Goal: Task Accomplishment & Management: Use online tool/utility

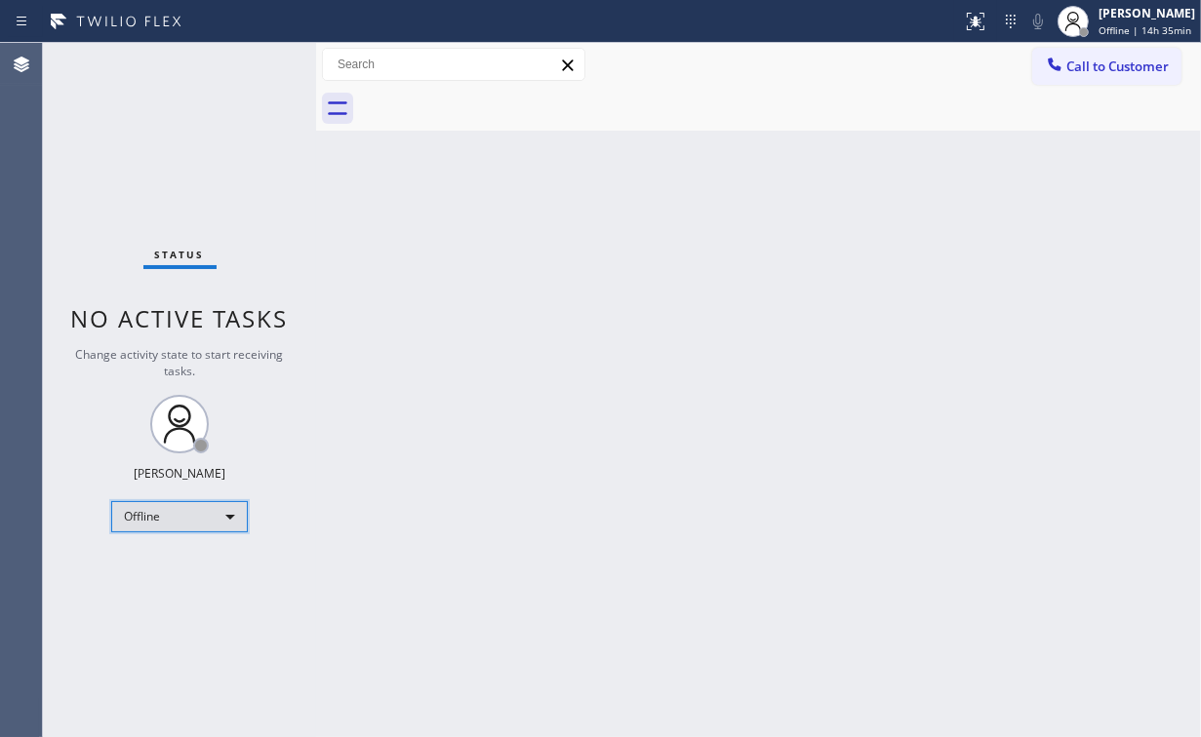
click at [180, 519] on div "Offline" at bounding box center [179, 516] width 137 height 31
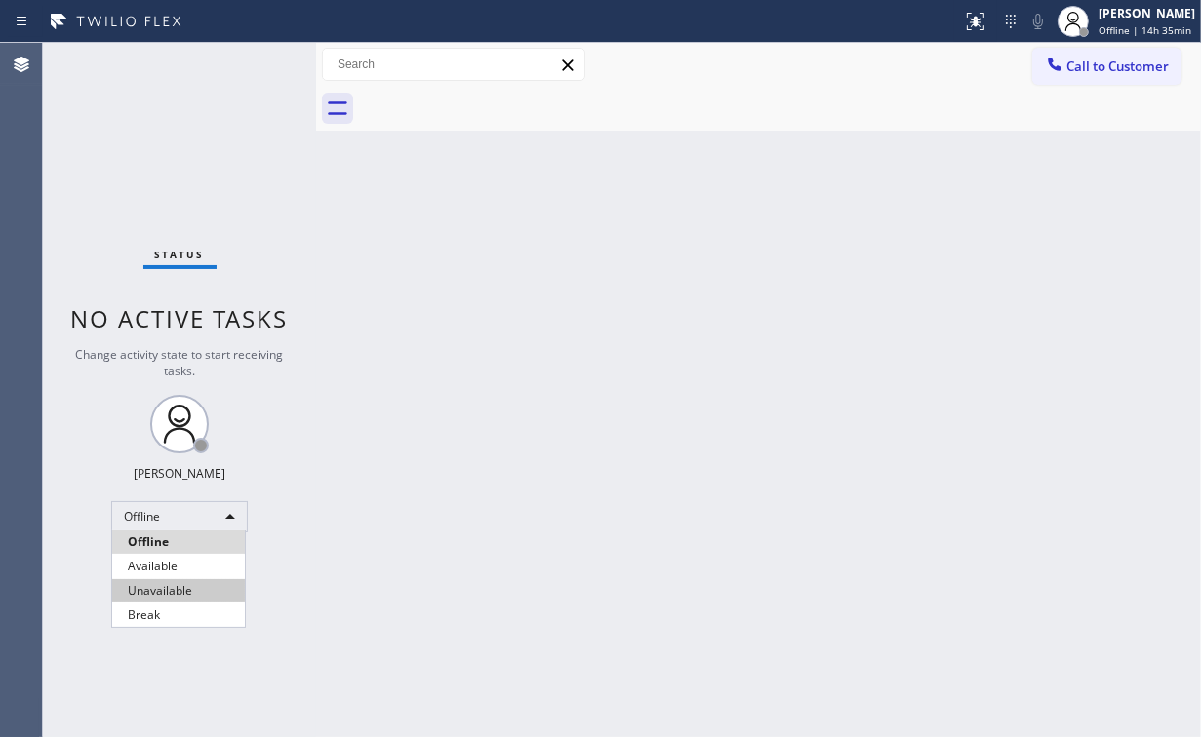
drag, startPoint x: 169, startPoint y: 586, endPoint x: 496, endPoint y: 625, distance: 330.1
click at [170, 586] on li "Unavailable" at bounding box center [178, 590] width 133 height 23
drag, startPoint x: 496, startPoint y: 626, endPoint x: 444, endPoint y: 655, distance: 59.8
click at [491, 628] on div "Back to Dashboard Change Sender ID Customers Technicians Select a contact Outbo…" at bounding box center [758, 390] width 885 height 694
click at [197, 173] on div "Status No active tasks Change activity state to start receiving tasks. [PERSON_…" at bounding box center [179, 390] width 273 height 694
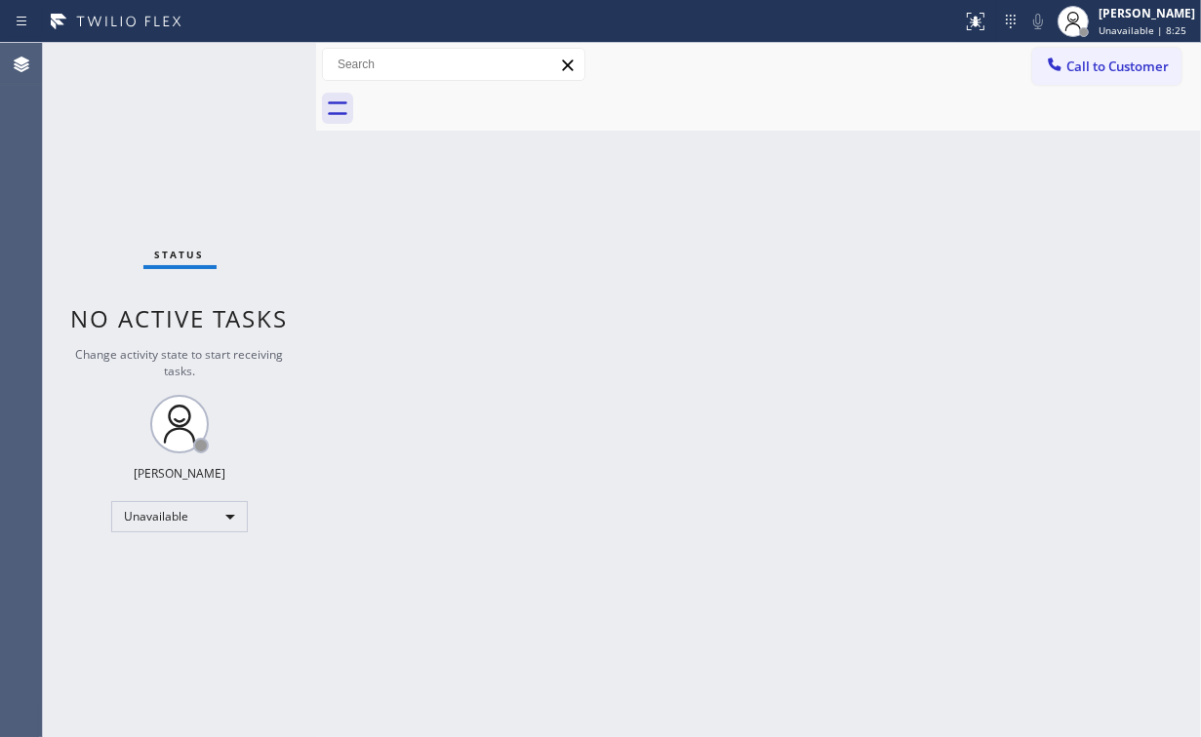
click at [152, 156] on div "Status No active tasks Change activity state to start receiving tasks. [PERSON_…" at bounding box center [179, 390] width 273 height 694
click at [104, 124] on div "Status No active tasks Change activity state to start receiving tasks. [PERSON_…" at bounding box center [179, 390] width 273 height 694
drag, startPoint x: 210, startPoint y: 149, endPoint x: 200, endPoint y: 148, distance: 9.8
click at [199, 148] on div "Status No active tasks Change activity state to start receiving tasks. [PERSON_…" at bounding box center [179, 390] width 273 height 694
click at [784, 67] on div "Call to Customer Outbound call Location Search location Your caller id phone nu…" at bounding box center [758, 65] width 885 height 34
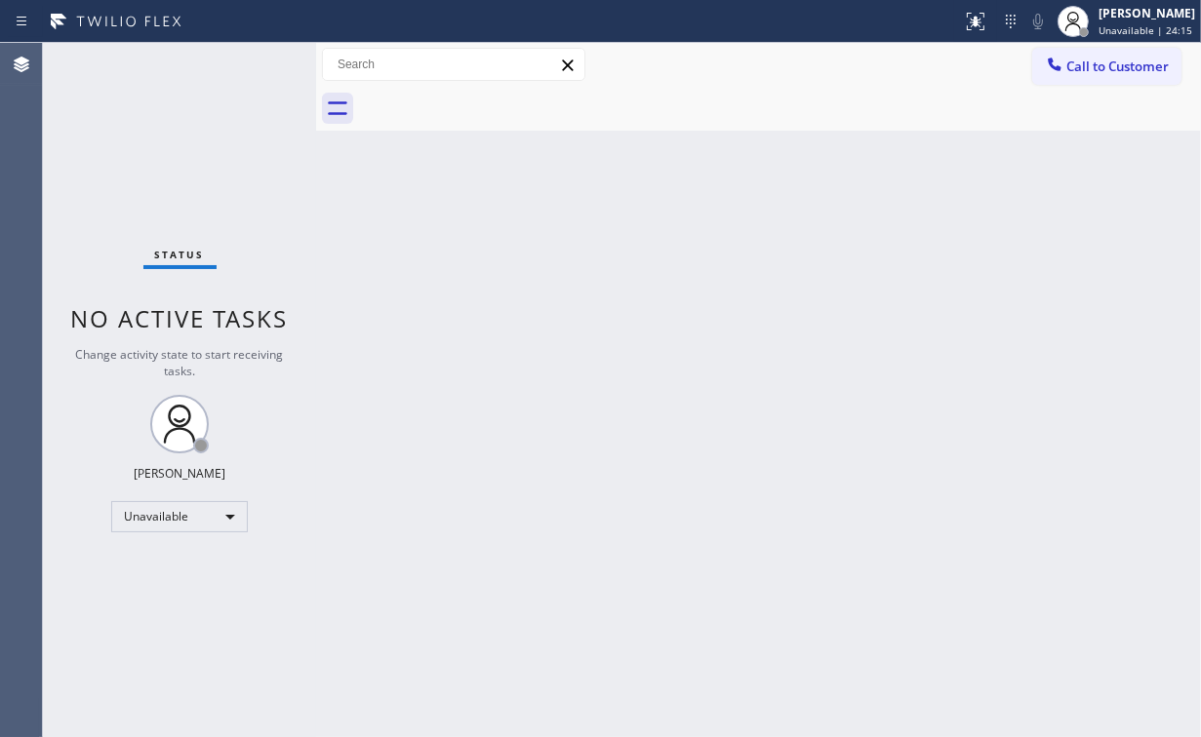
drag, startPoint x: 246, startPoint y: 190, endPoint x: 149, endPoint y: 80, distance: 146.5
click at [242, 187] on div "Status No active tasks Change activity state to start receiving tasks. [PERSON_…" at bounding box center [179, 390] width 273 height 694
click at [218, 90] on div "Status No active tasks Change activity state to start receiving tasks. [PERSON_…" at bounding box center [179, 390] width 273 height 694
drag, startPoint x: 1108, startPoint y: 69, endPoint x: 777, endPoint y: 219, distance: 363.2
click at [1103, 72] on span "Call to Customer" at bounding box center [1117, 67] width 102 height 18
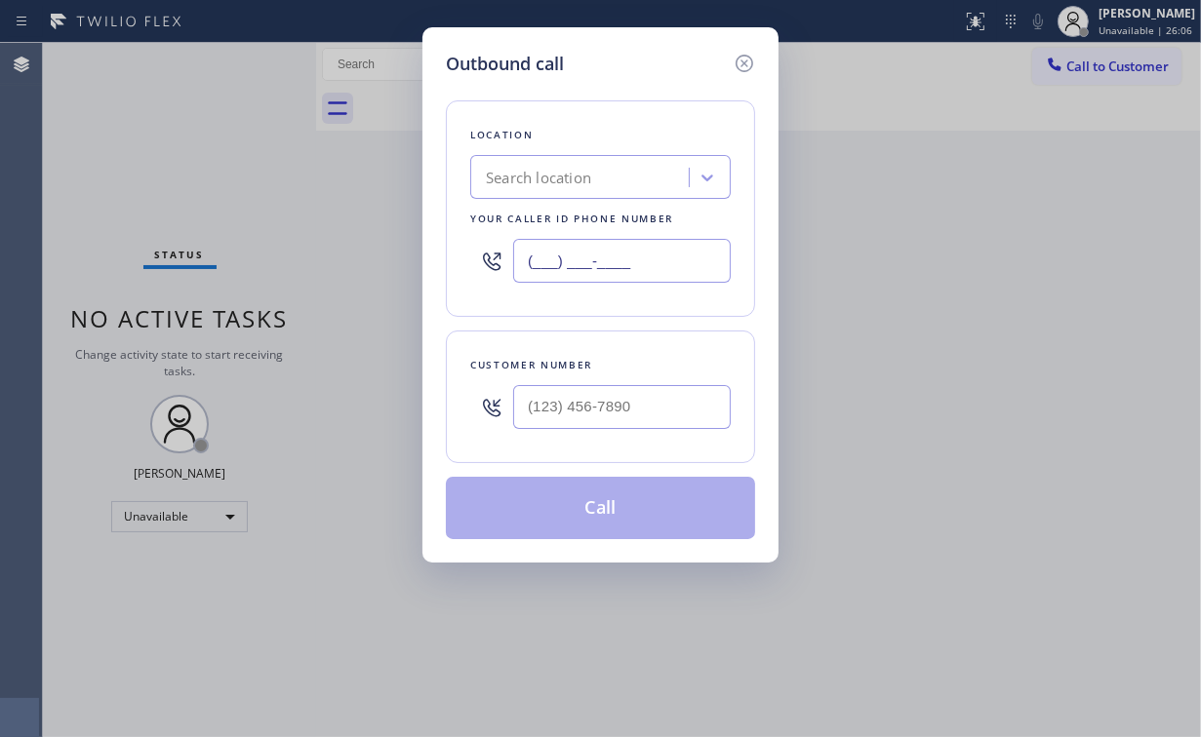
drag, startPoint x: 667, startPoint y: 257, endPoint x: 348, endPoint y: 237, distance: 319.6
click at [435, 250] on div "Outbound call Location Search location Your caller id phone number (___) ___-__…" at bounding box center [600, 295] width 356 height 536
paste input "855) 731-4952"
type input "[PHONE_NUMBER]"
click at [604, 398] on input "(___) ___-____" at bounding box center [622, 407] width 218 height 44
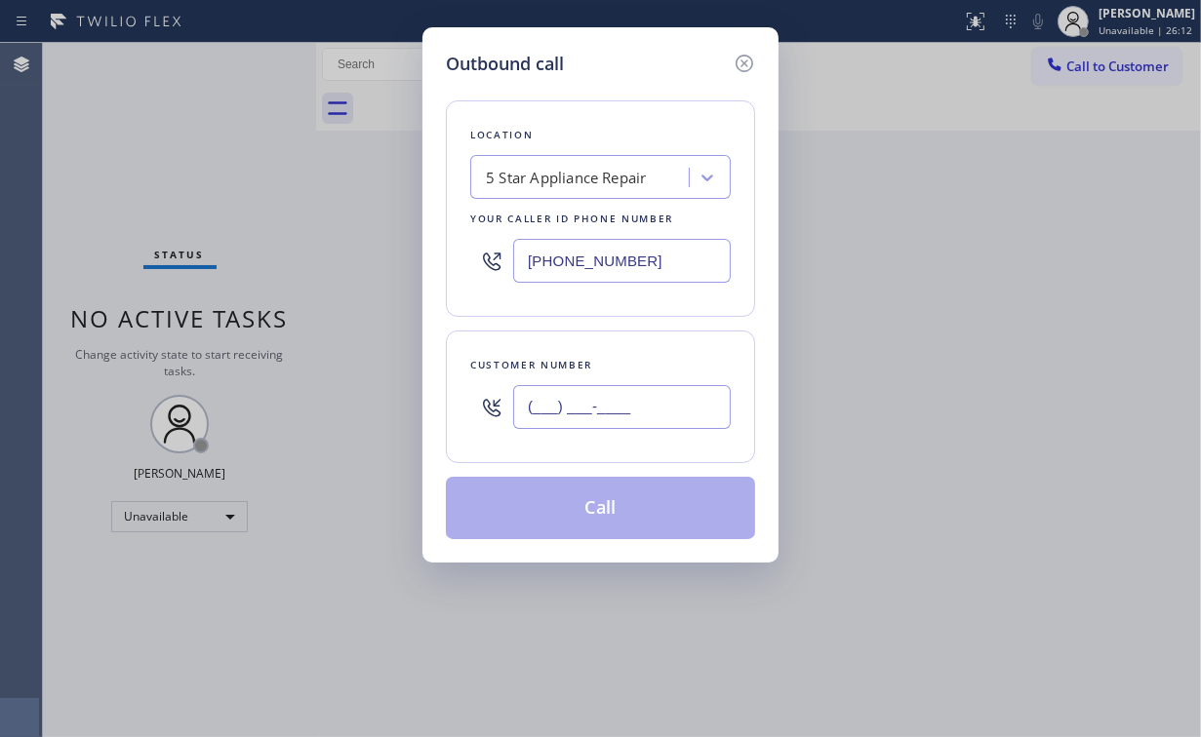
paste input "802) 829-3239"
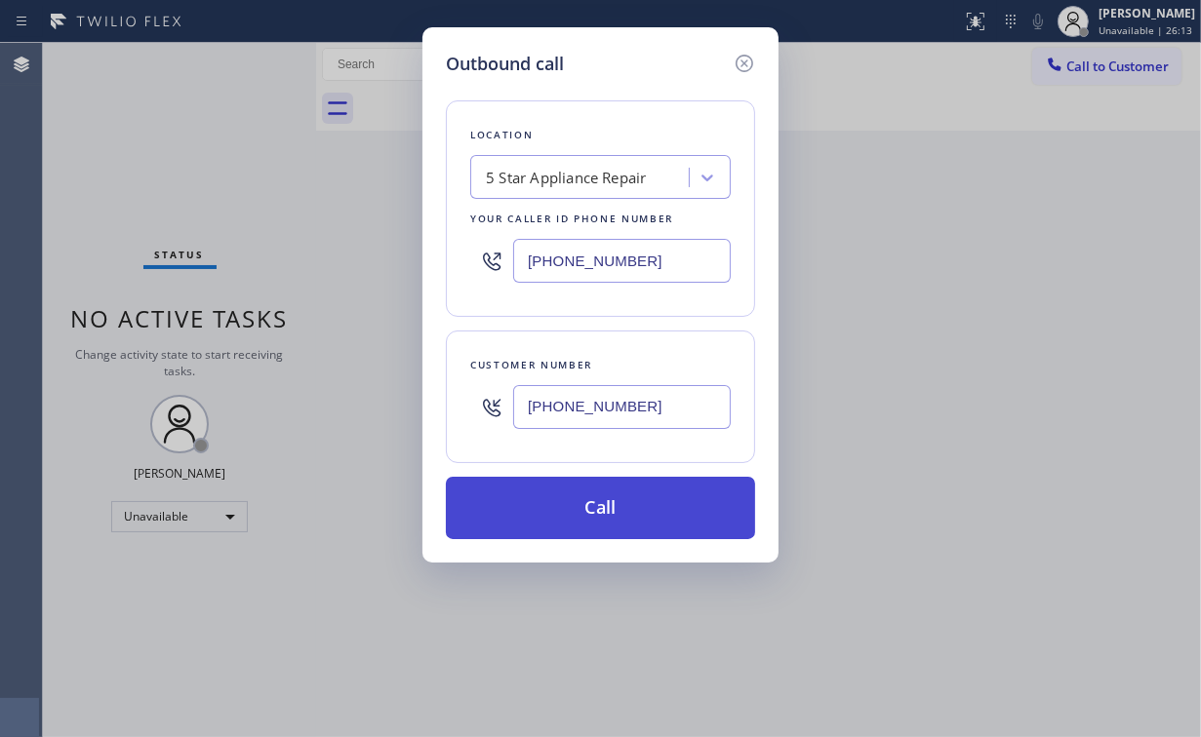
type input "[PHONE_NUMBER]"
click at [623, 505] on button "Call" at bounding box center [600, 508] width 309 height 62
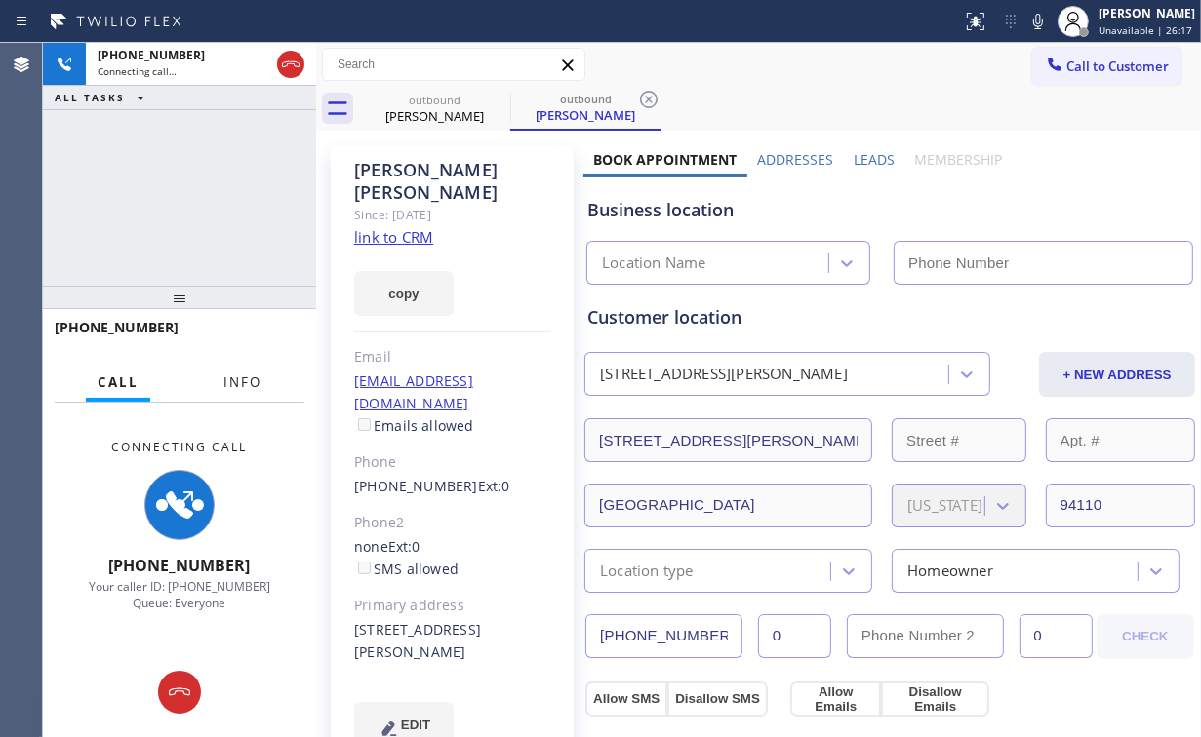
click at [241, 386] on span "Info" at bounding box center [242, 383] width 38 height 18
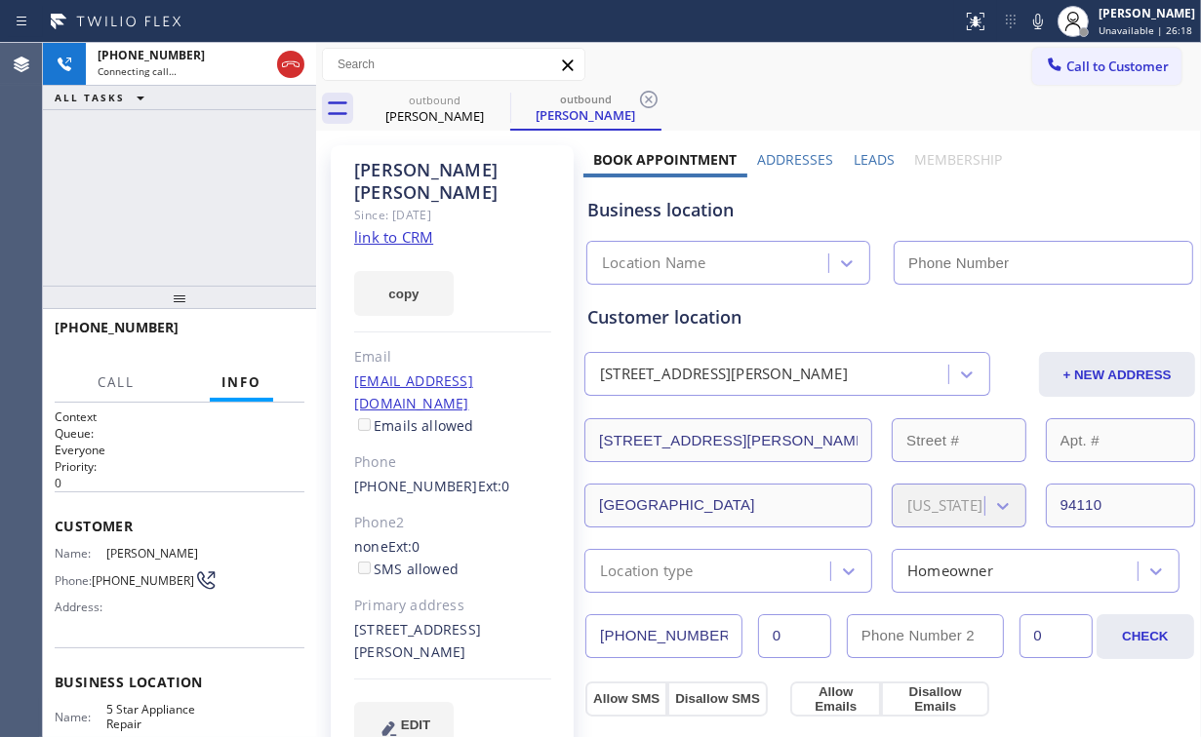
type input "[PHONE_NUMBER]"
click at [224, 185] on div "[PHONE_NUMBER] Connecting call… ALL TASKS ALL TASKS ACTIVE TASKS TASKS IN WRAP …" at bounding box center [179, 164] width 273 height 243
click at [191, 202] on div "[PHONE_NUMBER] Connecting call… ALL TASKS ALL TASKS ACTIVE TASKS TASKS IN WRAP …" at bounding box center [179, 164] width 273 height 243
click at [194, 200] on div "[PHONE_NUMBER] Connecting call… ALL TASKS ALL TASKS ACTIVE TASKS TASKS IN WRAP …" at bounding box center [179, 164] width 273 height 243
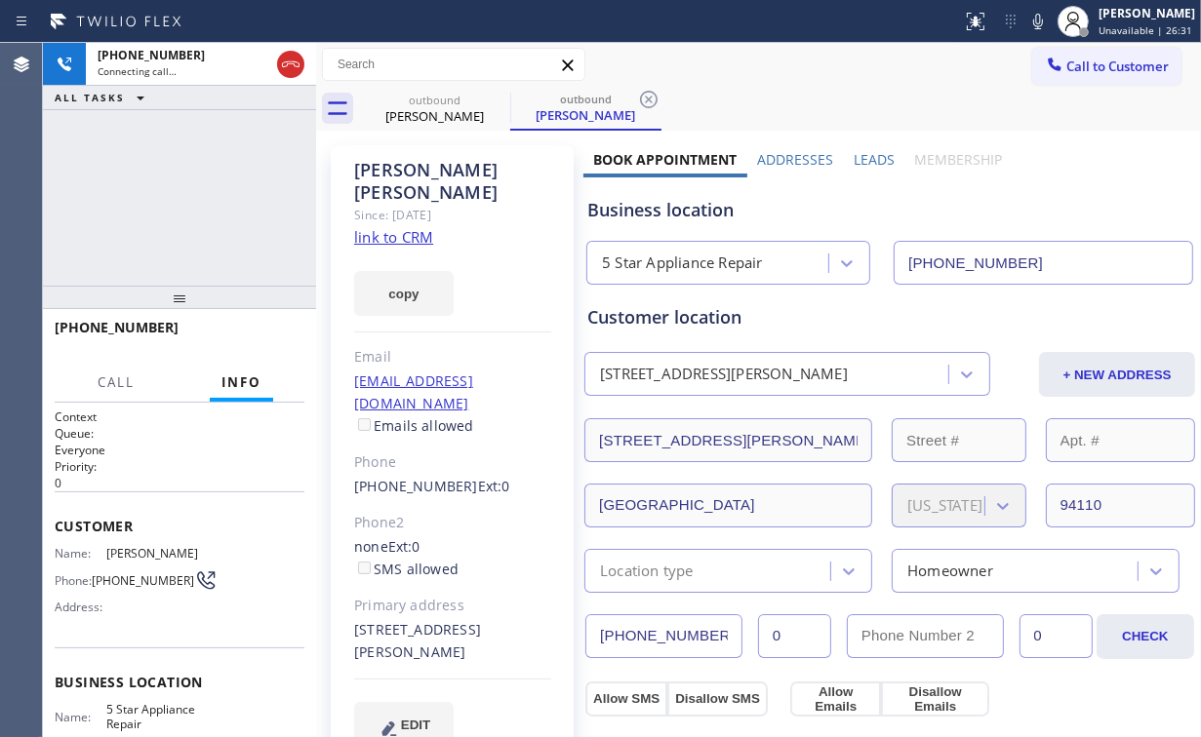
click at [194, 200] on div "[PHONE_NUMBER] Connecting call… ALL TASKS ALL TASKS ACTIVE TASKS TASKS IN WRAP …" at bounding box center [179, 164] width 273 height 243
click at [196, 197] on div "[PHONE_NUMBER] Live | 00:00 ALL TASKS ALL TASKS ACTIVE TASKS TASKS IN WRAP UP" at bounding box center [179, 164] width 273 height 243
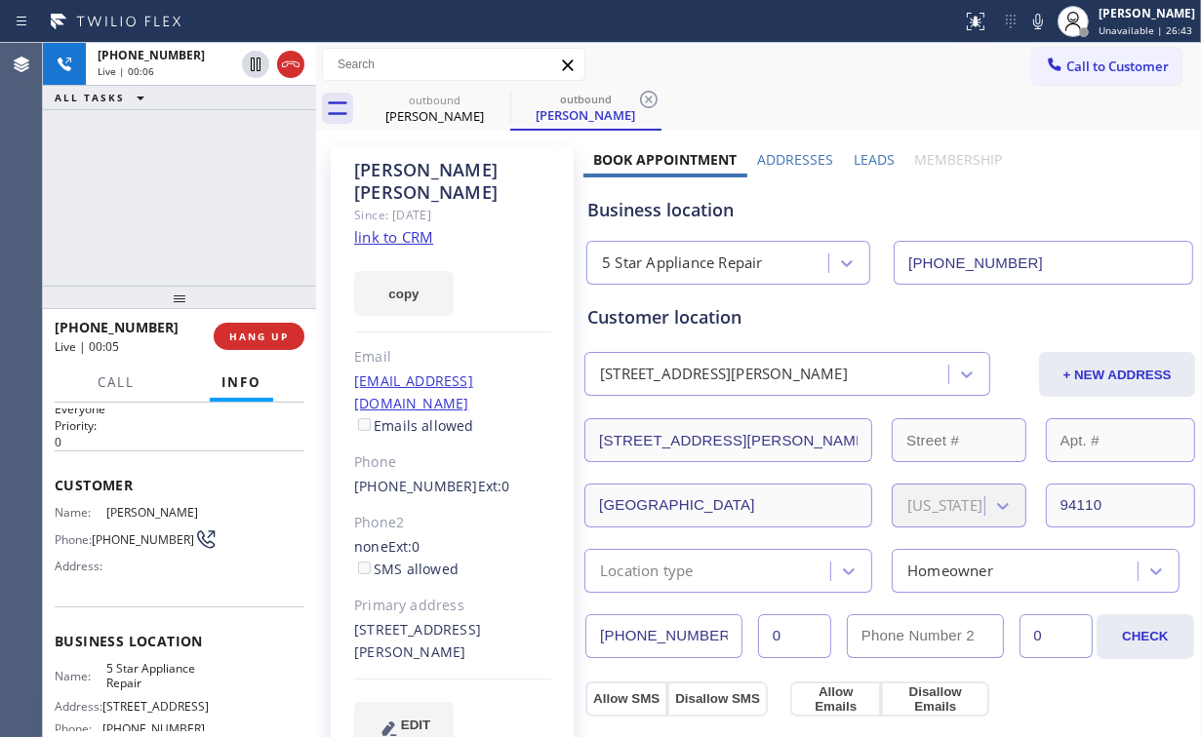
scroll to position [156, 0]
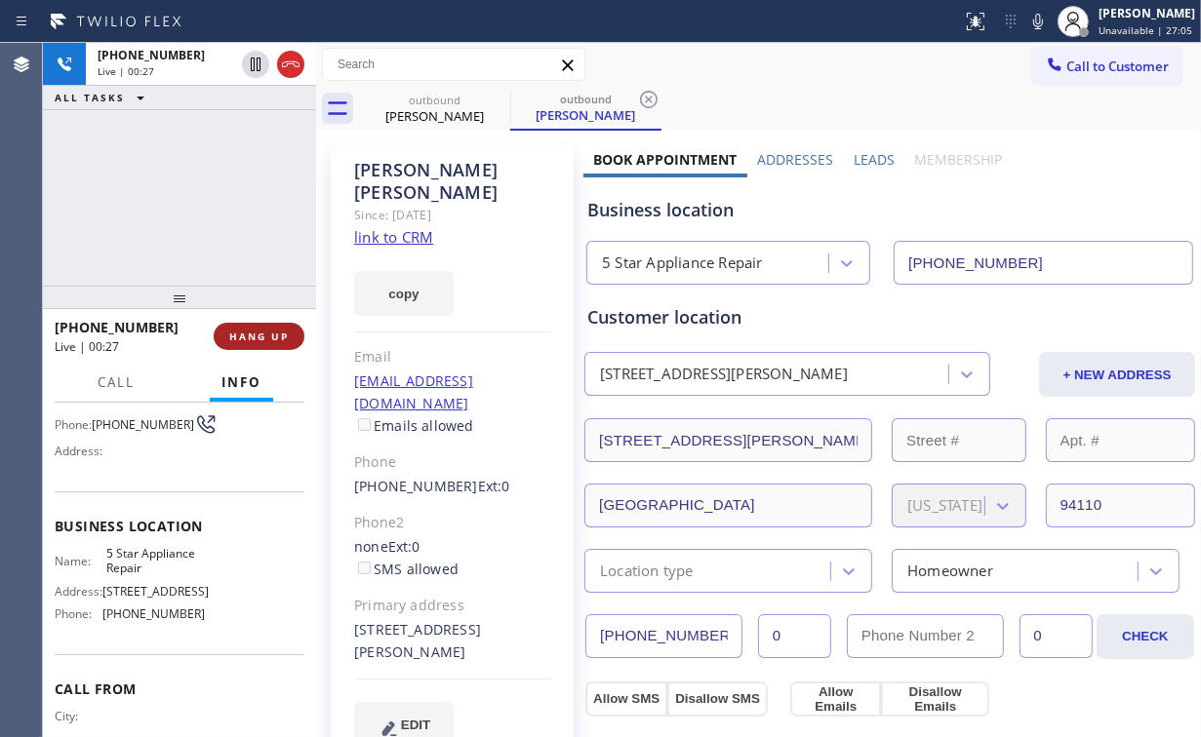
click at [254, 338] on span "HANG UP" at bounding box center [259, 337] width 60 height 14
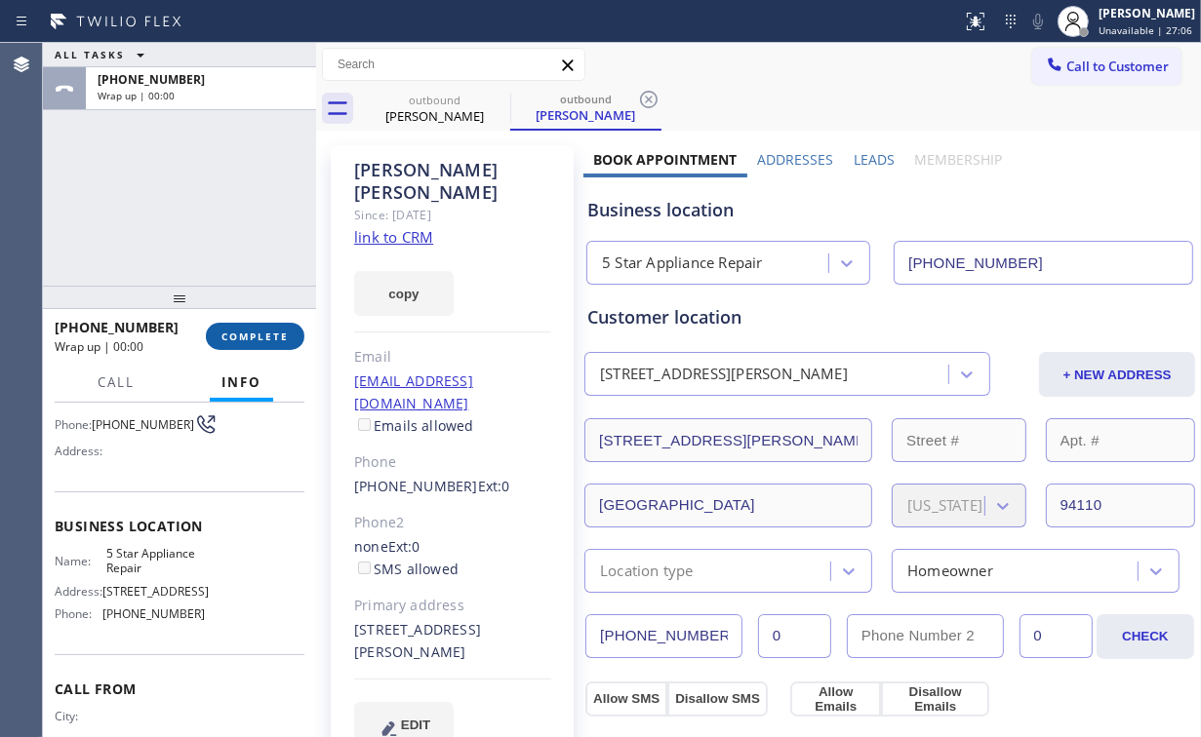
click at [254, 341] on span "COMPLETE" at bounding box center [254, 337] width 67 height 14
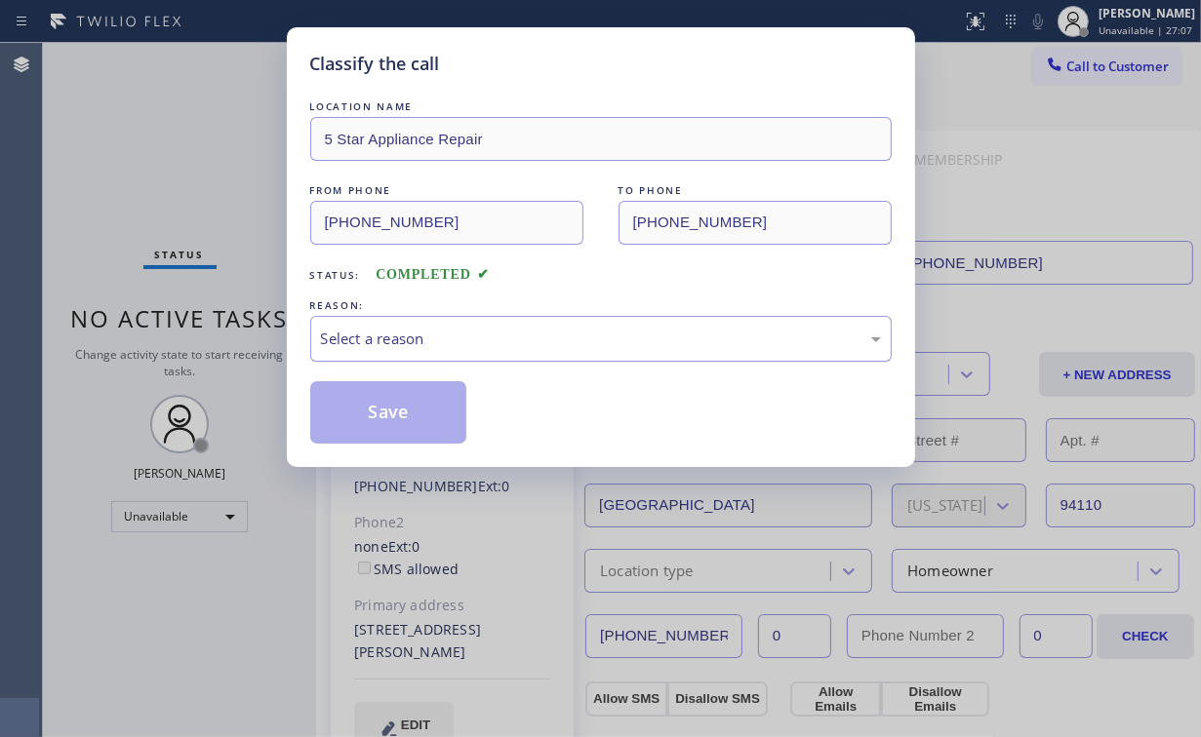
click at [336, 331] on div "Select a reason" at bounding box center [601, 339] width 560 height 22
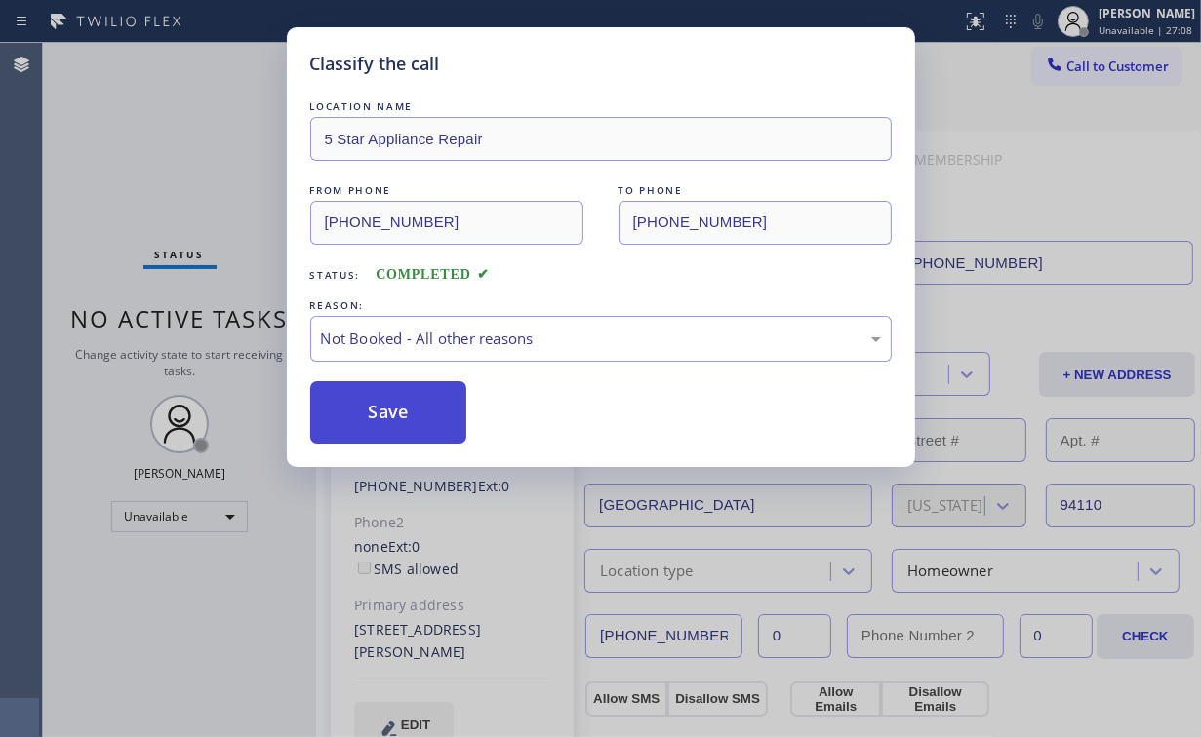
drag, startPoint x: 388, startPoint y: 407, endPoint x: 160, endPoint y: 192, distance: 313.3
click at [386, 402] on button "Save" at bounding box center [388, 412] width 157 height 62
click at [164, 187] on div "Classify the call LOCATION NAME 5 Star Appliance Repair FROM PHONE [PHONE_NUMBE…" at bounding box center [600, 368] width 1201 height 737
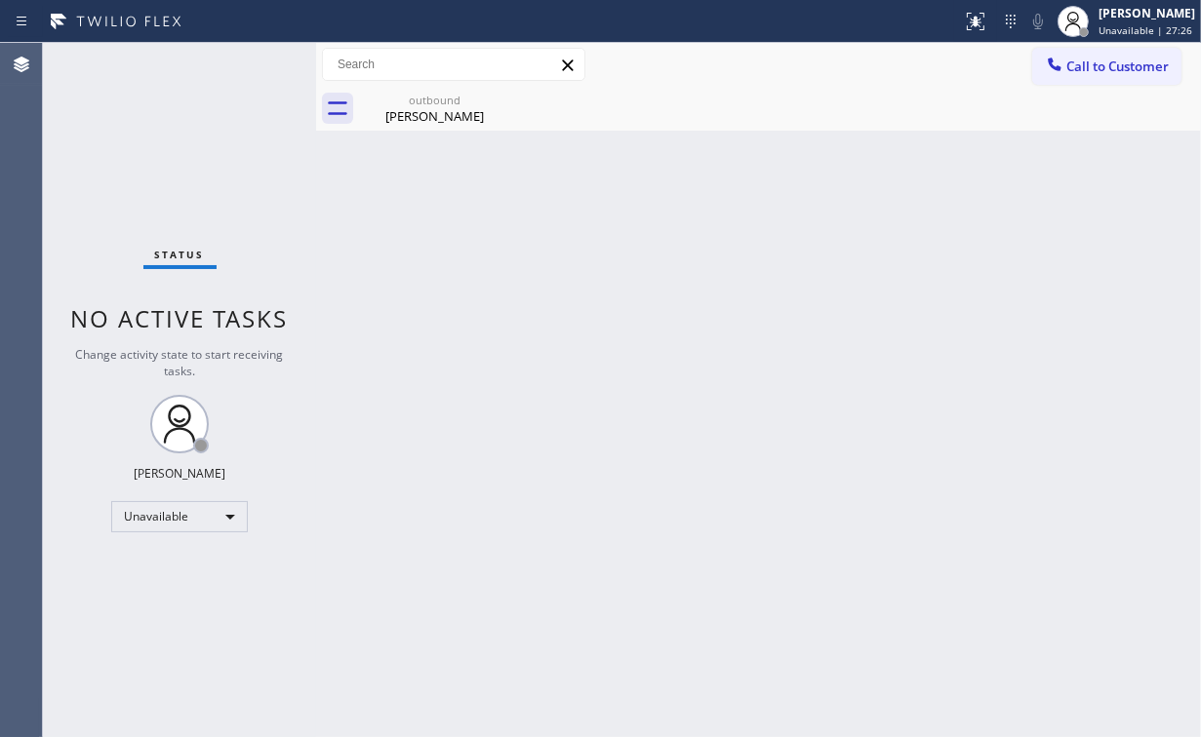
click at [1100, 75] on button "Call to Customer" at bounding box center [1106, 66] width 149 height 37
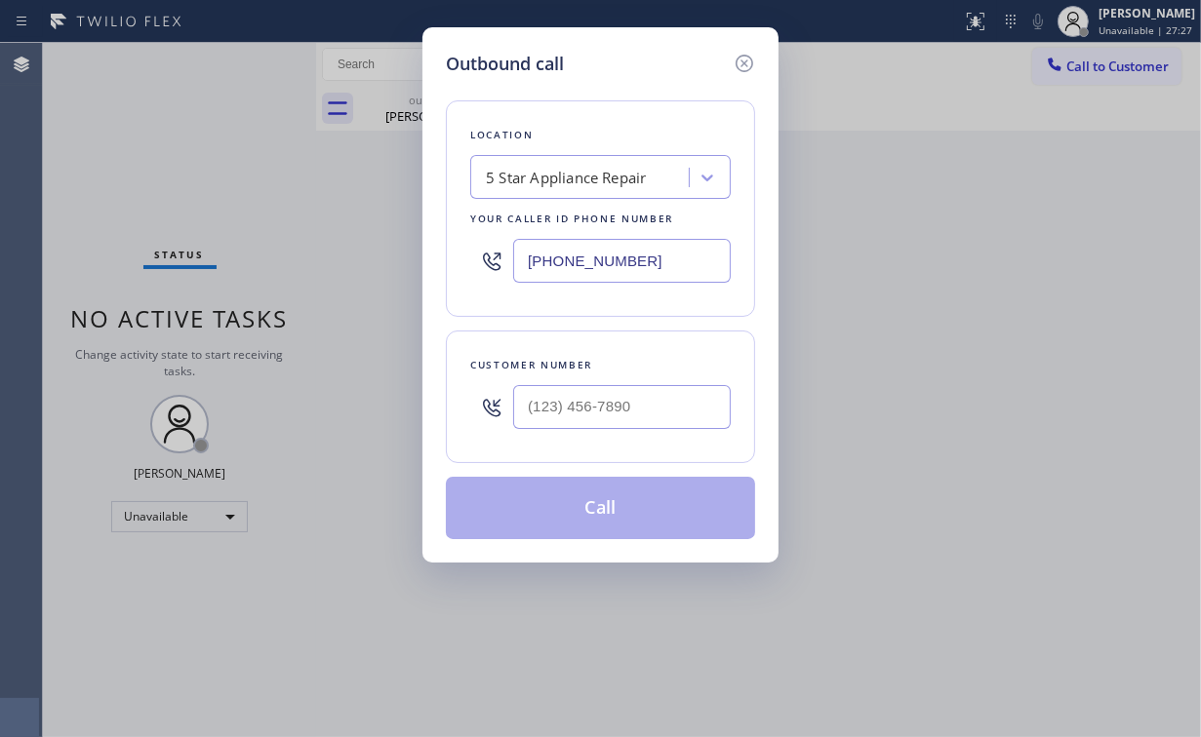
drag, startPoint x: 665, startPoint y: 266, endPoint x: 174, endPoint y: 304, distance: 493.1
click at [468, 278] on div "Location 5 Star Appliance Repair Your caller id phone number [PHONE_NUMBER]" at bounding box center [600, 208] width 309 height 217
paste input "909) 390-1773"
type input "[PHONE_NUMBER]"
click at [616, 390] on input "(___) ___-____" at bounding box center [622, 407] width 218 height 44
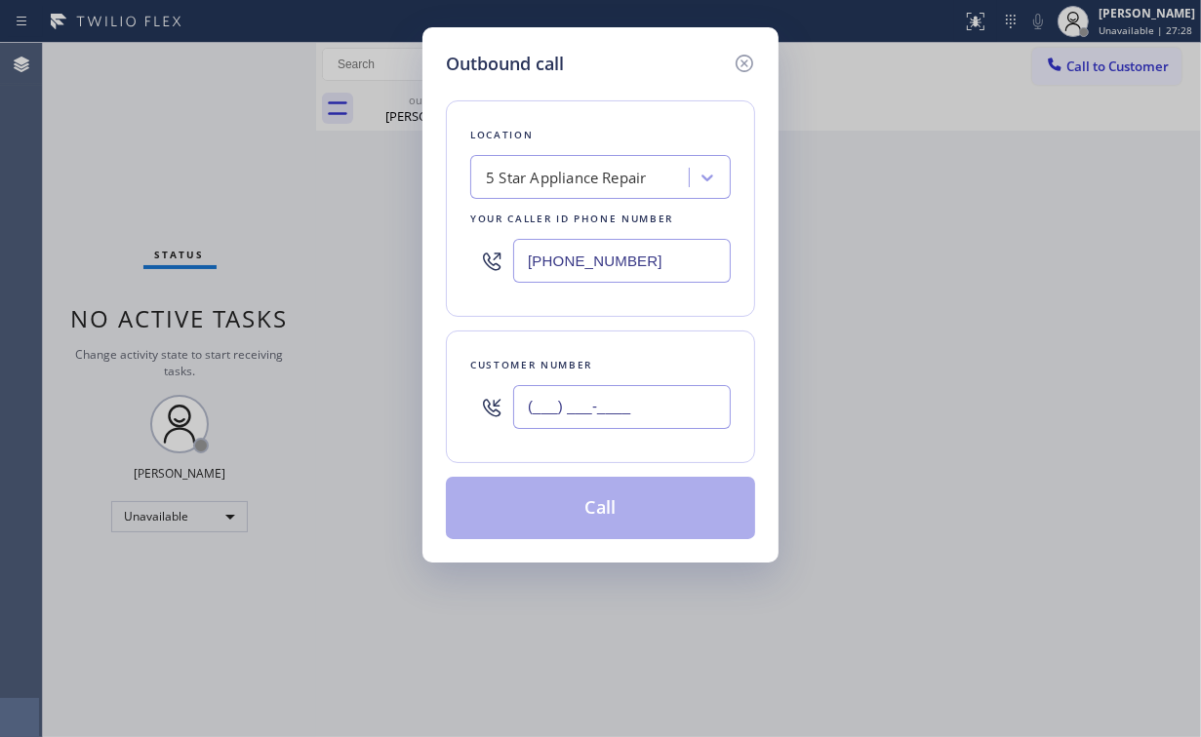
paste input "888) 446-3814"
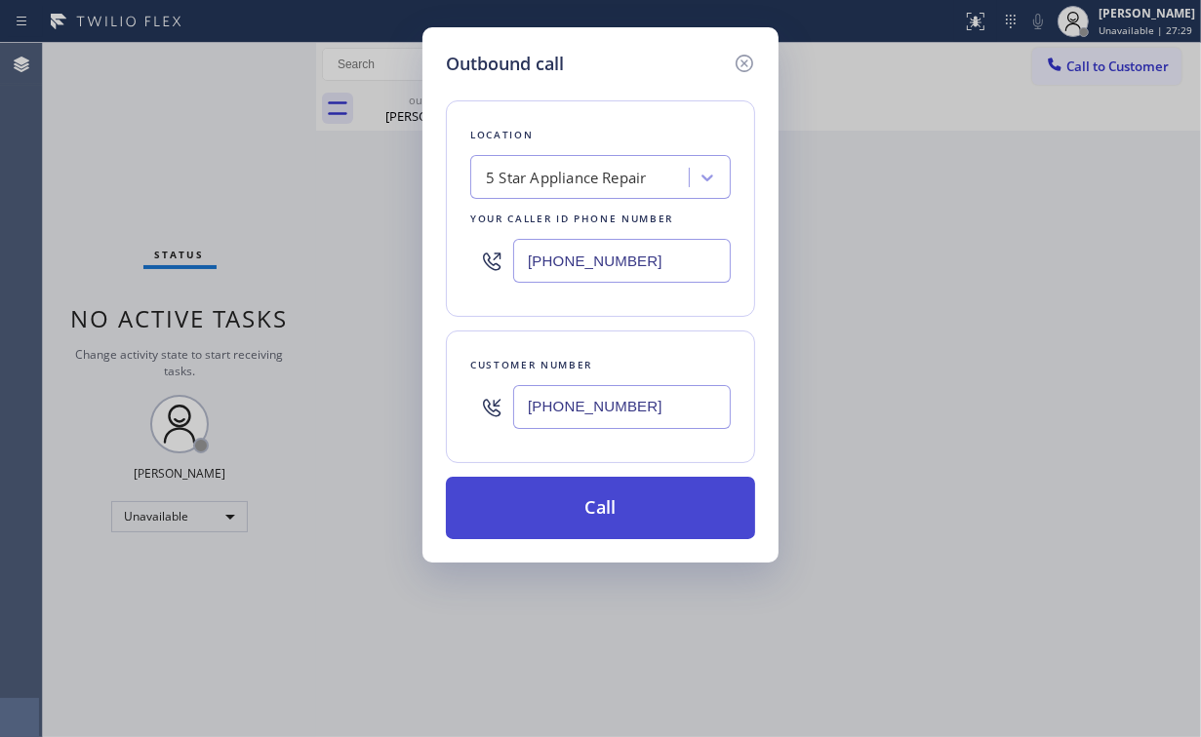
type input "[PHONE_NUMBER]"
click at [591, 483] on button "Call" at bounding box center [600, 508] width 309 height 62
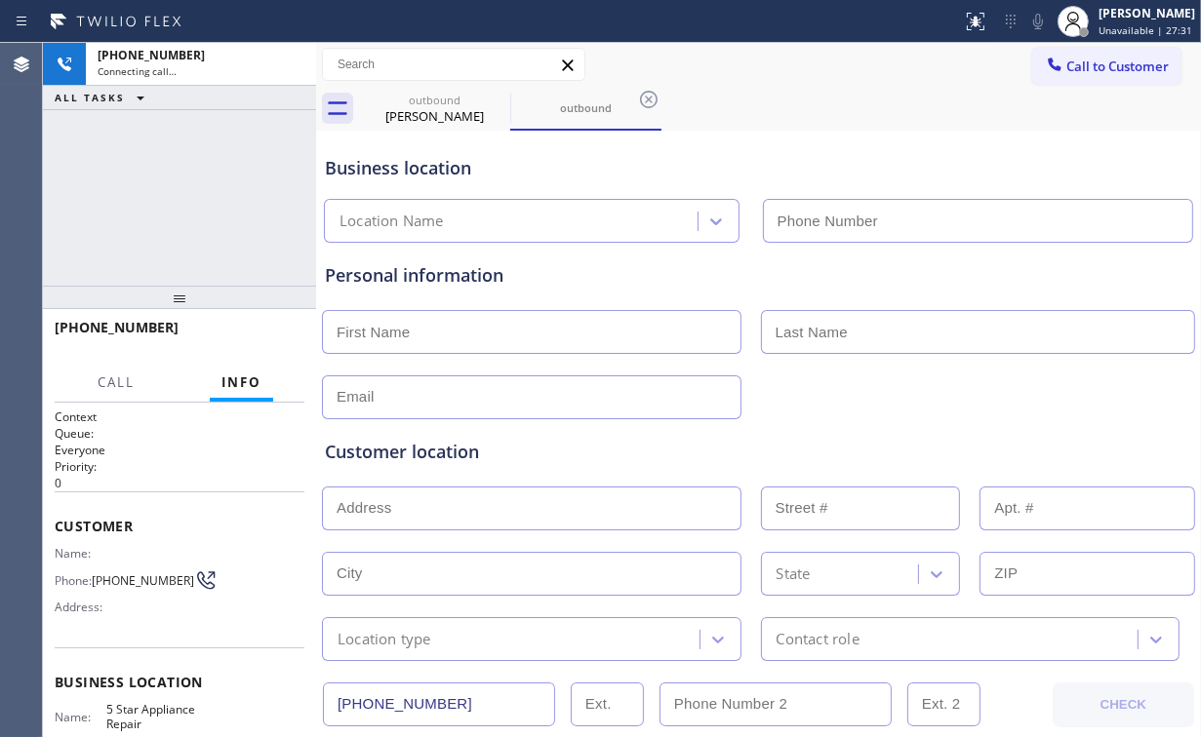
type input "[PHONE_NUMBER]"
drag, startPoint x: 167, startPoint y: 211, endPoint x: 179, endPoint y: 195, distance: 20.1
click at [166, 211] on div "[PHONE_NUMBER] Connecting call… ALL TASKS ALL TASKS ACTIVE TASKS TASKS IN WRAP …" at bounding box center [179, 164] width 273 height 243
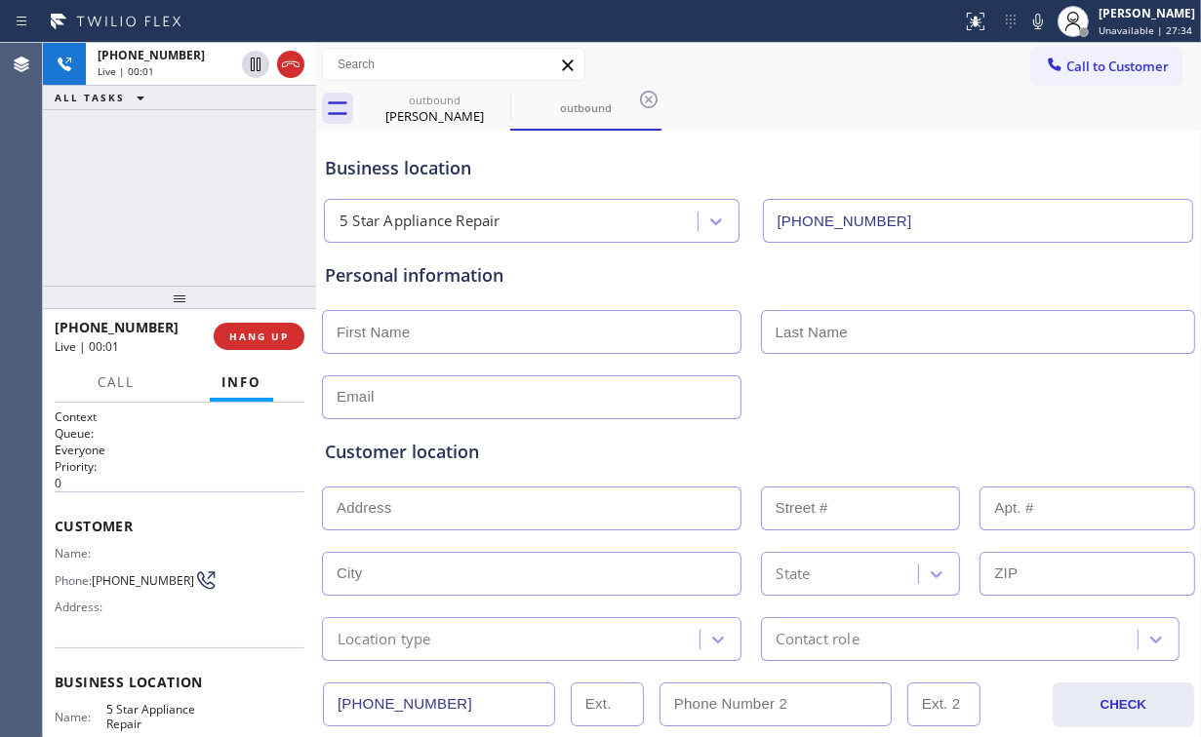
click at [200, 178] on div "[PHONE_NUMBER] Live | 00:01 ALL TASKS ALL TASKS ACTIVE TASKS TASKS IN WRAP UP" at bounding box center [179, 164] width 273 height 243
click at [183, 212] on div "[PHONE_NUMBER] Live | 00:07 ALL TASKS ALL TASKS ACTIVE TASKS TASKS IN WRAP UP" at bounding box center [179, 164] width 273 height 243
click at [190, 203] on div "[PHONE_NUMBER] Live | 00:08 ALL TASKS ALL TASKS ACTIVE TASKS TASKS IN WRAP UP" at bounding box center [179, 164] width 273 height 243
click at [445, 117] on div "[PERSON_NAME]" at bounding box center [434, 116] width 147 height 18
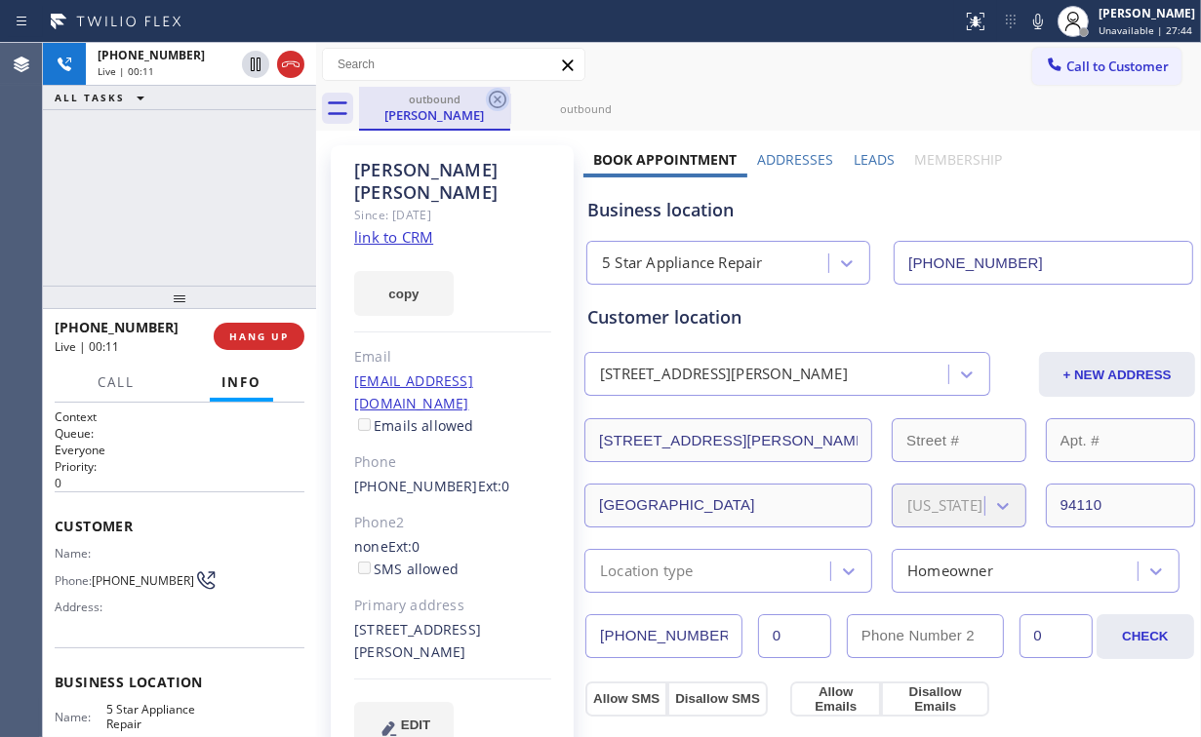
click at [498, 93] on icon at bounding box center [497, 99] width 23 height 23
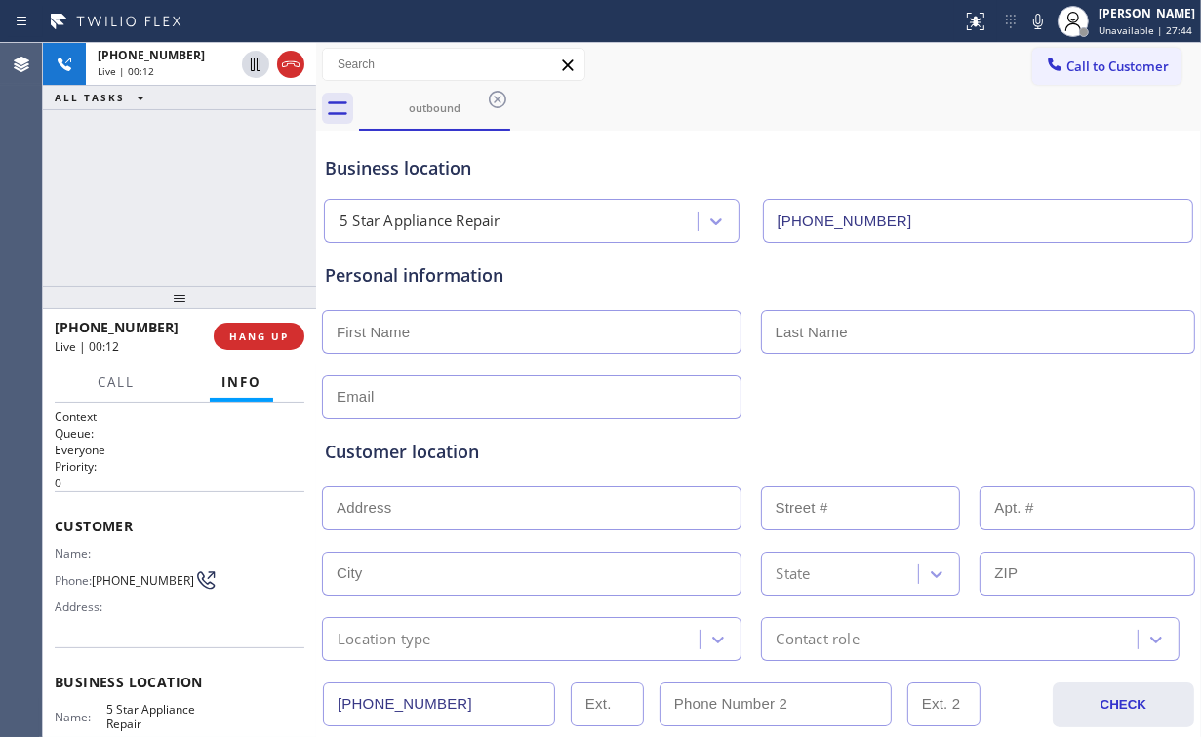
click at [208, 207] on div "[PHONE_NUMBER] Live | 00:12 ALL TASKS ALL TASKS ACTIVE TASKS TASKS IN WRAP UP" at bounding box center [179, 164] width 273 height 243
click at [261, 339] on span "HANG UP" at bounding box center [259, 337] width 60 height 14
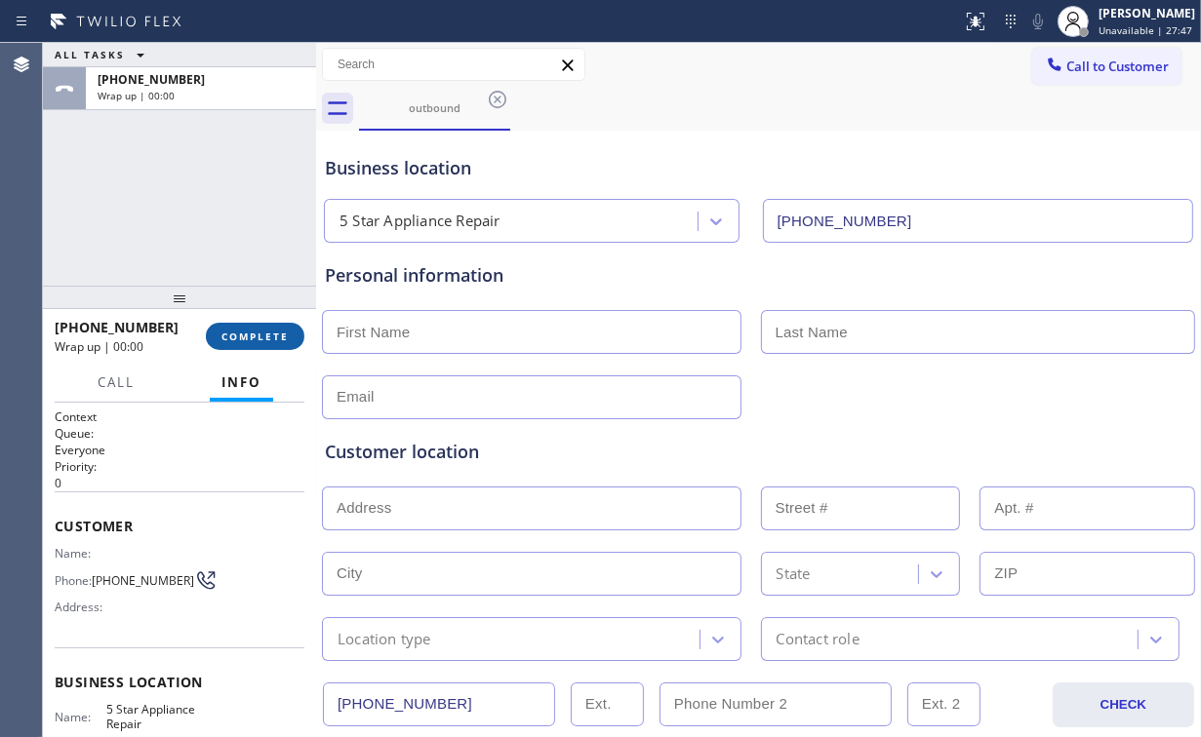
click at [261, 339] on span "COMPLETE" at bounding box center [254, 337] width 67 height 14
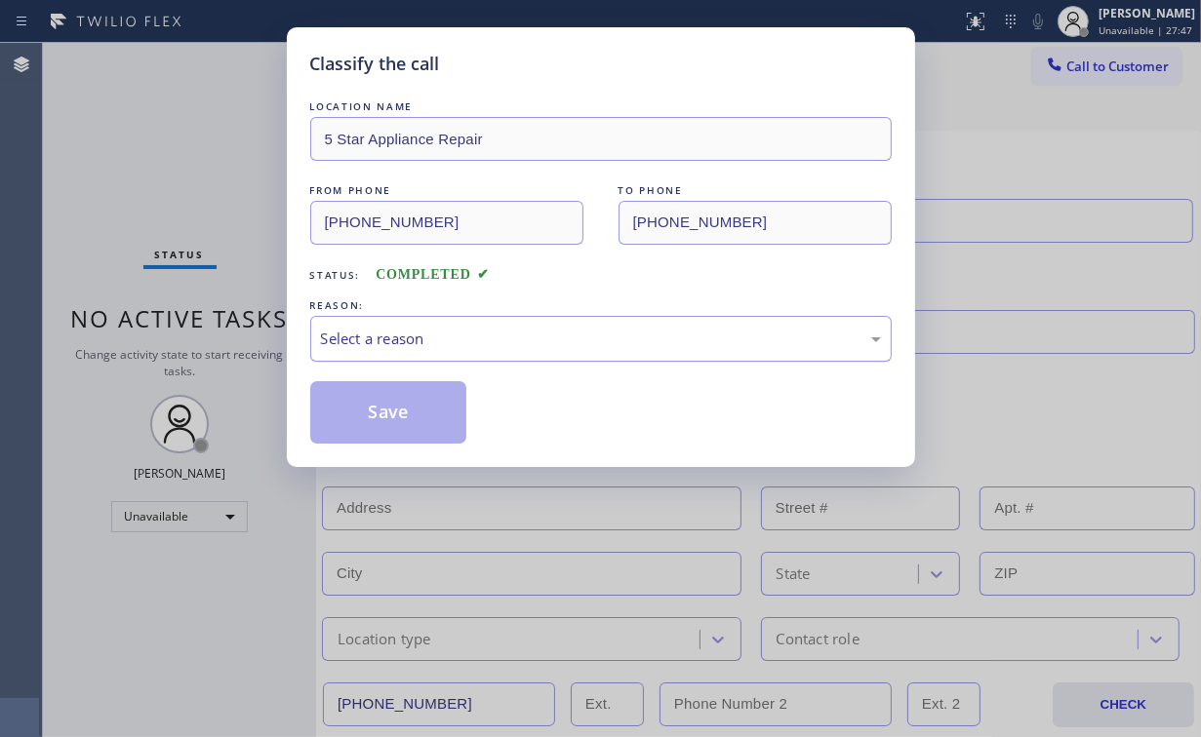
click at [374, 332] on div "Select a reason" at bounding box center [601, 339] width 560 height 22
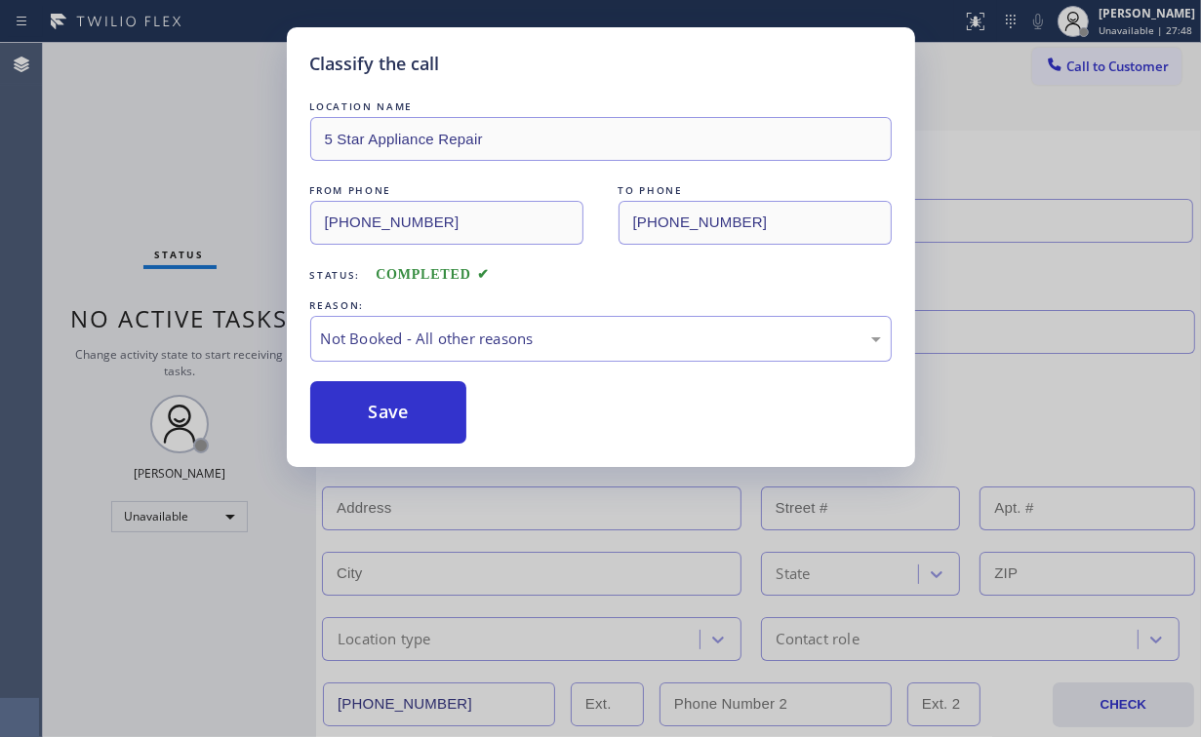
drag, startPoint x: 374, startPoint y: 406, endPoint x: 282, endPoint y: 293, distance: 145.6
click at [374, 404] on button "Save" at bounding box center [388, 412] width 157 height 62
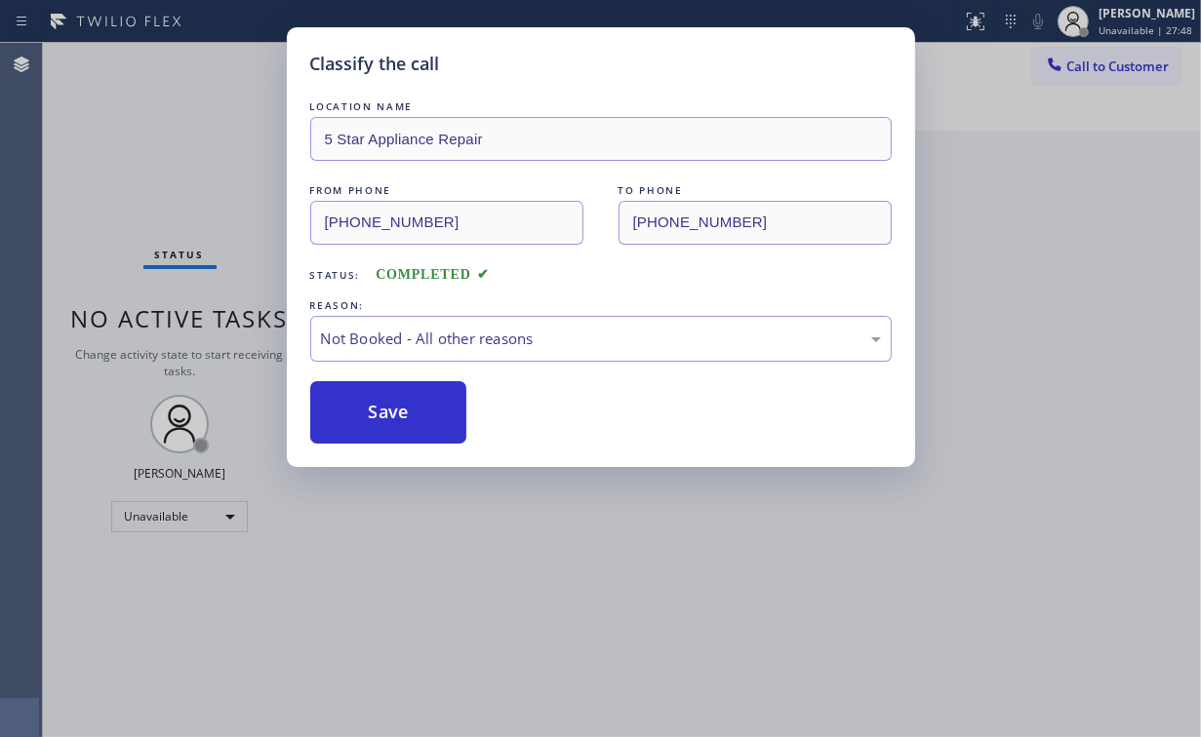
click at [168, 178] on div "Classify the call LOCATION NAME 5 Star Appliance Repair FROM PHONE [PHONE_NUMBE…" at bounding box center [600, 368] width 1201 height 737
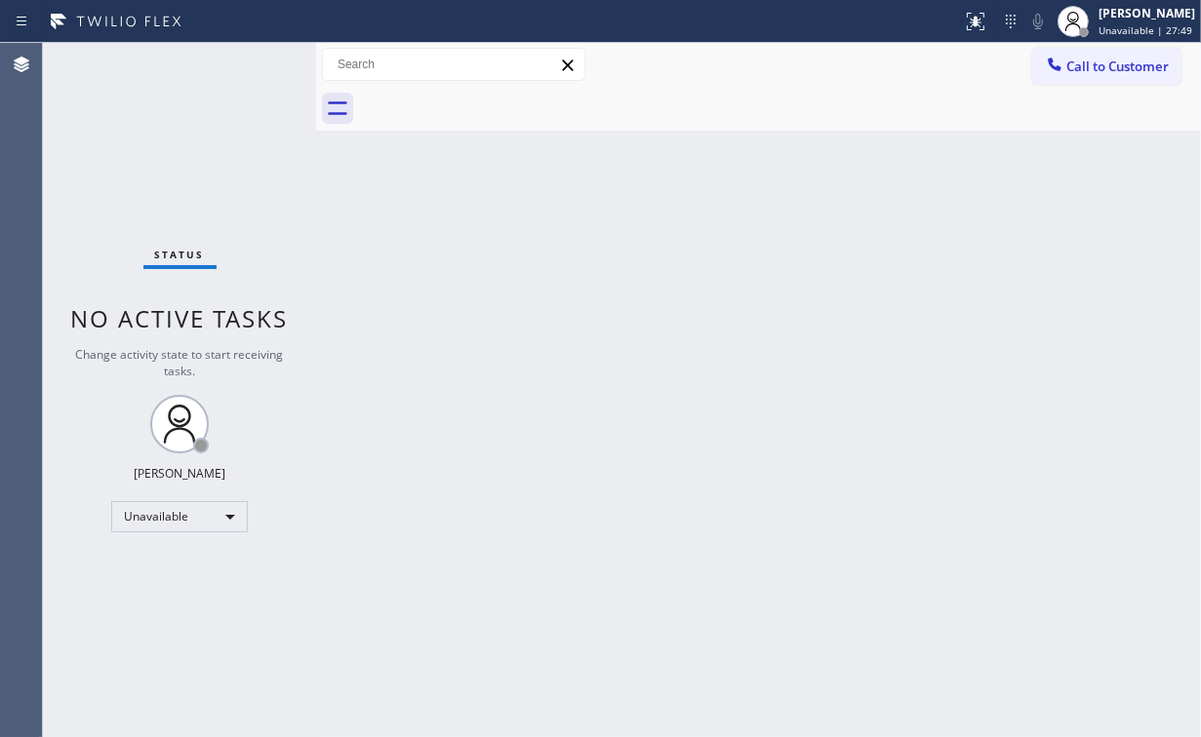
drag, startPoint x: 542, startPoint y: 314, endPoint x: 403, endPoint y: 211, distance: 173.6
click at [541, 312] on div "Back to Dashboard Change Sender ID Customers Technicians Select a contact Outbo…" at bounding box center [758, 390] width 885 height 694
drag, startPoint x: 156, startPoint y: 149, endPoint x: 188, endPoint y: 213, distance: 71.1
click at [156, 149] on div "Status No active tasks Change activity state to start receiving tasks. [PERSON_…" at bounding box center [179, 390] width 273 height 694
click at [271, 182] on div "Status No active tasks Change activity state to start receiving tasks. [PERSON_…" at bounding box center [179, 390] width 273 height 694
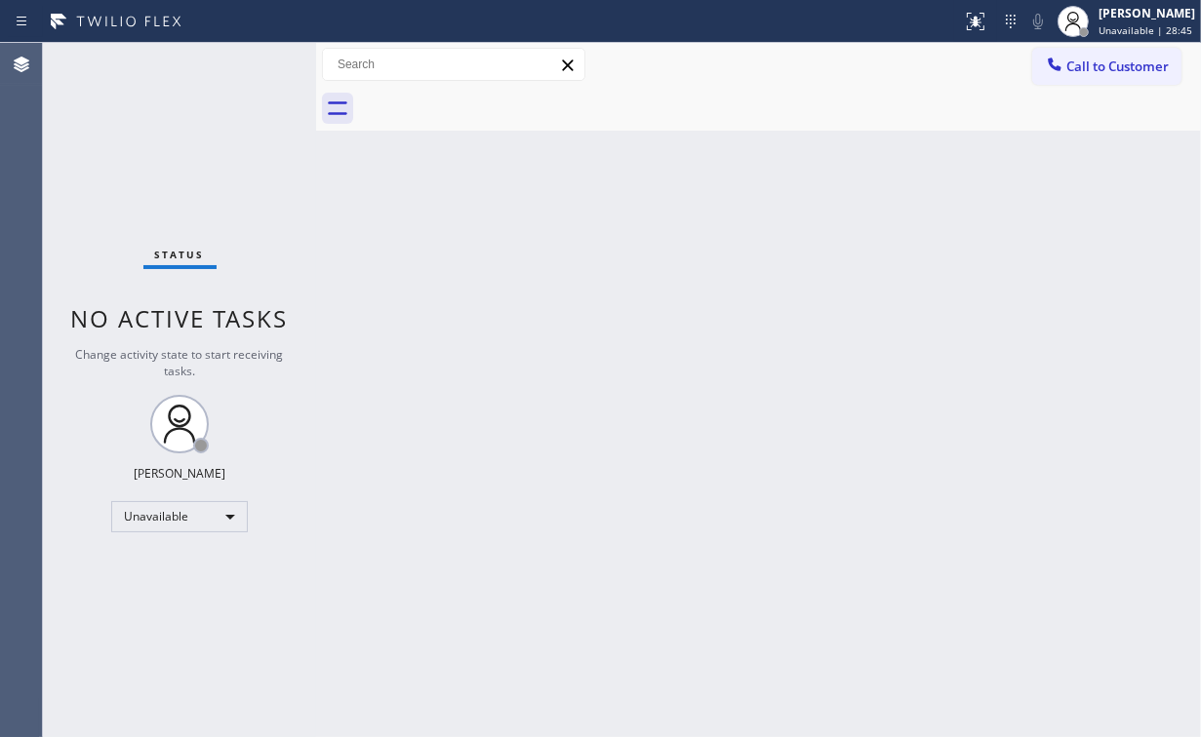
click at [1091, 66] on span "Call to Customer" at bounding box center [1117, 67] width 102 height 18
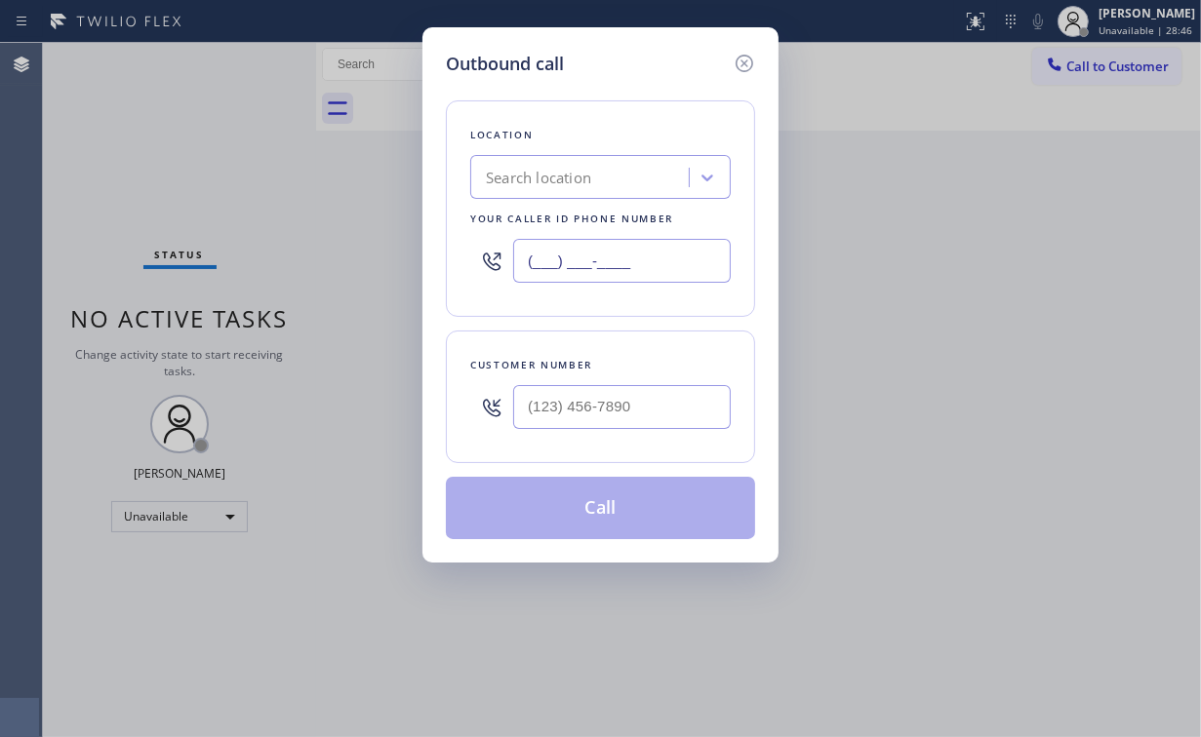
drag, startPoint x: 558, startPoint y: 258, endPoint x: 531, endPoint y: 288, distance: 40.7
click at [414, 261] on div "Outbound call Location Search location Your caller id phone number (___) ___-__…" at bounding box center [600, 368] width 1201 height 737
paste input "805) 322-4996"
type input "[PHONE_NUMBER]"
click at [624, 406] on input "(___) ___-____" at bounding box center [622, 407] width 218 height 44
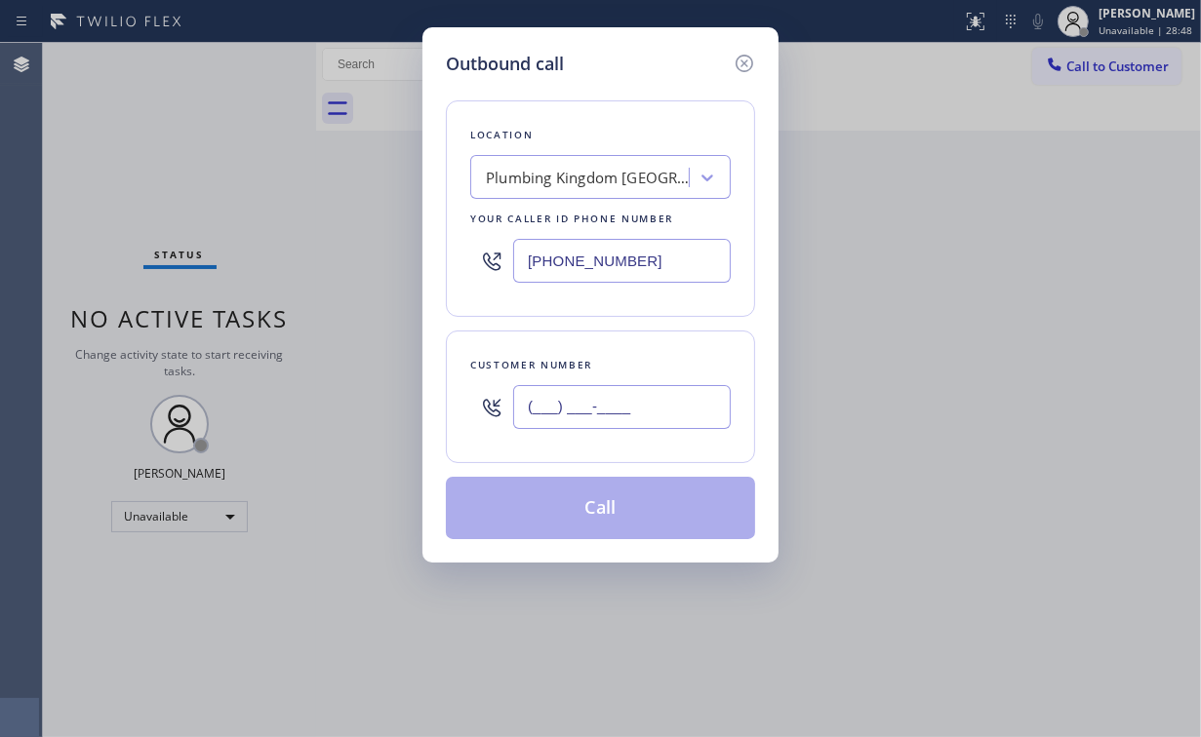
paste input "747) 209-1359"
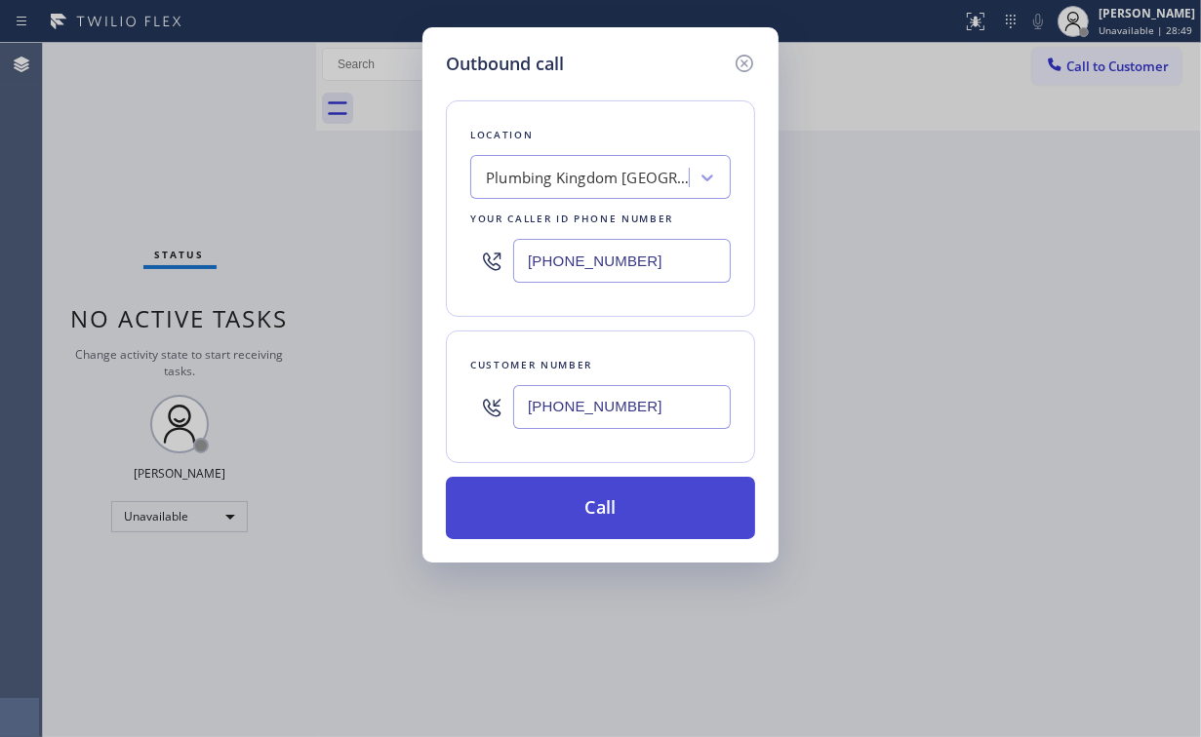
type input "[PHONE_NUMBER]"
click at [601, 509] on button "Call" at bounding box center [600, 508] width 309 height 62
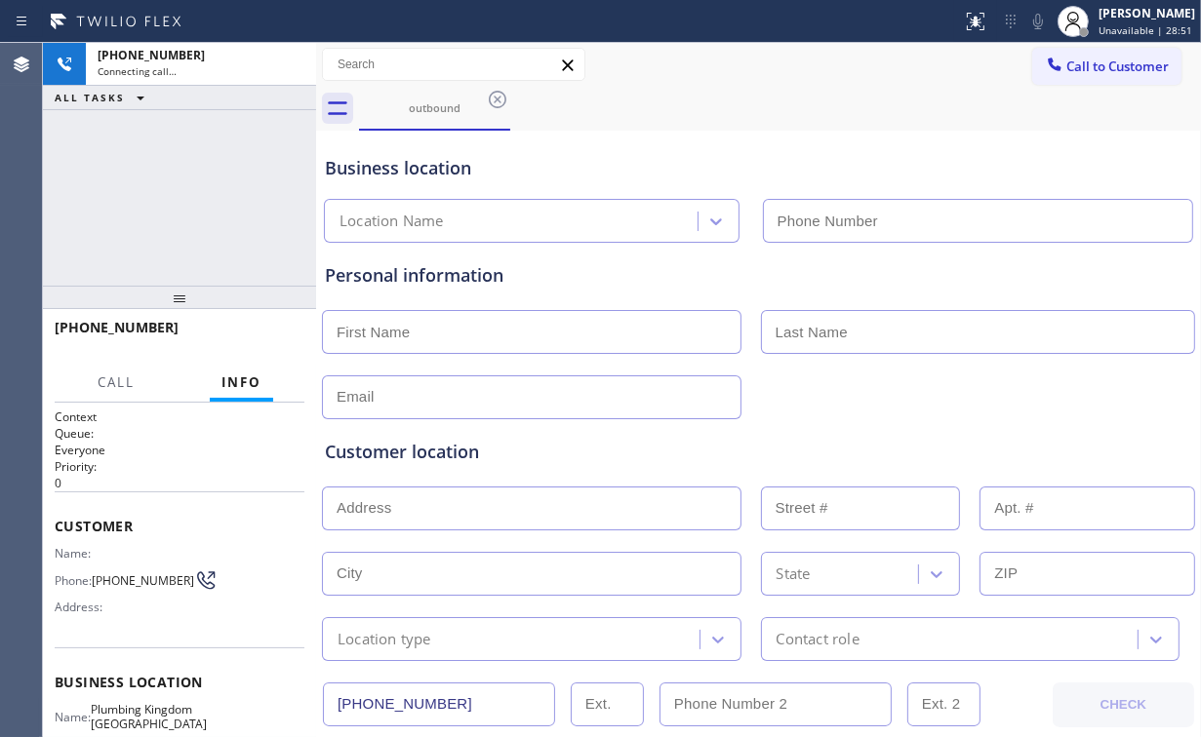
type input "[PHONE_NUMBER]"
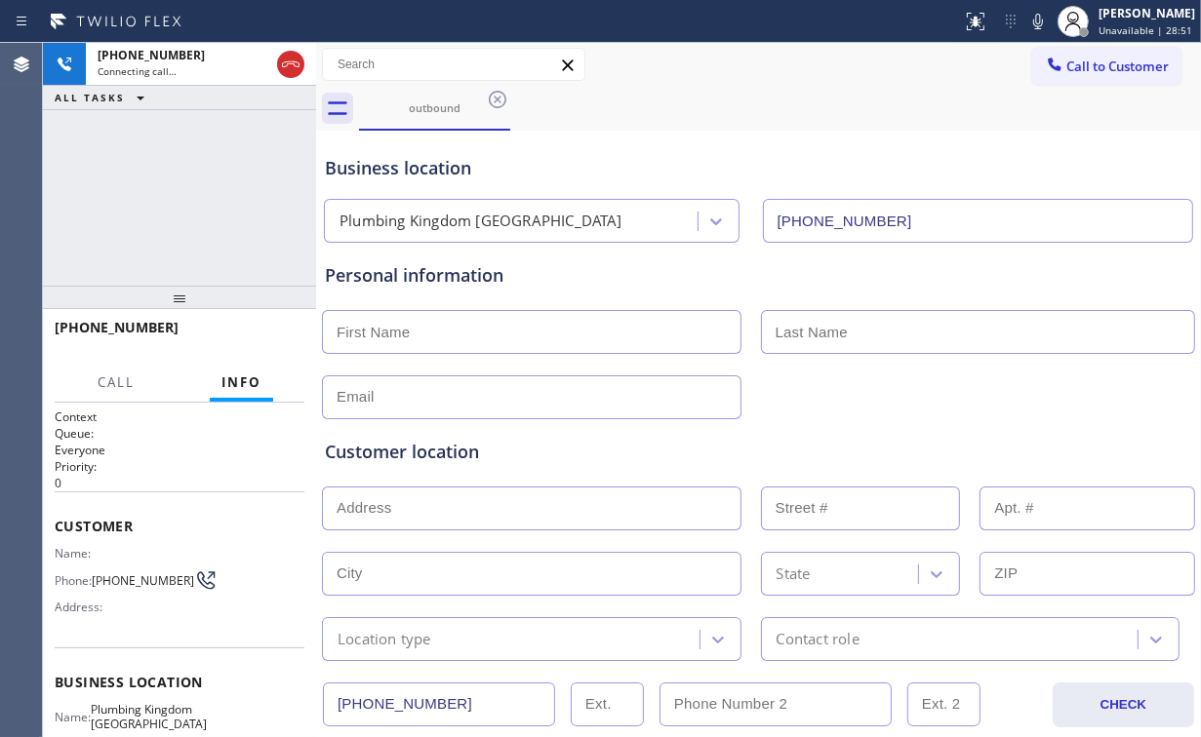
click at [188, 220] on div "[PHONE_NUMBER] Connecting call… ALL TASKS ALL TASKS ACTIVE TASKS TASKS IN WRAP …" at bounding box center [179, 164] width 273 height 243
click at [199, 199] on div "[PHONE_NUMBER] Live | 00:13 ALL TASKS ALL TASKS ACTIVE TASKS TASKS IN WRAP UP" at bounding box center [179, 164] width 273 height 243
click at [199, 199] on div "[PHONE_NUMBER] Live | 00:14 ALL TASKS ALL TASKS ACTIVE TASKS TASKS IN WRAP UP" at bounding box center [179, 164] width 273 height 243
click at [206, 191] on div "[PHONE_NUMBER] Live | 00:52 ALL TASKS ALL TASKS ACTIVE TASKS TASKS IN WRAP UP" at bounding box center [179, 164] width 273 height 243
click at [277, 339] on span "HANG UP" at bounding box center [259, 337] width 60 height 14
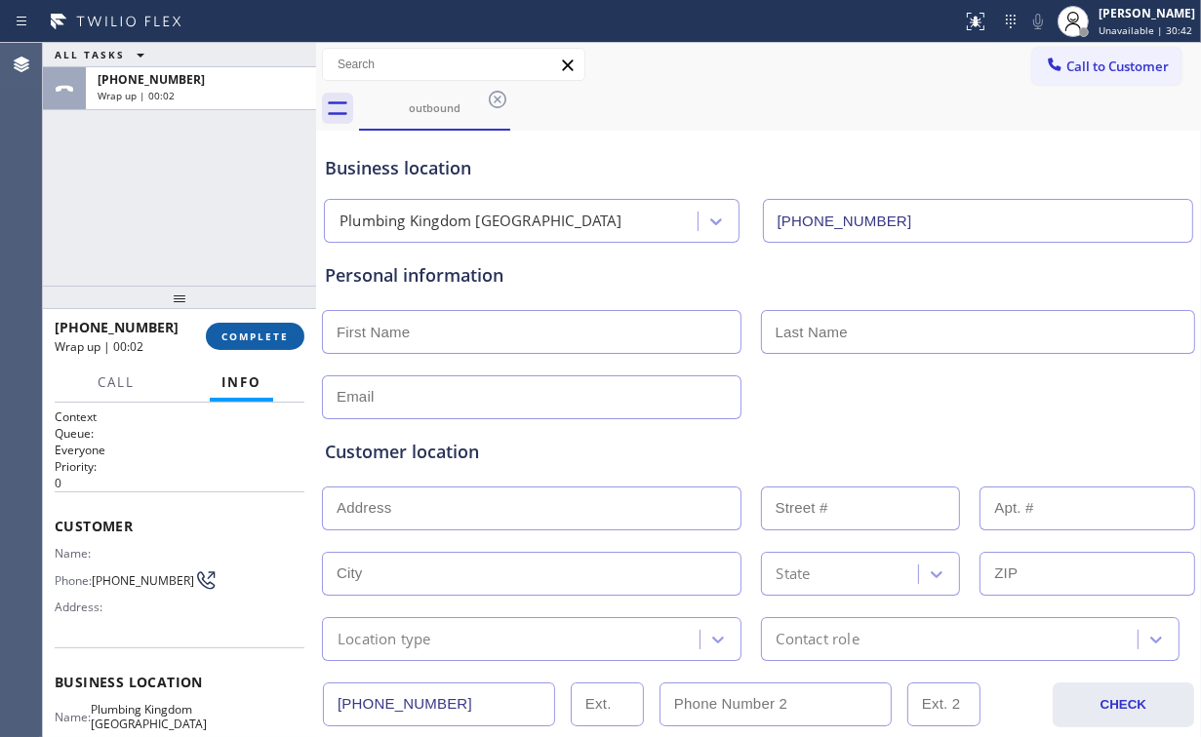
click at [276, 339] on span "COMPLETE" at bounding box center [254, 337] width 67 height 14
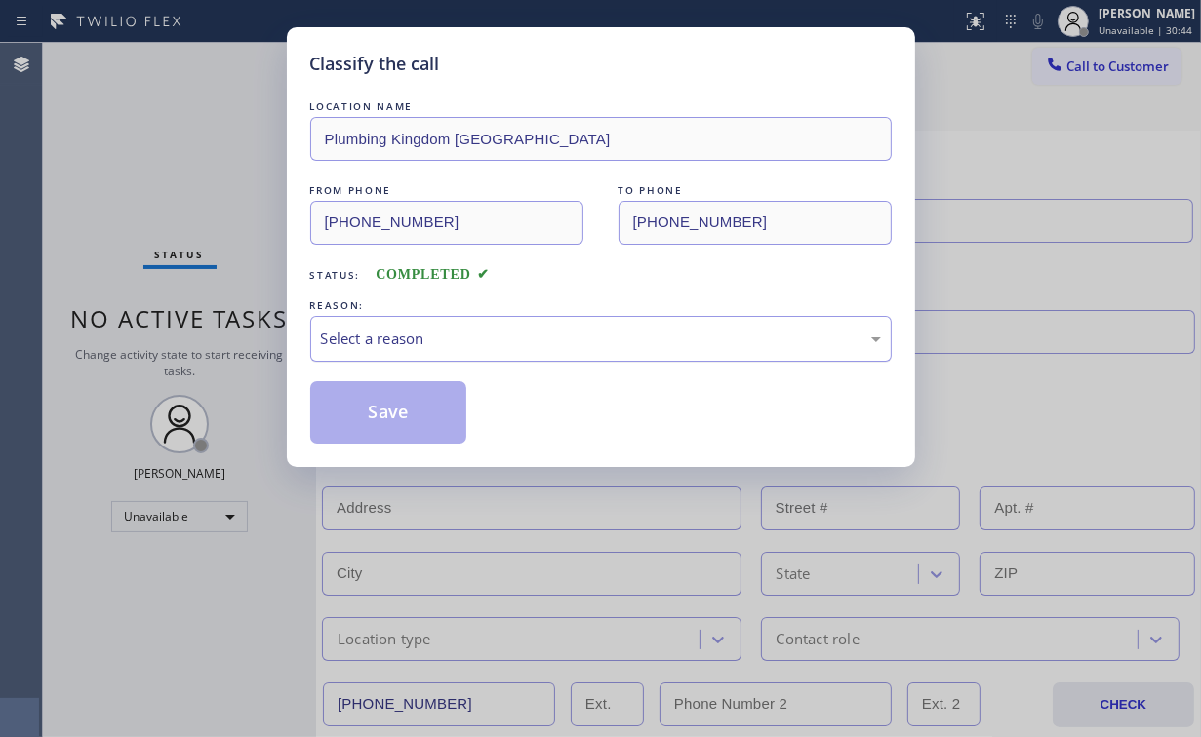
click at [363, 332] on div "Select a reason" at bounding box center [601, 339] width 560 height 22
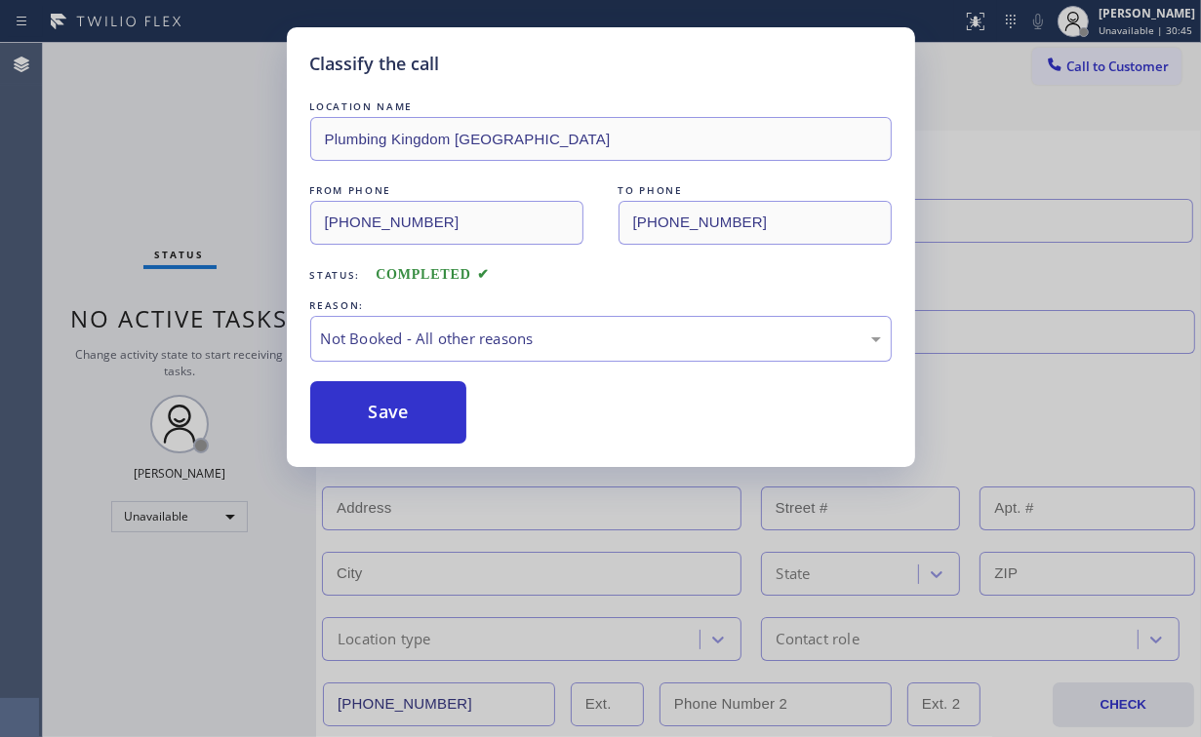
drag, startPoint x: 383, startPoint y: 417, endPoint x: 191, endPoint y: 122, distance: 351.7
click at [386, 414] on button "Save" at bounding box center [388, 412] width 157 height 62
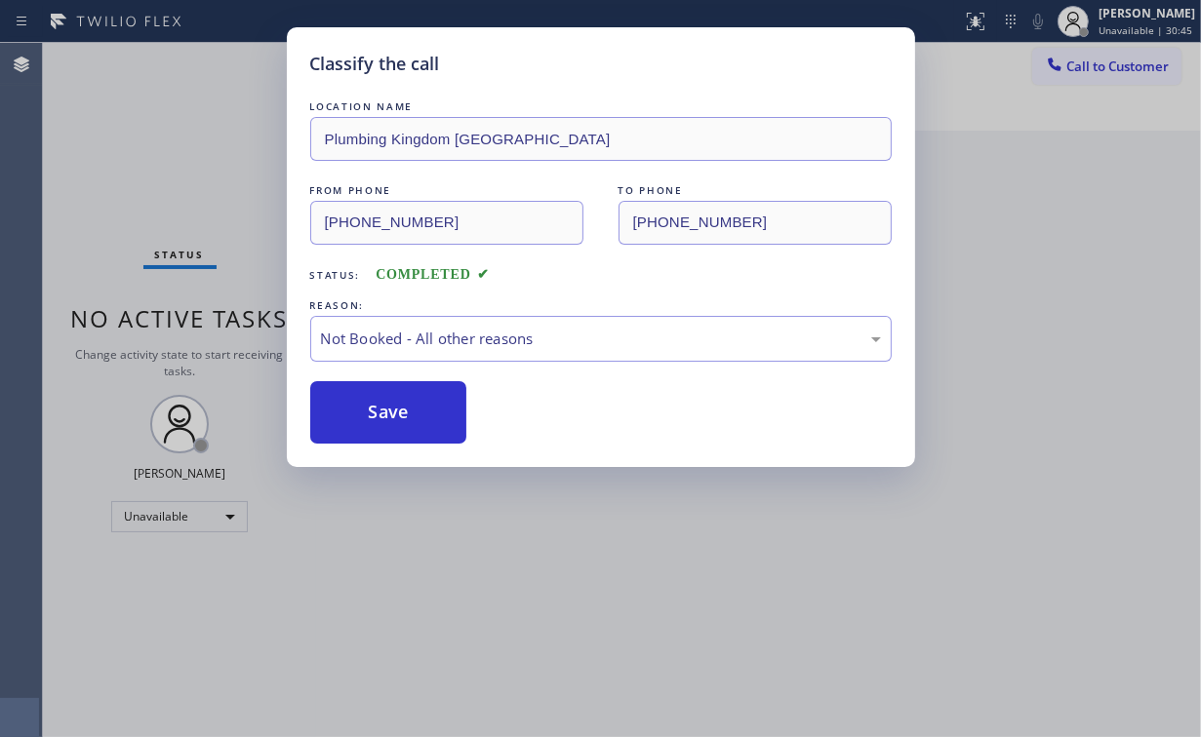
click at [181, 106] on div "Classify the call LOCATION NAME Plumbing Kingdom [GEOGRAPHIC_DATA] FROM PHONE […" at bounding box center [600, 368] width 1201 height 737
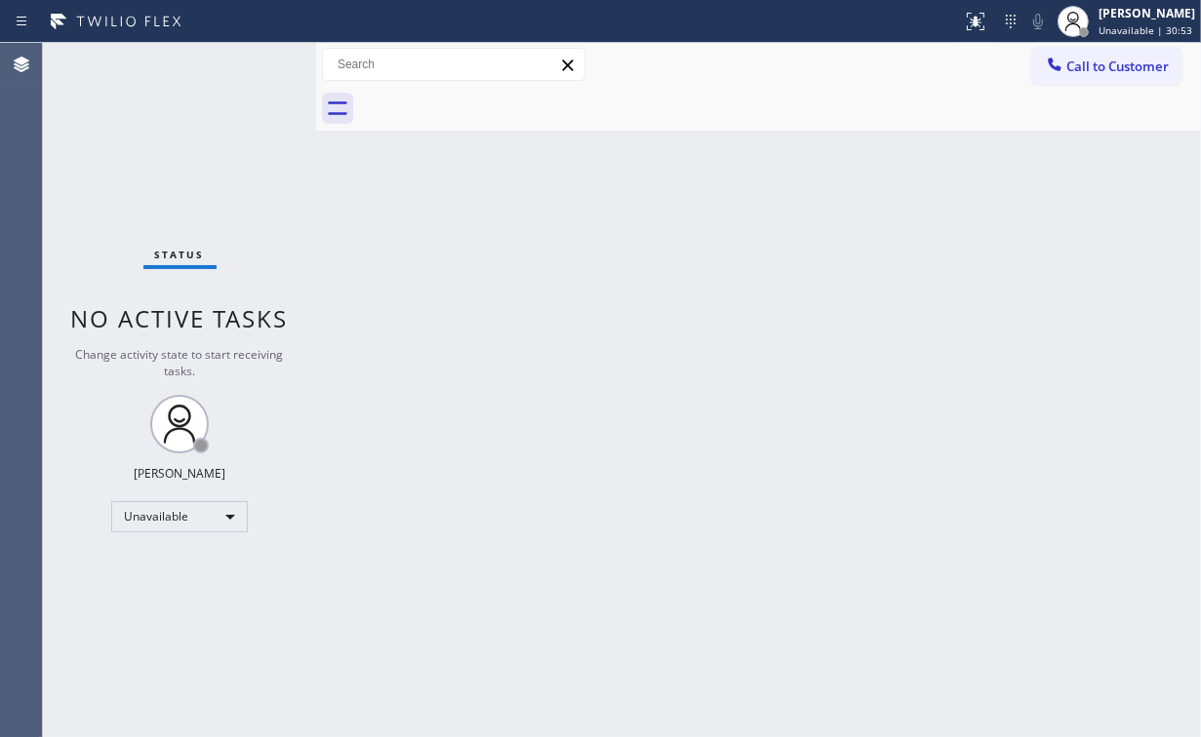
drag, startPoint x: 207, startPoint y: 101, endPoint x: 191, endPoint y: 67, distance: 37.5
click at [206, 100] on div "Status No active tasks Change activity state to start receiving tasks. [PERSON_…" at bounding box center [179, 390] width 273 height 694
click at [107, 141] on div "Status No active tasks Change activity state to start receiving tasks. [PERSON_…" at bounding box center [179, 390] width 273 height 694
drag, startPoint x: 194, startPoint y: 182, endPoint x: 234, endPoint y: 42, distance: 146.0
click at [194, 178] on div "Status No active tasks Change activity state to start receiving tasks. [PERSON_…" at bounding box center [179, 390] width 273 height 694
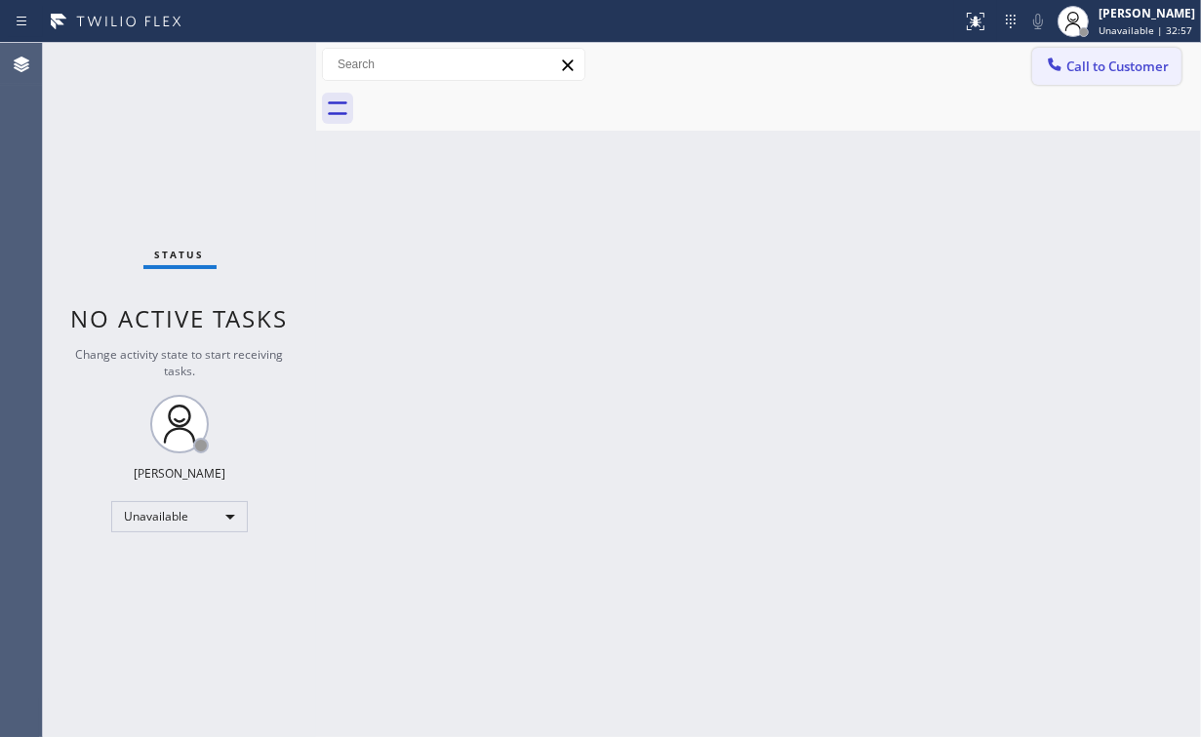
click at [1045, 62] on div at bounding box center [1054, 66] width 23 height 23
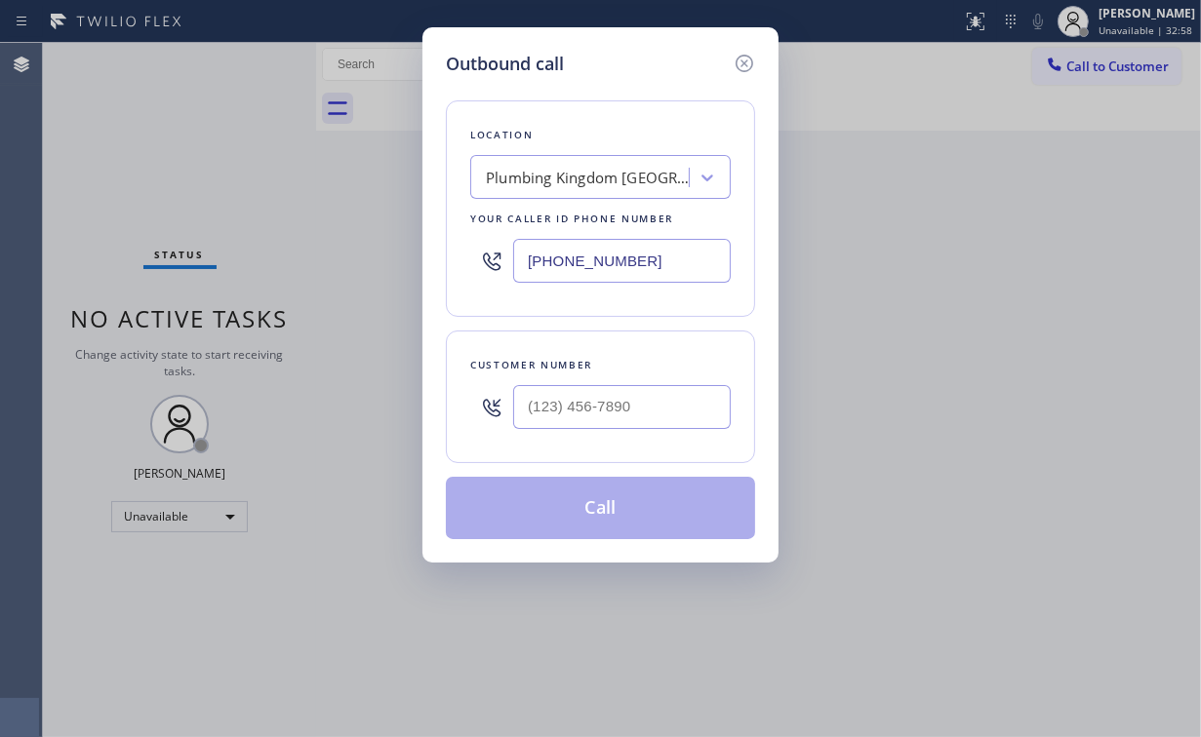
click at [687, 380] on div at bounding box center [622, 407] width 218 height 63
click at [614, 423] on input "(___) ___-____" at bounding box center [622, 407] width 218 height 44
paste input "786) 383-6719"
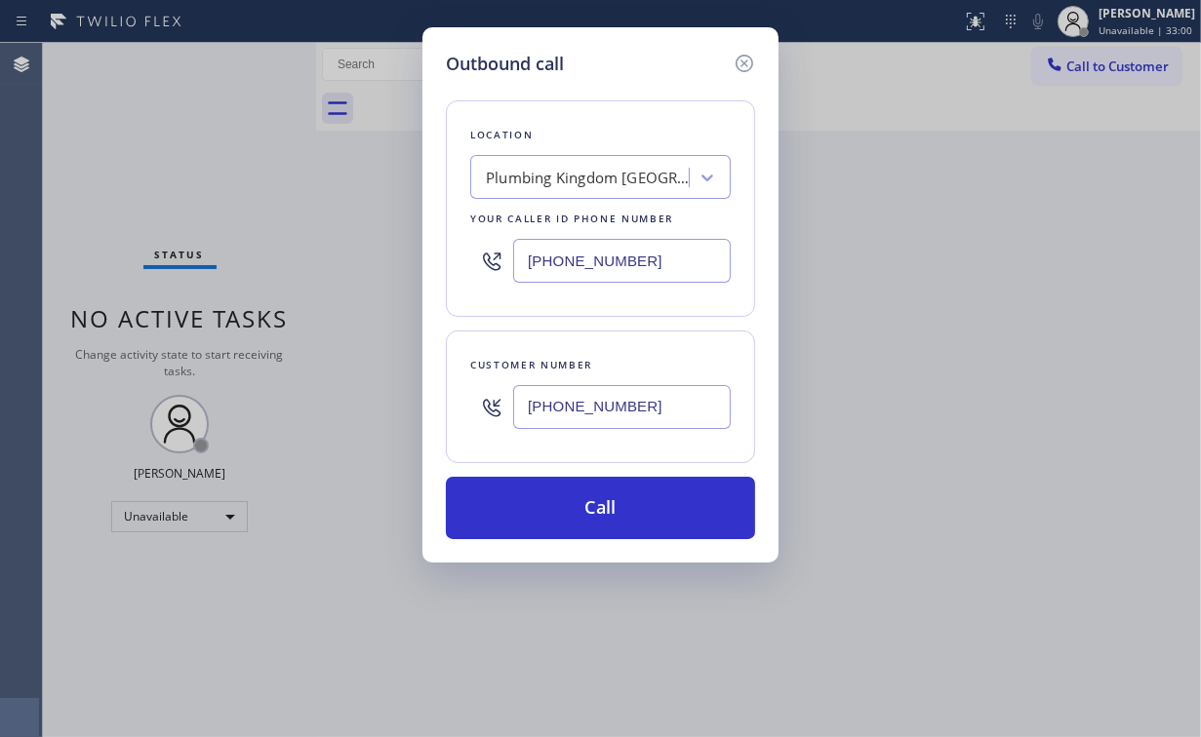
type input "[PHONE_NUMBER]"
click at [663, 82] on div "Location [GEOGRAPHIC_DATA] [GEOGRAPHIC_DATA] Your caller id phone number [PHONE…" at bounding box center [600, 308] width 309 height 462
drag, startPoint x: 649, startPoint y: 255, endPoint x: 262, endPoint y: 289, distance: 387.8
click at [375, 279] on div "Outbound call Location [GEOGRAPHIC_DATA] [GEOGRAPHIC_DATA] Your caller id phone…" at bounding box center [600, 368] width 1201 height 737
paste input "55) 731-4952"
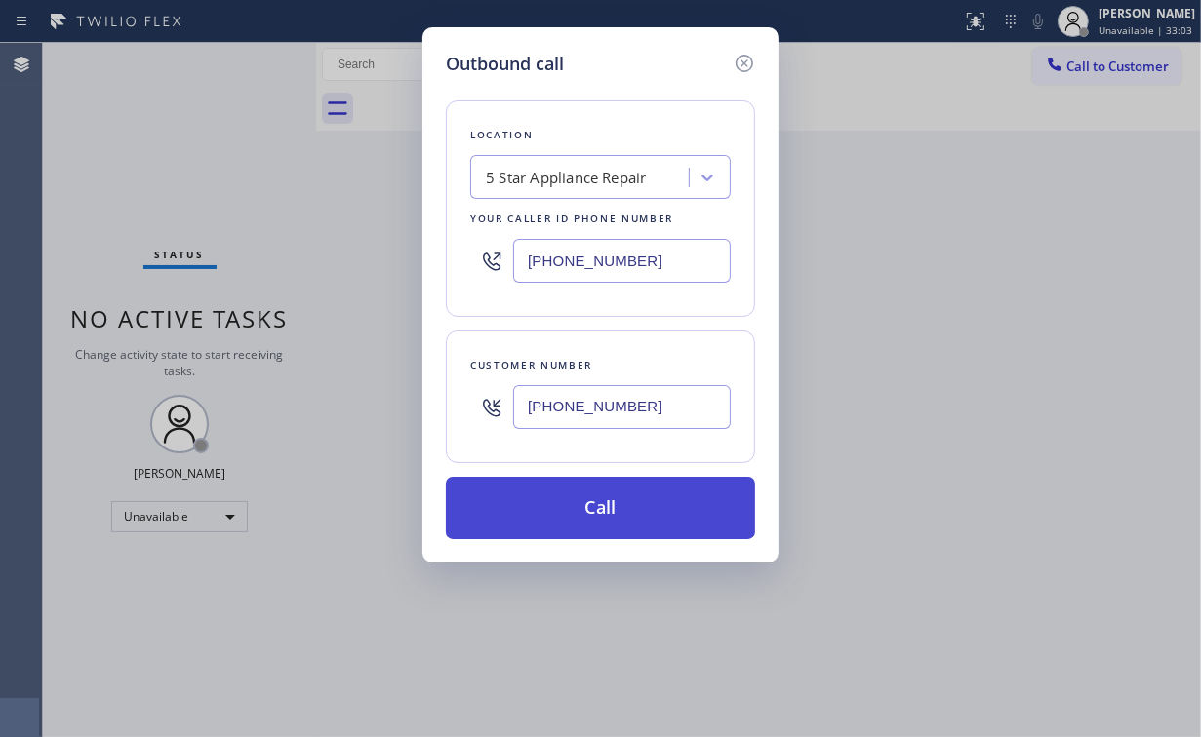
type input "[PHONE_NUMBER]"
click at [555, 503] on button "Call" at bounding box center [600, 508] width 309 height 62
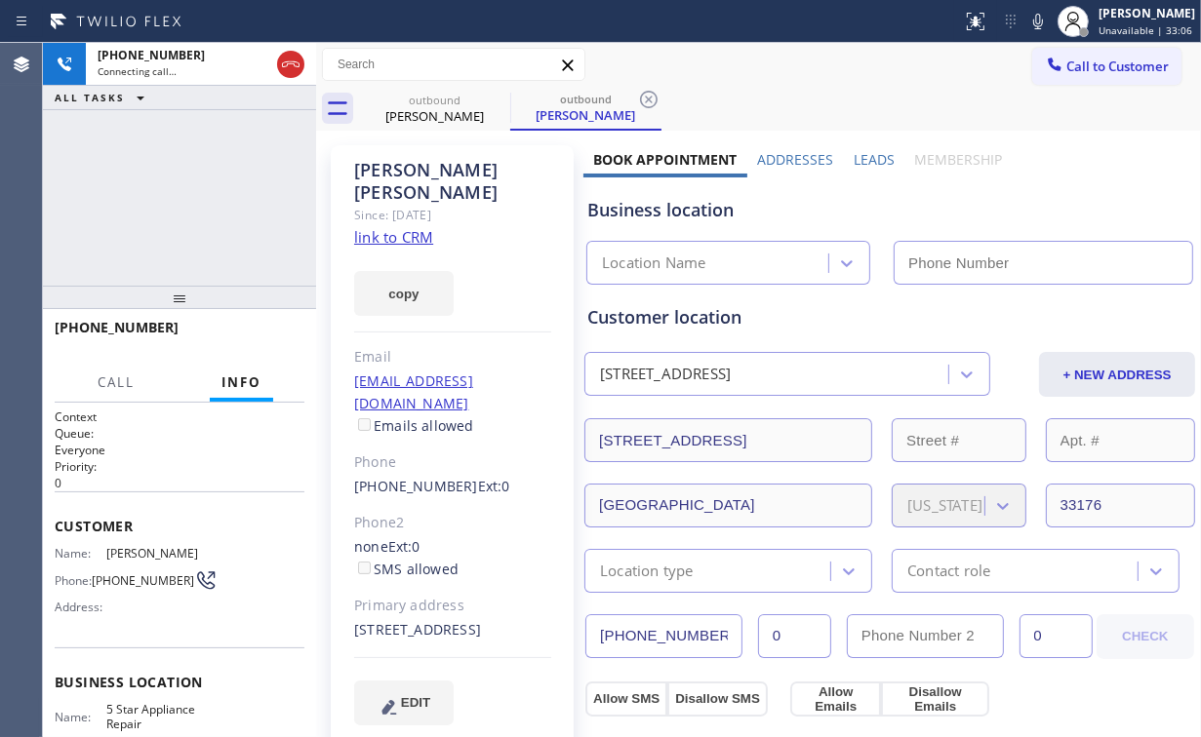
click at [195, 166] on div "[PHONE_NUMBER] Connecting call… ALL TASKS ALL TASKS ACTIVE TASKS TASKS IN WRAP …" at bounding box center [179, 164] width 273 height 243
type input "[PHONE_NUMBER]"
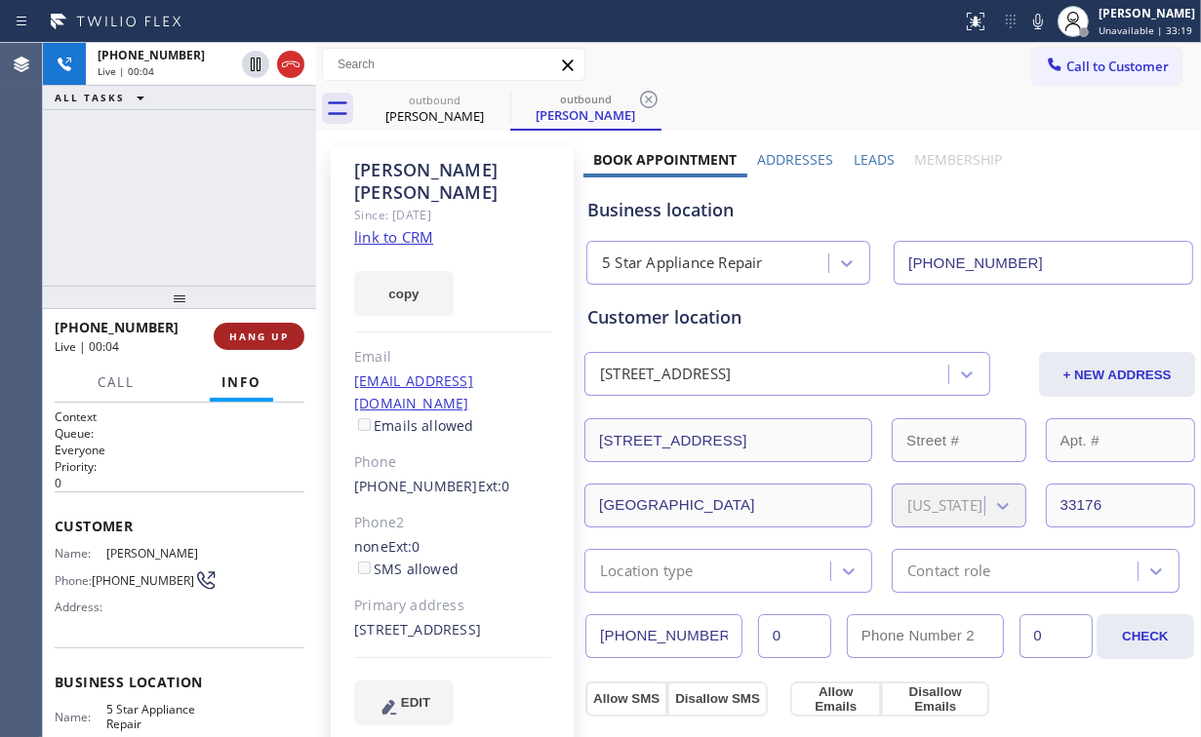
click at [260, 340] on span "HANG UP" at bounding box center [259, 337] width 60 height 14
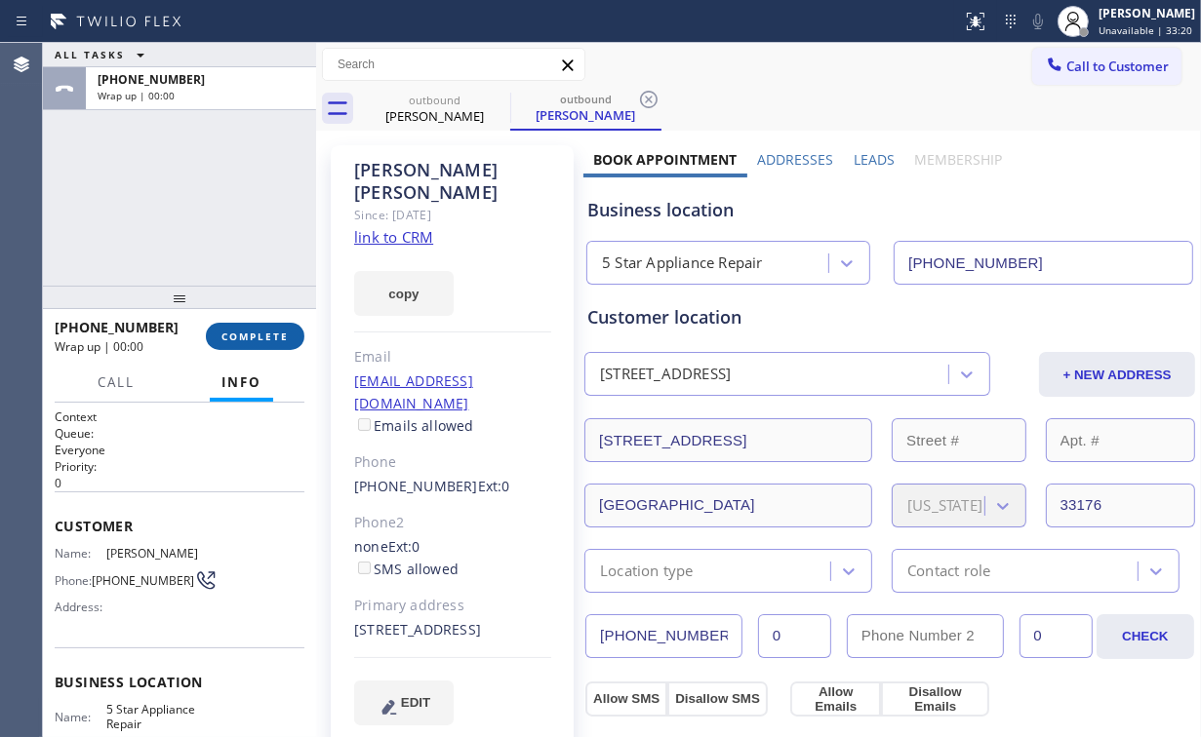
click at [260, 340] on span "COMPLETE" at bounding box center [254, 337] width 67 height 14
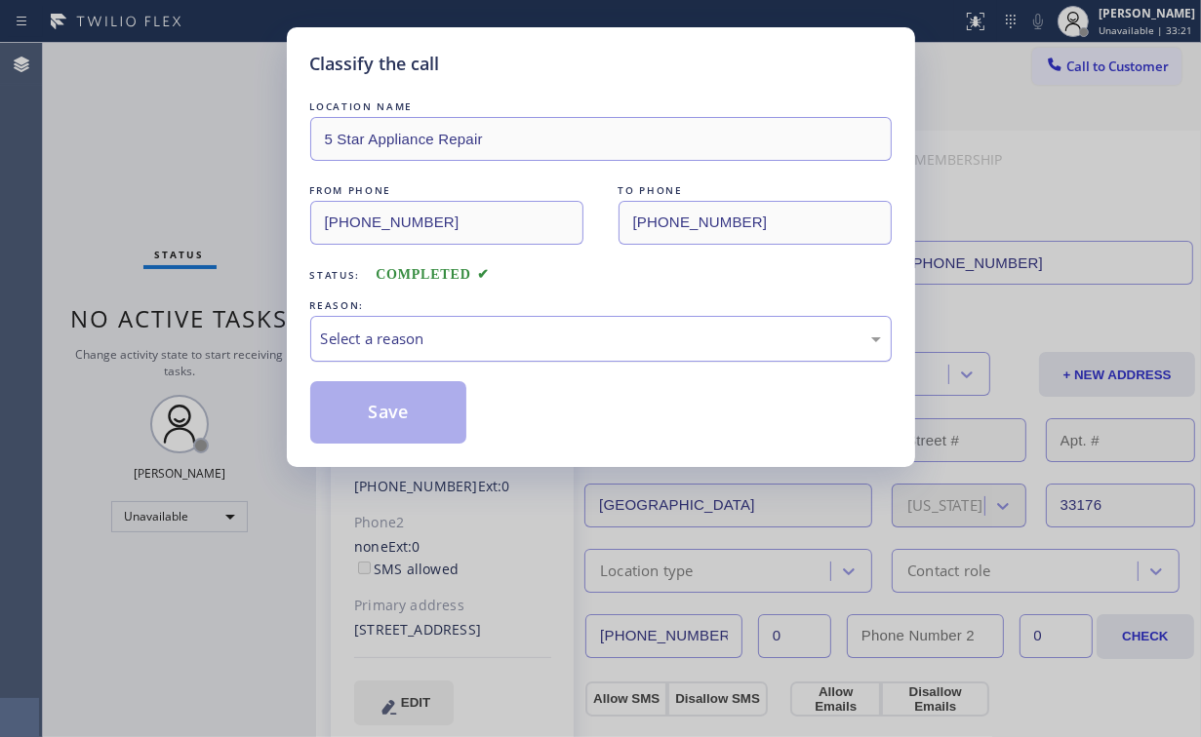
click at [370, 324] on div "Select a reason" at bounding box center [600, 339] width 581 height 46
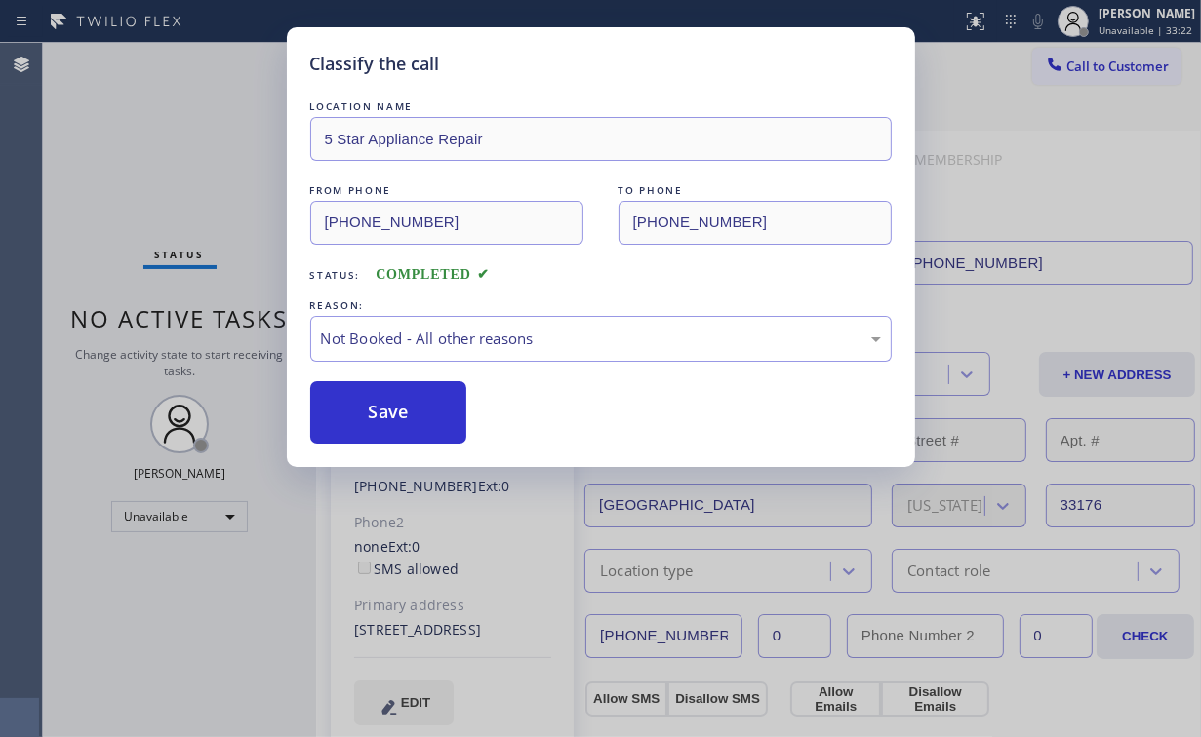
click at [377, 406] on button "Save" at bounding box center [388, 412] width 157 height 62
drag, startPoint x: 165, startPoint y: 179, endPoint x: 199, endPoint y: 72, distance: 112.6
click at [165, 179] on div "Classify the call LOCATION NAME 5 Star Appliance Repair FROM PHONE [PHONE_NUMBE…" at bounding box center [600, 368] width 1201 height 737
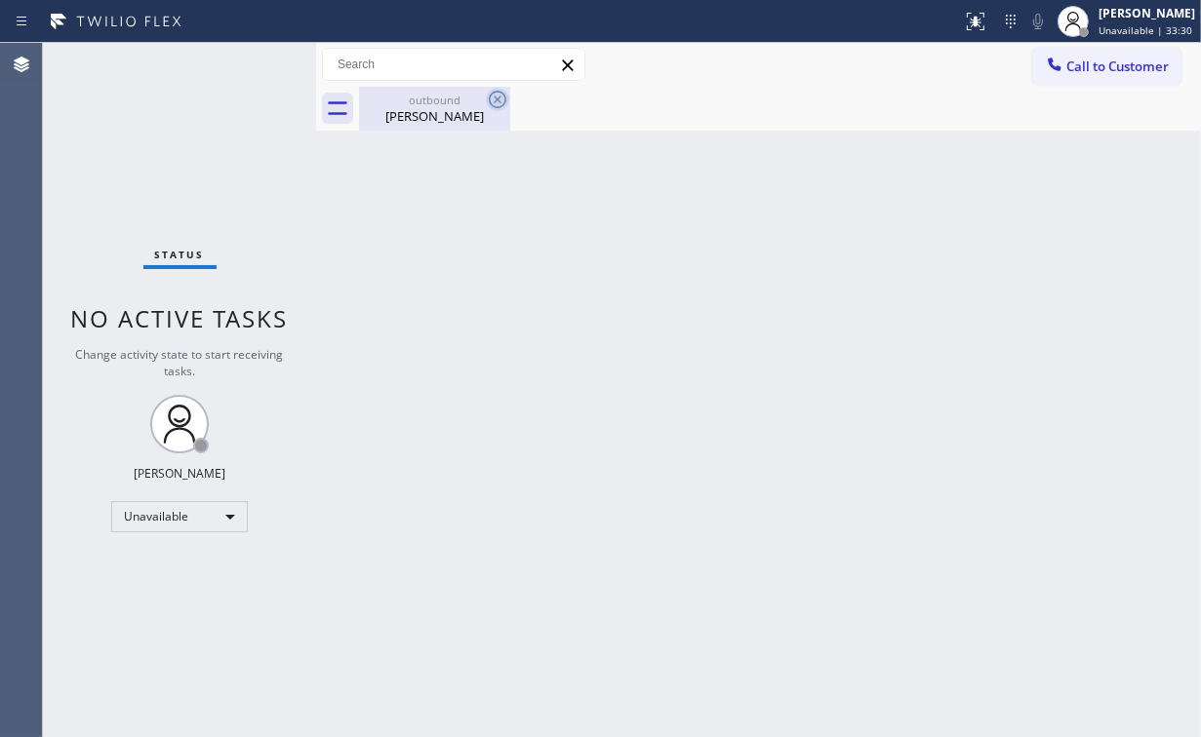
drag, startPoint x: 408, startPoint y: 109, endPoint x: 496, endPoint y: 99, distance: 88.4
click at [409, 109] on div "[PERSON_NAME]" at bounding box center [434, 116] width 147 height 18
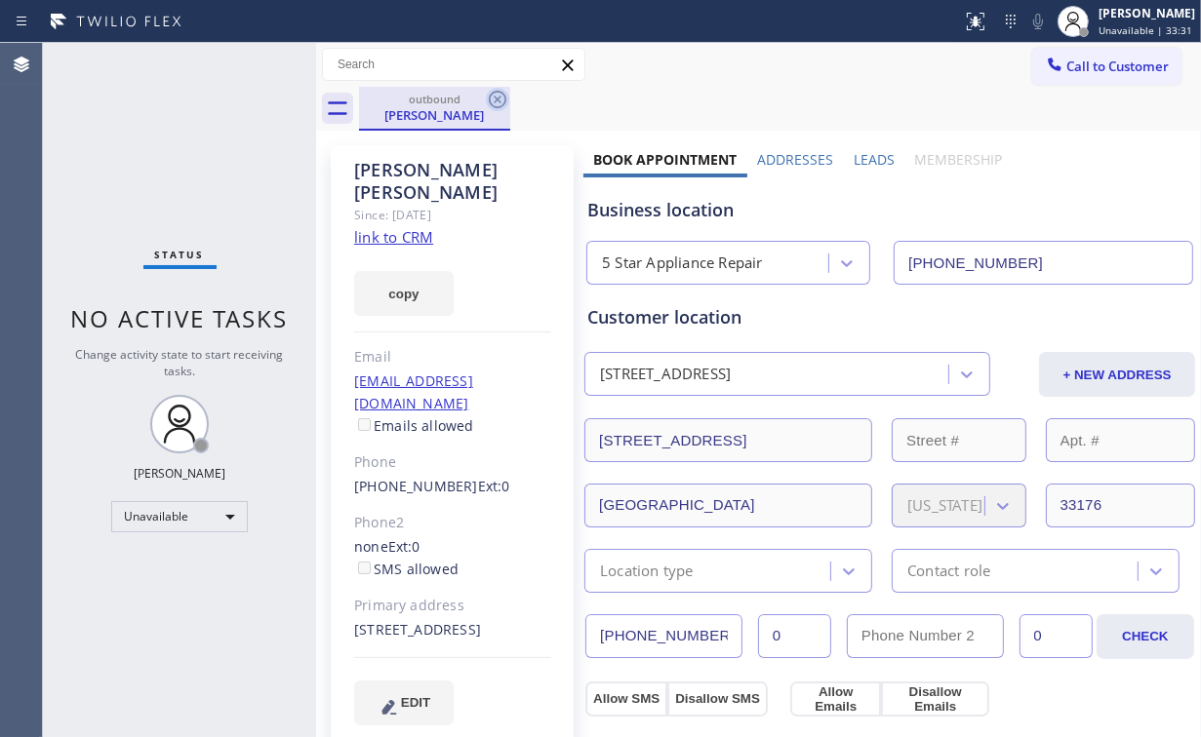
click at [496, 99] on icon at bounding box center [497, 99] width 23 height 23
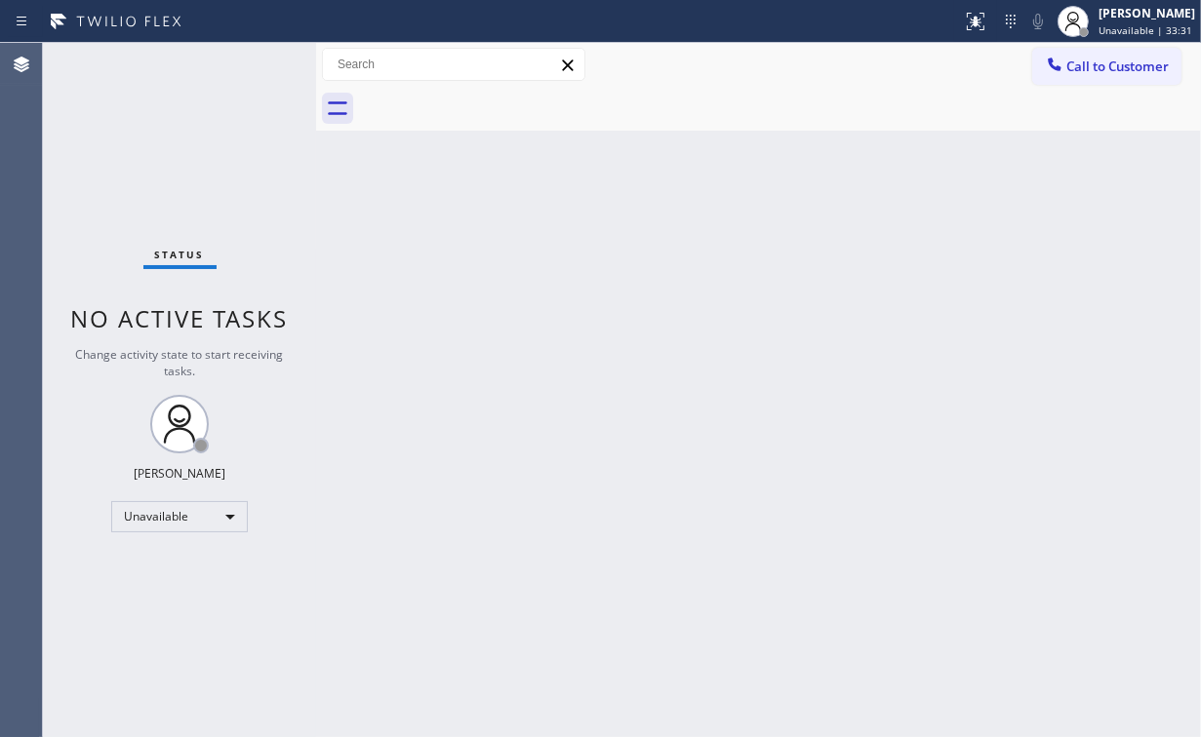
click at [1039, 199] on div "Back to Dashboard Change Sender ID Customers Technicians Select a contact Outbo…" at bounding box center [758, 390] width 885 height 694
click at [1085, 78] on button "Call to Customer" at bounding box center [1106, 66] width 149 height 37
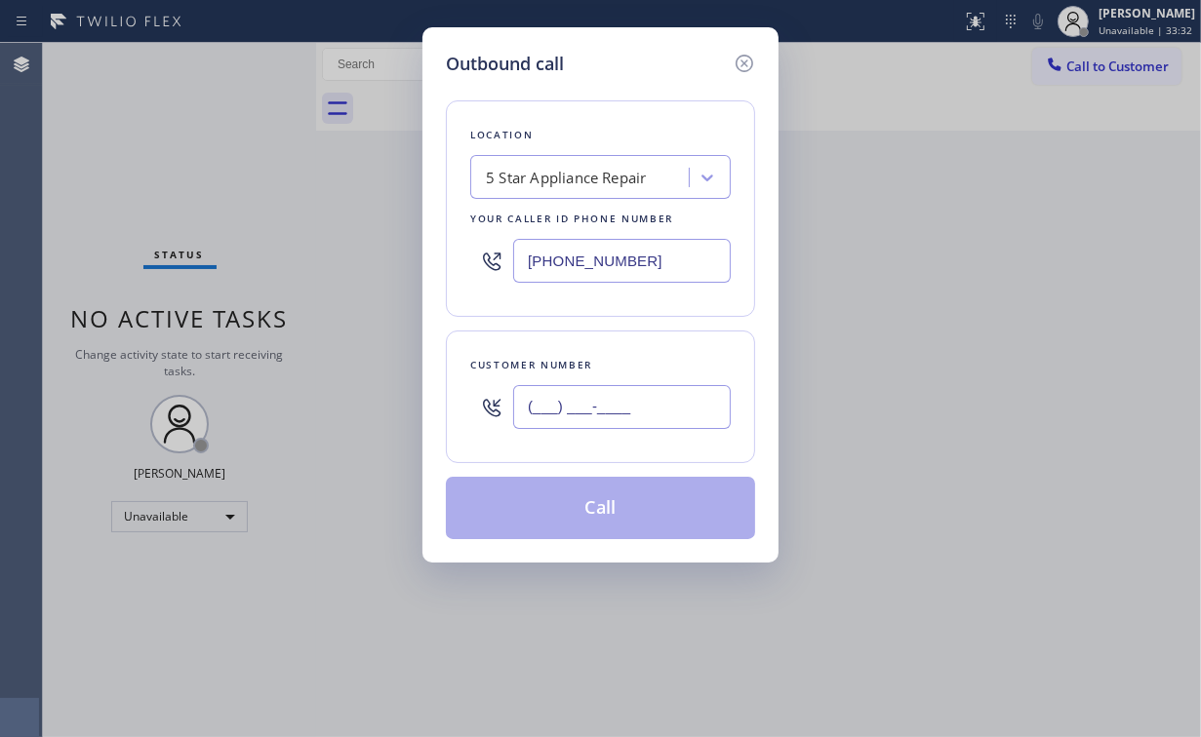
click at [702, 385] on input "(___) ___-____" at bounding box center [622, 407] width 218 height 44
paste input "206) 979-5443"
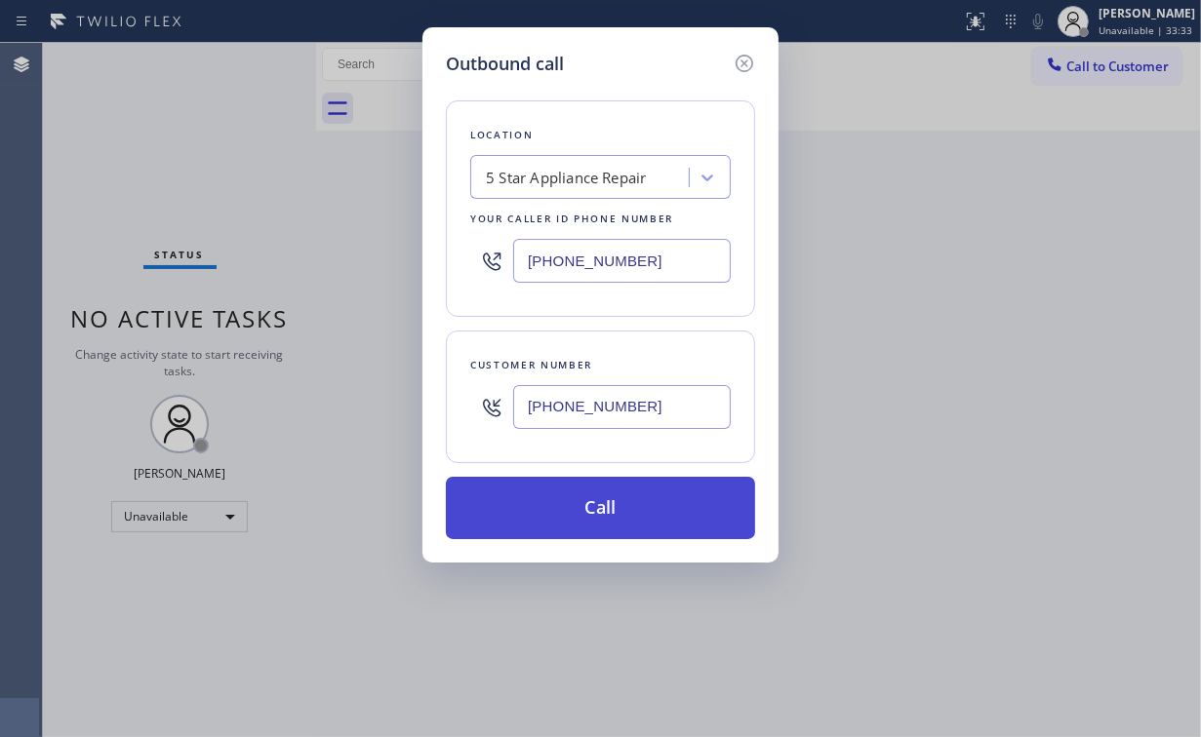
type input "[PHONE_NUMBER]"
click at [566, 515] on button "Call" at bounding box center [600, 508] width 309 height 62
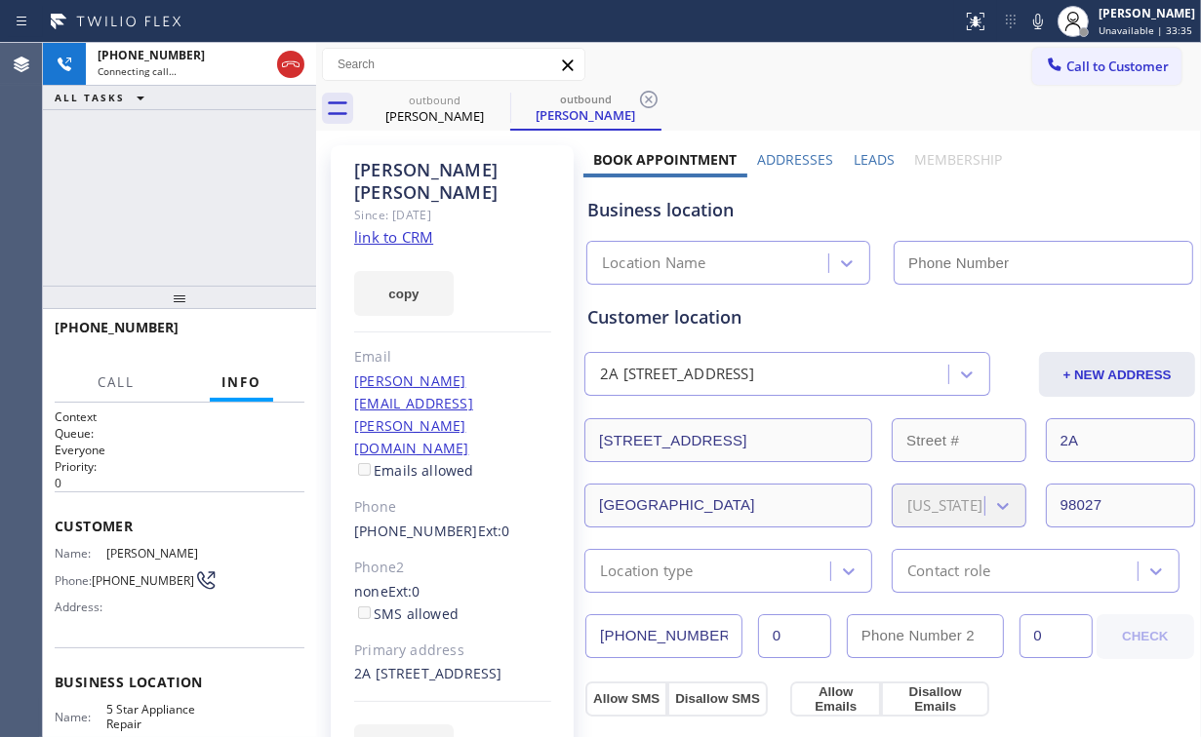
click at [177, 195] on div "[PHONE_NUMBER] Connecting call… ALL TASKS ALL TASKS ACTIVE TASKS TASKS IN WRAP …" at bounding box center [179, 164] width 273 height 243
type input "[PHONE_NUMBER]"
click at [187, 209] on div "[PHONE_NUMBER] Connecting call… ALL TASKS ALL TASKS ACTIVE TASKS TASKS IN WRAP …" at bounding box center [179, 164] width 273 height 243
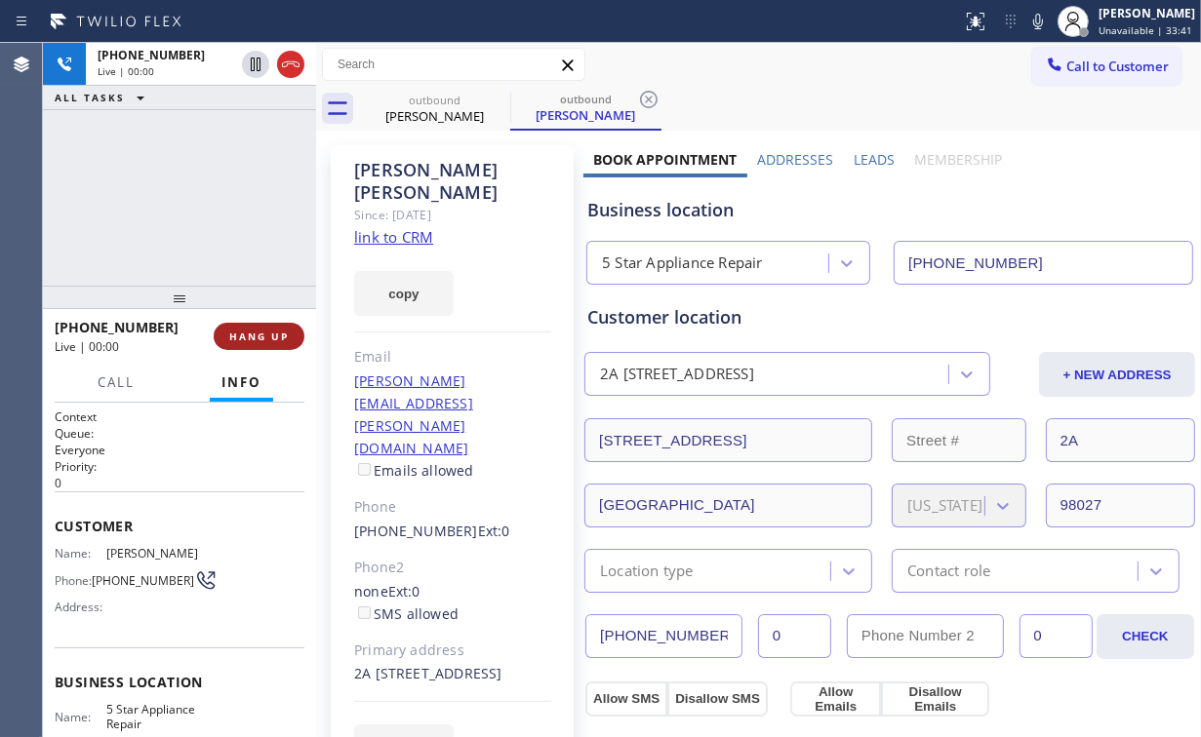
click at [277, 337] on span "HANG UP" at bounding box center [259, 337] width 60 height 14
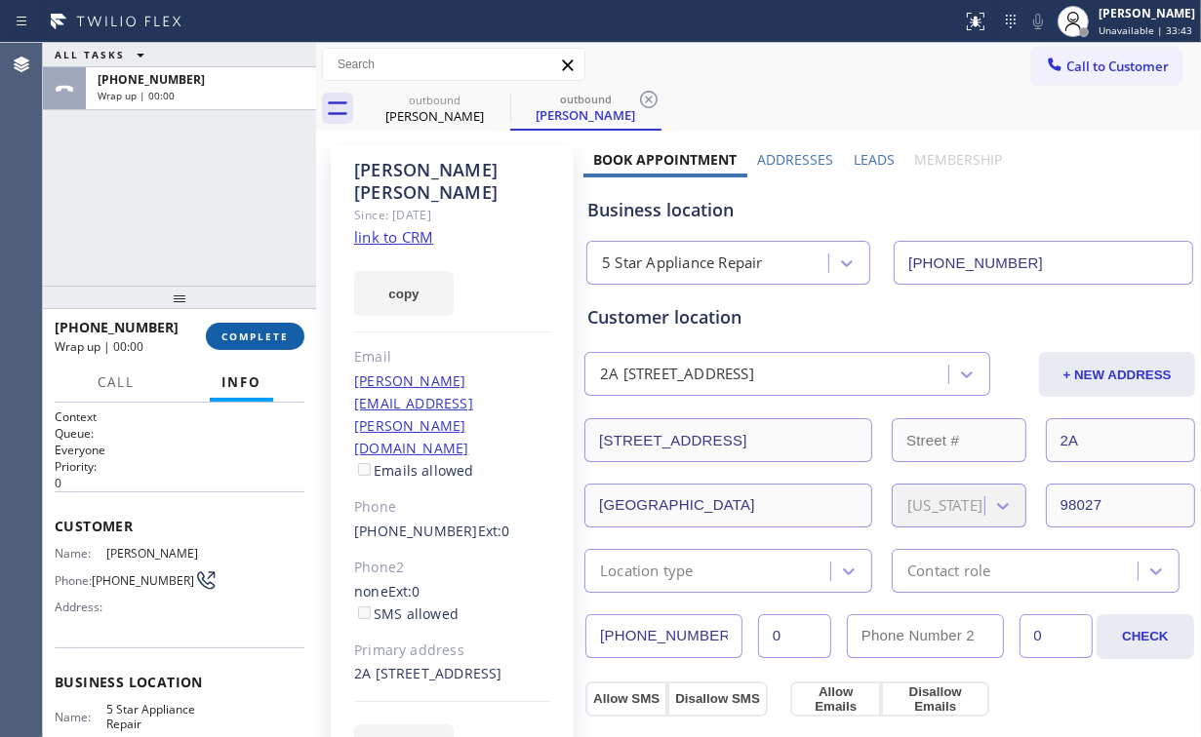
click at [277, 337] on span "COMPLETE" at bounding box center [254, 337] width 67 height 14
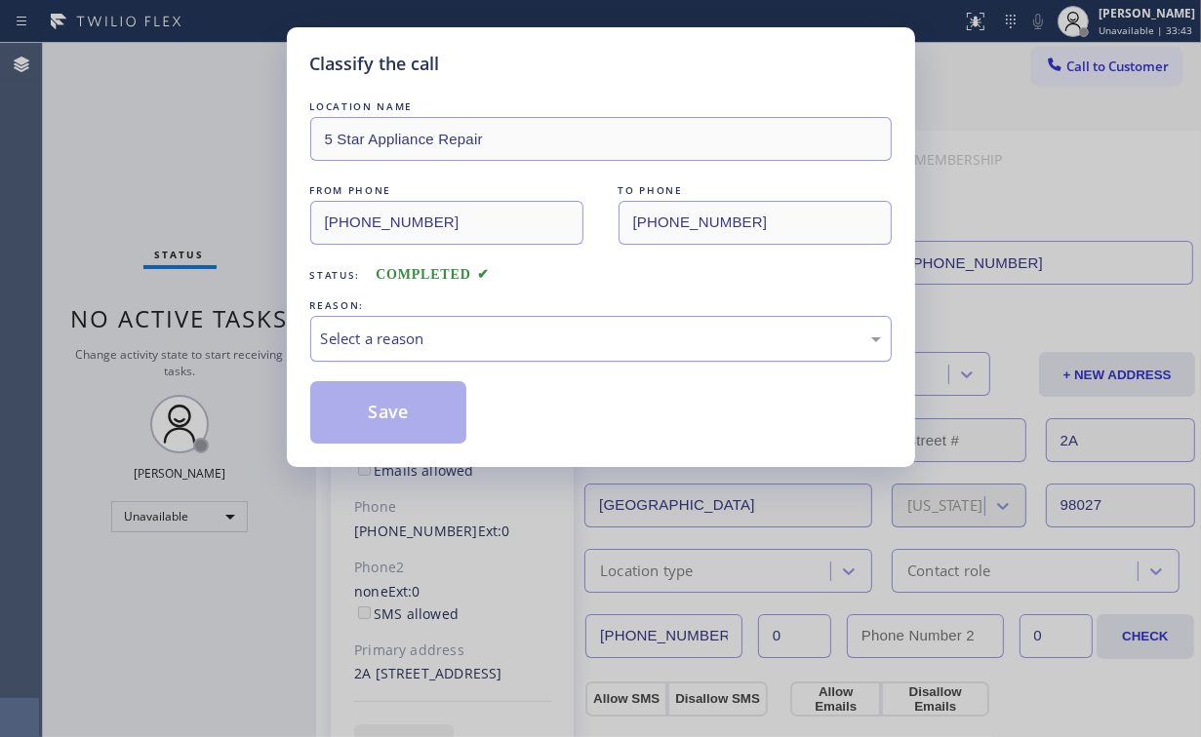
drag, startPoint x: 352, startPoint y: 336, endPoint x: 355, endPoint y: 355, distance: 19.7
click at [353, 337] on div "Select a reason" at bounding box center [601, 339] width 560 height 22
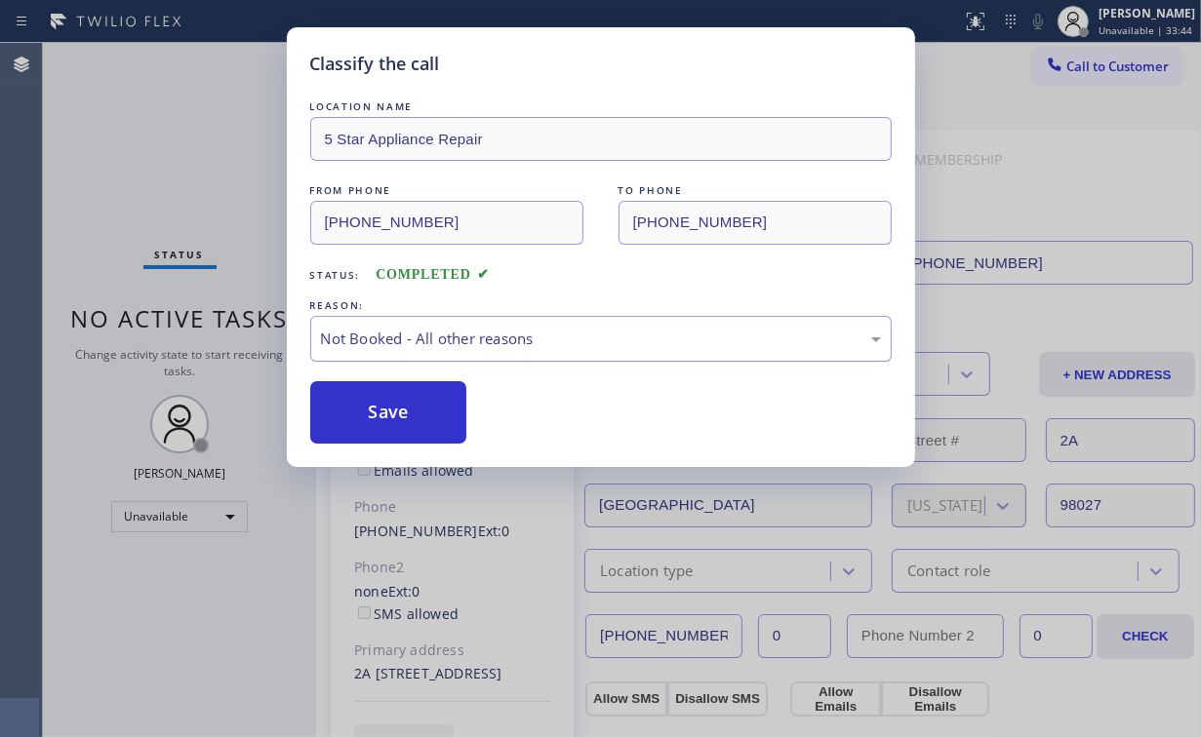
drag, startPoint x: 371, startPoint y: 413, endPoint x: 331, endPoint y: 340, distance: 82.5
click at [372, 410] on button "Save" at bounding box center [388, 412] width 157 height 62
click at [203, 188] on div "Classify the call LOCATION NAME 5 Star Appliance Repair FROM PHONE [PHONE_NUMBE…" at bounding box center [600, 368] width 1201 height 737
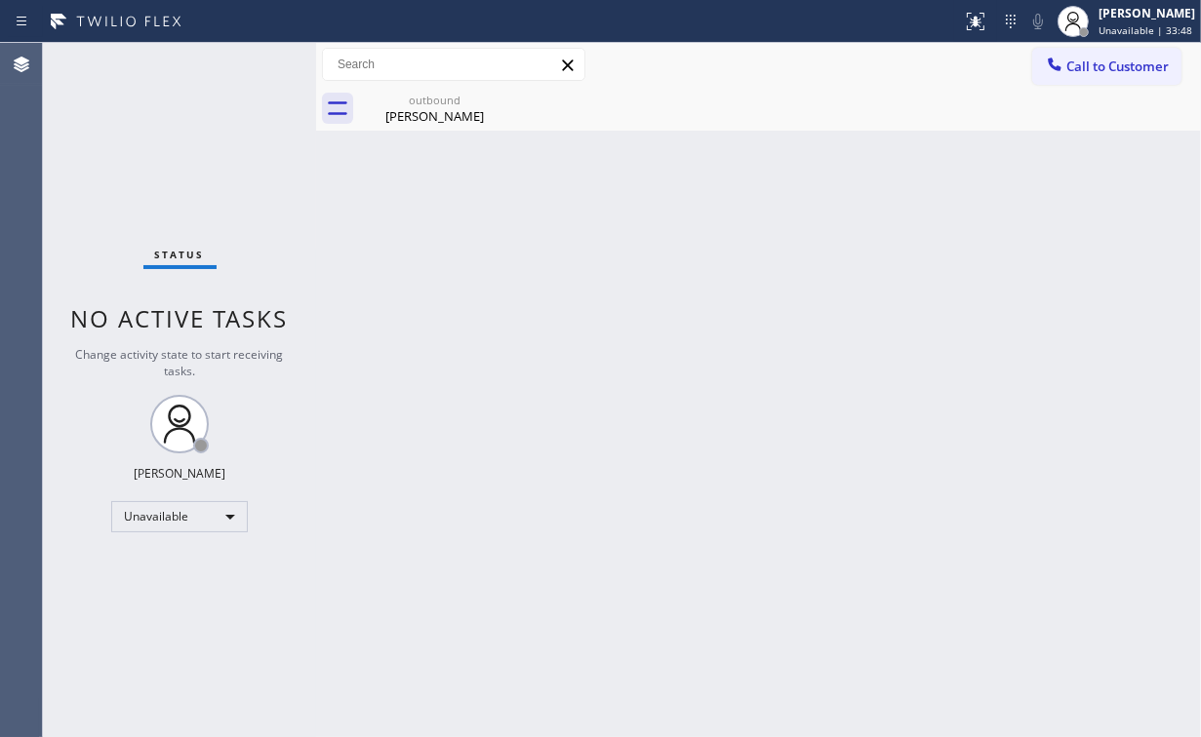
drag, startPoint x: 1091, startPoint y: 66, endPoint x: 1084, endPoint y: 74, distance: 10.4
click at [1088, 70] on span "Call to Customer" at bounding box center [1117, 67] width 102 height 18
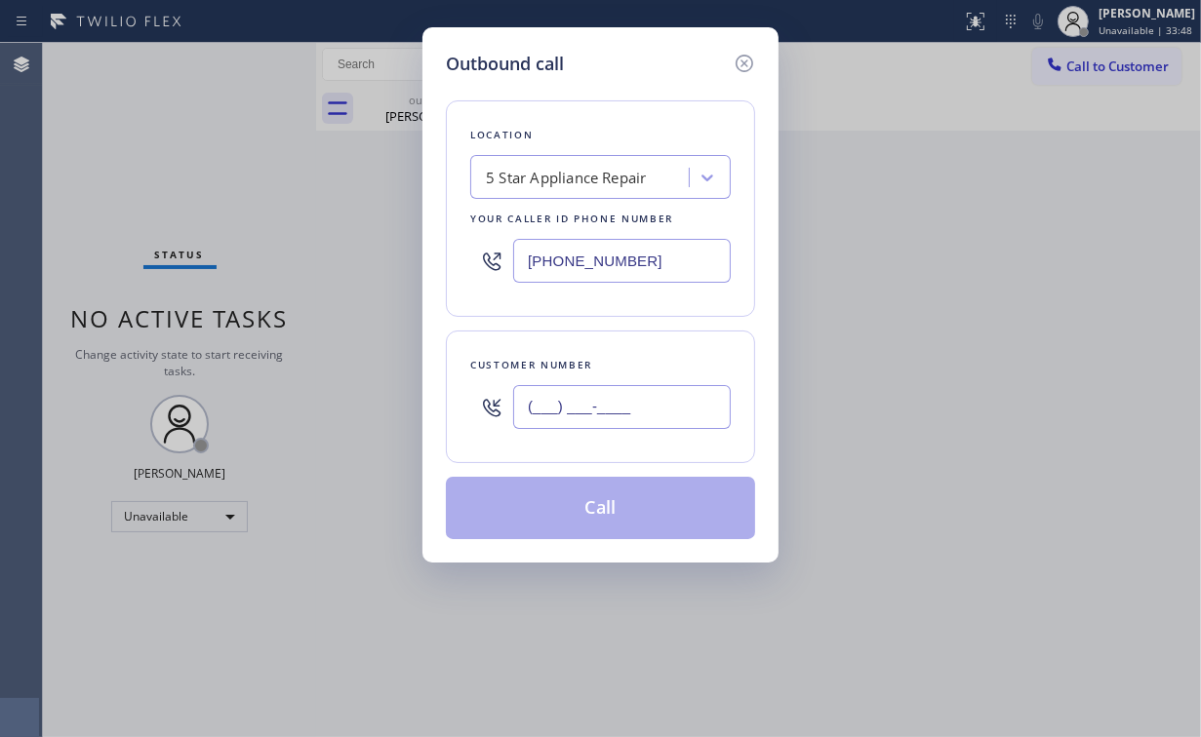
click at [625, 412] on input "(___) ___-____" at bounding box center [622, 407] width 218 height 44
paste input "206) 356-2835"
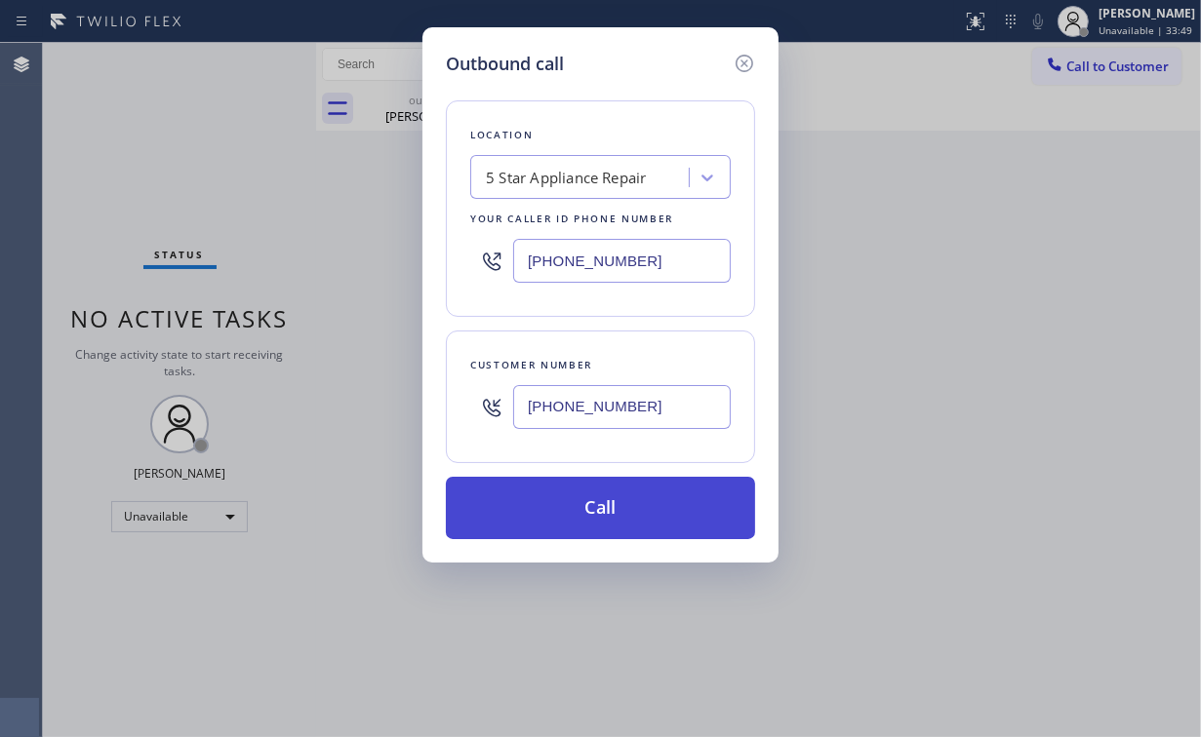
type input "[PHONE_NUMBER]"
click at [558, 505] on button "Call" at bounding box center [600, 508] width 309 height 62
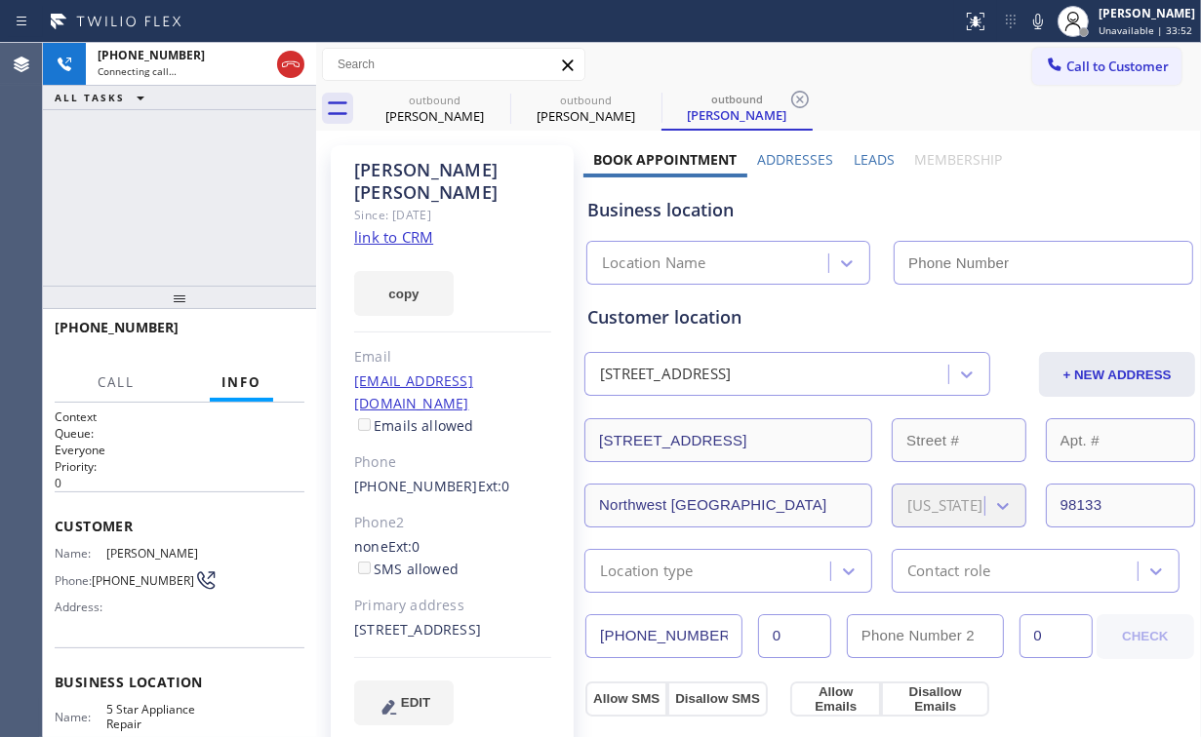
click at [213, 210] on div "[PHONE_NUMBER] Connecting call… ALL TASKS ALL TASKS ACTIVE TASKS TASKS IN WRAP …" at bounding box center [179, 164] width 273 height 243
click at [406, 111] on div "[PERSON_NAME]" at bounding box center [434, 116] width 147 height 18
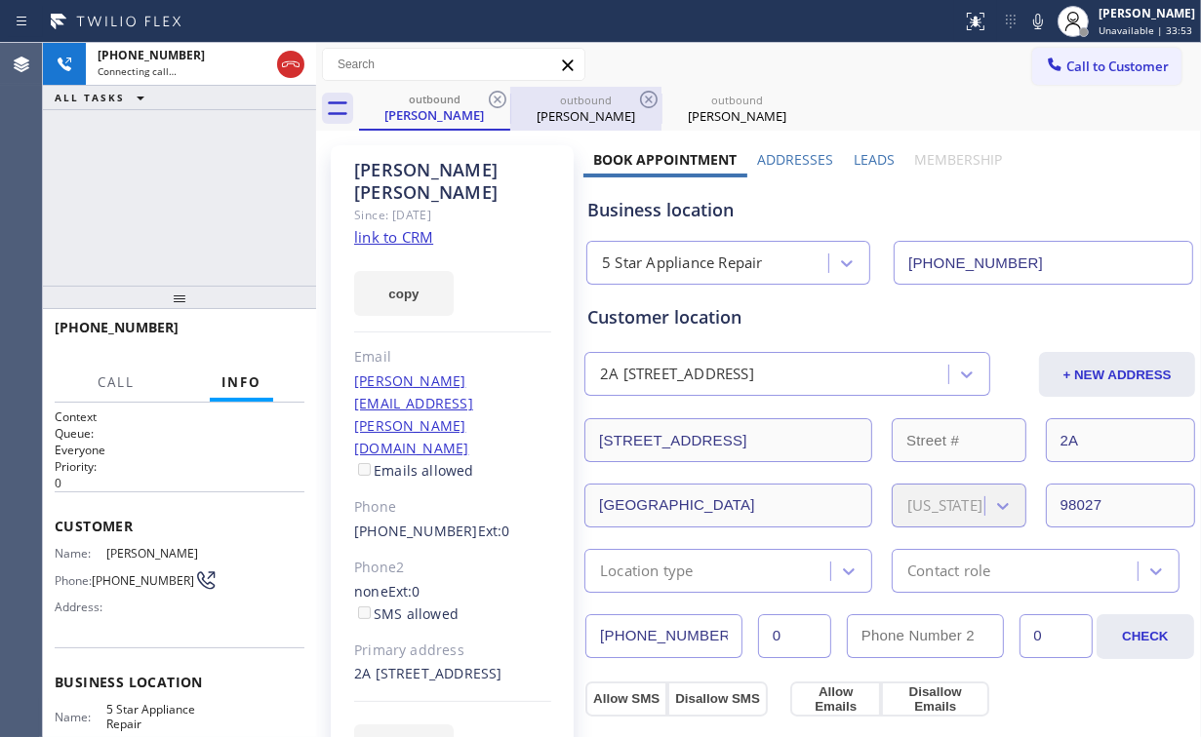
type input "[PHONE_NUMBER]"
click at [499, 98] on icon at bounding box center [497, 99] width 23 height 23
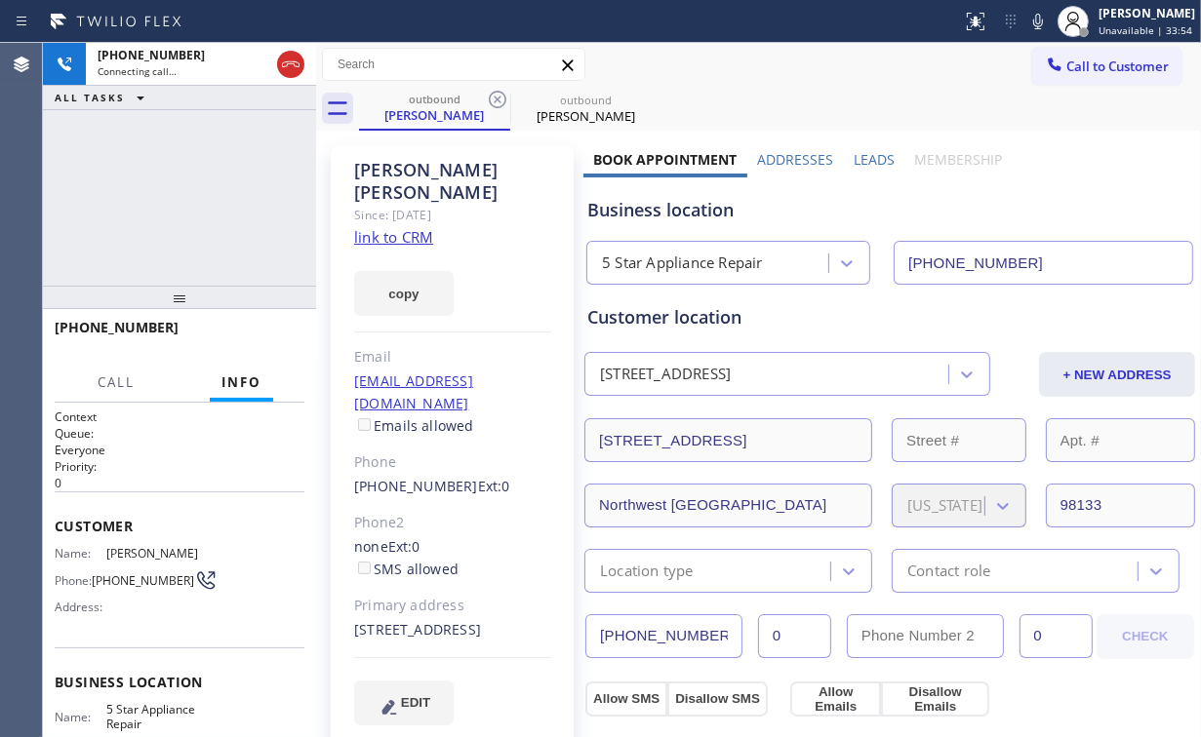
click at [185, 166] on div "[PHONE_NUMBER] Connecting call… ALL TASKS ALL TASKS ACTIVE TASKS TASKS IN WRAP …" at bounding box center [179, 164] width 273 height 243
click at [256, 347] on button "HANG UP" at bounding box center [259, 336] width 91 height 27
click at [258, 341] on span "HANG UP" at bounding box center [259, 337] width 60 height 14
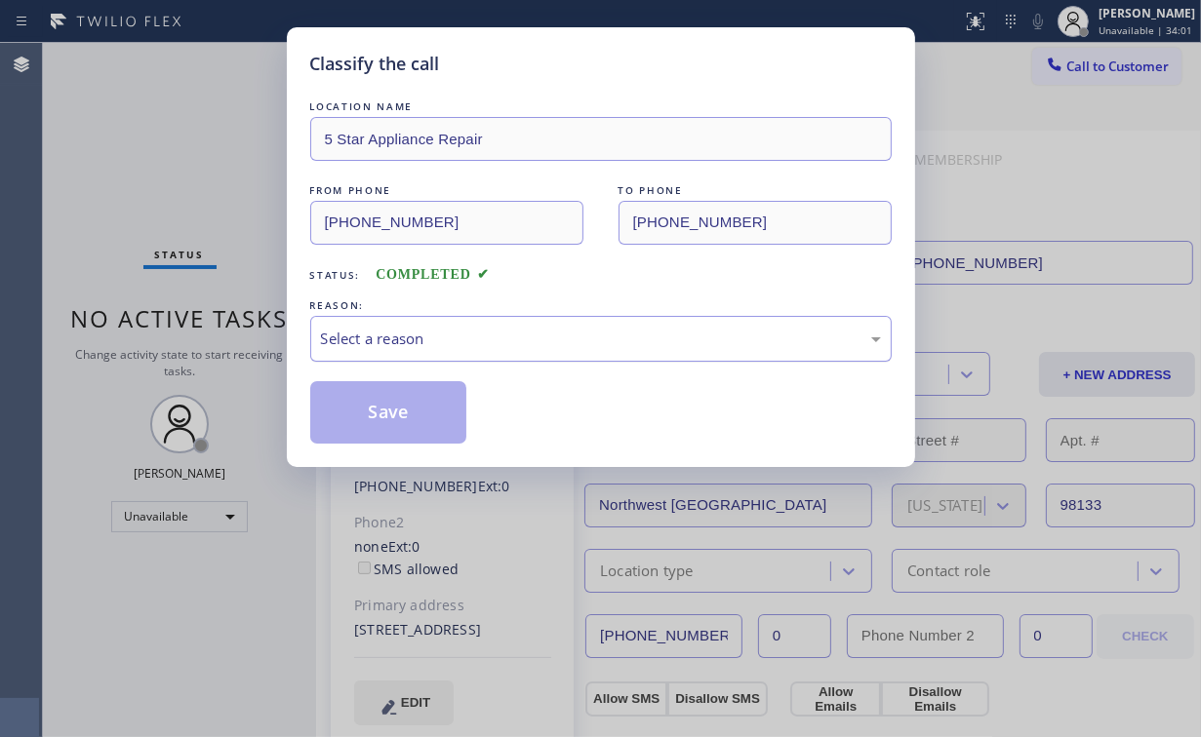
click at [364, 338] on div "Select a reason" at bounding box center [601, 339] width 560 height 22
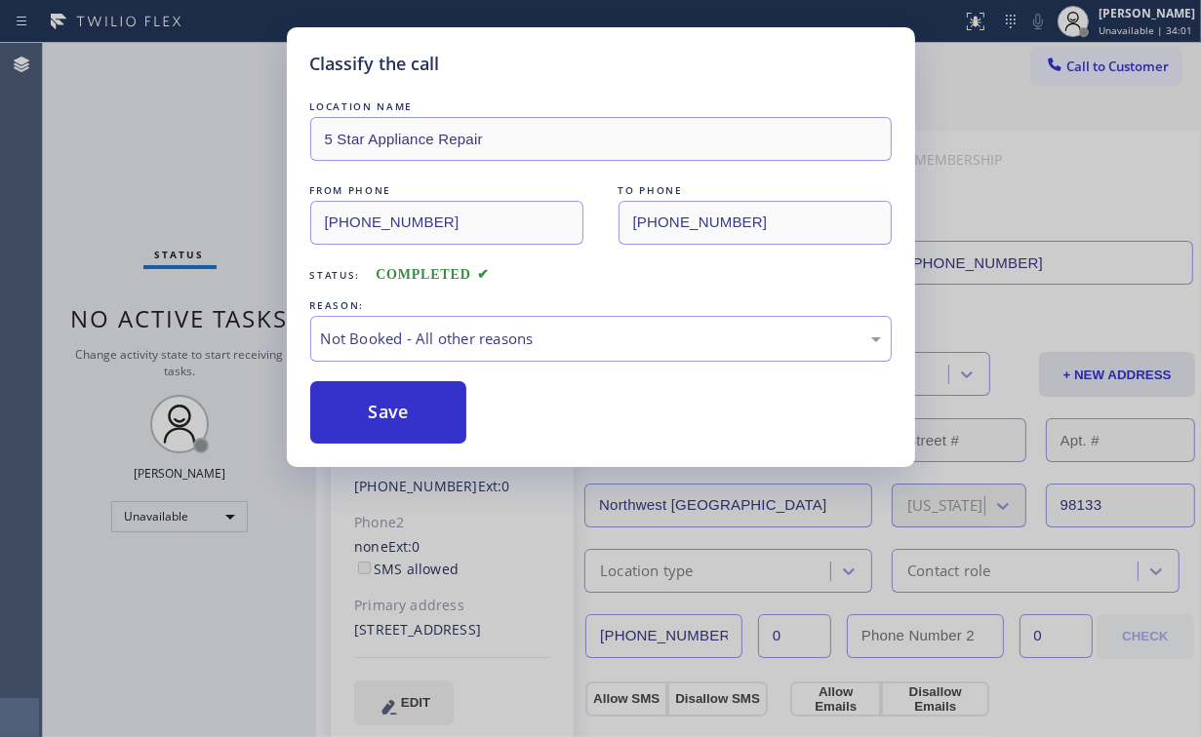
drag, startPoint x: 369, startPoint y: 411, endPoint x: 185, endPoint y: 142, distance: 324.9
click at [370, 407] on button "Save" at bounding box center [388, 412] width 157 height 62
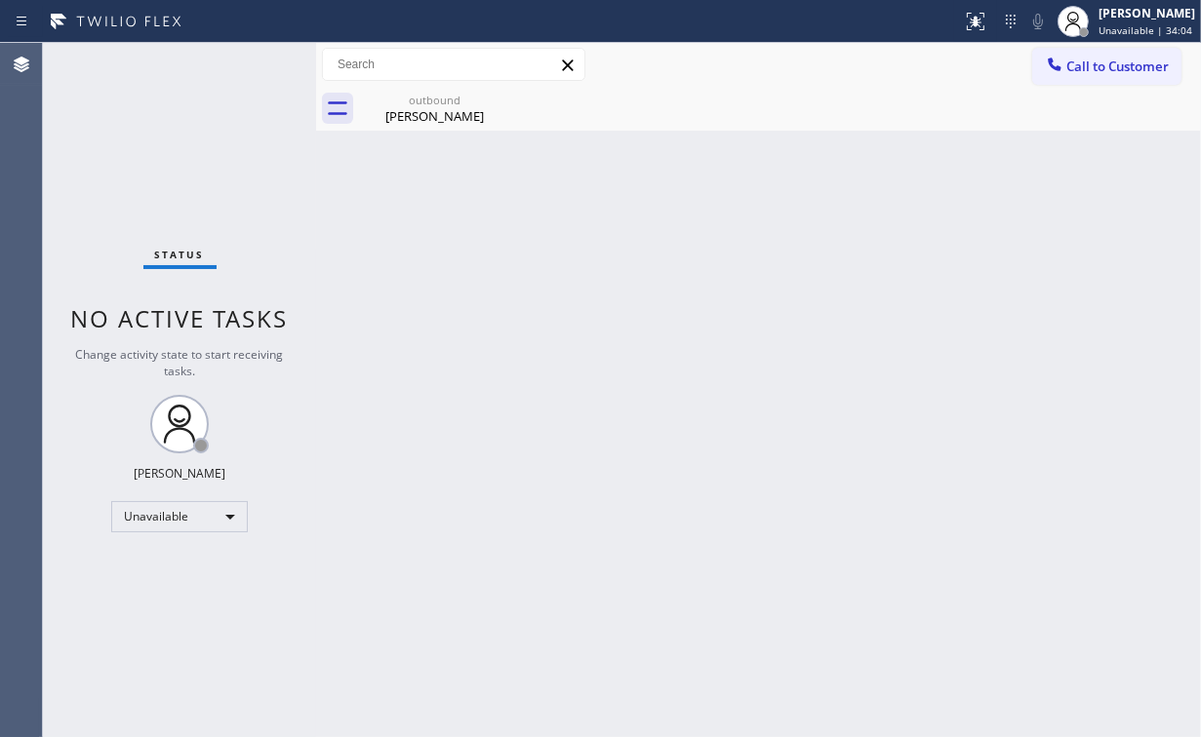
drag, startPoint x: 1115, startPoint y: 62, endPoint x: 918, endPoint y: 223, distance: 254.4
click at [1100, 78] on button "Call to Customer" at bounding box center [1106, 66] width 149 height 37
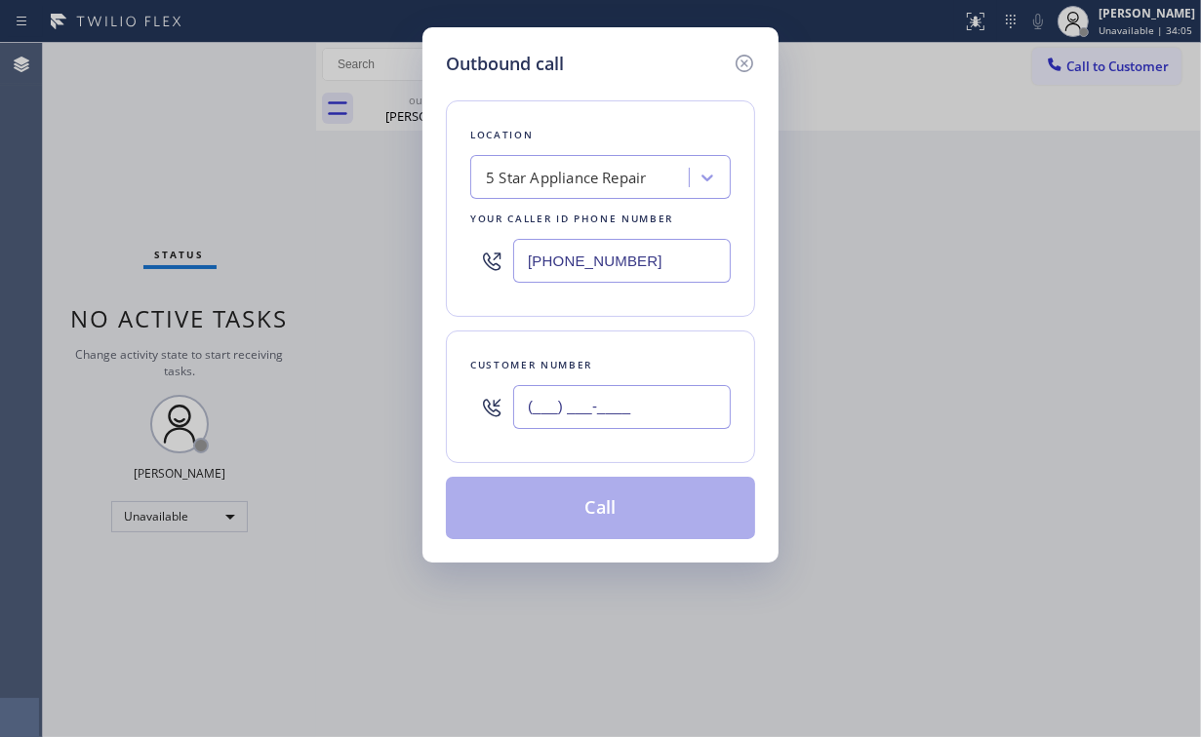
click at [645, 405] on input "(___) ___-____" at bounding box center [622, 407] width 218 height 44
paste input "310) 902-8174"
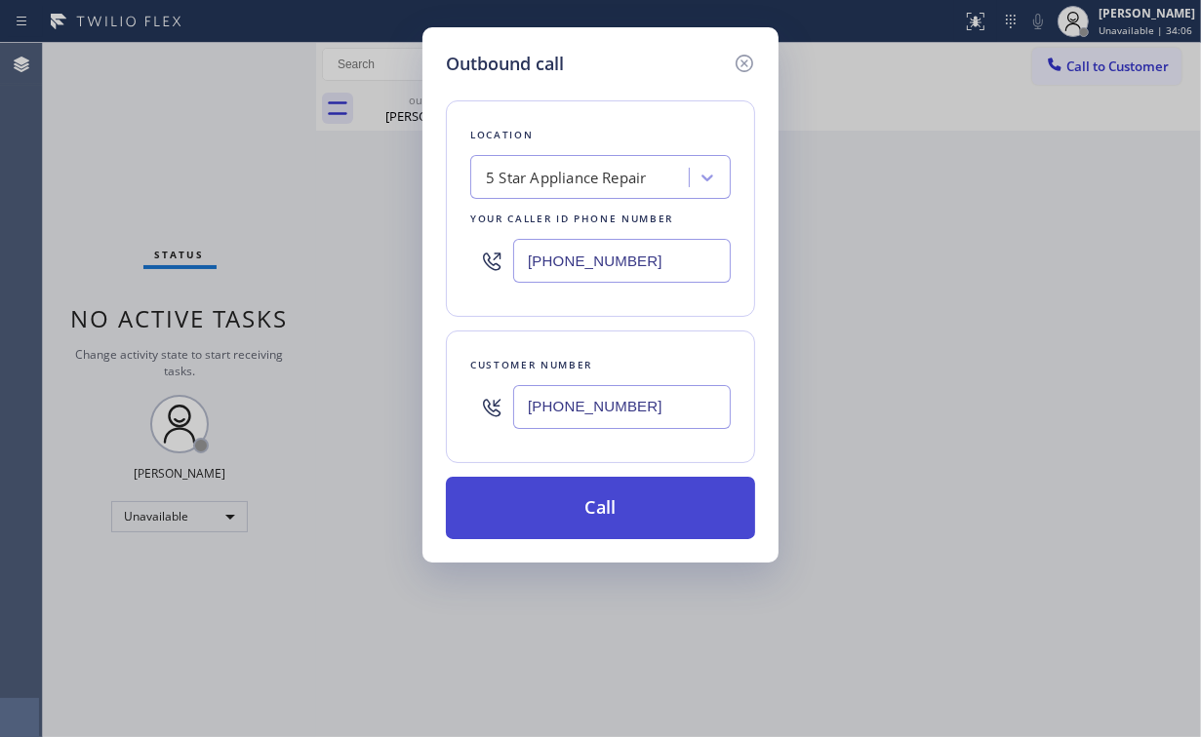
type input "[PHONE_NUMBER]"
click at [553, 507] on button "Call" at bounding box center [600, 508] width 309 height 62
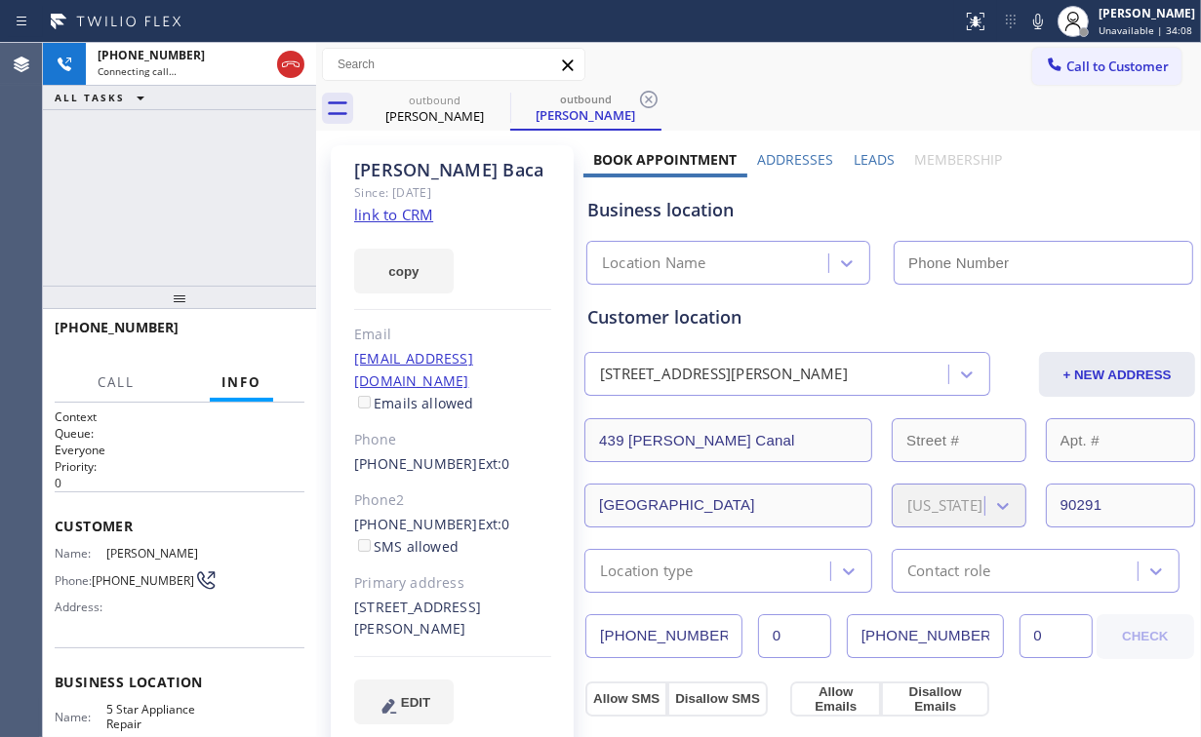
click at [226, 218] on div "[PHONE_NUMBER] Connecting call… ALL TASKS ALL TASKS ACTIVE TASKS TASKS IN WRAP …" at bounding box center [179, 164] width 273 height 243
type input "[PHONE_NUMBER]"
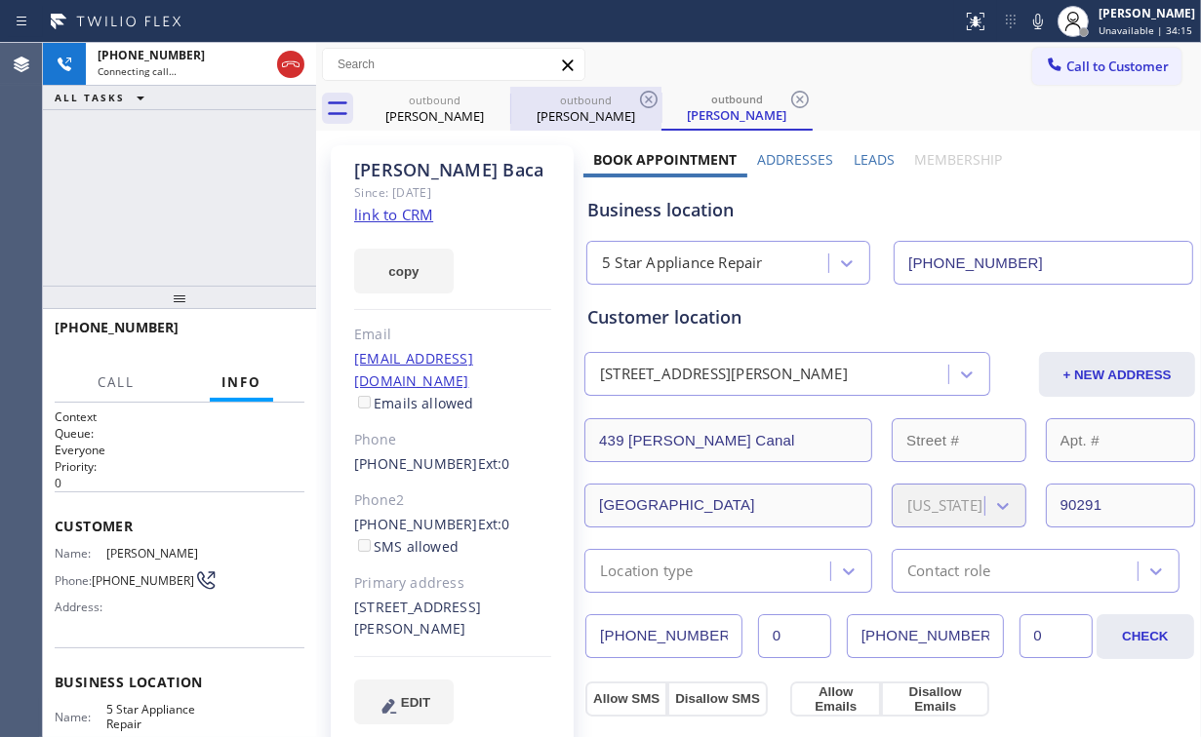
drag, startPoint x: 435, startPoint y: 105, endPoint x: 517, endPoint y: 103, distance: 82.0
click at [437, 104] on div "outbound" at bounding box center [434, 100] width 147 height 15
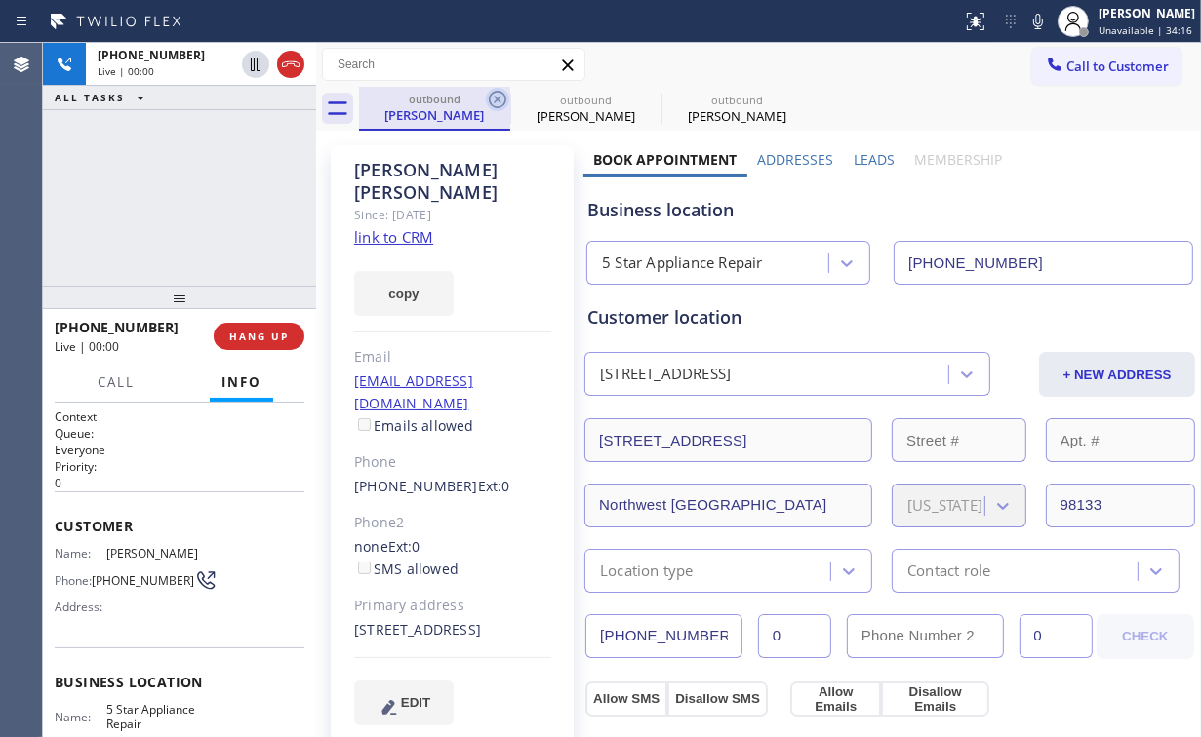
click at [502, 94] on icon at bounding box center [497, 99] width 23 height 23
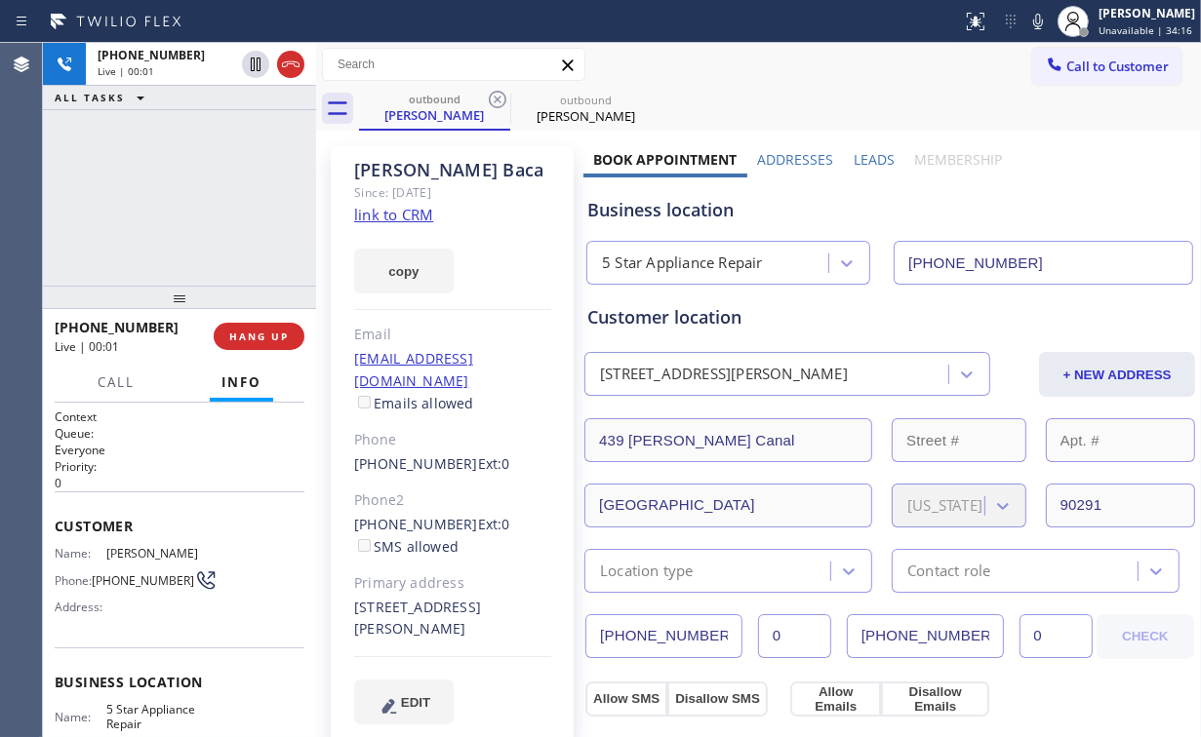
drag, startPoint x: 188, startPoint y: 171, endPoint x: 299, endPoint y: 318, distance: 184.5
click at [193, 176] on div "[PHONE_NUMBER] Live | 00:01 ALL TASKS ALL TASKS ACTIVE TASKS TASKS IN WRAP UP" at bounding box center [179, 164] width 273 height 243
click at [265, 324] on button "HANG UP" at bounding box center [259, 336] width 91 height 27
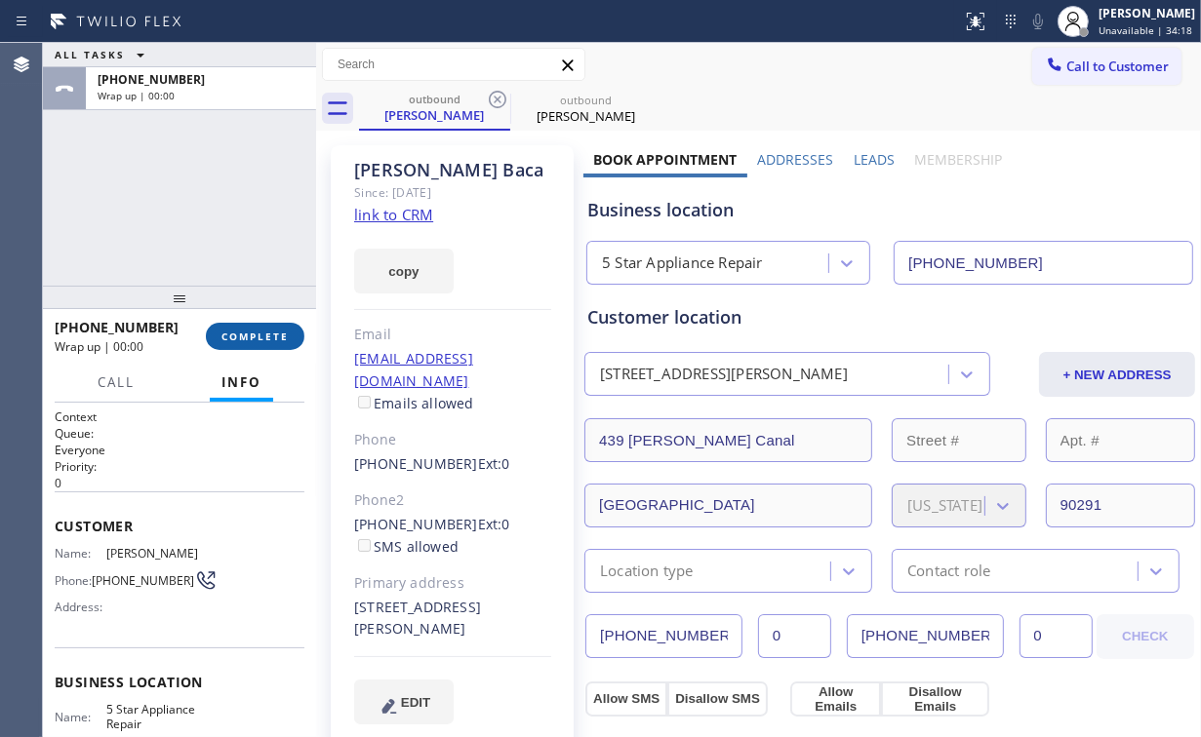
click at [264, 326] on button "COMPLETE" at bounding box center [255, 336] width 99 height 27
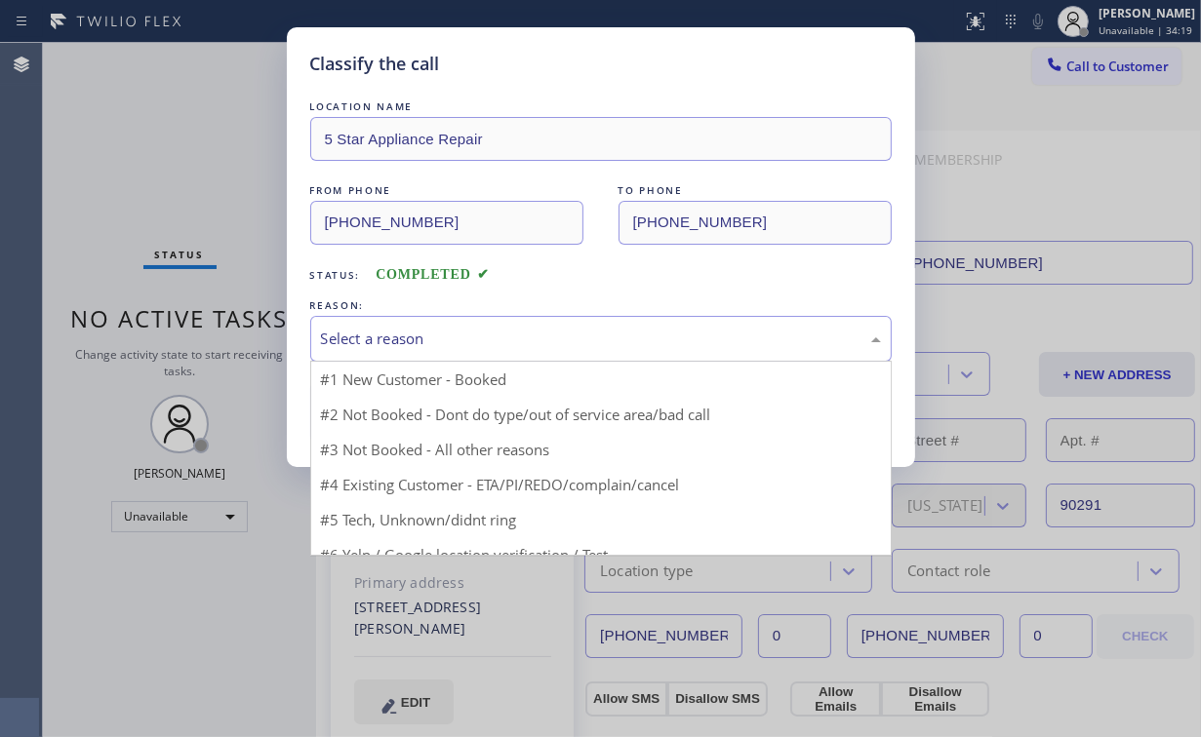
click at [349, 345] on div "Select a reason" at bounding box center [601, 339] width 560 height 22
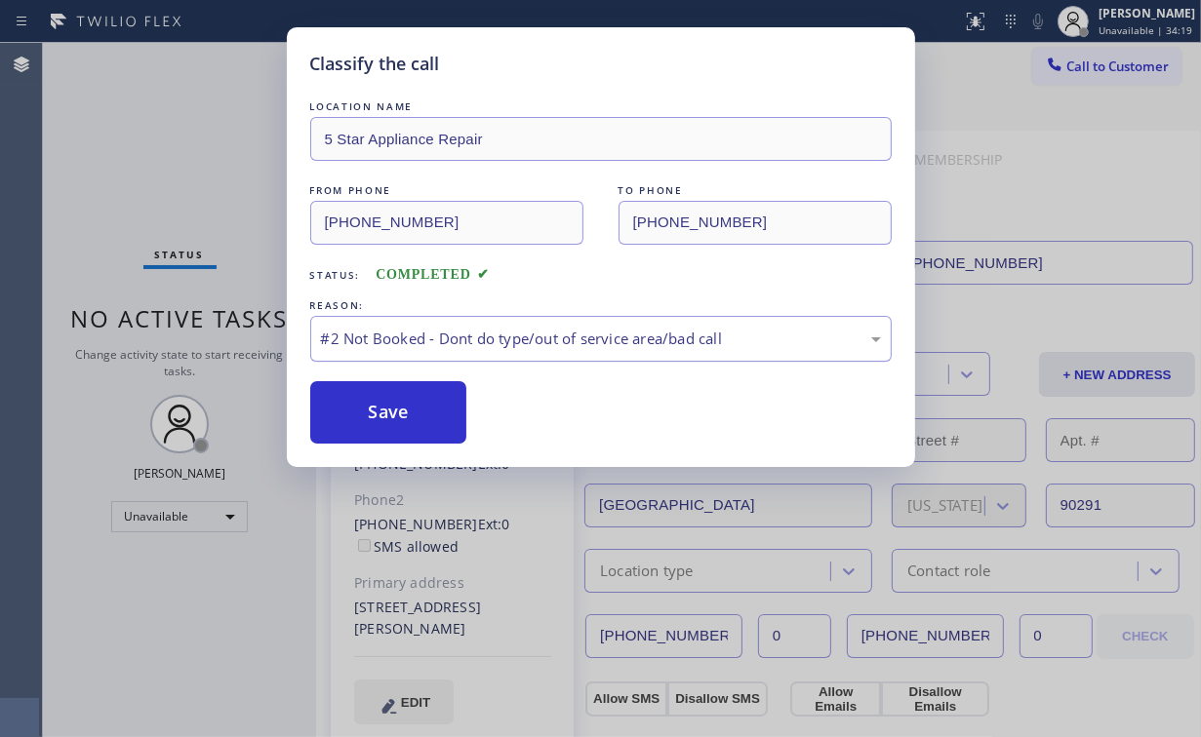
drag, startPoint x: 380, startPoint y: 408, endPoint x: 328, endPoint y: 336, distance: 89.4
click at [382, 409] on button "Save" at bounding box center [388, 412] width 157 height 62
drag, startPoint x: 194, startPoint y: 101, endPoint x: 253, endPoint y: 2, distance: 115.4
click at [194, 101] on div "Classify the call LOCATION NAME 5 Star Appliance Repair FROM PHONE [PHONE_NUMBE…" at bounding box center [600, 368] width 1201 height 737
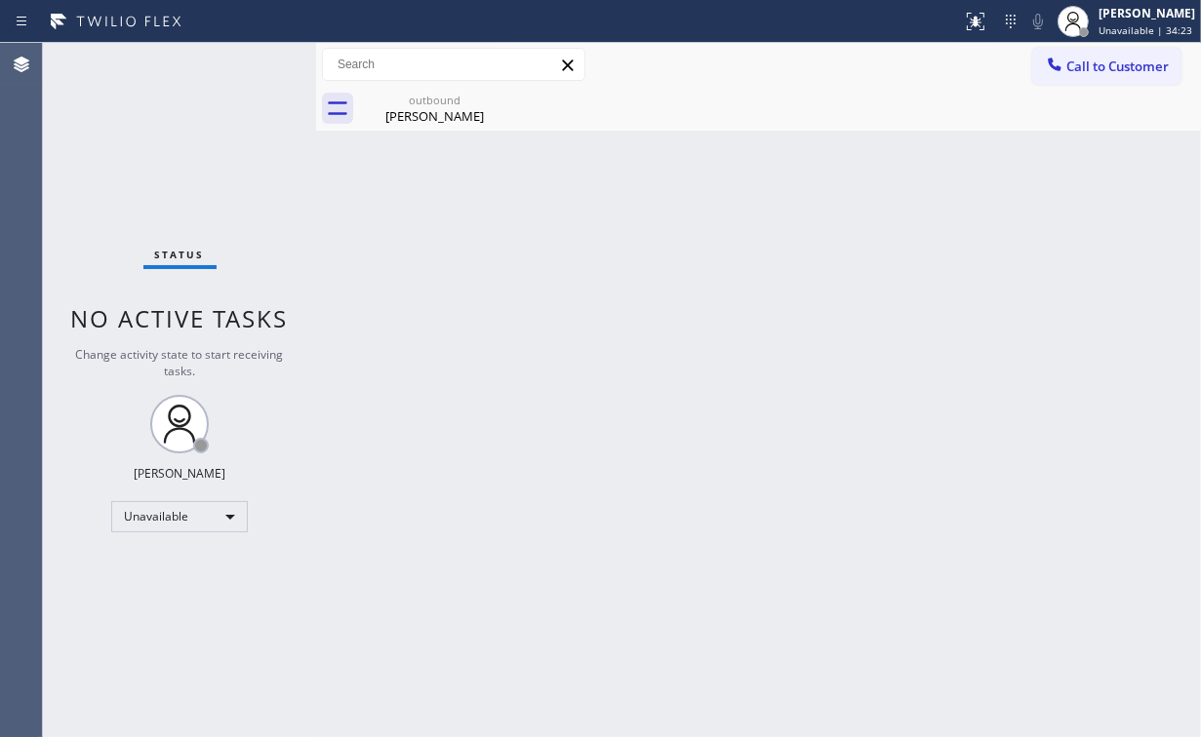
click at [1065, 75] on button "Call to Customer" at bounding box center [1106, 66] width 149 height 37
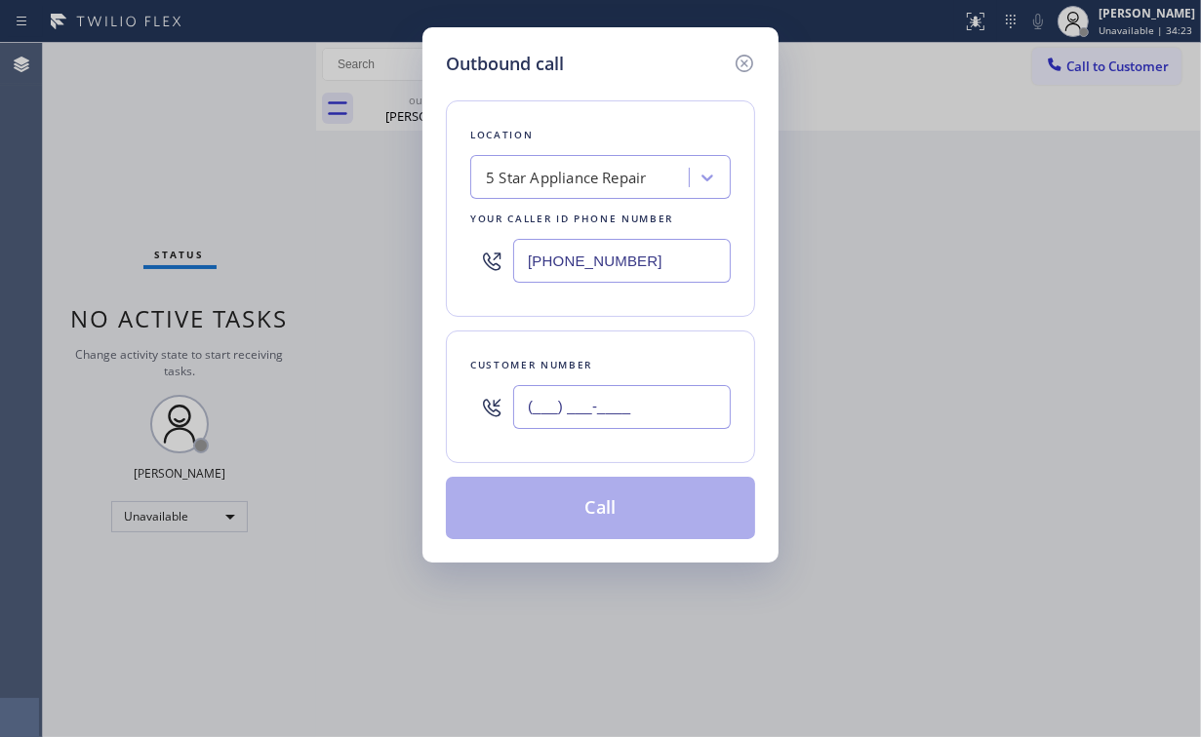
drag, startPoint x: 628, startPoint y: 399, endPoint x: 640, endPoint y: 398, distance: 11.7
click at [632, 399] on input "(___) ___-____" at bounding box center [622, 407] width 218 height 44
paste input "323) 916-3165"
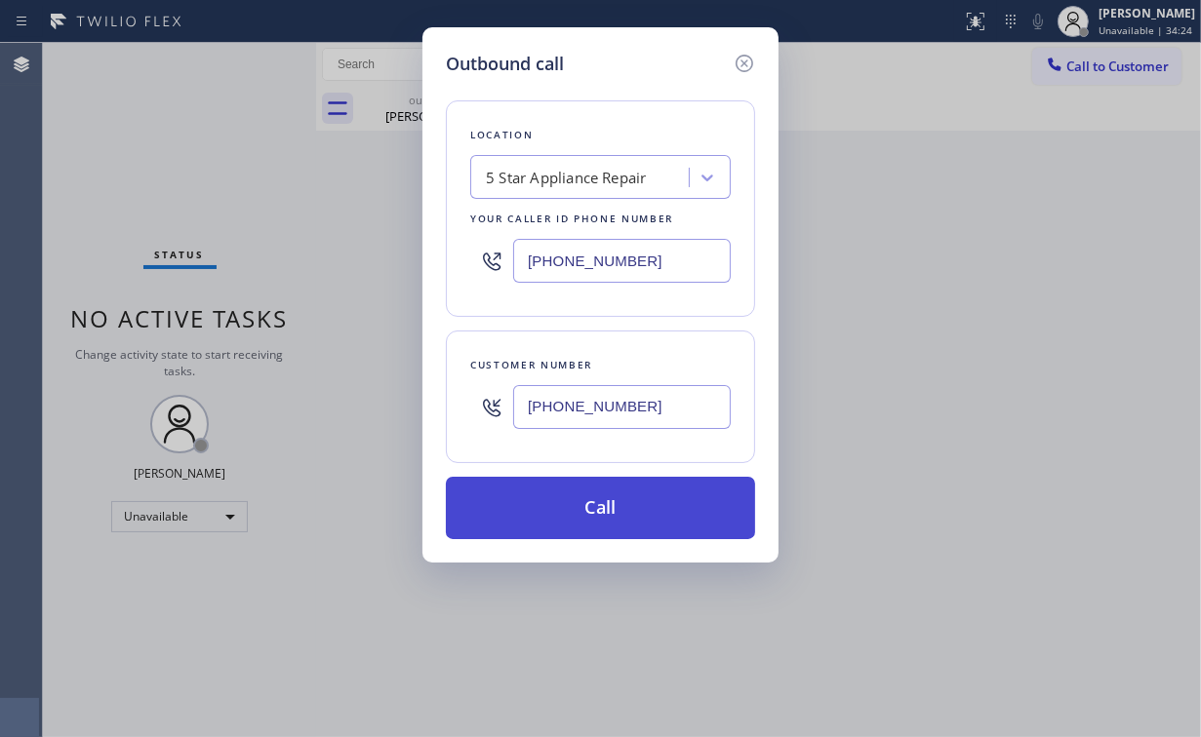
type input "[PHONE_NUMBER]"
click at [610, 499] on button "Call" at bounding box center [600, 508] width 309 height 62
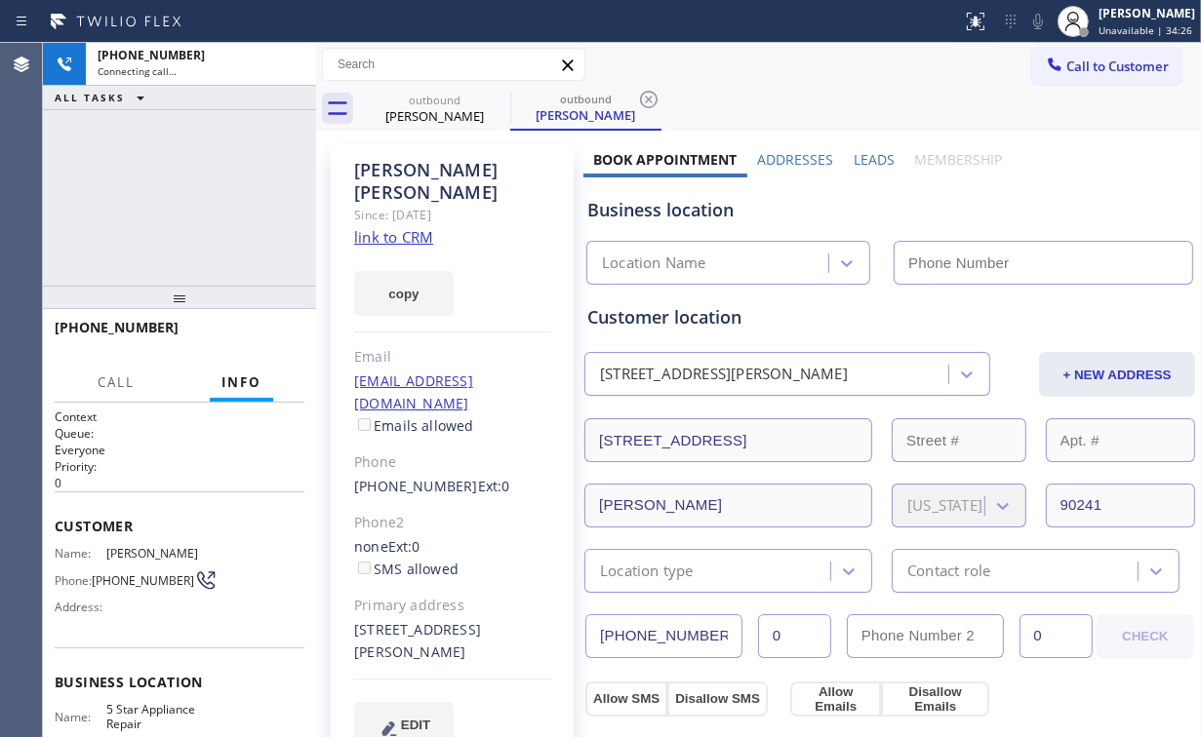
click at [181, 206] on div "[PHONE_NUMBER] Connecting call… ALL TASKS ALL TASKS ACTIVE TASKS TASKS IN WRAP …" at bounding box center [179, 164] width 273 height 243
type input "[PHONE_NUMBER]"
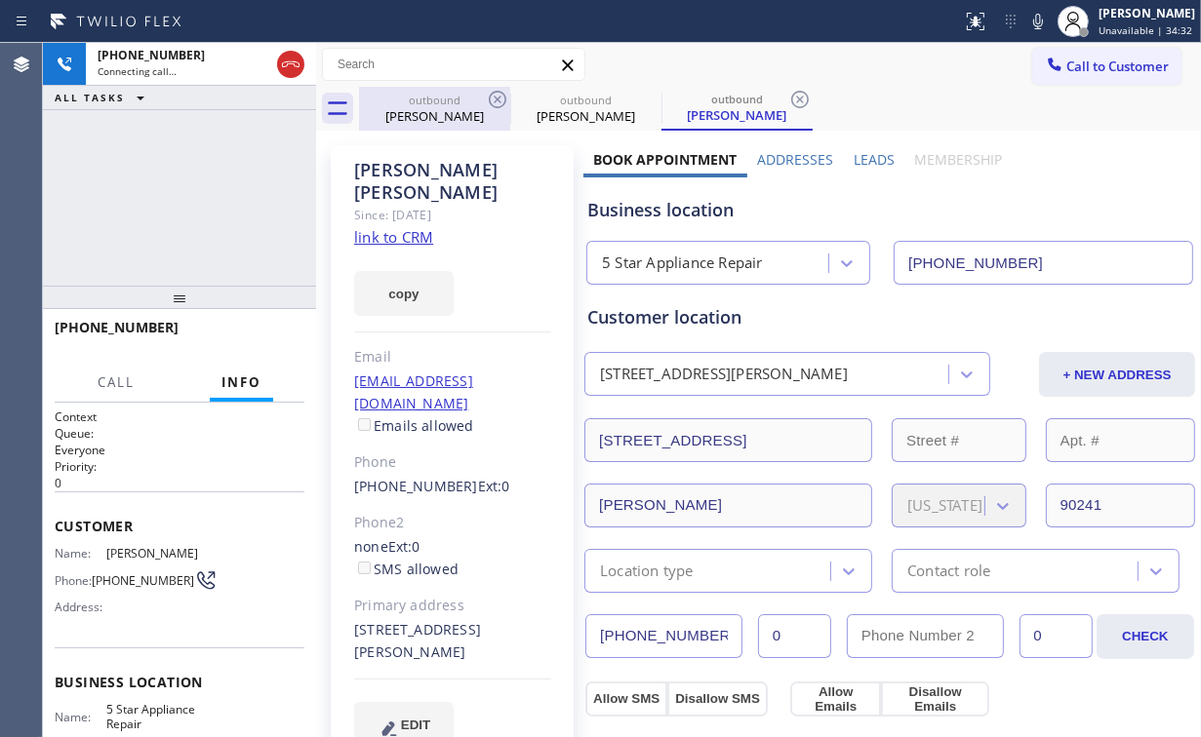
click at [436, 109] on div "[PERSON_NAME]" at bounding box center [434, 116] width 147 height 18
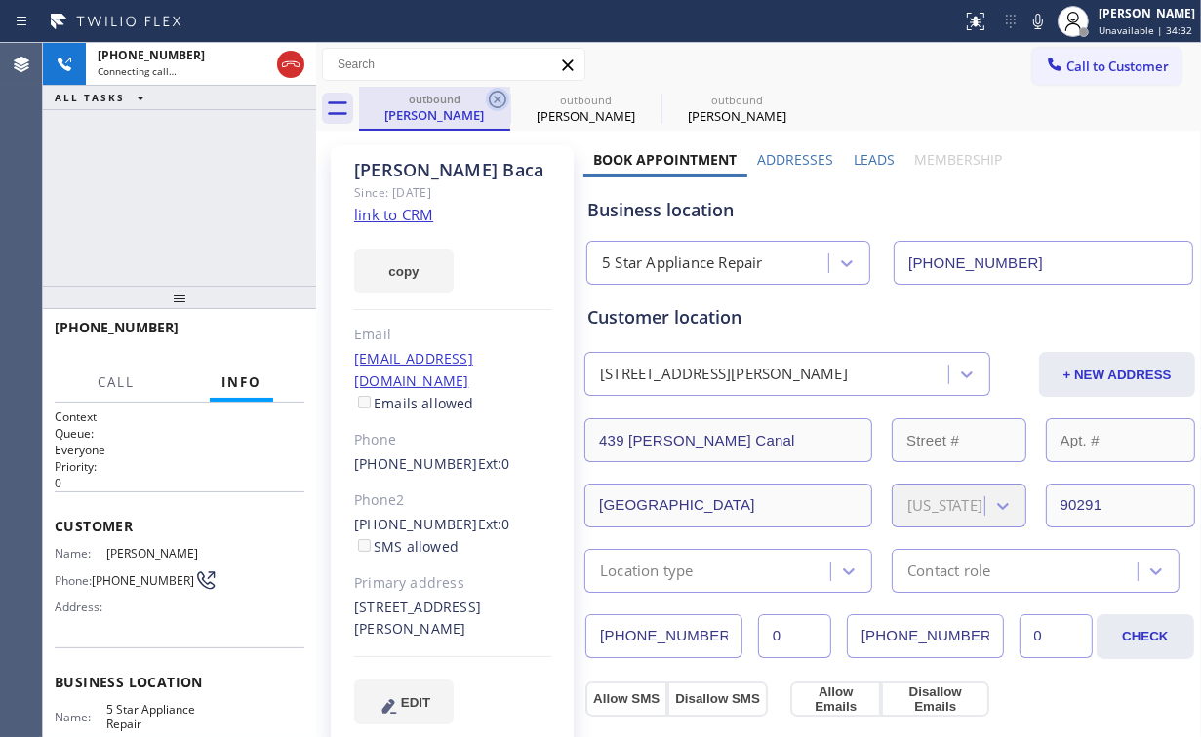
click at [490, 94] on icon at bounding box center [497, 99] width 23 height 23
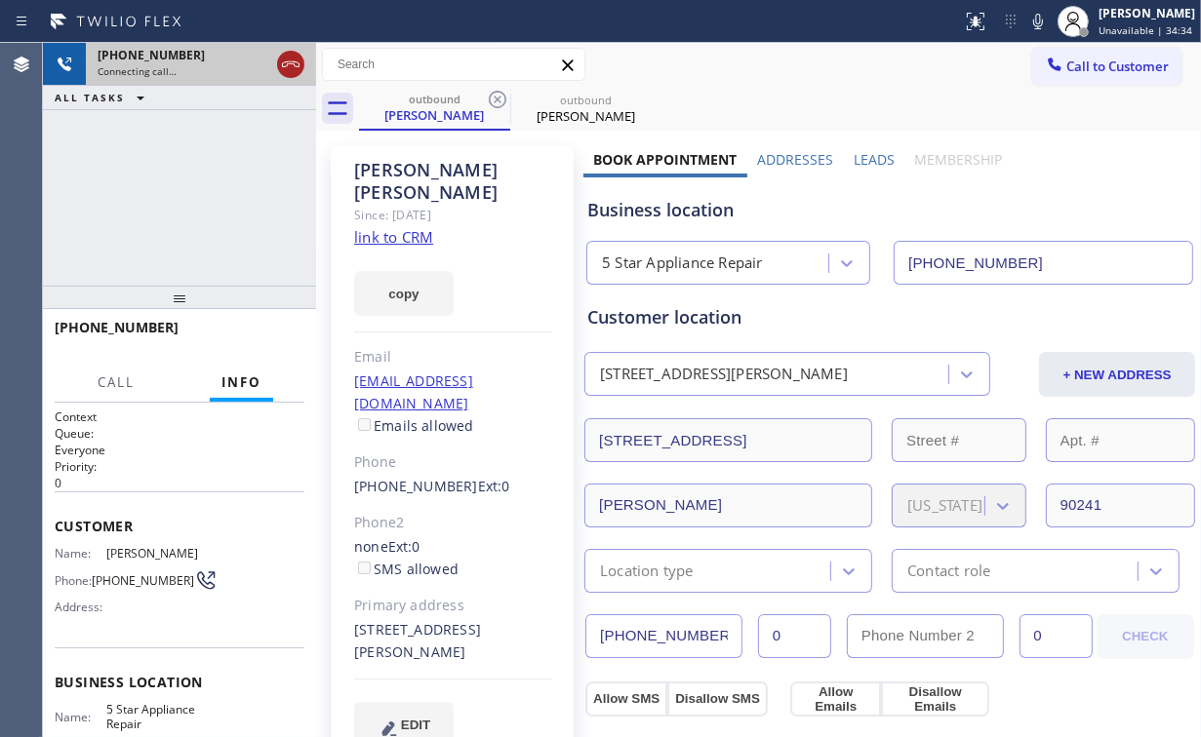
click at [295, 60] on icon at bounding box center [290, 64] width 23 height 23
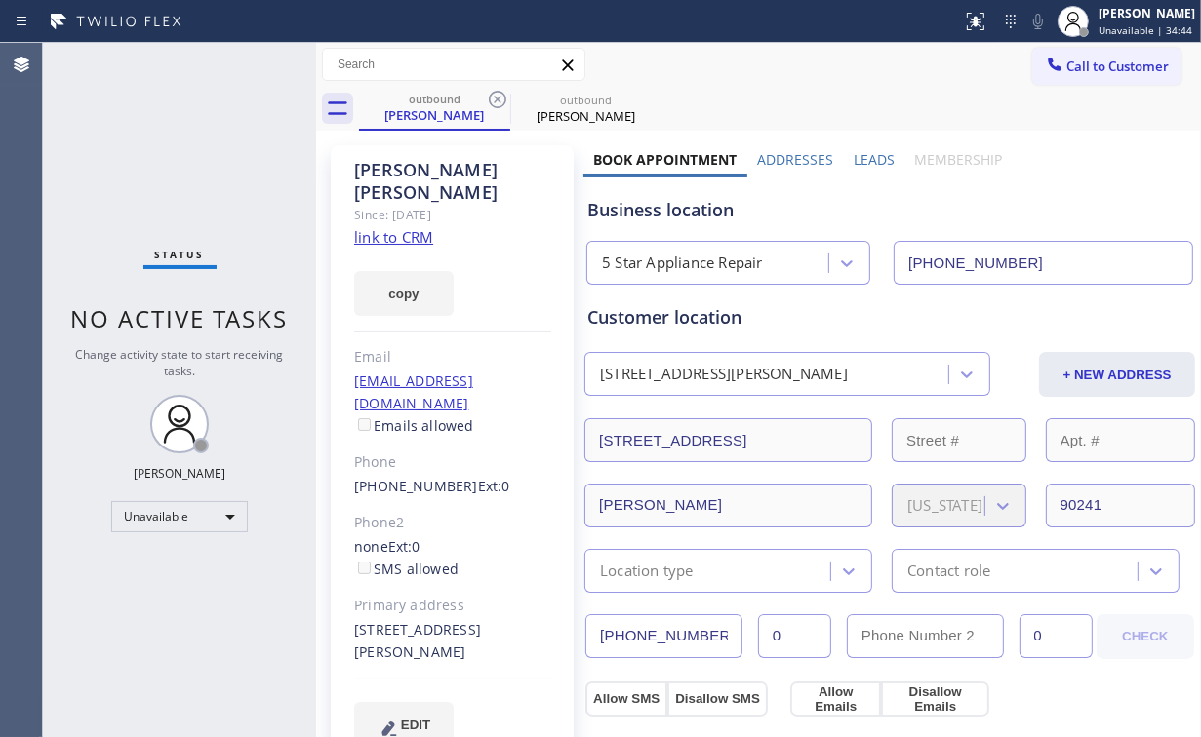
click at [1073, 71] on span "Call to Customer" at bounding box center [1117, 67] width 102 height 18
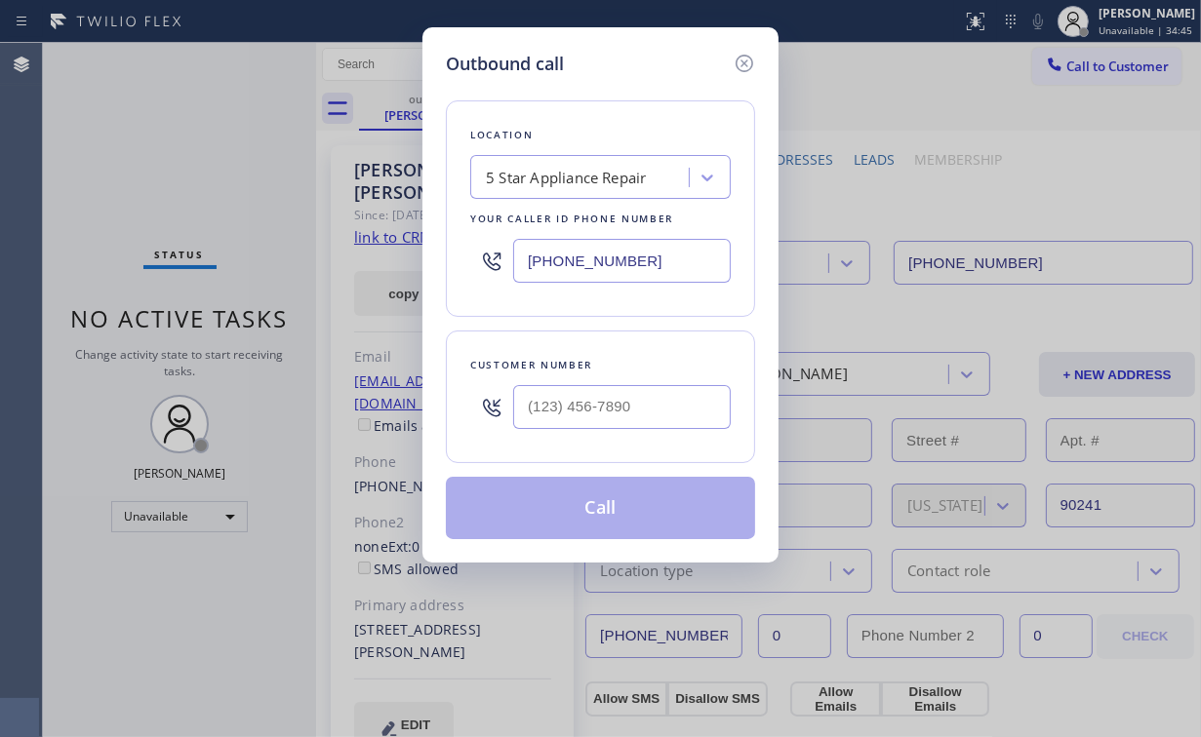
drag, startPoint x: 566, startPoint y: 272, endPoint x: 393, endPoint y: 272, distance: 172.6
click at [464, 272] on div "Location 5 Star Appliance Repair Your caller id phone number [PHONE_NUMBER]" at bounding box center [600, 208] width 309 height 217
paste input "480) 418-1036"
type input "[PHONE_NUMBER]"
click at [637, 420] on input "(___) ___-____" at bounding box center [622, 407] width 218 height 44
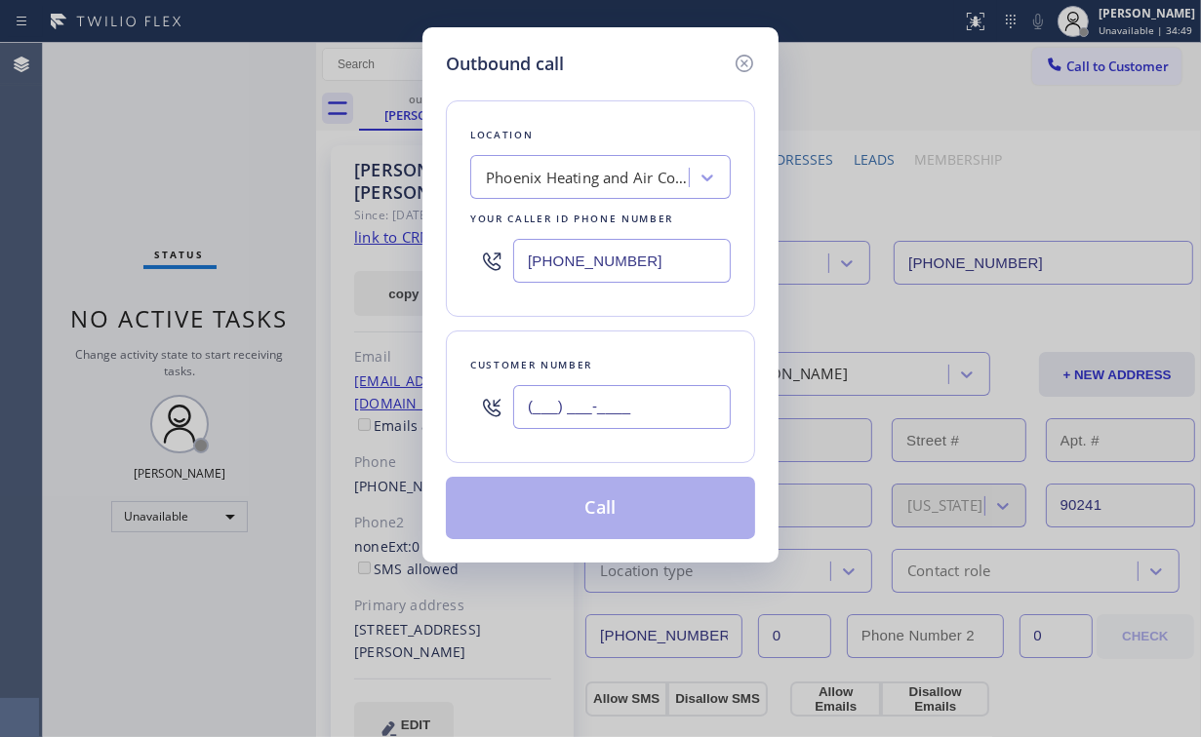
paste input "602) 932-9071"
type input "[PHONE_NUMBER]"
click at [586, 505] on button "Call" at bounding box center [600, 508] width 309 height 62
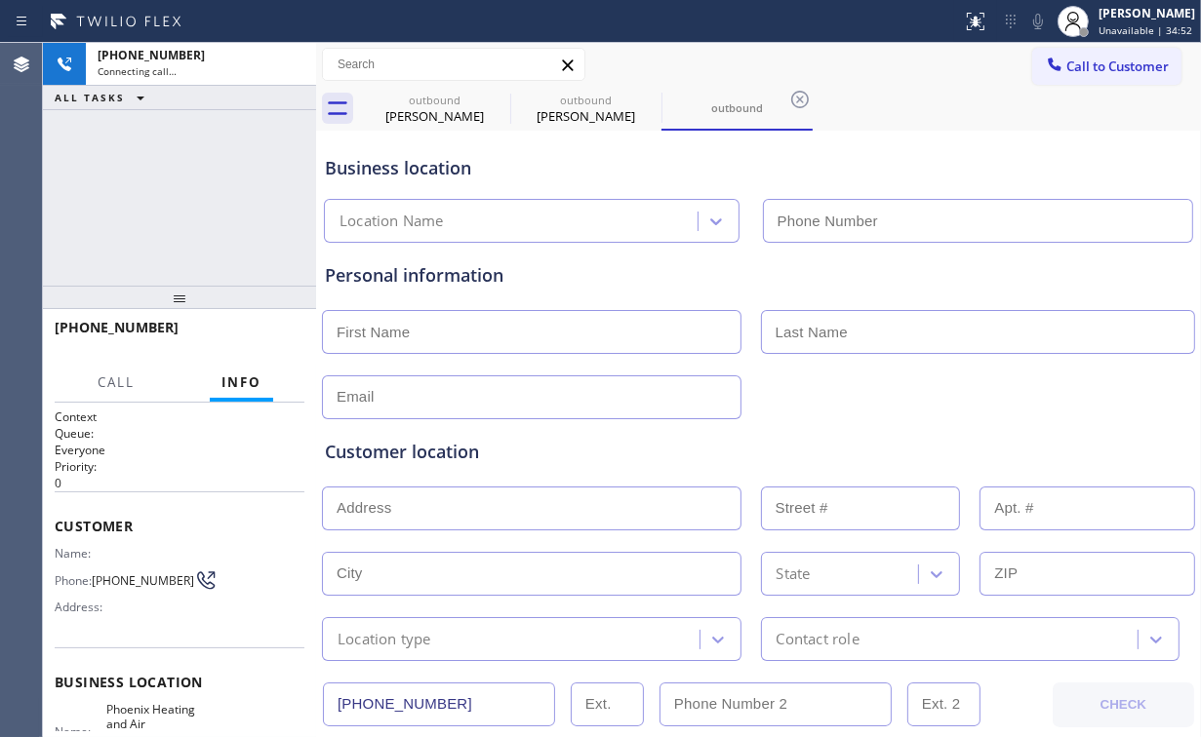
type input "[PHONE_NUMBER]"
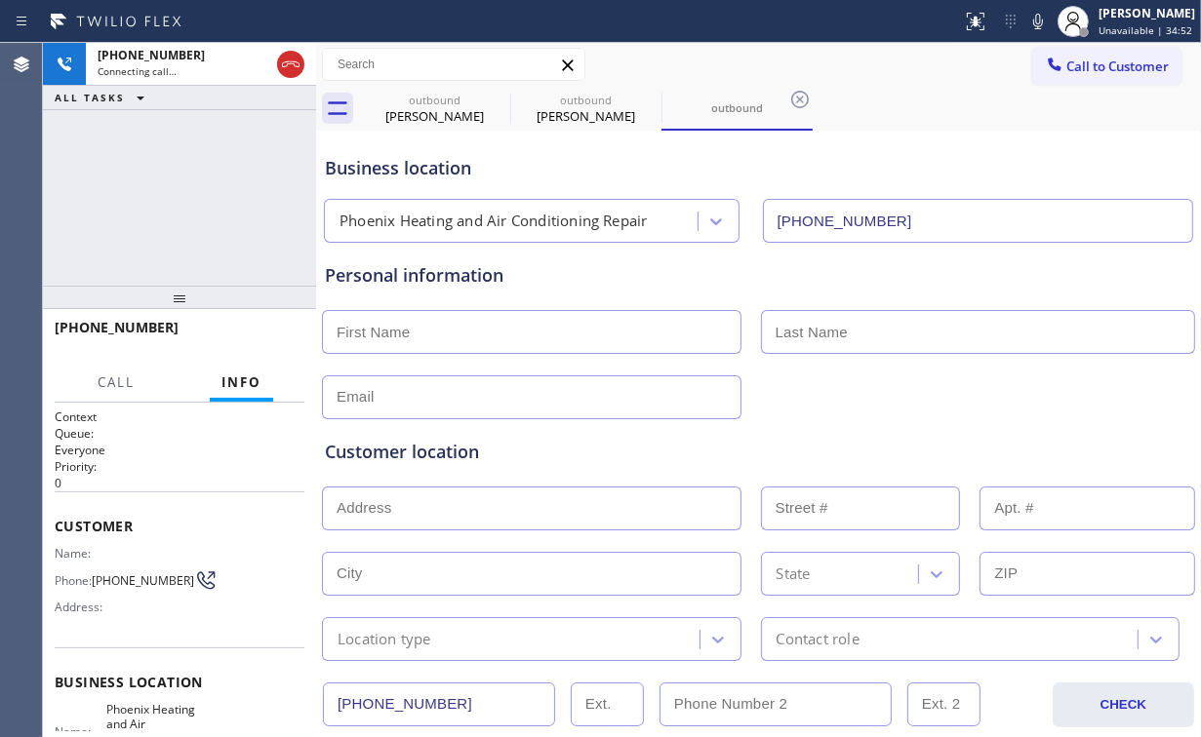
drag, startPoint x: 201, startPoint y: 195, endPoint x: 274, endPoint y: 160, distance: 81.1
click at [201, 195] on div "[PHONE_NUMBER] Connecting call… ALL TASKS ALL TASKS ACTIVE TASKS TASKS IN WRAP …" at bounding box center [179, 164] width 273 height 243
drag, startPoint x: 414, startPoint y: 108, endPoint x: 512, endPoint y: 94, distance: 99.6
click at [417, 108] on div "[PERSON_NAME]" at bounding box center [434, 116] width 147 height 18
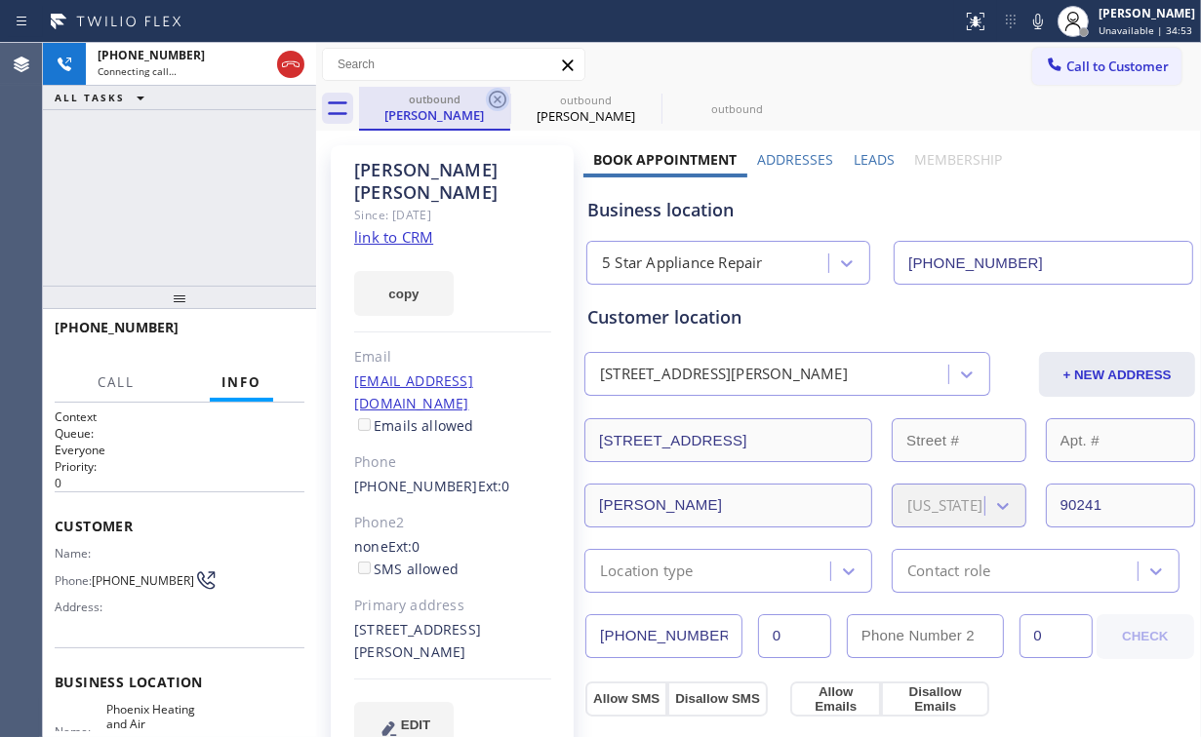
click at [500, 97] on icon at bounding box center [498, 100] width 18 height 18
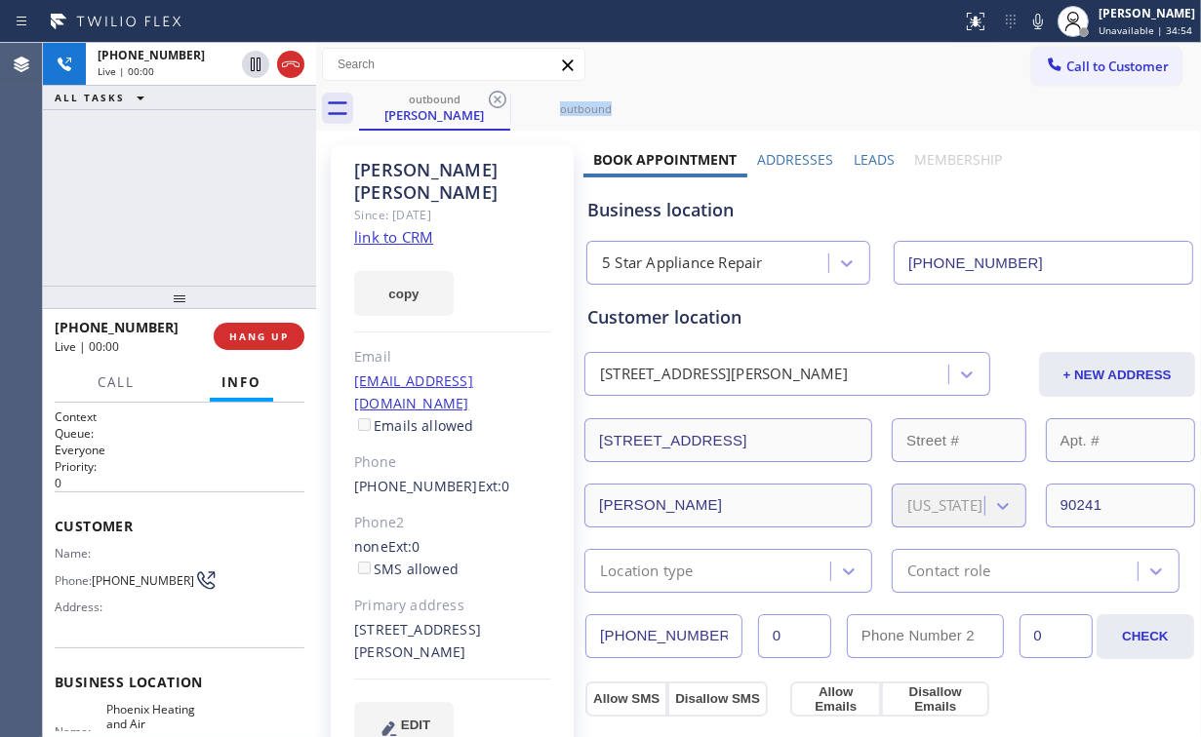
drag, startPoint x: 499, startPoint y: 97, endPoint x: 400, endPoint y: 145, distance: 110.8
click at [499, 97] on icon at bounding box center [498, 100] width 18 height 18
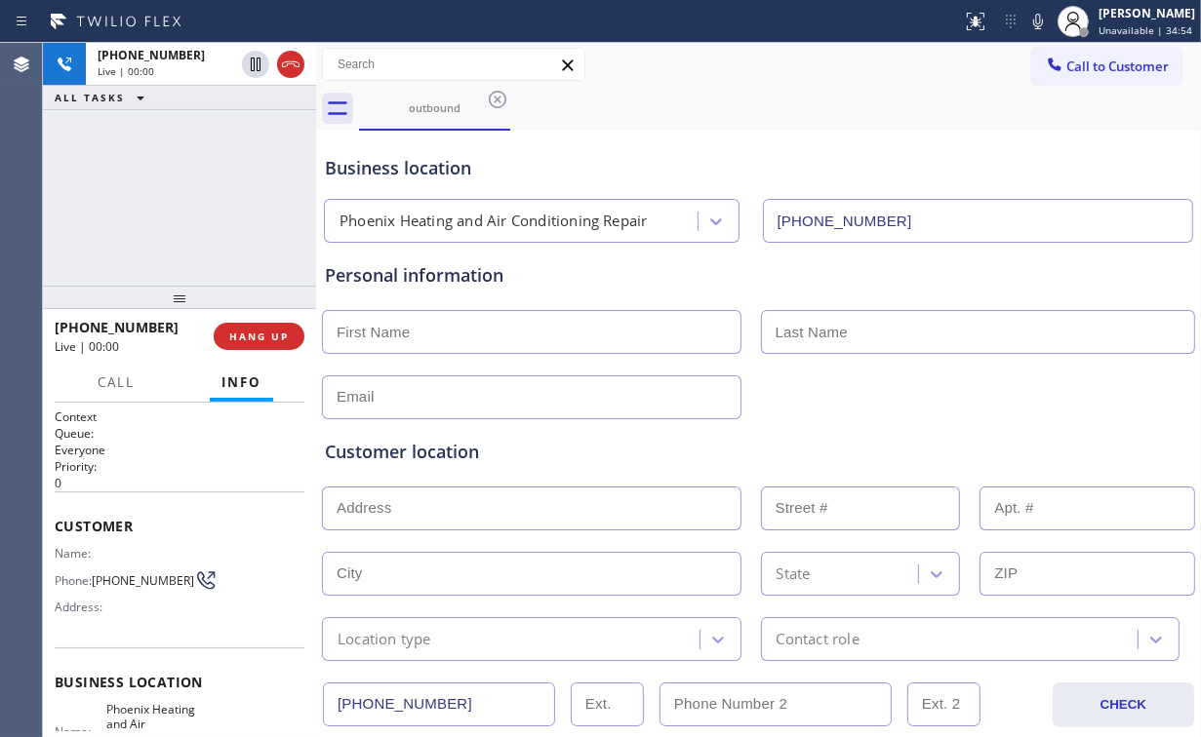
click at [195, 172] on div "[PHONE_NUMBER] Live | 00:00 ALL TASKS ALL TASKS ACTIVE TASKS TASKS IN WRAP UP" at bounding box center [179, 164] width 273 height 243
click at [546, 175] on div "Business location" at bounding box center [758, 168] width 867 height 26
click at [257, 332] on span "HANG UP" at bounding box center [259, 337] width 60 height 14
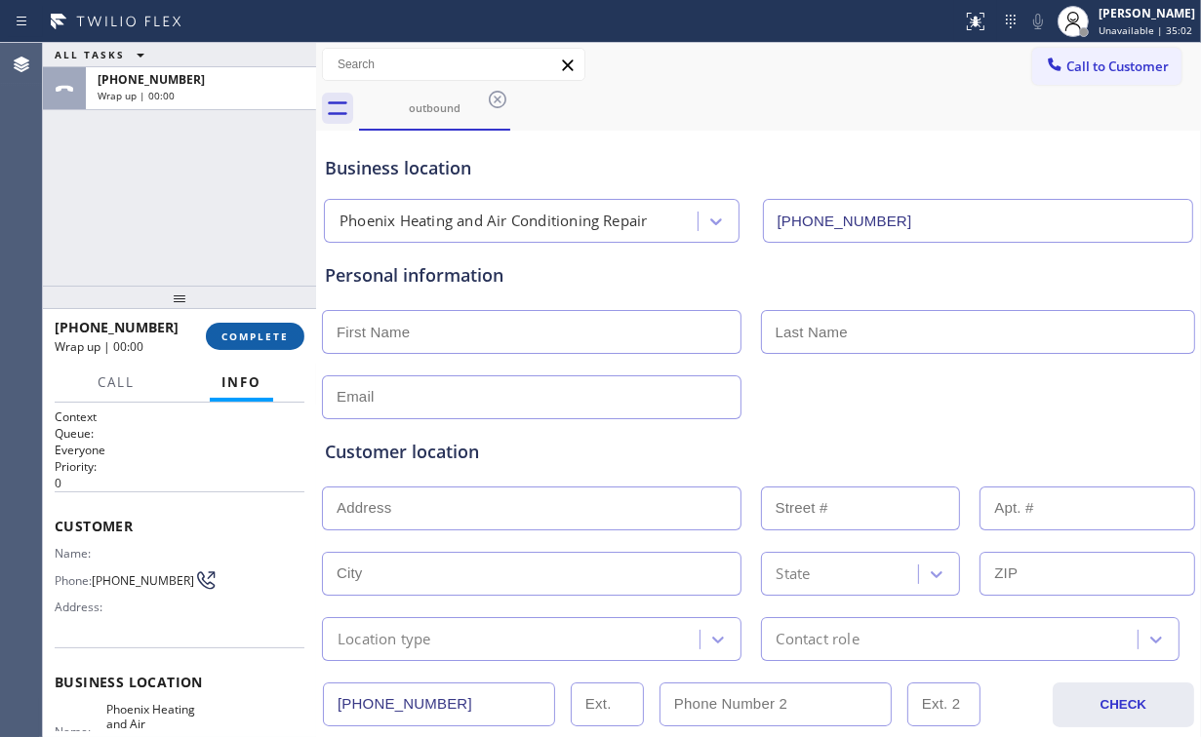
click at [257, 334] on span "COMPLETE" at bounding box center [254, 337] width 67 height 14
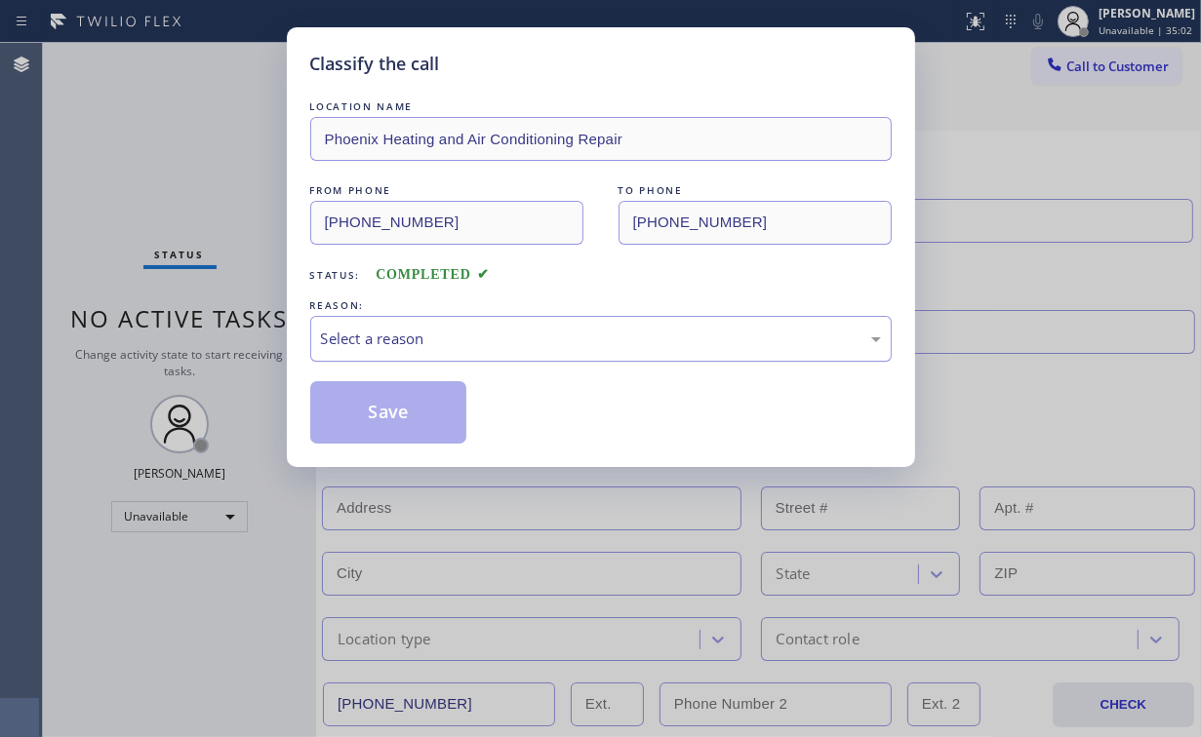
drag, startPoint x: 435, startPoint y: 332, endPoint x: 432, endPoint y: 356, distance: 24.6
click at [435, 334] on div "Select a reason" at bounding box center [601, 339] width 560 height 22
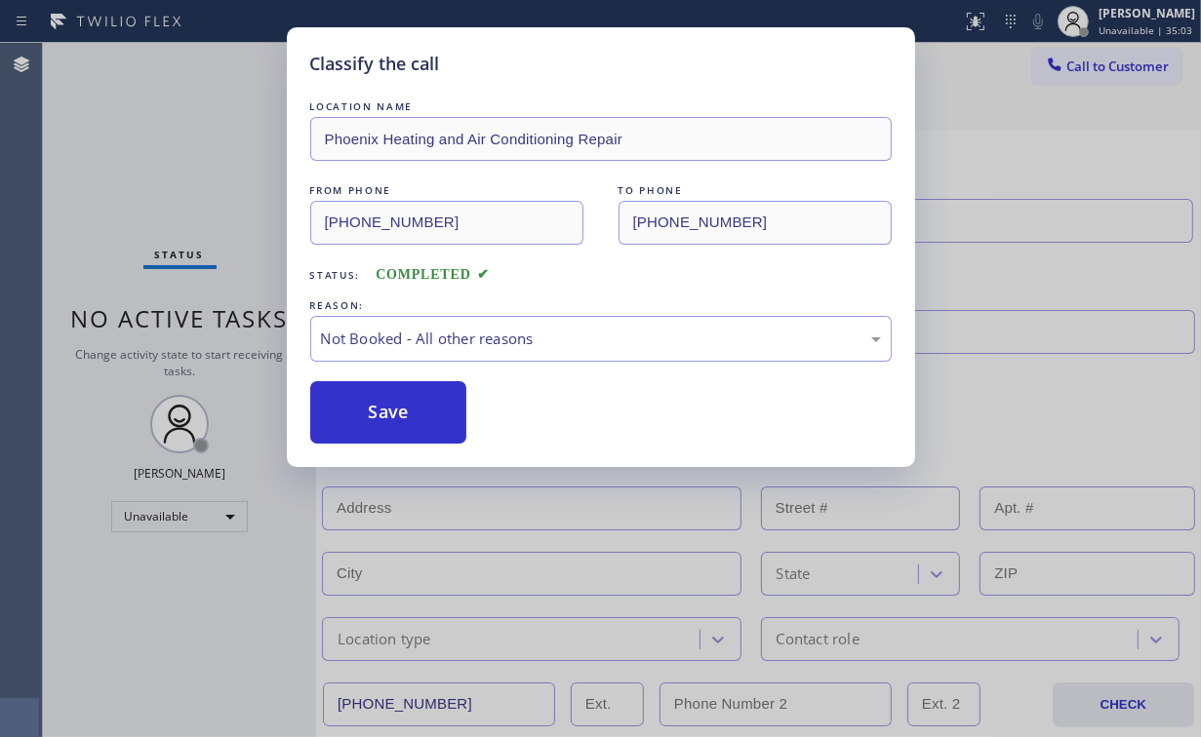
drag, startPoint x: 402, startPoint y: 414, endPoint x: 320, endPoint y: 307, distance: 134.2
click at [397, 403] on button "Save" at bounding box center [388, 412] width 157 height 62
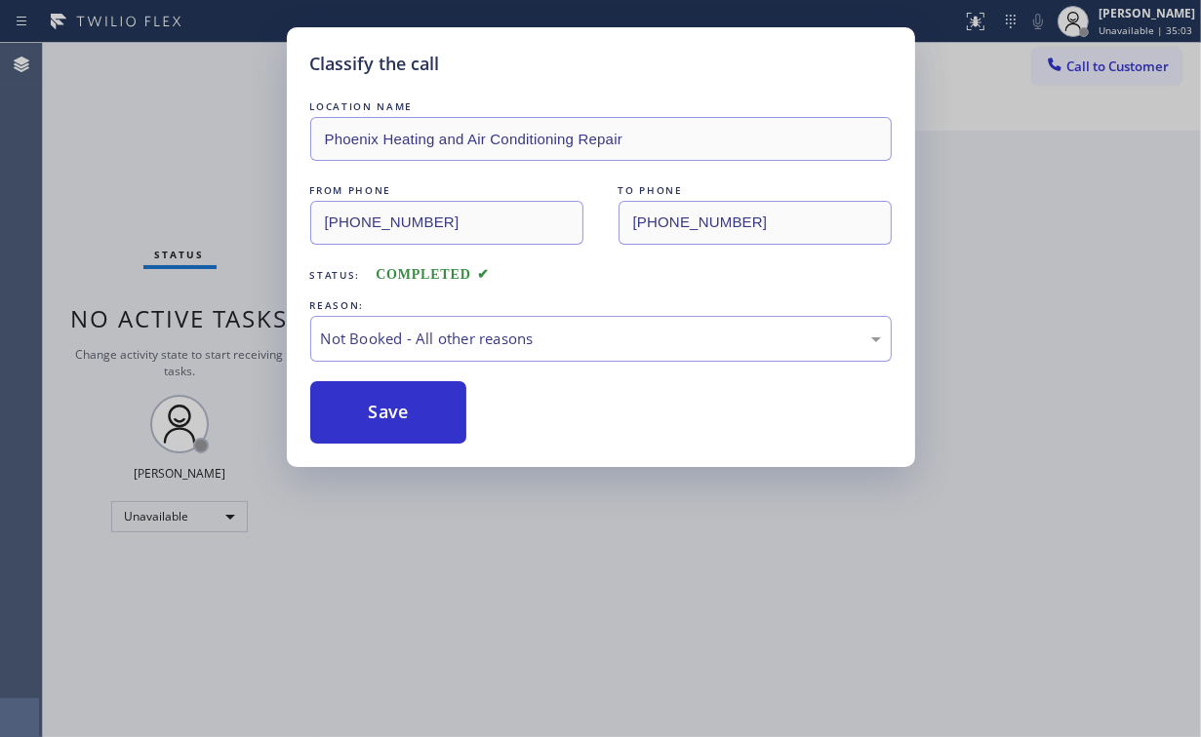
click at [180, 112] on div "Classify the call LOCATION NAME Phoenix Heating and Air Conditioning Repair FRO…" at bounding box center [600, 368] width 1201 height 737
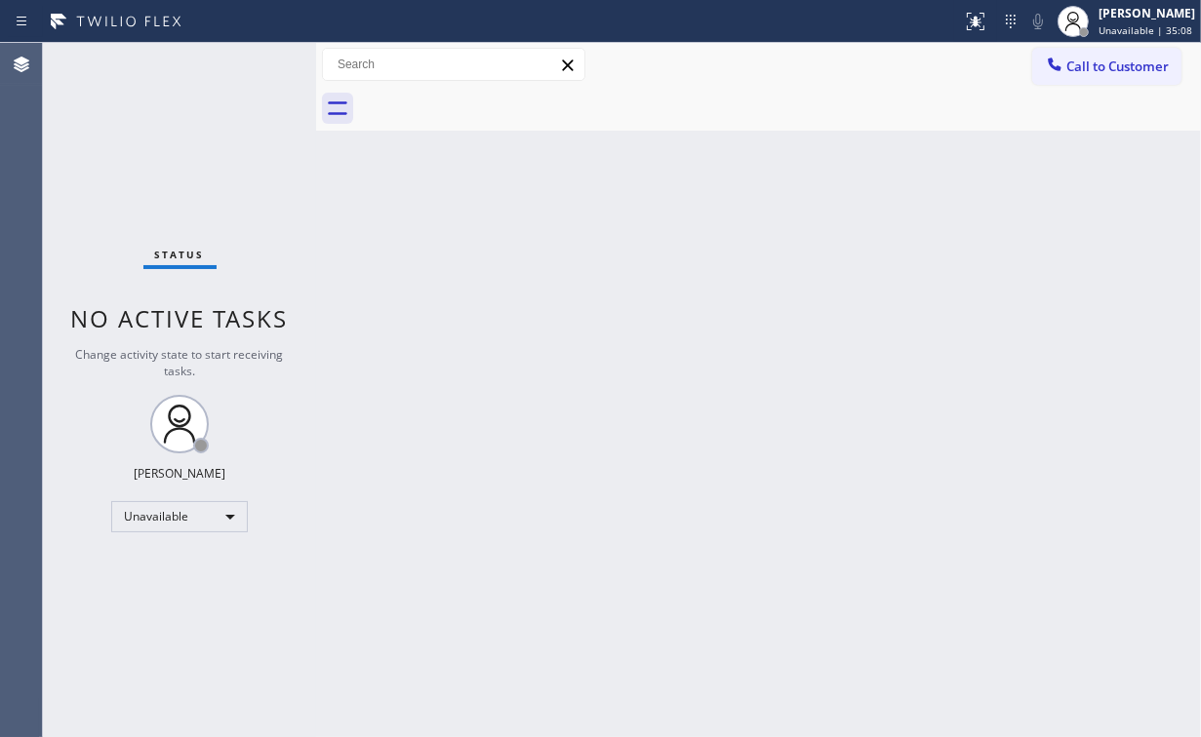
drag, startPoint x: 1001, startPoint y: 428, endPoint x: 940, endPoint y: 410, distance: 63.3
click at [992, 425] on div "Back to Dashboard Change Sender ID Customers Technicians Select a contact Outbo…" at bounding box center [758, 390] width 885 height 694
click at [1054, 75] on div at bounding box center [1054, 66] width 23 height 23
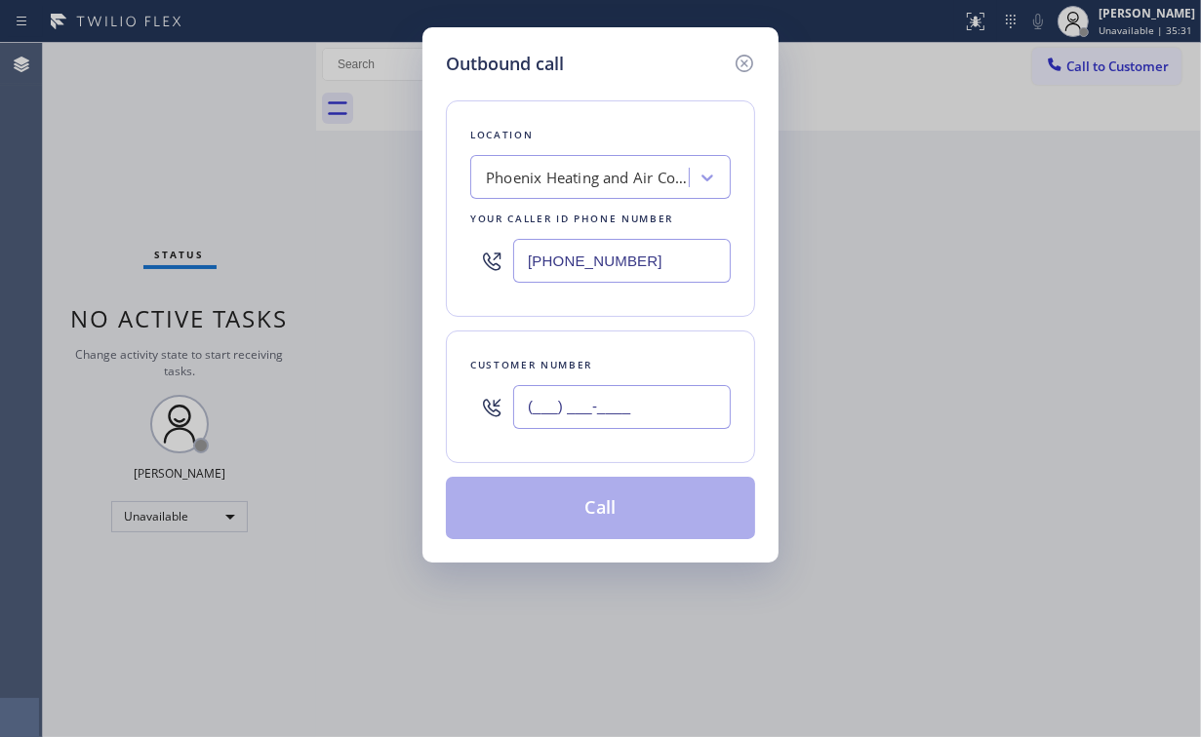
click at [639, 401] on input "(___) ___-____" at bounding box center [622, 407] width 218 height 44
paste input "714) 397-5139"
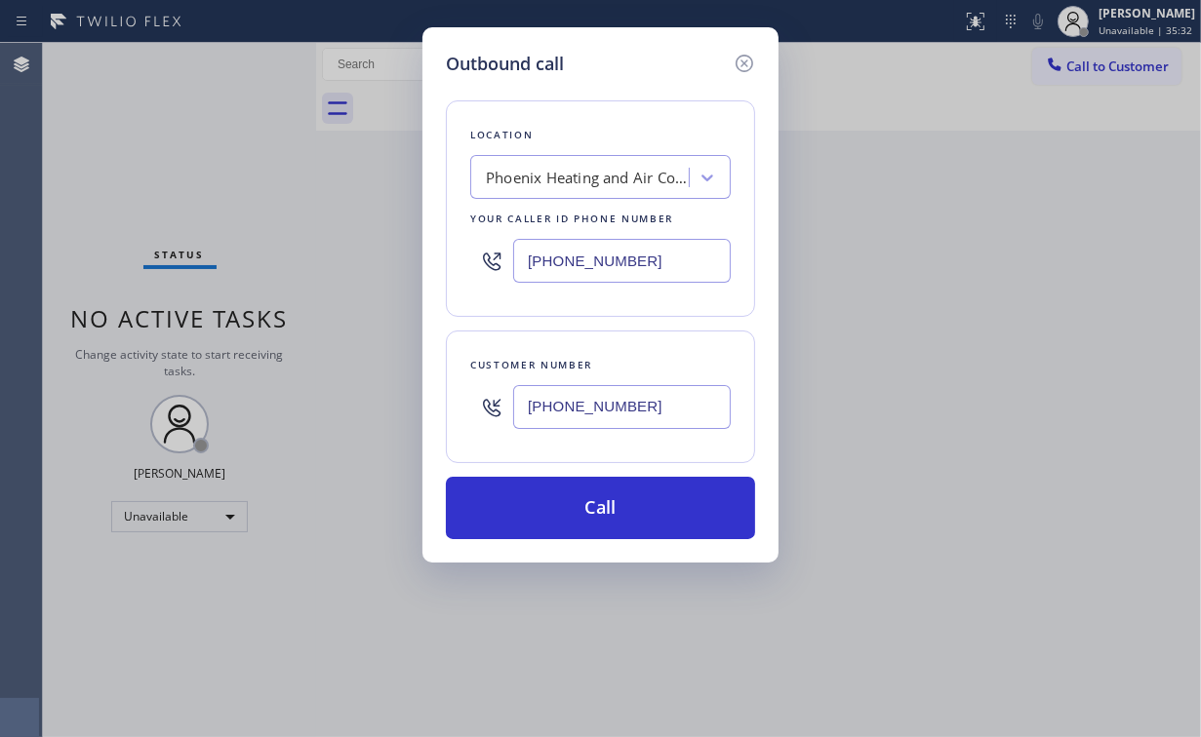
type input "[PHONE_NUMBER]"
click at [656, 99] on div "Location [GEOGRAPHIC_DATA] Heating and Air Conditioning Repair Your caller id p…" at bounding box center [600, 308] width 309 height 462
drag, startPoint x: 658, startPoint y: 247, endPoint x: 417, endPoint y: 290, distance: 245.7
click at [476, 263] on div "[PHONE_NUMBER]" at bounding box center [600, 260] width 260 height 63
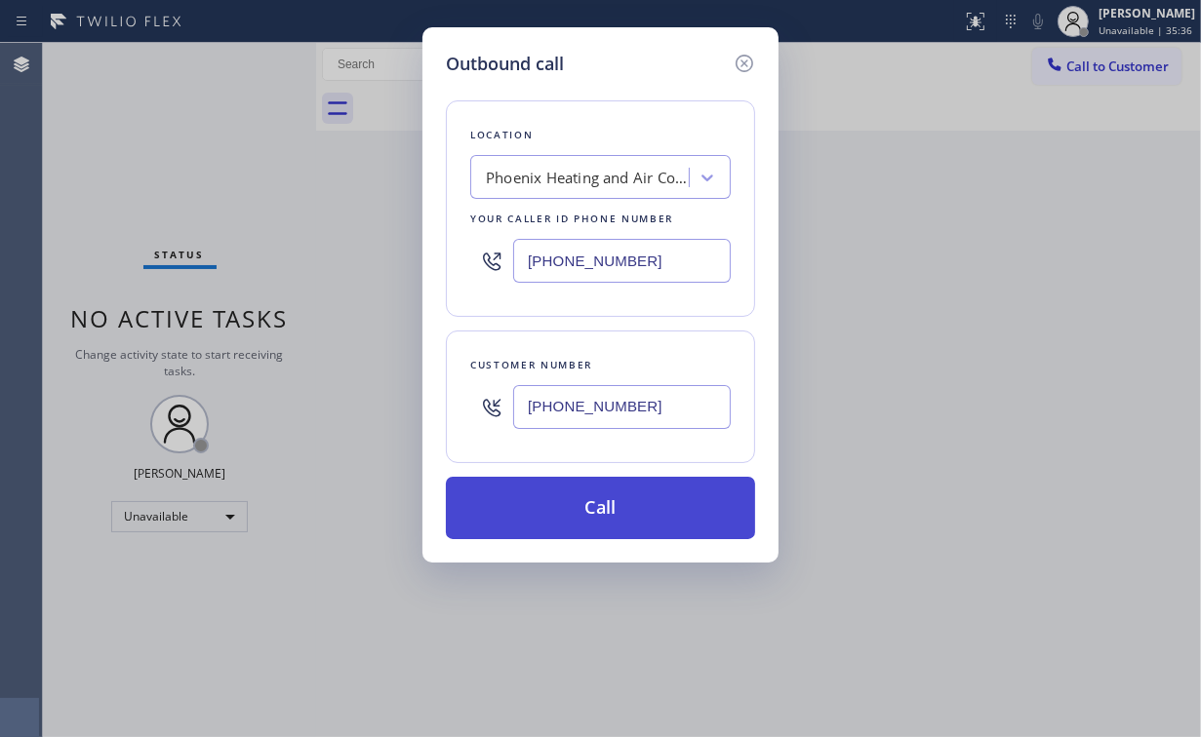
paste input "855) 731-4952"
type input "[PHONE_NUMBER]"
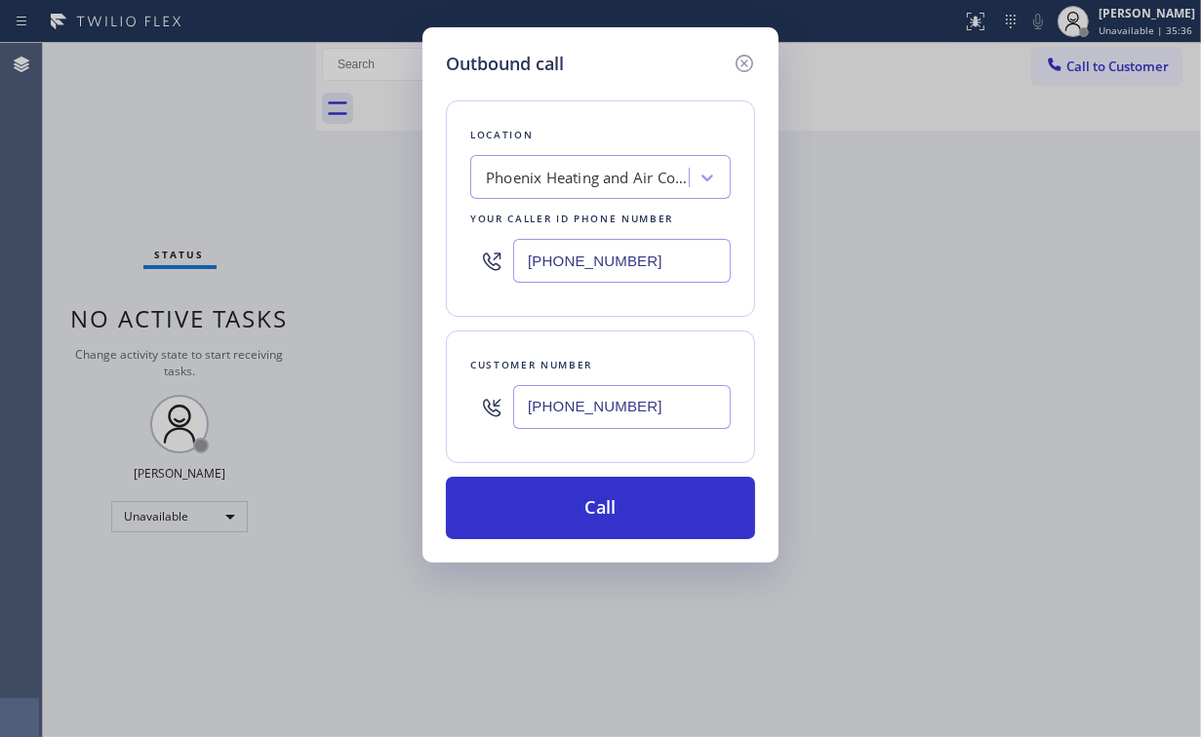
drag, startPoint x: 562, startPoint y: 510, endPoint x: 505, endPoint y: 632, distance: 134.4
click at [562, 511] on button "Call" at bounding box center [600, 508] width 309 height 62
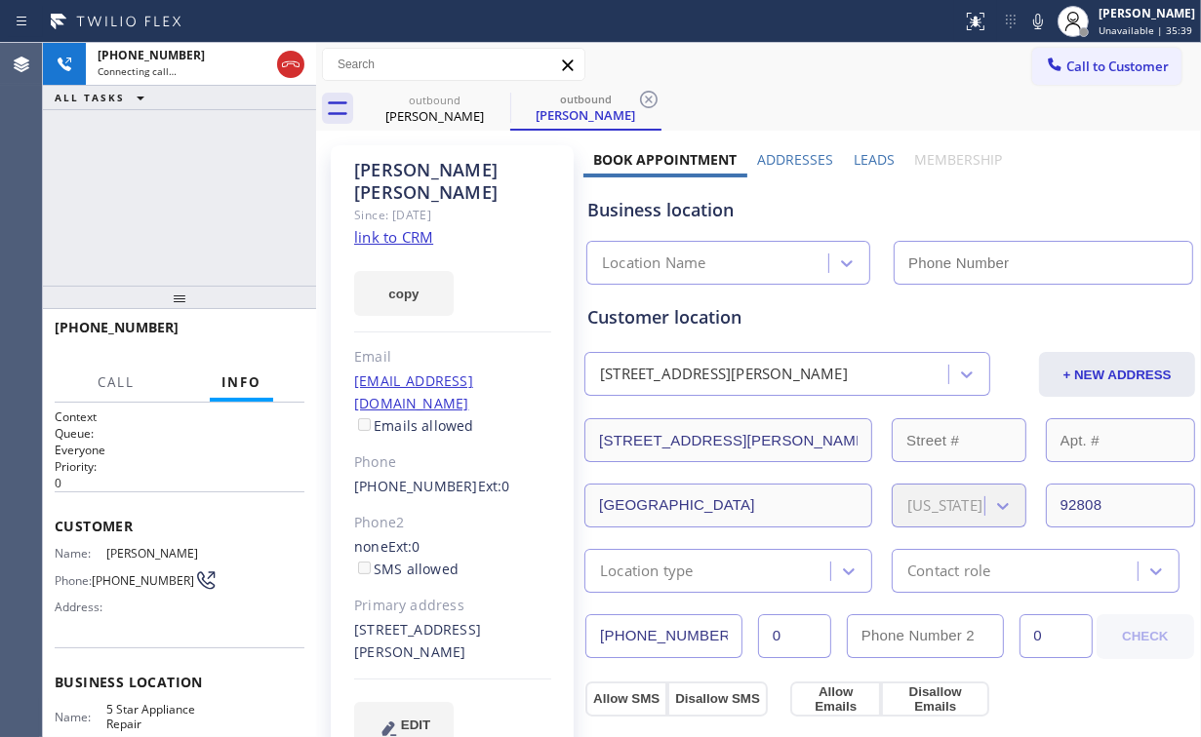
click at [222, 210] on div "[PHONE_NUMBER] Connecting call… ALL TASKS ALL TASKS ACTIVE TASKS TASKS IN WRAP …" at bounding box center [179, 164] width 273 height 243
type input "[PHONE_NUMBER]"
click at [197, 175] on div "[PHONE_NUMBER] Connecting call… ALL TASKS ALL TASKS ACTIVE TASKS TASKS IN WRAP …" at bounding box center [179, 164] width 273 height 243
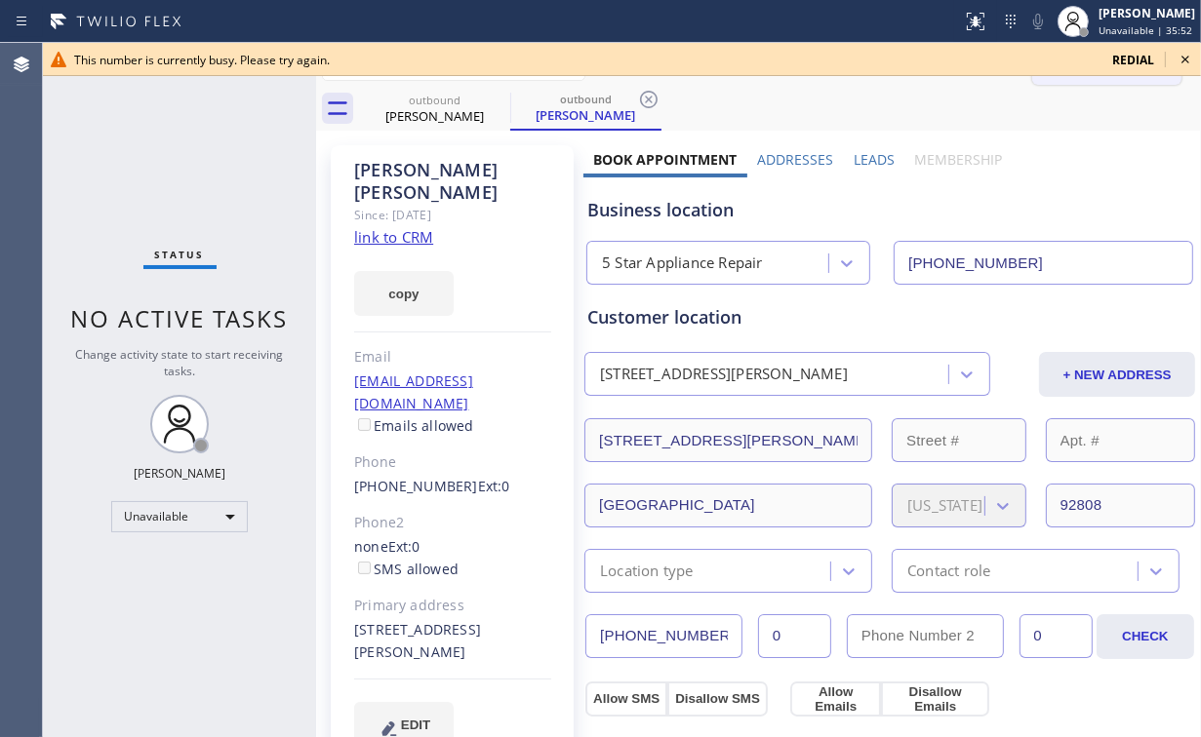
drag, startPoint x: 1189, startPoint y: 57, endPoint x: 1163, endPoint y: 65, distance: 27.8
click at [1190, 57] on icon at bounding box center [1184, 59] width 23 height 23
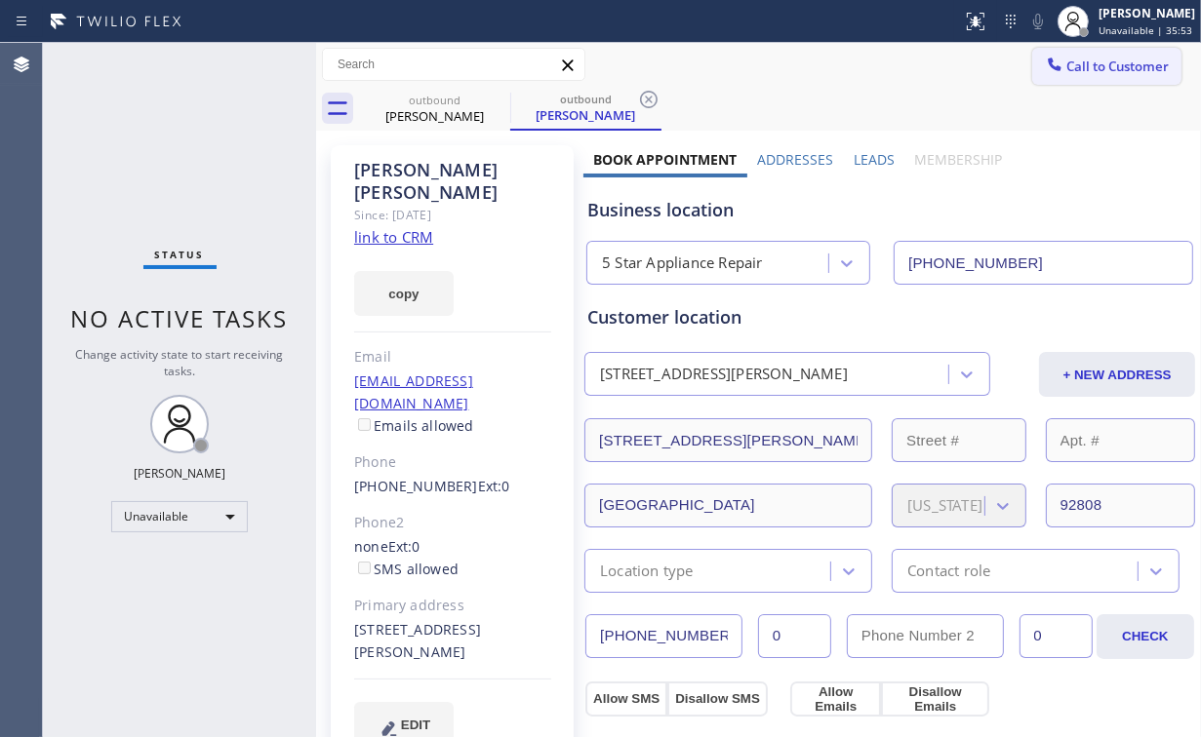
click at [1096, 74] on span "Call to Customer" at bounding box center [1117, 67] width 102 height 18
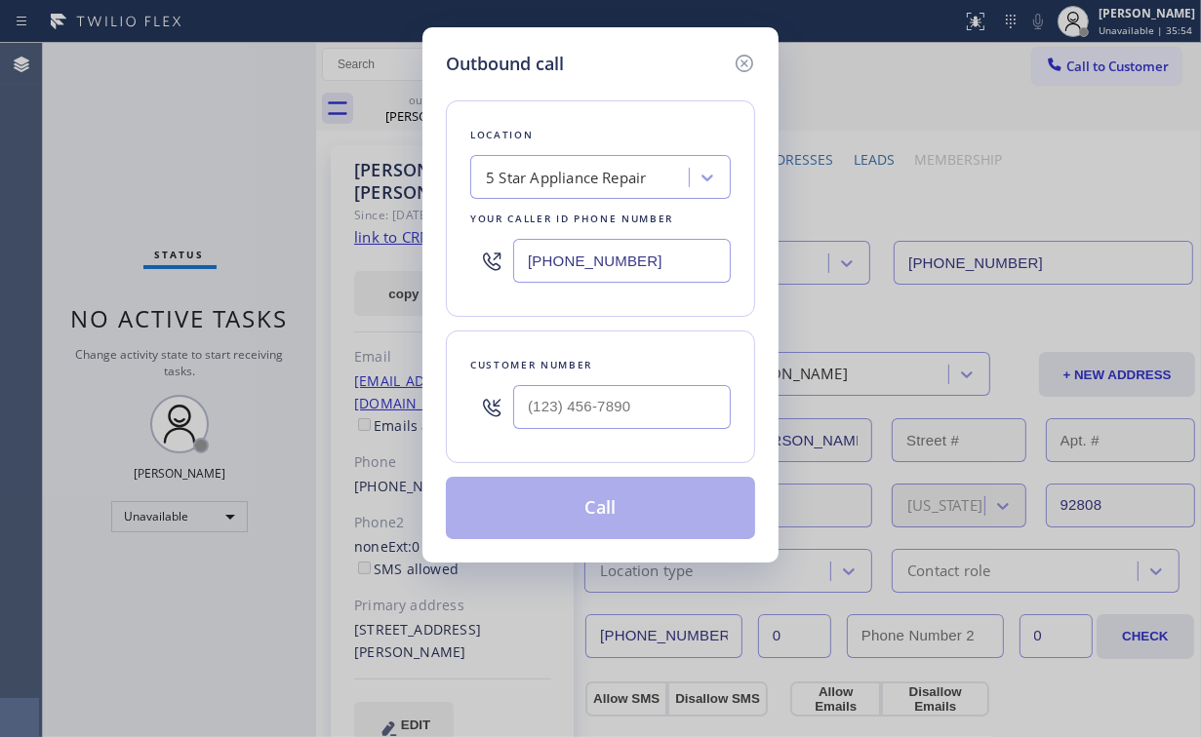
drag, startPoint x: 663, startPoint y: 258, endPoint x: 282, endPoint y: 281, distance: 382.1
click at [367, 279] on div "Outbound call Location 5 Star Appliance Repair Your caller id phone number [PHO…" at bounding box center [600, 368] width 1201 height 737
paste input "203) 577-5405"
type input "[PHONE_NUMBER]"
click at [636, 402] on input "(___) ___-____" at bounding box center [622, 407] width 218 height 44
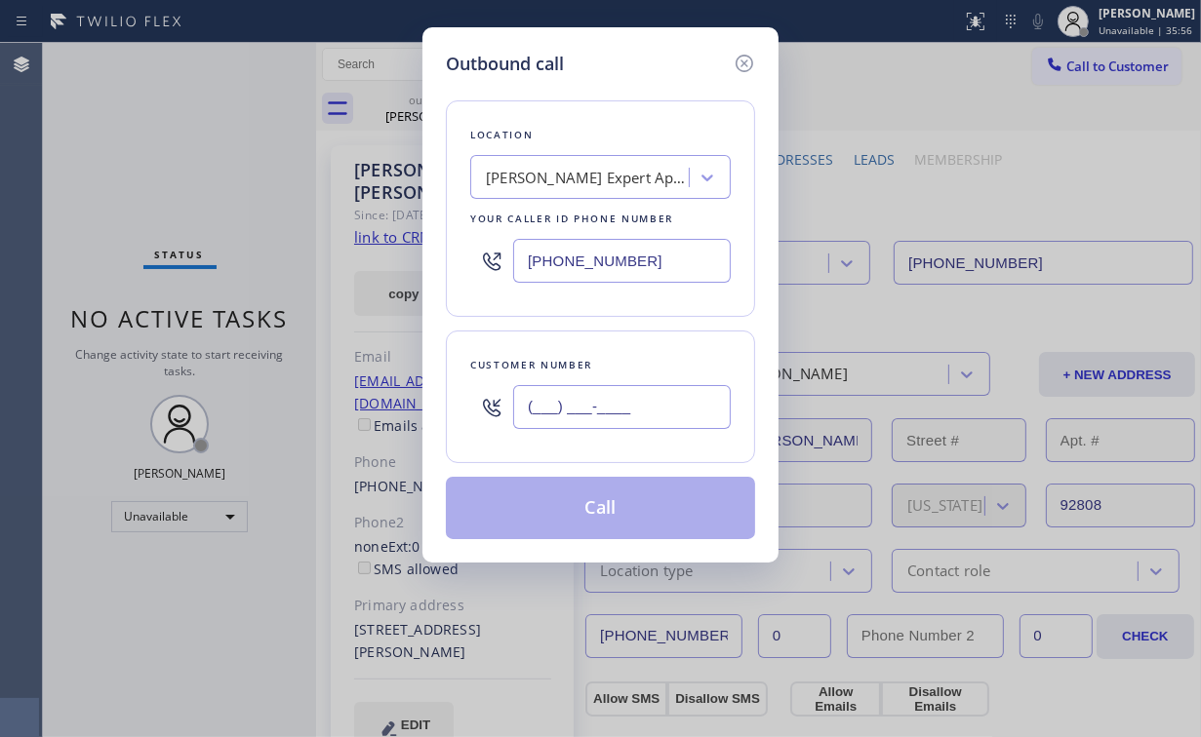
paste input "203) 895-1451"
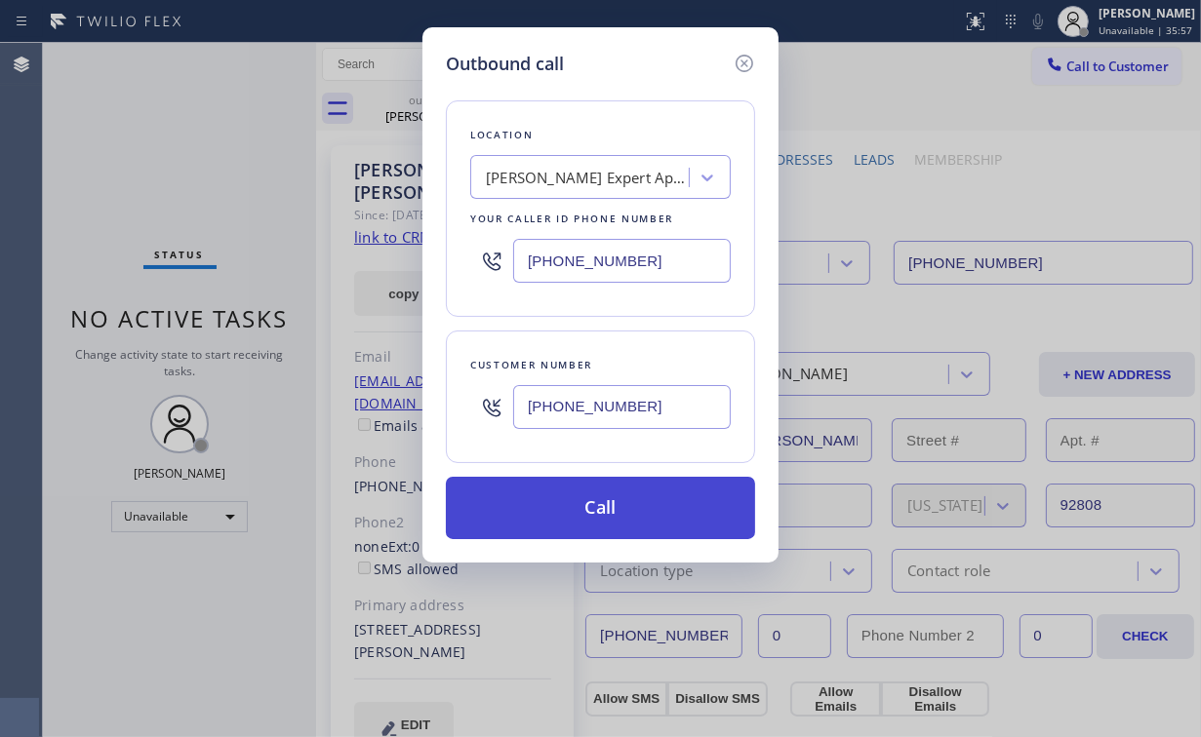
type input "[PHONE_NUMBER]"
click at [613, 527] on button "Call" at bounding box center [600, 508] width 309 height 62
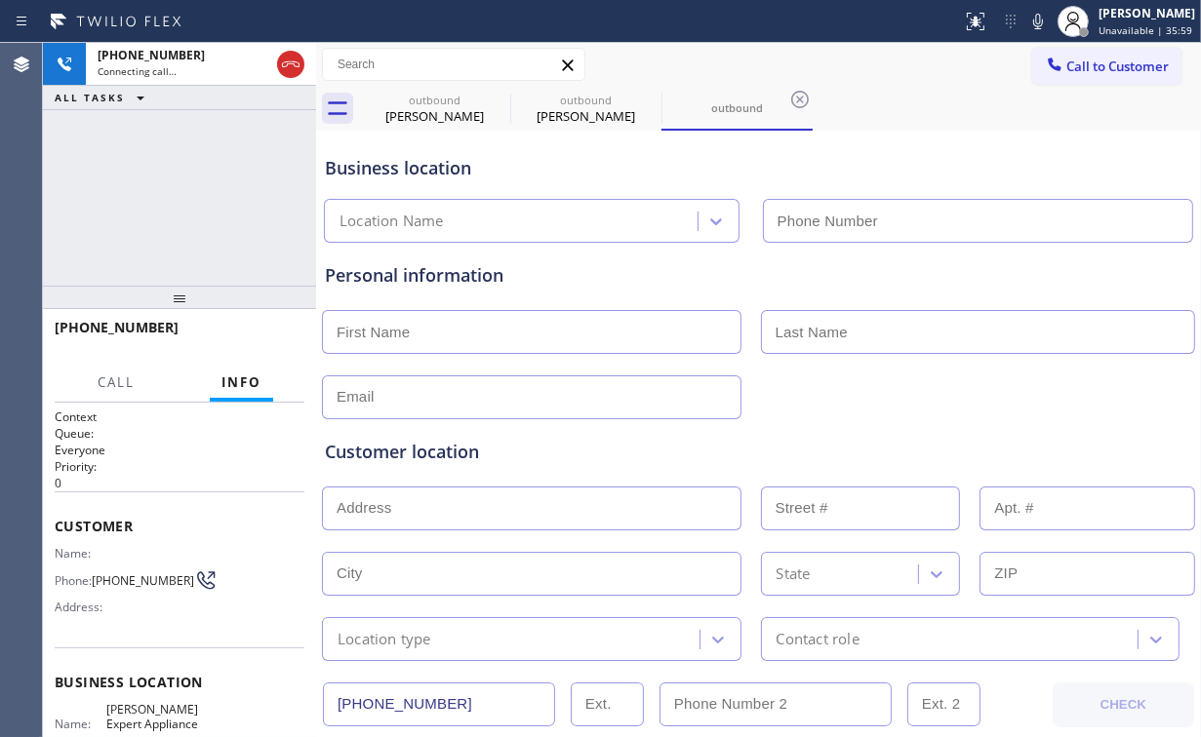
type input "[PHONE_NUMBER]"
click at [203, 148] on div "[PHONE_NUMBER] Connecting call… ALL TASKS ALL TASKS ACTIVE TASKS TASKS IN WRAP …" at bounding box center [179, 164] width 273 height 243
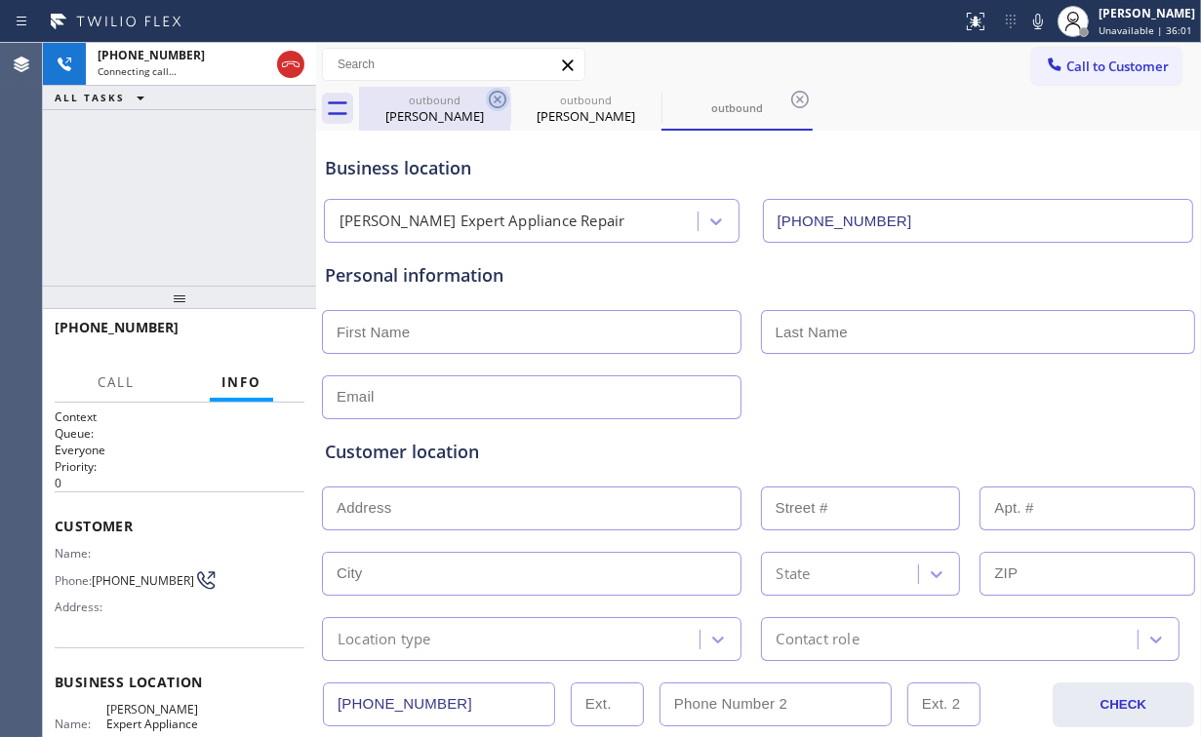
click at [451, 110] on div "[PERSON_NAME]" at bounding box center [434, 116] width 147 height 18
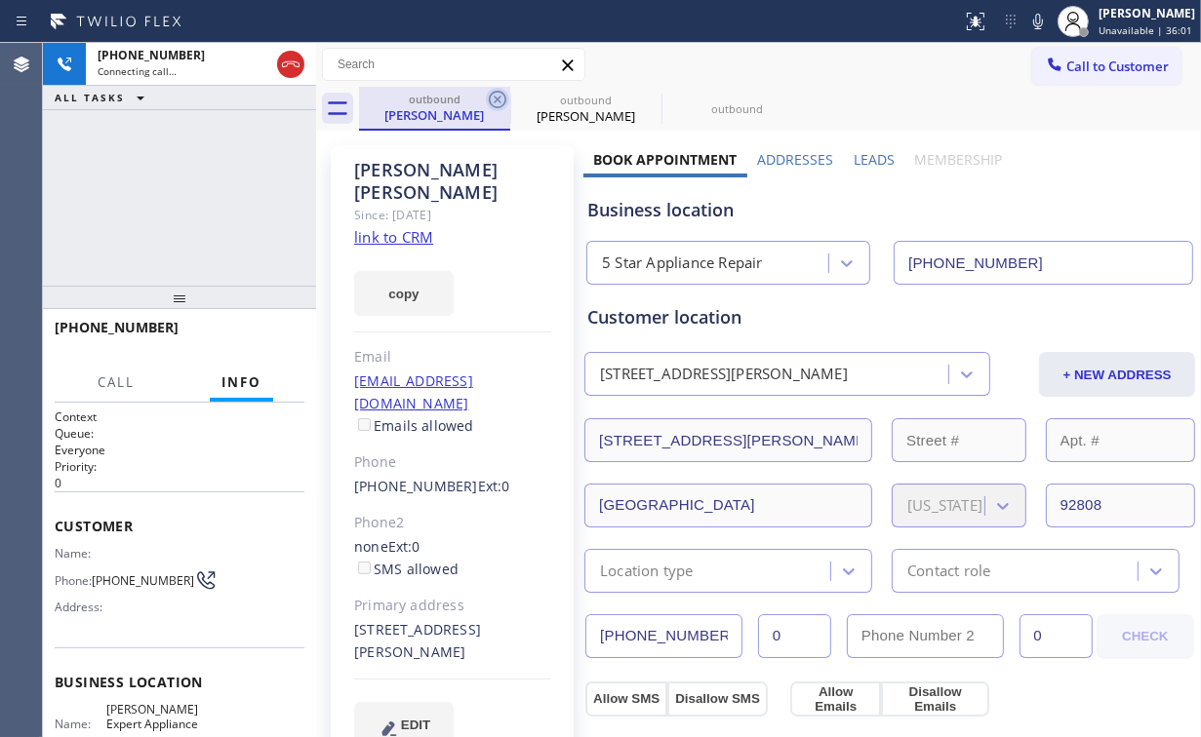
click at [499, 96] on icon at bounding box center [498, 100] width 18 height 18
click at [498, 96] on icon at bounding box center [497, 99] width 23 height 23
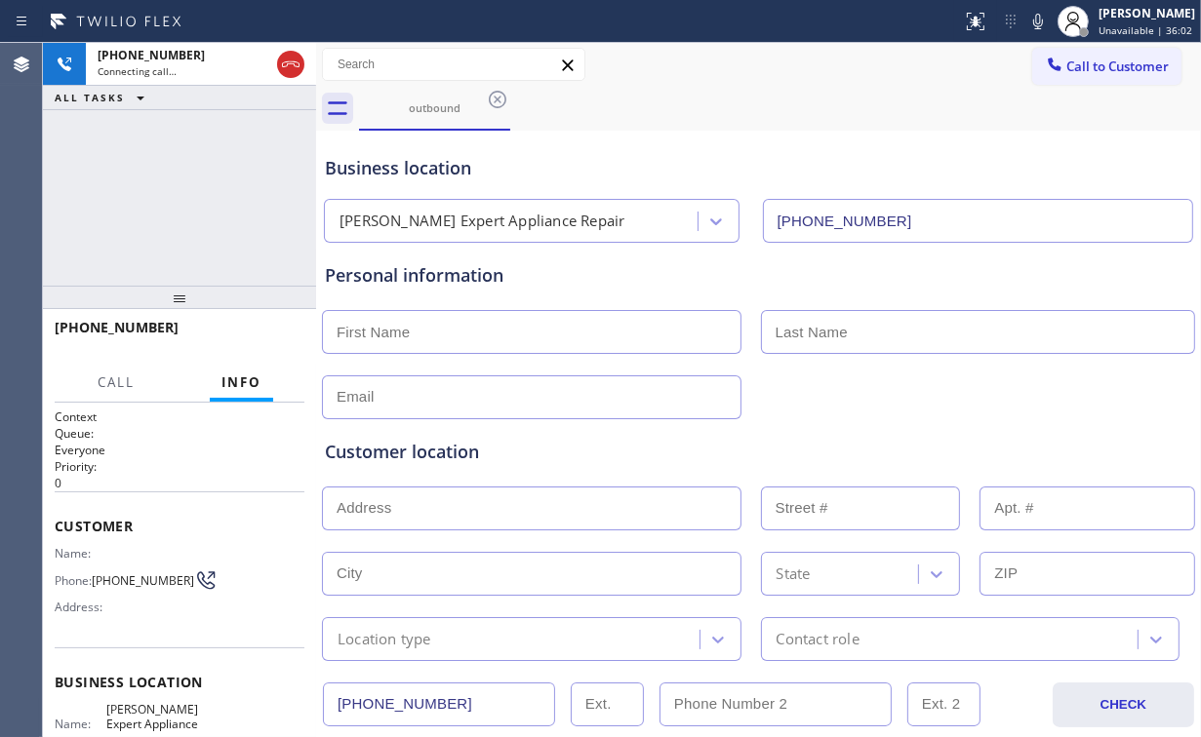
click at [259, 148] on div "[PHONE_NUMBER] Connecting call… ALL TASKS ALL TASKS ACTIVE TASKS TASKS IN WRAP …" at bounding box center [179, 164] width 273 height 243
click at [195, 196] on div "[PHONE_NUMBER] Connecting call… ALL TASKS ALL TASKS ACTIVE TASKS TASKS IN WRAP …" at bounding box center [179, 164] width 273 height 243
click at [195, 195] on div "[PHONE_NUMBER] Connecting call… ALL TASKS ALL TASKS ACTIVE TASKS TASKS IN WRAP …" at bounding box center [179, 164] width 273 height 243
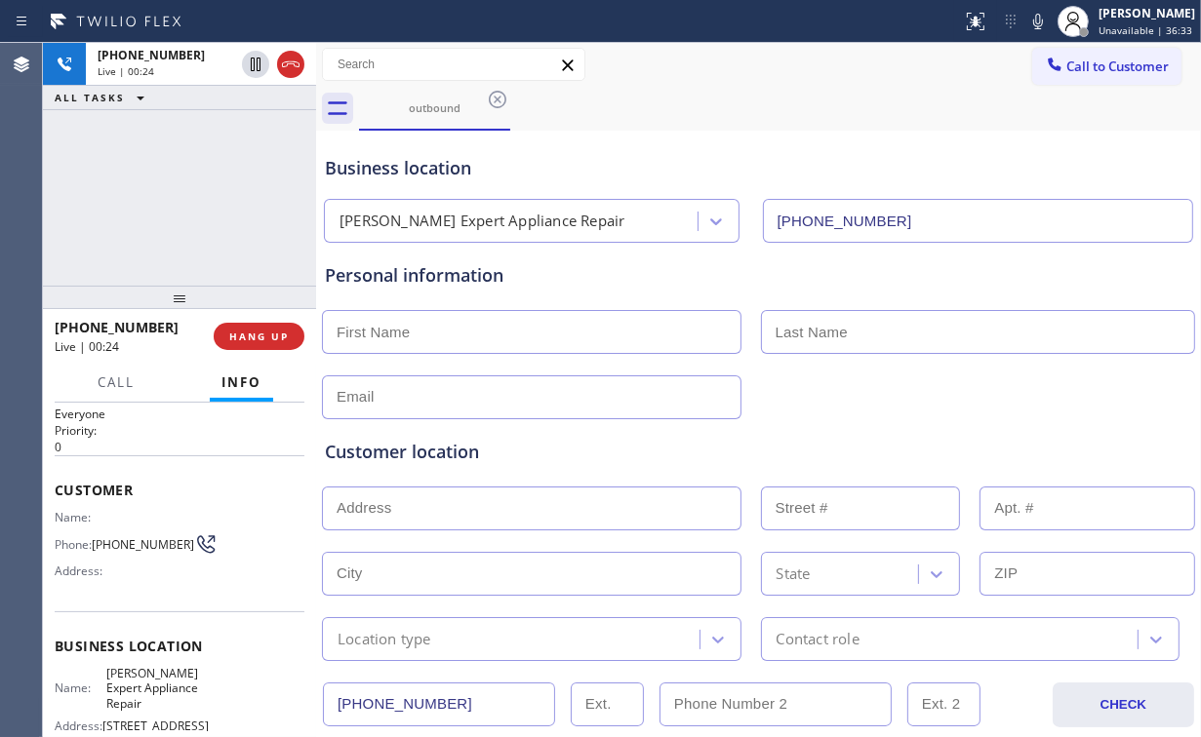
scroll to position [78, 0]
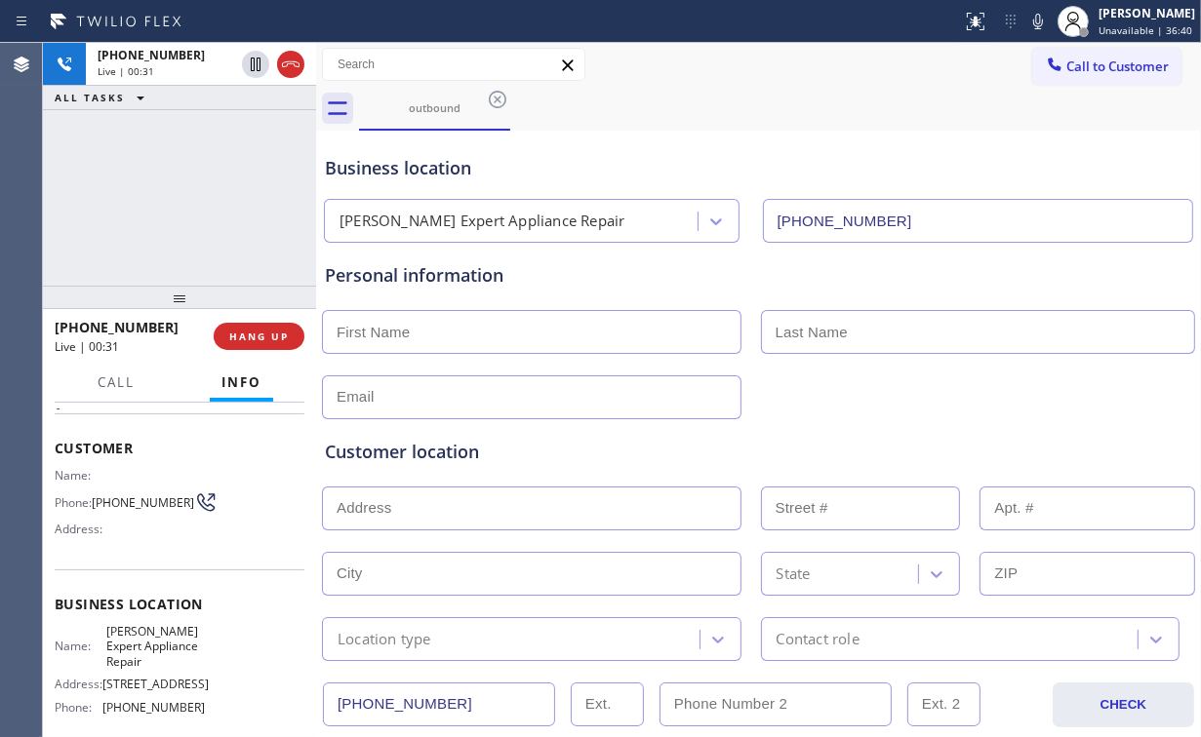
click at [199, 199] on div "[PHONE_NUMBER] Live | 00:31 ALL TASKS ALL TASKS ACTIVE TASKS TASKS IN WRAP UP" at bounding box center [179, 164] width 273 height 243
click at [199, 199] on div "[PHONE_NUMBER] Live | 00:32 ALL TASKS ALL TASKS ACTIVE TASKS TASKS IN WRAP UP" at bounding box center [179, 164] width 273 height 243
click at [197, 195] on div "[PHONE_NUMBER] Live | 00:33 ALL TASKS ALL TASKS ACTIVE TASKS TASKS IN WRAP UP" at bounding box center [179, 164] width 273 height 243
click at [264, 343] on button "HANG UP" at bounding box center [259, 336] width 91 height 27
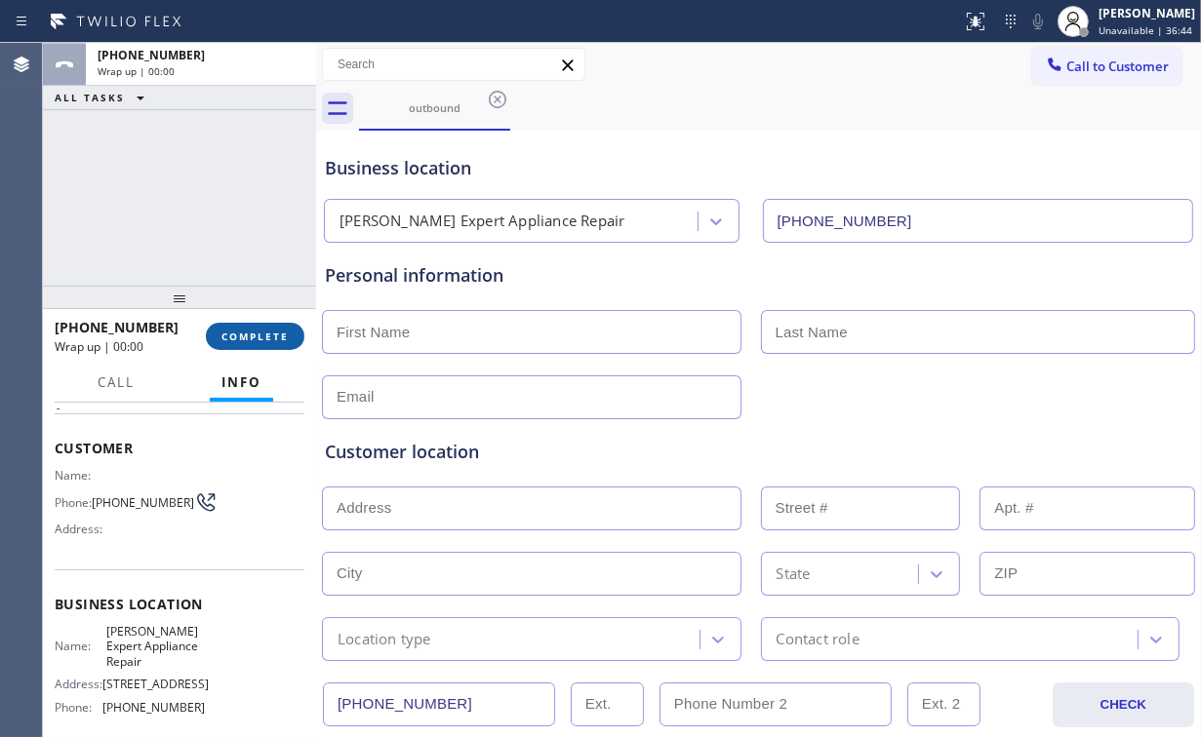
click at [263, 343] on button "COMPLETE" at bounding box center [255, 336] width 99 height 27
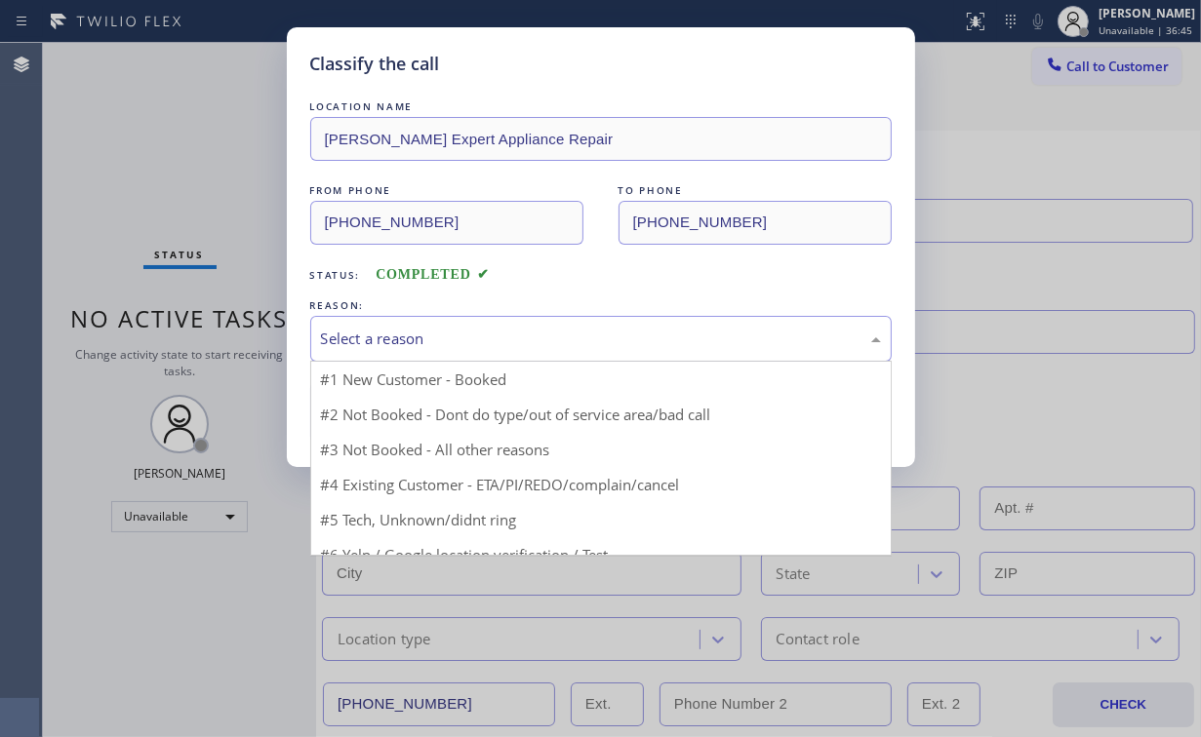
drag, startPoint x: 396, startPoint y: 343, endPoint x: 384, endPoint y: 408, distance: 65.4
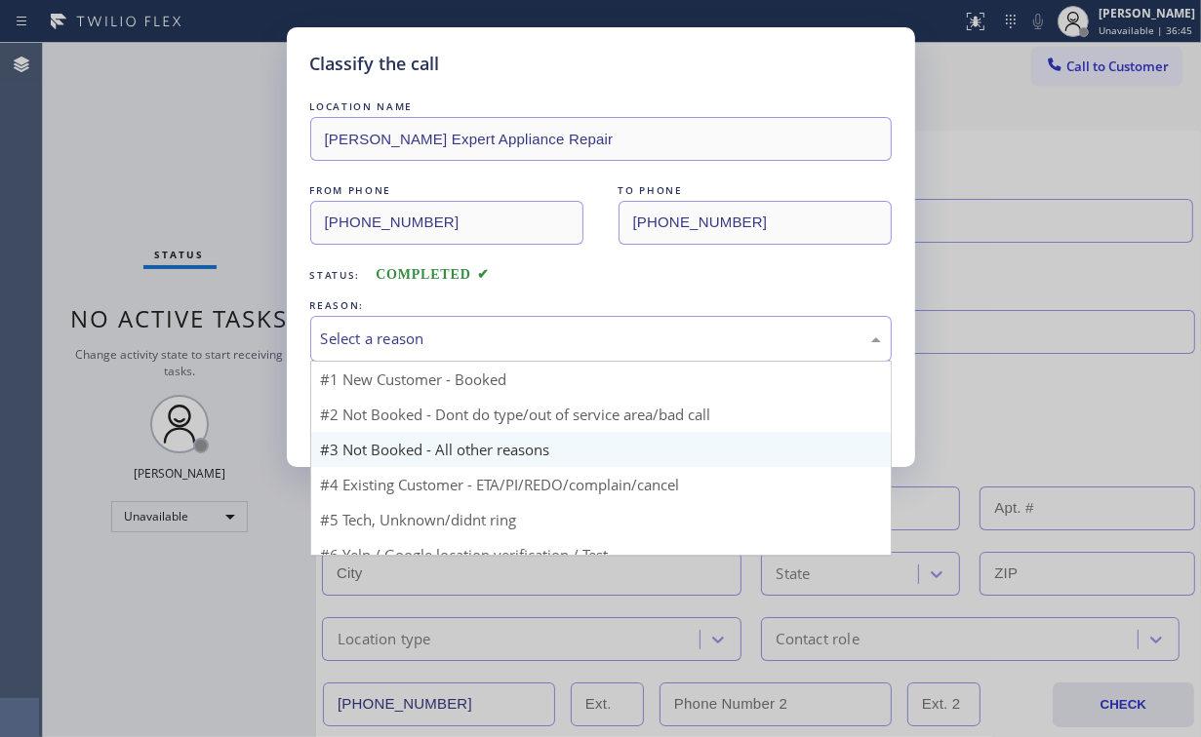
click at [396, 344] on div "Select a reason" at bounding box center [601, 339] width 560 height 22
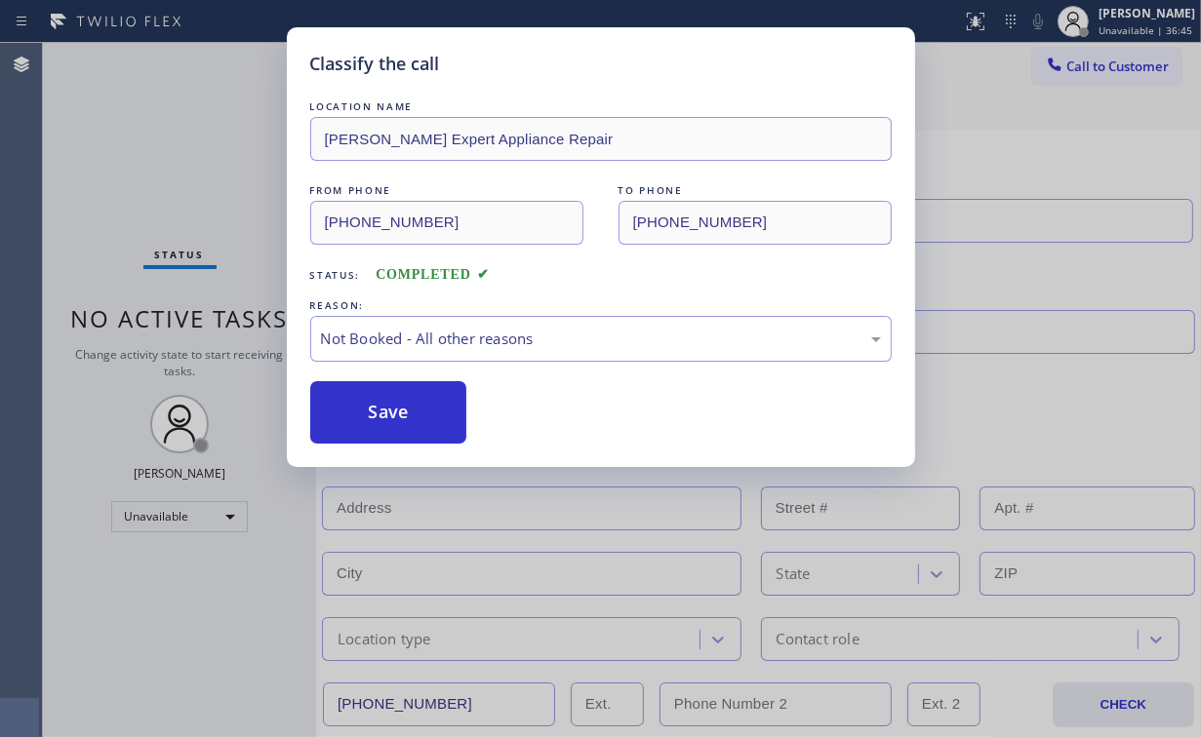
drag, startPoint x: 382, startPoint y: 410, endPoint x: 125, endPoint y: 126, distance: 383.2
click at [382, 408] on button "Save" at bounding box center [388, 412] width 157 height 62
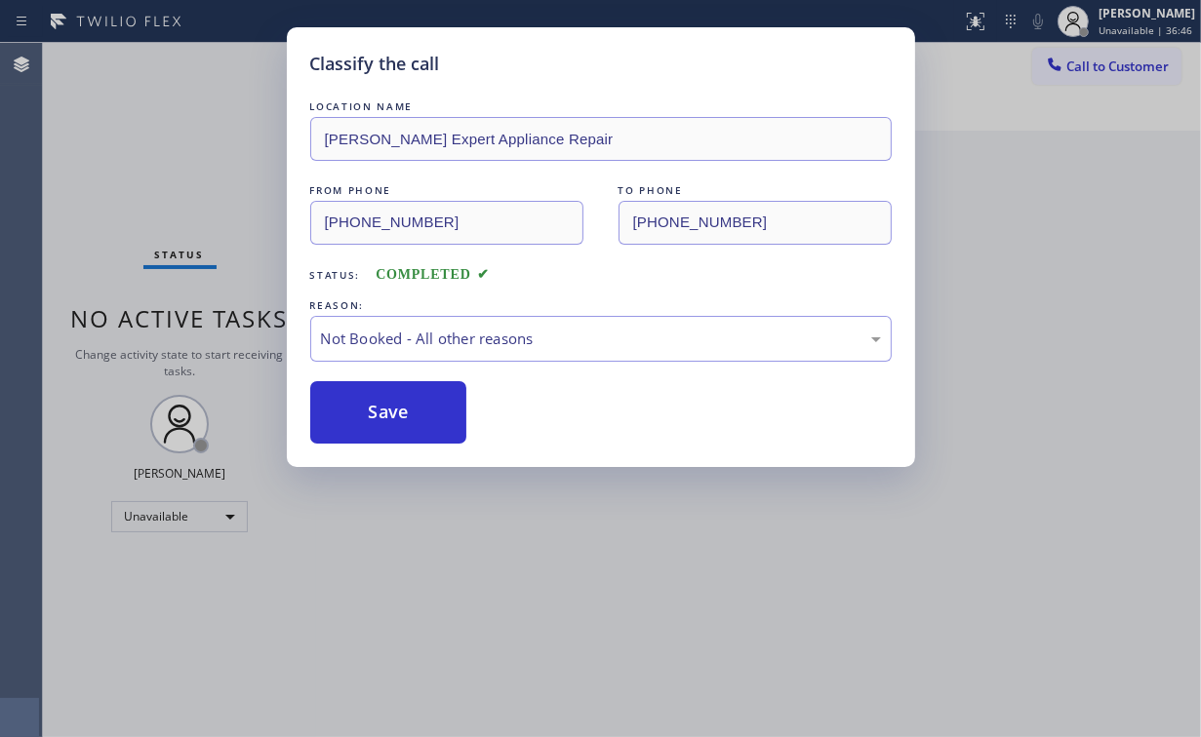
drag, startPoint x: 125, startPoint y: 125, endPoint x: 255, endPoint y: 201, distance: 150.4
click at [133, 133] on div "Classify the call LOCATION NAME [PERSON_NAME] Expert Appliance Repair FROM PHON…" at bounding box center [600, 368] width 1201 height 737
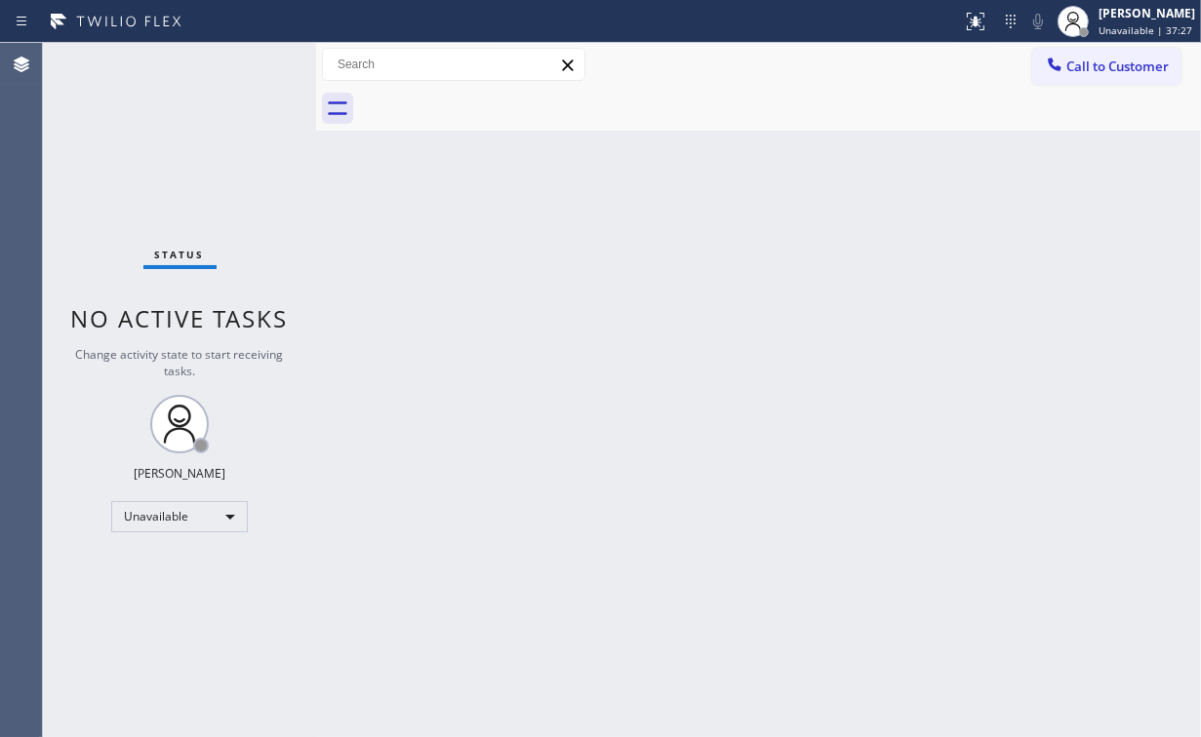
drag, startPoint x: 1065, startPoint y: 59, endPoint x: 911, endPoint y: 174, distance: 192.4
click at [1065, 60] on div at bounding box center [1054, 66] width 23 height 23
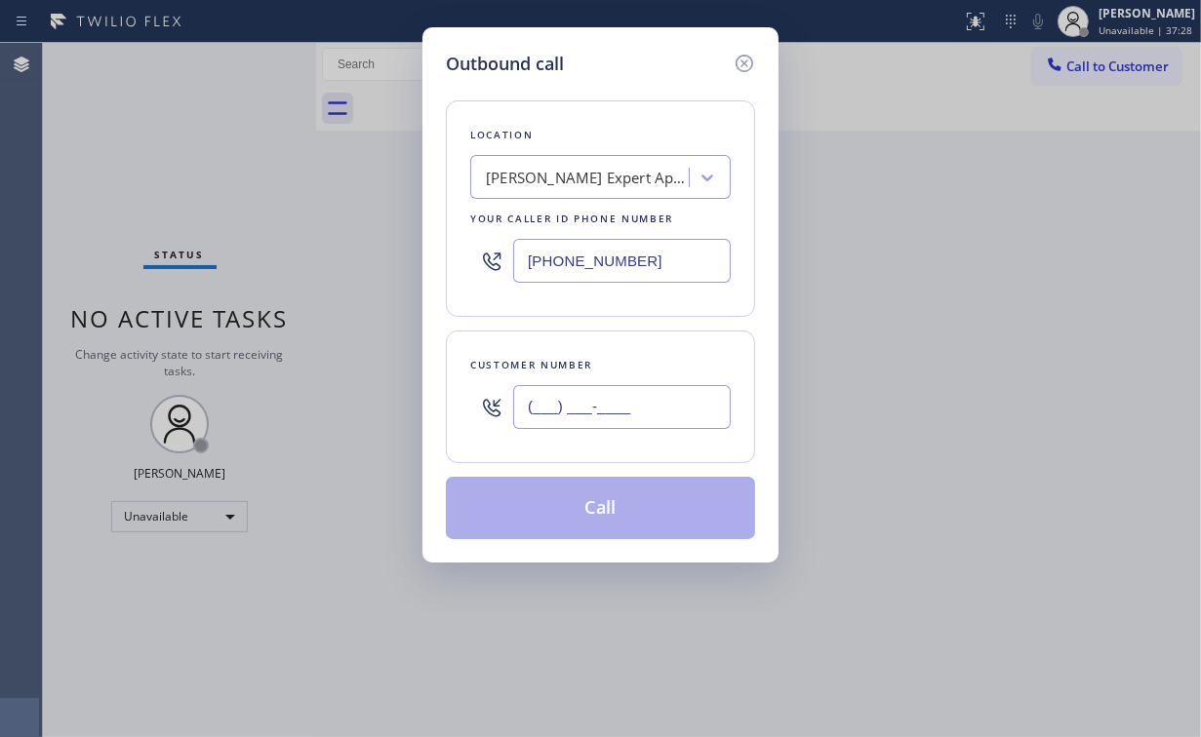
click at [632, 408] on input "(___) ___-____" at bounding box center [622, 407] width 218 height 44
paste input "203) 895-1451"
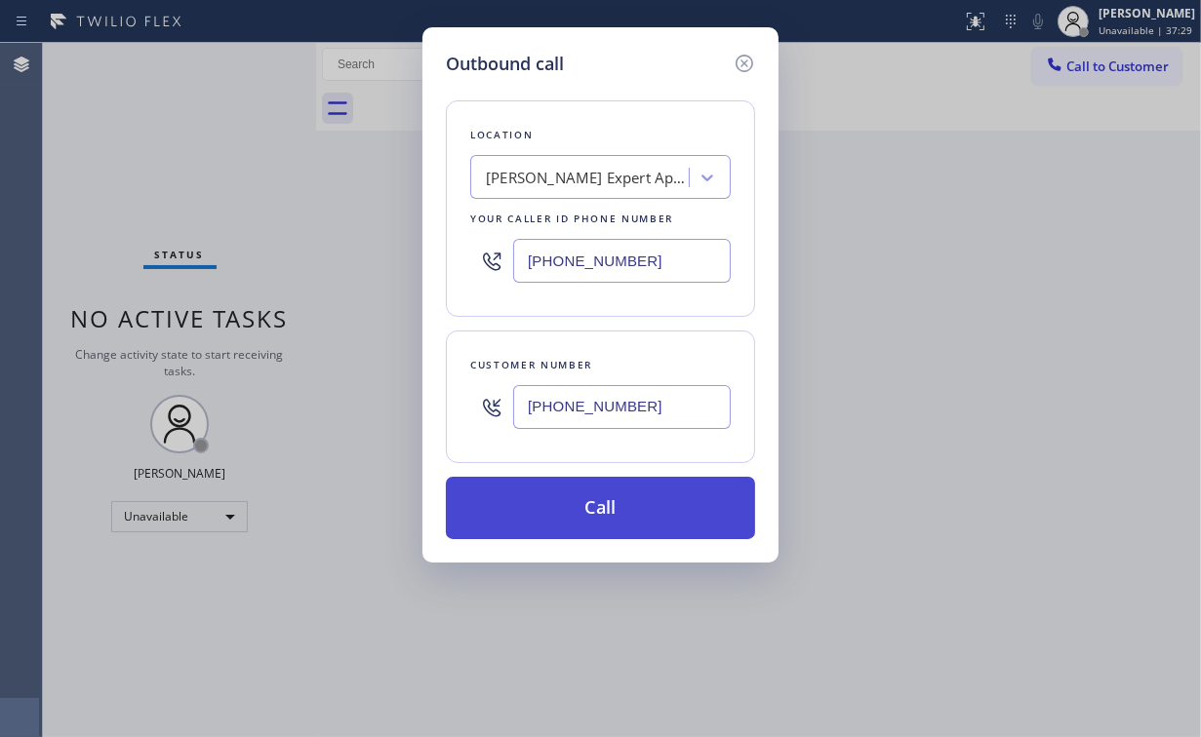
type input "[PHONE_NUMBER]"
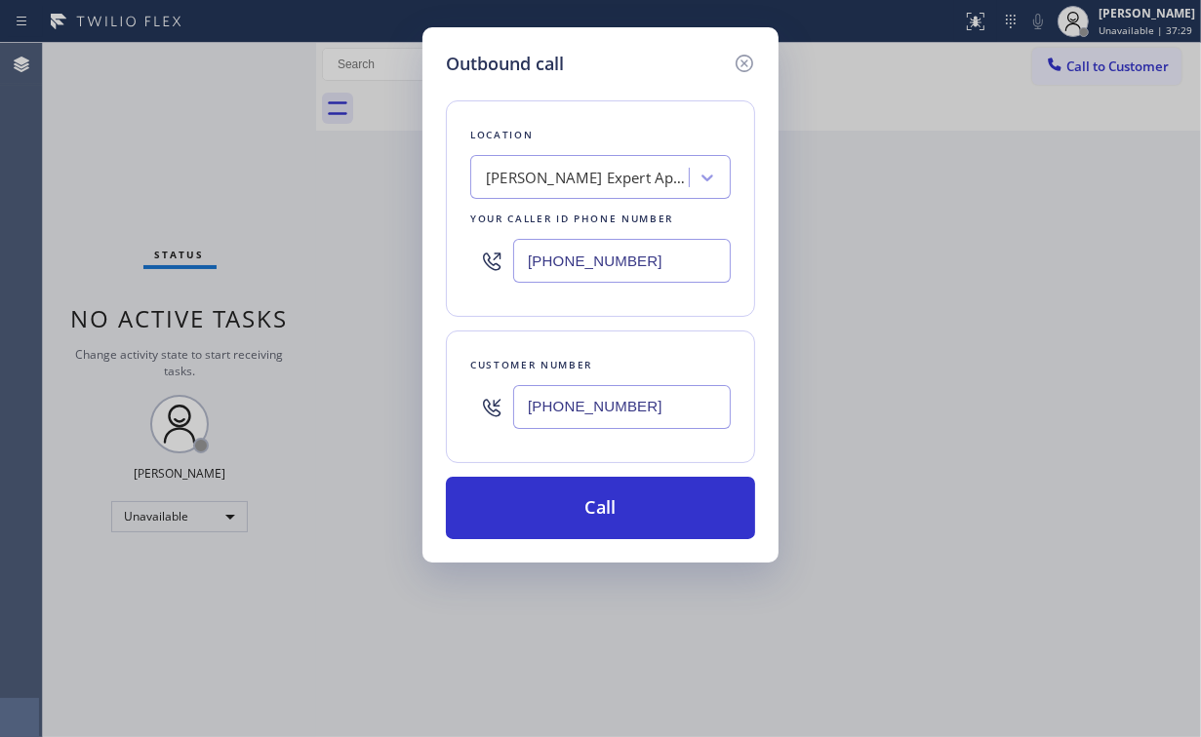
drag, startPoint x: 593, startPoint y: 488, endPoint x: 495, endPoint y: 665, distance: 203.0
click at [593, 489] on button "Call" at bounding box center [600, 508] width 309 height 62
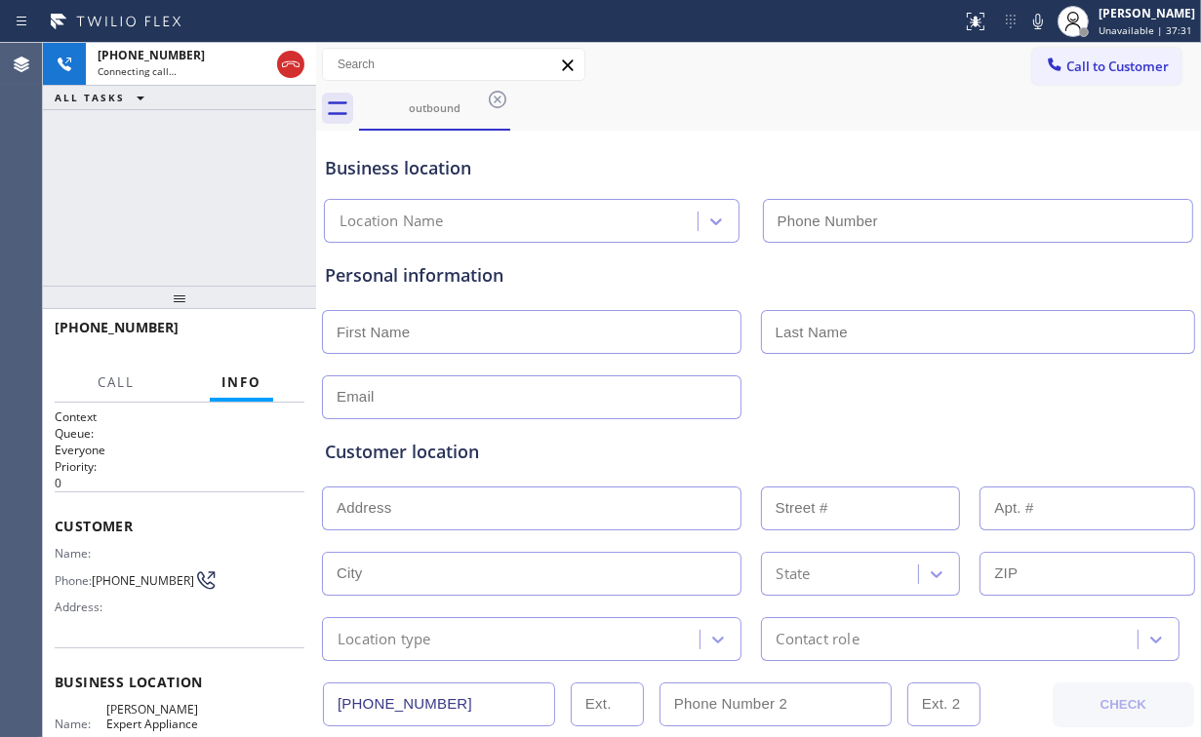
type input "[PHONE_NUMBER]"
click at [166, 213] on div "[PHONE_NUMBER] Connecting call… ALL TASKS ALL TASKS ACTIVE TASKS TASKS IN WRAP …" at bounding box center [179, 164] width 273 height 243
click at [652, 148] on div "Business location [PERSON_NAME] Expert Appliance Repair [PHONE_NUMBER]" at bounding box center [758, 189] width 875 height 107
click at [200, 197] on div "[PHONE_NUMBER] Connecting call… ALL TASKS ALL TASKS ACTIVE TASKS TASKS IN WRAP …" at bounding box center [179, 164] width 273 height 243
click at [191, 195] on div "[PHONE_NUMBER] Connecting call… ALL TASKS ALL TASKS ACTIVE TASKS TASKS IN WRAP …" at bounding box center [179, 164] width 273 height 243
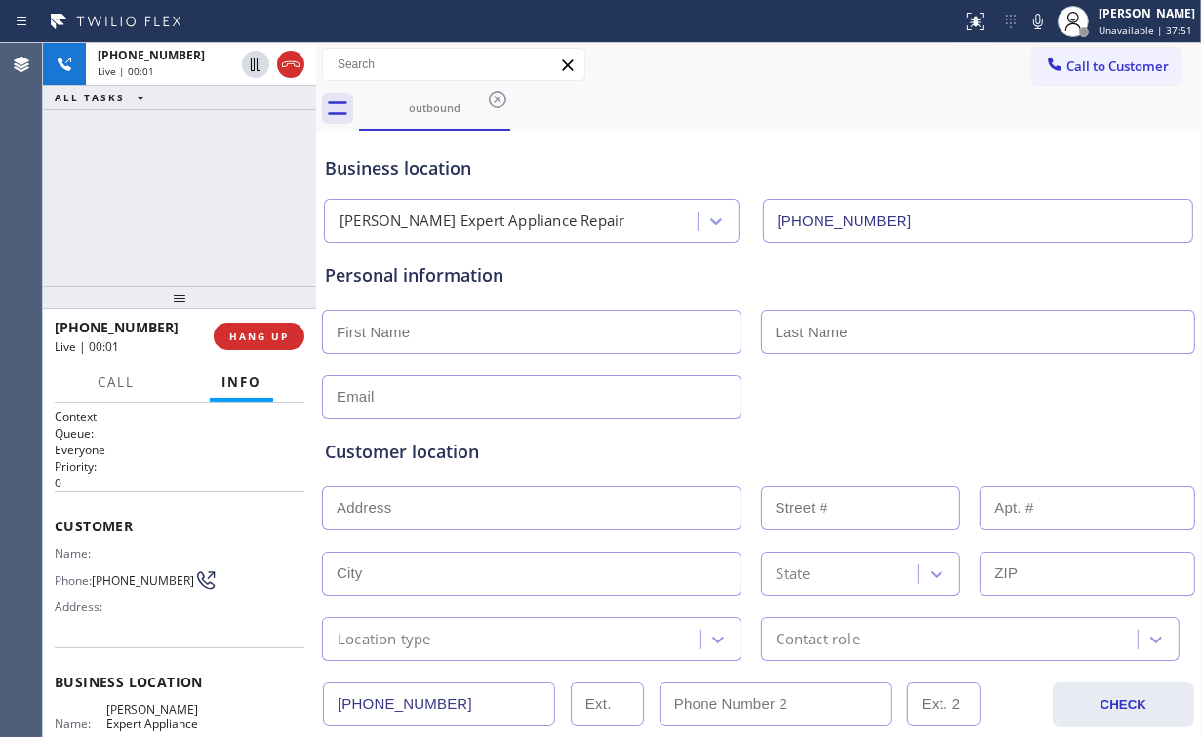
click at [198, 197] on div "[PHONE_NUMBER] Live | 00:01 ALL TASKS ALL TASKS ACTIVE TASKS TASKS IN WRAP UP" at bounding box center [179, 164] width 273 height 243
click at [187, 193] on div "[PHONE_NUMBER] Live | 00:02 ALL TASKS ALL TASKS ACTIVE TASKS TASKS IN WRAP UP" at bounding box center [179, 164] width 273 height 243
click at [258, 332] on span "HANG UP" at bounding box center [259, 337] width 60 height 14
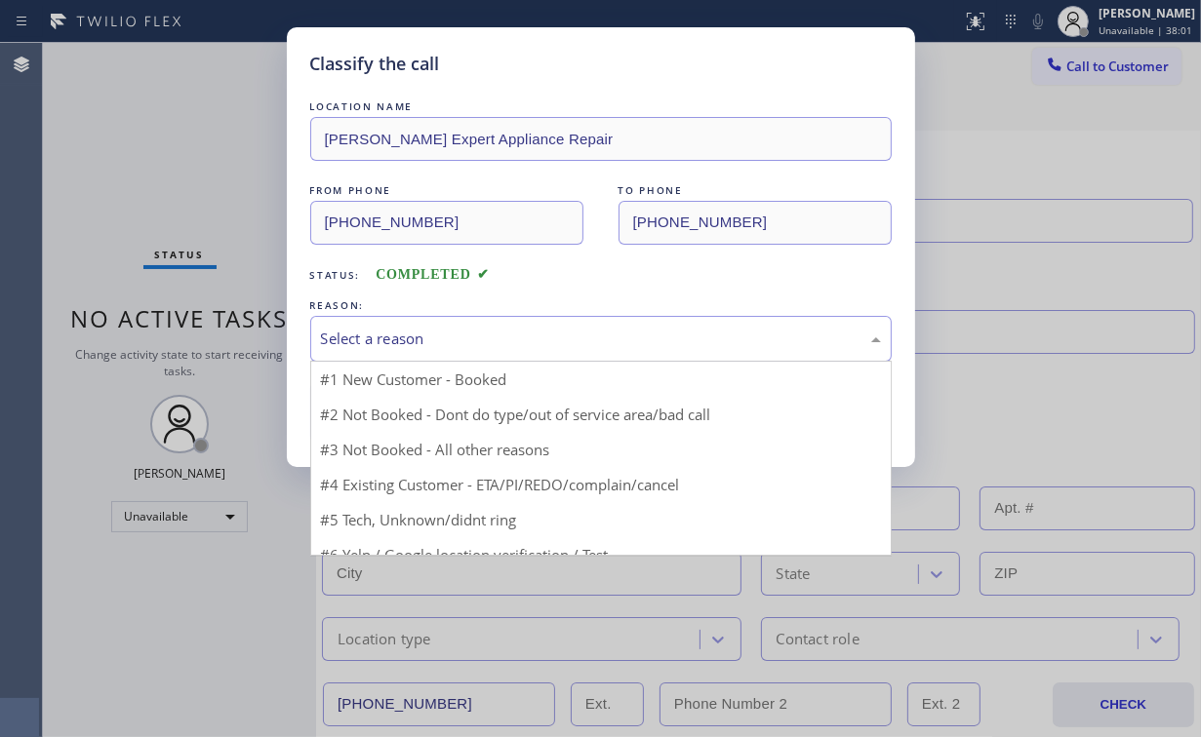
click at [370, 324] on div "Select a reason" at bounding box center [600, 339] width 581 height 46
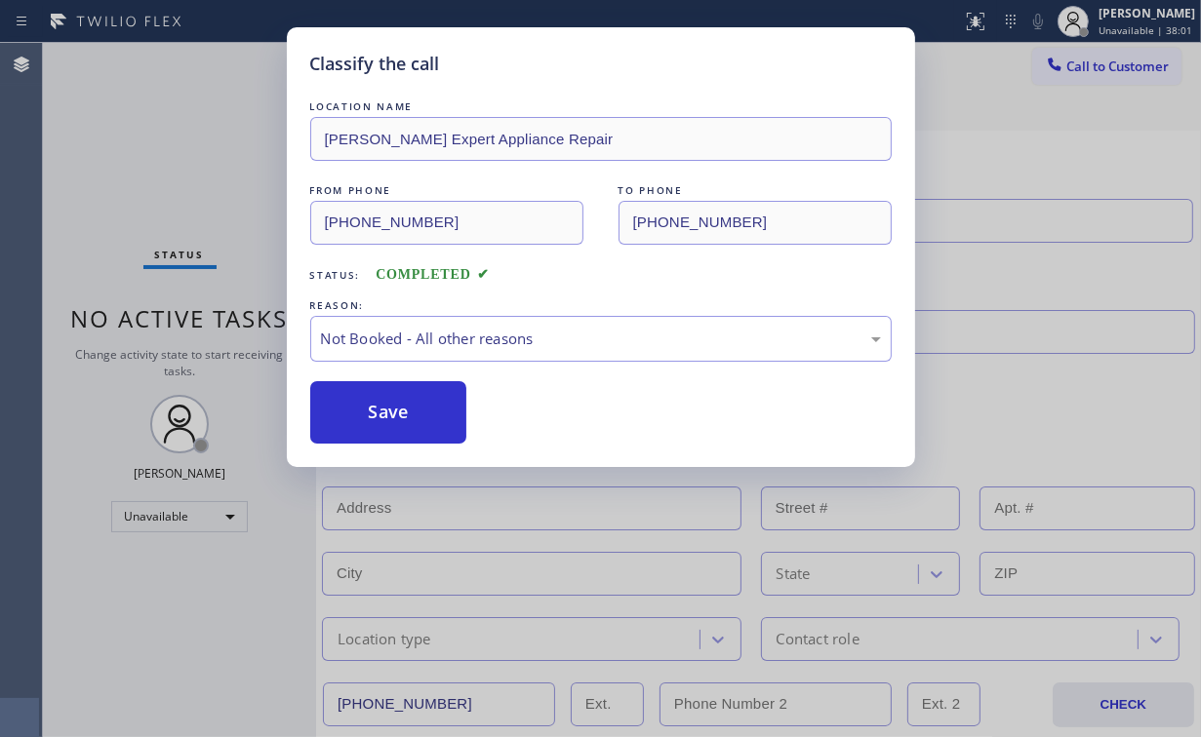
drag, startPoint x: 375, startPoint y: 408, endPoint x: 190, endPoint y: 169, distance: 301.8
click at [376, 406] on button "Save" at bounding box center [388, 412] width 157 height 62
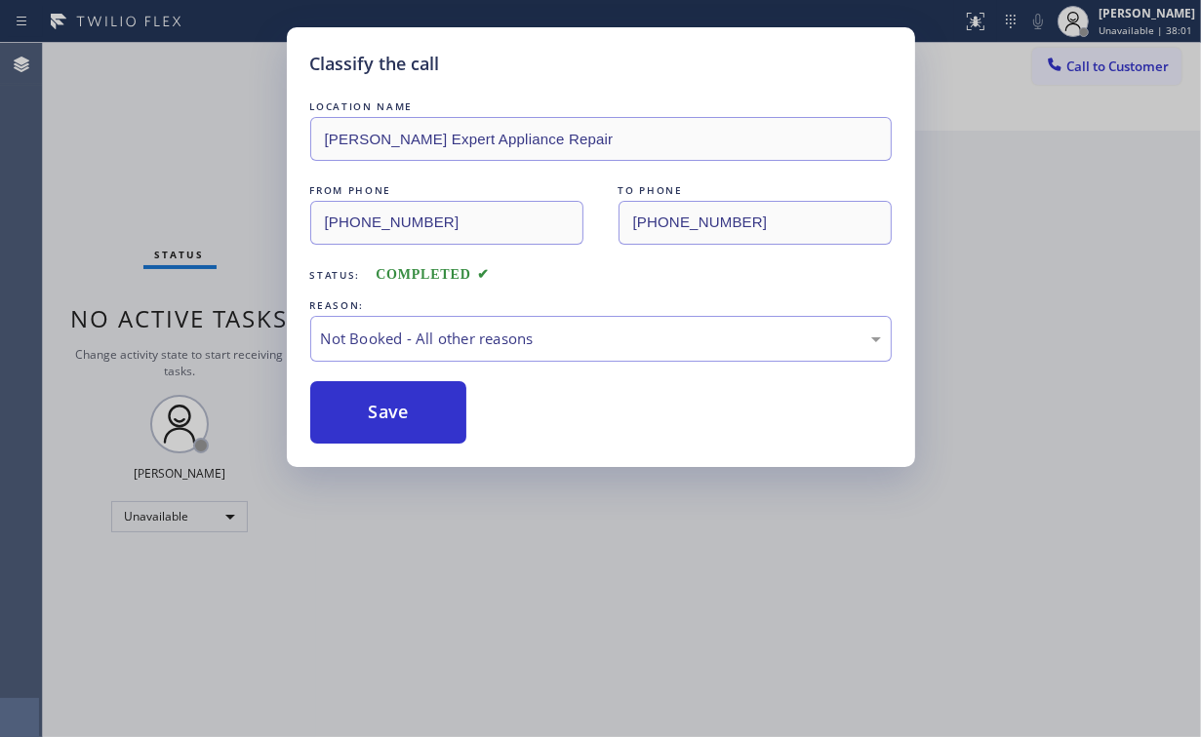
click at [188, 163] on div "Classify the call LOCATION NAME [PERSON_NAME] Expert Appliance Repair FROM PHON…" at bounding box center [600, 368] width 1201 height 737
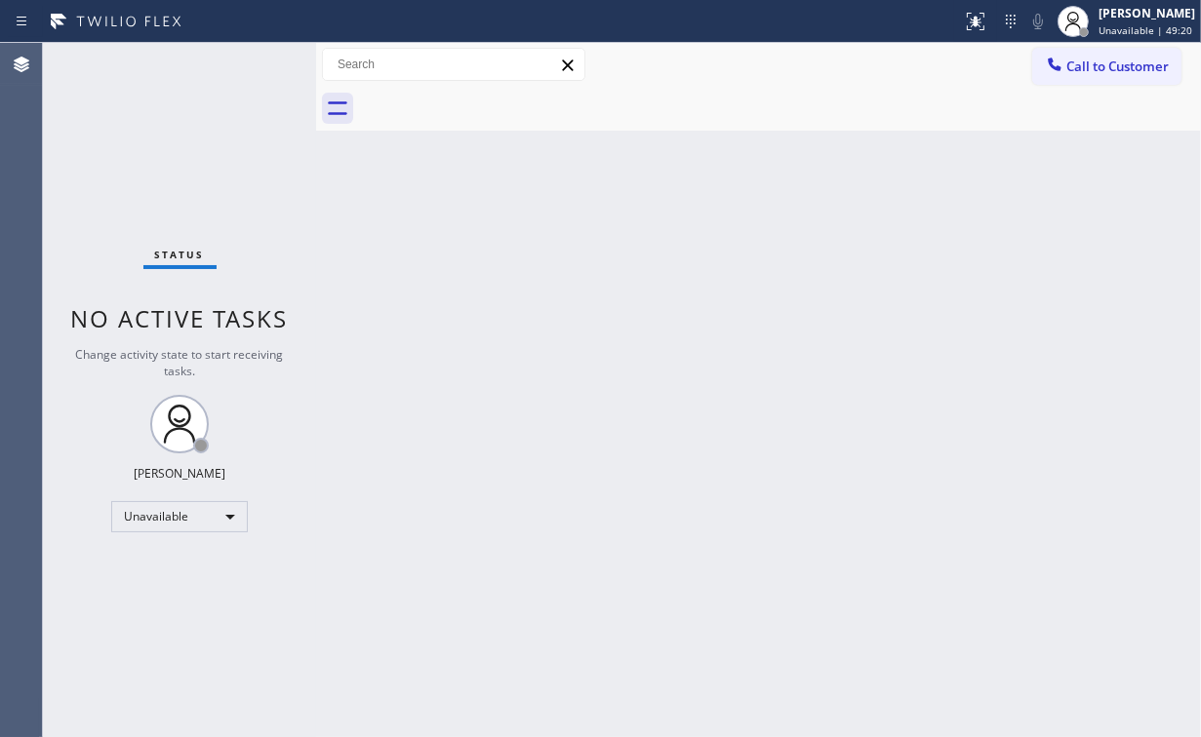
click at [179, 110] on div "Status No active tasks Change activity state to start receiving tasks. [PERSON_…" at bounding box center [179, 390] width 273 height 694
drag, startPoint x: 1114, startPoint y: 60, endPoint x: 693, endPoint y: 289, distance: 479.7
click at [1112, 60] on span "Call to Customer" at bounding box center [1117, 67] width 102 height 18
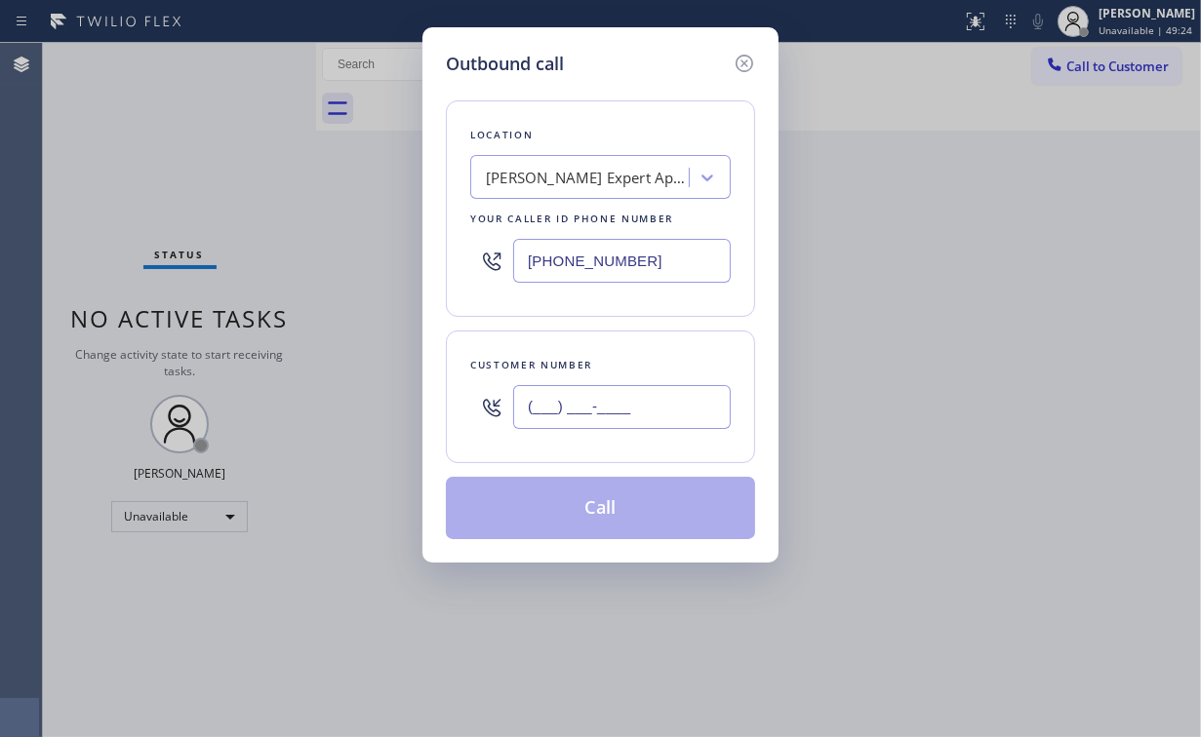
drag, startPoint x: 605, startPoint y: 400, endPoint x: 616, endPoint y: 386, distance: 18.0
click at [605, 401] on input "(___) ___-____" at bounding box center [622, 407] width 218 height 44
paste input "310) 940-7067"
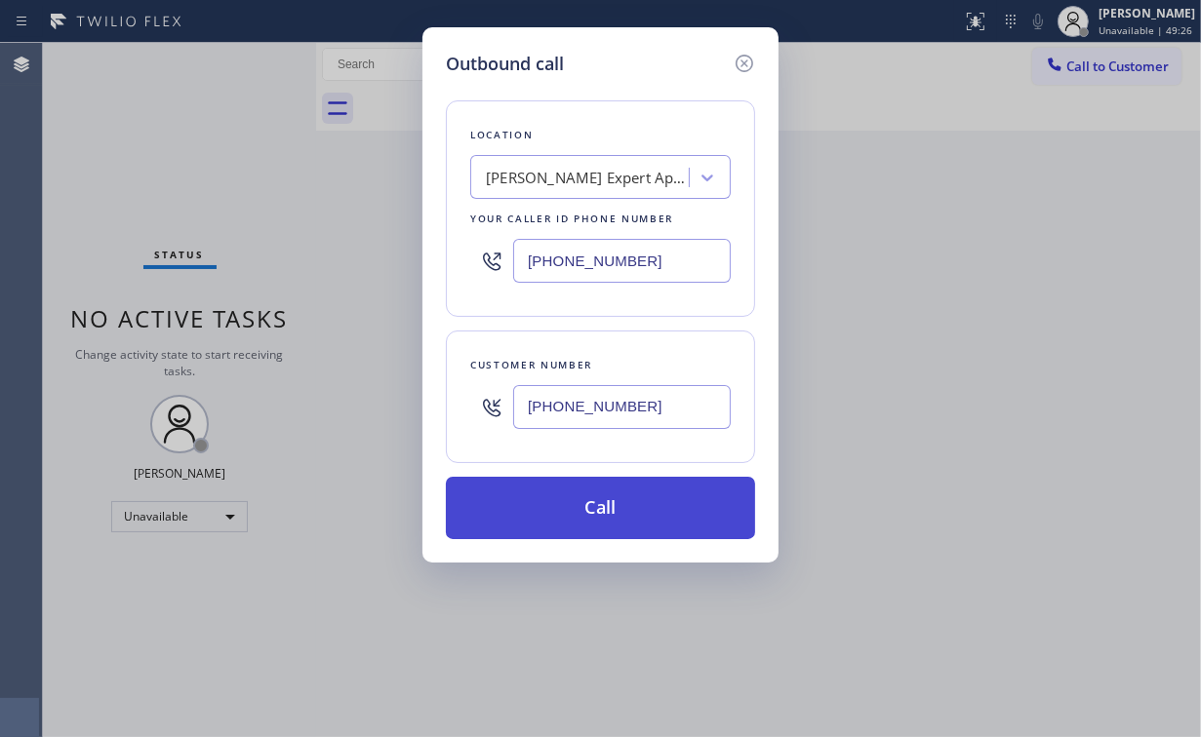
type input "[PHONE_NUMBER]"
click at [563, 510] on button "Call" at bounding box center [600, 508] width 309 height 62
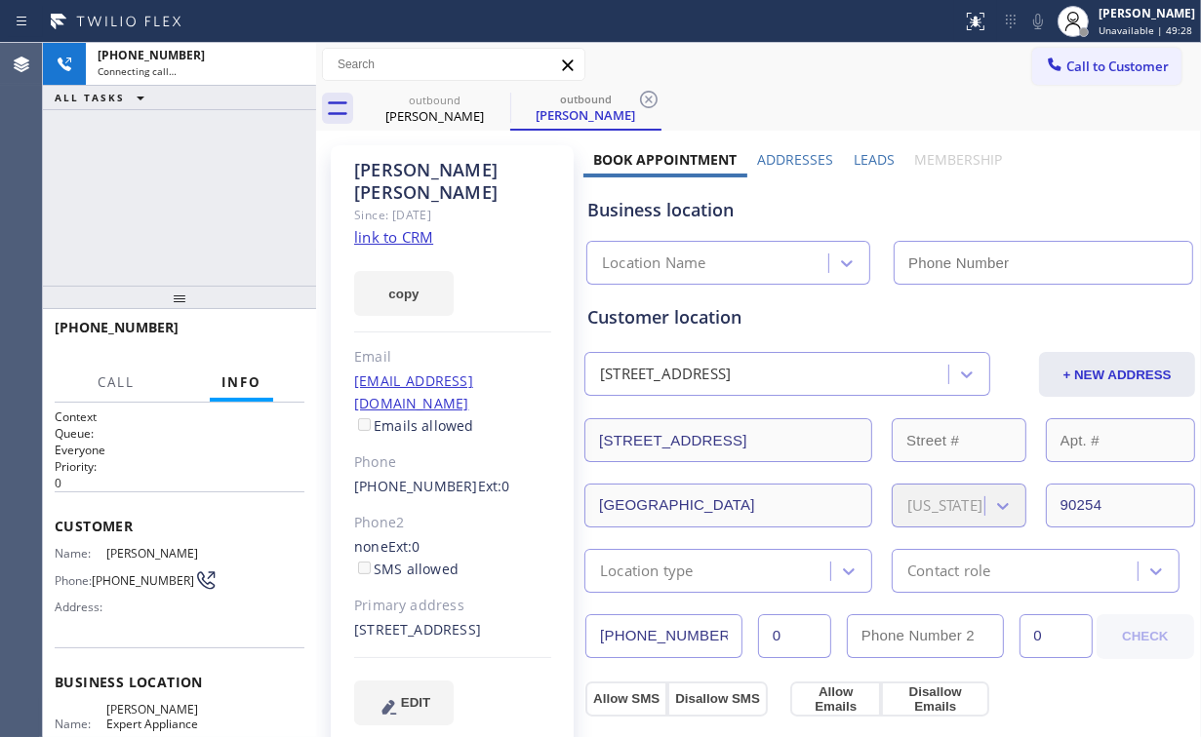
click at [247, 223] on div "[PHONE_NUMBER] Connecting call… ALL TASKS ALL TASKS ACTIVE TASKS TASKS IN WRAP …" at bounding box center [179, 164] width 273 height 243
type input "[PHONE_NUMBER]"
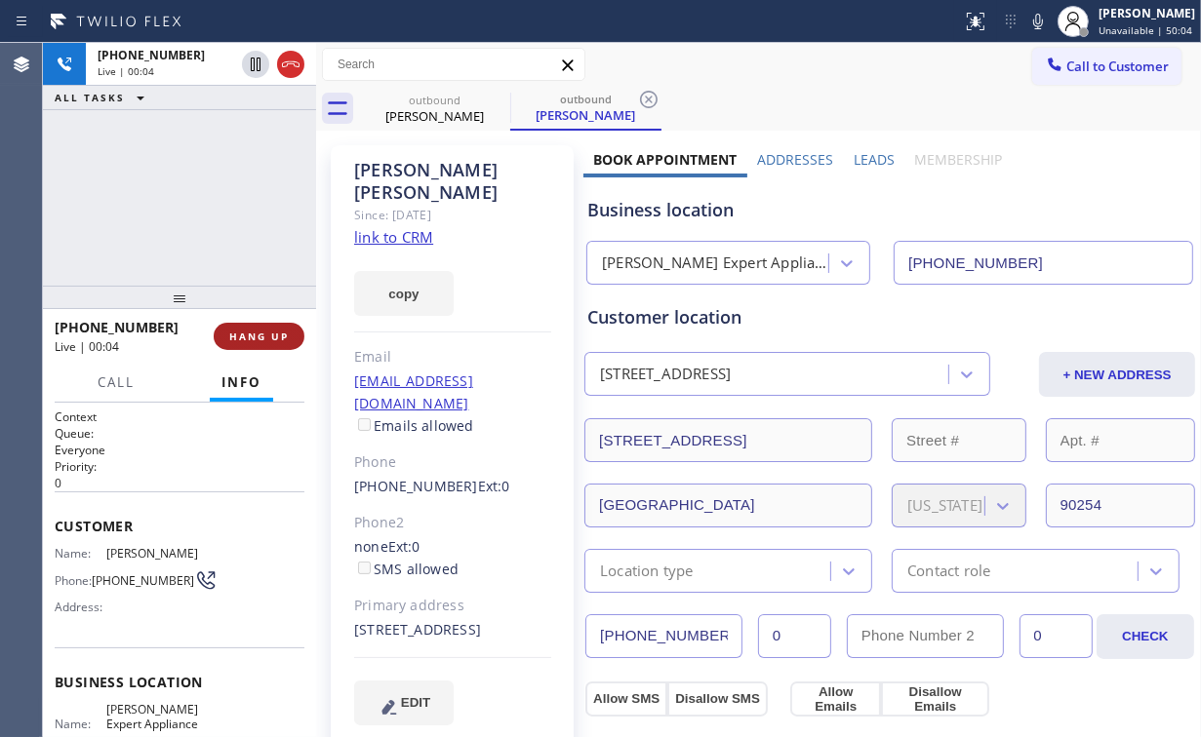
click at [267, 332] on span "HANG UP" at bounding box center [259, 337] width 60 height 14
click at [267, 333] on span "COMPLETE" at bounding box center [254, 337] width 67 height 14
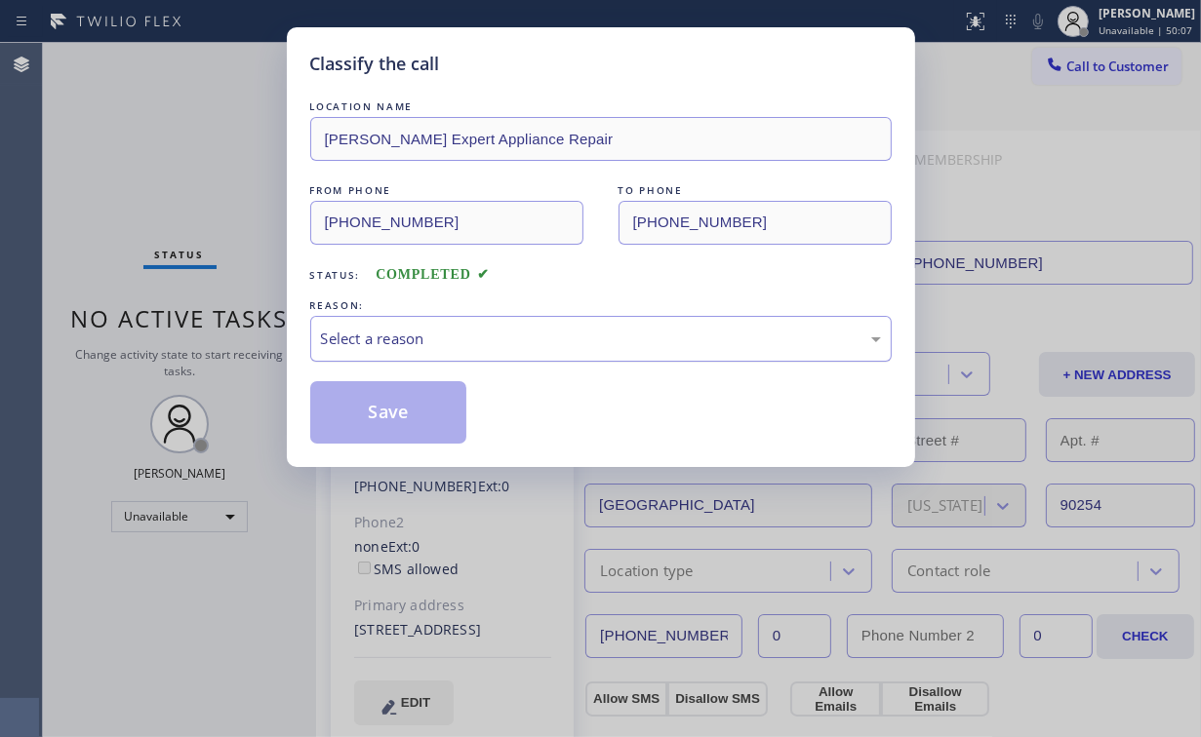
click at [386, 350] on div "Select a reason" at bounding box center [600, 339] width 581 height 46
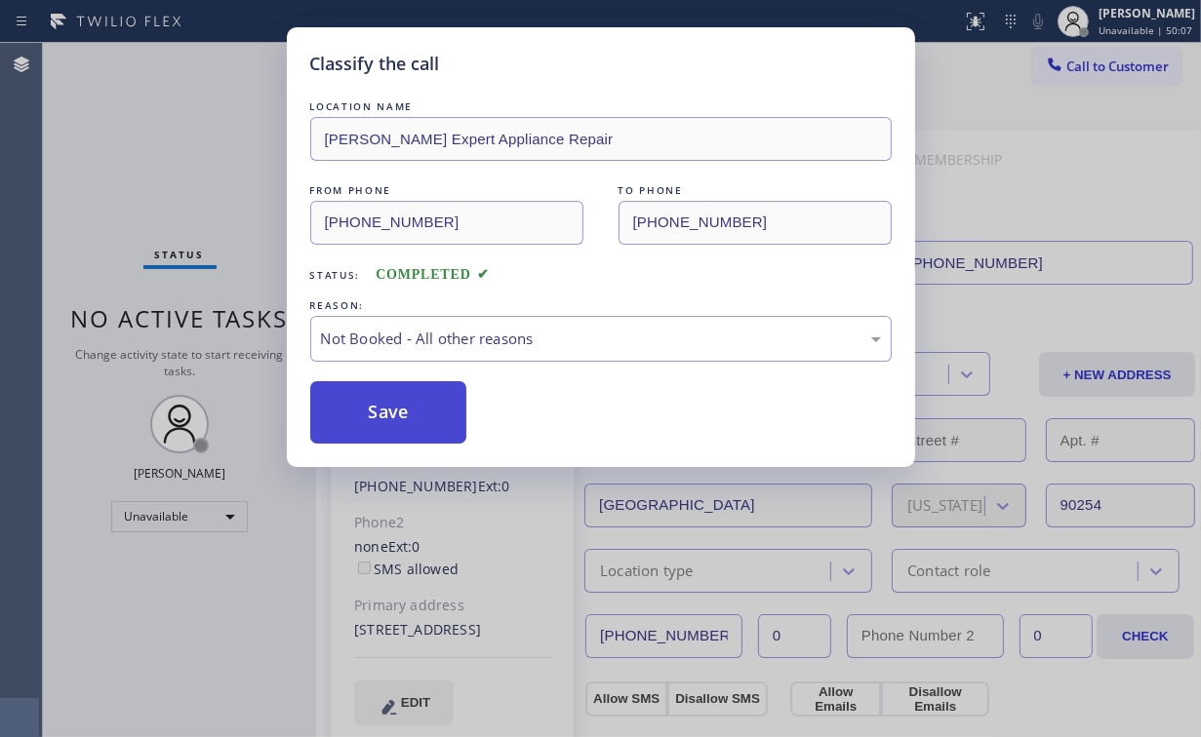
click at [389, 417] on button "Save" at bounding box center [388, 412] width 157 height 62
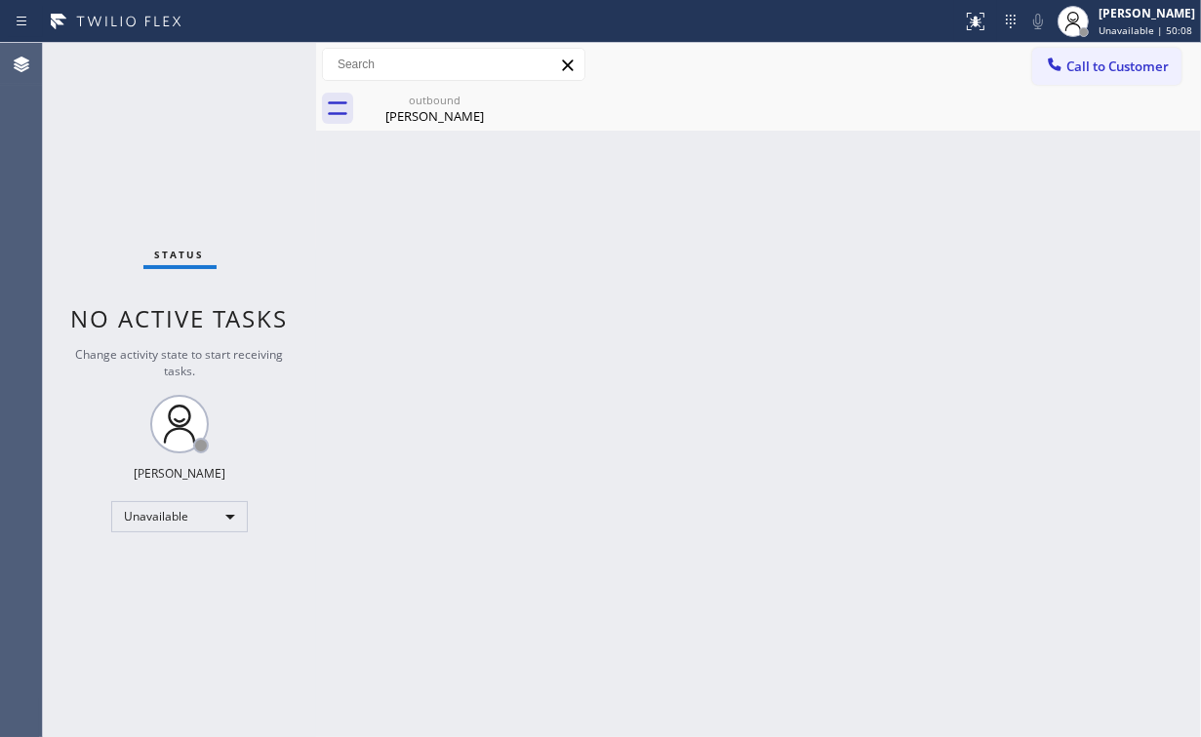
drag, startPoint x: 151, startPoint y: 151, endPoint x: 240, endPoint y: 170, distance: 90.7
click at [152, 152] on div "Status No active tasks Change activity state to start receiving tasks. [PERSON_…" at bounding box center [179, 390] width 273 height 694
click at [474, 99] on div "outbound" at bounding box center [434, 100] width 147 height 15
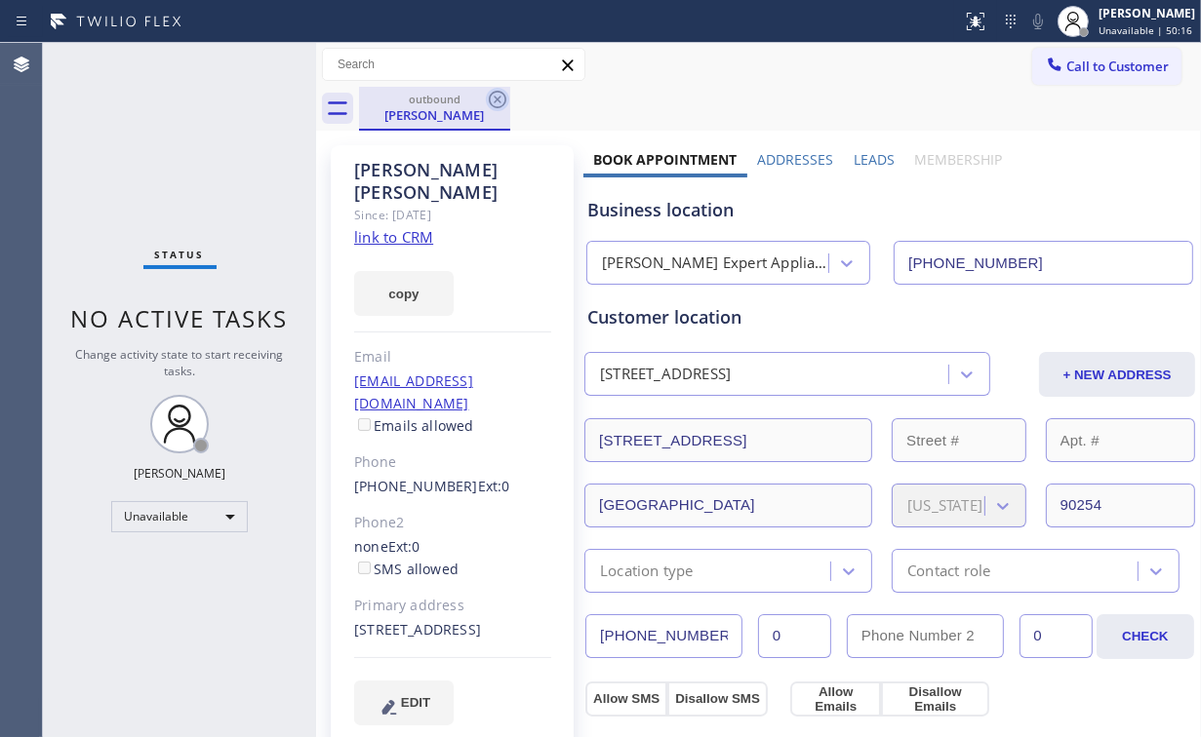
click at [498, 99] on icon at bounding box center [498, 100] width 18 height 18
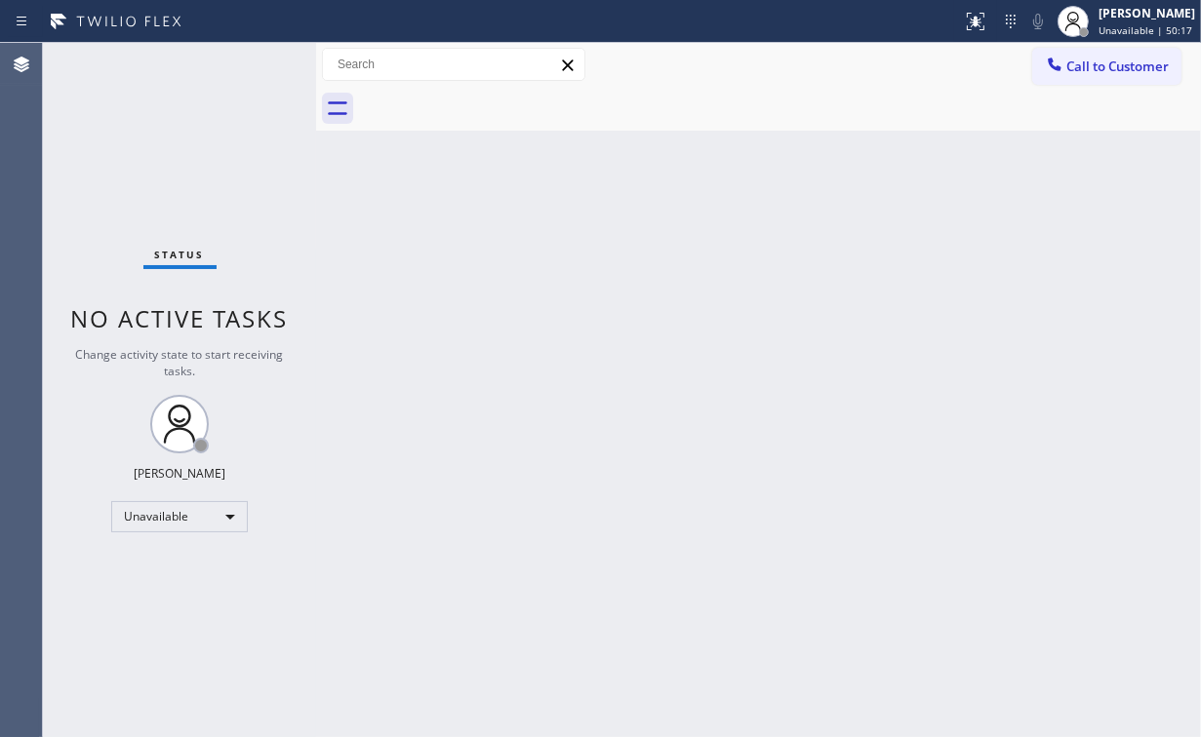
click at [912, 261] on div "Back to Dashboard Change Sender ID Customers Technicians Select a contact Outbo…" at bounding box center [758, 390] width 885 height 694
drag, startPoint x: 1107, startPoint y: 63, endPoint x: 1099, endPoint y: 76, distance: 14.9
click at [1107, 63] on span "Call to Customer" at bounding box center [1117, 67] width 102 height 18
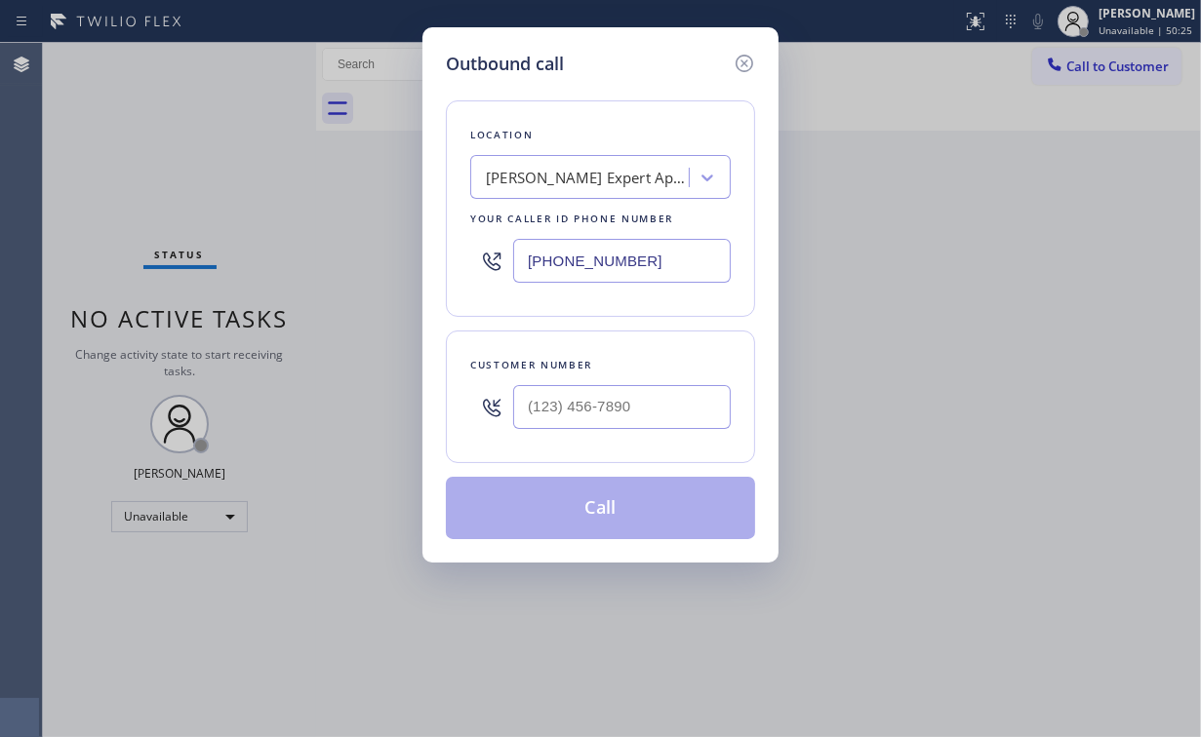
drag, startPoint x: 597, startPoint y: 269, endPoint x: 369, endPoint y: 296, distance: 229.8
click at [408, 292] on div "Outbound call Location [PERSON_NAME] Expert Appliance Repair Your caller id pho…" at bounding box center [600, 368] width 1201 height 737
paste input "669) 215-4954"
type input "[PHONE_NUMBER]"
click at [600, 414] on input "(___) ___-____" at bounding box center [622, 407] width 218 height 44
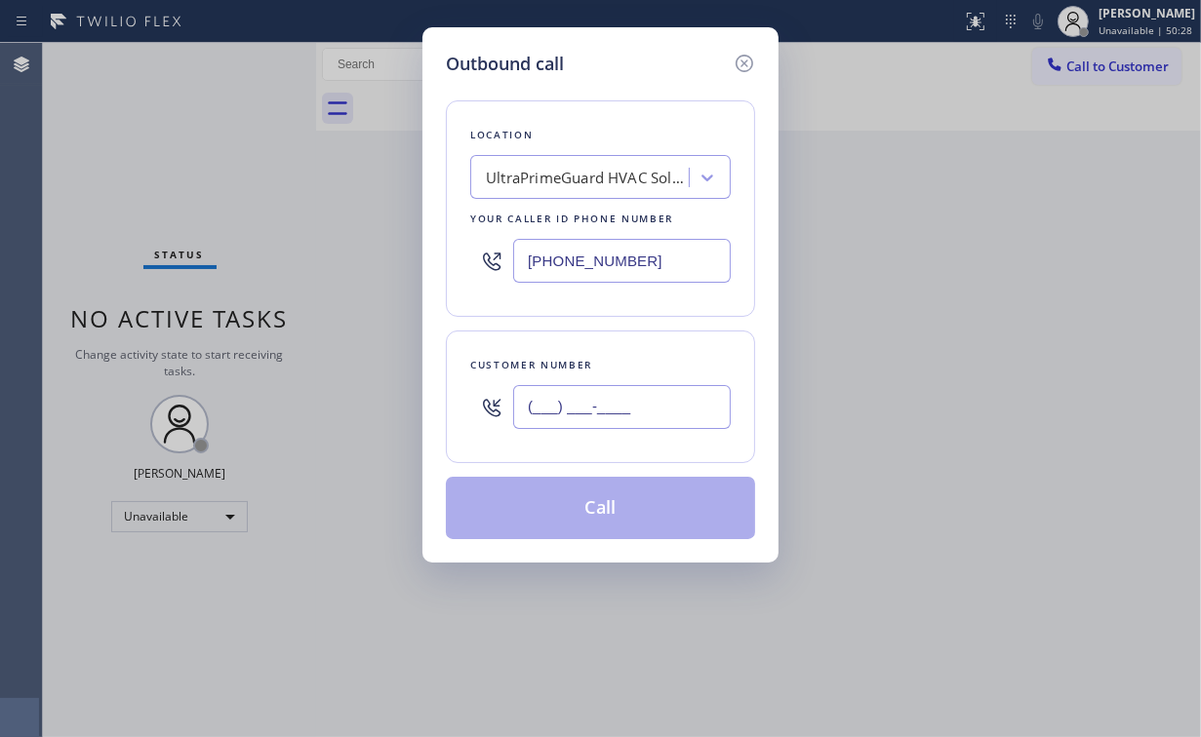
paste input "669) 316-1463"
type input "[PHONE_NUMBER]"
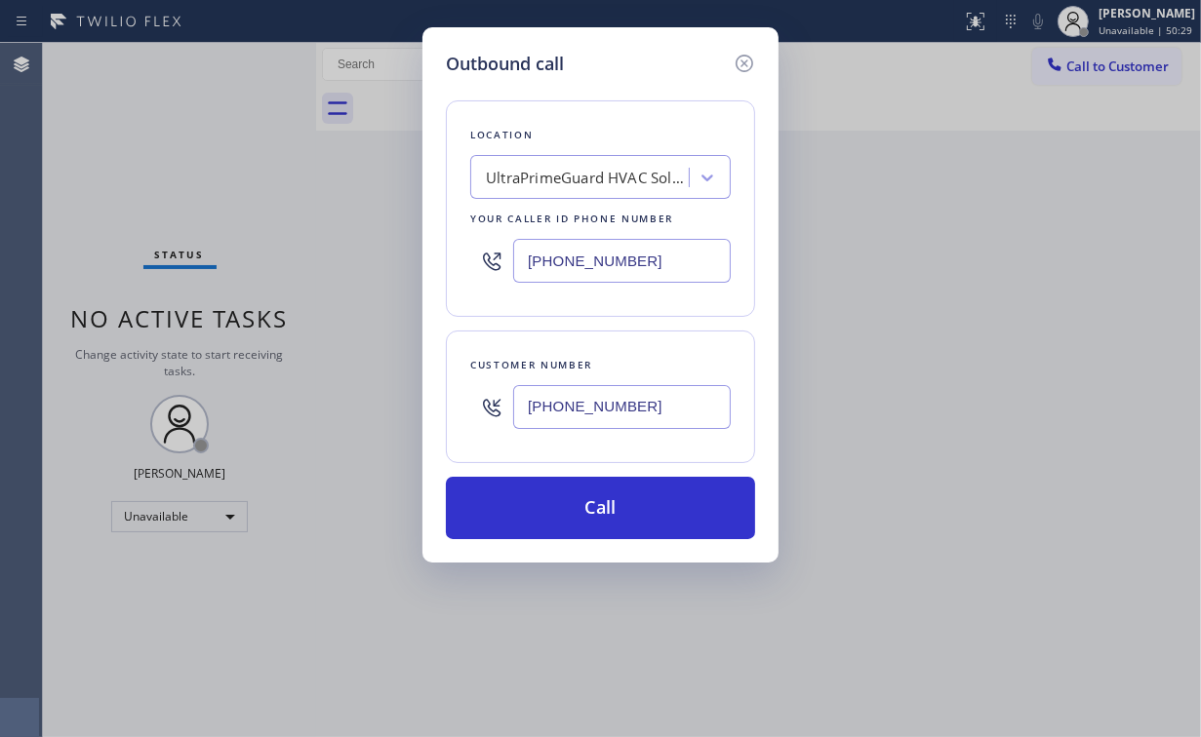
click at [578, 455] on div "Customer number [PHONE_NUMBER]" at bounding box center [600, 397] width 309 height 133
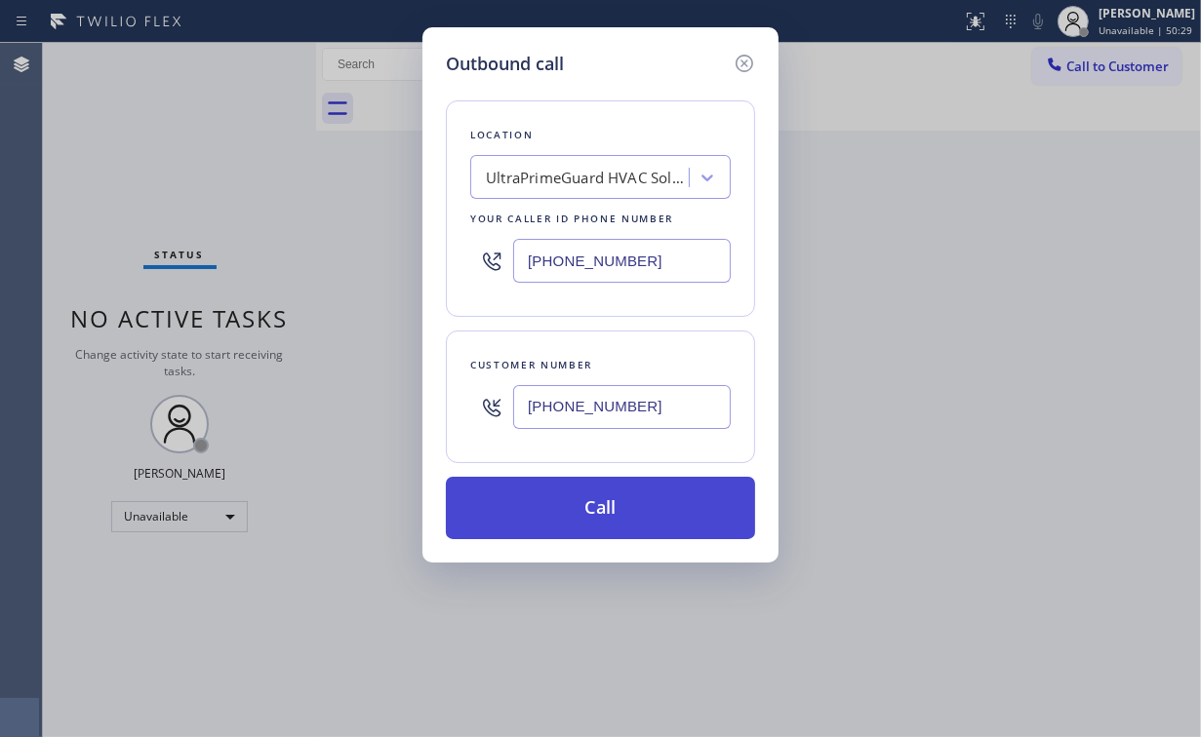
click at [603, 518] on button "Call" at bounding box center [600, 508] width 309 height 62
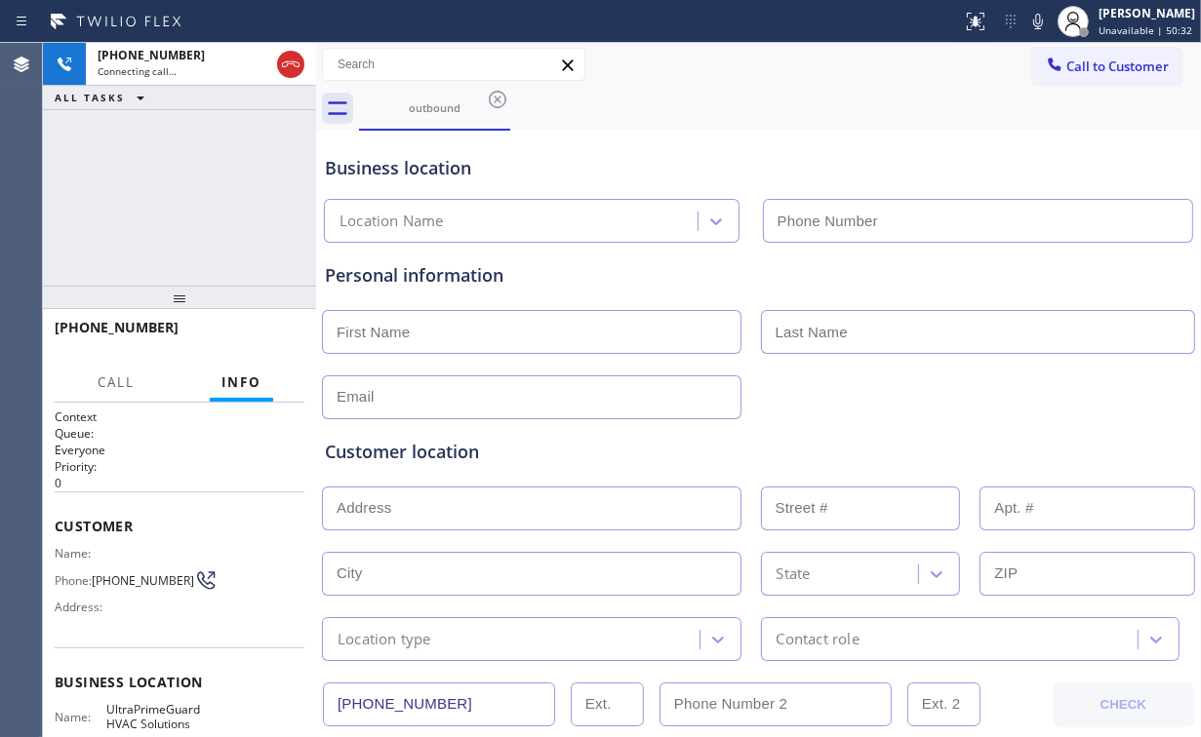
type input "[PHONE_NUMBER]"
click at [224, 198] on div "[PHONE_NUMBER] Connecting call… ALL TASKS ALL TASKS ACTIVE TASKS TASKS IN WRAP …" at bounding box center [179, 164] width 273 height 243
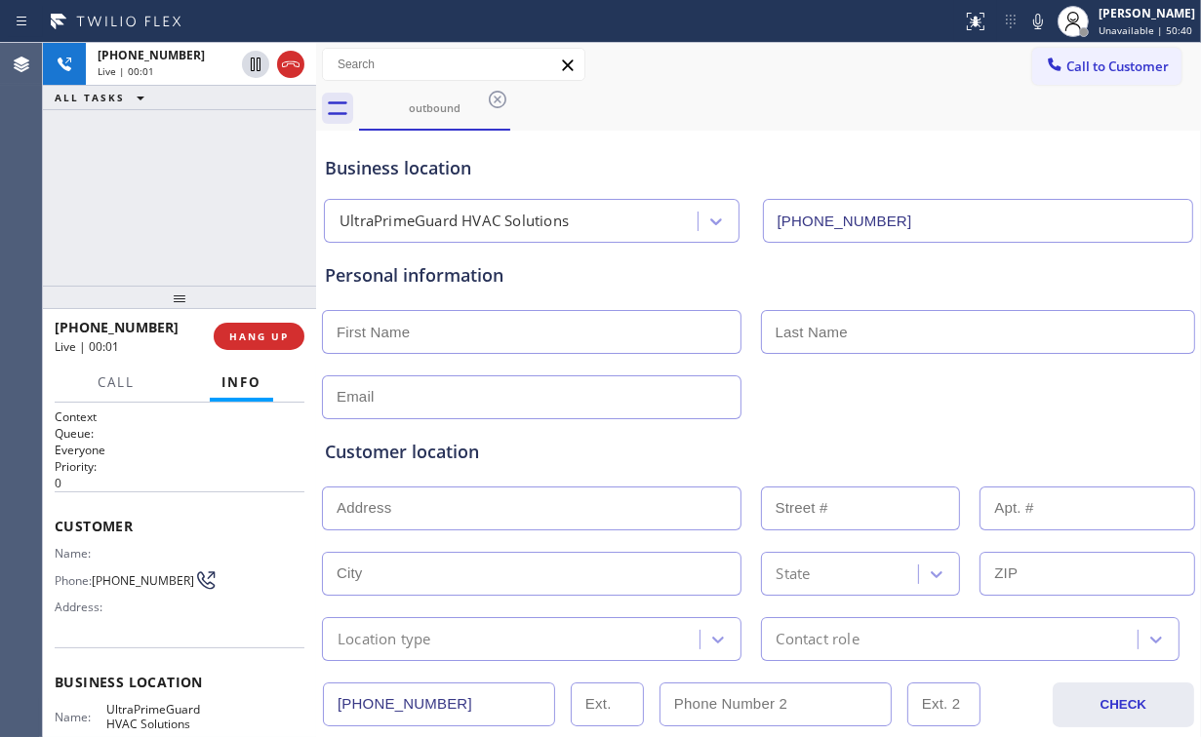
click at [190, 199] on div "[PHONE_NUMBER] Live | 00:01 ALL TASKS ALL TASKS ACTIVE TASKS TASKS IN WRAP UP" at bounding box center [179, 164] width 273 height 243
click at [258, 337] on span "HANG UP" at bounding box center [259, 337] width 60 height 14
click at [258, 333] on span "HANG UP" at bounding box center [259, 337] width 60 height 14
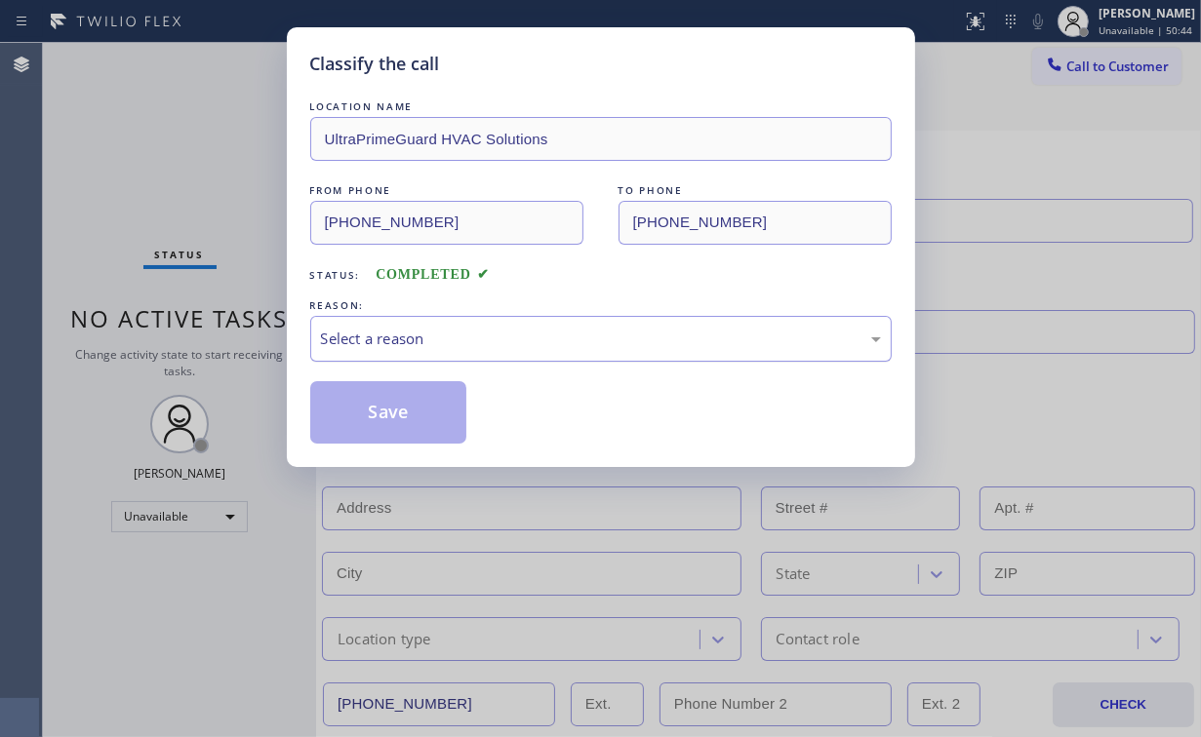
drag, startPoint x: 333, startPoint y: 334, endPoint x: 362, endPoint y: 356, distance: 36.9
click at [335, 335] on div "Select a reason" at bounding box center [601, 339] width 560 height 22
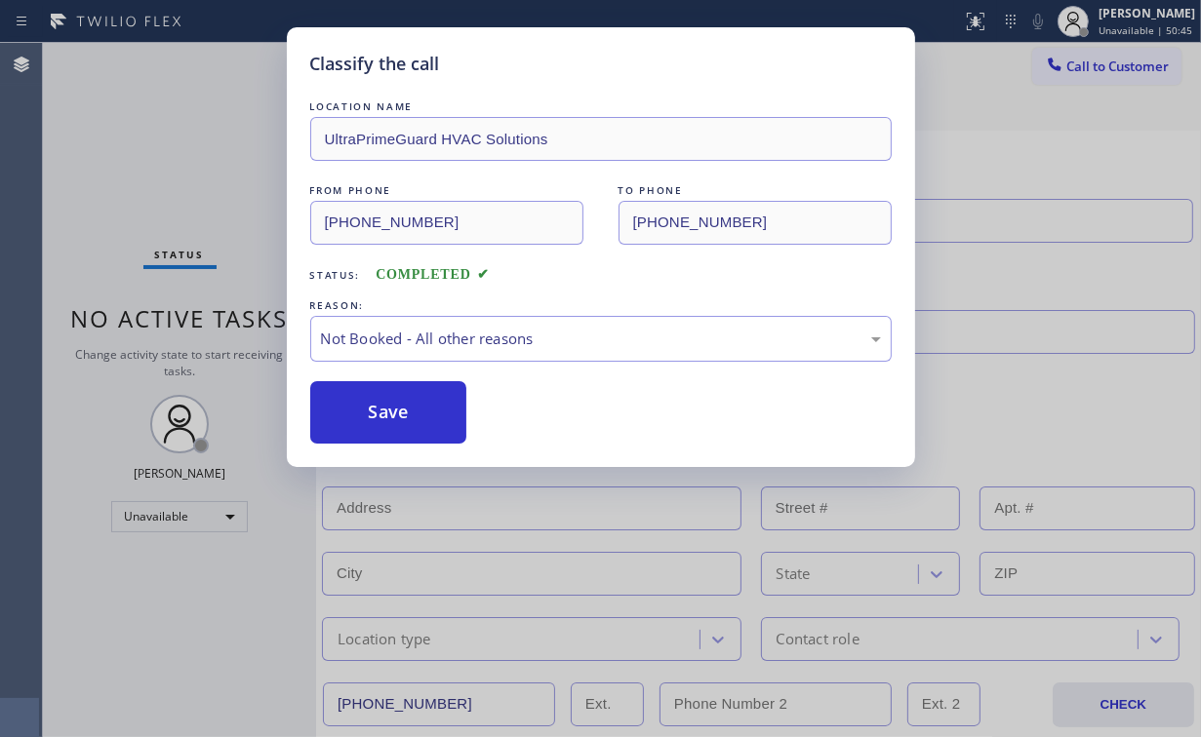
drag, startPoint x: 377, startPoint y: 406, endPoint x: 226, endPoint y: 222, distance: 237.7
click at [377, 406] on button "Save" at bounding box center [388, 412] width 157 height 62
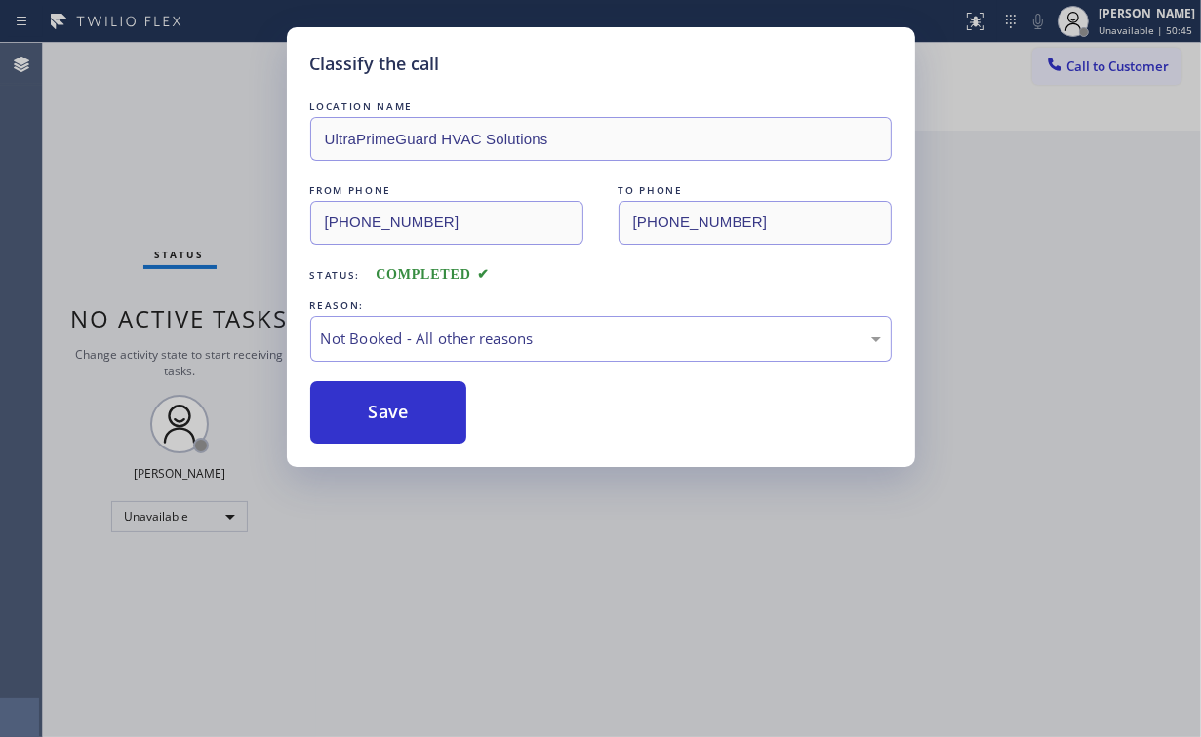
click at [219, 208] on div "Classify the call LOCATION NAME UltraPrimeGuard HVAC Solutions FROM PHONE [PHON…" at bounding box center [600, 368] width 1201 height 737
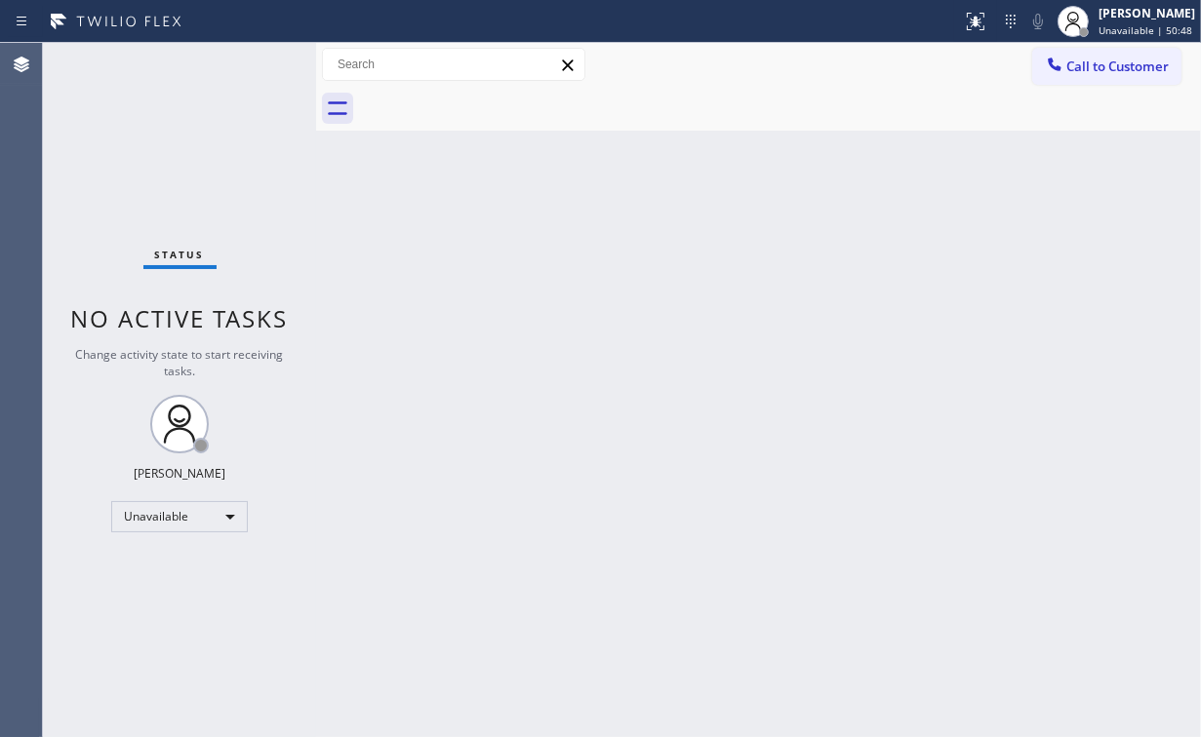
click at [792, 359] on div "Back to Dashboard Change Sender ID Customers Technicians Select a contact Outbo…" at bounding box center [758, 390] width 885 height 694
drag, startPoint x: 940, startPoint y: 65, endPoint x: 960, endPoint y: 80, distance: 24.4
click at [941, 67] on div "Call to Customer Outbound call Location UltraPrimeGuard HVAC Solutions Your cal…" at bounding box center [758, 65] width 885 height 34
click at [1113, 72] on span "Call to Customer" at bounding box center [1117, 67] width 102 height 18
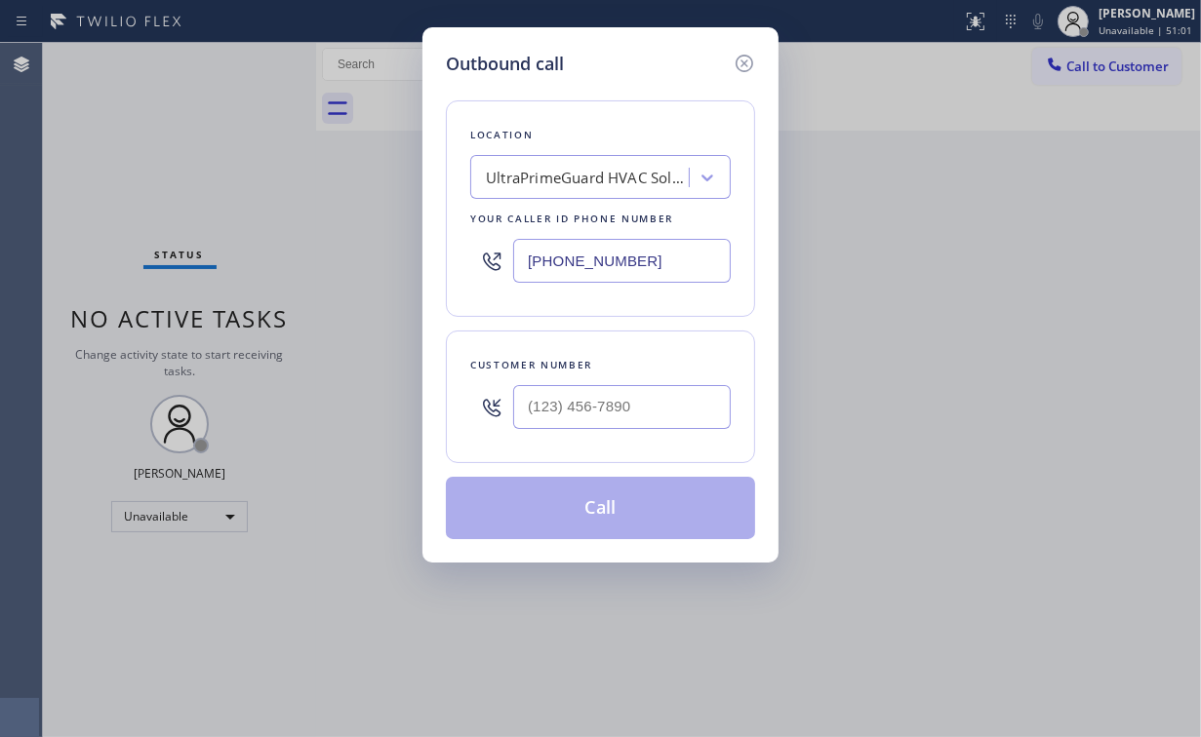
drag, startPoint x: 627, startPoint y: 261, endPoint x: 415, endPoint y: 281, distance: 213.5
click at [415, 281] on div "Outbound call Location UltraPrimeGuard HVAC Solutions Your caller id phone numb…" at bounding box center [600, 368] width 1201 height 737
paste input "310) 388-3847"
type input "[PHONE_NUMBER]"
click at [628, 408] on input "(___) ___-____" at bounding box center [622, 407] width 218 height 44
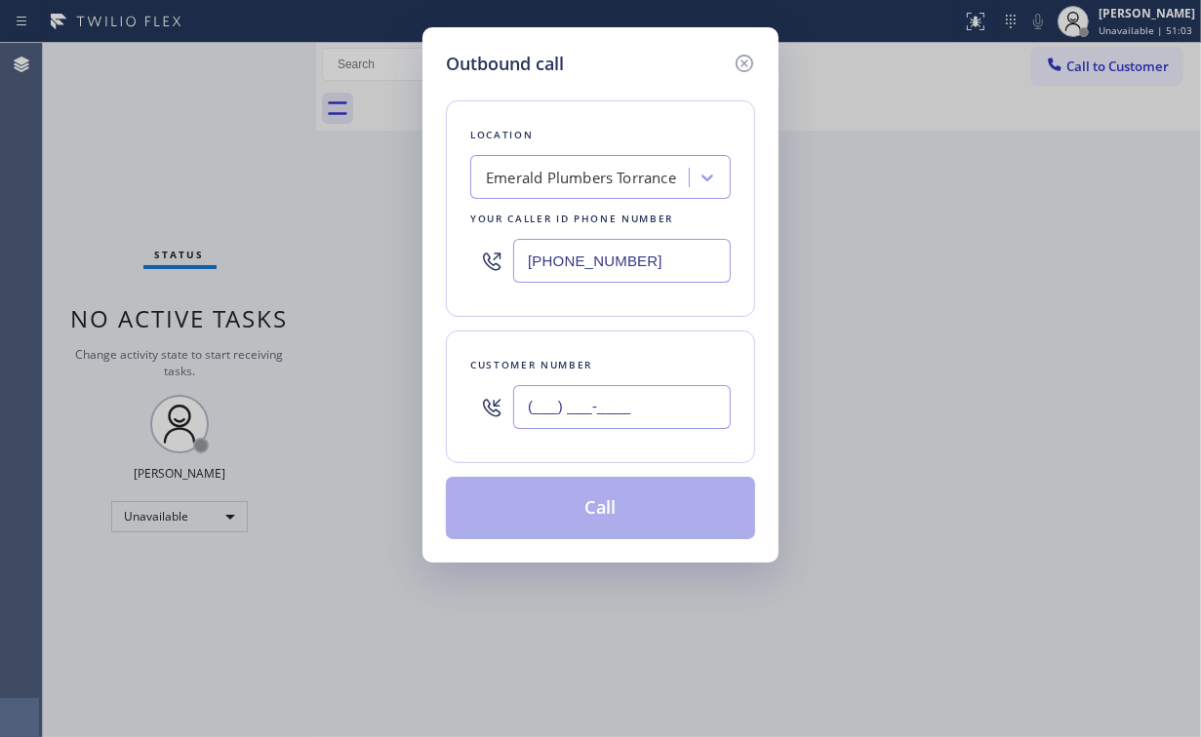
paste input "310) 500-0293"
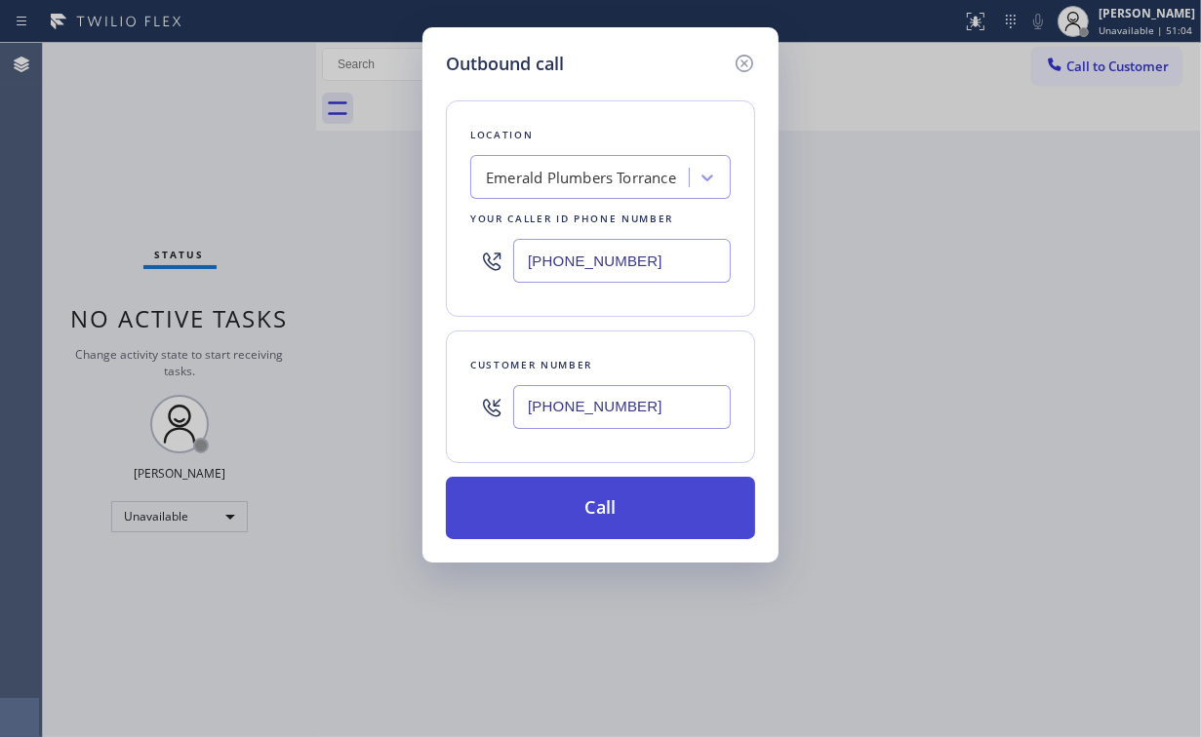
type input "[PHONE_NUMBER]"
click at [582, 515] on button "Call" at bounding box center [600, 508] width 309 height 62
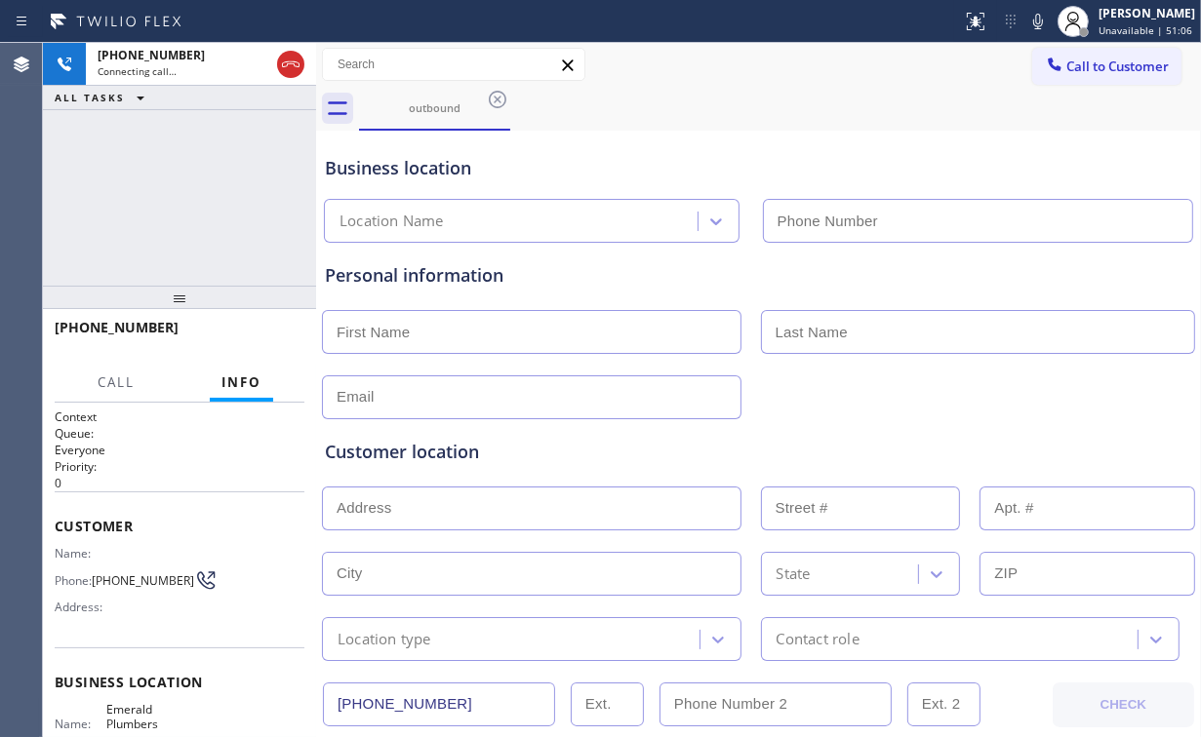
drag, startPoint x: 184, startPoint y: 222, endPoint x: 202, endPoint y: 223, distance: 17.6
click at [184, 221] on div "[PHONE_NUMBER] Connecting call… ALL TASKS ALL TASKS ACTIVE TASKS TASKS IN WRAP …" at bounding box center [179, 164] width 273 height 243
type input "[PHONE_NUMBER]"
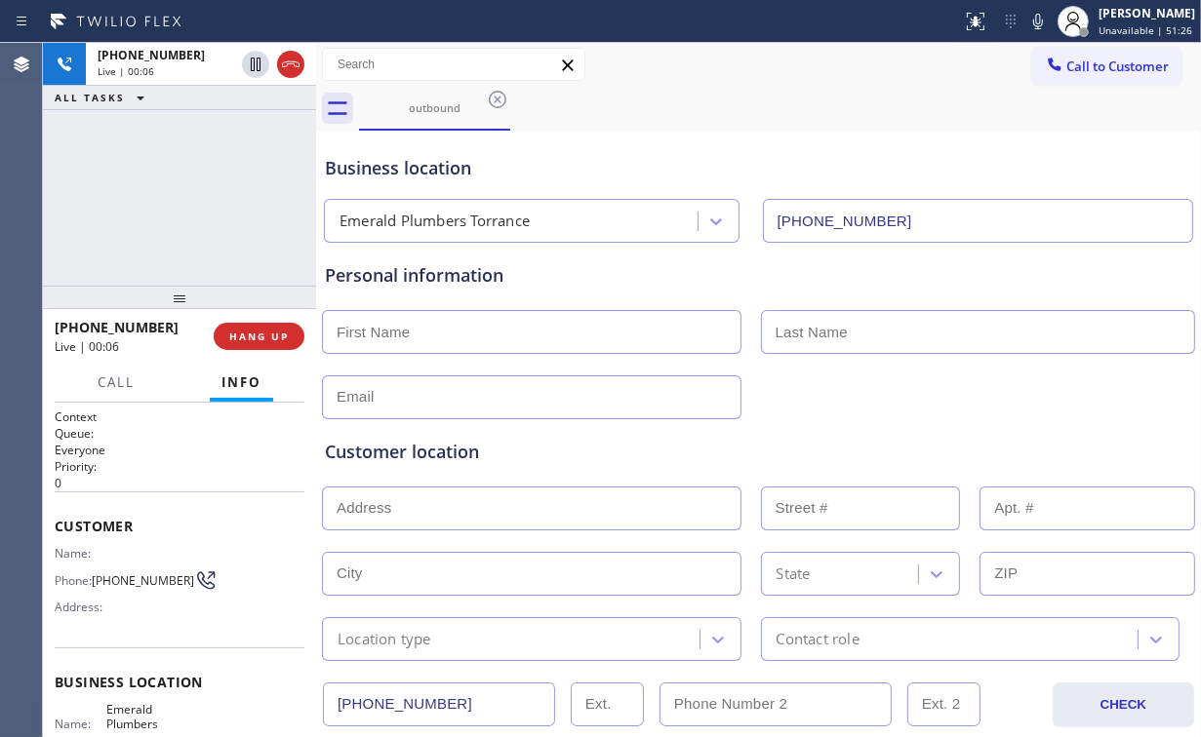
click at [194, 196] on div "[PHONE_NUMBER] Live | 00:06 ALL TASKS ALL TASKS ACTIVE TASKS TASKS IN WRAP UP" at bounding box center [179, 164] width 273 height 243
click at [194, 196] on div "[PHONE_NUMBER] Live | 00:07 ALL TASKS ALL TASKS ACTIVE TASKS TASKS IN WRAP UP" at bounding box center [179, 164] width 273 height 243
click at [194, 196] on div "[PHONE_NUMBER] Live | 00:08 ALL TASKS ALL TASKS ACTIVE TASKS TASKS IN WRAP UP" at bounding box center [179, 164] width 273 height 243
click at [194, 196] on div "[PHONE_NUMBER] Live | 00:09 ALL TASKS ALL TASKS ACTIVE TASKS TASKS IN WRAP UP" at bounding box center [179, 164] width 273 height 243
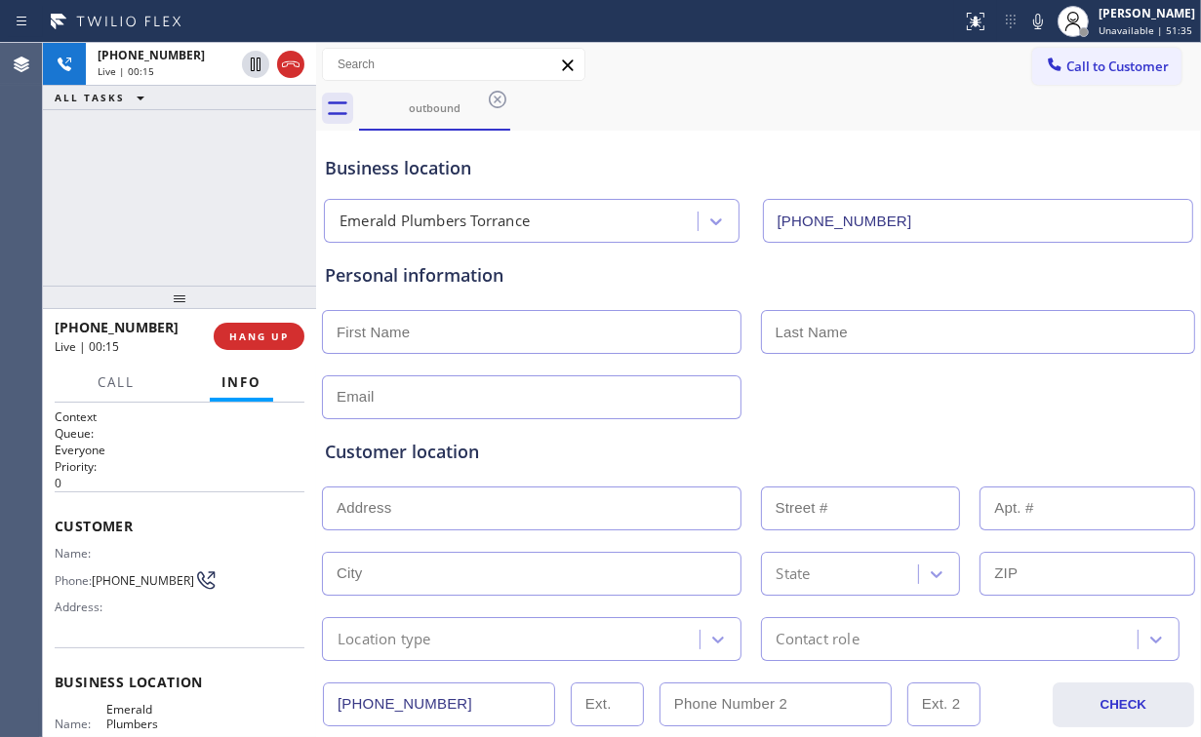
click at [189, 197] on div "[PHONE_NUMBER] Live | 00:15 ALL TASKS ALL TASKS ACTIVE TASKS TASKS IN WRAP UP" at bounding box center [179, 164] width 273 height 243
click at [189, 197] on div "[PHONE_NUMBER] Live | 00:16 ALL TASKS ALL TASKS ACTIVE TASKS TASKS IN WRAP UP" at bounding box center [179, 164] width 273 height 243
click at [189, 197] on div "[PHONE_NUMBER] Live | 00:17 ALL TASKS ALL TASKS ACTIVE TASKS TASKS IN WRAP UP" at bounding box center [179, 164] width 273 height 243
click at [189, 197] on div "[PHONE_NUMBER] Live | 00:18 ALL TASKS ALL TASKS ACTIVE TASKS TASKS IN WRAP UP" at bounding box center [179, 164] width 273 height 243
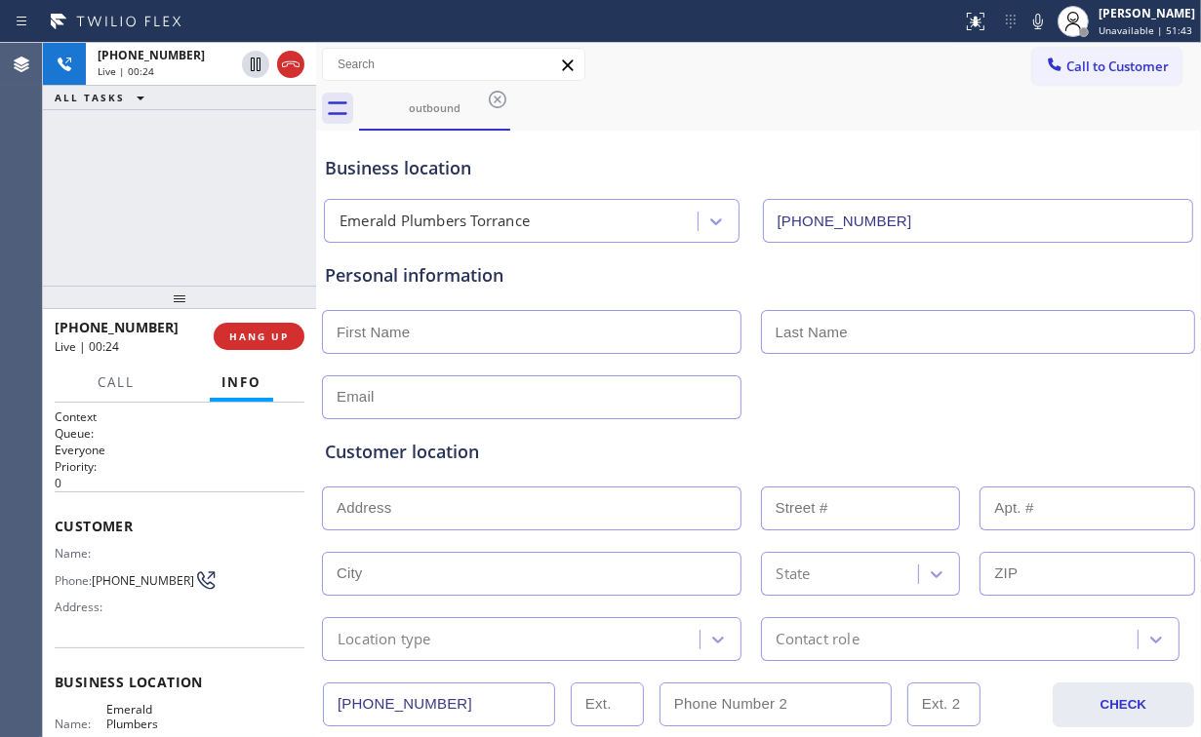
click at [225, 160] on div "[PHONE_NUMBER] Live | 00:24 ALL TASKS ALL TASKS ACTIVE TASKS TASKS IN WRAP UP" at bounding box center [179, 164] width 273 height 243
click at [261, 337] on span "HANG UP" at bounding box center [259, 337] width 60 height 14
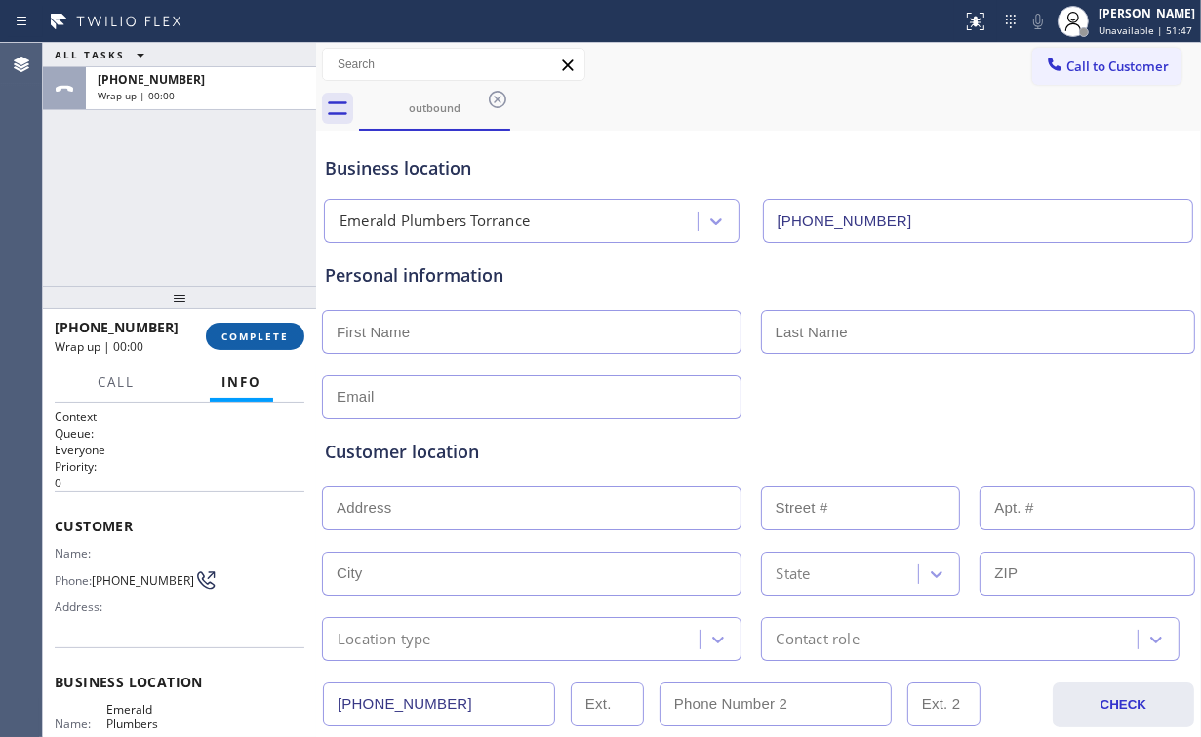
click at [261, 337] on span "COMPLETE" at bounding box center [254, 337] width 67 height 14
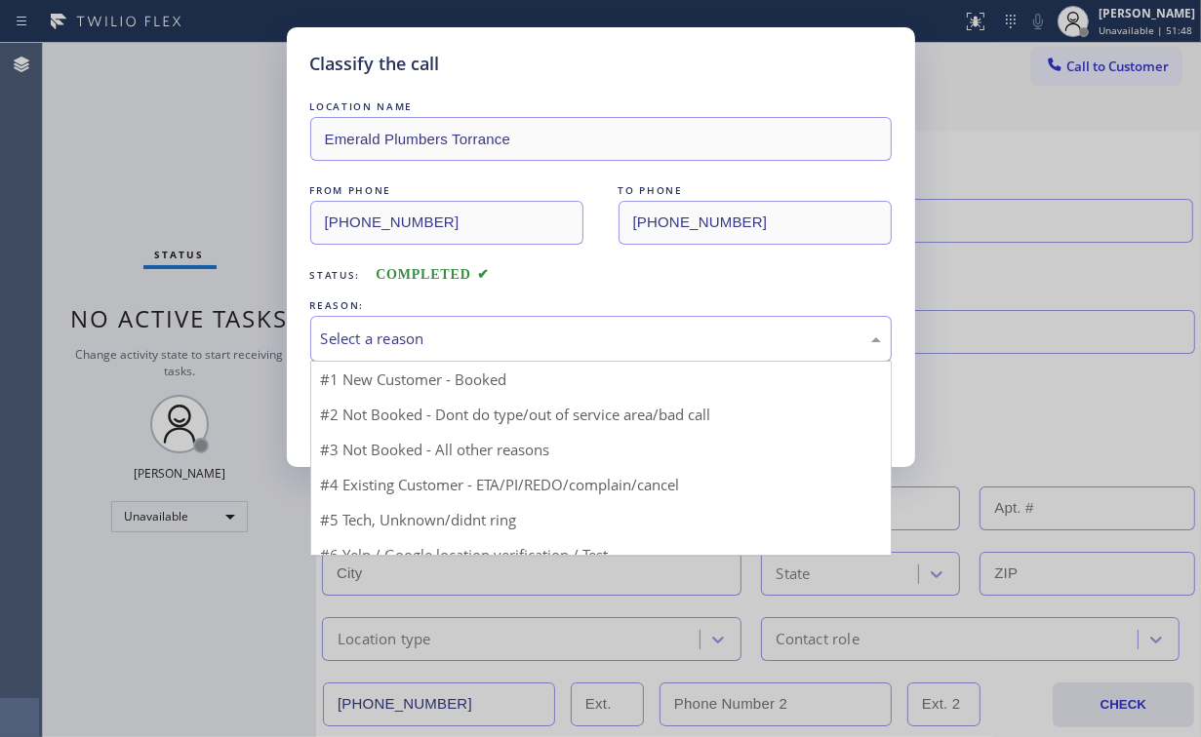
click at [376, 344] on div "Select a reason" at bounding box center [601, 339] width 560 height 22
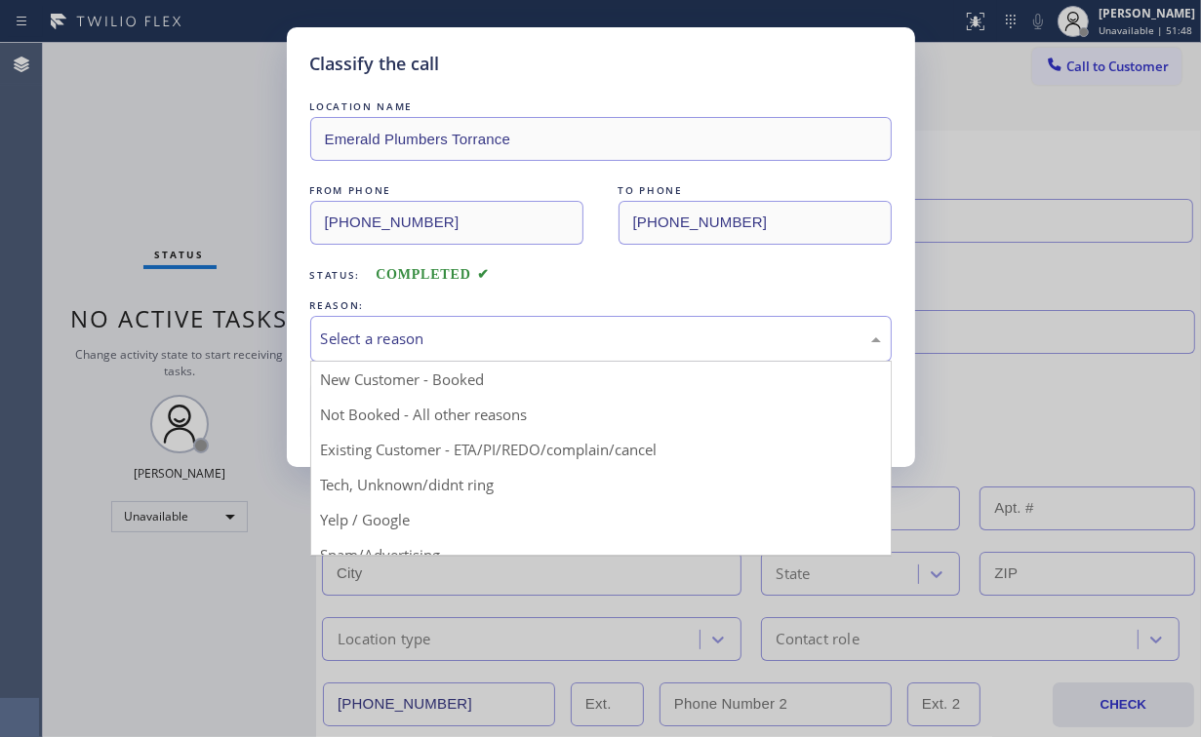
drag, startPoint x: 347, startPoint y: 417, endPoint x: 413, endPoint y: 410, distance: 65.7
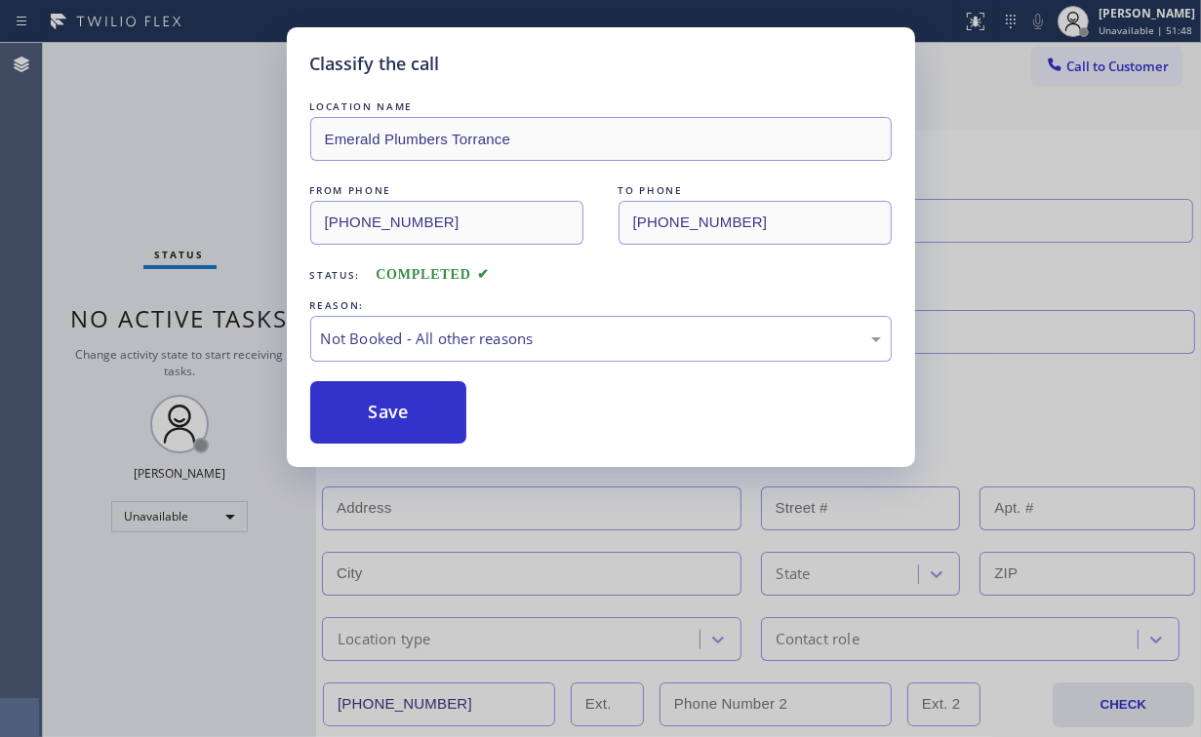
drag, startPoint x: 413, startPoint y: 410, endPoint x: 234, endPoint y: 250, distance: 239.7
click at [414, 410] on button "Save" at bounding box center [388, 412] width 157 height 62
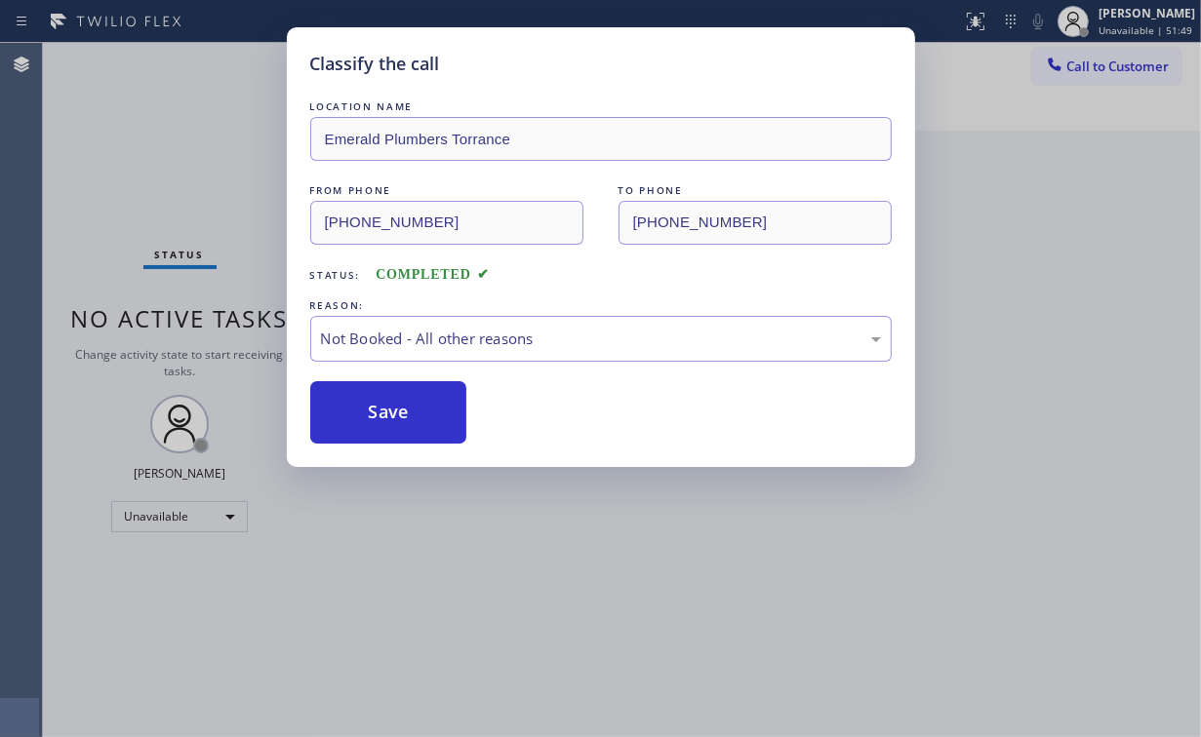
click at [155, 133] on div "Classify the call LOCATION NAME Emerald Plumbers Torrance FROM PHONE [PHONE_NUM…" at bounding box center [600, 368] width 1201 height 737
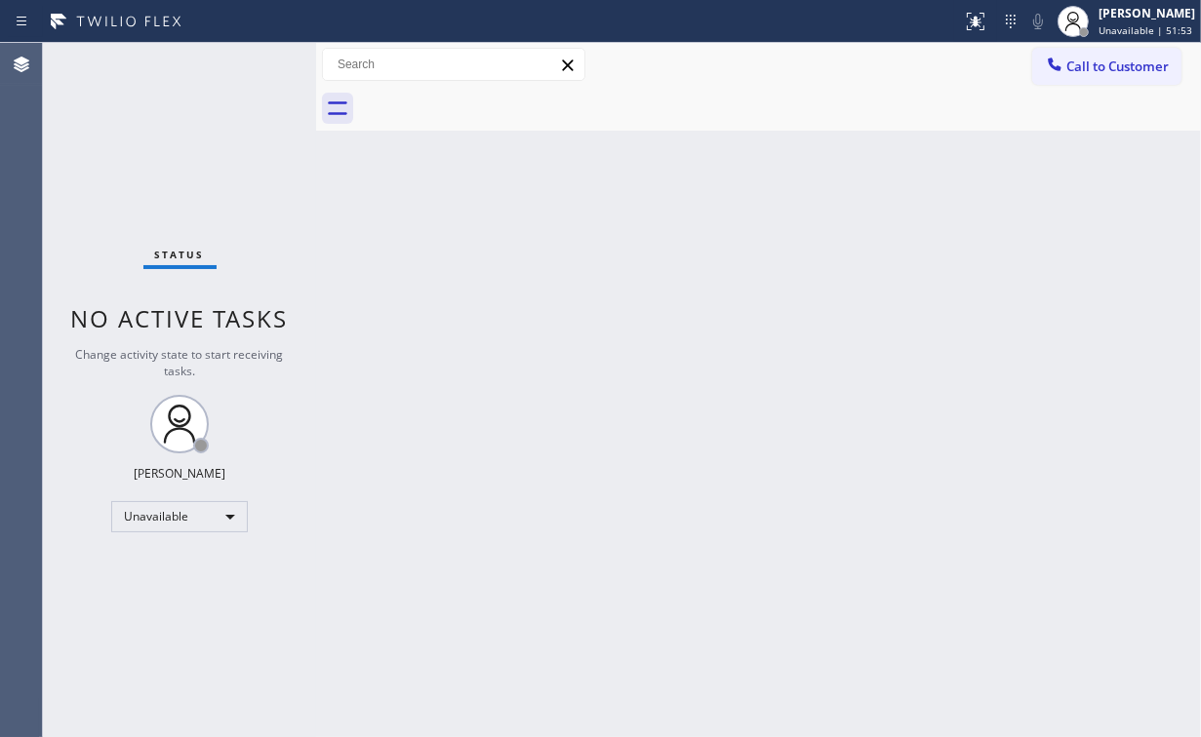
click at [859, 313] on div "Back to Dashboard Change Sender ID Customers Technicians Select a contact Outbo…" at bounding box center [758, 390] width 885 height 694
drag, startPoint x: 170, startPoint y: 161, endPoint x: 226, endPoint y: 151, distance: 57.4
click at [170, 161] on div "Status No active tasks Change activity state to start receiving tasks. [PERSON_…" at bounding box center [179, 390] width 273 height 694
drag, startPoint x: 116, startPoint y: 171, endPoint x: 120, endPoint y: 147, distance: 23.7
click at [116, 170] on div "Status No active tasks Change activity state to start receiving tasks. [PERSON_…" at bounding box center [179, 390] width 273 height 694
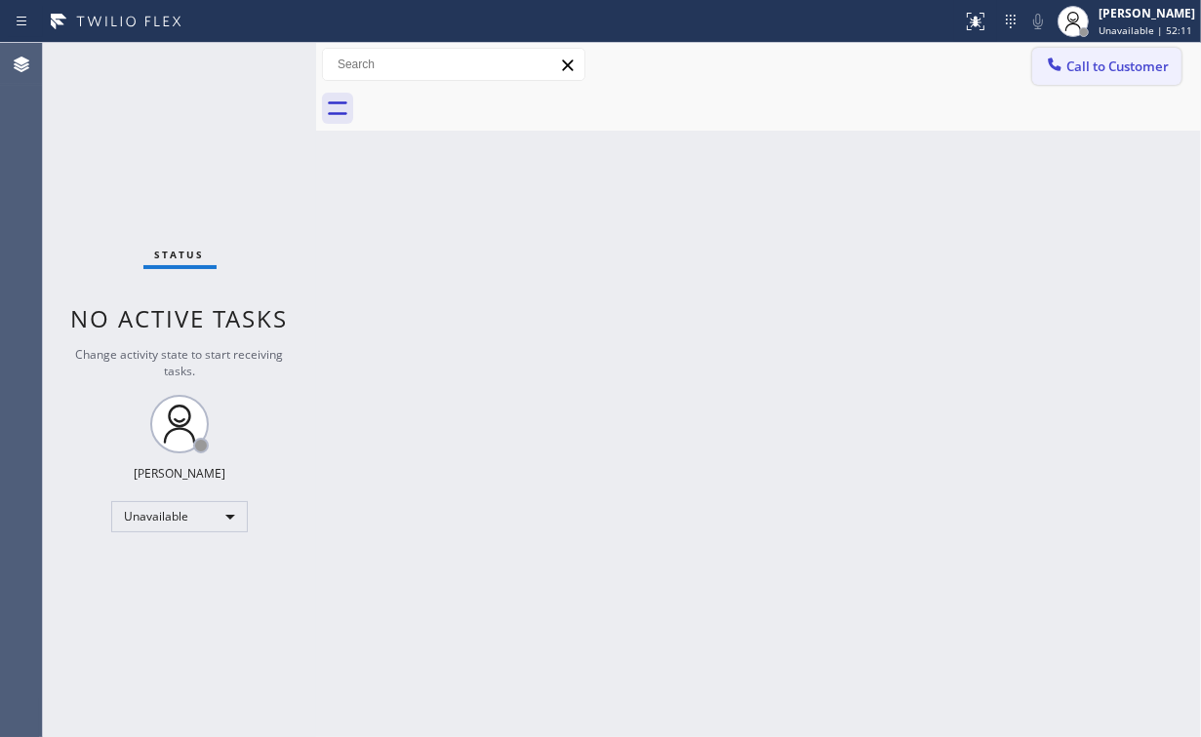
click at [1092, 82] on button "Call to Customer" at bounding box center [1106, 66] width 149 height 37
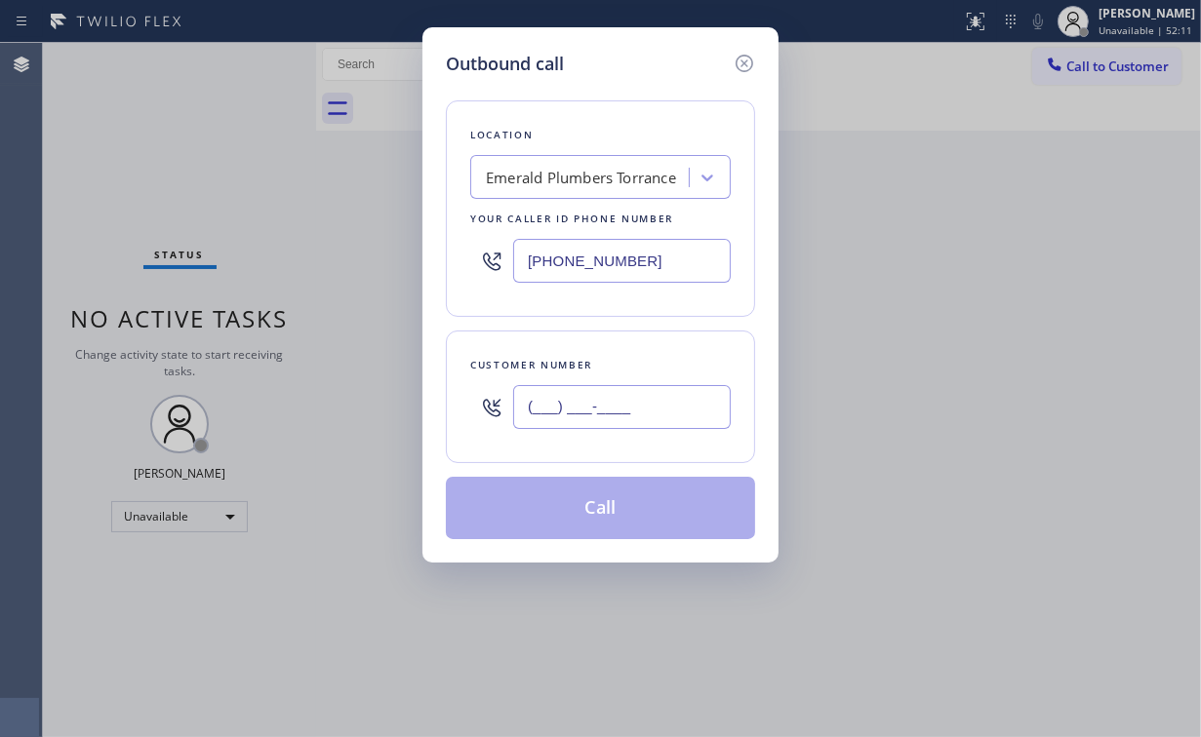
drag, startPoint x: 584, startPoint y: 398, endPoint x: 601, endPoint y: 378, distance: 25.6
click at [584, 398] on input "(___) ___-____" at bounding box center [622, 407] width 218 height 44
paste input "626) 453-6308"
type input "[PHONE_NUMBER]"
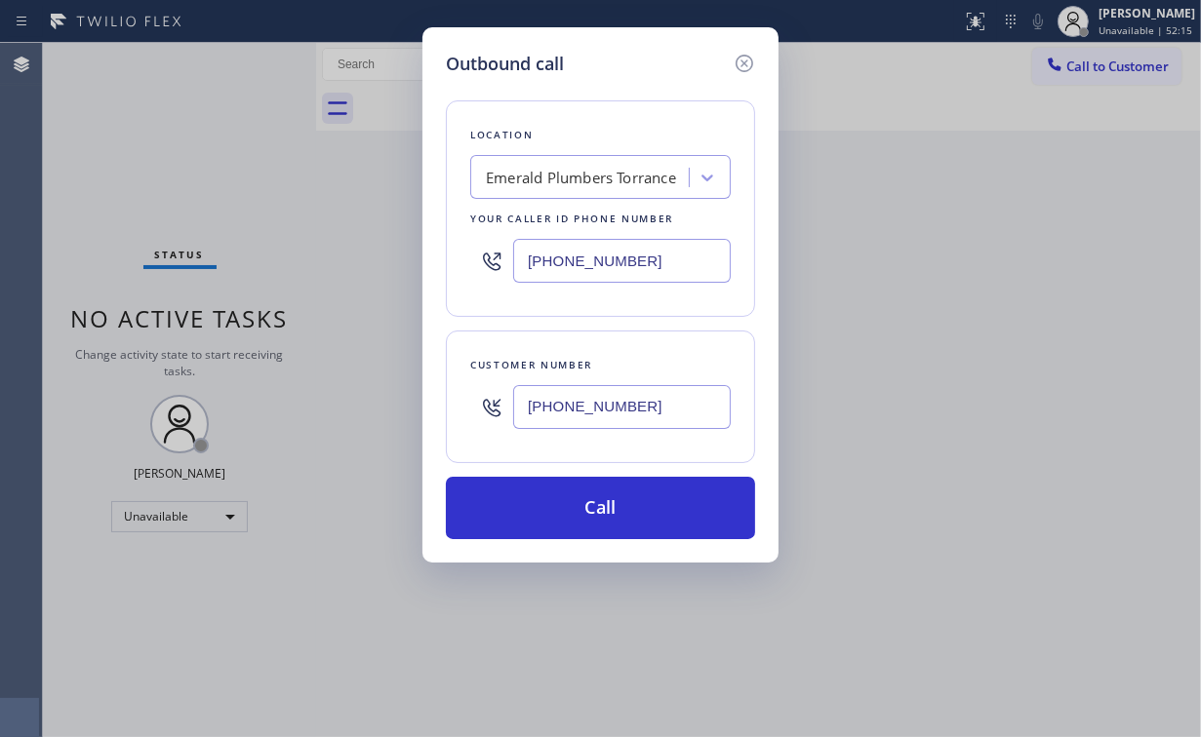
drag, startPoint x: 636, startPoint y: 78, endPoint x: 677, endPoint y: 160, distance: 91.6
click at [638, 82] on div "Location [GEOGRAPHIC_DATA] Your caller id phone number [PHONE_NUMBER] Customer …" at bounding box center [600, 308] width 309 height 462
drag, startPoint x: 657, startPoint y: 263, endPoint x: 319, endPoint y: 279, distance: 338.8
click at [468, 263] on div "Location [GEOGRAPHIC_DATA] Your caller id phone number [PHONE_NUMBER]" at bounding box center [600, 208] width 309 height 217
paste input "855) 731-4952"
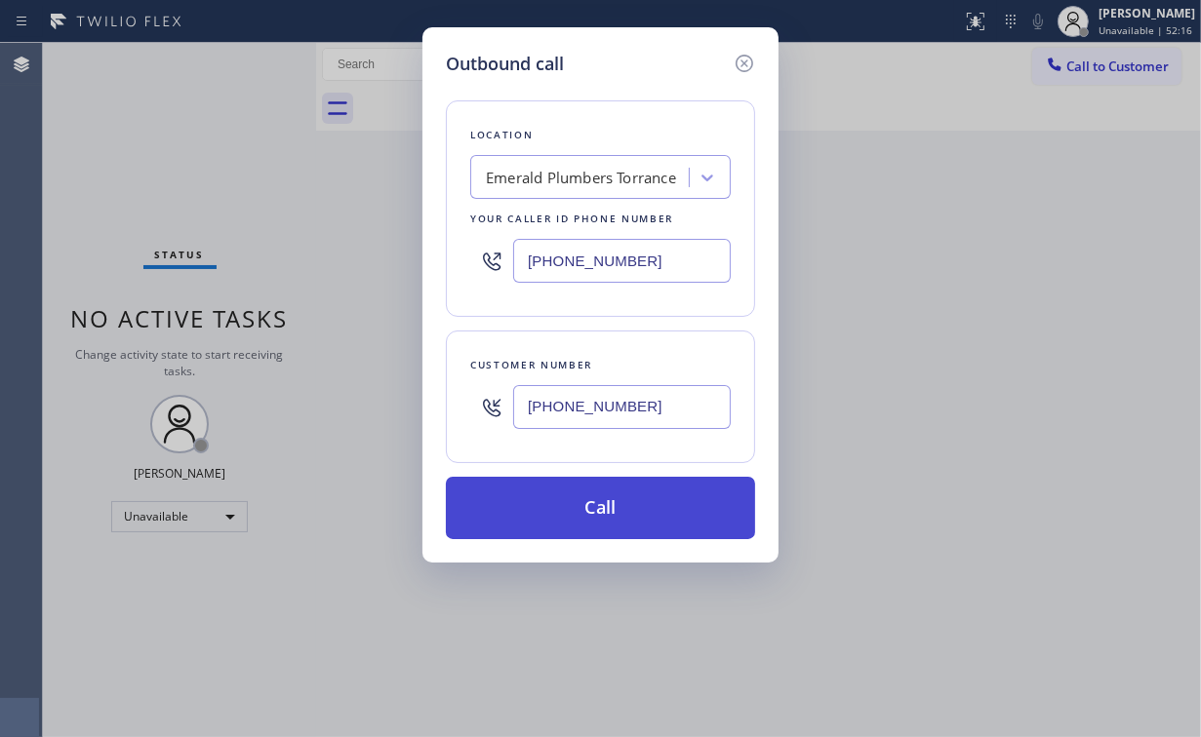
type input "[PHONE_NUMBER]"
click at [650, 505] on button "Call" at bounding box center [600, 508] width 309 height 62
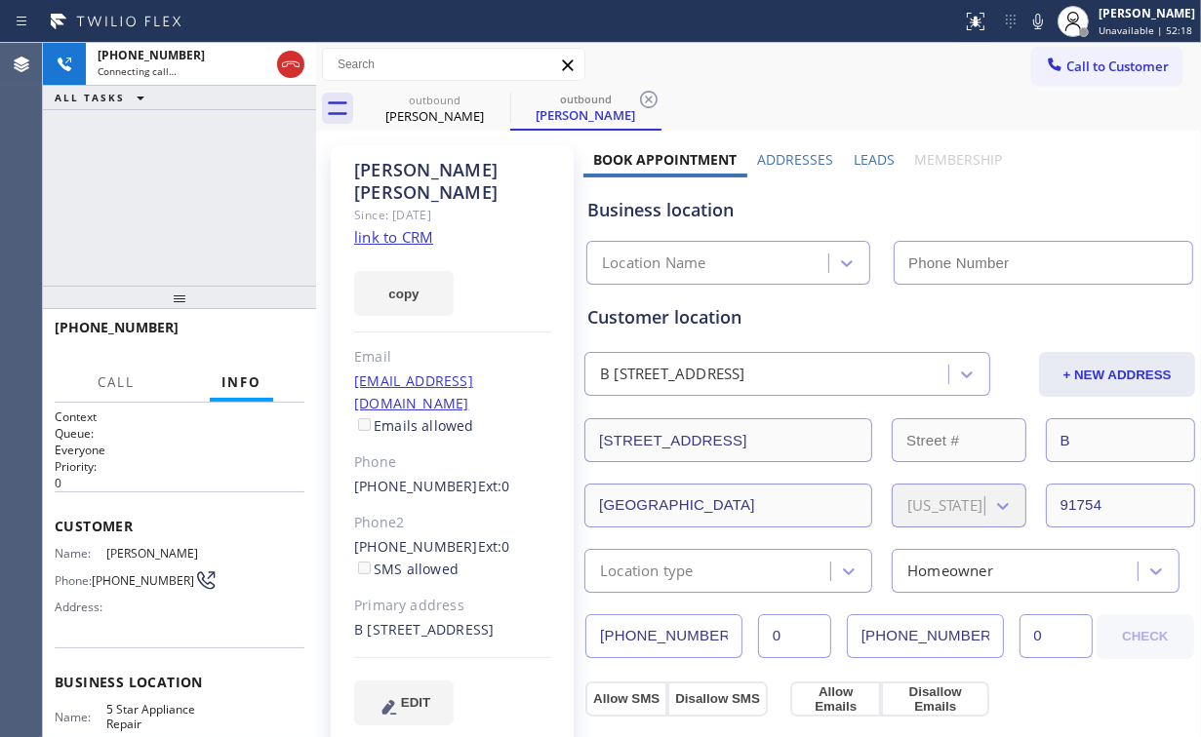
click at [197, 225] on div "[PHONE_NUMBER] Connecting call… ALL TASKS ALL TASKS ACTIVE TASKS TASKS IN WRAP …" at bounding box center [179, 164] width 273 height 243
type input "[PHONE_NUMBER]"
click at [208, 211] on div "[PHONE_NUMBER] Connecting call… ALL TASKS ALL TASKS ACTIVE TASKS TASKS IN WRAP …" at bounding box center [179, 164] width 273 height 243
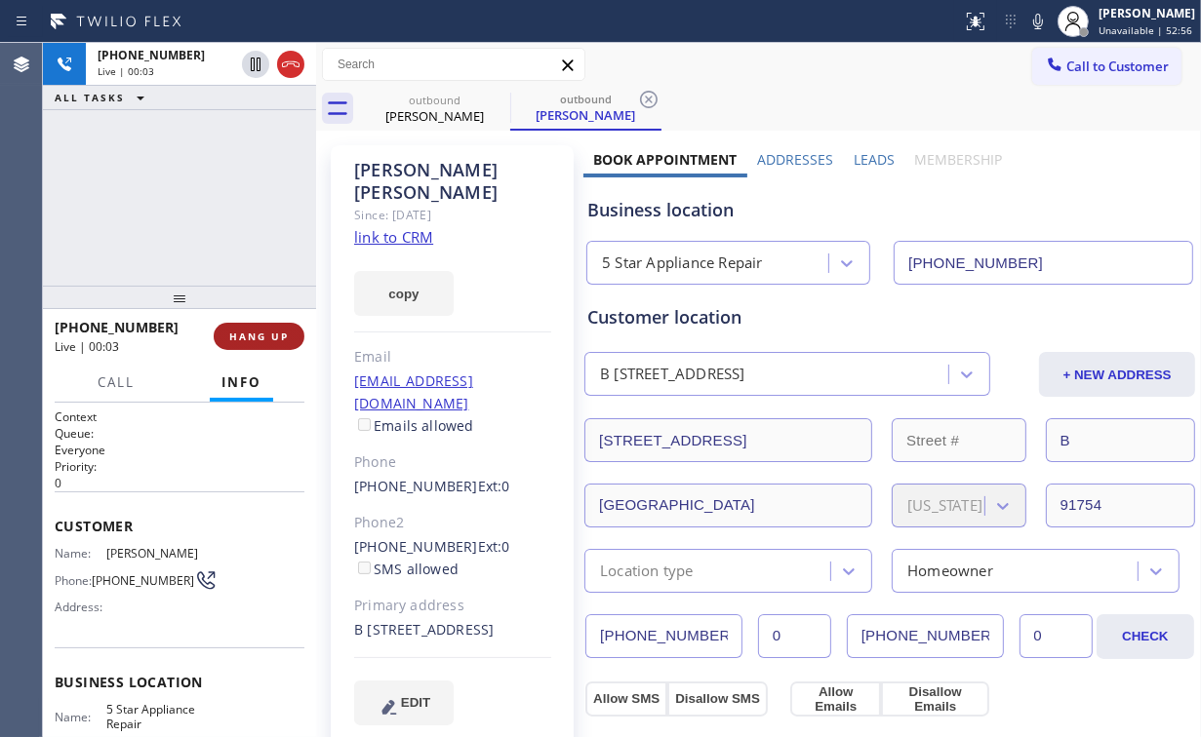
click at [267, 337] on span "HANG UP" at bounding box center [259, 337] width 60 height 14
click at [266, 337] on span "HANG UP" at bounding box center [259, 337] width 60 height 14
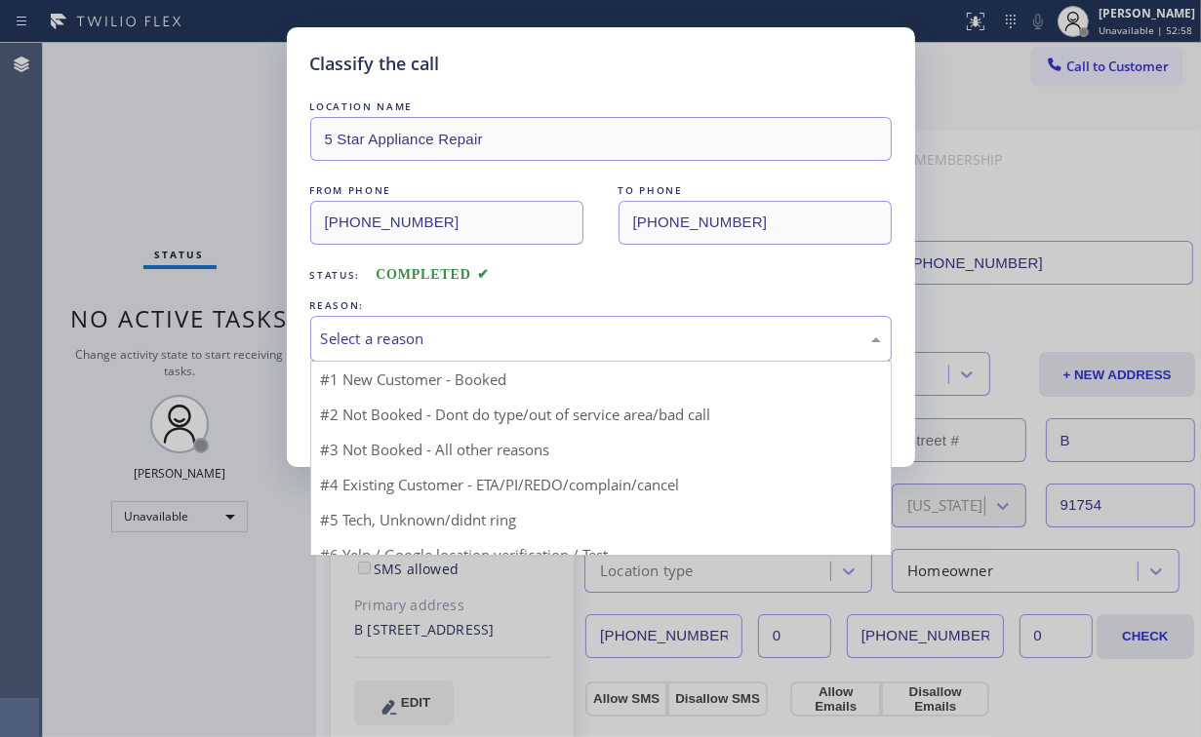
click at [408, 343] on div "Select a reason" at bounding box center [601, 339] width 560 height 22
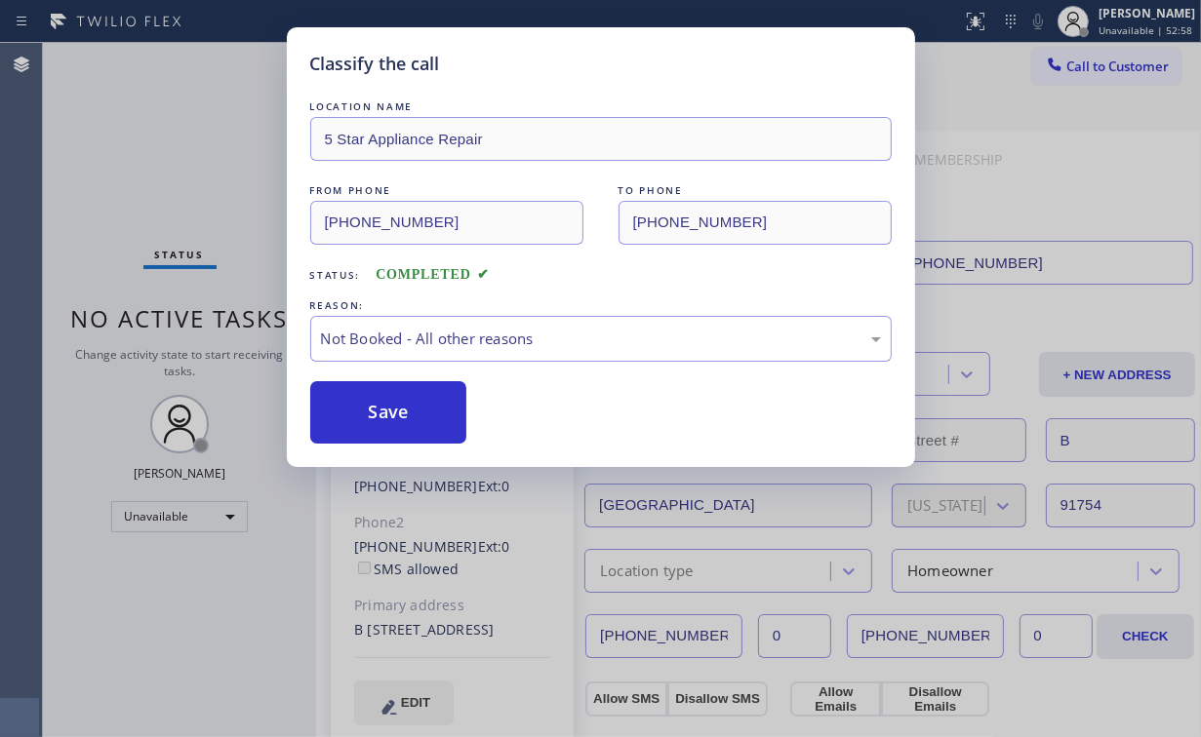
drag, startPoint x: 398, startPoint y: 407, endPoint x: 172, endPoint y: 166, distance: 330.5
click at [394, 396] on button "Save" at bounding box center [388, 412] width 157 height 62
click at [171, 155] on div "Classify the call LOCATION NAME 5 Star Appliance Repair FROM PHONE [PHONE_NUMBE…" at bounding box center [600, 368] width 1201 height 737
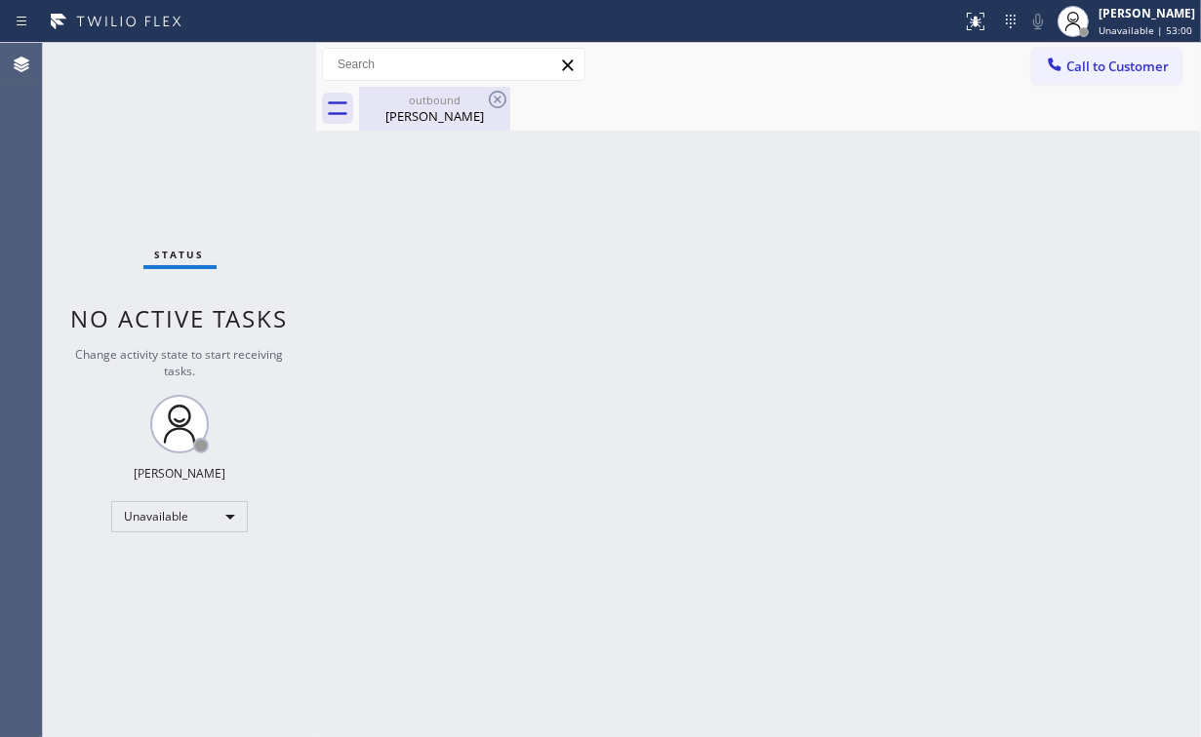
click at [423, 94] on div "outbound" at bounding box center [434, 100] width 147 height 15
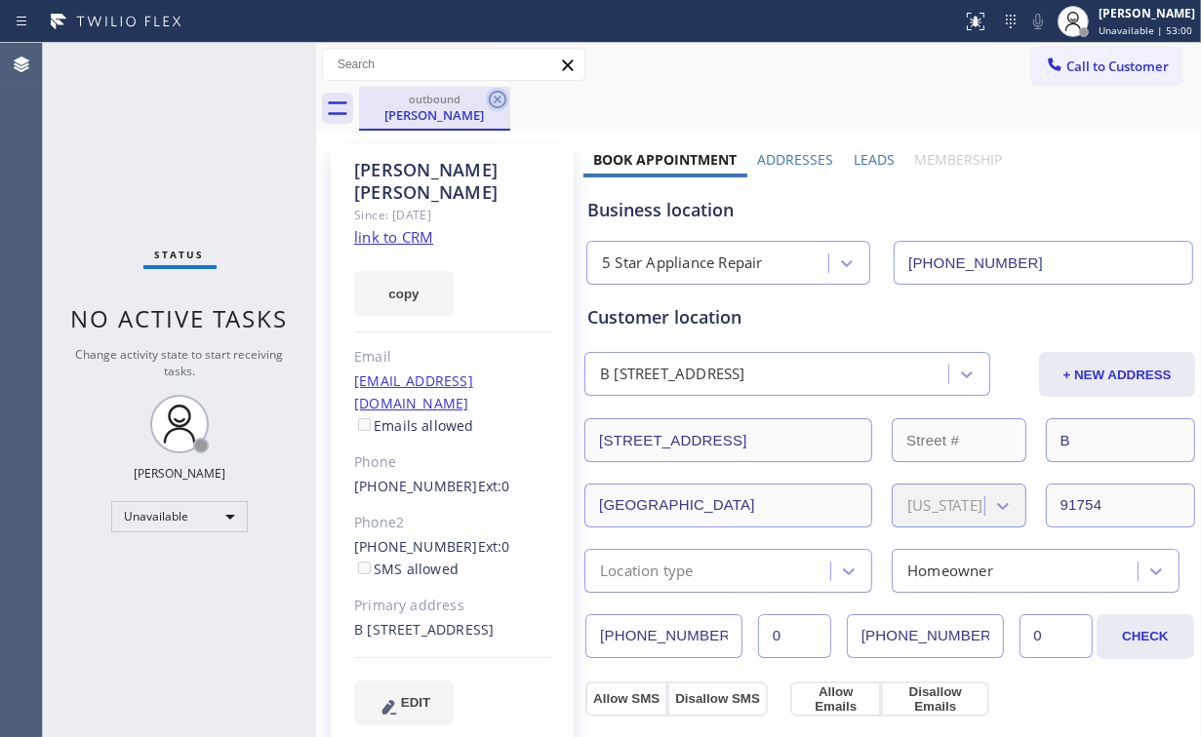
click at [500, 94] on icon at bounding box center [497, 99] width 23 height 23
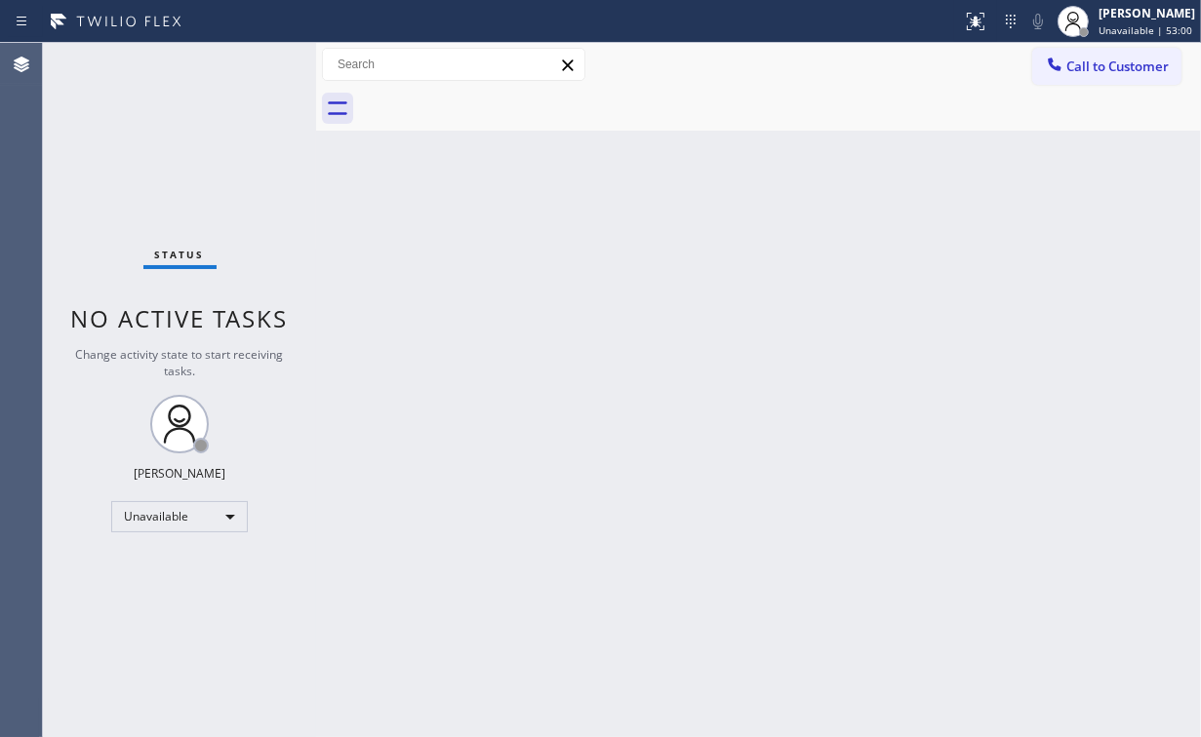
drag, startPoint x: 254, startPoint y: 149, endPoint x: 246, endPoint y: 72, distance: 77.5
click at [254, 139] on div "Status No active tasks Change activity state to start receiving tasks. [PERSON_…" at bounding box center [179, 390] width 273 height 694
drag, startPoint x: 1096, startPoint y: 66, endPoint x: 851, endPoint y: 178, distance: 269.8
click at [1094, 67] on span "Call to Customer" at bounding box center [1117, 67] width 102 height 18
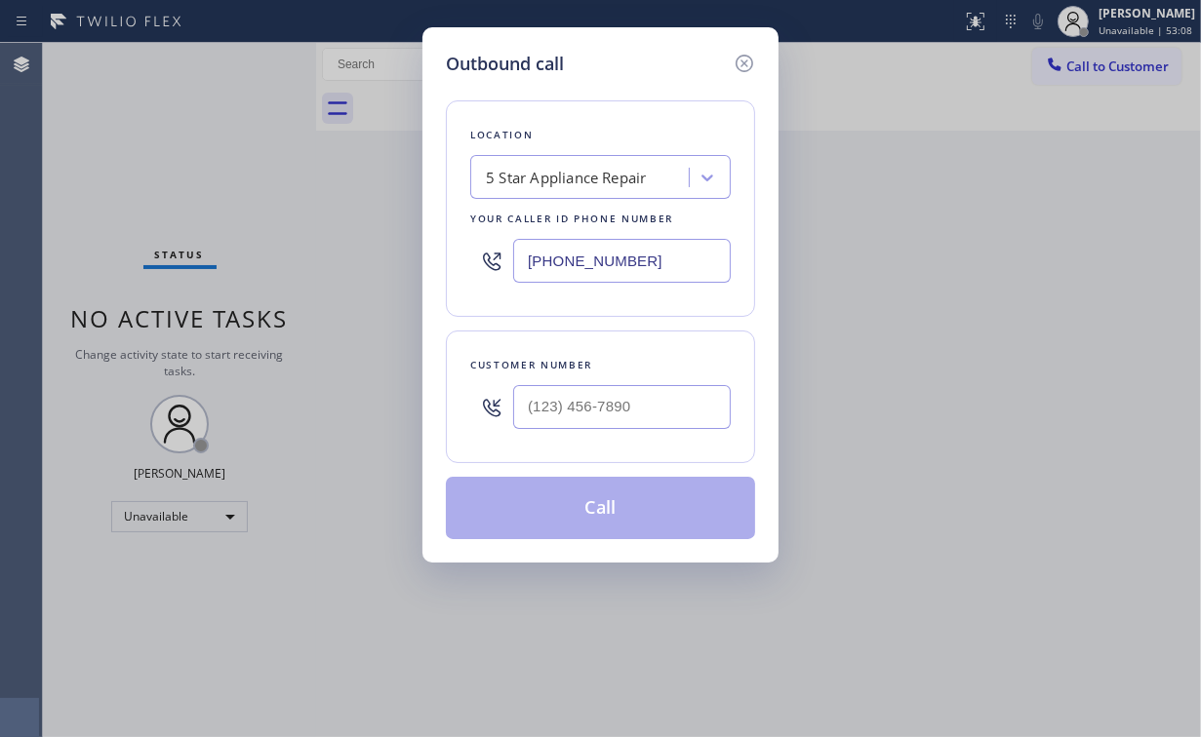
drag, startPoint x: 683, startPoint y: 258, endPoint x: 302, endPoint y: 275, distance: 380.8
click at [386, 275] on div "Outbound call Location 5 Star Appliance Repair Your caller id phone number [PHO…" at bounding box center [600, 368] width 1201 height 737
paste input "510) 962-8891"
type input "[PHONE_NUMBER]"
click at [636, 410] on input "(___) ___-____" at bounding box center [622, 407] width 218 height 44
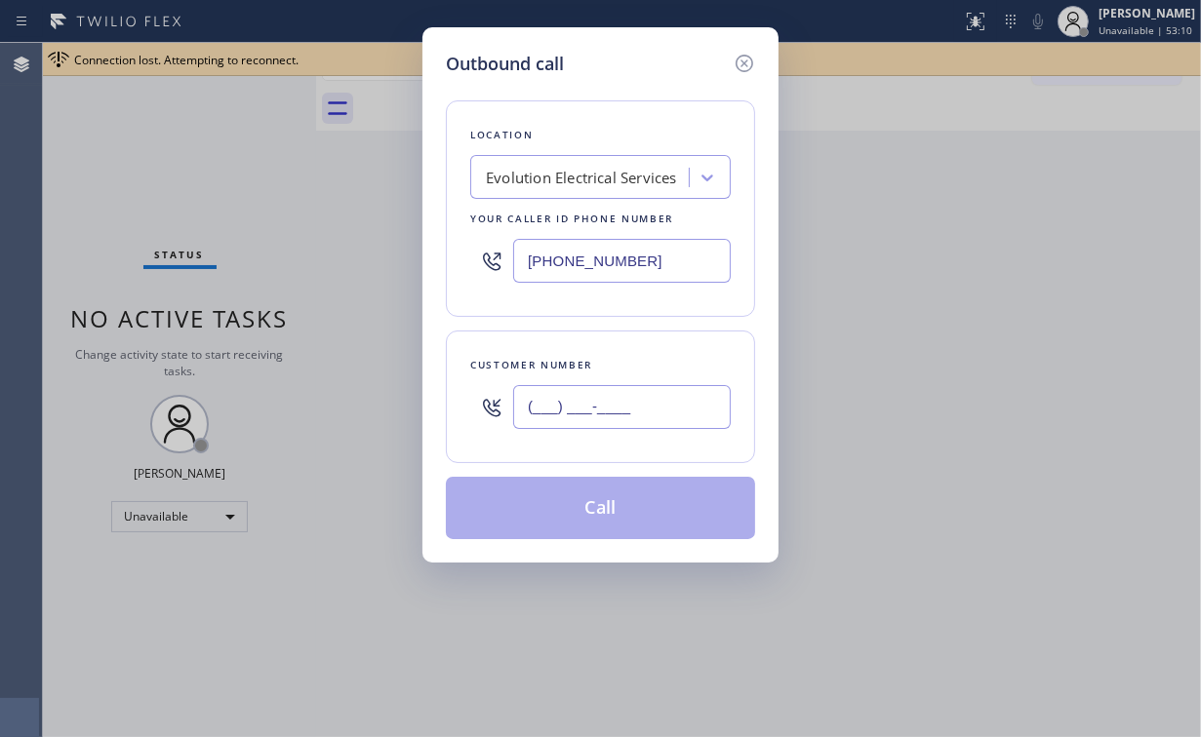
paste input "651) 276-5380"
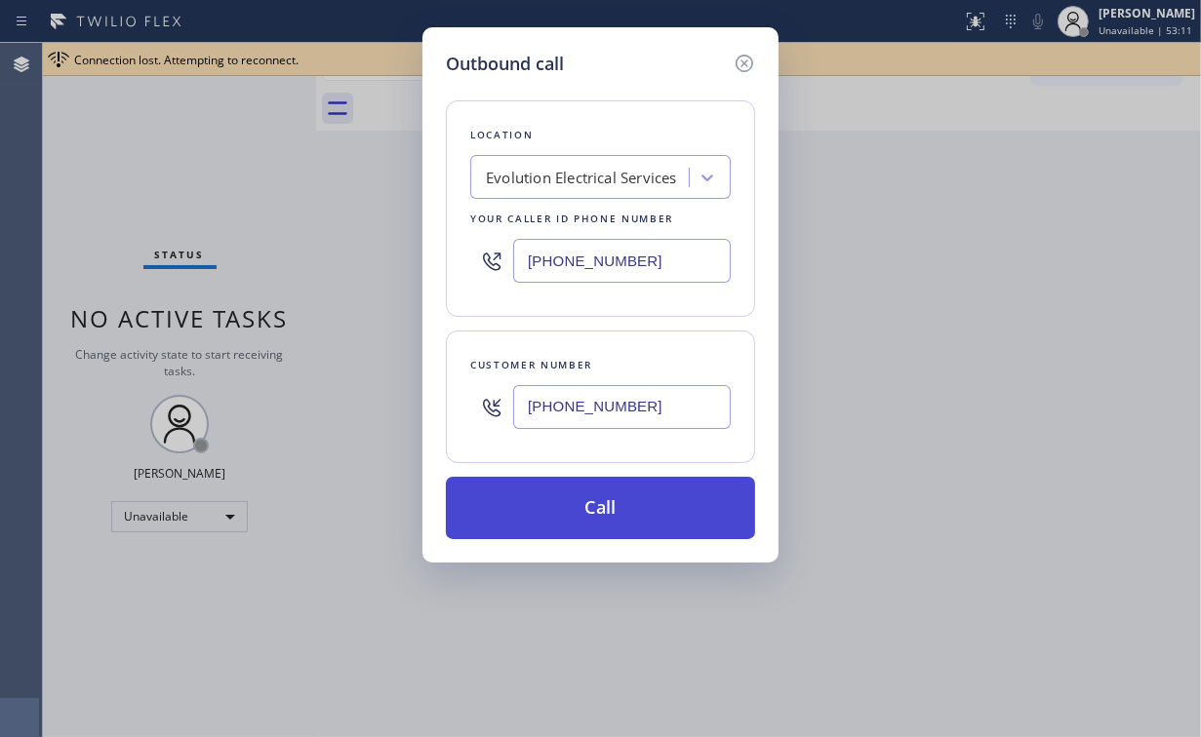
type input "[PHONE_NUMBER]"
click at [607, 500] on button "Call" at bounding box center [600, 508] width 309 height 62
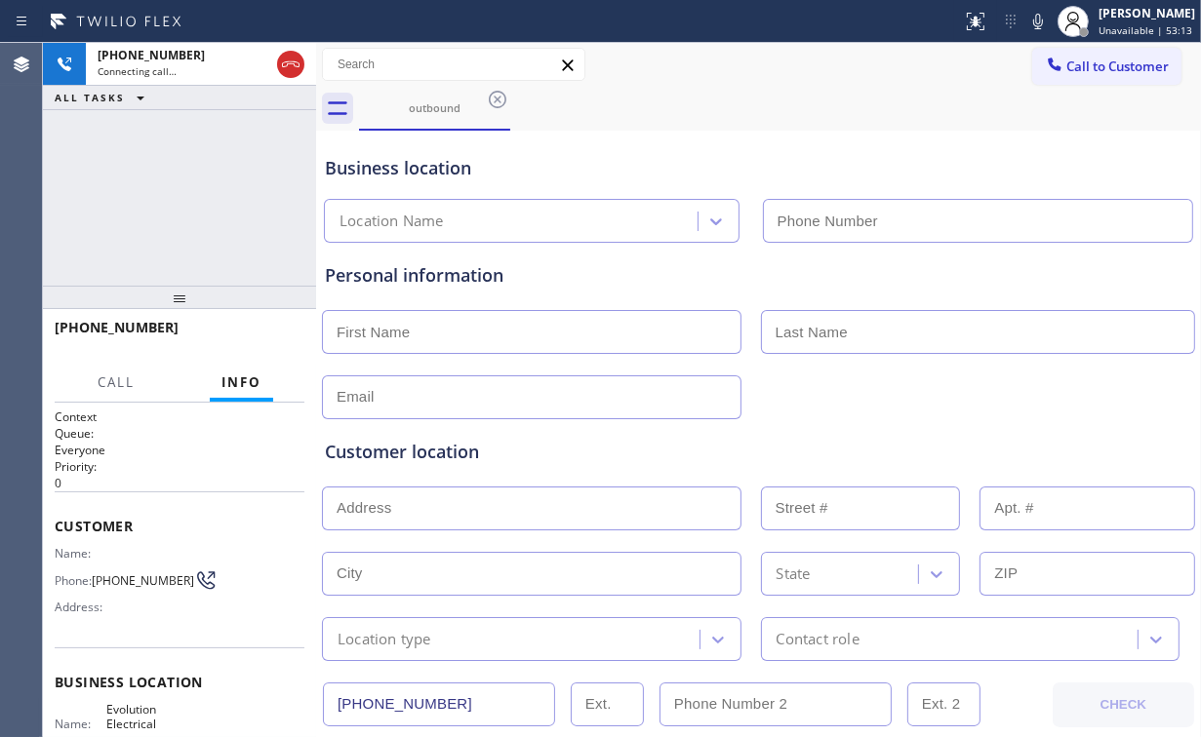
type input "[PHONE_NUMBER]"
click at [179, 201] on div "[PHONE_NUMBER] Connecting call… ALL TASKS ALL TASKS ACTIVE TASKS TASKS IN WRAP …" at bounding box center [179, 164] width 273 height 243
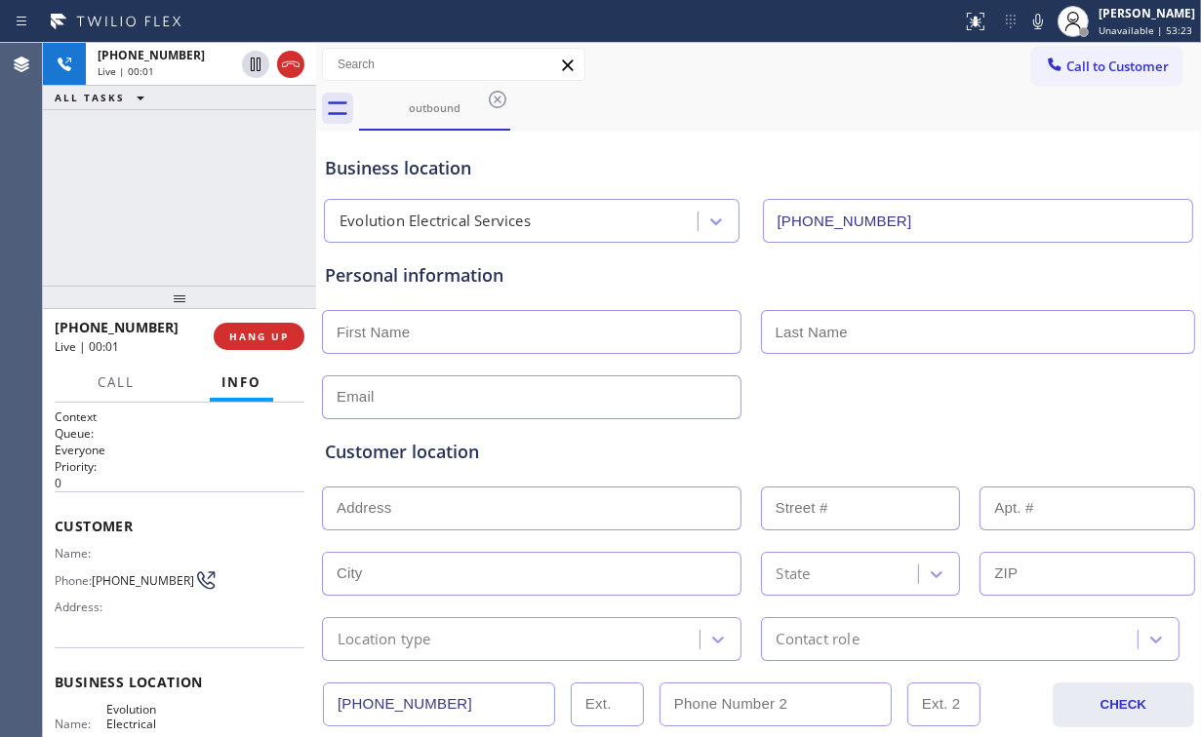
click at [214, 188] on div "[PHONE_NUMBER] Live | 00:01 ALL TASKS ALL TASKS ACTIVE TASKS TASKS IN WRAP UP" at bounding box center [179, 164] width 273 height 243
click at [192, 195] on div "[PHONE_NUMBER] Live | 00:04 ALL TASKS ALL TASKS ACTIVE TASKS TASKS IN WRAP UP" at bounding box center [179, 164] width 273 height 243
click at [190, 196] on div "[PHONE_NUMBER] Live | 00:08 ALL TASKS ALL TASKS ACTIVE TASKS TASKS IN WRAP UP" at bounding box center [179, 164] width 273 height 243
click at [190, 196] on div "[PHONE_NUMBER] Live | 00:09 ALL TASKS ALL TASKS ACTIVE TASKS TASKS IN WRAP UP" at bounding box center [179, 164] width 273 height 243
click at [248, 218] on div "[PHONE_NUMBER] Live | 00:36 ALL TASKS ALL TASKS ACTIVE TASKS TASKS IN WRAP UP" at bounding box center [179, 164] width 273 height 243
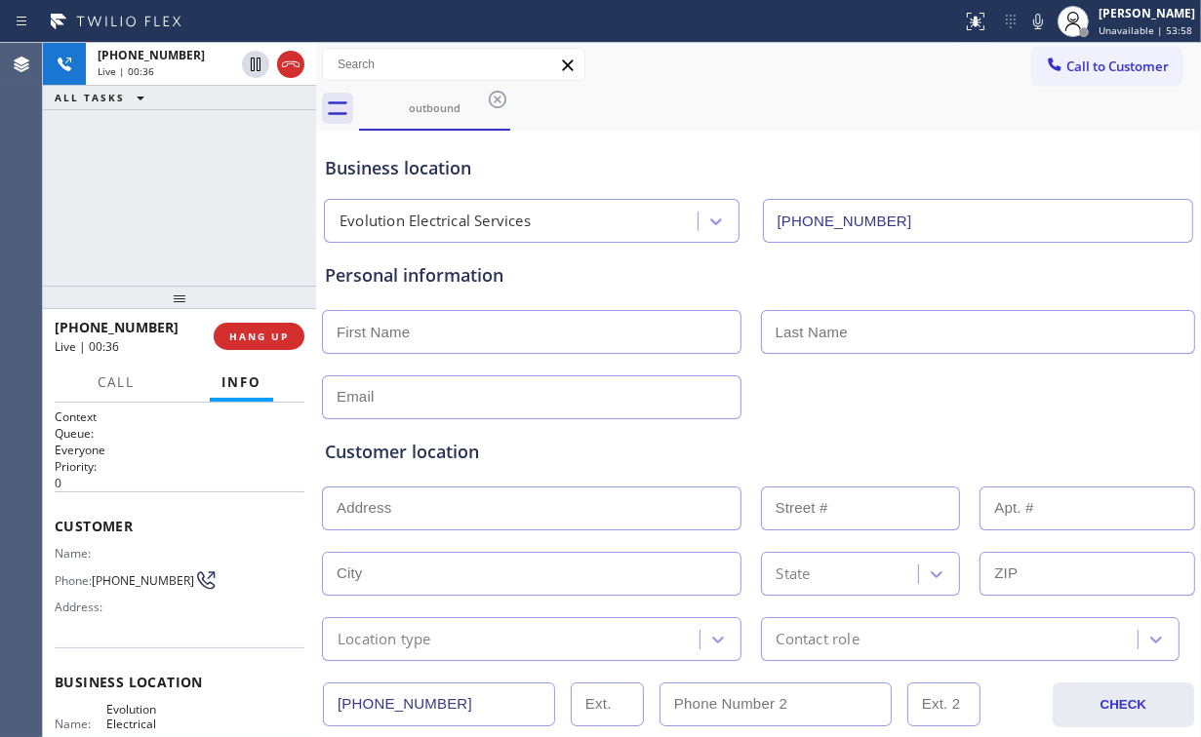
click at [198, 206] on div "[PHONE_NUMBER] Live | 00:36 ALL TASKS ALL TASKS ACTIVE TASKS TASKS IN WRAP UP" at bounding box center [179, 164] width 273 height 243
click at [189, 196] on div "[PHONE_NUMBER] Live | 00:38 ALL TASKS ALL TASKS ACTIVE TASKS TASKS IN WRAP UP" at bounding box center [179, 164] width 273 height 243
click at [260, 333] on span "HANG UP" at bounding box center [259, 337] width 60 height 14
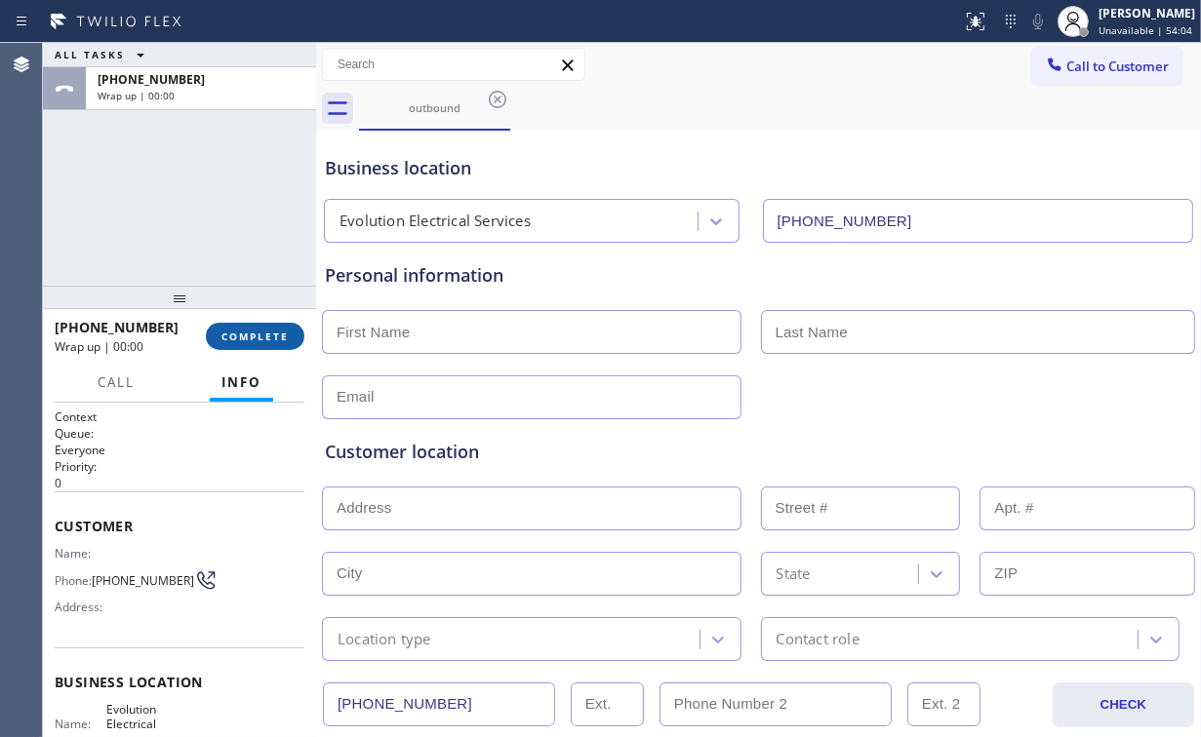
click at [263, 332] on span "COMPLETE" at bounding box center [254, 337] width 67 height 14
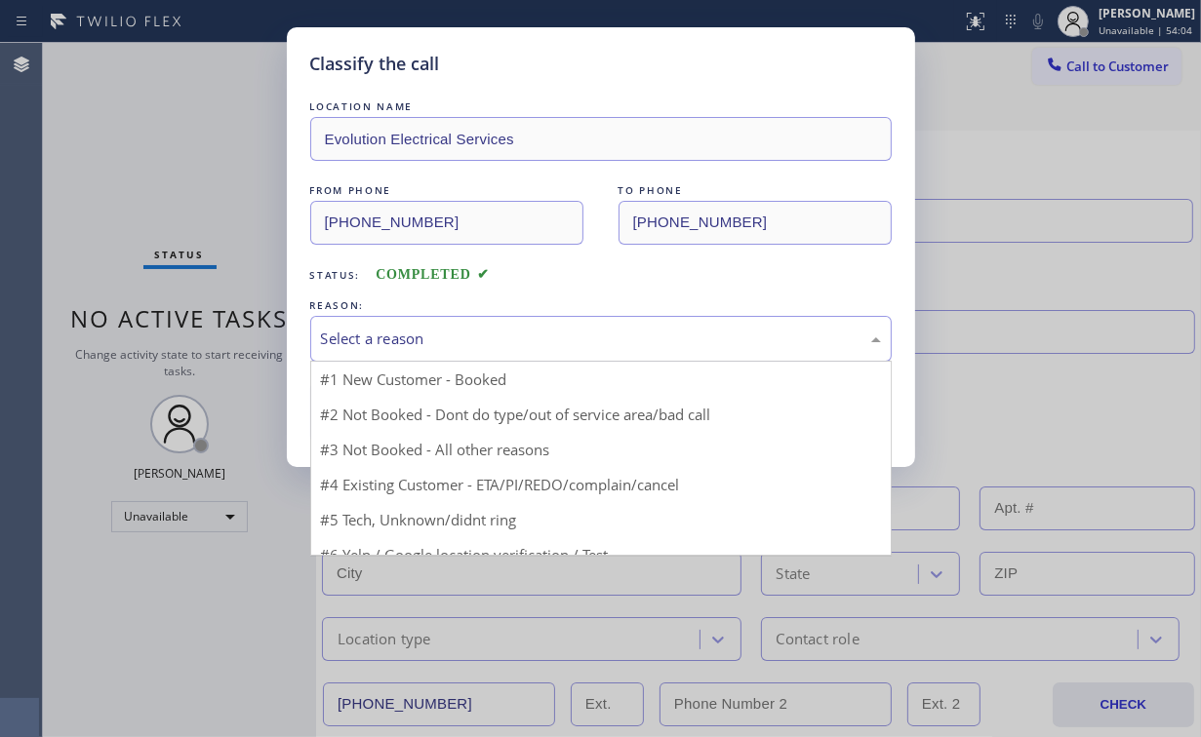
click at [388, 336] on div "Select a reason" at bounding box center [601, 339] width 560 height 22
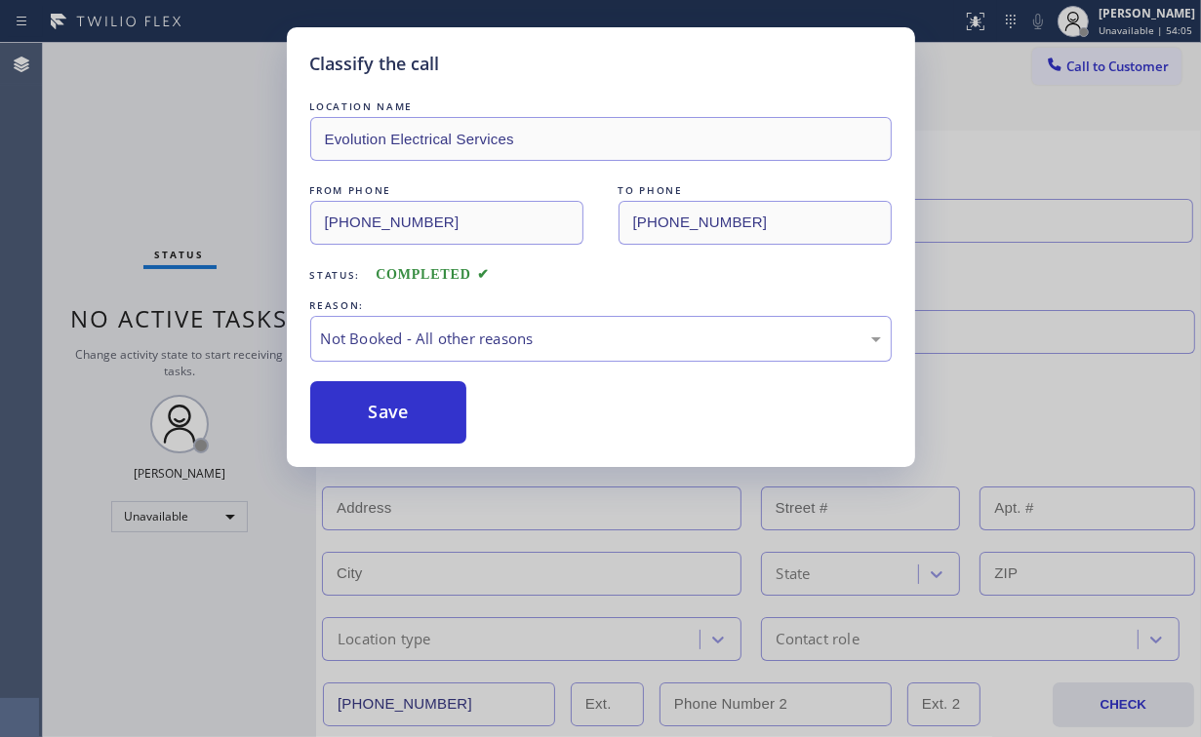
drag, startPoint x: 391, startPoint y: 408, endPoint x: 202, endPoint y: 181, distance: 295.0
click at [377, 389] on button "Save" at bounding box center [388, 412] width 157 height 62
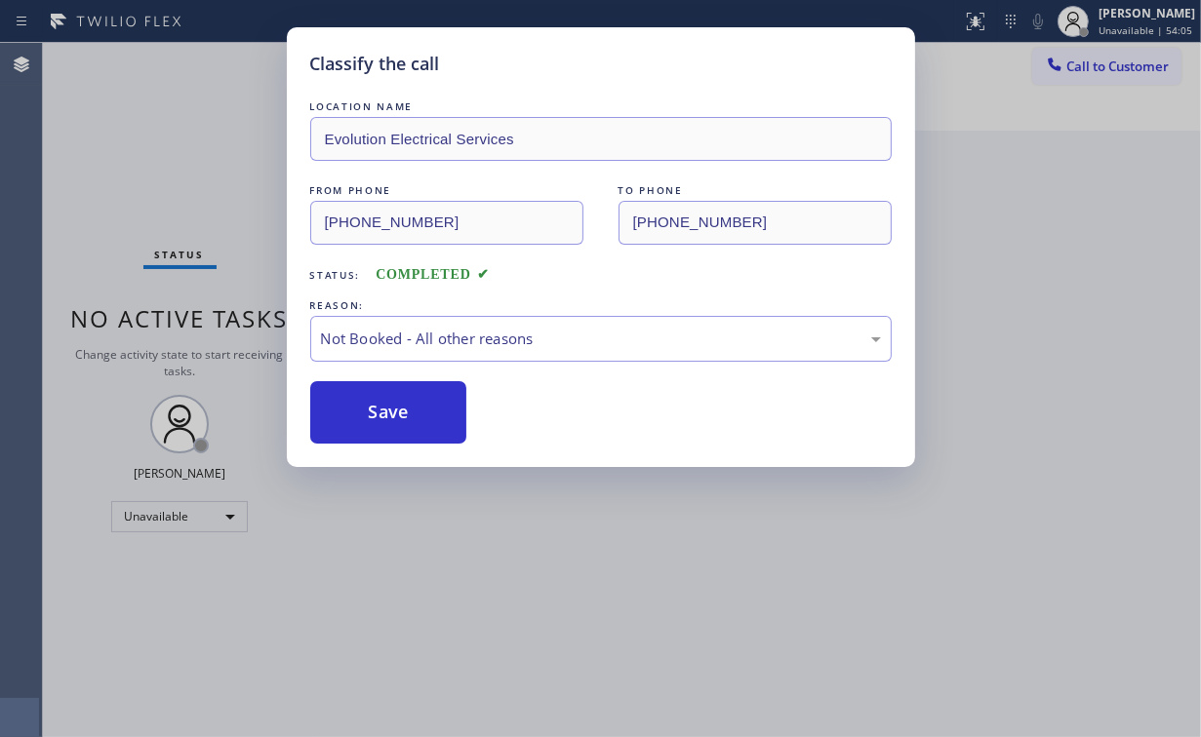
click at [190, 165] on div "Classify the call LOCATION NAME Evolution Electrical Services FROM PHONE [PHONE…" at bounding box center [600, 368] width 1201 height 737
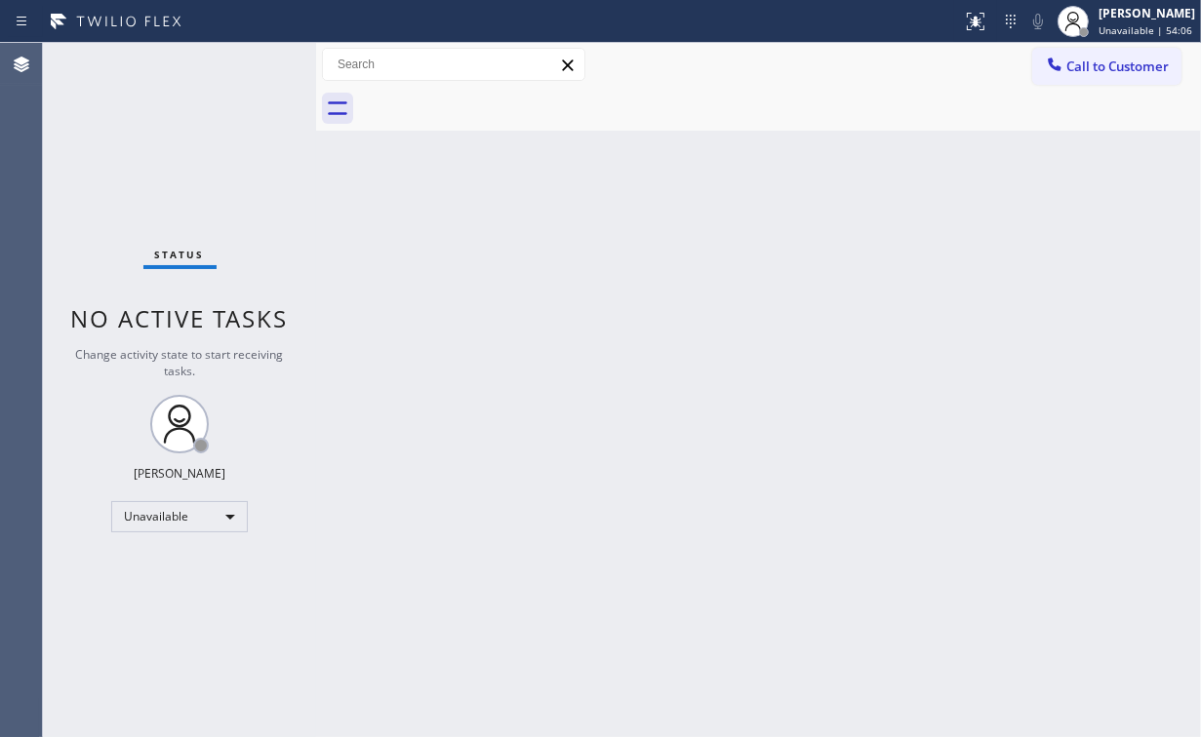
drag, startPoint x: 555, startPoint y: 229, endPoint x: 853, endPoint y: 241, distance: 298.7
click at [585, 230] on div "Back to Dashboard Change Sender ID Customers Technicians Select a contact Outbo…" at bounding box center [758, 390] width 885 height 694
drag, startPoint x: 874, startPoint y: 427, endPoint x: 1197, endPoint y: 455, distance: 324.0
click at [902, 431] on div "Back to Dashboard Change Sender ID Customers Technicians Select a contact Outbo…" at bounding box center [758, 390] width 885 height 694
drag, startPoint x: 1085, startPoint y: 359, endPoint x: 1186, endPoint y: 414, distance: 115.2
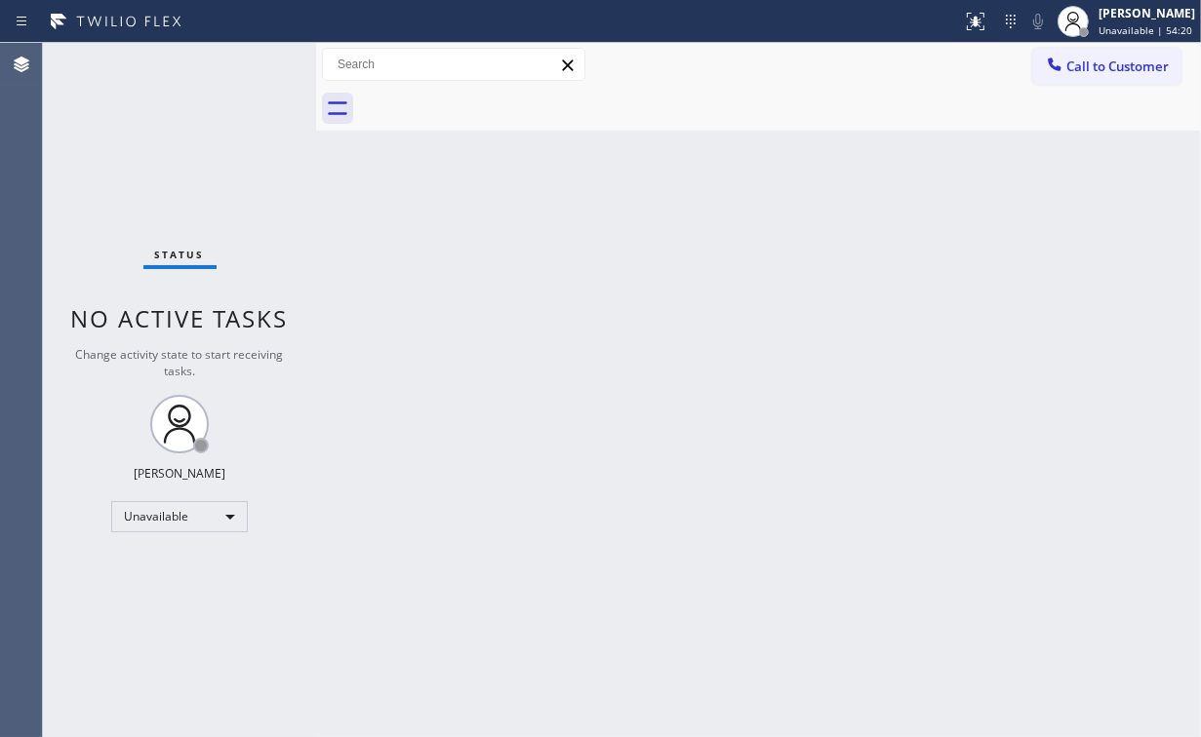
click at [1112, 383] on div "Back to Dashboard Change Sender ID Customers Technicians Select a contact Outbo…" at bounding box center [758, 390] width 885 height 694
drag, startPoint x: 884, startPoint y: 357, endPoint x: 582, endPoint y: 237, distance: 324.4
click at [849, 356] on div "Back to Dashboard Change Sender ID Customers Technicians Select a contact Outbo…" at bounding box center [758, 390] width 885 height 694
click at [379, 297] on div "Back to Dashboard Change Sender ID Customers Technicians Select a contact Outbo…" at bounding box center [758, 390] width 885 height 694
drag, startPoint x: 1063, startPoint y: 67, endPoint x: 776, endPoint y: 258, distance: 344.7
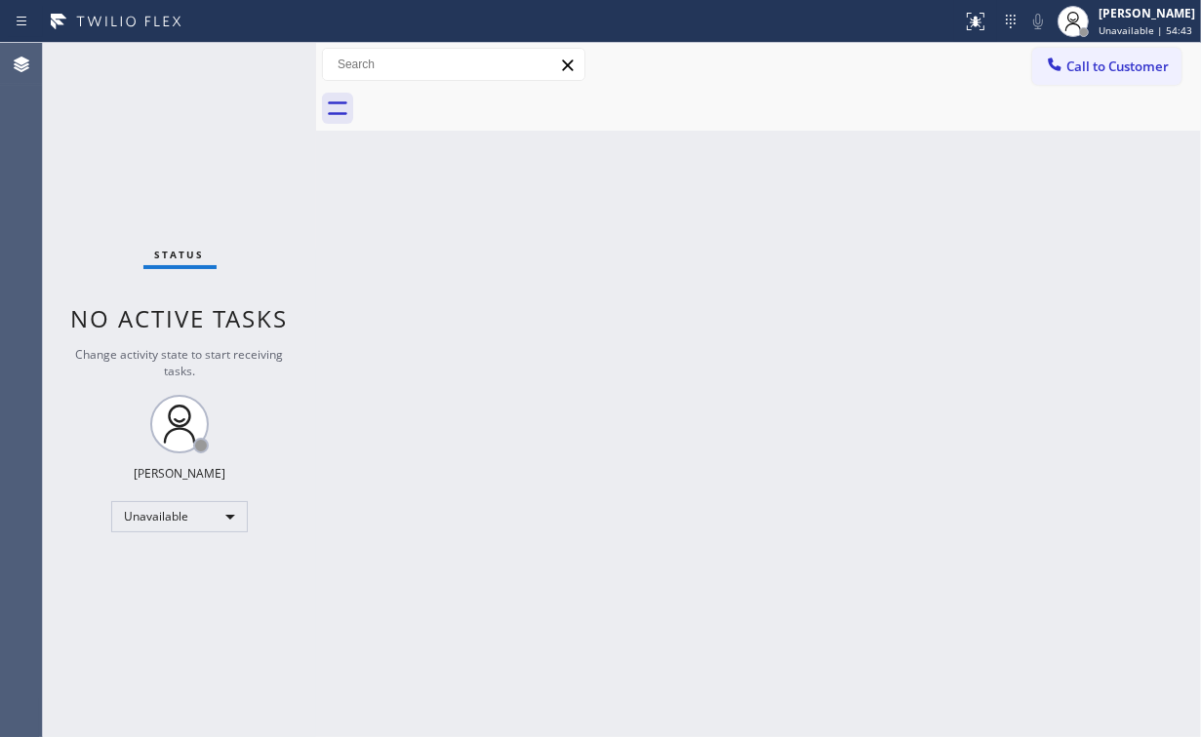
click at [1064, 69] on div at bounding box center [1054, 66] width 23 height 23
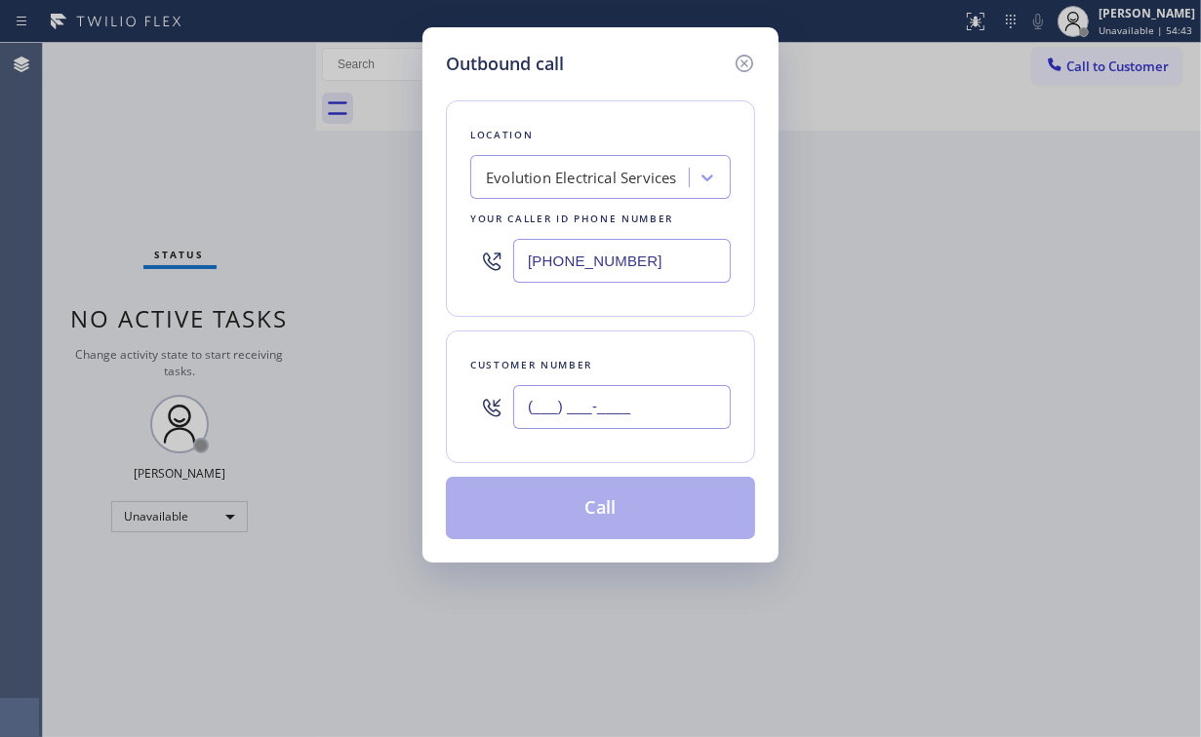
click at [644, 385] on input "(___) ___-____" at bounding box center [622, 407] width 218 height 44
paste input "949) 351-1282"
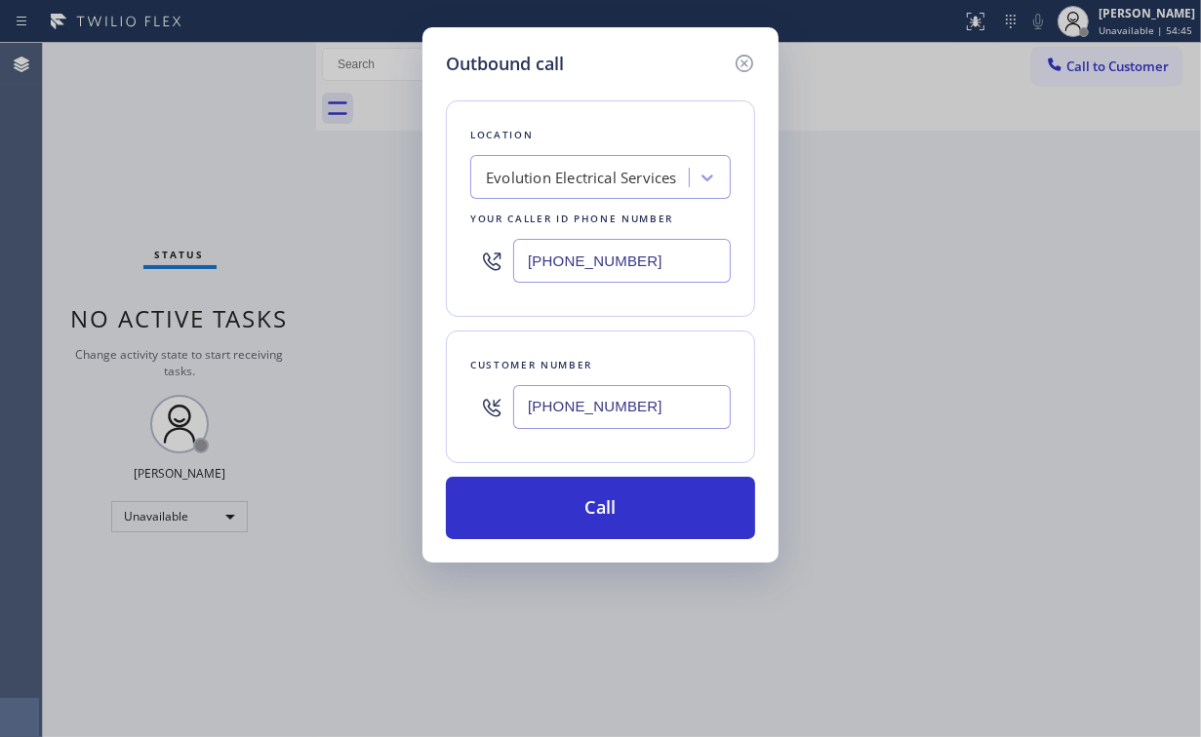
type input "[PHONE_NUMBER]"
click at [632, 65] on div "Outbound call" at bounding box center [600, 64] width 309 height 26
drag, startPoint x: 655, startPoint y: 252, endPoint x: 497, endPoint y: 300, distance: 165.4
click at [503, 265] on div "[PHONE_NUMBER]" at bounding box center [600, 260] width 260 height 63
paste input "855) 731-4952"
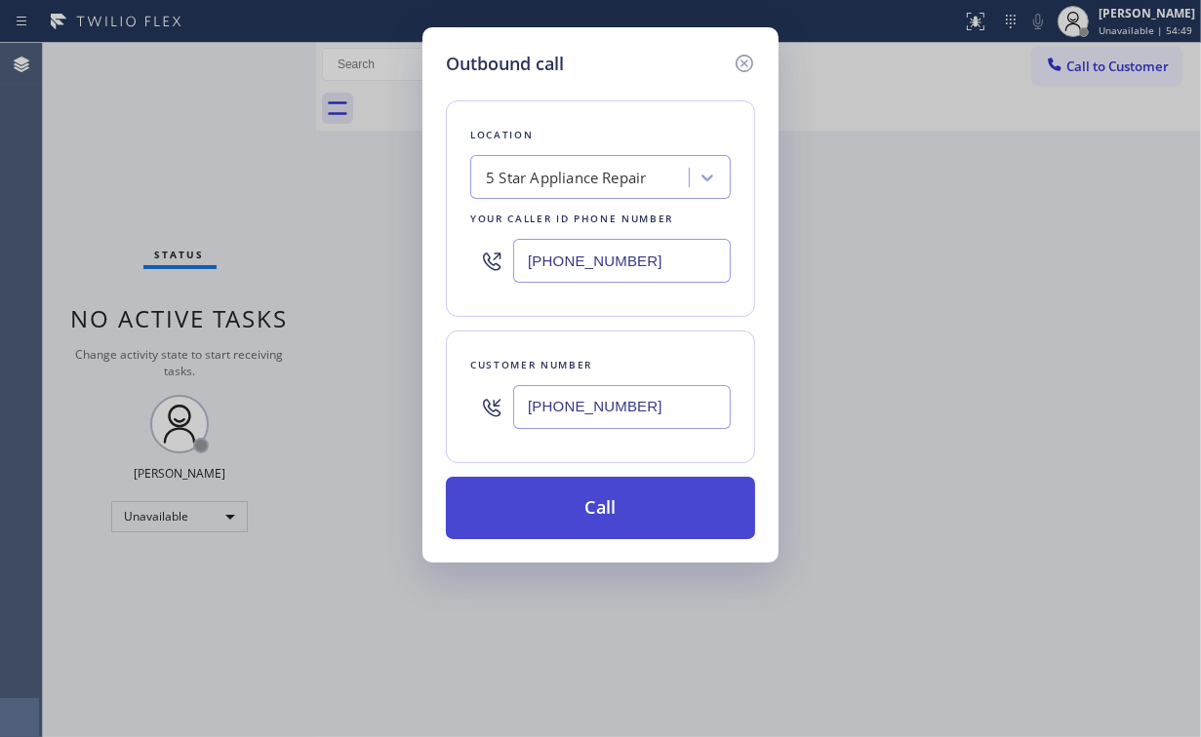
type input "[PHONE_NUMBER]"
click at [595, 508] on button "Call" at bounding box center [600, 508] width 309 height 62
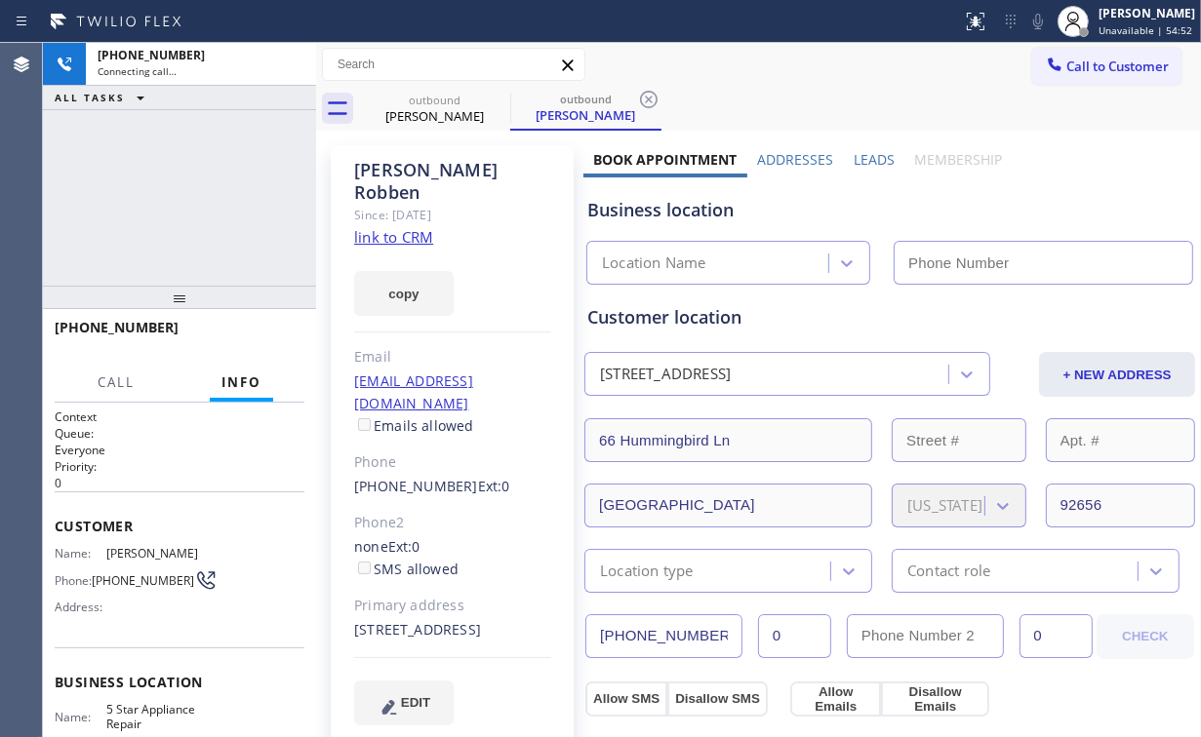
click at [162, 179] on div "[PHONE_NUMBER] Connecting call… ALL TASKS ALL TASKS ACTIVE TASKS TASKS IN WRAP …" at bounding box center [179, 164] width 273 height 243
type input "[PHONE_NUMBER]"
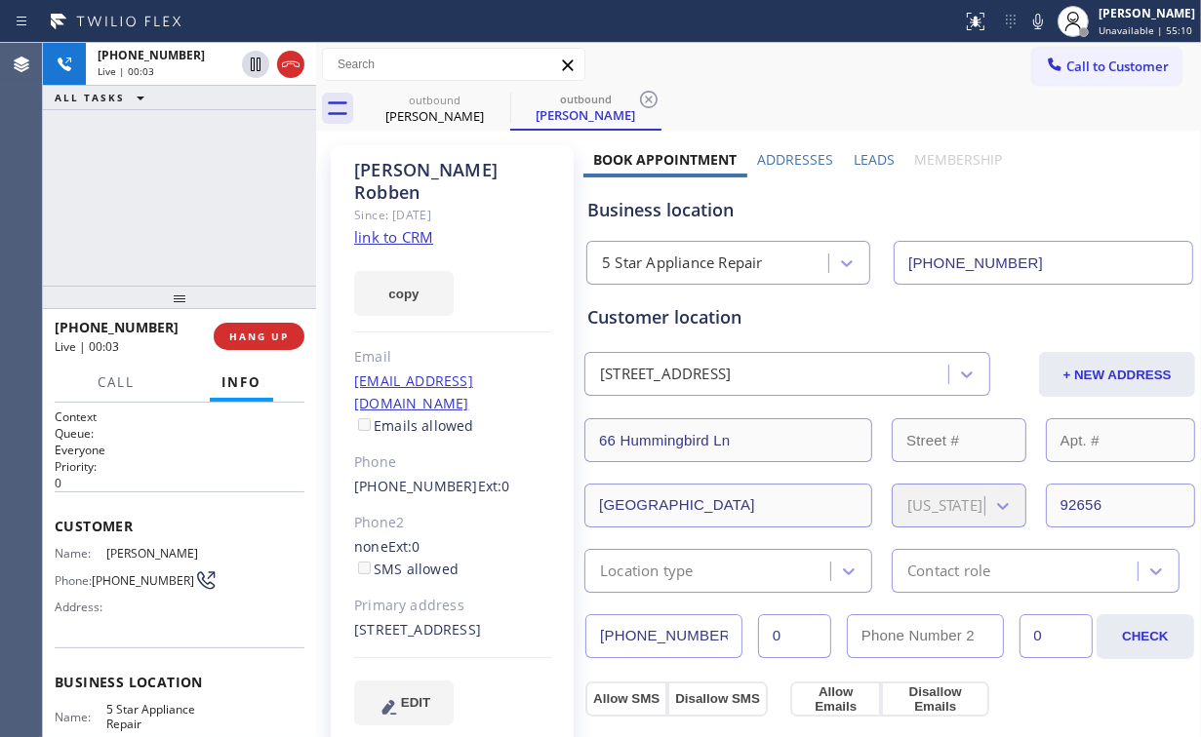
click at [169, 229] on div "[PHONE_NUMBER] Live | 00:03 ALL TASKS ALL TASKS ACTIVE TASKS TASKS IN WRAP UP" at bounding box center [179, 164] width 273 height 243
click at [265, 339] on span "HANG UP" at bounding box center [259, 337] width 60 height 14
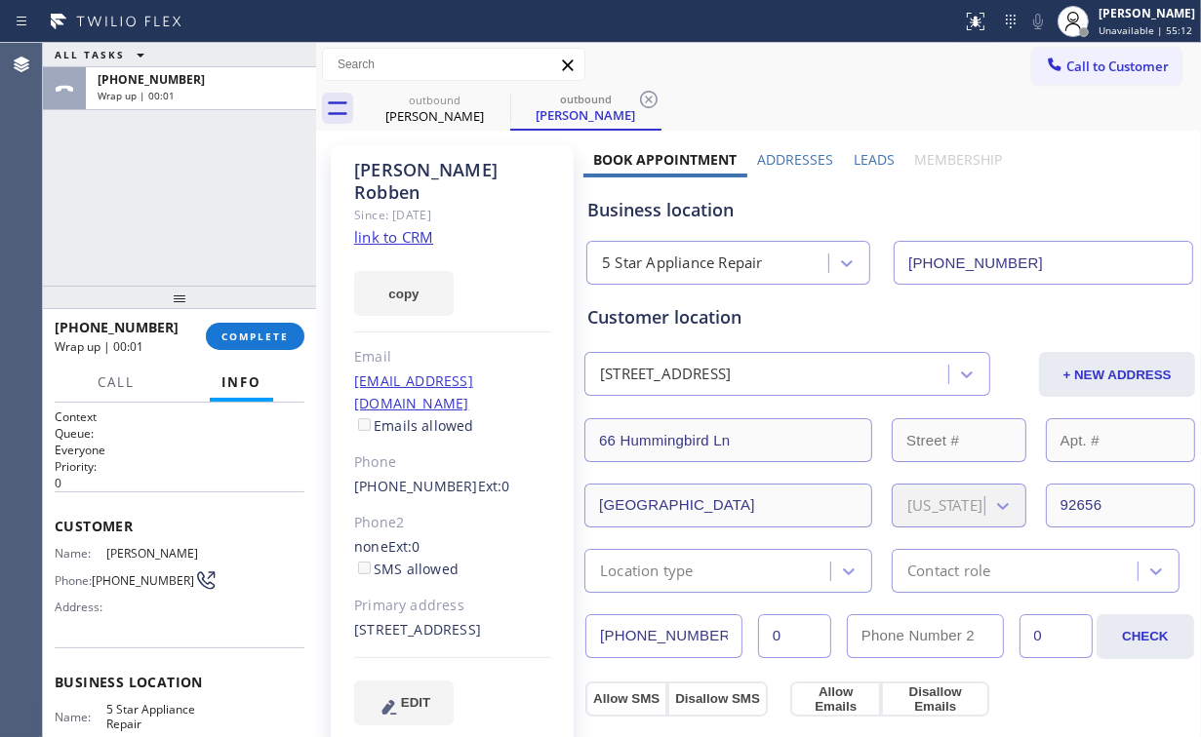
click at [252, 354] on div "[PHONE_NUMBER] Wrap up | 00:01 COMPLETE" at bounding box center [180, 336] width 250 height 51
click at [259, 330] on span "COMPLETE" at bounding box center [254, 337] width 67 height 14
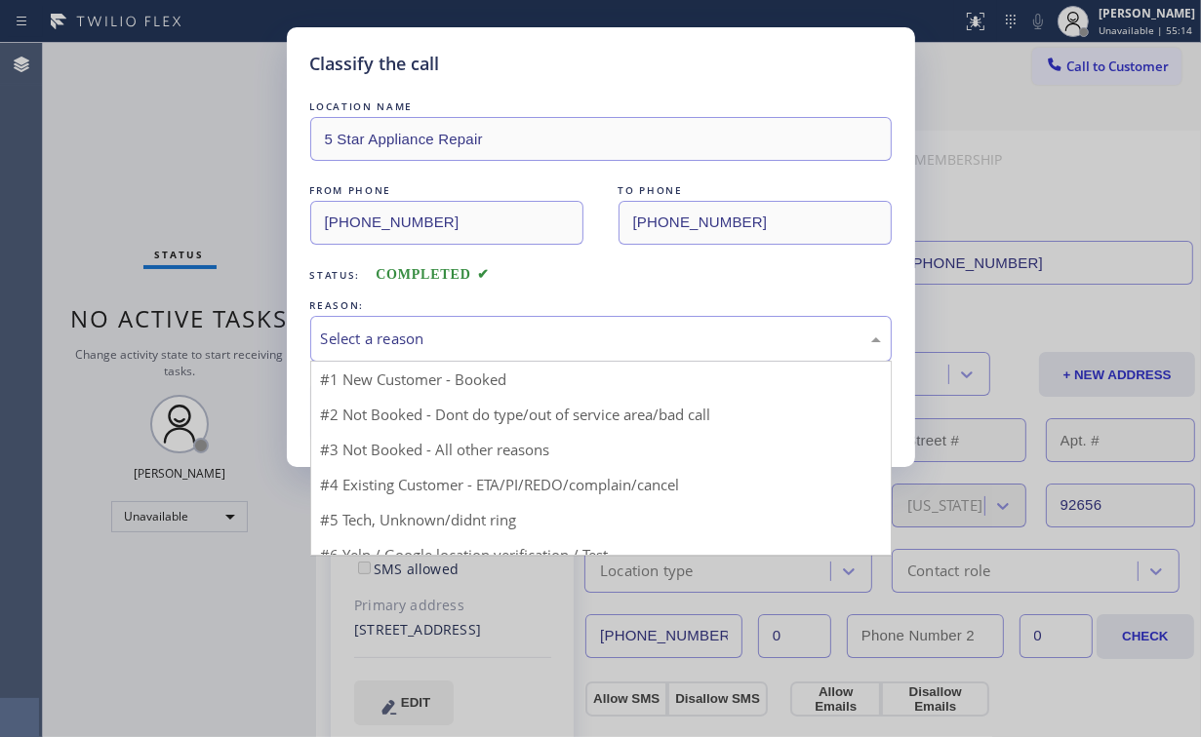
drag, startPoint x: 374, startPoint y: 347, endPoint x: 390, endPoint y: 402, distance: 57.1
click at [374, 349] on div "Select a reason" at bounding box center [600, 339] width 581 height 46
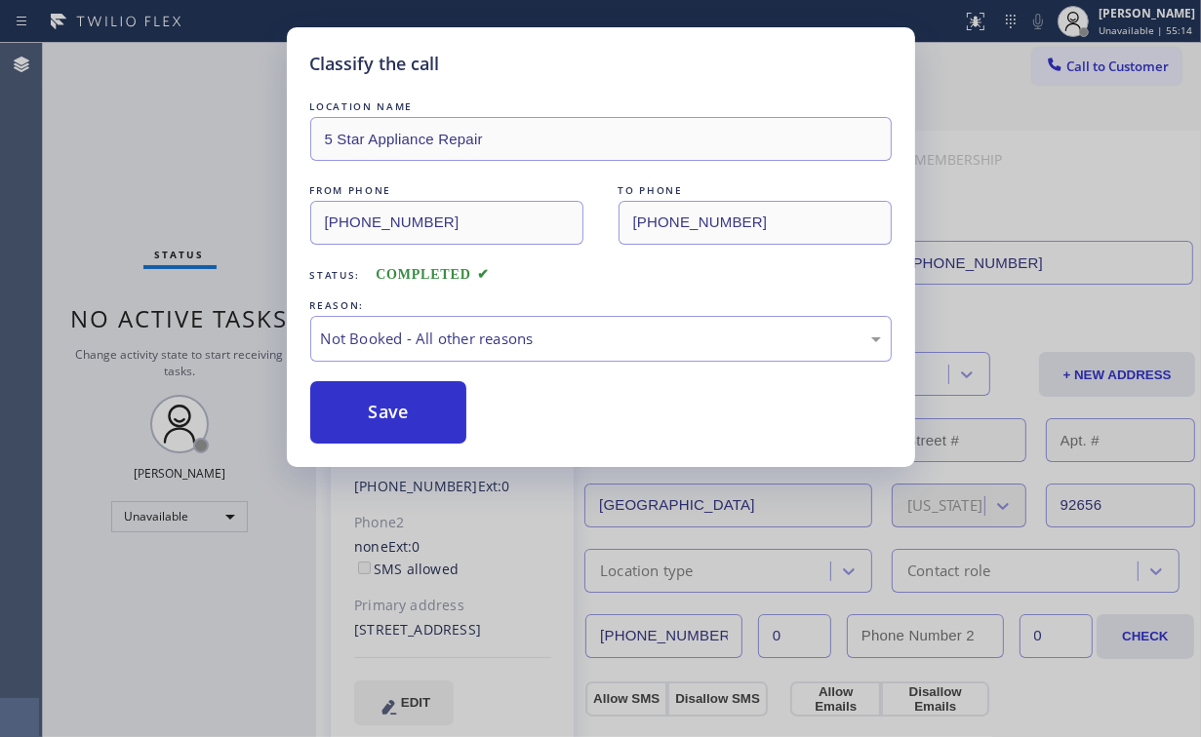
drag, startPoint x: 390, startPoint y: 410, endPoint x: 139, endPoint y: 155, distance: 358.0
click at [390, 404] on button "Save" at bounding box center [388, 412] width 157 height 62
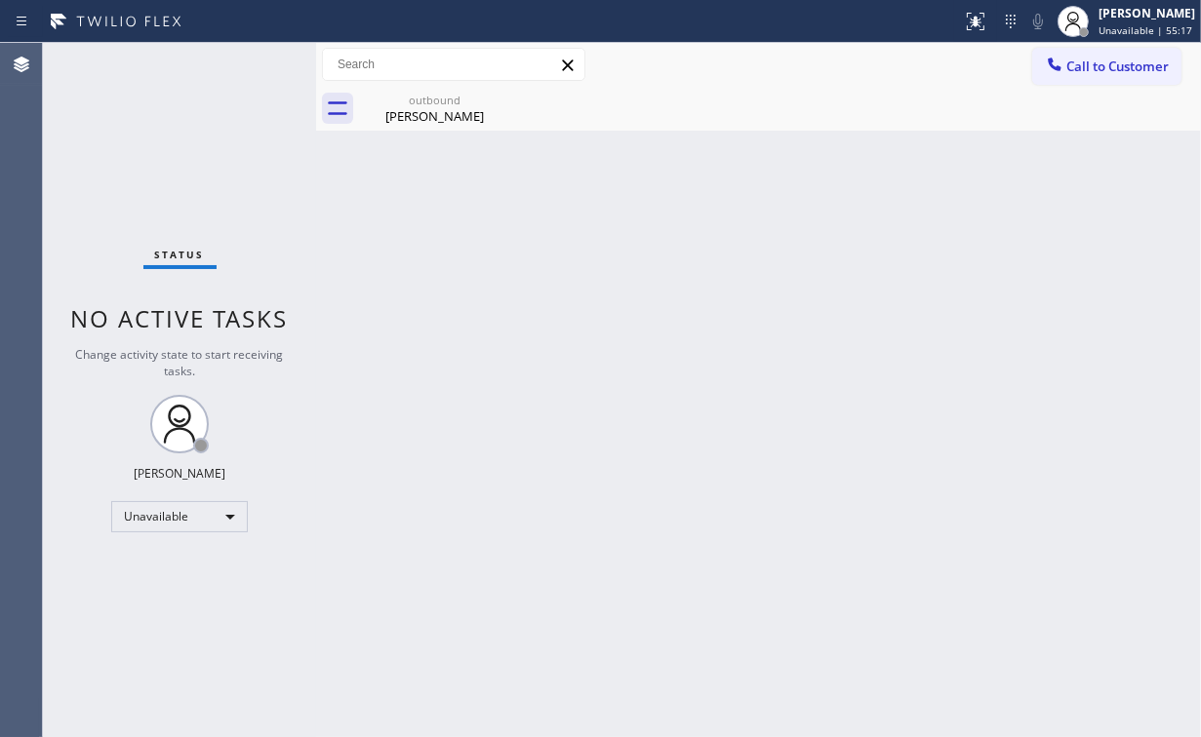
click at [1060, 65] on icon at bounding box center [1055, 65] width 20 height 20
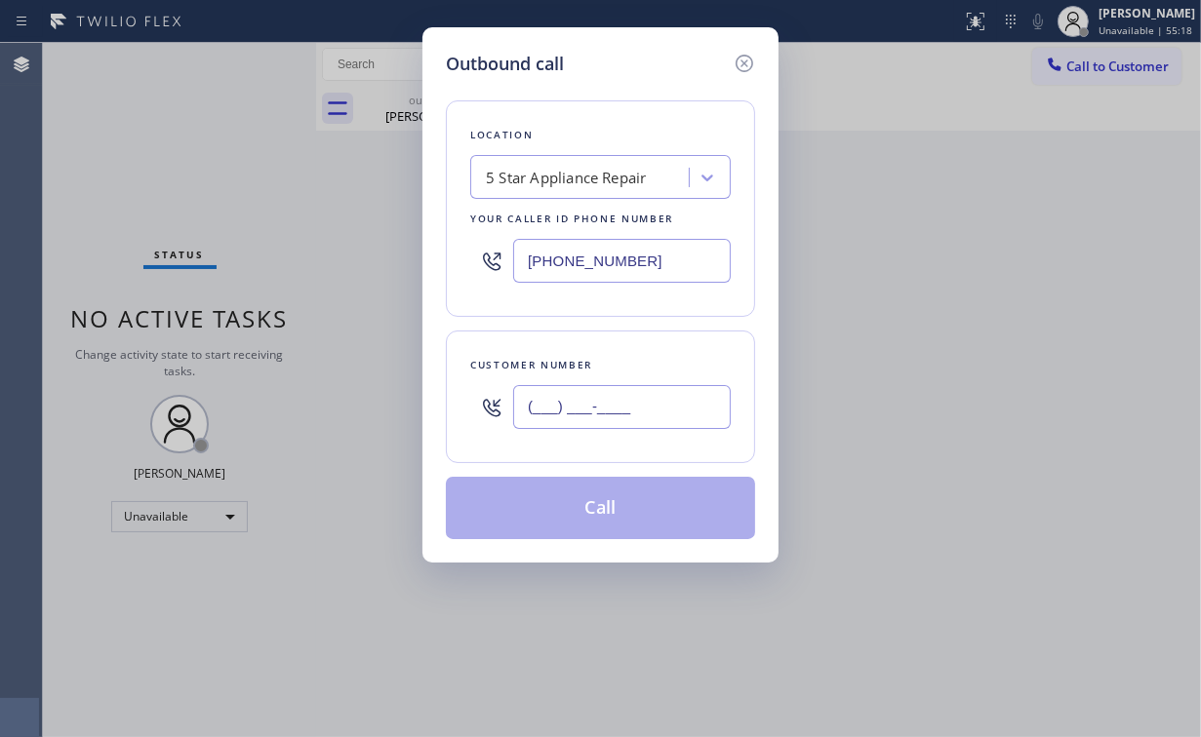
click at [629, 413] on input "(___) ___-____" at bounding box center [622, 407] width 218 height 44
paste input "323) 237-6319"
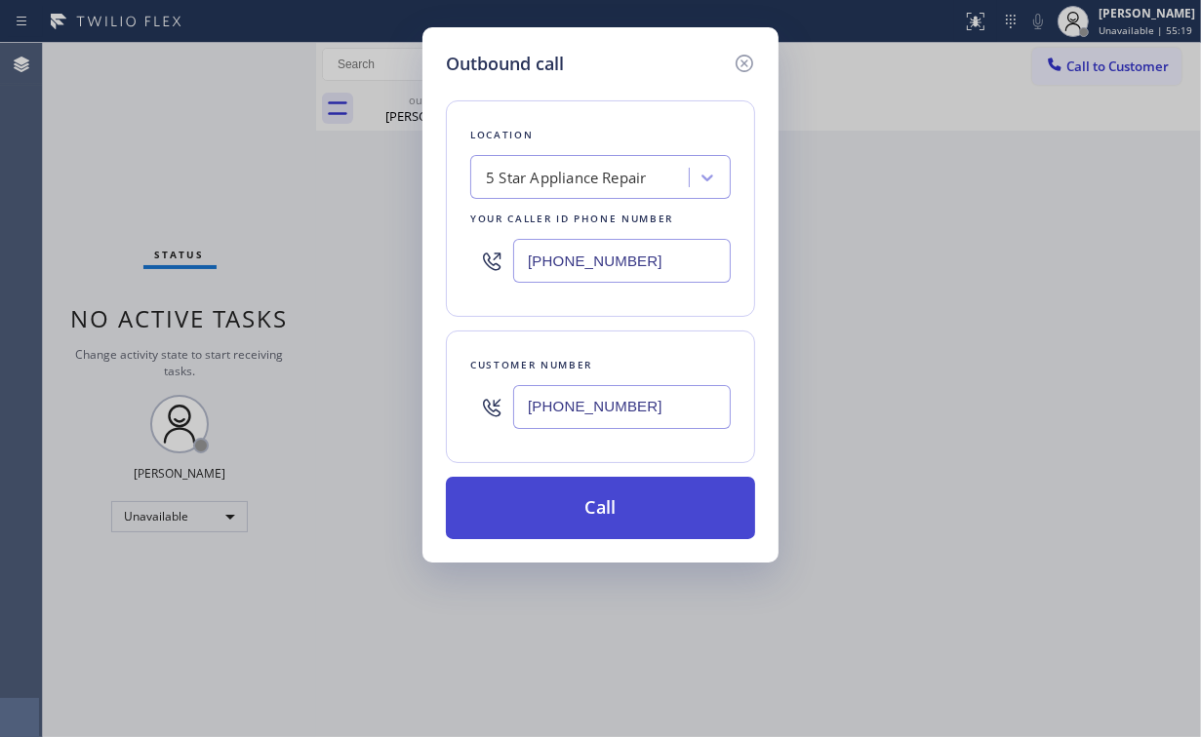
type input "[PHONE_NUMBER]"
click at [592, 509] on button "Call" at bounding box center [600, 508] width 309 height 62
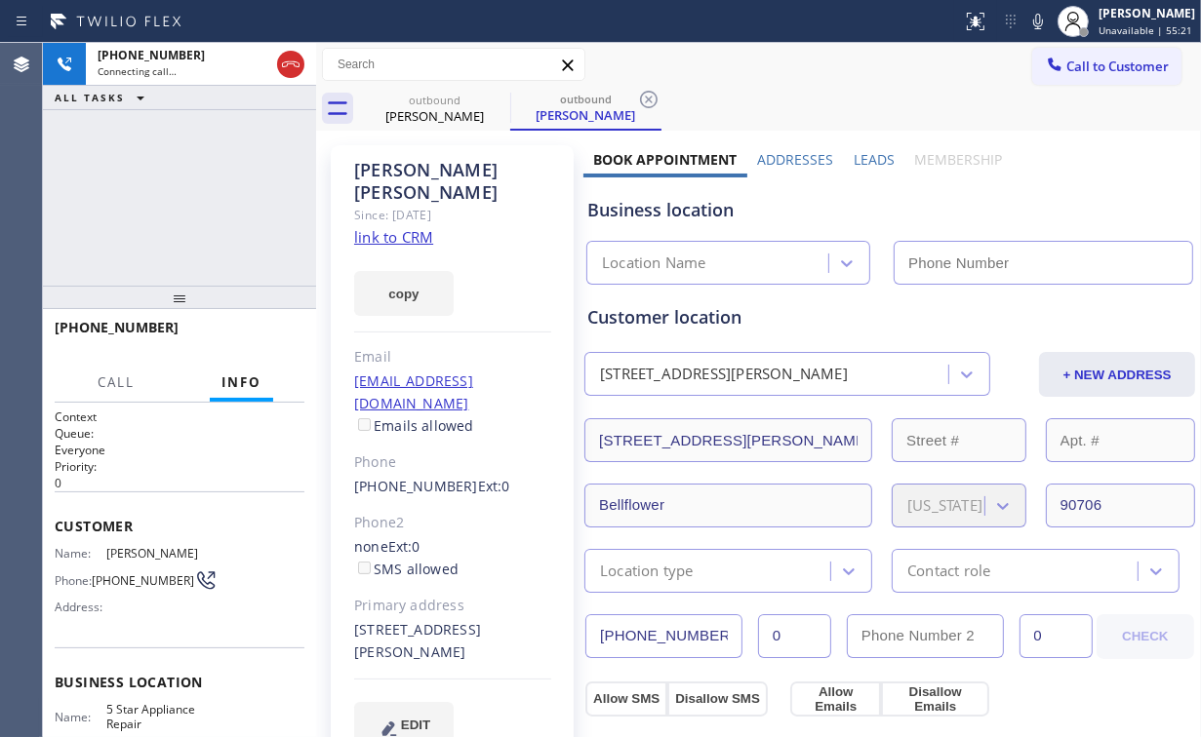
click at [218, 164] on div "[PHONE_NUMBER] Connecting call… ALL TASKS ALL TASKS ACTIVE TASKS TASKS IN WRAP …" at bounding box center [179, 164] width 273 height 243
type input "[PHONE_NUMBER]"
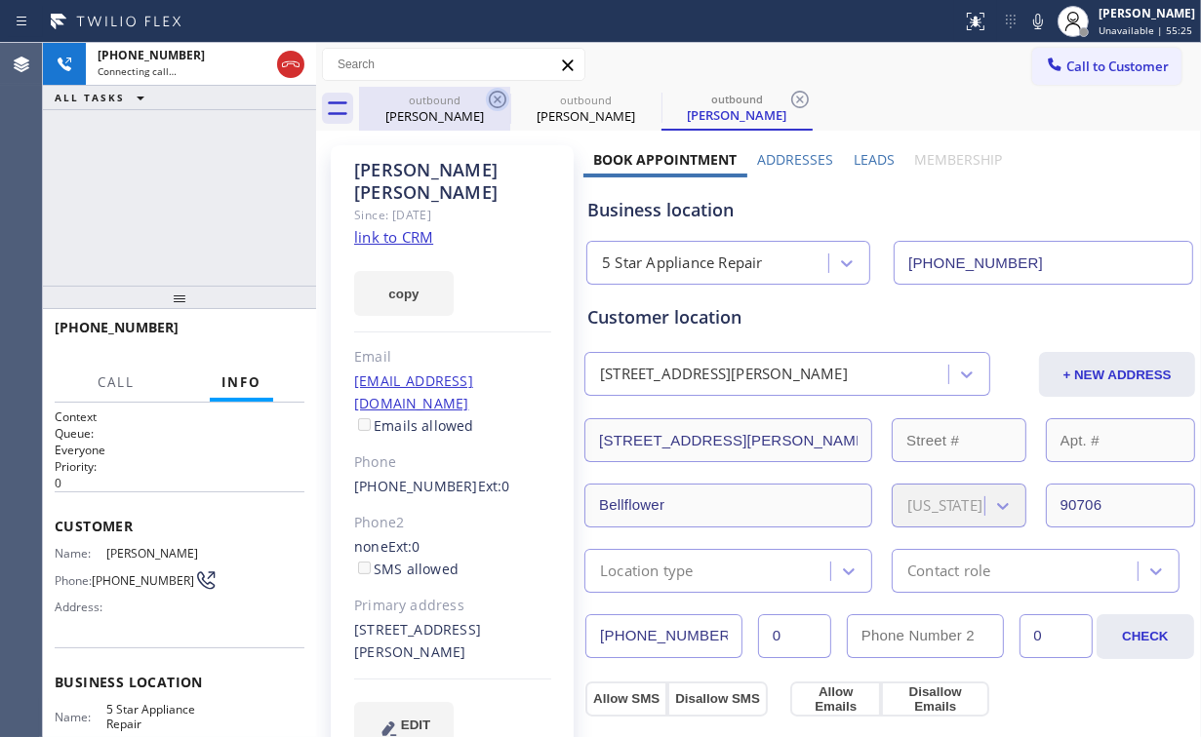
drag, startPoint x: 415, startPoint y: 103, endPoint x: 496, endPoint y: 108, distance: 82.1
click at [417, 105] on div "outbound" at bounding box center [434, 100] width 147 height 15
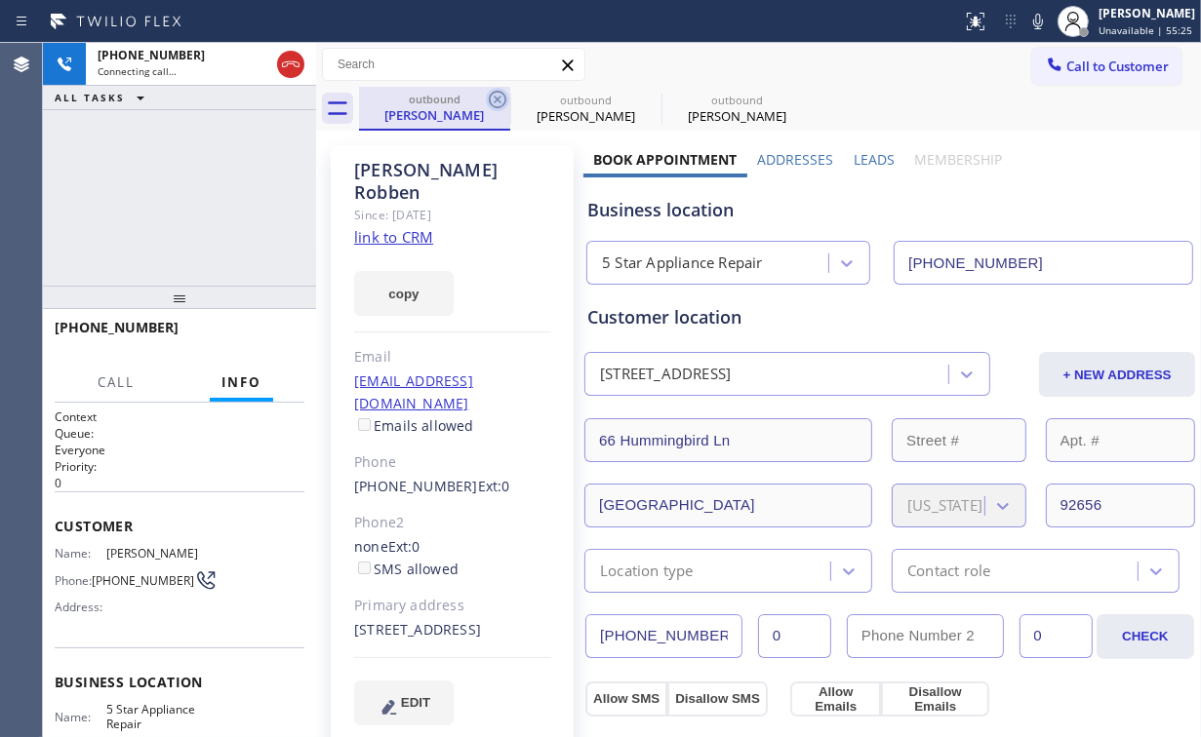
click at [494, 98] on icon at bounding box center [497, 99] width 23 height 23
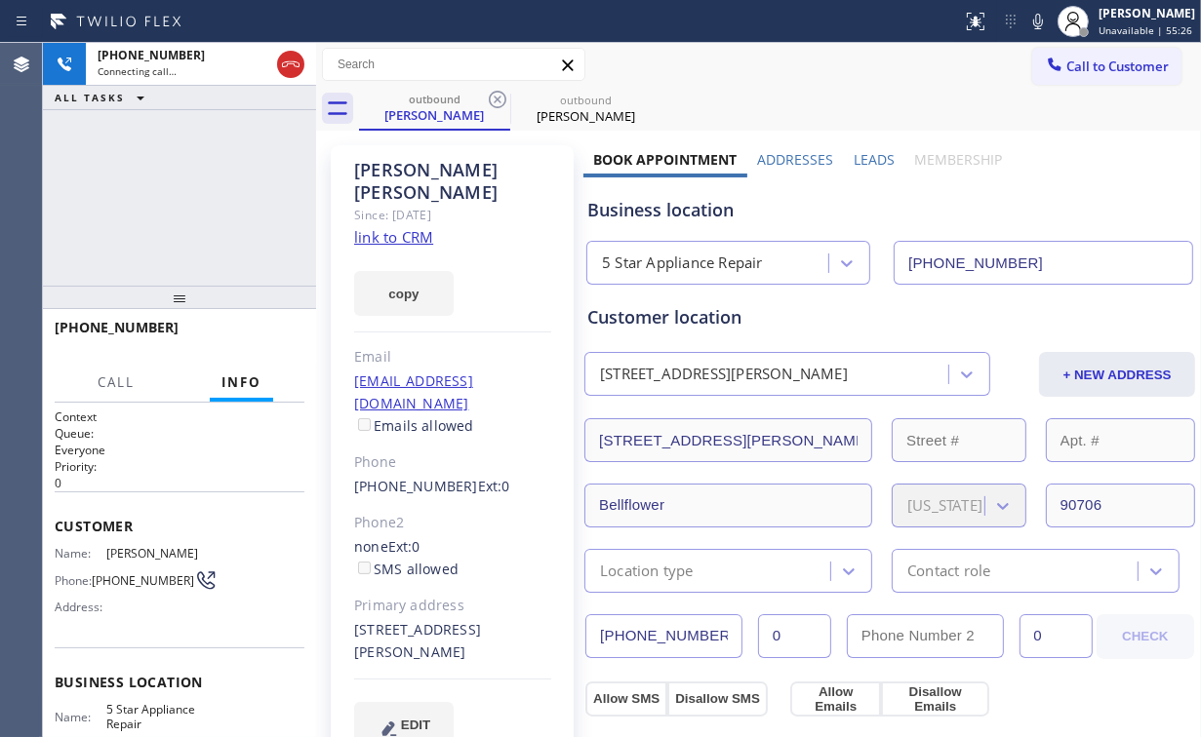
click at [199, 222] on div "[PHONE_NUMBER] Connecting call… ALL TASKS ALL TASKS ACTIVE TASKS TASKS IN WRAP …" at bounding box center [179, 164] width 273 height 243
click at [194, 195] on div "[PHONE_NUMBER] Connecting call… ALL TASKS ALL TASKS ACTIVE TASKS TASKS IN WRAP …" at bounding box center [179, 164] width 273 height 243
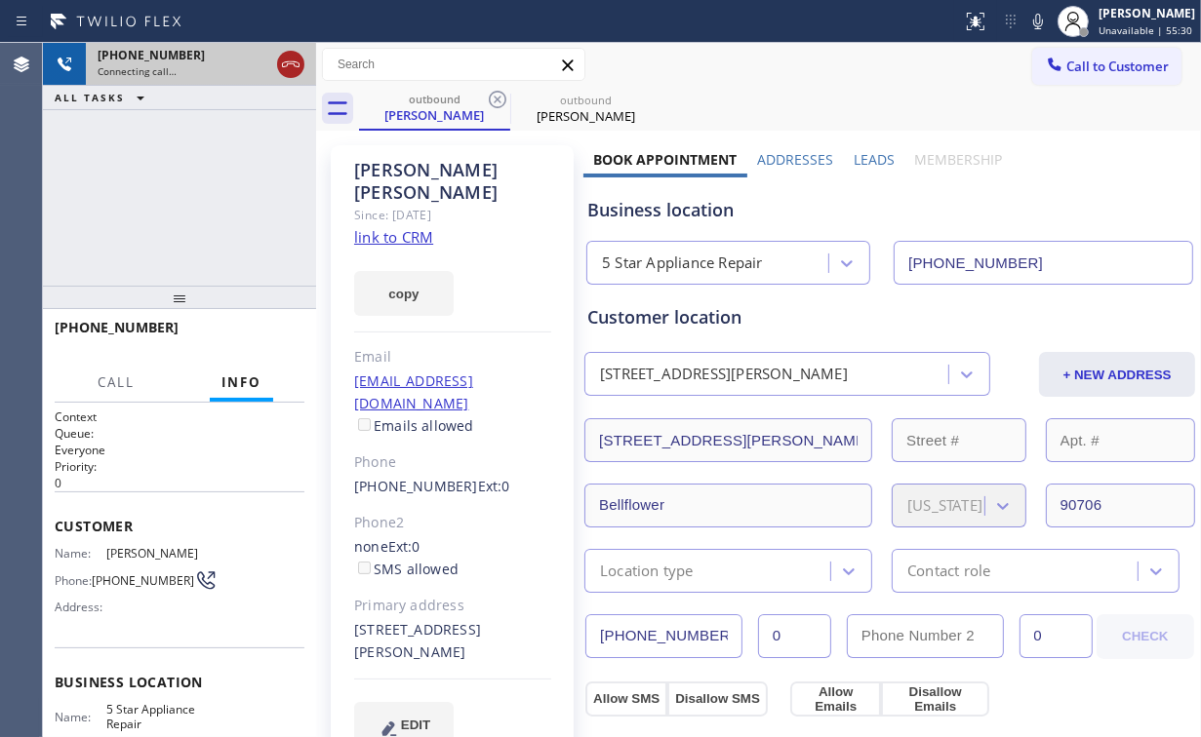
click at [295, 61] on icon at bounding box center [290, 64] width 23 height 23
drag, startPoint x: 421, startPoint y: 121, endPoint x: 546, endPoint y: 95, distance: 127.6
click at [423, 121] on div "[PERSON_NAME]" at bounding box center [434, 115] width 147 height 18
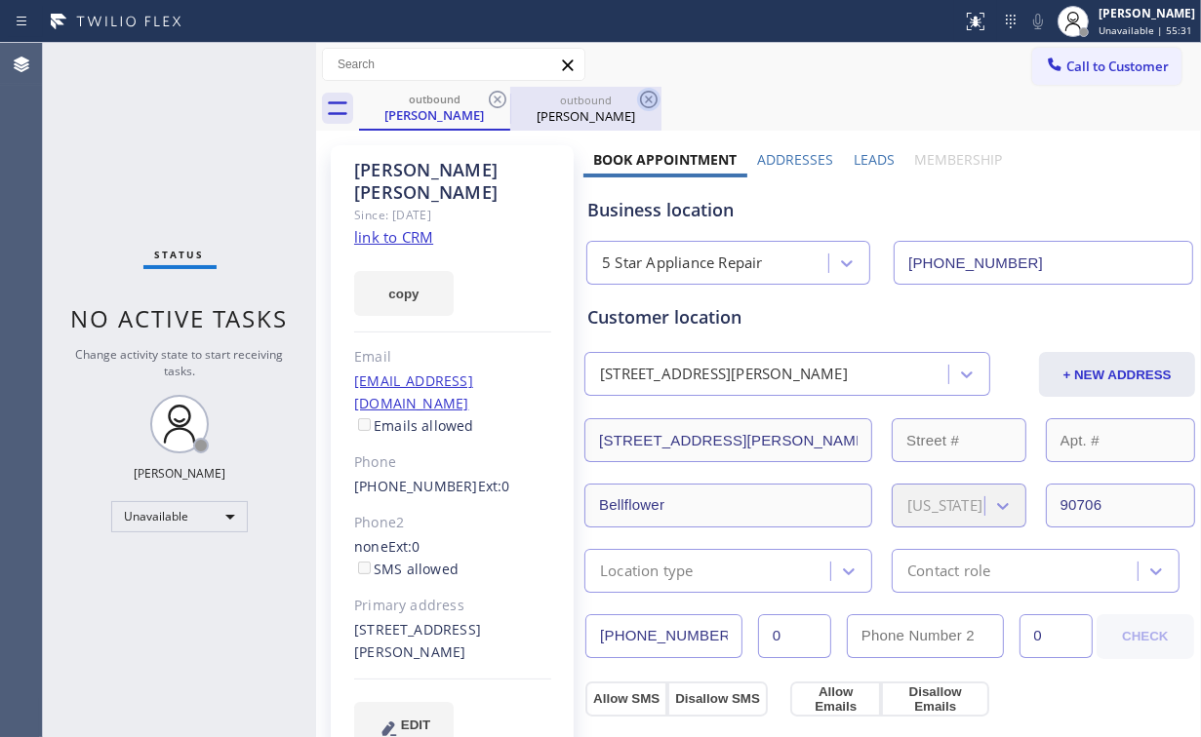
click at [498, 99] on icon at bounding box center [498, 100] width 18 height 18
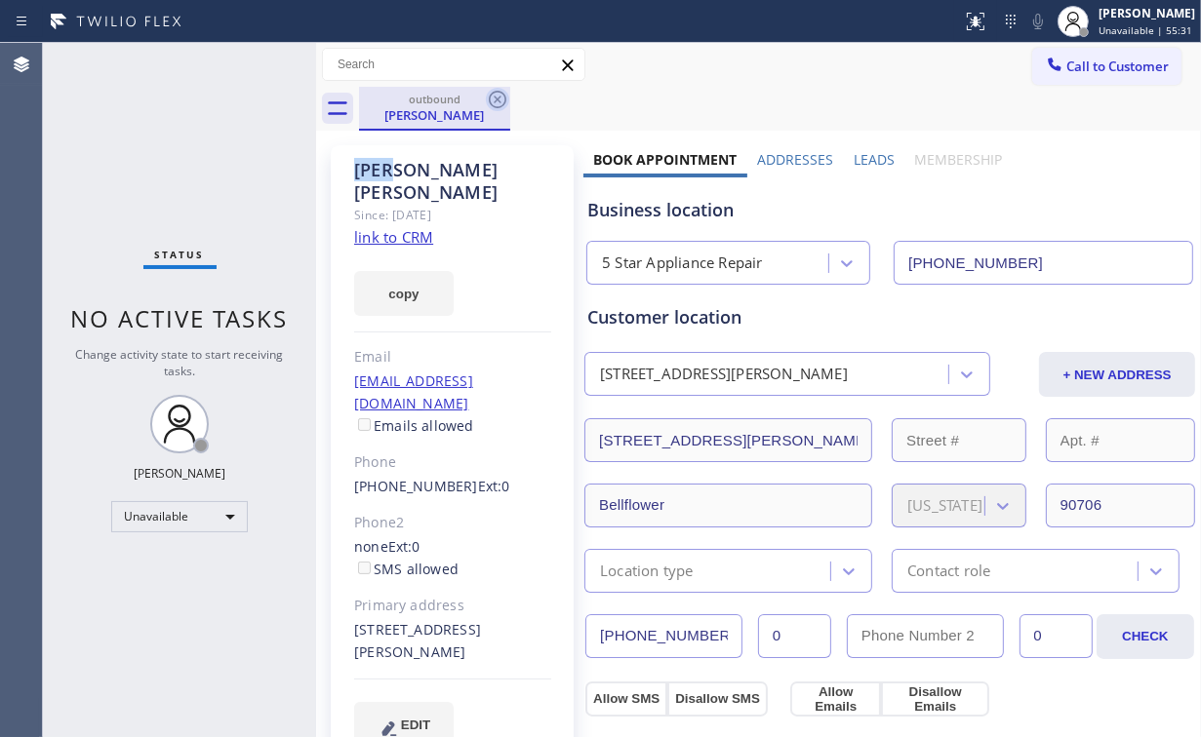
click at [499, 98] on icon at bounding box center [498, 100] width 18 height 18
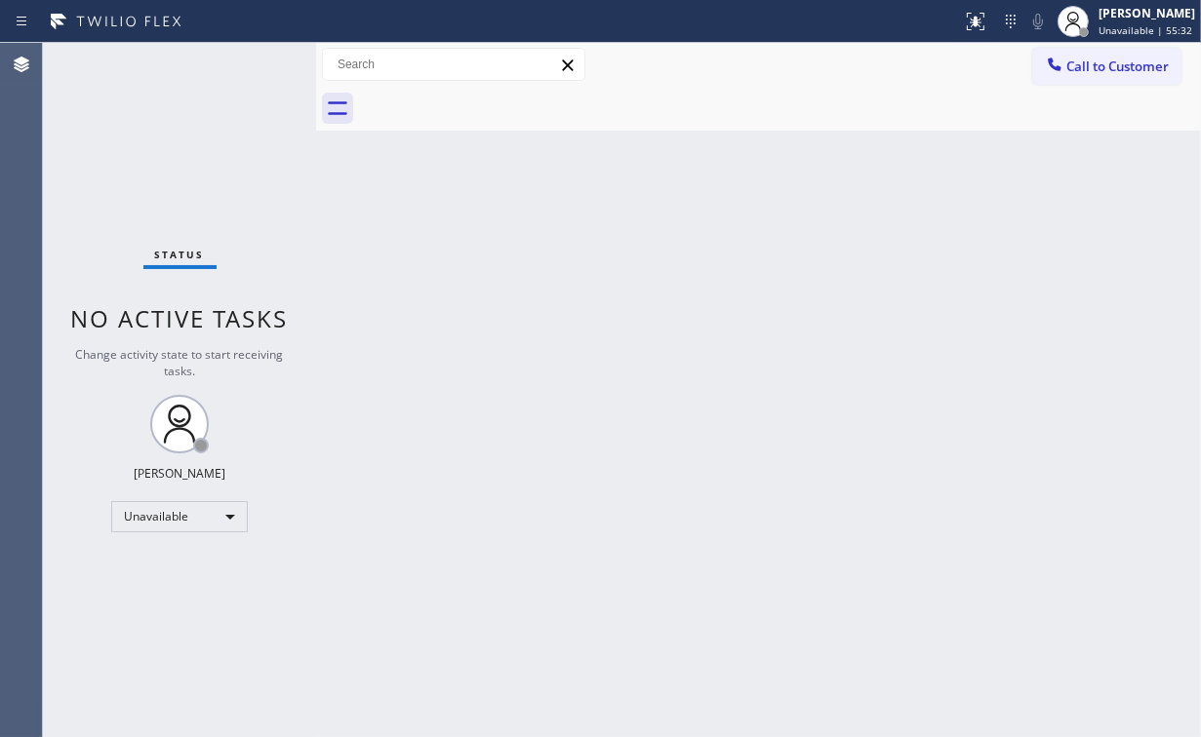
click at [222, 129] on div "Status No active tasks Change activity state to start receiving tasks. [PERSON_…" at bounding box center [179, 390] width 273 height 694
click at [1108, 77] on button "Call to Customer" at bounding box center [1106, 66] width 149 height 37
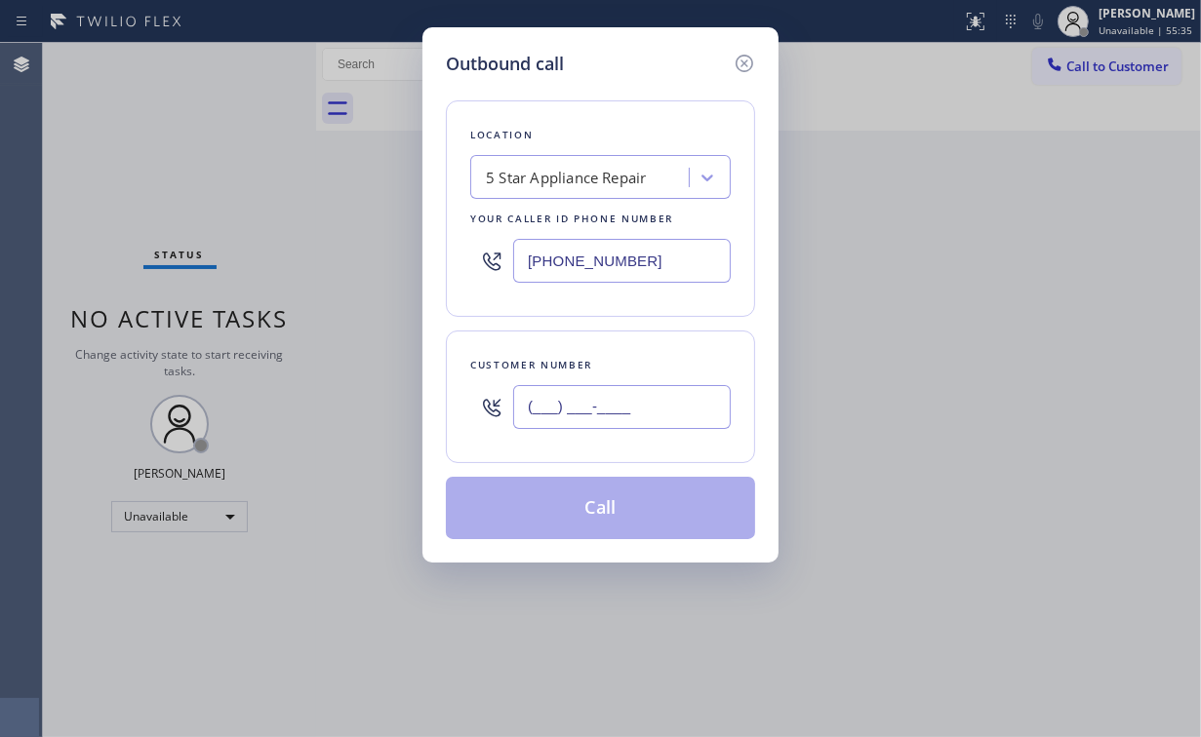
click at [603, 408] on input "(___) ___-____" at bounding box center [622, 407] width 218 height 44
paste input "206) 687-0807"
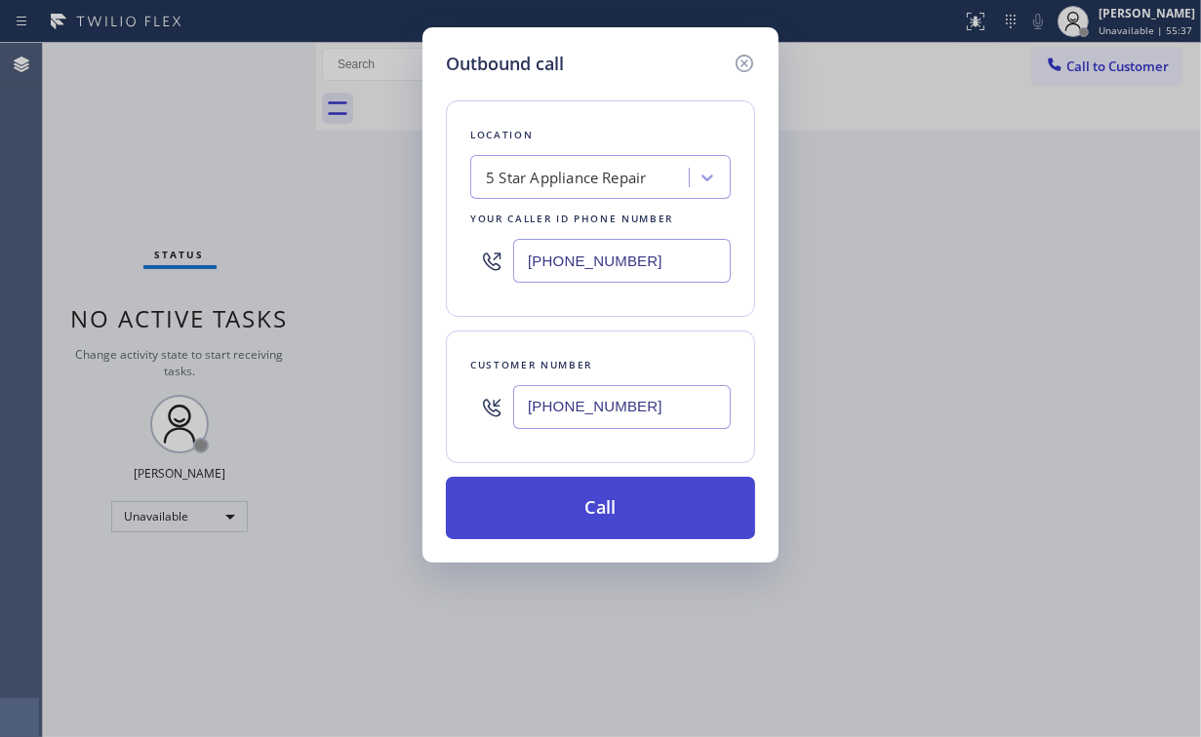
type input "[PHONE_NUMBER]"
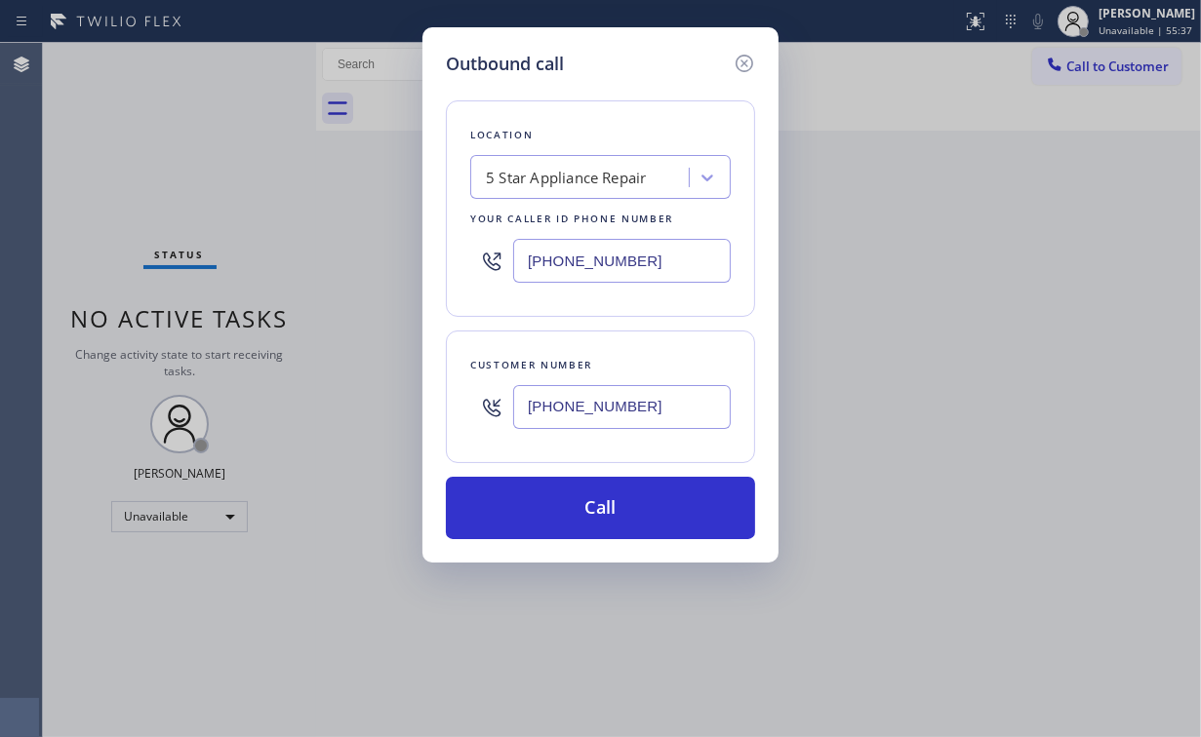
drag, startPoint x: 588, startPoint y: 499, endPoint x: 501, endPoint y: 671, distance: 192.4
click at [587, 506] on button "Call" at bounding box center [600, 508] width 309 height 62
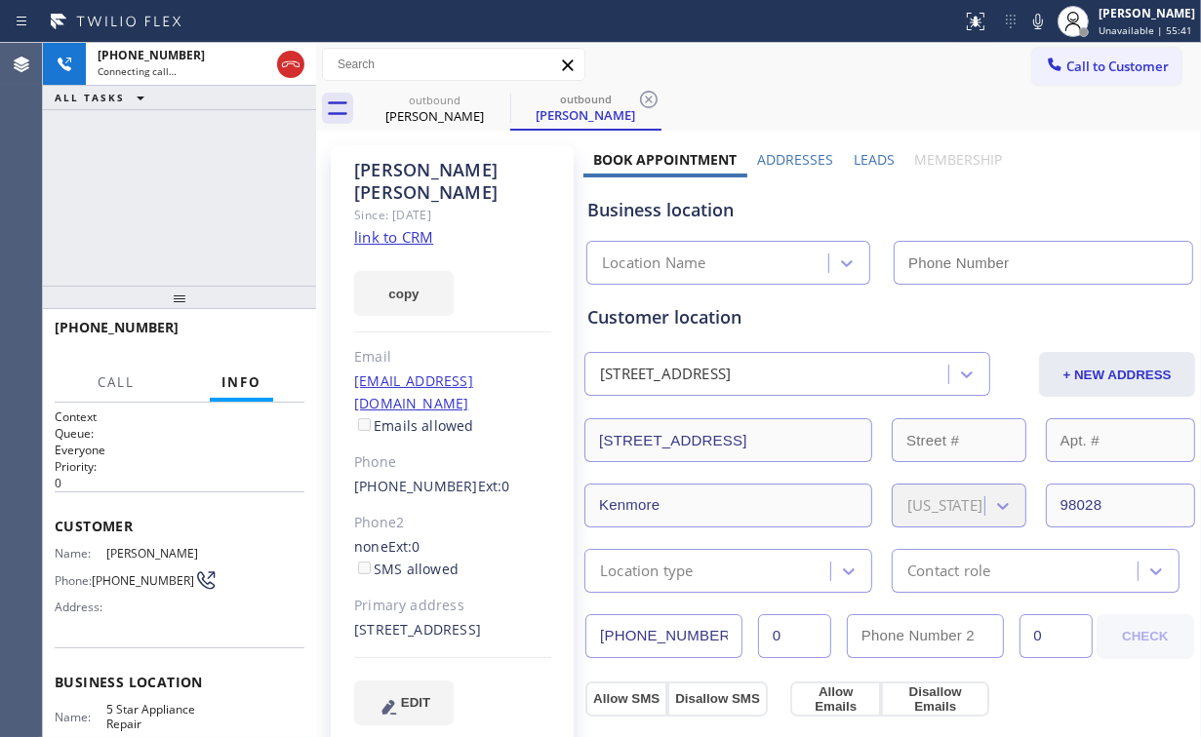
type input "[PHONE_NUMBER]"
click at [179, 195] on div "[PHONE_NUMBER] Connecting call… ALL TASKS ALL TASKS ACTIVE TASKS TASKS IN WRAP …" at bounding box center [179, 164] width 273 height 243
click at [192, 196] on div "[PHONE_NUMBER] Connecting call… ALL TASKS ALL TASKS ACTIVE TASKS TASKS IN WRAP …" at bounding box center [179, 164] width 273 height 243
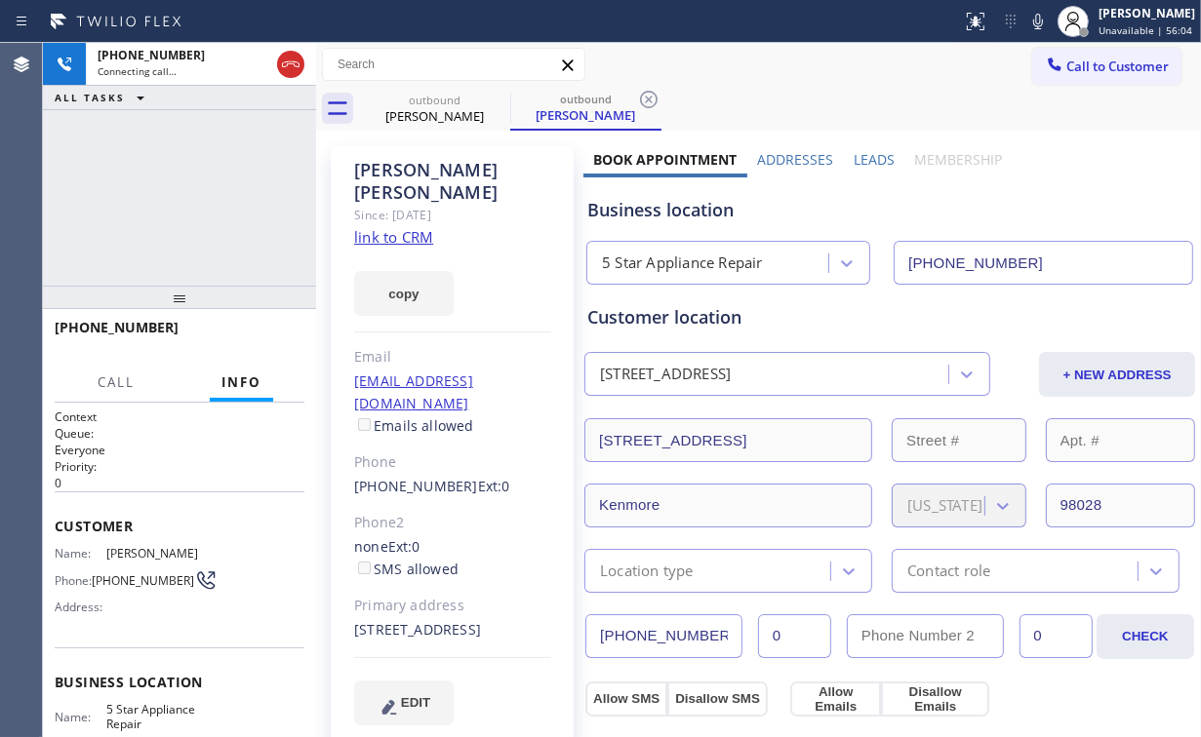
click at [192, 196] on div "[PHONE_NUMBER] Connecting call… ALL TASKS ALL TASKS ACTIVE TASKS TASKS IN WRAP …" at bounding box center [179, 164] width 273 height 243
click at [191, 195] on div "[PHONE_NUMBER] Live | 00:01 ALL TASKS ALL TASKS ACTIVE TASKS TASKS IN WRAP UP" at bounding box center [179, 164] width 273 height 243
click at [187, 196] on div "[PHONE_NUMBER] Live | 00:01 ALL TASKS ALL TASKS ACTIVE TASKS TASKS IN WRAP UP" at bounding box center [179, 164] width 273 height 243
click at [270, 330] on span "HANG UP" at bounding box center [259, 337] width 60 height 14
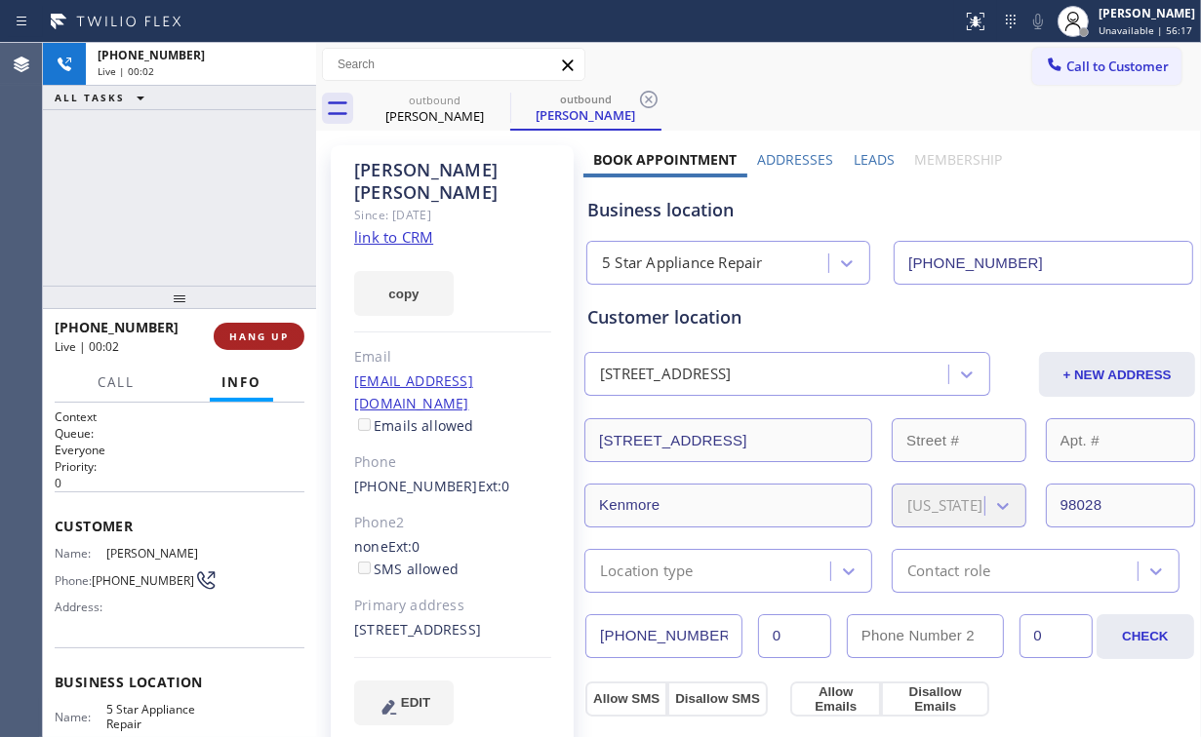
click at [270, 330] on span "HANG UP" at bounding box center [259, 337] width 60 height 14
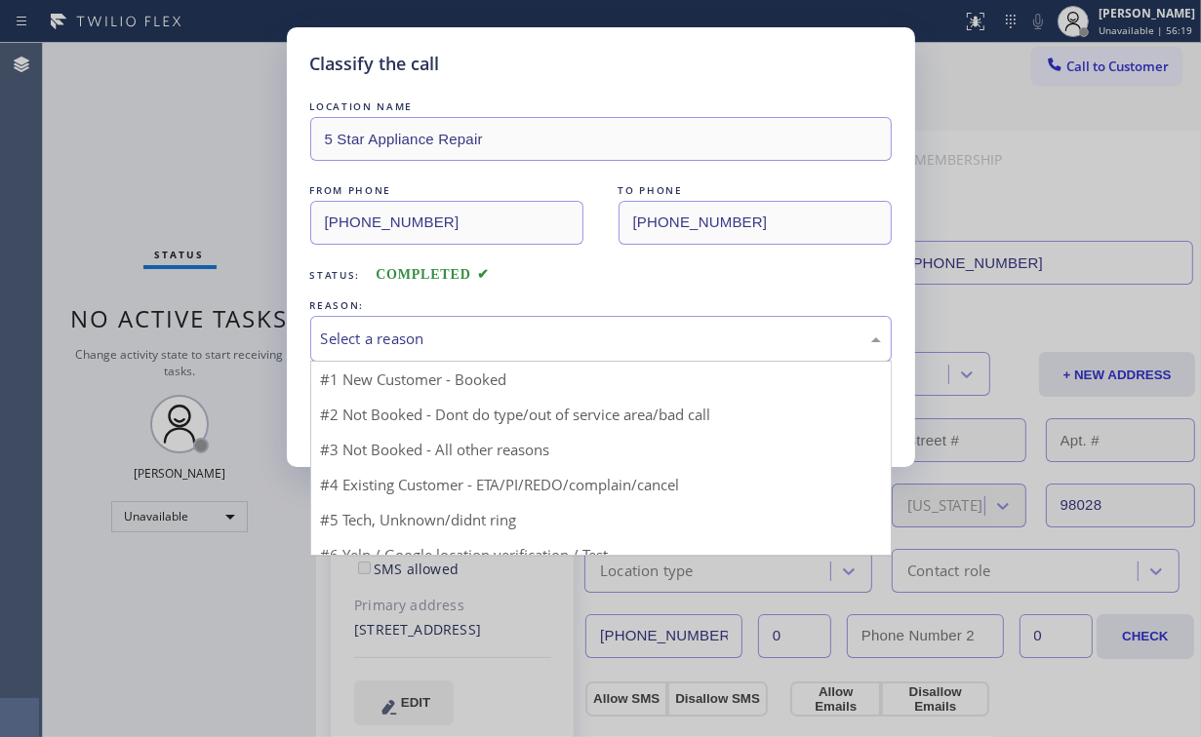
drag, startPoint x: 388, startPoint y: 318, endPoint x: 390, endPoint y: 344, distance: 26.4
click at [389, 319] on div "Select a reason" at bounding box center [600, 339] width 581 height 46
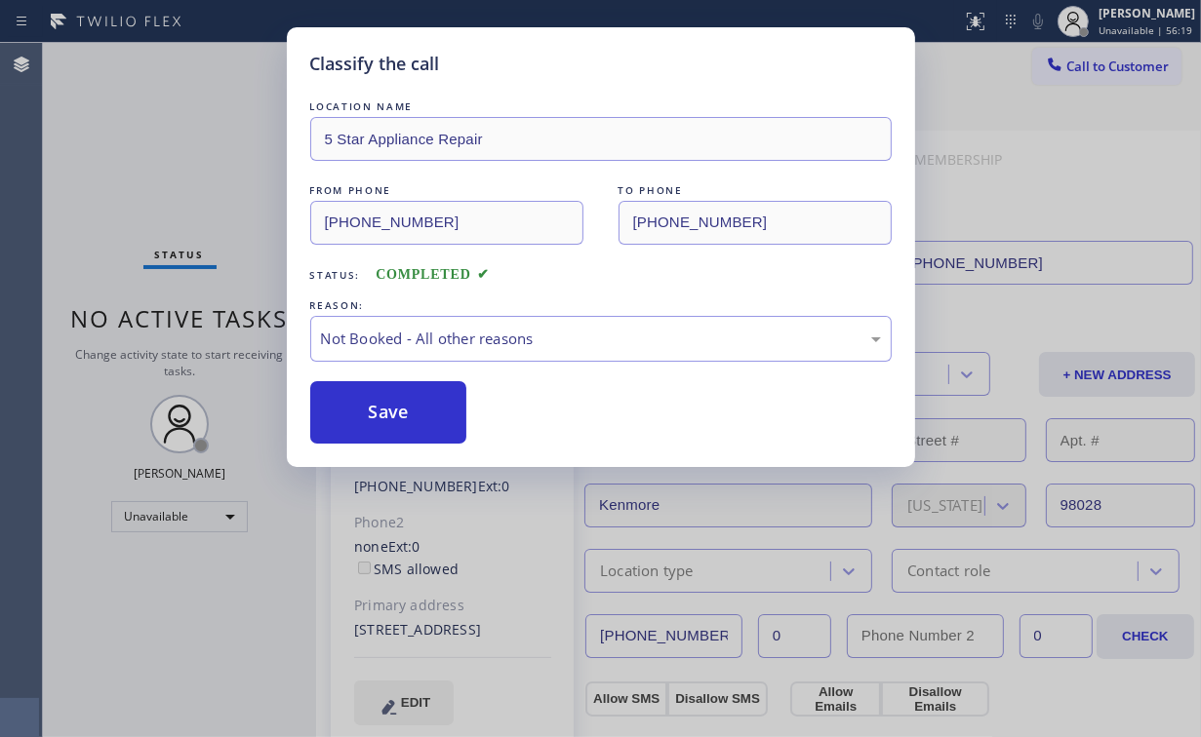
drag, startPoint x: 383, startPoint y: 410, endPoint x: 258, endPoint y: 200, distance: 244.6
click at [382, 406] on button "Save" at bounding box center [388, 412] width 157 height 62
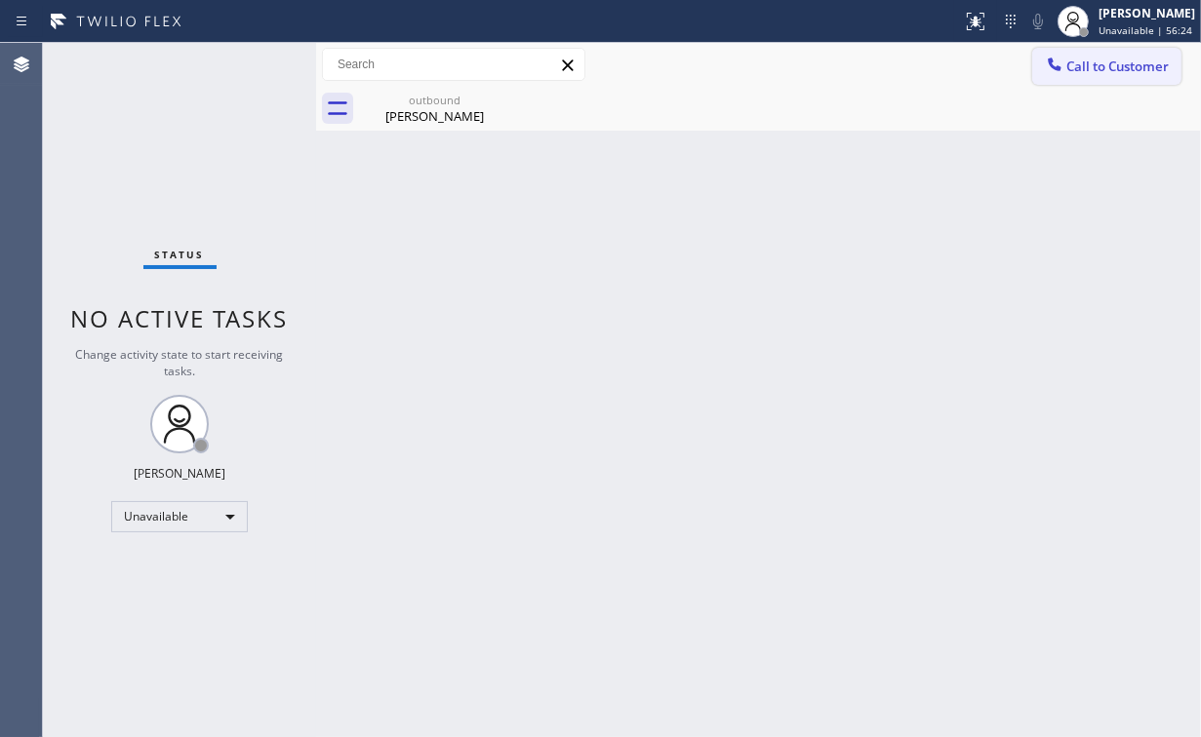
click at [1100, 70] on span "Call to Customer" at bounding box center [1117, 67] width 102 height 18
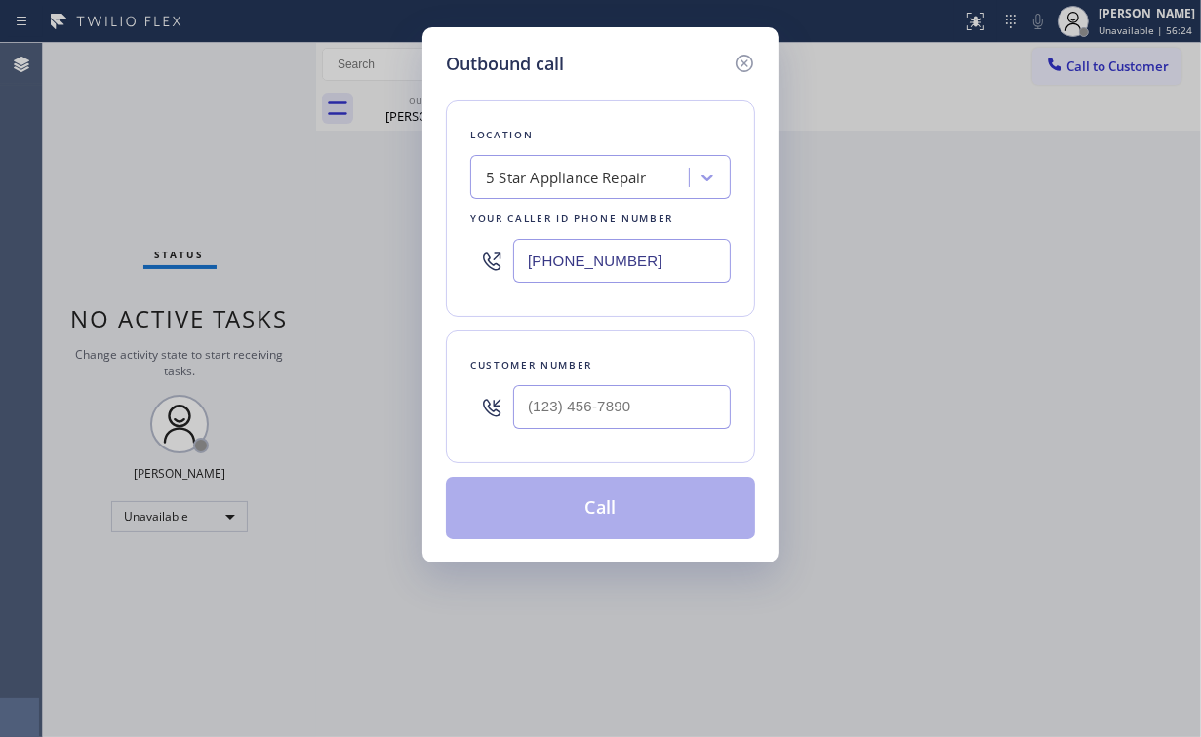
click at [650, 427] on div at bounding box center [622, 407] width 218 height 63
click at [651, 399] on input "(___) ___-____" at bounding box center [622, 407] width 218 height 44
paste input "573) 268-0567"
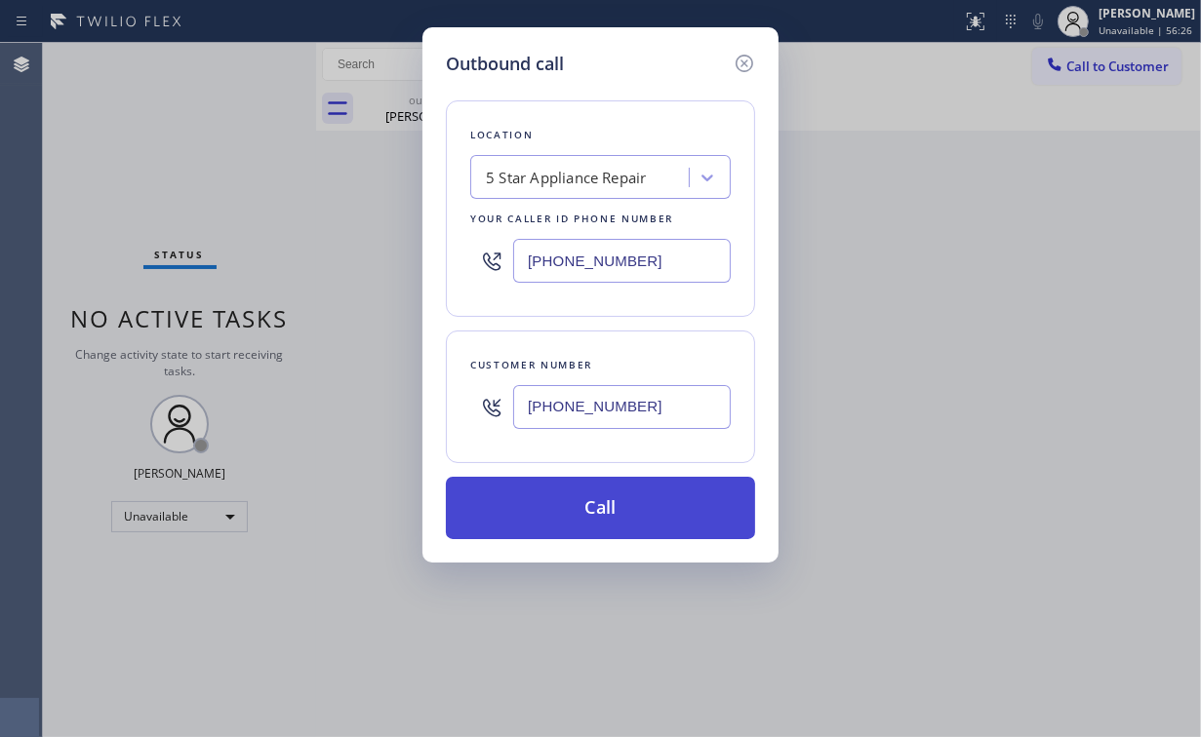
type input "[PHONE_NUMBER]"
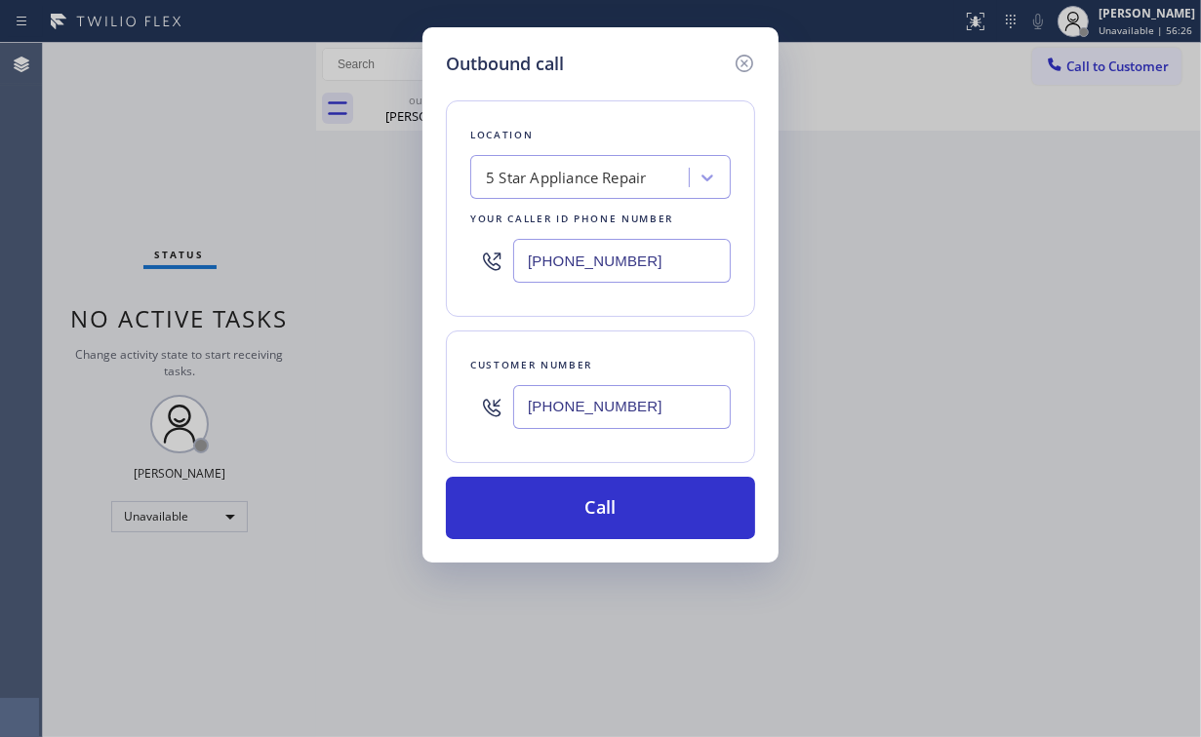
drag, startPoint x: 554, startPoint y: 504, endPoint x: 487, endPoint y: 698, distance: 205.4
click at [554, 504] on button "Call" at bounding box center [600, 508] width 309 height 62
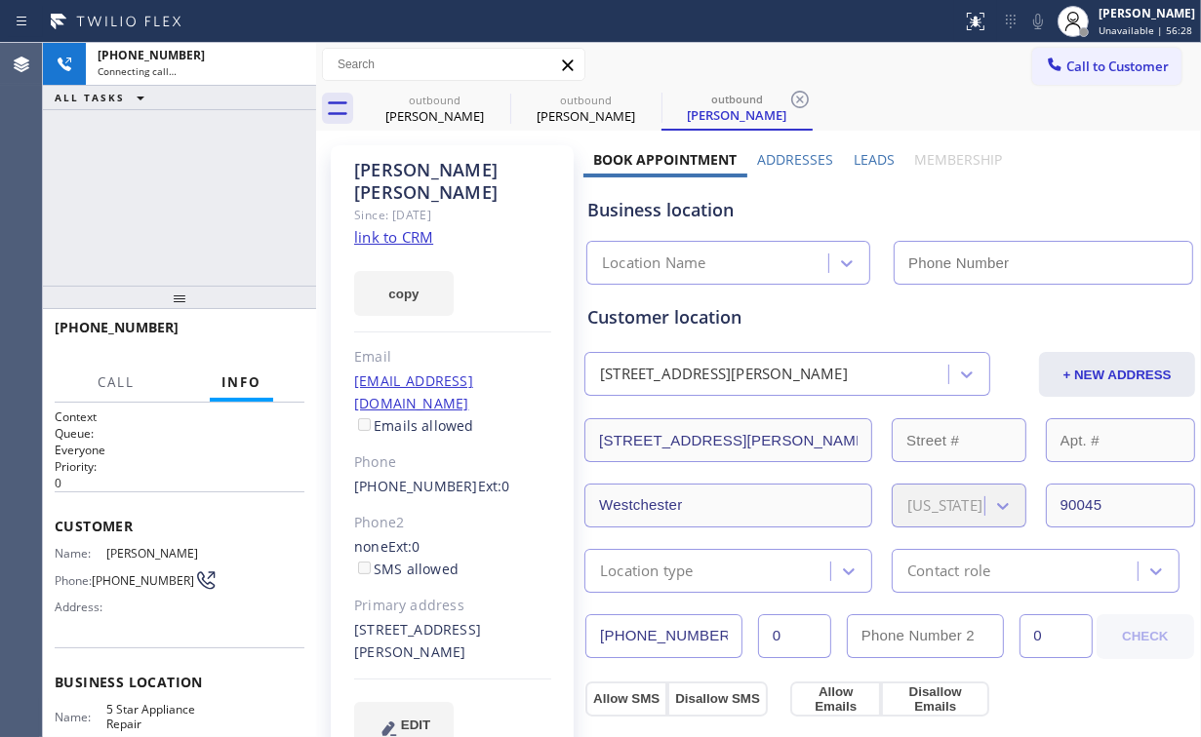
click at [227, 190] on div "[PHONE_NUMBER] Connecting call… ALL TASKS ALL TASKS ACTIVE TASKS TASKS IN WRAP …" at bounding box center [179, 164] width 273 height 243
drag, startPoint x: 441, startPoint y: 101, endPoint x: 484, endPoint y: 107, distance: 43.3
click at [443, 107] on div "outbound [PERSON_NAME]" at bounding box center [434, 109] width 147 height 44
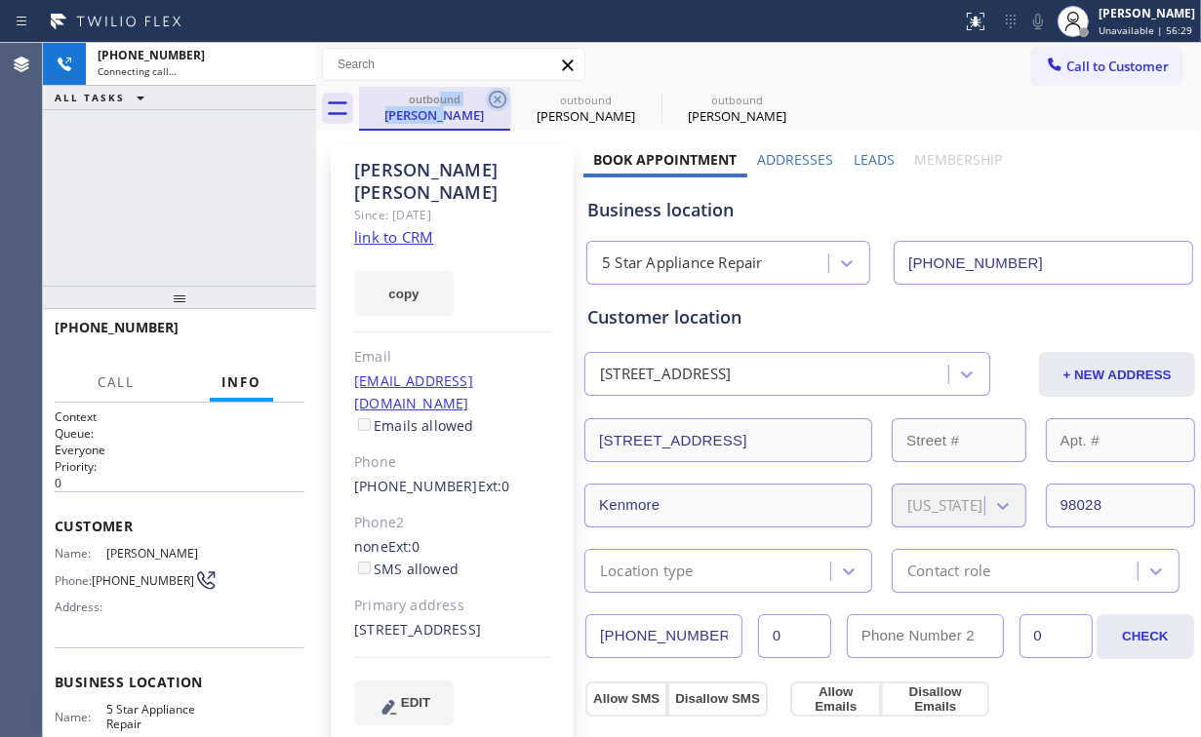
type input "[PHONE_NUMBER]"
click at [496, 97] on icon at bounding box center [497, 99] width 23 height 23
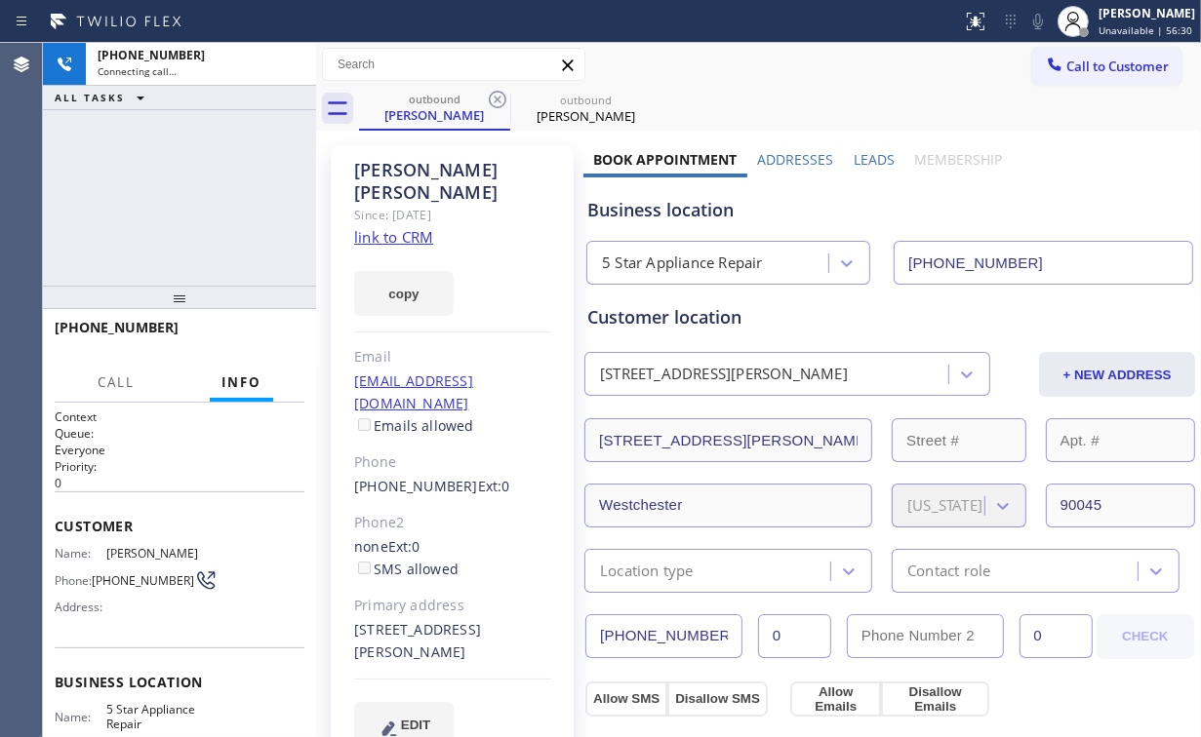
click at [227, 179] on div "[PHONE_NUMBER] Connecting call… ALL TASKS ALL TASKS ACTIVE TASKS TASKS IN WRAP …" at bounding box center [179, 164] width 273 height 243
click at [248, 321] on div "[PHONE_NUMBER] Live | 00:06 HANG UP" at bounding box center [180, 336] width 250 height 51
click at [259, 335] on span "HANG UP" at bounding box center [259, 337] width 60 height 14
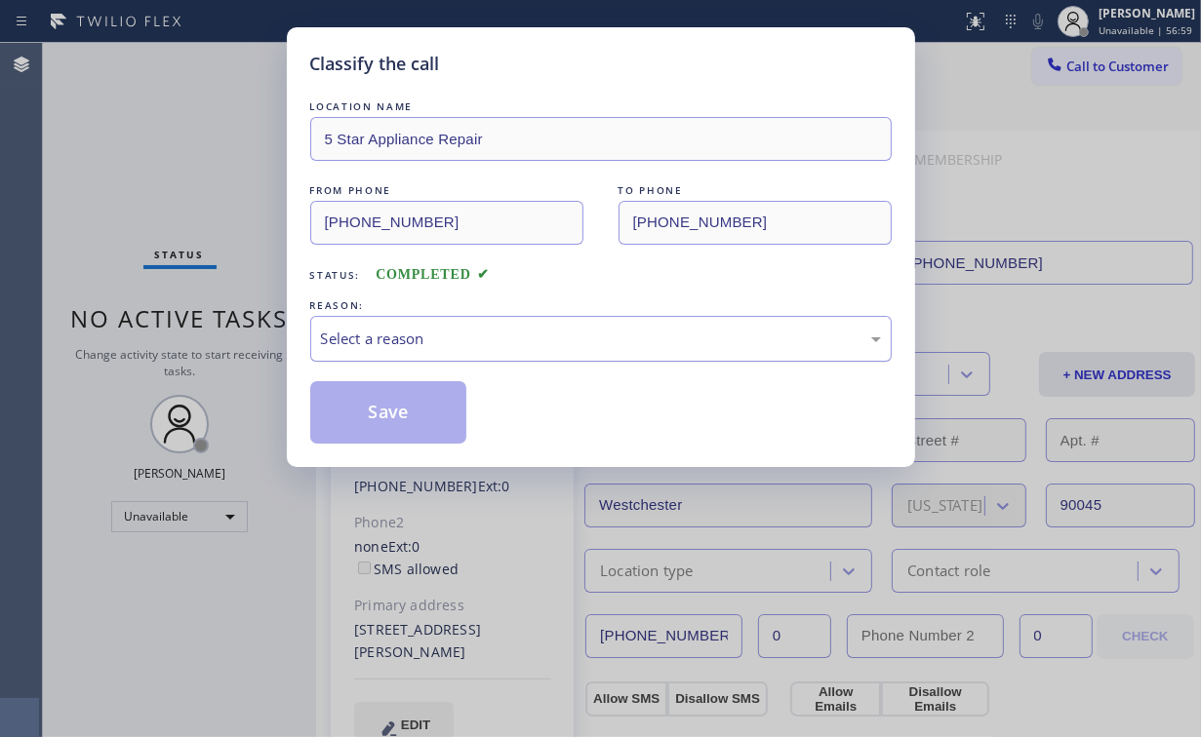
drag, startPoint x: 390, startPoint y: 330, endPoint x: 389, endPoint y: 347, distance: 17.6
click at [390, 332] on div "Select a reason" at bounding box center [601, 339] width 560 height 22
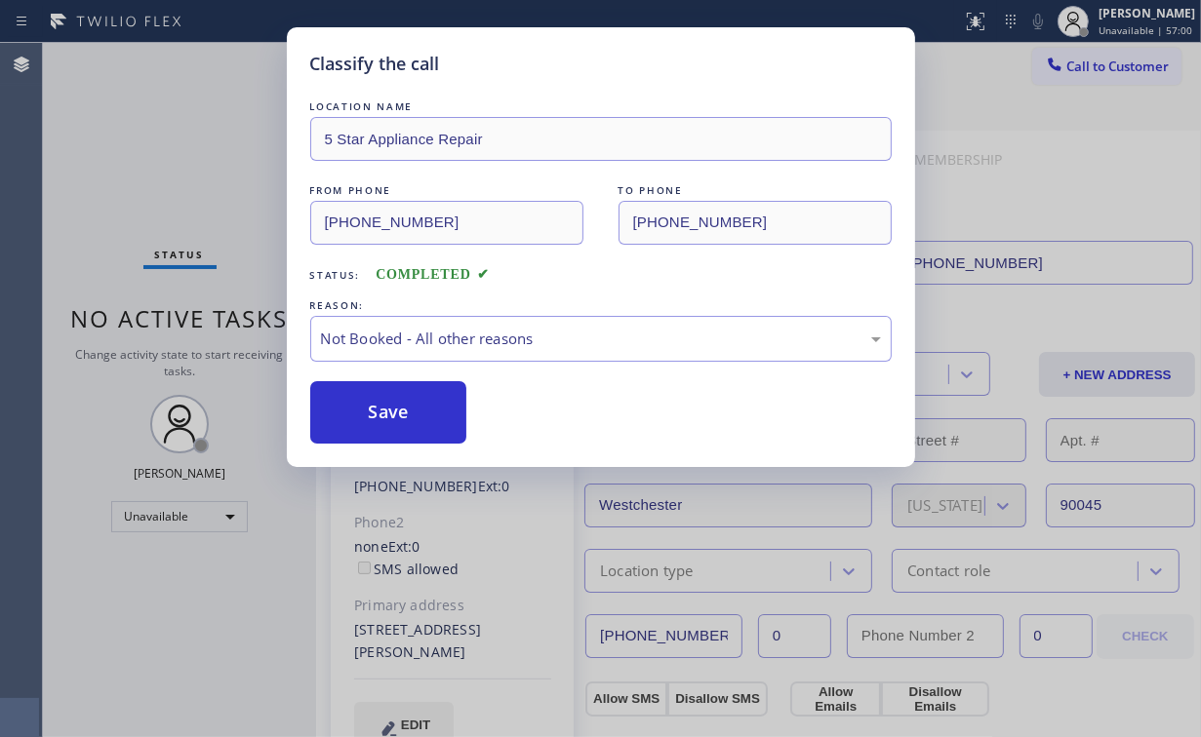
drag, startPoint x: 386, startPoint y: 417, endPoint x: 194, endPoint y: 213, distance: 280.1
click at [386, 414] on button "Save" at bounding box center [388, 412] width 157 height 62
click at [134, 113] on div "Classify the call LOCATION NAME 5 Star Appliance Repair FROM PHONE [PHONE_NUMBE…" at bounding box center [600, 368] width 1201 height 737
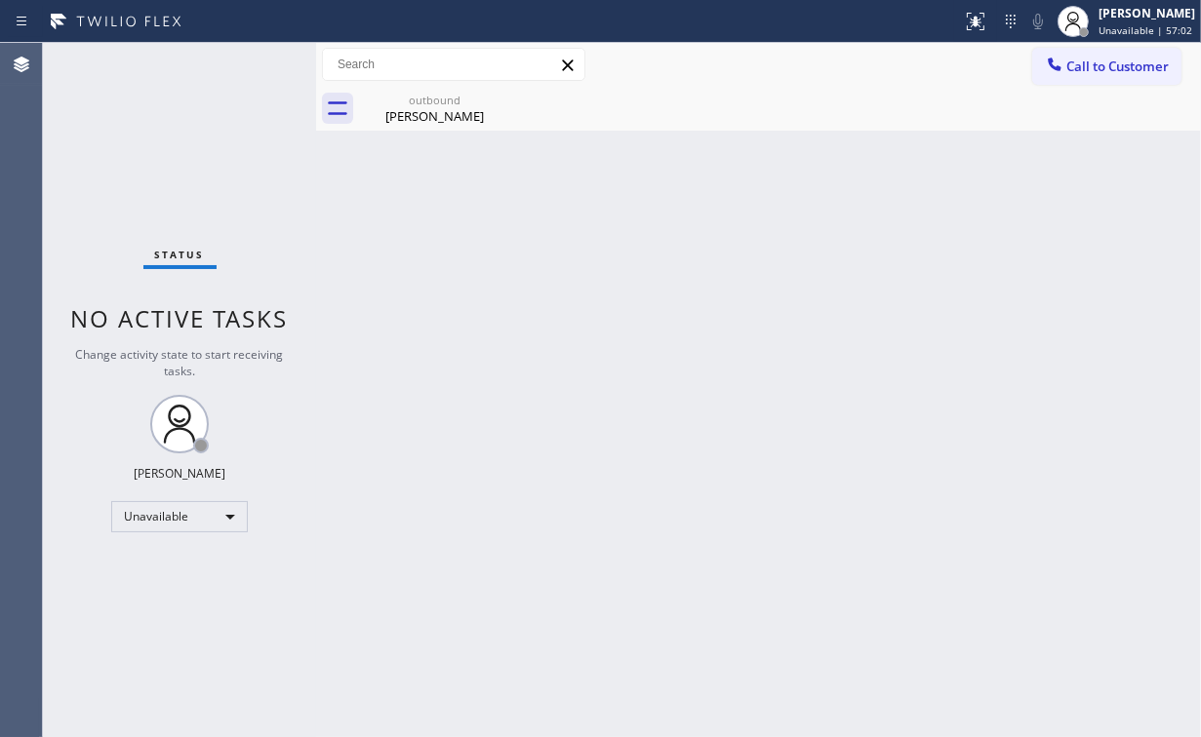
click at [398, 419] on div "Back to Dashboard Change Sender ID Customers Technicians Select a contact Outbo…" at bounding box center [758, 390] width 885 height 694
click at [454, 101] on div "outbound" at bounding box center [434, 100] width 147 height 15
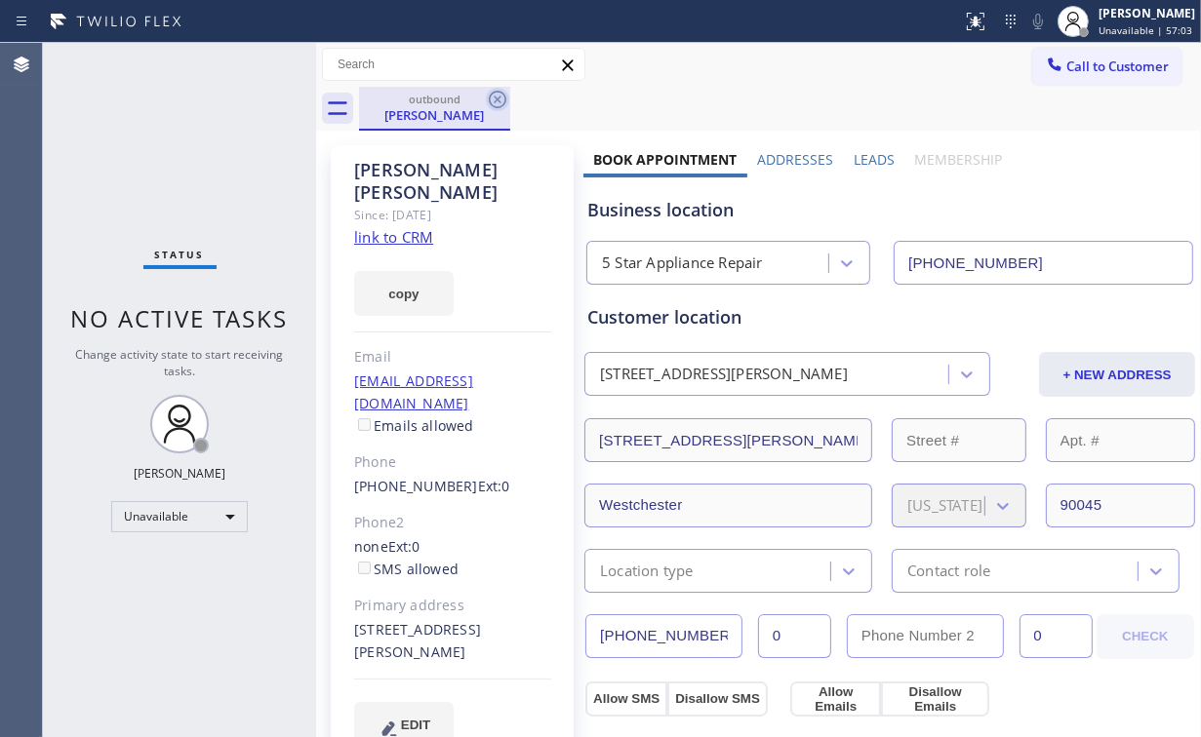
click at [508, 96] on icon at bounding box center [497, 99] width 23 height 23
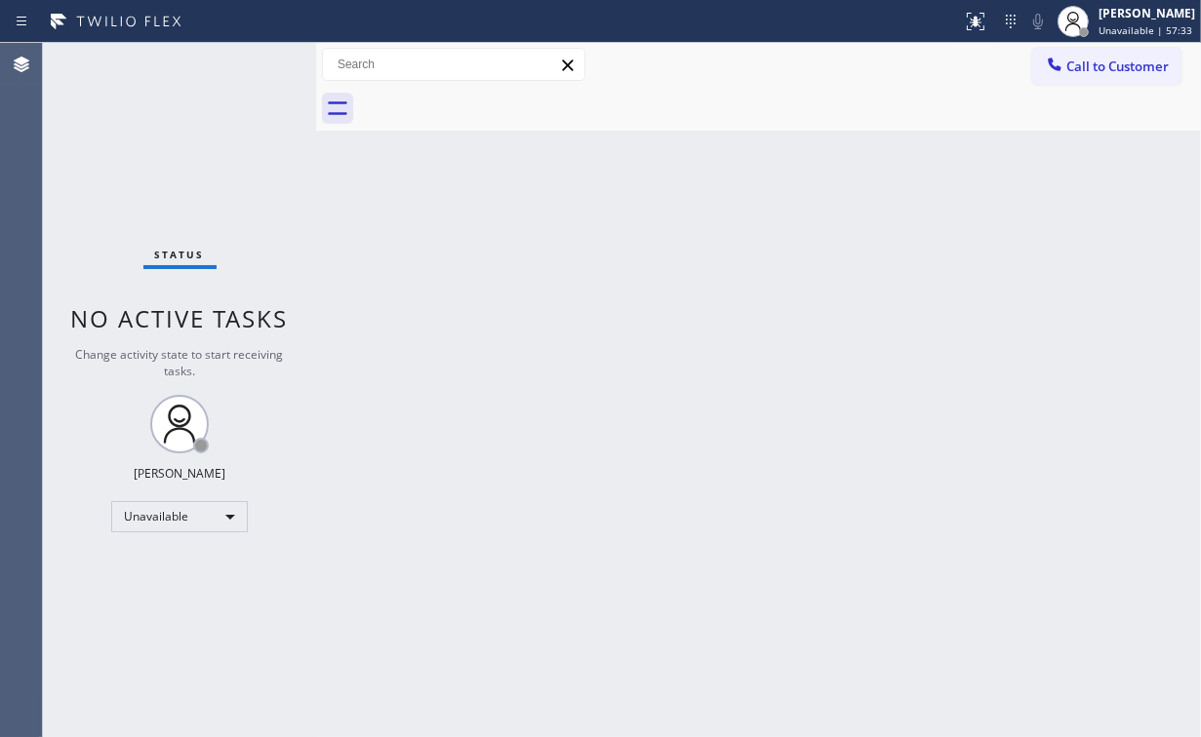
click at [1081, 62] on span "Call to Customer" at bounding box center [1117, 67] width 102 height 18
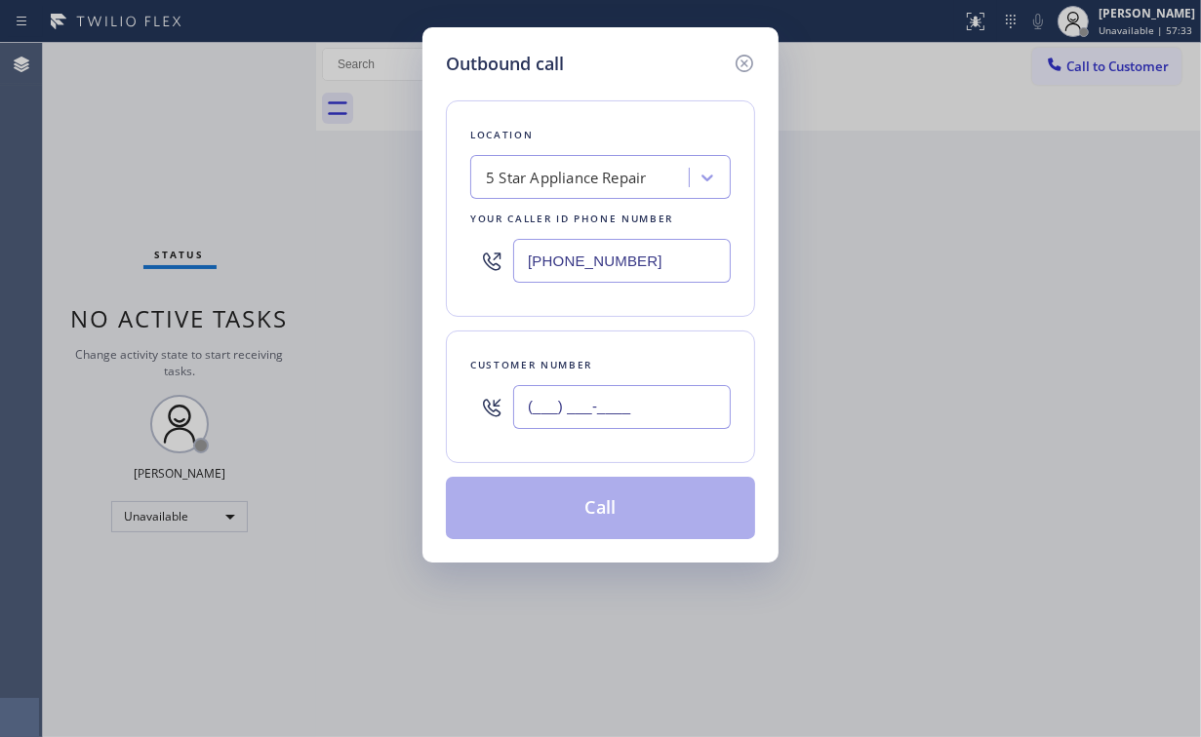
drag, startPoint x: 631, startPoint y: 402, endPoint x: 660, endPoint y: 398, distance: 29.5
click at [631, 403] on input "(___) ___-____" at bounding box center [622, 407] width 218 height 44
paste input "818) 679-7018"
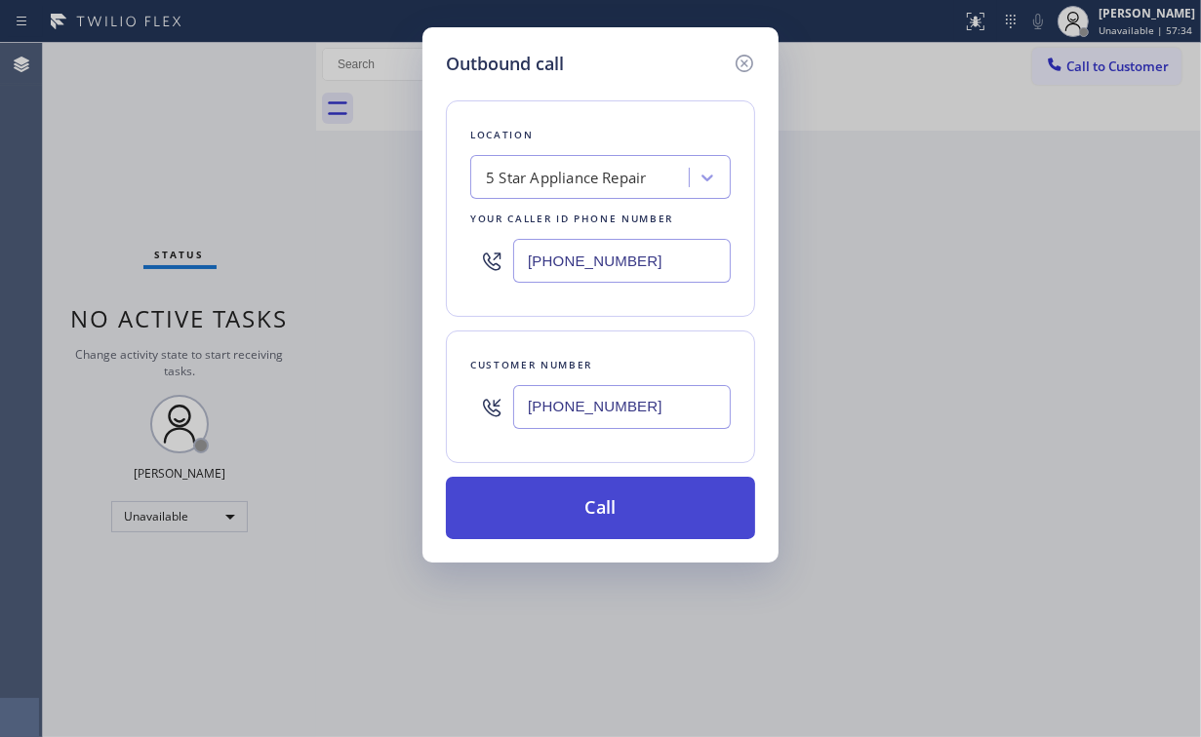
type input "[PHONE_NUMBER]"
click at [593, 496] on button "Call" at bounding box center [600, 508] width 309 height 62
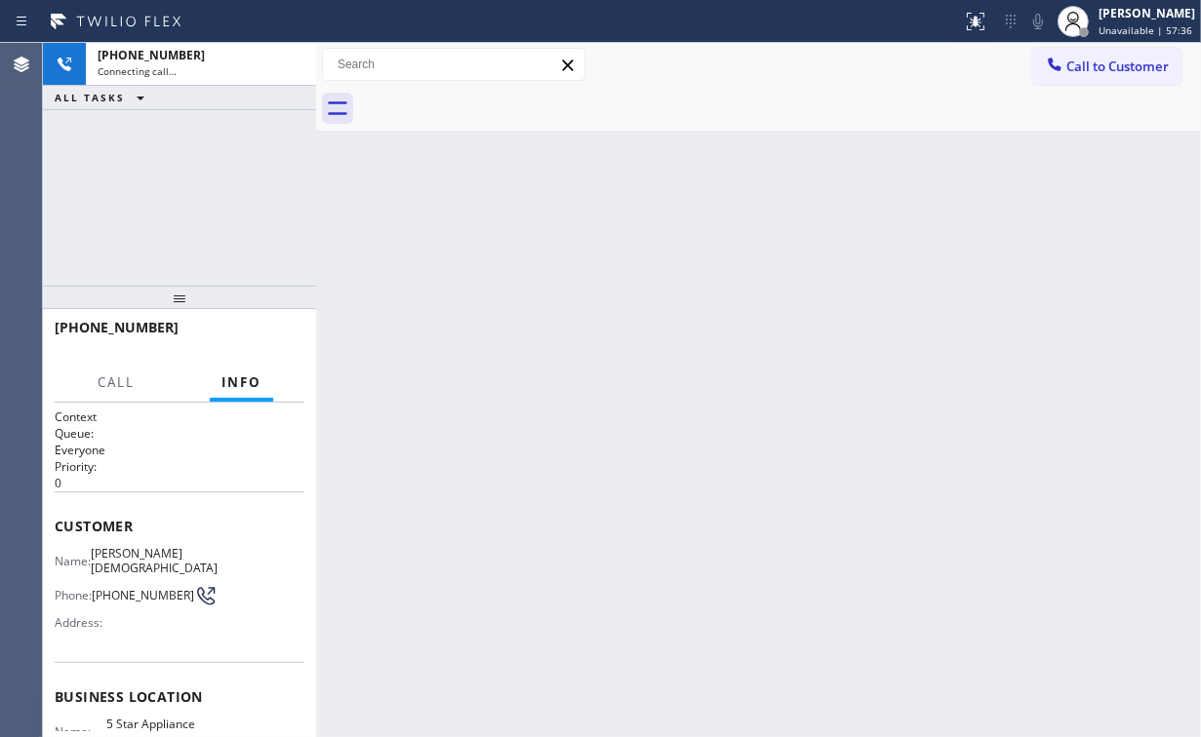
click at [206, 178] on div "[PHONE_NUMBER] Connecting call… ALL TASKS ALL TASKS ACTIVE TASKS TASKS IN WRAP …" at bounding box center [179, 164] width 273 height 243
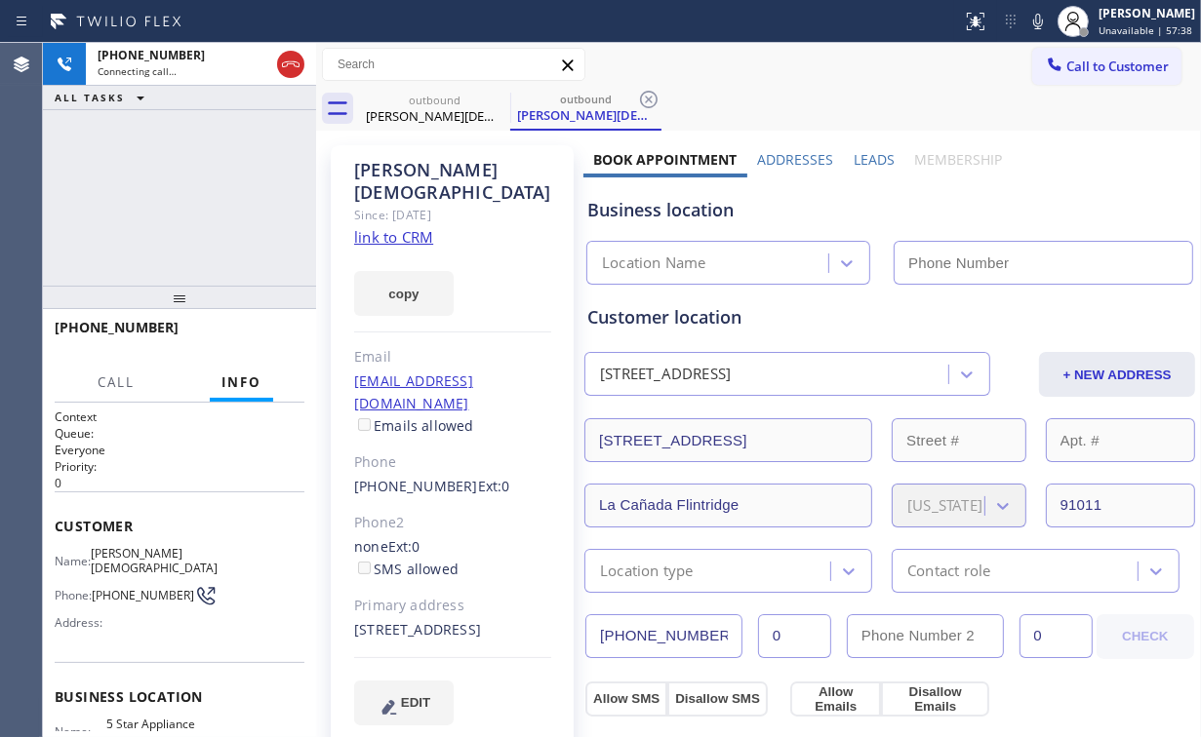
type input "[PHONE_NUMBER]"
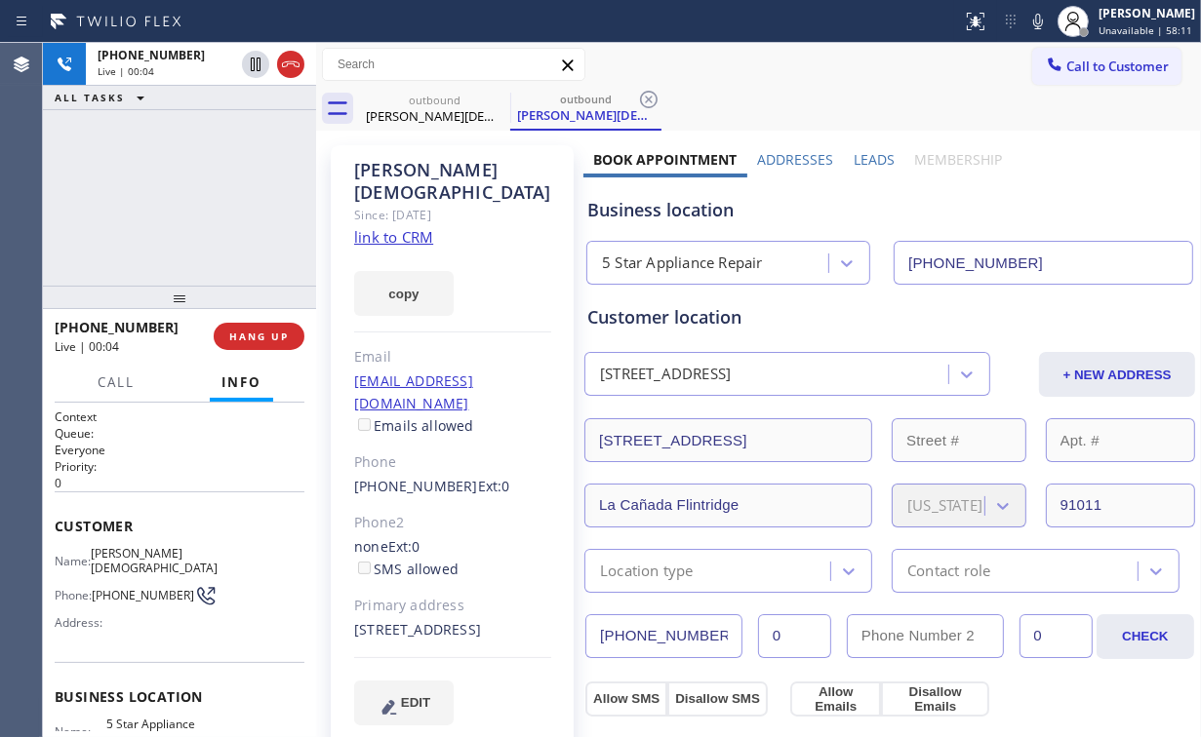
click at [220, 184] on div "[PHONE_NUMBER] Live | 00:04 ALL TASKS ALL TASKS ACTIVE TASKS TASKS IN WRAP UP" at bounding box center [179, 164] width 273 height 243
click at [255, 339] on span "HANG UP" at bounding box center [259, 337] width 60 height 14
click at [258, 339] on span "HANG UP" at bounding box center [259, 337] width 60 height 14
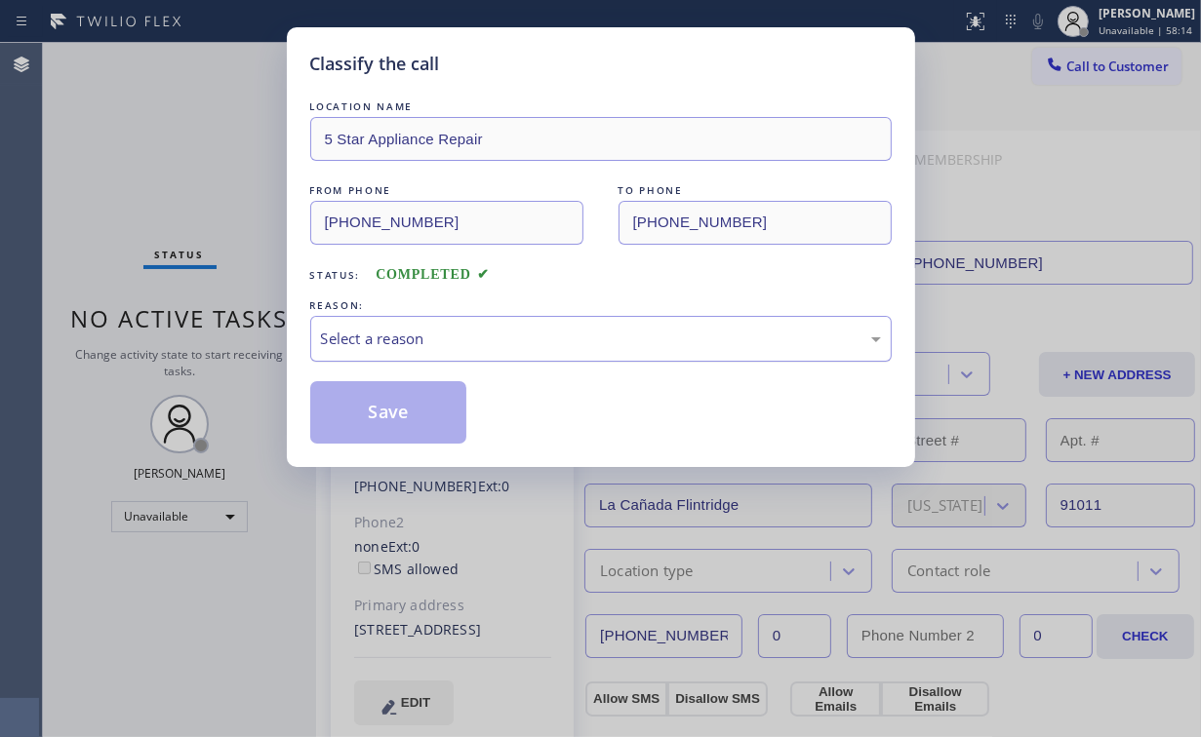
click at [378, 332] on div "Select a reason" at bounding box center [601, 339] width 560 height 22
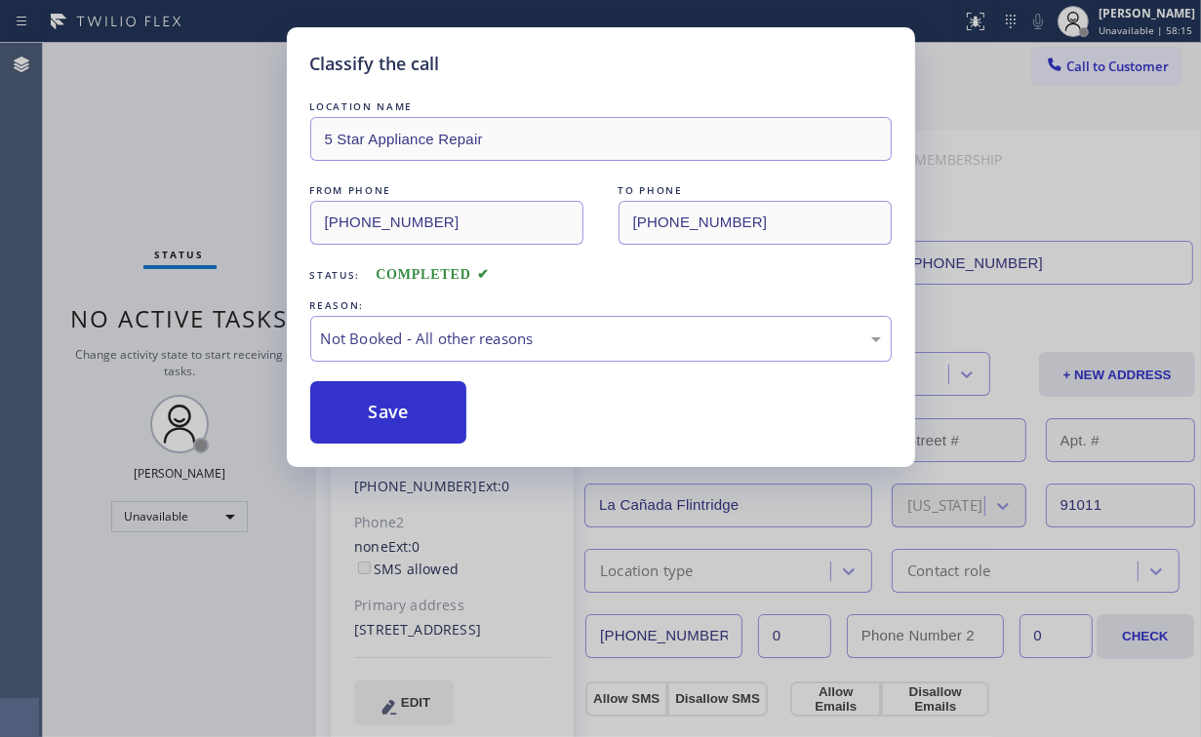
drag, startPoint x: 386, startPoint y: 418, endPoint x: 371, endPoint y: 366, distance: 54.9
click at [390, 417] on button "Save" at bounding box center [388, 412] width 157 height 62
click at [177, 180] on div "Classify the call LOCATION NAME 5 Star Appliance Repair FROM PHONE [PHONE_NUMBE…" at bounding box center [600, 368] width 1201 height 737
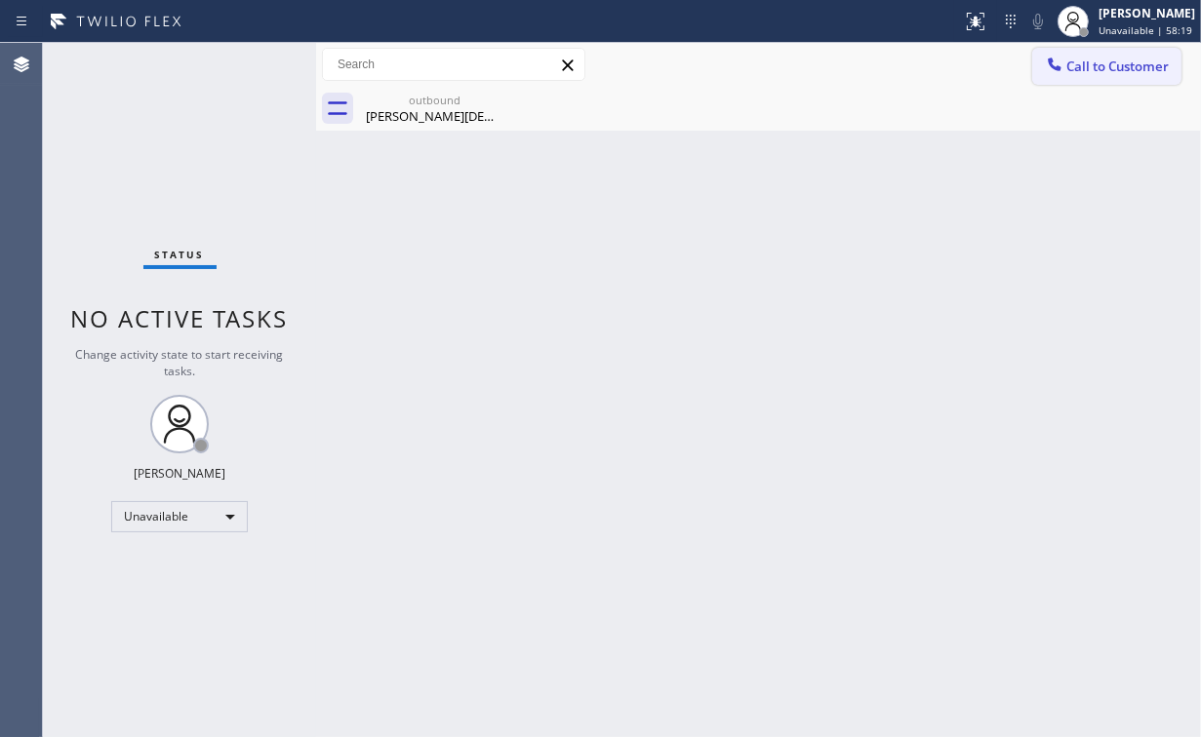
click at [1098, 63] on span "Call to Customer" at bounding box center [1117, 67] width 102 height 18
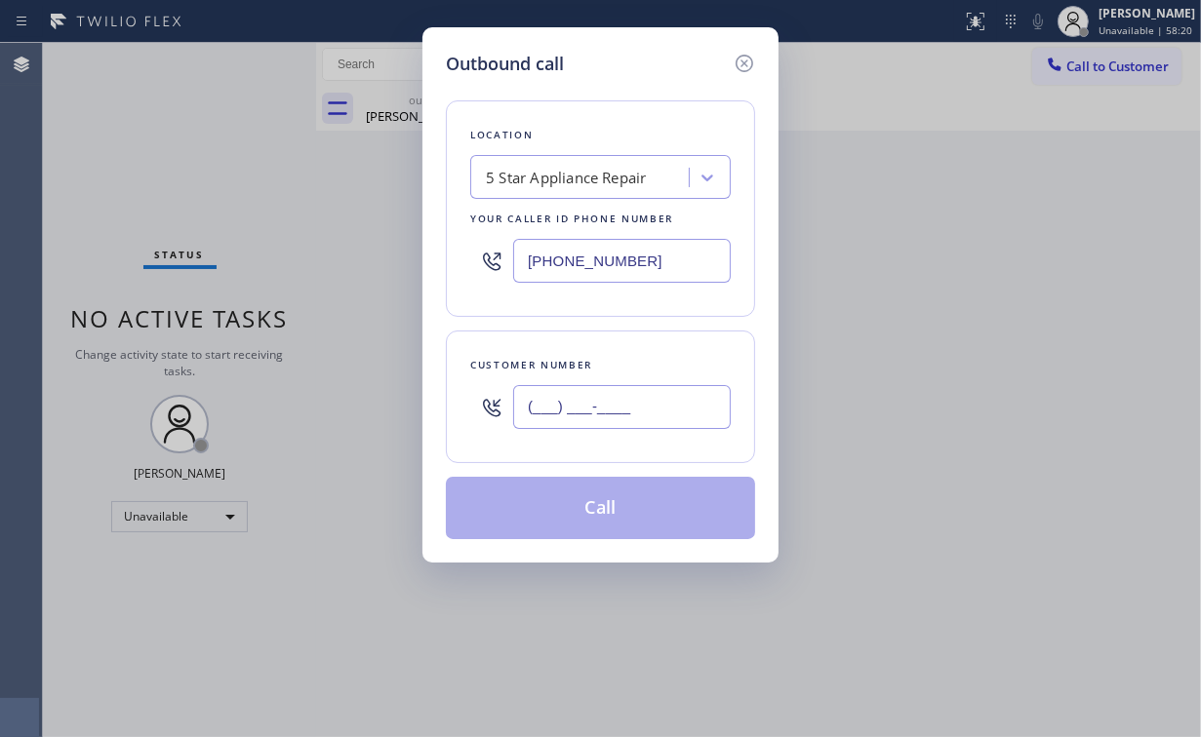
click at [656, 424] on input "(___) ___-____" at bounding box center [622, 407] width 218 height 44
paste input "786) 352-3154"
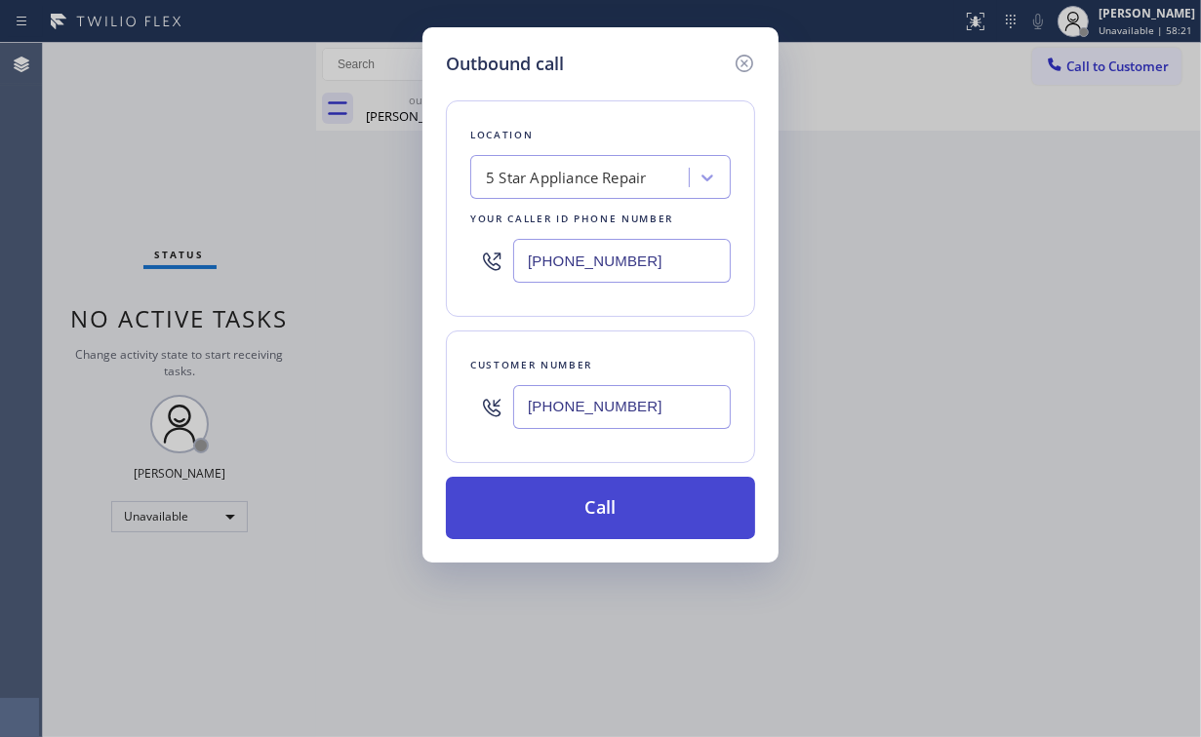
type input "[PHONE_NUMBER]"
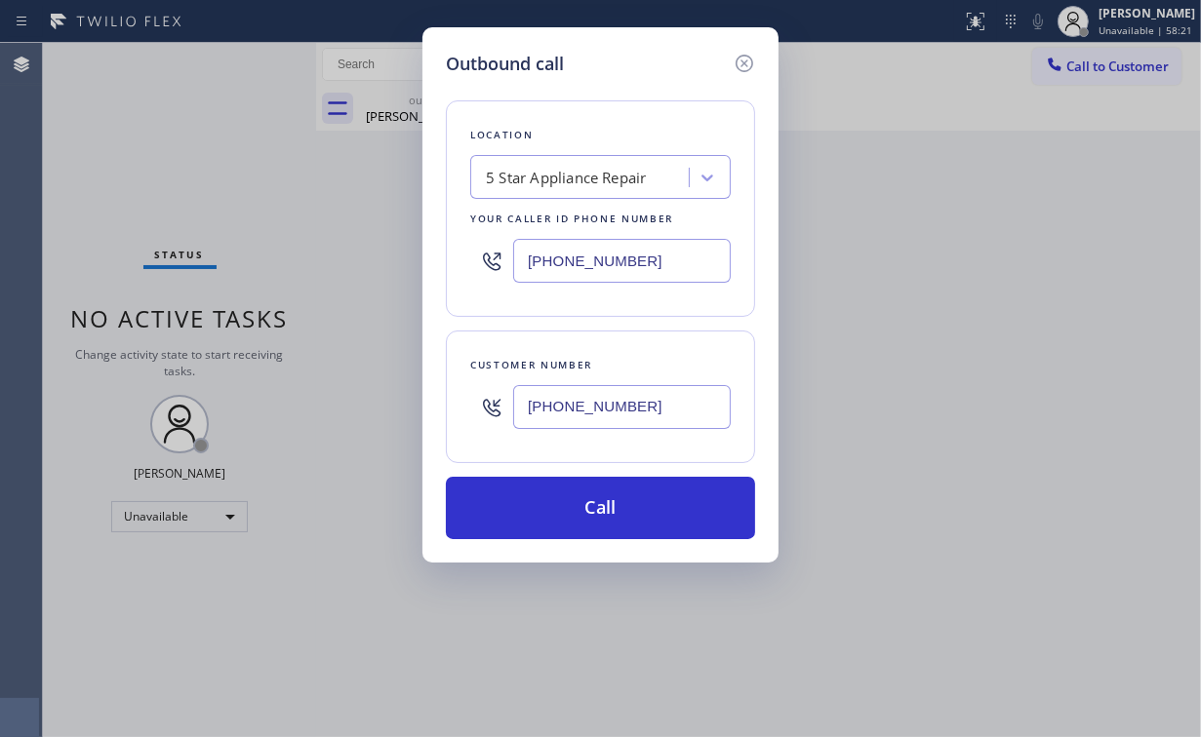
drag, startPoint x: 579, startPoint y: 499, endPoint x: 509, endPoint y: 603, distance: 125.0
click at [578, 499] on button "Call" at bounding box center [600, 508] width 309 height 62
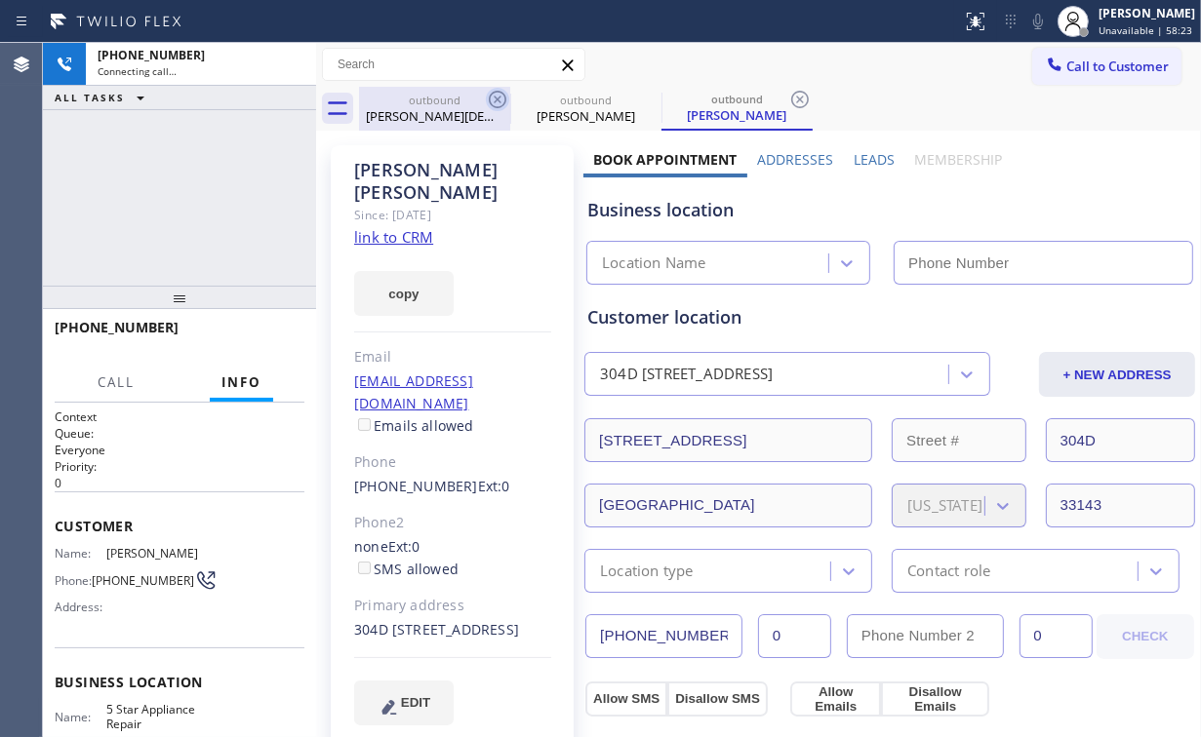
drag, startPoint x: 456, startPoint y: 92, endPoint x: 494, endPoint y: 102, distance: 39.5
click at [456, 94] on div "outbound" at bounding box center [434, 100] width 147 height 15
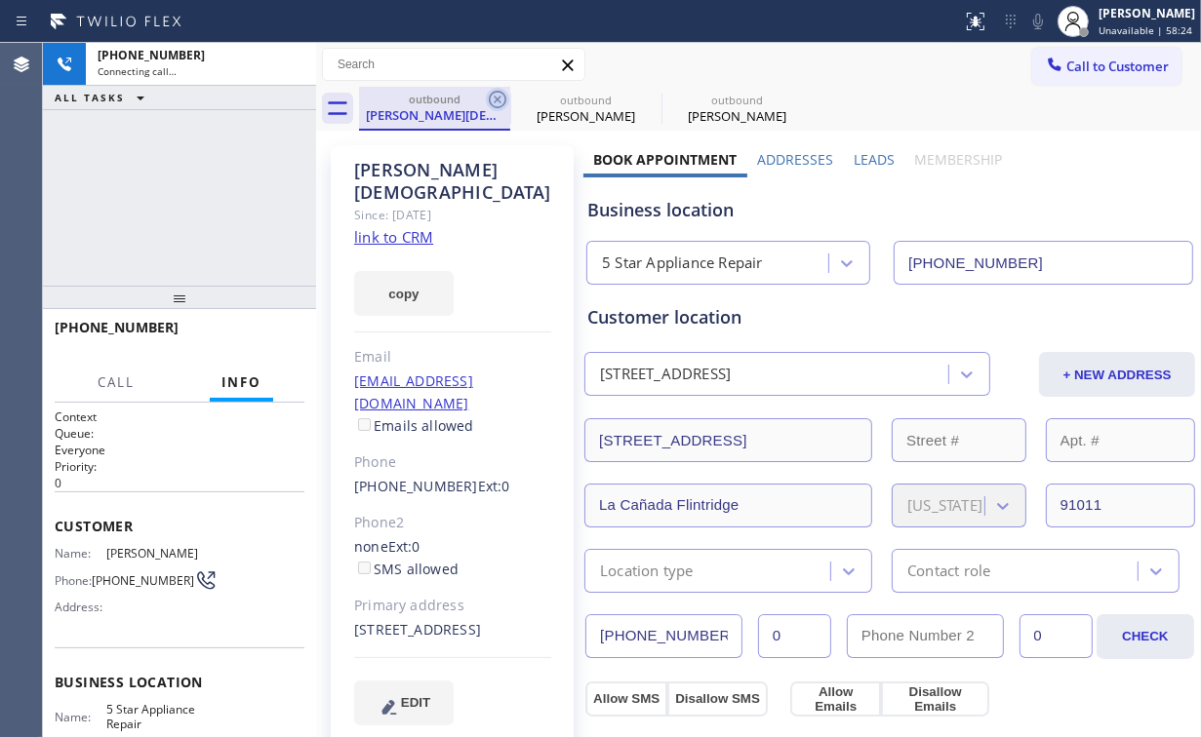
click at [496, 100] on icon at bounding box center [498, 100] width 18 height 18
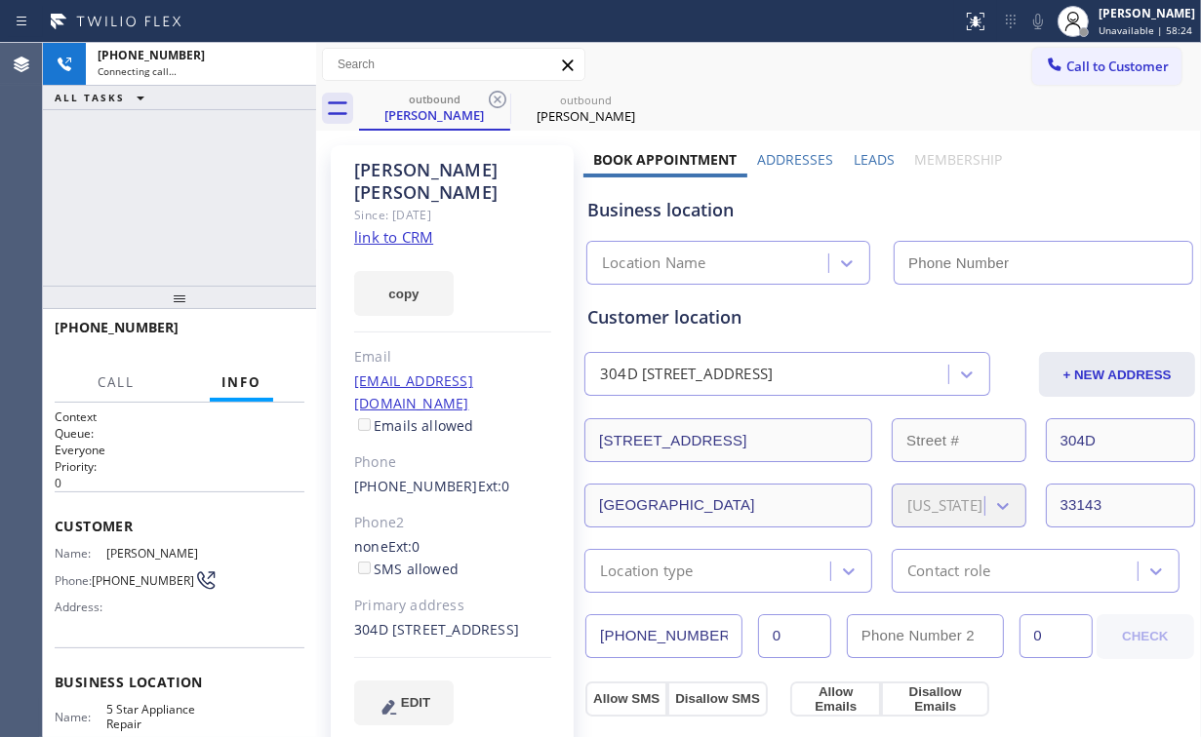
type input "[PHONE_NUMBER]"
click at [295, 194] on div "[PHONE_NUMBER] Connecting call… ALL TASKS ALL TASKS ACTIVE TASKS TASKS IN WRAP …" at bounding box center [179, 164] width 273 height 243
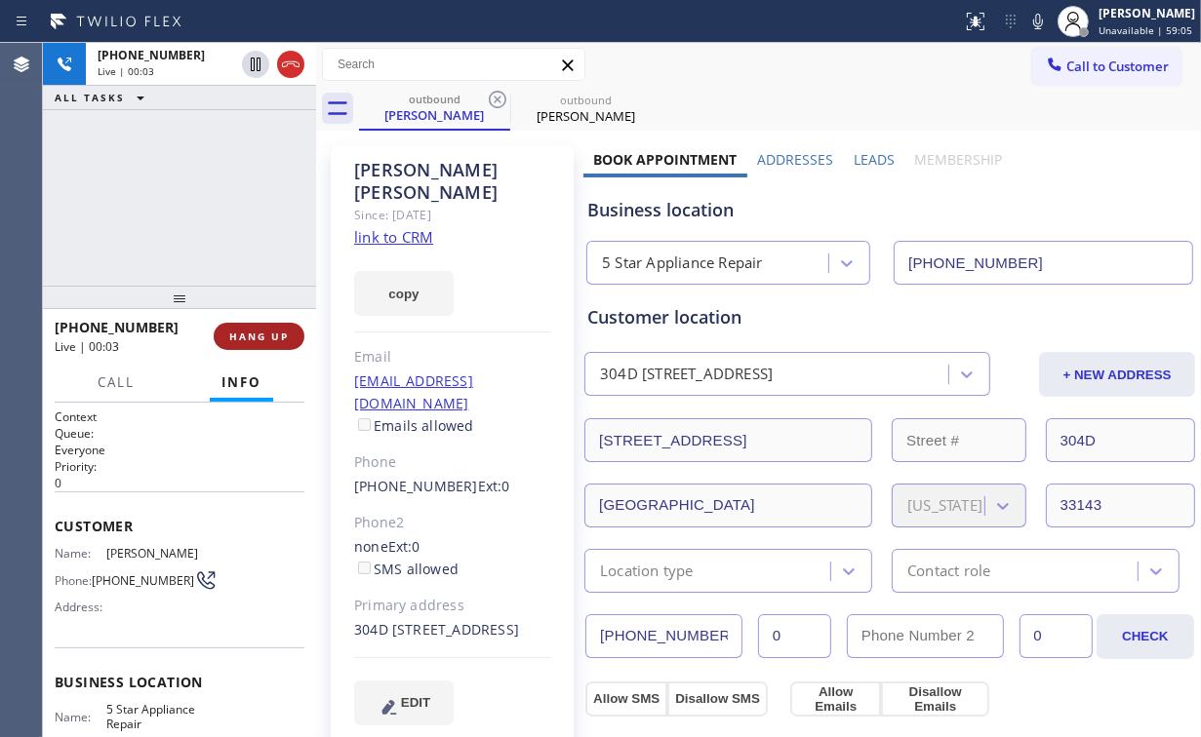
click at [255, 340] on span "HANG UP" at bounding box center [259, 337] width 60 height 14
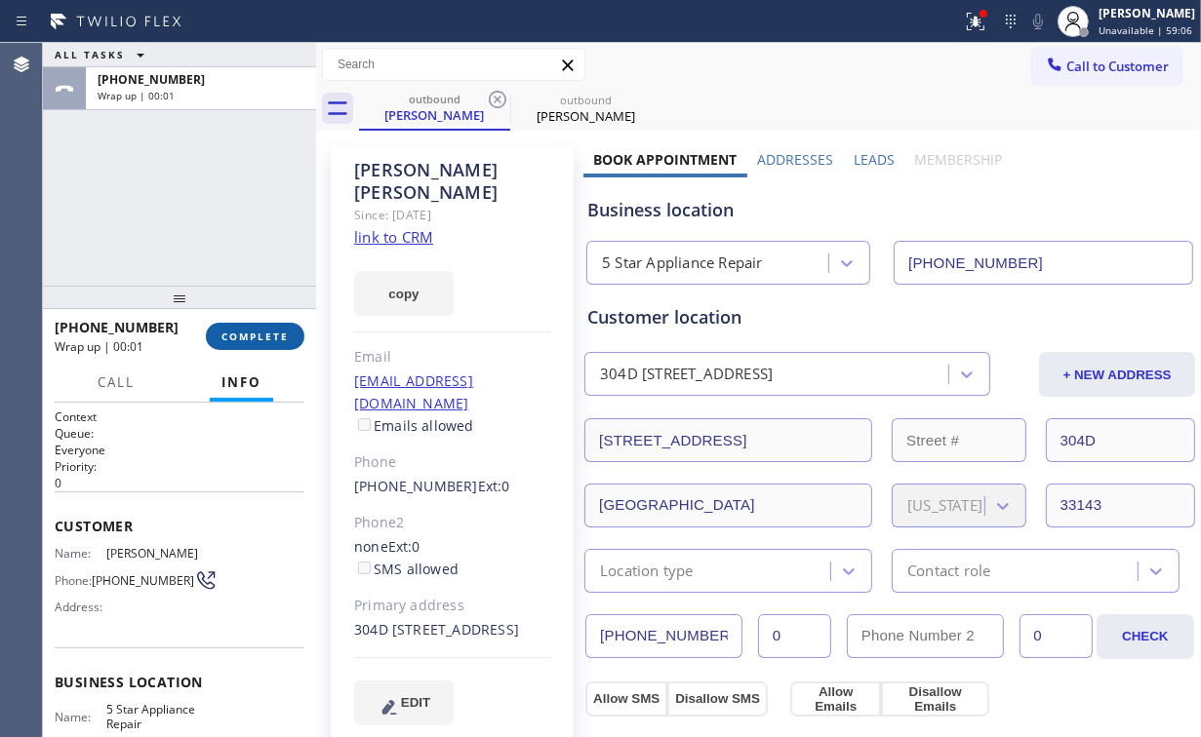
click at [268, 339] on span "COMPLETE" at bounding box center [254, 337] width 67 height 14
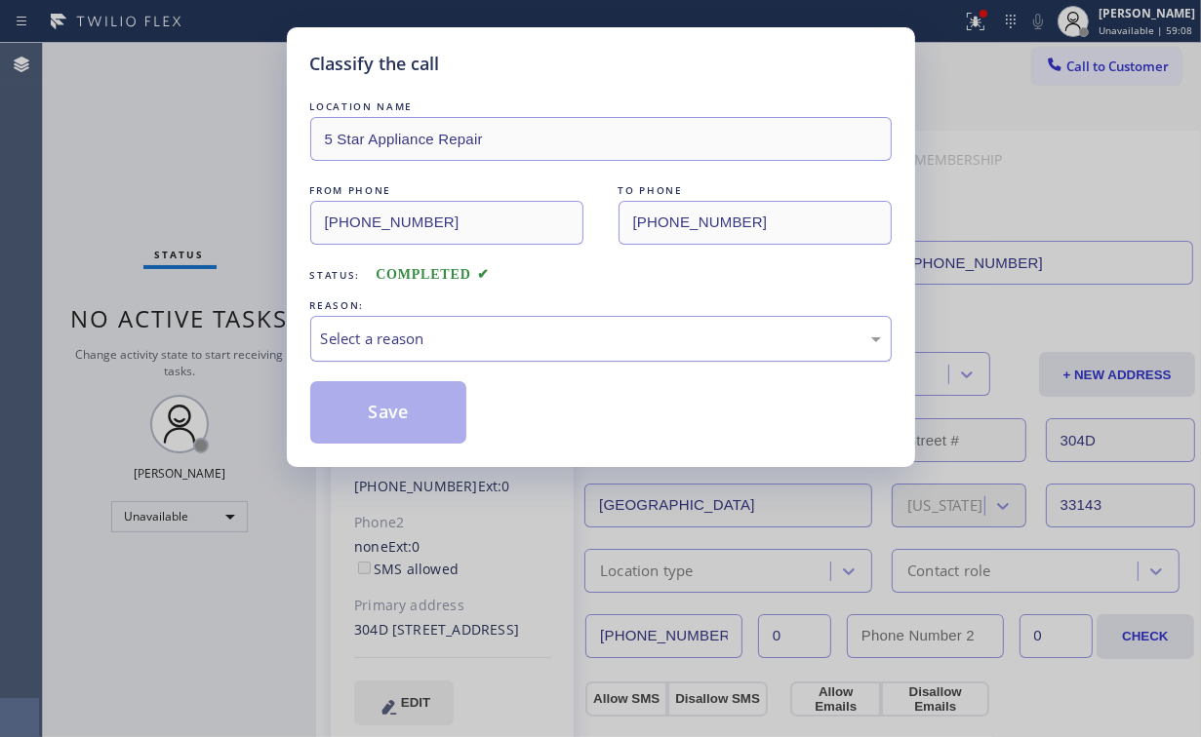
drag, startPoint x: 377, startPoint y: 341, endPoint x: 377, endPoint y: 353, distance: 11.7
click at [377, 342] on div "Select a reason" at bounding box center [601, 339] width 560 height 22
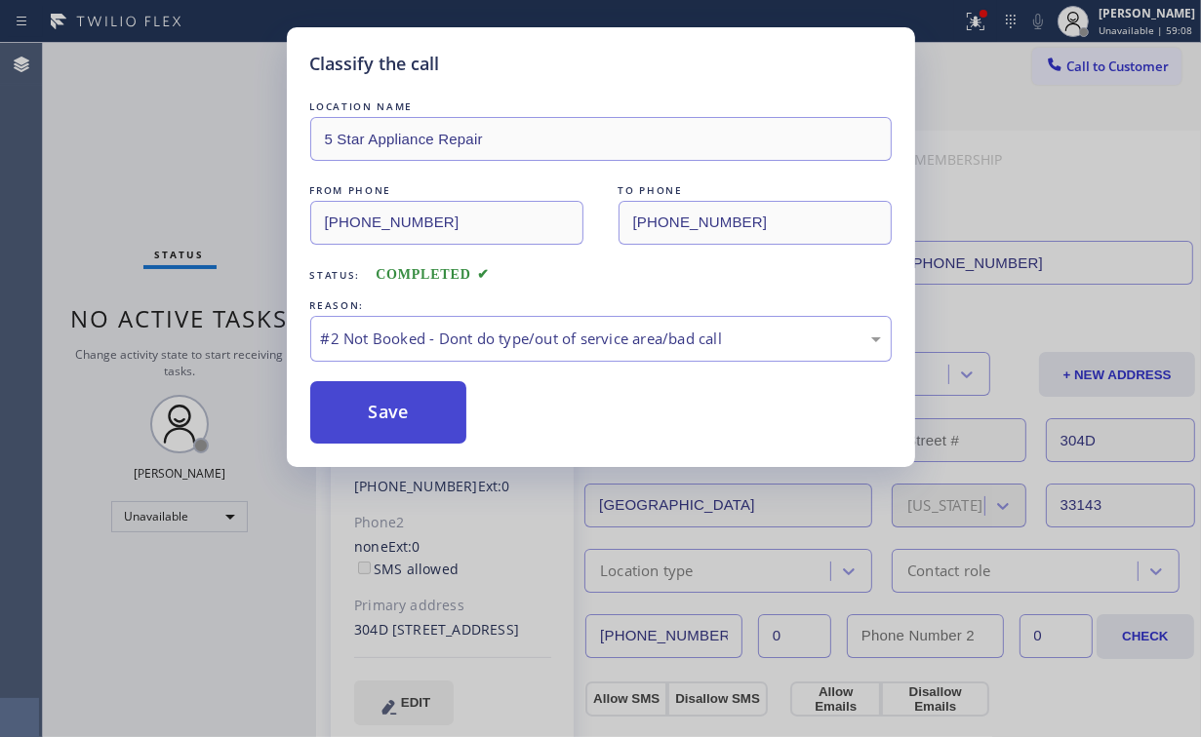
click at [376, 418] on button "Save" at bounding box center [388, 412] width 157 height 62
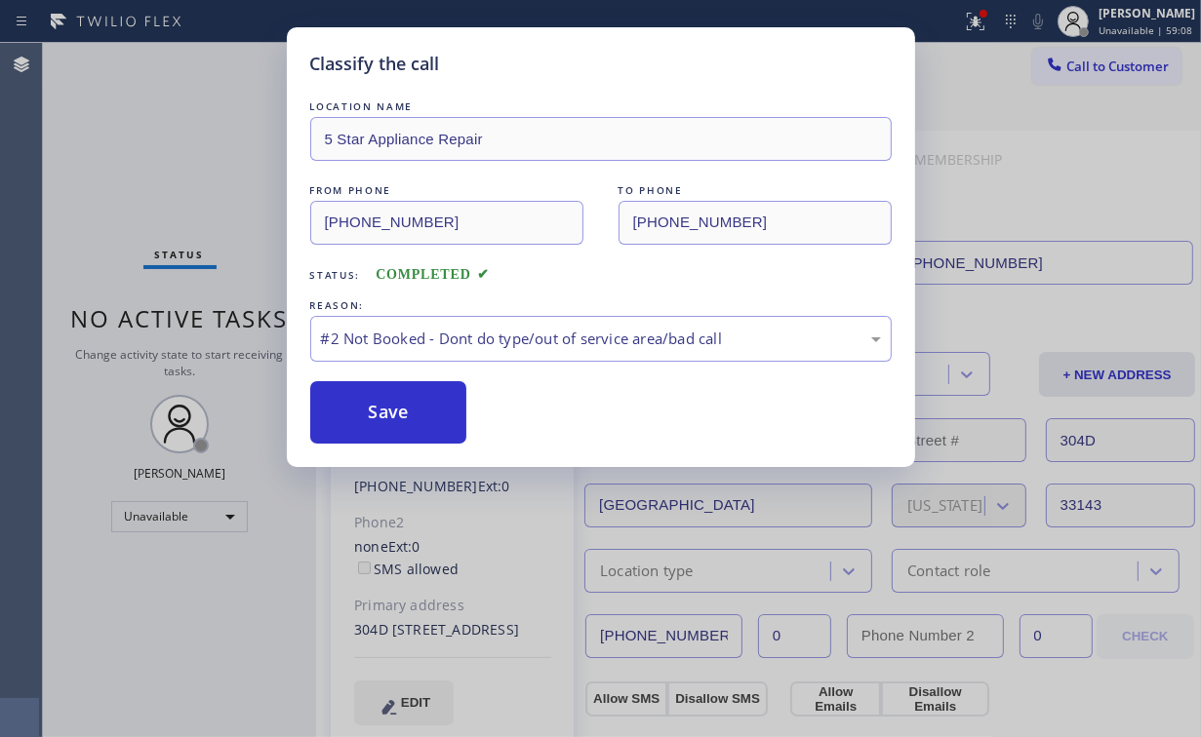
drag, startPoint x: 132, startPoint y: 113, endPoint x: 148, endPoint y: 8, distance: 106.6
click at [132, 112] on div "Classify the call LOCATION NAME 5 Star Appliance Repair FROM PHONE [PHONE_NUMBE…" at bounding box center [600, 368] width 1201 height 737
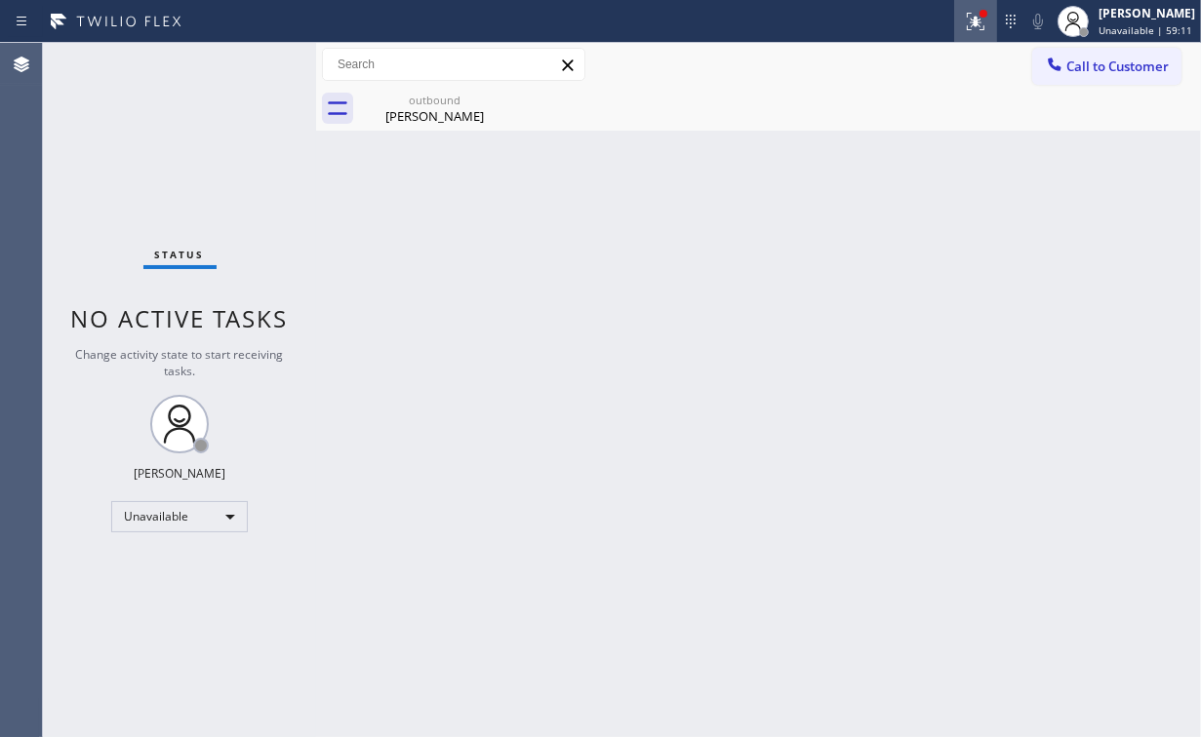
click at [972, 15] on icon at bounding box center [975, 21] width 23 height 23
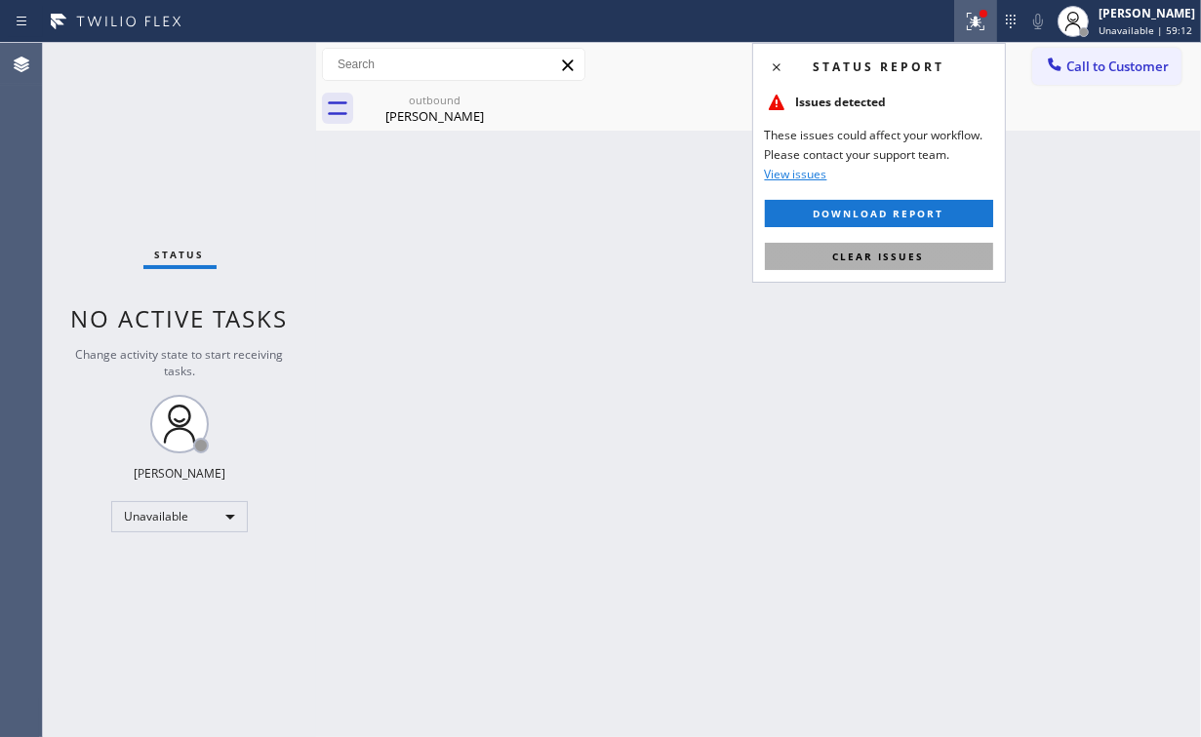
click at [931, 255] on button "Clear issues" at bounding box center [879, 256] width 228 height 27
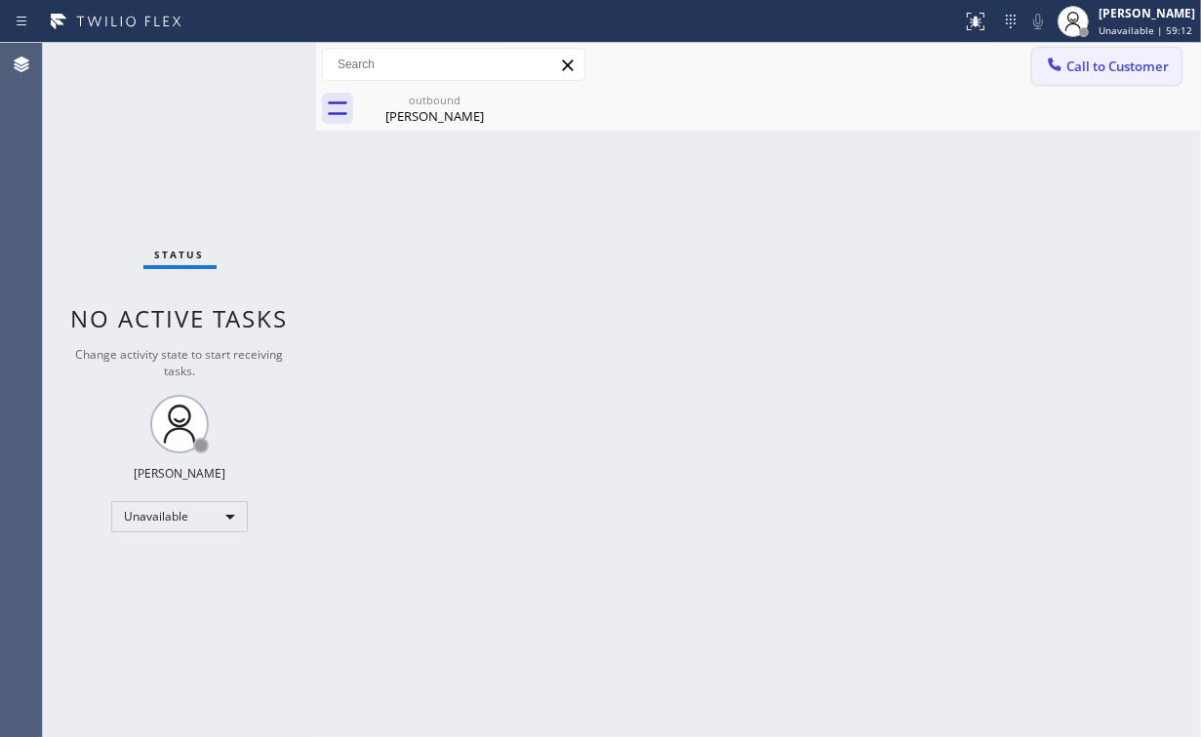
drag, startPoint x: 1132, startPoint y: 178, endPoint x: 1120, endPoint y: 78, distance: 100.3
click at [1126, 157] on div "Back to Dashboard Change Sender ID Customers Technicians Select a contact Outbo…" at bounding box center [758, 390] width 885 height 694
click at [1119, 70] on span "Call to Customer" at bounding box center [1117, 67] width 102 height 18
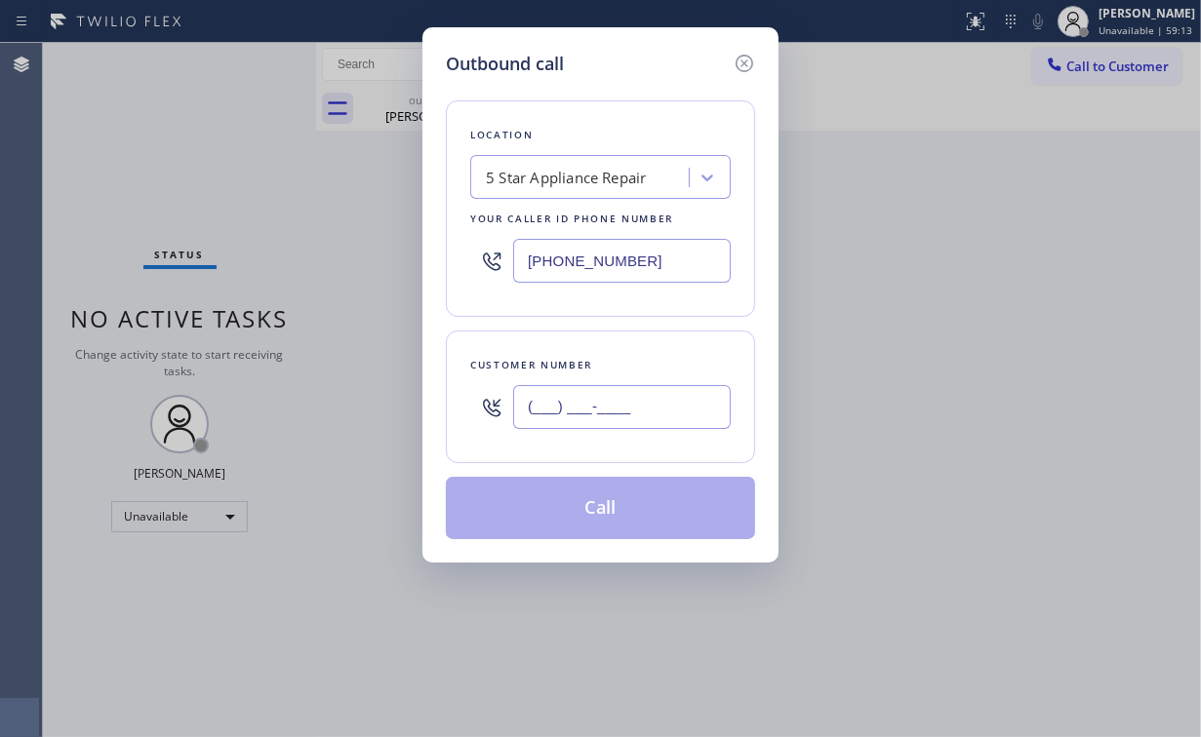
click at [652, 400] on input "(___) ___-____" at bounding box center [622, 407] width 218 height 44
paste input "323) 420-6418"
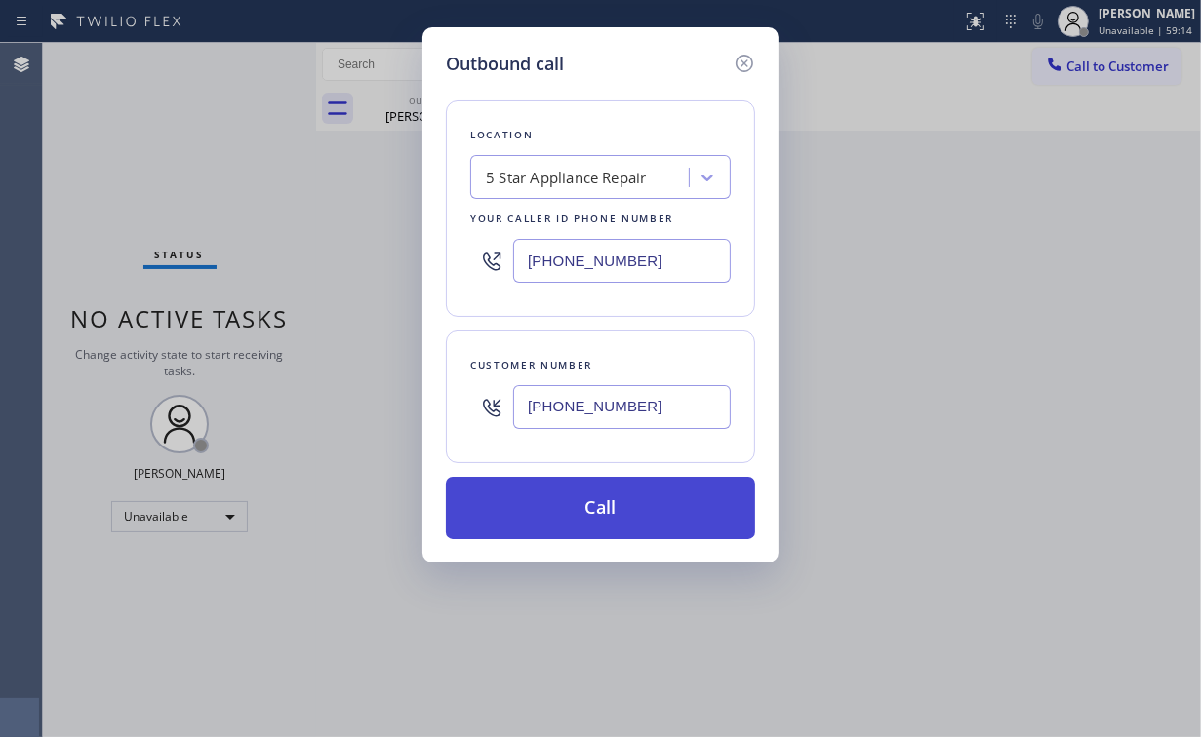
type input "[PHONE_NUMBER]"
click at [559, 504] on button "Call" at bounding box center [600, 508] width 309 height 62
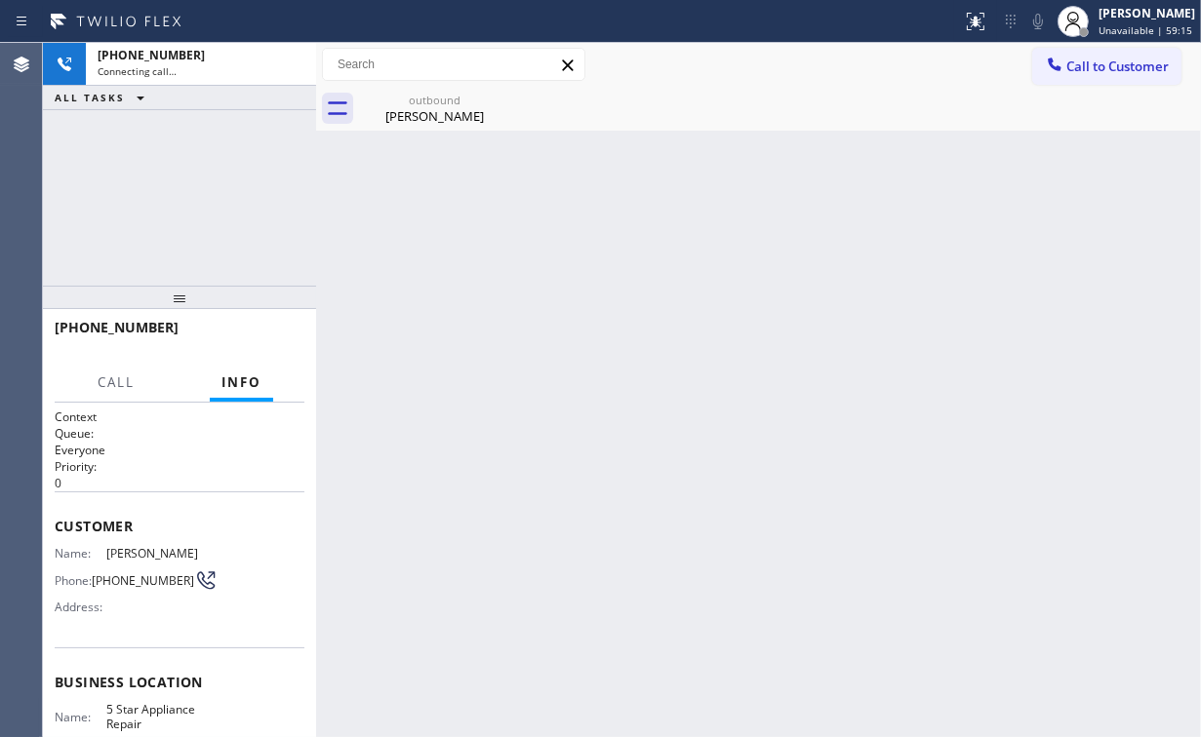
click at [126, 121] on div "[PHONE_NUMBER] Connecting call… ALL TASKS ALL TASKS ACTIVE TASKS TASKS IN WRAP …" at bounding box center [179, 164] width 273 height 243
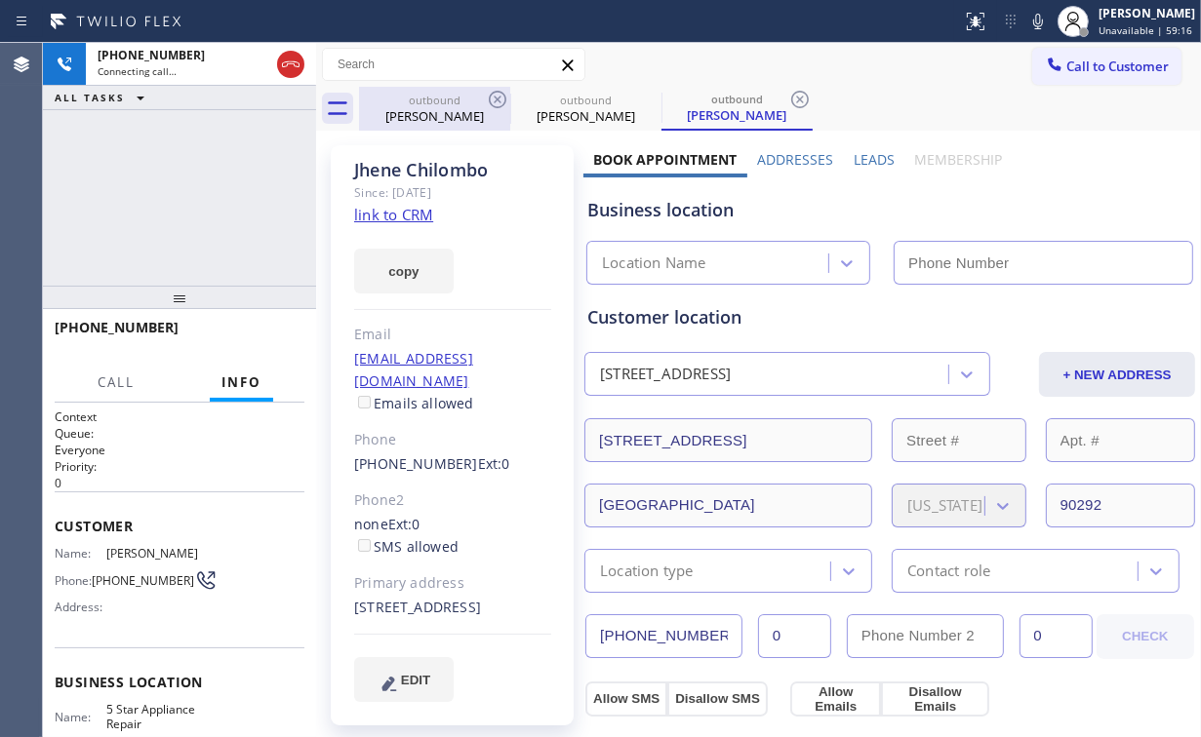
drag, startPoint x: 412, startPoint y: 120, endPoint x: 462, endPoint y: 117, distance: 50.8
click at [413, 119] on div "[PERSON_NAME]" at bounding box center [434, 116] width 147 height 18
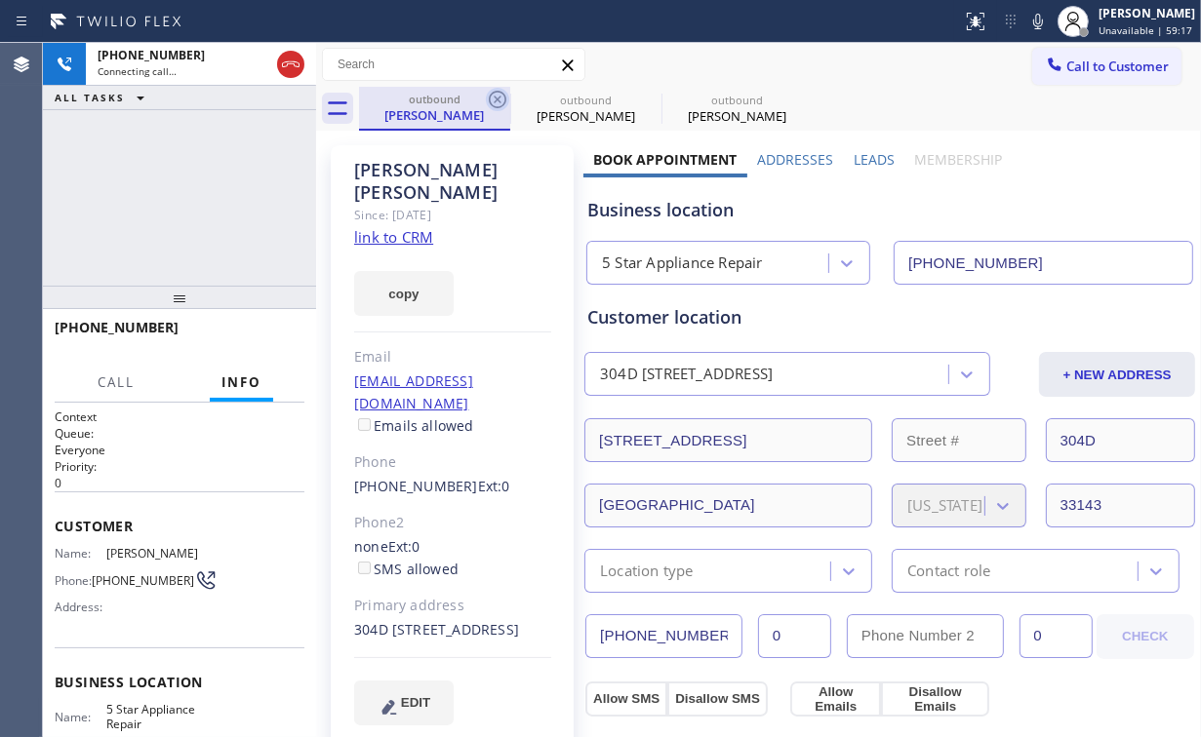
click at [488, 102] on icon at bounding box center [497, 99] width 23 height 23
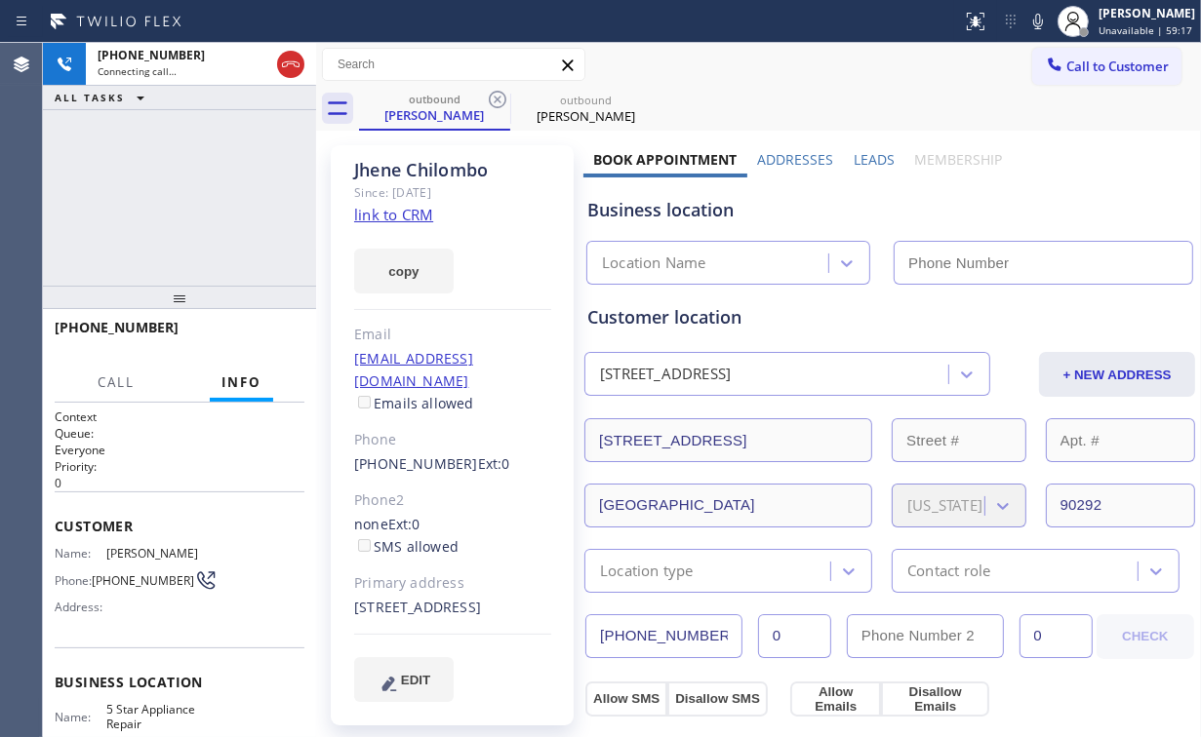
click at [162, 215] on div "[PHONE_NUMBER] Connecting call… ALL TASKS ALL TASKS ACTIVE TASKS TASKS IN WRAP …" at bounding box center [179, 164] width 273 height 243
type input "[PHONE_NUMBER]"
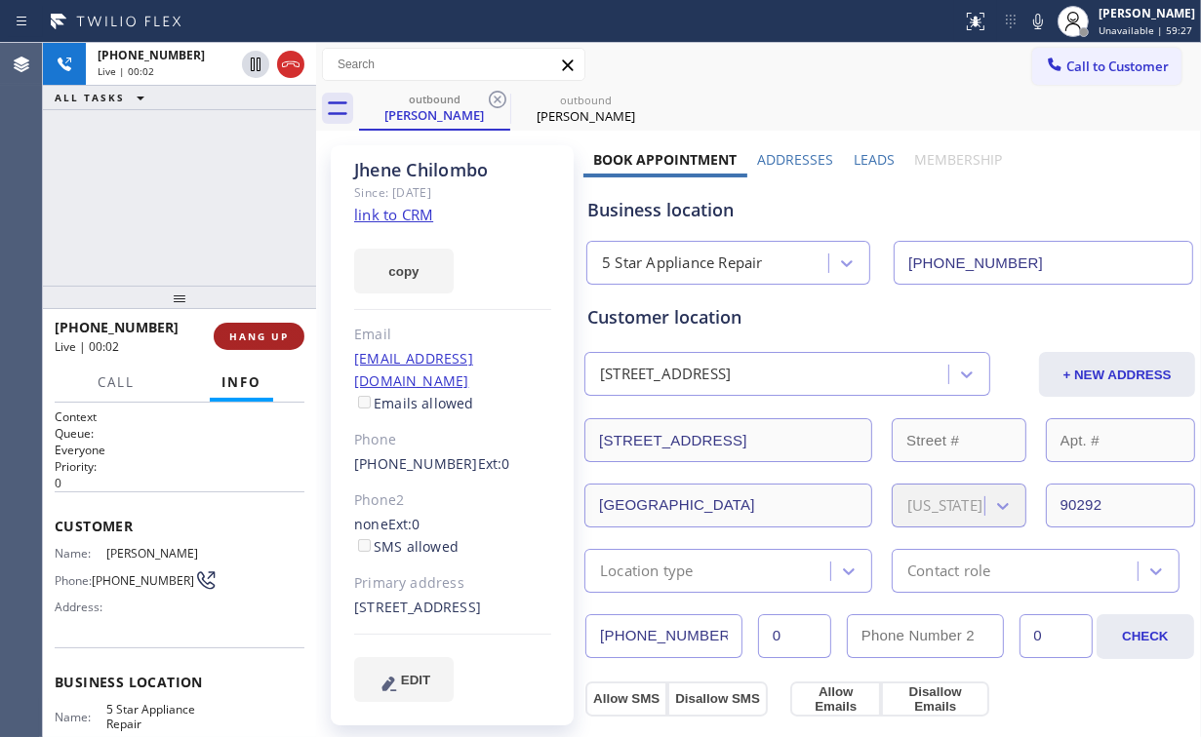
click at [259, 332] on span "HANG UP" at bounding box center [259, 337] width 60 height 14
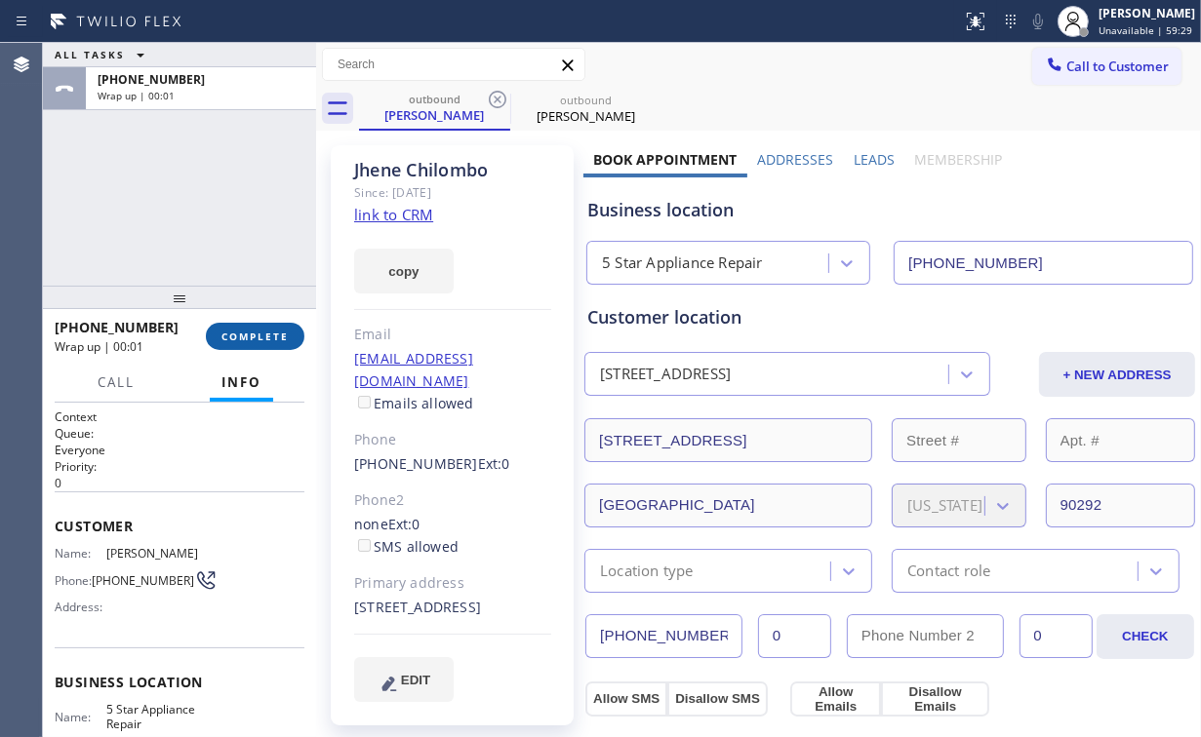
click at [260, 334] on span "COMPLETE" at bounding box center [254, 337] width 67 height 14
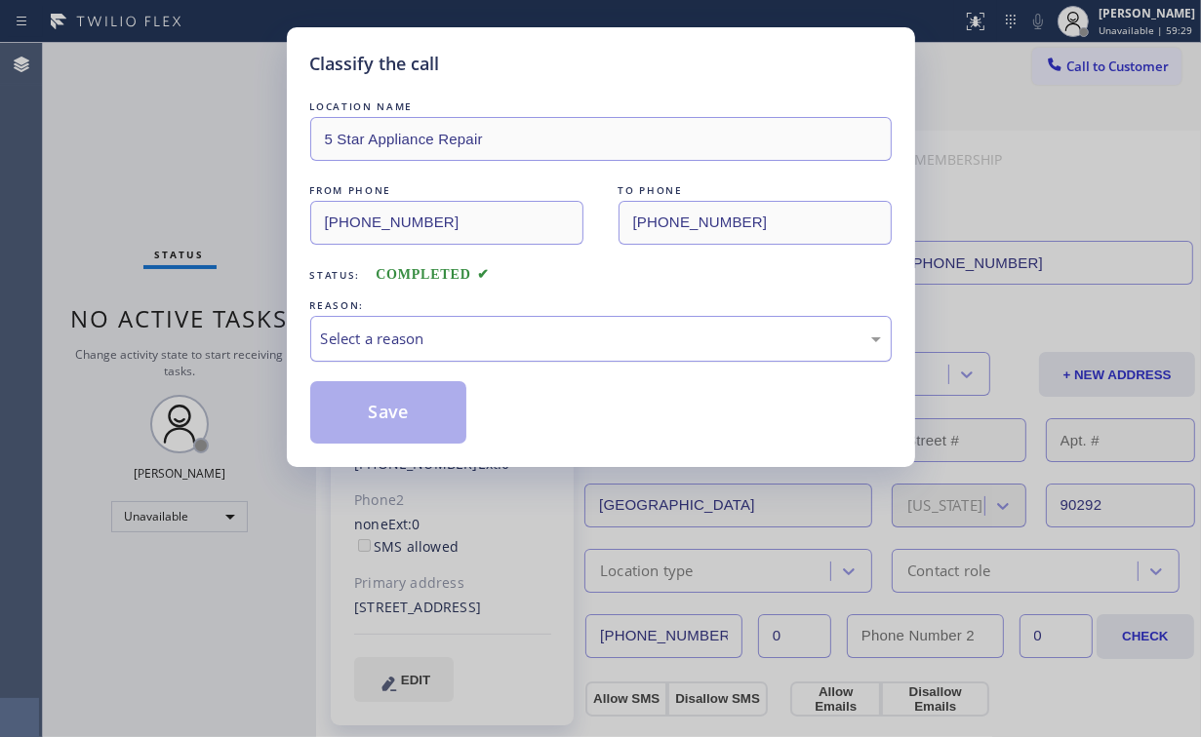
drag, startPoint x: 365, startPoint y: 330, endPoint x: 366, endPoint y: 346, distance: 16.6
click at [366, 331] on div "Select a reason" at bounding box center [601, 339] width 560 height 22
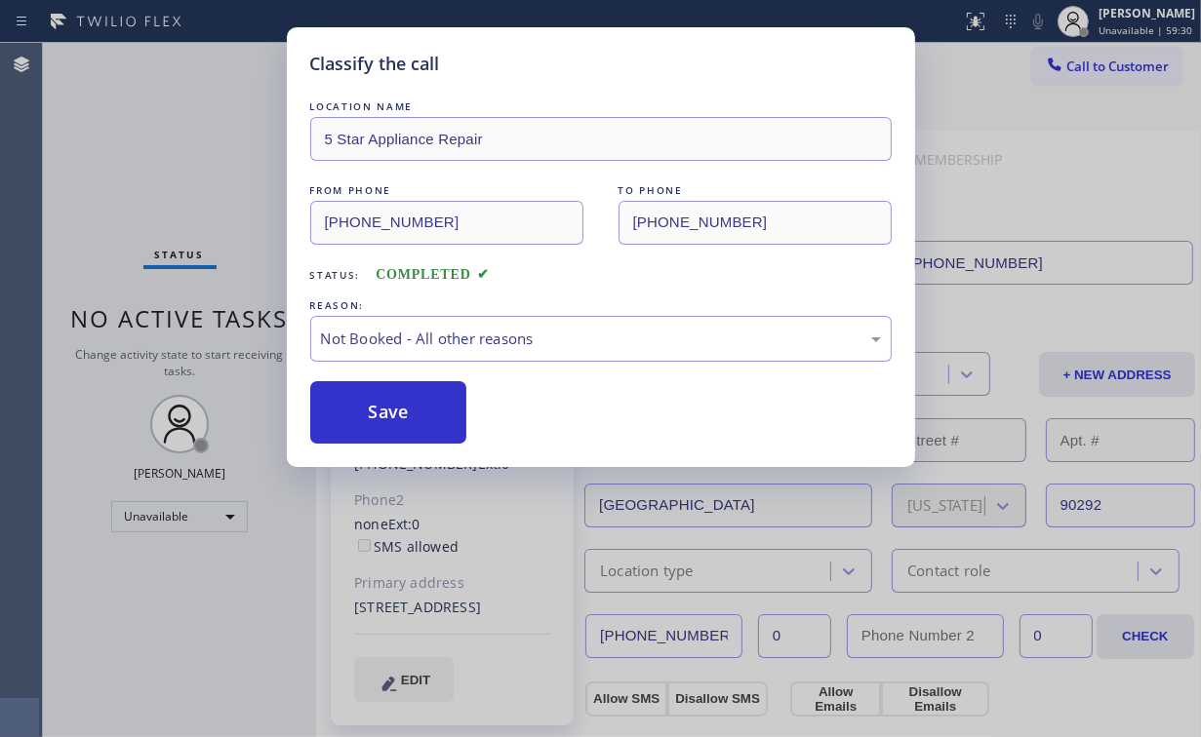
drag, startPoint x: 363, startPoint y: 406, endPoint x: 202, endPoint y: 220, distance: 245.5
click at [363, 406] on button "Save" at bounding box center [388, 412] width 157 height 62
click at [156, 140] on div "Classify the call LOCATION NAME 5 Star Appliance Repair FROM PHONE [PHONE_NUMBE…" at bounding box center [600, 368] width 1201 height 737
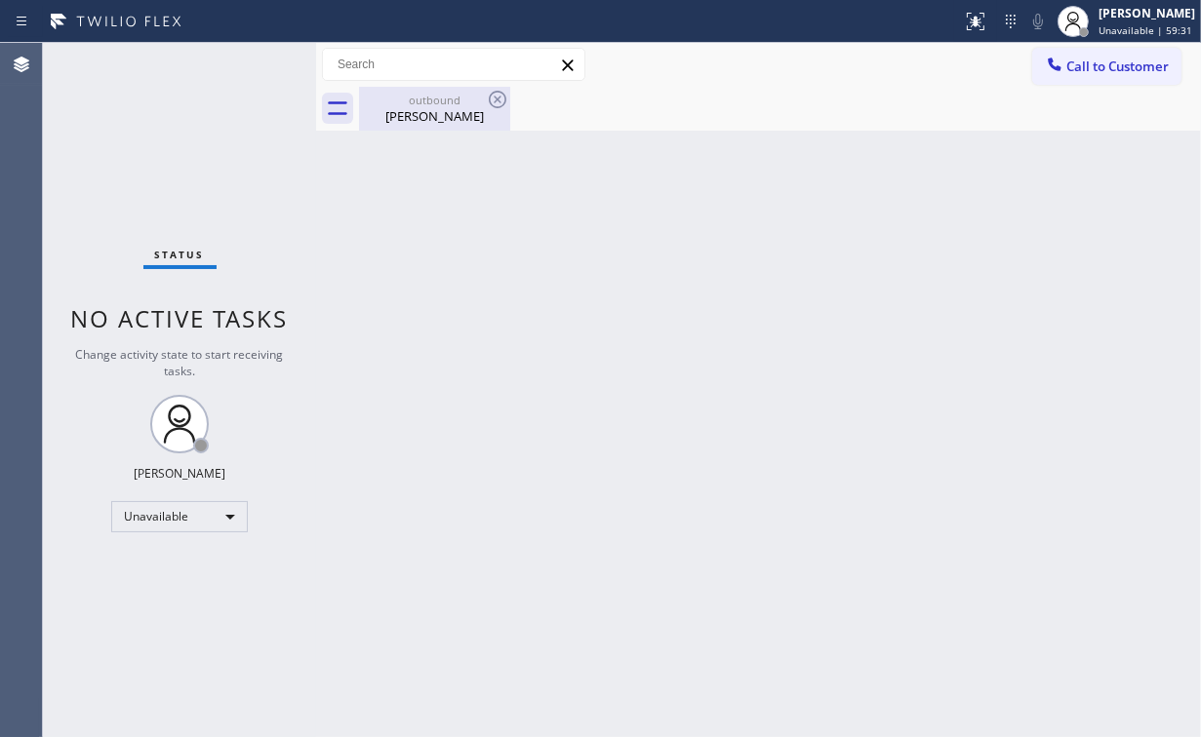
drag, startPoint x: 414, startPoint y: 120, endPoint x: 449, endPoint y: 116, distance: 35.3
click at [415, 120] on div "[PERSON_NAME]" at bounding box center [434, 116] width 147 height 18
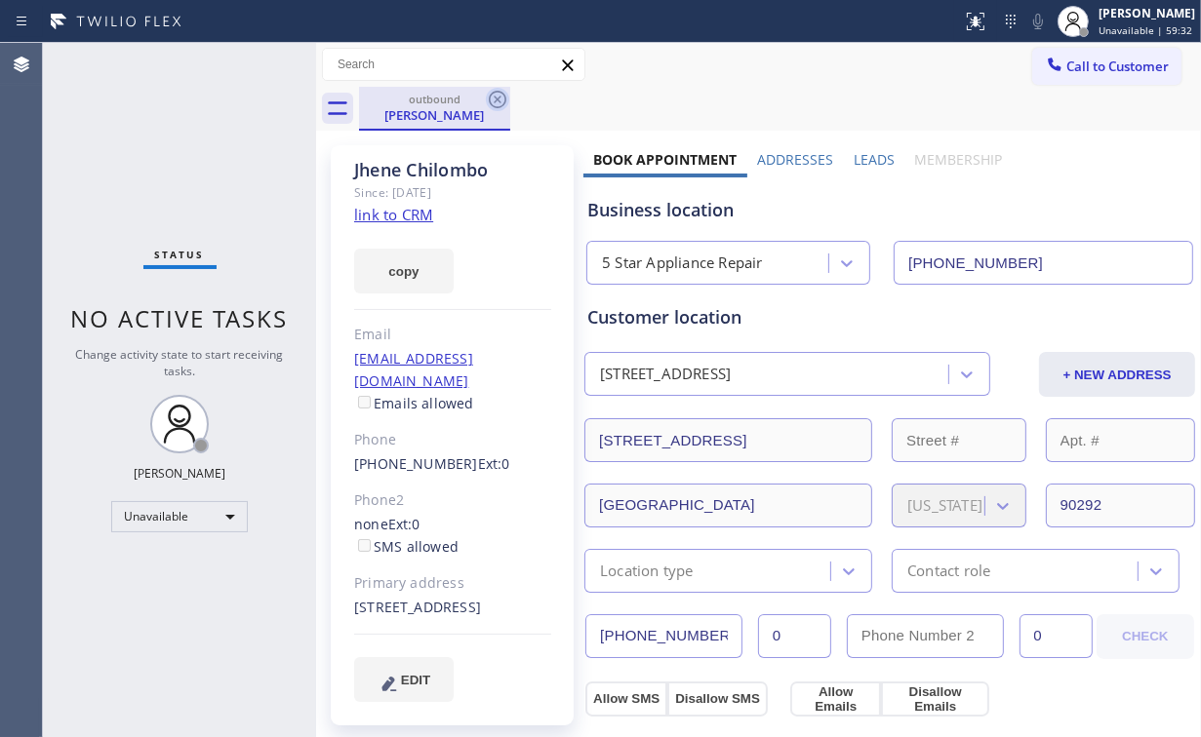
click at [489, 95] on icon at bounding box center [497, 99] width 23 height 23
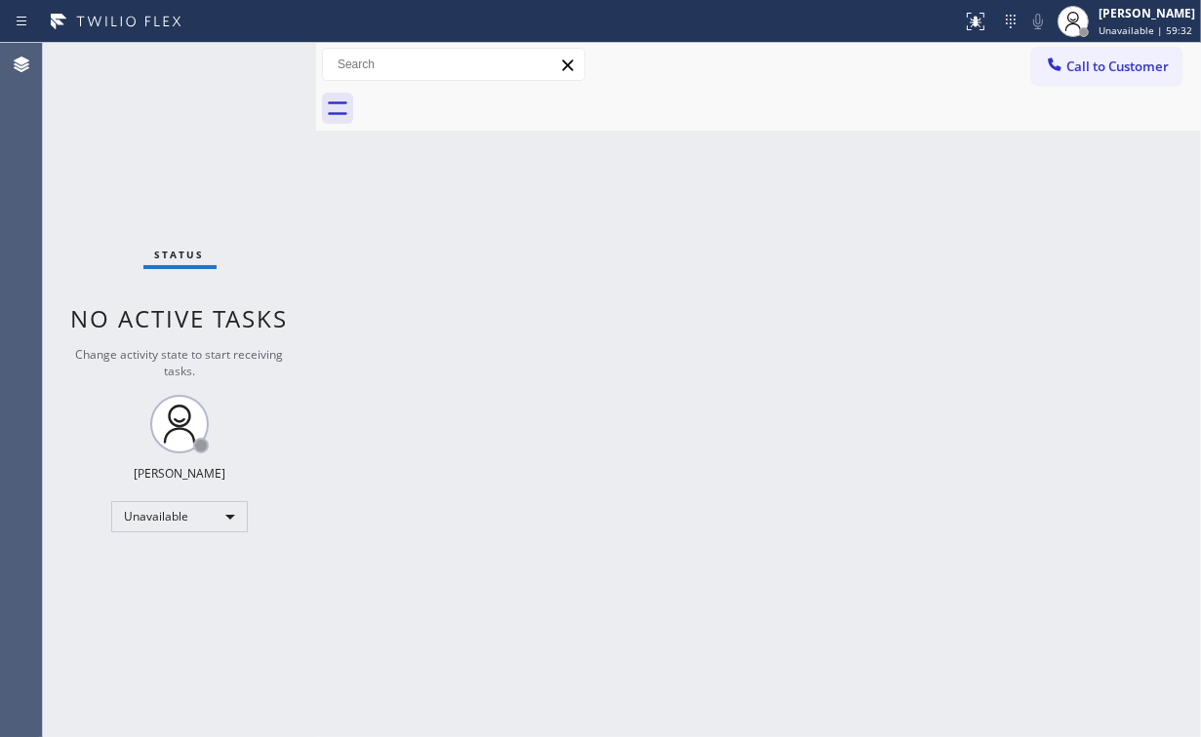
click at [168, 136] on div "Status No active tasks Change activity state to start receiving tasks. [PERSON_…" at bounding box center [179, 390] width 273 height 694
click at [1058, 65] on icon at bounding box center [1055, 65] width 20 height 20
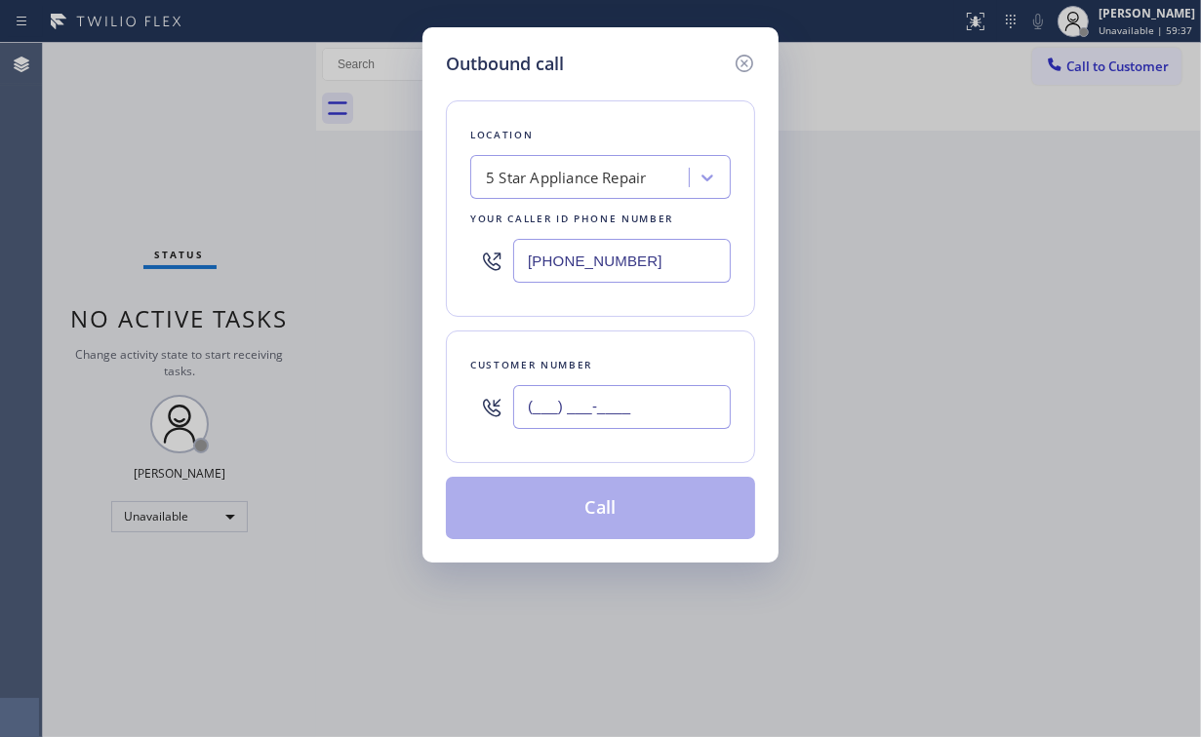
drag, startPoint x: 636, startPoint y: 411, endPoint x: 644, endPoint y: 393, distance: 19.2
click at [636, 410] on input "(___) ___-____" at bounding box center [622, 407] width 218 height 44
paste input "206) 919-9346"
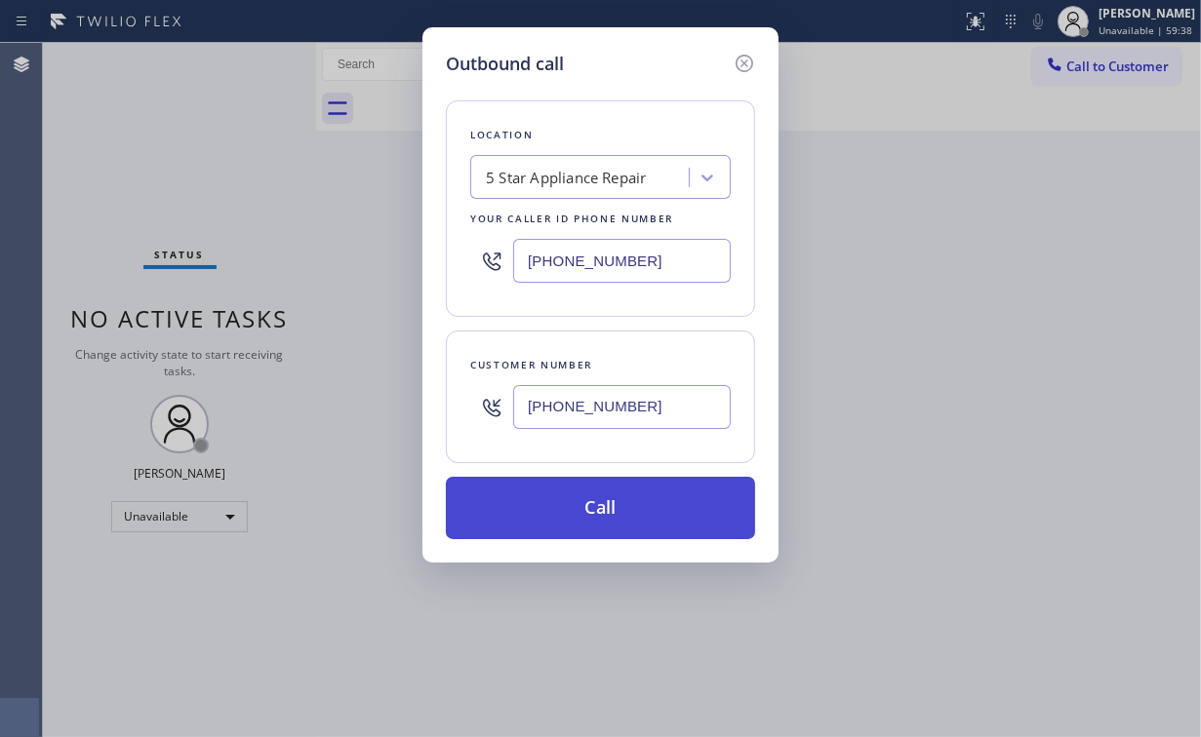
type input "[PHONE_NUMBER]"
drag, startPoint x: 601, startPoint y: 503, endPoint x: 554, endPoint y: 655, distance: 158.3
click at [601, 504] on button "Call" at bounding box center [600, 508] width 309 height 62
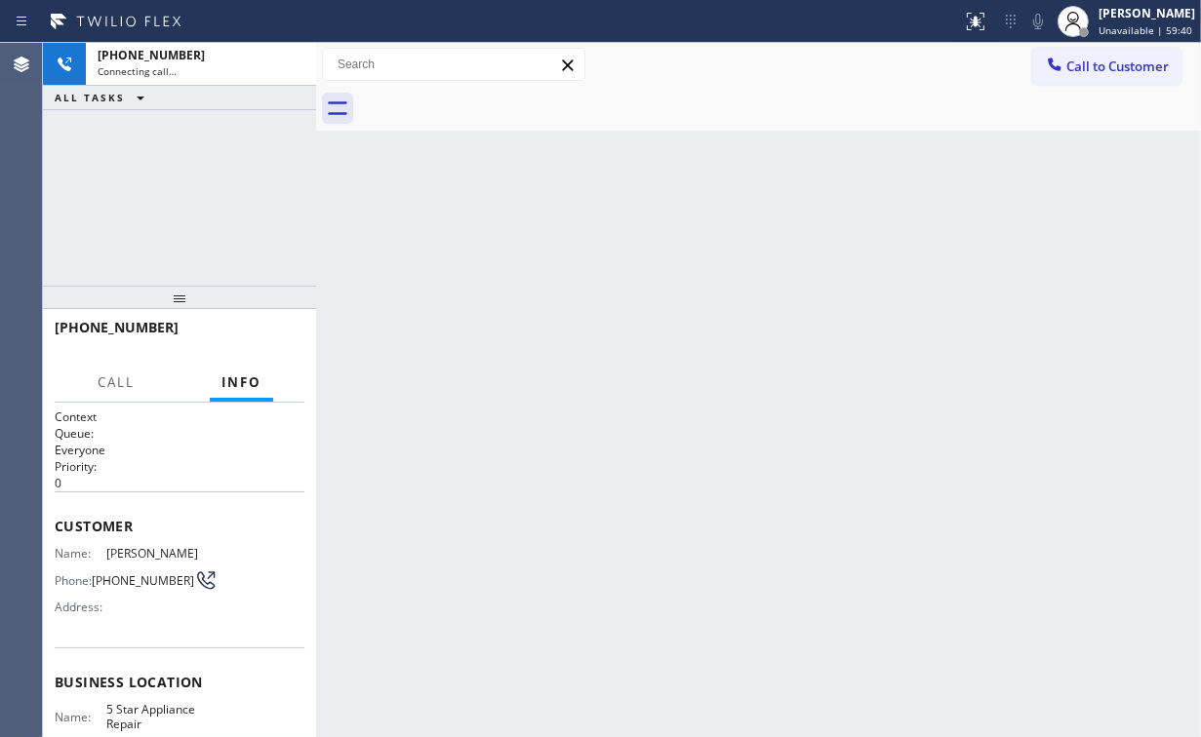
click at [137, 187] on div "[PHONE_NUMBER] Connecting call… ALL TASKS ALL TASKS ACTIVE TASKS TASKS IN WRAP …" at bounding box center [179, 164] width 273 height 243
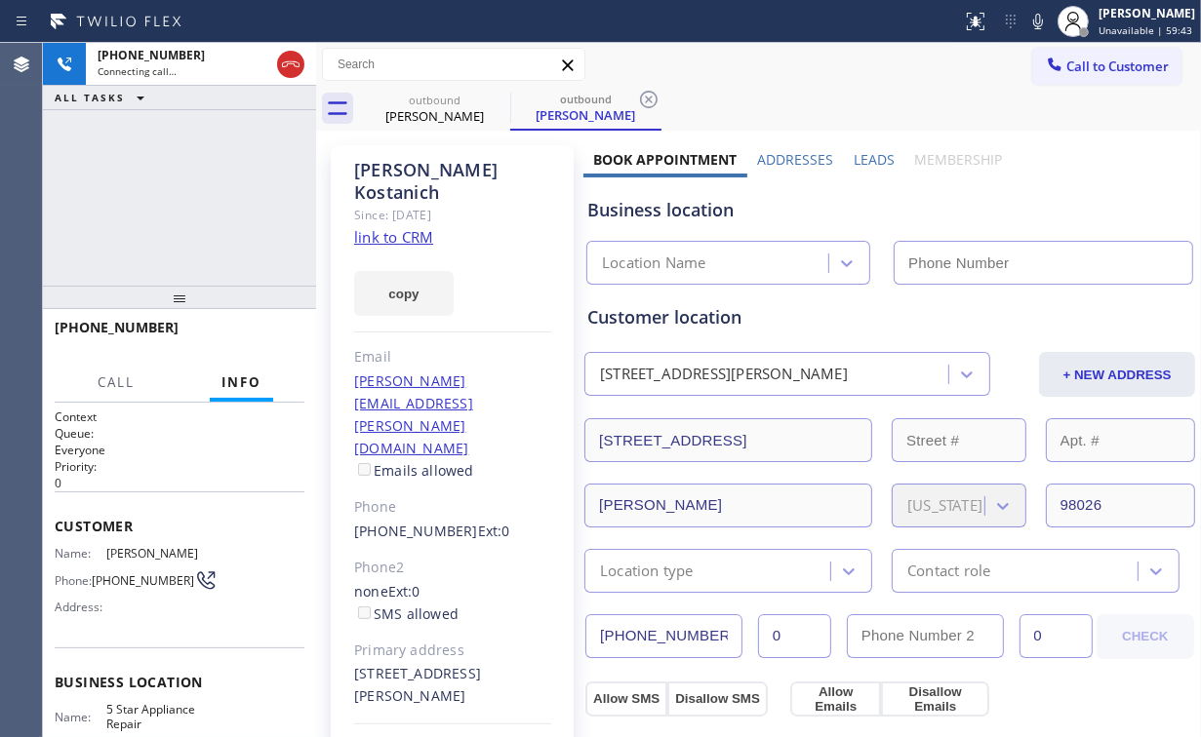
type input "[PHONE_NUMBER]"
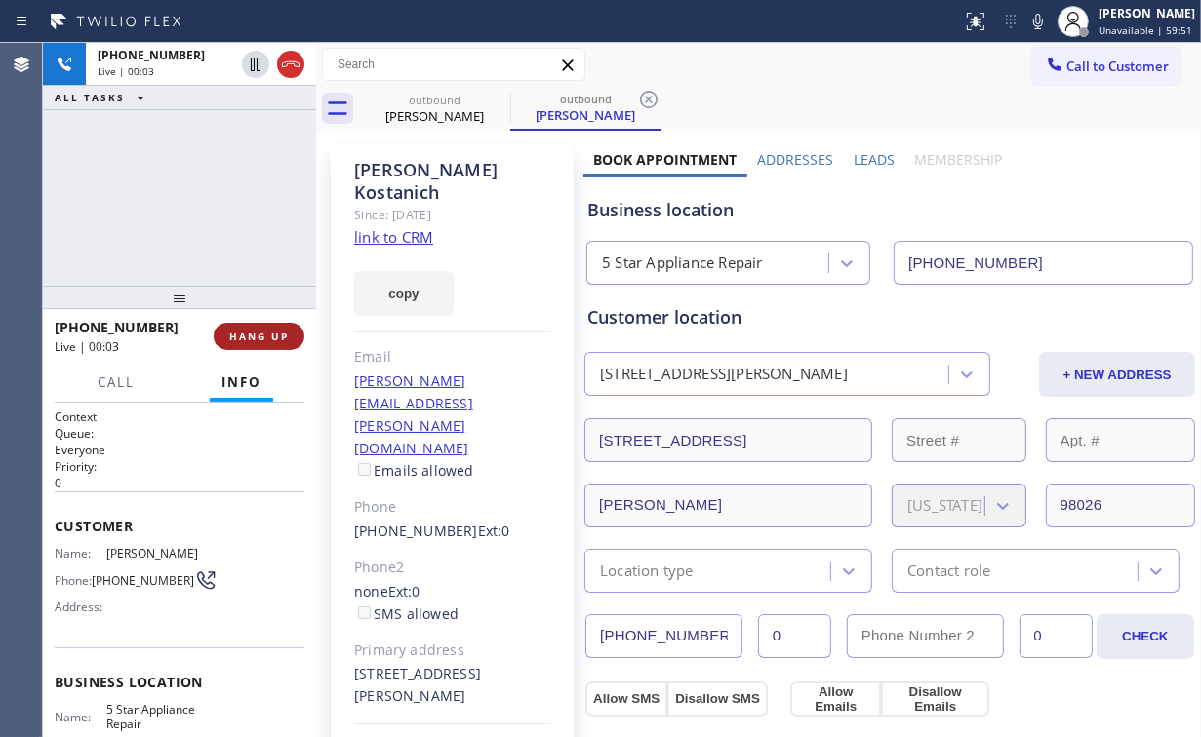
click at [261, 338] on span "HANG UP" at bounding box center [259, 337] width 60 height 14
click at [260, 339] on span "HANG UP" at bounding box center [259, 337] width 60 height 14
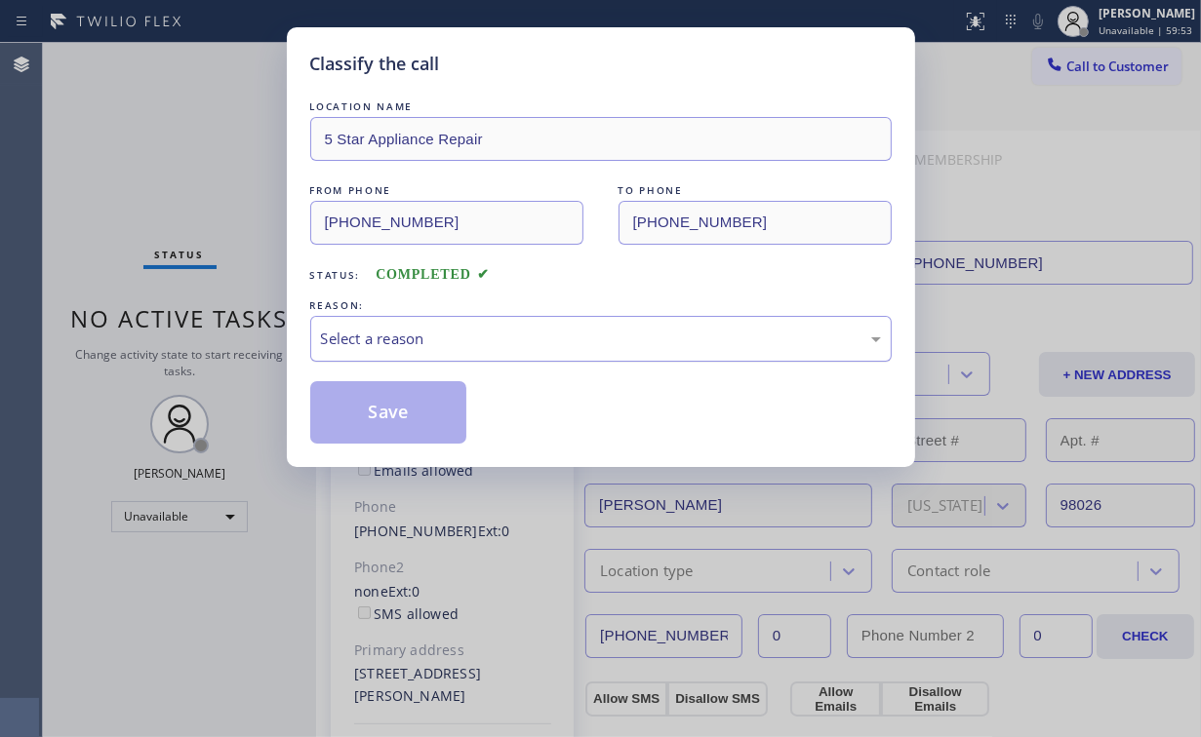
click at [347, 348] on div "Select a reason" at bounding box center [601, 339] width 560 height 22
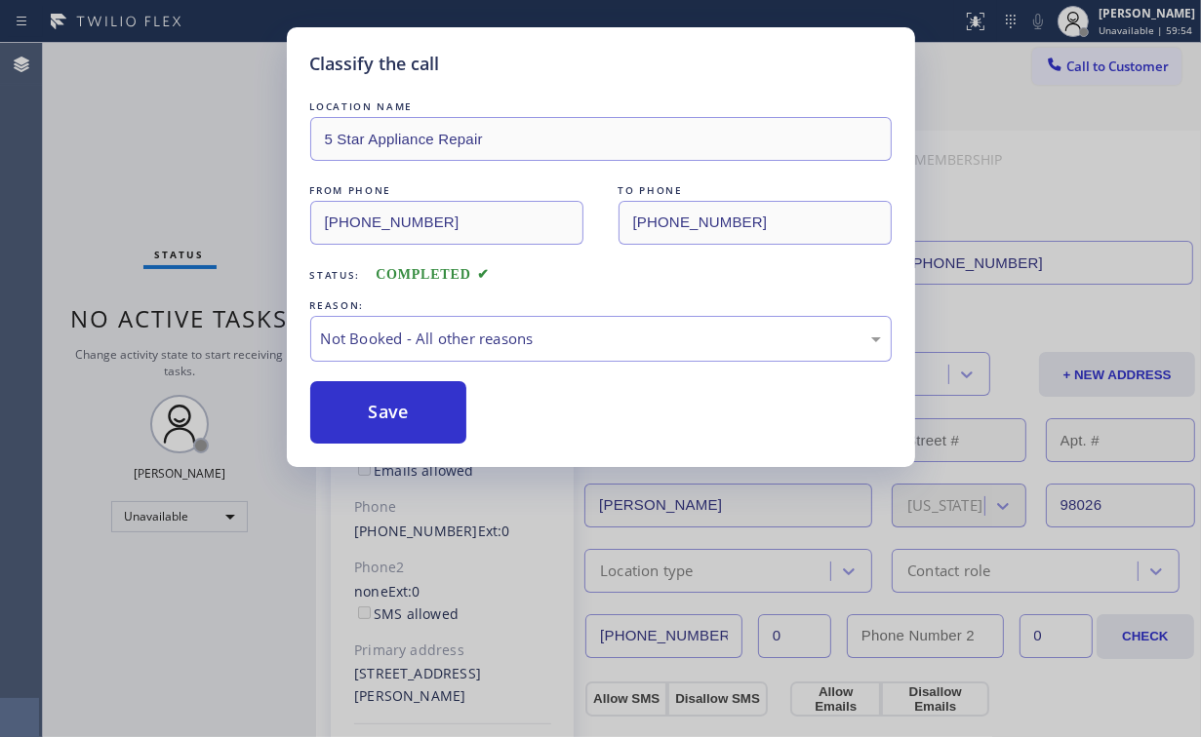
drag, startPoint x: 360, startPoint y: 417, endPoint x: 222, endPoint y: 229, distance: 233.1
click at [363, 414] on button "Save" at bounding box center [388, 412] width 157 height 62
drag, startPoint x: 148, startPoint y: 143, endPoint x: 200, endPoint y: 6, distance: 146.9
click at [148, 142] on div "Classify the call LOCATION NAME 5 Star Appliance Repair FROM PHONE [PHONE_NUMBE…" at bounding box center [600, 368] width 1201 height 737
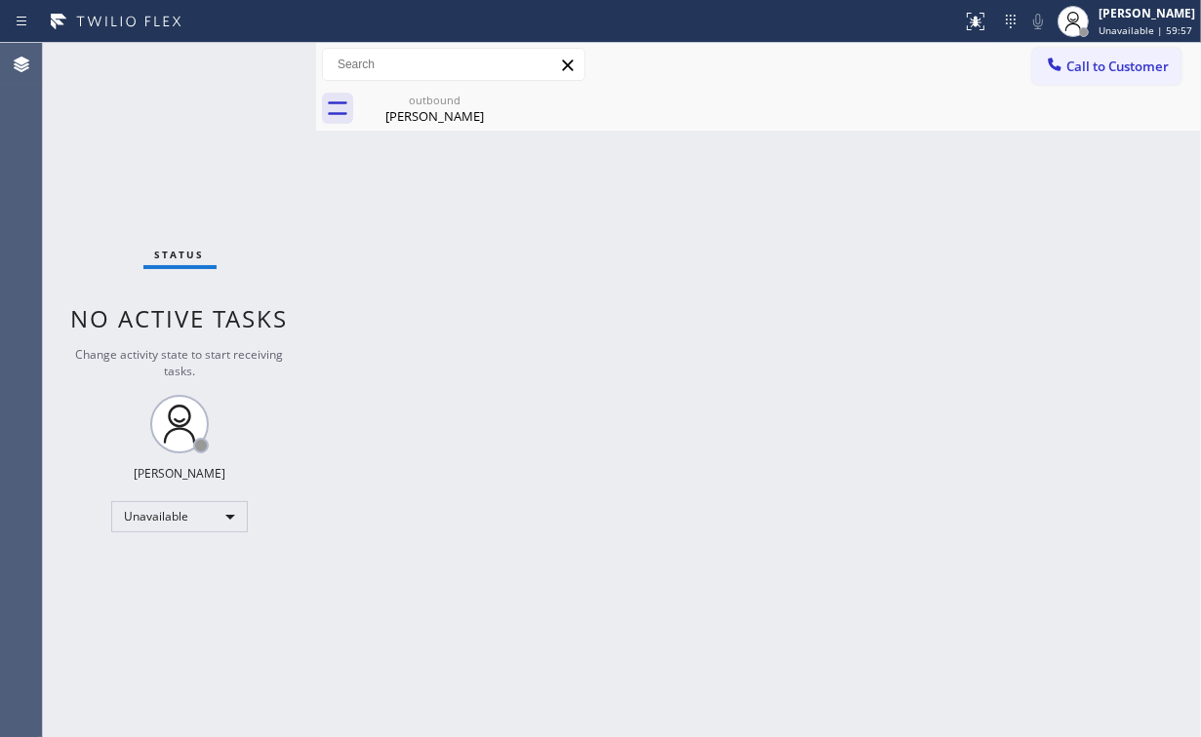
click at [1069, 81] on button "Call to Customer" at bounding box center [1106, 66] width 149 height 37
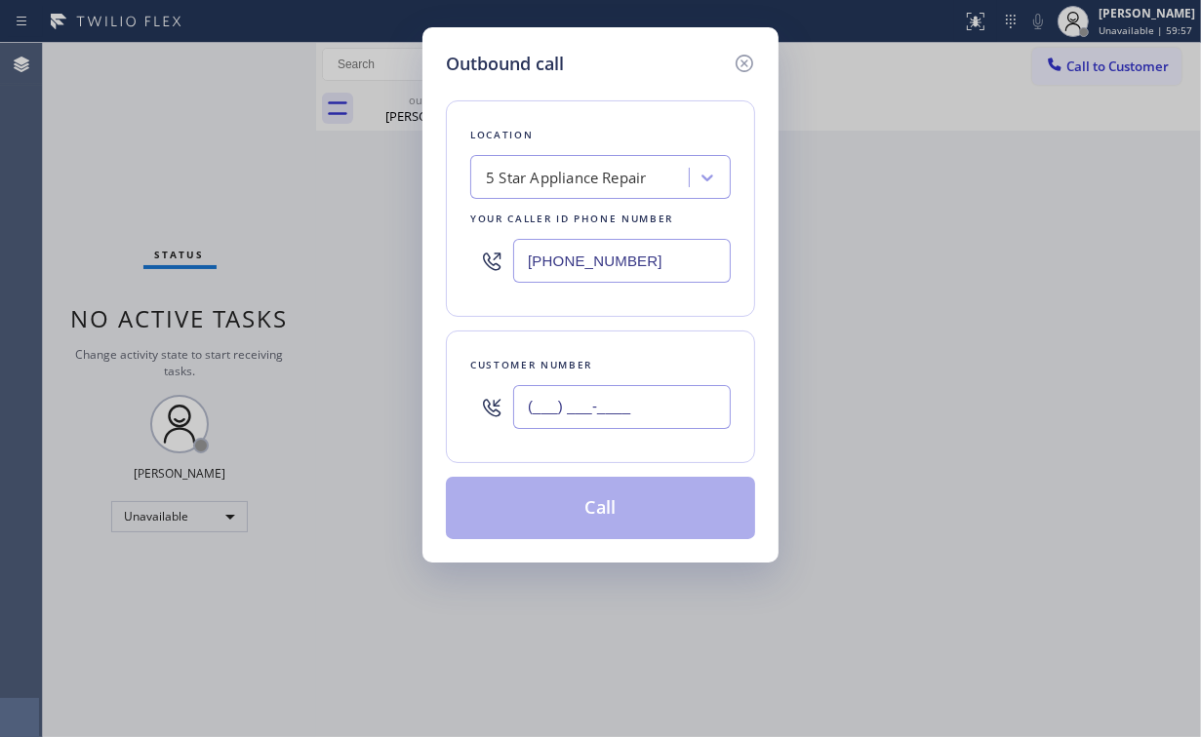
drag, startPoint x: 650, startPoint y: 408, endPoint x: 662, endPoint y: 389, distance: 22.5
click at [651, 408] on input "(___) ___-____" at bounding box center [622, 407] width 218 height 44
paste input "410) 913-8811"
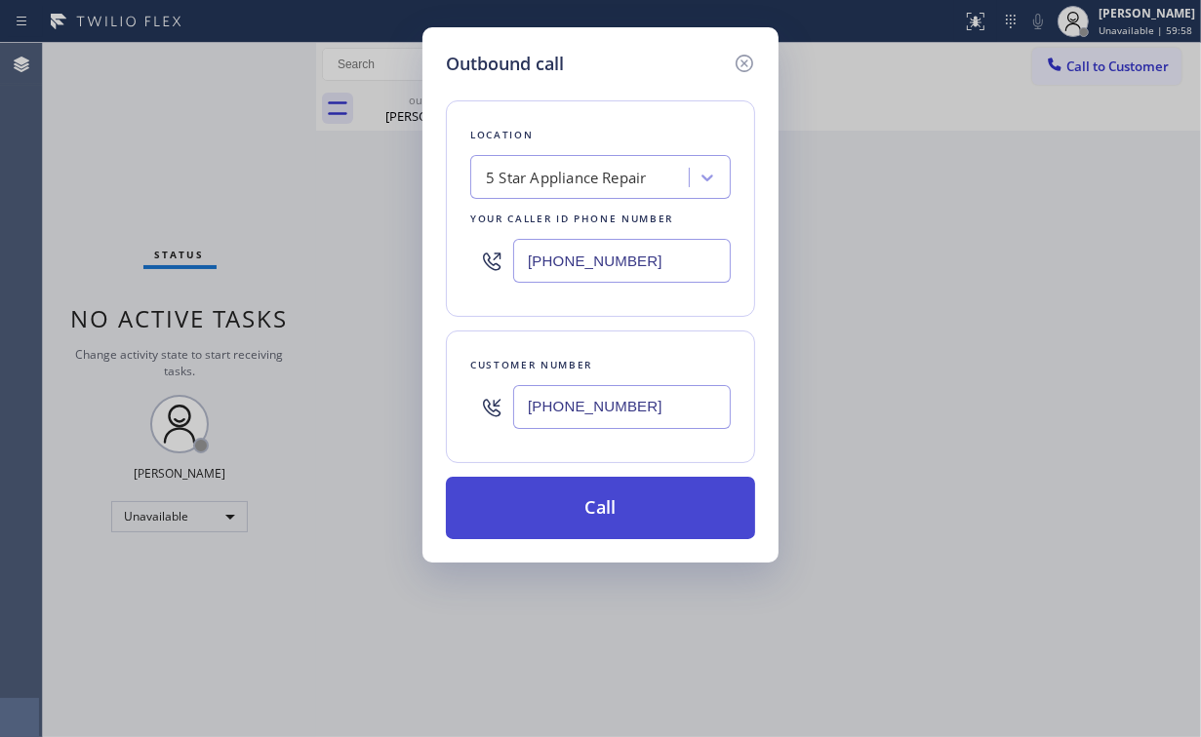
type input "[PHONE_NUMBER]"
click at [588, 504] on button "Call" at bounding box center [600, 508] width 309 height 62
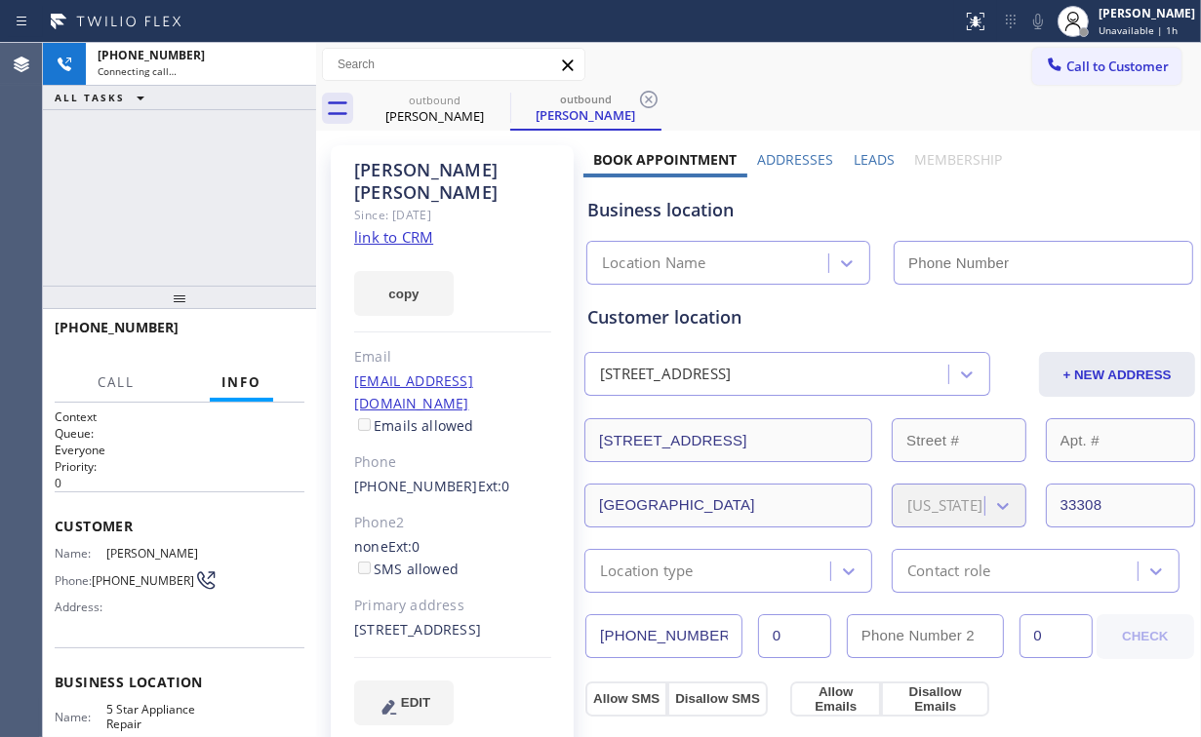
click at [151, 194] on div "[PHONE_NUMBER] Connecting call… ALL TASKS ALL TASKS ACTIVE TASKS TASKS IN WRAP …" at bounding box center [179, 164] width 273 height 243
type input "[PHONE_NUMBER]"
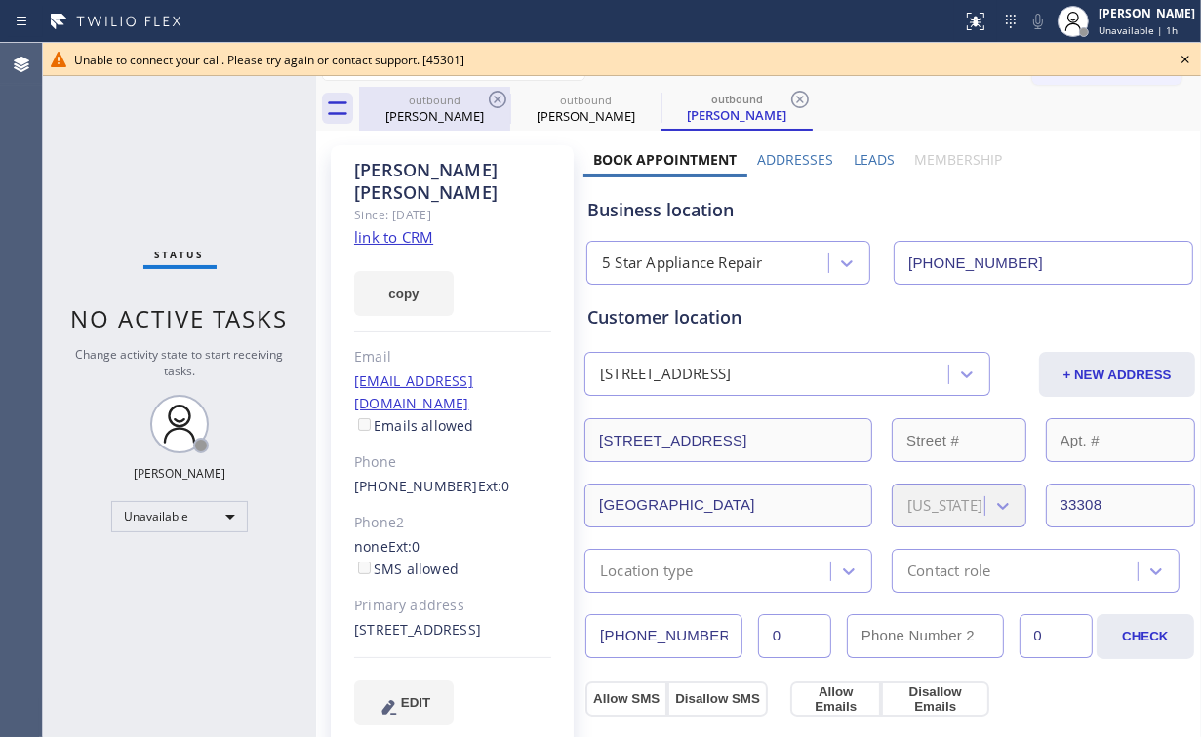
drag, startPoint x: 433, startPoint y: 108, endPoint x: 496, endPoint y: 112, distance: 62.5
click at [435, 109] on div "[PERSON_NAME]" at bounding box center [434, 116] width 147 height 18
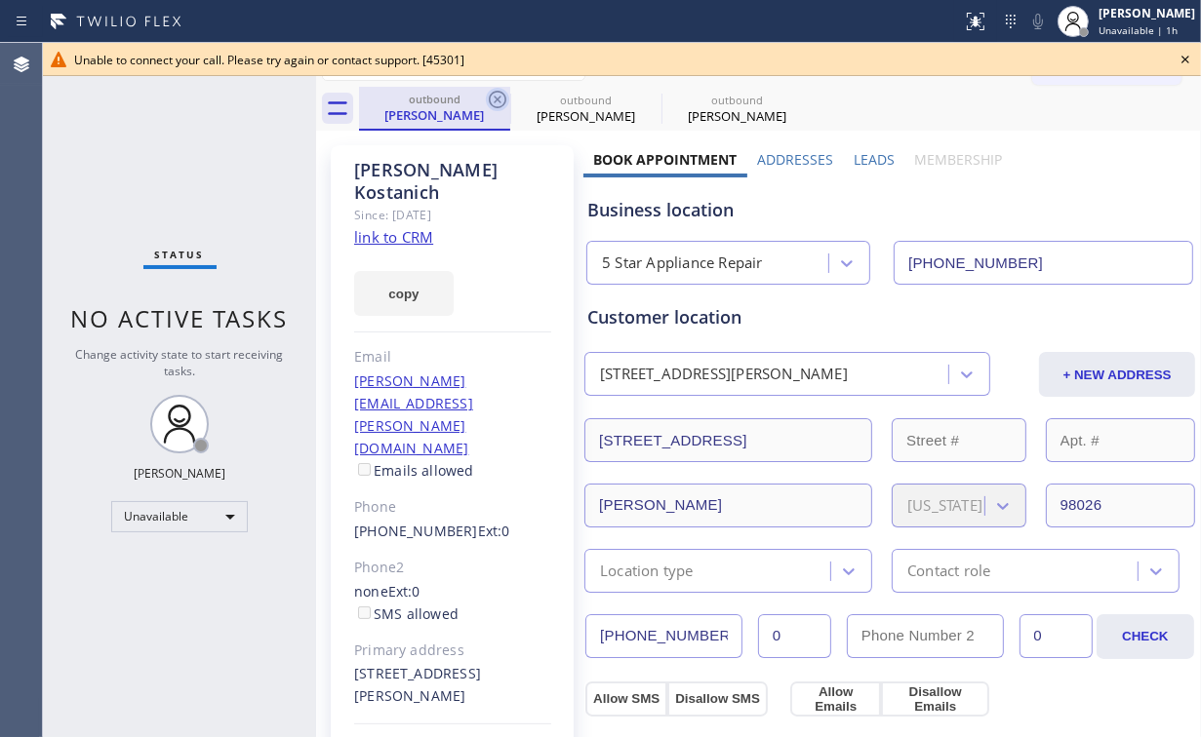
click at [499, 98] on icon at bounding box center [498, 100] width 18 height 18
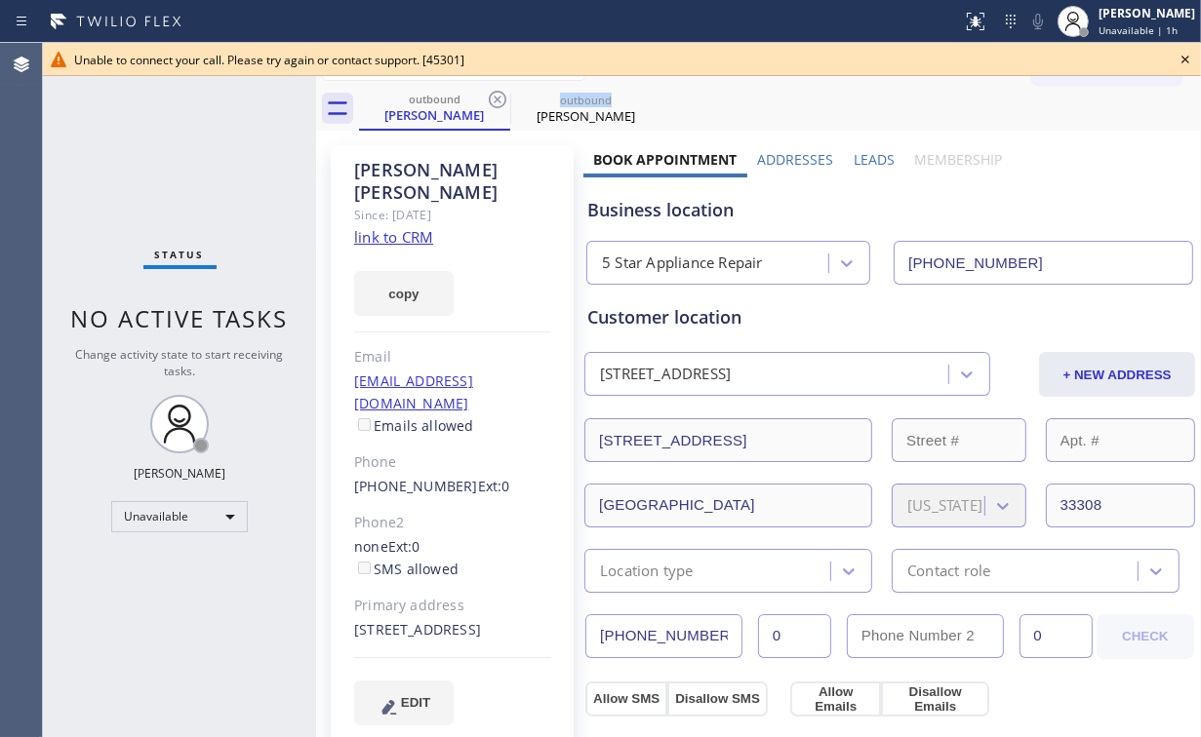
drag, startPoint x: 499, startPoint y: 98, endPoint x: 452, endPoint y: 136, distance: 61.1
click at [499, 99] on icon at bounding box center [497, 99] width 23 height 23
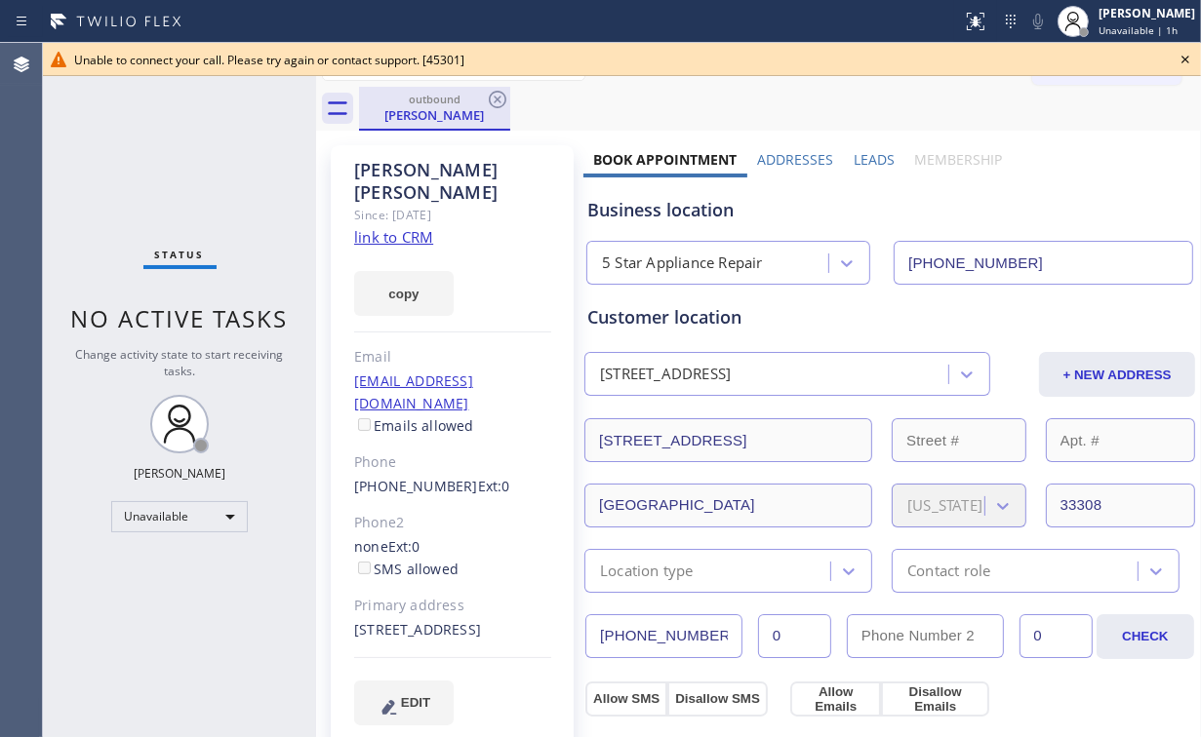
drag, startPoint x: 137, startPoint y: 168, endPoint x: 382, endPoint y: 120, distance: 250.4
click at [161, 164] on div "Status No active tasks Change activity state to start receiving tasks. [PERSON_…" at bounding box center [179, 390] width 273 height 694
click at [490, 96] on icon at bounding box center [498, 100] width 18 height 18
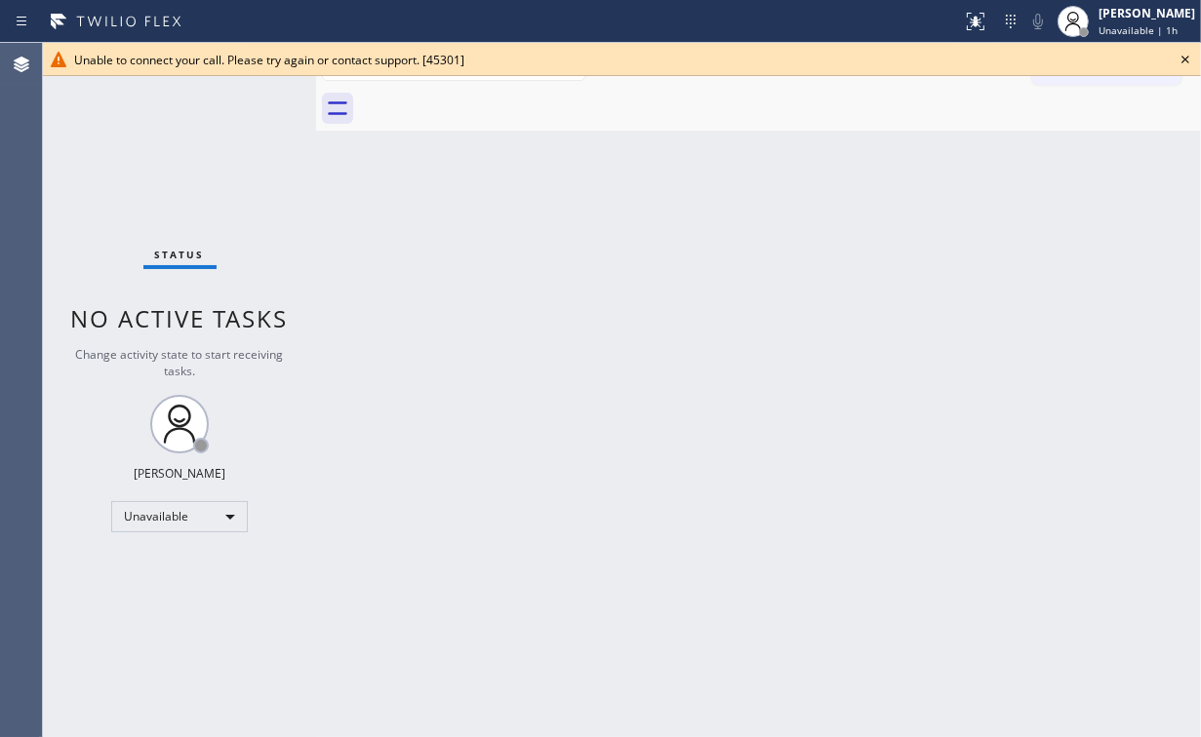
drag, startPoint x: 204, startPoint y: 156, endPoint x: 202, endPoint y: 23, distance: 132.7
click at [203, 152] on div "Status No active tasks Change activity state to start receiving tasks. [PERSON_…" at bounding box center [179, 390] width 273 height 694
click at [1189, 58] on icon at bounding box center [1184, 59] width 23 height 23
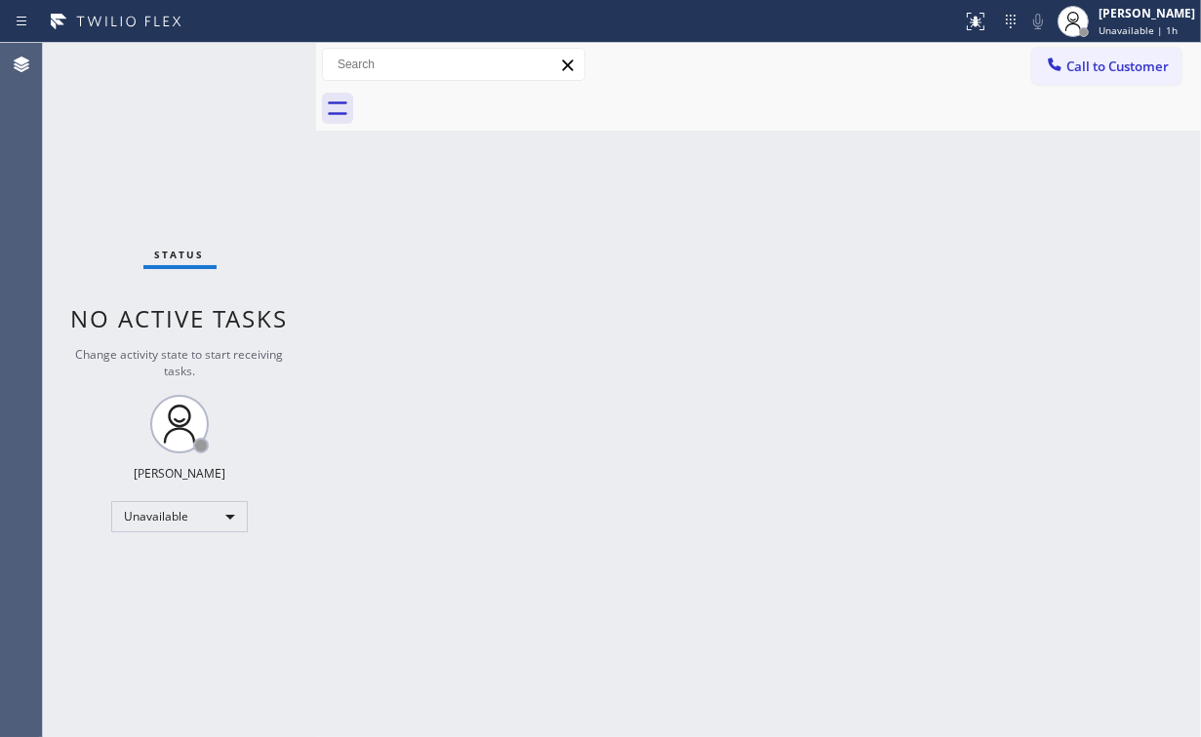
click at [1084, 64] on span "Call to Customer" at bounding box center [1117, 67] width 102 height 18
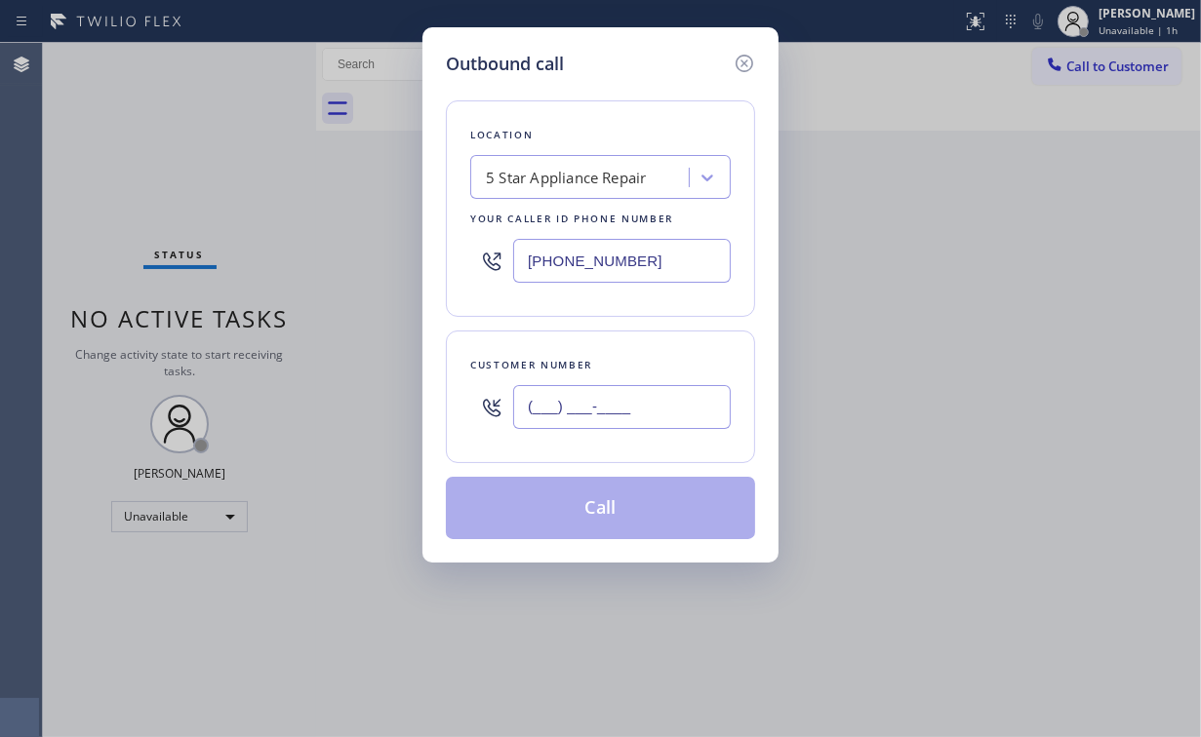
drag, startPoint x: 644, startPoint y: 421, endPoint x: 627, endPoint y: 413, distance: 18.8
click at [643, 422] on input "(___) ___-____" at bounding box center [622, 407] width 218 height 44
paste input "323) 703-8410"
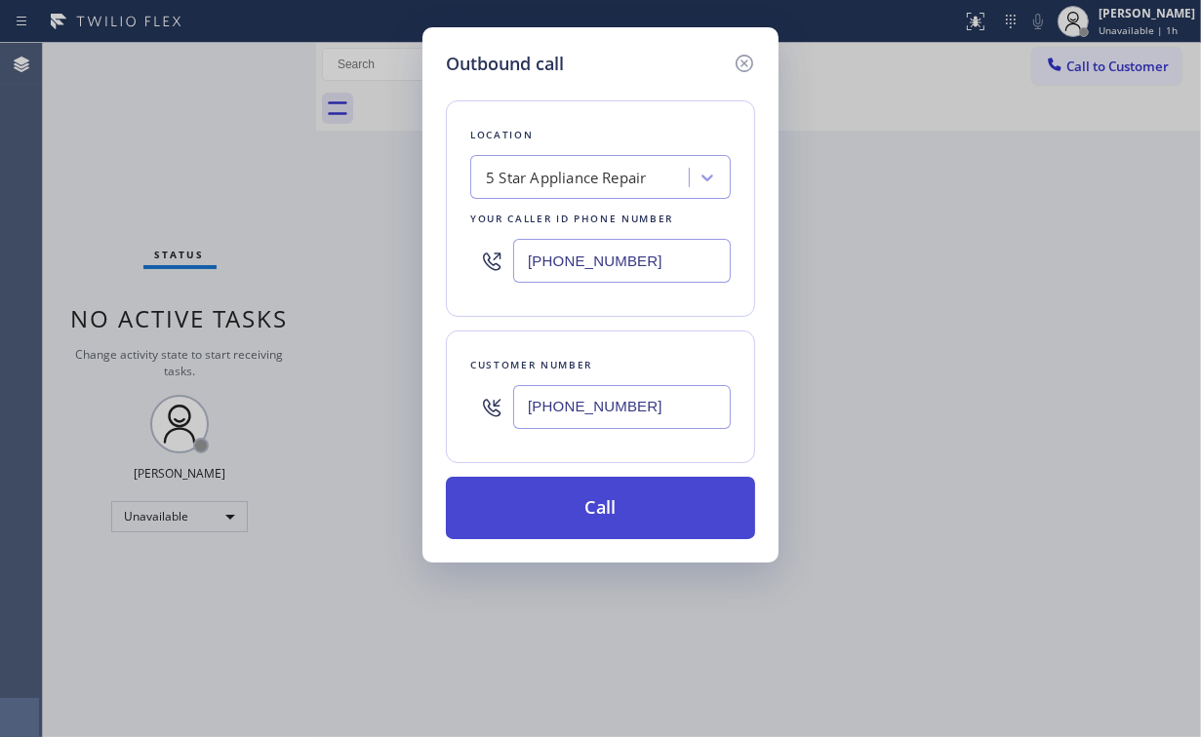
type input "[PHONE_NUMBER]"
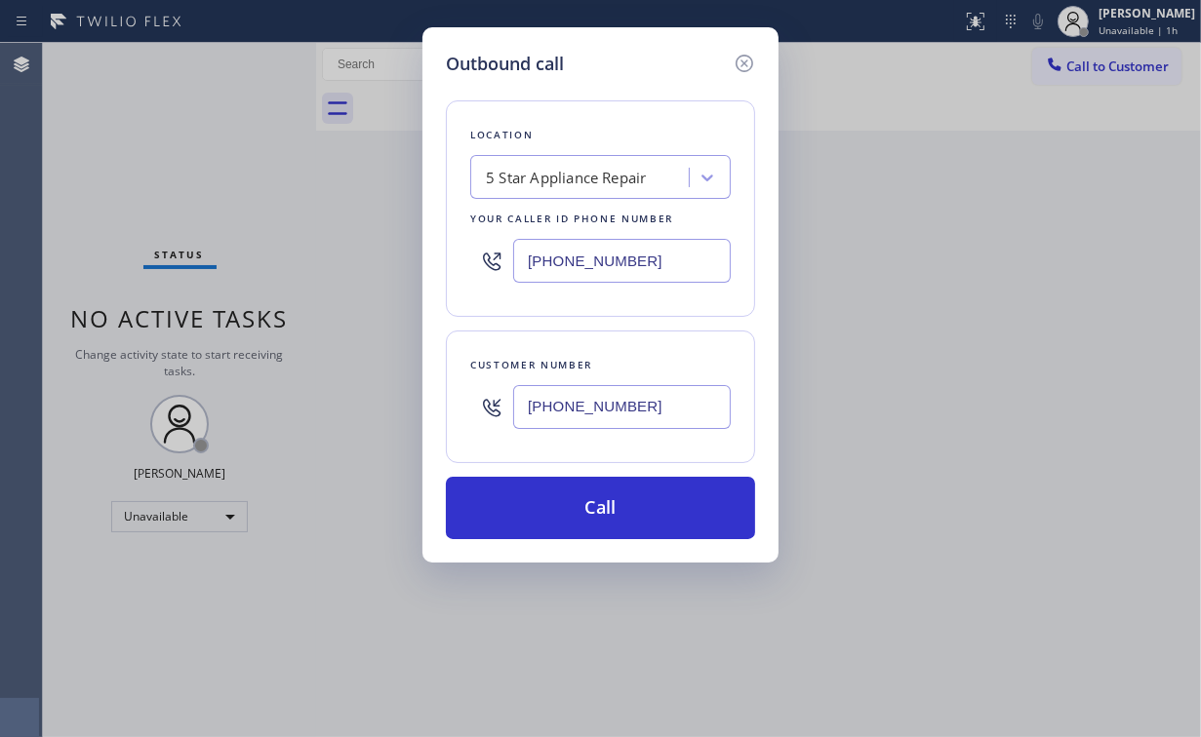
drag, startPoint x: 550, startPoint y: 510, endPoint x: 488, endPoint y: 696, distance: 196.5
click at [550, 511] on button "Call" at bounding box center [600, 508] width 309 height 62
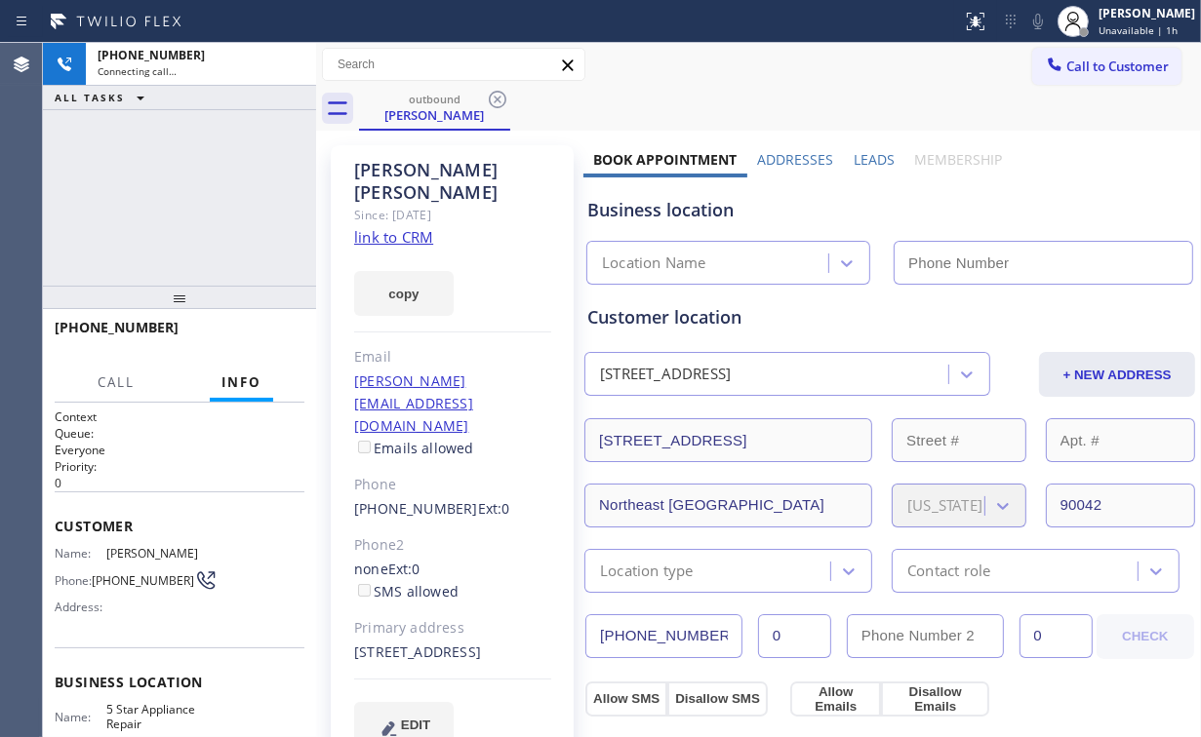
click at [231, 222] on div "[PHONE_NUMBER] Connecting call… ALL TASKS ALL TASKS ACTIVE TASKS TASKS IN WRAP …" at bounding box center [179, 164] width 273 height 243
type input "[PHONE_NUMBER]"
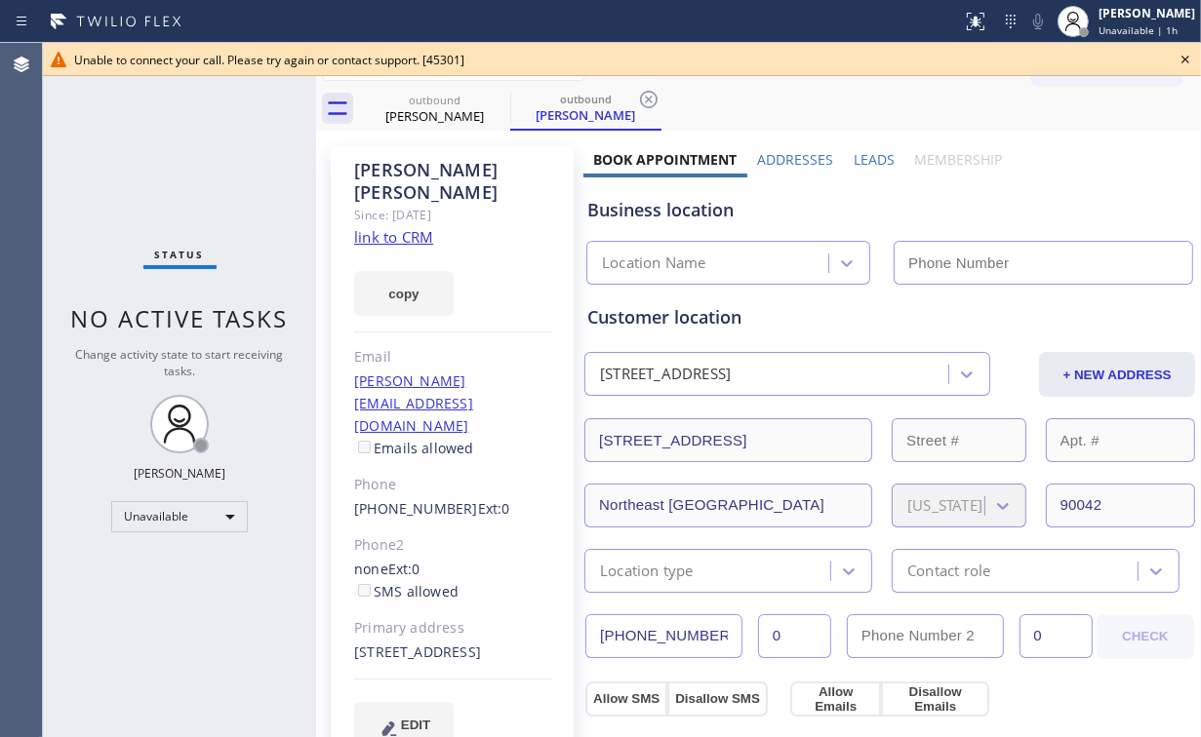
type input "[PHONE_NUMBER]"
click at [1182, 59] on icon at bounding box center [1184, 59] width 23 height 23
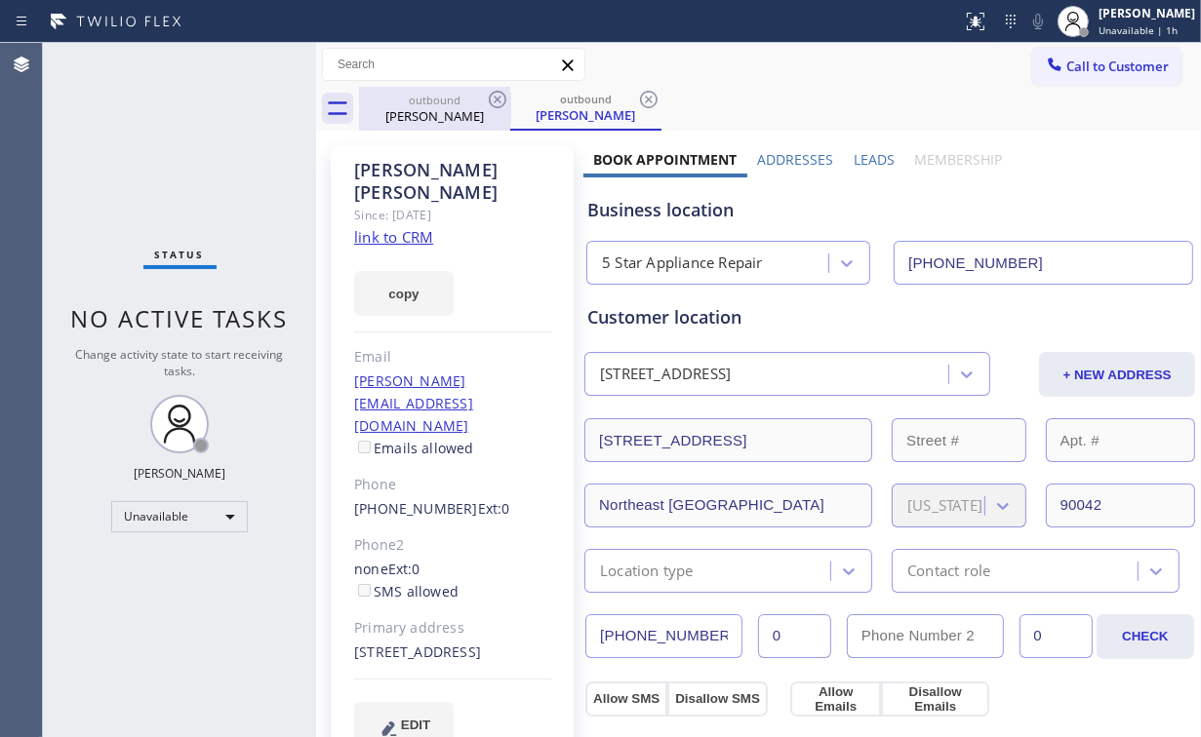
click at [472, 109] on div "[PERSON_NAME]" at bounding box center [434, 116] width 147 height 18
click at [501, 98] on icon at bounding box center [497, 99] width 23 height 23
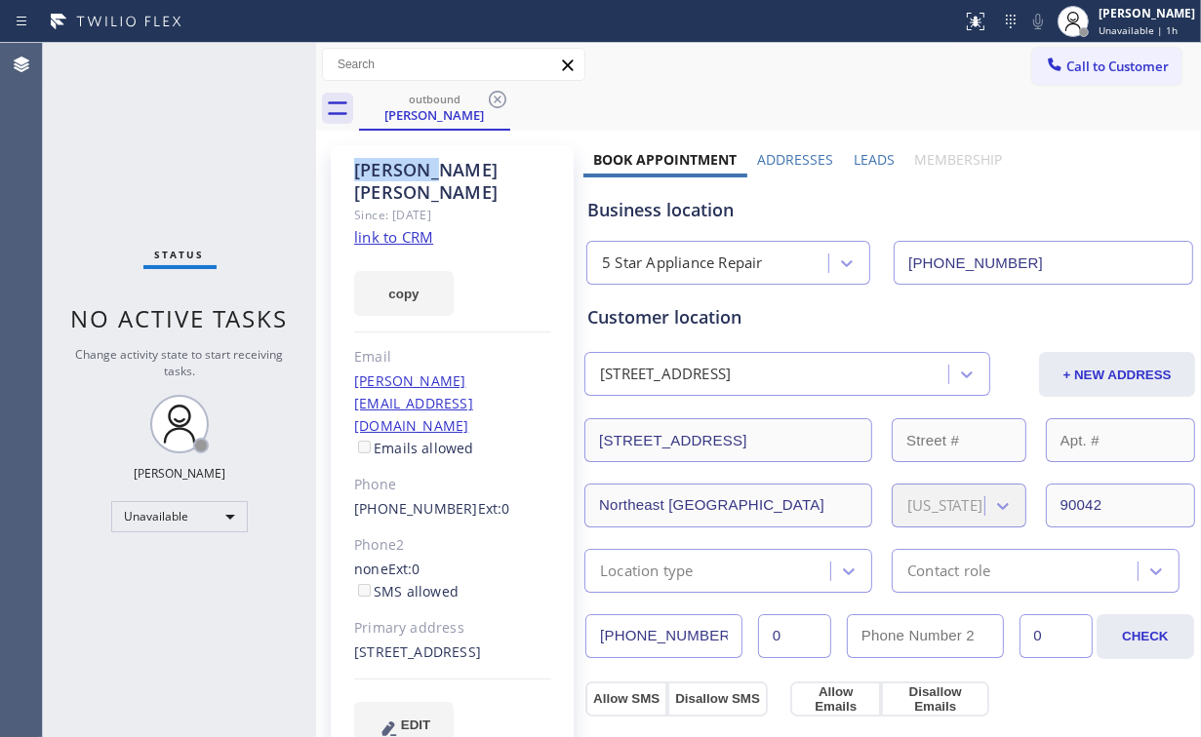
click at [501, 98] on icon at bounding box center [497, 99] width 23 height 23
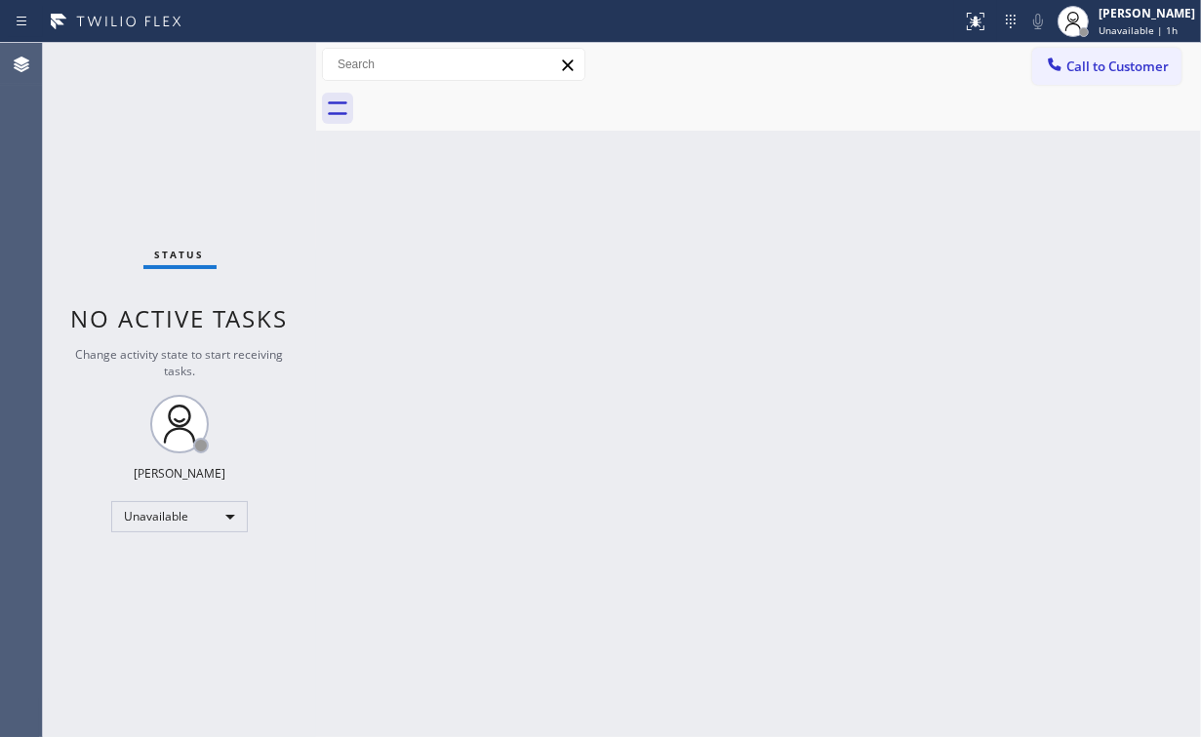
drag, startPoint x: 1092, startPoint y: 73, endPoint x: 788, endPoint y: 273, distance: 364.1
click at [1089, 74] on span "Call to Customer" at bounding box center [1117, 67] width 102 height 18
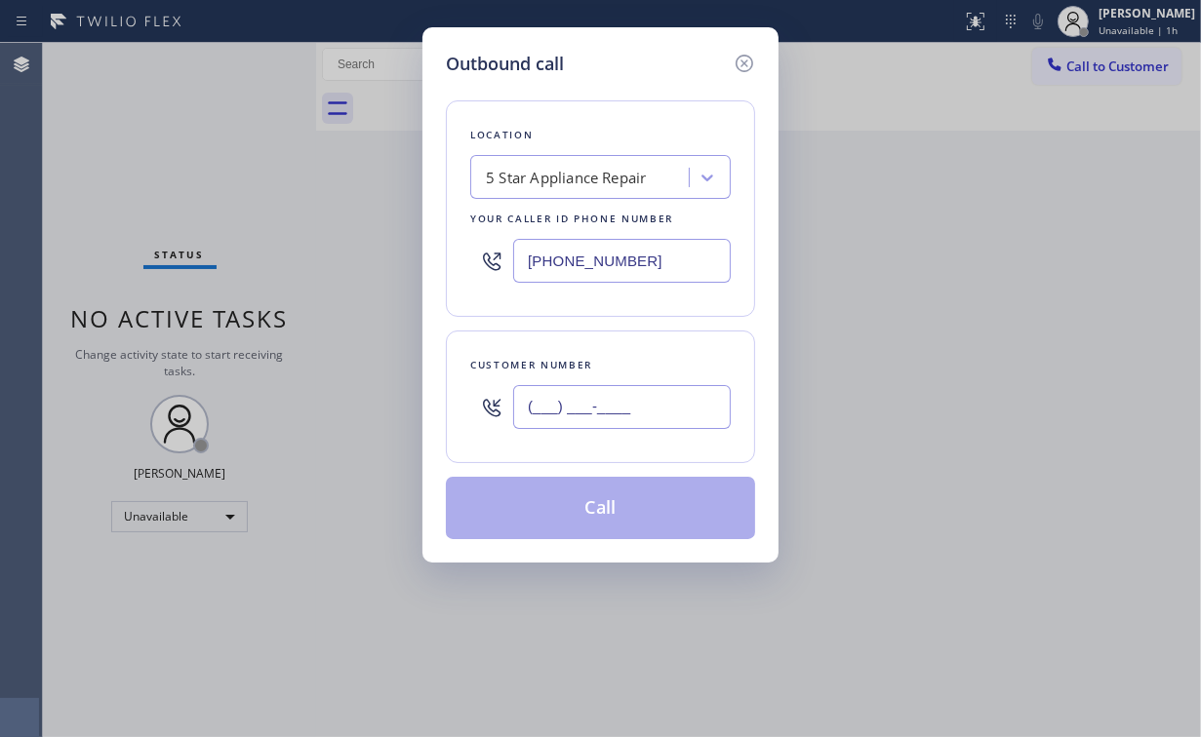
drag, startPoint x: 643, startPoint y: 402, endPoint x: 638, endPoint y: 393, distance: 10.0
click at [644, 402] on input "(___) ___-____" at bounding box center [622, 407] width 218 height 44
paste input "310) 592-2657"
type input "[PHONE_NUMBER]"
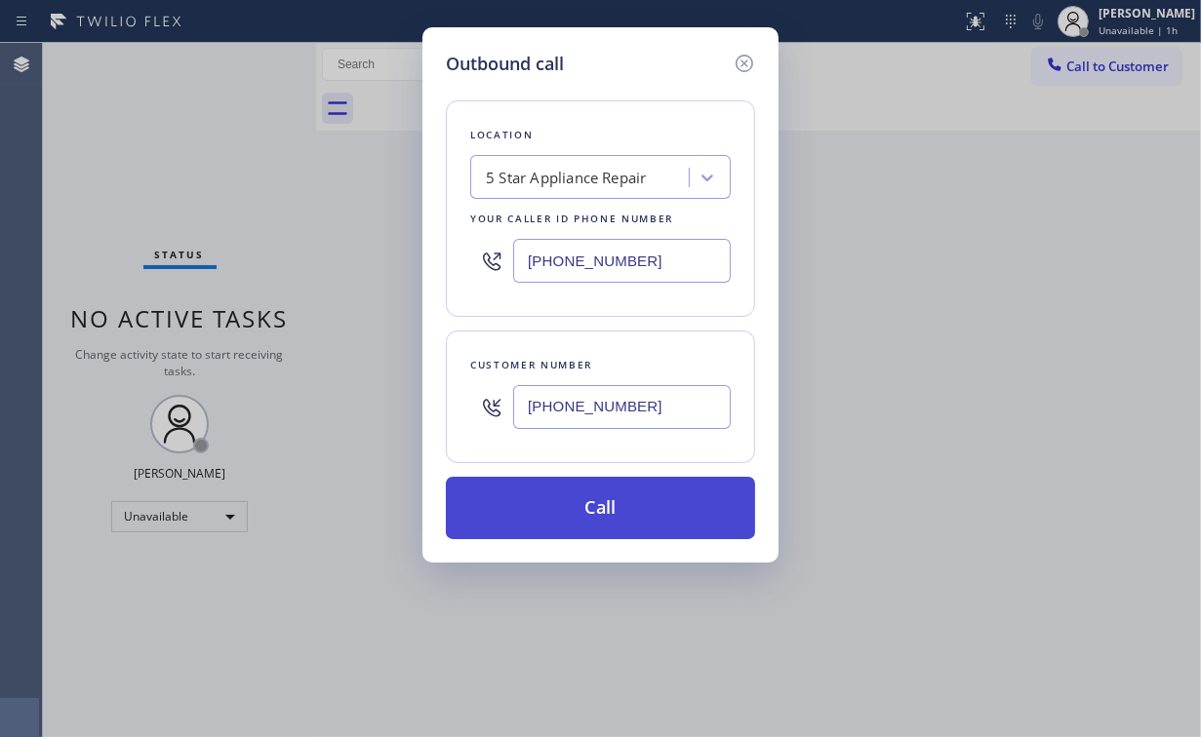
click at [574, 508] on button "Call" at bounding box center [600, 508] width 309 height 62
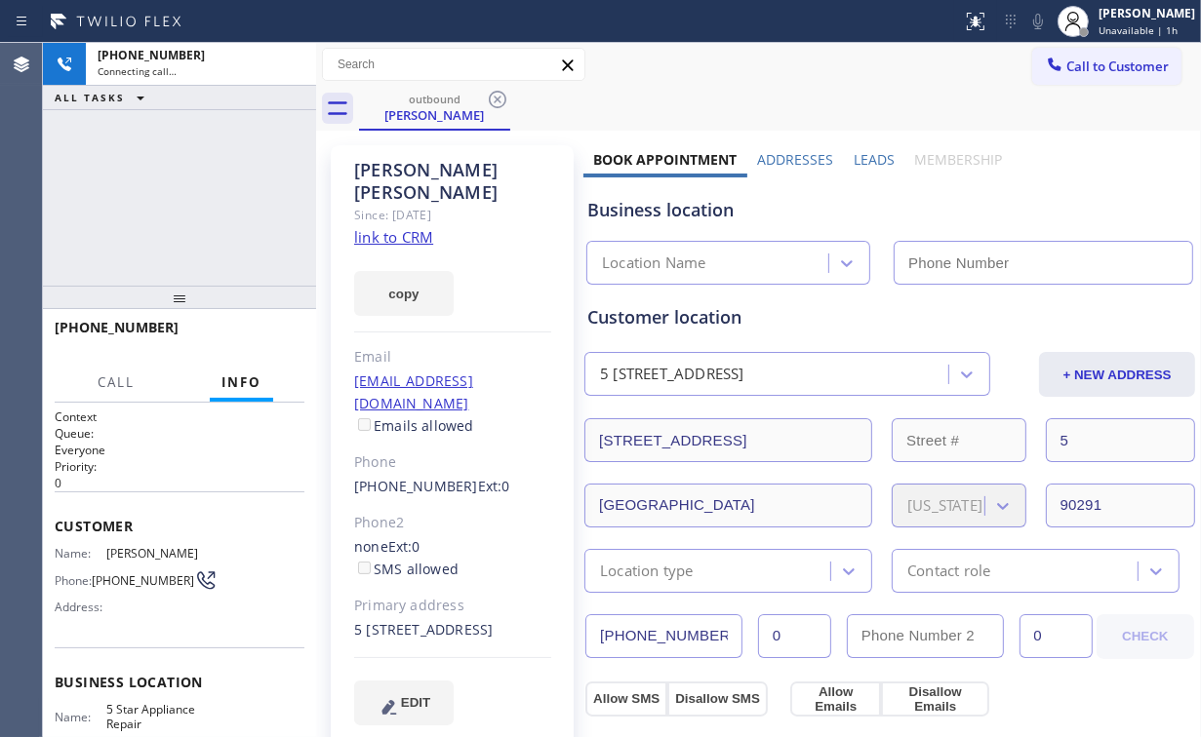
click at [150, 183] on div "[PHONE_NUMBER] Connecting call… ALL TASKS ALL TASKS ACTIVE TASKS TASKS IN WRAP …" at bounding box center [179, 164] width 273 height 243
type input "[PHONE_NUMBER]"
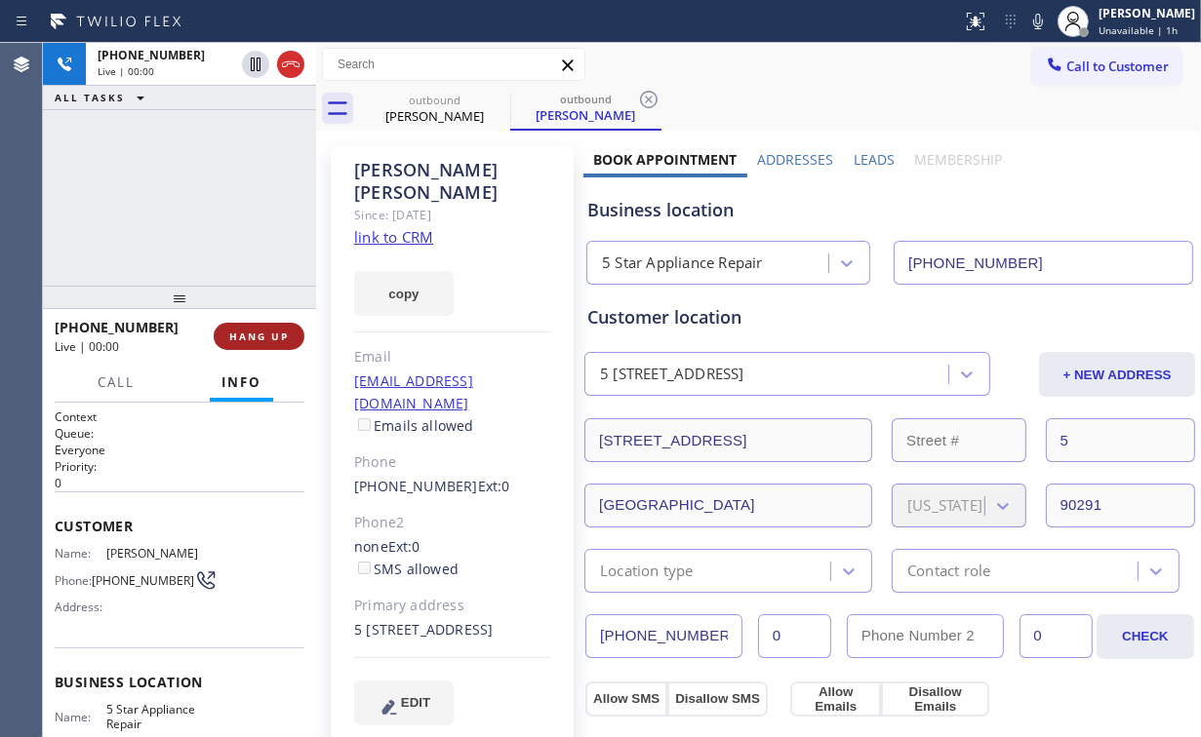
click at [266, 332] on span "HANG UP" at bounding box center [259, 337] width 60 height 14
click at [265, 332] on span "HANG UP" at bounding box center [259, 337] width 60 height 14
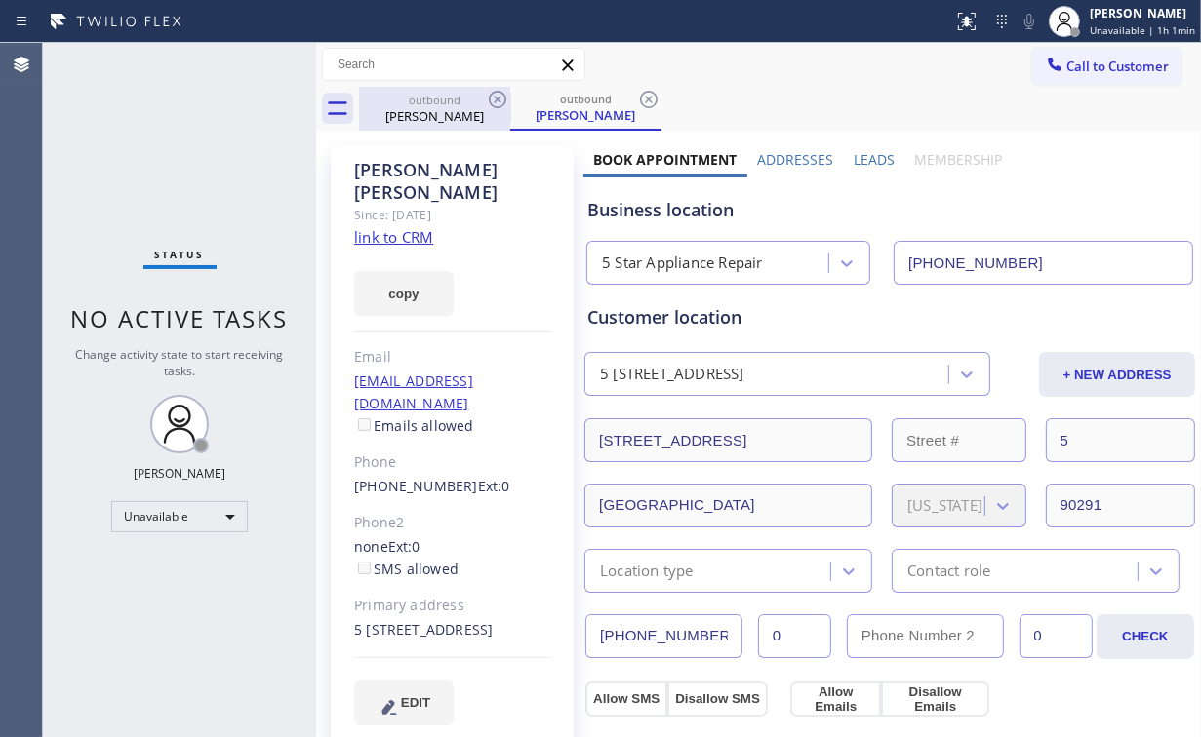
drag, startPoint x: 421, startPoint y: 102, endPoint x: 472, endPoint y: 104, distance: 50.8
click at [425, 102] on div "outbound" at bounding box center [434, 100] width 147 height 15
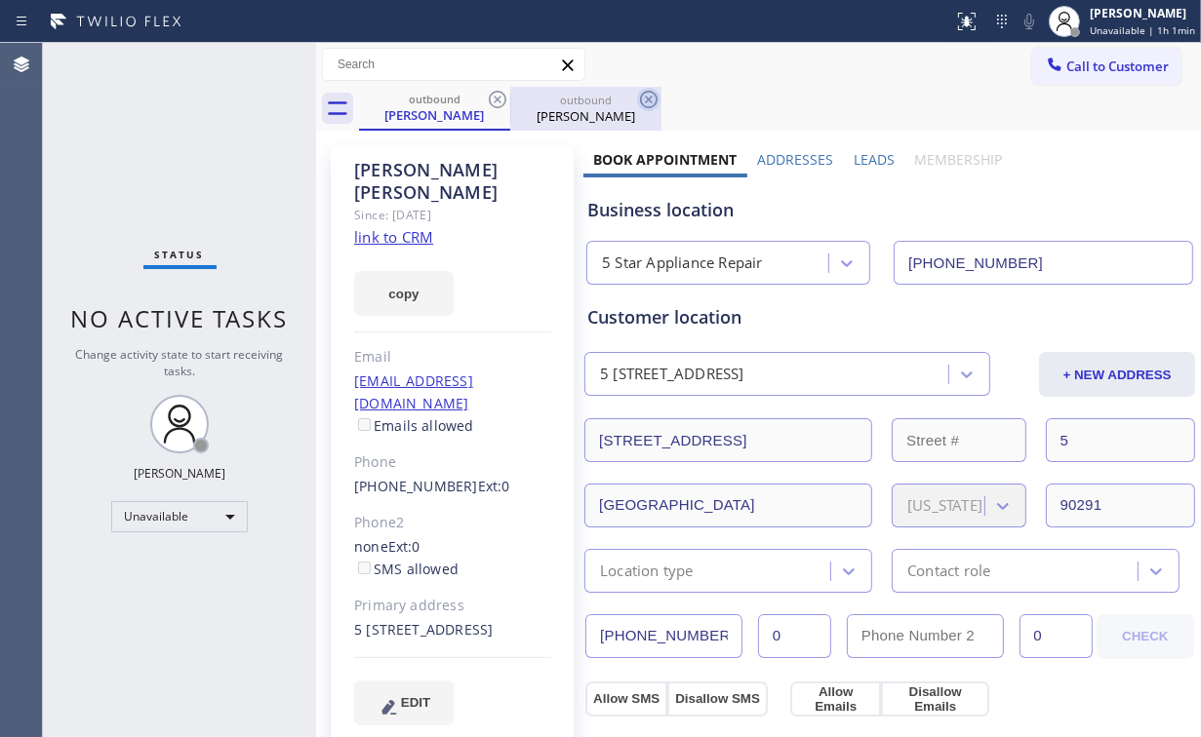
click at [501, 103] on icon at bounding box center [497, 99] width 23 height 23
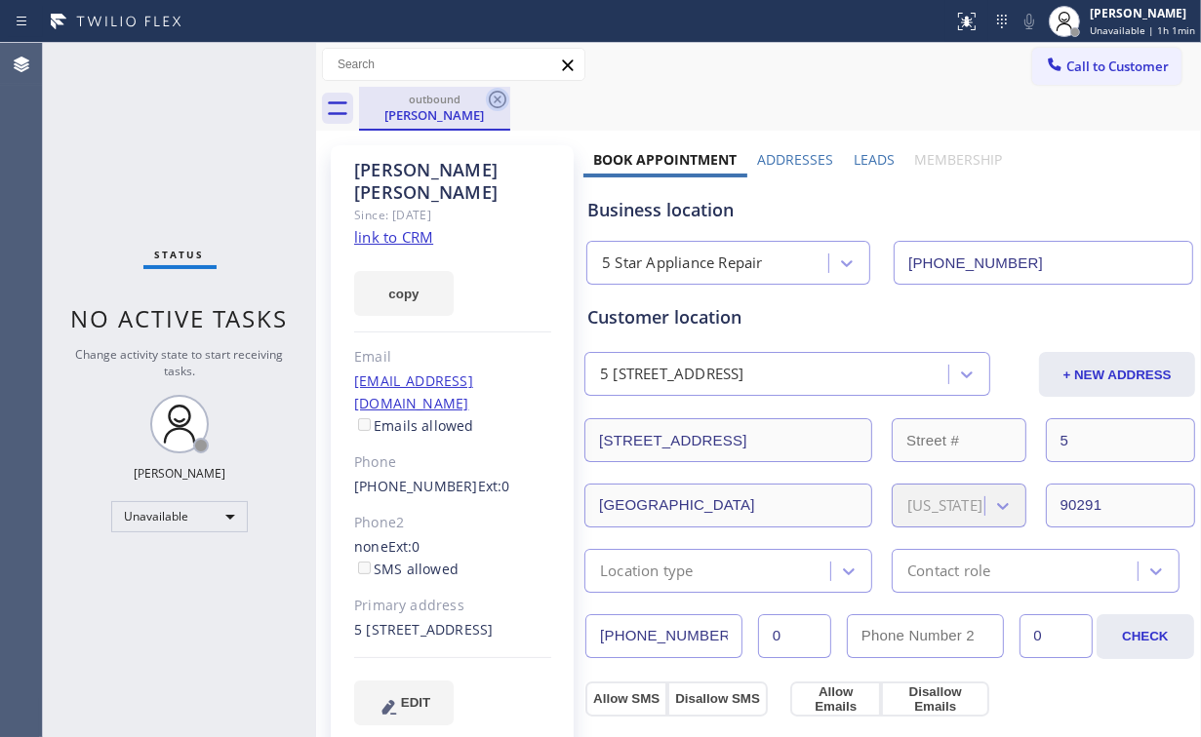
click at [499, 100] on icon at bounding box center [497, 99] width 23 height 23
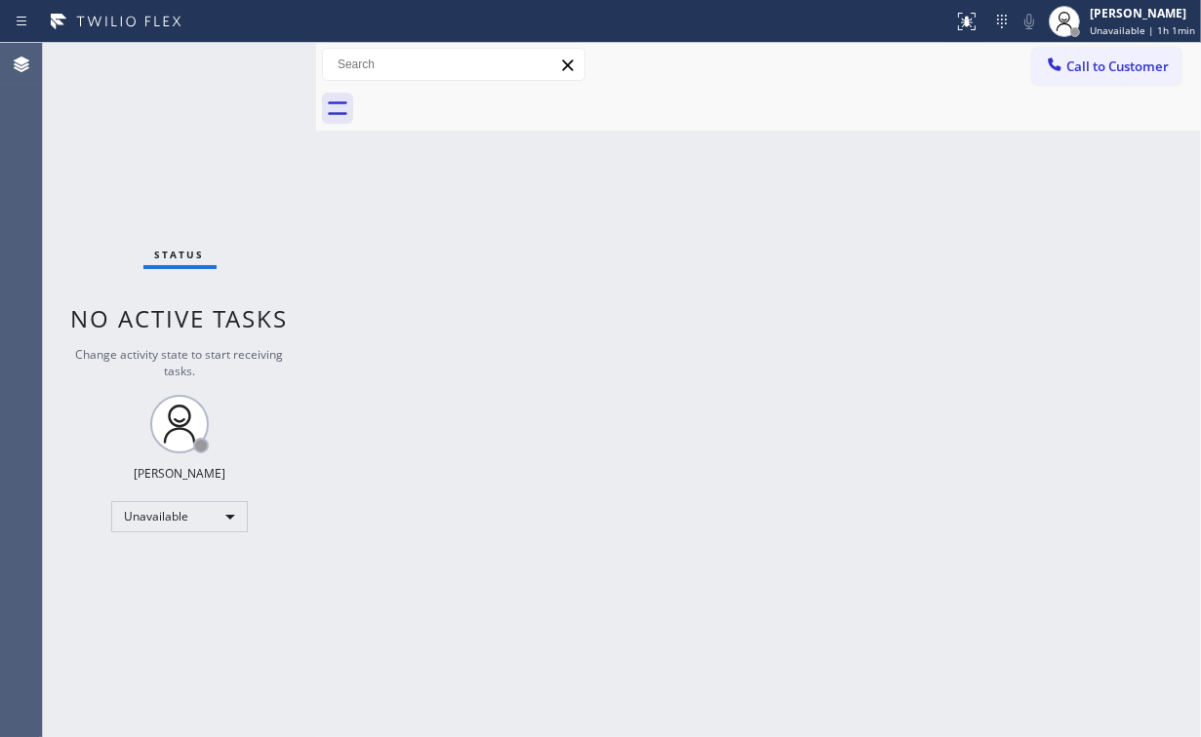
drag, startPoint x: 187, startPoint y: 152, endPoint x: 204, endPoint y: 4, distance: 149.2
click at [187, 121] on div "Status No active tasks Change activity state to start receiving tasks. [PERSON_…" at bounding box center [179, 390] width 273 height 694
click at [1118, 61] on span "Call to Customer" at bounding box center [1117, 67] width 102 height 18
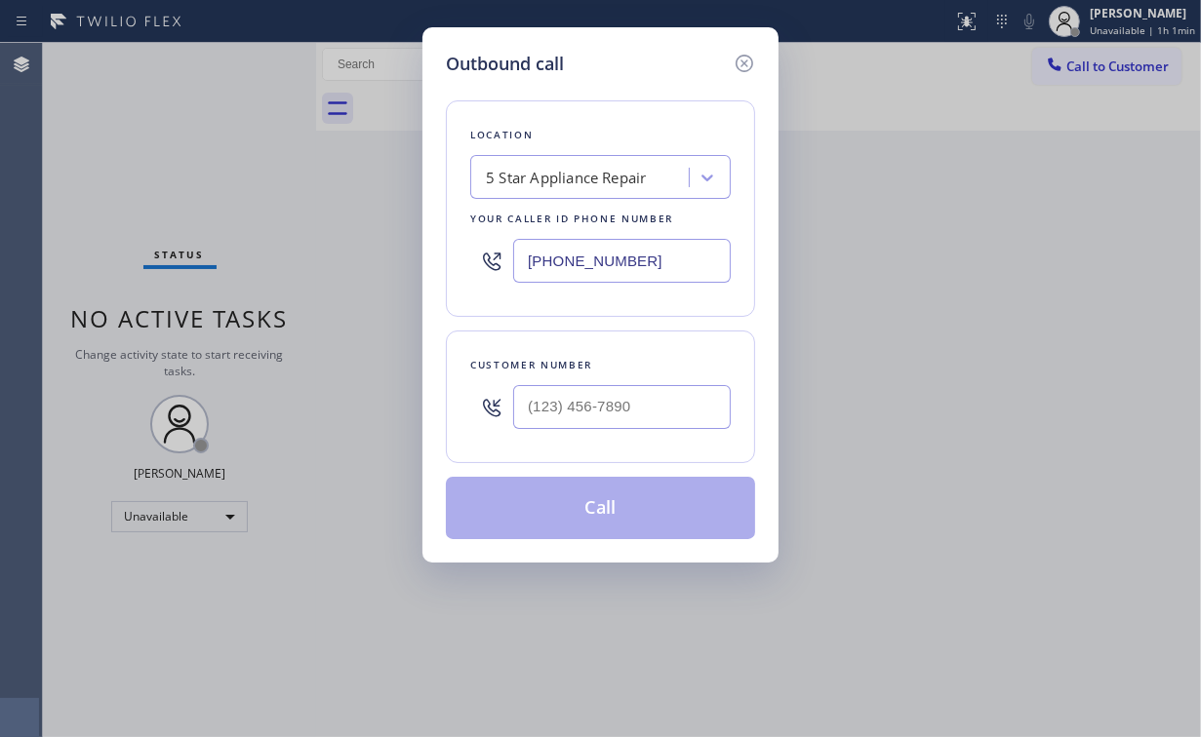
click at [674, 375] on div "Customer number" at bounding box center [600, 397] width 309 height 133
click at [652, 404] on input "(___) ___-____" at bounding box center [622, 407] width 218 height 44
paste input "206) 359-5082"
type input "[PHONE_NUMBER]"
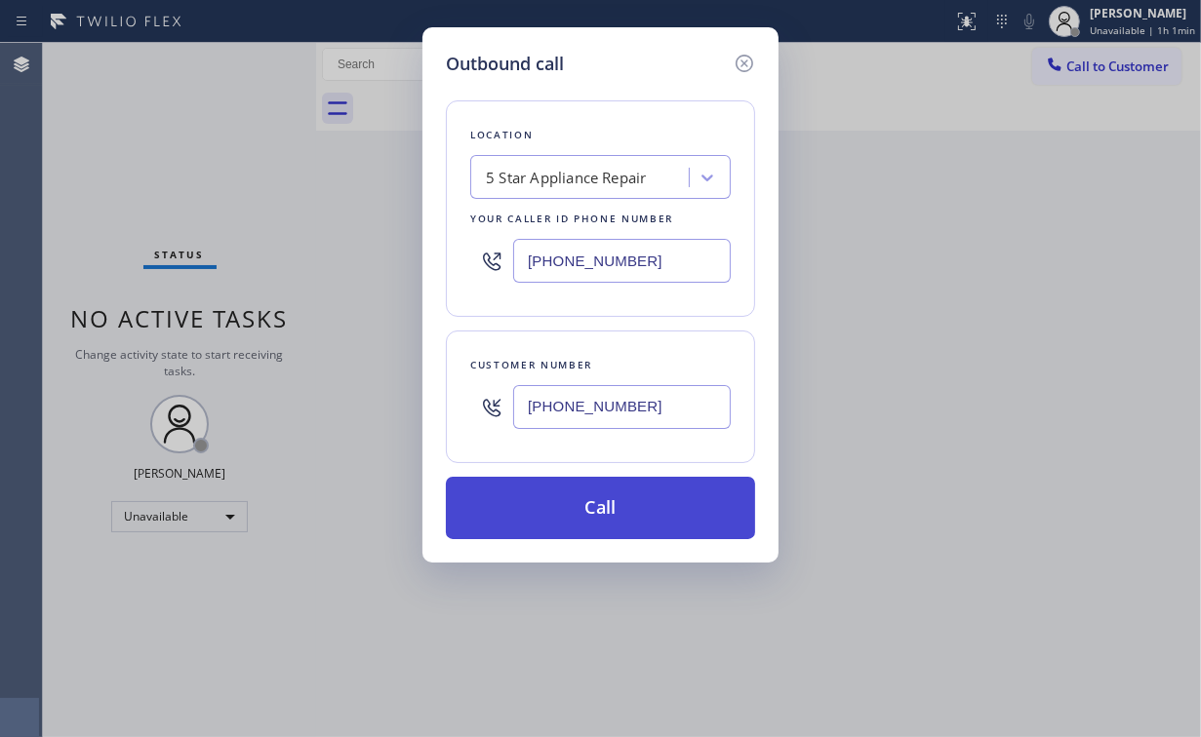
drag, startPoint x: 571, startPoint y: 511, endPoint x: 527, endPoint y: 621, distance: 118.6
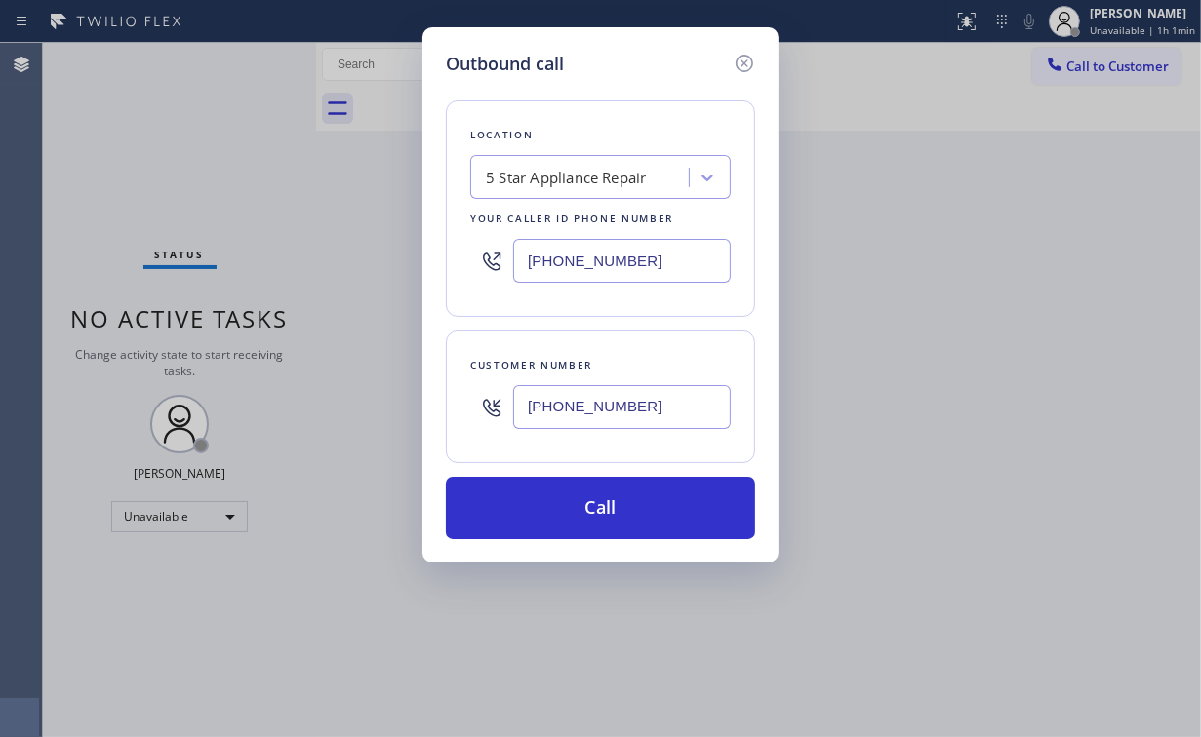
click at [571, 512] on button "Call" at bounding box center [600, 508] width 309 height 62
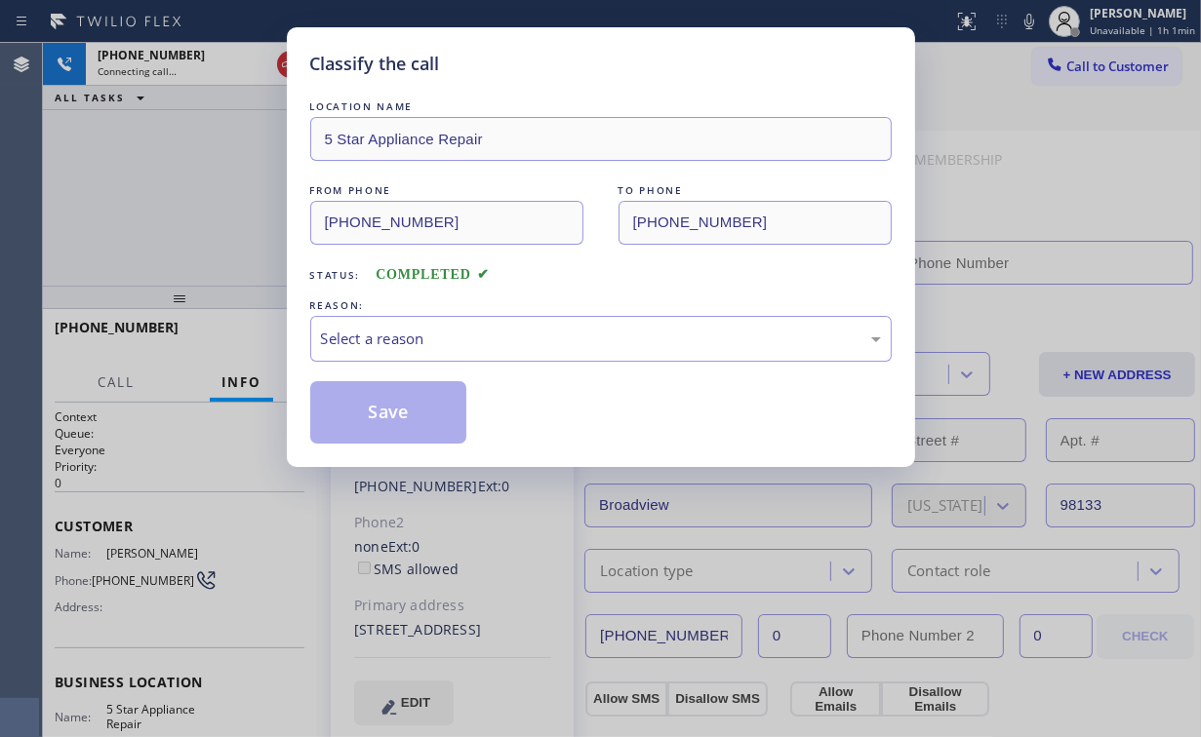
type input "[PHONE_NUMBER]"
click at [367, 336] on div "Select a reason" at bounding box center [601, 339] width 560 height 22
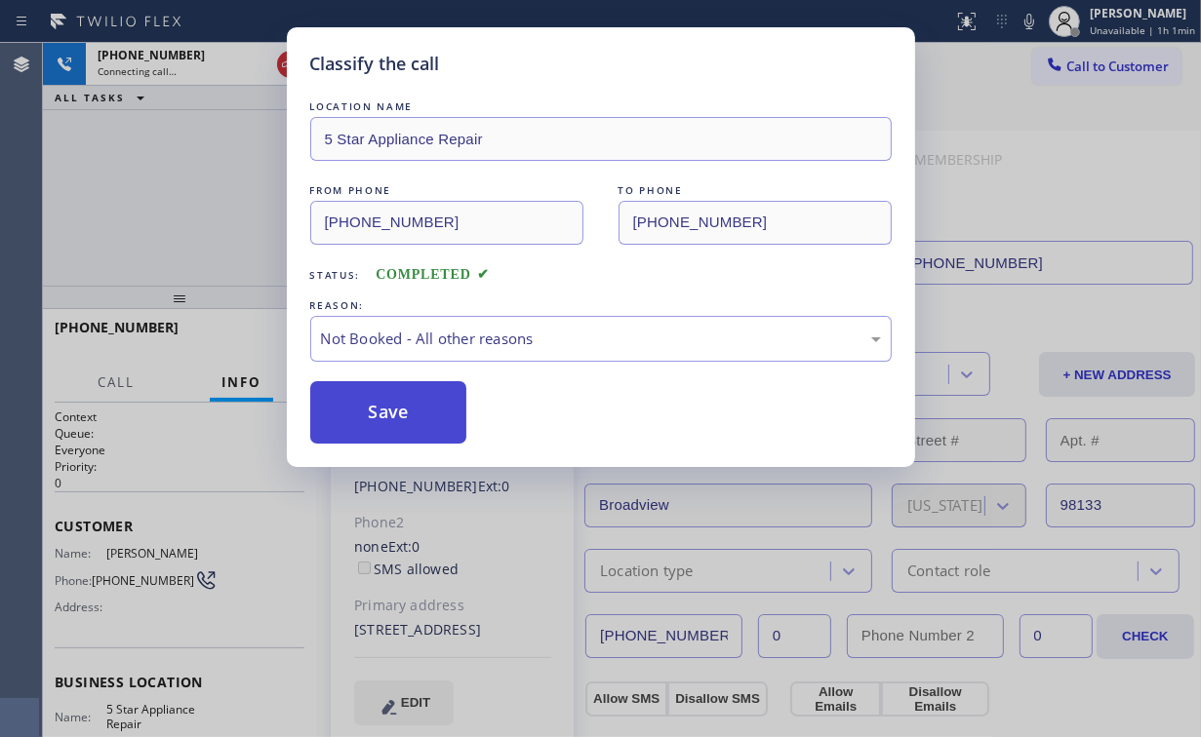
click at [385, 418] on button "Save" at bounding box center [388, 412] width 157 height 62
click at [204, 211] on div "Classify the call LOCATION NAME 5 Star Appliance Repair FROM PHONE [PHONE_NUMBE…" at bounding box center [600, 368] width 1201 height 737
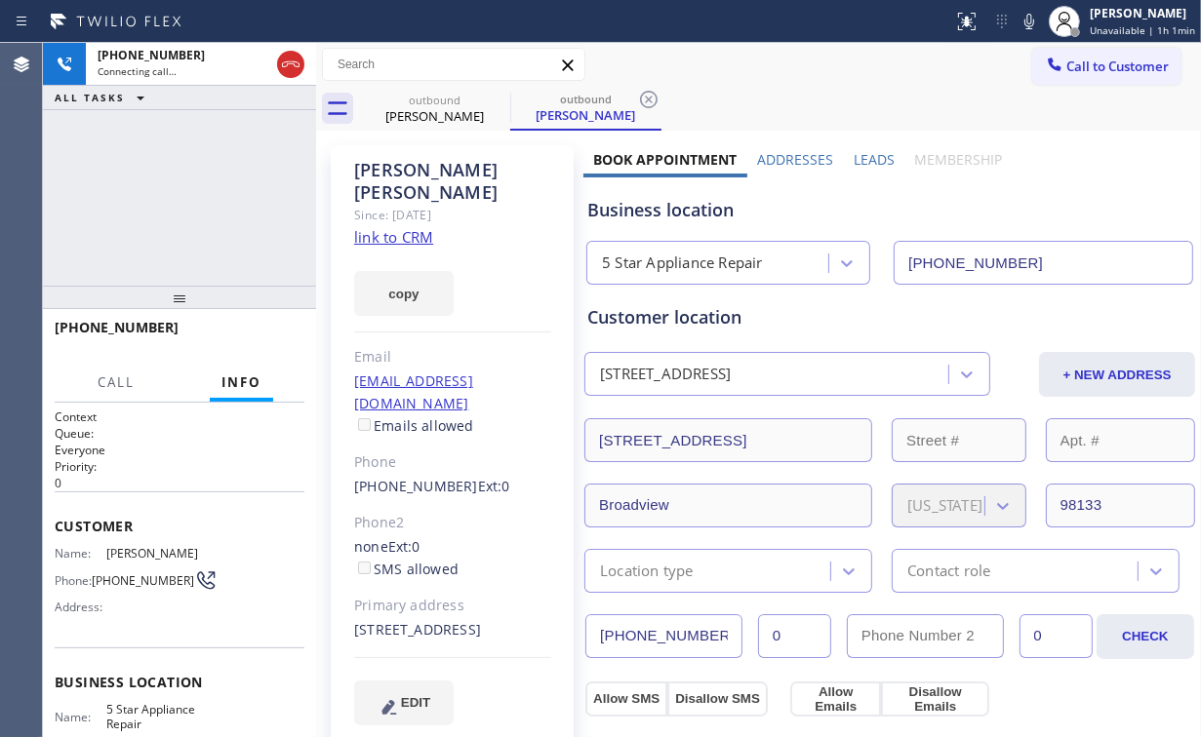
click at [220, 192] on div "[PHONE_NUMBER] Connecting call… ALL TASKS ALL TASKS ACTIVE TASKS TASKS IN WRAP …" at bounding box center [179, 164] width 273 height 243
click at [276, 324] on div "[PHONE_NUMBER] Live | 00:02 HANG UP" at bounding box center [180, 336] width 250 height 51
click at [274, 338] on span "HANG UP" at bounding box center [259, 337] width 60 height 14
click at [275, 338] on span "HANG UP" at bounding box center [259, 337] width 60 height 14
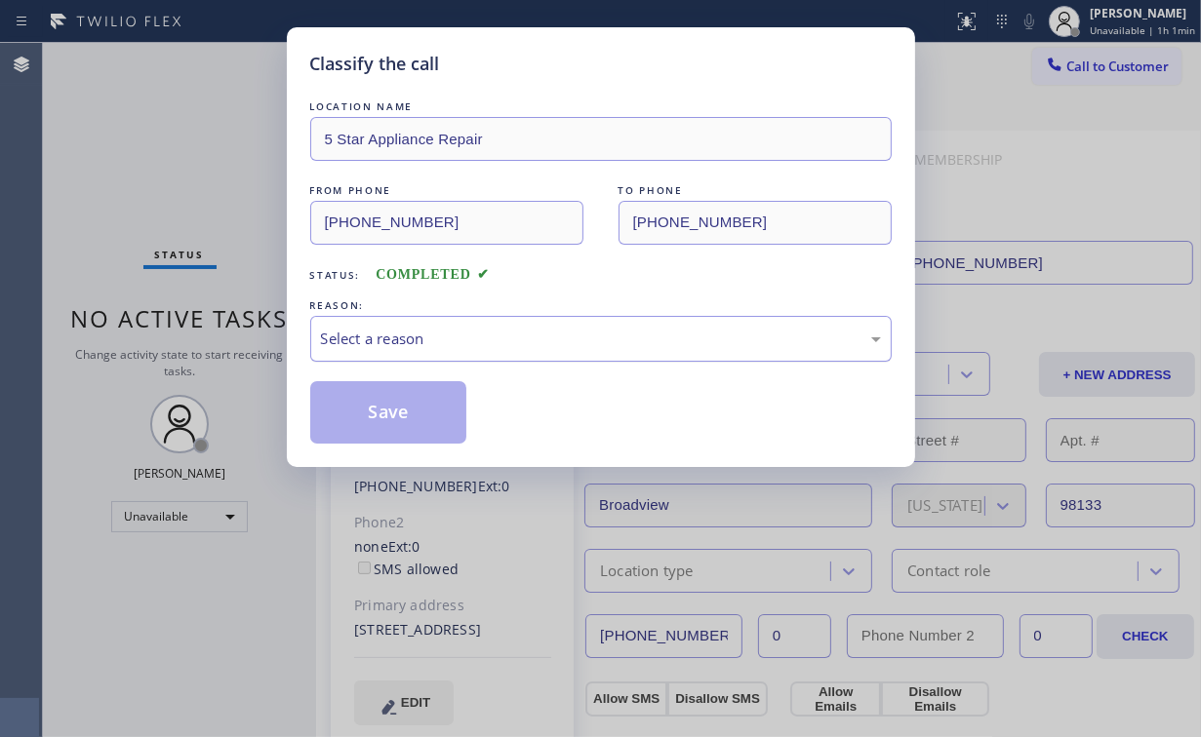
click at [377, 353] on div "Select a reason" at bounding box center [600, 339] width 581 height 46
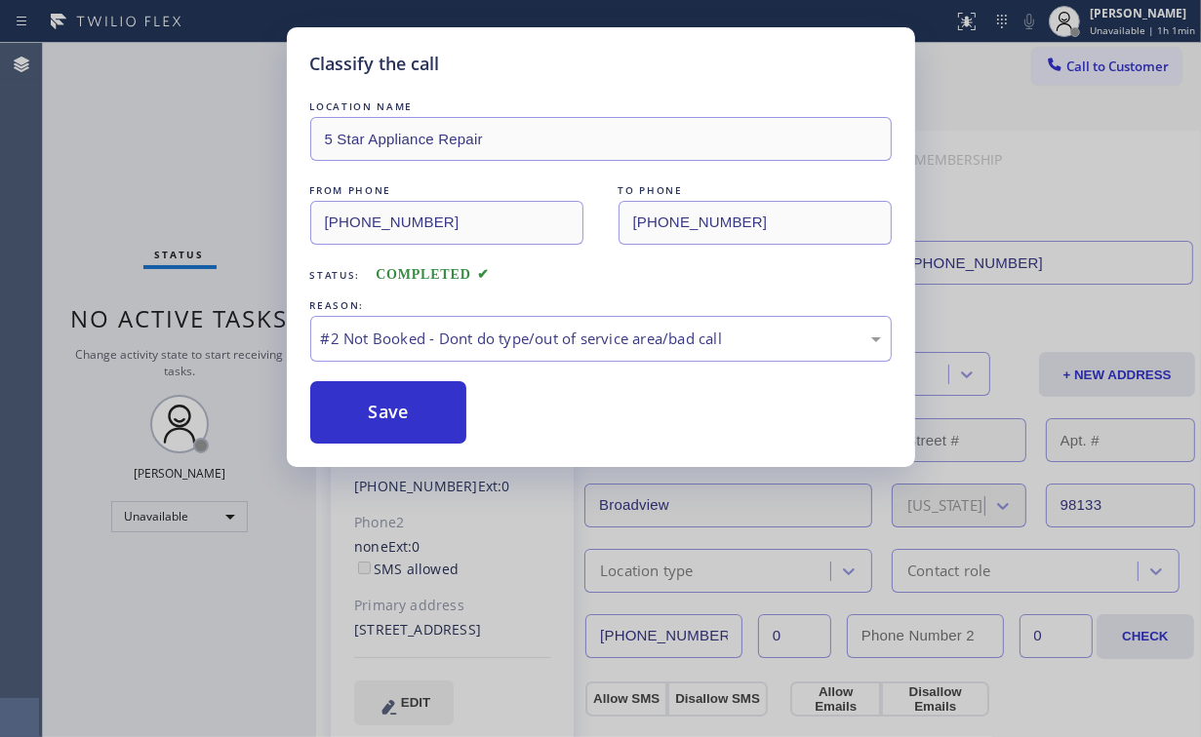
drag, startPoint x: 391, startPoint y: 414, endPoint x: 159, endPoint y: 195, distance: 318.8
click at [390, 409] on button "Save" at bounding box center [388, 412] width 157 height 62
click at [152, 181] on div "Classify the call LOCATION NAME 5 Star Appliance Repair FROM PHONE [PHONE_NUMBE…" at bounding box center [600, 368] width 1201 height 737
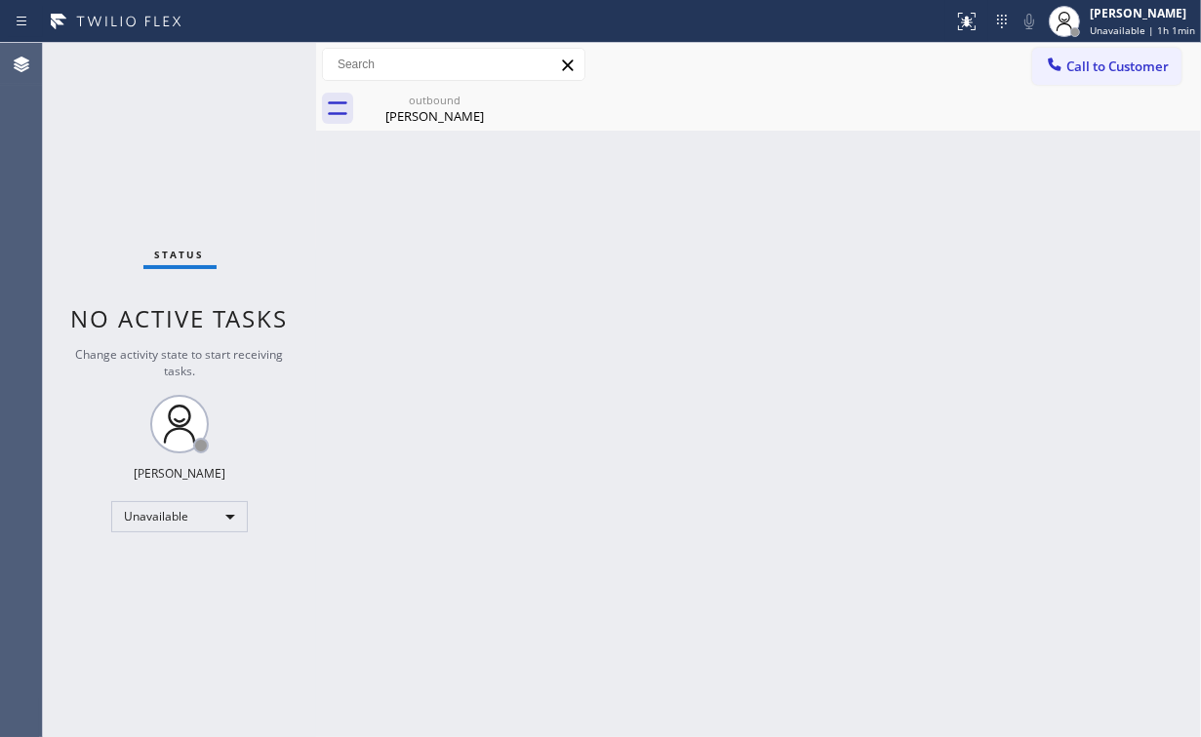
click at [1091, 164] on div "Back to Dashboard Change Sender ID Customers Technicians Select a contact Outbo…" at bounding box center [758, 390] width 885 height 694
drag, startPoint x: 1078, startPoint y: 66, endPoint x: 977, endPoint y: 120, distance: 113.9
click at [1073, 70] on span "Call to Customer" at bounding box center [1117, 67] width 102 height 18
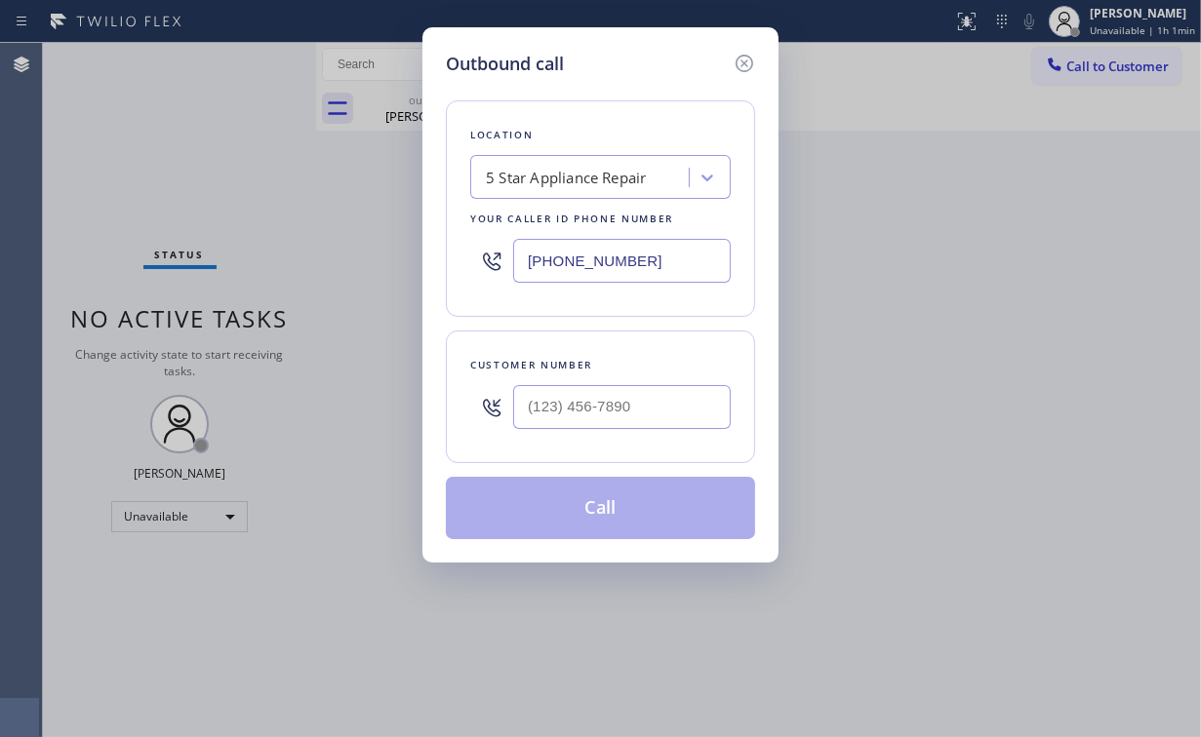
drag, startPoint x: 671, startPoint y: 254, endPoint x: 354, endPoint y: 279, distance: 318.0
click at [396, 280] on div "Outbound call Location 5 Star Appliance Repair Your caller id phone number [PHO…" at bounding box center [600, 368] width 1201 height 737
paste input "954) 835-4535"
type input "[PHONE_NUMBER]"
click at [603, 394] on input "(___) ___-____" at bounding box center [622, 407] width 218 height 44
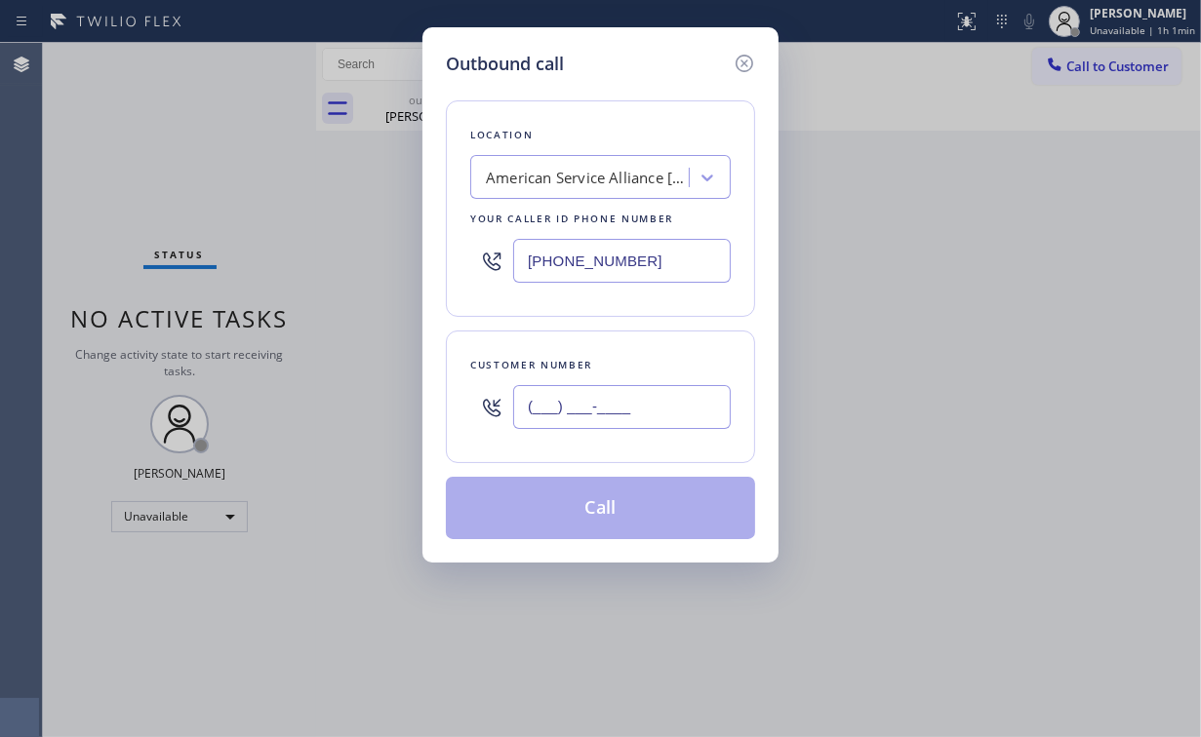
paste input "954) 677-6189"
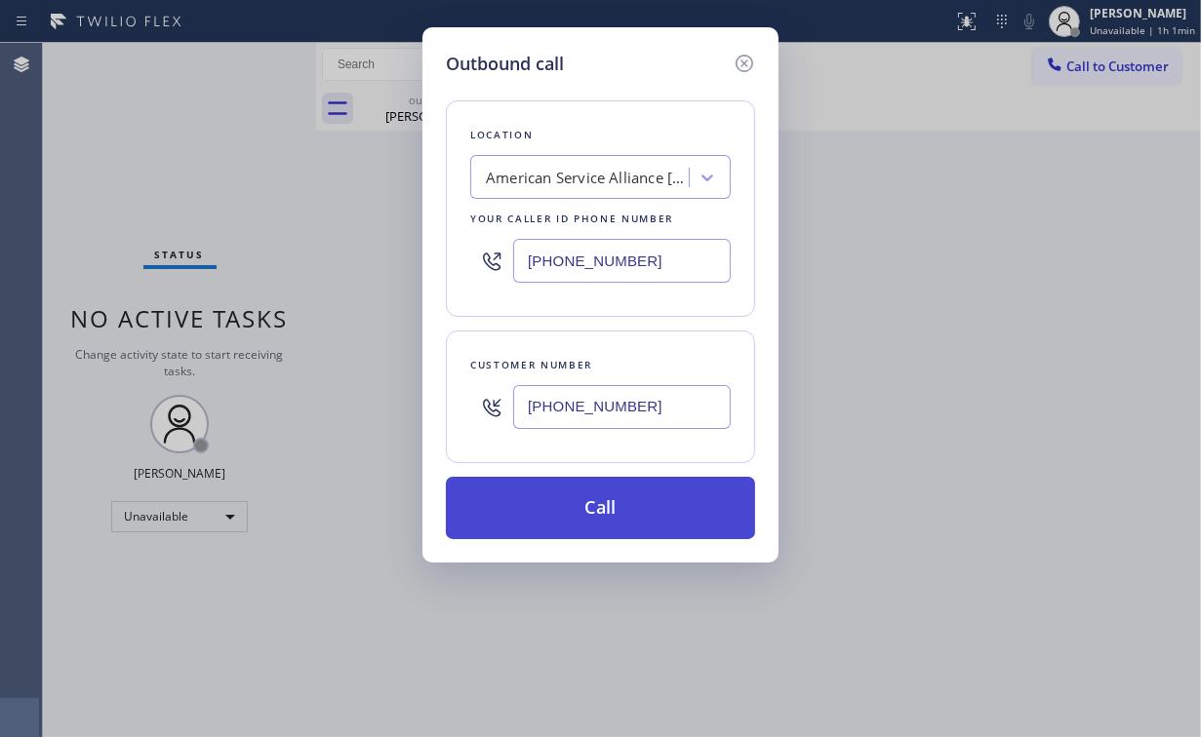
type input "[PHONE_NUMBER]"
click at [569, 515] on button "Call" at bounding box center [600, 508] width 309 height 62
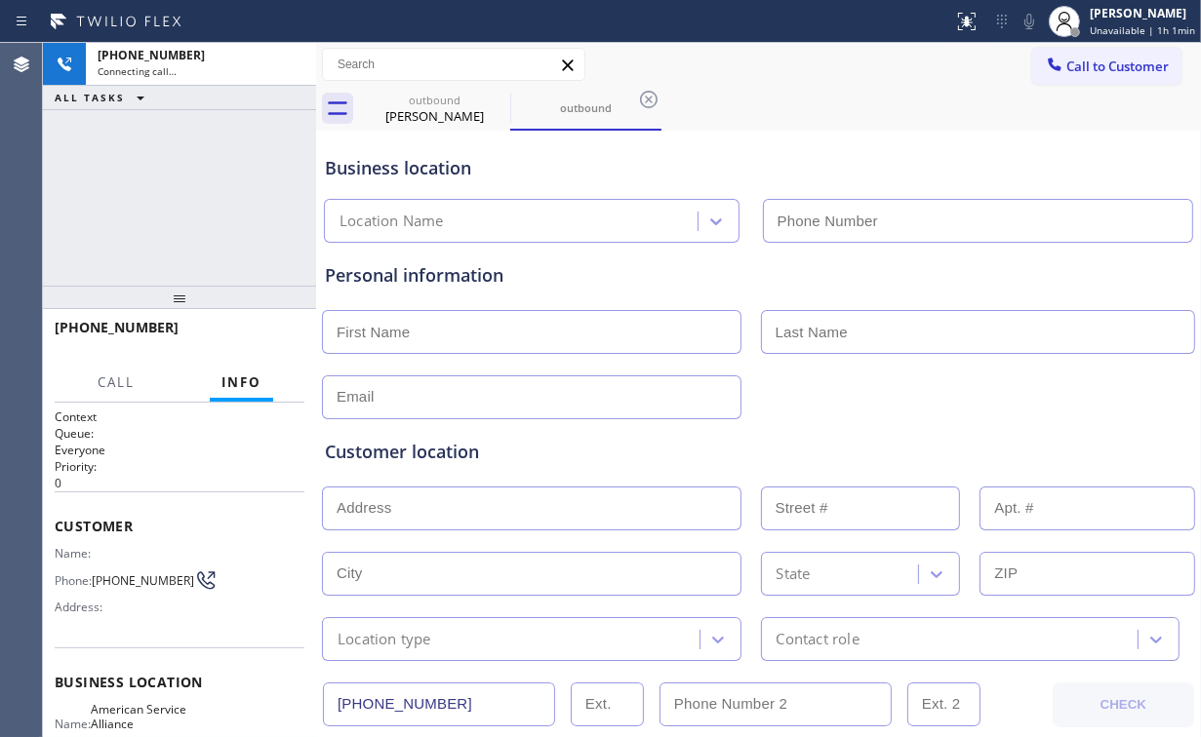
type input "[PHONE_NUMBER]"
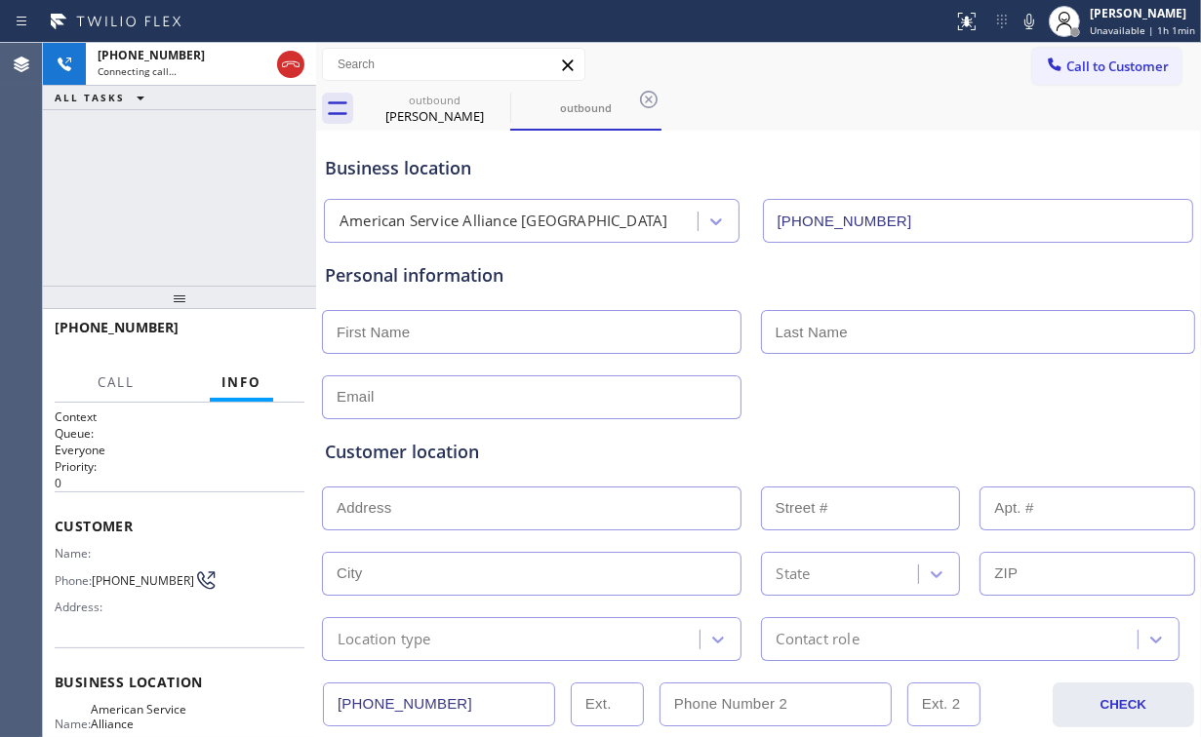
click at [147, 168] on div "[PHONE_NUMBER] Connecting call… ALL TASKS ALL TASKS ACTIVE TASKS TASKS IN WRAP …" at bounding box center [179, 164] width 273 height 243
drag, startPoint x: 427, startPoint y: 114, endPoint x: 482, endPoint y: 109, distance: 54.8
click at [428, 116] on div "[PERSON_NAME]" at bounding box center [434, 116] width 147 height 18
type input "[PHONE_NUMBER]"
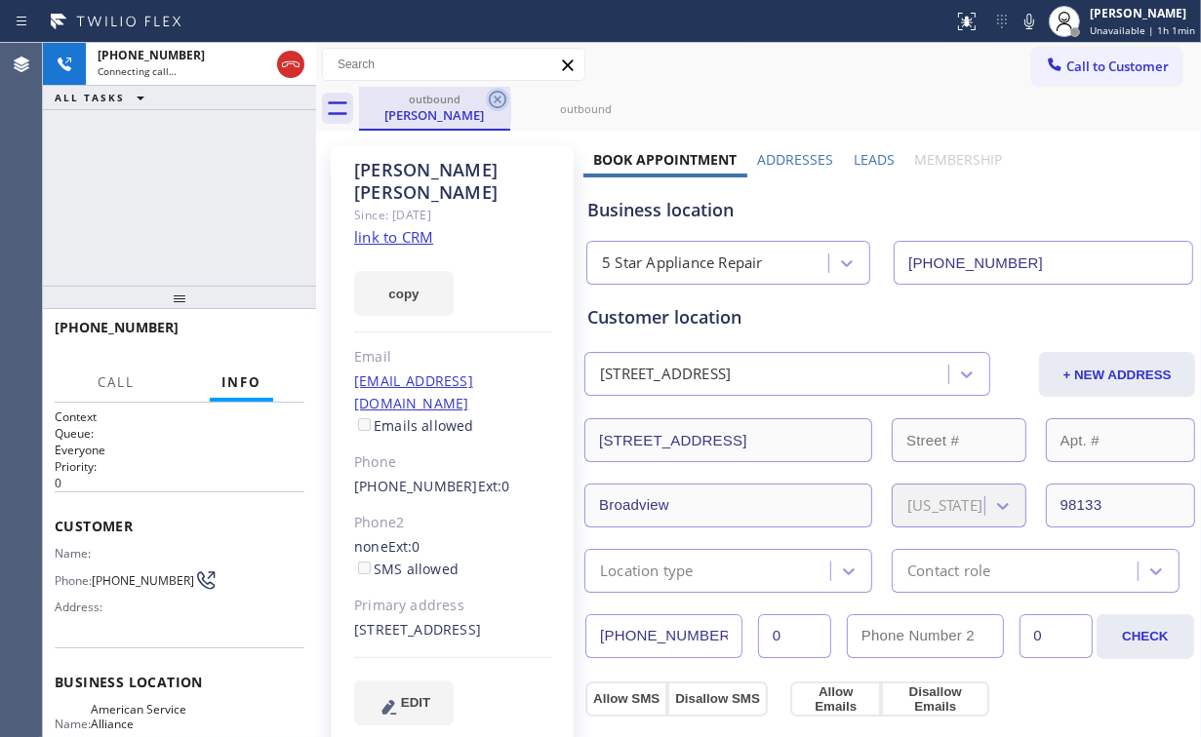
click at [500, 98] on icon at bounding box center [497, 99] width 23 height 23
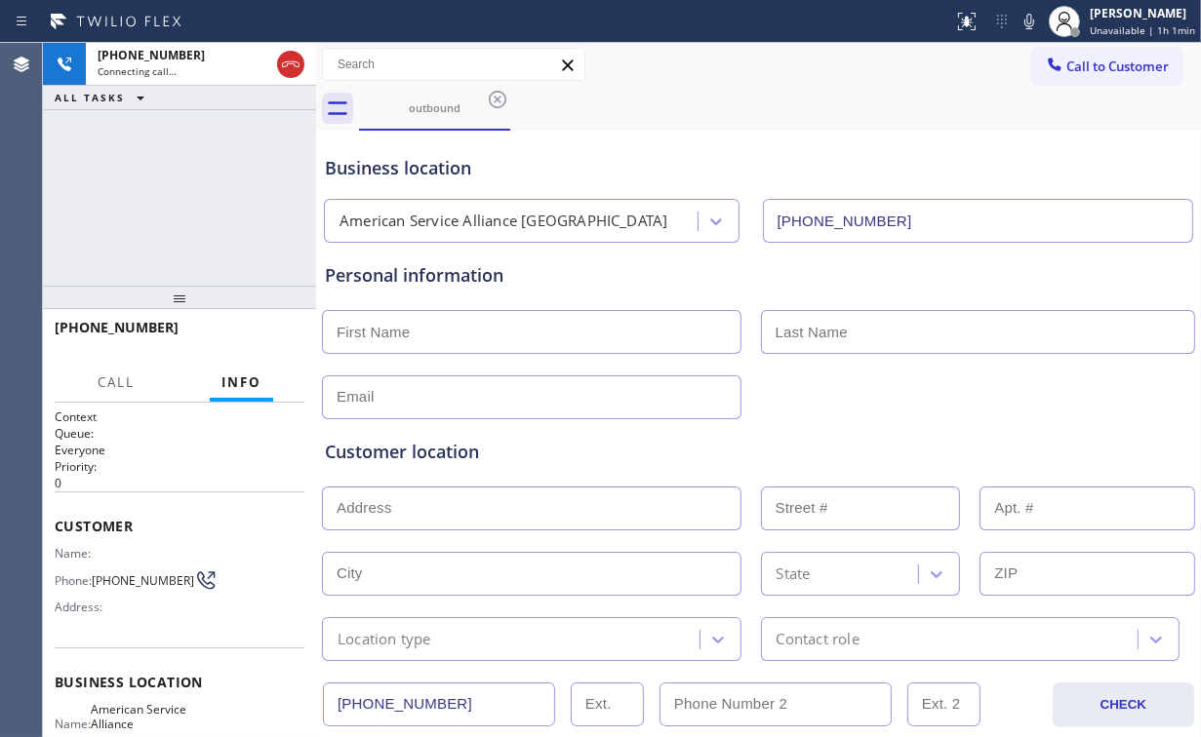
click at [192, 195] on div "[PHONE_NUMBER] Connecting call… ALL TASKS ALL TASKS ACTIVE TASKS TASKS IN WRAP …" at bounding box center [179, 164] width 273 height 243
click at [199, 191] on div "[PHONE_NUMBER] Connecting call… ALL TASKS ALL TASKS ACTIVE TASKS TASKS IN WRAP …" at bounding box center [179, 164] width 273 height 243
click at [192, 194] on div "[PHONE_NUMBER] Connecting call… ALL TASKS ALL TASKS ACTIVE TASKS TASKS IN WRAP …" at bounding box center [179, 164] width 273 height 243
click at [235, 198] on div "[PHONE_NUMBER] Connecting call… ALL TASKS ALL TASKS ACTIVE TASKS TASKS IN WRAP …" at bounding box center [179, 164] width 273 height 243
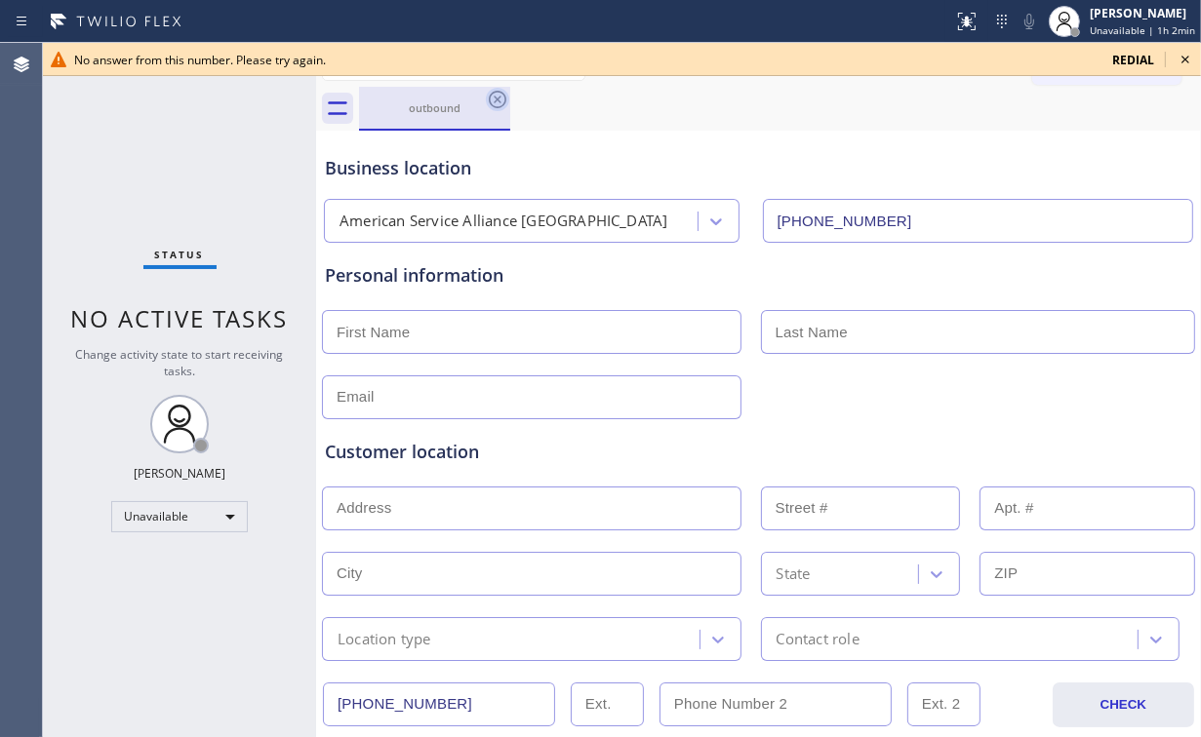
click at [499, 97] on icon at bounding box center [498, 100] width 18 height 18
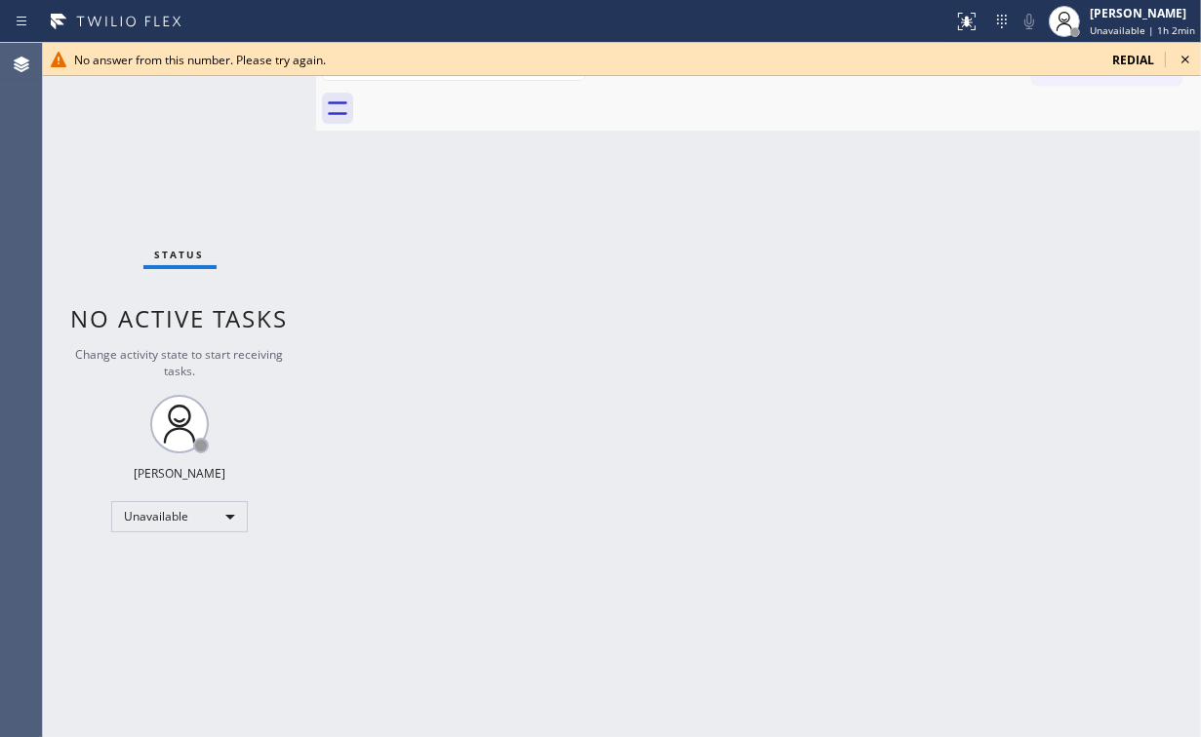
click at [1182, 59] on icon at bounding box center [1184, 59] width 23 height 23
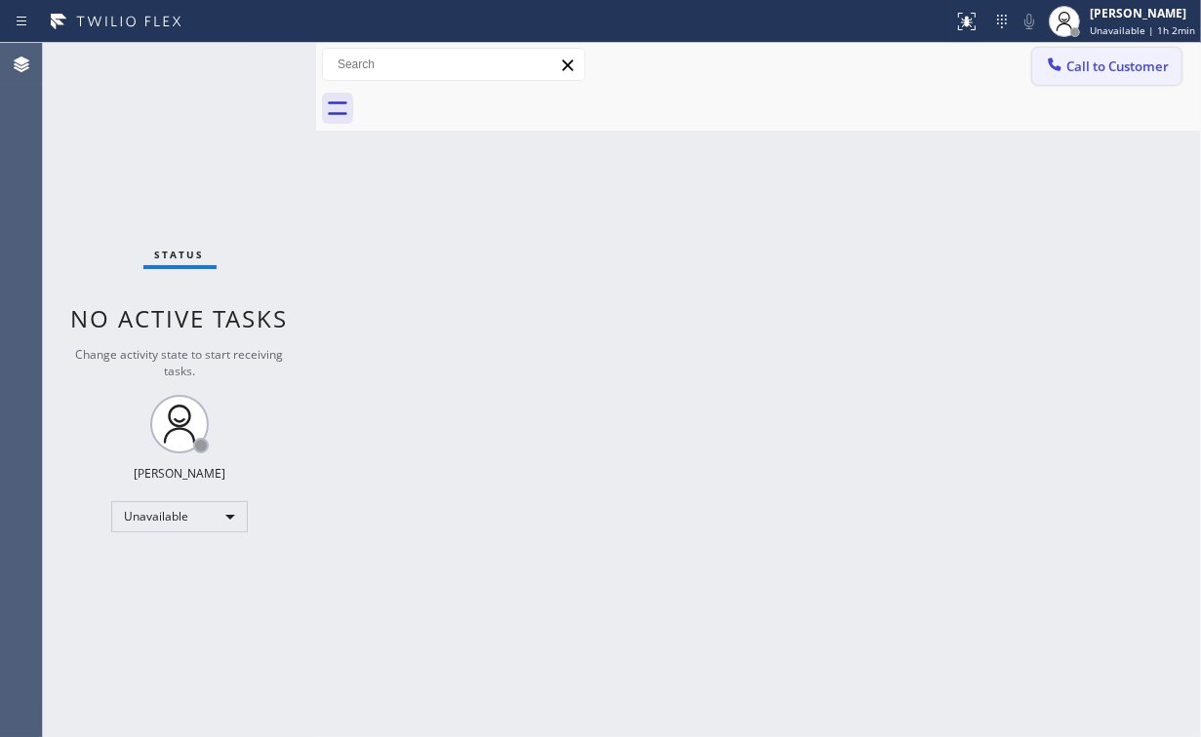
click at [1110, 78] on button "Call to Customer" at bounding box center [1106, 66] width 149 height 37
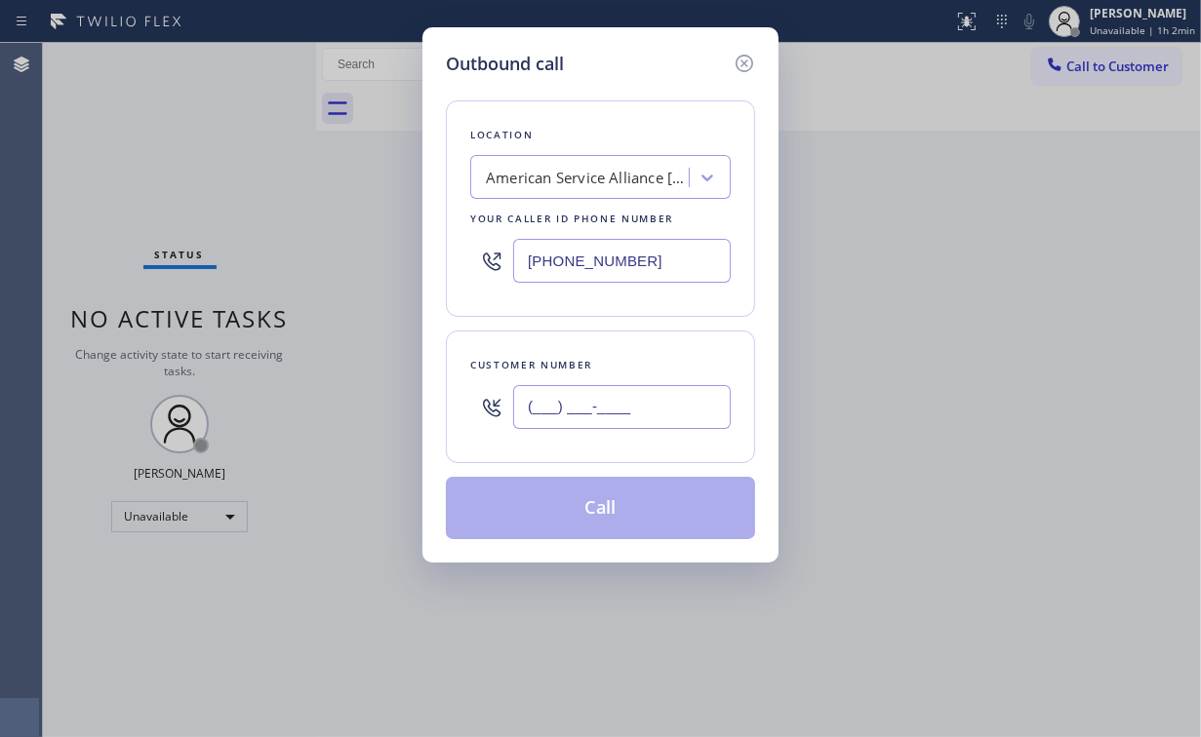
click at [599, 398] on input "(___) ___-____" at bounding box center [622, 407] width 218 height 44
paste input "954) 677-6189"
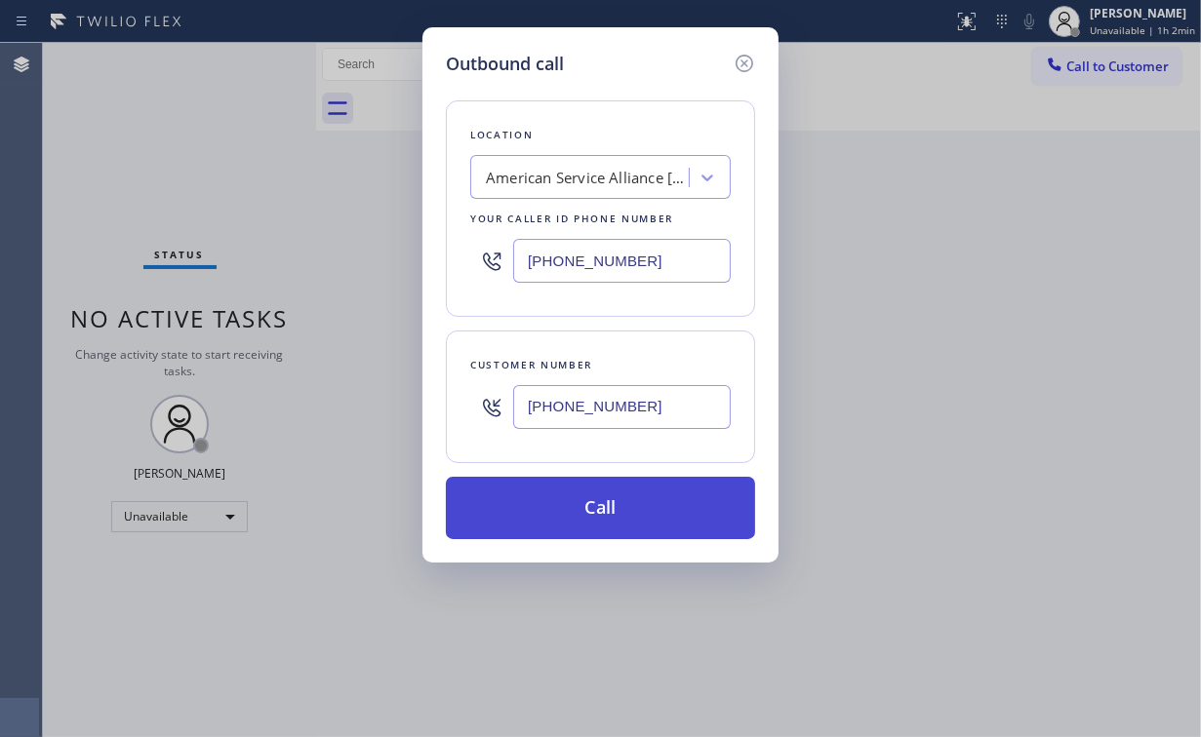
type input "[PHONE_NUMBER]"
drag, startPoint x: 578, startPoint y: 509, endPoint x: 570, endPoint y: 527, distance: 19.6
click at [577, 508] on button "Call" at bounding box center [600, 508] width 309 height 62
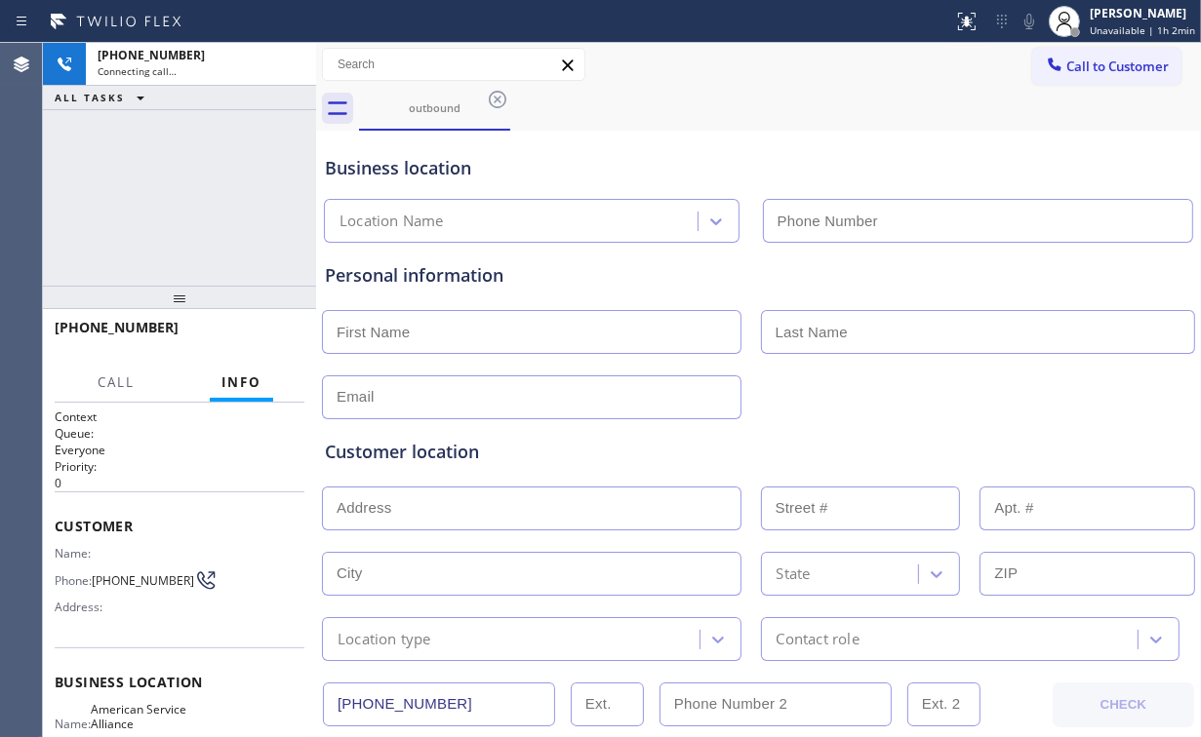
click at [183, 200] on div "[PHONE_NUMBER] Connecting call… ALL TASKS ALL TASKS ACTIVE TASKS TASKS IN WRAP …" at bounding box center [179, 164] width 273 height 243
type input "[PHONE_NUMBER]"
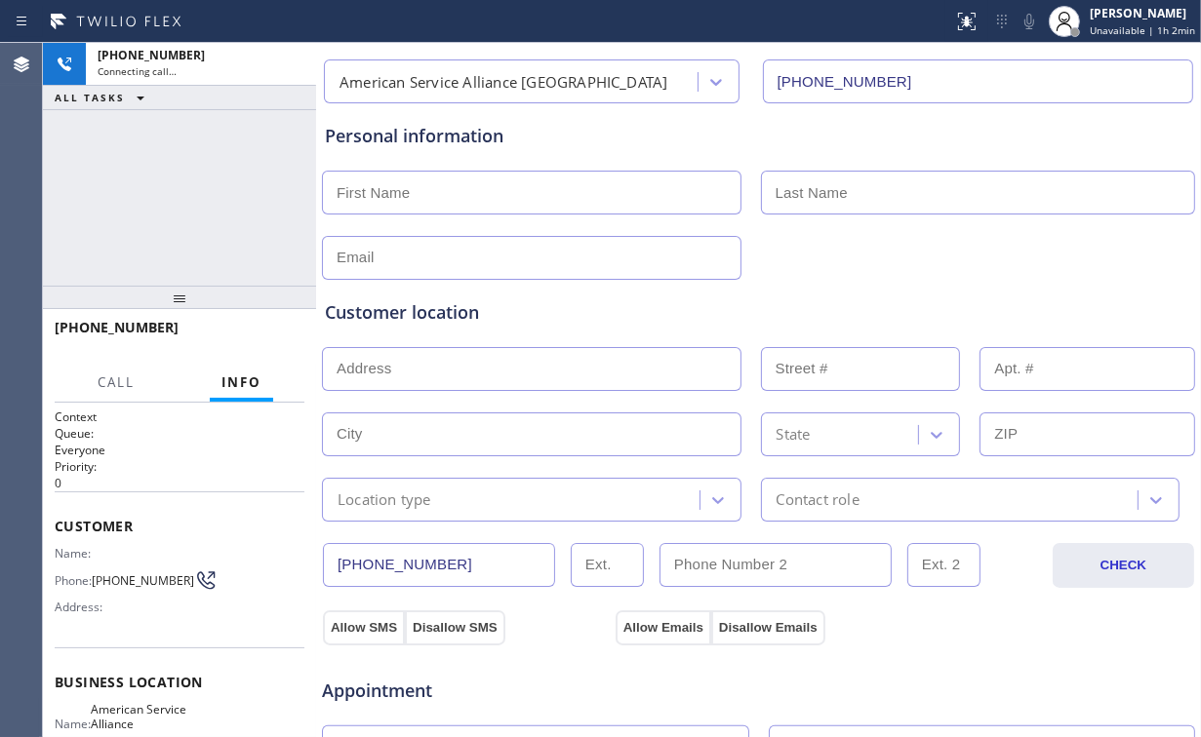
scroll to position [390, 0]
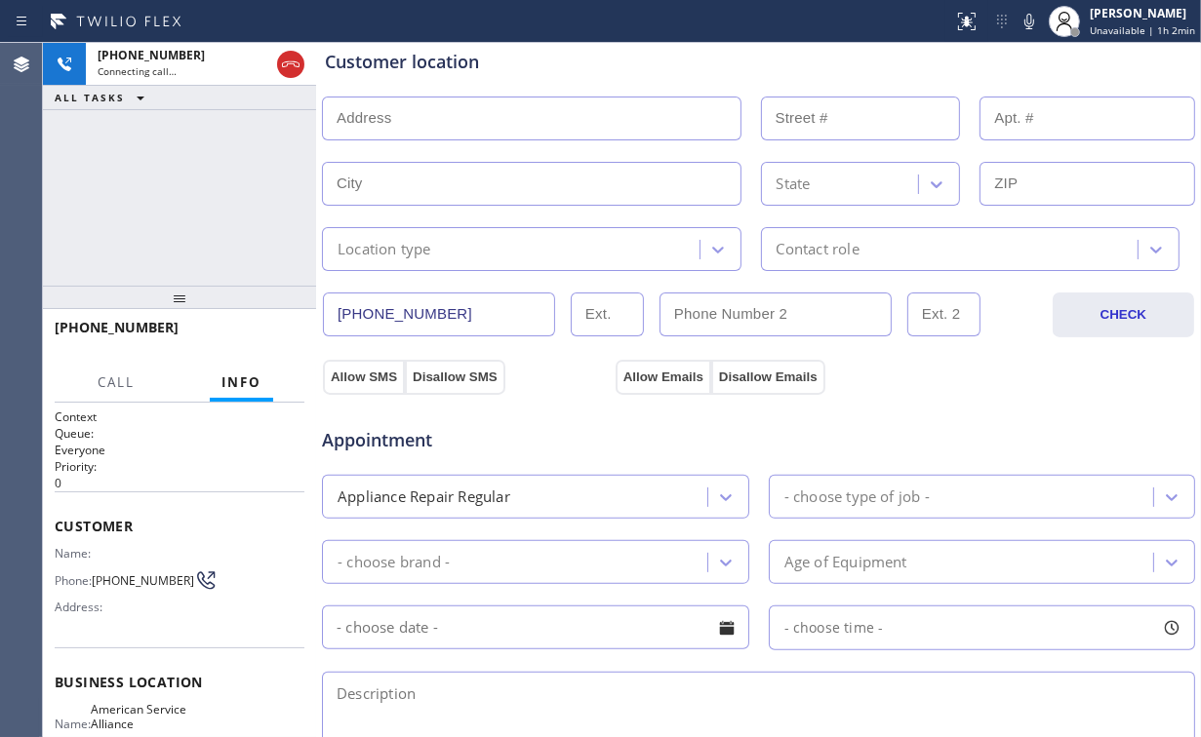
click at [191, 169] on div "[PHONE_NUMBER] Connecting call… ALL TASKS ALL TASKS ACTIVE TASKS TASKS IN WRAP …" at bounding box center [179, 164] width 273 height 243
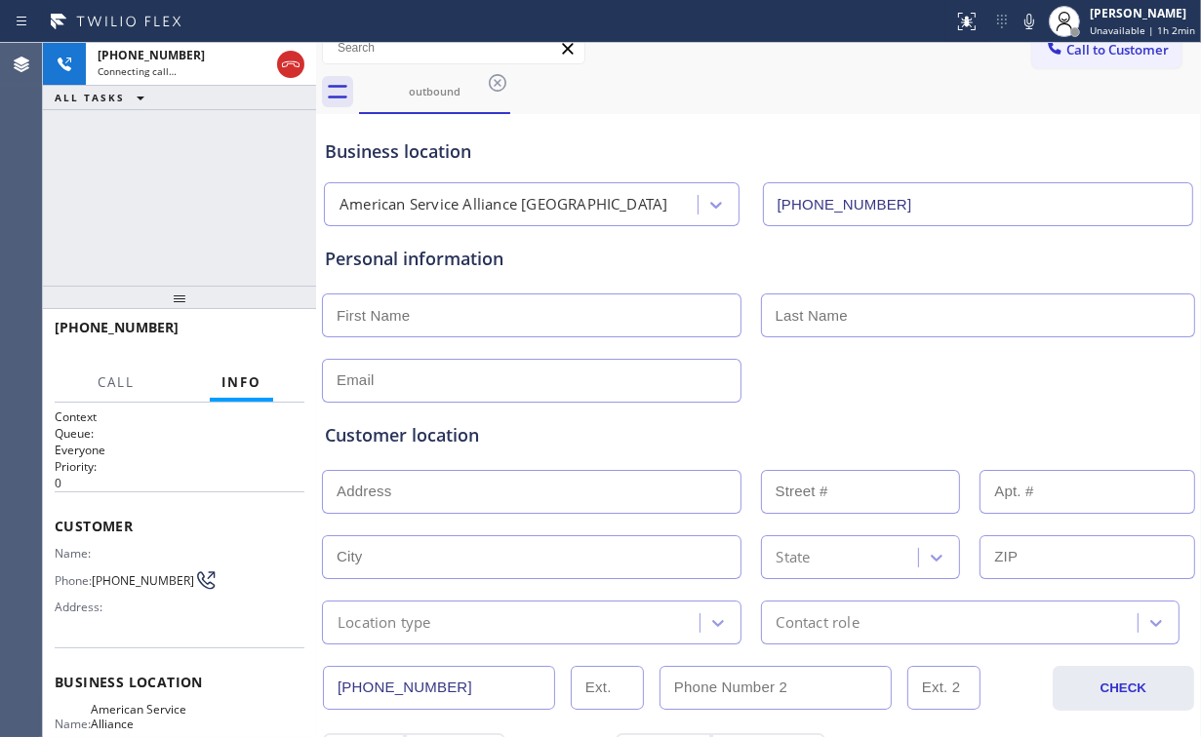
scroll to position [0, 0]
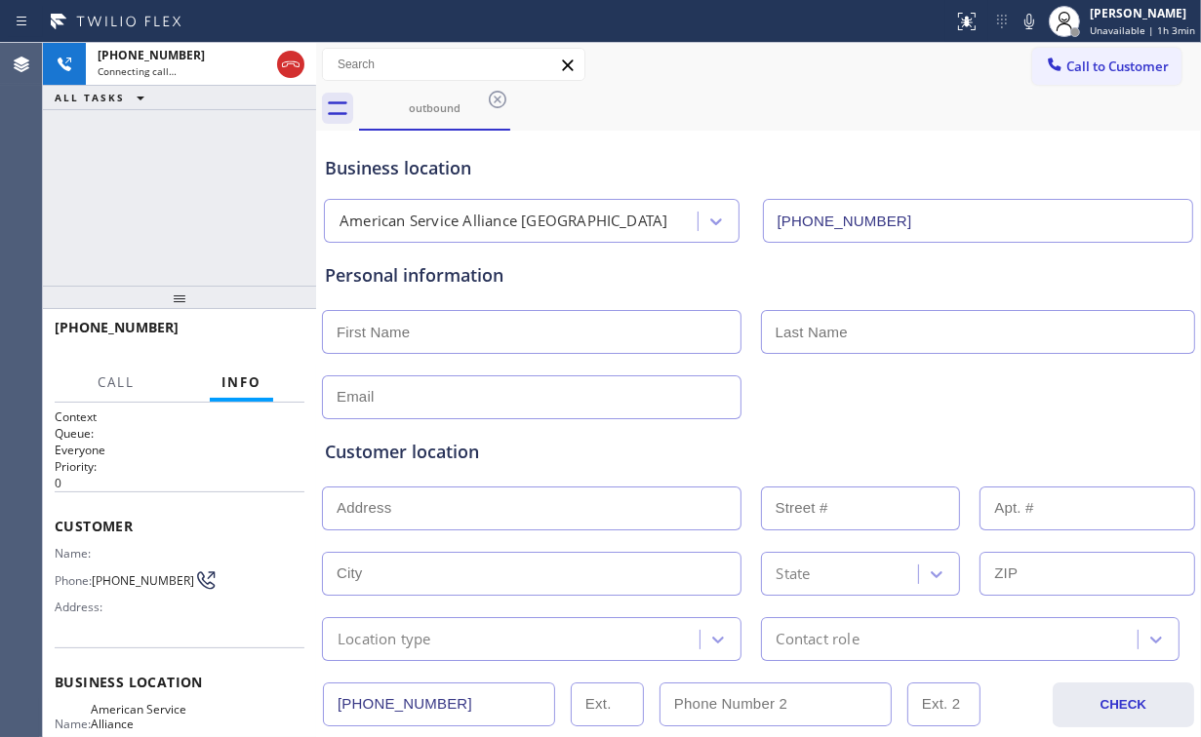
drag, startPoint x: 286, startPoint y: 66, endPoint x: 530, endPoint y: 80, distance: 244.2
click at [293, 69] on icon at bounding box center [290, 64] width 23 height 23
drag, startPoint x: 1065, startPoint y: 62, endPoint x: 999, endPoint y: 117, distance: 85.9
click at [1066, 62] on span "Call to Customer" at bounding box center [1117, 67] width 102 height 18
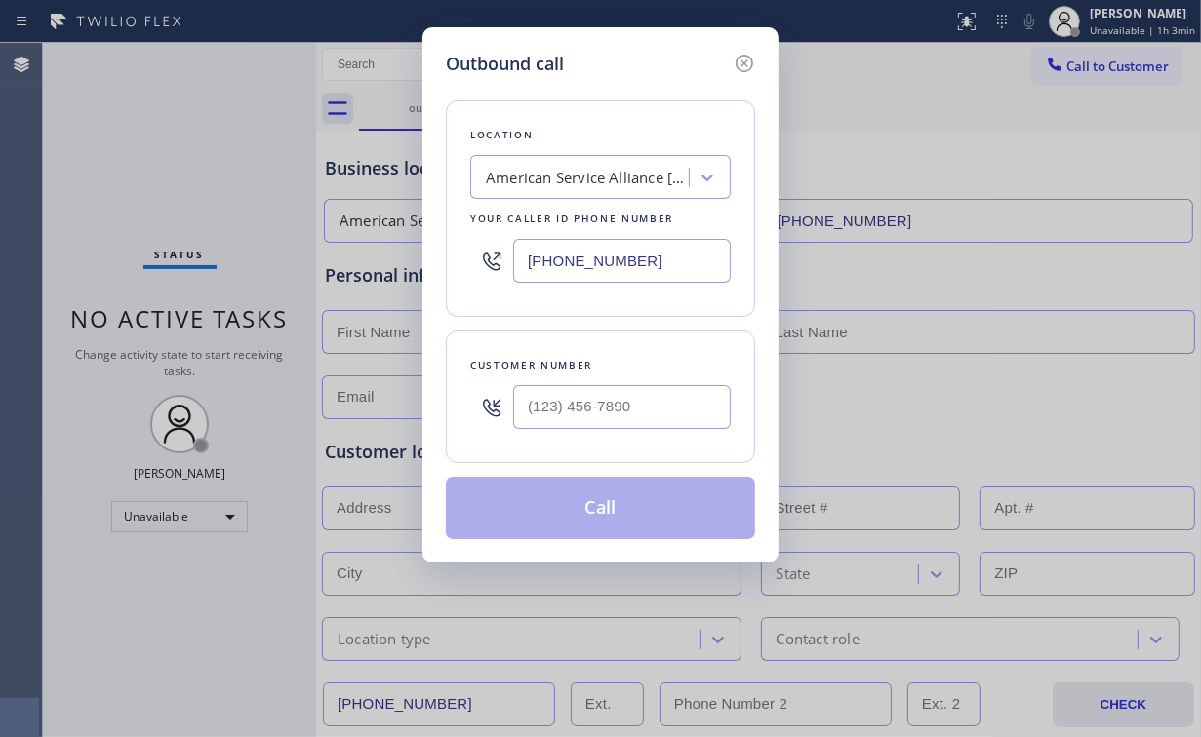
drag, startPoint x: 671, startPoint y: 262, endPoint x: 437, endPoint y: 269, distance: 234.2
click at [459, 267] on div "Location American Service Alliance [GEOGRAPHIC_DATA] Your caller id phone numbe…" at bounding box center [600, 208] width 309 height 217
paste input "877) 280-4714"
type input "[PHONE_NUMBER]"
click at [620, 394] on input "(___) ___-____" at bounding box center [622, 407] width 218 height 44
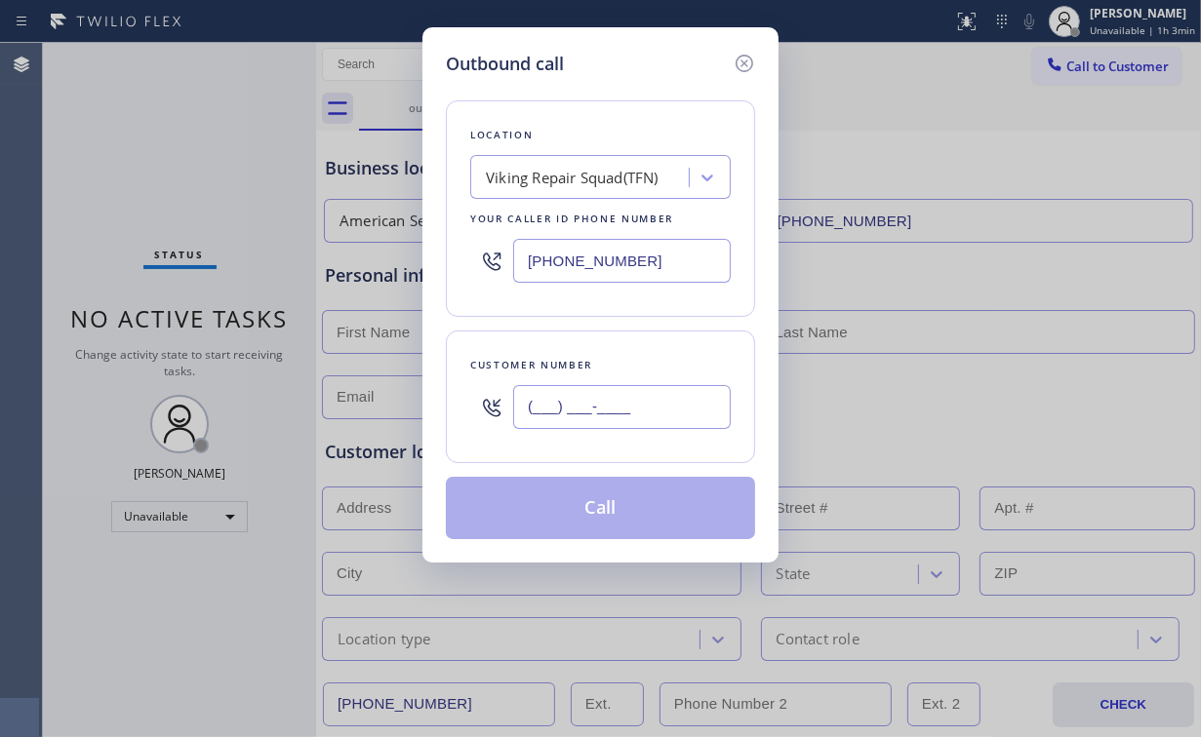
paste input "561) 667-3276"
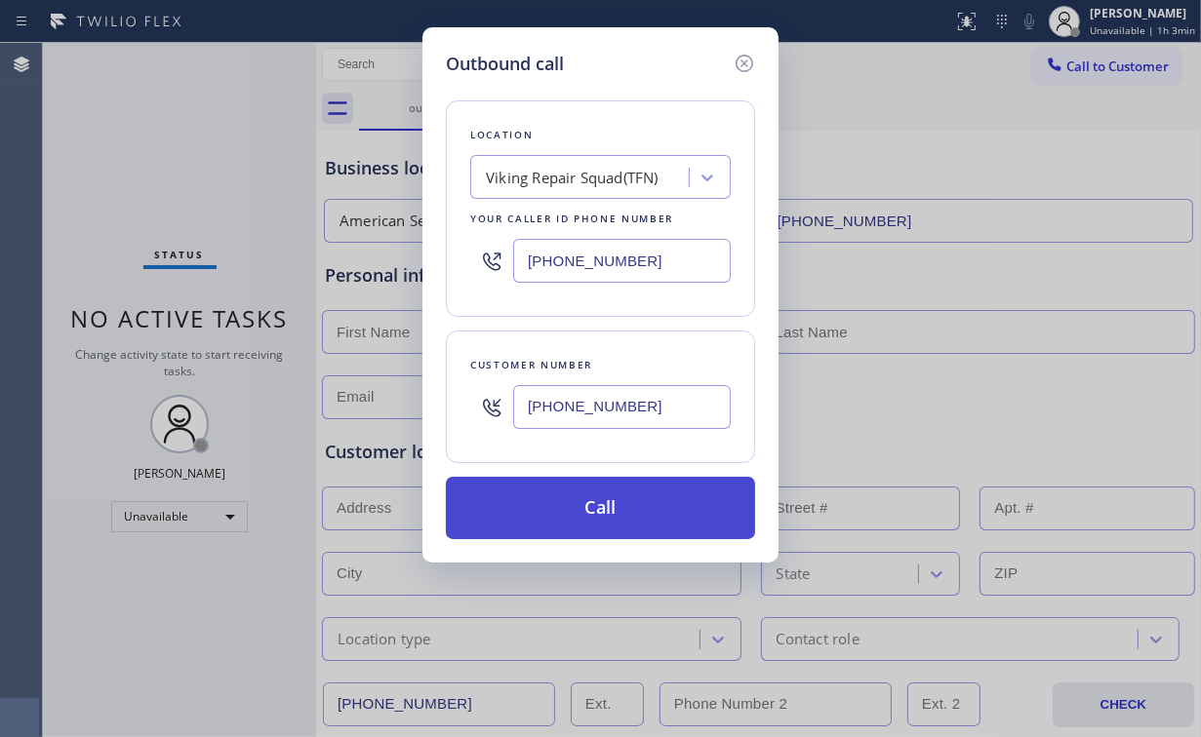
type input "[PHONE_NUMBER]"
click at [586, 512] on button "Call" at bounding box center [600, 508] width 309 height 62
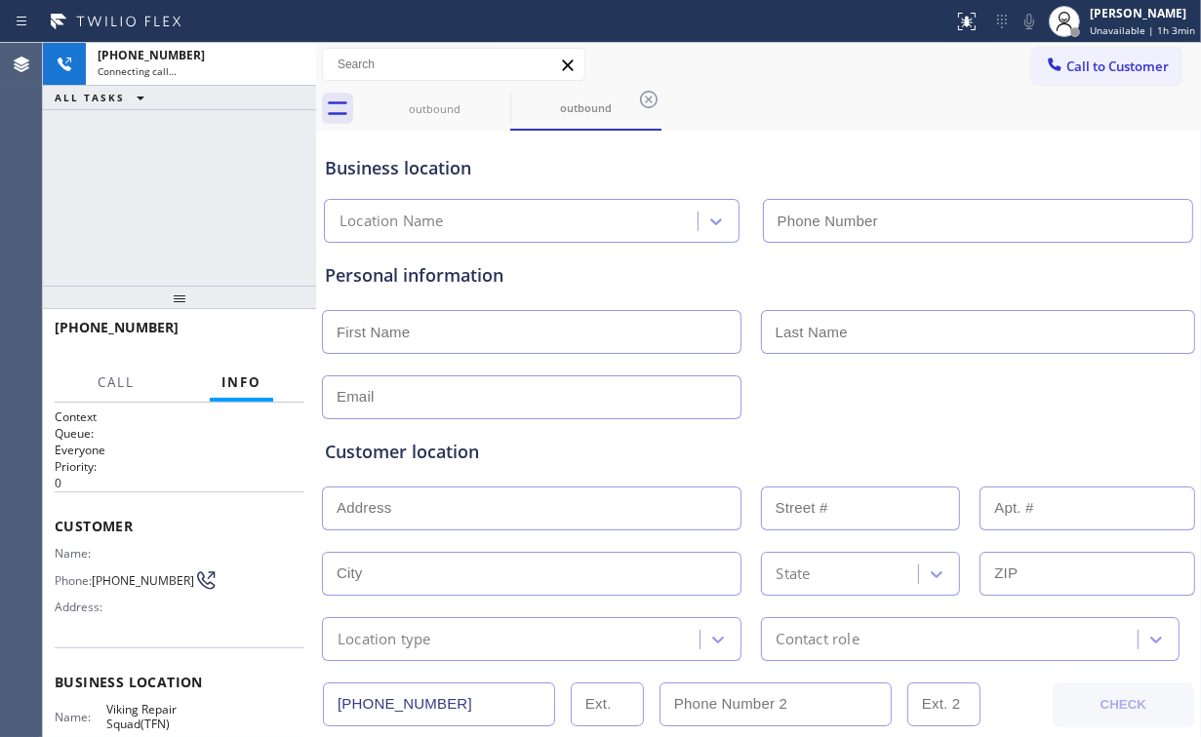
type input "[PHONE_NUMBER]"
click at [201, 208] on div "[PHONE_NUMBER] Connecting call… ALL TASKS ALL TASKS ACTIVE TASKS TASKS IN WRAP …" at bounding box center [179, 164] width 273 height 243
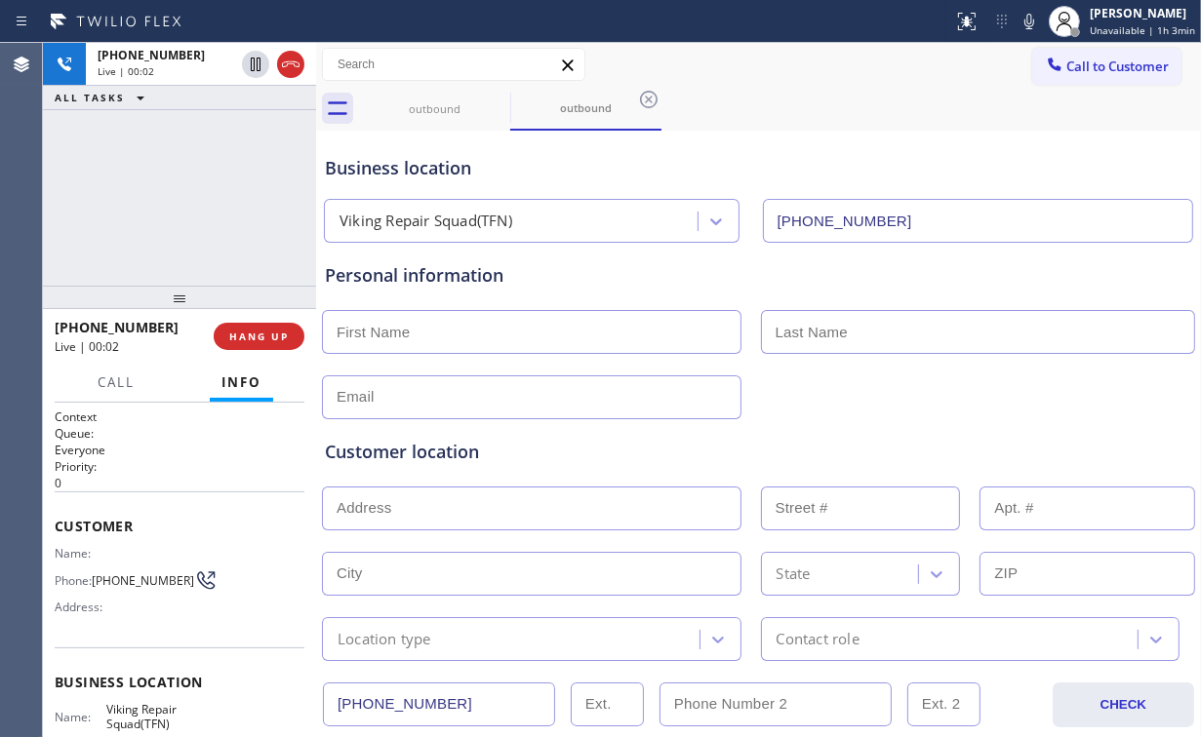
click at [206, 204] on div "[PHONE_NUMBER] Live | 00:02 ALL TASKS ALL TASKS ACTIVE TASKS TASKS IN WRAP UP" at bounding box center [179, 164] width 273 height 243
click at [195, 191] on div "[PHONE_NUMBER] Live | 00:08 ALL TASKS ALL TASKS ACTIVE TASKS TASKS IN WRAP UP" at bounding box center [179, 164] width 273 height 243
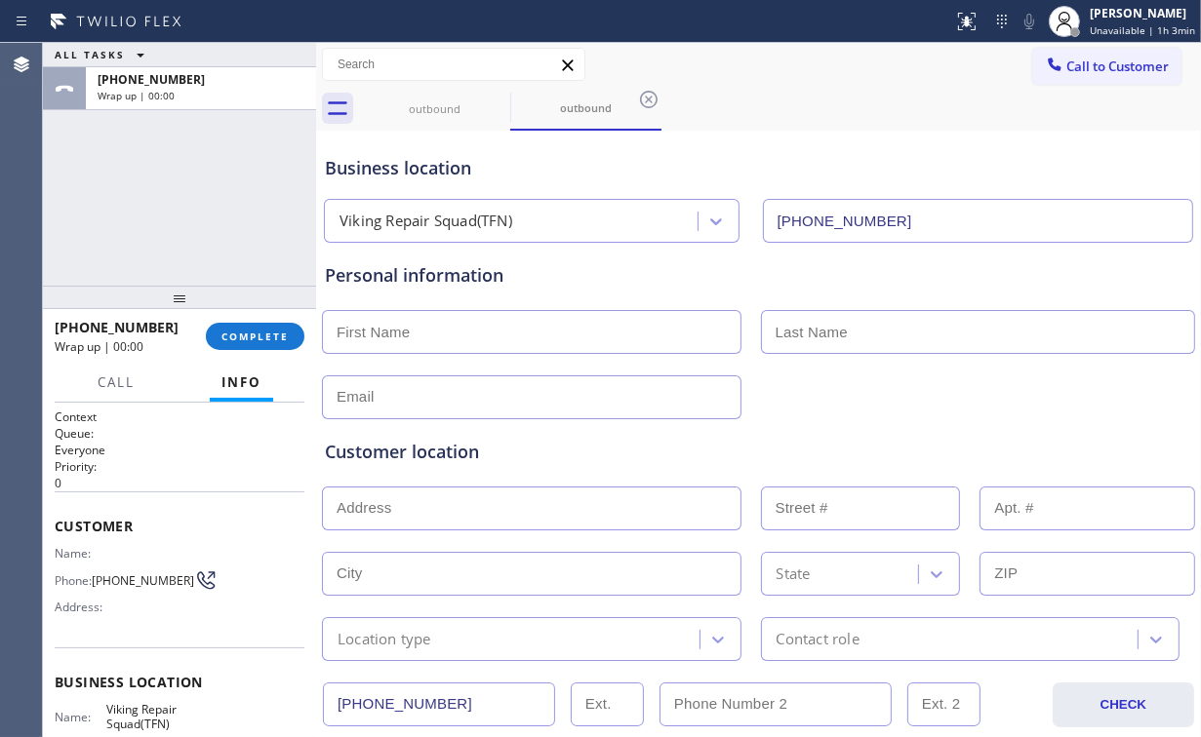
click at [245, 207] on div "ALL TASKS ALL TASKS ACTIVE TASKS TASKS IN WRAP UP [PHONE_NUMBER] Wrap up | 00:00" at bounding box center [179, 164] width 273 height 243
click at [265, 331] on span "COMPLETE" at bounding box center [254, 337] width 67 height 14
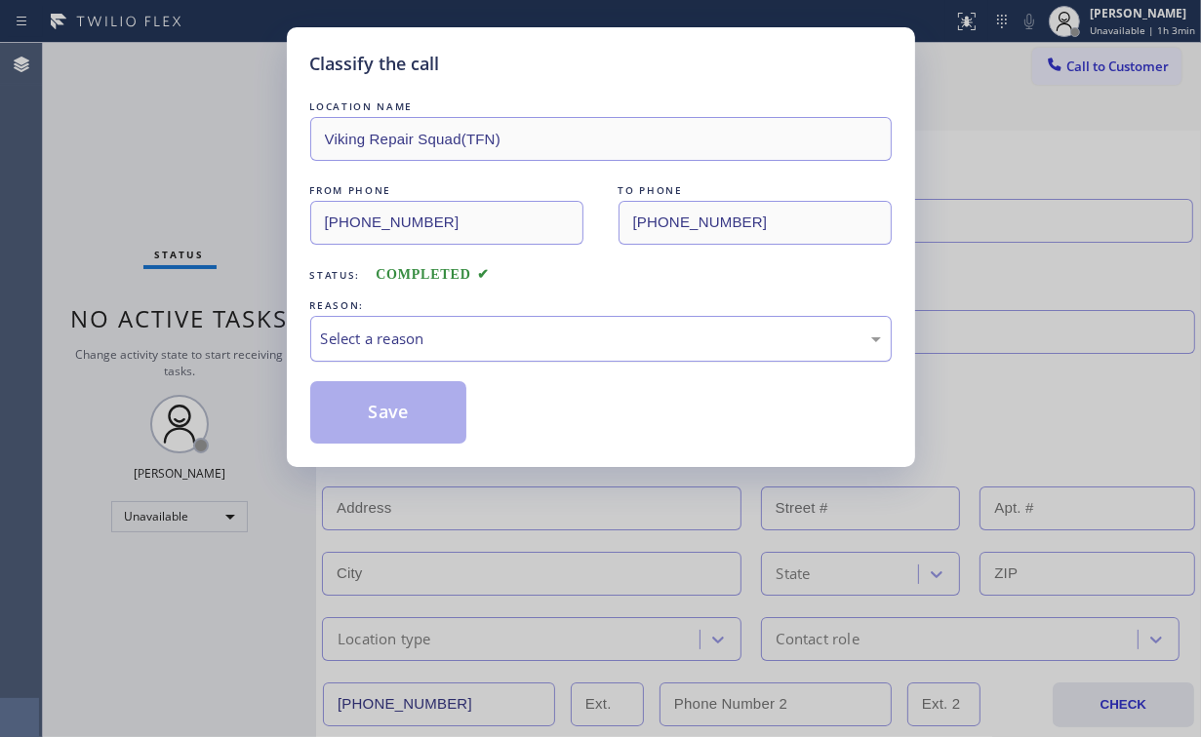
click at [355, 336] on div "Select a reason" at bounding box center [601, 339] width 560 height 22
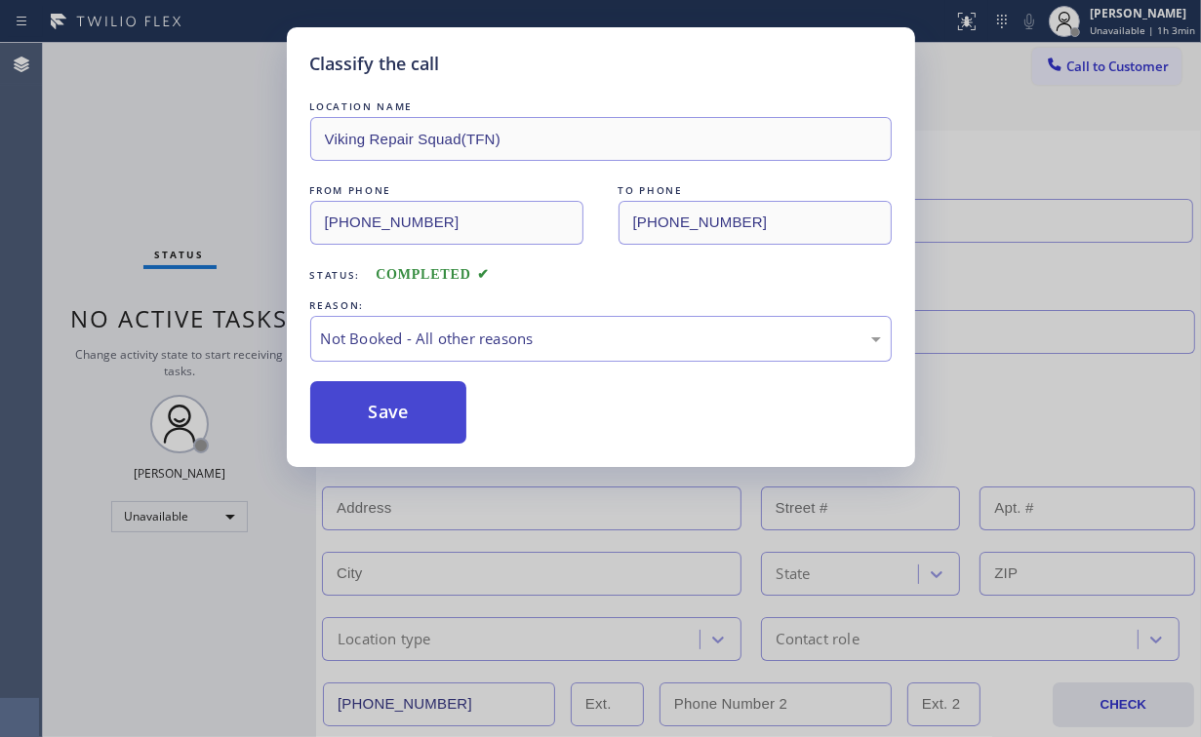
click at [379, 410] on button "Save" at bounding box center [388, 412] width 157 height 62
click at [177, 163] on div "Classify the call LOCATION NAME 5 Star Appliance Repair FROM PHONE [PHONE_NUMBE…" at bounding box center [622, 390] width 1158 height 694
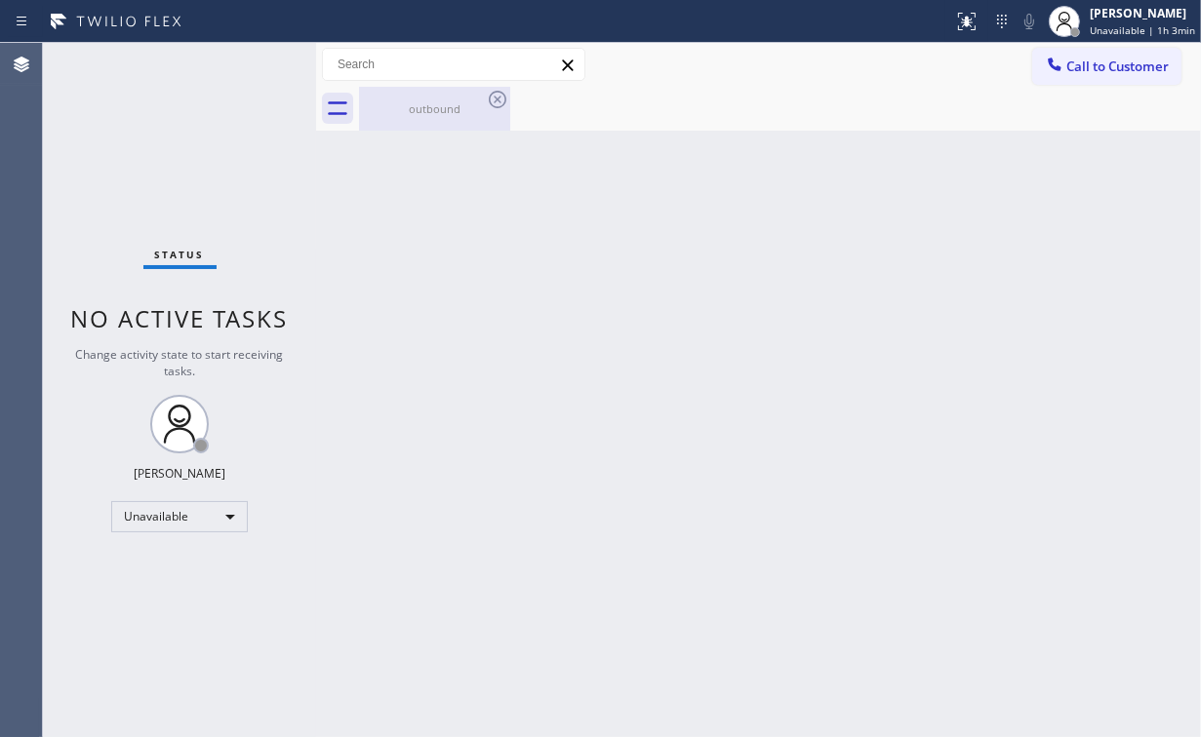
click at [419, 125] on div "outbound" at bounding box center [434, 109] width 147 height 44
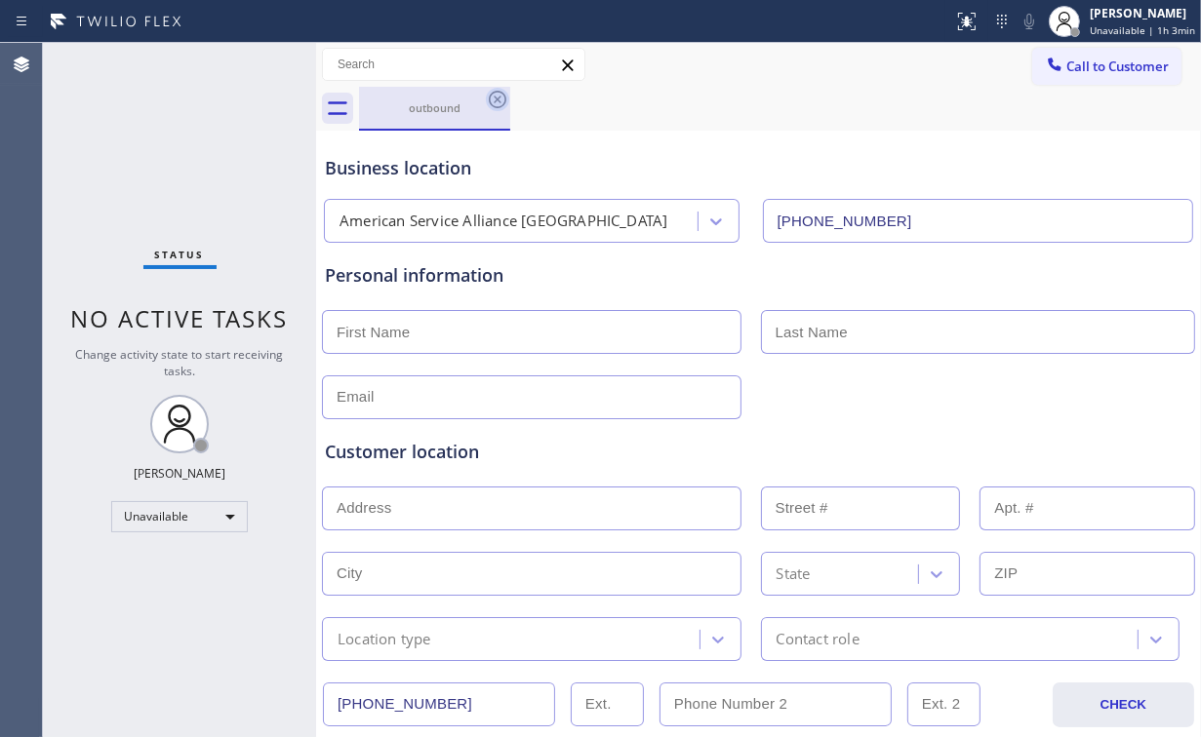
click at [496, 106] on icon at bounding box center [498, 100] width 18 height 18
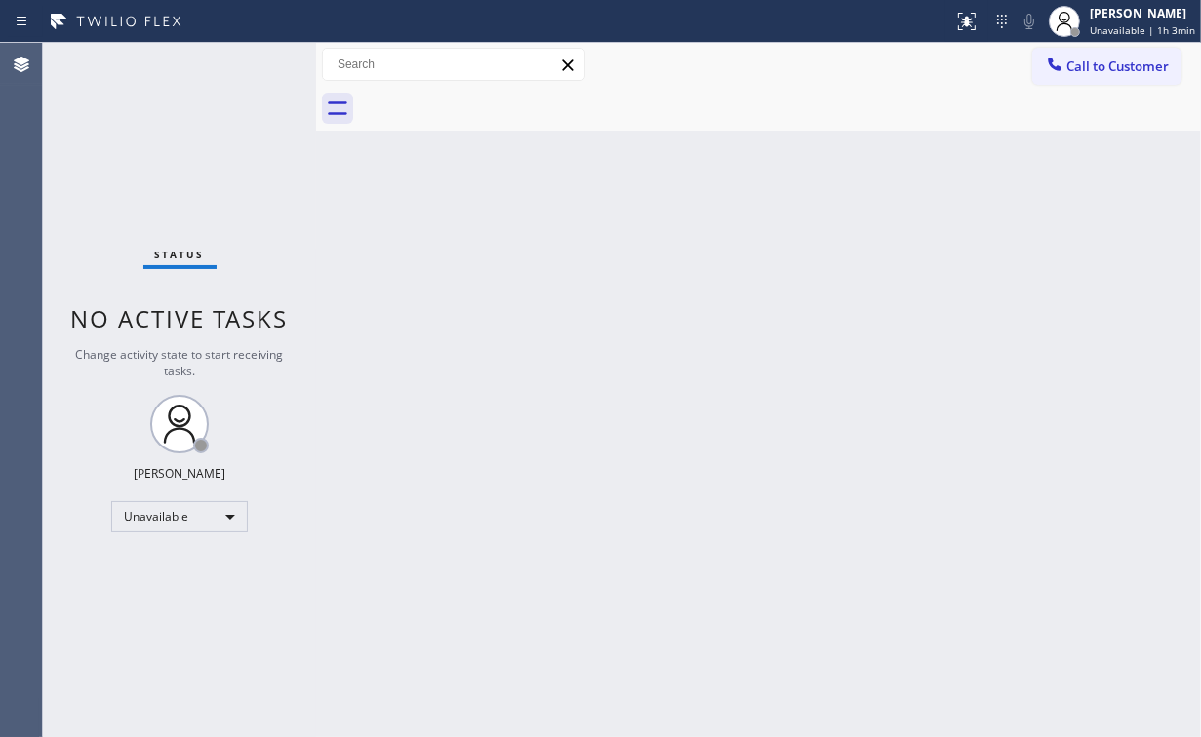
click at [796, 318] on div "Back to Dashboard Change Sender ID Customers Technicians Select a contact Outbo…" at bounding box center [758, 390] width 885 height 694
drag, startPoint x: 177, startPoint y: 178, endPoint x: 119, endPoint y: 32, distance: 156.3
click at [174, 169] on div "Status No active tasks Change activity state to start receiving tasks. [PERSON_…" at bounding box center [179, 390] width 273 height 694
click at [419, 254] on div "Back to Dashboard Change Sender ID Customers Technicians Select a contact Outbo…" at bounding box center [758, 390] width 885 height 694
drag, startPoint x: 1083, startPoint y: 60, endPoint x: 847, endPoint y: 249, distance: 302.5
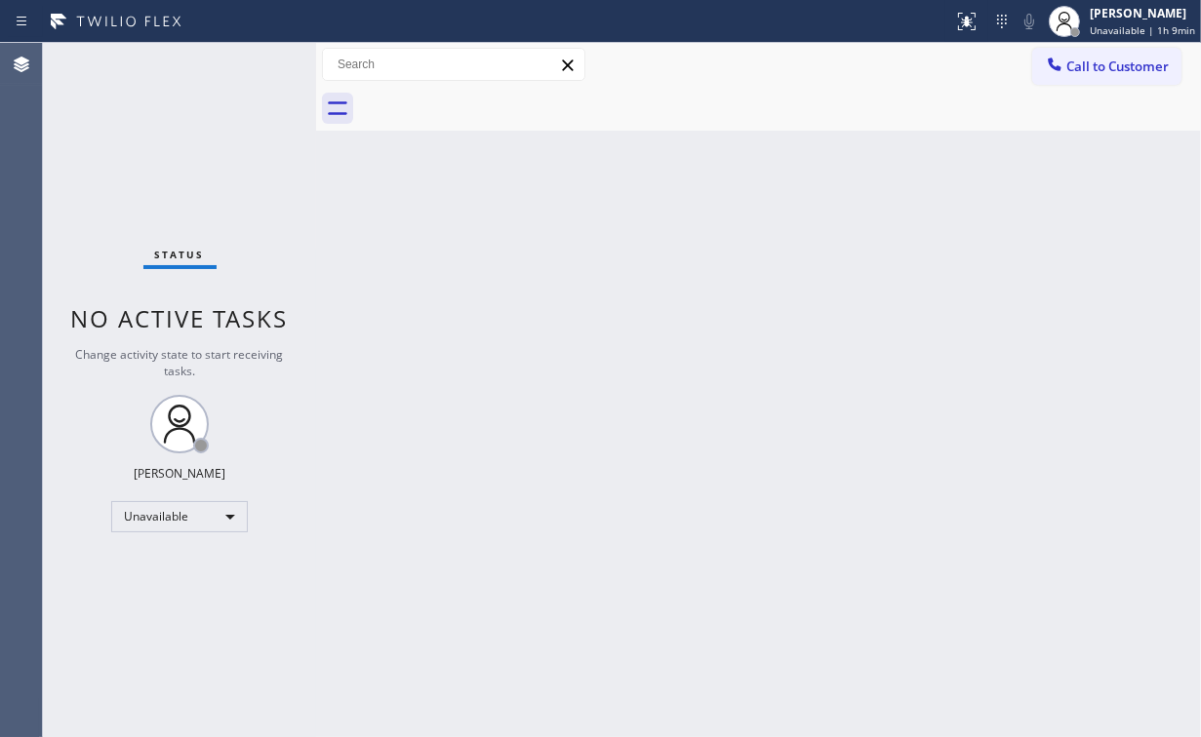
click at [1084, 63] on span "Call to Customer" at bounding box center [1117, 67] width 102 height 18
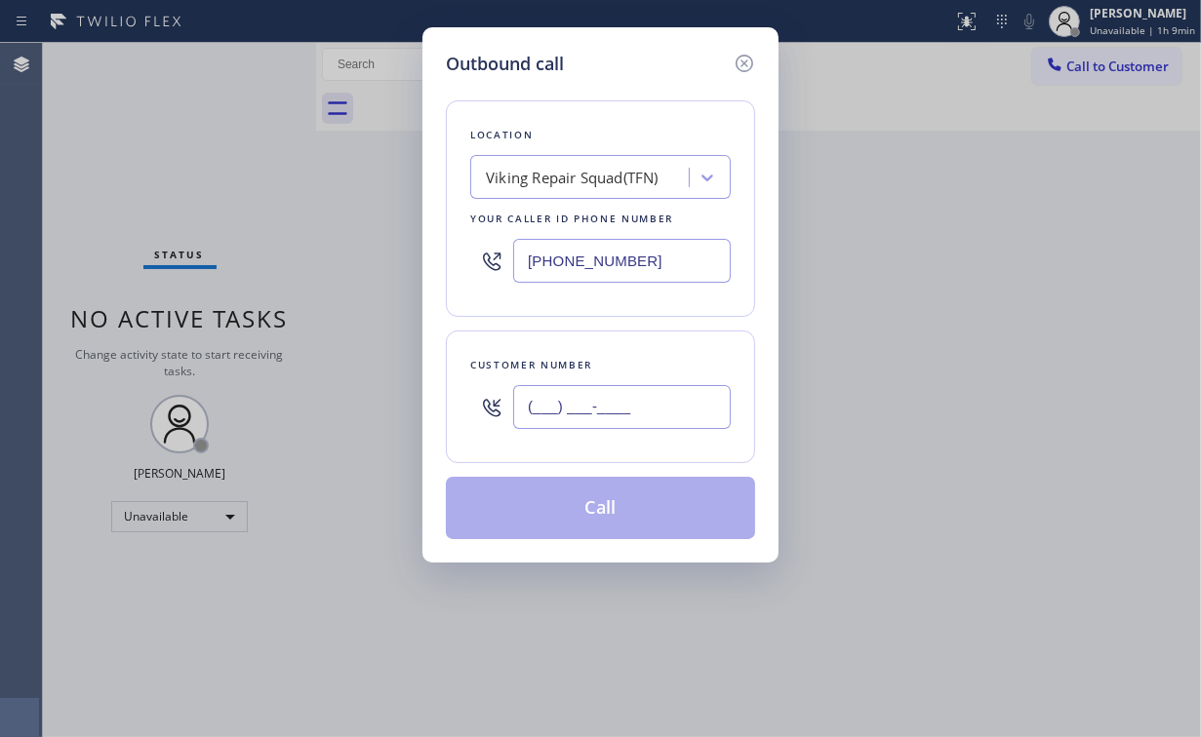
click at [660, 398] on input "(___) ___-____" at bounding box center [622, 407] width 218 height 44
paste input "508) 244-8299"
type input "[PHONE_NUMBER]"
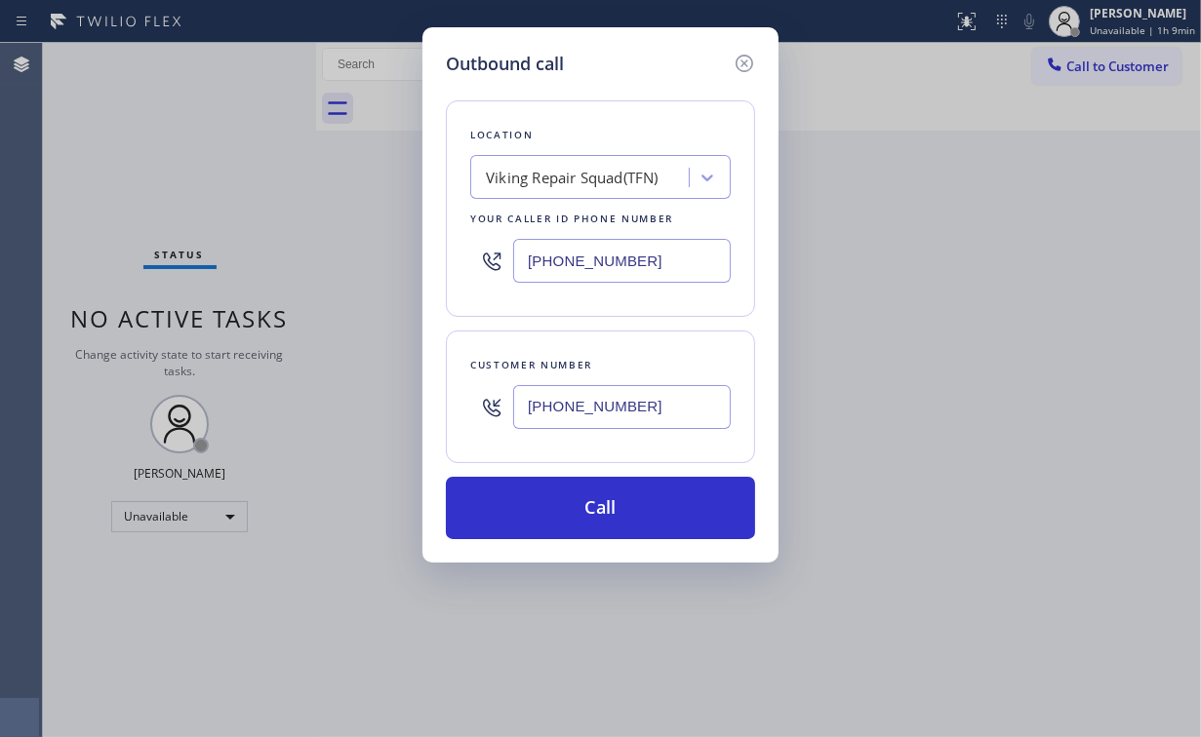
click at [637, 105] on div "Location Viking Repair Squad(TFN) Your caller id phone number [PHONE_NUMBER]" at bounding box center [600, 208] width 309 height 217
drag, startPoint x: 663, startPoint y: 261, endPoint x: 385, endPoint y: 282, distance: 278.7
click at [456, 276] on div "Location Viking Repair Squad(TFN) Your caller id phone number [PHONE_NUMBER]" at bounding box center [600, 208] width 309 height 217
paste input "55) 731-4952"
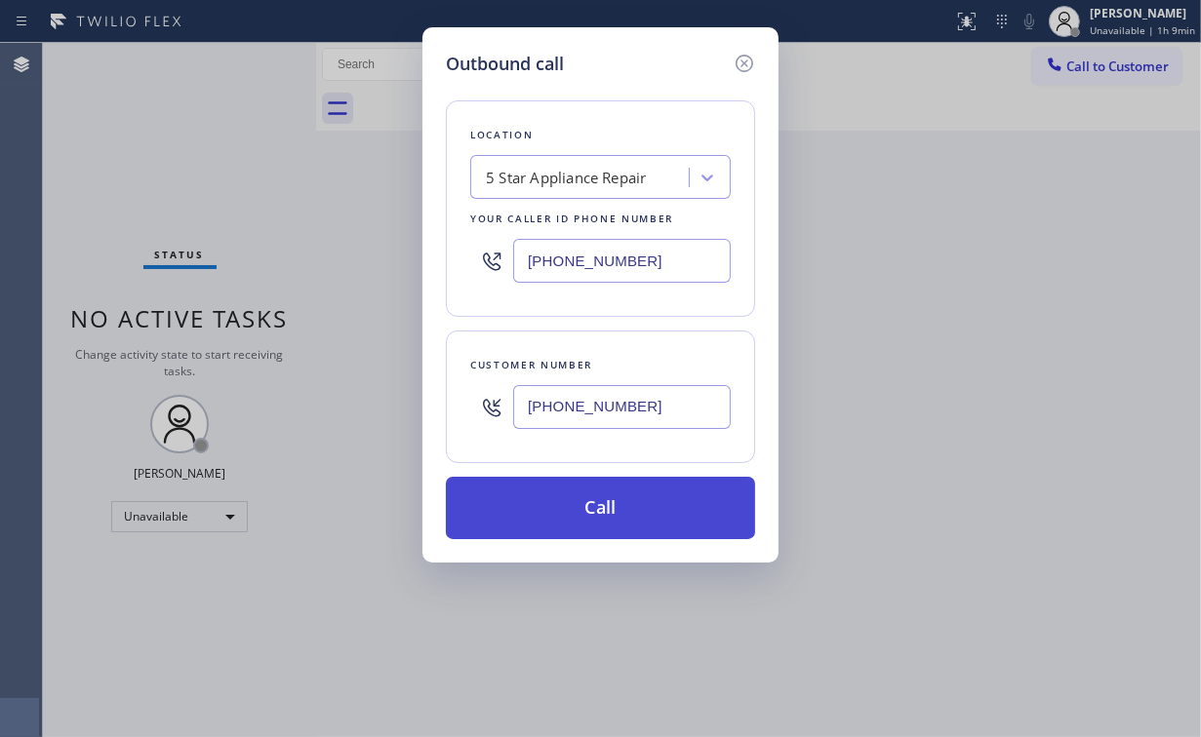
type input "[PHONE_NUMBER]"
click at [595, 518] on button "Call" at bounding box center [600, 508] width 309 height 62
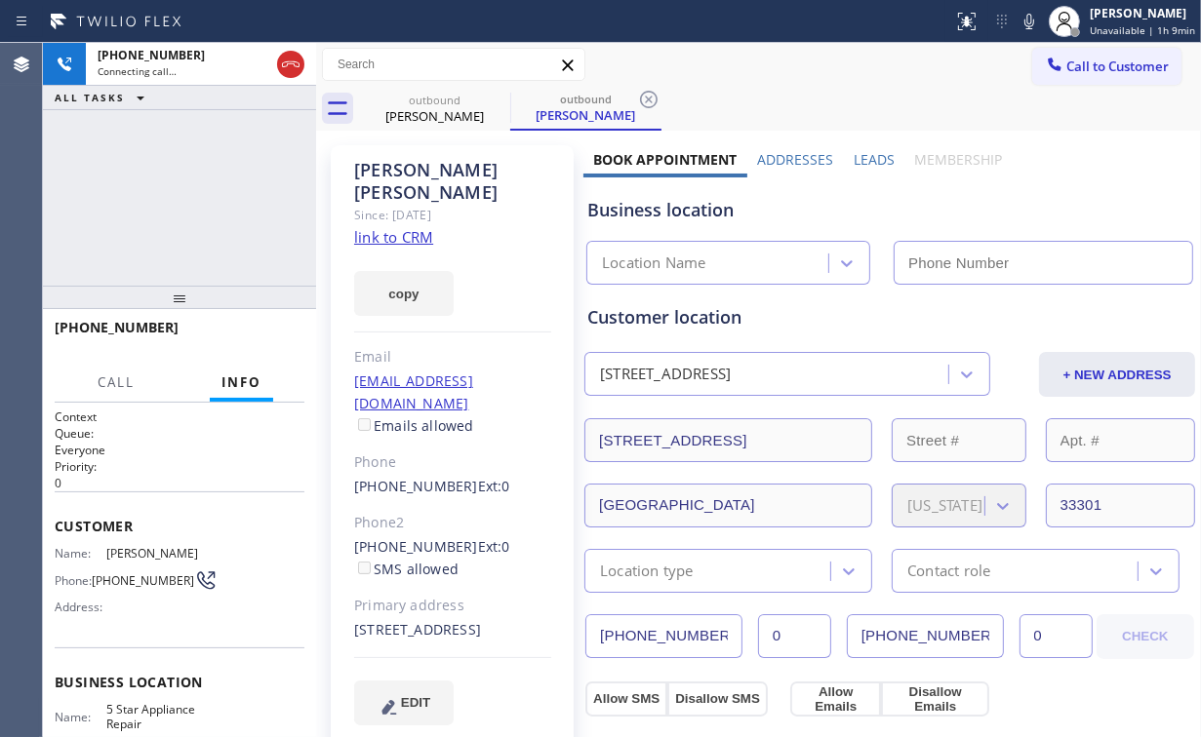
click at [226, 165] on div "[PHONE_NUMBER] Connecting call… ALL TASKS ALL TASKS ACTIVE TASKS TASKS IN WRAP …" at bounding box center [179, 164] width 273 height 243
type input "[PHONE_NUMBER]"
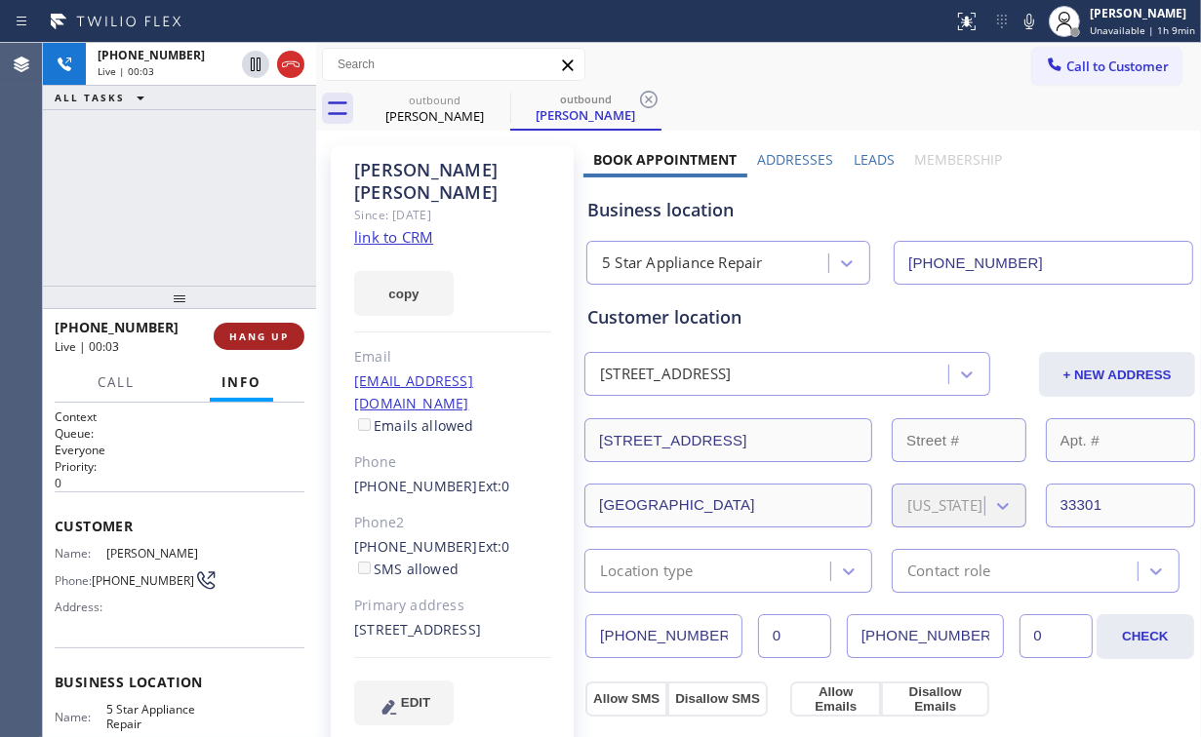
click at [243, 328] on button "HANG UP" at bounding box center [259, 336] width 91 height 27
click at [250, 333] on span "COMPLETE" at bounding box center [254, 337] width 67 height 14
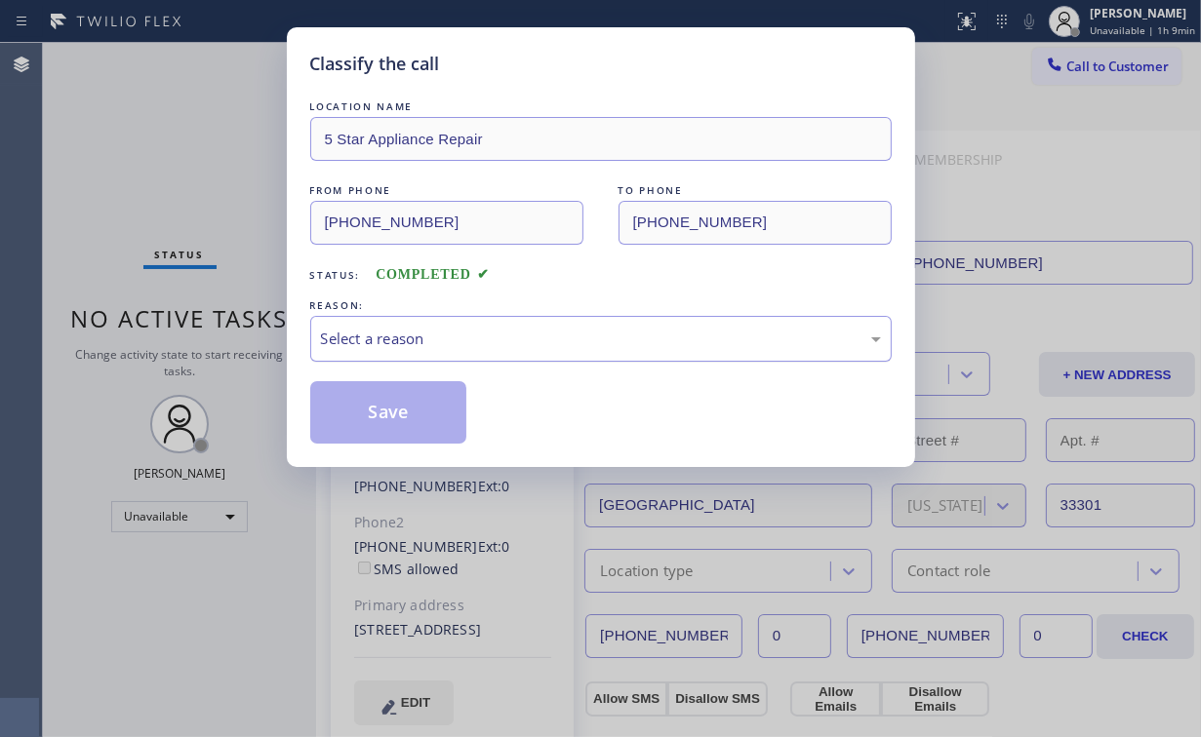
click at [367, 338] on div "Select a reason" at bounding box center [601, 339] width 560 height 22
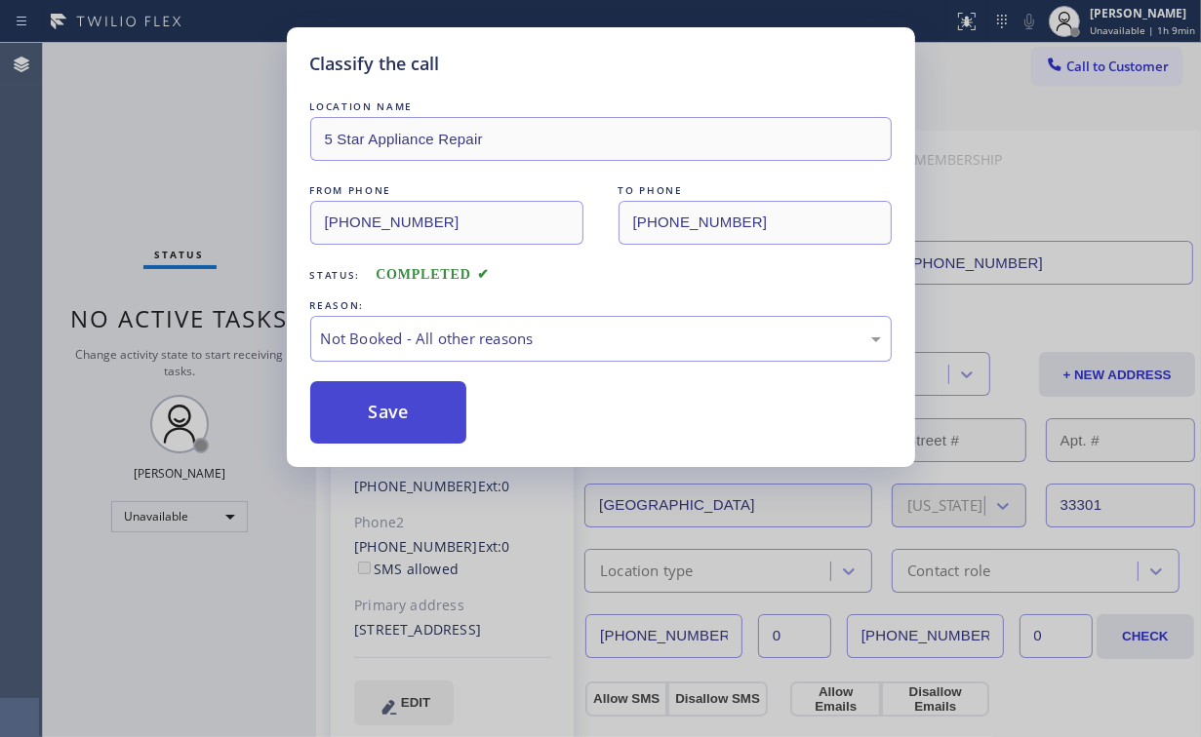
drag, startPoint x: 383, startPoint y: 402, endPoint x: 152, endPoint y: 101, distance: 379.1
click at [383, 396] on button "Save" at bounding box center [388, 412] width 157 height 62
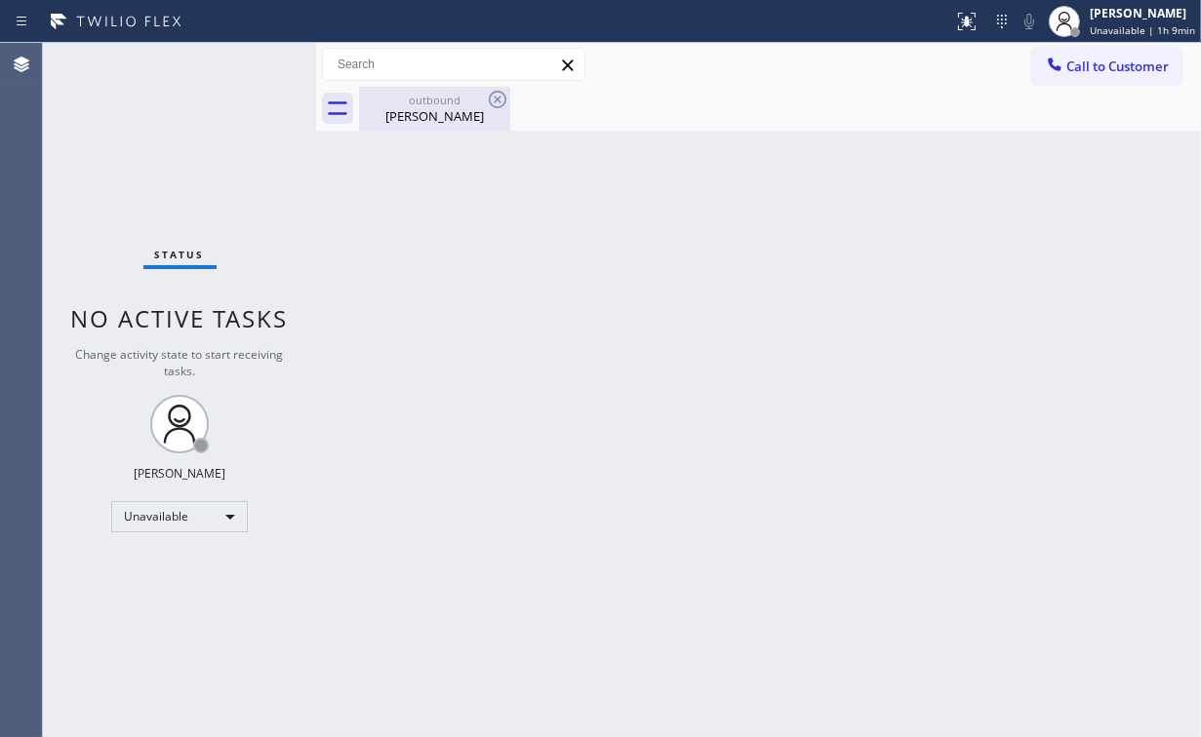
click at [429, 113] on div "[PERSON_NAME]" at bounding box center [434, 116] width 147 height 18
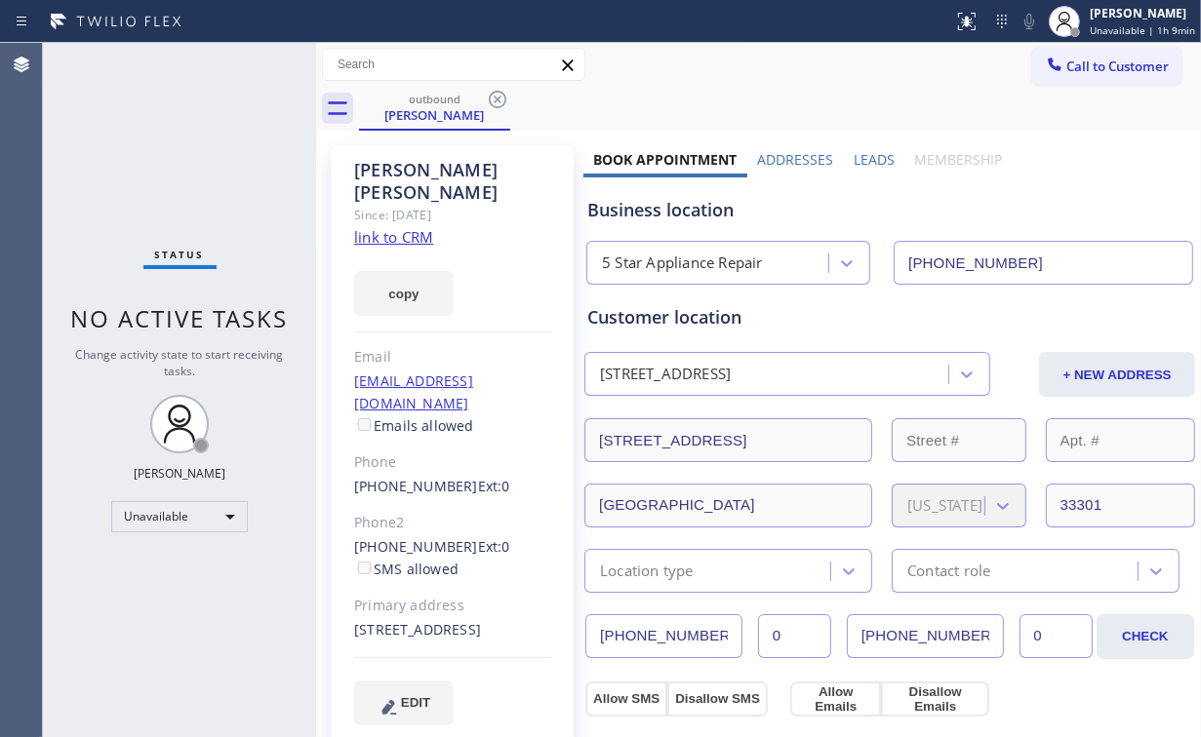
drag, startPoint x: 494, startPoint y: 100, endPoint x: 458, endPoint y: 135, distance: 49.0
click at [494, 99] on icon at bounding box center [497, 99] width 23 height 23
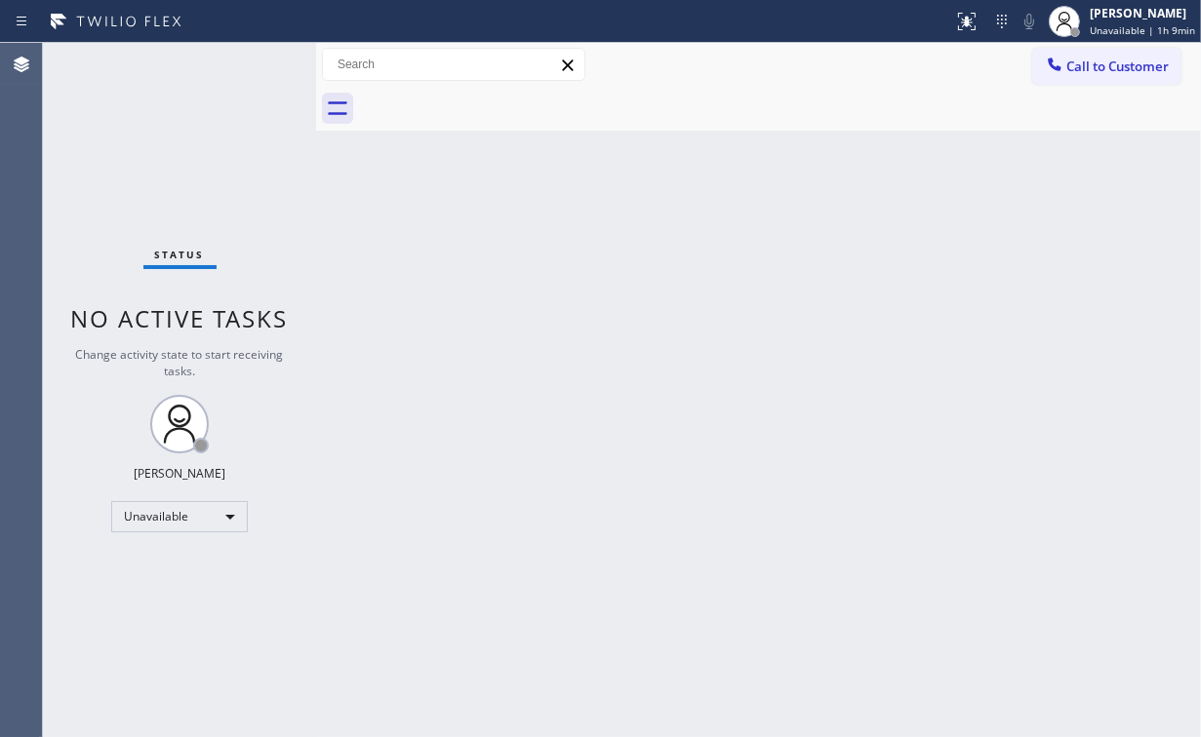
drag, startPoint x: 216, startPoint y: 147, endPoint x: 211, endPoint y: 130, distance: 18.2
click at [215, 141] on div "Status No active tasks Change activity state to start receiving tasks. [PERSON_…" at bounding box center [179, 390] width 273 height 694
drag, startPoint x: 1123, startPoint y: 62, endPoint x: 1112, endPoint y: 69, distance: 12.7
click at [1120, 64] on span "Call to Customer" at bounding box center [1117, 67] width 102 height 18
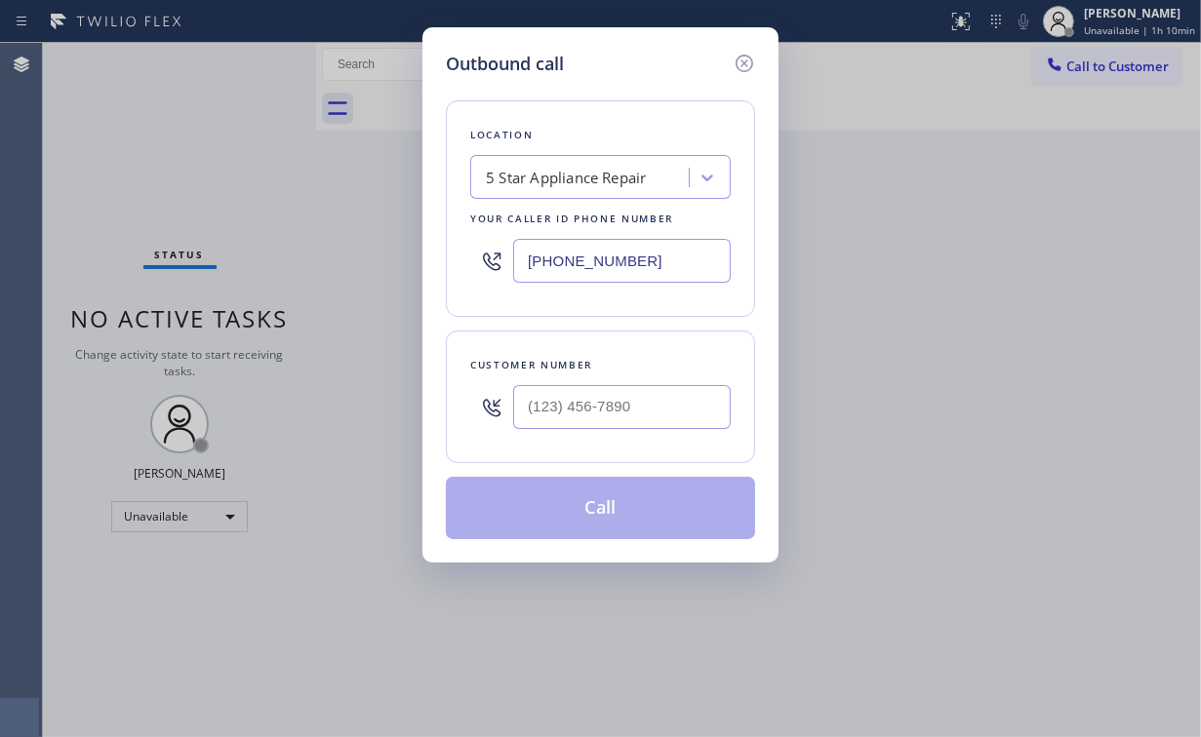
click at [687, 372] on div "Customer number" at bounding box center [600, 365] width 260 height 20
click at [638, 417] on input "(___) ___-____" at bounding box center [622, 407] width 218 height 44
paste input "909) 306-4582"
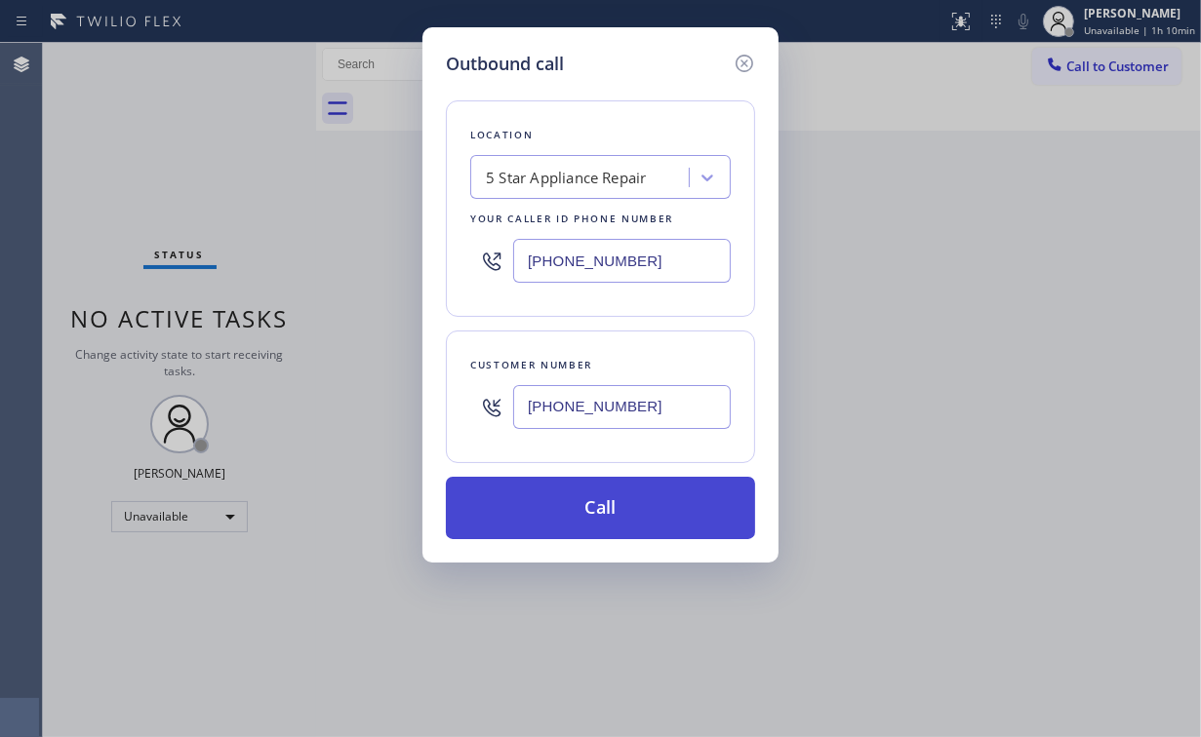
type input "[PHONE_NUMBER]"
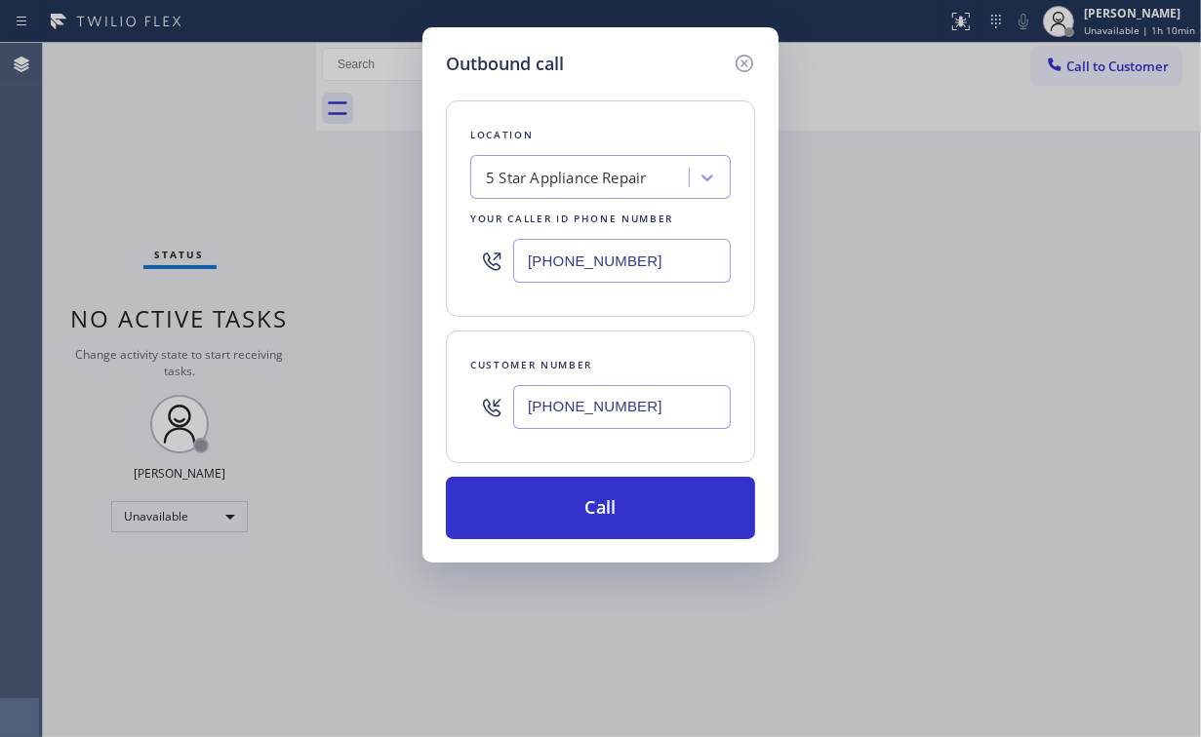
drag, startPoint x: 560, startPoint y: 514, endPoint x: 539, endPoint y: 575, distance: 63.9
click at [558, 519] on button "Call" at bounding box center [600, 508] width 309 height 62
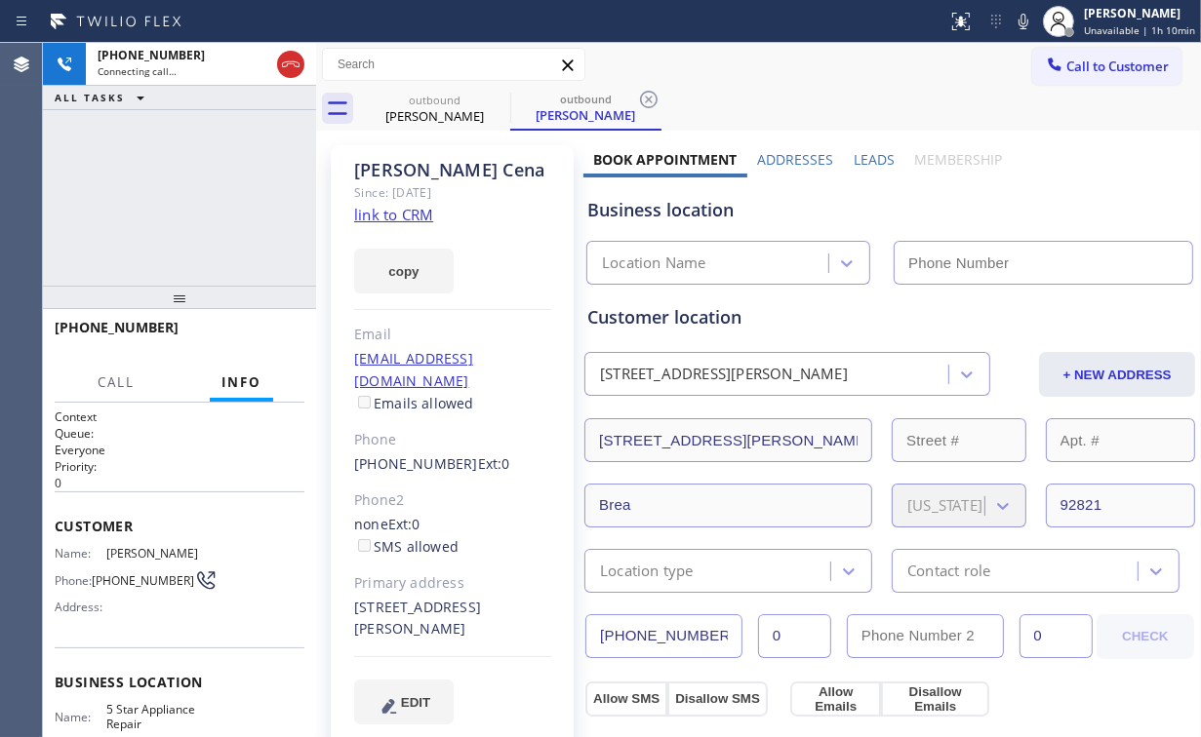
click at [211, 195] on div "[PHONE_NUMBER] Connecting call… ALL TASKS ALL TASKS ACTIVE TASKS TASKS IN WRAP …" at bounding box center [179, 164] width 273 height 243
type input "[PHONE_NUMBER]"
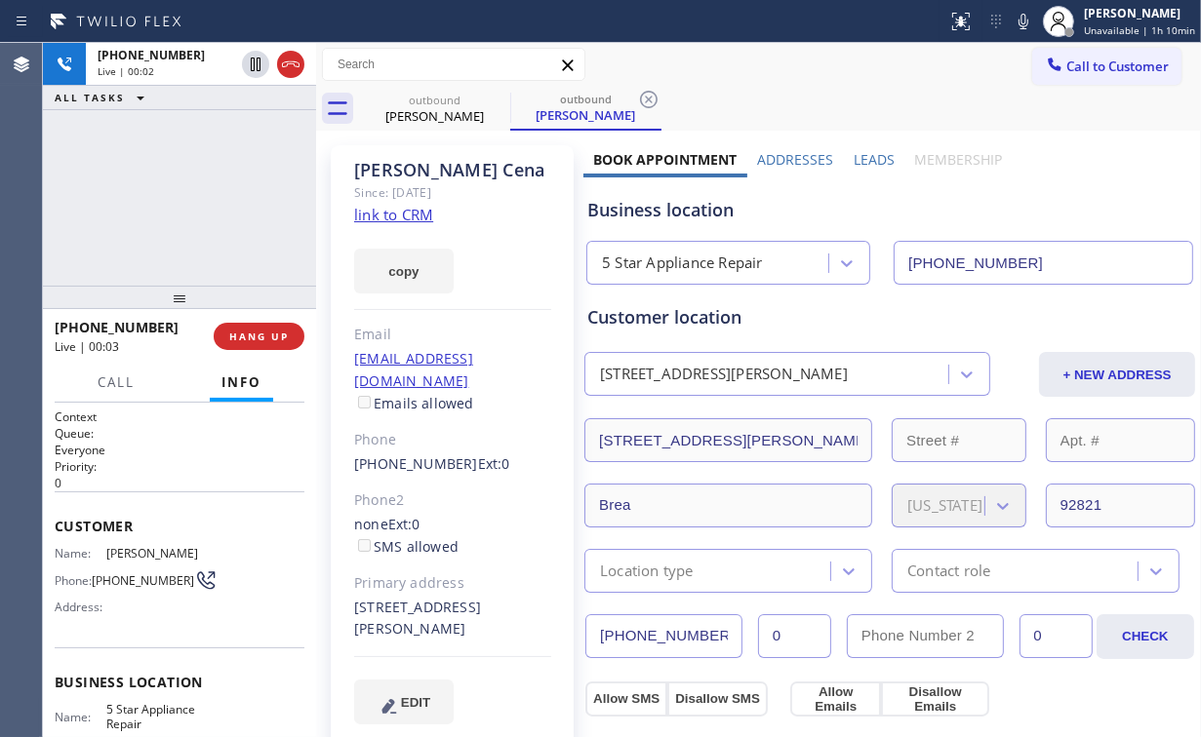
drag, startPoint x: 187, startPoint y: 191, endPoint x: 160, endPoint y: 190, distance: 27.3
click at [148, 182] on div "[PHONE_NUMBER] Live | 00:02 ALL TASKS ALL TASKS ACTIVE TASKS TASKS IN WRAP UP" at bounding box center [179, 164] width 273 height 243
click at [183, 199] on div "[PHONE_NUMBER] Live | 00:04 ALL TASKS ALL TASKS ACTIVE TASKS TASKS IN WRAP UP" at bounding box center [179, 164] width 273 height 243
click at [185, 199] on div "[PHONE_NUMBER] Live | 00:04 ALL TASKS ALL TASKS ACTIVE TASKS TASKS IN WRAP UP" at bounding box center [179, 164] width 273 height 243
click at [249, 341] on span "HANG UP" at bounding box center [259, 337] width 60 height 14
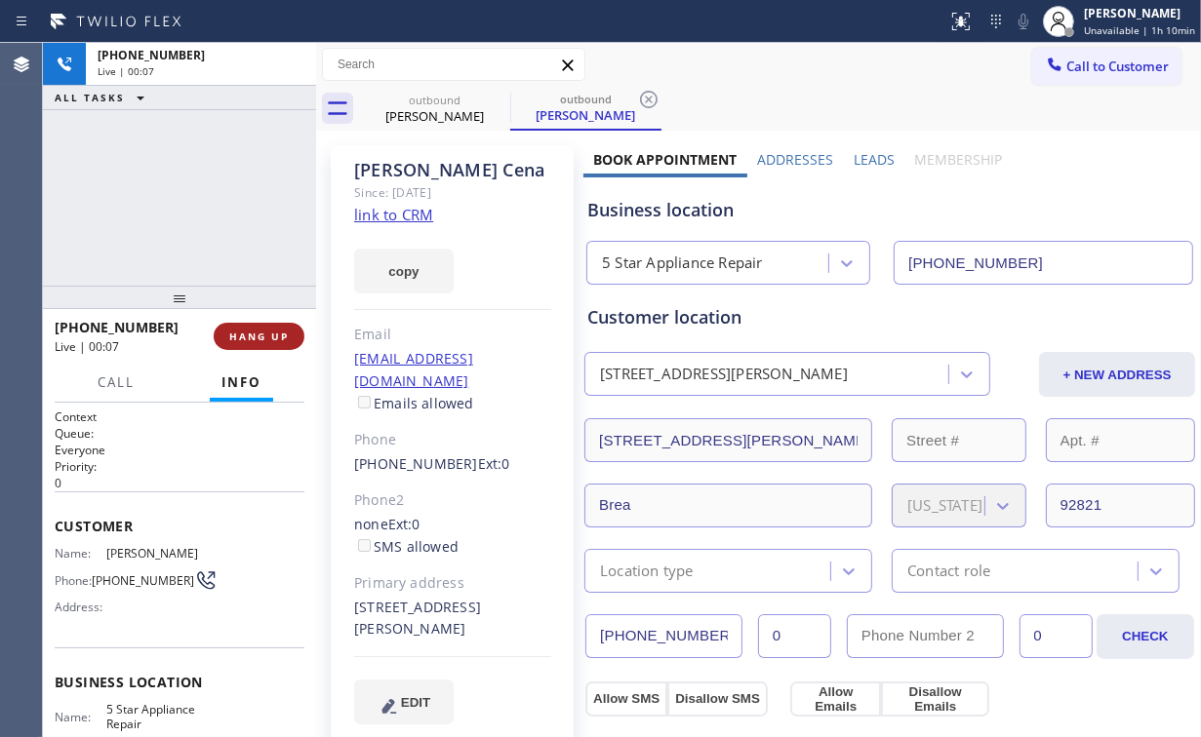
click at [250, 341] on span "HANG UP" at bounding box center [259, 337] width 60 height 14
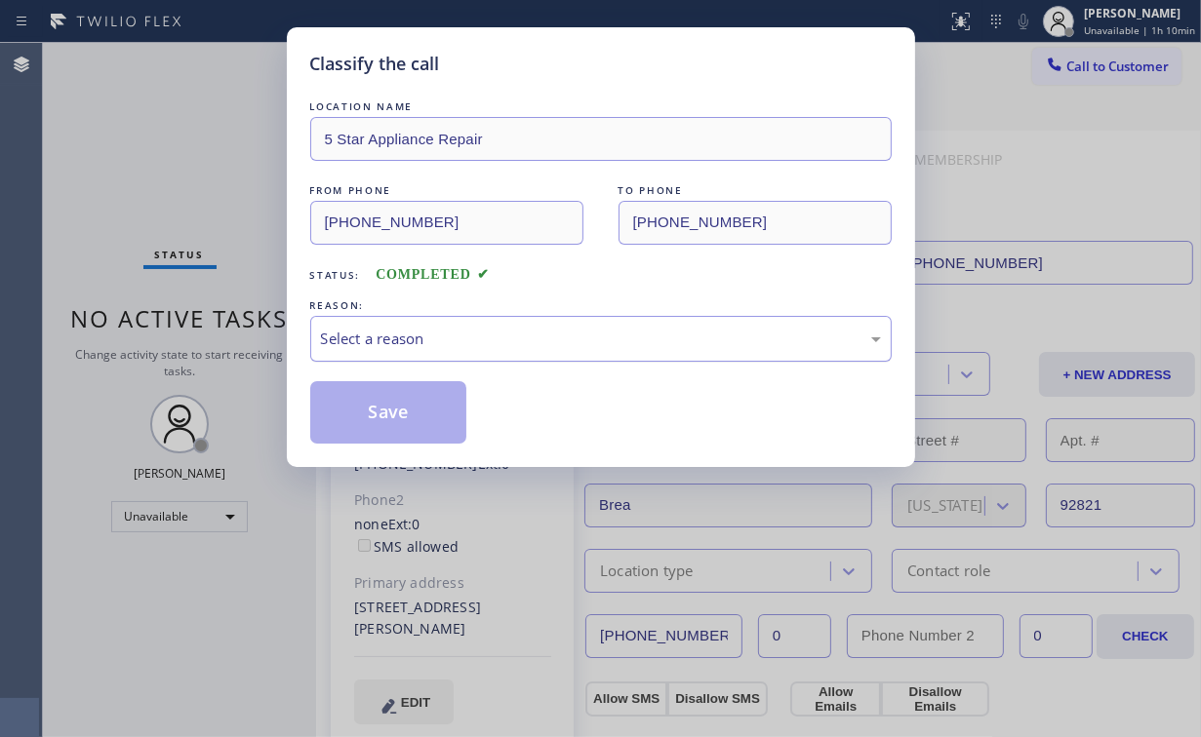
click at [375, 348] on div "Select a reason" at bounding box center [601, 339] width 560 height 22
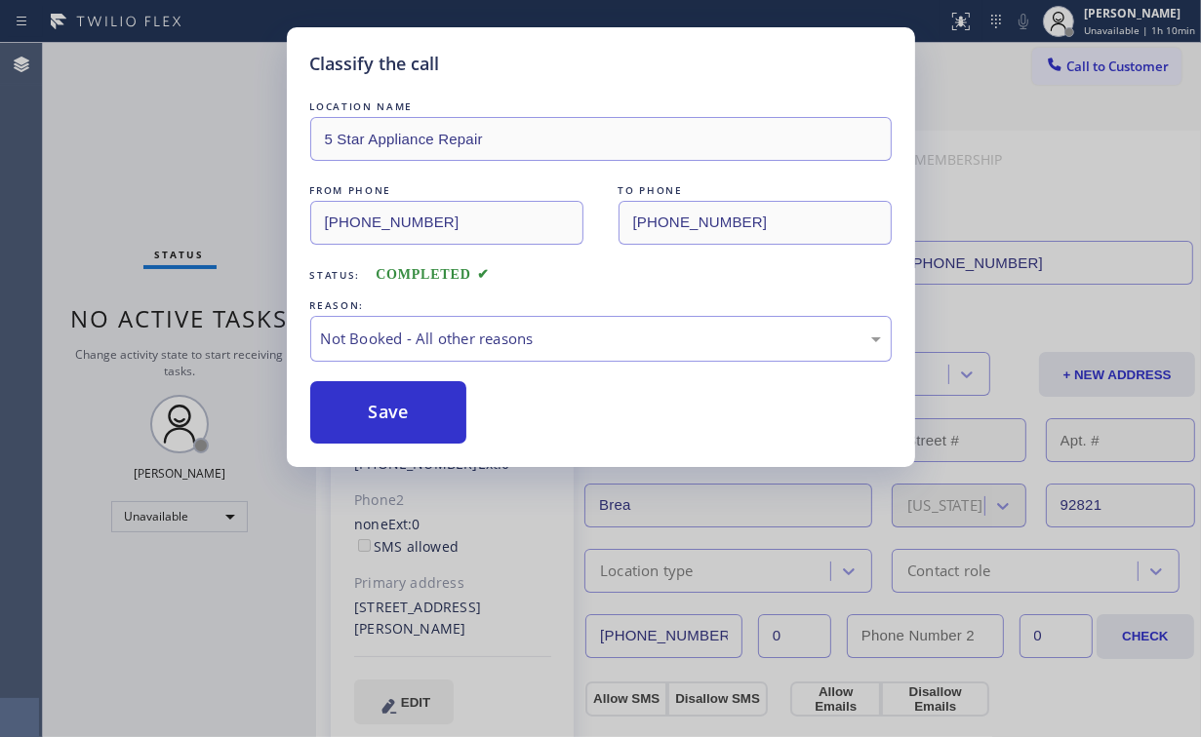
drag, startPoint x: 387, startPoint y: 413, endPoint x: 201, endPoint y: 222, distance: 266.2
click at [388, 413] on button "Save" at bounding box center [388, 412] width 157 height 62
click at [181, 175] on div "Classify the call LOCATION NAME 5 Star Appliance Repair FROM PHONE [PHONE_NUMBE…" at bounding box center [600, 368] width 1201 height 737
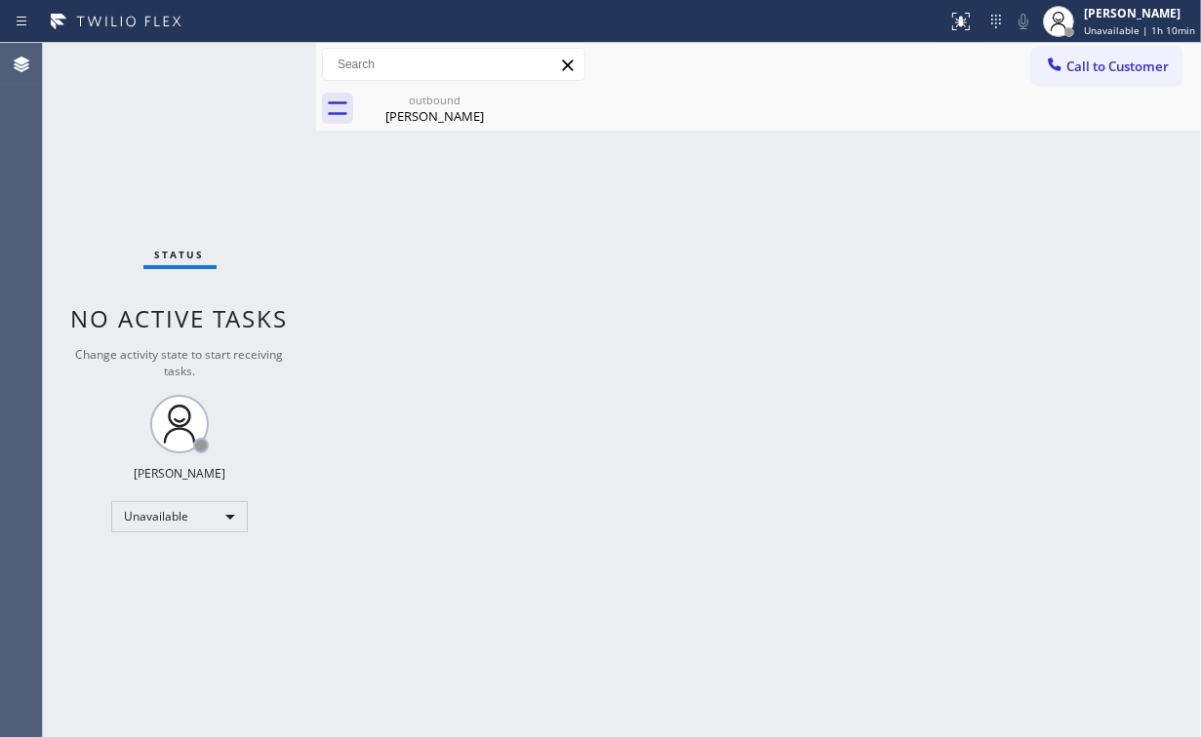
click at [1070, 70] on span "Call to Customer" at bounding box center [1117, 67] width 102 height 18
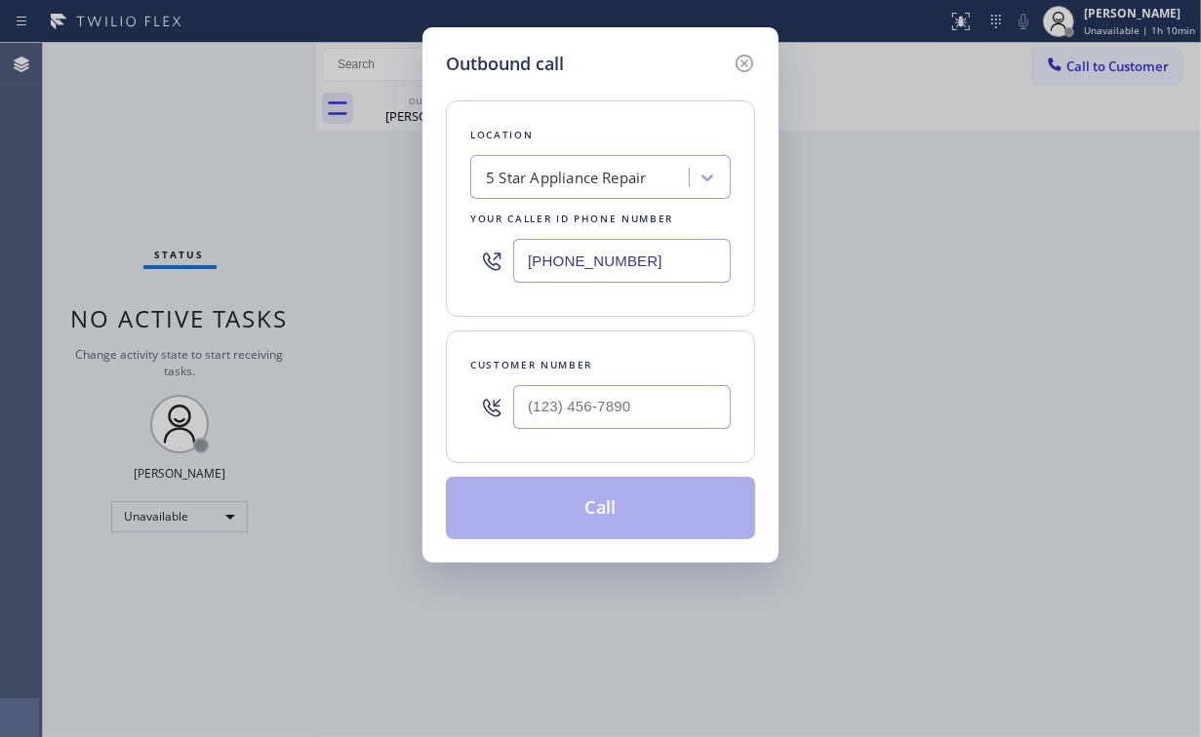
drag, startPoint x: 658, startPoint y: 431, endPoint x: 663, endPoint y: 418, distance: 13.6
click at [659, 431] on div at bounding box center [622, 407] width 218 height 63
drag, startPoint x: 665, startPoint y: 401, endPoint x: 683, endPoint y: 398, distance: 17.8
click at [667, 402] on input "(___) ___-____" at bounding box center [622, 407] width 218 height 44
paste input "714) 771-4900"
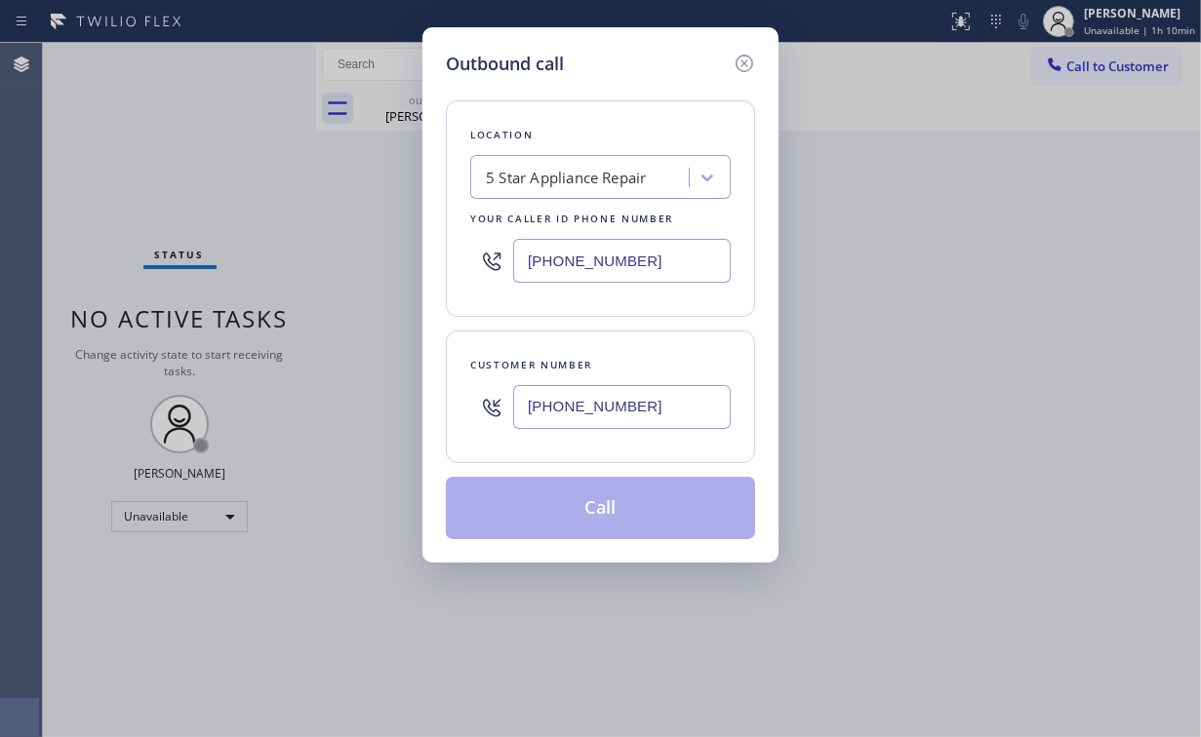
type input "[PHONE_NUMBER]"
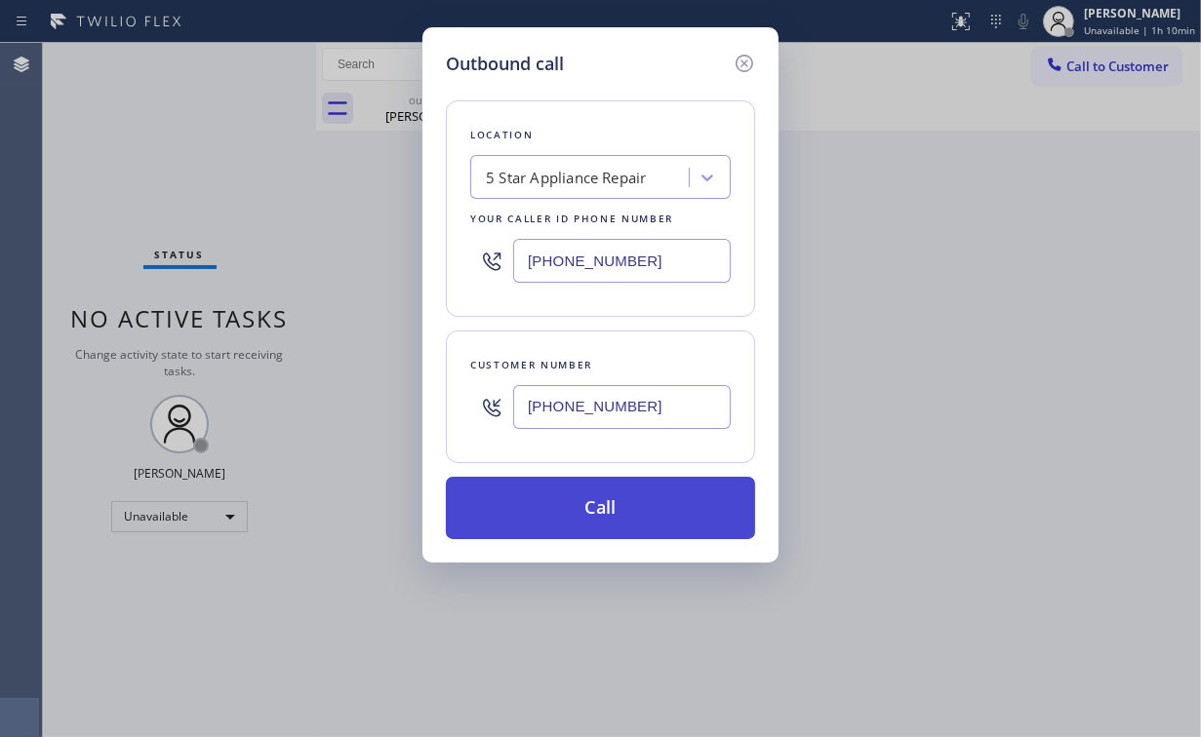
drag, startPoint x: 581, startPoint y: 503, endPoint x: 581, endPoint y: 523, distance: 19.5
click at [581, 507] on button "Call" at bounding box center [600, 508] width 309 height 62
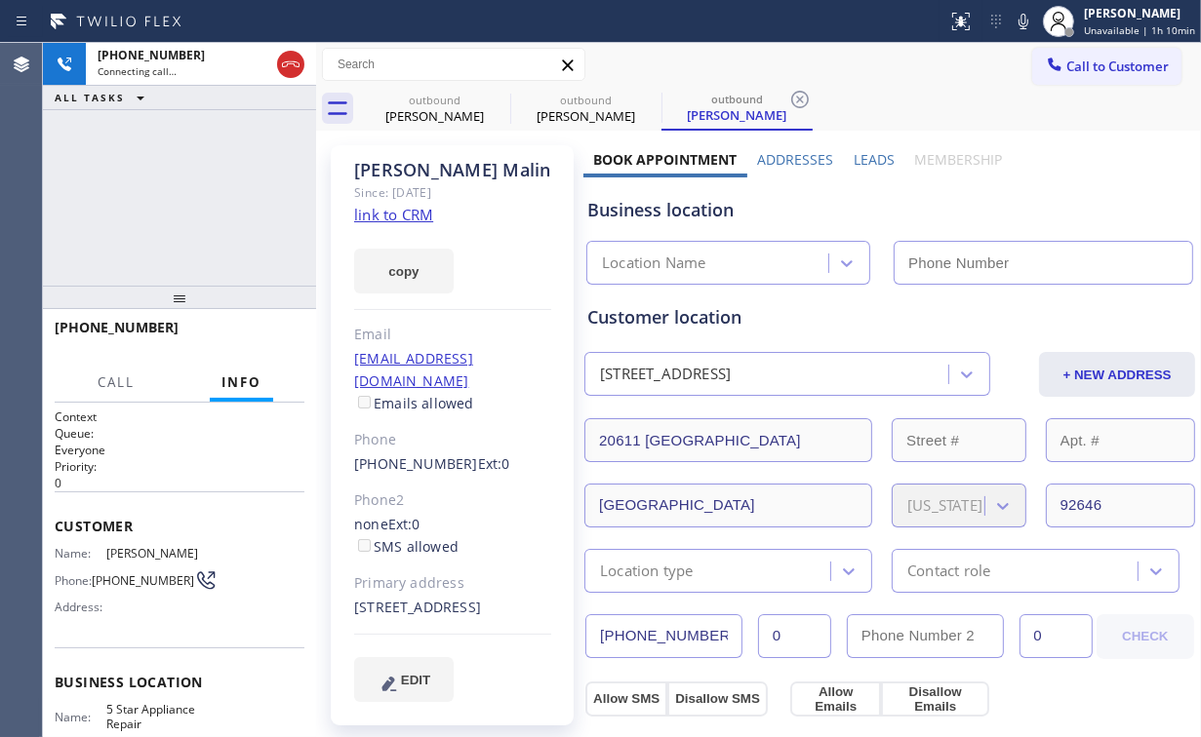
click at [173, 179] on div "[PHONE_NUMBER] Connecting call… ALL TASKS ALL TASKS ACTIVE TASKS TASKS IN WRAP …" at bounding box center [179, 164] width 273 height 243
type input "[PHONE_NUMBER]"
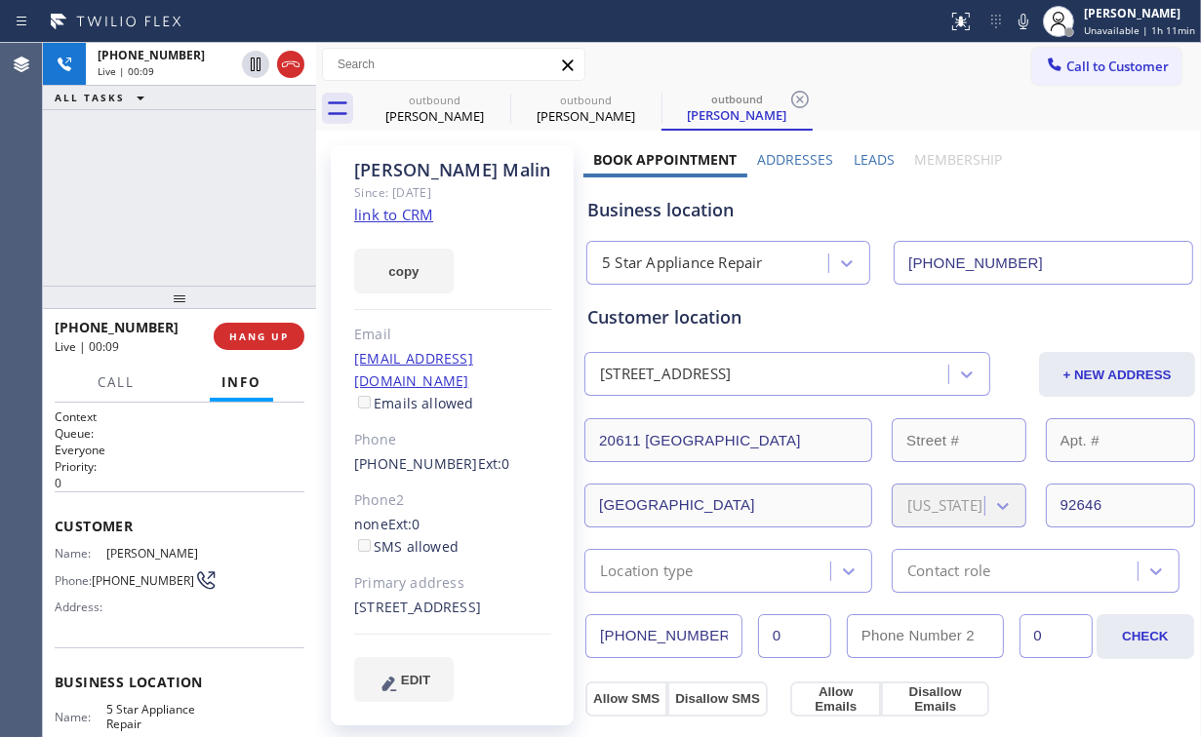
click at [207, 215] on div "[PHONE_NUMBER] Live | 00:09 ALL TASKS ALL TASKS ACTIVE TASKS TASKS IN WRAP UP" at bounding box center [179, 164] width 273 height 243
click at [245, 332] on span "HANG UP" at bounding box center [259, 337] width 60 height 14
click at [243, 333] on span "HANG UP" at bounding box center [259, 337] width 60 height 14
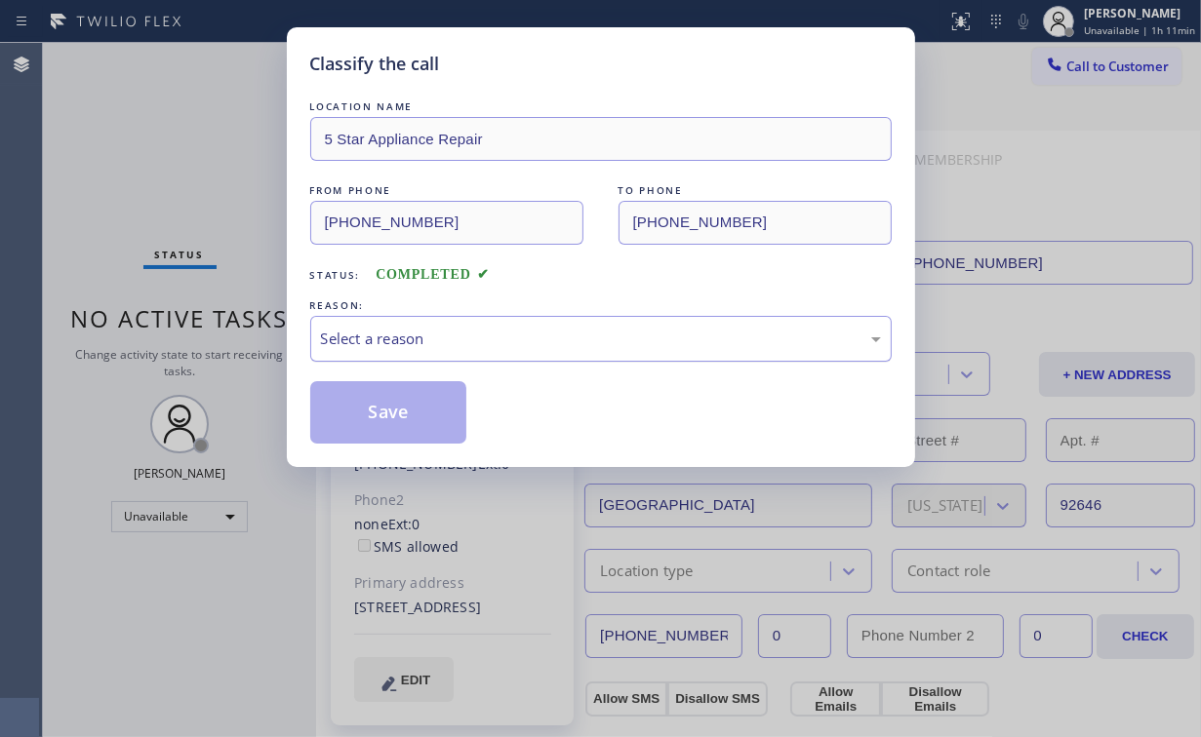
click at [351, 344] on div "Select a reason" at bounding box center [601, 339] width 560 height 22
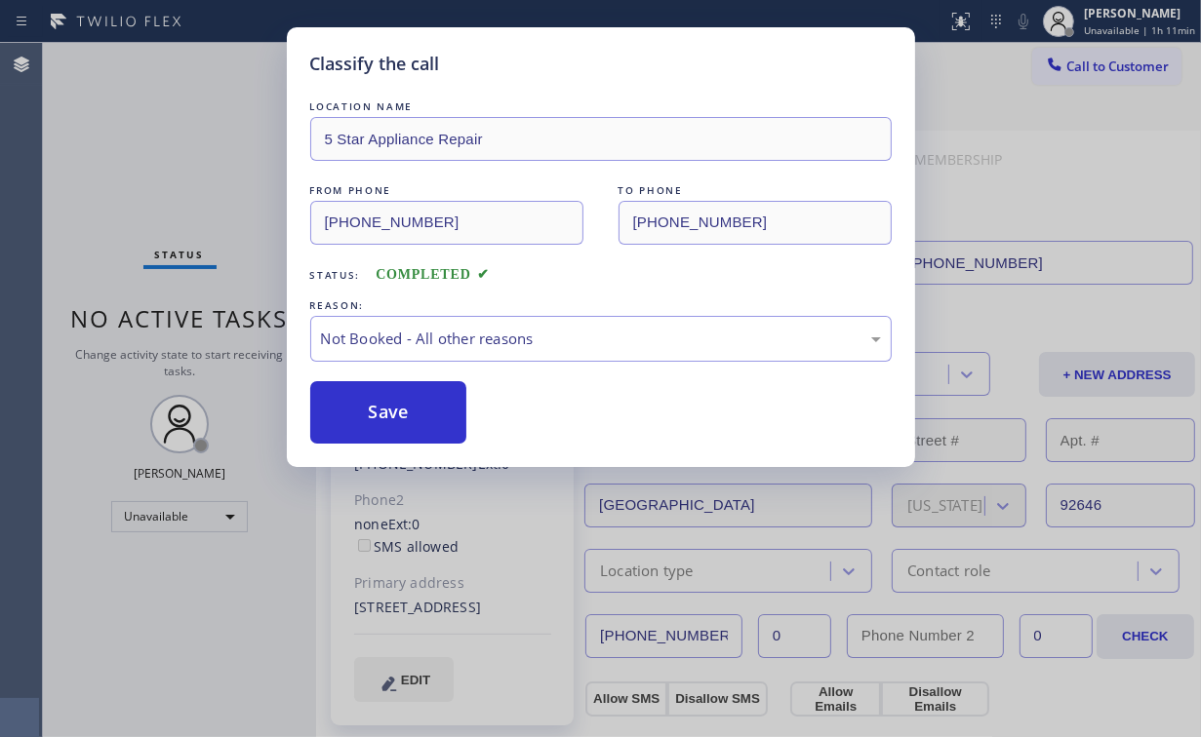
drag, startPoint x: 359, startPoint y: 418, endPoint x: 242, endPoint y: 226, distance: 225.0
click at [361, 417] on button "Save" at bounding box center [388, 412] width 157 height 62
click at [165, 148] on div "Classify the call LOCATION NAME 5 Star Appliance Repair FROM PHONE [PHONE_NUMBE…" at bounding box center [600, 368] width 1201 height 737
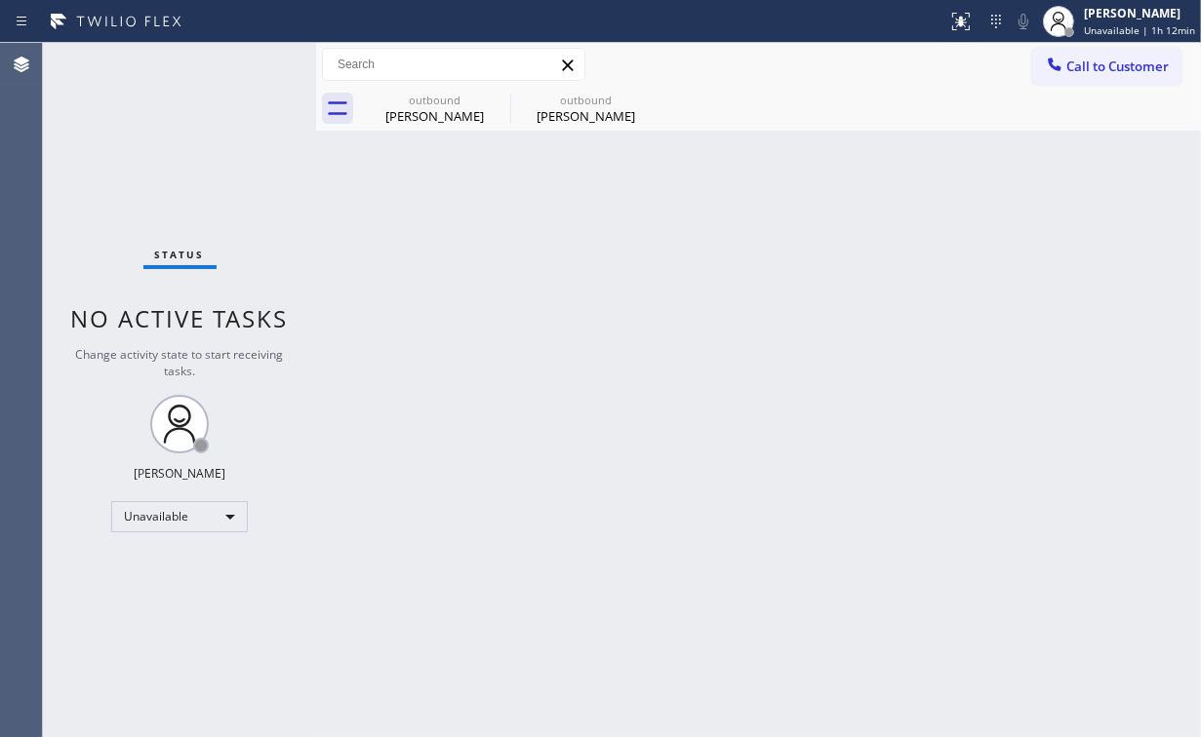
drag, startPoint x: 152, startPoint y: 168, endPoint x: 150, endPoint y: 26, distance: 141.4
click at [154, 164] on div "Status No active tasks Change activity state to start receiving tasks. [PERSON_…" at bounding box center [179, 390] width 273 height 694
click at [419, 107] on div "[PERSON_NAME]" at bounding box center [434, 116] width 147 height 18
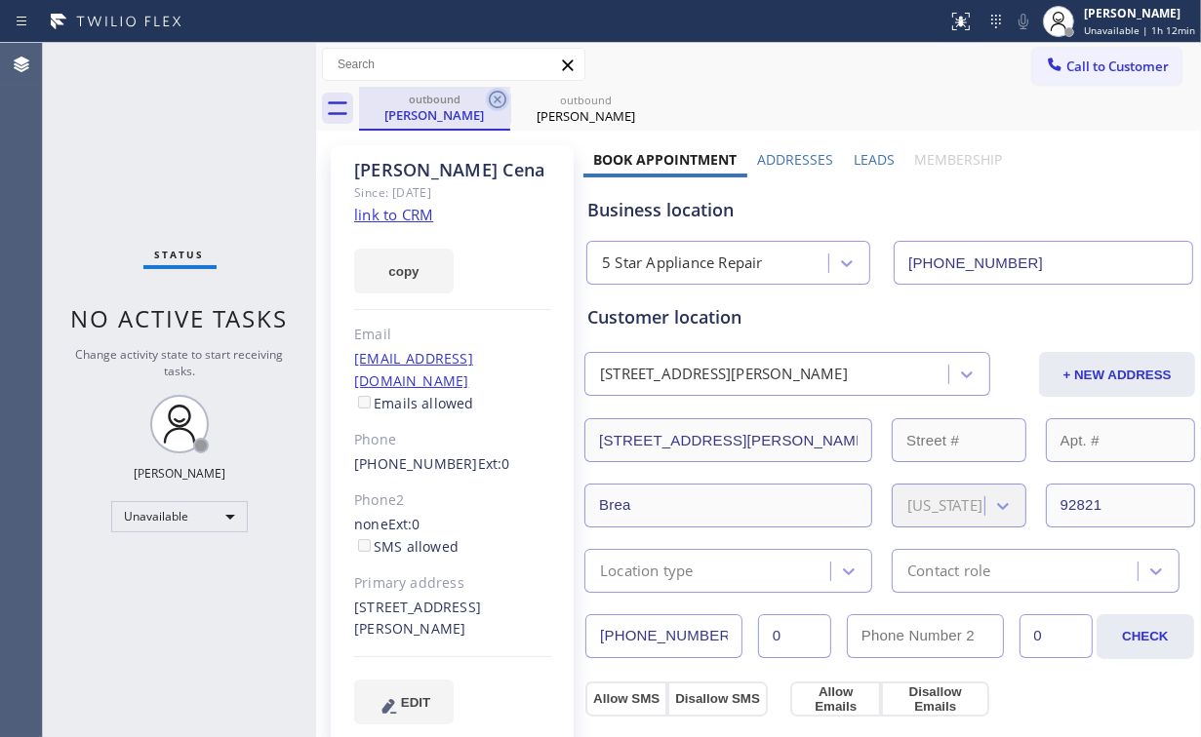
click at [501, 99] on icon at bounding box center [497, 99] width 23 height 23
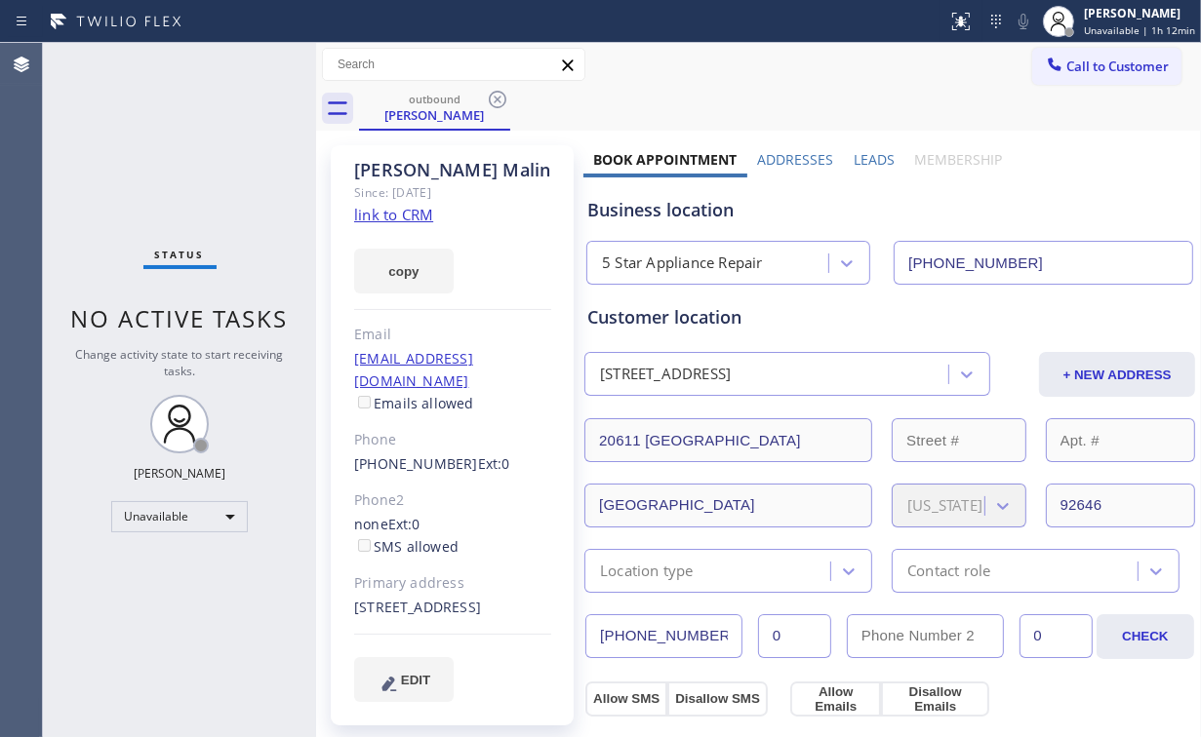
drag, startPoint x: 496, startPoint y: 95, endPoint x: 502, endPoint y: 105, distance: 12.7
click at [497, 96] on icon at bounding box center [497, 99] width 23 height 23
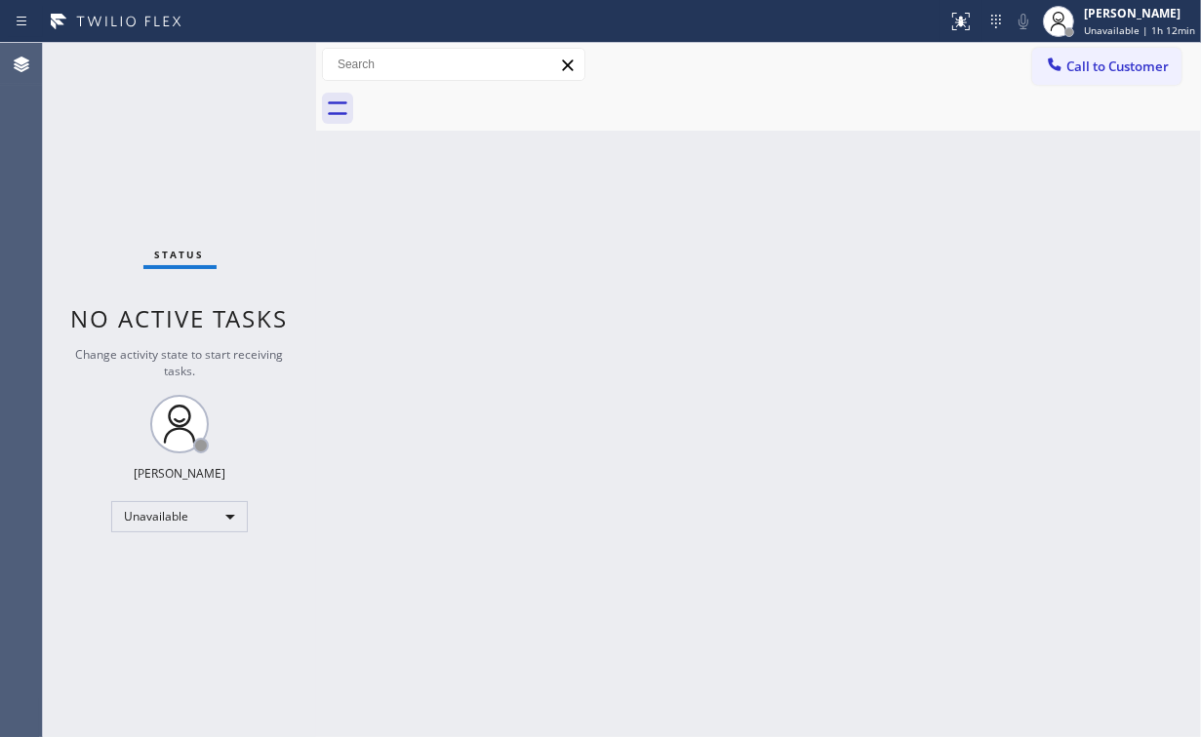
drag, startPoint x: 386, startPoint y: 258, endPoint x: 453, endPoint y: 578, distance: 327.7
click at [387, 265] on div "Back to Dashboard Change Sender ID Customers Technicians Select a contact Outbo…" at bounding box center [758, 390] width 885 height 694
drag, startPoint x: 173, startPoint y: 114, endPoint x: 203, endPoint y: 24, distance: 94.7
click at [181, 110] on div "Status No active tasks Change activity state to start receiving tasks. [PERSON_…" at bounding box center [179, 390] width 273 height 694
drag, startPoint x: 1102, startPoint y: 69, endPoint x: 827, endPoint y: 256, distance: 332.2
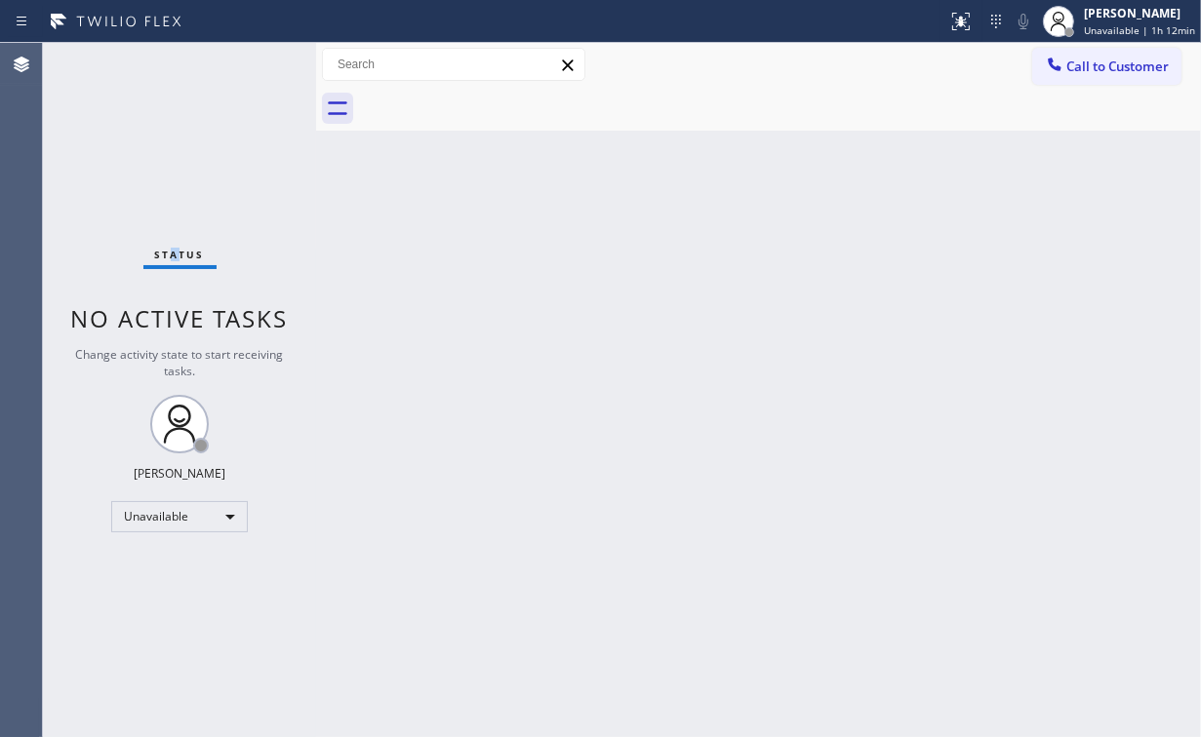
click at [1102, 70] on span "Call to Customer" at bounding box center [1117, 67] width 102 height 18
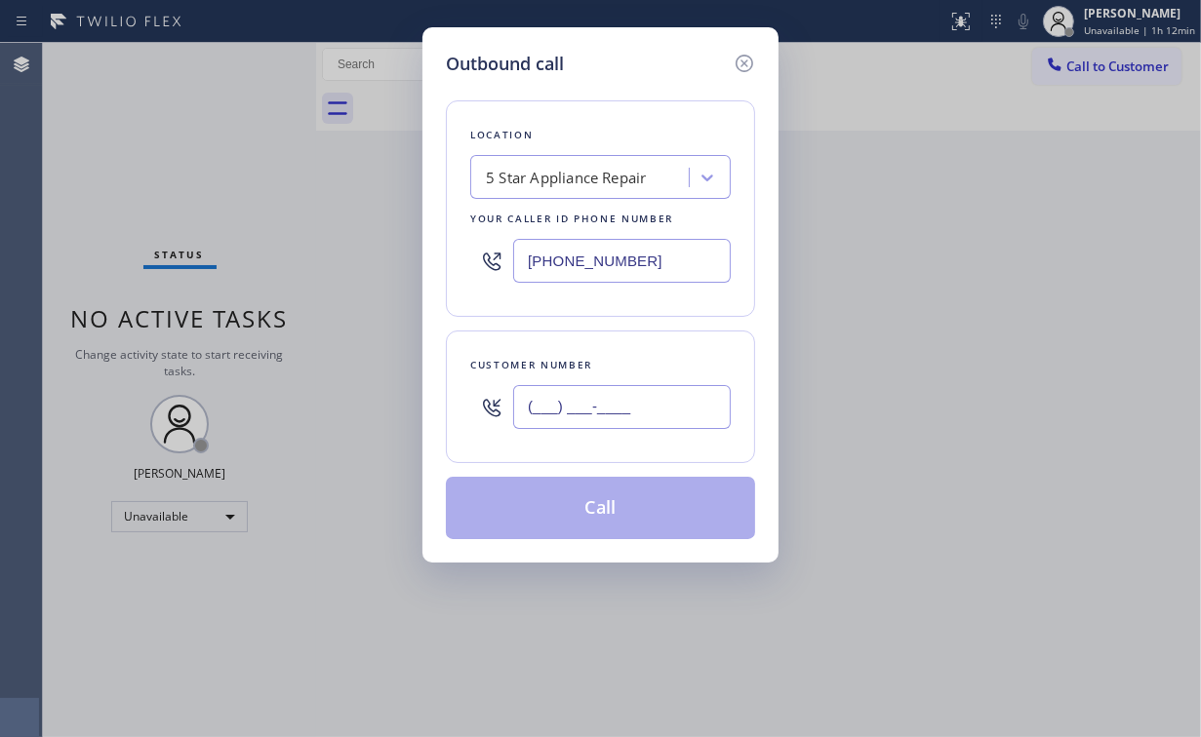
click at [633, 394] on input "(___) ___-____" at bounding box center [622, 407] width 218 height 44
paste input "425) 305-9696"
type input "[PHONE_NUMBER]"
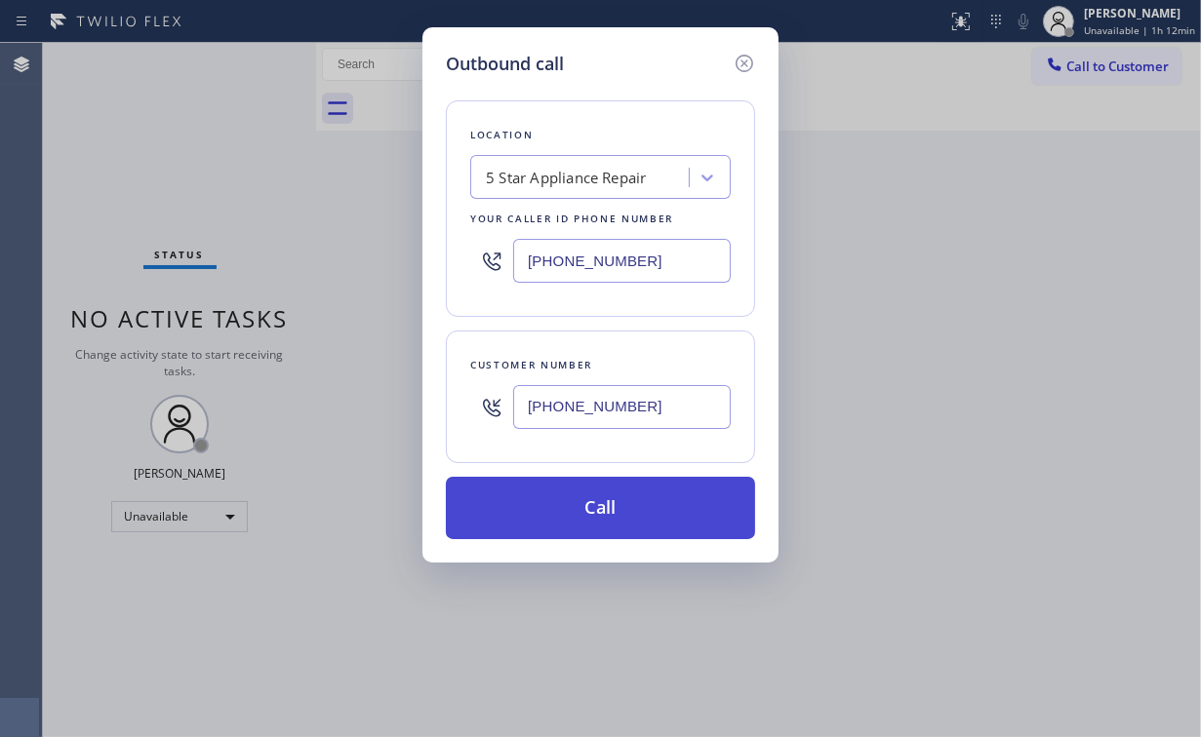
drag, startPoint x: 589, startPoint y: 499, endPoint x: 512, endPoint y: 639, distance: 159.4
click at [588, 500] on button "Call" at bounding box center [600, 508] width 309 height 62
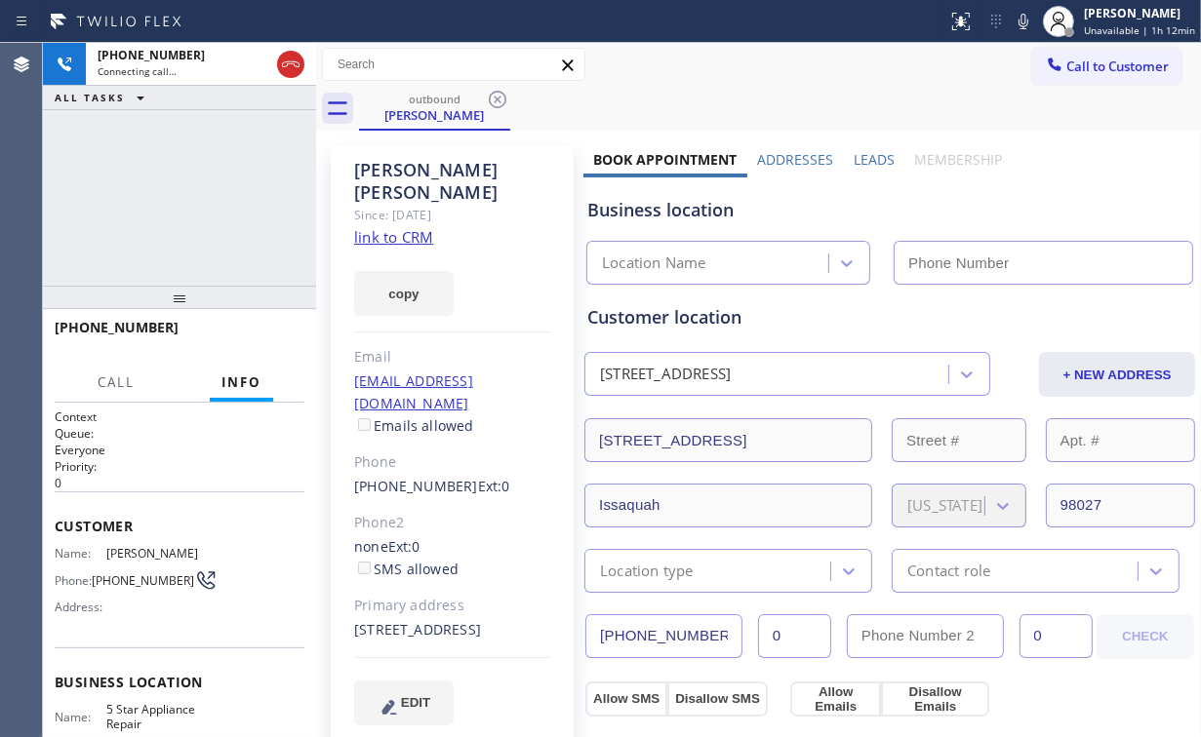
click at [125, 253] on div "[PHONE_NUMBER] Connecting call… ALL TASKS ALL TASKS ACTIVE TASKS TASKS IN WRAP …" at bounding box center [179, 164] width 273 height 243
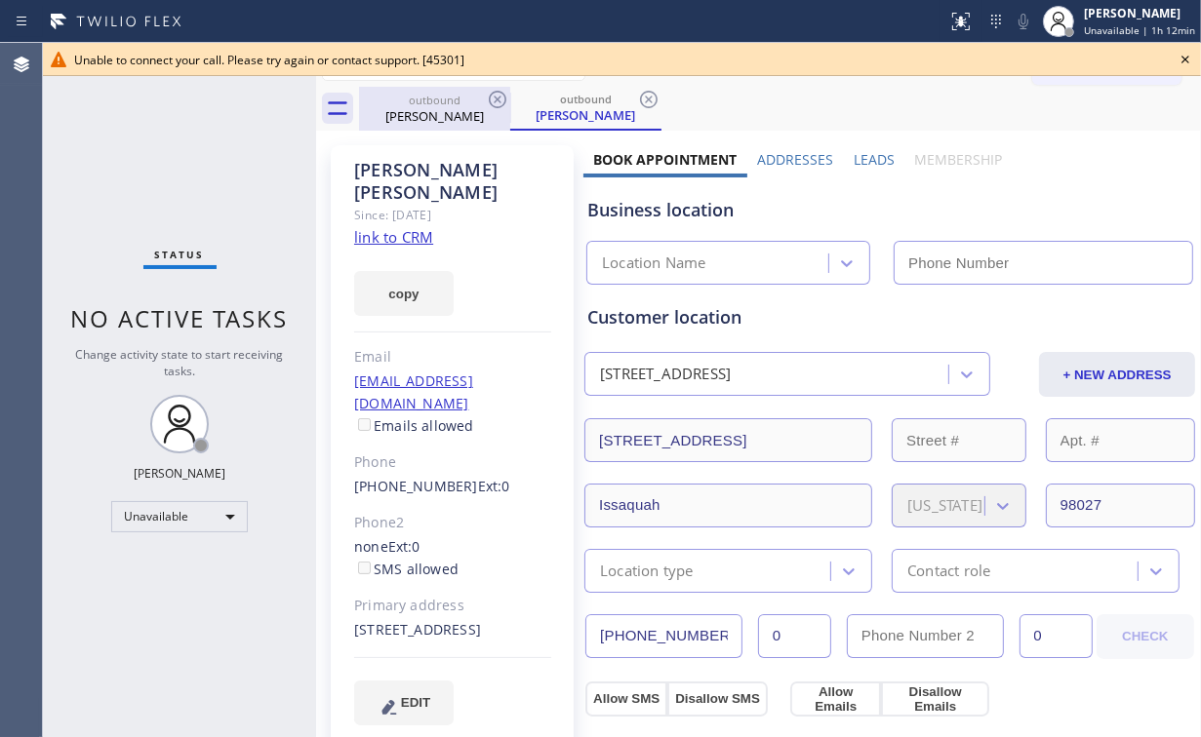
click at [428, 101] on div "outbound" at bounding box center [434, 100] width 147 height 15
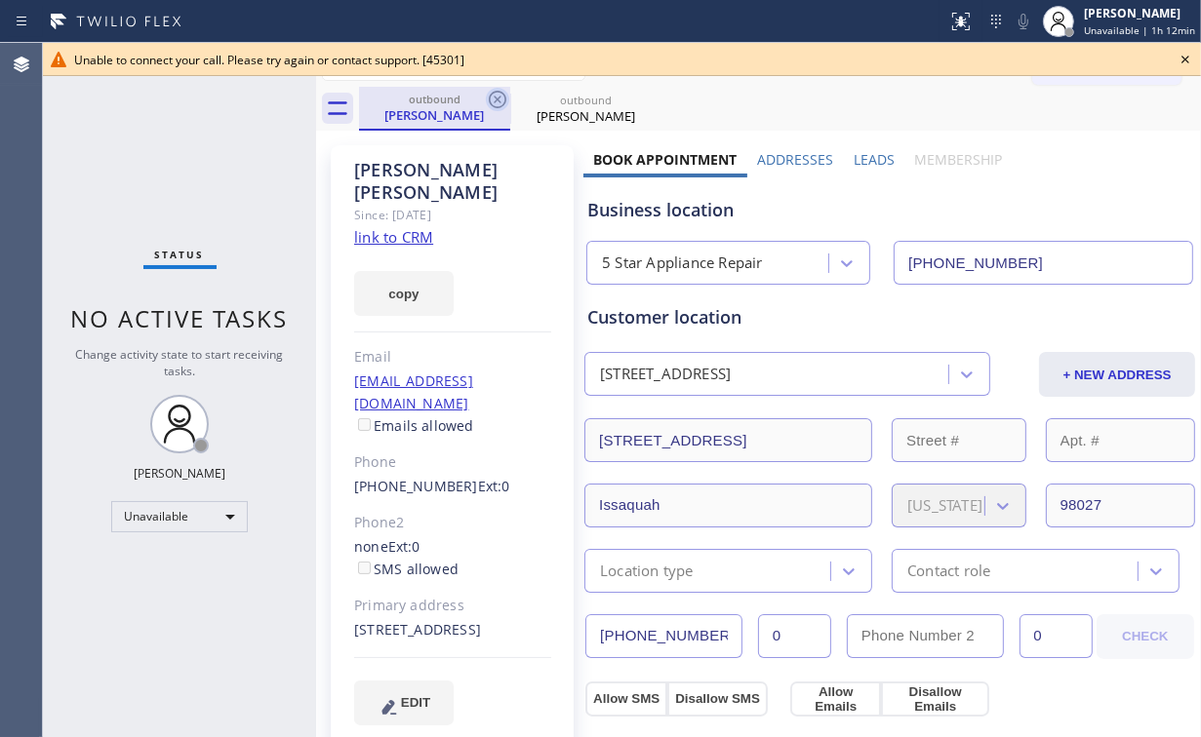
click at [498, 99] on icon at bounding box center [498, 100] width 18 height 18
type input "[PHONE_NUMBER]"
click at [497, 96] on icon at bounding box center [497, 99] width 23 height 23
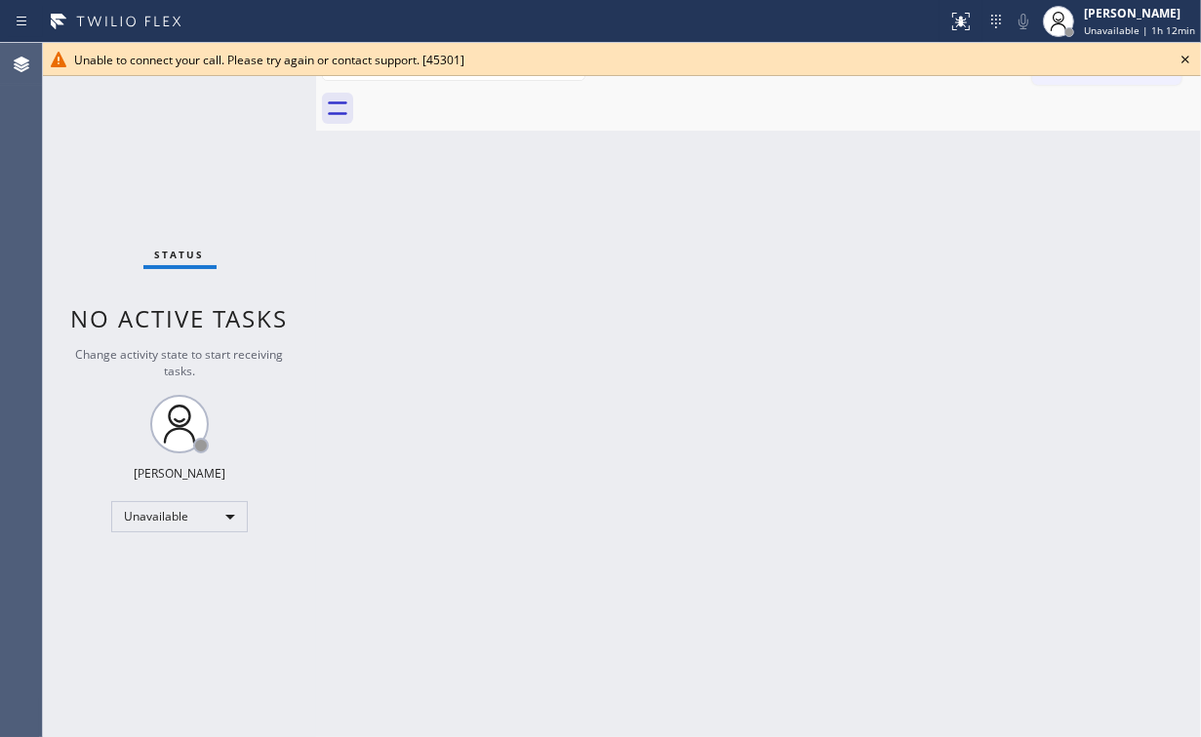
drag, startPoint x: 76, startPoint y: 179, endPoint x: 175, endPoint y: 7, distance: 198.8
click at [82, 179] on div "Status No active tasks Change activity state to start receiving tasks. [PERSON_…" at bounding box center [179, 390] width 273 height 694
drag, startPoint x: 1185, startPoint y: 57, endPoint x: 1112, endPoint y: 76, distance: 75.7
click at [1186, 57] on icon at bounding box center [1184, 59] width 23 height 23
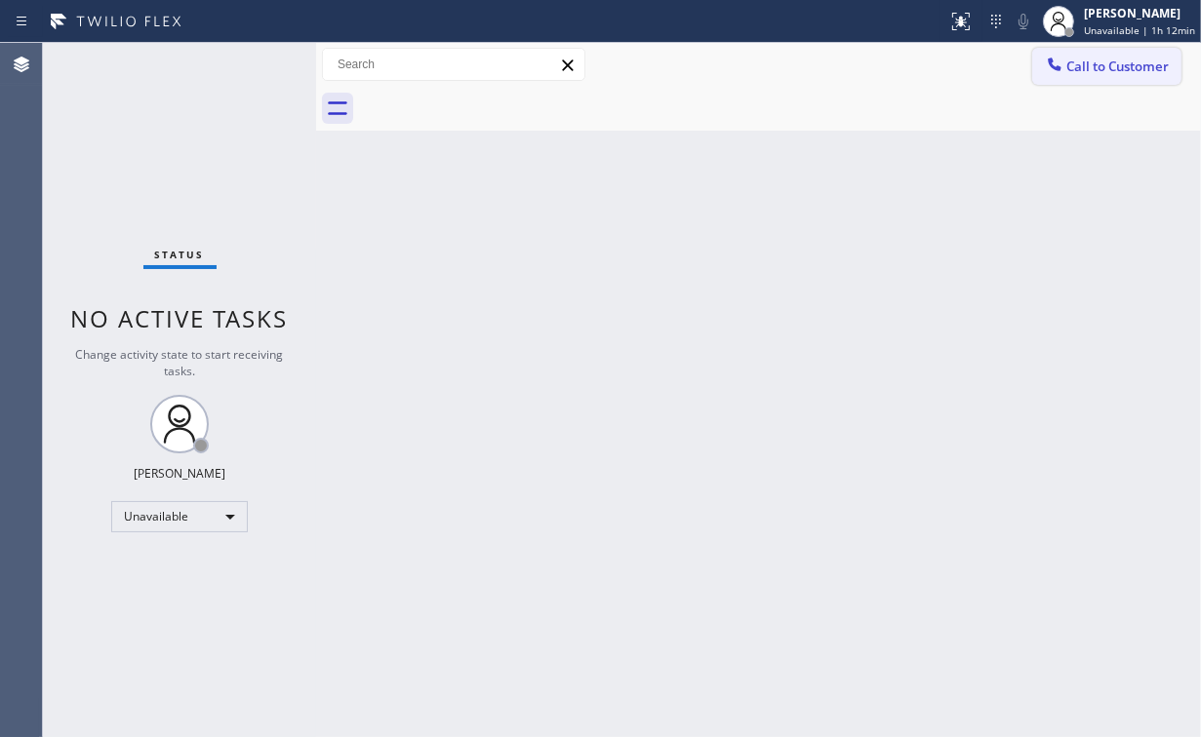
click at [1108, 74] on span "Call to Customer" at bounding box center [1117, 67] width 102 height 18
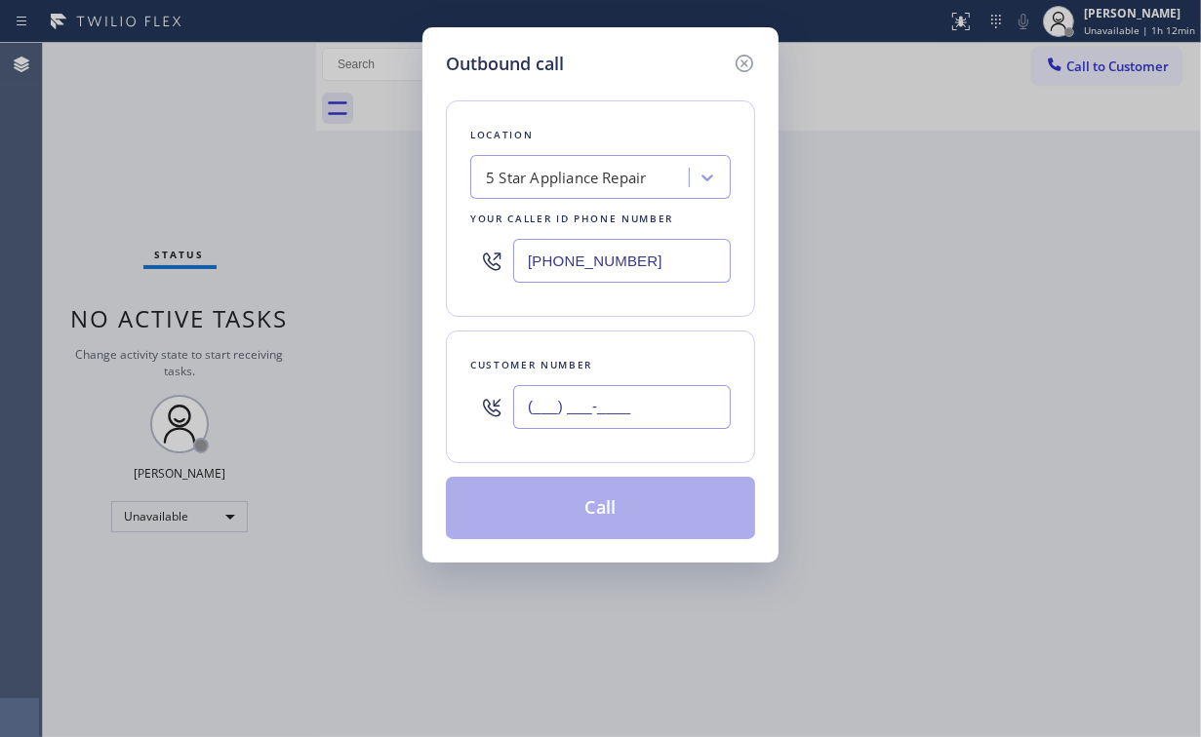
click at [646, 418] on input "(___) ___-____" at bounding box center [622, 407] width 218 height 44
paste input "310) 678-5134"
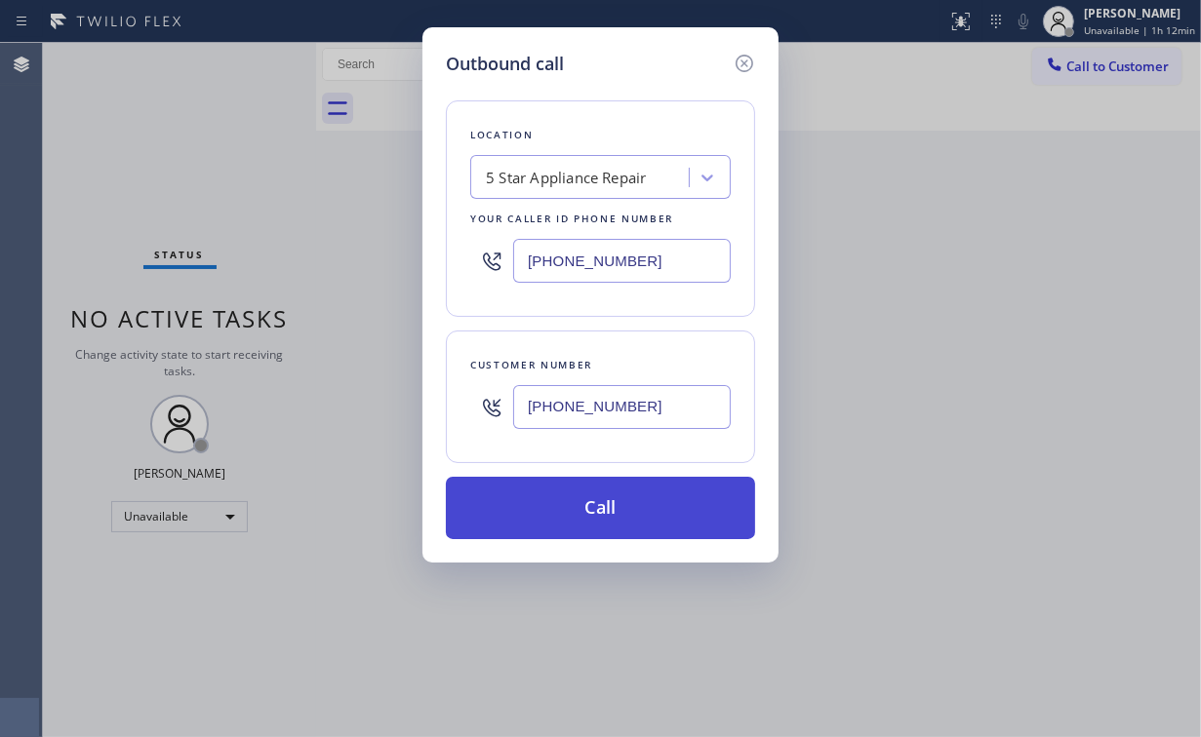
type input "[PHONE_NUMBER]"
click at [616, 521] on button "Call" at bounding box center [600, 508] width 309 height 62
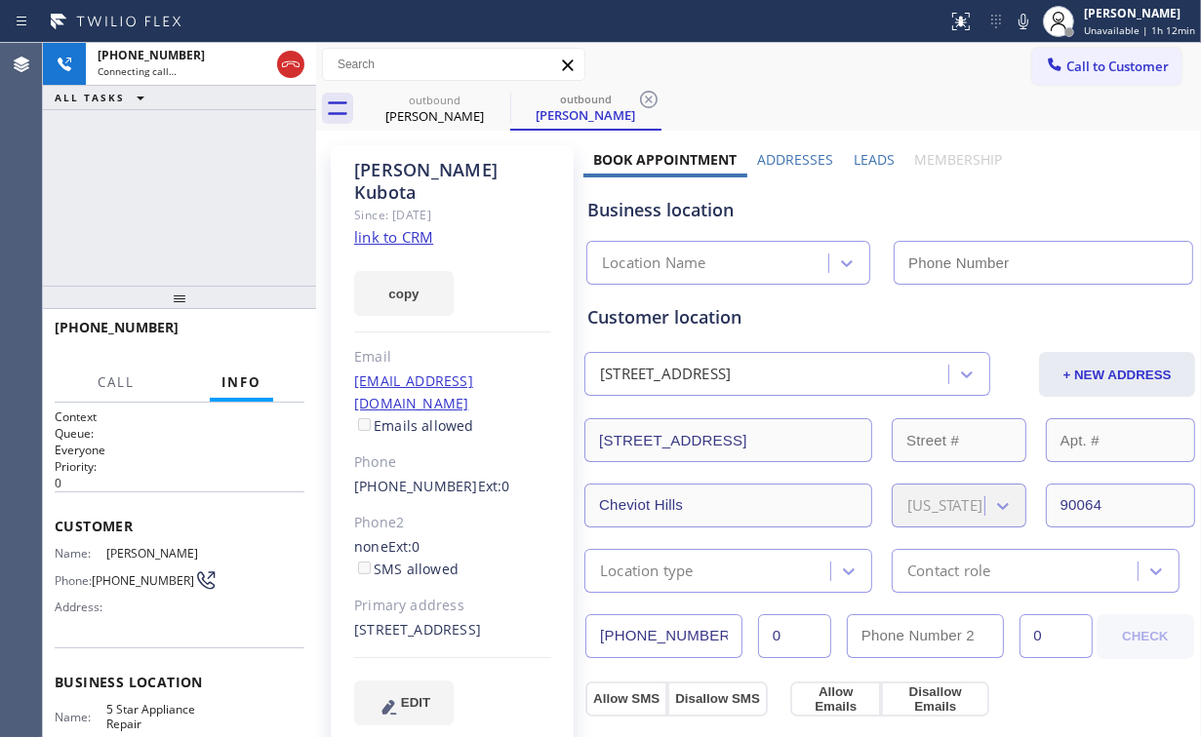
click at [186, 165] on div "[PHONE_NUMBER] Connecting call… ALL TASKS ALL TASKS ACTIVE TASKS TASKS IN WRAP …" at bounding box center [179, 164] width 273 height 243
type input "[PHONE_NUMBER]"
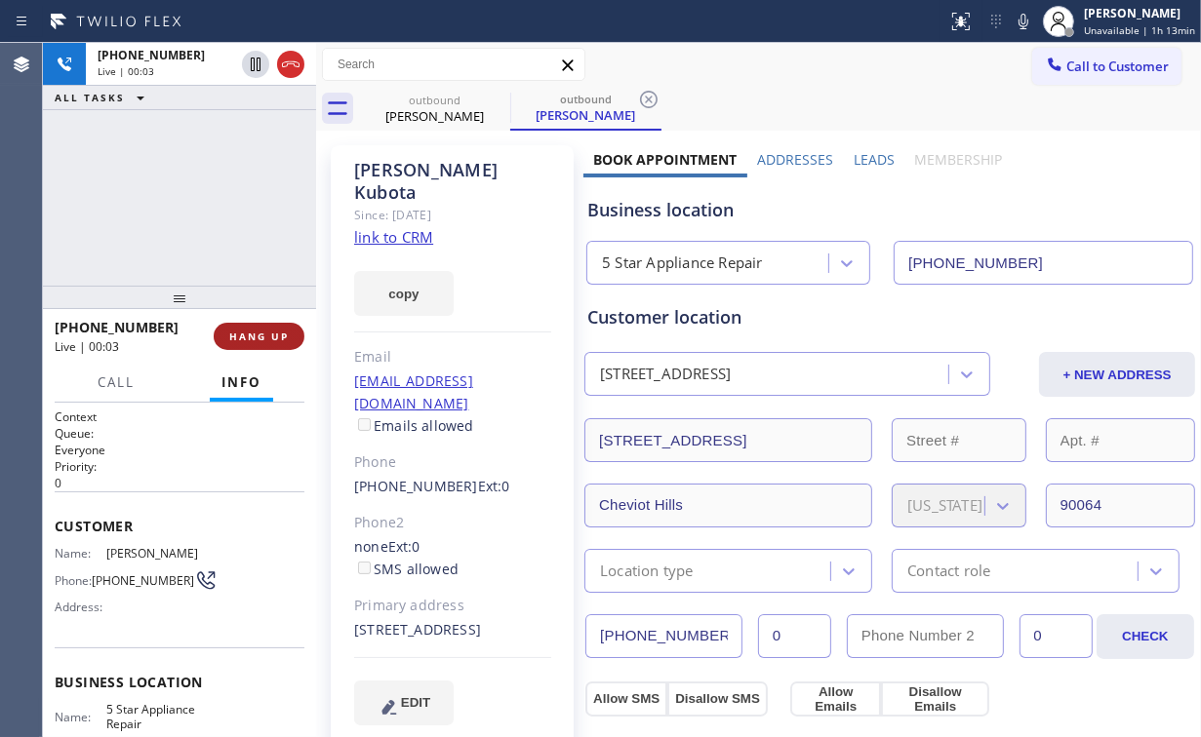
click at [243, 336] on span "HANG UP" at bounding box center [259, 337] width 60 height 14
click at [242, 336] on span "HANG UP" at bounding box center [259, 337] width 60 height 14
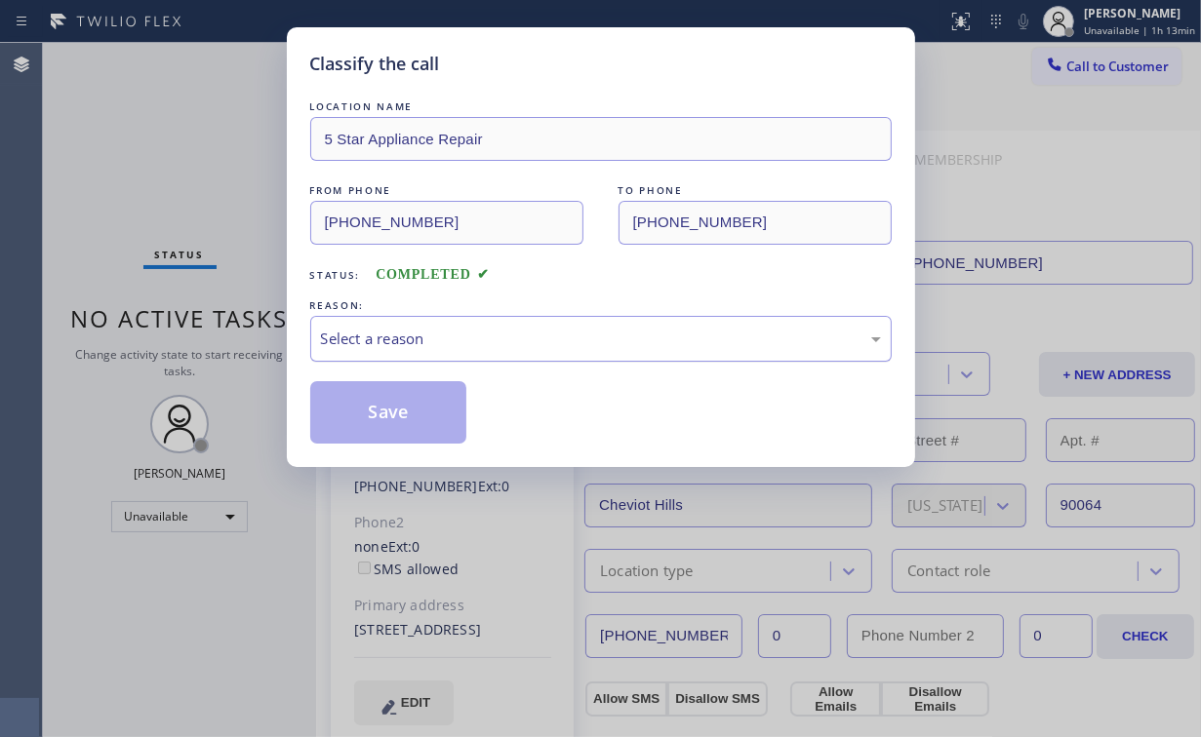
click at [441, 351] on div "Select a reason" at bounding box center [600, 339] width 581 height 46
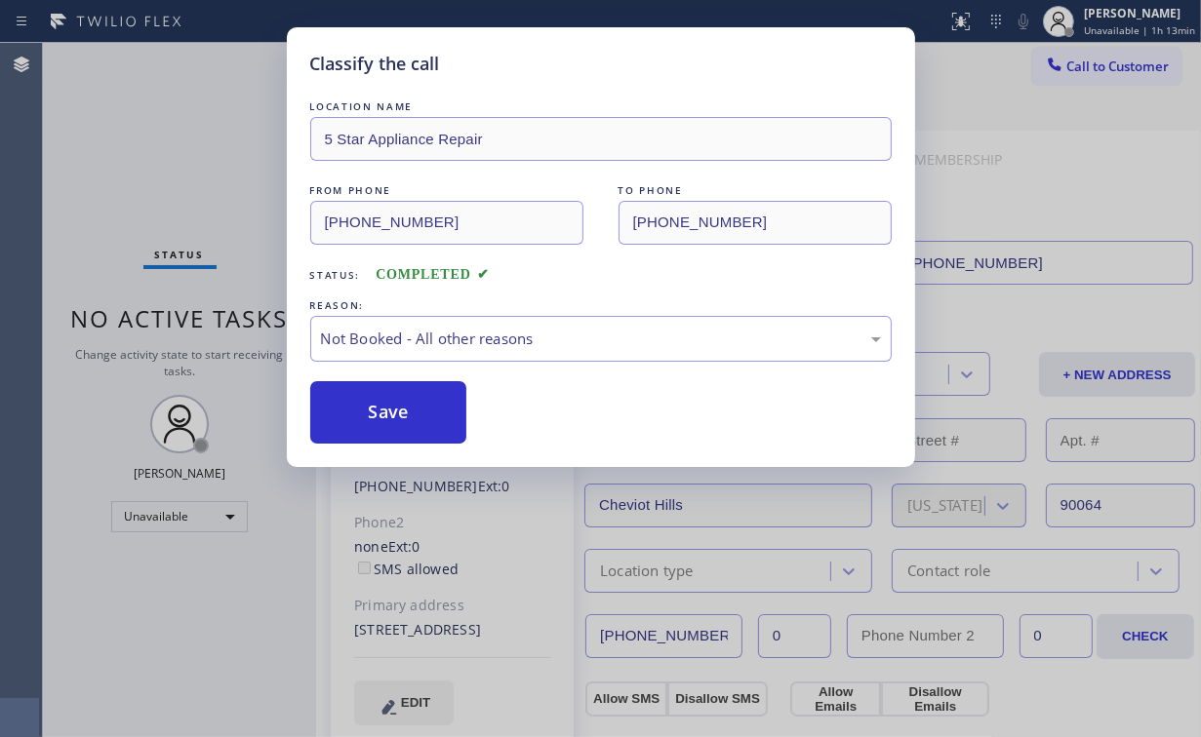
drag, startPoint x: 407, startPoint y: 425, endPoint x: 168, endPoint y: 192, distance: 333.9
click at [407, 425] on button "Save" at bounding box center [388, 412] width 157 height 62
click at [159, 172] on div "Classify the call LOCATION NAME 5 Star Appliance Repair FROM PHONE [PHONE_NUMBE…" at bounding box center [600, 368] width 1201 height 737
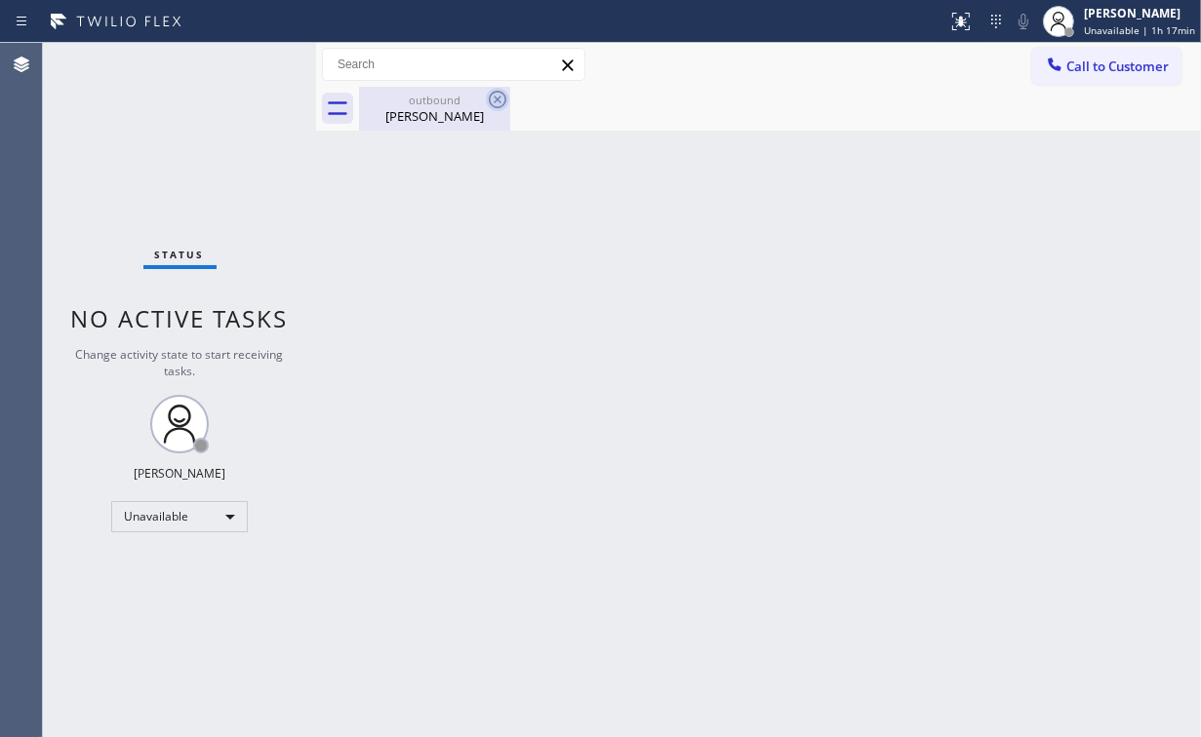
drag, startPoint x: 437, startPoint y: 101, endPoint x: 499, endPoint y: 99, distance: 62.5
click at [438, 101] on div "outbound" at bounding box center [434, 100] width 147 height 15
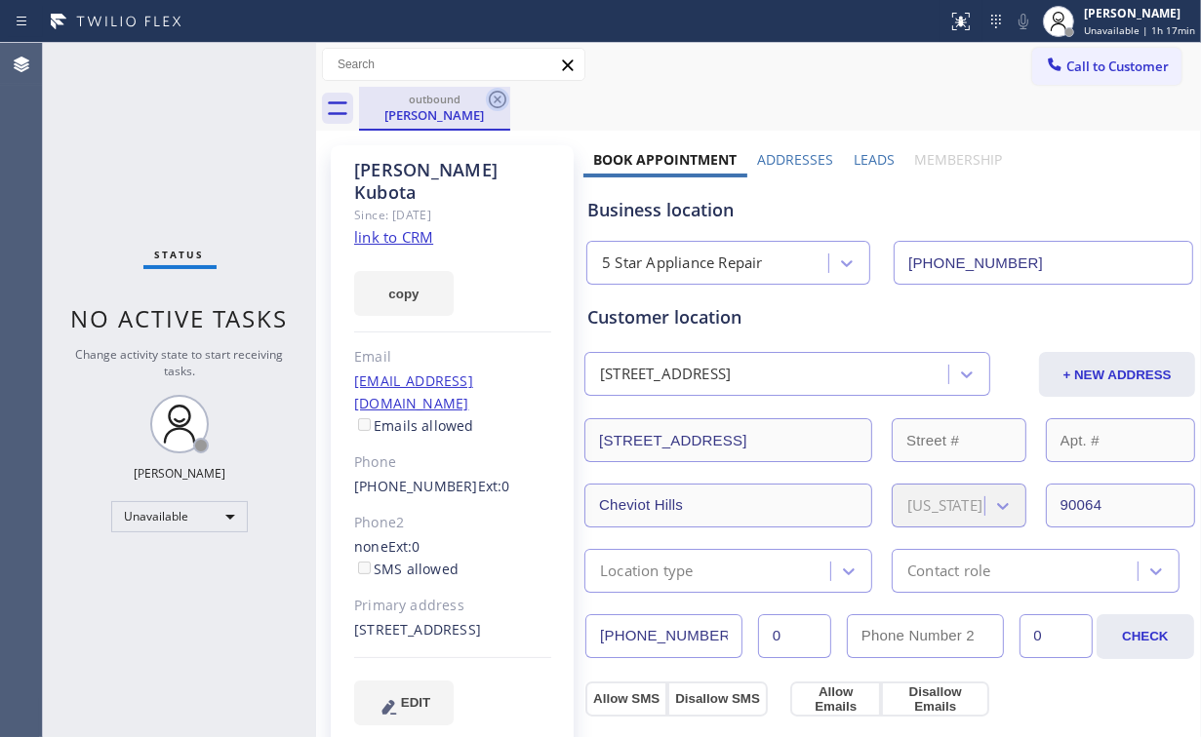
click at [495, 95] on icon at bounding box center [497, 99] width 23 height 23
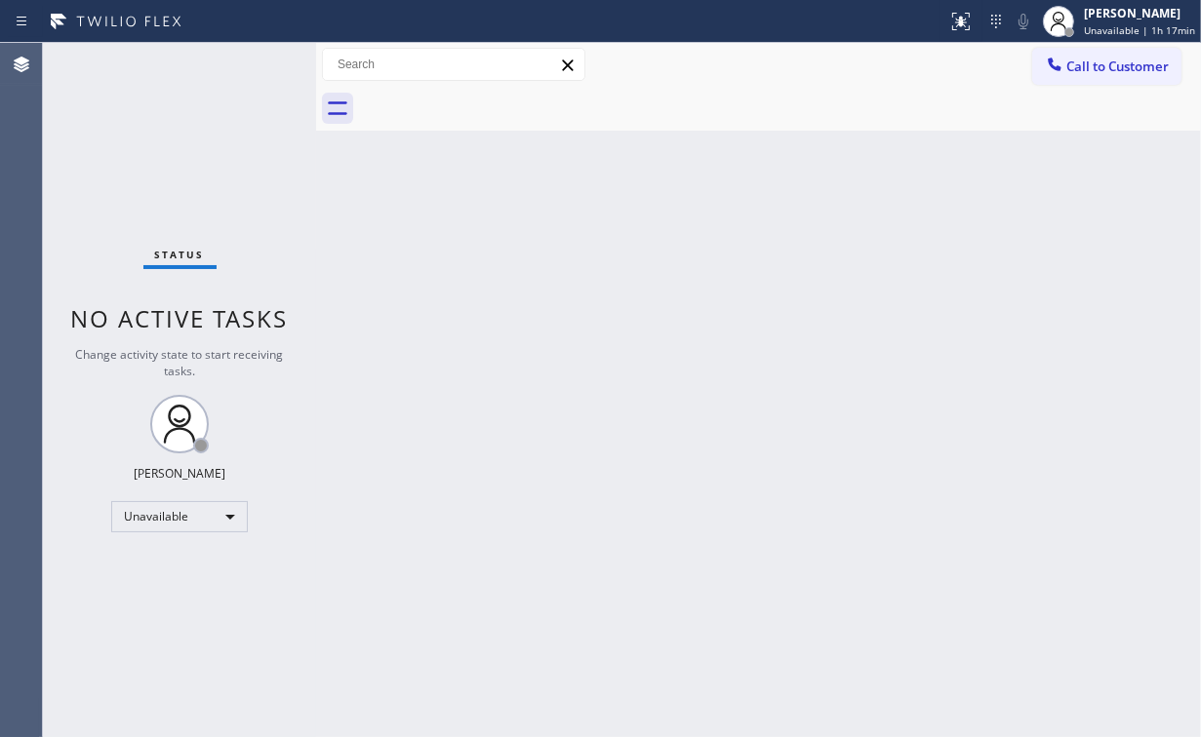
click at [638, 293] on div "Back to Dashboard Change Sender ID Customers Technicians Select a contact Outbo…" at bounding box center [758, 390] width 885 height 694
click at [811, 357] on div "Back to Dashboard Change Sender ID Customers Technicians Select a contact Outbo…" at bounding box center [758, 390] width 885 height 694
click at [1104, 67] on span "Call to Customer" at bounding box center [1117, 67] width 102 height 18
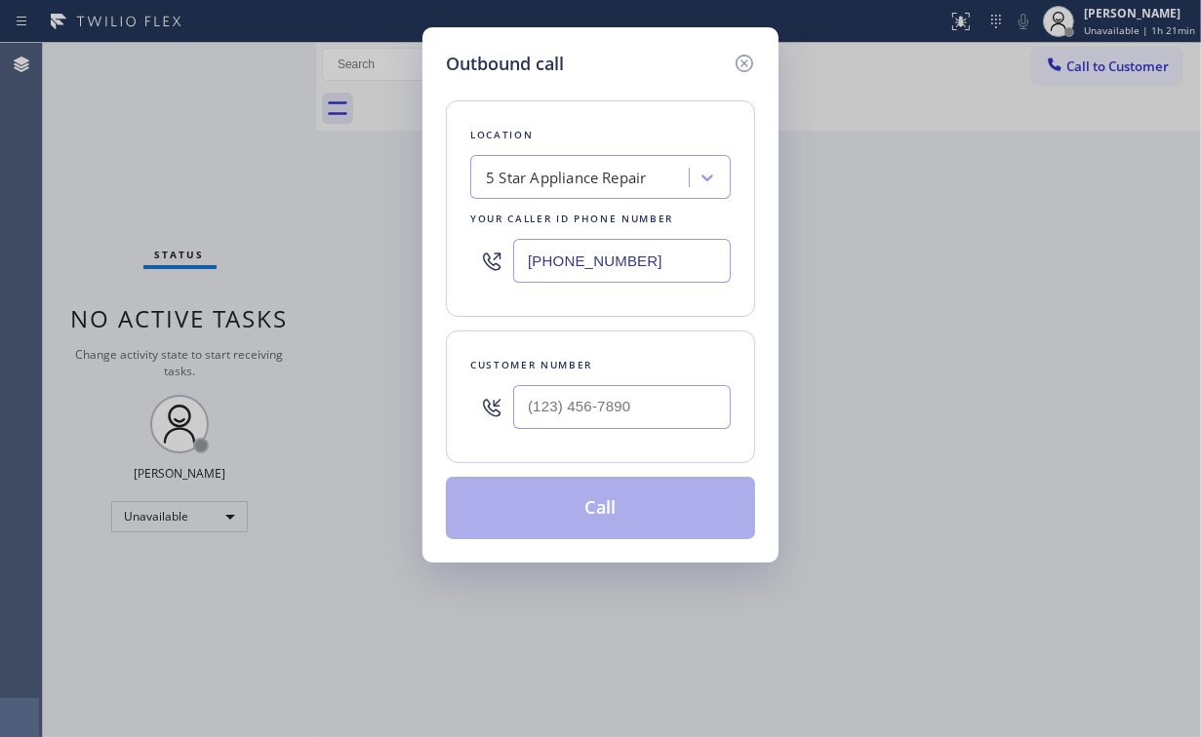
drag, startPoint x: 671, startPoint y: 252, endPoint x: 413, endPoint y: 266, distance: 258.9
click at [505, 267] on div "[PHONE_NUMBER]" at bounding box center [600, 260] width 260 height 63
paste input "415) 727-8840"
type input "[PHONE_NUMBER]"
click at [620, 398] on input "(___) ___-____" at bounding box center [622, 407] width 218 height 44
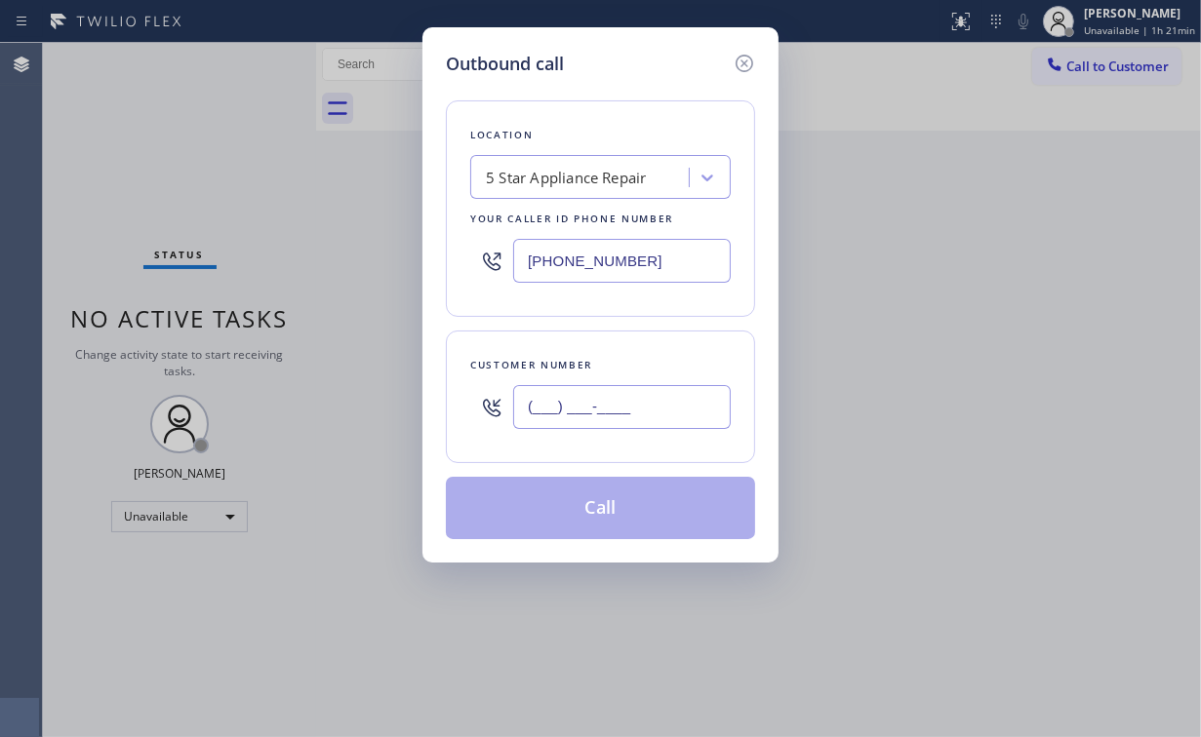
paste input "510) 804-7944"
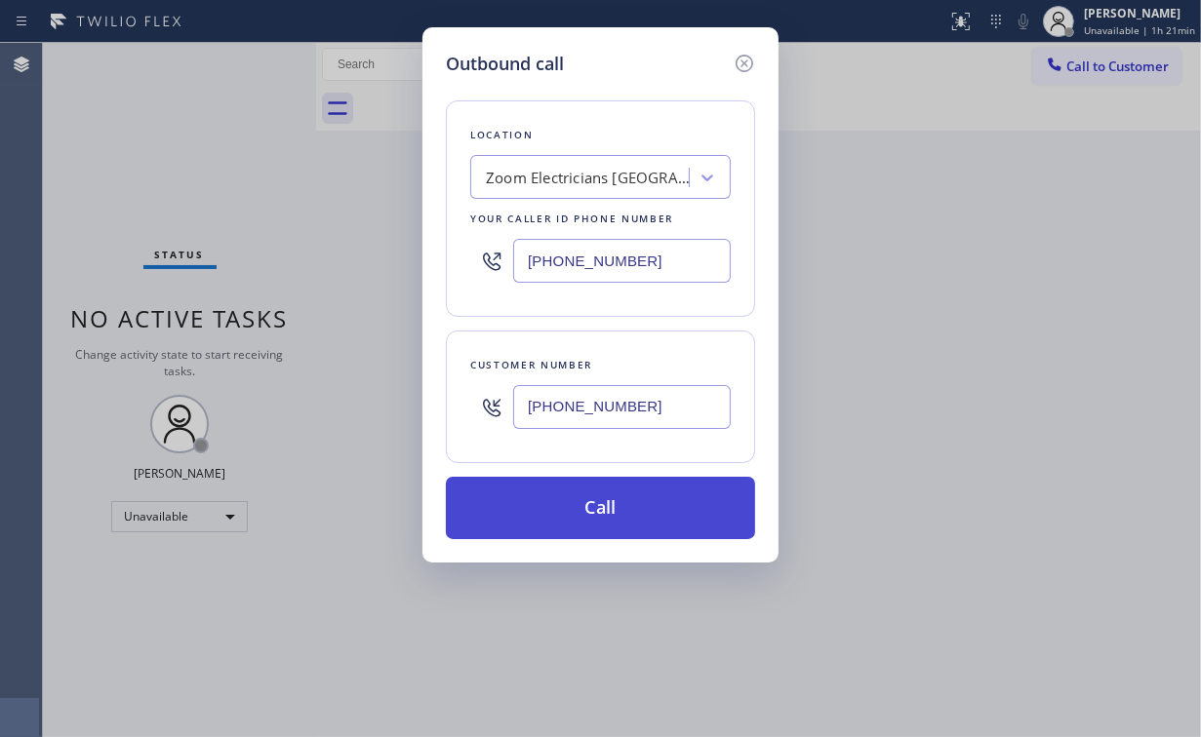
type input "[PHONE_NUMBER]"
click at [600, 498] on button "Call" at bounding box center [600, 508] width 309 height 62
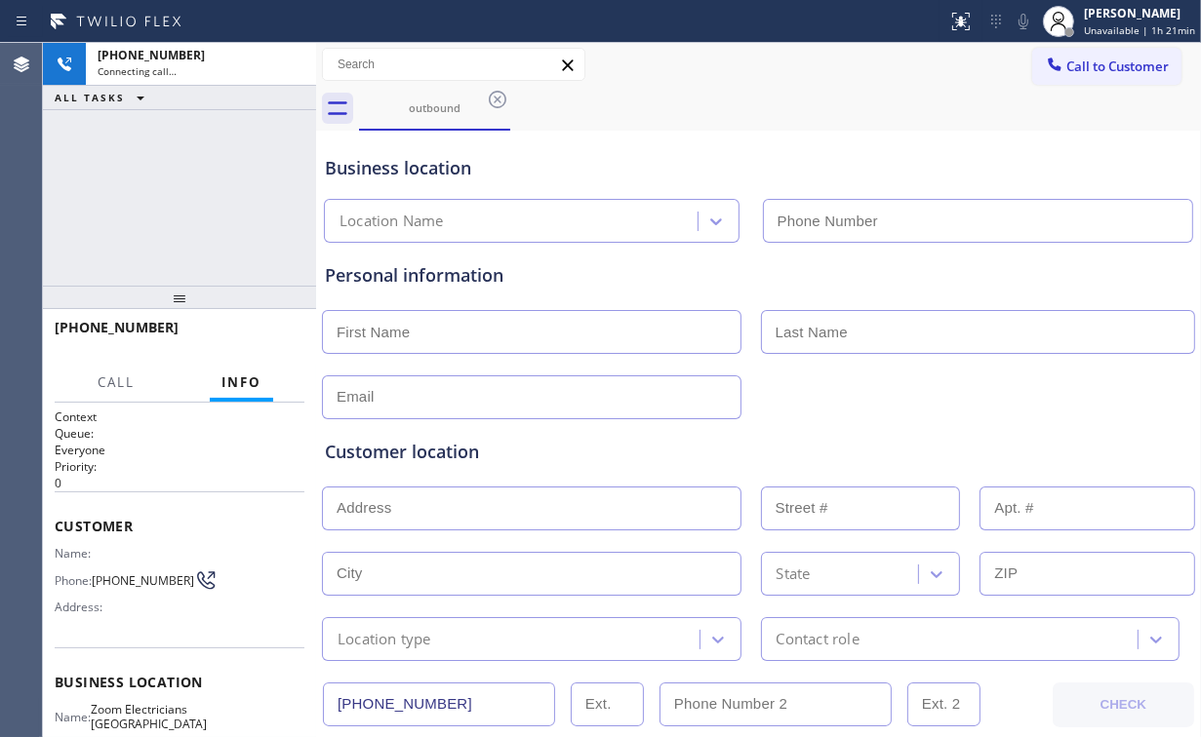
type input "[PHONE_NUMBER]"
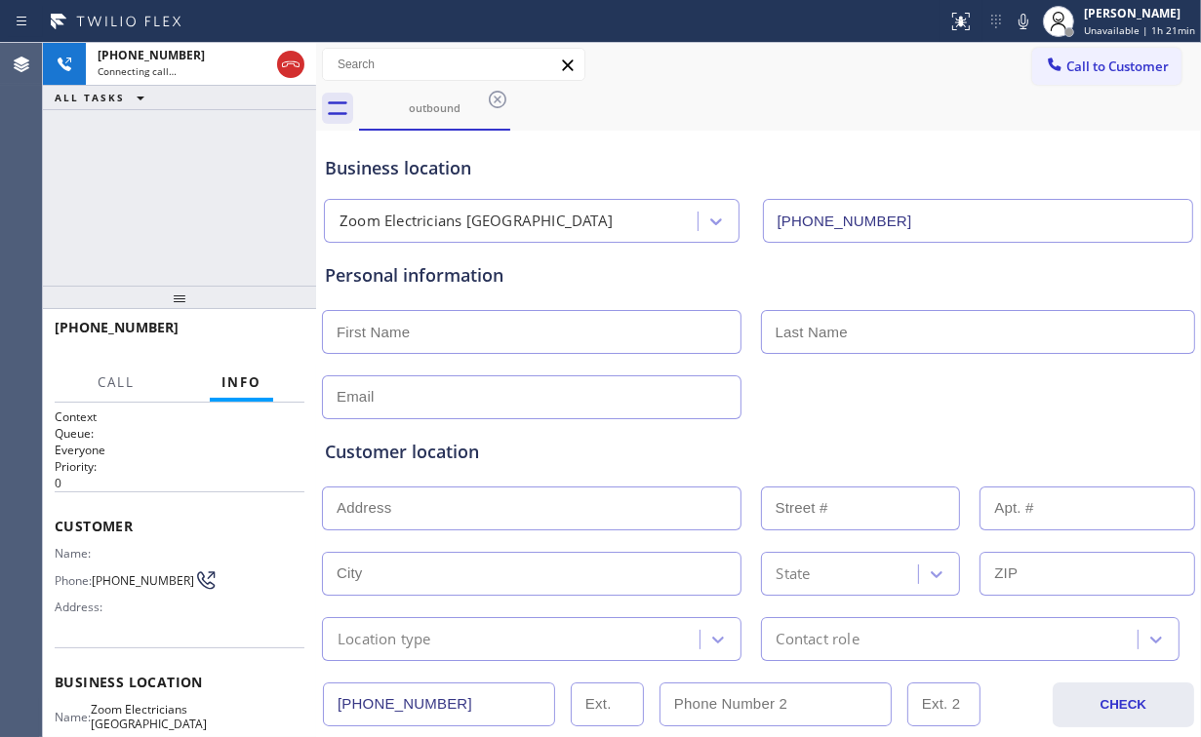
click at [246, 210] on div "[PHONE_NUMBER] Connecting call… ALL TASKS ALL TASKS ACTIVE TASKS TASKS IN WRAP …" at bounding box center [179, 164] width 273 height 243
click at [196, 181] on div "[PHONE_NUMBER] Connecting call… ALL TASKS ALL TASKS ACTIVE TASKS TASKS IN WRAP …" at bounding box center [179, 164] width 273 height 243
click at [202, 195] on div "[PHONE_NUMBER] Live | 00:07 ALL TASKS ALL TASKS ACTIVE TASKS TASKS IN WRAP UP" at bounding box center [179, 164] width 273 height 243
click at [194, 191] on div "[PHONE_NUMBER] Live | 00:08 ALL TASKS ALL TASKS ACTIVE TASKS TASKS IN WRAP UP" at bounding box center [179, 164] width 273 height 243
drag, startPoint x: 179, startPoint y: 160, endPoint x: 277, endPoint y: 334, distance: 199.1
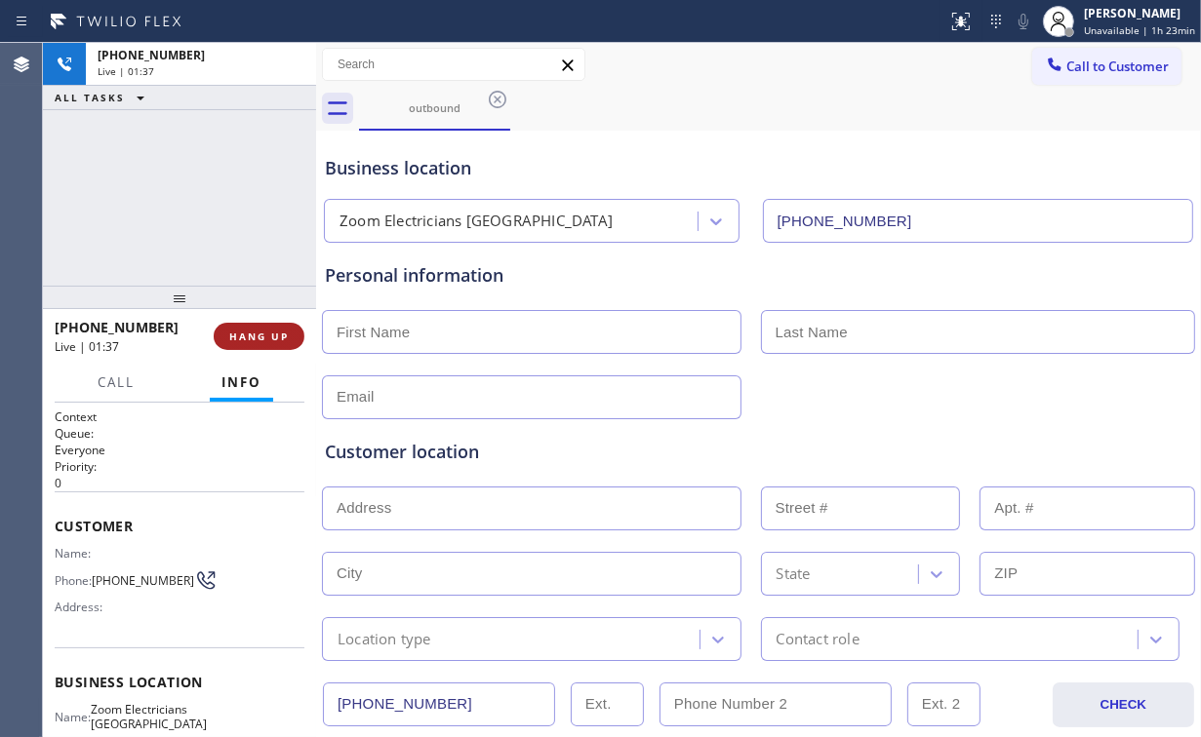
click at [186, 176] on div "[PHONE_NUMBER] Live | 01:37 ALL TASKS ALL TASKS ACTIVE TASKS TASKS IN WRAP UP" at bounding box center [179, 164] width 273 height 243
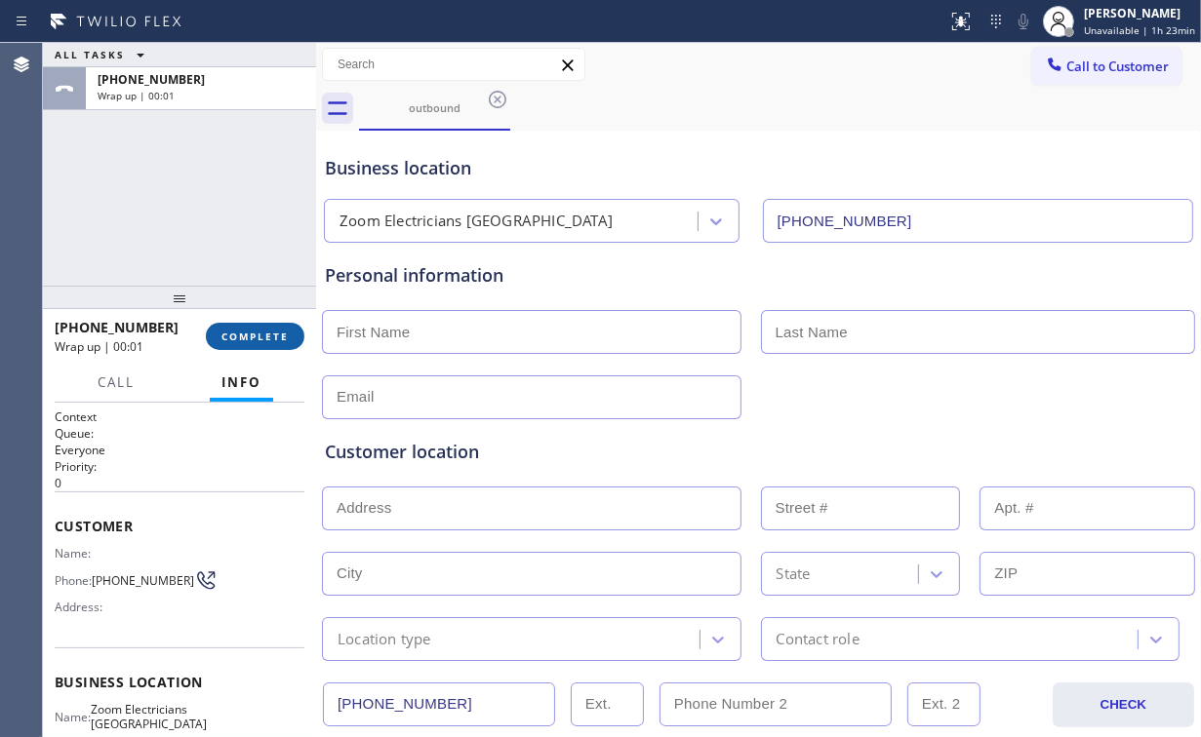
click at [265, 337] on span "COMPLETE" at bounding box center [254, 337] width 67 height 14
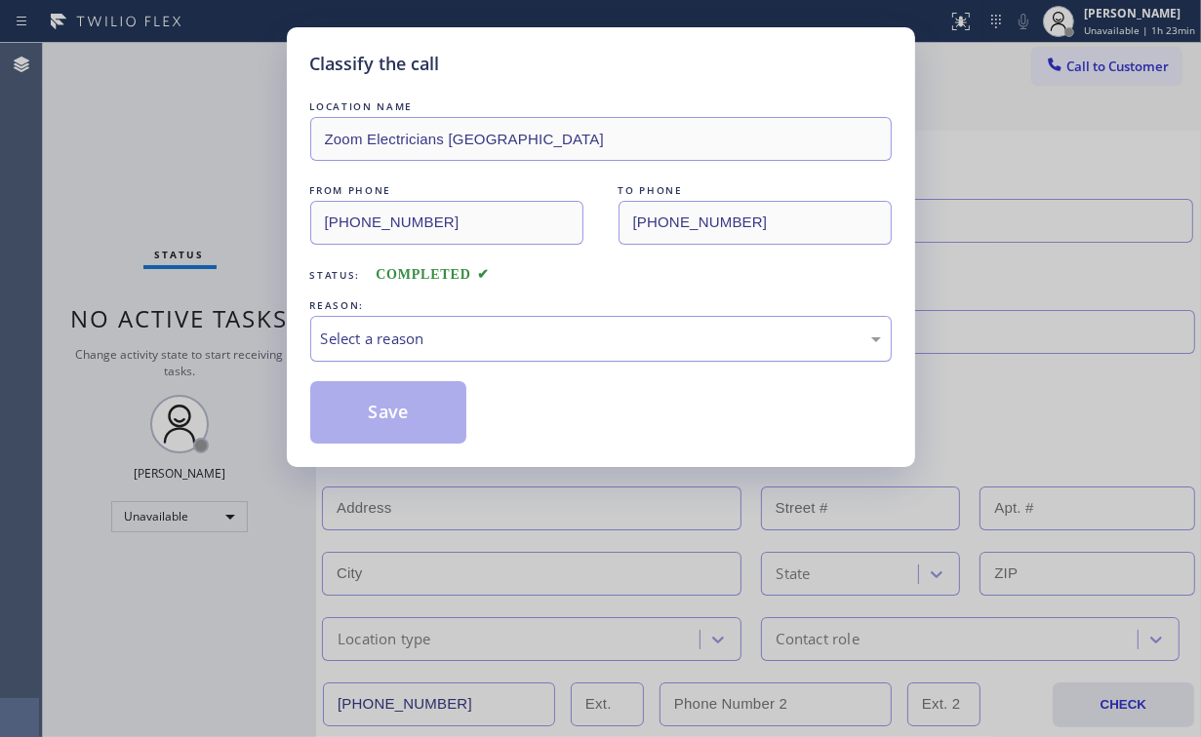
drag, startPoint x: 352, startPoint y: 337, endPoint x: 365, endPoint y: 357, distance: 23.3
click at [353, 339] on div "Select a reason" at bounding box center [601, 339] width 560 height 22
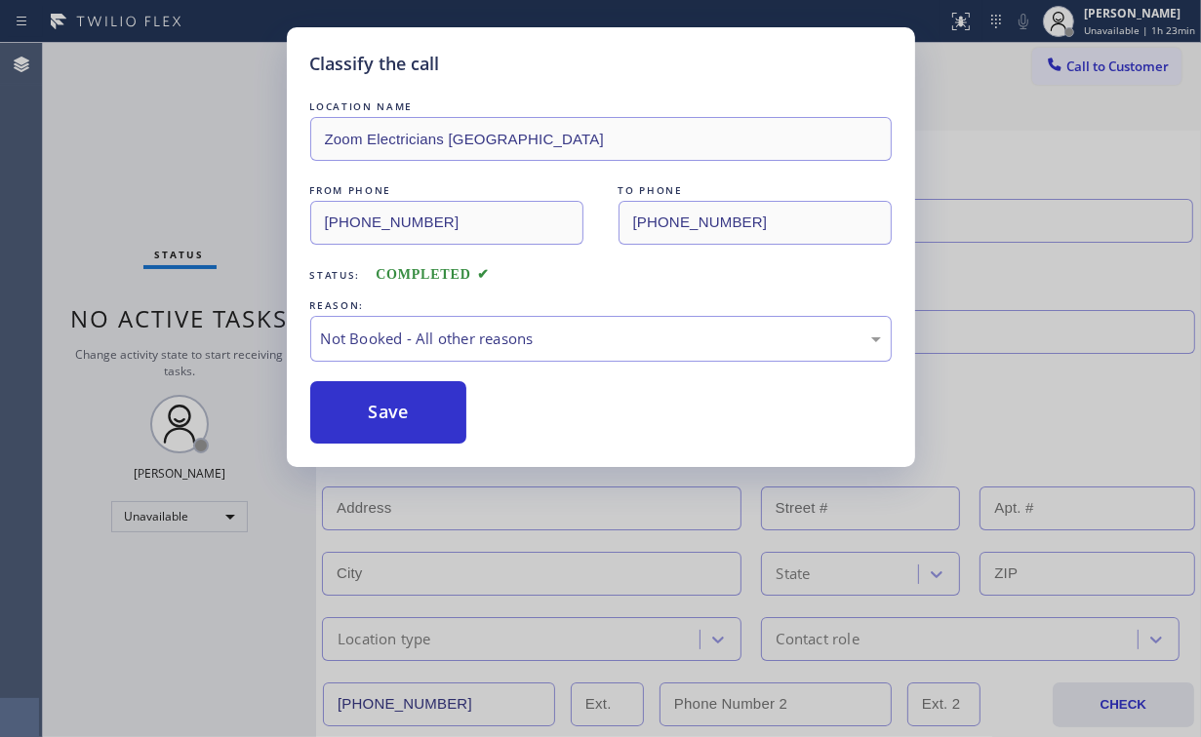
drag, startPoint x: 379, startPoint y: 406, endPoint x: 221, endPoint y: 210, distance: 251.8
click at [375, 391] on button "Save" at bounding box center [388, 412] width 157 height 62
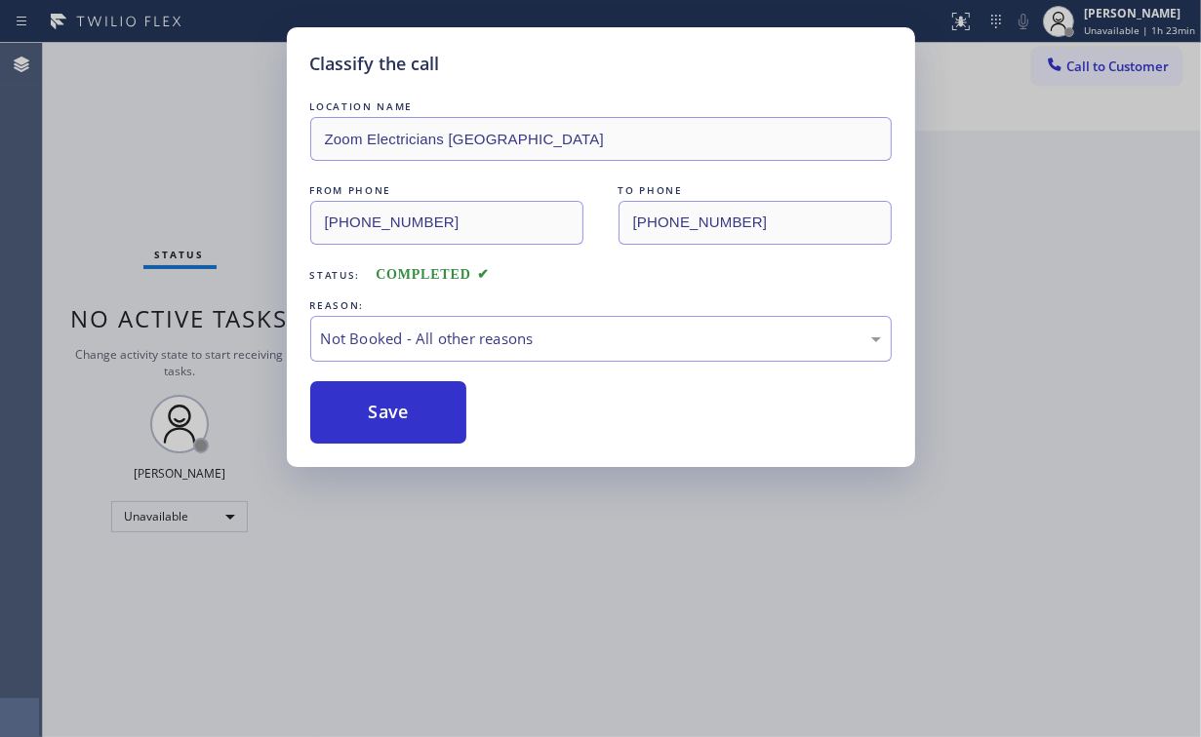
click at [179, 156] on div "Classify the call LOCATION NAME Zoom Electricians [GEOGRAPHIC_DATA] FROM PHONE …" at bounding box center [600, 368] width 1201 height 737
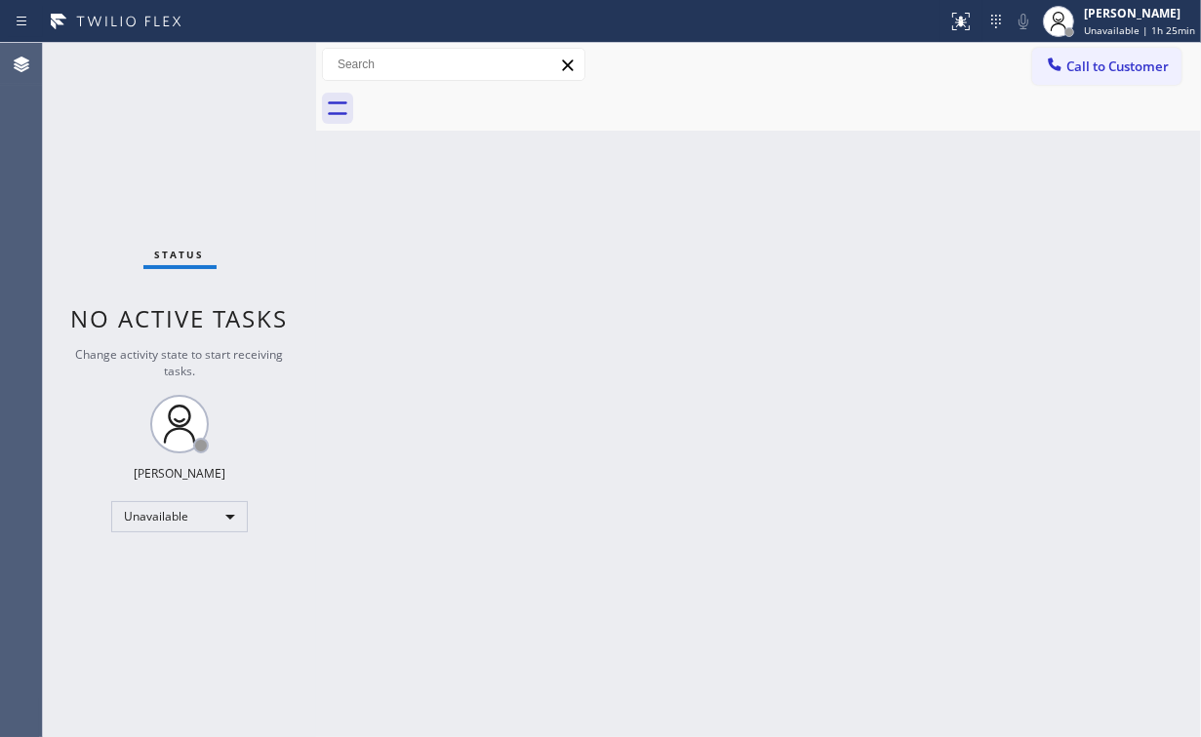
click at [169, 175] on div "Status No active tasks Change activity state to start receiving tasks. [PERSON_…" at bounding box center [179, 390] width 273 height 694
drag, startPoint x: 218, startPoint y: 144, endPoint x: 207, endPoint y: 142, distance: 11.9
click at [198, 142] on div "Status No active tasks Change activity state to start receiving tasks. [PERSON_…" at bounding box center [179, 390] width 273 height 694
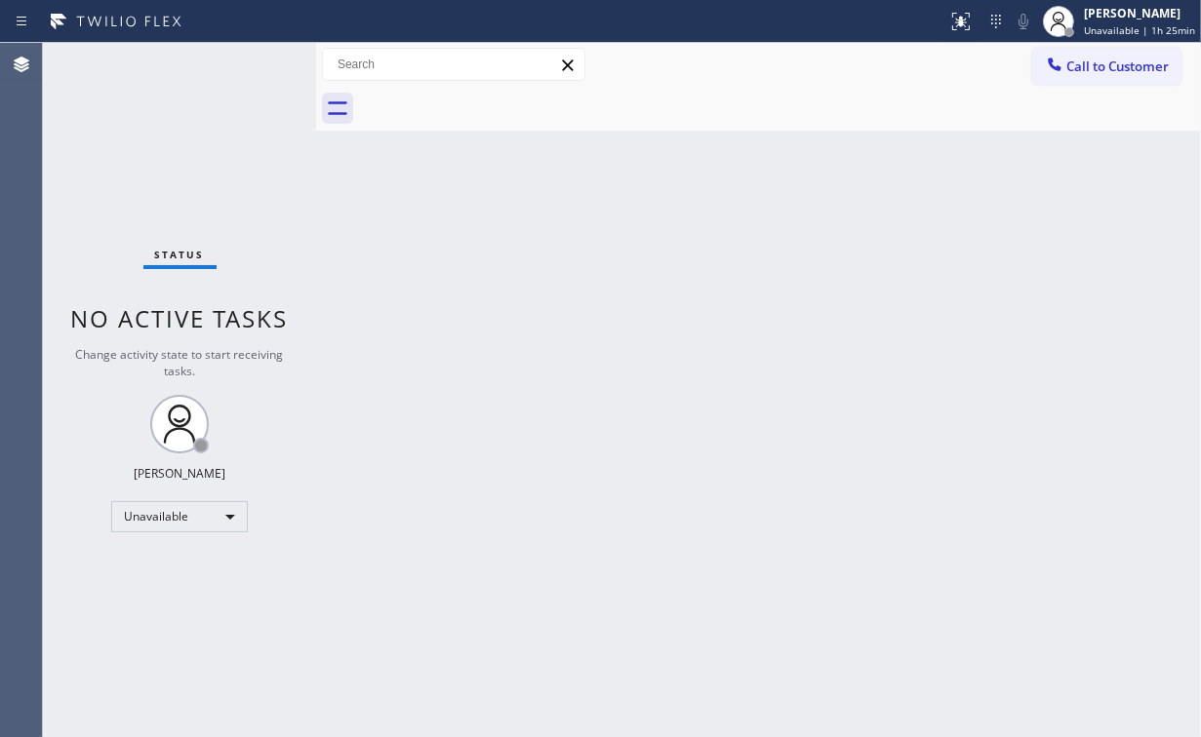
click at [198, 142] on div "Status No active tasks Change activity state to start receiving tasks. [PERSON_…" at bounding box center [179, 390] width 273 height 694
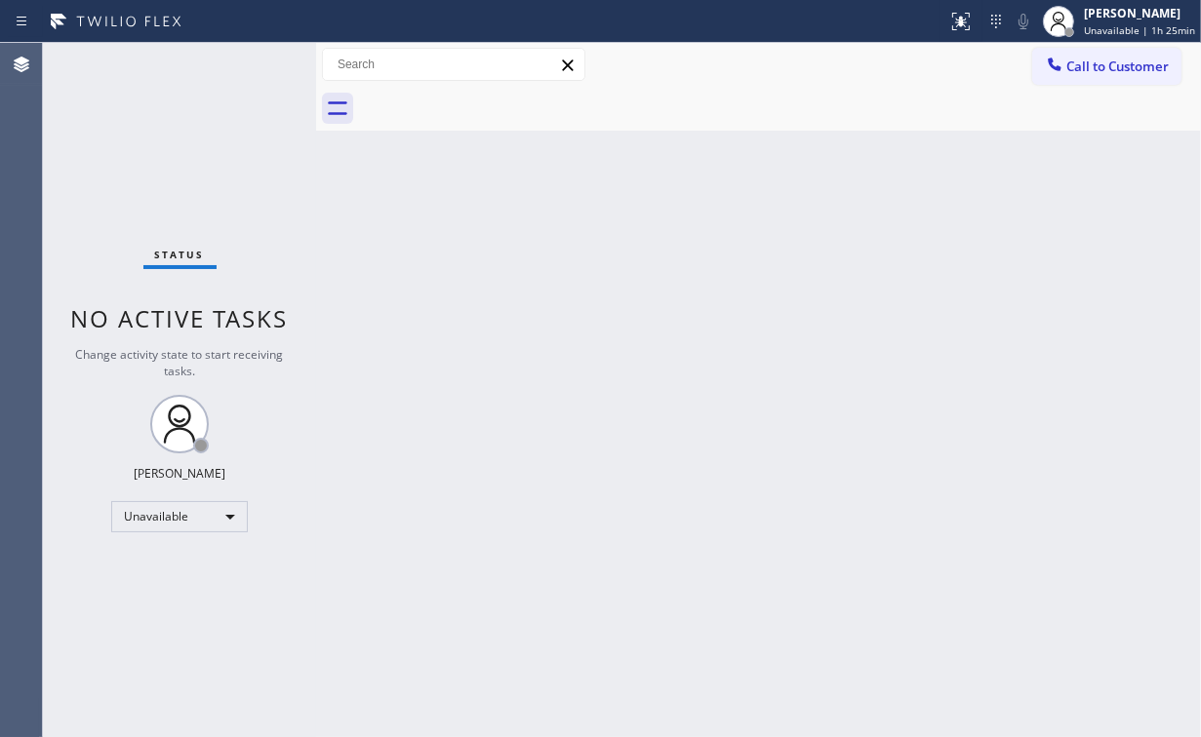
click at [198, 142] on div "Status No active tasks Change activity state to start receiving tasks. [PERSON_…" at bounding box center [179, 390] width 273 height 694
click at [200, 169] on div "Status No active tasks Change activity state to start receiving tasks. [PERSON_…" at bounding box center [179, 390] width 273 height 694
click at [1087, 70] on span "Call to Customer" at bounding box center [1117, 67] width 102 height 18
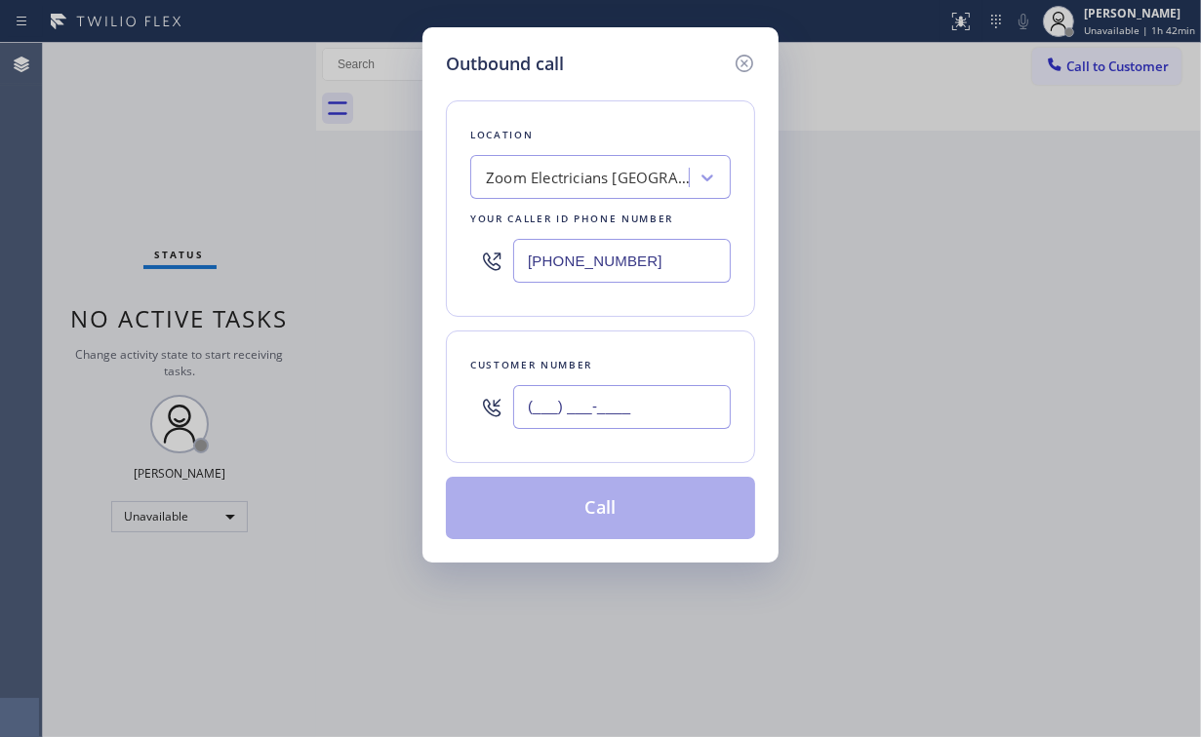
click at [619, 421] on input "(___) ___-____" at bounding box center [622, 407] width 218 height 44
paste input "323) 849-6495"
type input "[PHONE_NUMBER]"
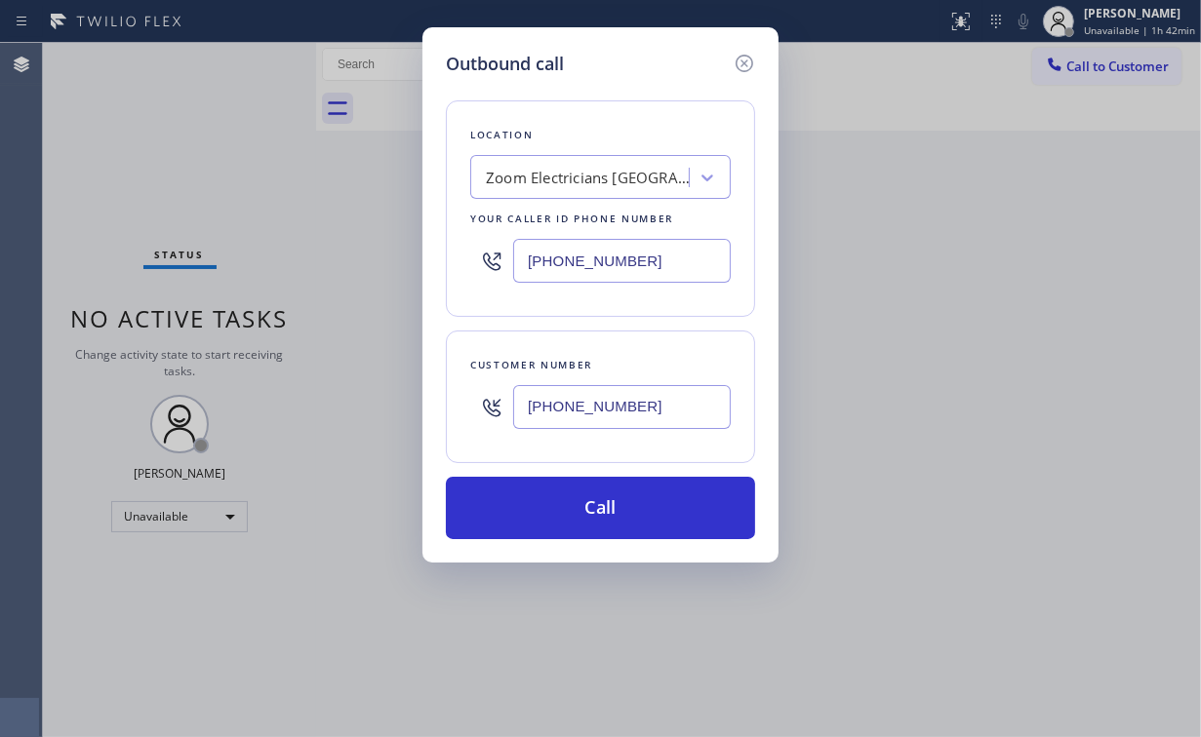
click at [655, 119] on div "Location Zoom Electricians [GEOGRAPHIC_DATA] Your caller id phone number [PHONE…" at bounding box center [600, 208] width 309 height 217
drag, startPoint x: 587, startPoint y: 405, endPoint x: 421, endPoint y: 399, distance: 165.9
click at [479, 405] on div "[PHONE_NUMBER]" at bounding box center [600, 407] width 260 height 63
drag, startPoint x: 667, startPoint y: 273, endPoint x: 391, endPoint y: 300, distance: 277.4
click at [643, 268] on input "[PHONE_NUMBER]" at bounding box center [622, 261] width 218 height 44
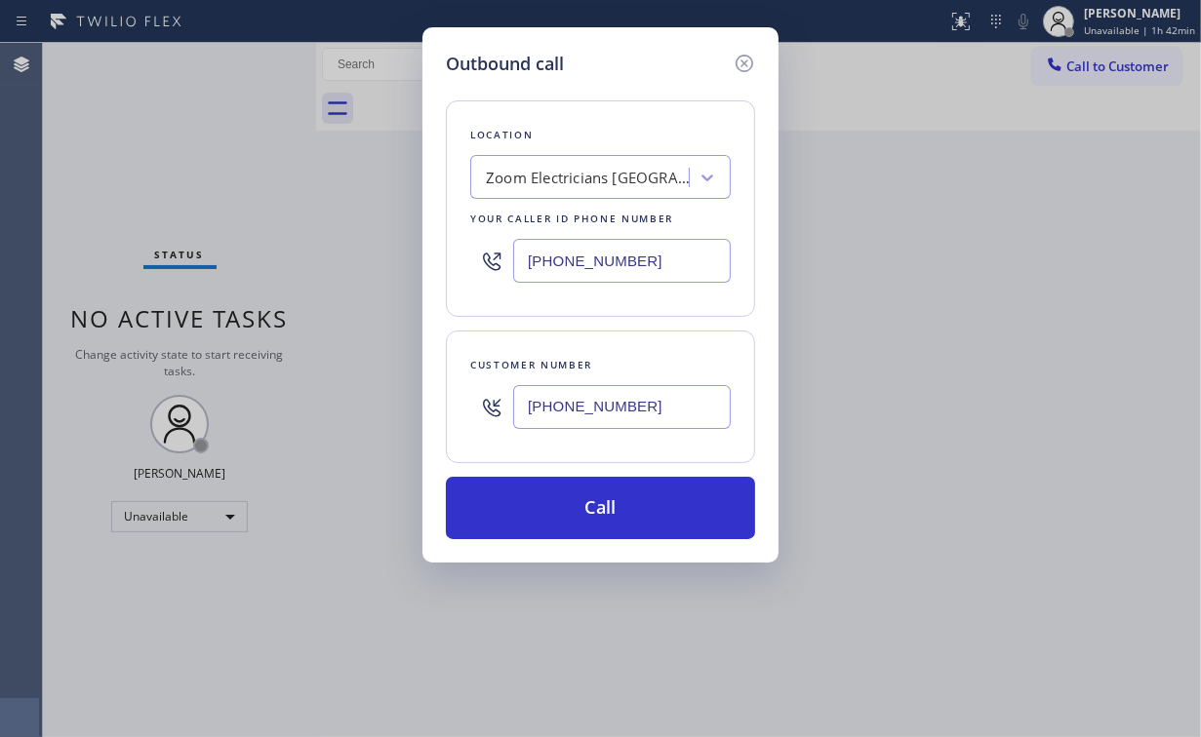
paste input "text"
drag, startPoint x: 632, startPoint y: 281, endPoint x: 641, endPoint y: 264, distance: 18.8
click at [639, 262] on div "[PHONE_NUMBER]" at bounding box center [600, 260] width 260 height 63
drag, startPoint x: 655, startPoint y: 254, endPoint x: 299, endPoint y: 258, distance: 356.0
click at [409, 247] on div "Outbound call Location Zoom Electricians [GEOGRAPHIC_DATA] Your caller id phone…" at bounding box center [600, 368] width 1201 height 737
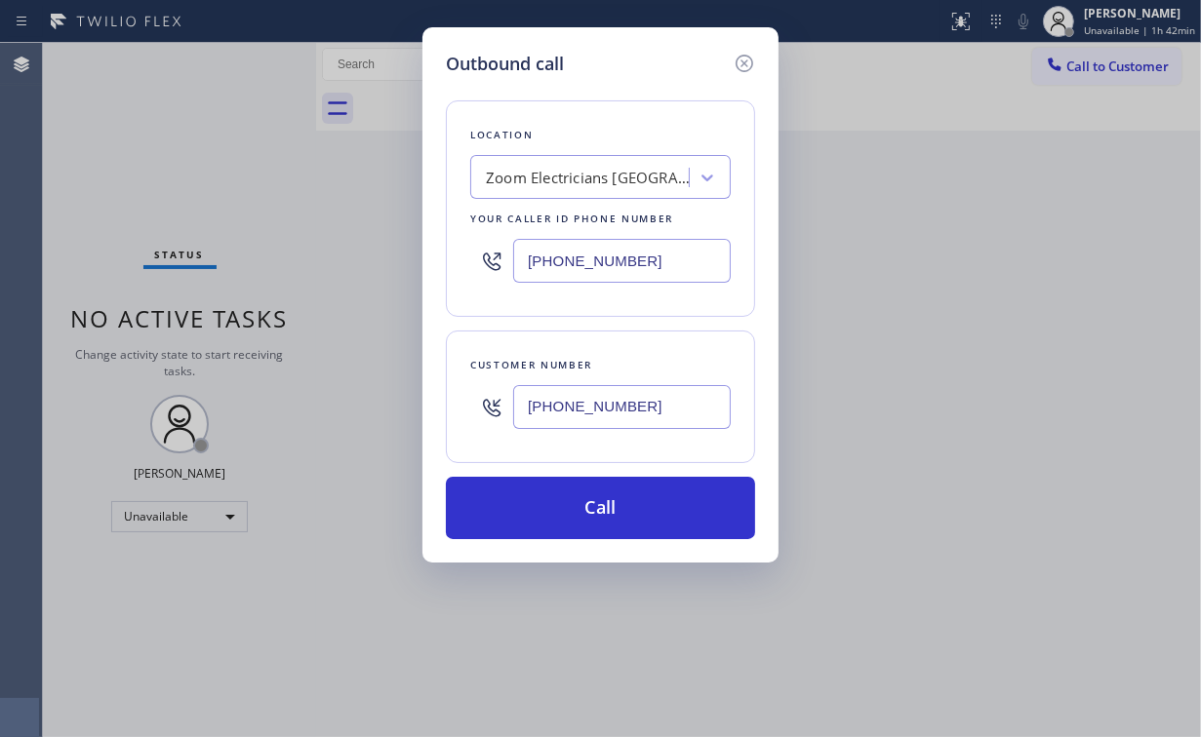
paste input "855) 731-4952"
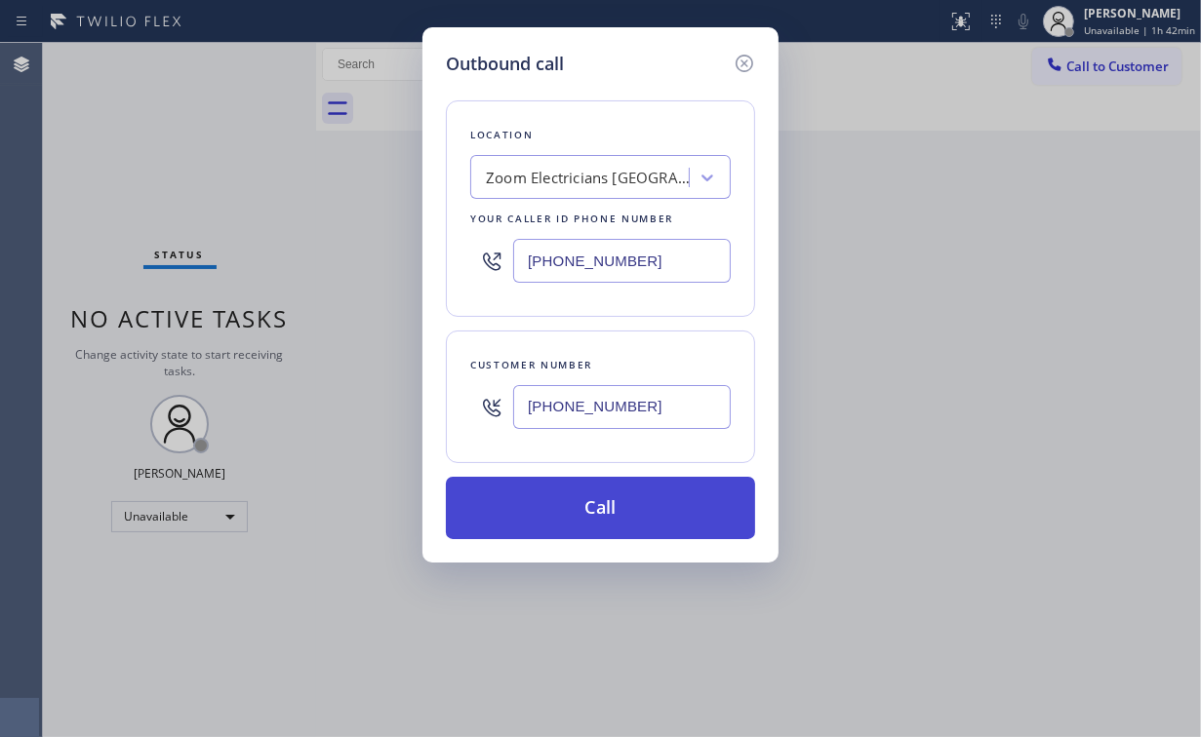
type input "[PHONE_NUMBER]"
click at [570, 503] on button "Call" at bounding box center [600, 508] width 309 height 62
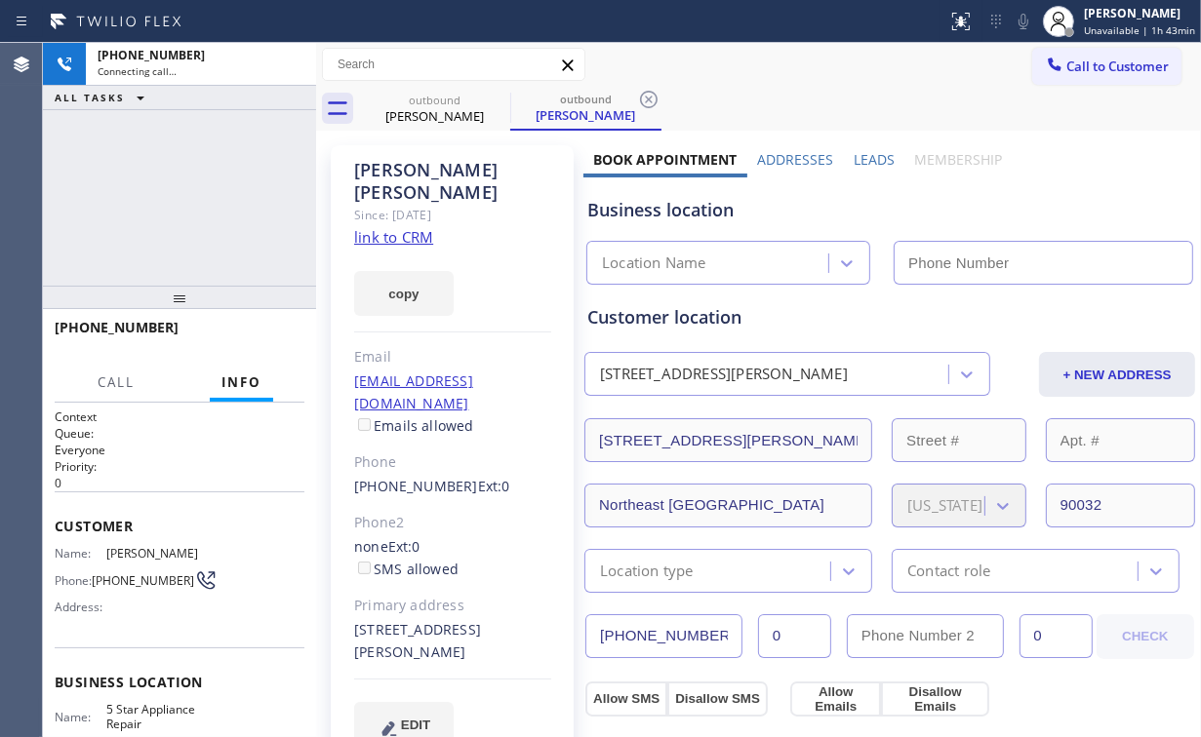
type input "[PHONE_NUMBER]"
click at [228, 182] on div "[PHONE_NUMBER] Connecting call… ALL TASKS ALL TASKS ACTIVE TASKS TASKS IN WRAP …" at bounding box center [179, 164] width 273 height 243
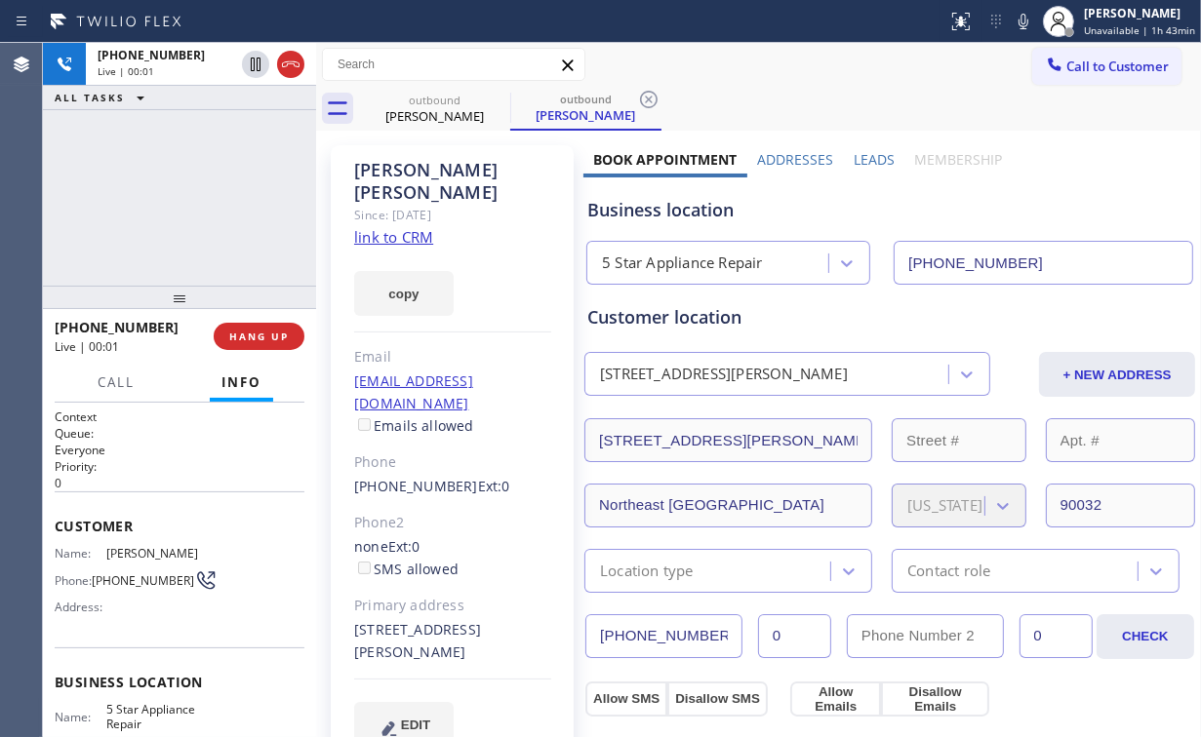
drag, startPoint x: 170, startPoint y: 188, endPoint x: 295, endPoint y: 296, distance: 164.6
click at [176, 194] on div "[PHONE_NUMBER] Live | 00:01 ALL TASKS ALL TASKS ACTIVE TASKS TASKS IN WRAP UP" at bounding box center [179, 164] width 273 height 243
click at [258, 334] on span "HANG UP" at bounding box center [259, 337] width 60 height 14
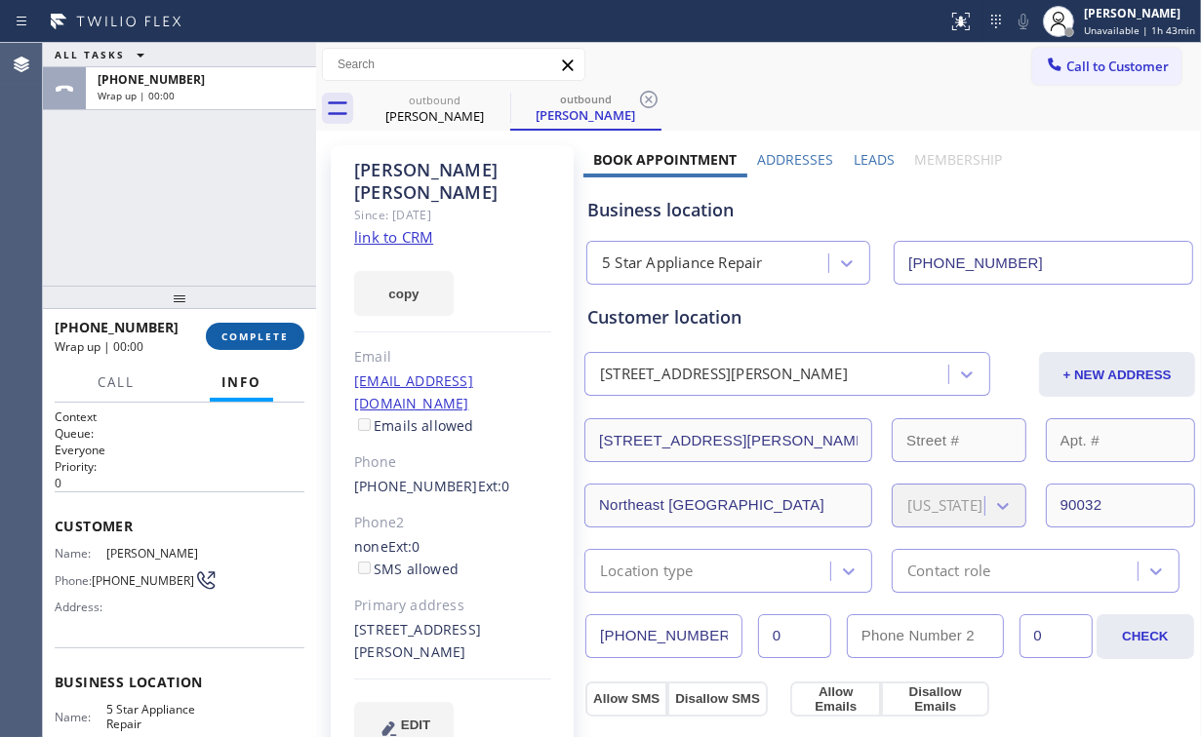
click at [258, 334] on span "COMPLETE" at bounding box center [254, 337] width 67 height 14
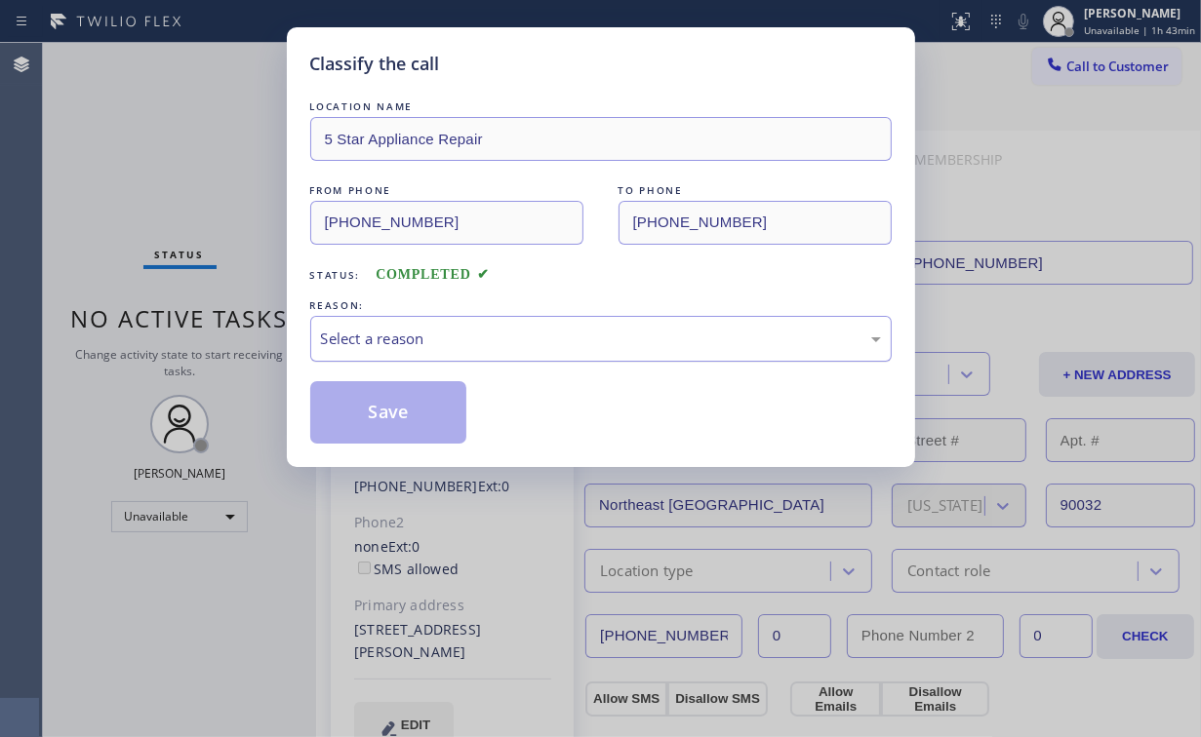
drag, startPoint x: 378, startPoint y: 333, endPoint x: 383, endPoint y: 359, distance: 26.8
click at [379, 336] on div "Select a reason" at bounding box center [601, 339] width 560 height 22
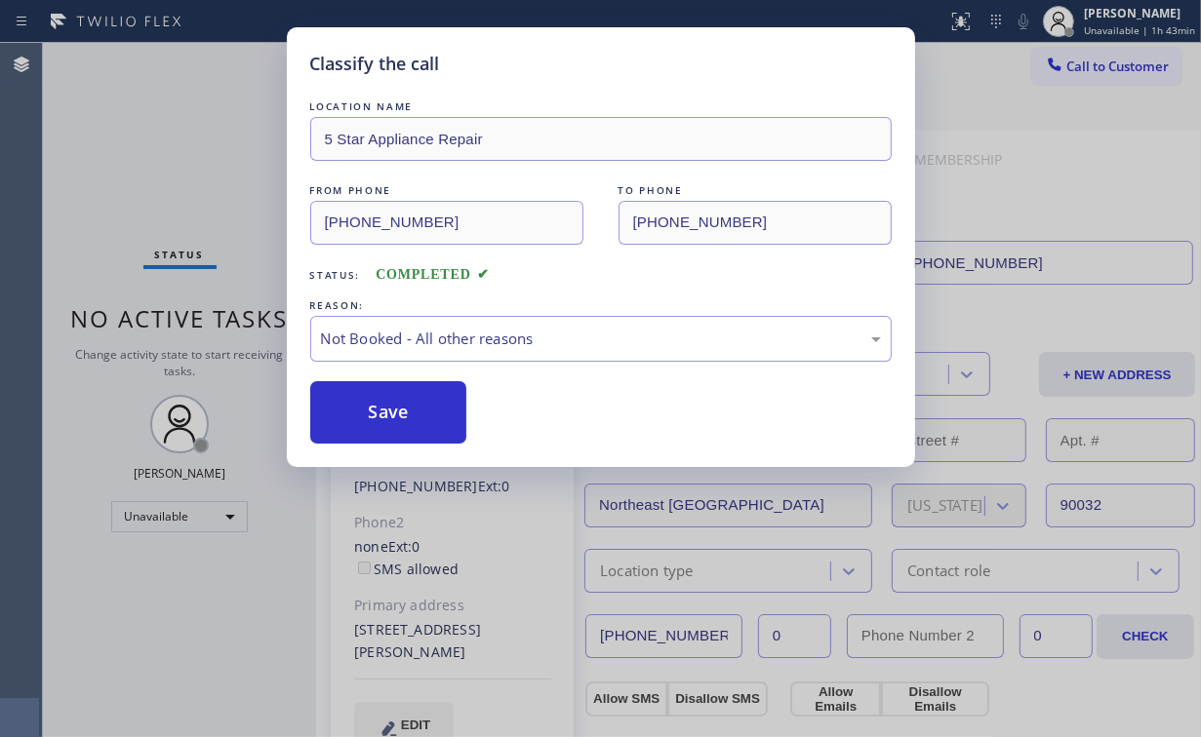
drag, startPoint x: 383, startPoint y: 359, endPoint x: 254, endPoint y: 229, distance: 183.5
click at [388, 398] on button "Save" at bounding box center [388, 412] width 157 height 62
drag, startPoint x: 178, startPoint y: 146, endPoint x: 195, endPoint y: 65, distance: 82.8
click at [178, 144] on div "Classify the call LOCATION NAME 5 Star Appliance Repair FROM PHONE [PHONE_NUMBE…" at bounding box center [600, 368] width 1201 height 737
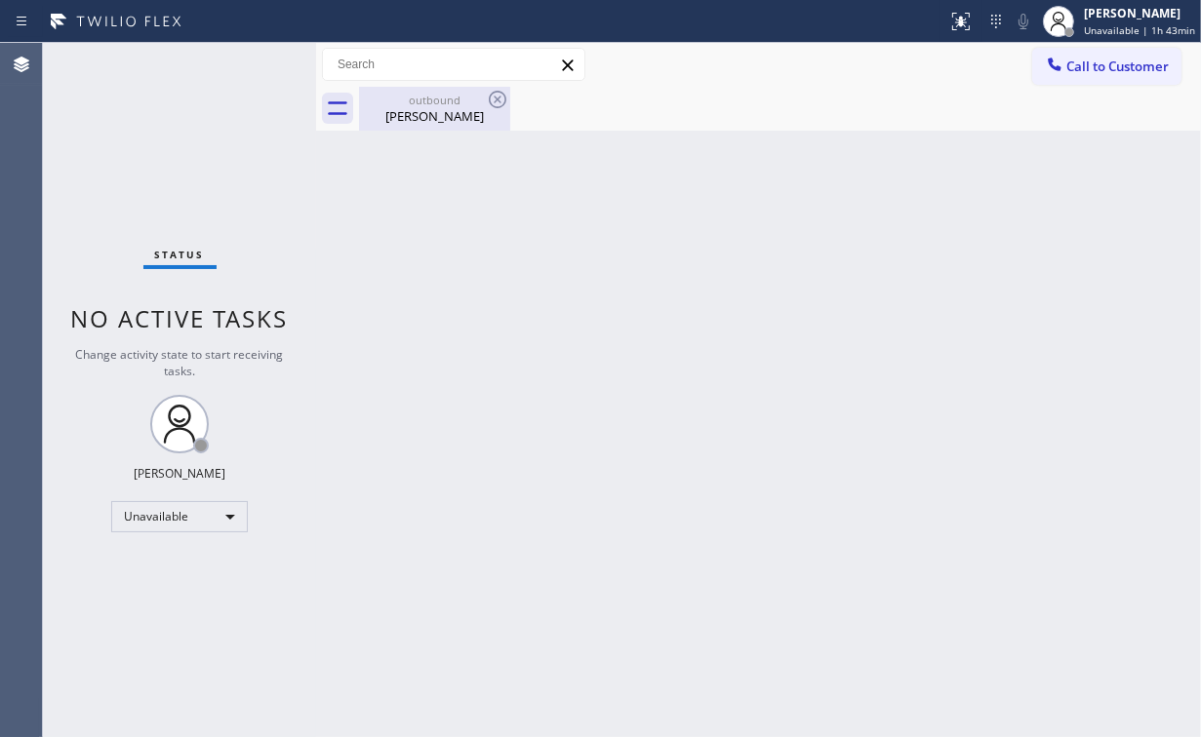
drag, startPoint x: 309, startPoint y: 208, endPoint x: 463, endPoint y: 119, distance: 177.8
click at [310, 207] on div "Status No active tasks Change activity state to start receiving tasks. [PERSON_…" at bounding box center [622, 390] width 1158 height 694
click at [456, 103] on div "outbound" at bounding box center [434, 100] width 147 height 15
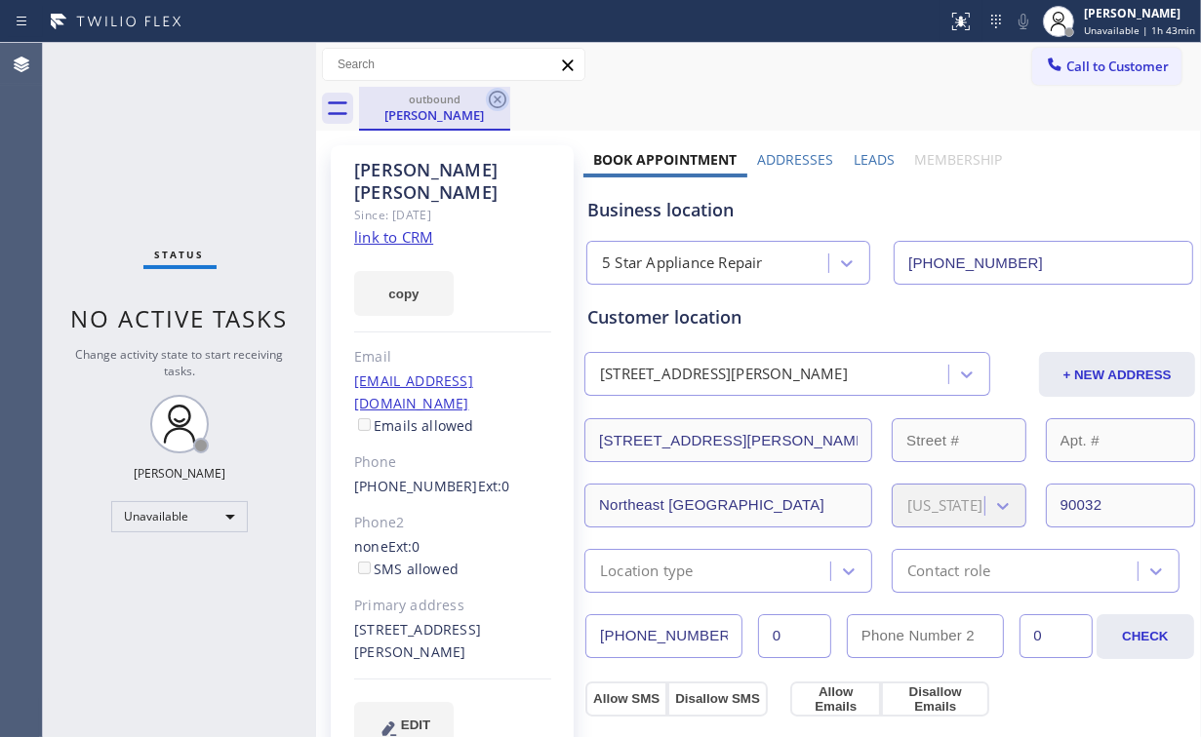
click at [506, 96] on icon at bounding box center [497, 99] width 23 height 23
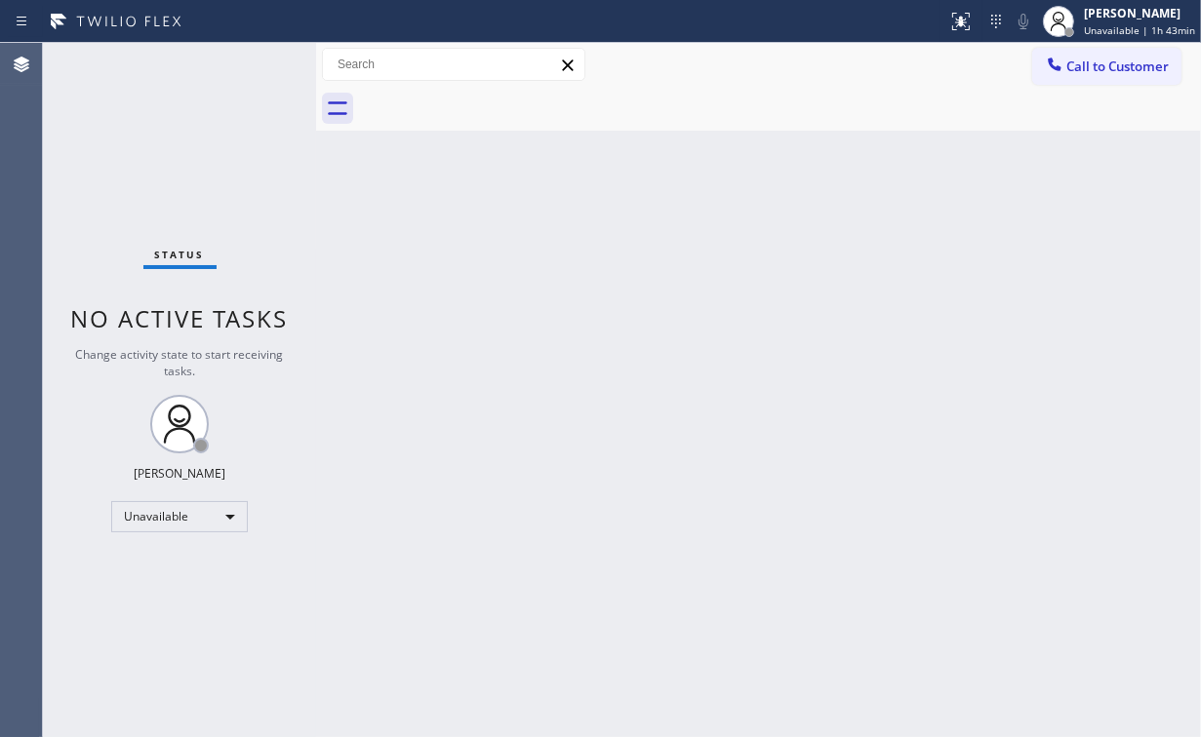
click at [278, 129] on div "Status No active tasks Change activity state to start receiving tasks. [PERSON_…" at bounding box center [179, 390] width 273 height 694
drag, startPoint x: 1069, startPoint y: 56, endPoint x: 839, endPoint y: 258, distance: 306.8
click at [1069, 57] on button "Call to Customer" at bounding box center [1106, 66] width 149 height 37
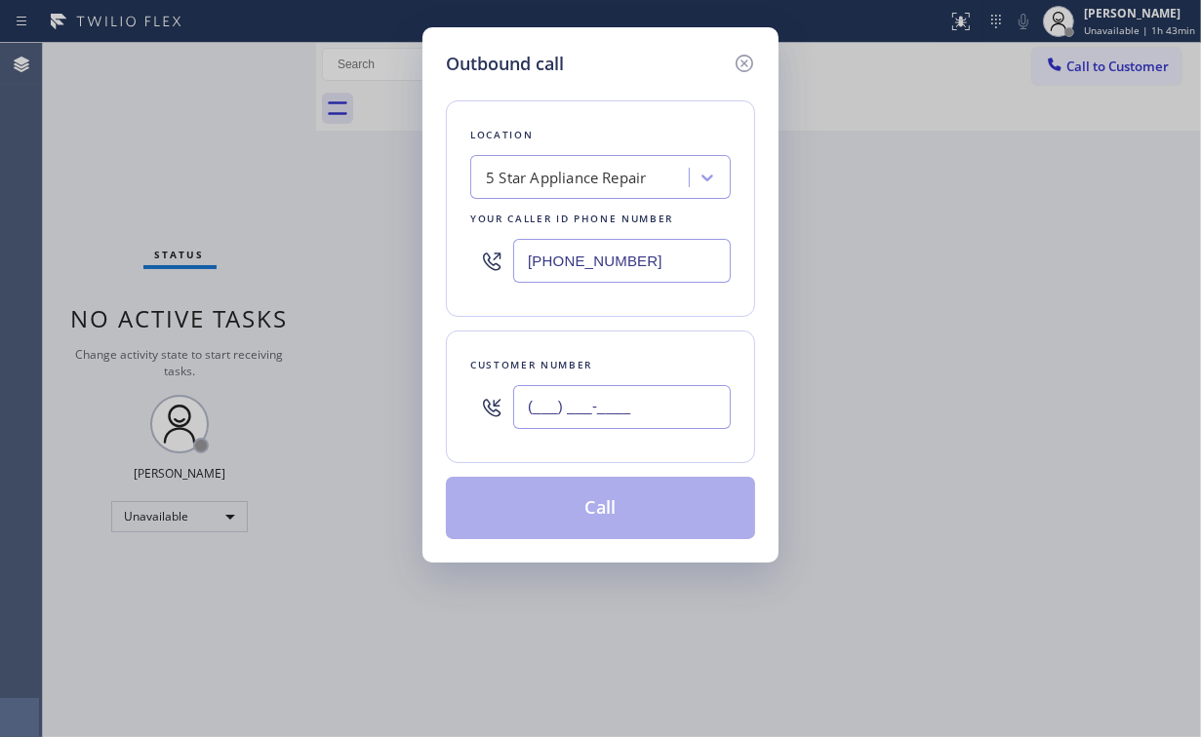
click at [654, 390] on input "(___) ___-____" at bounding box center [622, 407] width 218 height 44
paste input "417) 343-5600"
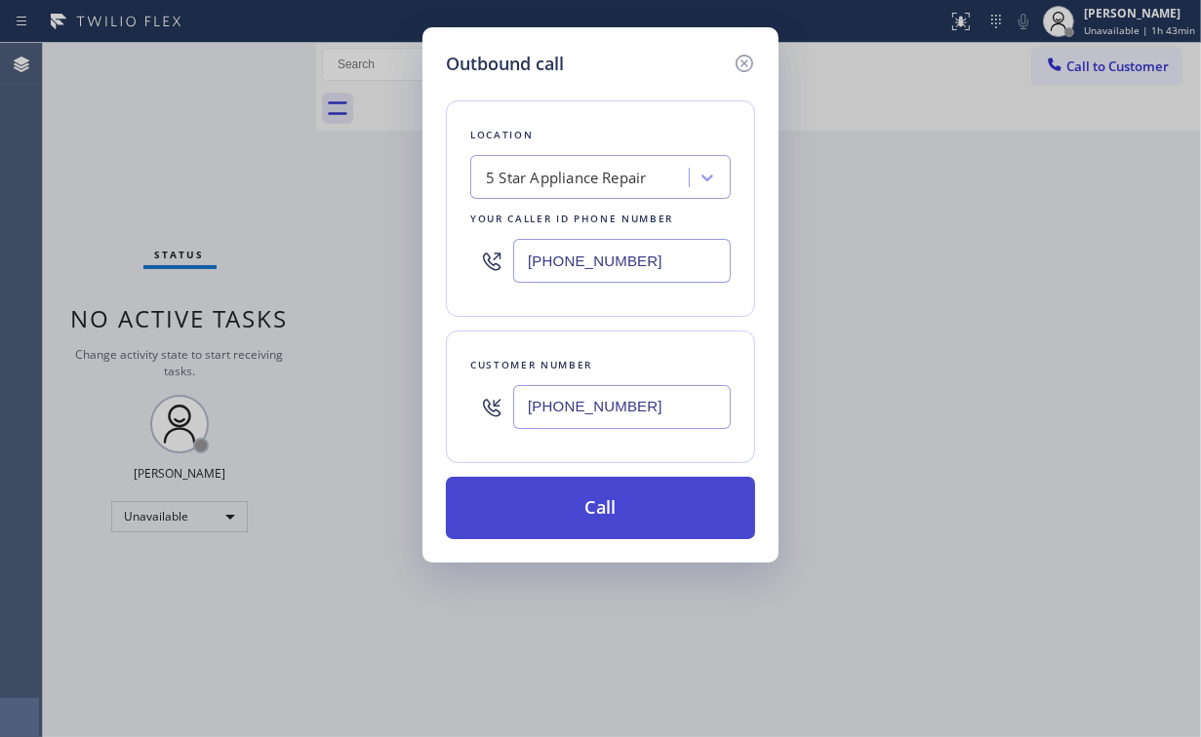
type input "[PHONE_NUMBER]"
click at [576, 509] on button "Call" at bounding box center [600, 508] width 309 height 62
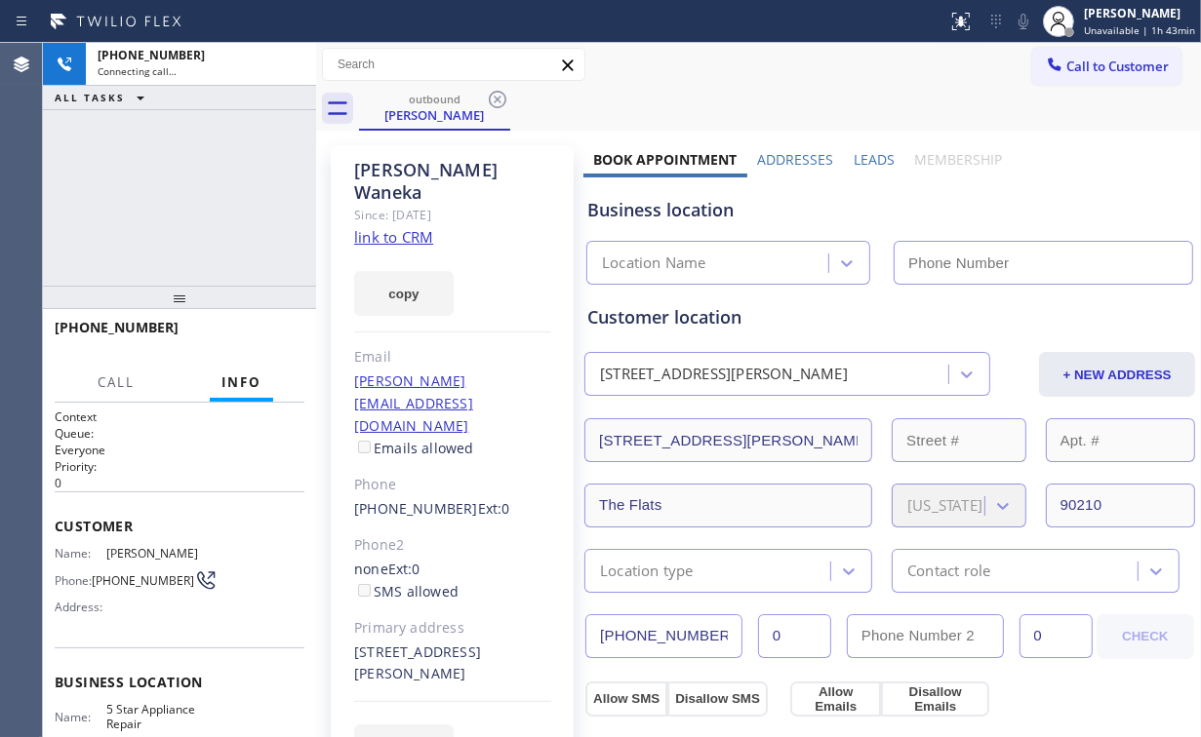
click at [172, 232] on div "[PHONE_NUMBER] Connecting call… ALL TASKS ALL TASKS ACTIVE TASKS TASKS IN WRAP …" at bounding box center [179, 164] width 273 height 243
type input "[PHONE_NUMBER]"
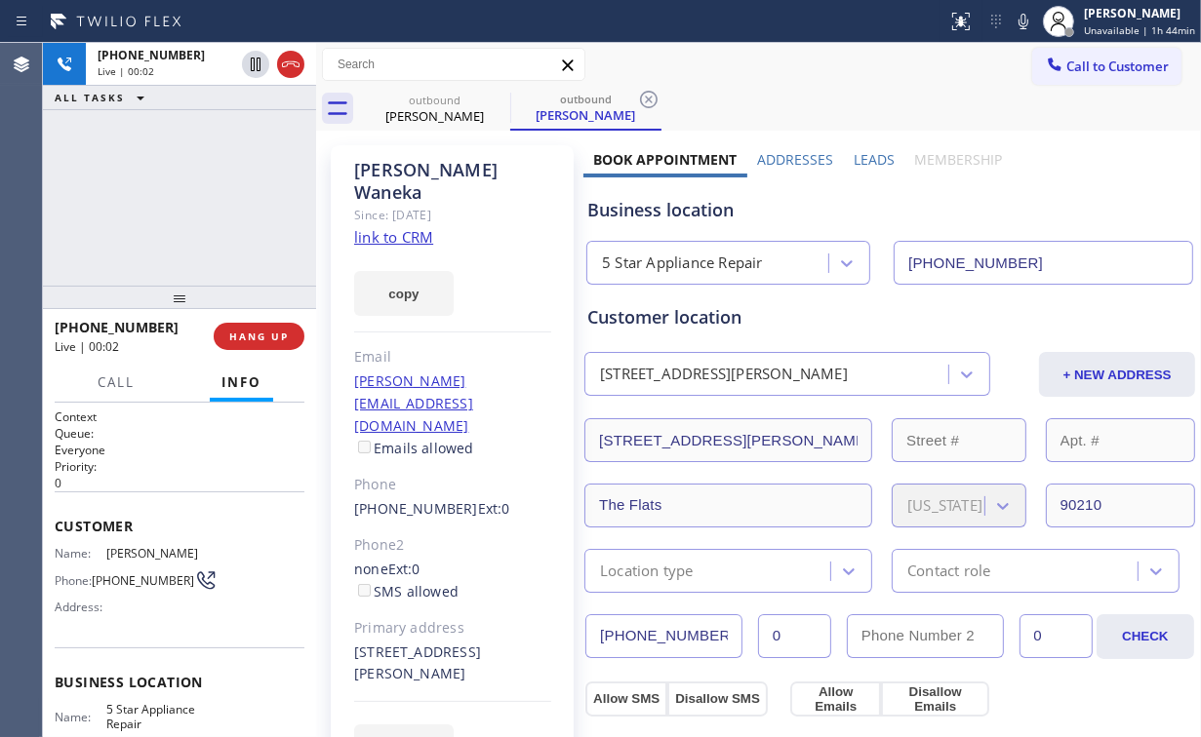
drag, startPoint x: 140, startPoint y: 144, endPoint x: 269, endPoint y: 307, distance: 207.6
click at [144, 149] on div "[PHONE_NUMBER] Live | 00:02 ALL TASKS ALL TASKS ACTIVE TASKS TASKS IN WRAP UP" at bounding box center [179, 164] width 273 height 243
click at [285, 332] on span "HANG UP" at bounding box center [259, 337] width 60 height 14
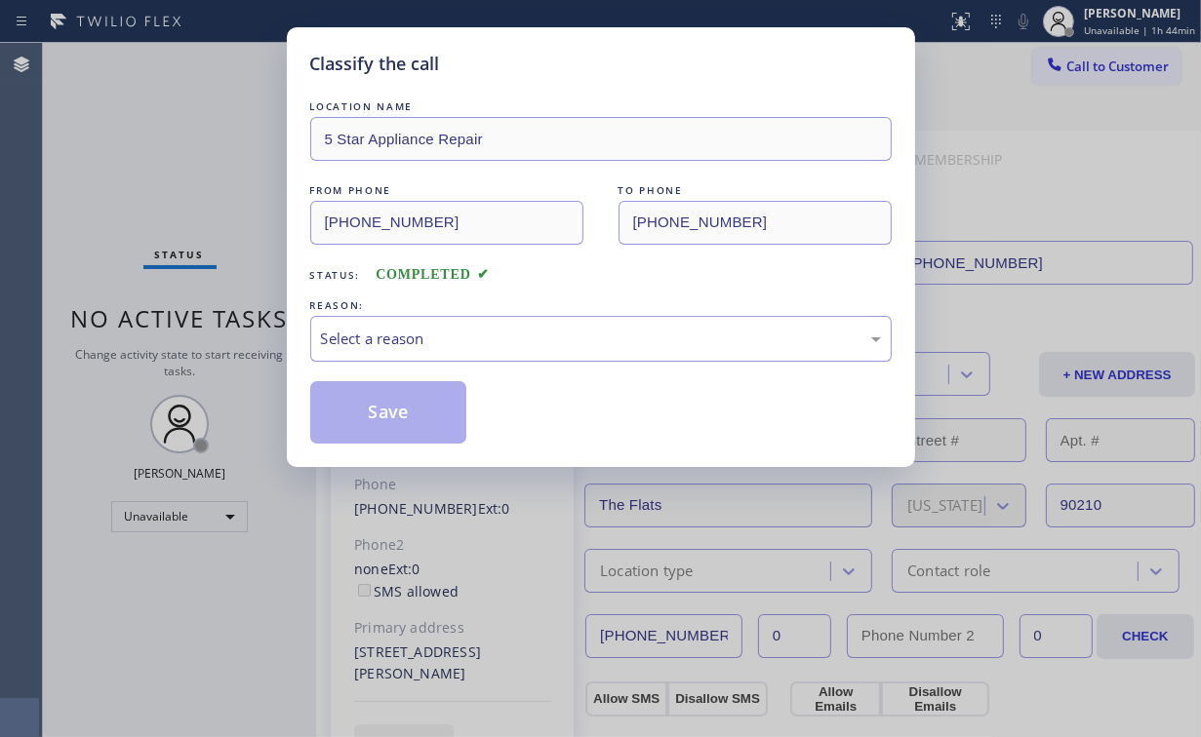
click at [380, 332] on div "Select a reason" at bounding box center [601, 339] width 560 height 22
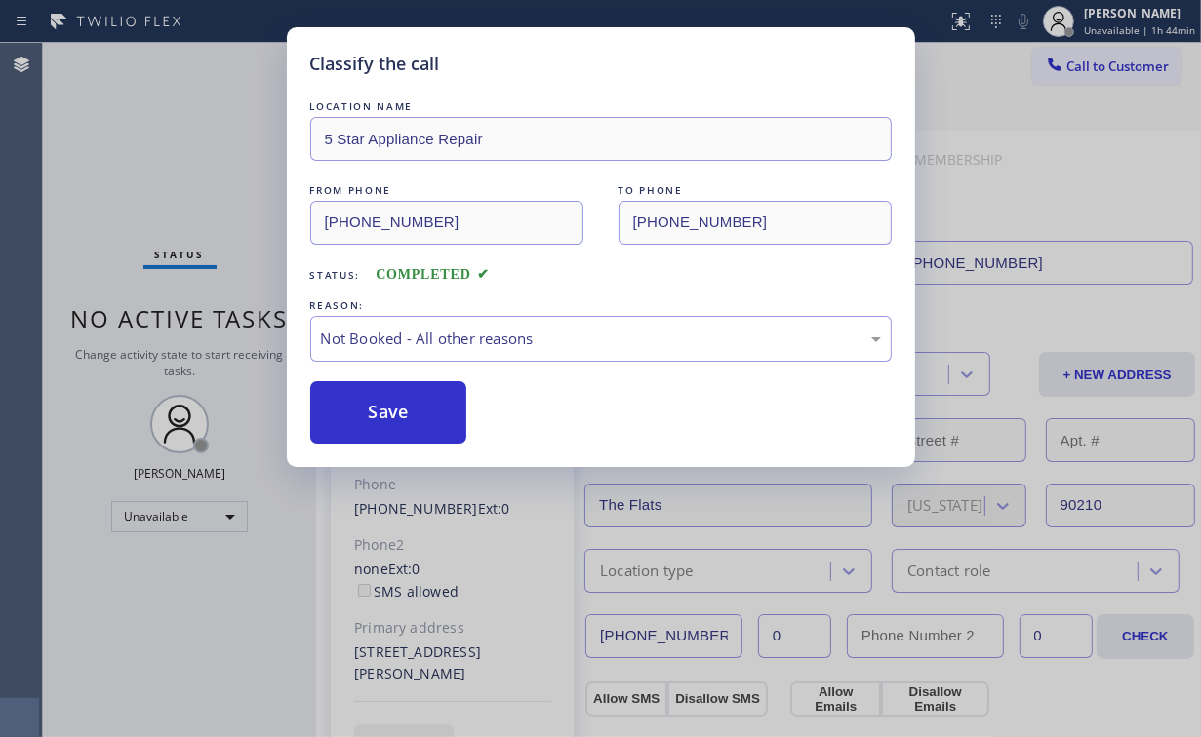
drag, startPoint x: 375, startPoint y: 404, endPoint x: 157, endPoint y: 148, distance: 335.6
click at [377, 404] on button "Save" at bounding box center [388, 412] width 157 height 62
drag, startPoint x: 154, startPoint y: 135, endPoint x: 180, endPoint y: 78, distance: 62.4
click at [154, 132] on div "Classify the call LOCATION NAME 5 Star Appliance Repair FROM PHONE [PHONE_NUMBE…" at bounding box center [600, 368] width 1201 height 737
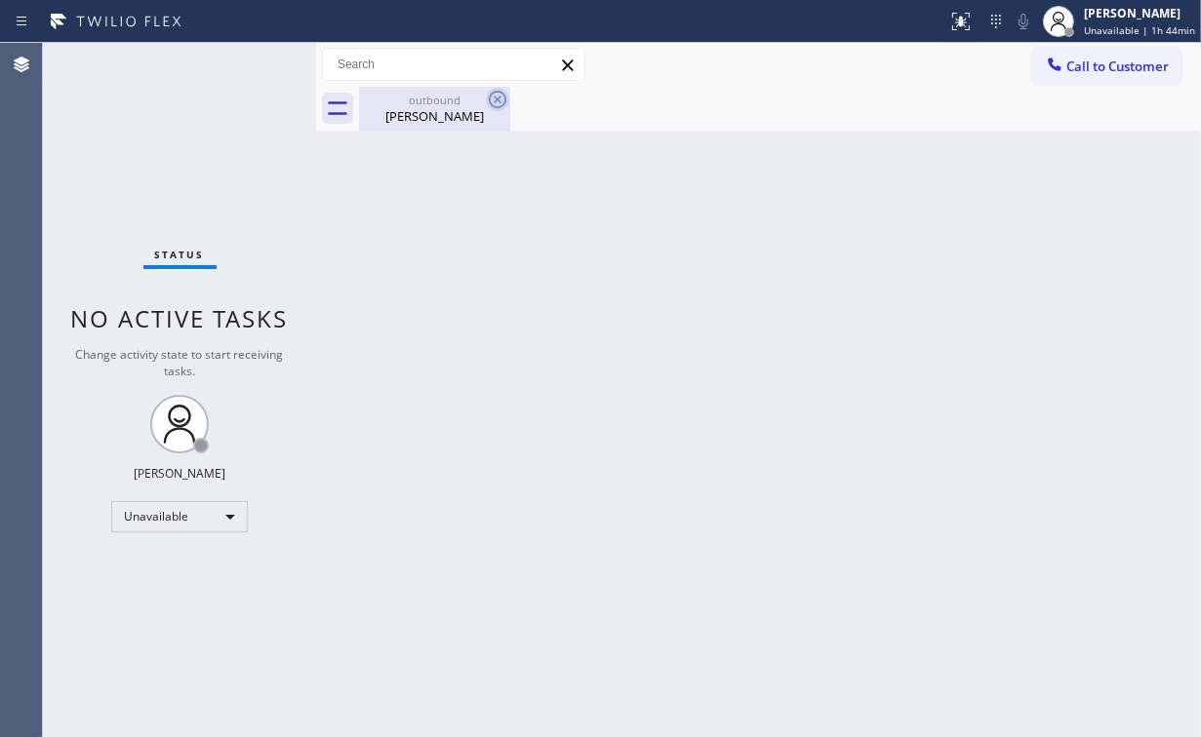
drag, startPoint x: 446, startPoint y: 109, endPoint x: 503, endPoint y: 102, distance: 58.0
click at [446, 110] on div "[PERSON_NAME]" at bounding box center [434, 116] width 147 height 18
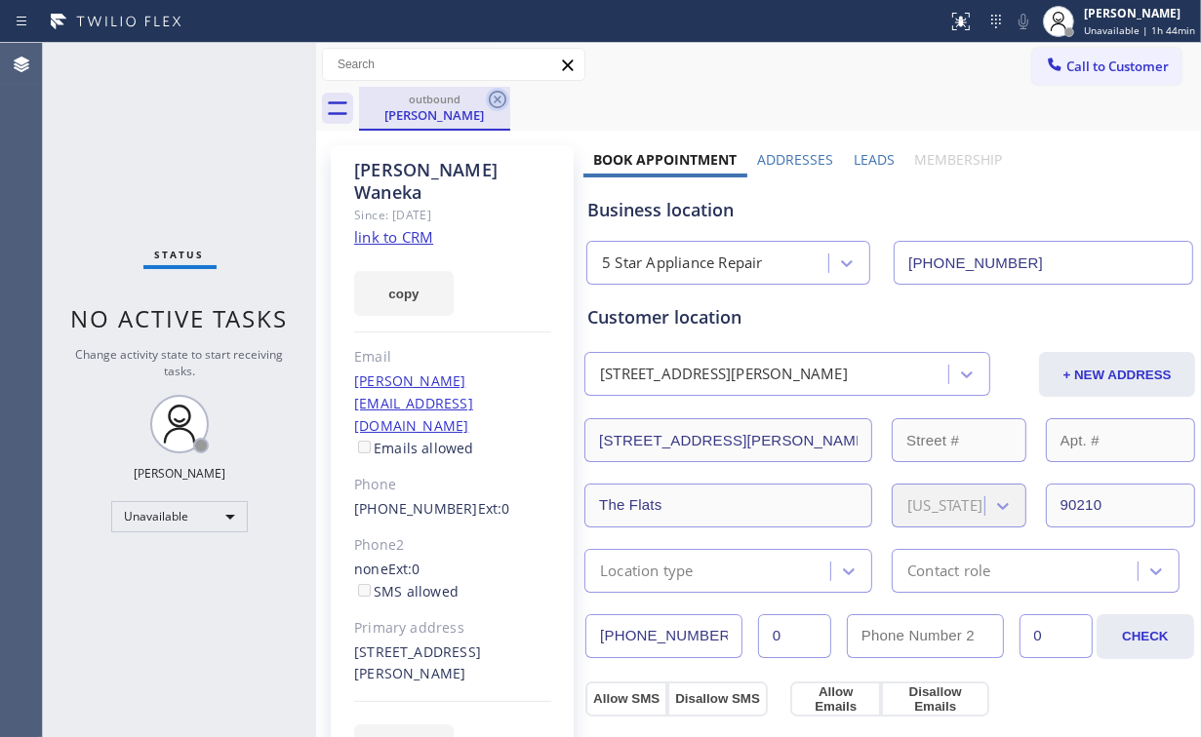
click at [499, 99] on icon at bounding box center [497, 99] width 23 height 23
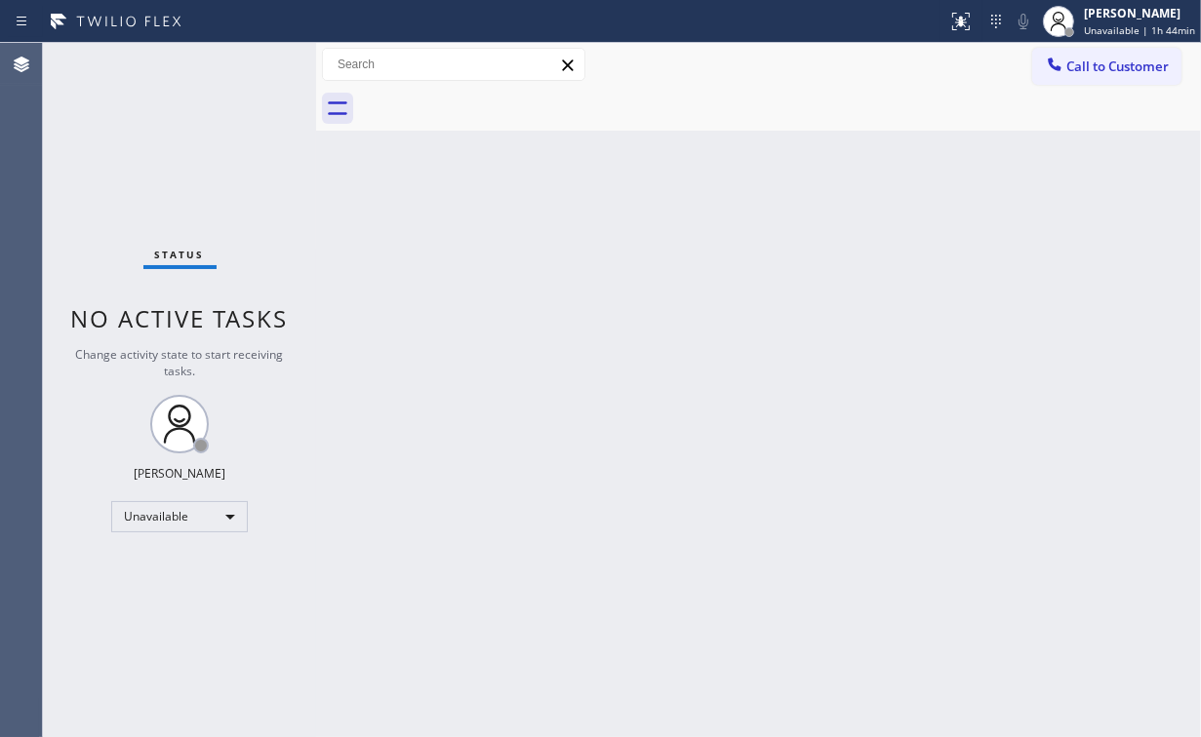
click at [829, 215] on div "Back to Dashboard Change Sender ID Customers Technicians Select a contact Outbo…" at bounding box center [758, 390] width 885 height 694
click at [1071, 84] on button "Call to Customer" at bounding box center [1106, 66] width 149 height 37
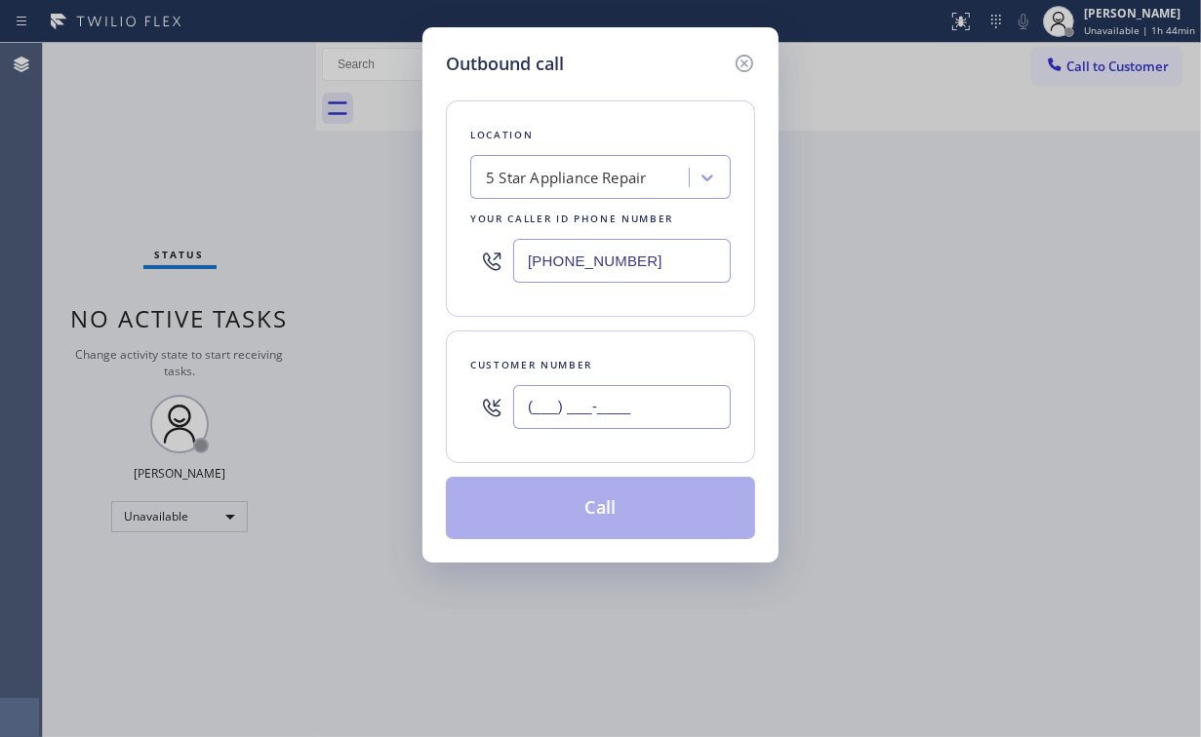
click at [662, 416] on input "(___) ___-____" at bounding box center [622, 407] width 218 height 44
paste input "206) 940-2948"
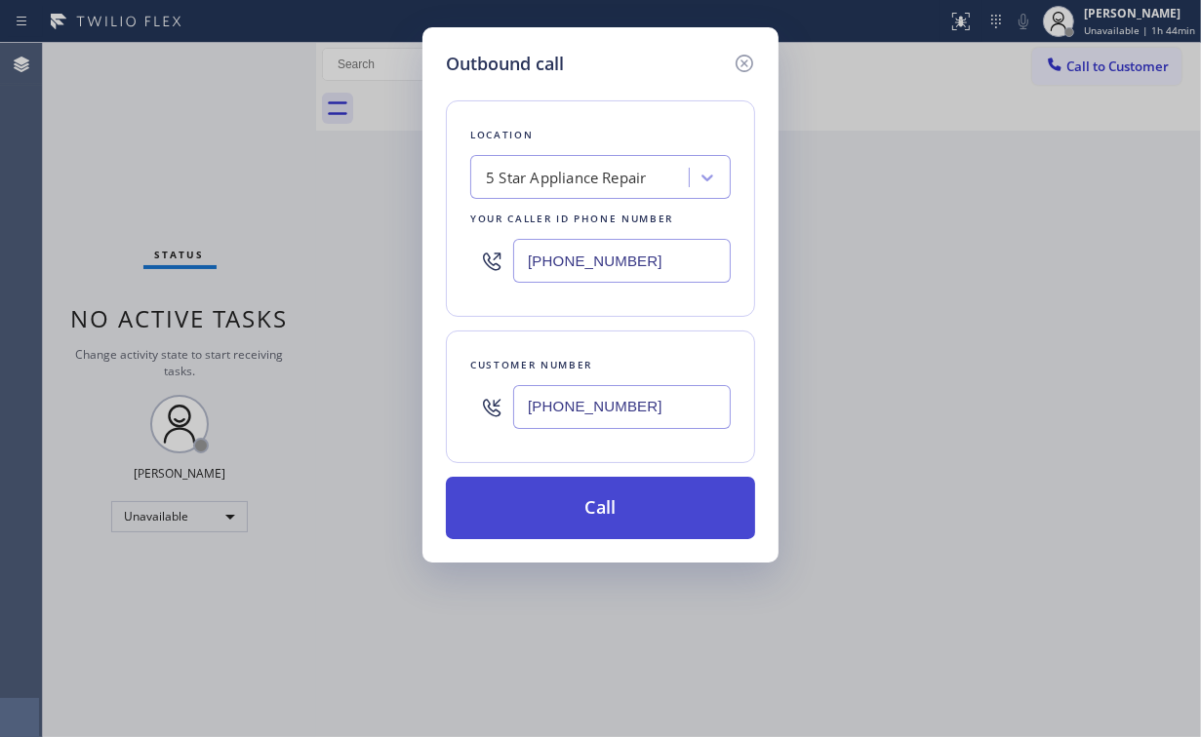
type input "[PHONE_NUMBER]"
click at [587, 503] on button "Call" at bounding box center [600, 508] width 309 height 62
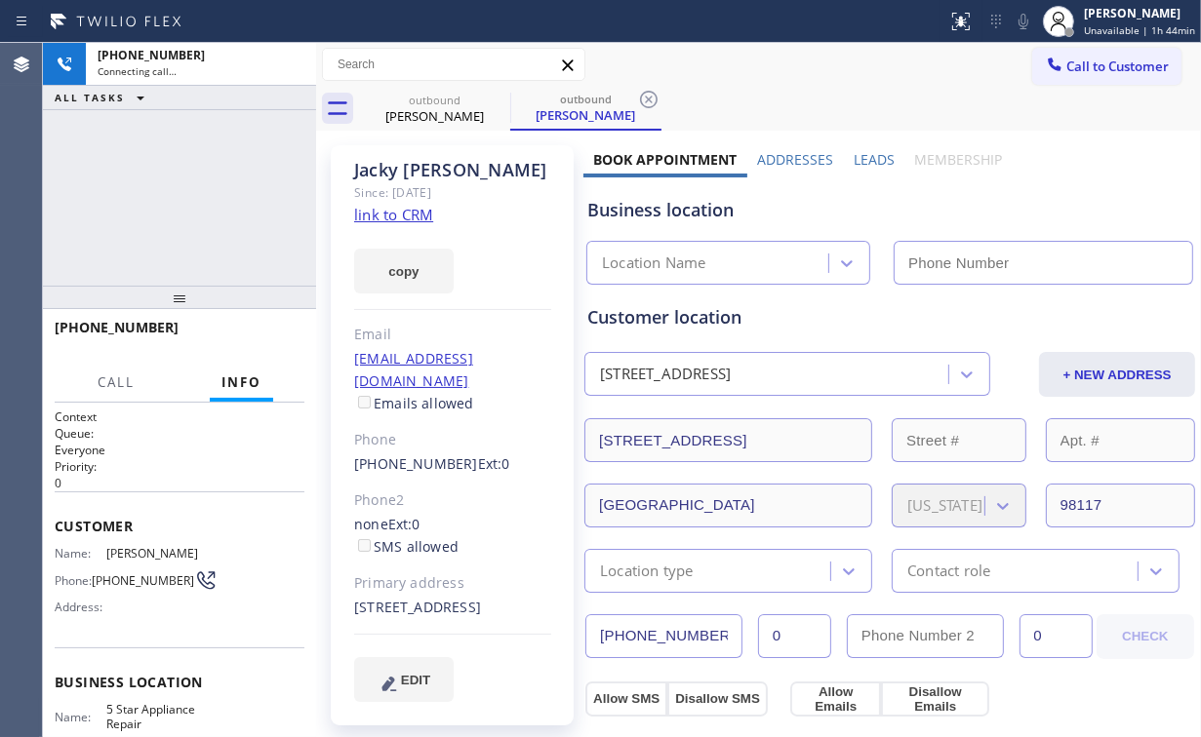
type input "[PHONE_NUMBER]"
click at [749, 60] on div "Call to Customer Outbound call Location 5 Star Appliance Repair Your caller id …" at bounding box center [758, 65] width 885 height 34
click at [238, 198] on div "[PHONE_NUMBER] Connecting call… ALL TASKS ALL TASKS ACTIVE TASKS TASKS IN WRAP …" at bounding box center [179, 164] width 273 height 243
click at [239, 172] on div "[PHONE_NUMBER] Connecting call… ALL TASKS ALL TASKS ACTIVE TASKS TASKS IN WRAP …" at bounding box center [179, 164] width 273 height 243
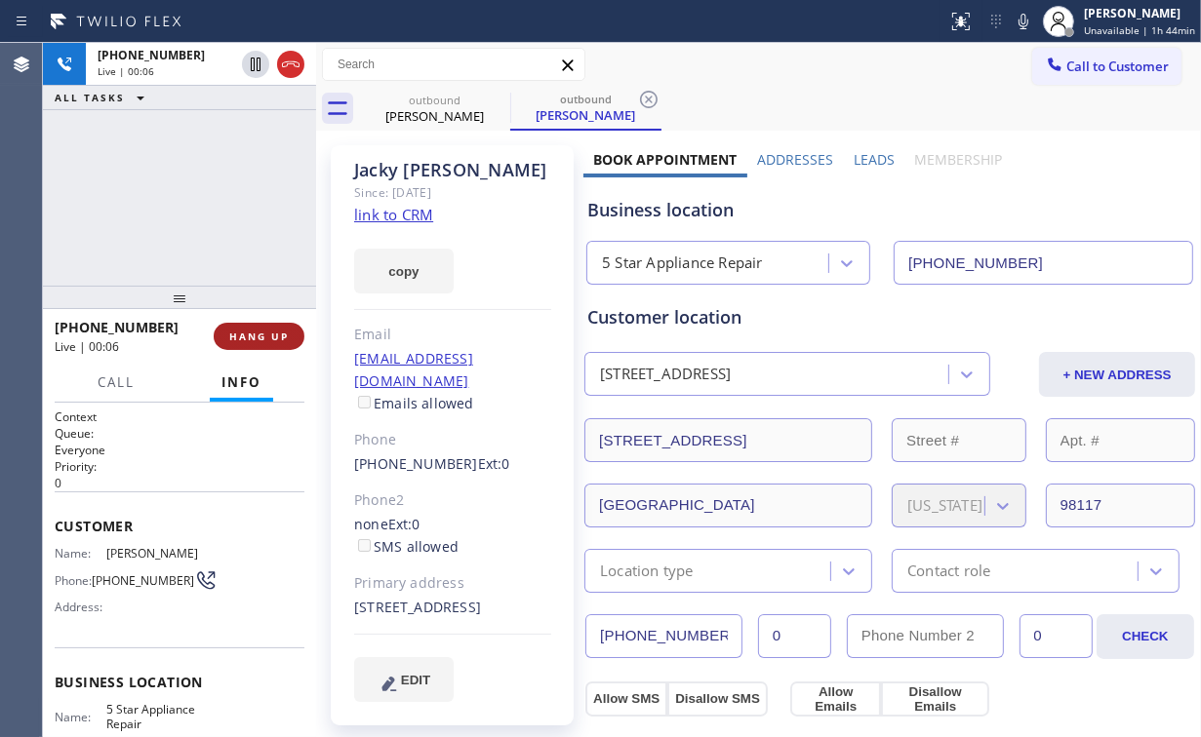
click at [283, 330] on span "HANG UP" at bounding box center [259, 337] width 60 height 14
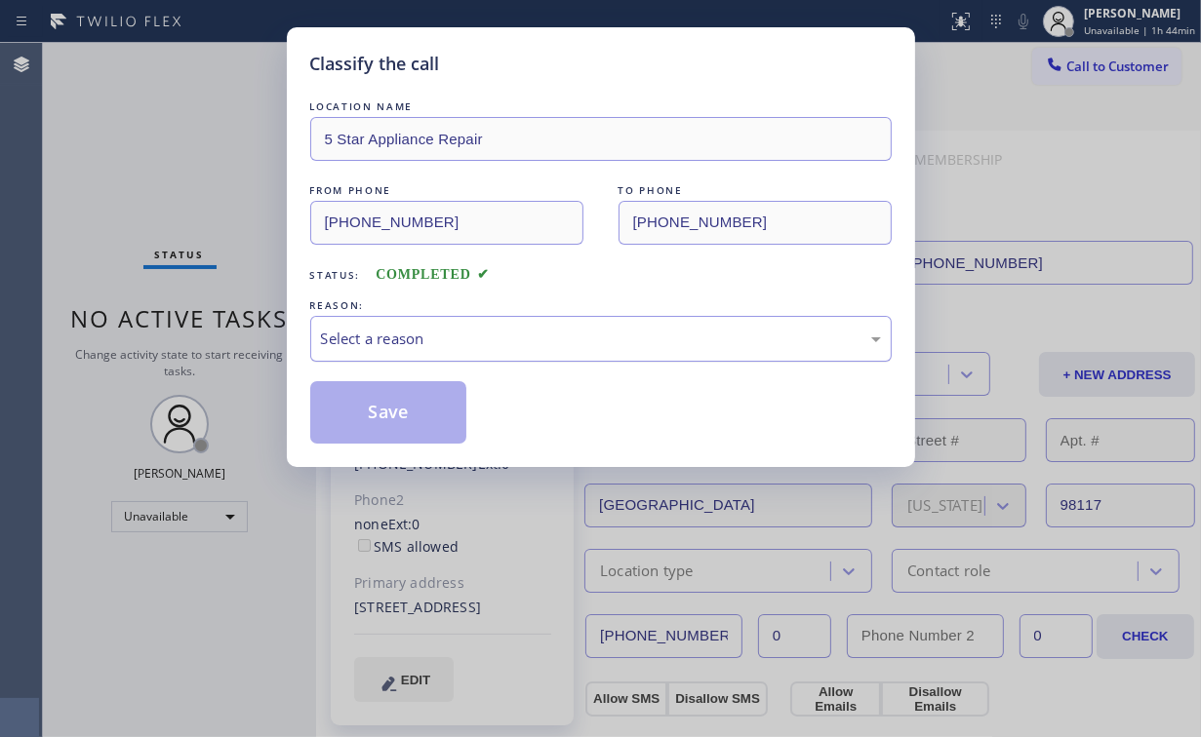
drag, startPoint x: 379, startPoint y: 340, endPoint x: 382, endPoint y: 351, distance: 11.1
click at [379, 341] on div "Select a reason" at bounding box center [601, 339] width 560 height 22
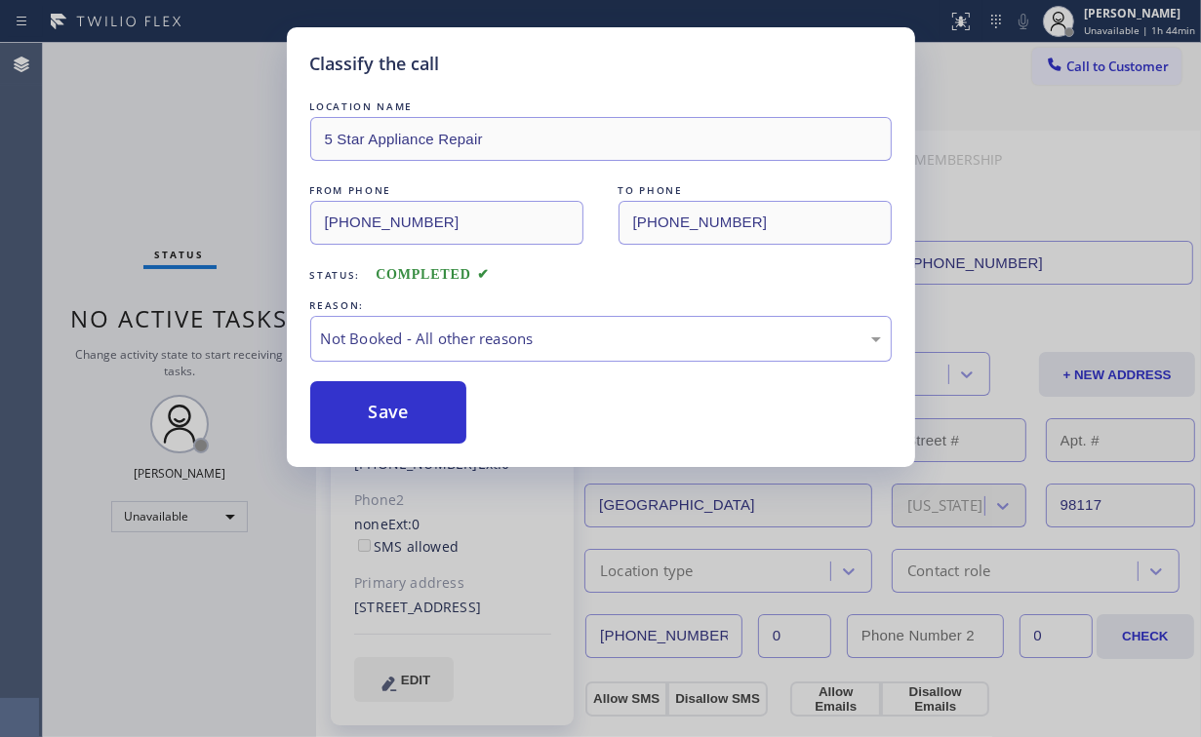
drag, startPoint x: 385, startPoint y: 404, endPoint x: 326, endPoint y: 328, distance: 96.6
click at [385, 402] on button "Save" at bounding box center [388, 412] width 157 height 62
drag, startPoint x: 139, startPoint y: 117, endPoint x: 226, endPoint y: 159, distance: 97.3
click at [148, 124] on div "Classify the call LOCATION NAME 5 Star Appliance Repair FROM PHONE [PHONE_NUMBE…" at bounding box center [600, 368] width 1201 height 737
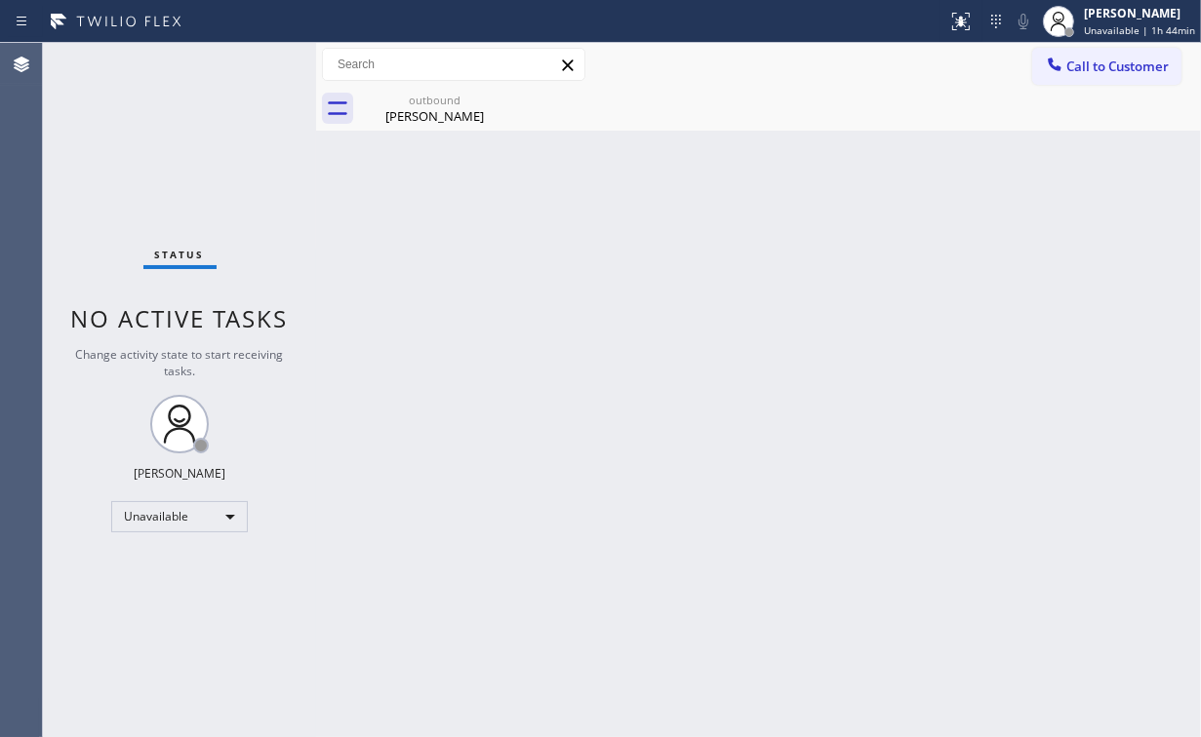
drag, startPoint x: 1105, startPoint y: 53, endPoint x: 1061, endPoint y: 85, distance: 54.4
click at [1103, 55] on button "Call to Customer" at bounding box center [1106, 66] width 149 height 37
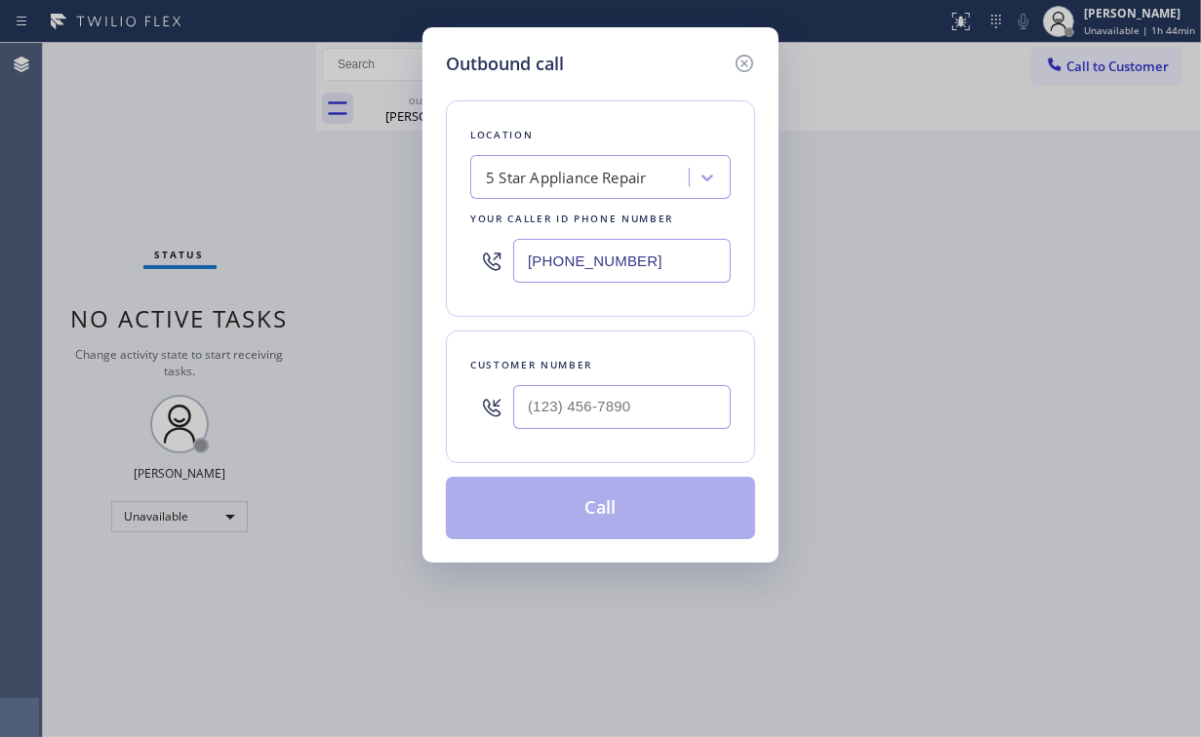
drag, startPoint x: 597, startPoint y: 265, endPoint x: 347, endPoint y: 262, distance: 249.7
click at [461, 263] on div "Location 5 Star Appliance Repair Your caller id phone number [PHONE_NUMBER]" at bounding box center [600, 208] width 309 height 217
paste input "619) 658-8803"
type input "[PHONE_NUMBER]"
drag, startPoint x: 597, startPoint y: 423, endPoint x: 610, endPoint y: 416, distance: 14.9
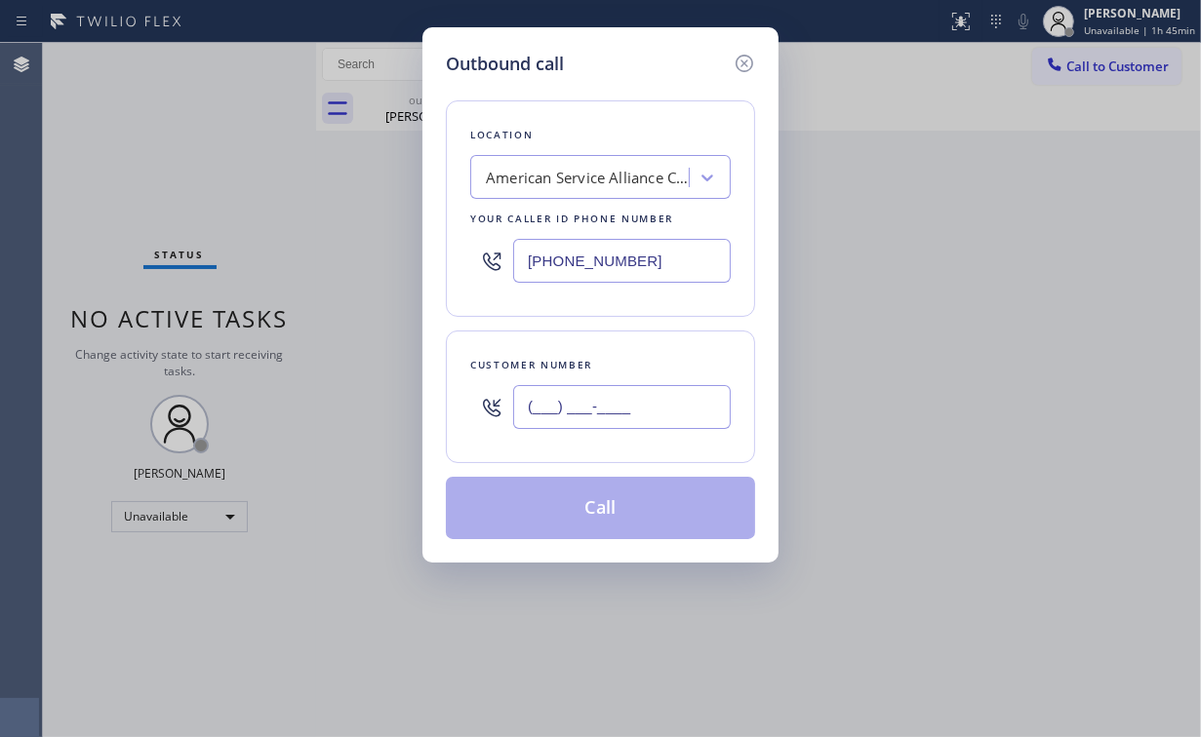
click at [597, 423] on input "(___) ___-____" at bounding box center [622, 407] width 218 height 44
paste input "510) 248-2349"
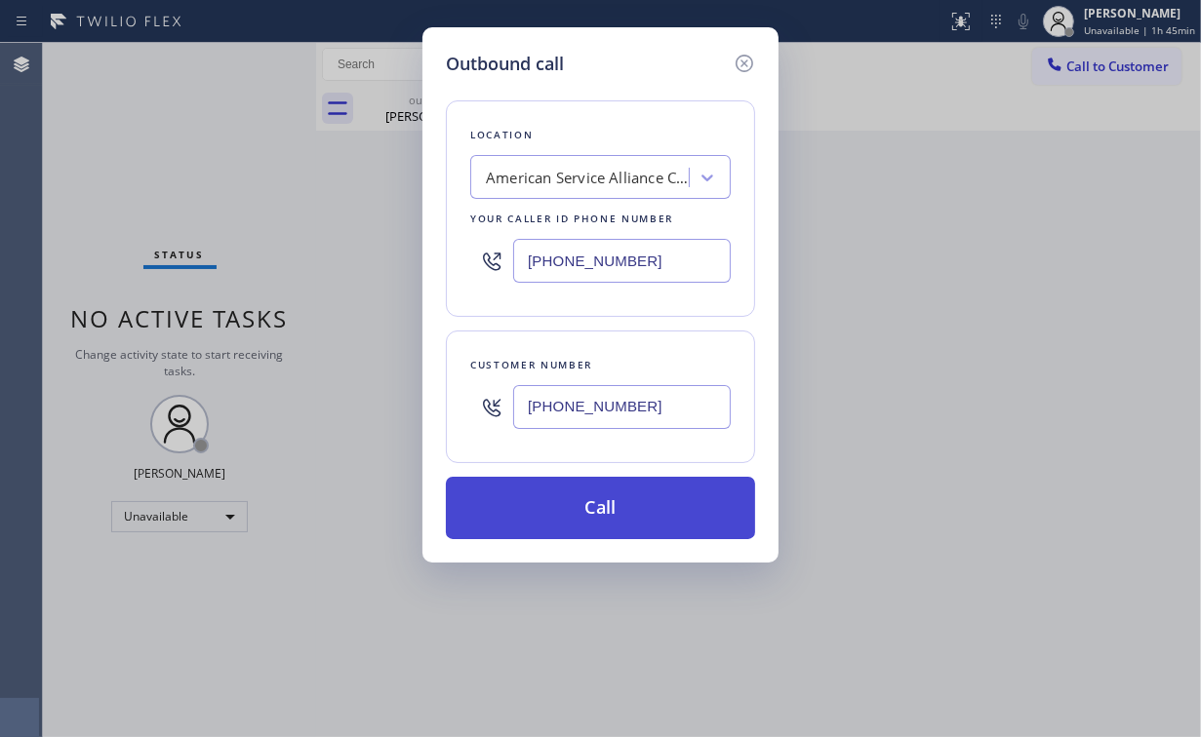
type input "[PHONE_NUMBER]"
click at [586, 509] on button "Call" at bounding box center [600, 508] width 309 height 62
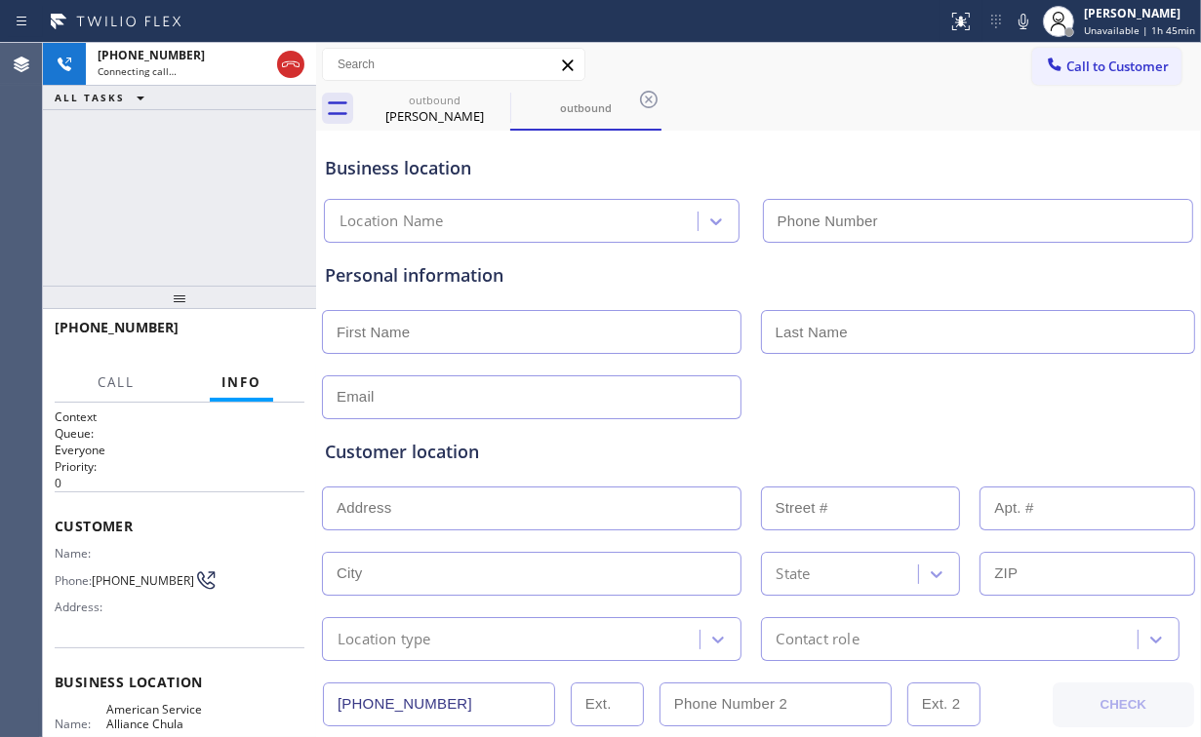
type input "[PHONE_NUMBER]"
click at [219, 201] on div "[PHONE_NUMBER] Connecting call… ALL TASKS ALL TASKS ACTIVE TASKS TASKS IN WRAP …" at bounding box center [179, 164] width 273 height 243
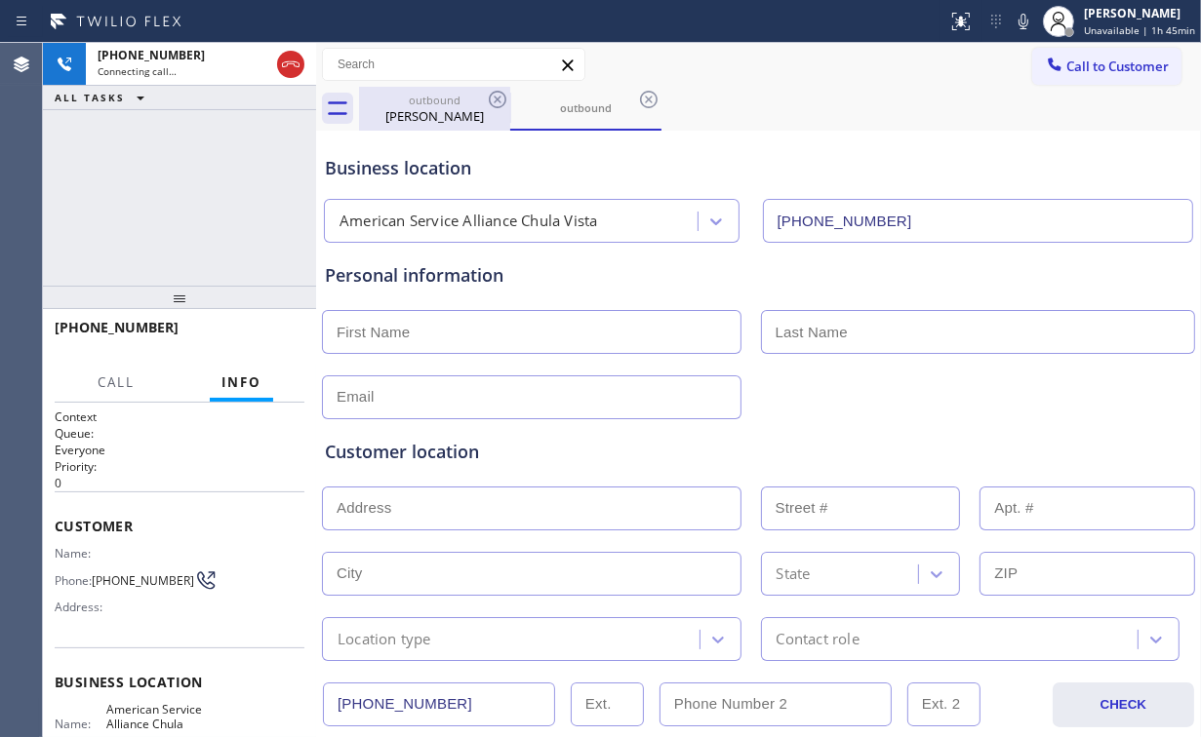
drag, startPoint x: 409, startPoint y: 98, endPoint x: 464, endPoint y: 105, distance: 56.1
click at [410, 98] on div "outbound" at bounding box center [434, 100] width 147 height 15
type input "[PHONE_NUMBER]"
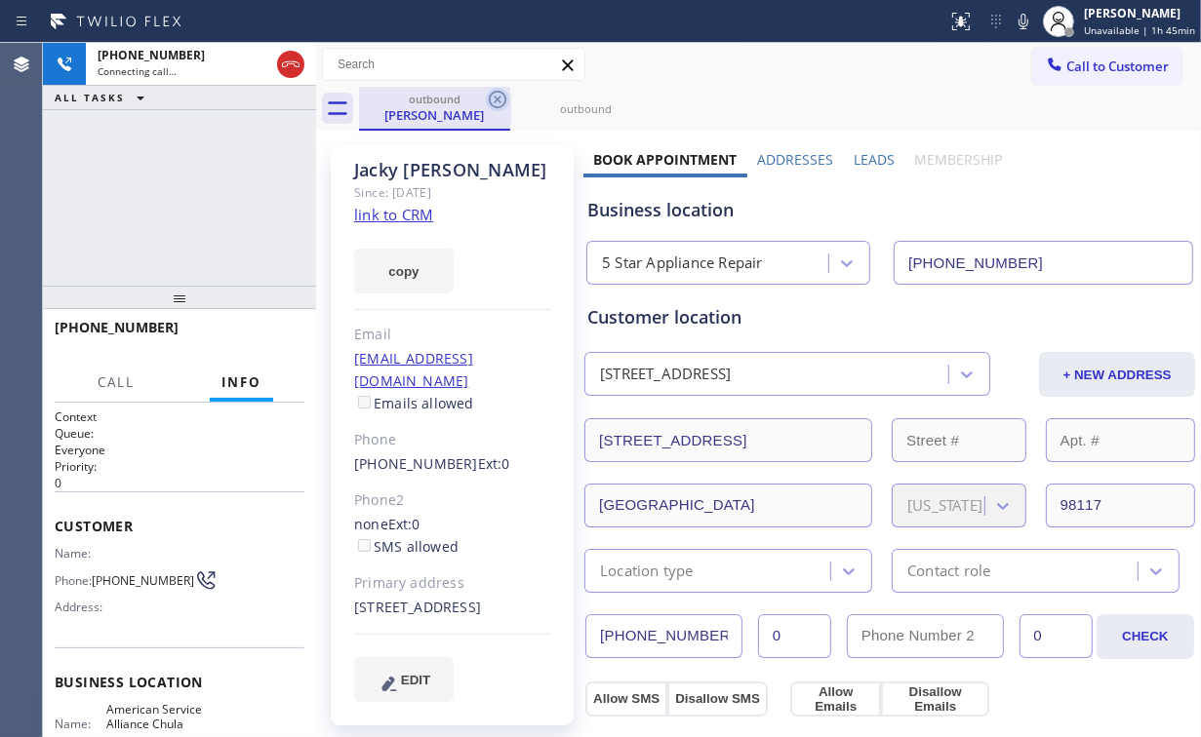
click at [502, 95] on icon at bounding box center [497, 99] width 23 height 23
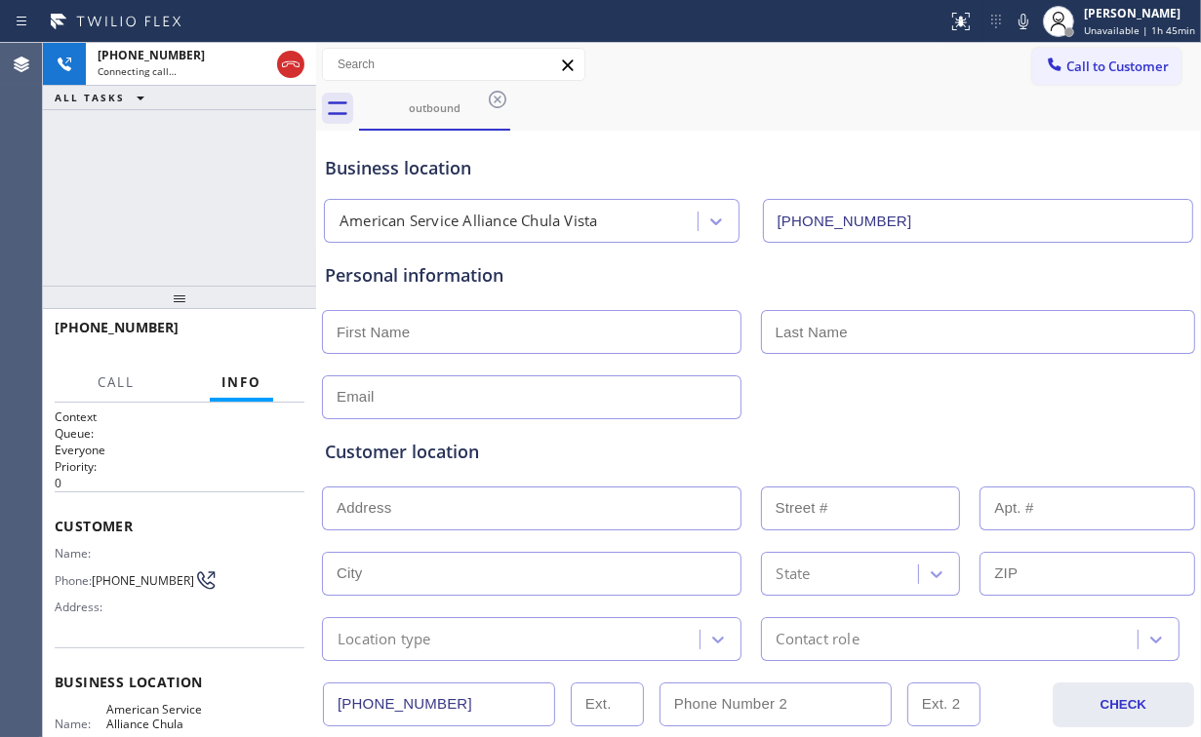
click at [176, 195] on div "[PHONE_NUMBER] Connecting call… ALL TASKS ALL TASKS ACTIVE TASKS TASKS IN WRAP …" at bounding box center [179, 164] width 273 height 243
click at [185, 236] on div "[PHONE_NUMBER] Connecting call… ALL TASKS ALL TASKS ACTIVE TASKS TASKS IN WRAP …" at bounding box center [179, 164] width 273 height 243
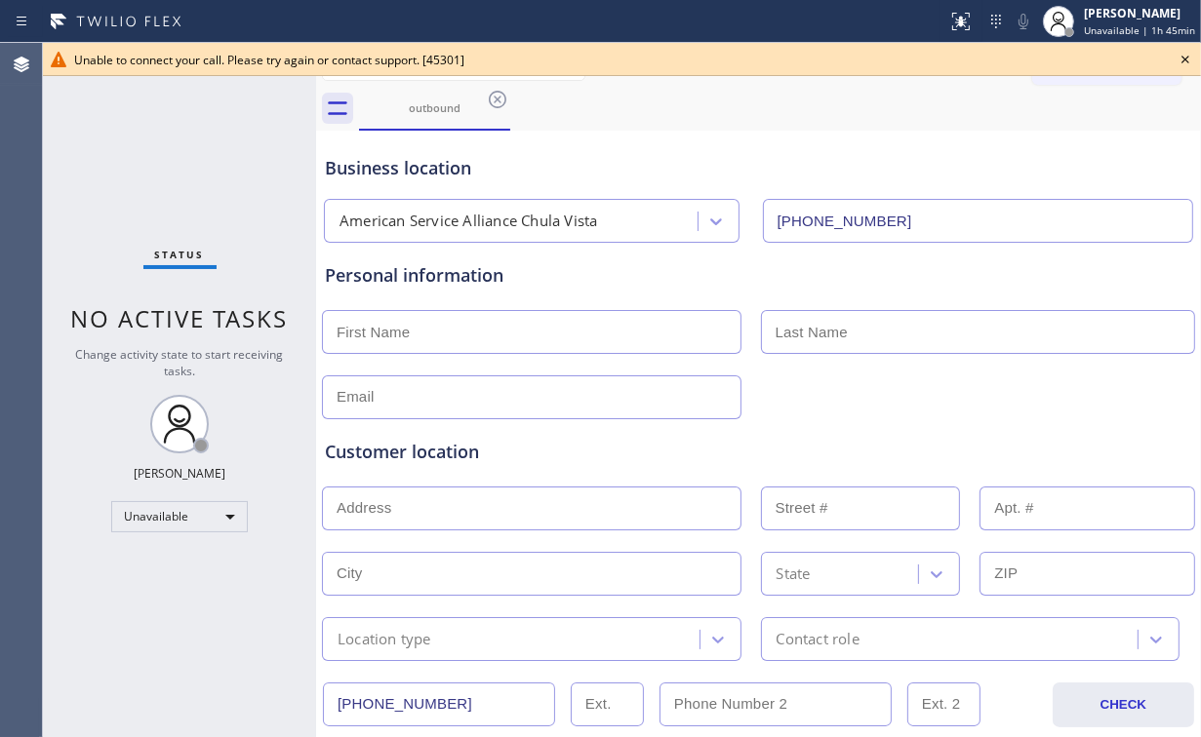
click at [1181, 61] on icon at bounding box center [1184, 59] width 23 height 23
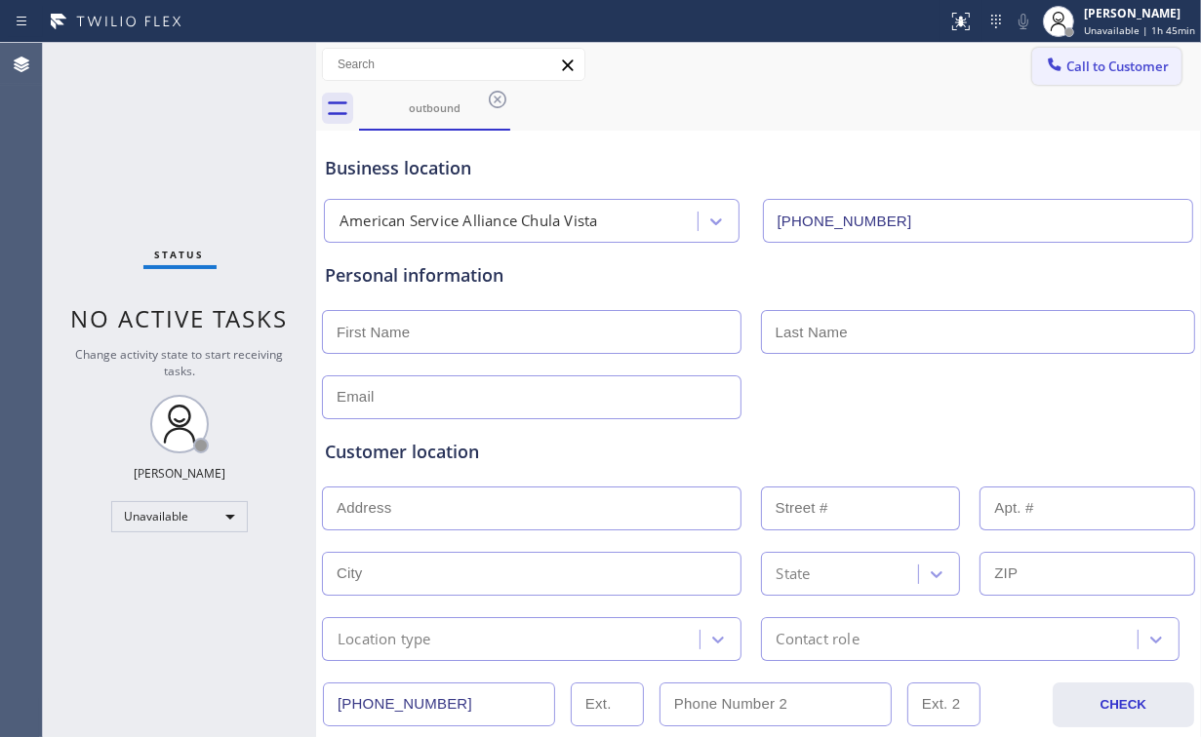
click at [1096, 78] on button "Call to Customer" at bounding box center [1106, 66] width 149 height 37
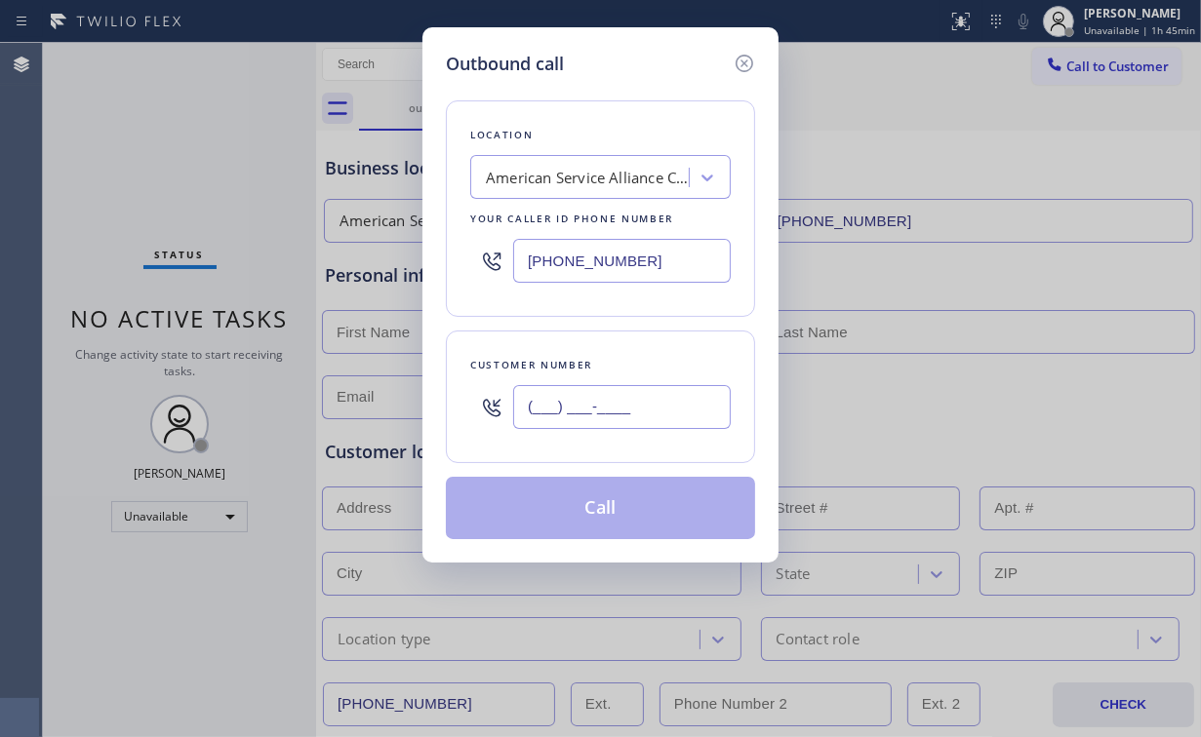
click at [676, 417] on input "(___) ___-____" at bounding box center [622, 407] width 218 height 44
paste input "510) 248-2349"
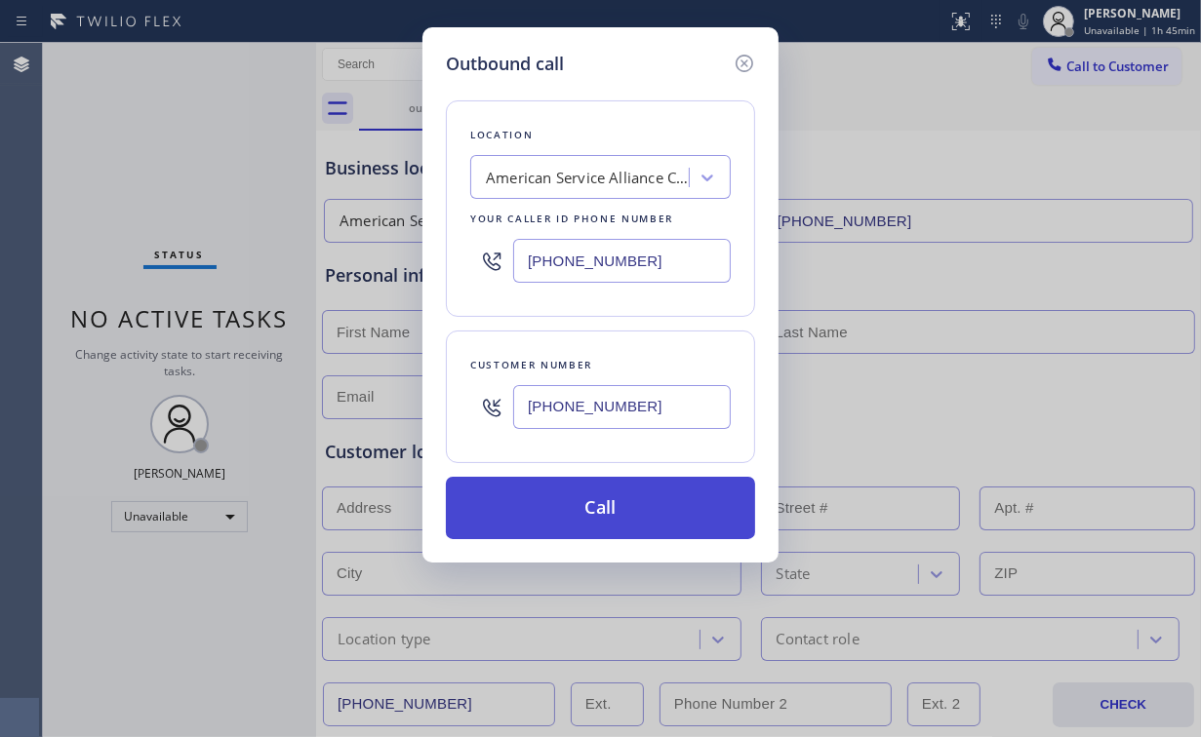
type input "[PHONE_NUMBER]"
click at [610, 507] on button "Call" at bounding box center [600, 508] width 309 height 62
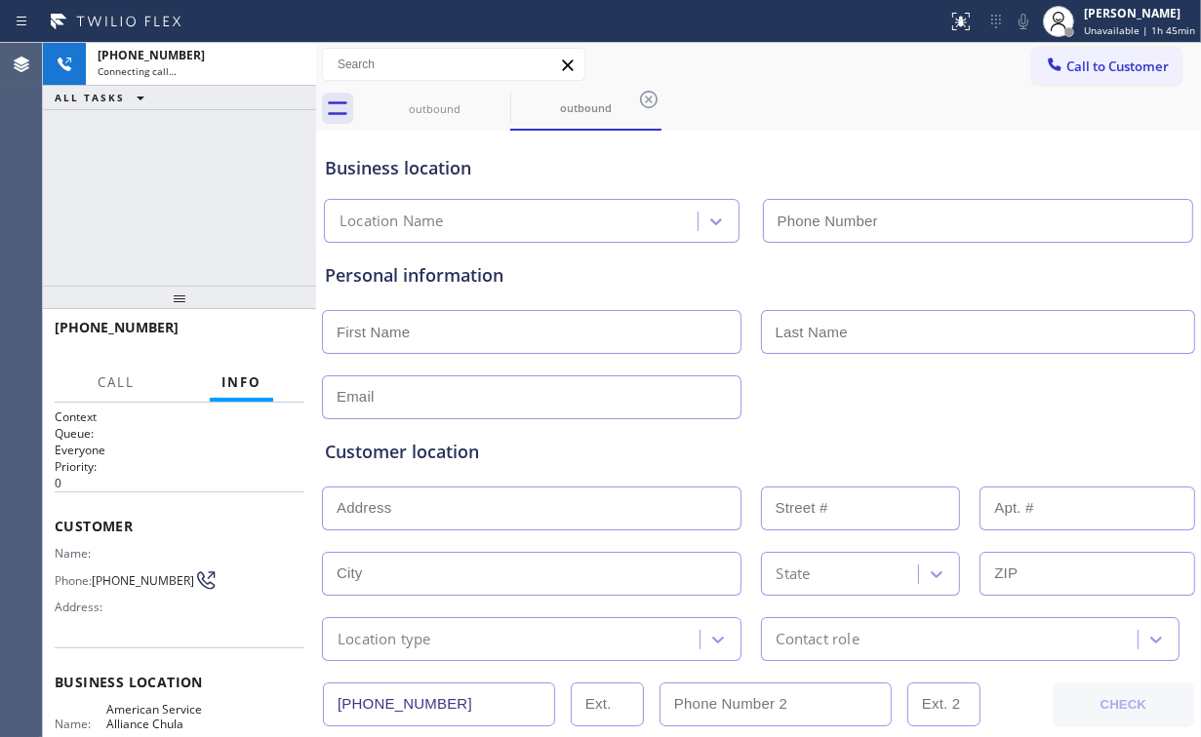
type input "[PHONE_NUMBER]"
click at [226, 164] on div "[PHONE_NUMBER] Connecting call… ALL TASKS ALL TASKS ACTIVE TASKS TASKS IN WRAP …" at bounding box center [179, 164] width 273 height 243
click at [802, 152] on div "Business location American Service Alliance [GEOGRAPHIC_DATA] [PHONE_NUMBER]" at bounding box center [758, 189] width 875 height 107
click at [827, 150] on div "Business location American Service Alliance [GEOGRAPHIC_DATA] [PHONE_NUMBER]" at bounding box center [758, 189] width 875 height 107
click at [579, 176] on div "Business location" at bounding box center [758, 168] width 867 height 26
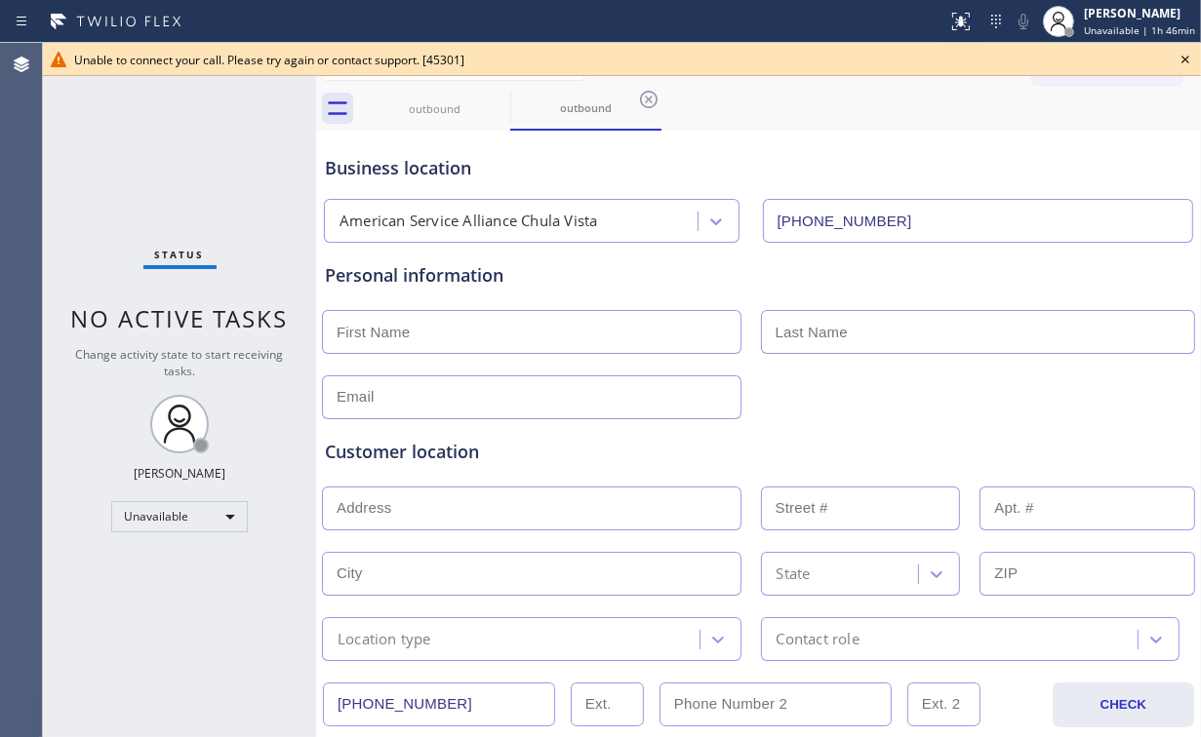
click at [160, 153] on div "Status No active tasks Change activity state to start receiving tasks. [PERSON_…" at bounding box center [179, 390] width 273 height 694
click at [1182, 60] on icon at bounding box center [1184, 59] width 23 height 23
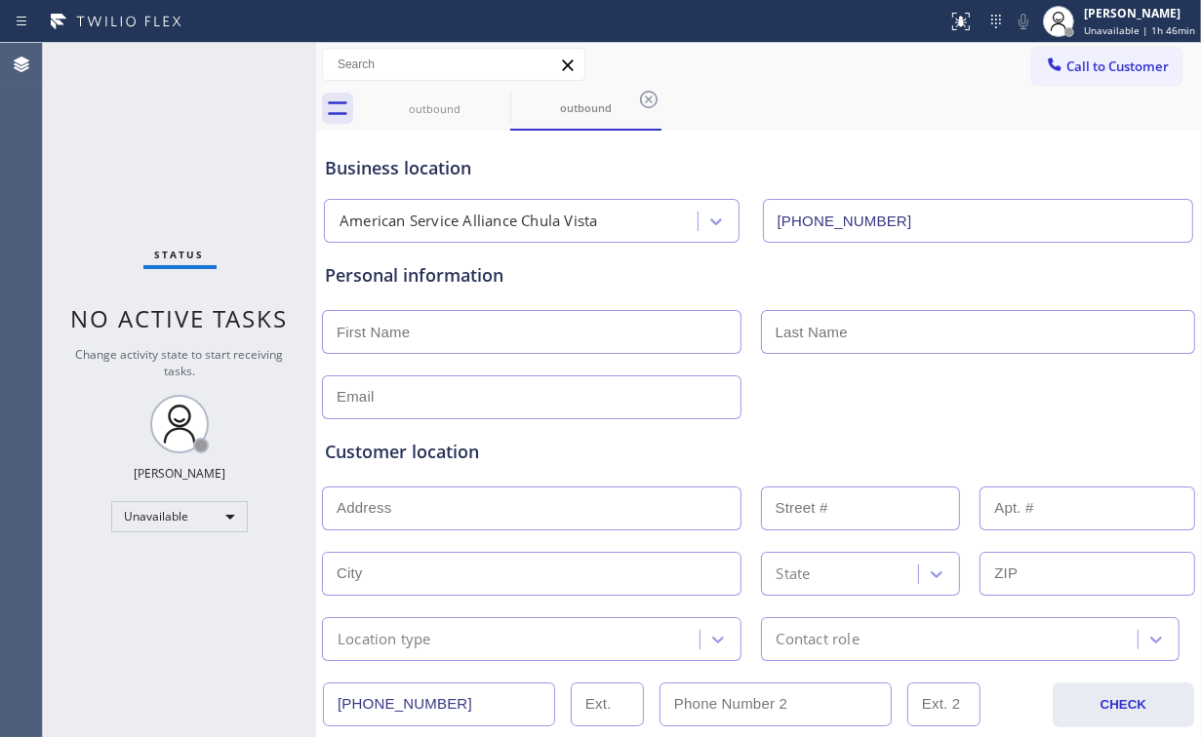
click at [999, 400] on div at bounding box center [758, 396] width 877 height 48
drag, startPoint x: 432, startPoint y: 106, endPoint x: 507, endPoint y: 93, distance: 76.3
click at [434, 106] on div "outbound" at bounding box center [434, 108] width 147 height 15
click at [496, 94] on icon at bounding box center [497, 99] width 23 height 23
drag, startPoint x: 496, startPoint y: 94, endPoint x: 277, endPoint y: 109, distance: 219.0
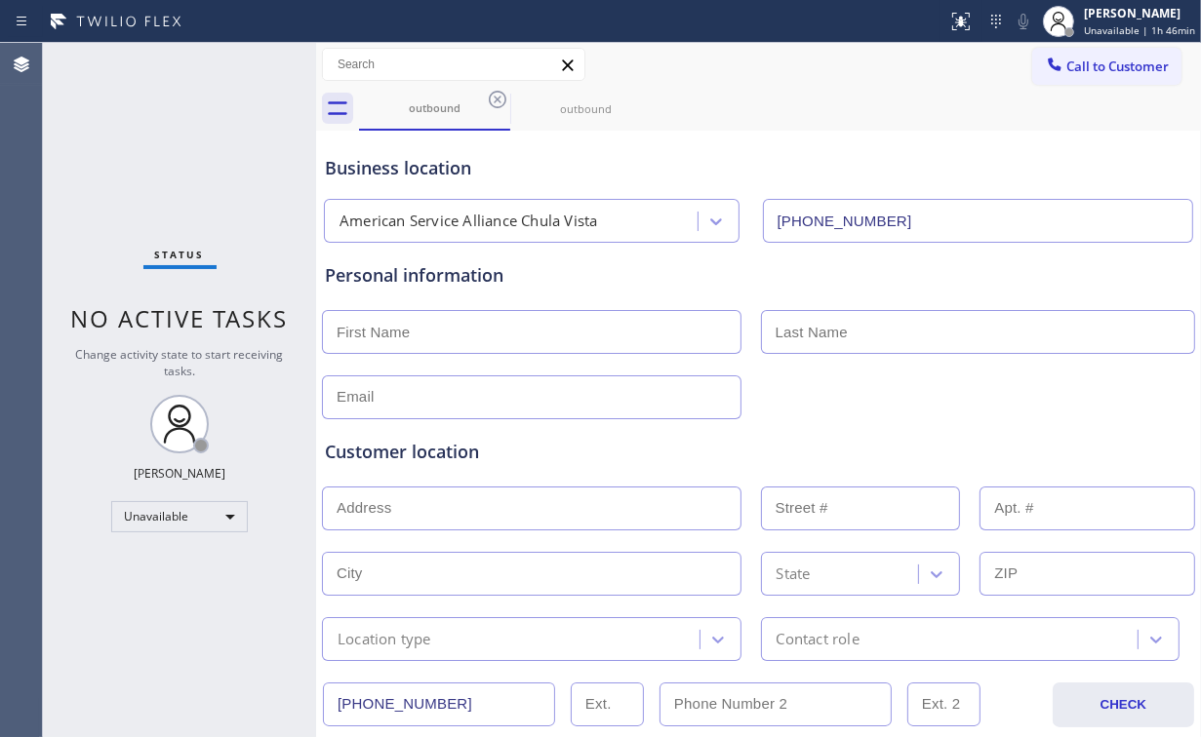
click at [0, 0] on icon at bounding box center [0, 0] width 0 height 0
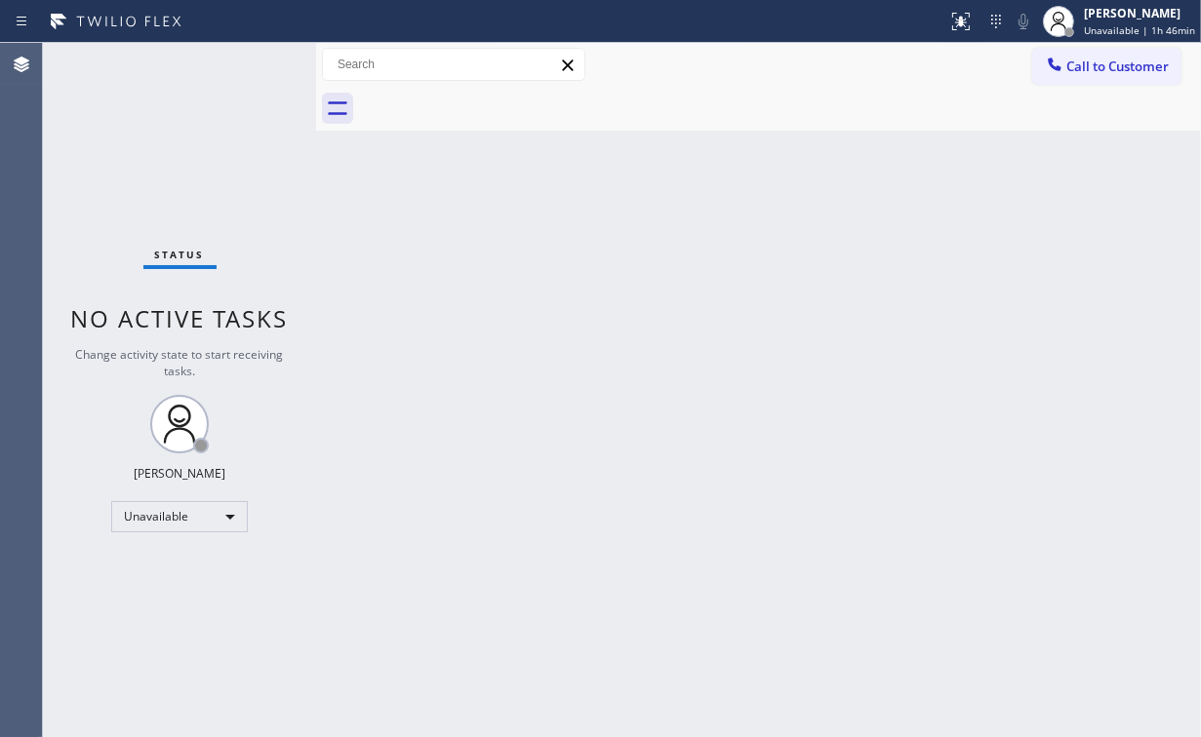
click at [74, 126] on div "Status No active tasks Change activity state to start receiving tasks. [PERSON_…" at bounding box center [179, 390] width 273 height 694
drag, startPoint x: 1092, startPoint y: 56, endPoint x: 895, endPoint y: 238, distance: 268.5
click at [1092, 57] on button "Call to Customer" at bounding box center [1106, 66] width 149 height 37
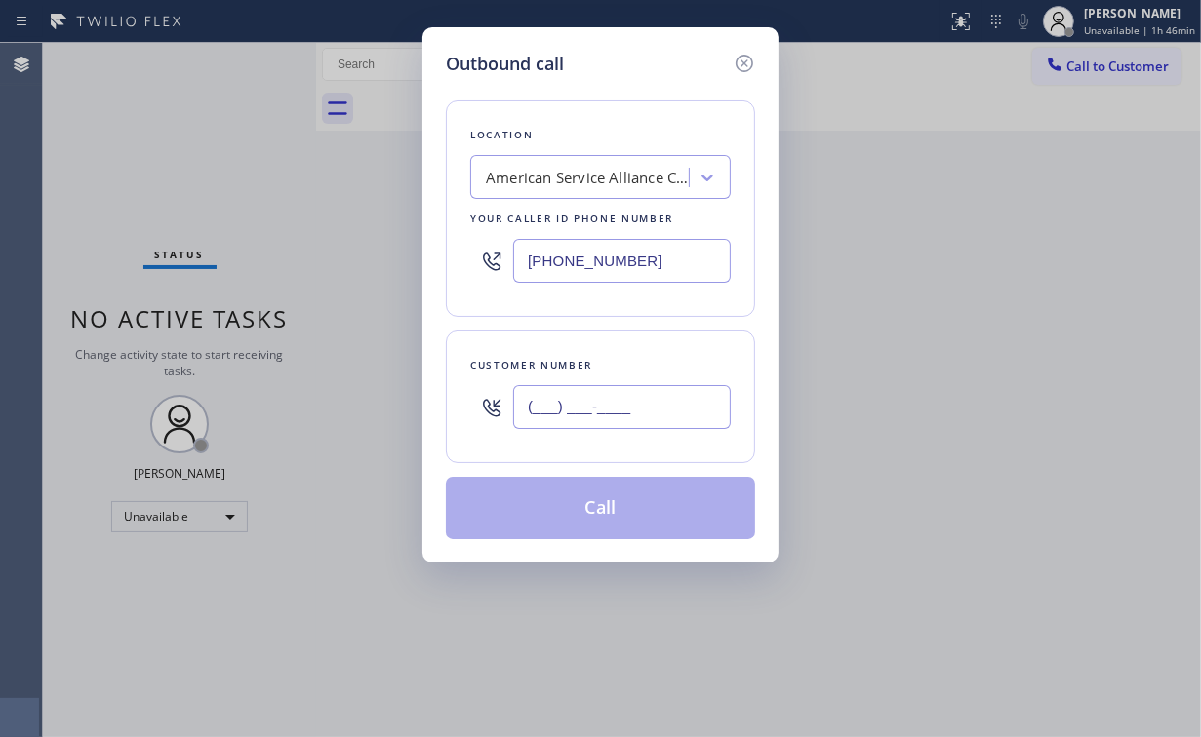
drag, startPoint x: 630, startPoint y: 408, endPoint x: 655, endPoint y: 396, distance: 27.0
click at [630, 409] on input "(___) ___-____" at bounding box center [622, 407] width 218 height 44
paste input "949) 945-4506"
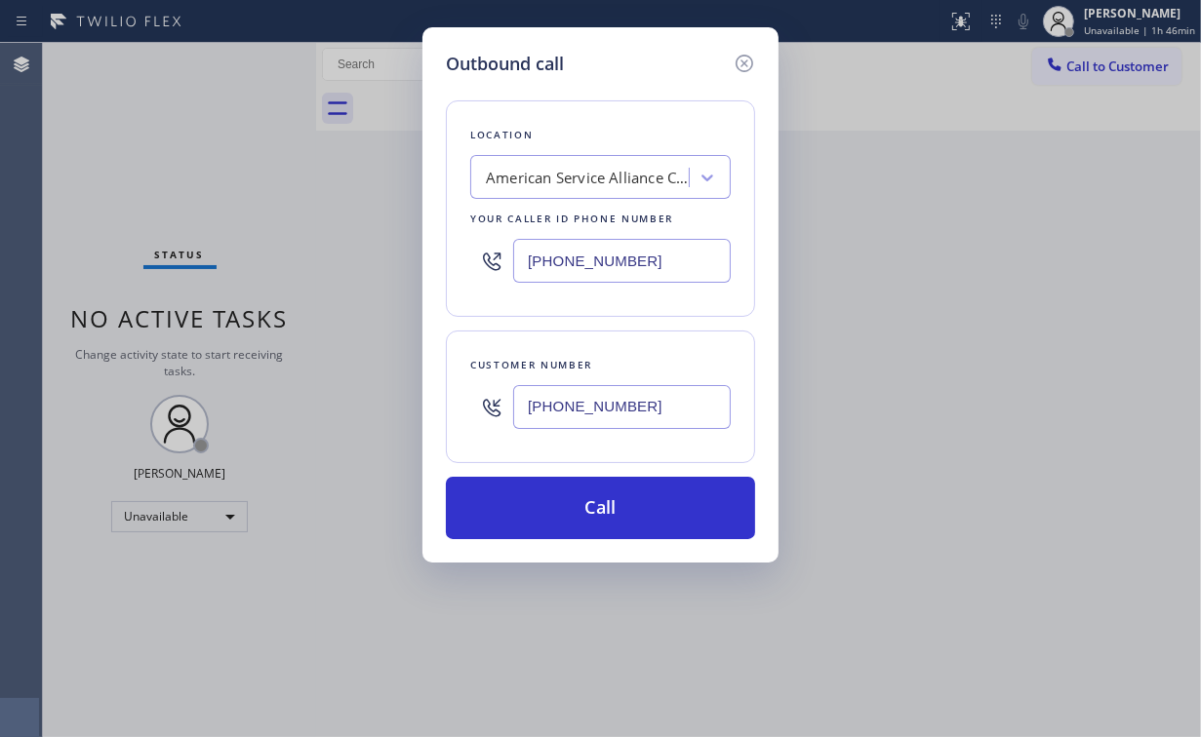
type input "[PHONE_NUMBER]"
click at [649, 122] on div "Location American Service Alliance [GEOGRAPHIC_DATA] Your caller id phone numbe…" at bounding box center [600, 208] width 309 height 217
drag, startPoint x: 665, startPoint y: 260, endPoint x: 293, endPoint y: 288, distance: 373.6
click at [452, 270] on div "Location American Service Alliance [GEOGRAPHIC_DATA] Your caller id phone numbe…" at bounding box center [600, 208] width 309 height 217
paste input "855) 731-4952"
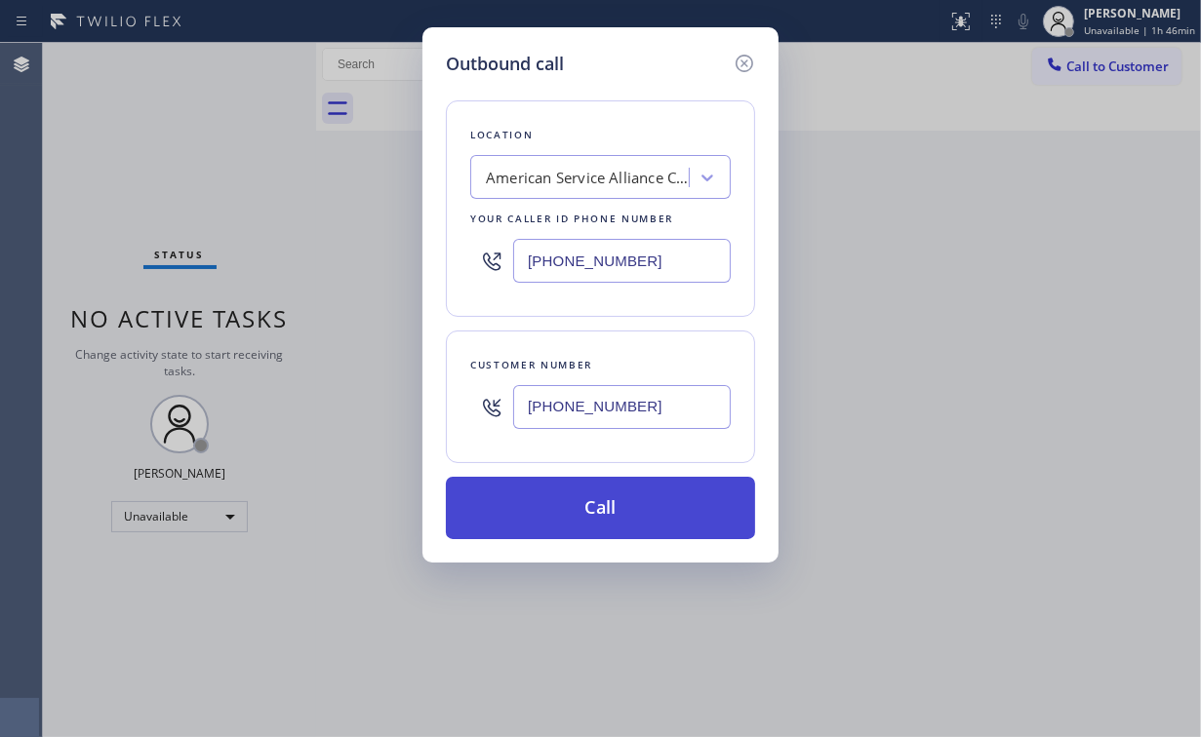
type input "[PHONE_NUMBER]"
click at [636, 520] on button "Call" at bounding box center [600, 508] width 309 height 62
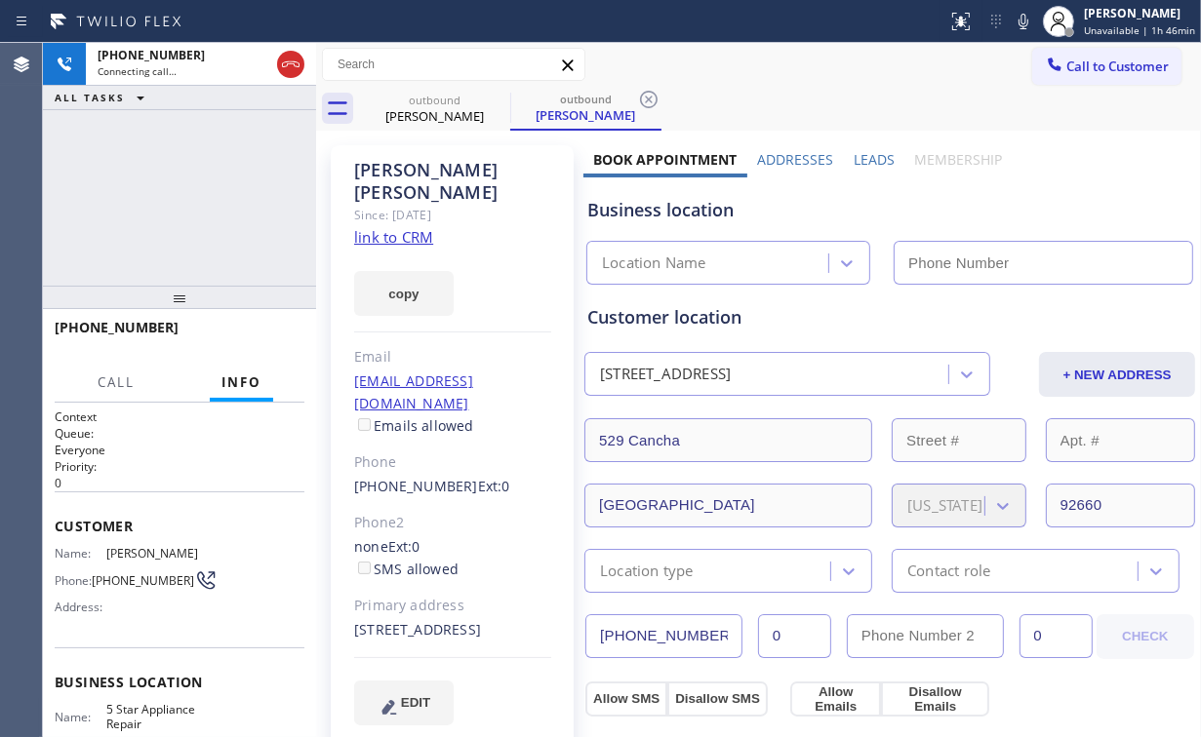
click at [160, 191] on div "[PHONE_NUMBER] Connecting call… ALL TASKS ALL TASKS ACTIVE TASKS TASKS IN WRAP …" at bounding box center [179, 164] width 273 height 243
type input "[PHONE_NUMBER]"
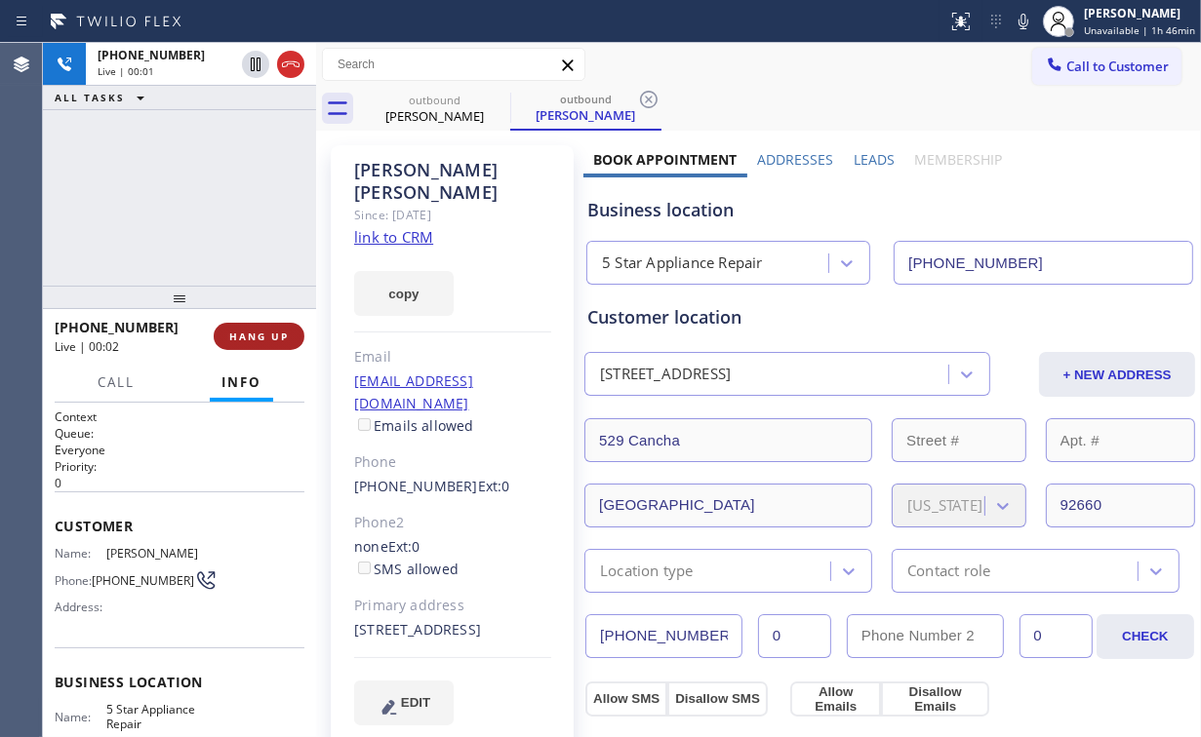
click at [277, 336] on span "HANG UP" at bounding box center [259, 337] width 60 height 14
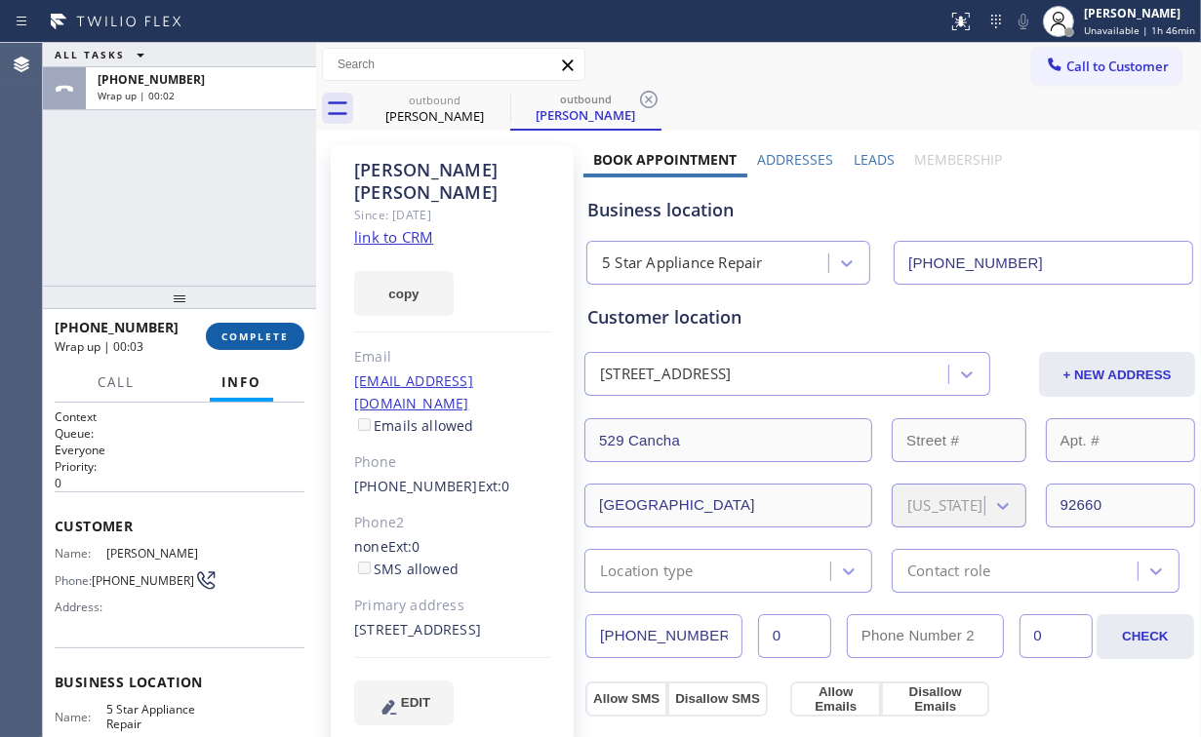
click at [276, 337] on span "COMPLETE" at bounding box center [254, 337] width 67 height 14
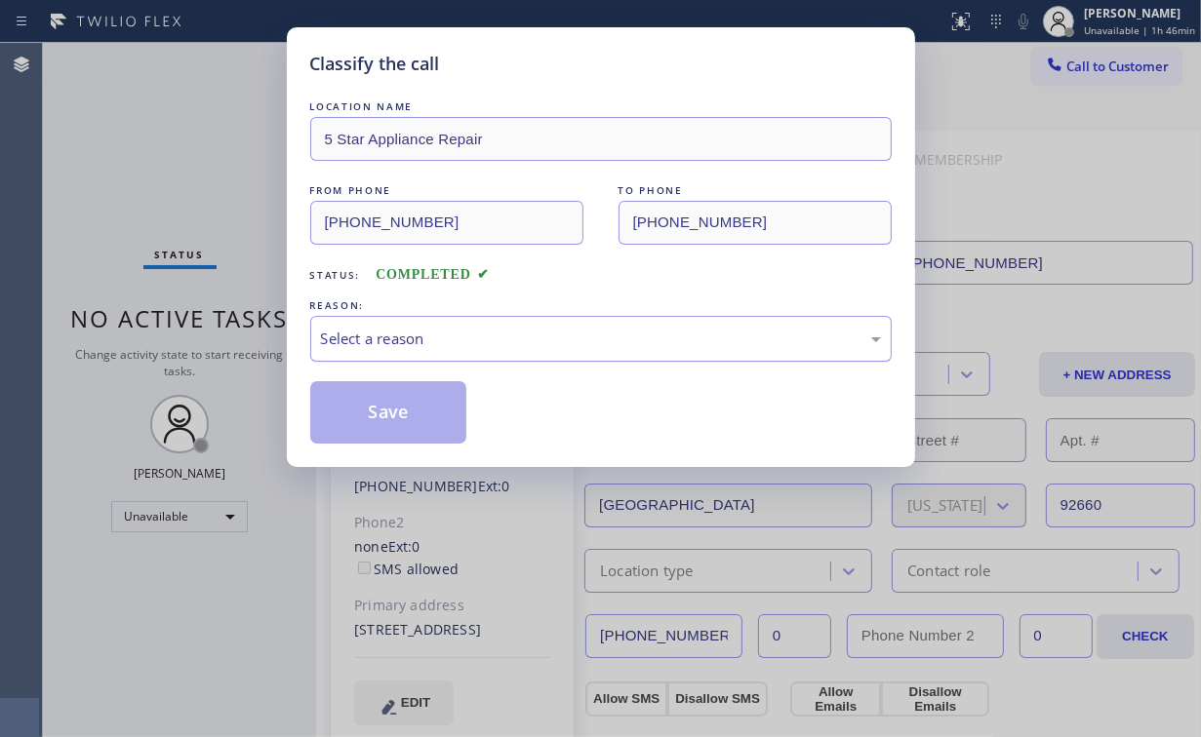
drag, startPoint x: 366, startPoint y: 335, endPoint x: 378, endPoint y: 357, distance: 25.8
click at [367, 335] on div "Select a reason" at bounding box center [601, 339] width 560 height 22
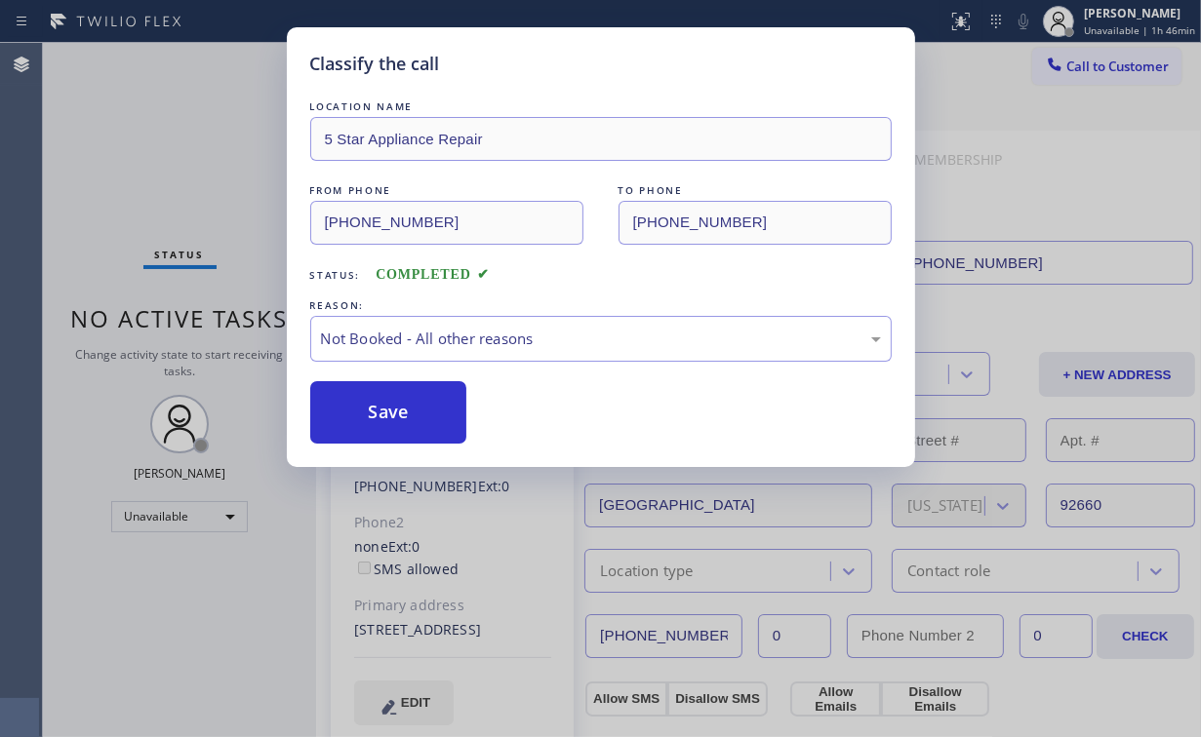
drag, startPoint x: 386, startPoint y: 421, endPoint x: 378, endPoint y: 378, distance: 43.6
click at [389, 420] on button "Save" at bounding box center [388, 412] width 157 height 62
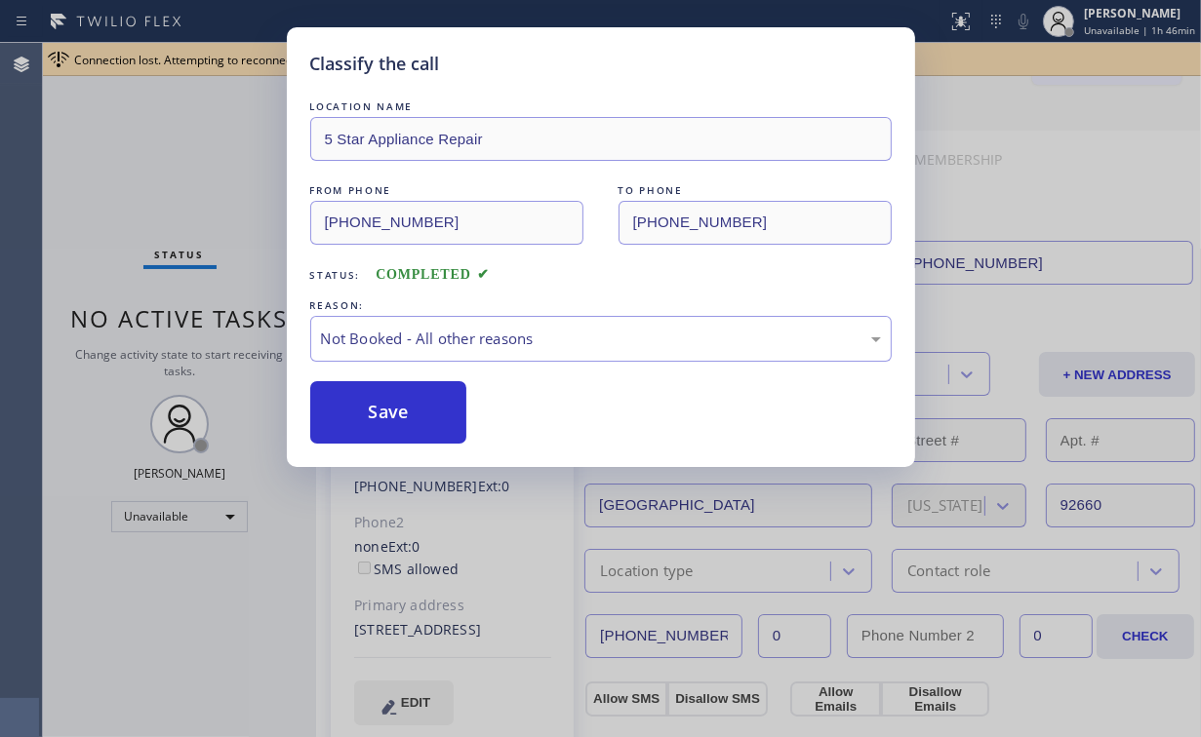
click at [211, 151] on div "Classify the call LOCATION NAME 5 Star Appliance Repair FROM PHONE [PHONE_NUMBE…" at bounding box center [600, 368] width 1201 height 737
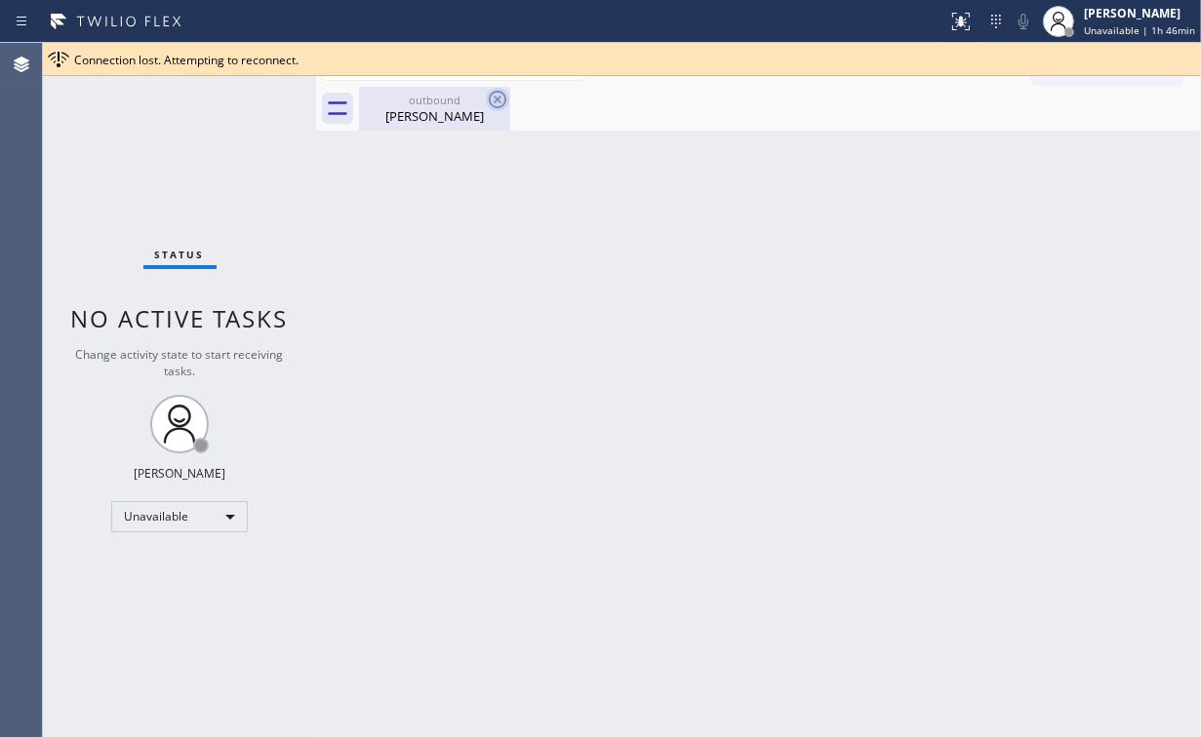
drag, startPoint x: 413, startPoint y: 103, endPoint x: 496, endPoint y: 108, distance: 84.0
click at [417, 105] on div "outbound" at bounding box center [434, 100] width 147 height 15
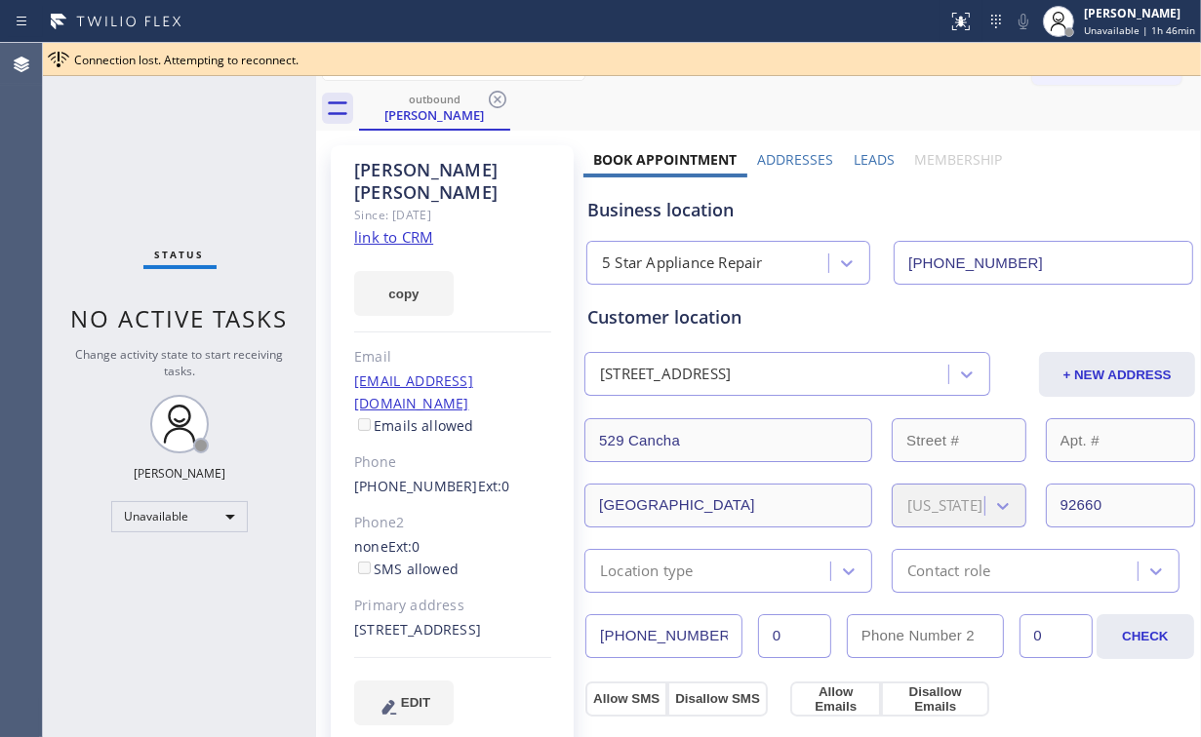
click at [494, 100] on icon at bounding box center [497, 99] width 23 height 23
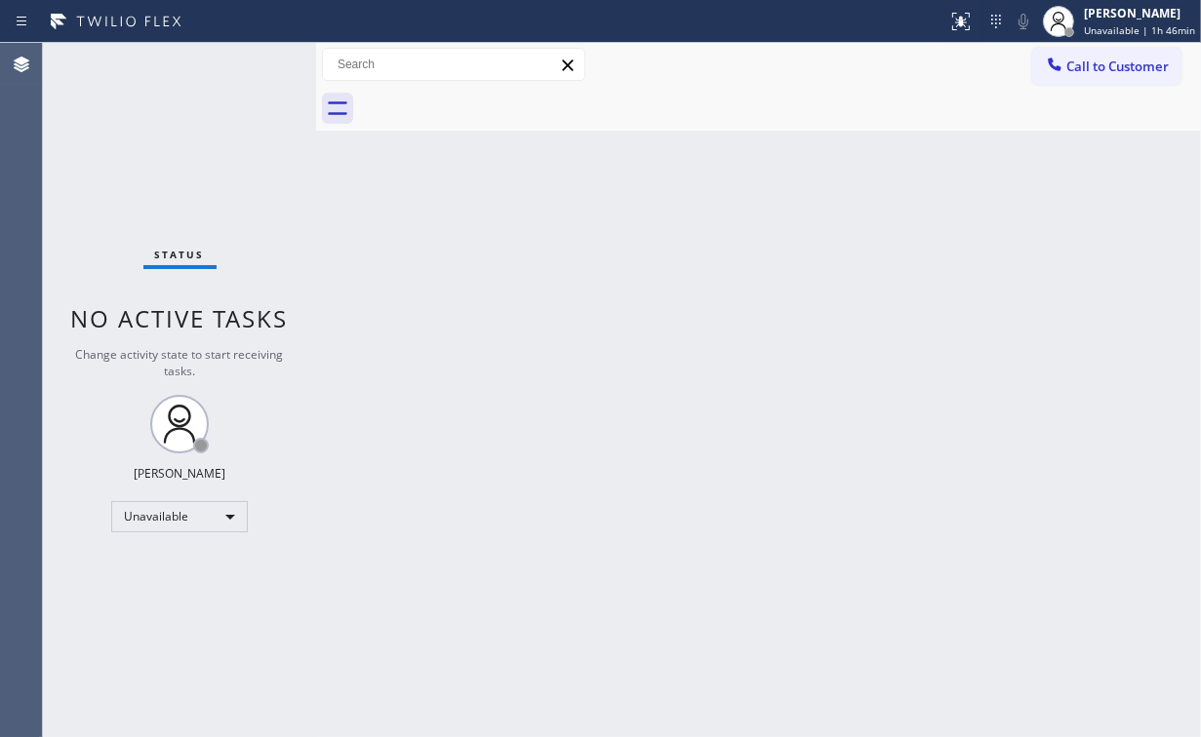
click at [614, 275] on div "Back to Dashboard Change Sender ID Customers Technicians Select a contact Outbo…" at bounding box center [758, 390] width 885 height 694
click at [156, 117] on div "Status No active tasks Change activity state to start receiving tasks. [PERSON_…" at bounding box center [179, 390] width 273 height 694
click at [1103, 57] on button "Call to Customer" at bounding box center [1106, 66] width 149 height 37
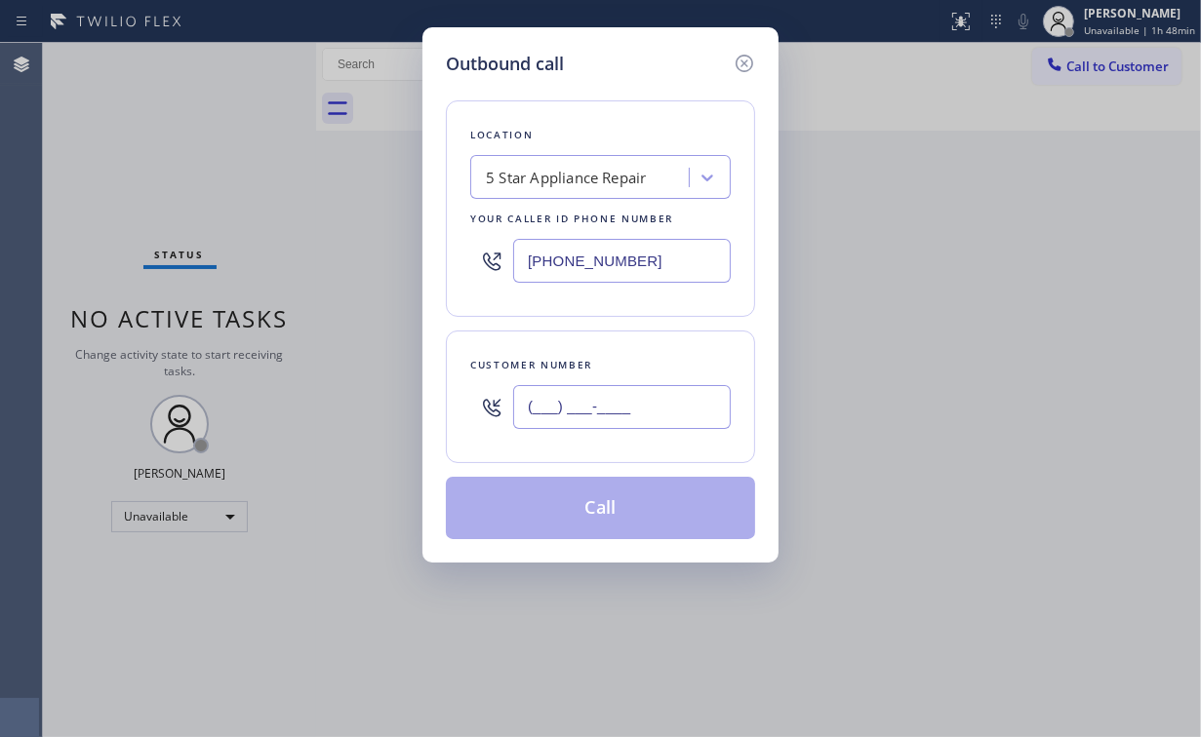
click at [630, 396] on input "(___) ___-____" at bounding box center [622, 407] width 218 height 44
paste input "562) 852-4561"
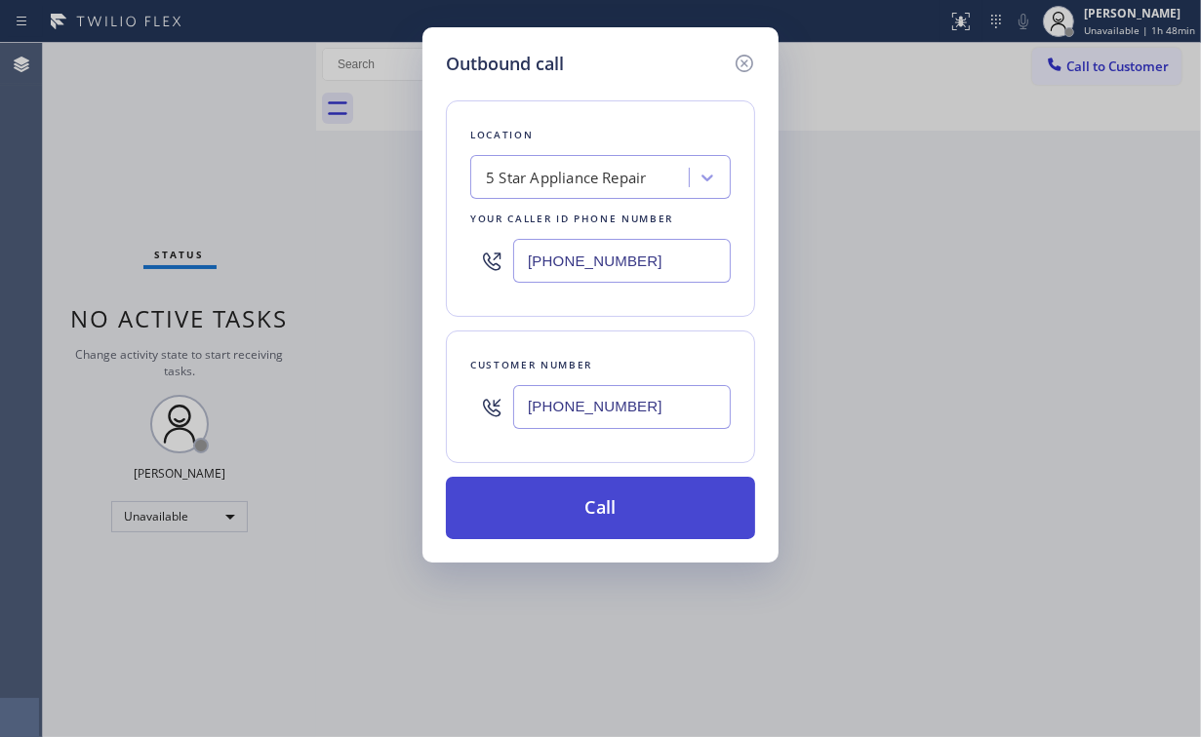
type input "[PHONE_NUMBER]"
click at [595, 508] on button "Call" at bounding box center [600, 508] width 309 height 62
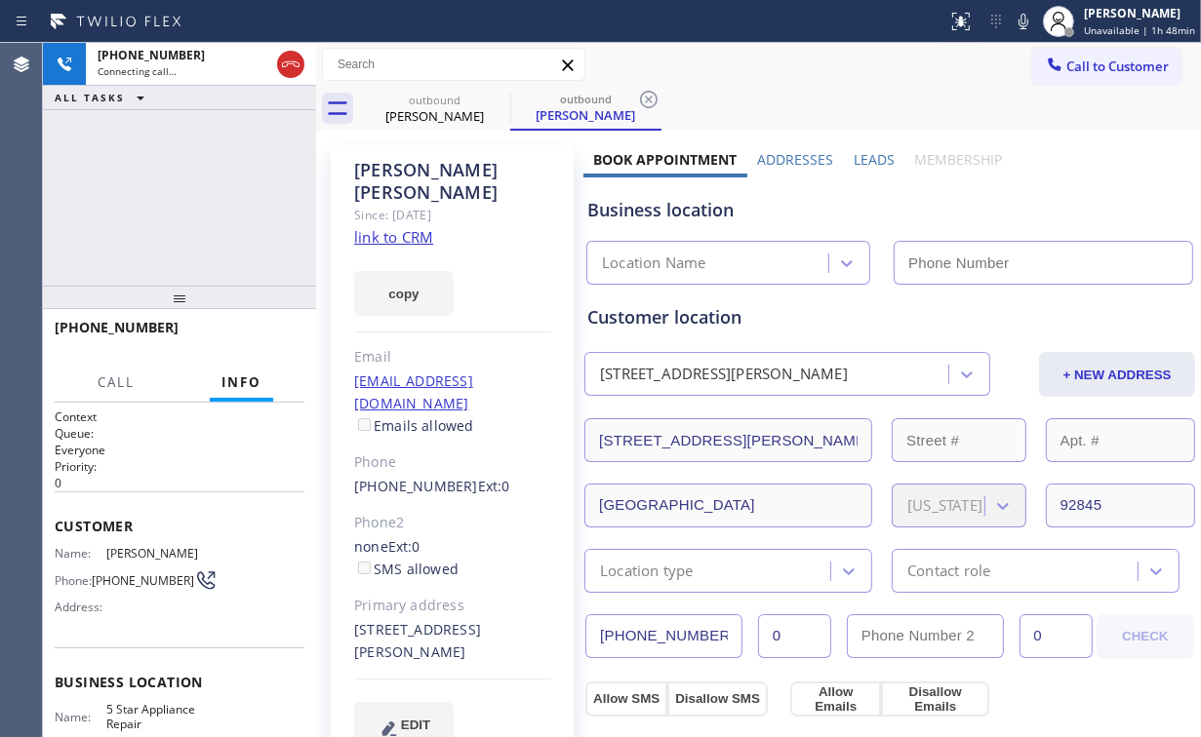
click at [225, 191] on div "[PHONE_NUMBER] Connecting call… ALL TASKS ALL TASKS ACTIVE TASKS TASKS IN WRAP …" at bounding box center [179, 164] width 273 height 243
type input "[PHONE_NUMBER]"
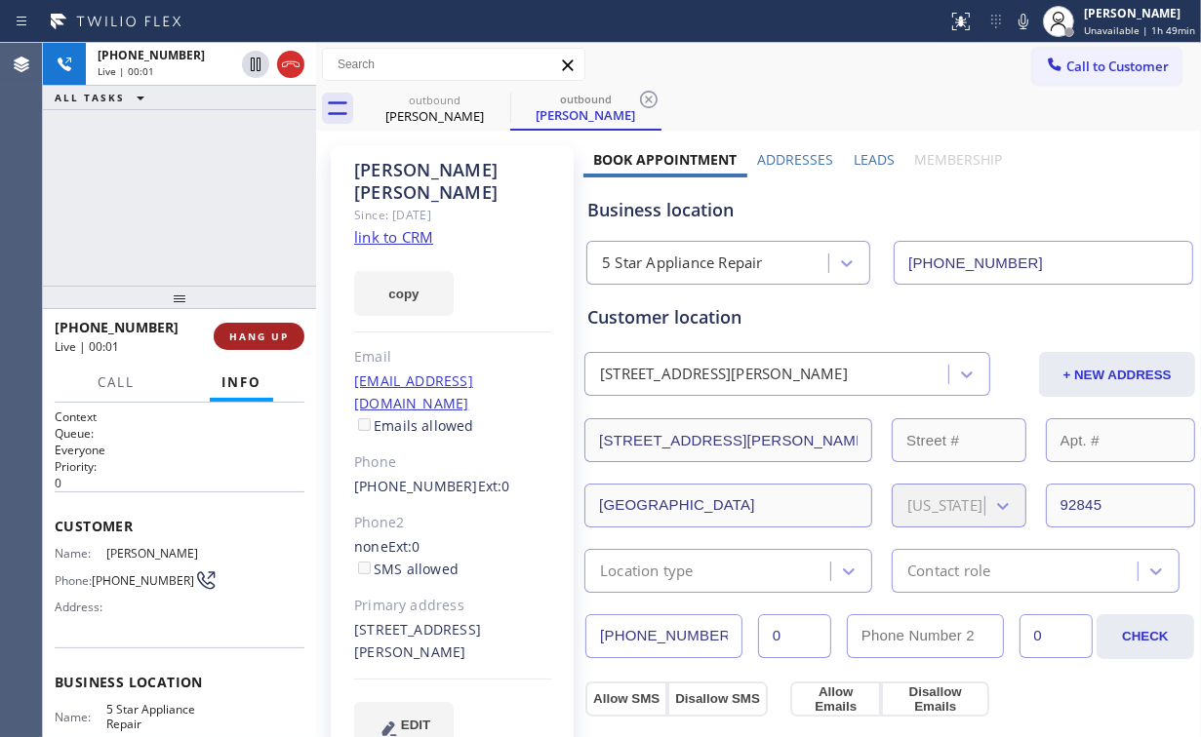
click at [291, 332] on button "HANG UP" at bounding box center [259, 336] width 91 height 27
click at [285, 335] on span "HANG UP" at bounding box center [259, 337] width 60 height 14
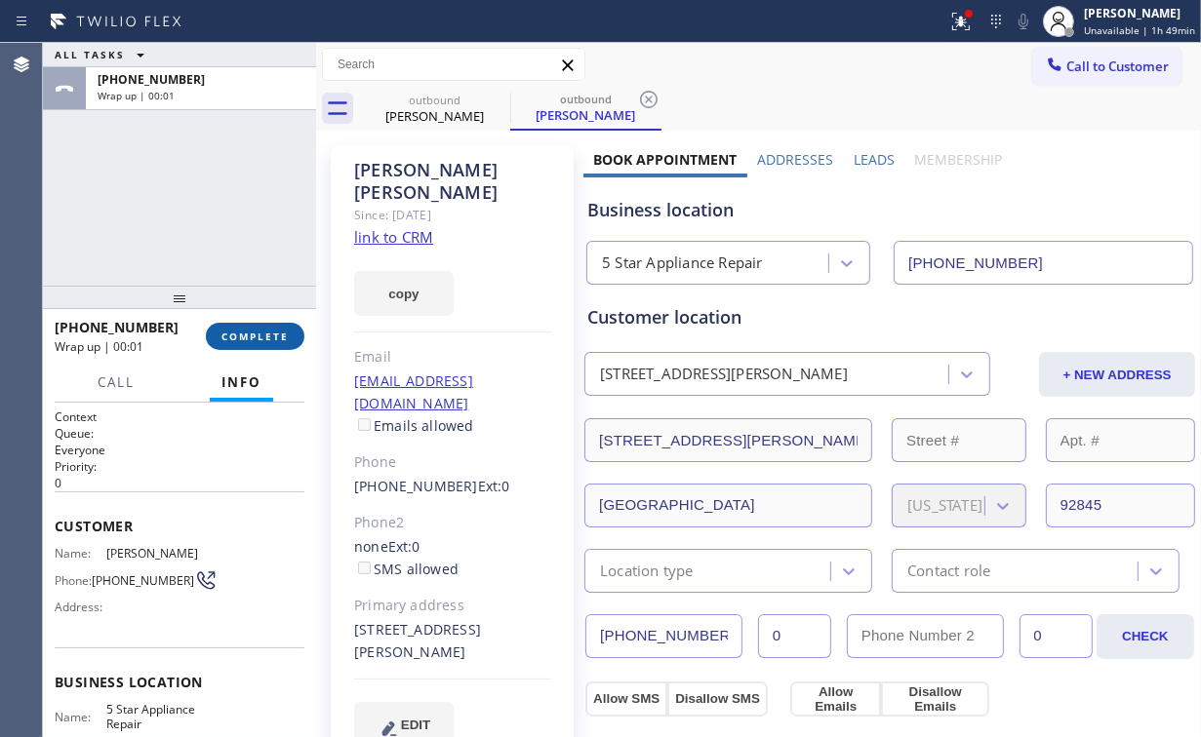
click at [285, 342] on span "COMPLETE" at bounding box center [254, 337] width 67 height 14
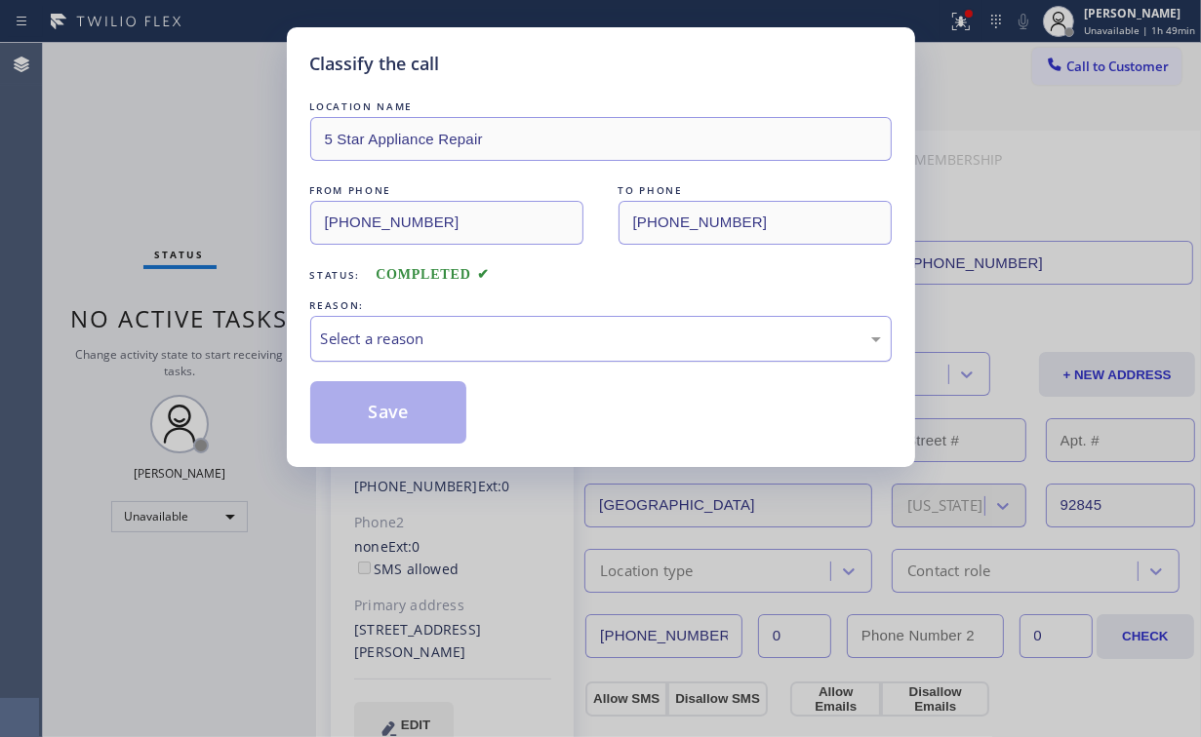
click at [444, 343] on div "Select a reason" at bounding box center [601, 339] width 560 height 22
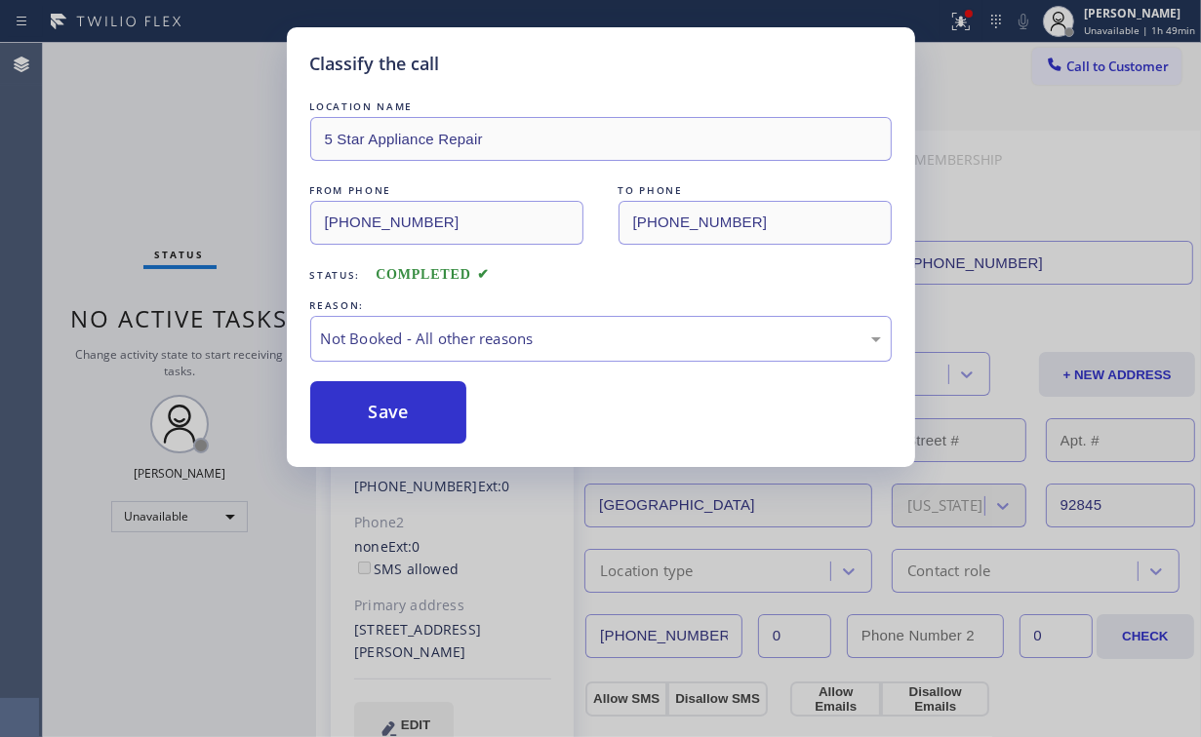
drag, startPoint x: 430, startPoint y: 417, endPoint x: 256, endPoint y: 233, distance: 253.2
click at [429, 413] on button "Save" at bounding box center [388, 412] width 157 height 62
click at [215, 194] on div "Classify the call LOCATION NAME 5 Star Appliance Repair FROM PHONE [PHONE_NUMBE…" at bounding box center [600, 368] width 1201 height 737
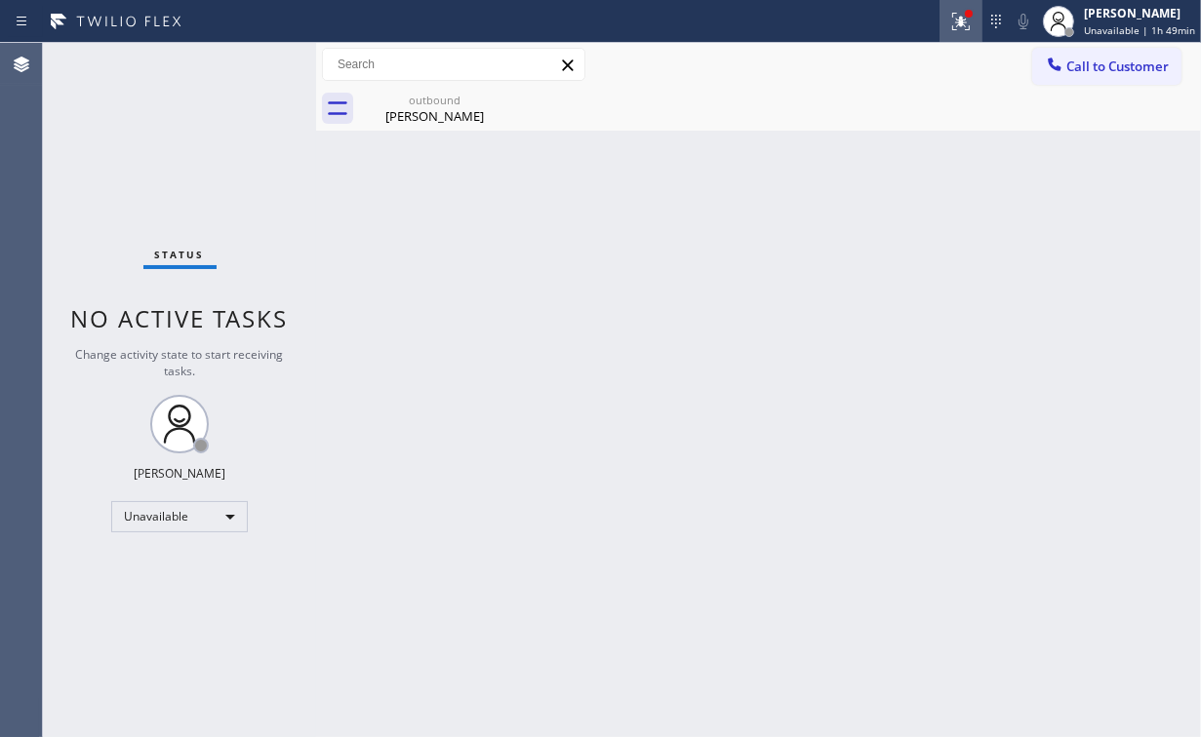
drag, startPoint x: 981, startPoint y: 15, endPoint x: 964, endPoint y: 37, distance: 28.5
click at [980, 18] on div at bounding box center [960, 21] width 43 height 23
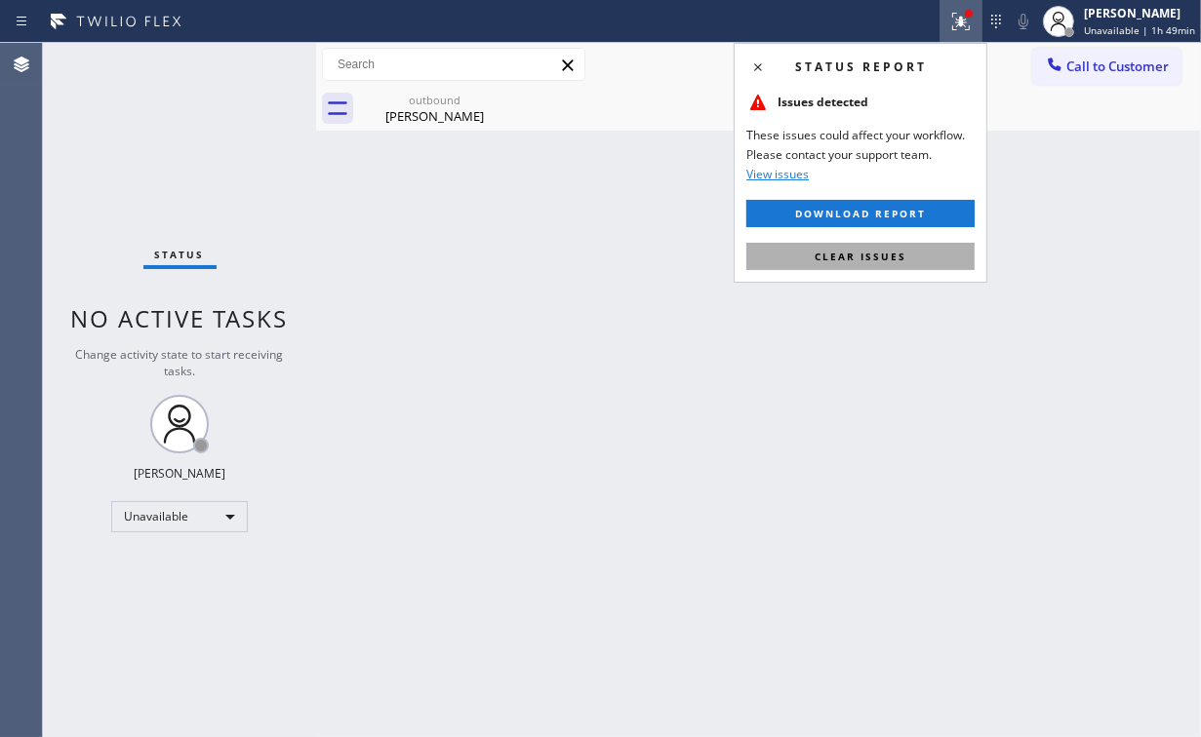
click at [857, 258] on span "Clear issues" at bounding box center [860, 257] width 92 height 14
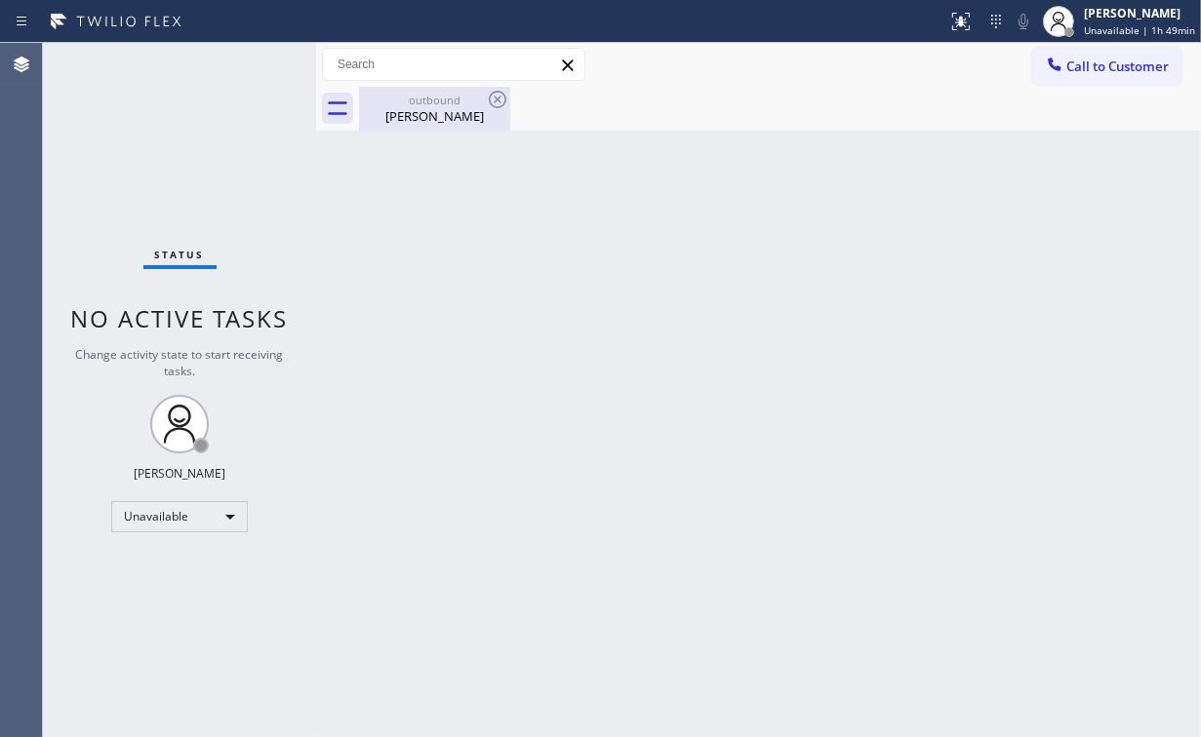
click at [436, 109] on div "[PERSON_NAME]" at bounding box center [434, 116] width 147 height 18
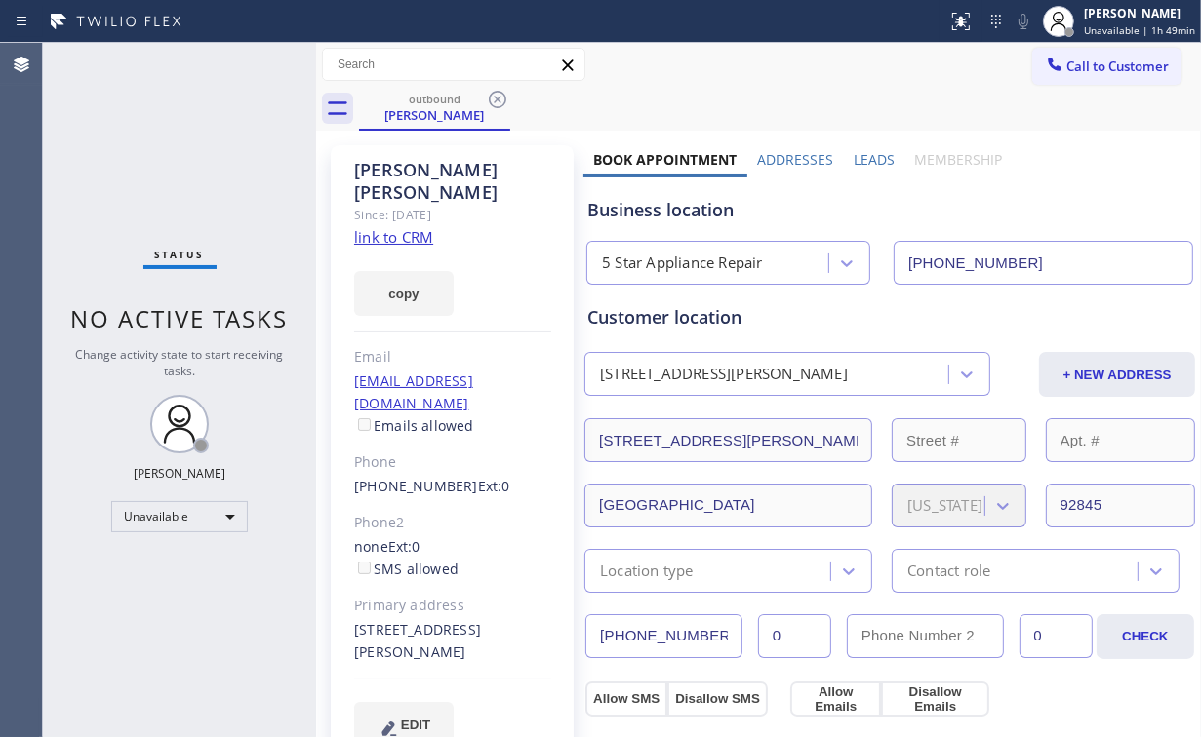
click at [496, 99] on icon at bounding box center [498, 100] width 18 height 18
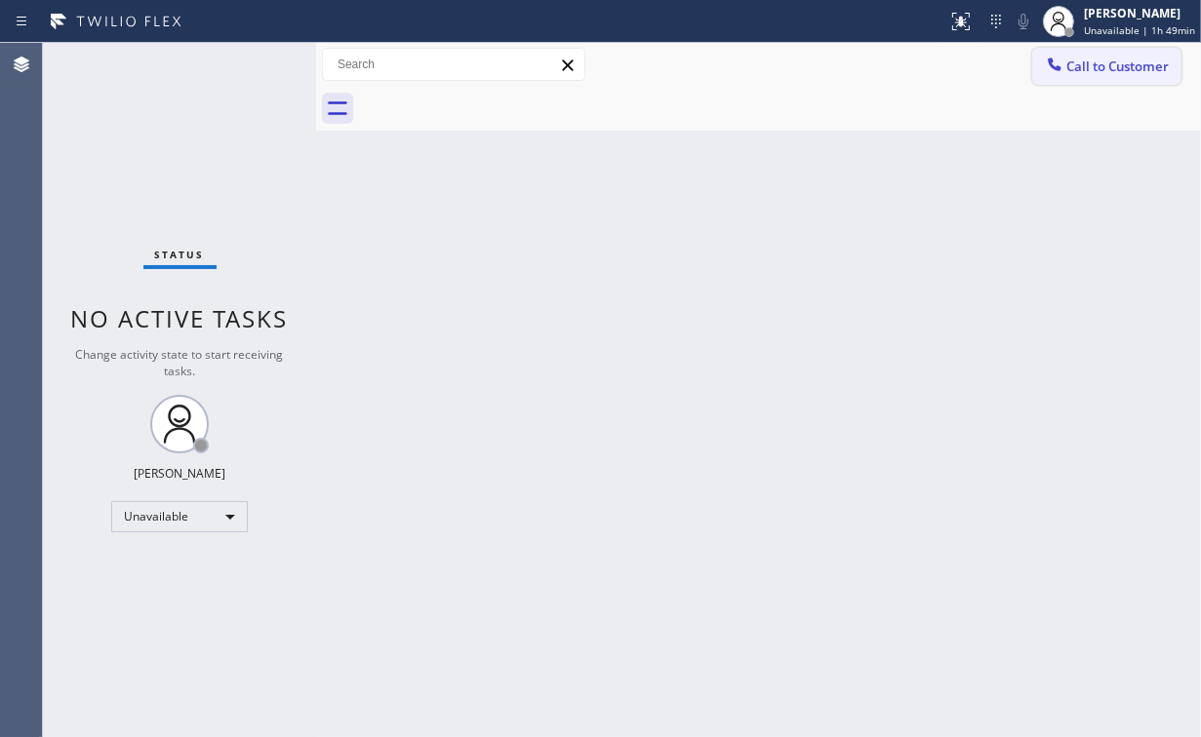
drag, startPoint x: 1112, startPoint y: 62, endPoint x: 727, endPoint y: 318, distance: 462.3
click at [1112, 63] on span "Call to Customer" at bounding box center [1117, 67] width 102 height 18
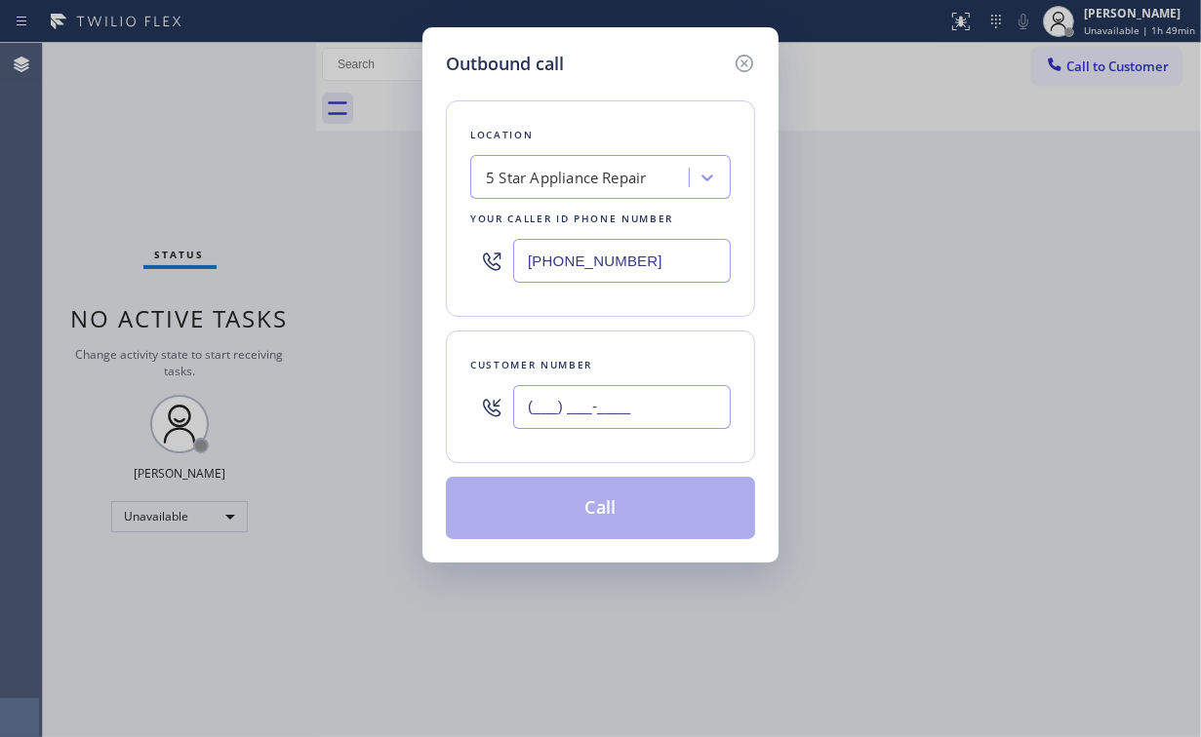
click at [664, 403] on input "(___) ___-____" at bounding box center [622, 407] width 218 height 44
paste input "206) 941-3229"
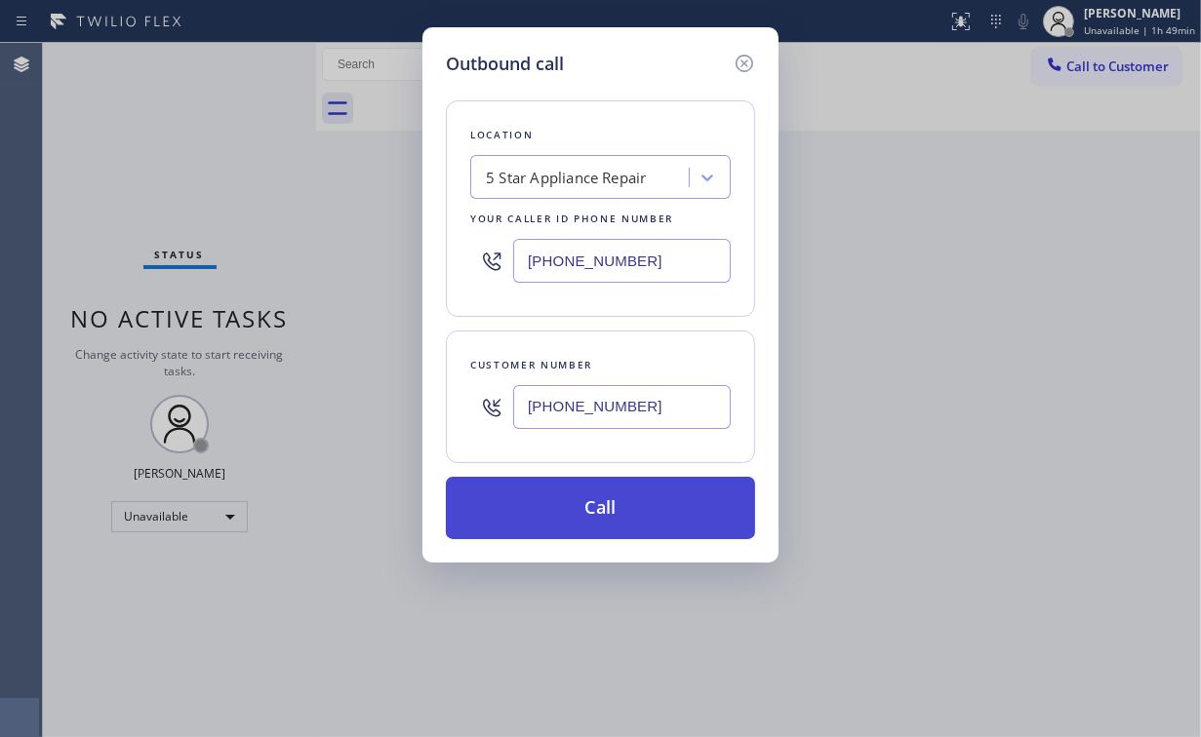
type input "[PHONE_NUMBER]"
click at [592, 501] on button "Call" at bounding box center [600, 508] width 309 height 62
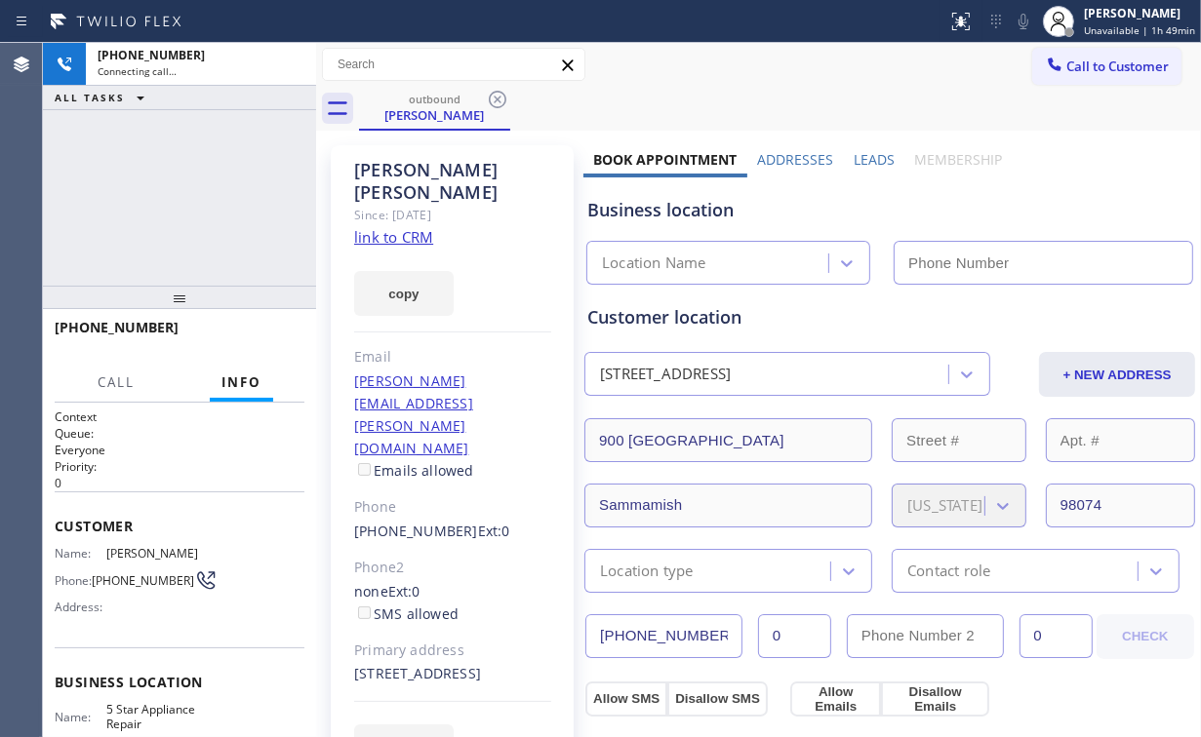
click at [304, 186] on div "[PHONE_NUMBER] Connecting call… ALL TASKS ALL TASKS ACTIVE TASKS TASKS IN WRAP …" at bounding box center [179, 164] width 273 height 243
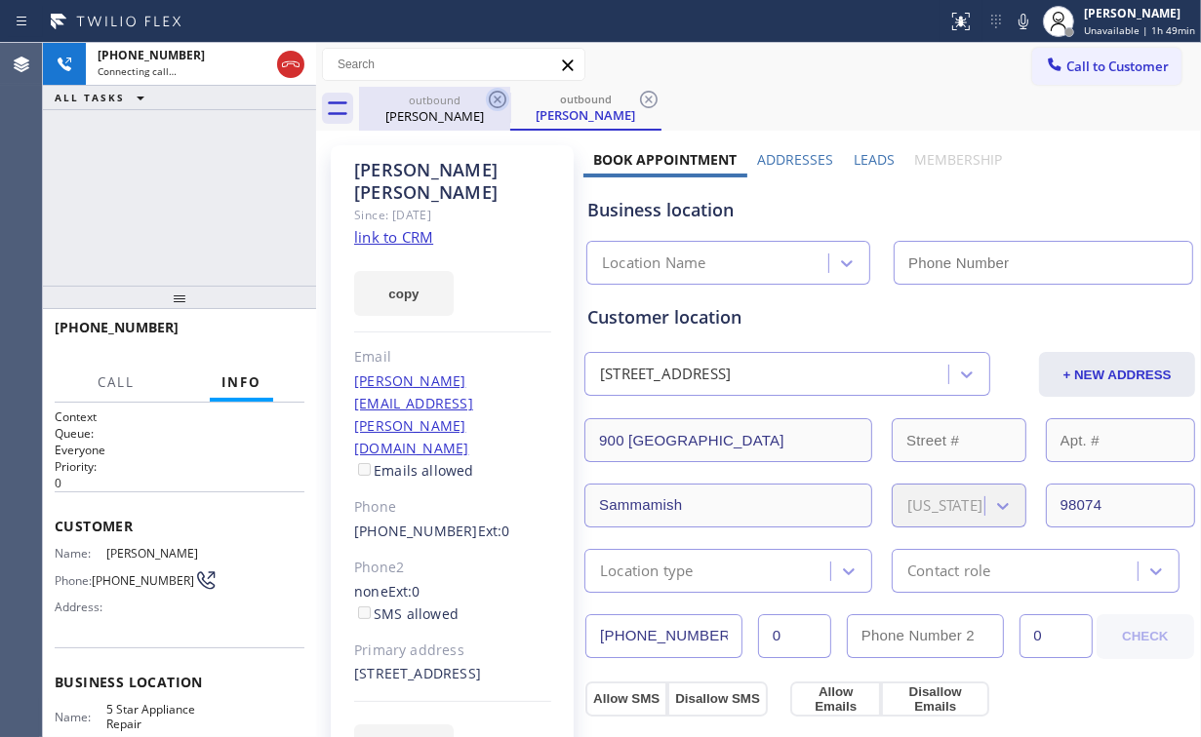
drag, startPoint x: 438, startPoint y: 109, endPoint x: 498, endPoint y: 102, distance: 60.9
click at [439, 109] on div "[PERSON_NAME]" at bounding box center [434, 116] width 147 height 18
click at [496, 99] on icon at bounding box center [498, 100] width 18 height 18
type input "[PHONE_NUMBER]"
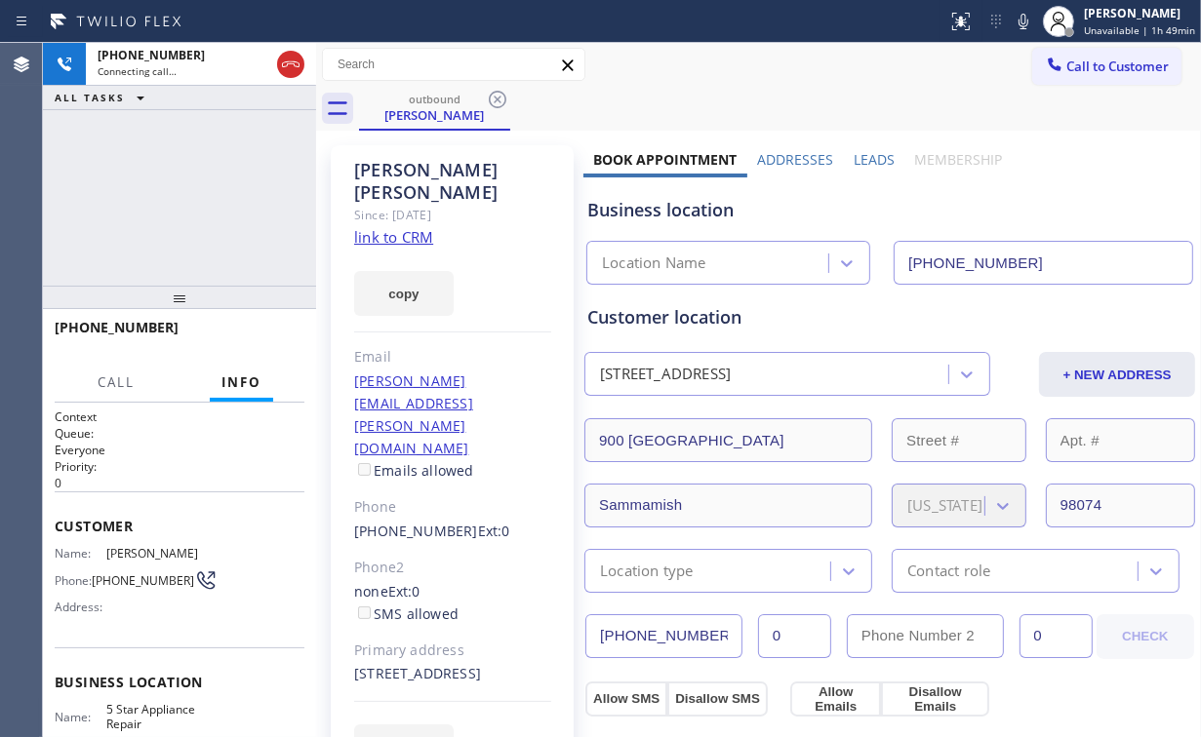
click at [170, 179] on div "[PHONE_NUMBER] Connecting call… ALL TASKS ALL TASKS ACTIVE TASKS TASKS IN WRAP …" at bounding box center [179, 164] width 273 height 243
drag, startPoint x: 704, startPoint y: 321, endPoint x: 760, endPoint y: 323, distance: 55.6
click at [710, 322] on div "Customer location" at bounding box center [889, 317] width 605 height 26
click at [765, 323] on div "Customer location" at bounding box center [889, 317] width 605 height 26
drag, startPoint x: 79, startPoint y: 145, endPoint x: 125, endPoint y: 148, distance: 45.9
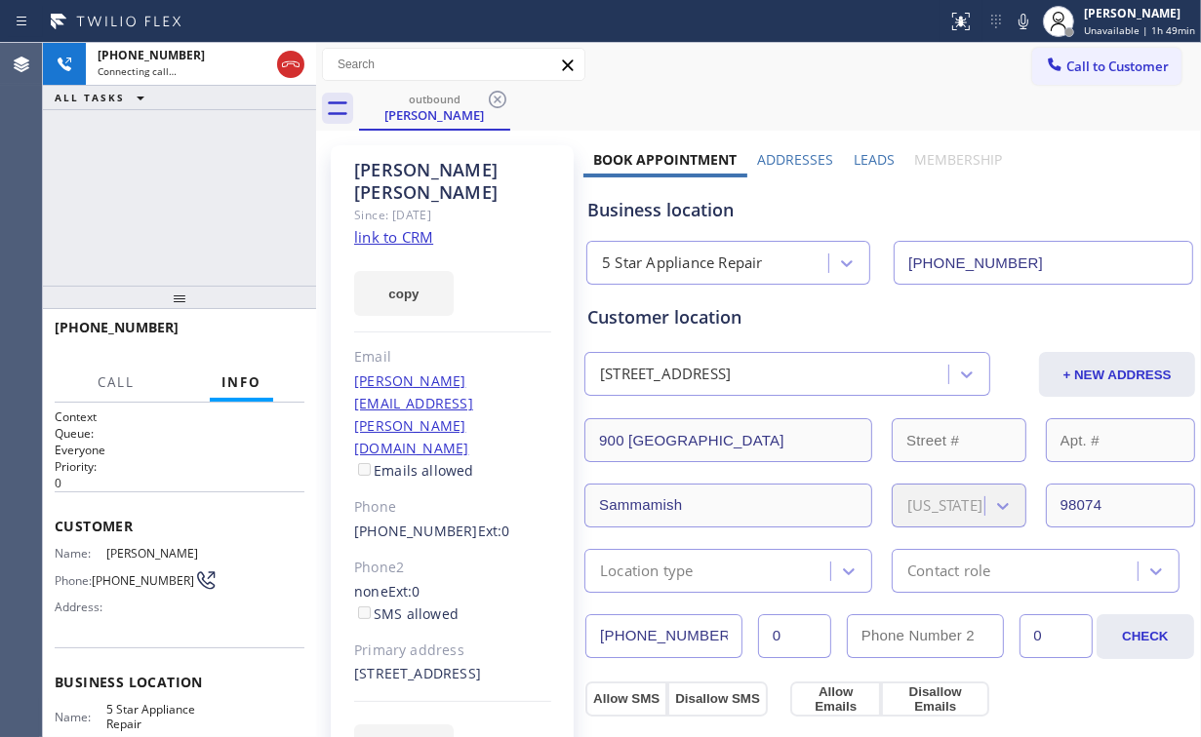
click at [81, 145] on div "[PHONE_NUMBER] Connecting call… ALL TASKS ALL TASKS ACTIVE TASKS TASKS IN WRAP …" at bounding box center [179, 164] width 273 height 243
click at [176, 158] on div "[PHONE_NUMBER] Connecting call… ALL TASKS ALL TASKS ACTIVE TASKS TASKS IN WRAP …" at bounding box center [179, 164] width 273 height 243
click at [266, 336] on span "HANG UP" at bounding box center [259, 337] width 60 height 14
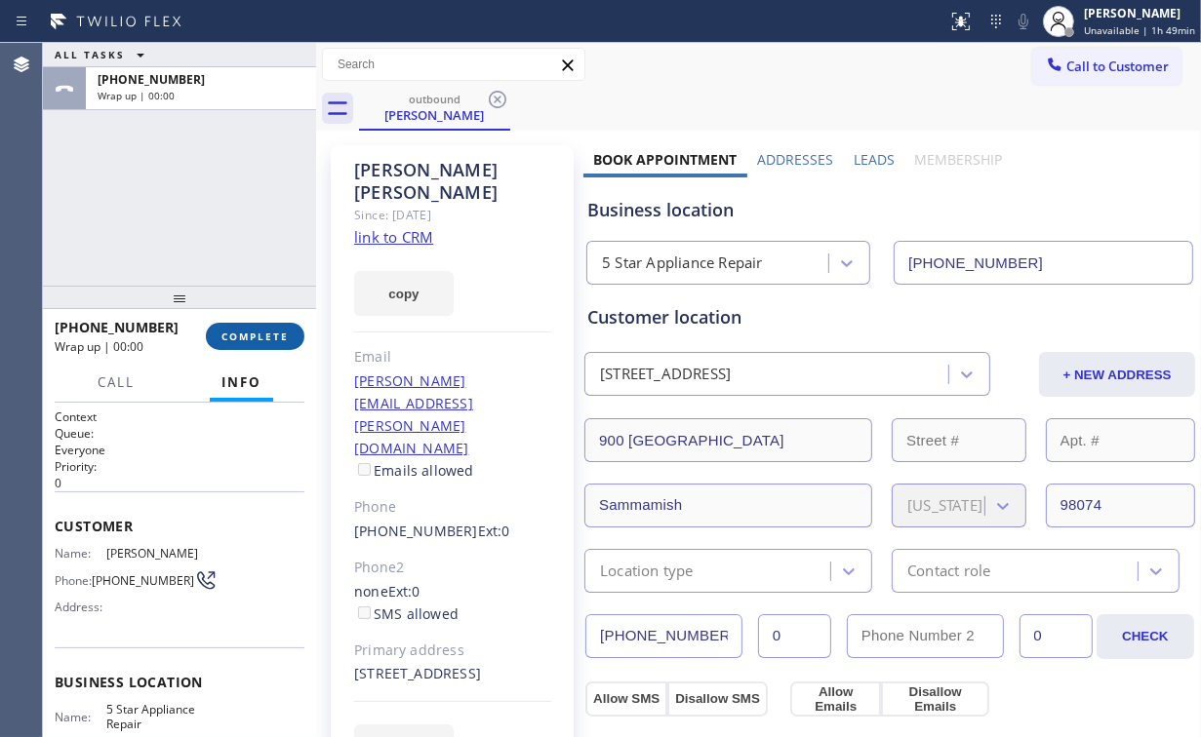
click at [267, 336] on span "COMPLETE" at bounding box center [254, 337] width 67 height 14
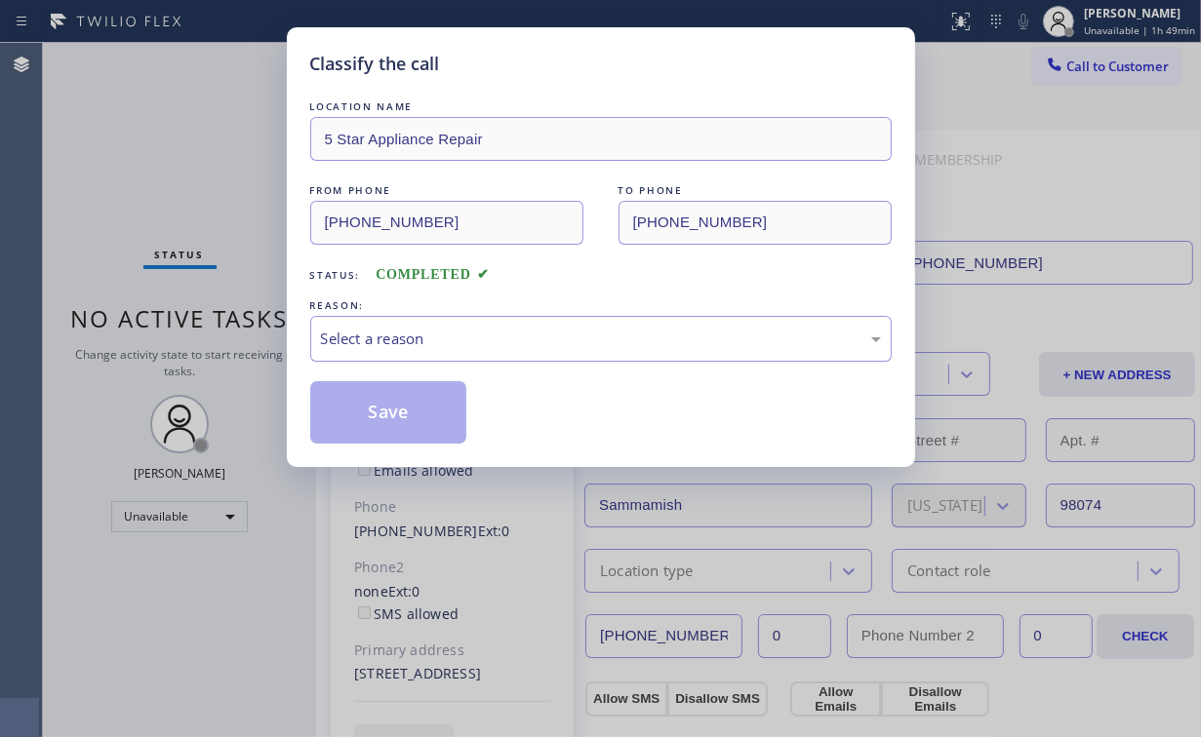
drag, startPoint x: 383, startPoint y: 330, endPoint x: 383, endPoint y: 356, distance: 26.3
click at [384, 332] on div "Select a reason" at bounding box center [601, 339] width 560 height 22
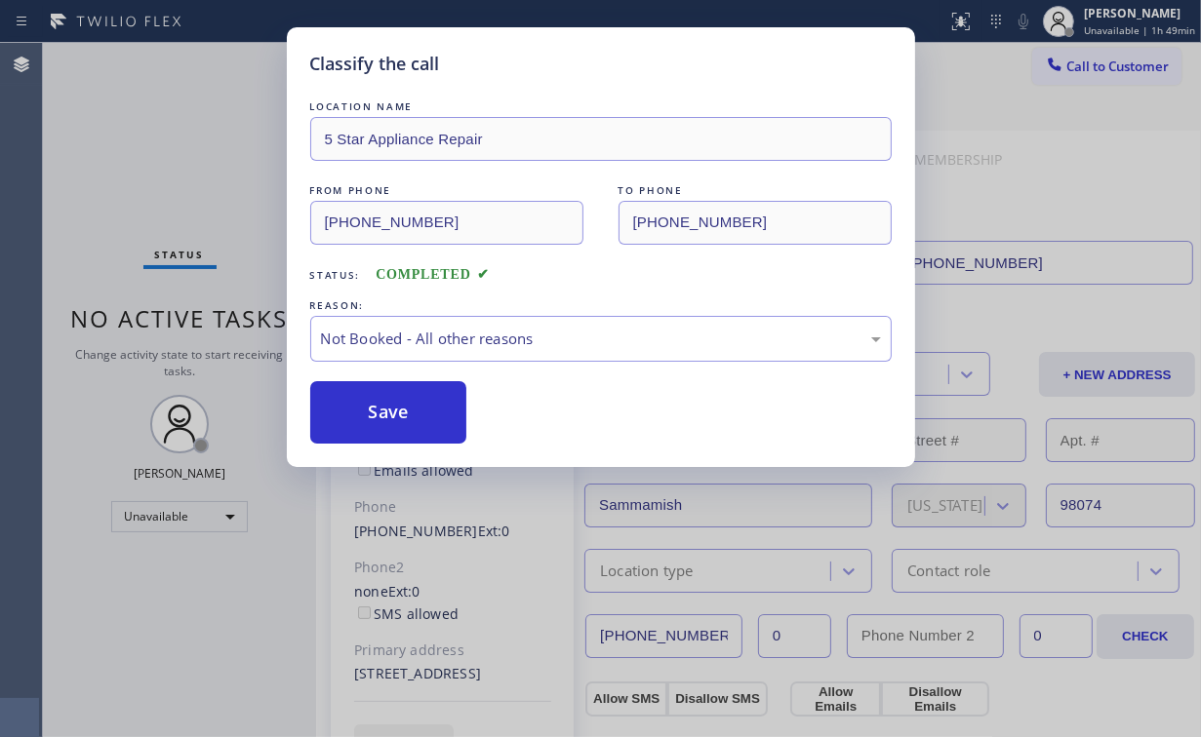
drag, startPoint x: 380, startPoint y: 412, endPoint x: 283, endPoint y: 257, distance: 183.2
click at [381, 412] on button "Save" at bounding box center [388, 412] width 157 height 62
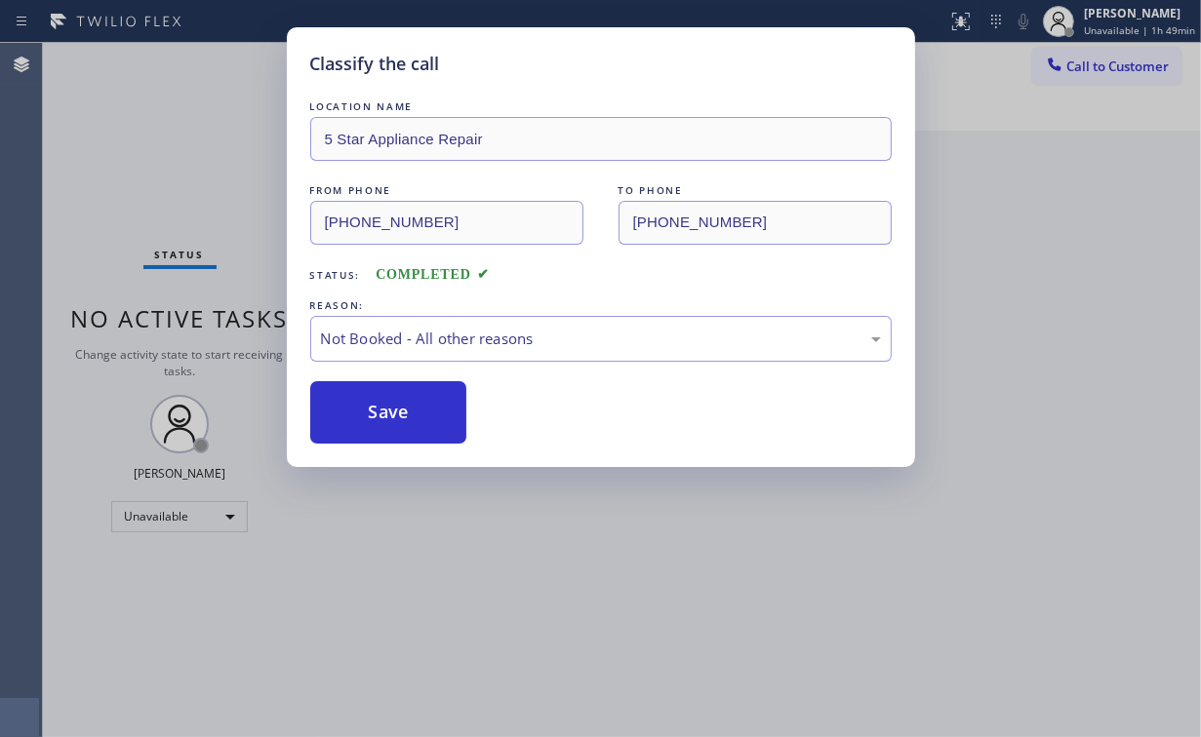
click at [215, 188] on div "Classify the call LOCATION NAME 5 Star Appliance Repair FROM PHONE [PHONE_NUMBE…" at bounding box center [600, 368] width 1201 height 737
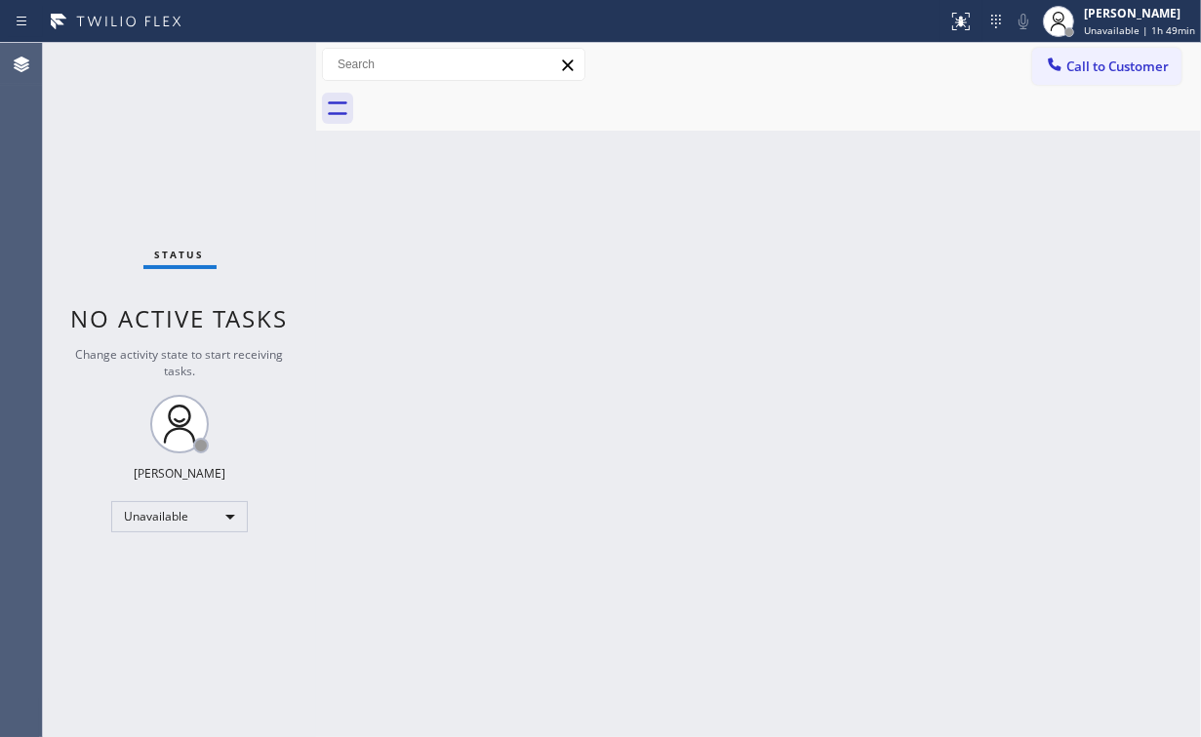
click at [1011, 212] on div "Back to Dashboard Change Sender ID Customers Technicians Select a contact Outbo…" at bounding box center [758, 390] width 885 height 694
drag, startPoint x: 1077, startPoint y: 66, endPoint x: 657, endPoint y: 282, distance: 471.6
click at [1076, 66] on span "Call to Customer" at bounding box center [1117, 67] width 102 height 18
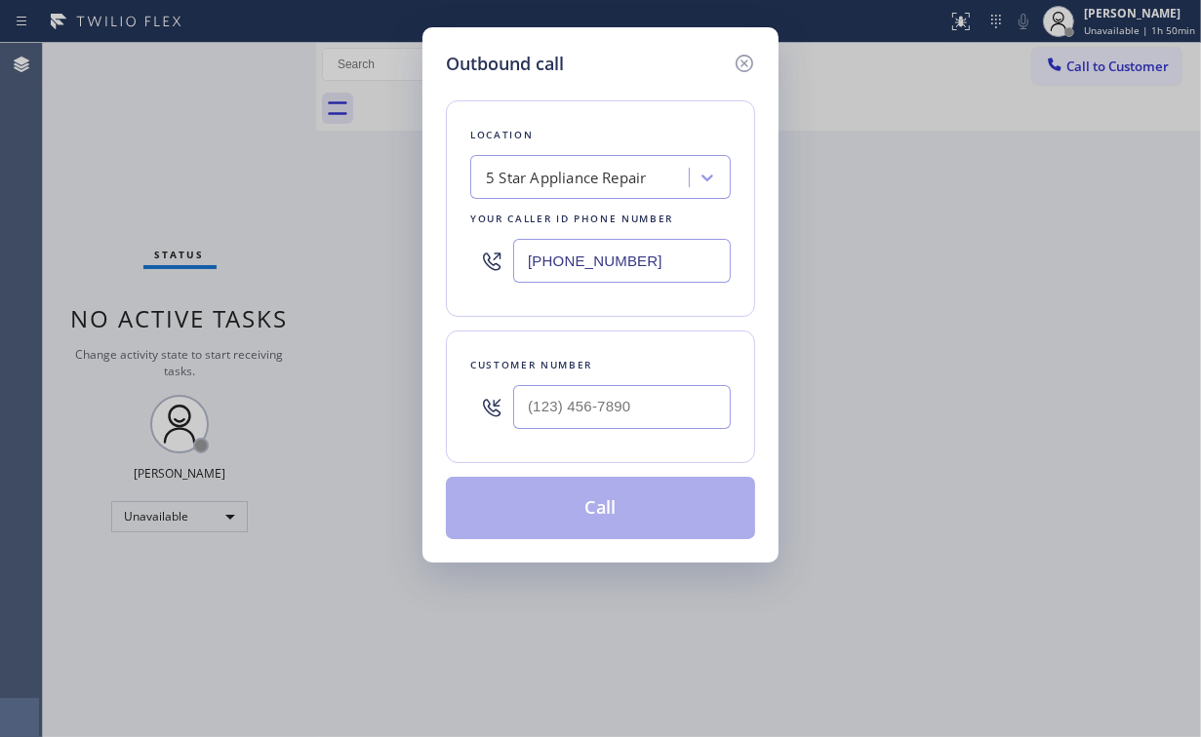
drag, startPoint x: 643, startPoint y: 271, endPoint x: 718, endPoint y: 326, distance: 92.9
click at [332, 282] on div "Outbound call Location 5 Star Appliance Repair Your caller id phone number [PHO…" at bounding box center [600, 368] width 1201 height 737
paste input "213) 566-122"
type input "[PHONE_NUMBER]"
click at [619, 407] on input "(___) ___-____" at bounding box center [622, 407] width 218 height 44
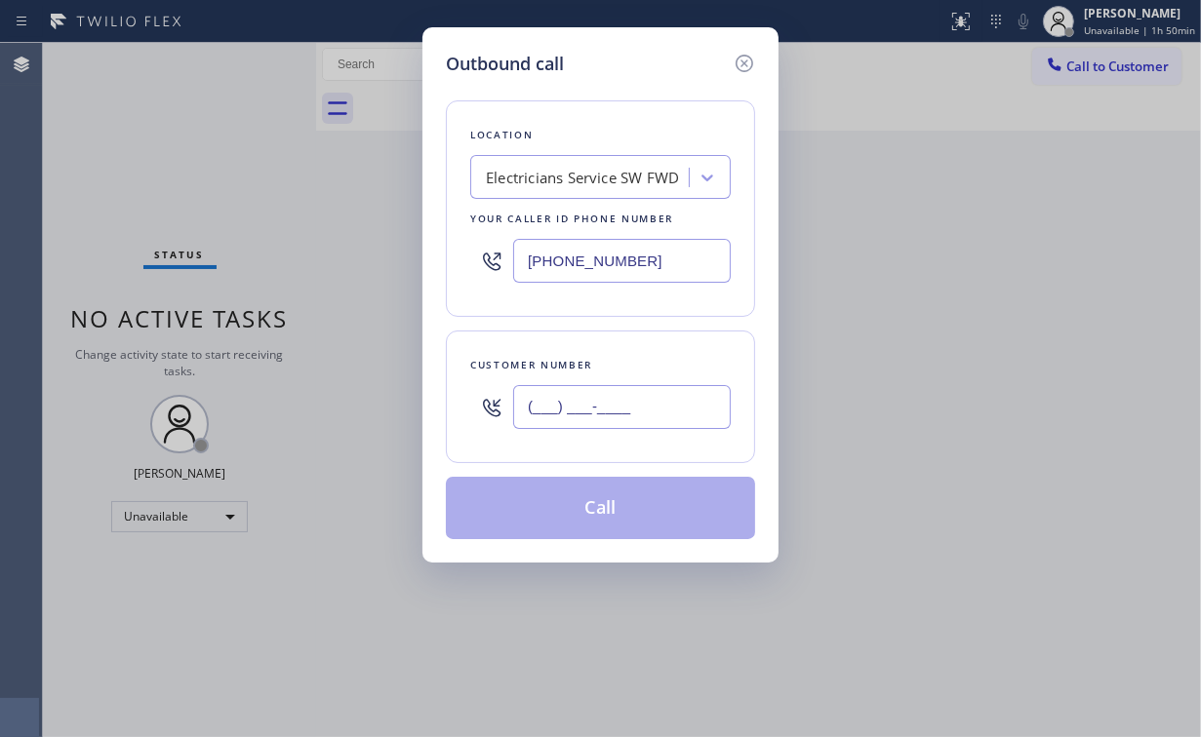
paste input "760) 425-8714"
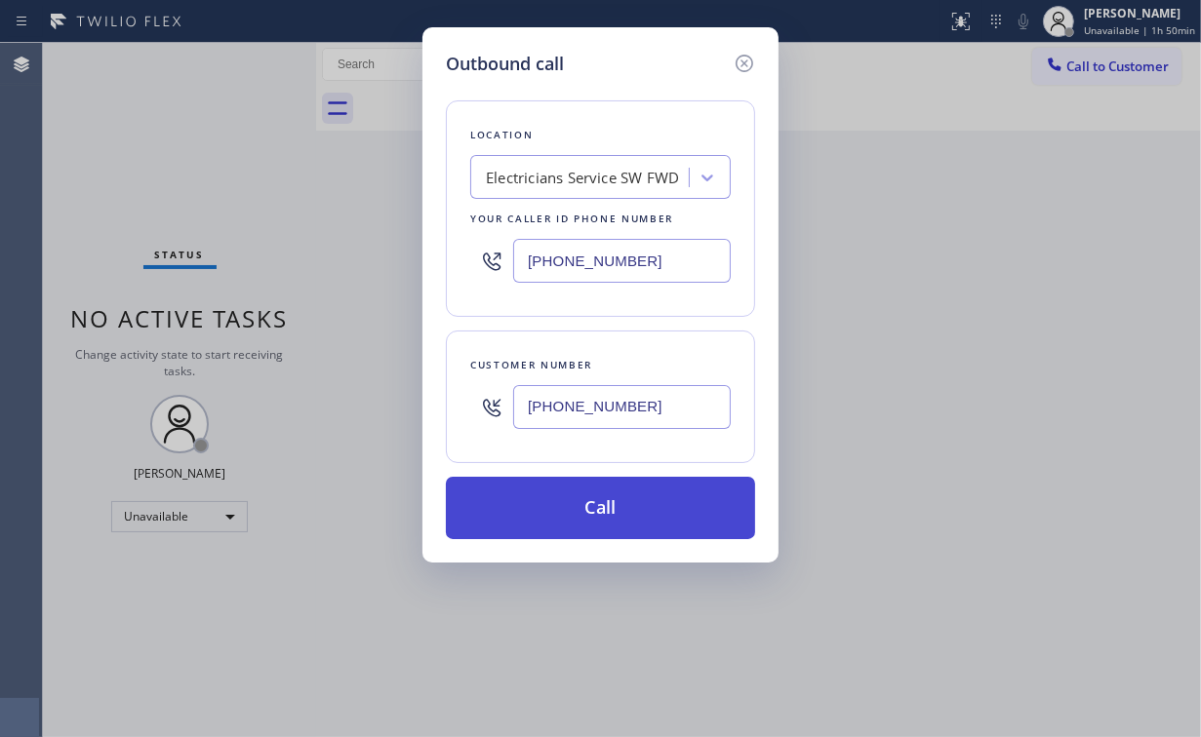
type input "[PHONE_NUMBER]"
click at [589, 518] on button "Call" at bounding box center [600, 508] width 309 height 62
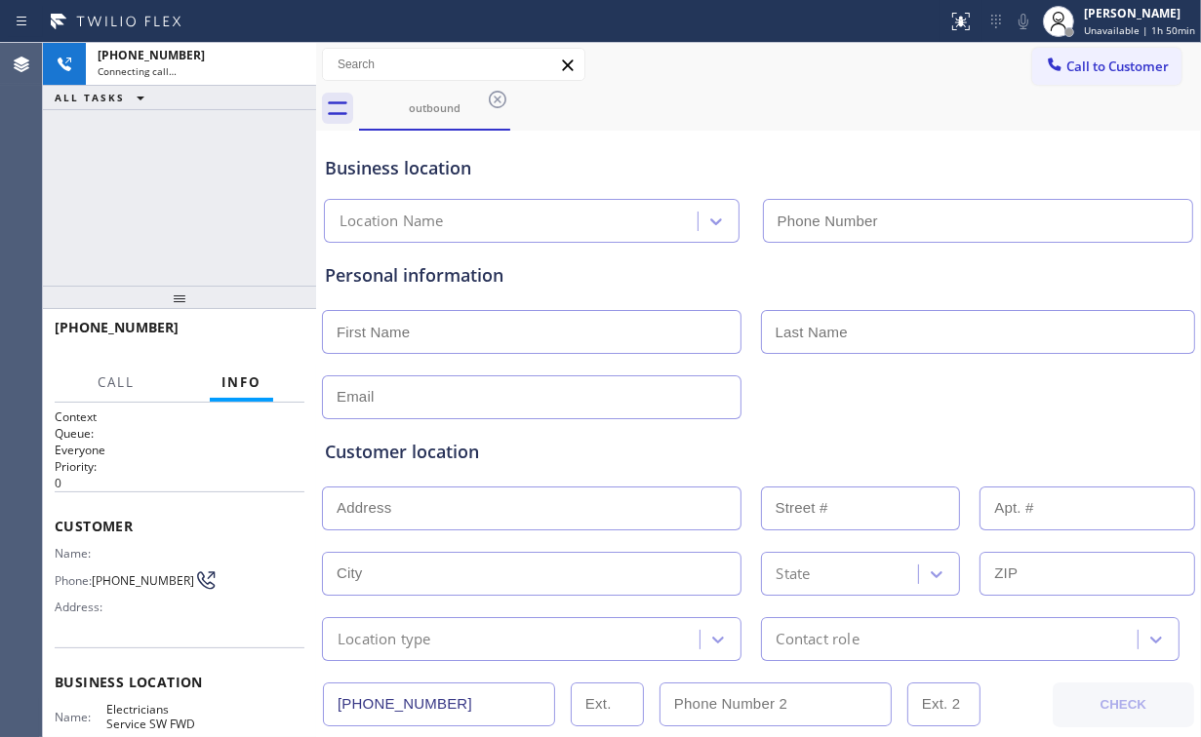
type input "[PHONE_NUMBER]"
click at [213, 202] on div "[PHONE_NUMBER] Connecting call… ALL TASKS ALL TASKS ACTIVE TASKS TASKS IN WRAP …" at bounding box center [179, 164] width 273 height 243
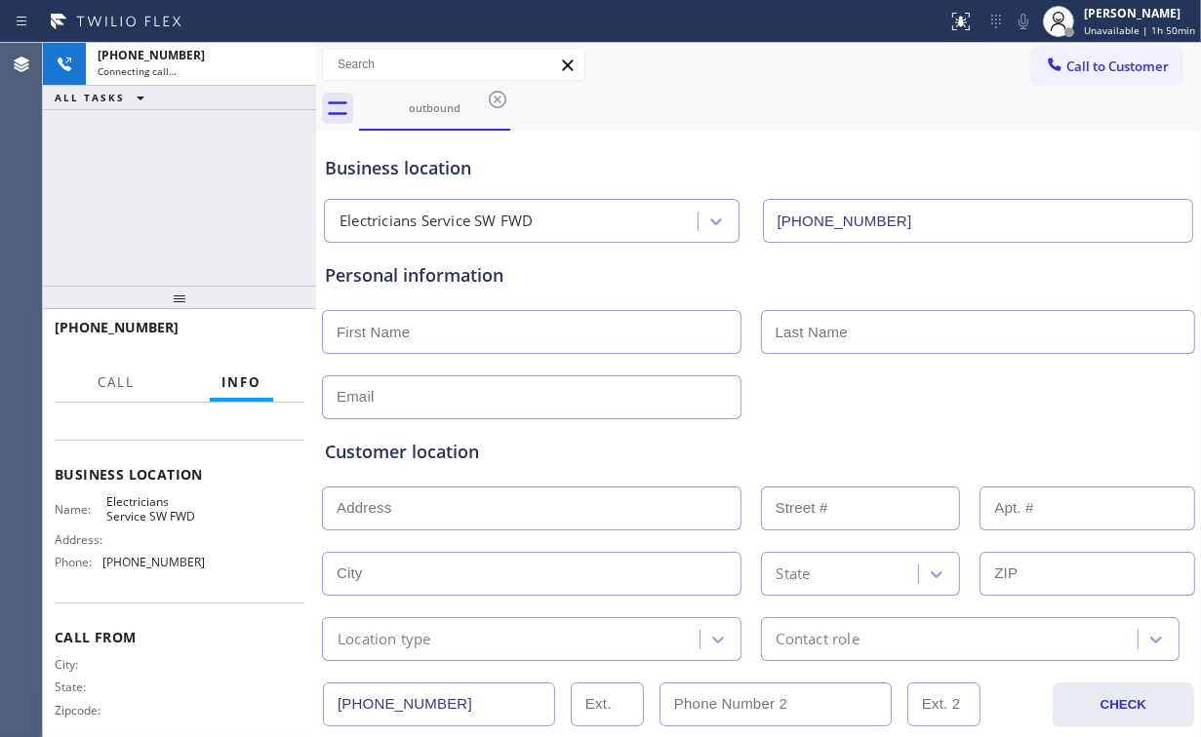
scroll to position [227, 0]
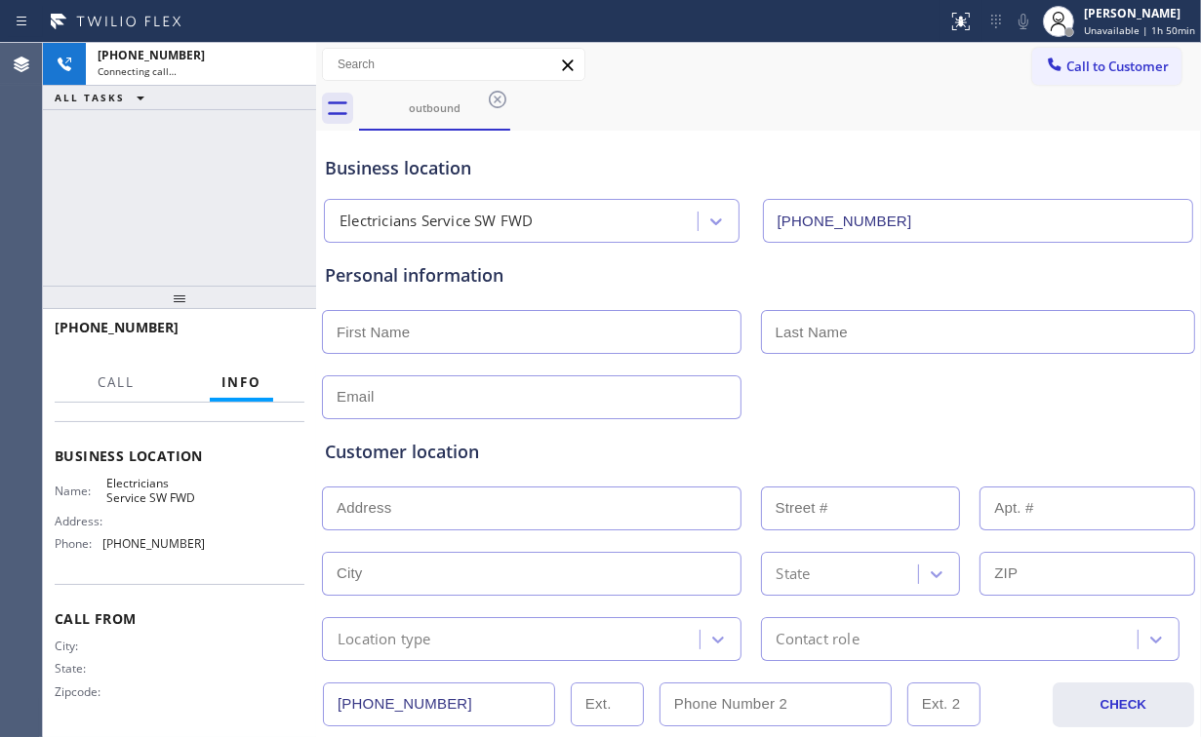
click at [191, 183] on div "[PHONE_NUMBER] Connecting call… ALL TASKS ALL TASKS ACTIVE TASKS TASKS IN WRAP …" at bounding box center [179, 164] width 273 height 243
click at [191, 203] on div "[PHONE_NUMBER] Live | 00:08 ALL TASKS ALL TASKS ACTIVE TASKS TASKS IN WRAP UP" at bounding box center [179, 164] width 273 height 243
click at [191, 203] on div "[PHONE_NUMBER] Live | 00:09 ALL TASKS ALL TASKS ACTIVE TASKS TASKS IN WRAP UP" at bounding box center [179, 164] width 273 height 243
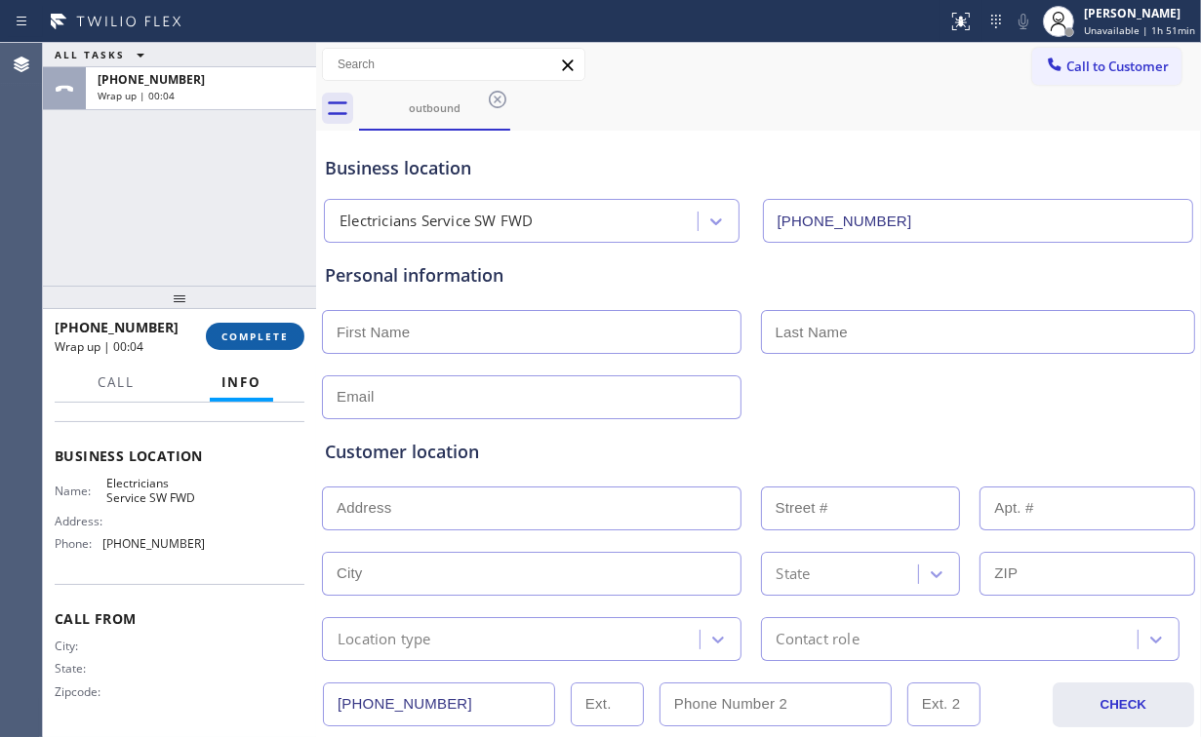
click at [266, 337] on span "COMPLETE" at bounding box center [254, 337] width 67 height 14
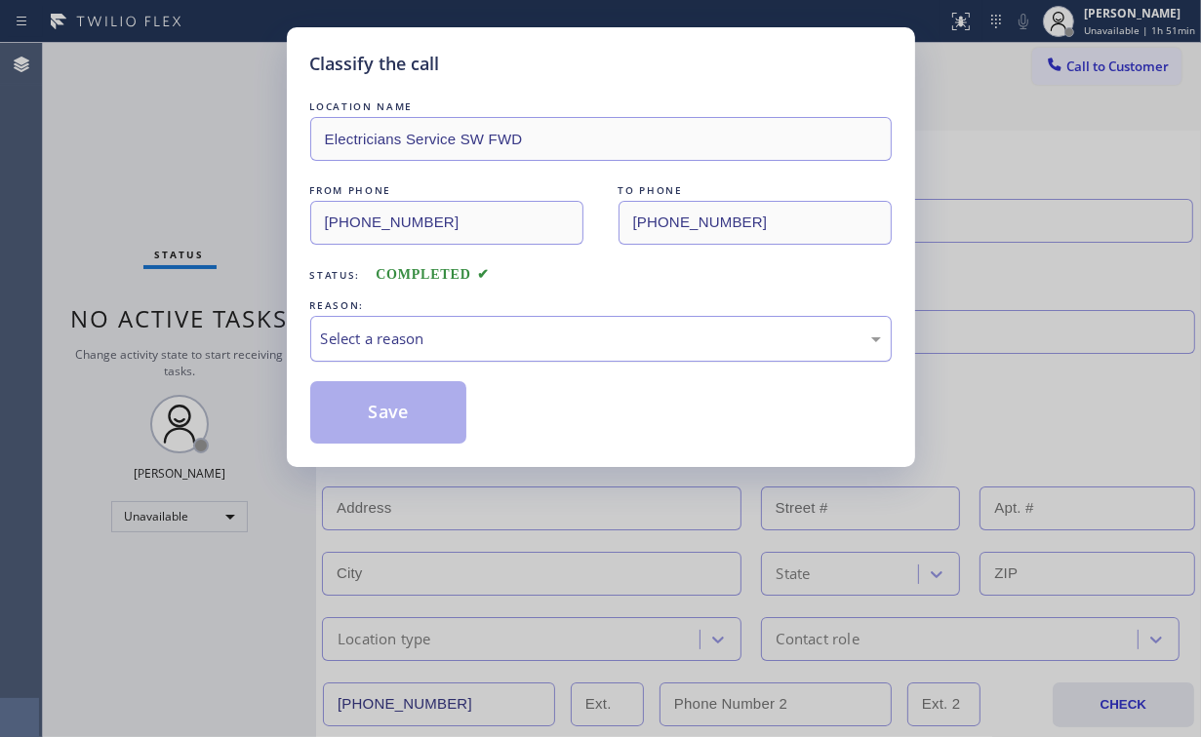
click at [377, 347] on div "Select a reason" at bounding box center [601, 339] width 560 height 22
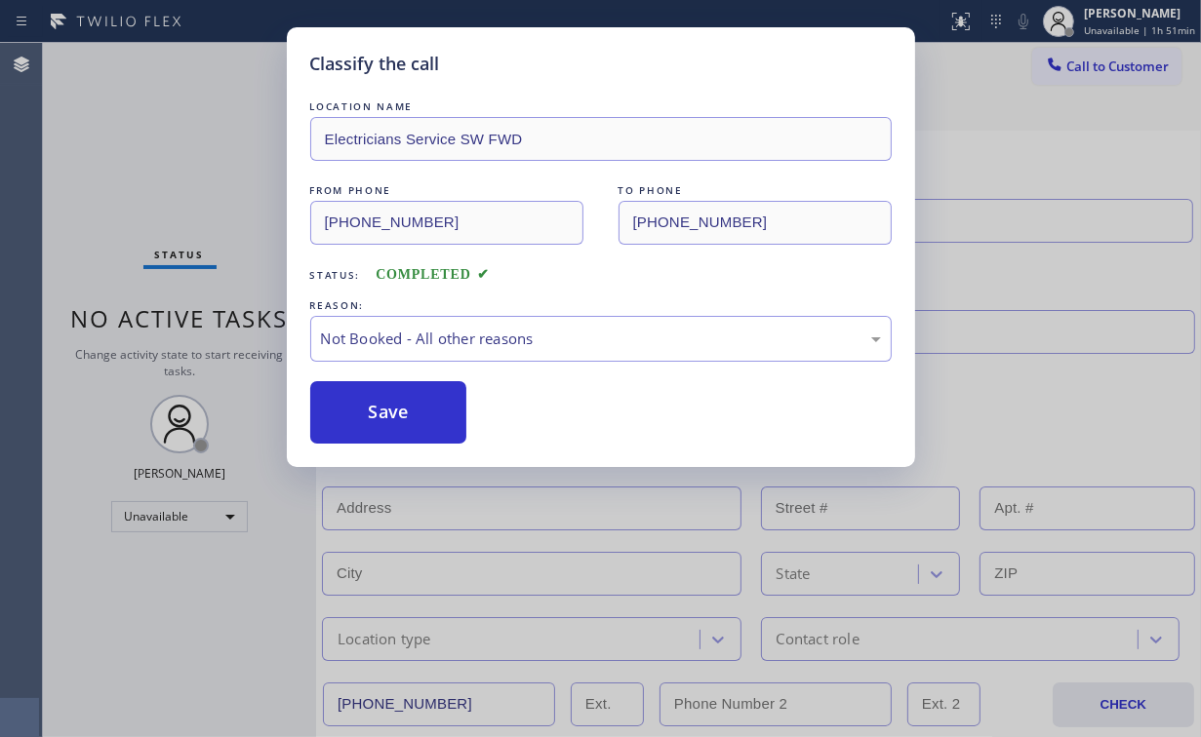
drag, startPoint x: 373, startPoint y: 412, endPoint x: 241, endPoint y: 218, distance: 233.8
click at [372, 407] on button "Save" at bounding box center [388, 412] width 157 height 62
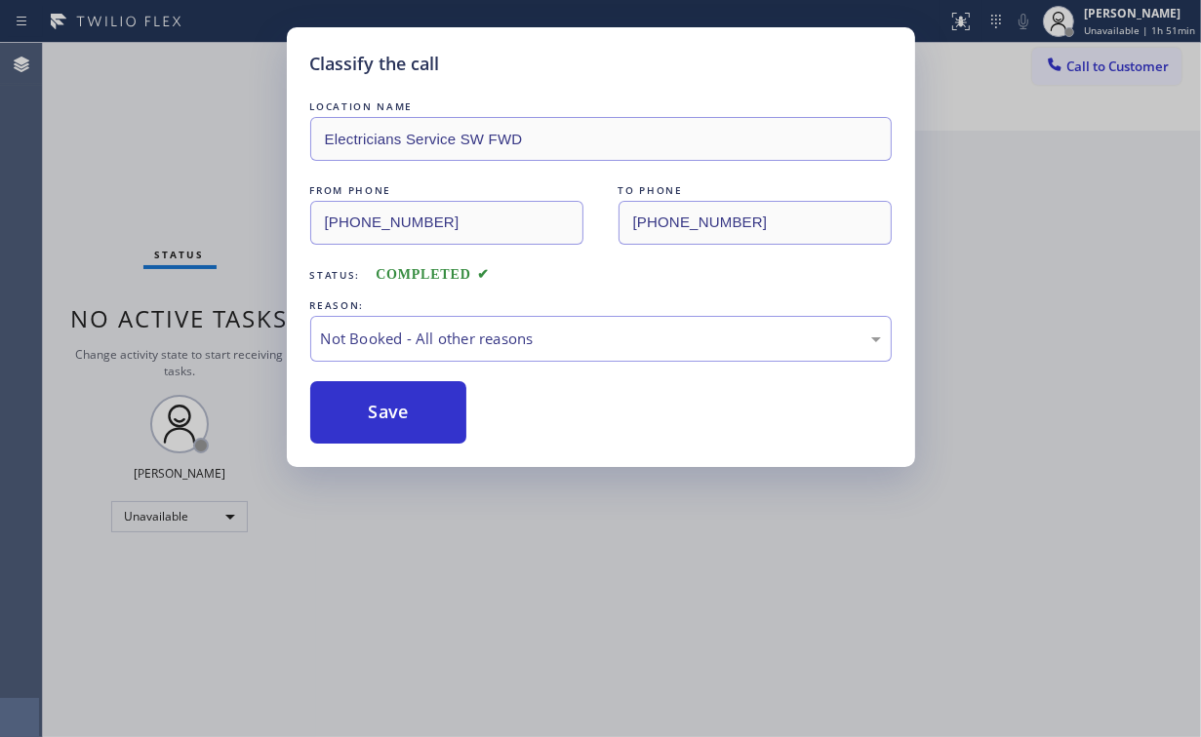
click at [183, 140] on div "Classify the call LOCATION NAME Electricians Service SW FWD FROM PHONE [PHONE_N…" at bounding box center [600, 368] width 1201 height 737
click at [1112, 291] on div "Classify the call LOCATION NAME Electricians Service SW FWD FROM PHONE [PHONE_N…" at bounding box center [600, 368] width 1201 height 737
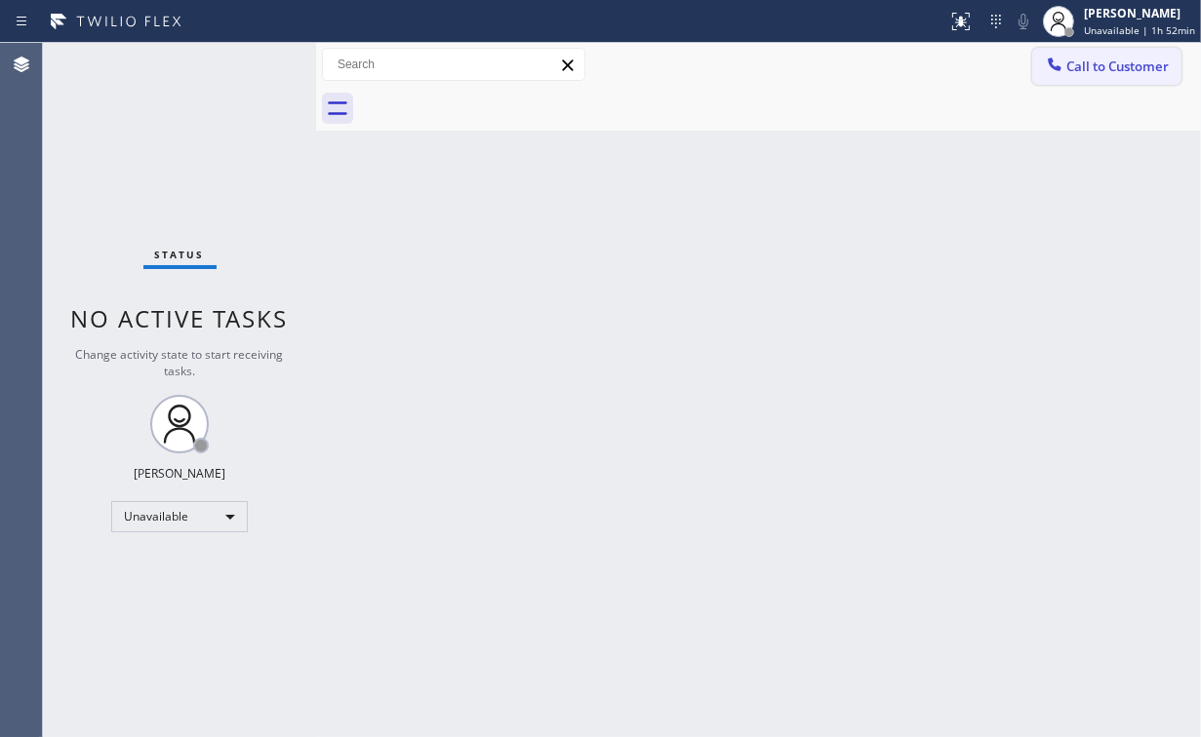
drag, startPoint x: 1092, startPoint y: 66, endPoint x: 663, endPoint y: 336, distance: 506.6
click at [1090, 66] on span "Call to Customer" at bounding box center [1117, 67] width 102 height 18
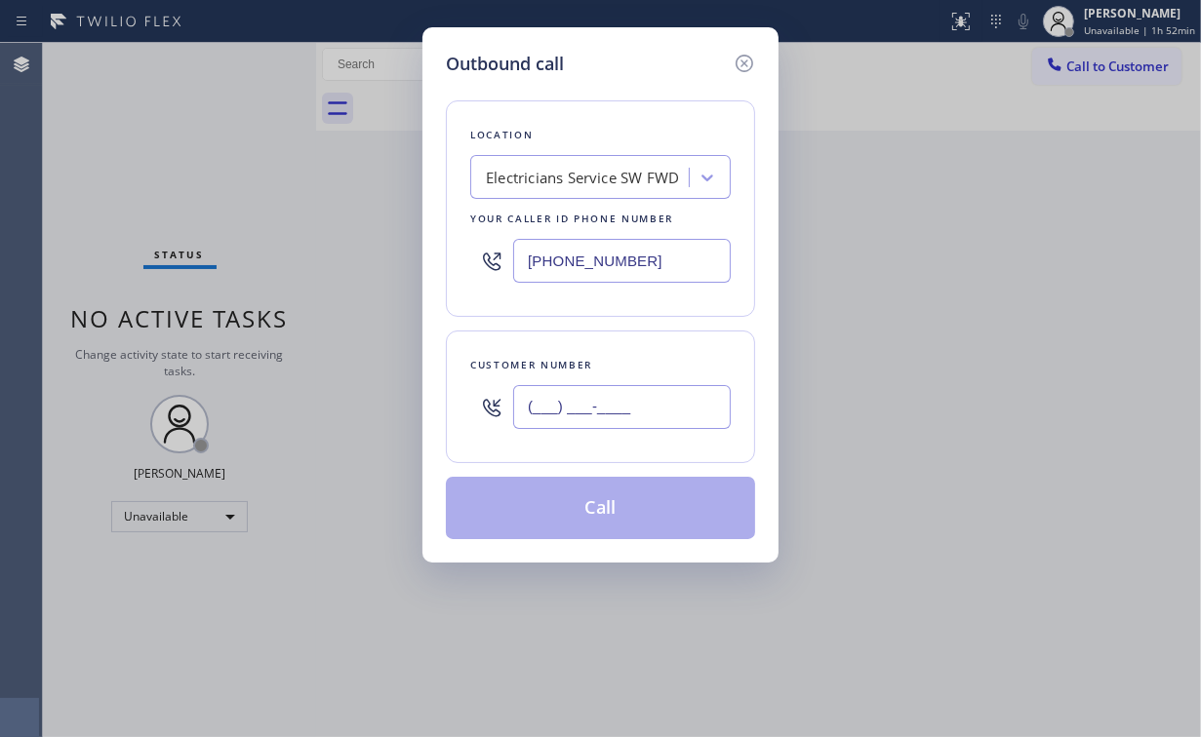
click at [608, 412] on input "(___) ___-____" at bounding box center [622, 407] width 218 height 44
paste input "949) 632-5938"
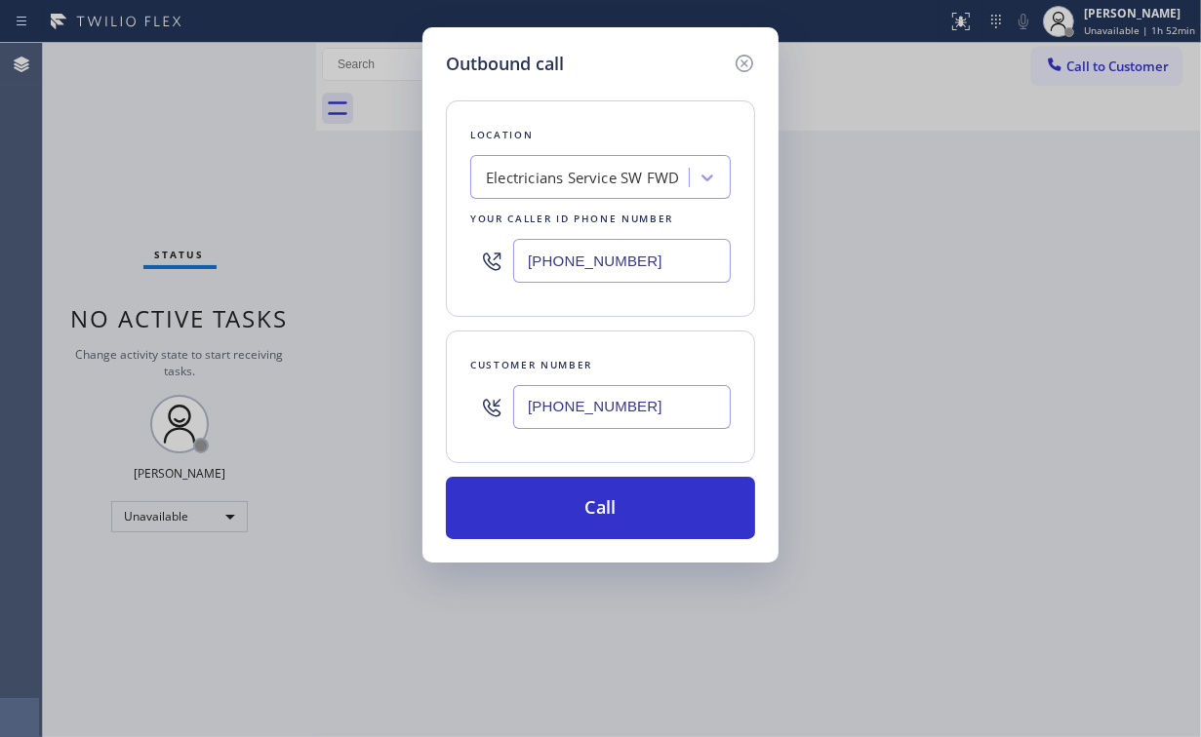
type input "[PHONE_NUMBER]"
drag, startPoint x: 633, startPoint y: 82, endPoint x: 641, endPoint y: 105, distance: 24.7
click at [633, 84] on div "Location Electricians Service SW FWD Your caller id phone number [PHONE_NUMBER]…" at bounding box center [600, 308] width 309 height 462
drag, startPoint x: 661, startPoint y: 245, endPoint x: 317, endPoint y: 273, distance: 345.5
click at [430, 265] on div "Outbound call Location Electricians Service SW FWD Your caller id phone number …" at bounding box center [600, 295] width 356 height 536
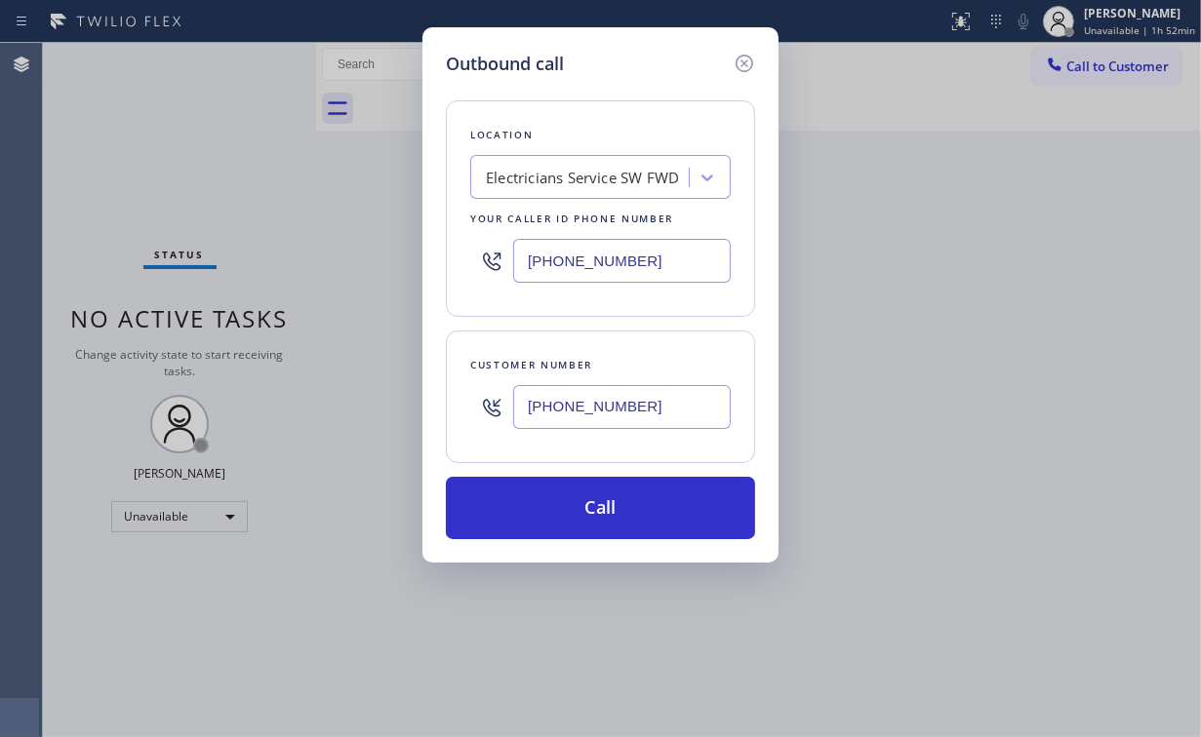
paste input "855) 731-495"
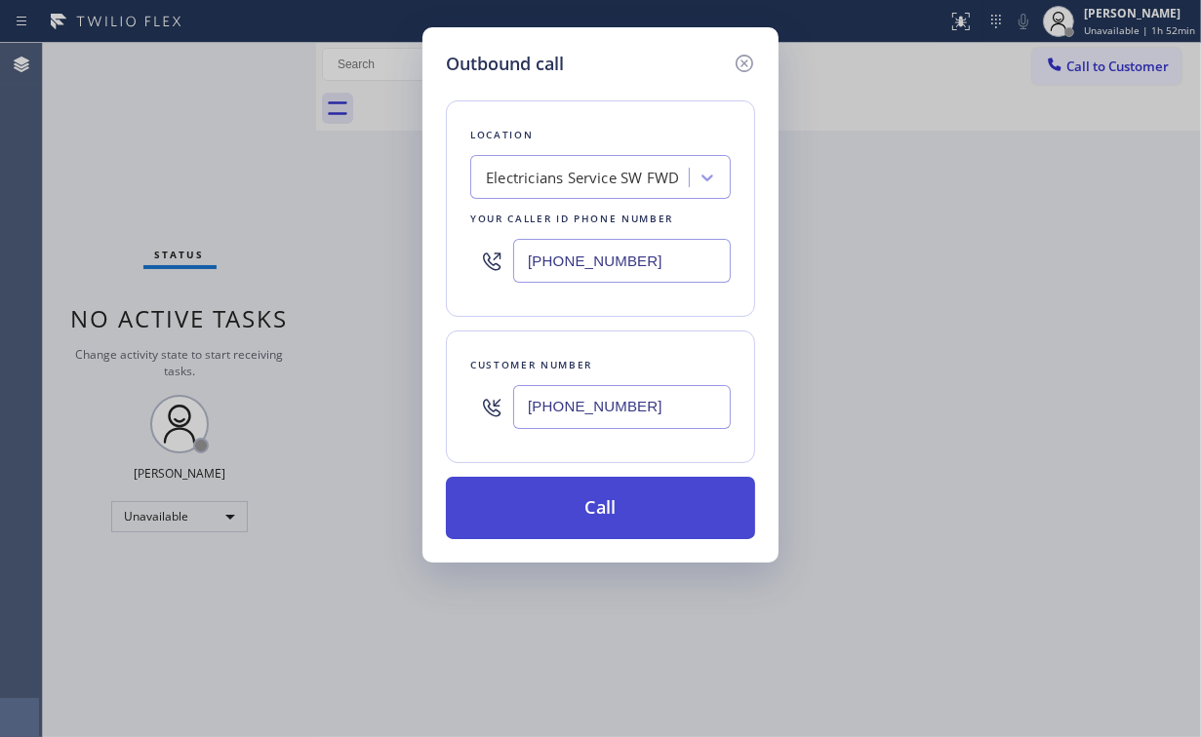
type input "[PHONE_NUMBER]"
click at [571, 506] on button "Call" at bounding box center [600, 508] width 309 height 62
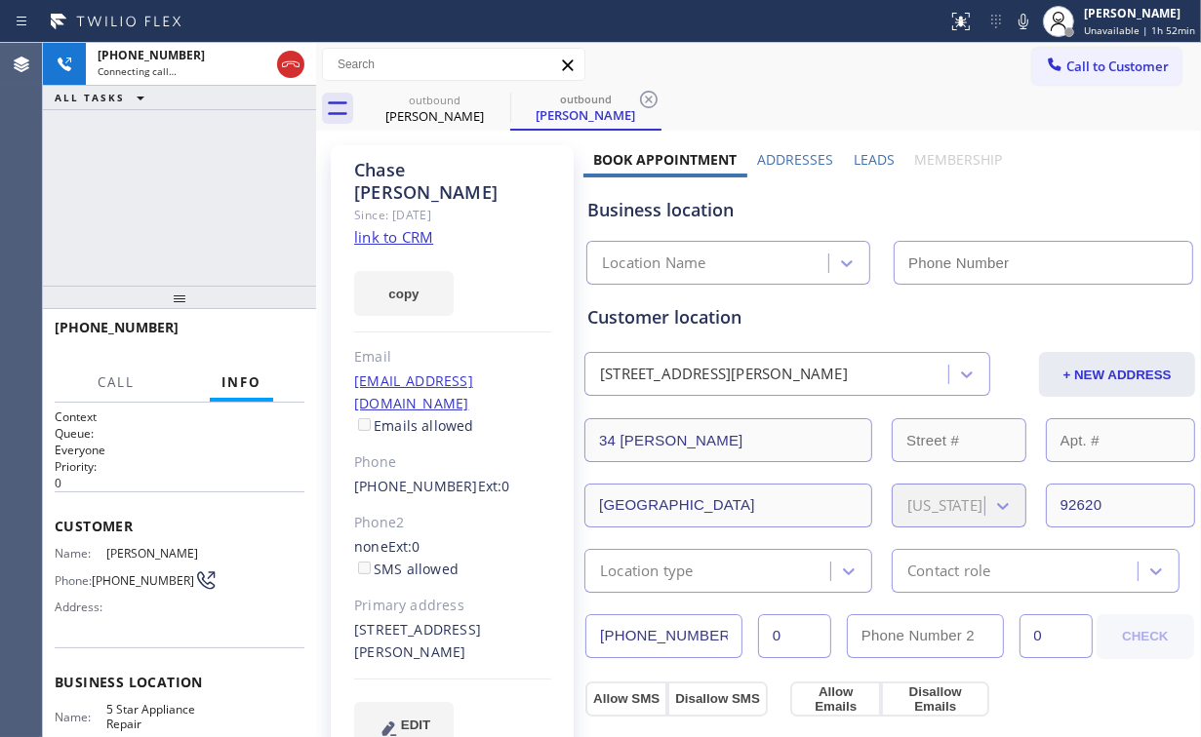
type input "[PHONE_NUMBER]"
click at [188, 187] on div "[PHONE_NUMBER] Connecting call… ALL TASKS ALL TASKS ACTIVE TASKS TASKS IN WRAP …" at bounding box center [179, 164] width 273 height 243
click at [203, 195] on div "[PHONE_NUMBER] Connecting call… ALL TASKS ALL TASKS ACTIVE TASKS TASKS IN WRAP …" at bounding box center [179, 164] width 273 height 243
click at [193, 200] on div "[PHONE_NUMBER] Connecting call… ALL TASKS ALL TASKS ACTIVE TASKS TASKS IN WRAP …" at bounding box center [179, 164] width 273 height 243
click at [191, 197] on div "[PHONE_NUMBER] Connecting call… ALL TASKS ALL TASKS ACTIVE TASKS TASKS IN WRAP …" at bounding box center [179, 164] width 273 height 243
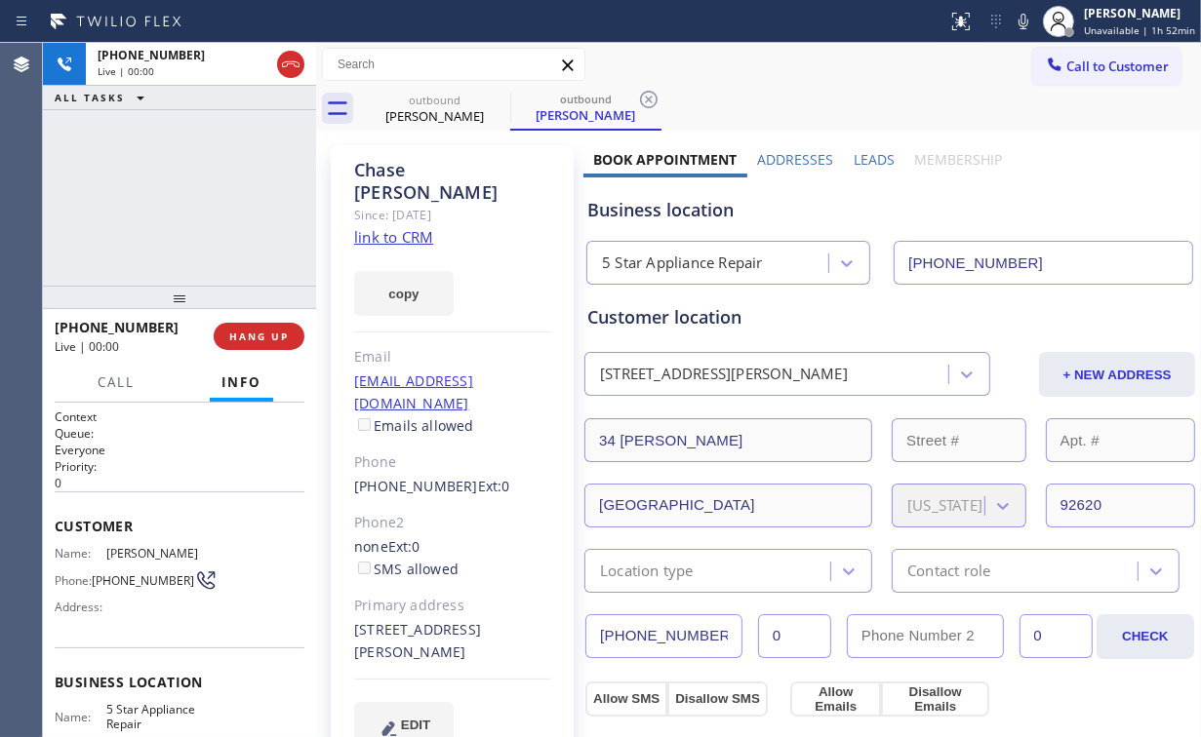
click at [191, 197] on div "[PHONE_NUMBER] Live | 00:00 ALL TASKS ALL TASKS ACTIVE TASKS TASKS IN WRAP UP" at bounding box center [179, 164] width 273 height 243
click at [194, 198] on div "[PHONE_NUMBER] Live | 00:08 ALL TASKS ALL TASKS ACTIVE TASKS TASKS IN WRAP UP" at bounding box center [179, 164] width 273 height 243
click at [194, 198] on div "[PHONE_NUMBER] Live | 00:09 ALL TASKS ALL TASKS ACTIVE TASKS TASKS IN WRAP UP" at bounding box center [179, 164] width 273 height 243
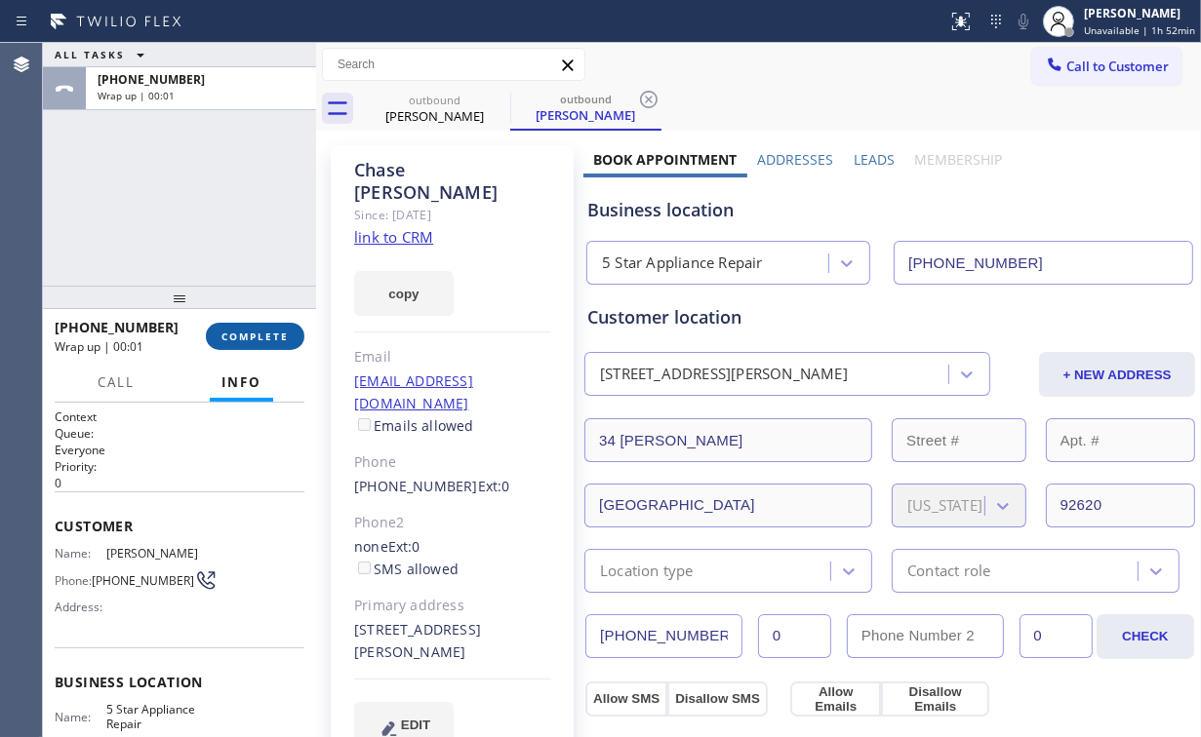
click at [274, 333] on span "COMPLETE" at bounding box center [254, 337] width 67 height 14
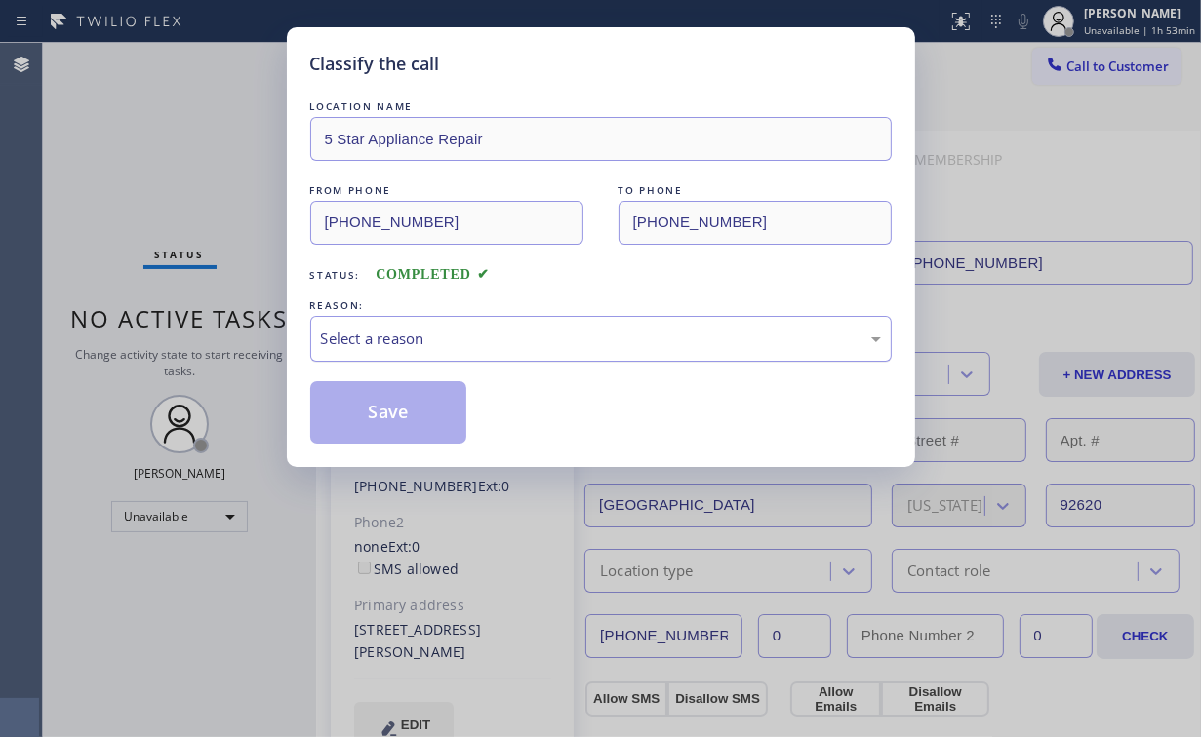
click at [369, 352] on div "Select a reason" at bounding box center [600, 339] width 581 height 46
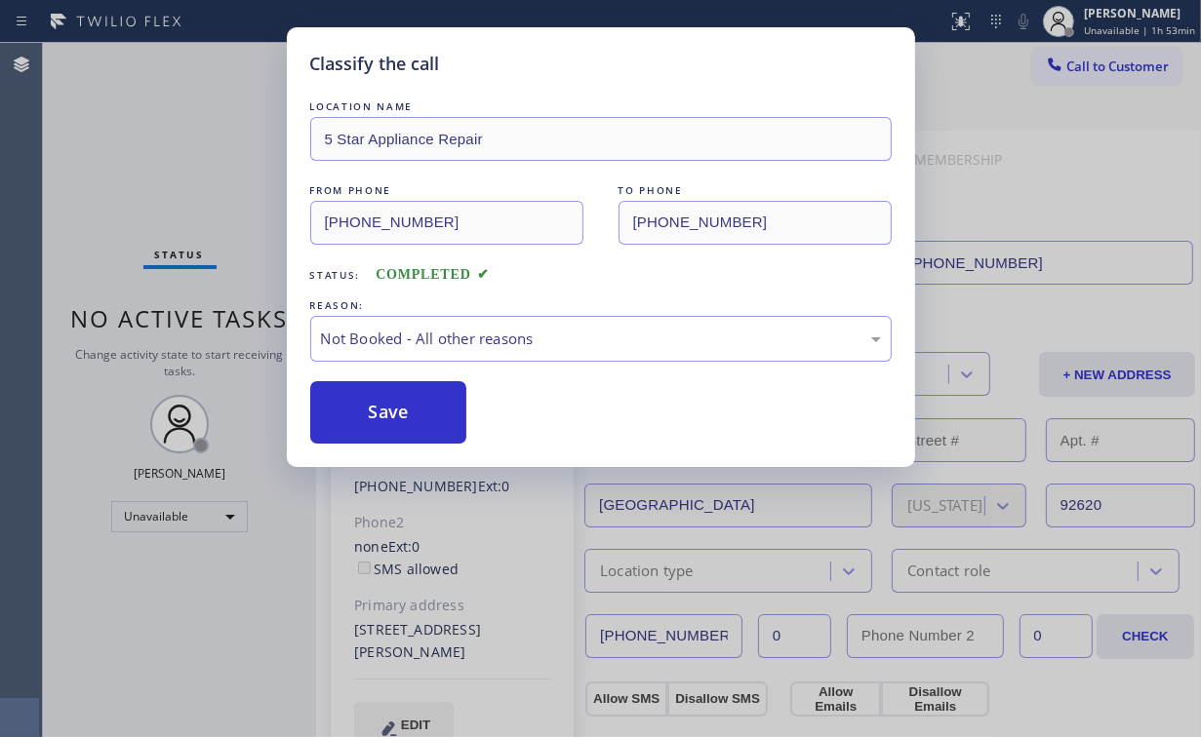
drag, startPoint x: 394, startPoint y: 414, endPoint x: 162, endPoint y: 155, distance: 347.4
click at [394, 412] on button "Save" at bounding box center [388, 412] width 157 height 62
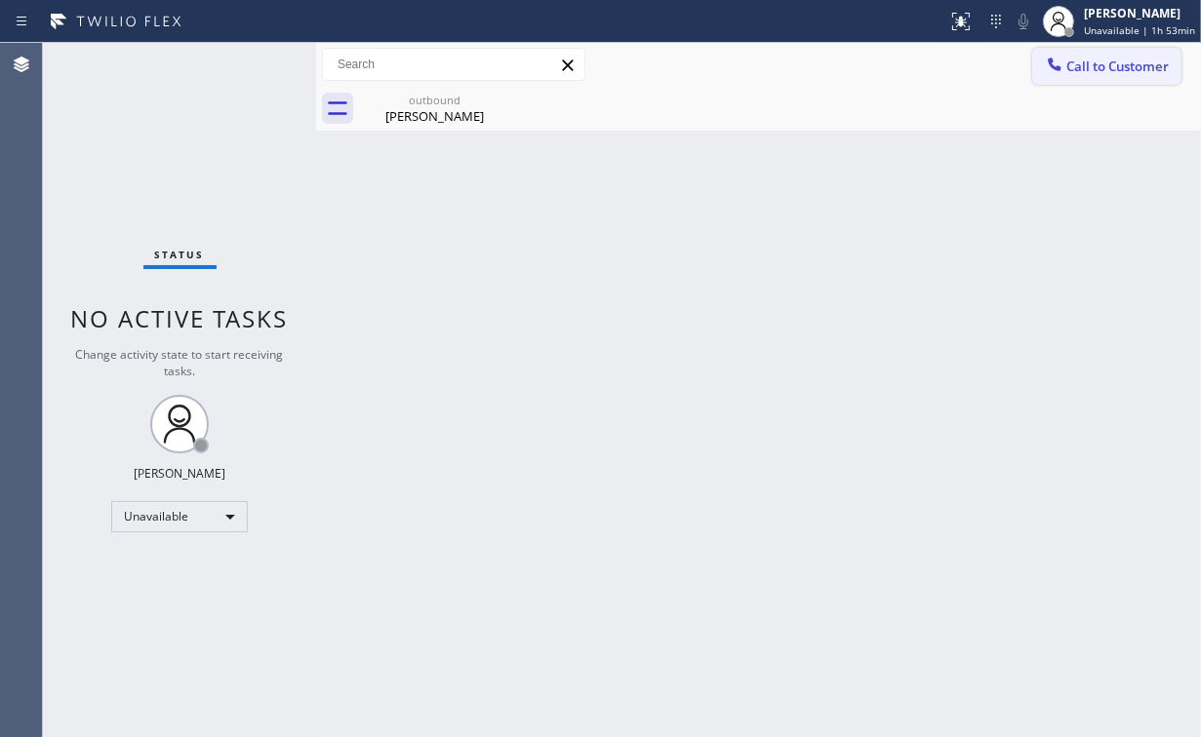
drag, startPoint x: 1109, startPoint y: 68, endPoint x: 720, endPoint y: 281, distance: 443.5
click at [1109, 69] on span "Call to Customer" at bounding box center [1117, 67] width 102 height 18
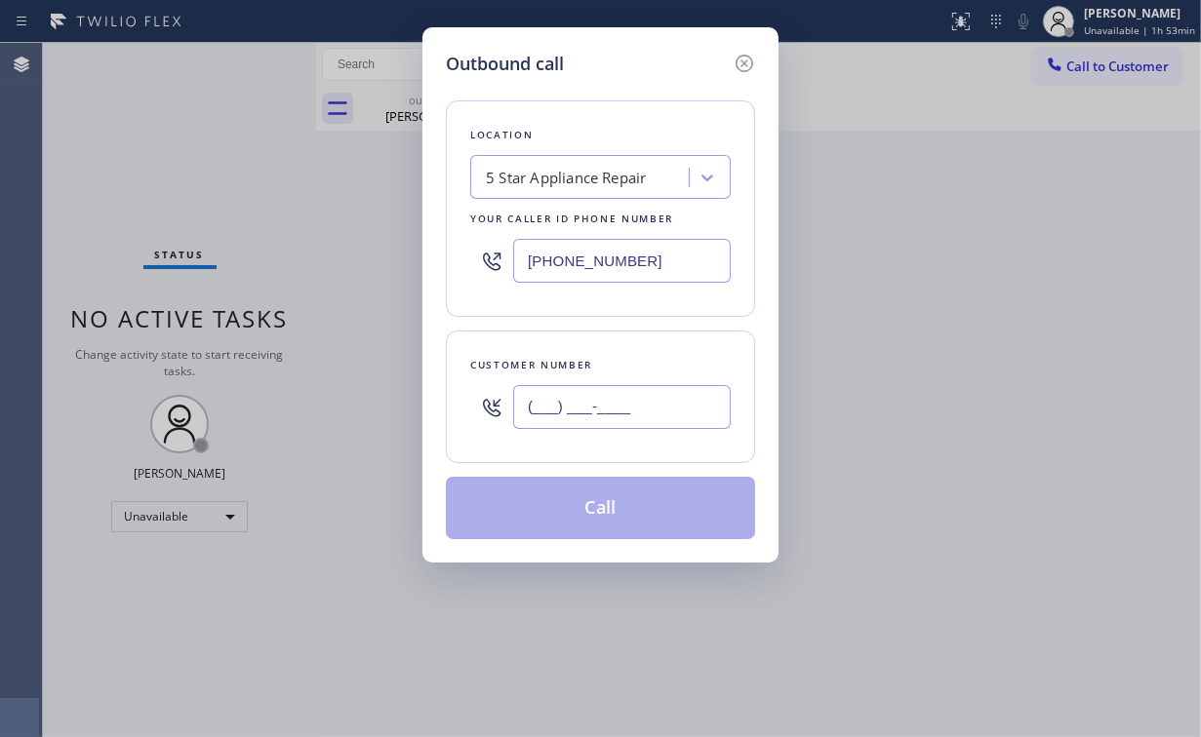
click at [658, 411] on input "(___) ___-____" at bounding box center [622, 407] width 218 height 44
paste input "323) 605-9766"
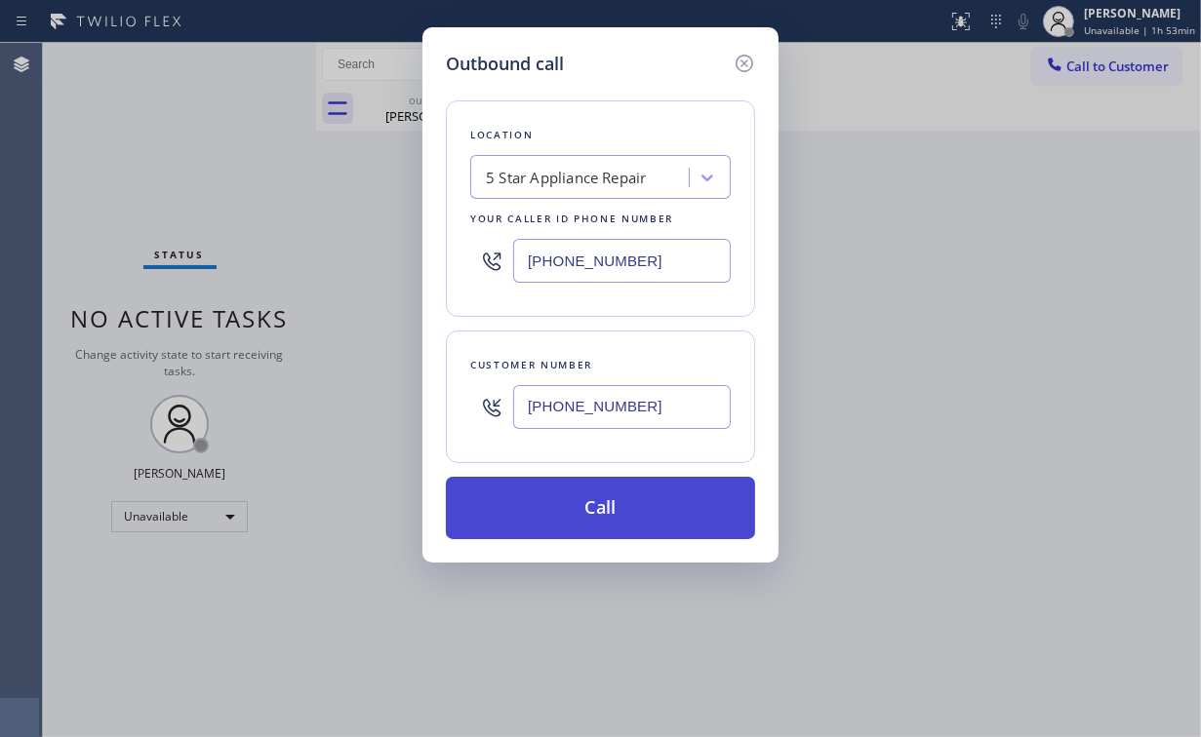
type input "[PHONE_NUMBER]"
click at [558, 502] on button "Call" at bounding box center [600, 508] width 309 height 62
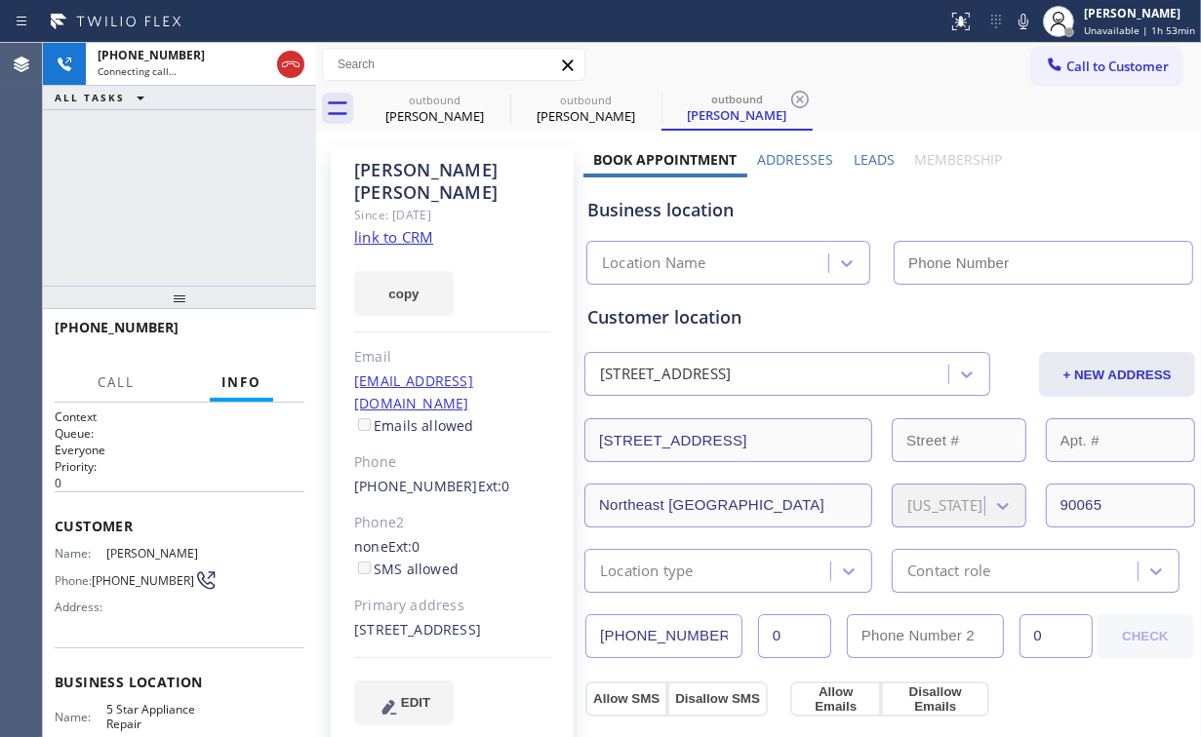
click at [231, 193] on div "[PHONE_NUMBER] Connecting call… ALL TASKS ALL TASKS ACTIVE TASKS TASKS IN WRAP …" at bounding box center [179, 164] width 273 height 243
type input "[PHONE_NUMBER]"
click at [414, 109] on div "[PERSON_NAME]" at bounding box center [434, 116] width 147 height 18
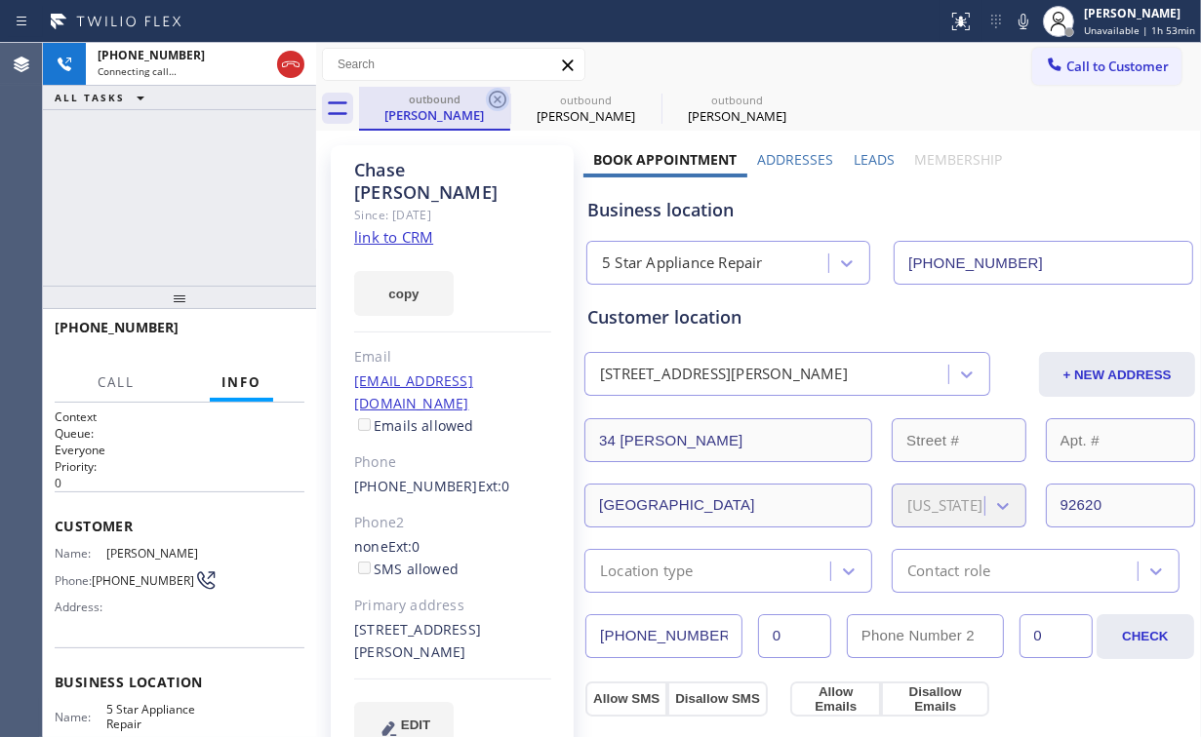
click at [489, 96] on icon at bounding box center [497, 99] width 23 height 23
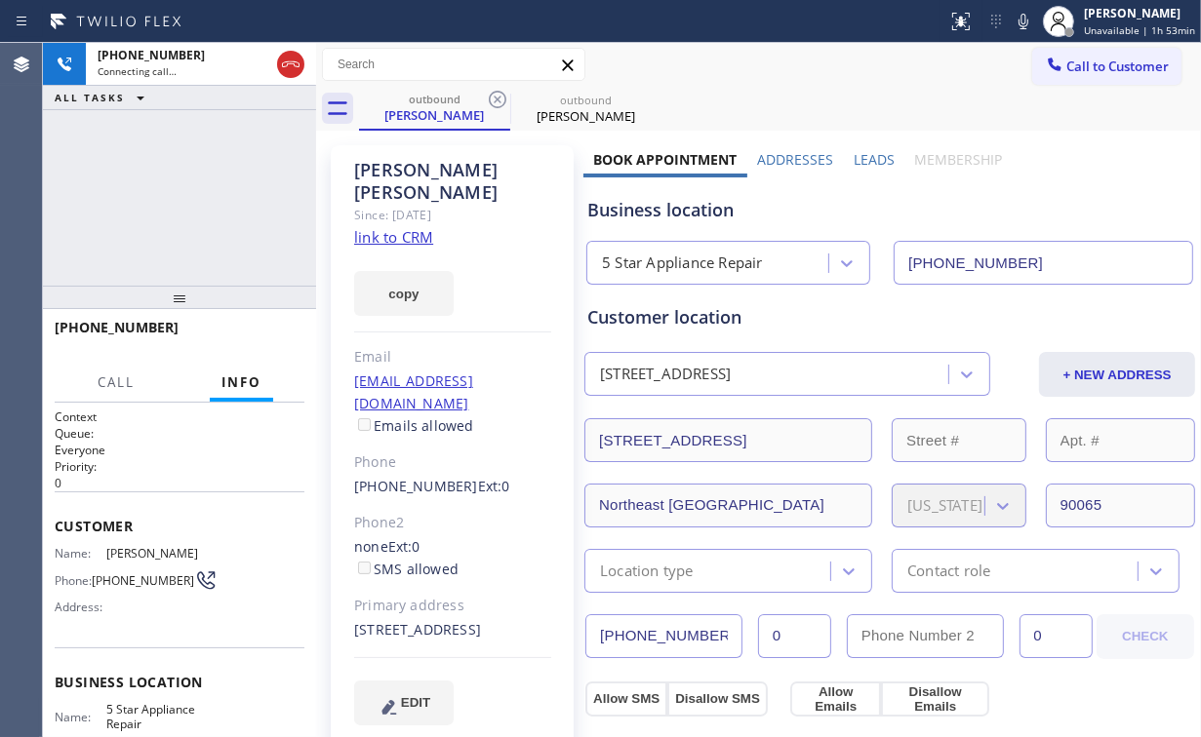
click at [142, 176] on div "[PHONE_NUMBER] Connecting call… ALL TASKS ALL TASKS ACTIVE TASKS TASKS IN WRAP …" at bounding box center [179, 164] width 273 height 243
click at [1002, 191] on div "Business location 5 Star Appliance Repair [PHONE_NUMBER]" at bounding box center [889, 231] width 613 height 107
click at [291, 328] on button "HANG UP" at bounding box center [259, 336] width 91 height 27
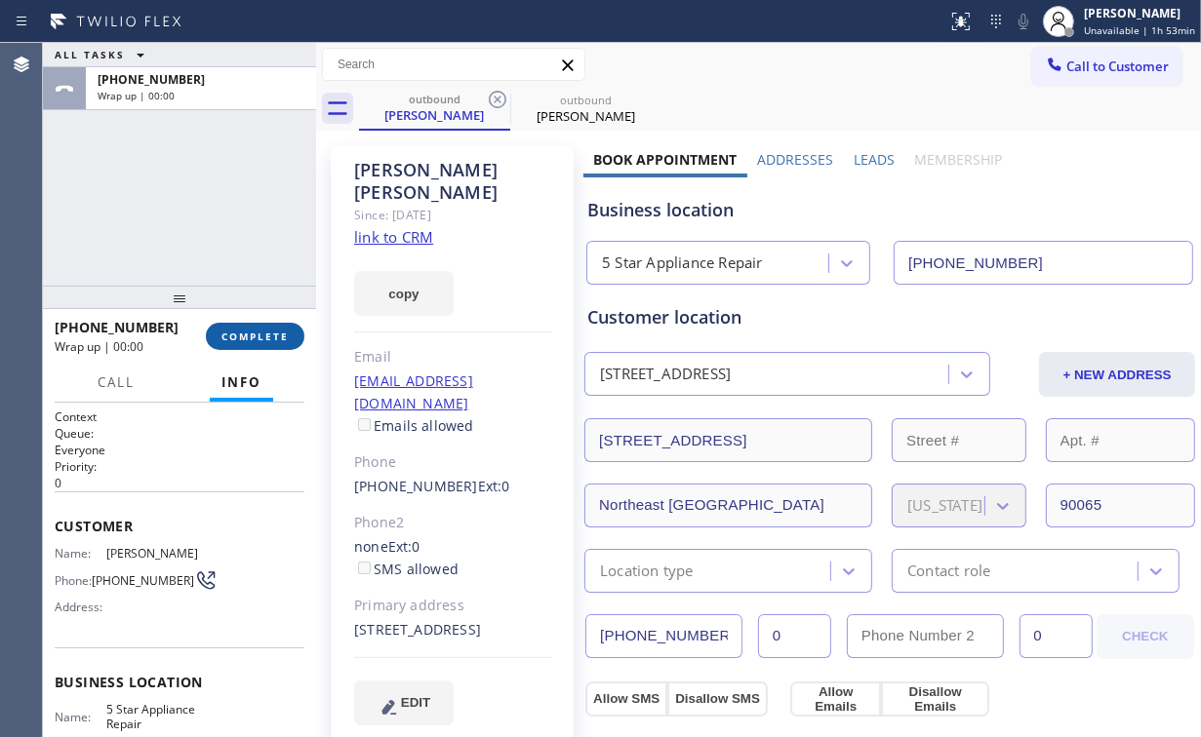
click at [275, 326] on button "COMPLETE" at bounding box center [255, 336] width 99 height 27
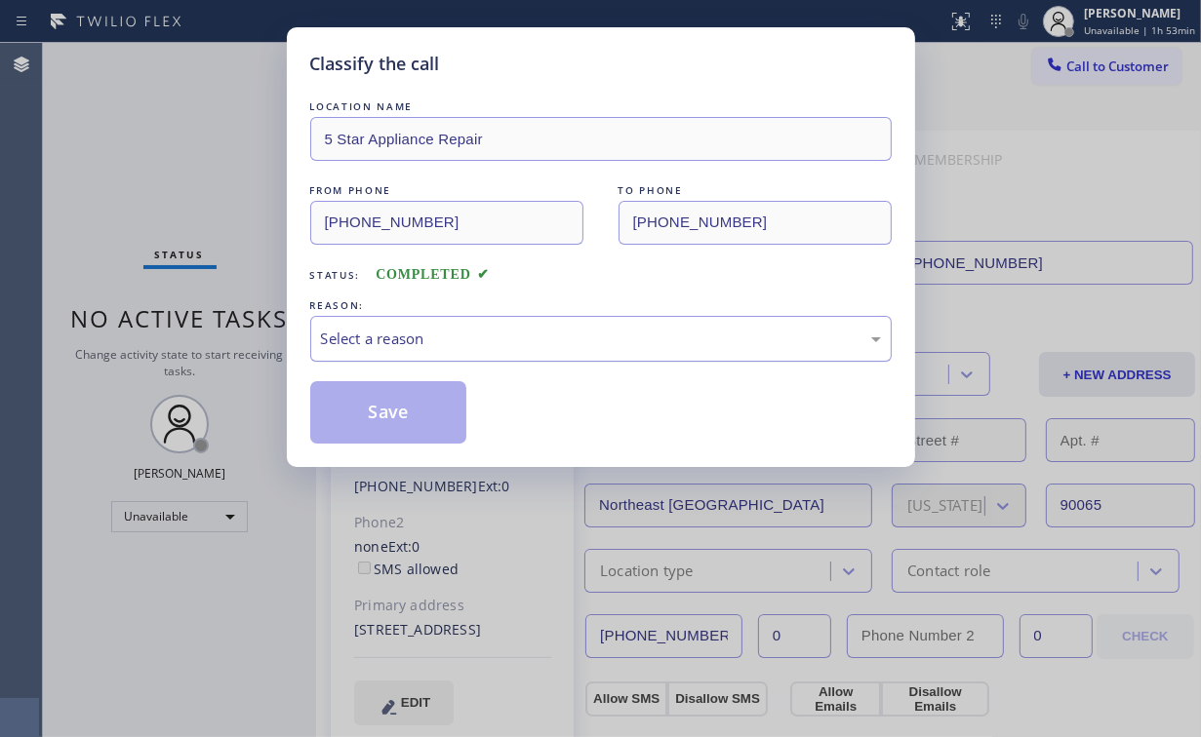
drag, startPoint x: 347, startPoint y: 335, endPoint x: 352, endPoint y: 350, distance: 16.4
click at [348, 336] on div "Select a reason" at bounding box center [601, 339] width 560 height 22
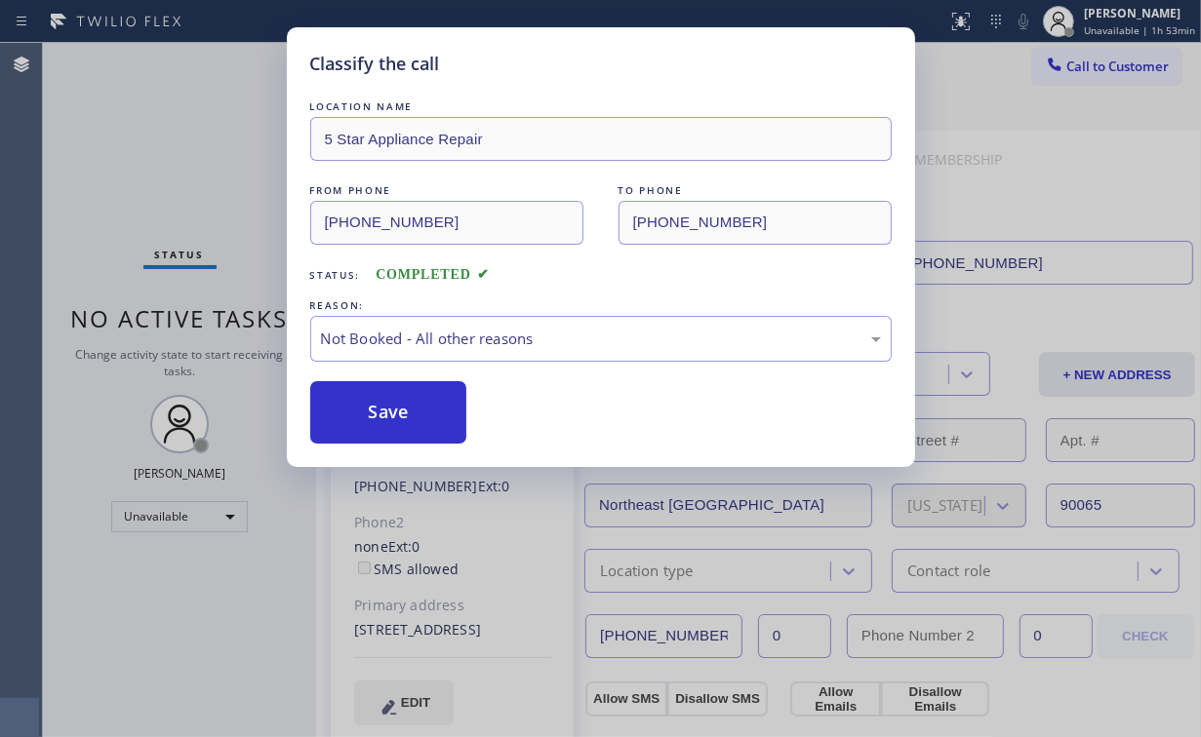
drag, startPoint x: 377, startPoint y: 407, endPoint x: 219, endPoint y: 230, distance: 236.9
click at [376, 403] on button "Save" at bounding box center [388, 412] width 157 height 62
click at [168, 166] on div "Classify the call LOCATION NAME 5 Star Appliance Repair FROM PHONE [PHONE_NUMBE…" at bounding box center [600, 368] width 1201 height 737
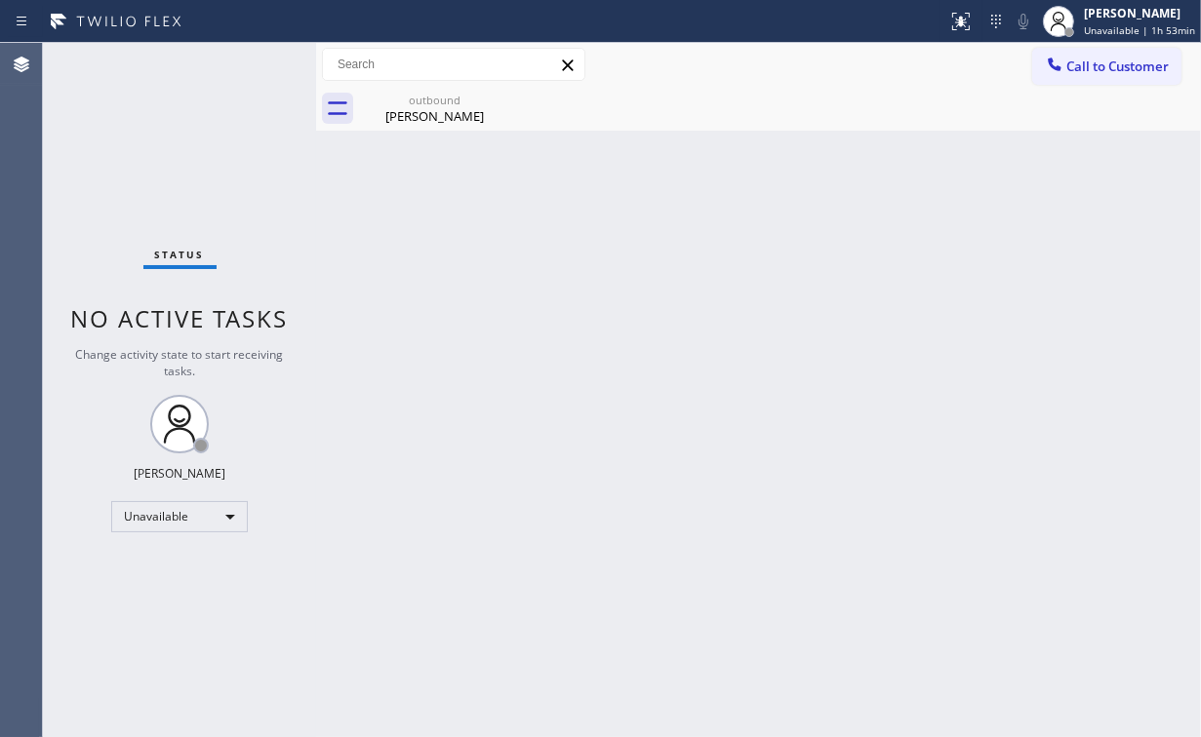
click at [1084, 66] on span "Call to Customer" at bounding box center [1117, 67] width 102 height 18
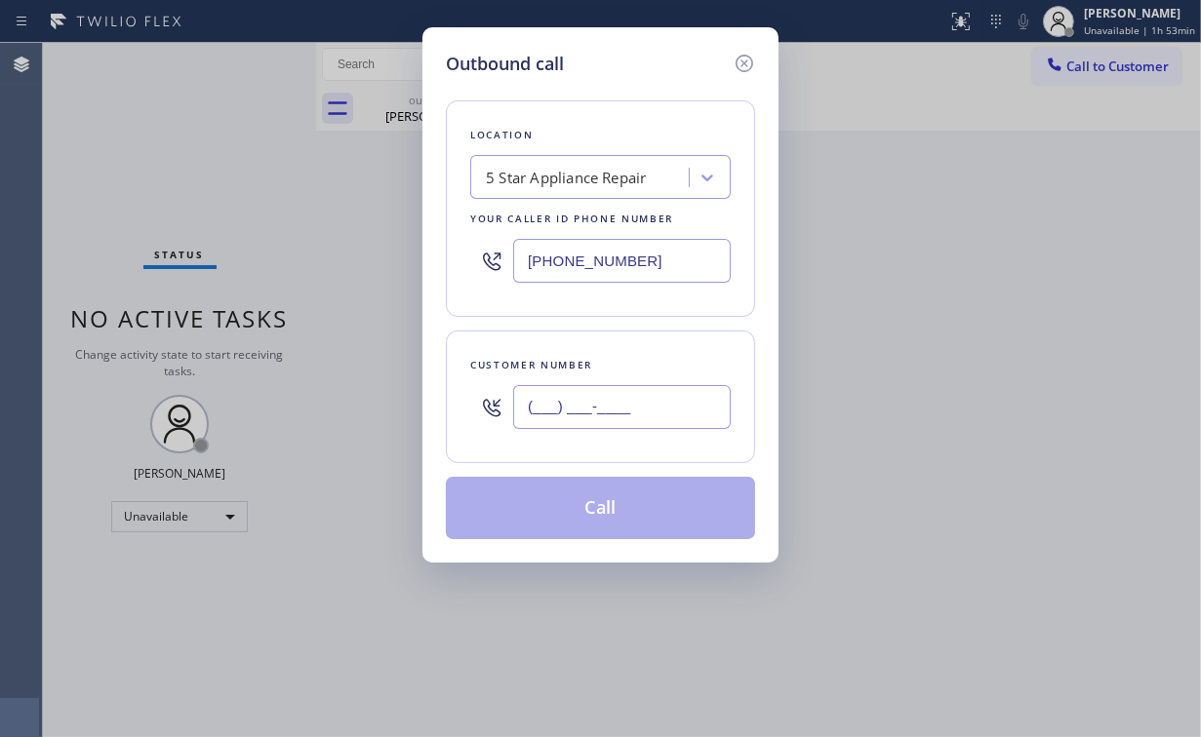
drag, startPoint x: 641, startPoint y: 407, endPoint x: 648, endPoint y: 398, distance: 11.1
click at [642, 407] on input "(___) ___-____" at bounding box center [622, 407] width 218 height 44
paste input "949) 290-9314"
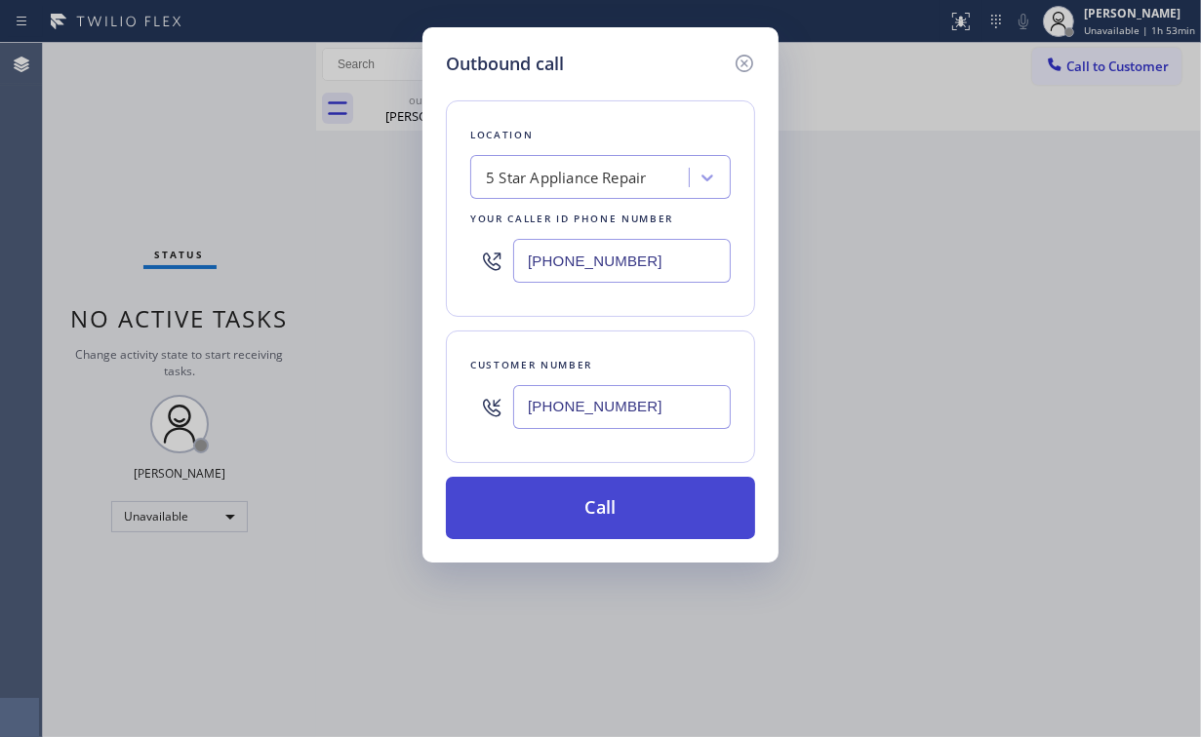
type input "[PHONE_NUMBER]"
click at [586, 496] on button "Call" at bounding box center [600, 508] width 309 height 62
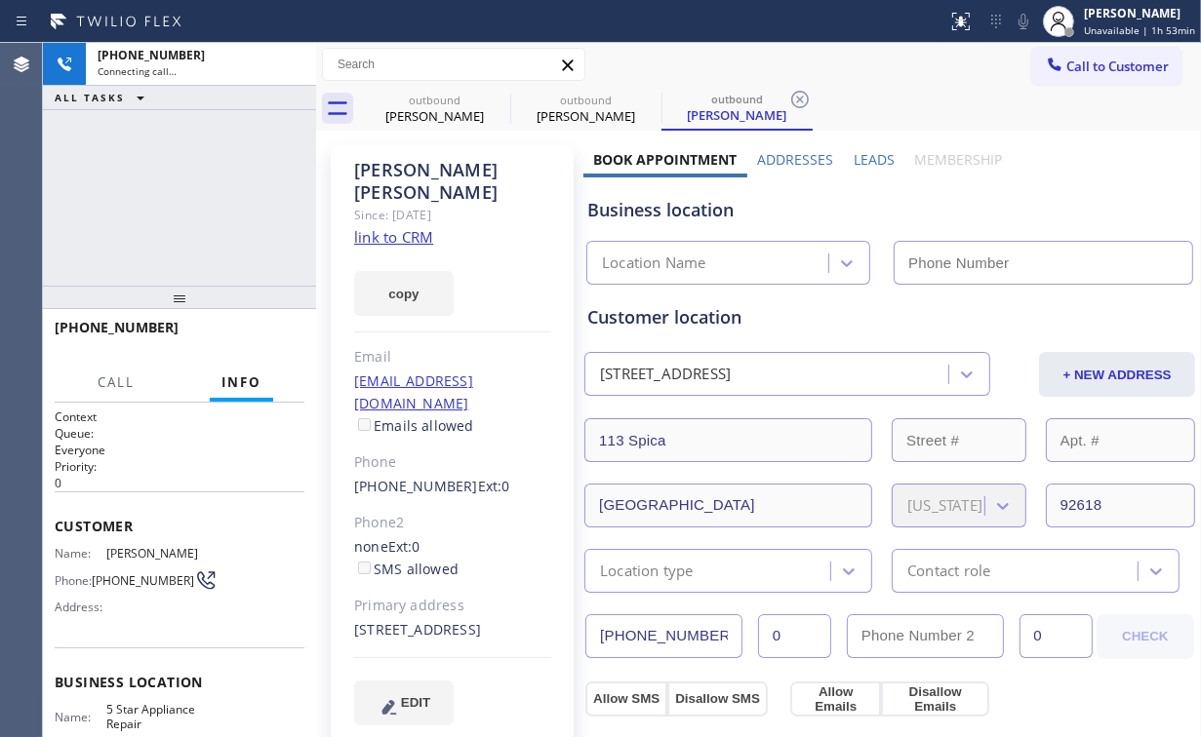
click at [211, 181] on div "[PHONE_NUMBER] Connecting call… ALL TASKS ALL TASKS ACTIVE TASKS TASKS IN WRAP …" at bounding box center [179, 164] width 273 height 243
type input "[PHONE_NUMBER]"
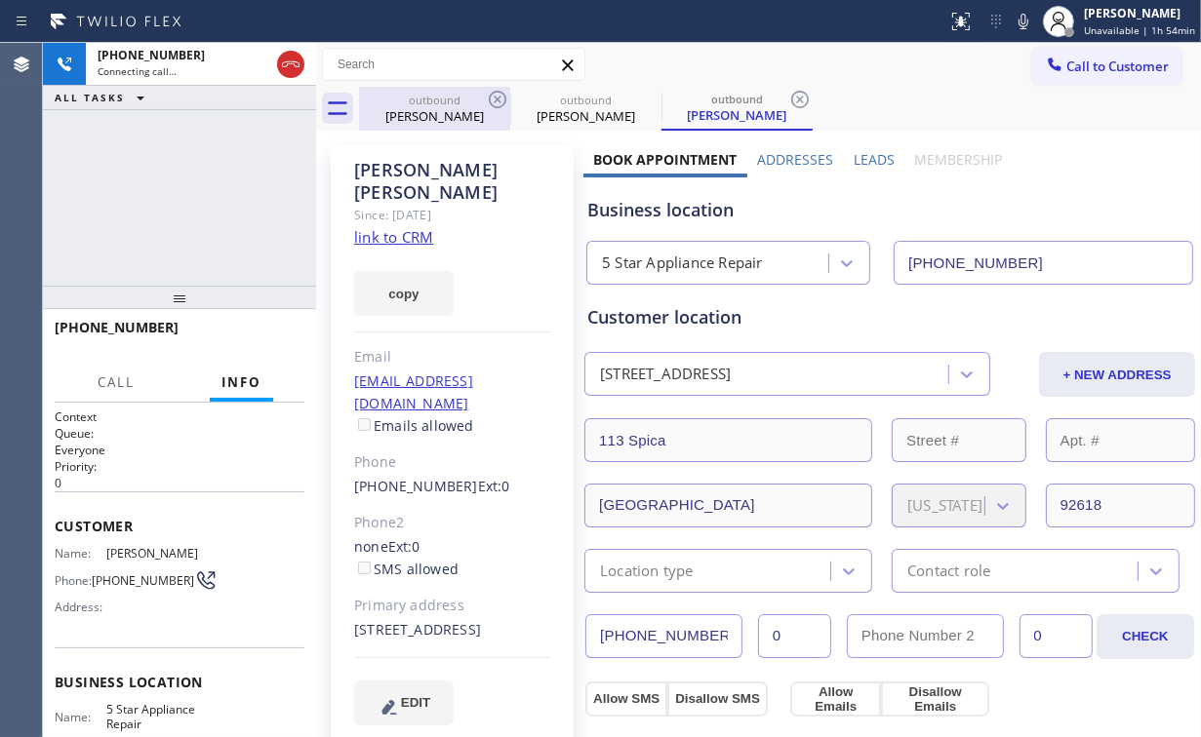
drag, startPoint x: 417, startPoint y: 97, endPoint x: 472, endPoint y: 98, distance: 54.6
click at [417, 97] on div "outbound" at bounding box center [434, 100] width 147 height 15
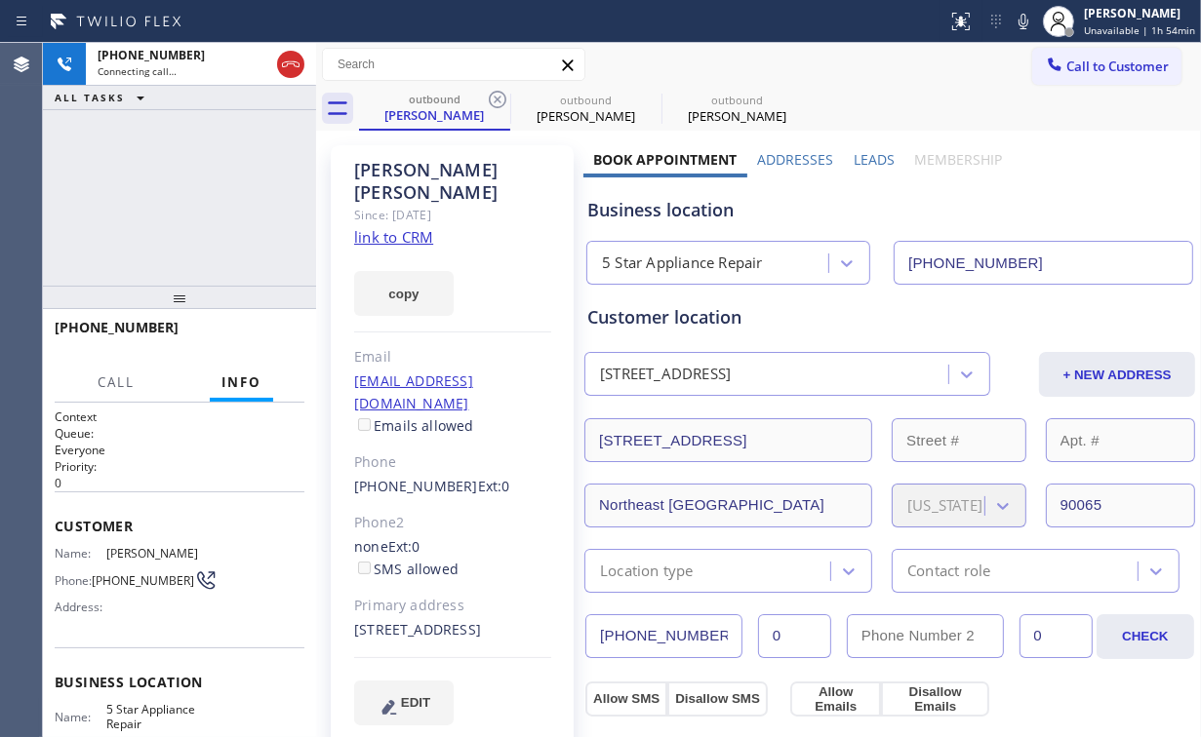
drag, startPoint x: 496, startPoint y: 95, endPoint x: 421, endPoint y: 141, distance: 88.5
click at [497, 95] on icon at bounding box center [497, 99] width 23 height 23
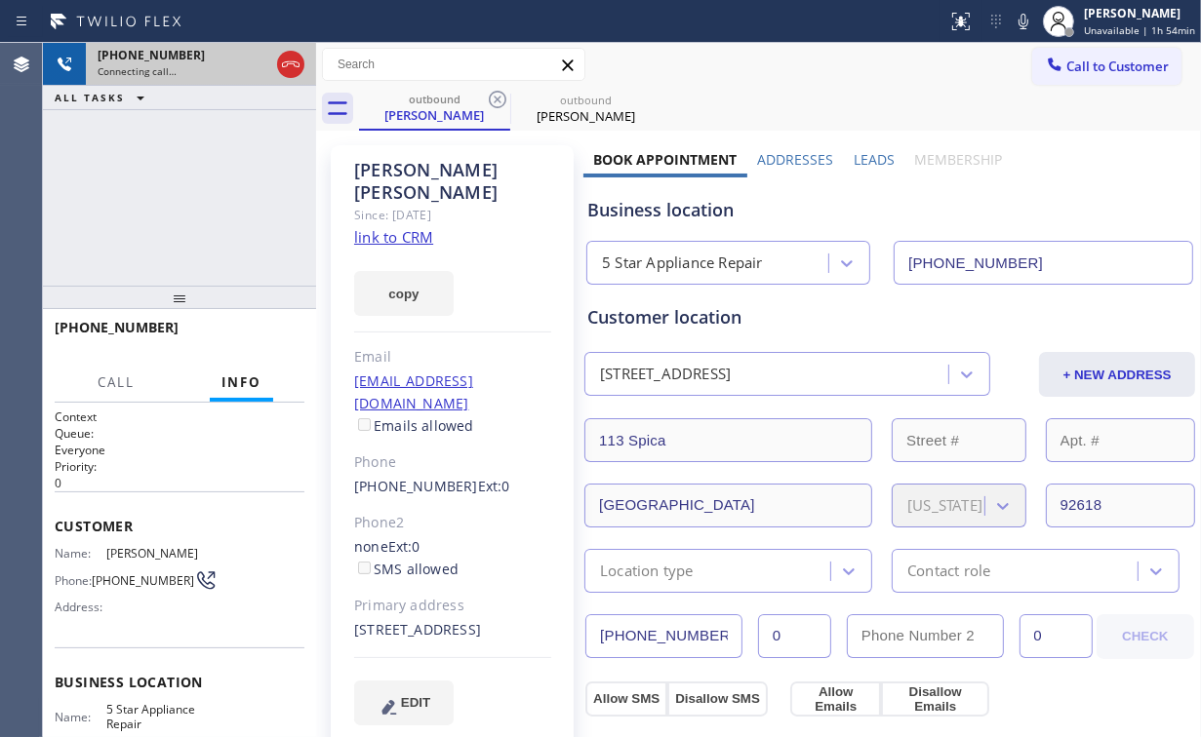
drag, startPoint x: 248, startPoint y: 161, endPoint x: 263, endPoint y: 74, distance: 88.2
click at [247, 152] on div "[PHONE_NUMBER] Connecting call… ALL TASKS ALL TASKS ACTIVE TASKS TASKS IN WRAP …" at bounding box center [179, 164] width 273 height 243
click at [297, 61] on icon at bounding box center [290, 64] width 23 height 23
drag, startPoint x: 429, startPoint y: 111, endPoint x: 508, endPoint y: 96, distance: 80.5
click at [437, 111] on div "[PERSON_NAME]" at bounding box center [434, 115] width 147 height 18
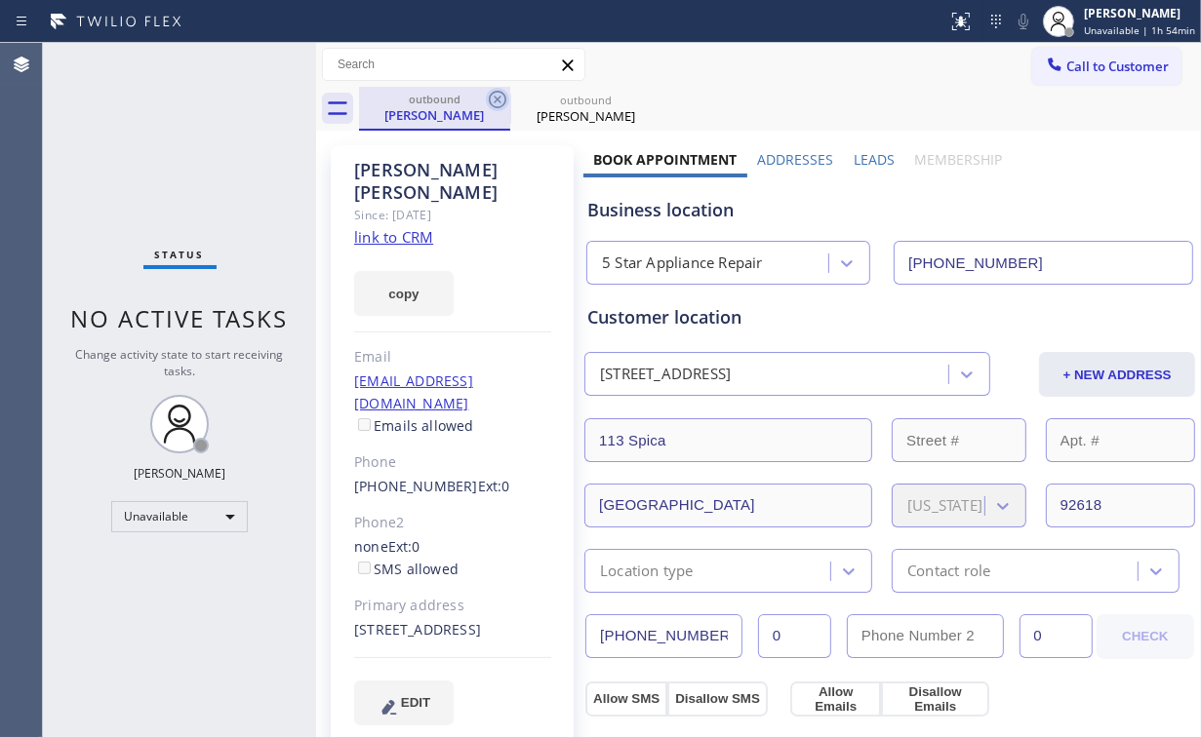
click at [503, 96] on icon at bounding box center [498, 100] width 18 height 18
click at [503, 96] on icon at bounding box center [497, 99] width 23 height 23
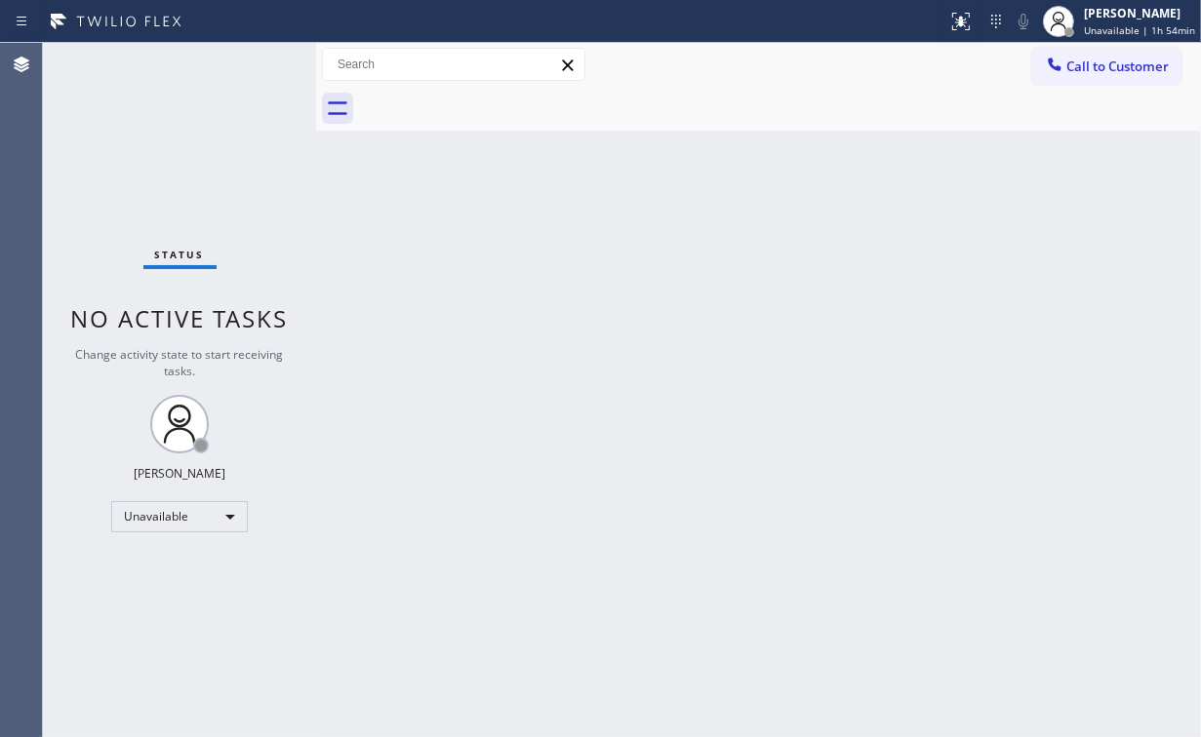
drag, startPoint x: 242, startPoint y: 137, endPoint x: 199, endPoint y: 12, distance: 132.0
click at [236, 119] on div "Status No active tasks Change activity state to start receiving tasks. [PERSON_…" at bounding box center [179, 390] width 273 height 694
drag, startPoint x: 1115, startPoint y: 56, endPoint x: 710, endPoint y: 335, distance: 491.6
click at [1111, 62] on button "Call to Customer" at bounding box center [1106, 66] width 149 height 37
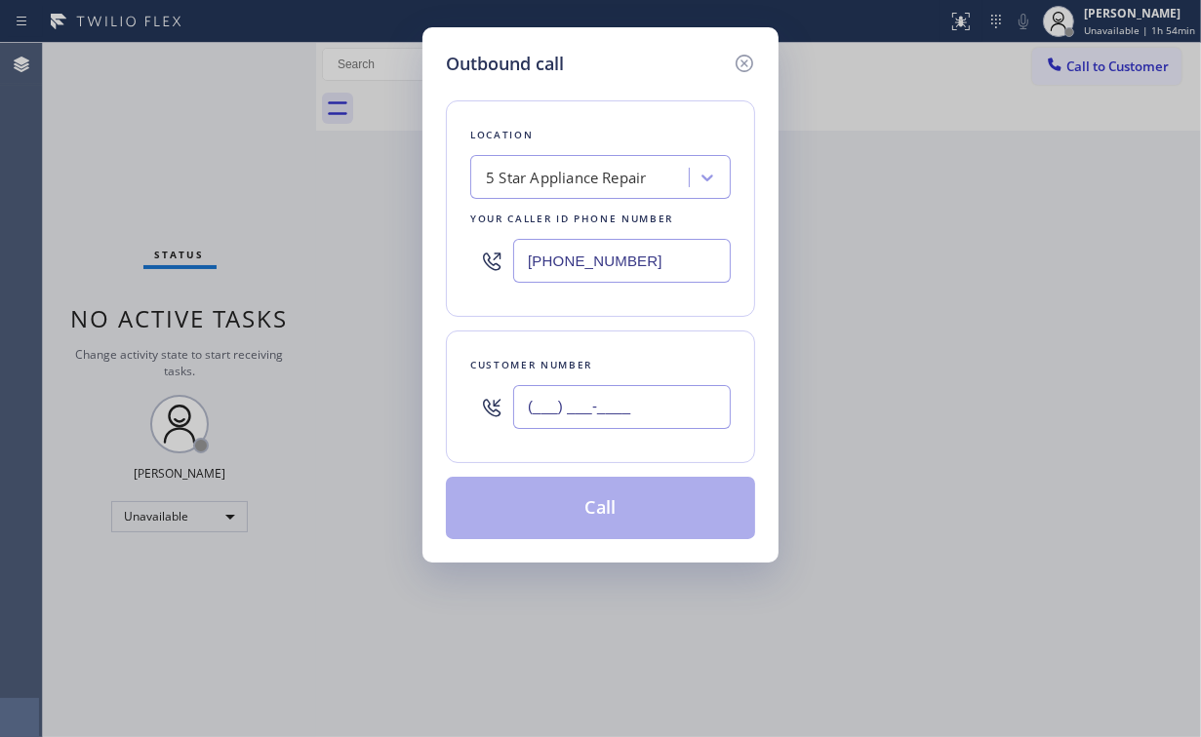
click at [655, 406] on input "(___) ___-____" at bounding box center [622, 407] width 218 height 44
paste input "562) 900-1774"
type input "[PHONE_NUMBER]"
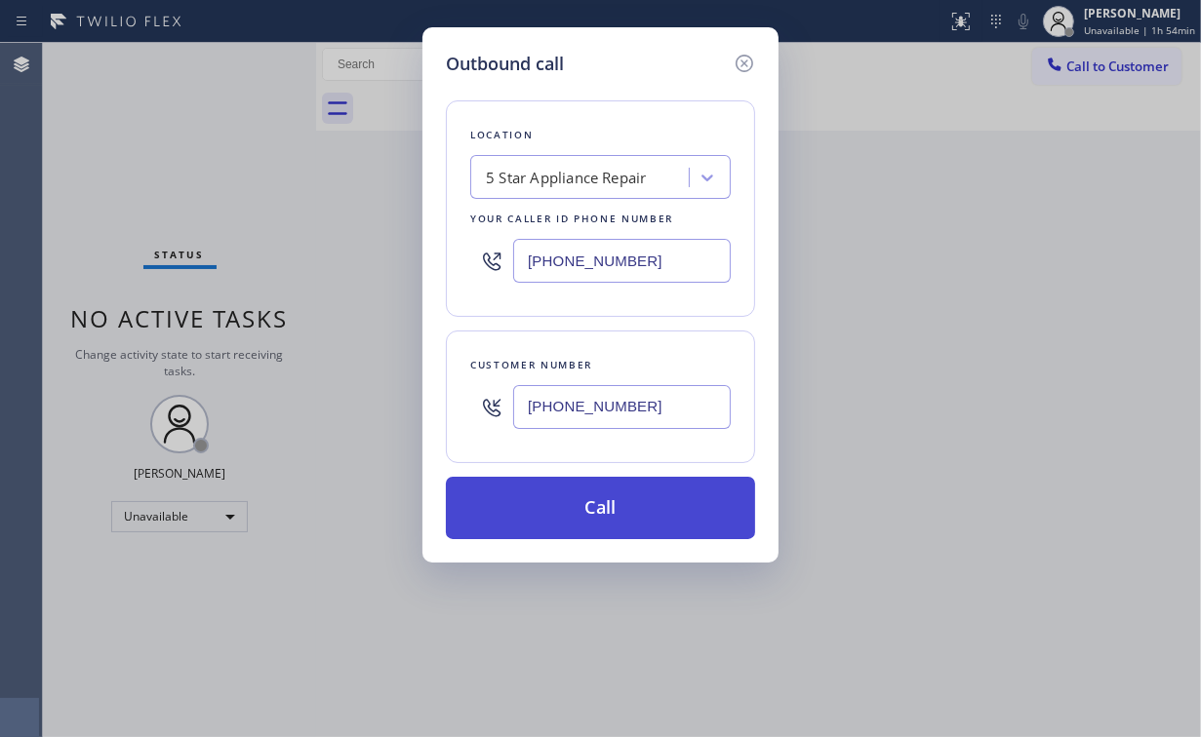
click at [592, 511] on button "Call" at bounding box center [600, 508] width 309 height 62
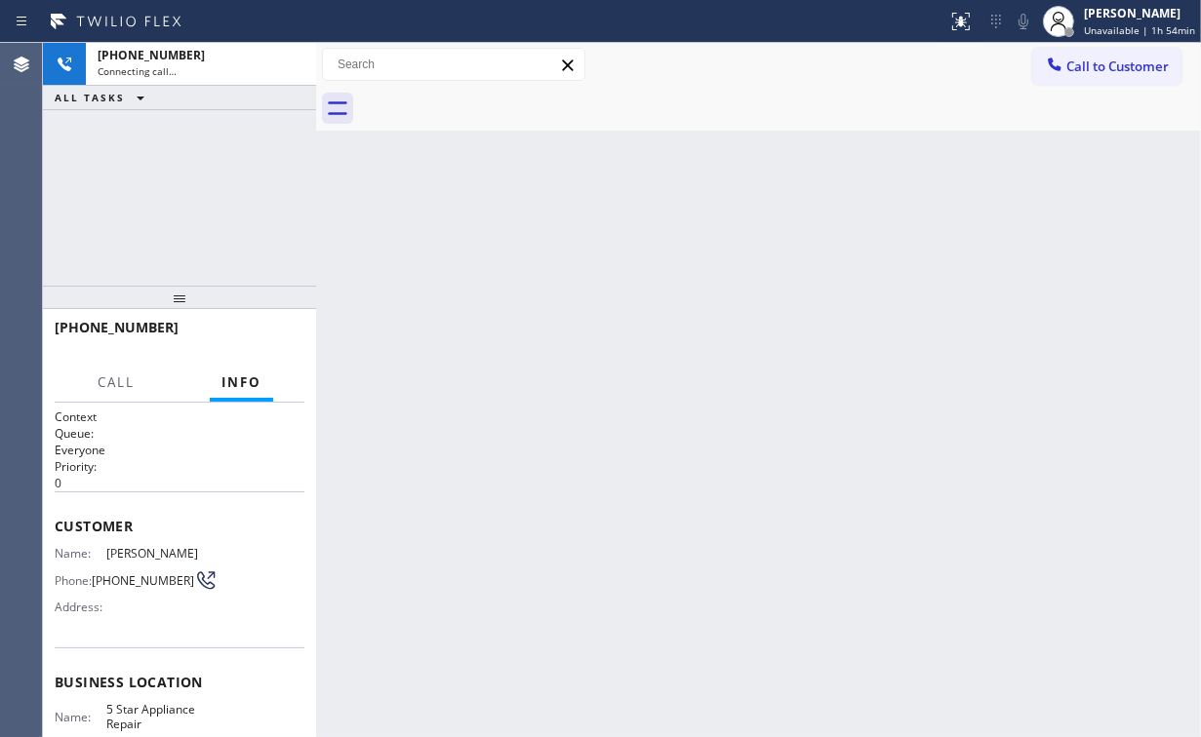
click at [278, 207] on div "[PHONE_NUMBER] Connecting call… ALL TASKS ALL TASKS ACTIVE TASKS TASKS IN WRAP …" at bounding box center [179, 164] width 273 height 243
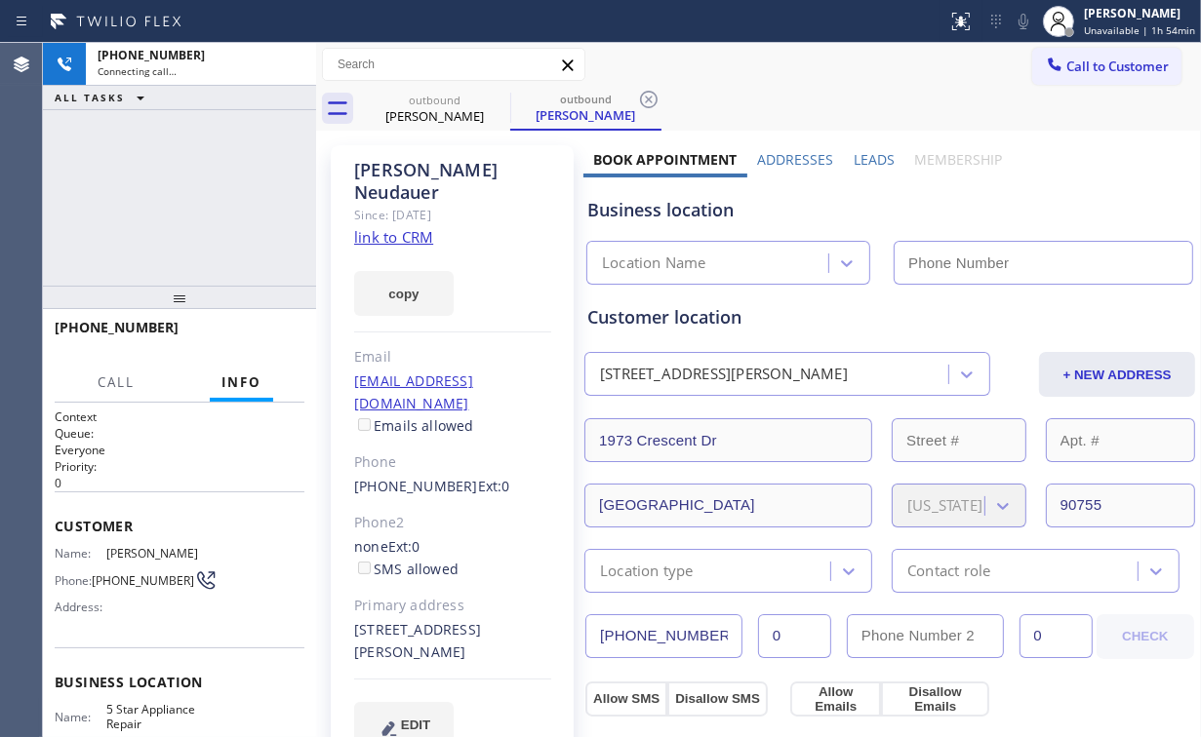
type input "[PHONE_NUMBER]"
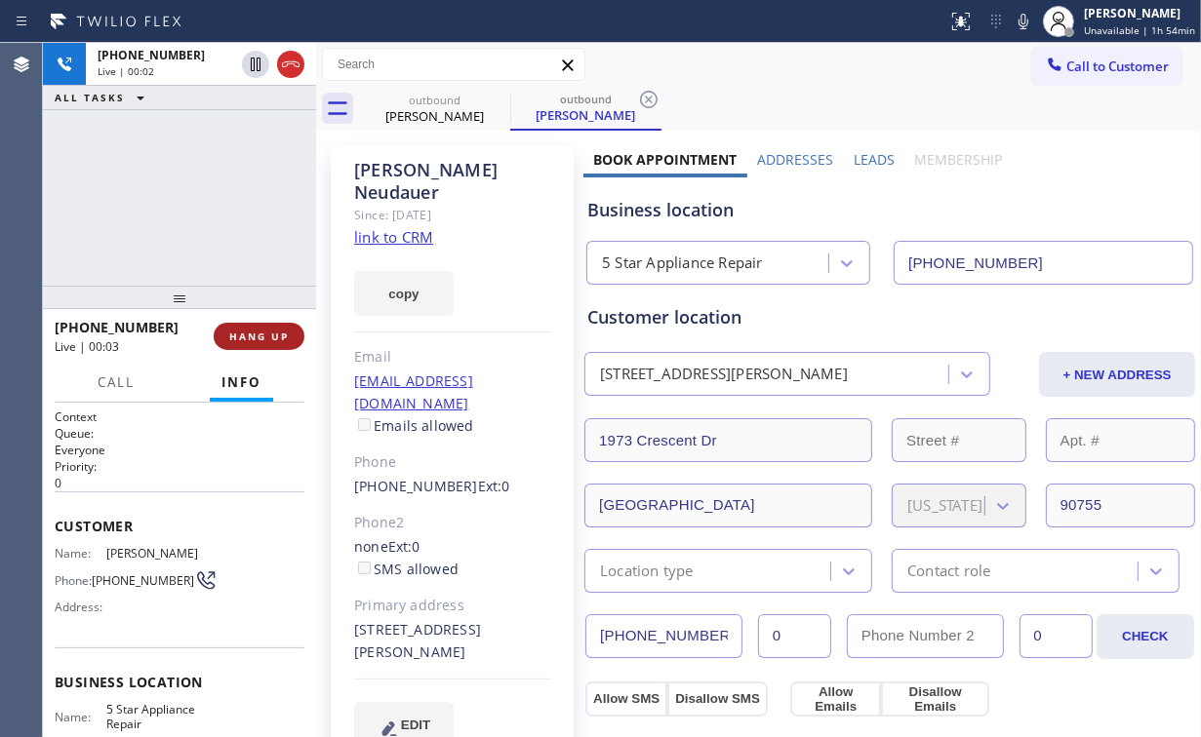
click at [259, 337] on span "HANG UP" at bounding box center [259, 337] width 60 height 14
click at [261, 336] on span "HANG UP" at bounding box center [259, 337] width 60 height 14
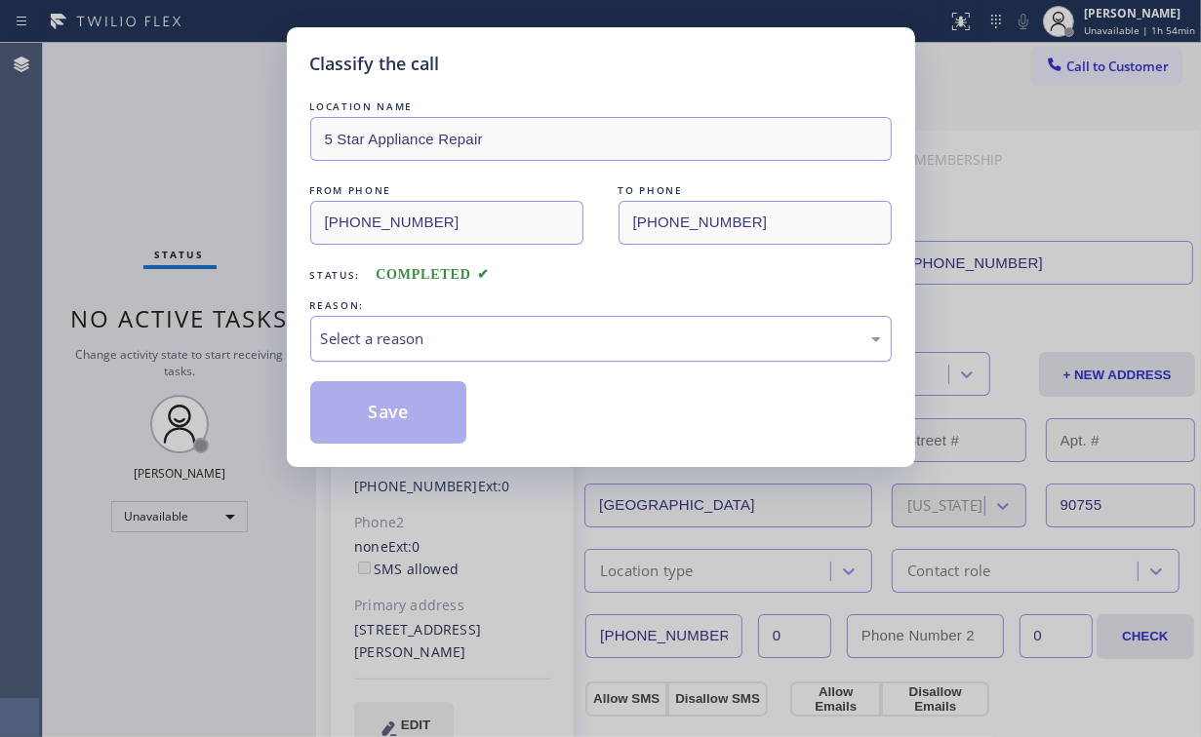
drag, startPoint x: 390, startPoint y: 330, endPoint x: 392, endPoint y: 351, distance: 21.5
click at [390, 334] on div "Select a reason" at bounding box center [601, 339] width 560 height 22
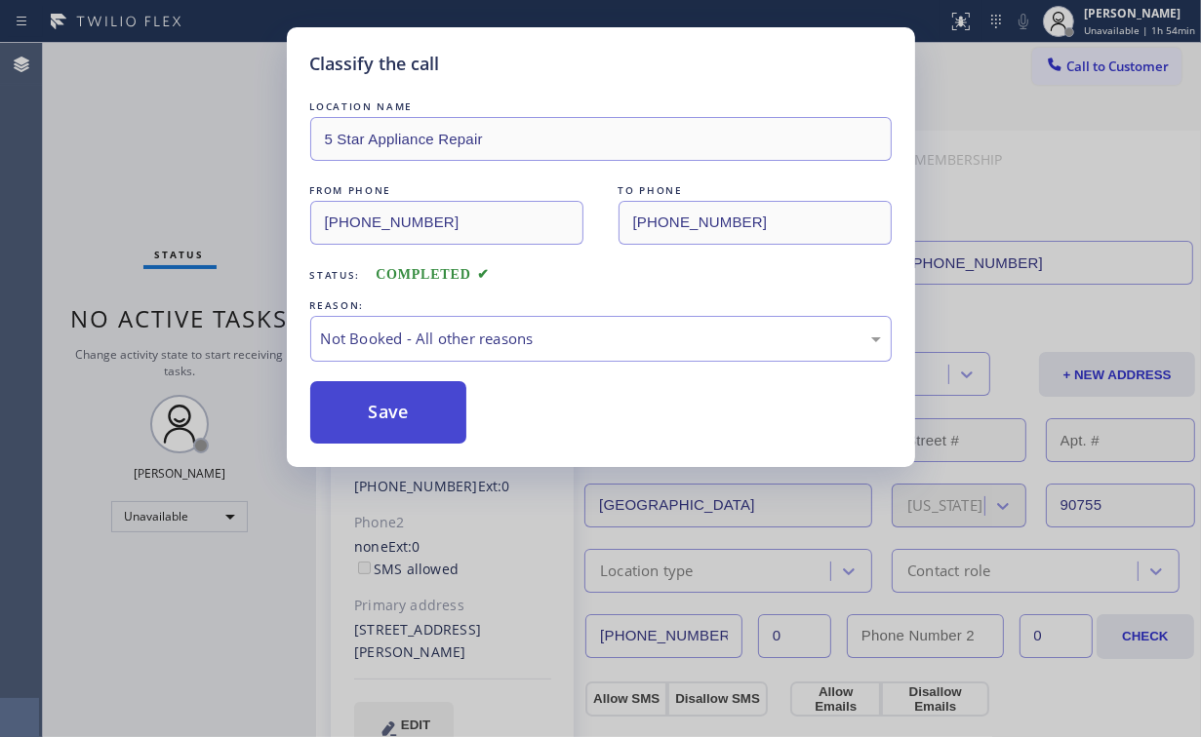
drag, startPoint x: 395, startPoint y: 408, endPoint x: 332, endPoint y: 320, distance: 108.3
click at [395, 407] on button "Save" at bounding box center [388, 412] width 157 height 62
click at [146, 116] on div "Classify the call LOCATION NAME 5 Star Appliance Repair FROM PHONE [PHONE_NUMBE…" at bounding box center [600, 368] width 1201 height 737
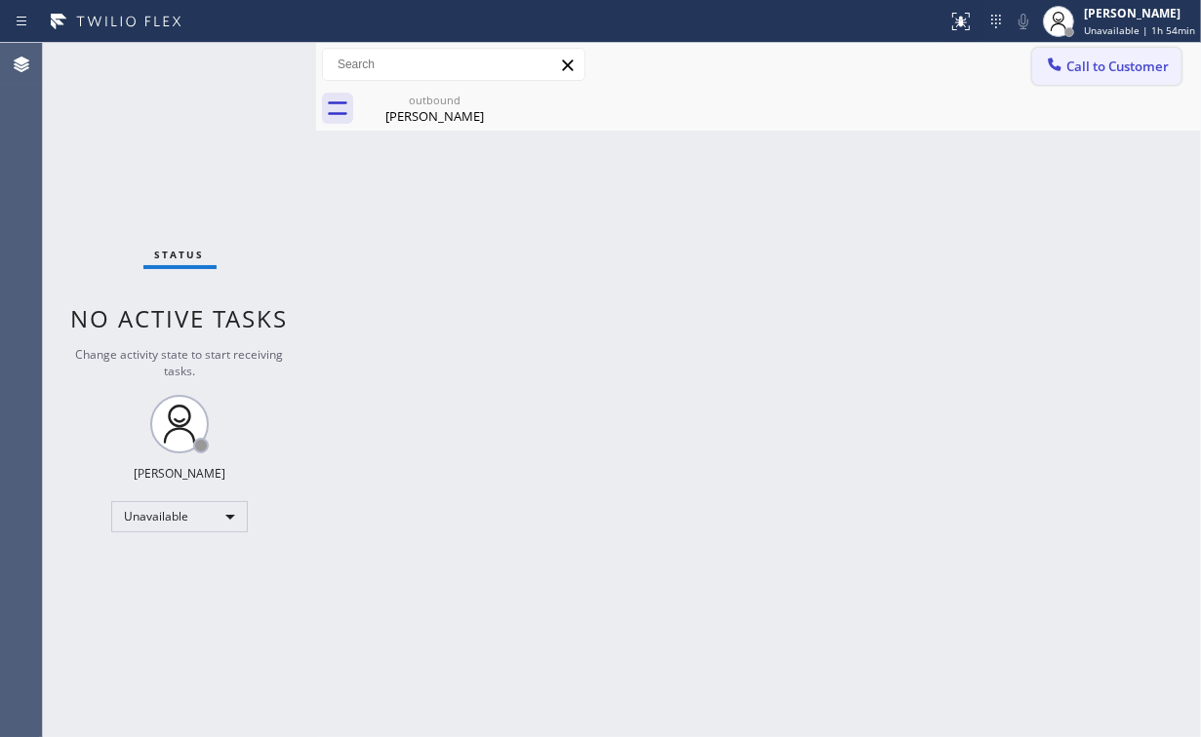
drag, startPoint x: 1100, startPoint y: 67, endPoint x: 987, endPoint y: 142, distance: 135.8
click at [1100, 68] on span "Call to Customer" at bounding box center [1117, 67] width 102 height 18
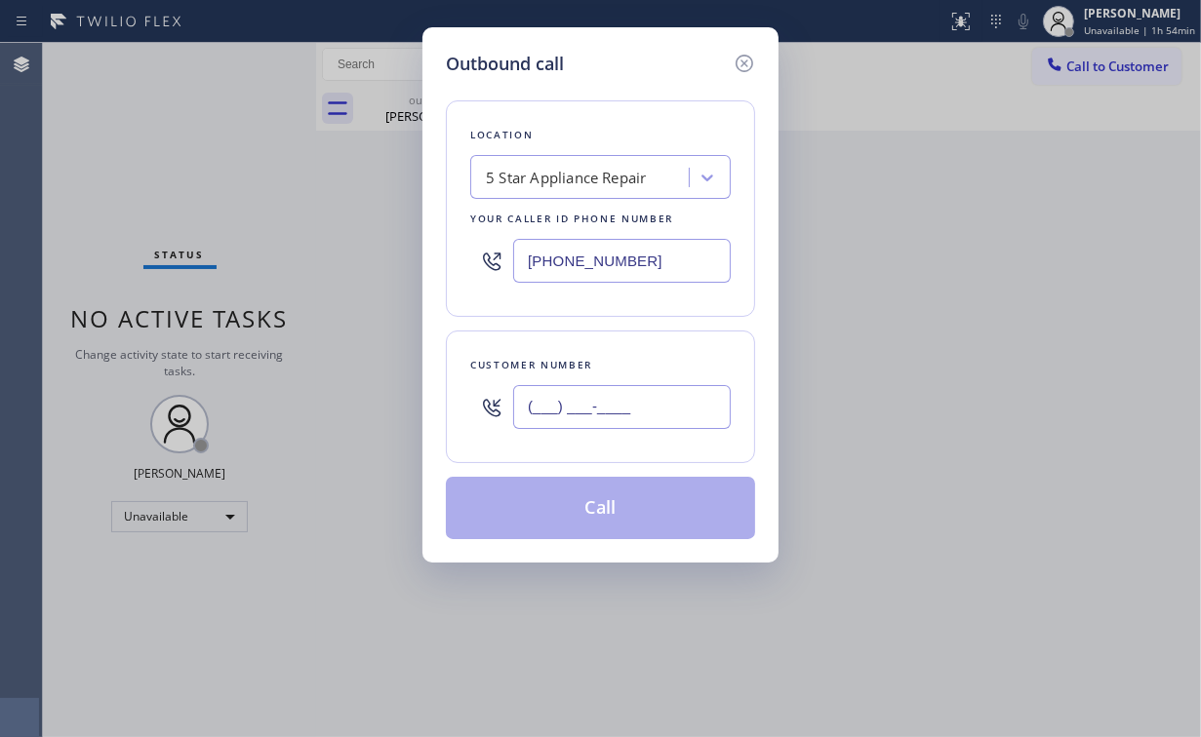
click at [675, 394] on input "(___) ___-____" at bounding box center [622, 407] width 218 height 44
paste input "847) 910-5134"
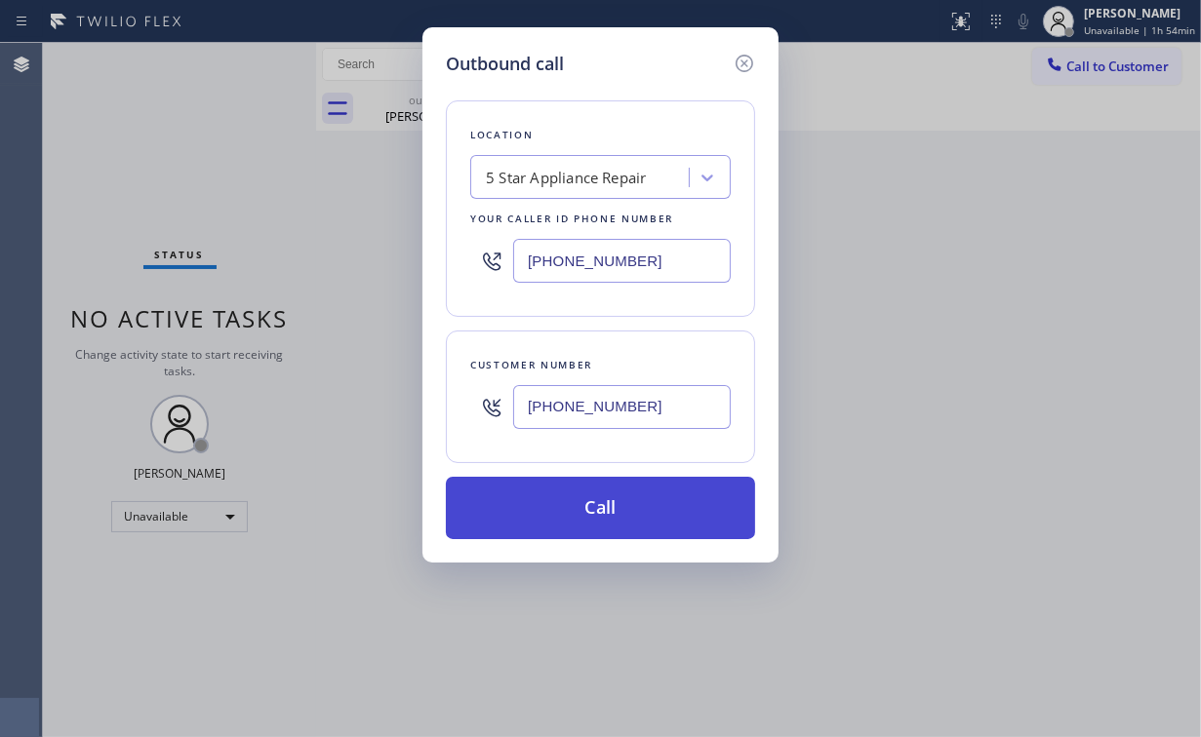
type input "[PHONE_NUMBER]"
click at [581, 511] on button "Call" at bounding box center [600, 508] width 309 height 62
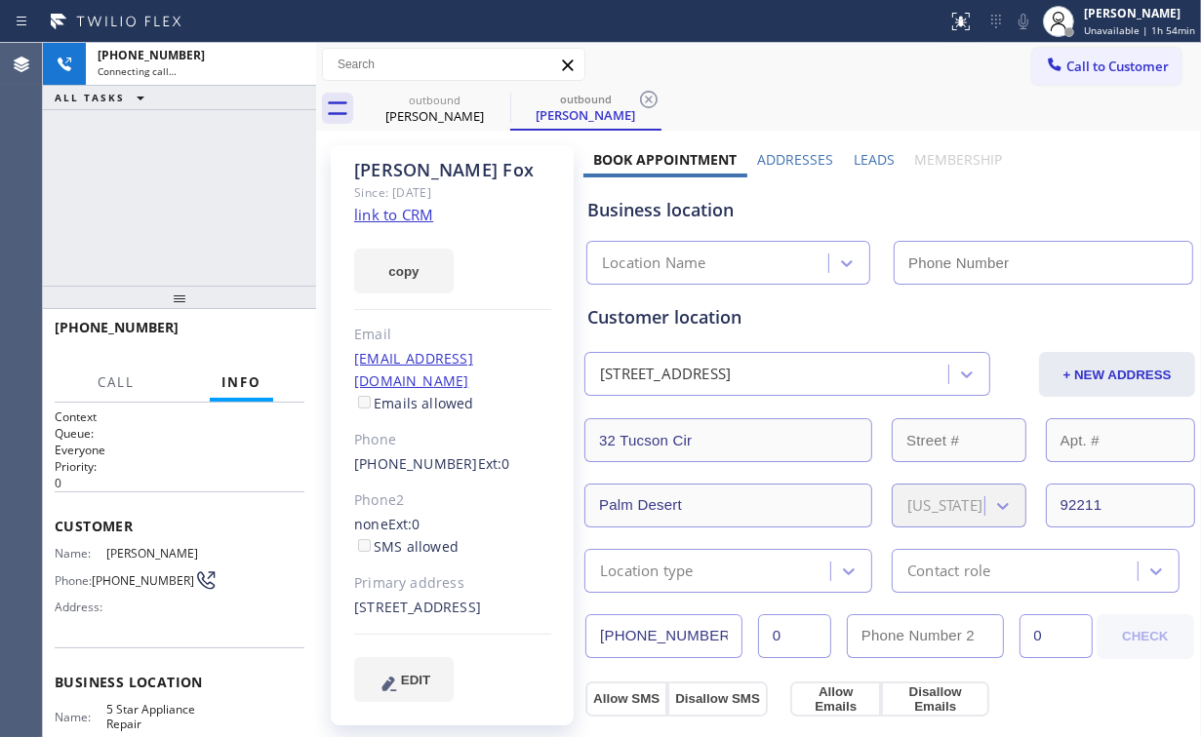
click at [243, 216] on div "[PHONE_NUMBER] Connecting call… ALL TASKS ALL TASKS ACTIVE TASKS TASKS IN WRAP …" at bounding box center [179, 164] width 273 height 243
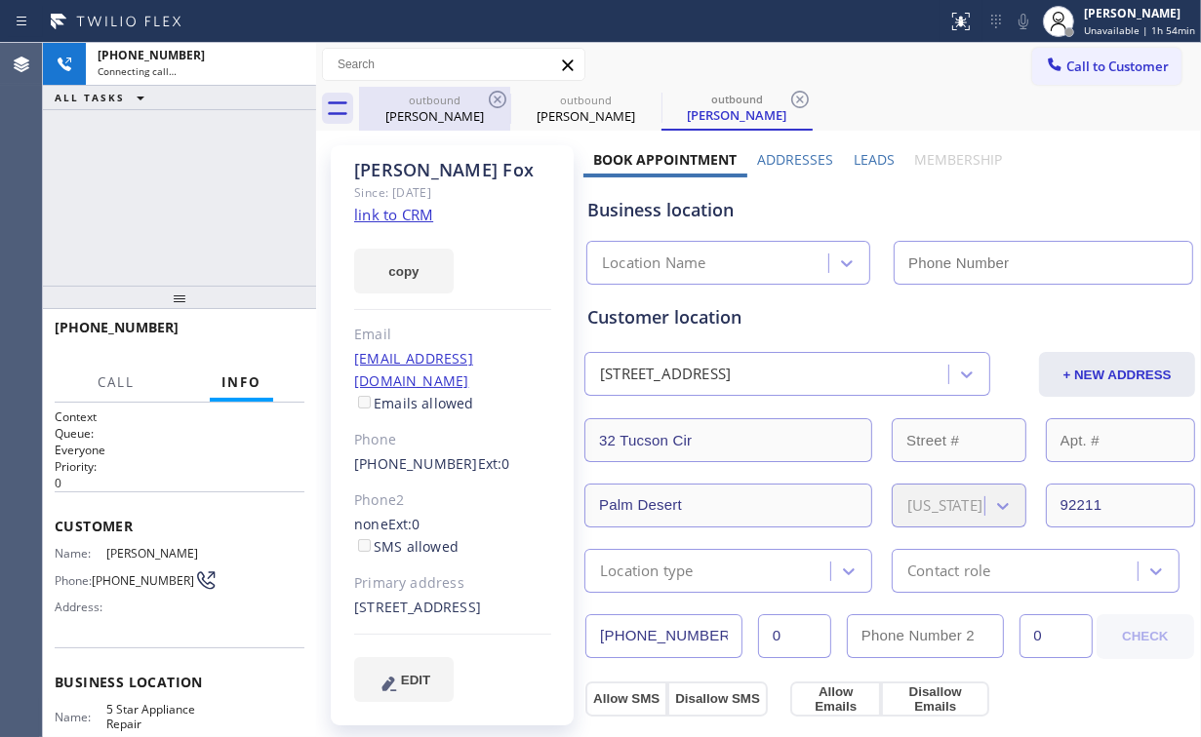
click at [433, 110] on div "[PERSON_NAME]" at bounding box center [434, 116] width 147 height 18
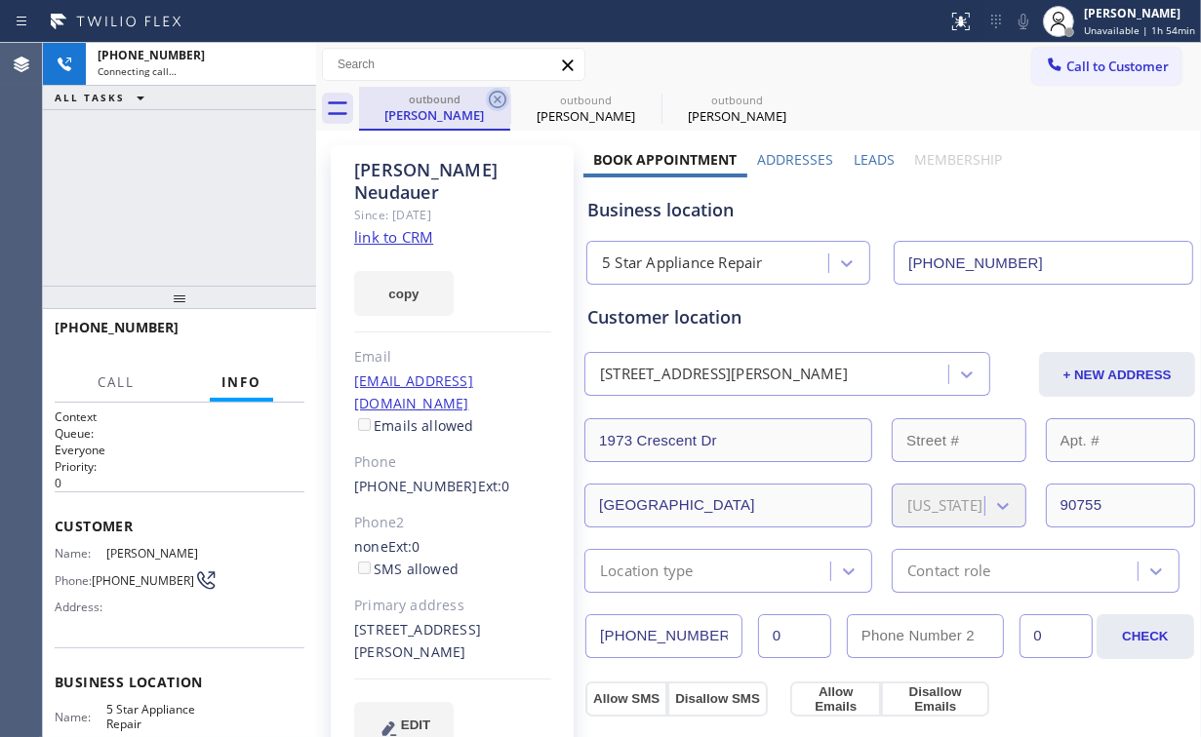
click at [496, 95] on icon at bounding box center [497, 99] width 23 height 23
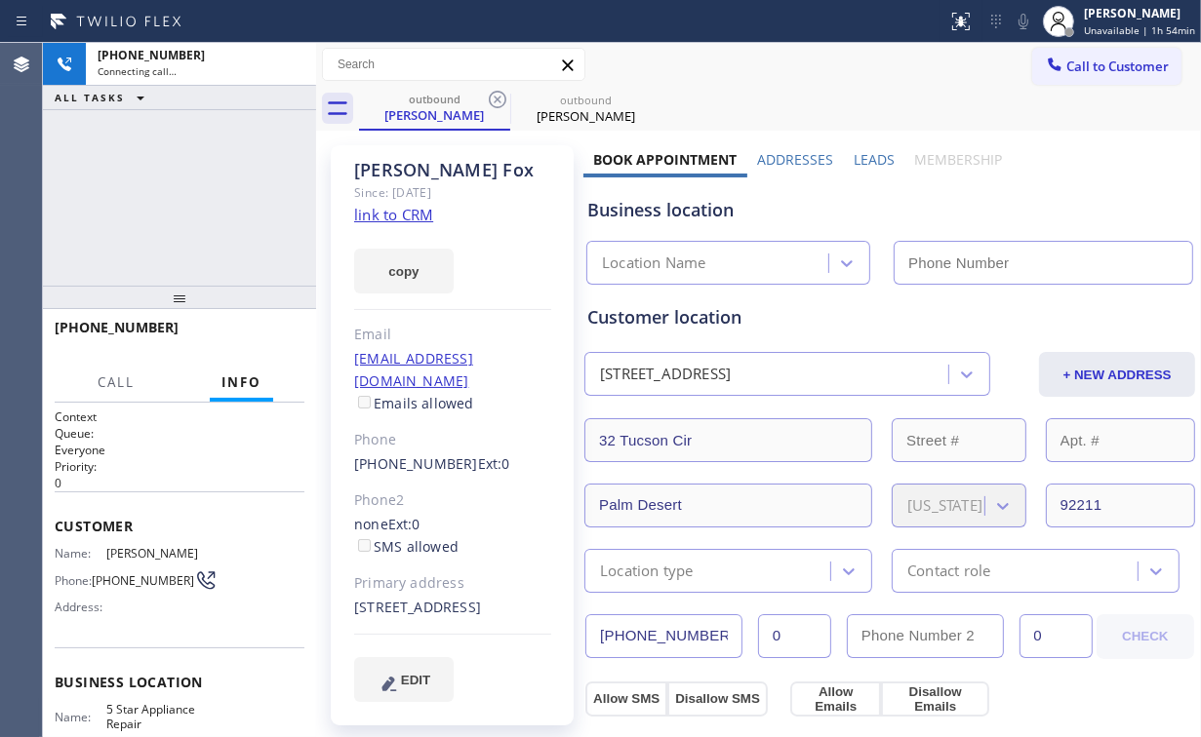
click at [148, 234] on div "[PHONE_NUMBER] Connecting call… ALL TASKS ALL TASKS ACTIVE TASKS TASKS IN WRAP …" at bounding box center [179, 164] width 273 height 243
type input "[PHONE_NUMBER]"
click at [819, 204] on div "Business location" at bounding box center [889, 210] width 605 height 26
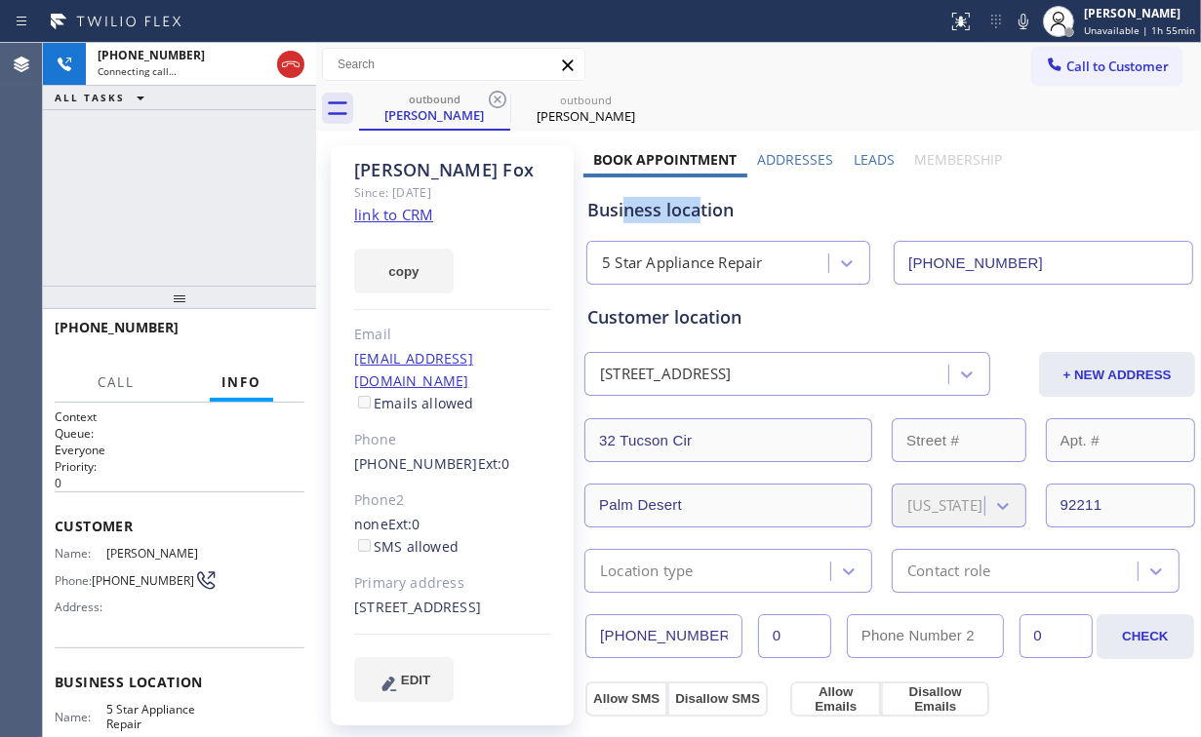
drag, startPoint x: 695, startPoint y: 211, endPoint x: 627, endPoint y: 215, distance: 68.4
click at [624, 214] on div "Business location" at bounding box center [889, 210] width 605 height 26
click at [769, 215] on div "Business location" at bounding box center [889, 210] width 605 height 26
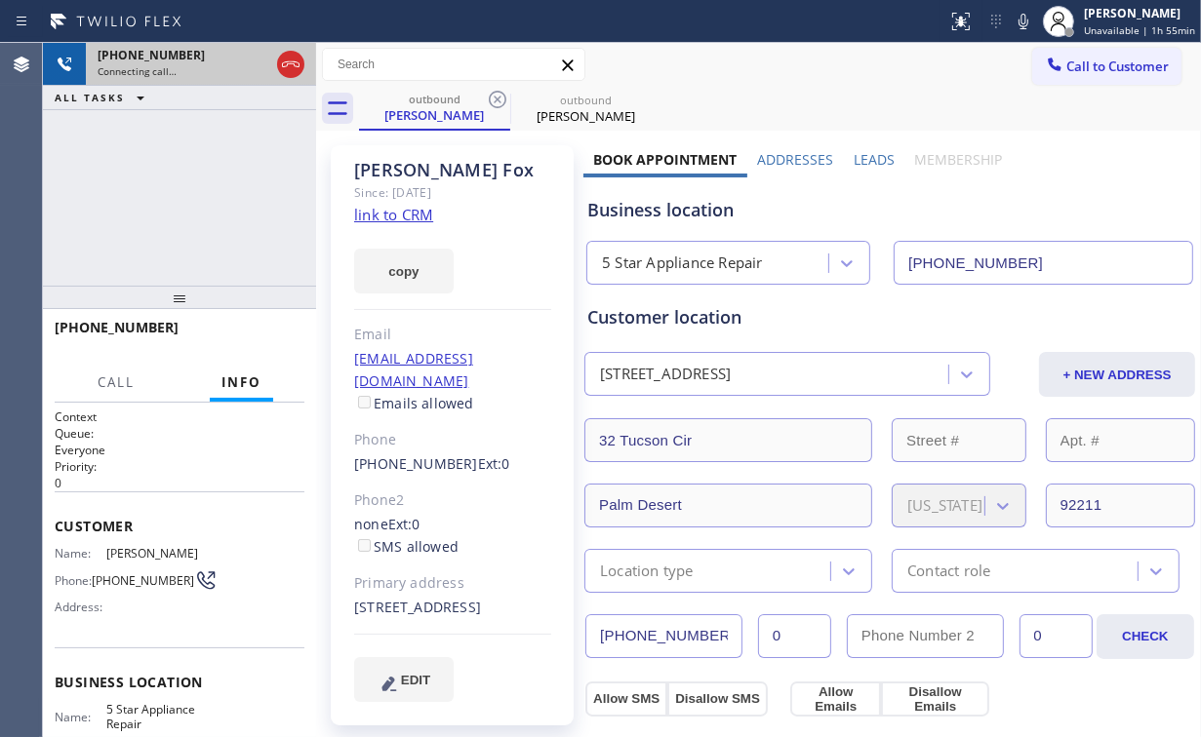
drag, startPoint x: 192, startPoint y: 189, endPoint x: 189, endPoint y: 55, distance: 134.6
click at [194, 188] on div "[PHONE_NUMBER] Connecting call… ALL TASKS ALL TASKS ACTIVE TASKS TASKS IN WRAP …" at bounding box center [179, 164] width 273 height 243
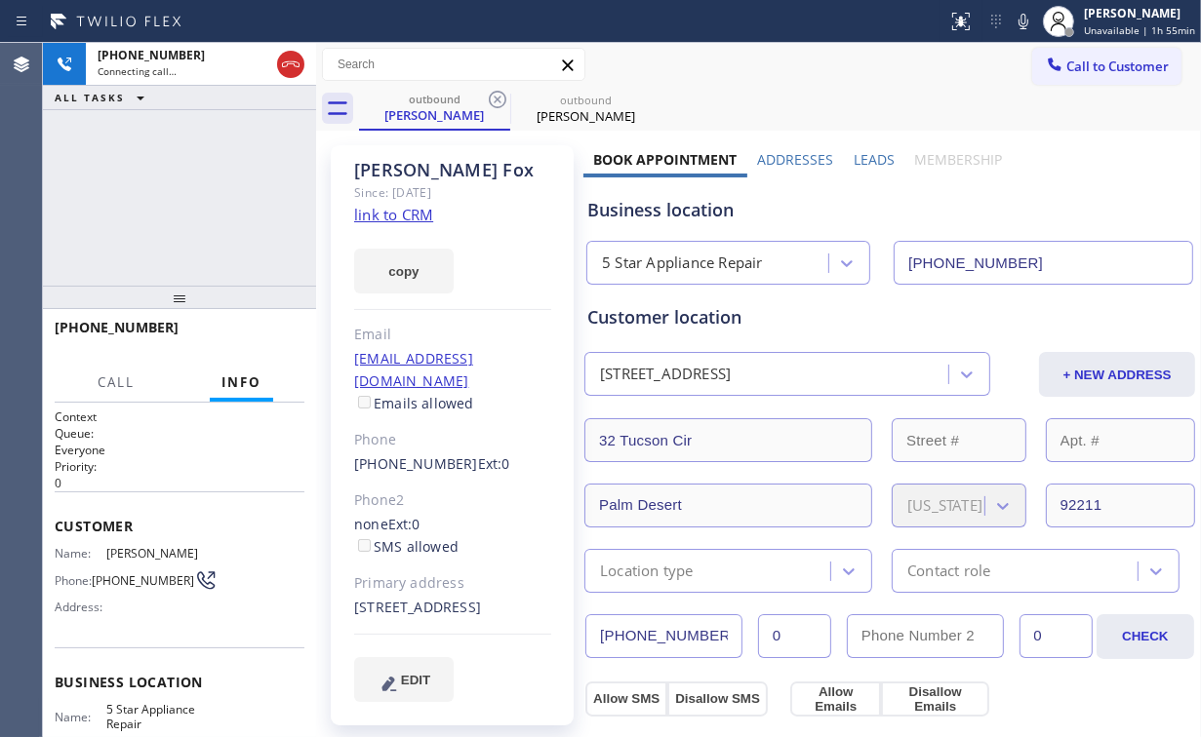
click at [855, 216] on div "Business location" at bounding box center [889, 210] width 605 height 26
click at [806, 211] on div "Business location" at bounding box center [889, 210] width 605 height 26
click at [189, 193] on div "[PHONE_NUMBER] Connecting call… ALL TASKS ALL TASKS ACTIVE TASKS TASKS IN WRAP …" at bounding box center [179, 164] width 273 height 243
click at [187, 195] on div "[PHONE_NUMBER] Connecting call… ALL TASKS ALL TASKS ACTIVE TASKS TASKS IN WRAP …" at bounding box center [179, 164] width 273 height 243
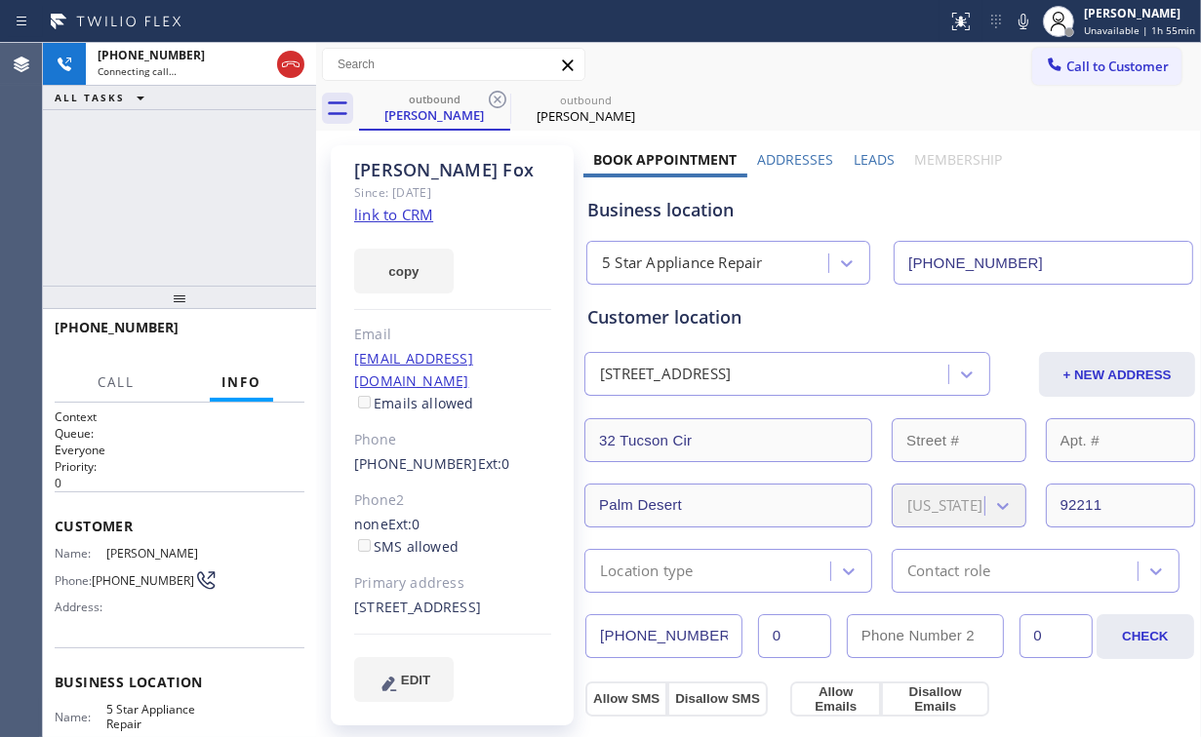
click at [187, 195] on div "[PHONE_NUMBER] Connecting call… ALL TASKS ALL TASKS ACTIVE TASKS TASKS IN WRAP …" at bounding box center [179, 164] width 273 height 243
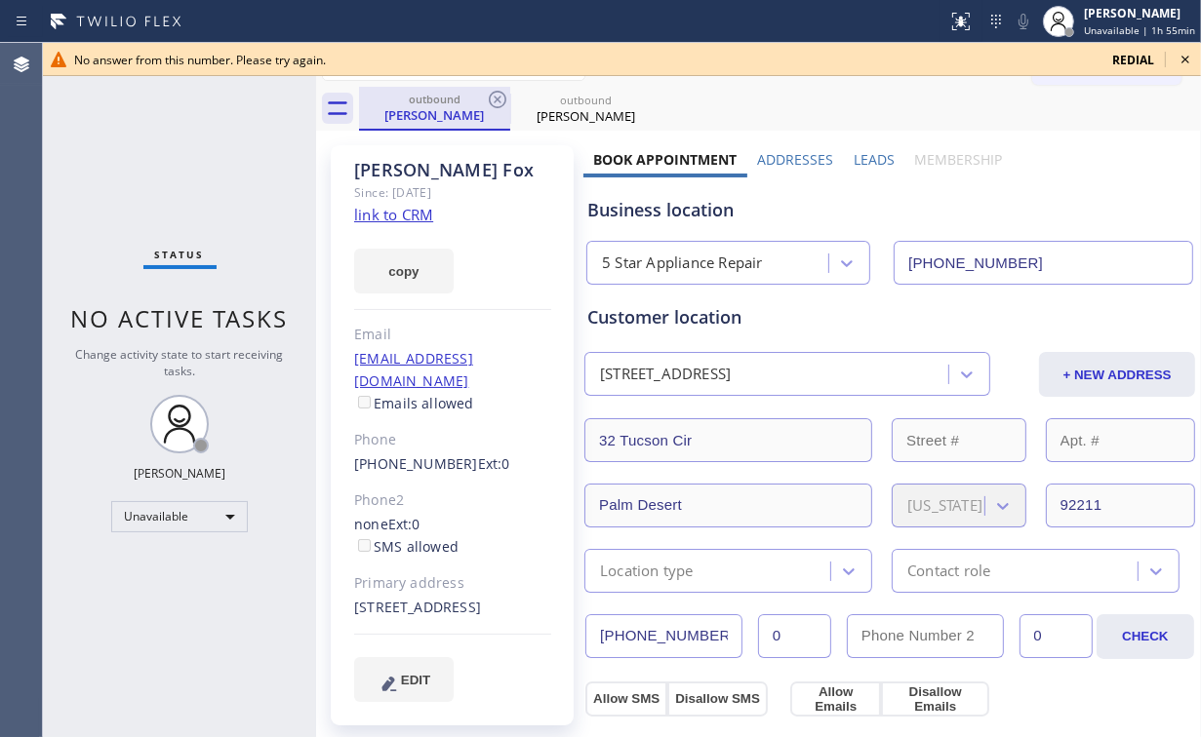
drag, startPoint x: 463, startPoint y: 108, endPoint x: 482, endPoint y: 105, distance: 18.8
click at [463, 109] on div "[PERSON_NAME]" at bounding box center [434, 115] width 147 height 18
click at [497, 98] on icon at bounding box center [498, 100] width 18 height 18
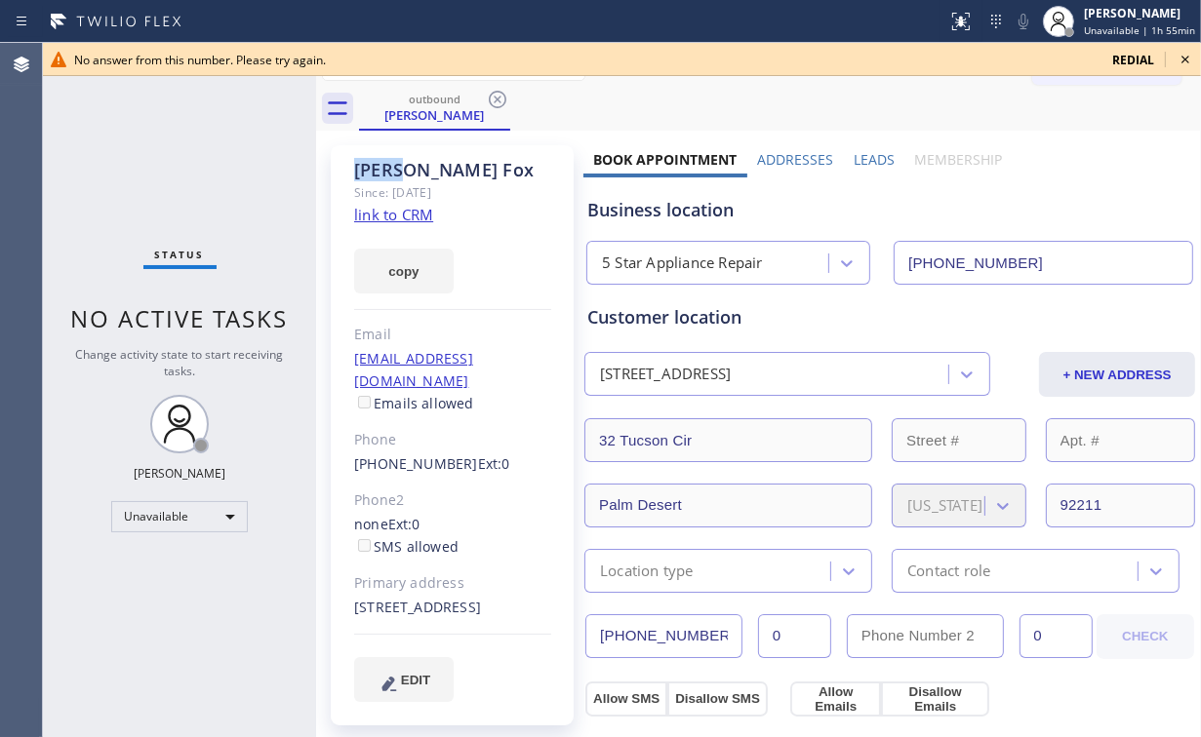
drag, startPoint x: 496, startPoint y: 98, endPoint x: 617, endPoint y: 135, distance: 127.4
click at [496, 98] on icon at bounding box center [498, 100] width 18 height 18
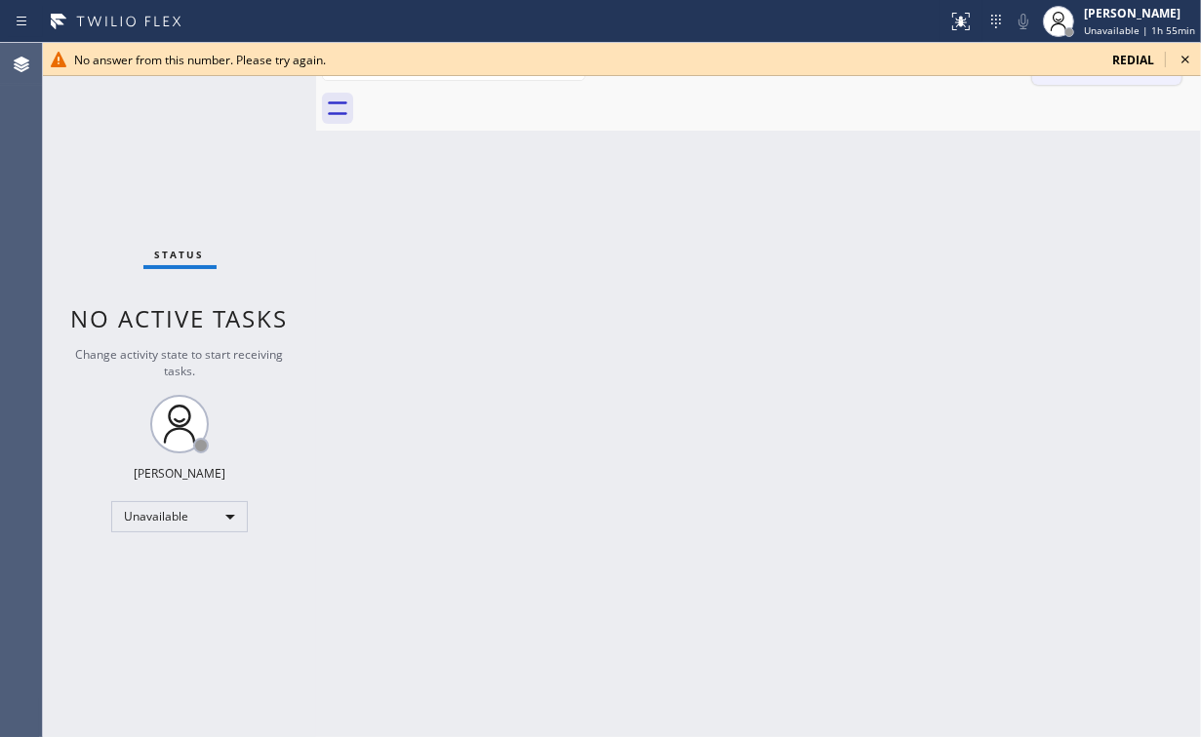
click at [1184, 58] on icon at bounding box center [1184, 59] width 23 height 23
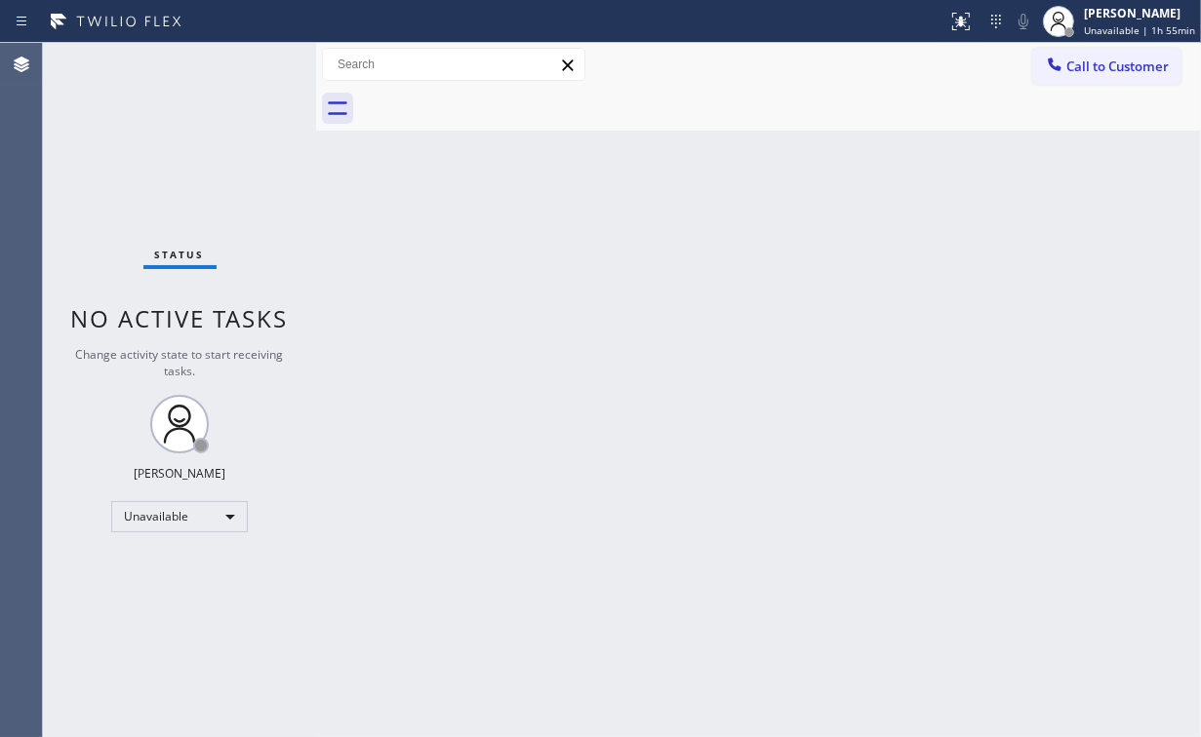
click at [1134, 64] on span "Call to Customer" at bounding box center [1117, 67] width 102 height 18
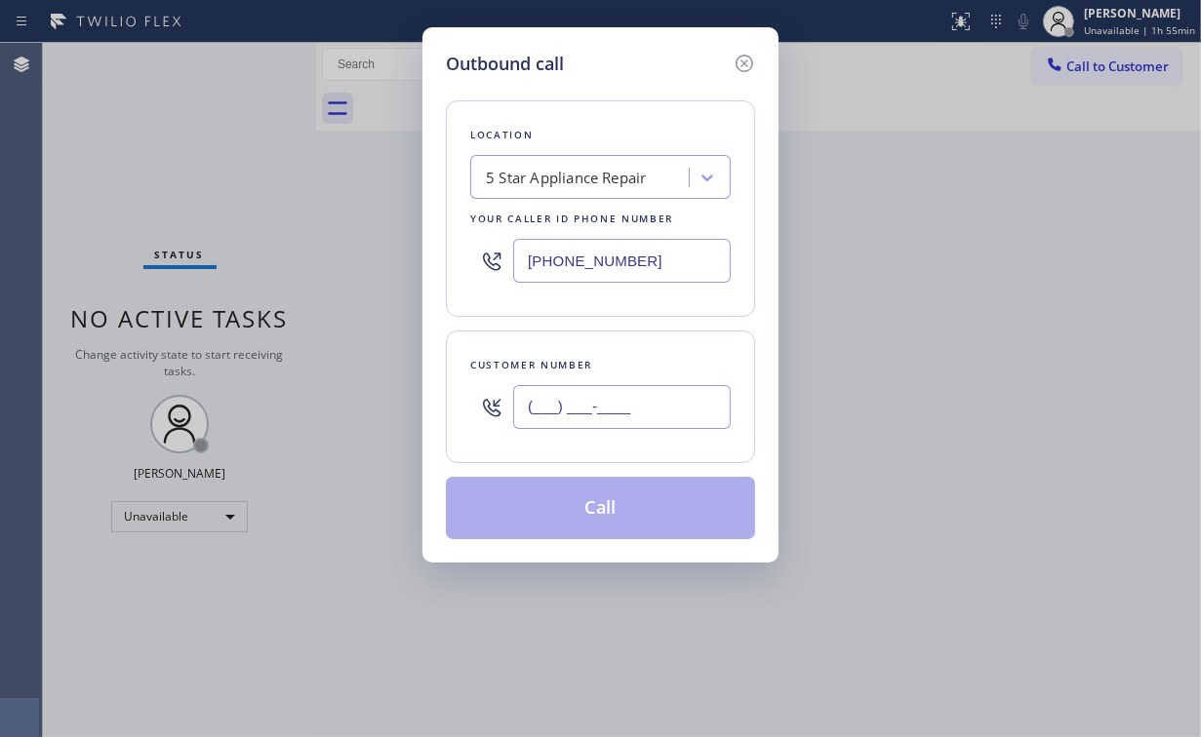
click at [620, 400] on input "(___) ___-____" at bounding box center [622, 407] width 218 height 44
paste input "714) 318-2264"
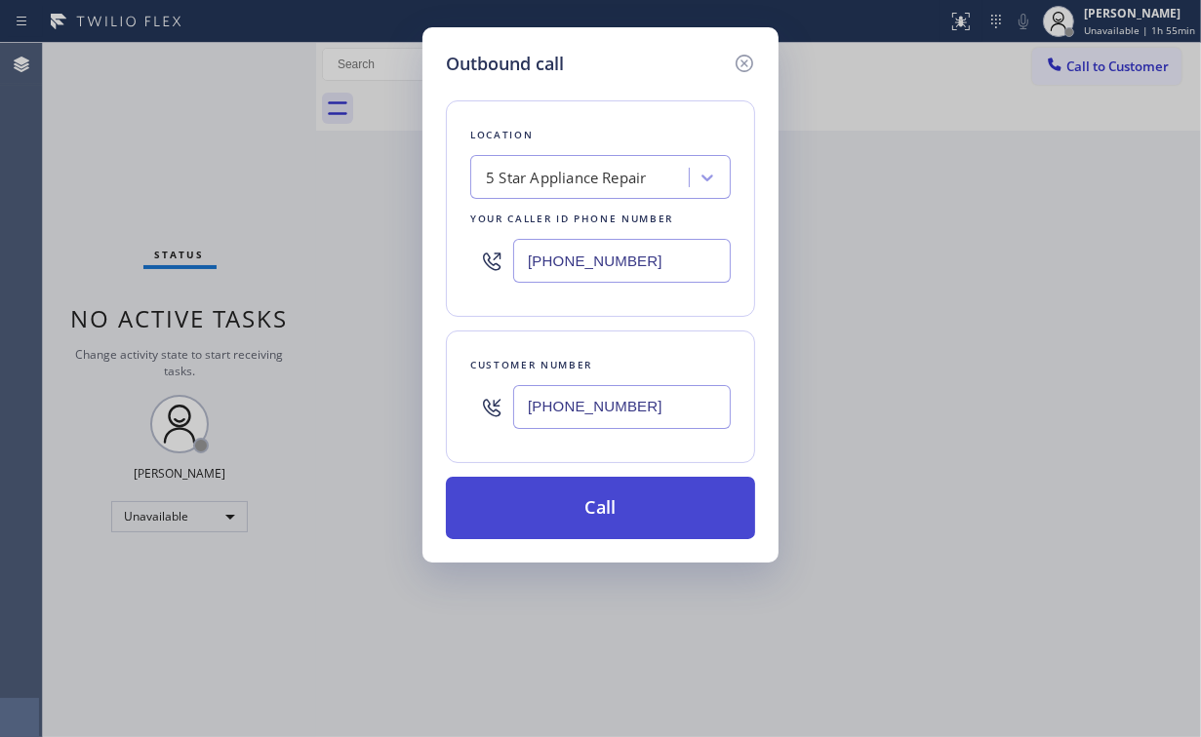
type input "[PHONE_NUMBER]"
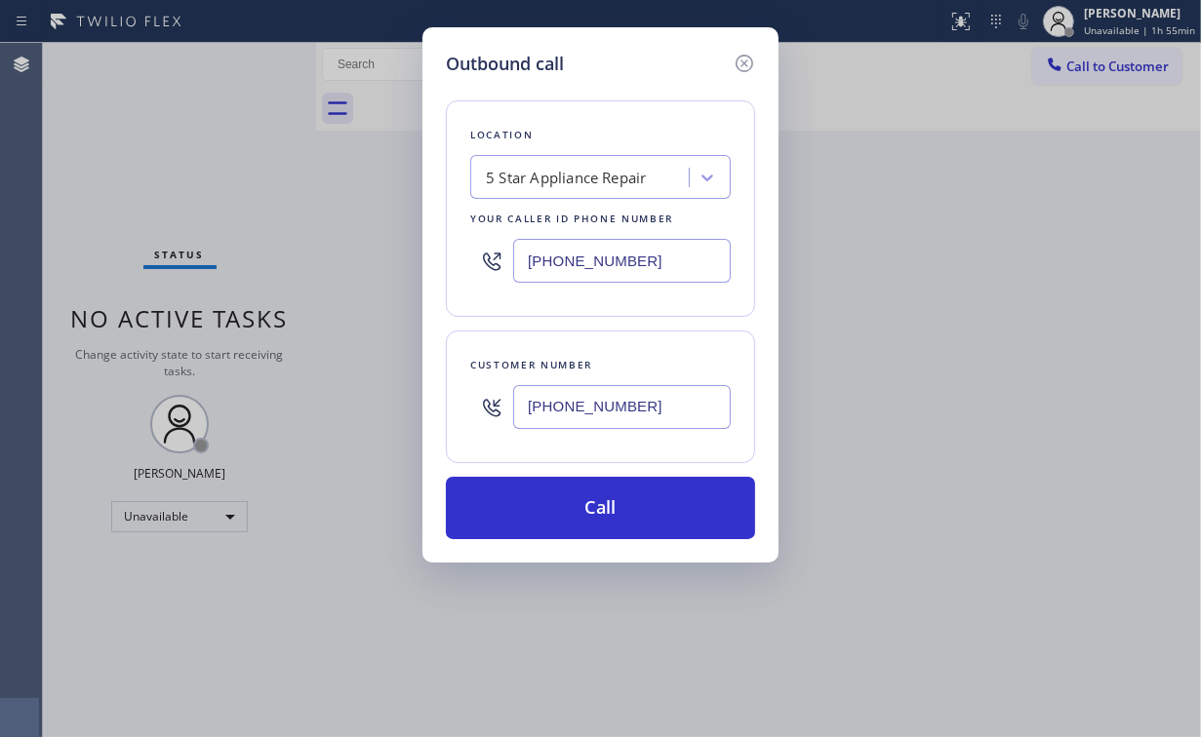
drag, startPoint x: 606, startPoint y: 491, endPoint x: 511, endPoint y: 638, distance: 175.1
click at [605, 491] on button "Call" at bounding box center [600, 508] width 309 height 62
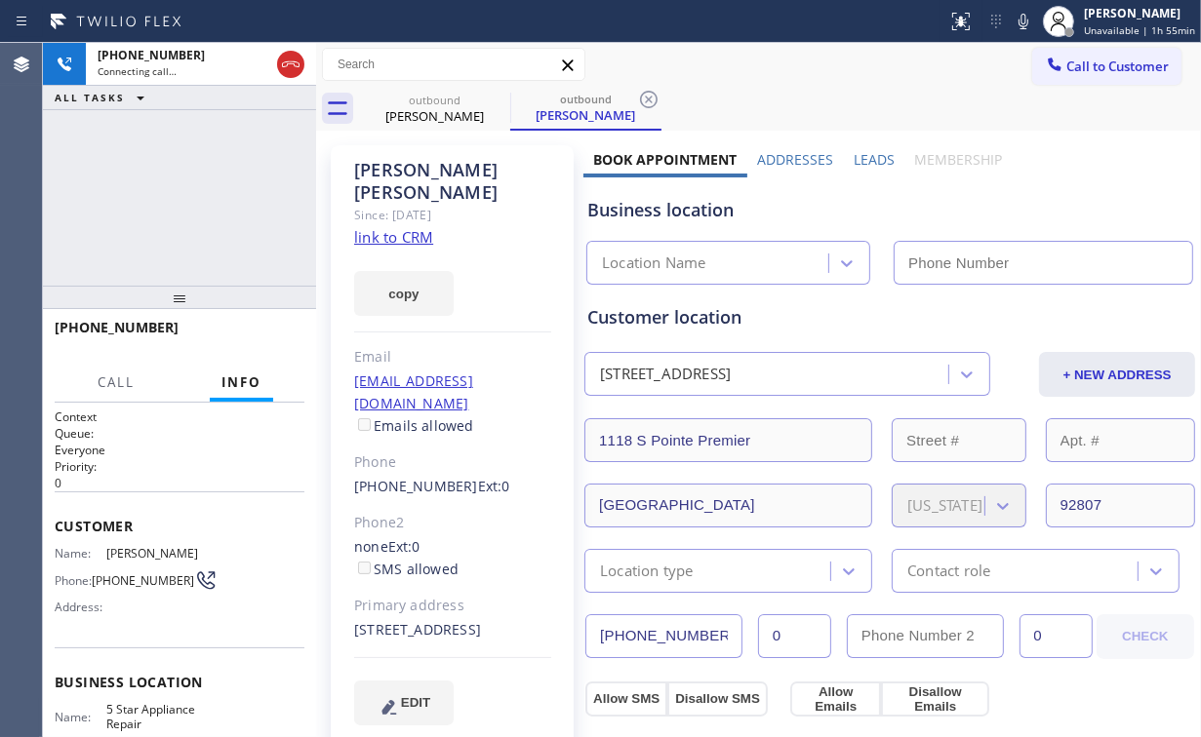
click at [226, 189] on div "[PHONE_NUMBER] Connecting call… ALL TASKS ALL TASKS ACTIVE TASKS TASKS IN WRAP …" at bounding box center [179, 164] width 273 height 243
type input "[PHONE_NUMBER]"
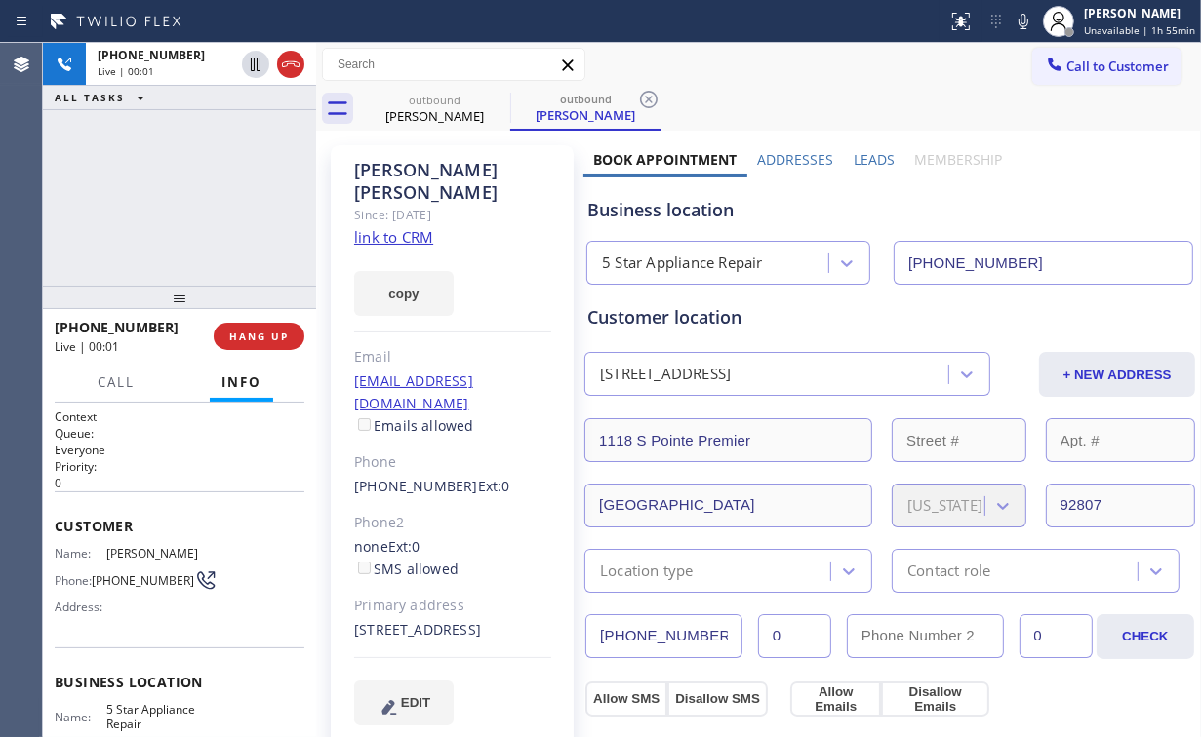
click at [277, 317] on div "[PHONE_NUMBER] Live | 00:01 HANG UP" at bounding box center [180, 336] width 250 height 51
click at [273, 332] on span "HANG UP" at bounding box center [259, 337] width 60 height 14
click at [274, 332] on span "HANG UP" at bounding box center [259, 337] width 60 height 14
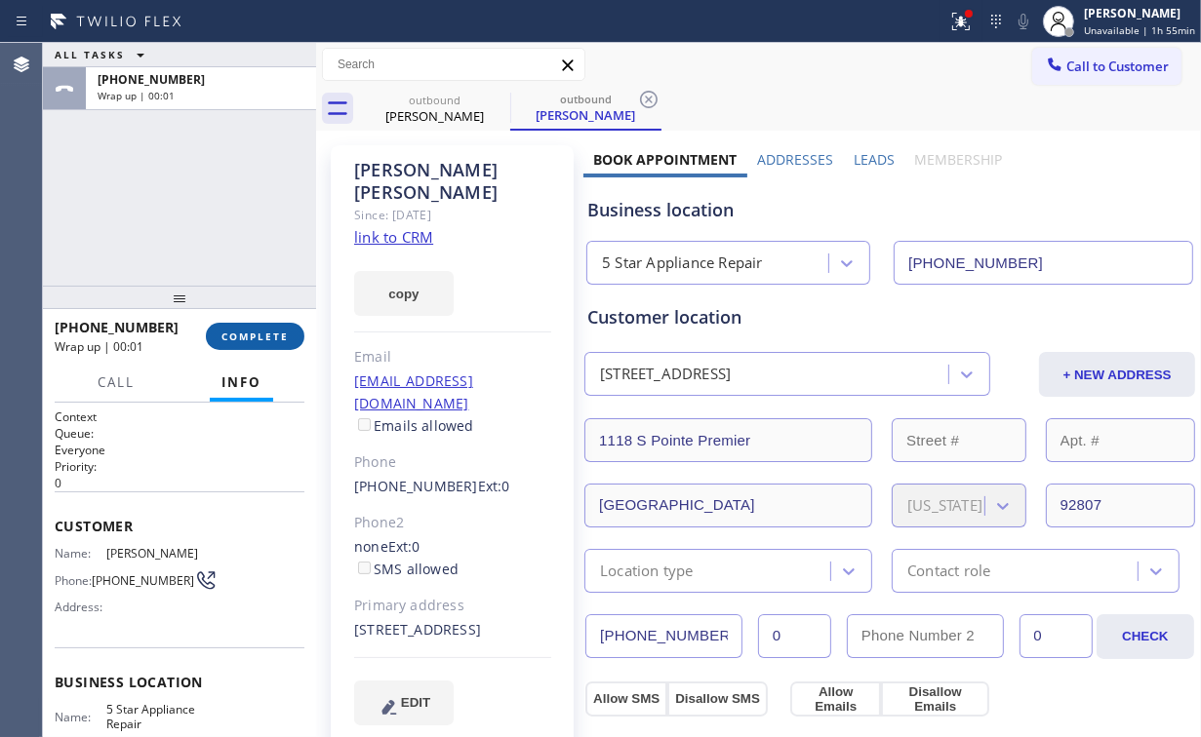
click at [299, 341] on button "COMPLETE" at bounding box center [255, 336] width 99 height 27
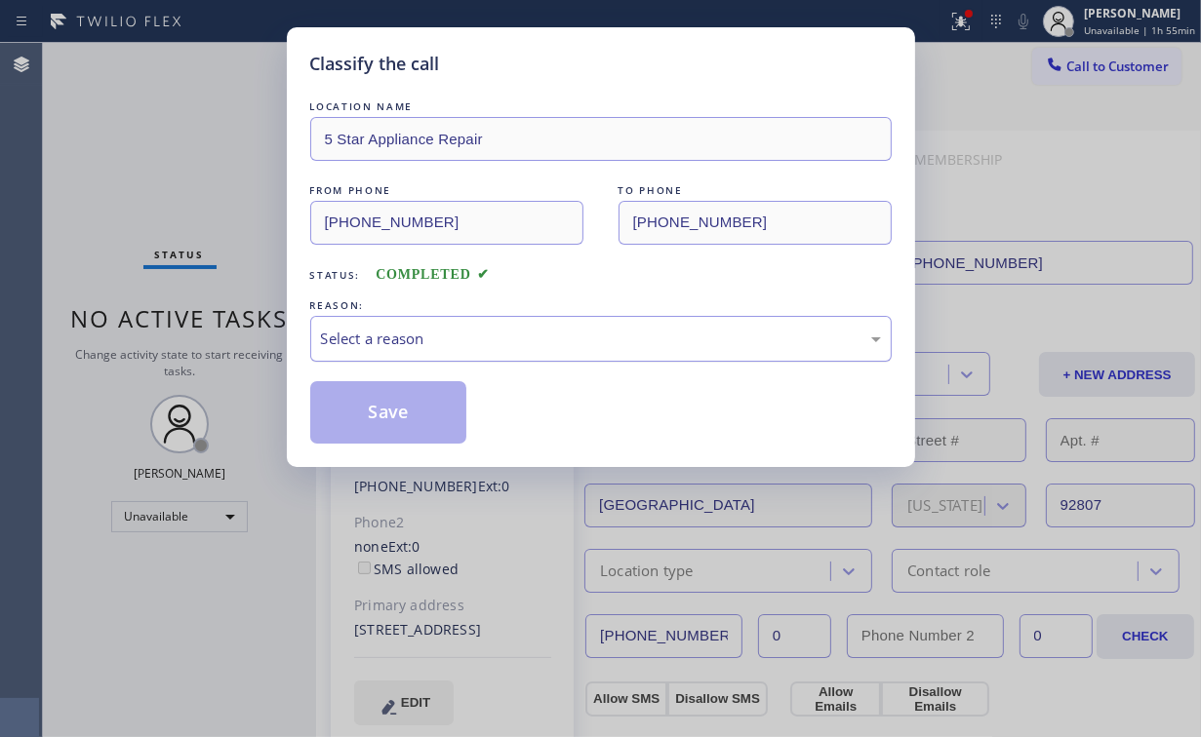
click at [384, 339] on div "Select a reason" at bounding box center [601, 339] width 560 height 22
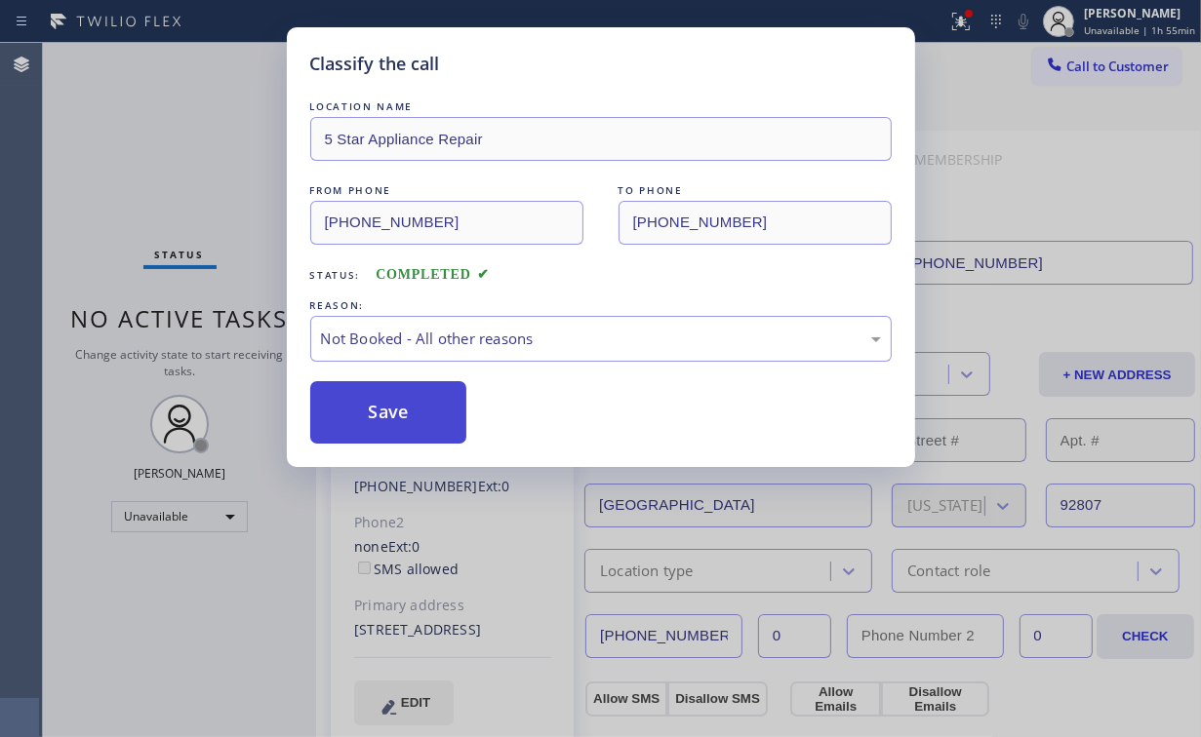
drag, startPoint x: 387, startPoint y: 412, endPoint x: 254, endPoint y: 258, distance: 203.2
click at [388, 411] on button "Save" at bounding box center [388, 412] width 157 height 62
drag, startPoint x: 161, startPoint y: 138, endPoint x: 261, endPoint y: 0, distance: 170.3
click at [162, 134] on div "Classify the call LOCATION NAME 5 Star Appliance Repair FROM PHONE [PHONE_NUMBE…" at bounding box center [600, 368] width 1201 height 737
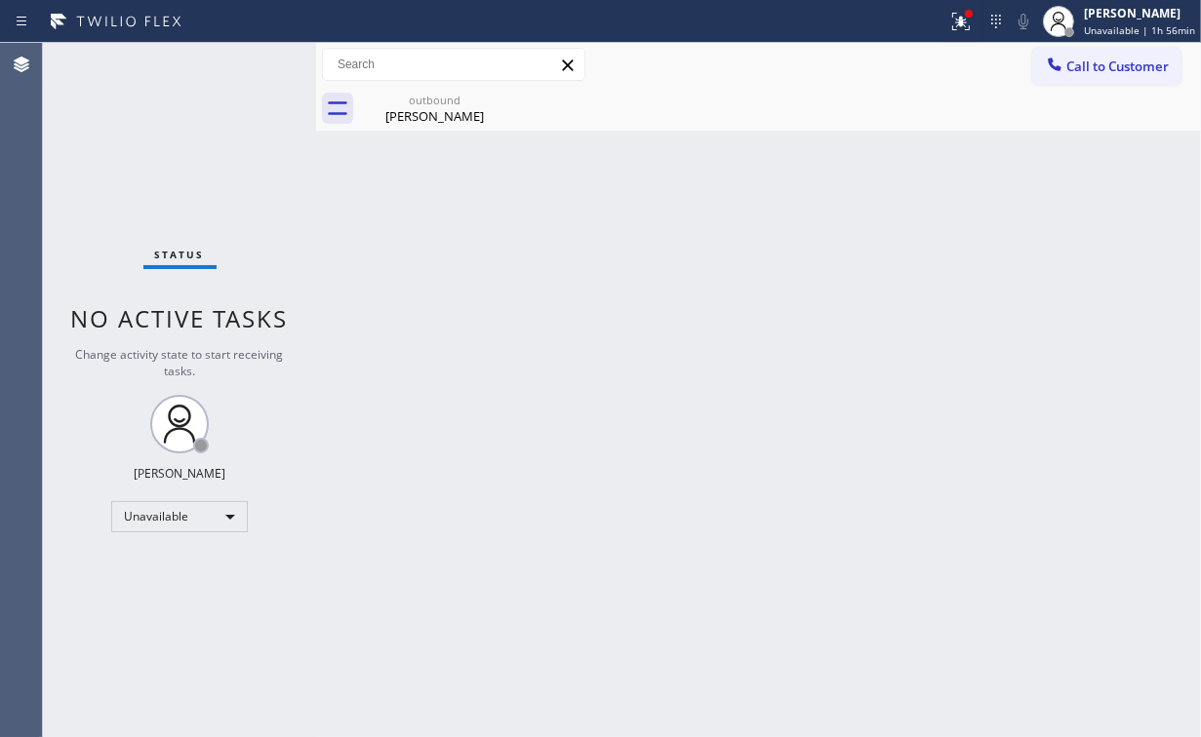
click at [1077, 77] on button "Call to Customer" at bounding box center [1106, 66] width 149 height 37
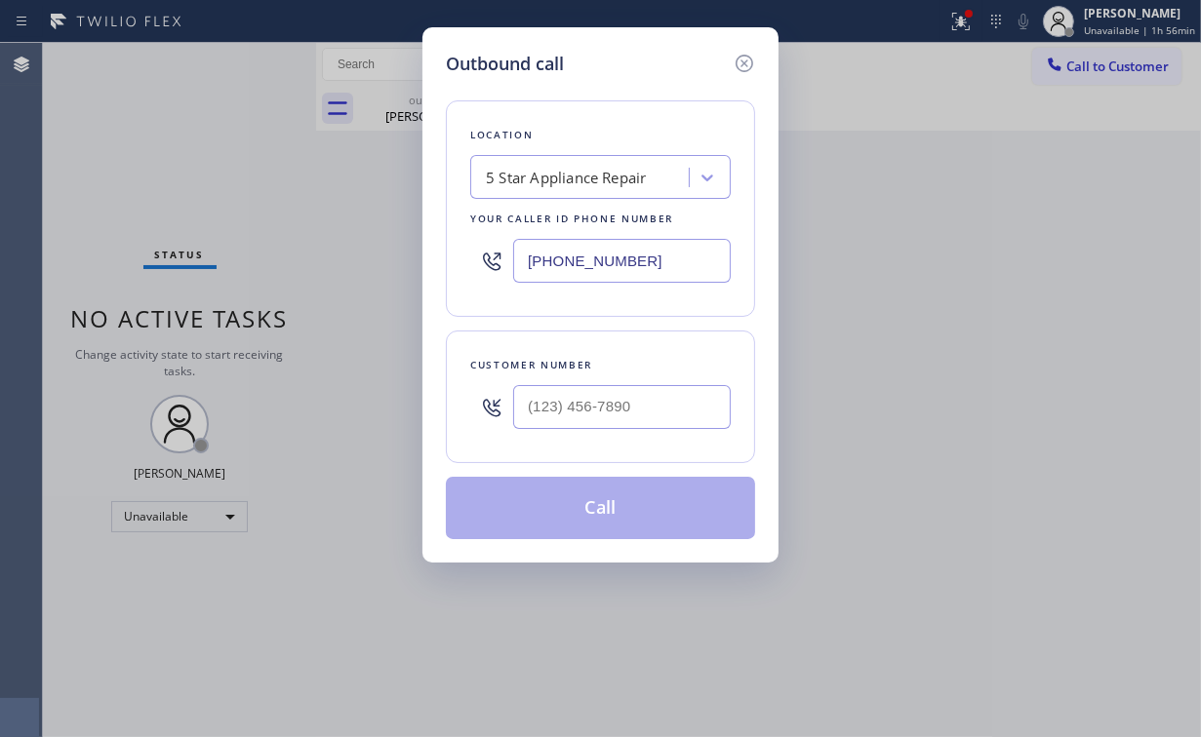
drag, startPoint x: 740, startPoint y: 60, endPoint x: 820, endPoint y: 42, distance: 81.9
click at [741, 60] on icon at bounding box center [744, 63] width 23 height 23
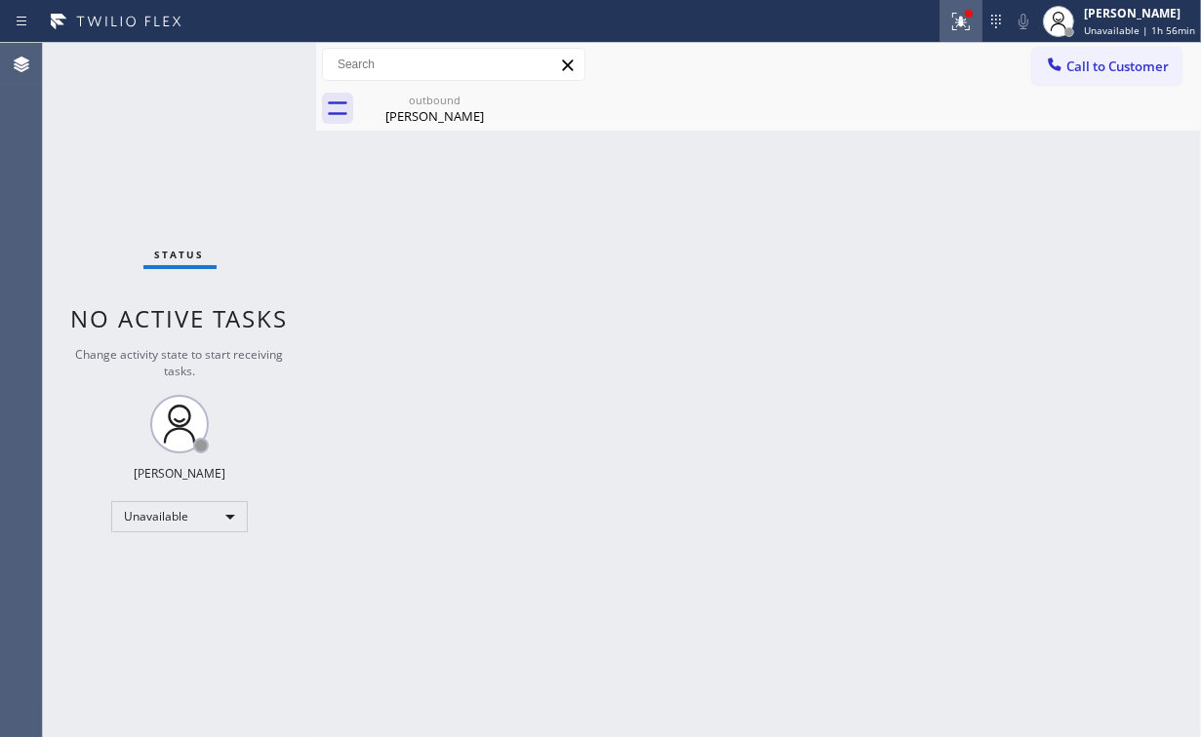
click at [953, 23] on icon at bounding box center [960, 21] width 23 height 23
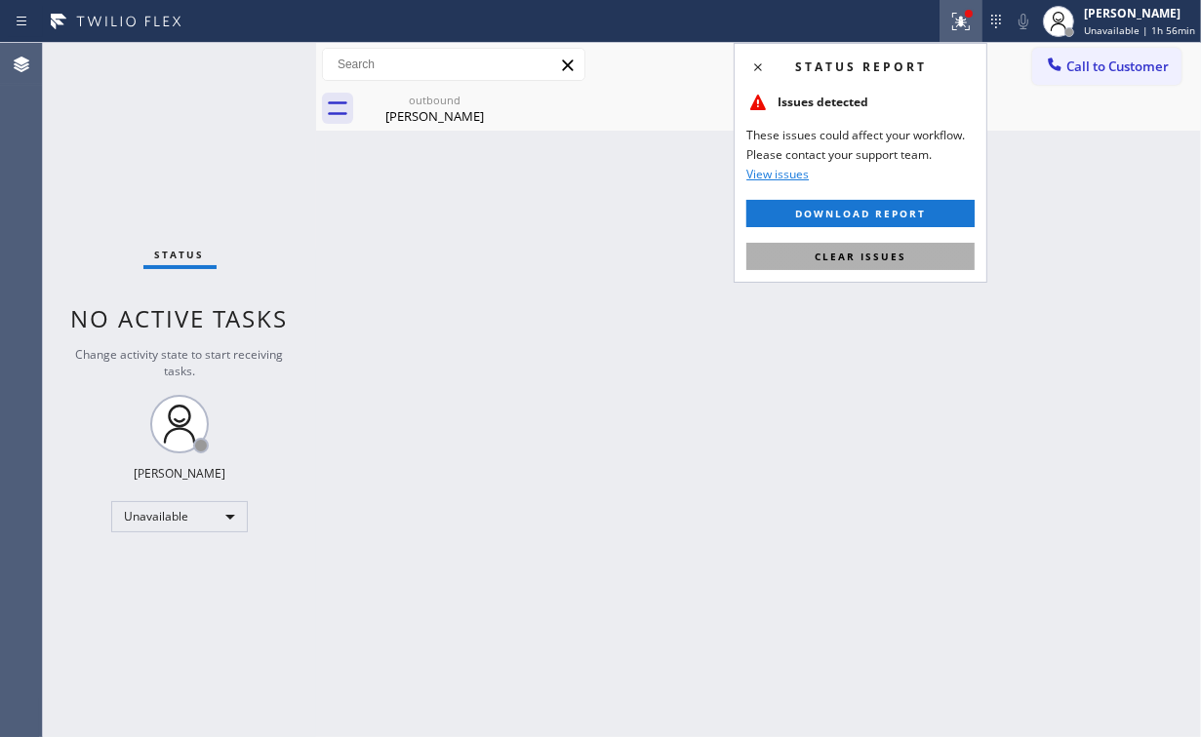
drag, startPoint x: 847, startPoint y: 272, endPoint x: 909, endPoint y: 247, distance: 67.4
click at [848, 272] on div "Status report Issues detected These issues could affect your workflow. Please c…" at bounding box center [861, 163] width 254 height 240
click at [909, 247] on button "Clear issues" at bounding box center [860, 256] width 228 height 27
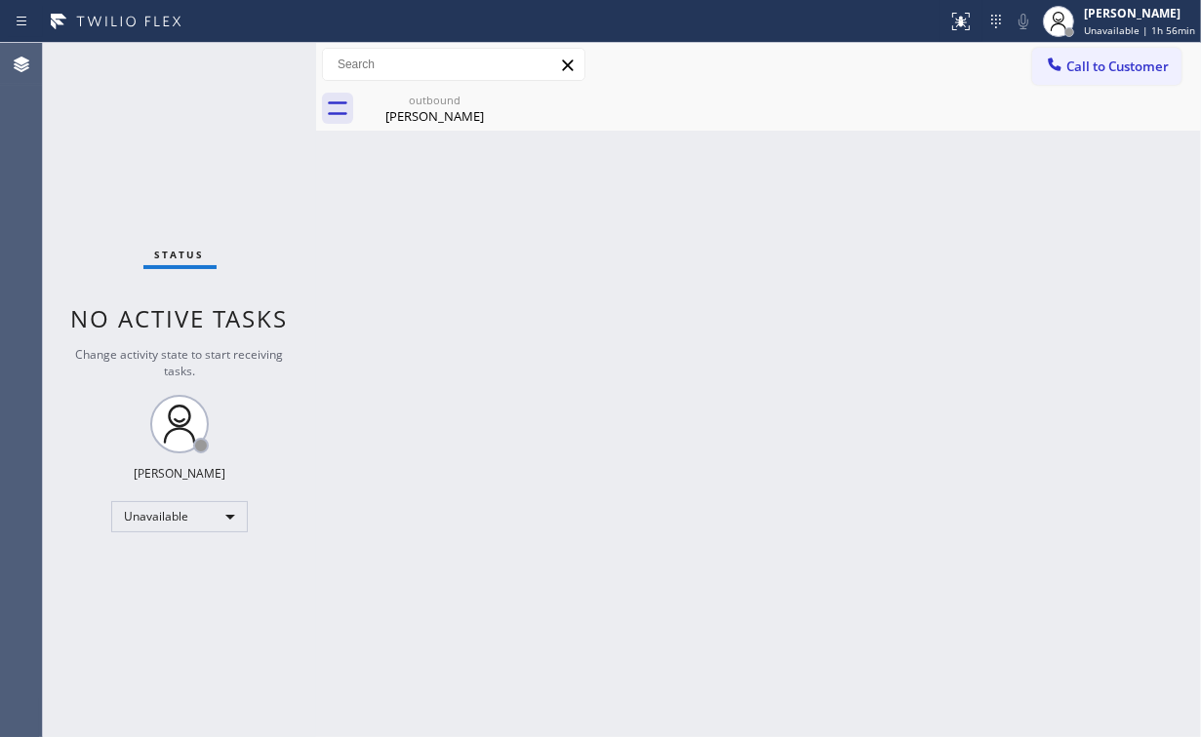
click at [1090, 140] on div "Back to Dashboard Change Sender ID Customers Technicians Select a contact Outbo…" at bounding box center [758, 390] width 885 height 694
click at [1083, 70] on span "Call to Customer" at bounding box center [1117, 67] width 102 height 18
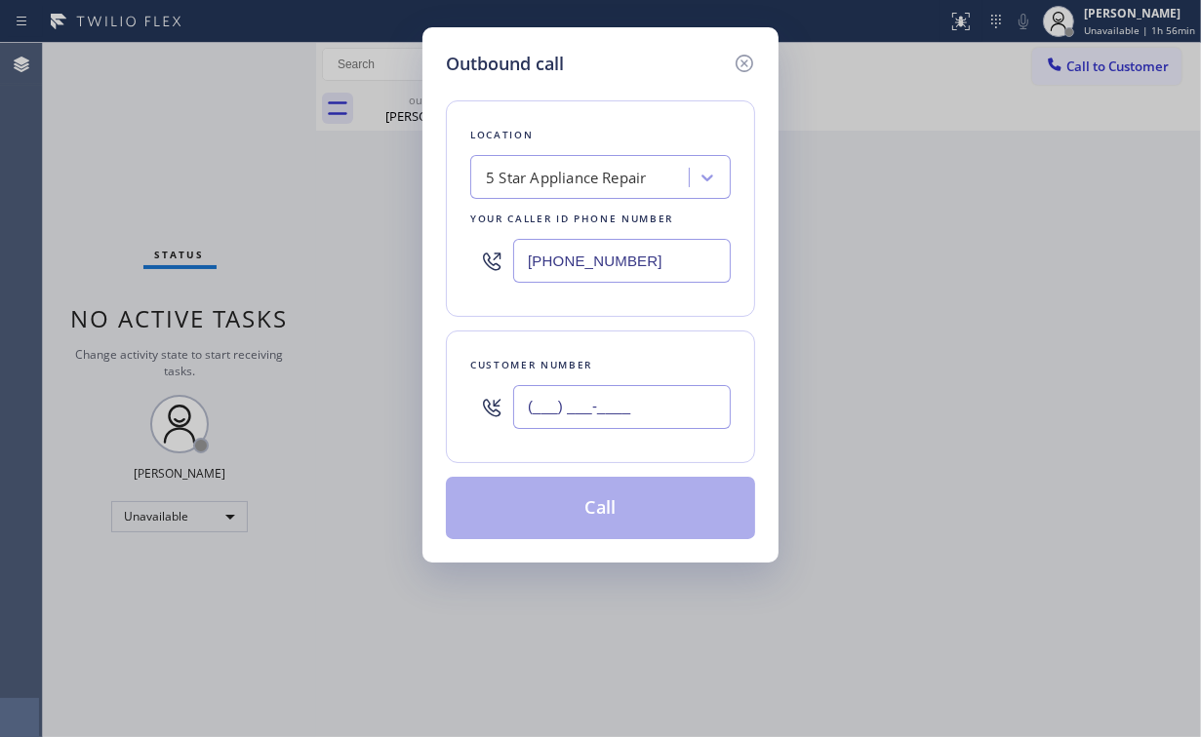
click at [657, 408] on input "(___) ___-____" at bounding box center [622, 407] width 218 height 44
paste input "562) 413-1890"
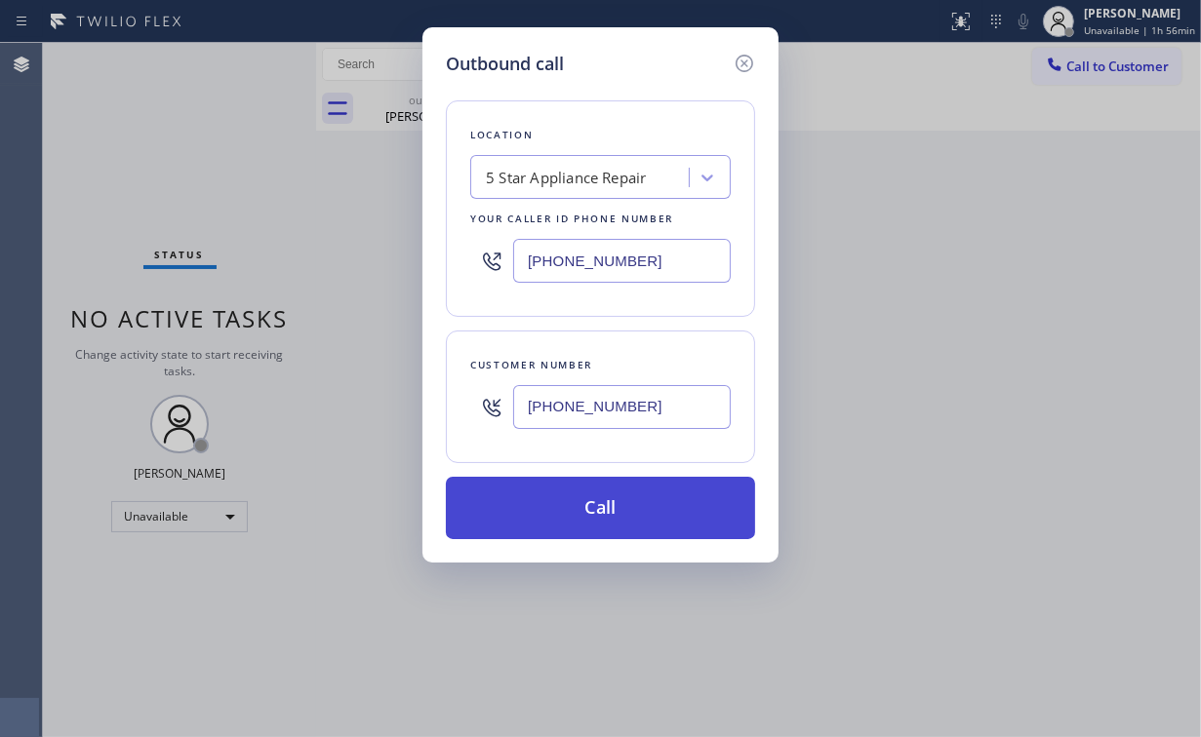
type input "[PHONE_NUMBER]"
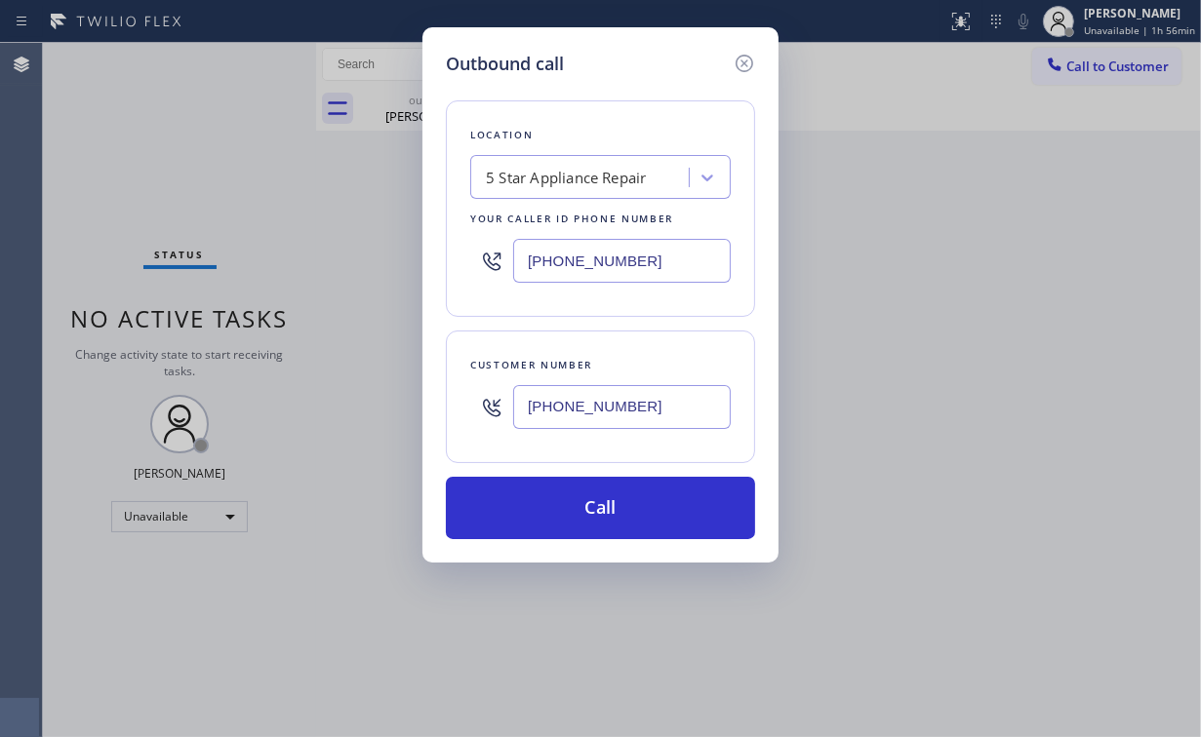
drag, startPoint x: 573, startPoint y: 504, endPoint x: 529, endPoint y: 646, distance: 148.1
click at [571, 515] on button "Call" at bounding box center [600, 508] width 309 height 62
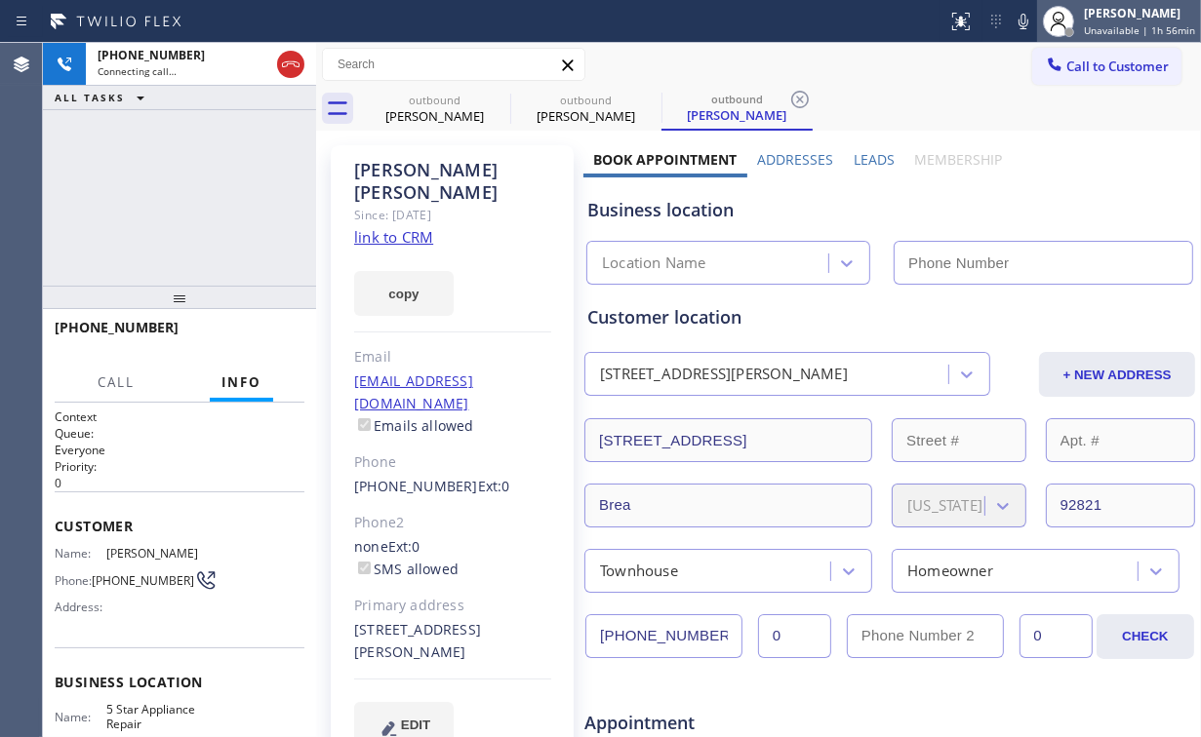
type input "[PHONE_NUMBER]"
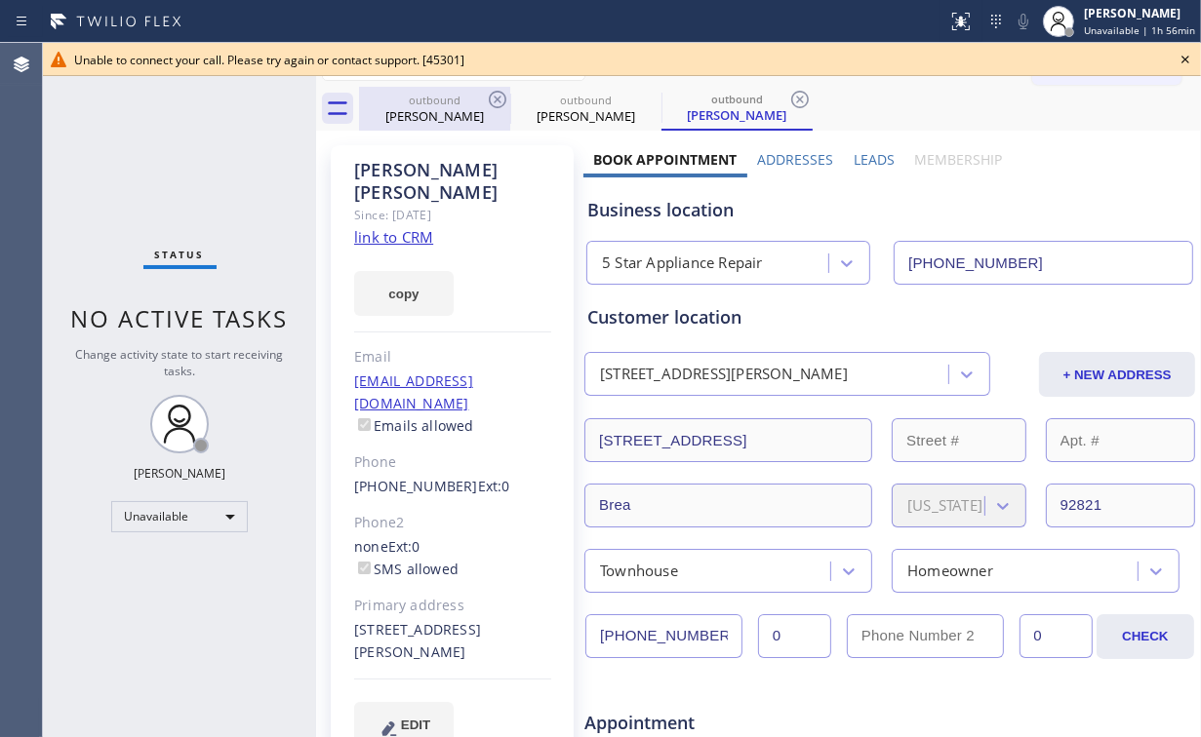
click at [420, 102] on div "outbound" at bounding box center [434, 100] width 147 height 15
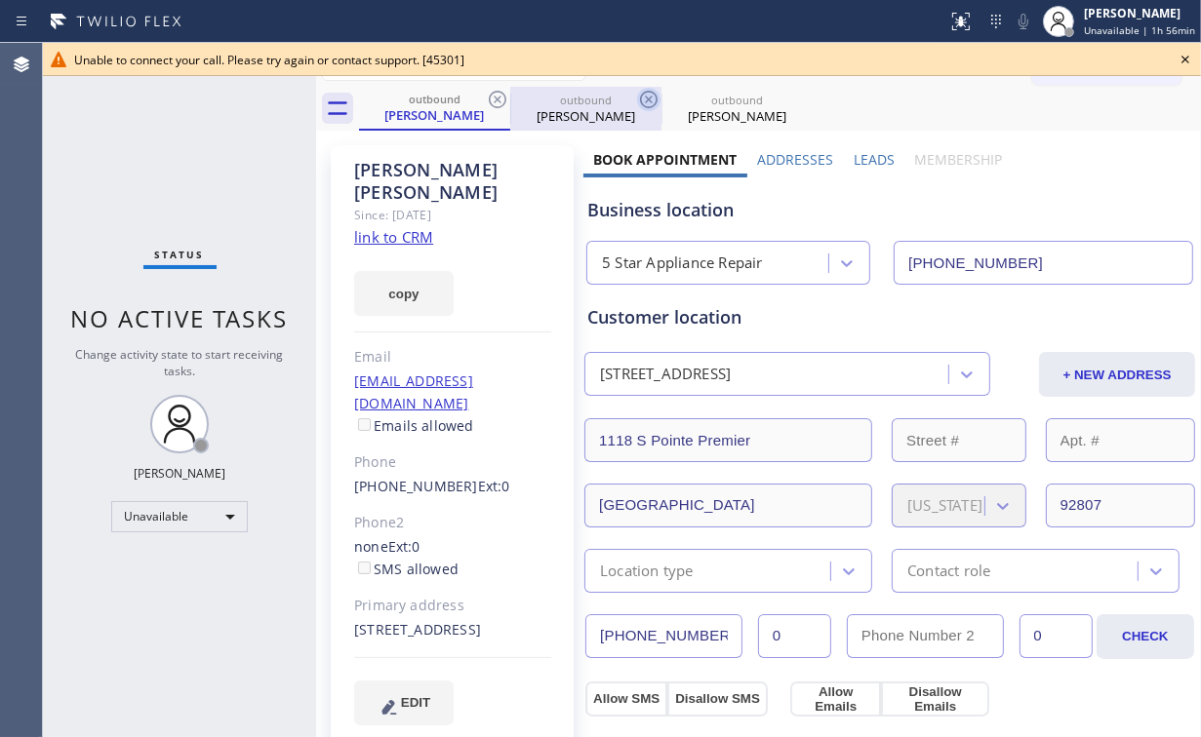
click at [507, 99] on icon at bounding box center [497, 99] width 23 height 23
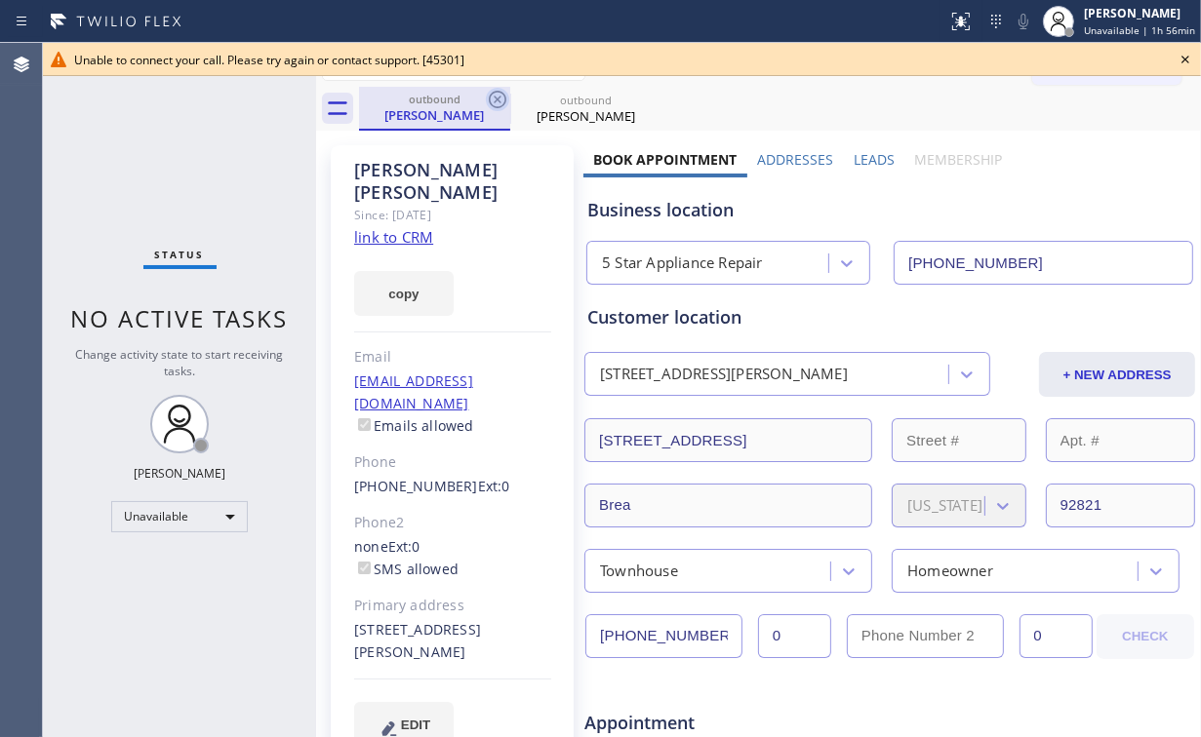
click at [498, 95] on icon at bounding box center [497, 99] width 23 height 23
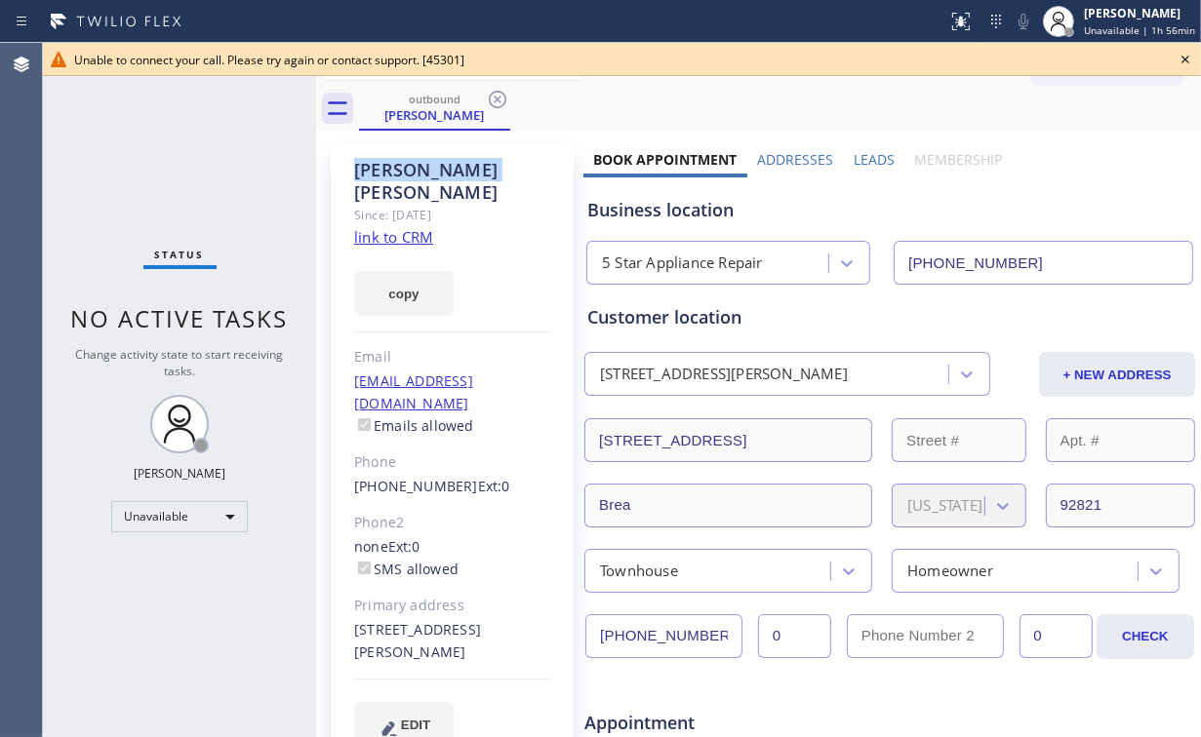
click at [498, 95] on icon at bounding box center [497, 99] width 23 height 23
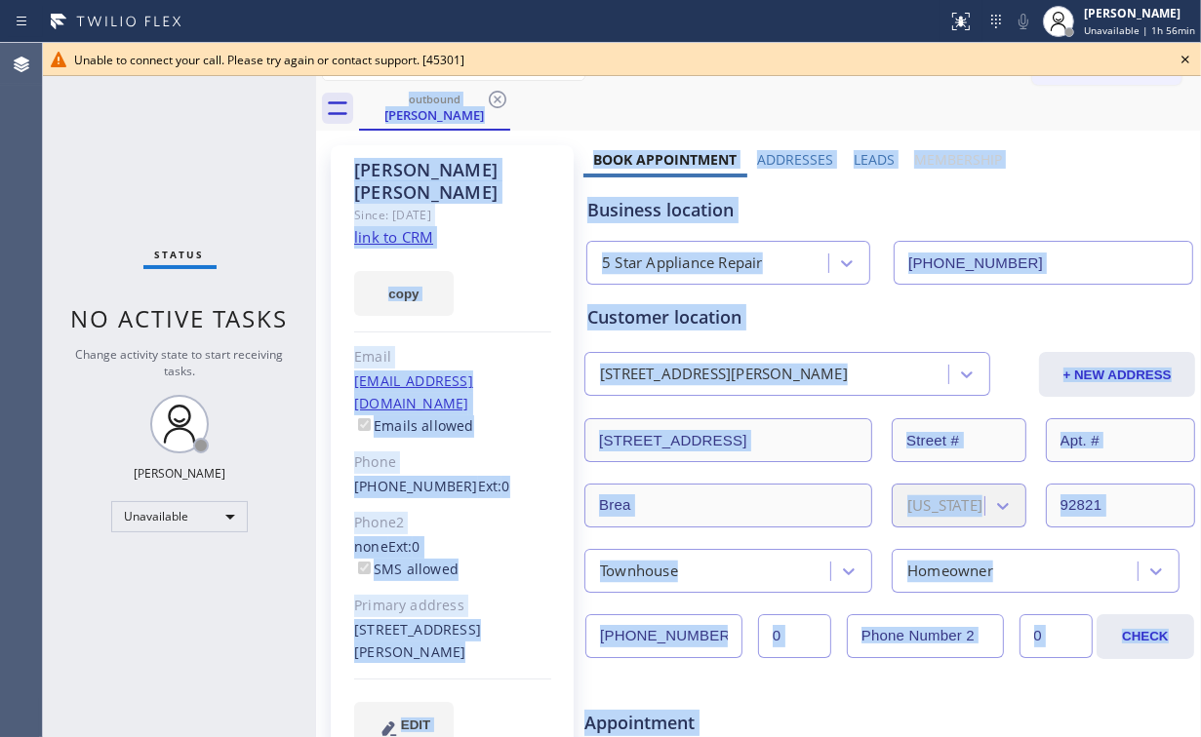
click at [496, 95] on div "outbound [PERSON_NAME]" at bounding box center [780, 109] width 842 height 44
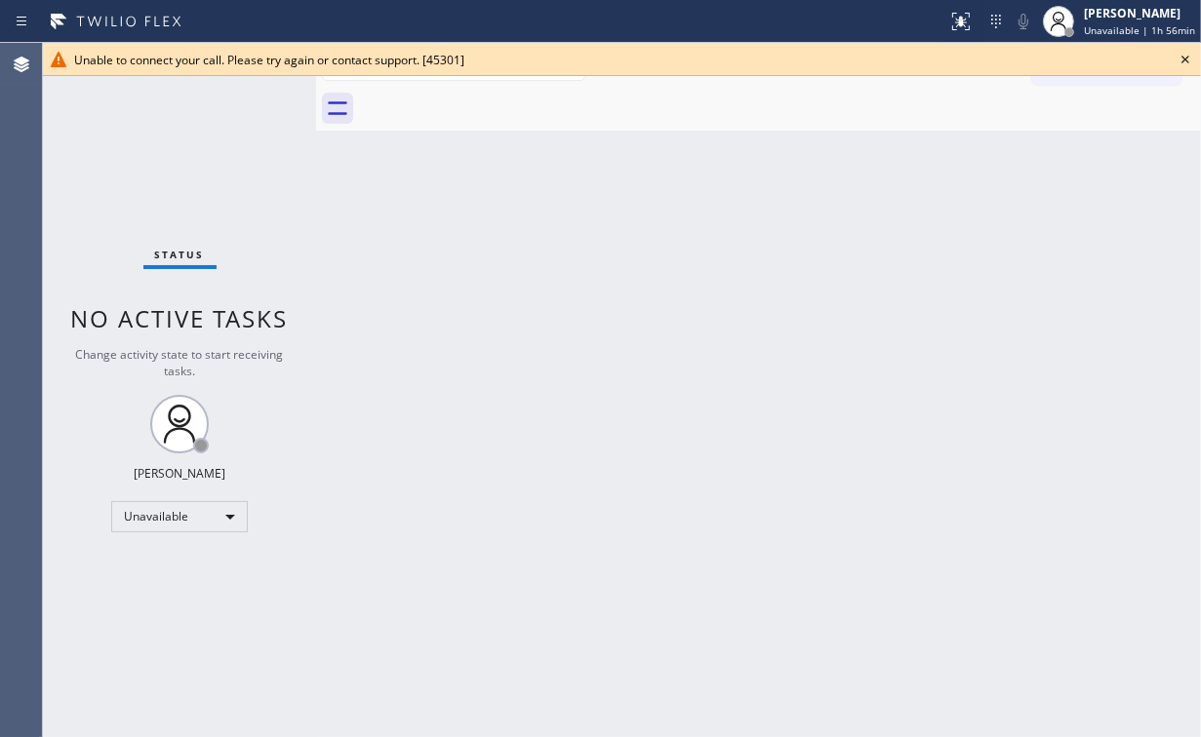
click at [1191, 59] on icon at bounding box center [1184, 59] width 23 height 23
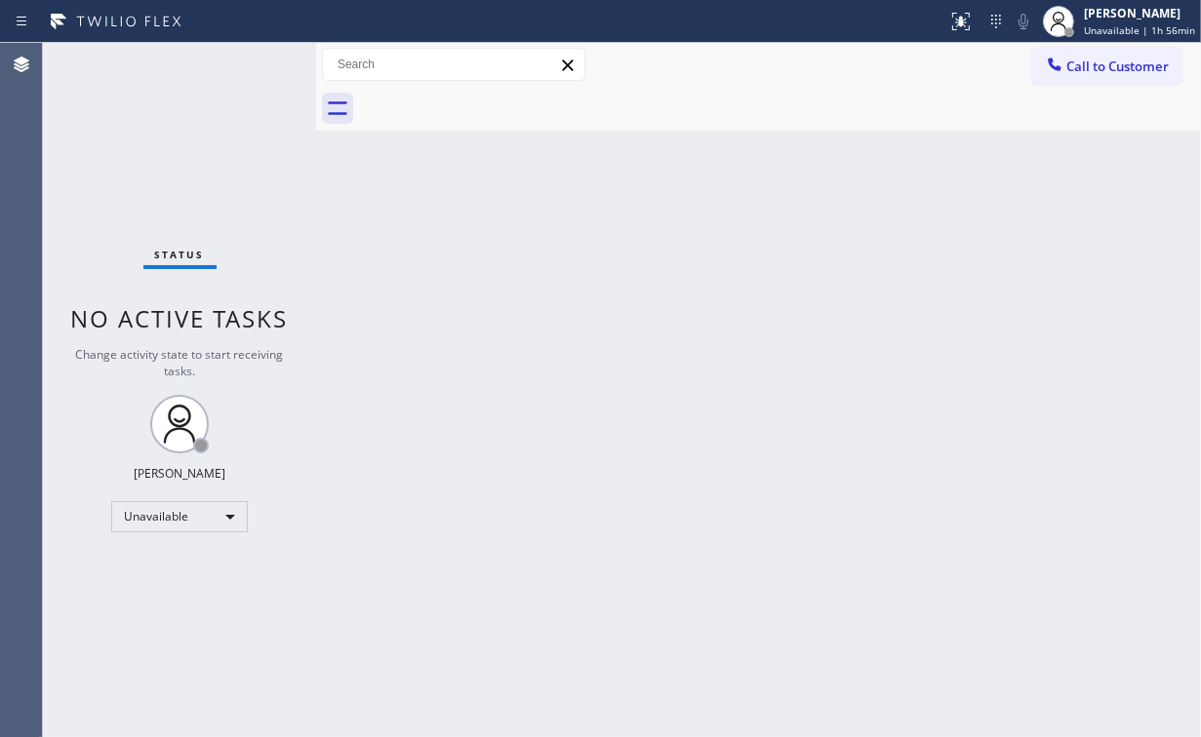
click at [464, 260] on div "Back to Dashboard Change Sender ID Customers Technicians Select a contact Outbo…" at bounding box center [758, 390] width 885 height 694
drag, startPoint x: 1125, startPoint y: 55, endPoint x: 838, endPoint y: 195, distance: 319.3
click at [1112, 62] on button "Call to Customer" at bounding box center [1106, 66] width 149 height 37
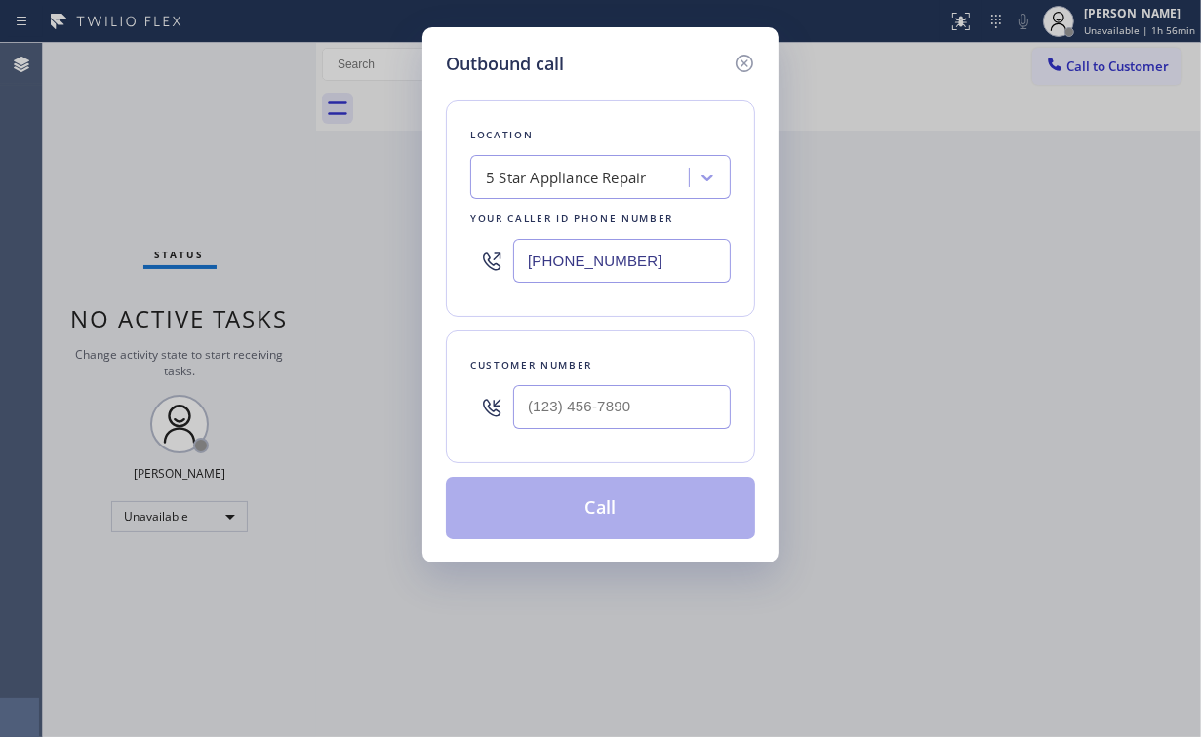
click at [675, 376] on div at bounding box center [622, 407] width 218 height 63
click at [659, 390] on input "(___) ___-____" at bounding box center [622, 407] width 218 height 44
paste input "562) 713-4477"
type input "[PHONE_NUMBER]"
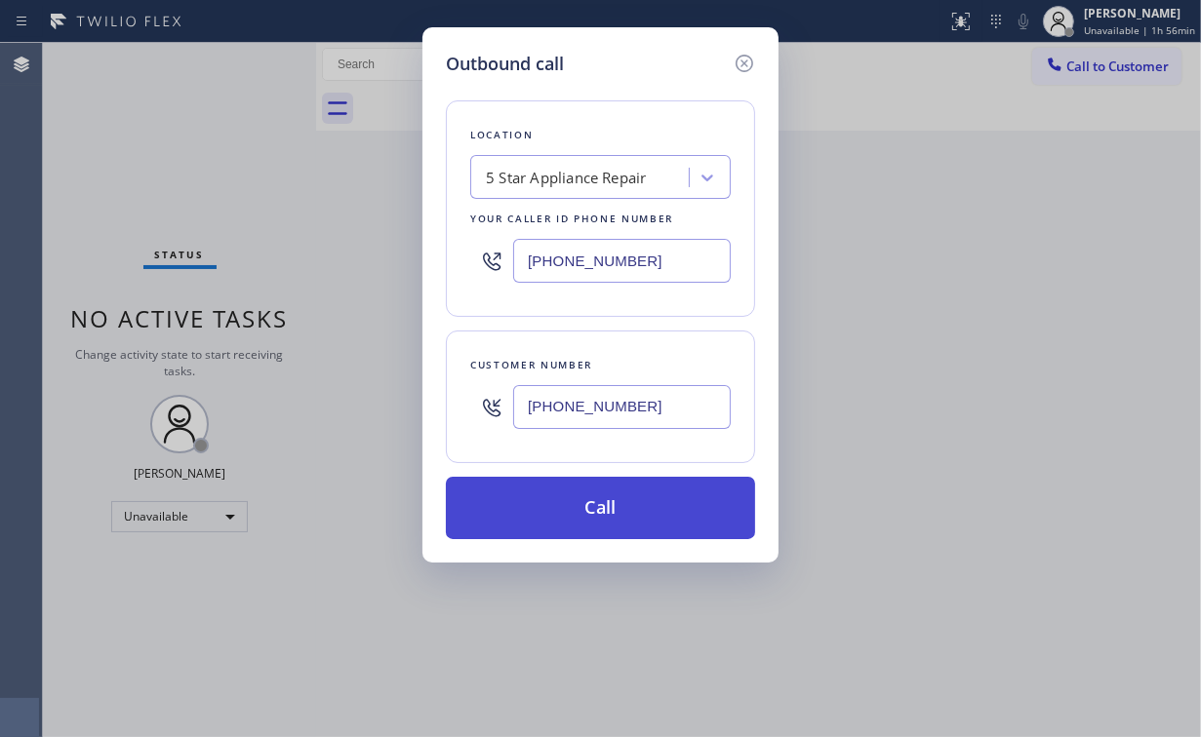
click at [568, 503] on button "Call" at bounding box center [600, 508] width 309 height 62
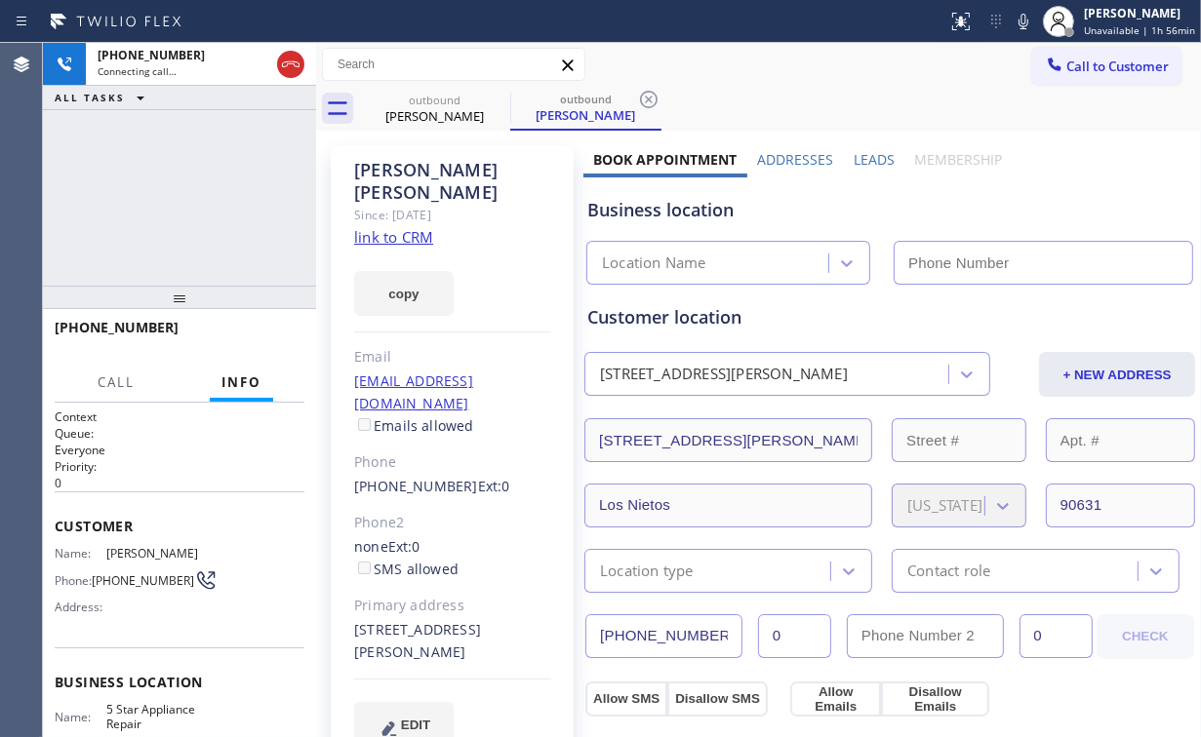
click at [168, 169] on div "[PHONE_NUMBER] Connecting call… ALL TASKS ALL TASKS ACTIVE TASKS TASKS IN WRAP …" at bounding box center [179, 164] width 273 height 243
type input "[PHONE_NUMBER]"
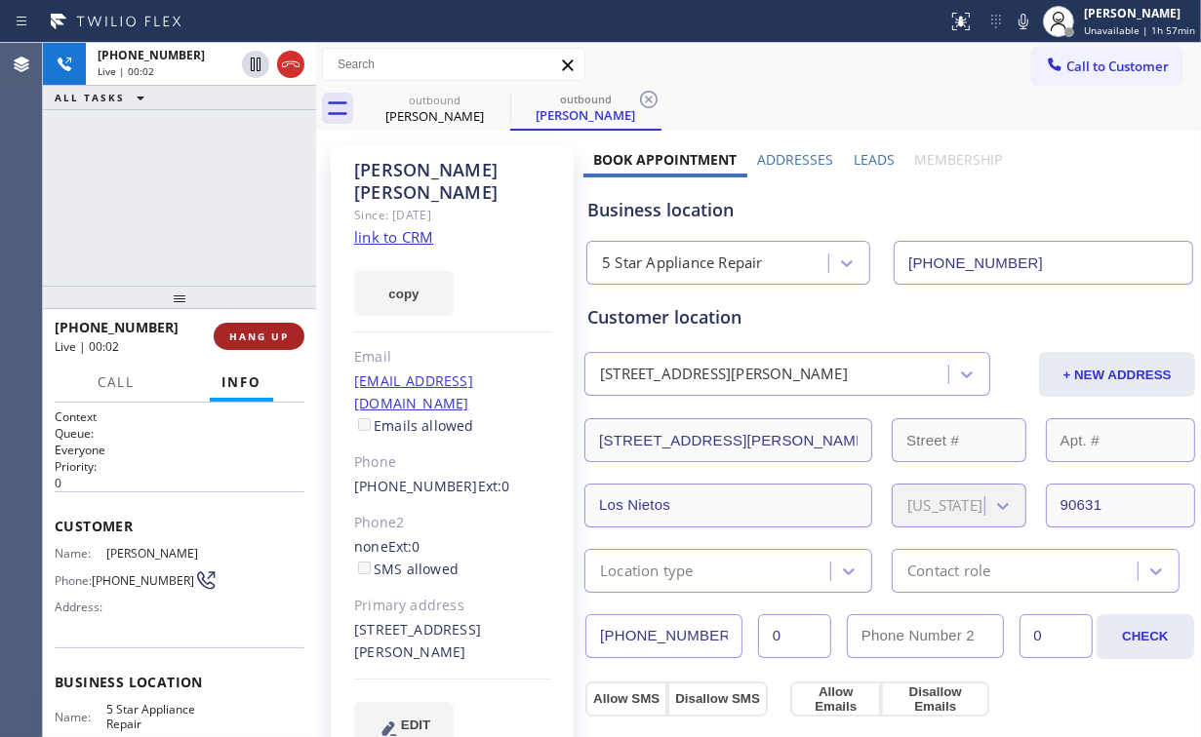
click at [284, 332] on span "HANG UP" at bounding box center [259, 337] width 60 height 14
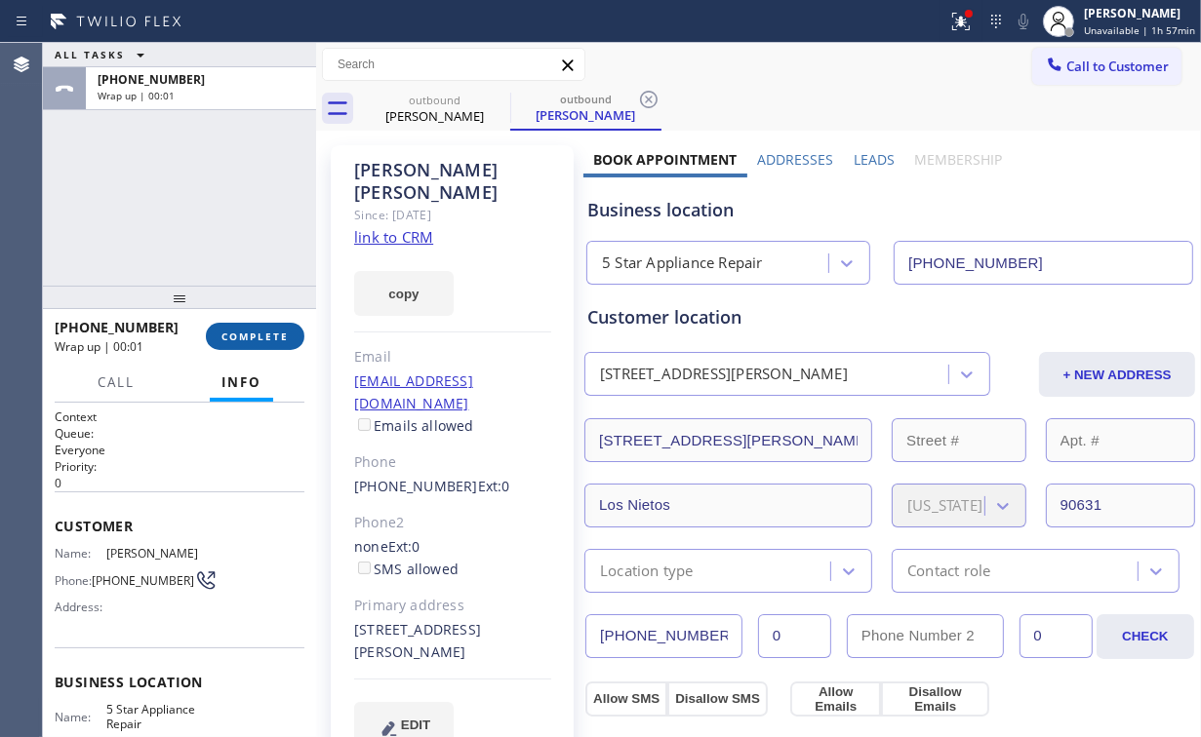
click at [264, 337] on span "COMPLETE" at bounding box center [254, 337] width 67 height 14
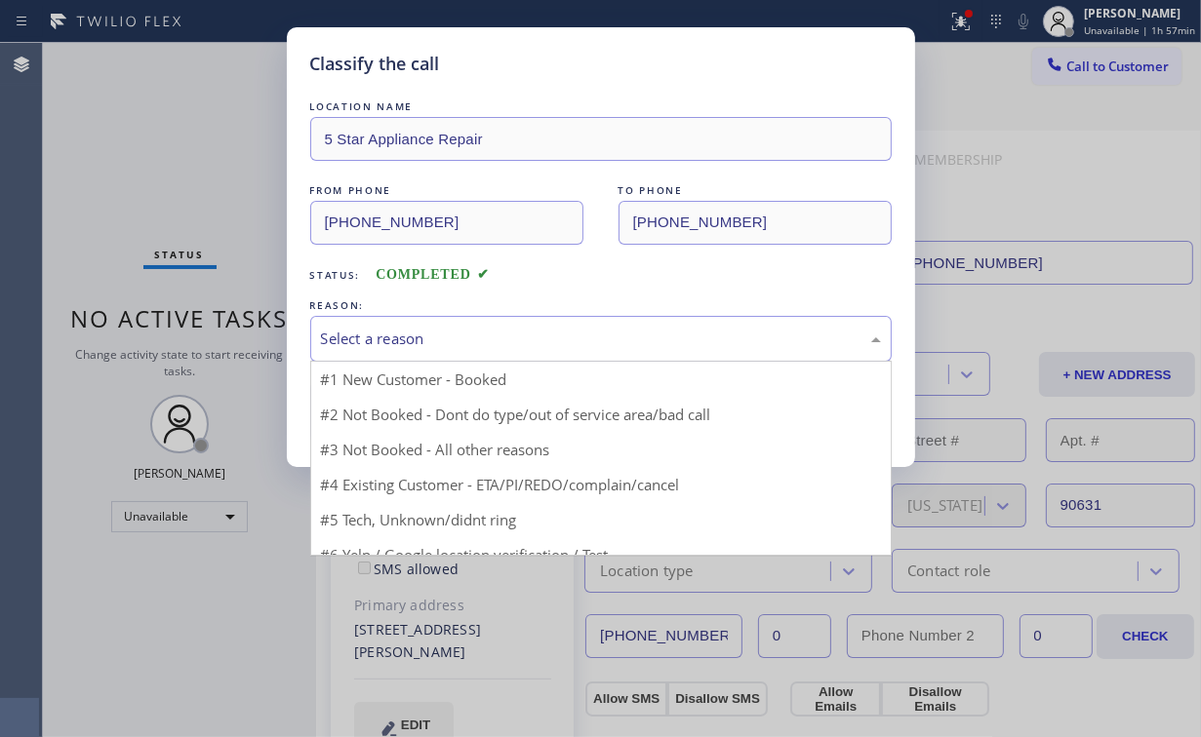
click at [350, 345] on div "Select a reason" at bounding box center [601, 339] width 560 height 22
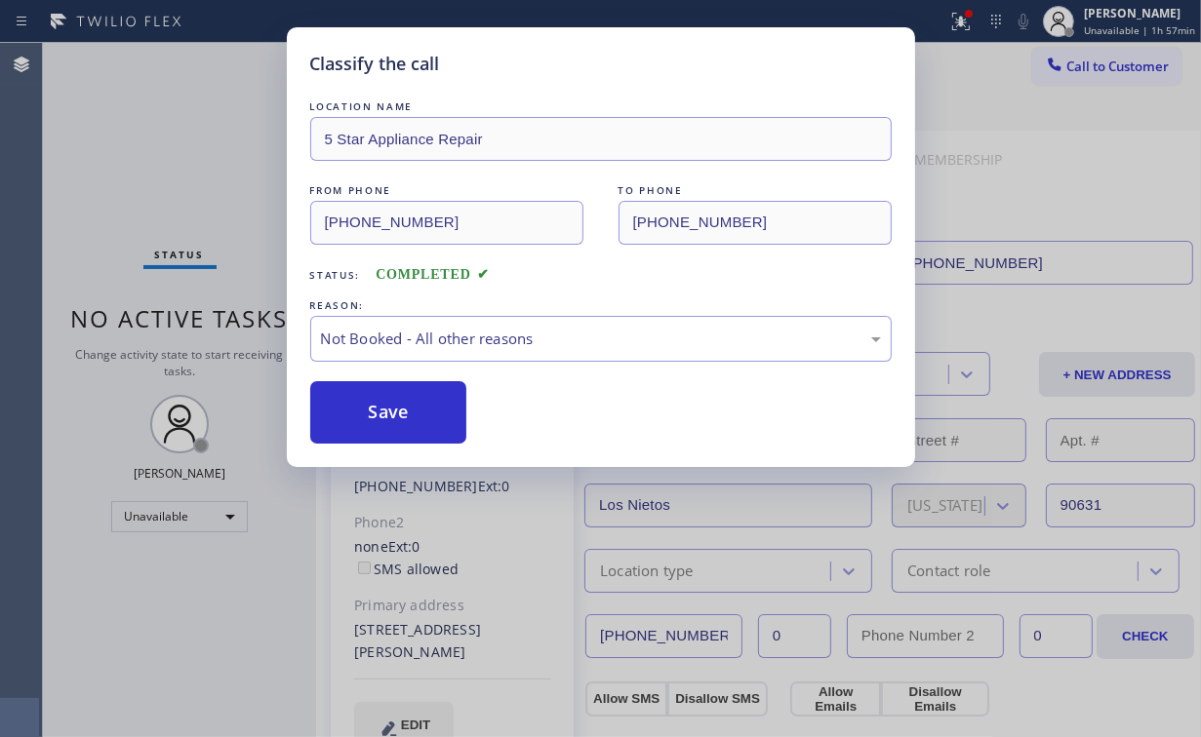
drag, startPoint x: 371, startPoint y: 406, endPoint x: 266, endPoint y: 218, distance: 214.4
click at [372, 405] on button "Save" at bounding box center [388, 412] width 157 height 62
click at [189, 118] on div "Classify the call LOCATION NAME 5 Star Appliance Repair FROM PHONE [PHONE_NUMBE…" at bounding box center [600, 368] width 1201 height 737
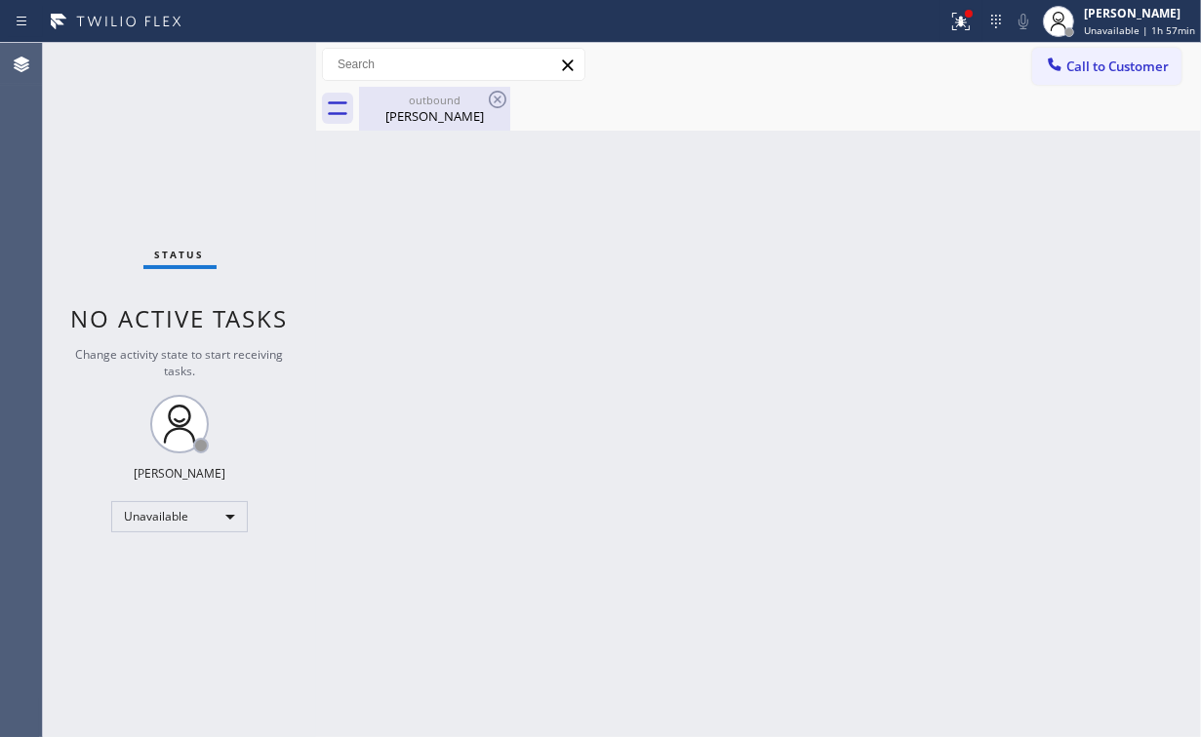
click at [406, 106] on div "outbound [PERSON_NAME]" at bounding box center [434, 109] width 147 height 44
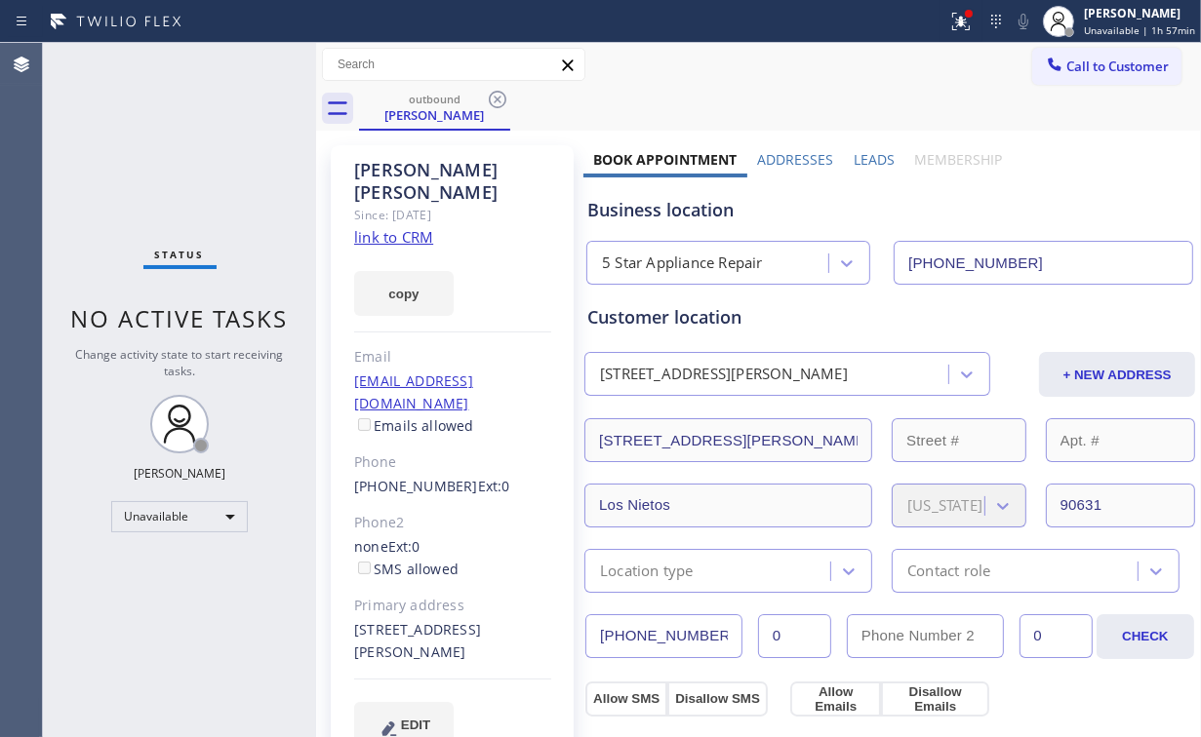
drag, startPoint x: 493, startPoint y: 101, endPoint x: 622, endPoint y: 133, distance: 133.4
click at [493, 101] on icon at bounding box center [497, 99] width 23 height 23
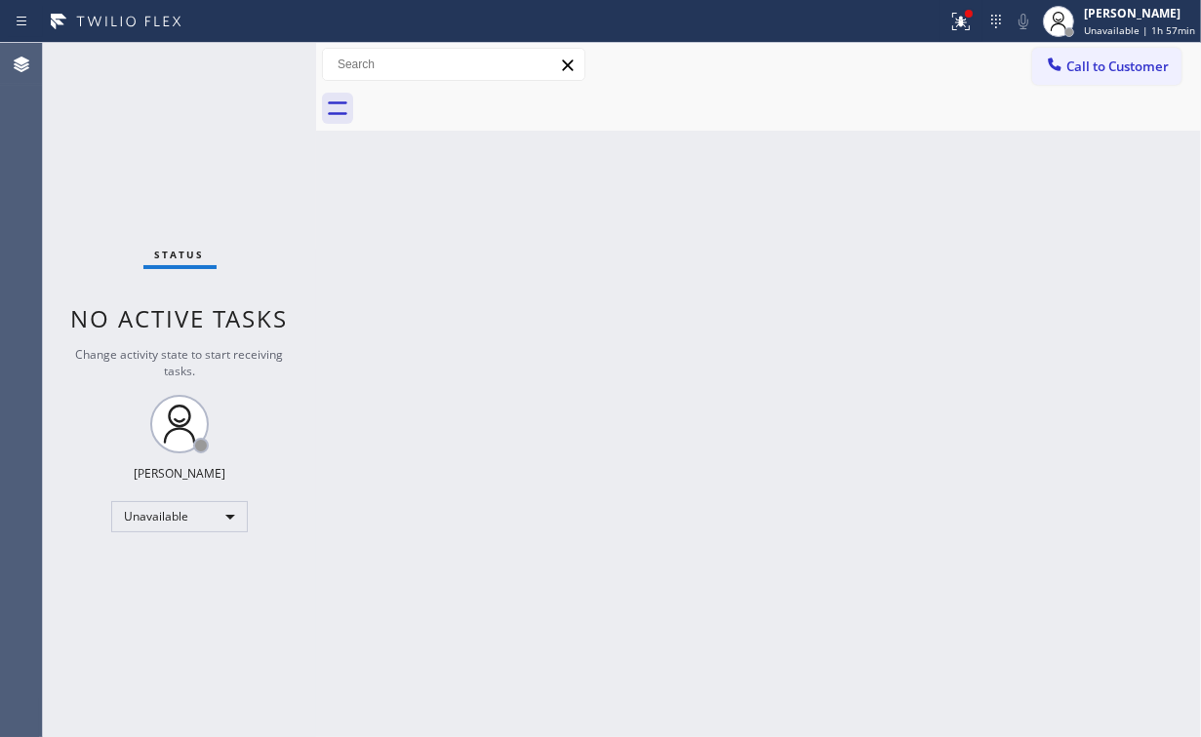
drag, startPoint x: 811, startPoint y: 156, endPoint x: 907, endPoint y: 70, distance: 129.2
click at [824, 152] on div "Back to Dashboard Change Sender ID Customers Technicians Select a contact Outbo…" at bounding box center [758, 390] width 885 height 694
click at [959, 24] on icon at bounding box center [960, 21] width 23 height 23
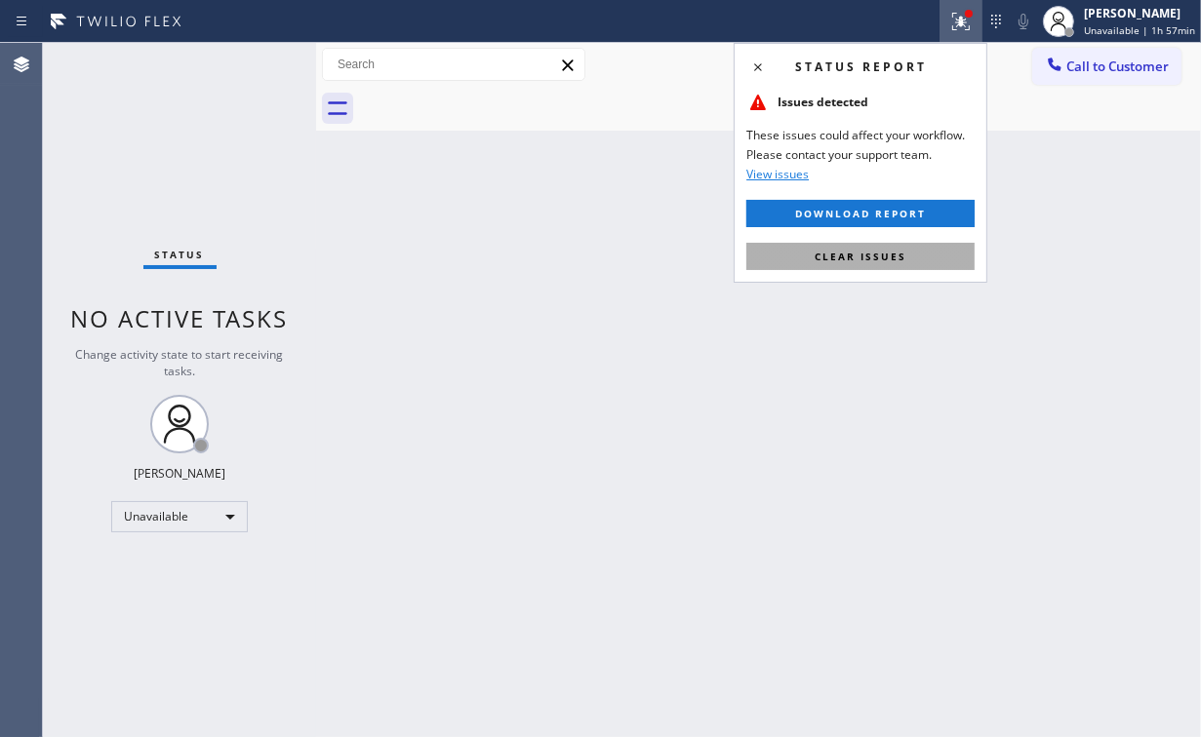
click at [869, 256] on span "Clear issues" at bounding box center [860, 257] width 92 height 14
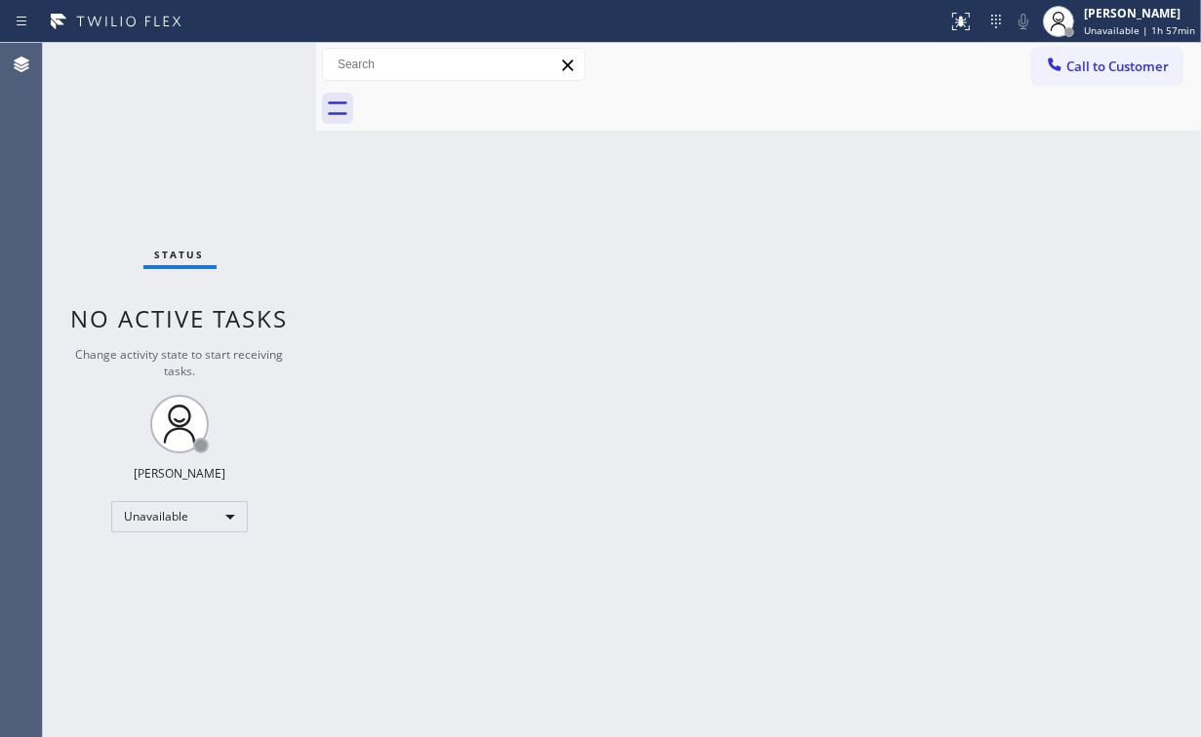
click at [975, 261] on div "Back to Dashboard Change Sender ID Customers Technicians Select a contact Outbo…" at bounding box center [758, 390] width 885 height 694
click at [1094, 70] on span "Call to Customer" at bounding box center [1117, 67] width 102 height 18
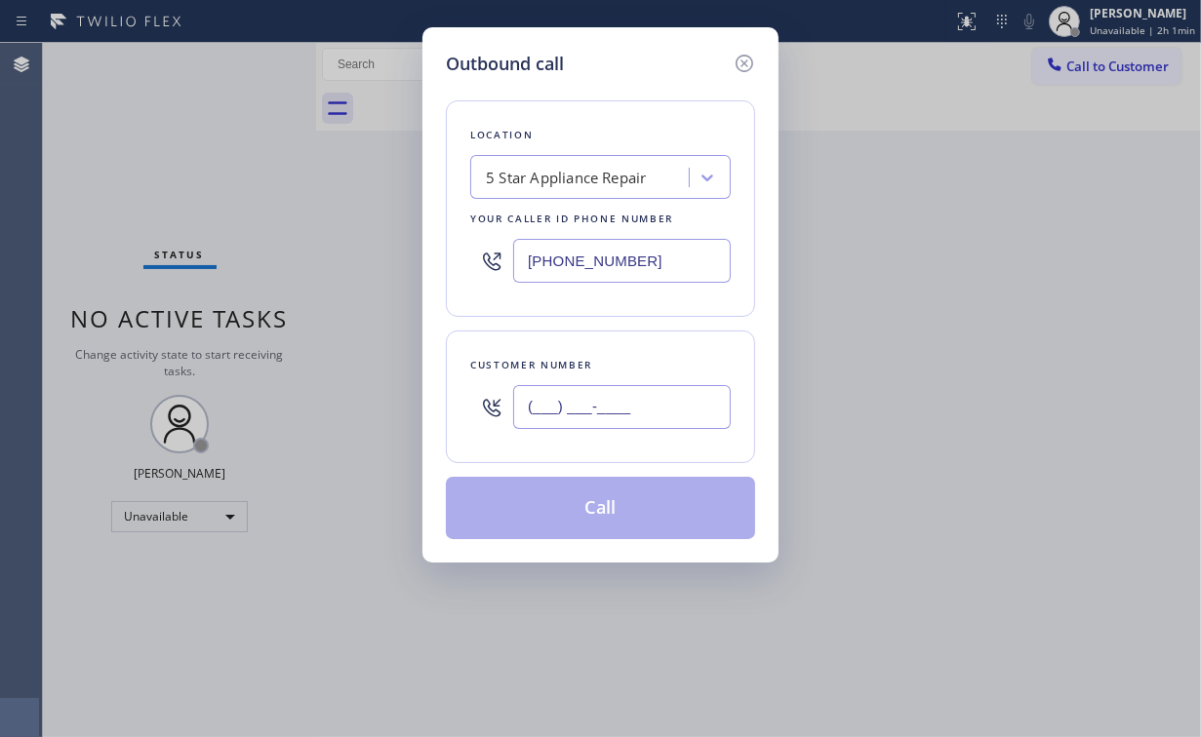
click at [640, 416] on input "(___) ___-____" at bounding box center [622, 407] width 218 height 44
paste input "714) 928-7916"
type input "[PHONE_NUMBER]"
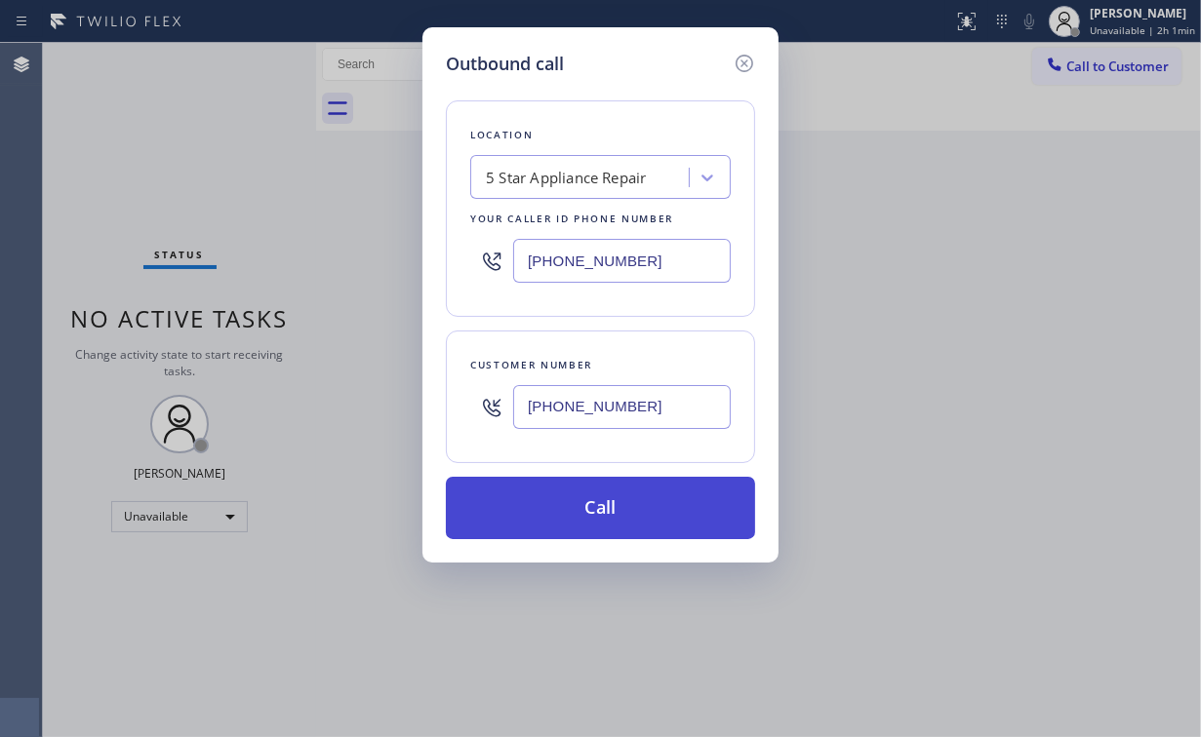
click at [575, 507] on button "Call" at bounding box center [600, 508] width 309 height 62
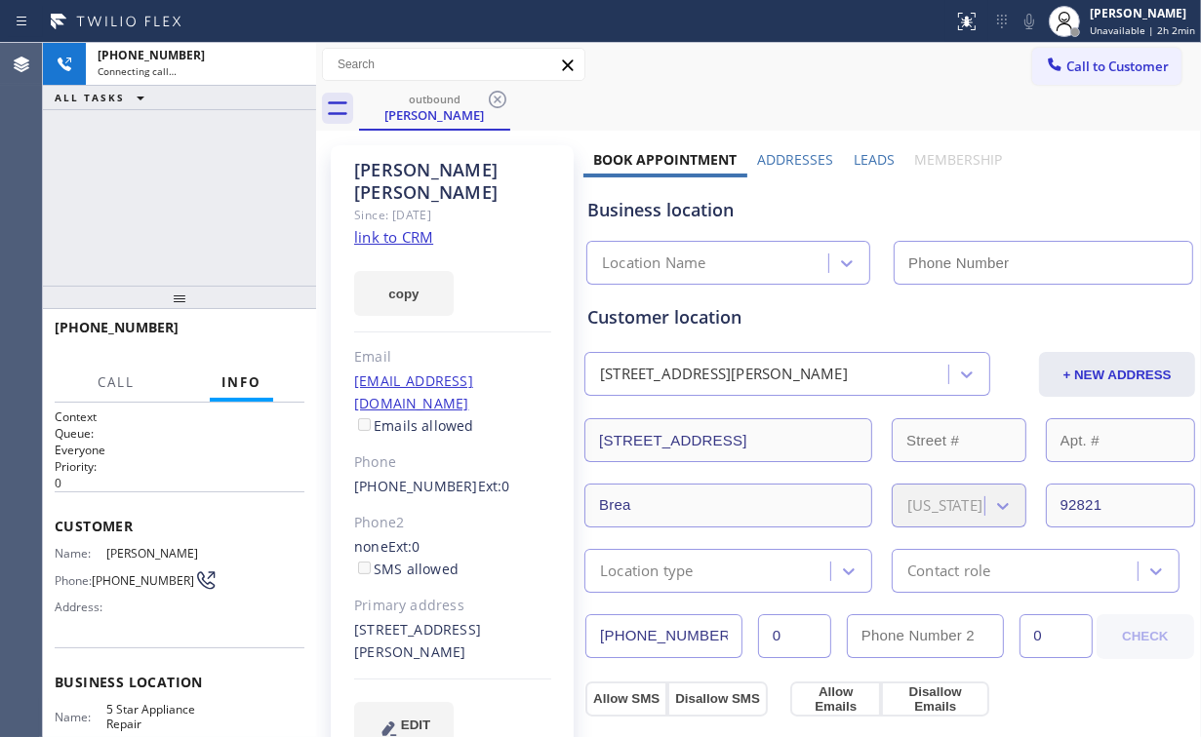
click at [258, 179] on div "[PHONE_NUMBER] Connecting call… ALL TASKS ALL TASKS ACTIVE TASKS TASKS IN WRAP …" at bounding box center [179, 164] width 273 height 243
type input "[PHONE_NUMBER]"
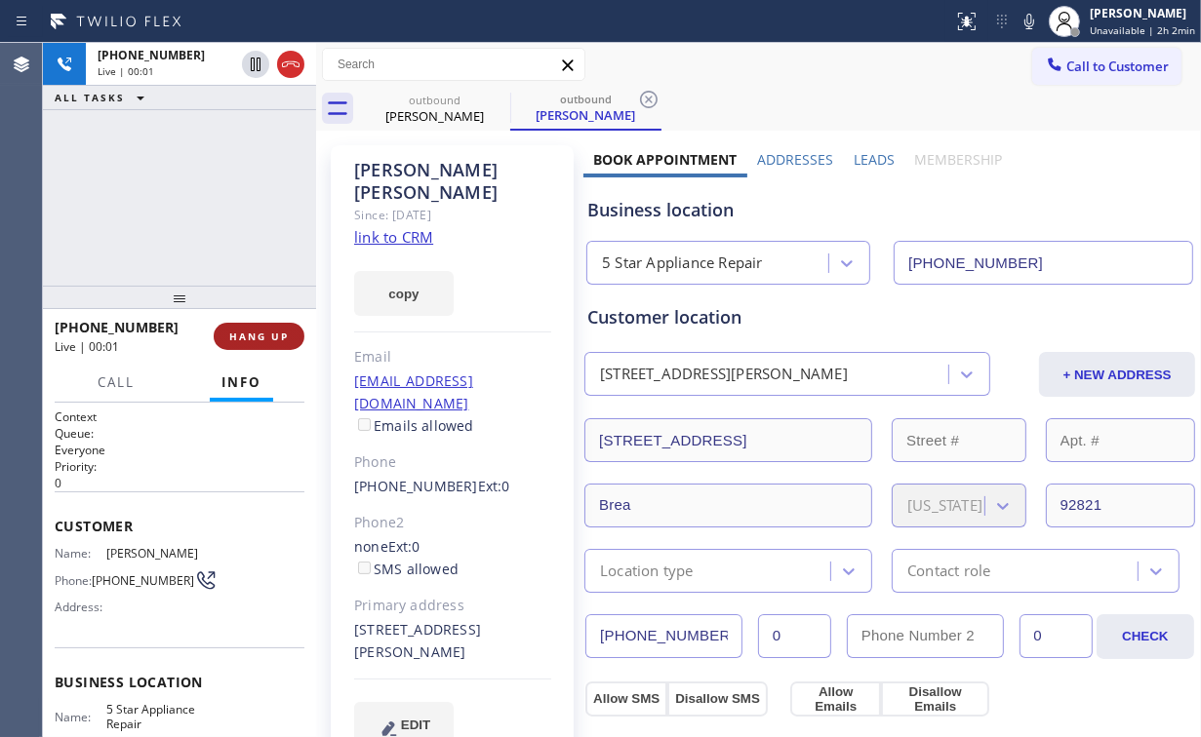
click at [293, 330] on button "HANG UP" at bounding box center [259, 336] width 91 height 27
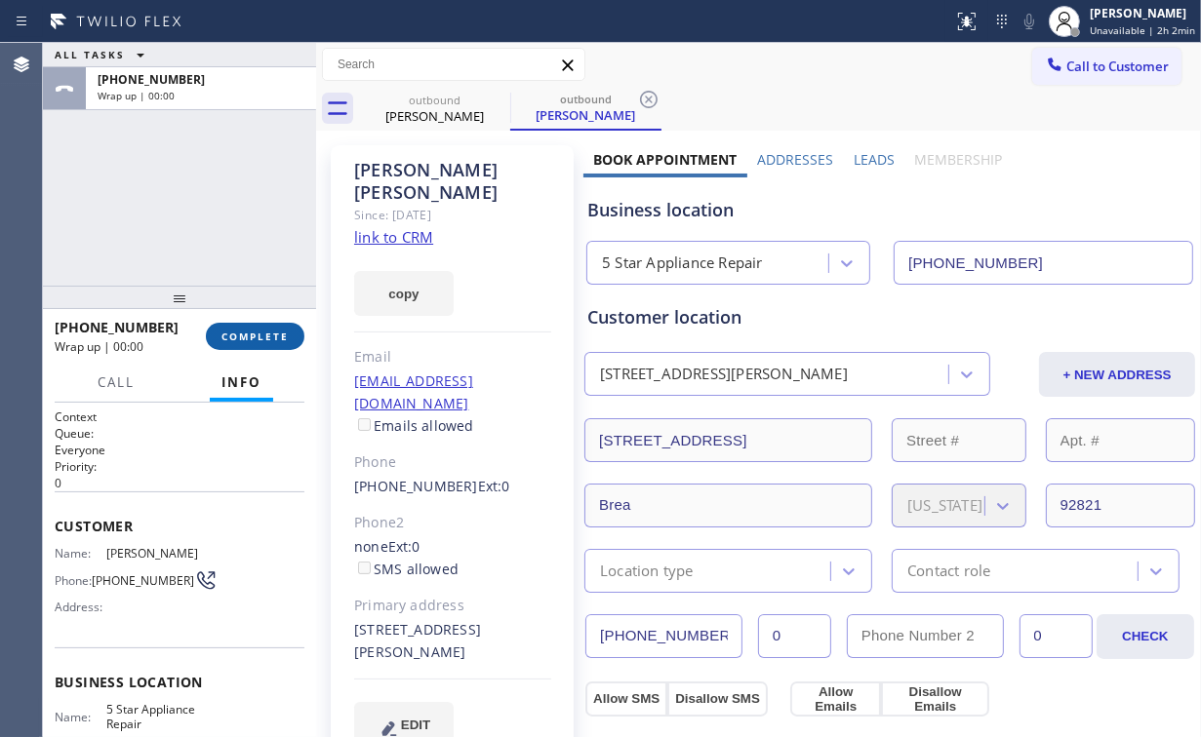
click at [293, 330] on button "COMPLETE" at bounding box center [255, 336] width 99 height 27
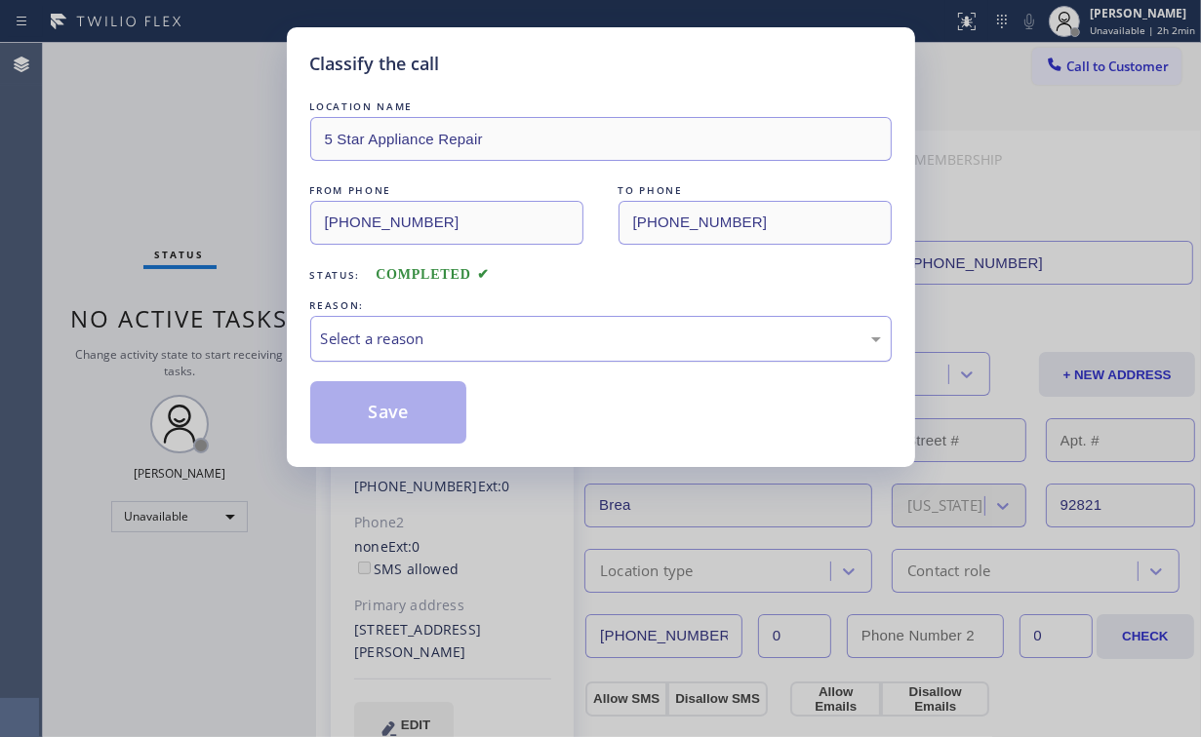
click at [389, 337] on div "Select a reason" at bounding box center [601, 339] width 560 height 22
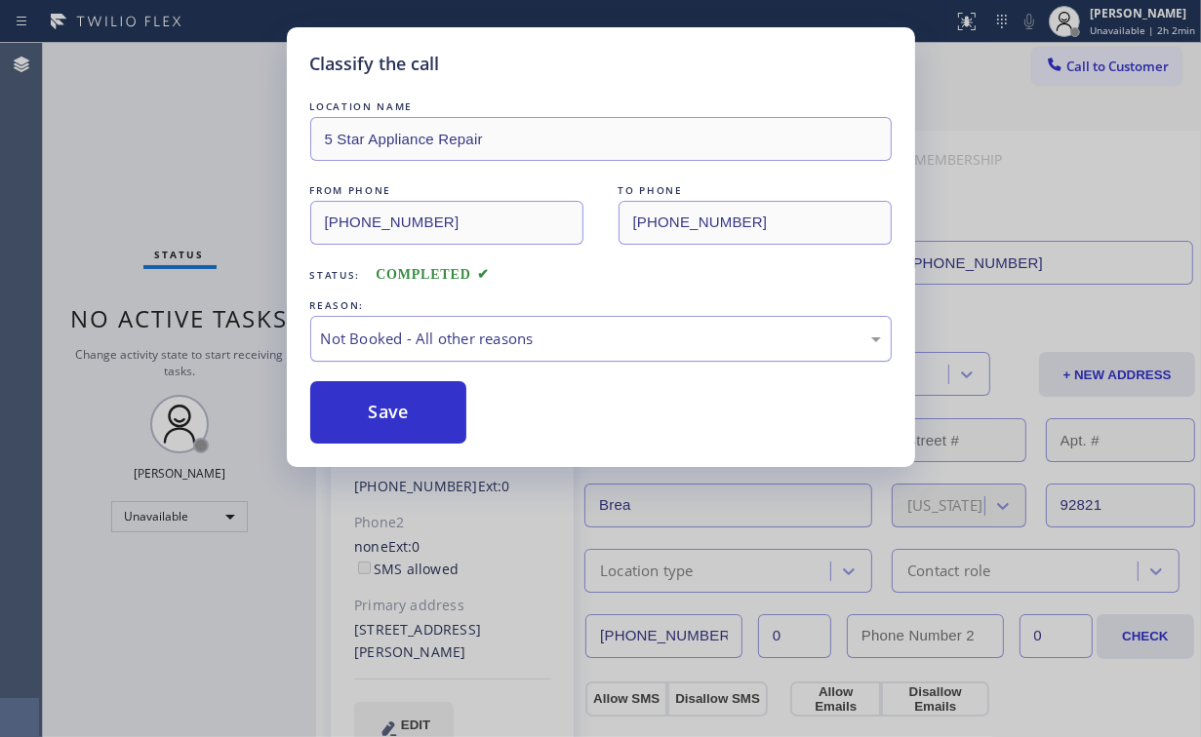
drag, startPoint x: 384, startPoint y: 406, endPoint x: 332, endPoint y: 342, distance: 82.4
click at [383, 400] on button "Save" at bounding box center [388, 412] width 157 height 62
click at [156, 156] on div "Classify the call LOCATION NAME 5 Star Appliance Repair FROM PHONE [PHONE_NUMBE…" at bounding box center [600, 368] width 1201 height 737
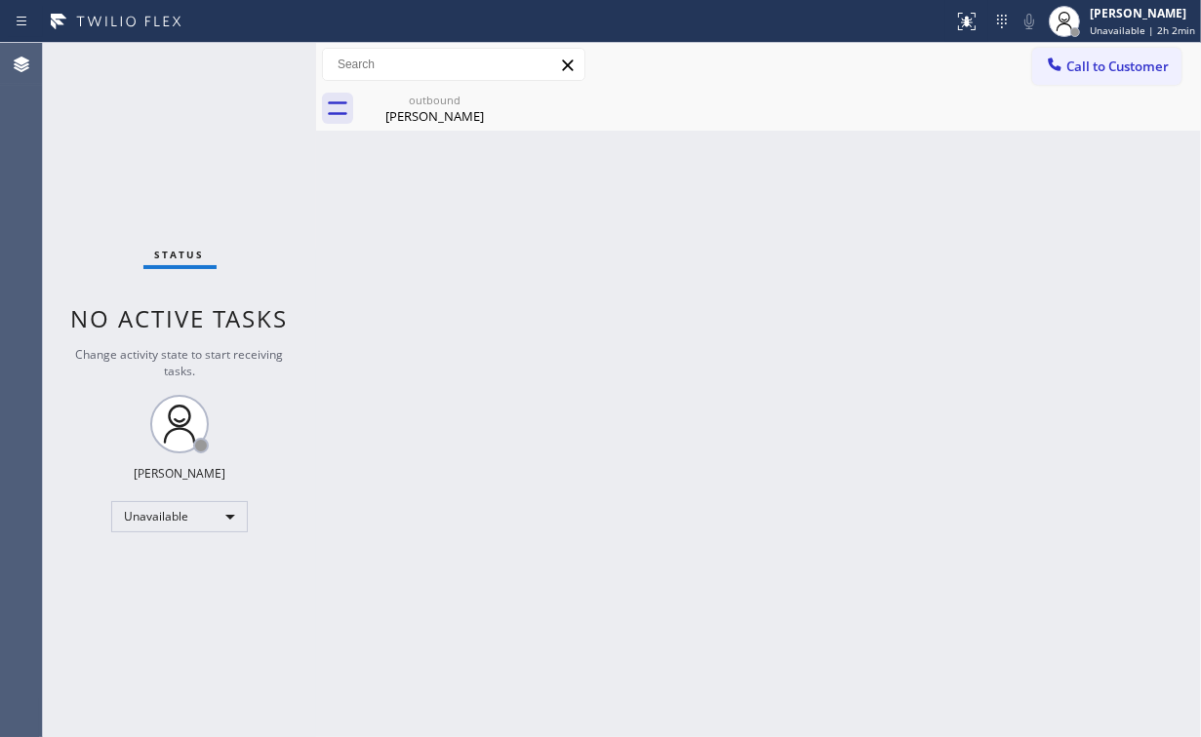
click at [226, 179] on div "Status No active tasks Change activity state to start receiving tasks. [PERSON_…" at bounding box center [179, 390] width 273 height 694
click at [417, 131] on div "Back to Dashboard Change Sender ID Customers Technicians Select a contact Outbo…" at bounding box center [758, 390] width 885 height 694
click at [503, 102] on icon at bounding box center [497, 99] width 23 height 23
click at [218, 167] on div "Status No active tasks Change activity state to start receiving tasks. [PERSON_…" at bounding box center [179, 390] width 273 height 694
click at [421, 125] on div "outbound [PERSON_NAME]" at bounding box center [434, 109] width 147 height 44
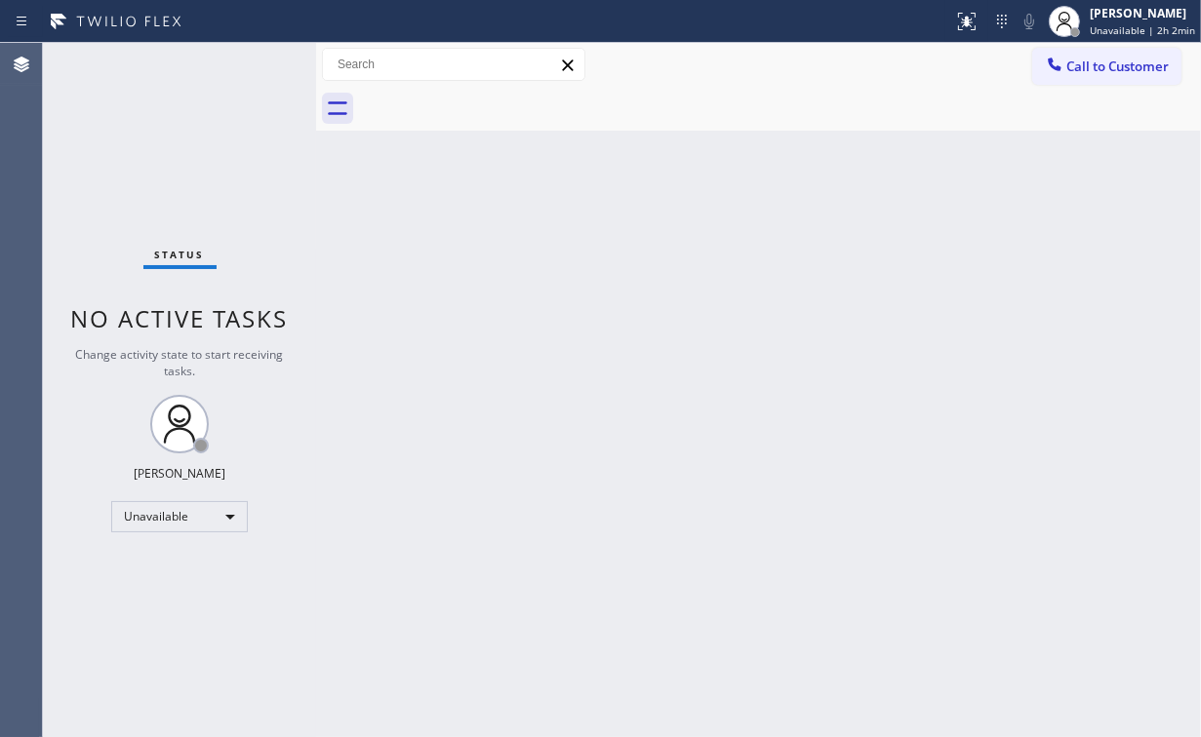
drag, startPoint x: 200, startPoint y: 144, endPoint x: 244, endPoint y: 2, distance: 149.0
click at [200, 125] on div "Status No active tasks Change activity state to start receiving tasks. [PERSON_…" at bounding box center [179, 390] width 273 height 694
click at [1087, 62] on button "Call to Customer" at bounding box center [1106, 66] width 149 height 37
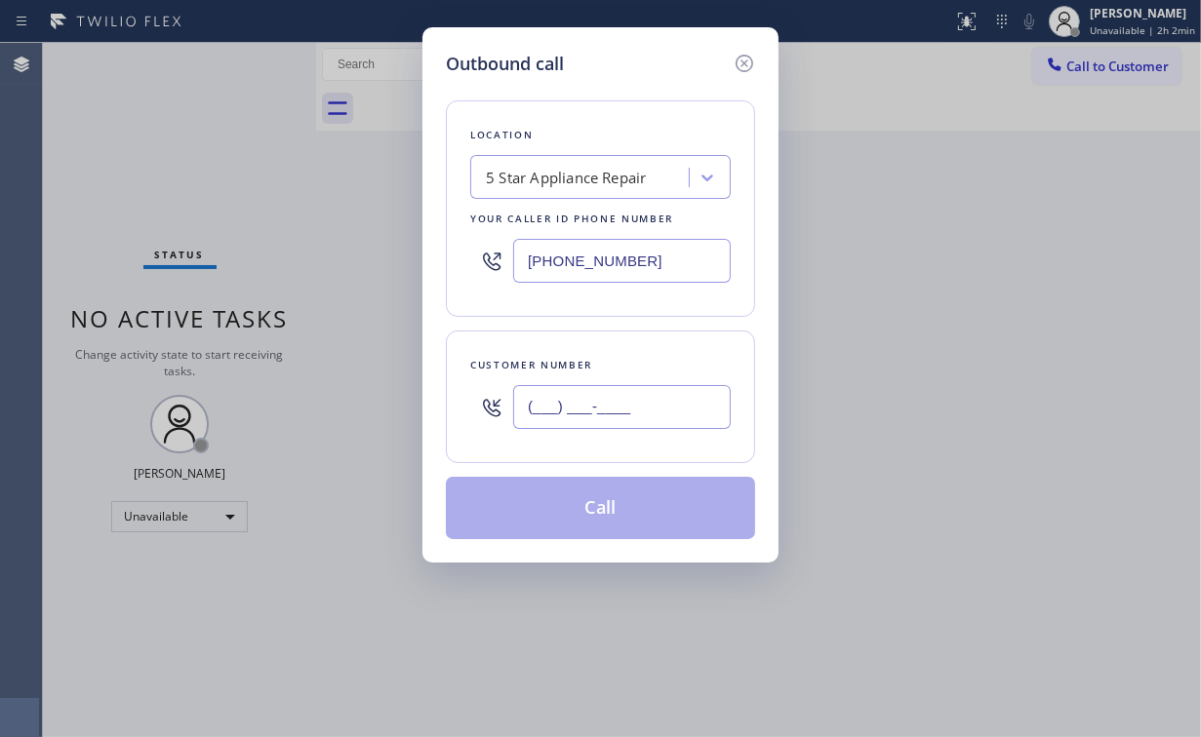
click at [620, 390] on input "(___) ___-____" at bounding box center [622, 407] width 218 height 44
paste input "818) 288-1736"
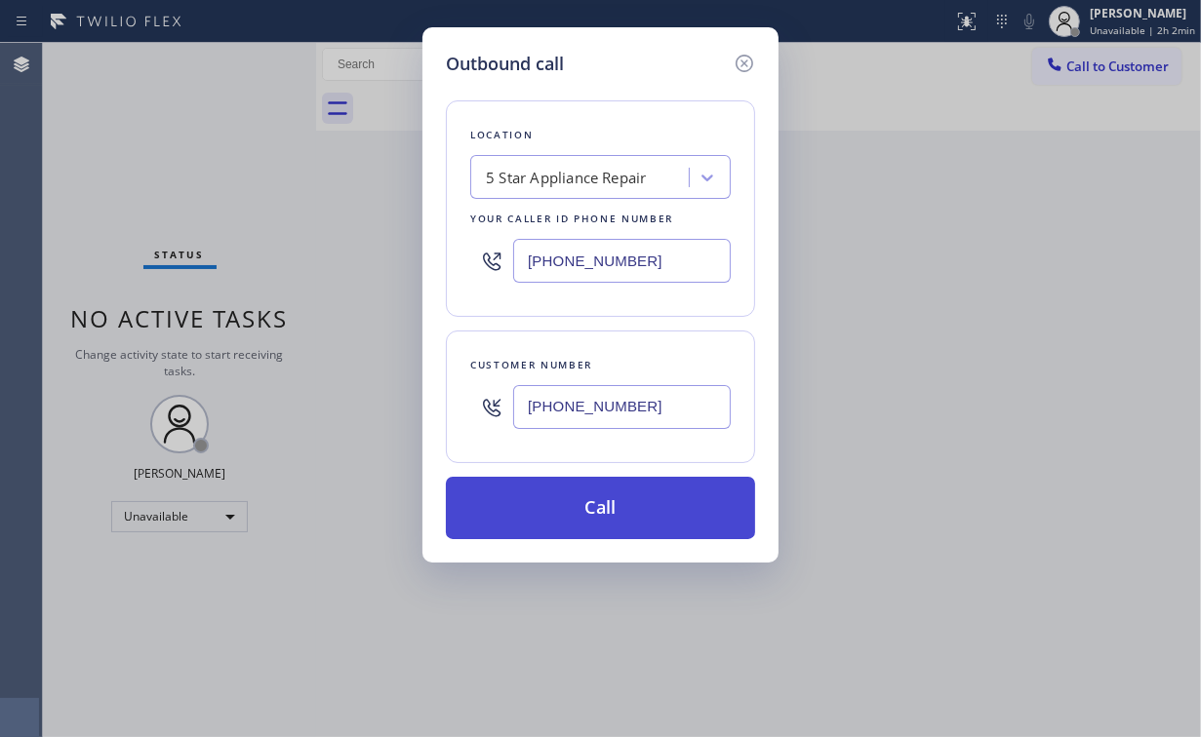
type input "[PHONE_NUMBER]"
click at [620, 496] on button "Call" at bounding box center [600, 508] width 309 height 62
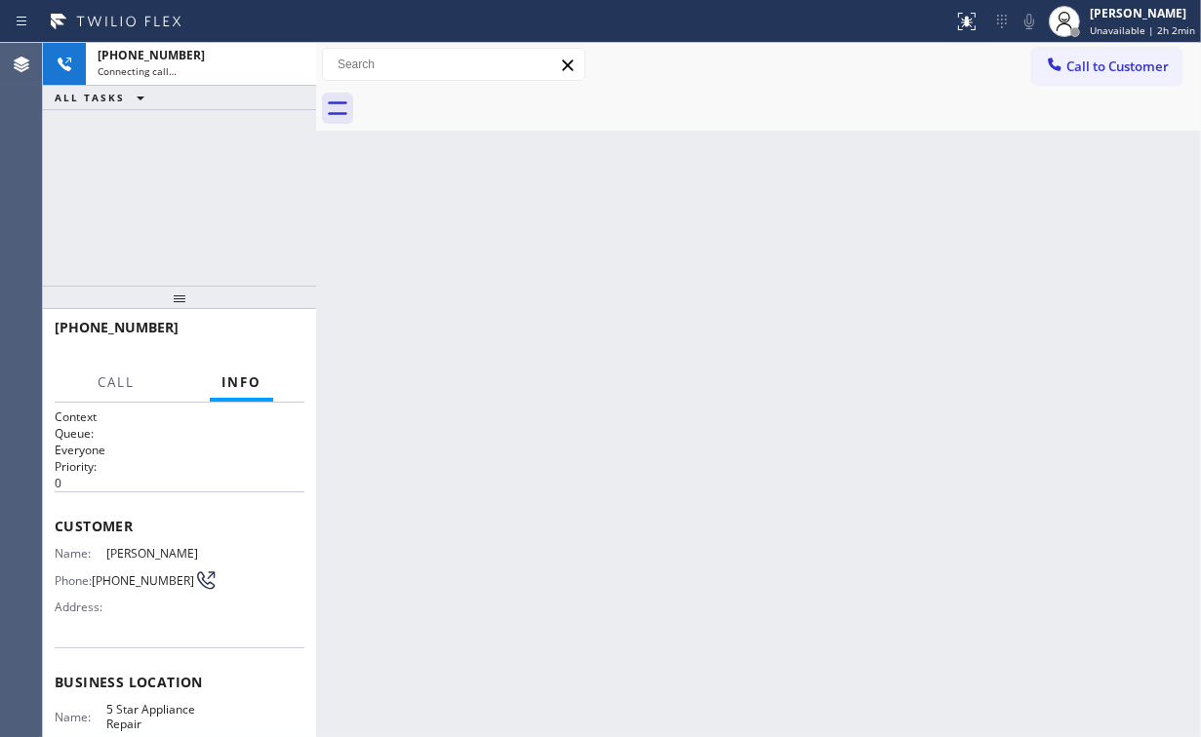
click at [510, 520] on div "Back to Dashboard Change Sender ID Customers Technicians Select a contact Outbo…" at bounding box center [758, 390] width 885 height 694
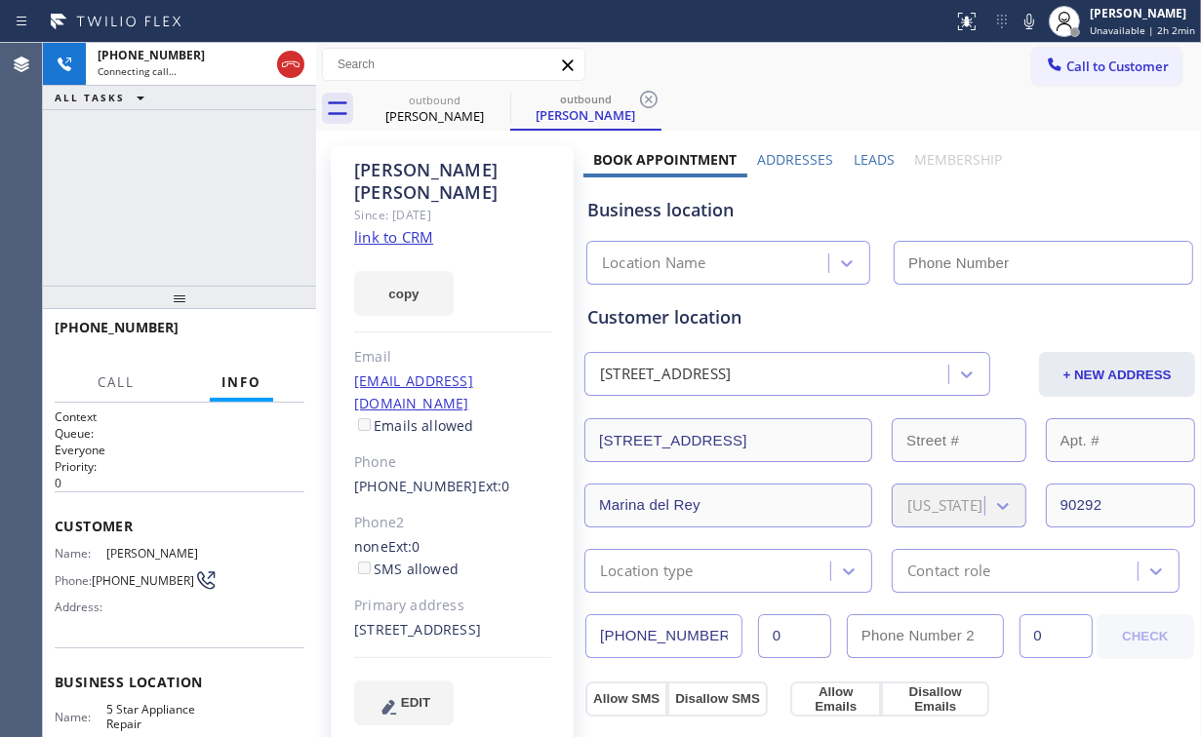
click at [258, 201] on div "[PHONE_NUMBER] Connecting call… ALL TASKS ALL TASKS ACTIVE TASKS TASKS IN WRAP …" at bounding box center [179, 164] width 273 height 243
type input "[PHONE_NUMBER]"
drag, startPoint x: 214, startPoint y: 187, endPoint x: 215, endPoint y: 115, distance: 72.2
click at [214, 187] on div "[PHONE_NUMBER] Connecting call… ALL TASKS ALL TASKS ACTIVE TASKS TASKS IN WRAP …" at bounding box center [179, 164] width 273 height 243
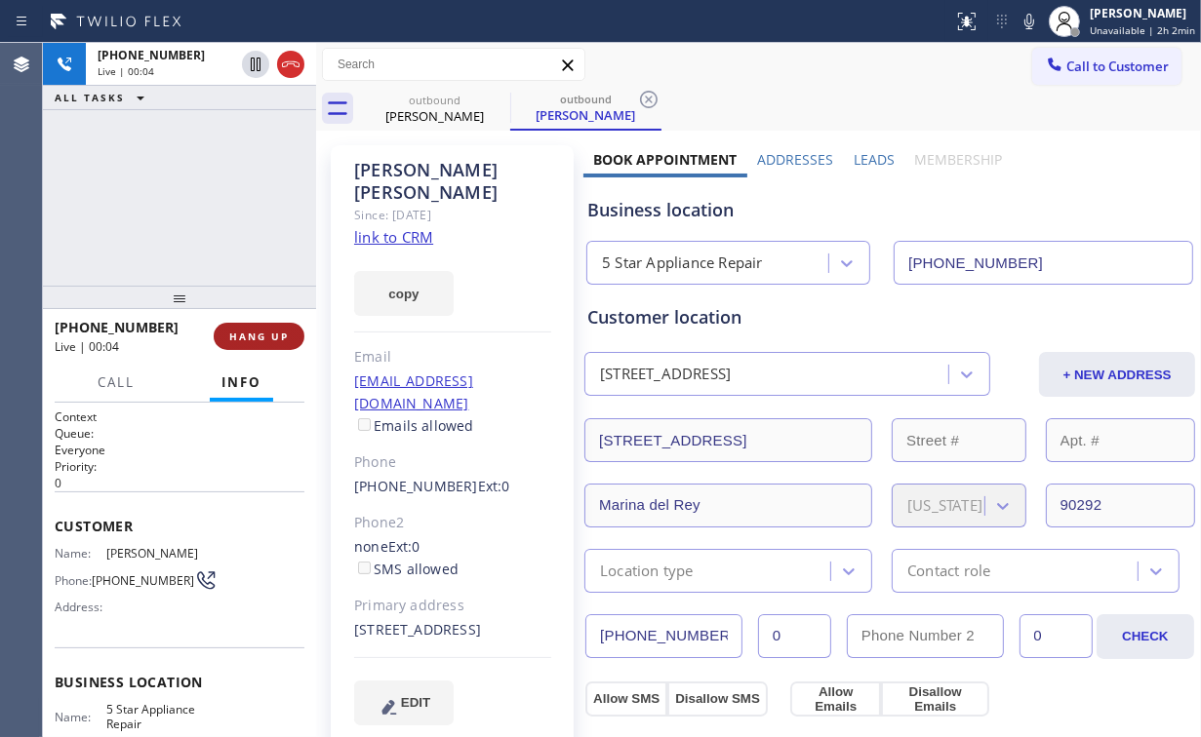
click at [293, 333] on button "HANG UP" at bounding box center [259, 336] width 91 height 27
click at [289, 334] on button "HANG UP" at bounding box center [259, 336] width 91 height 27
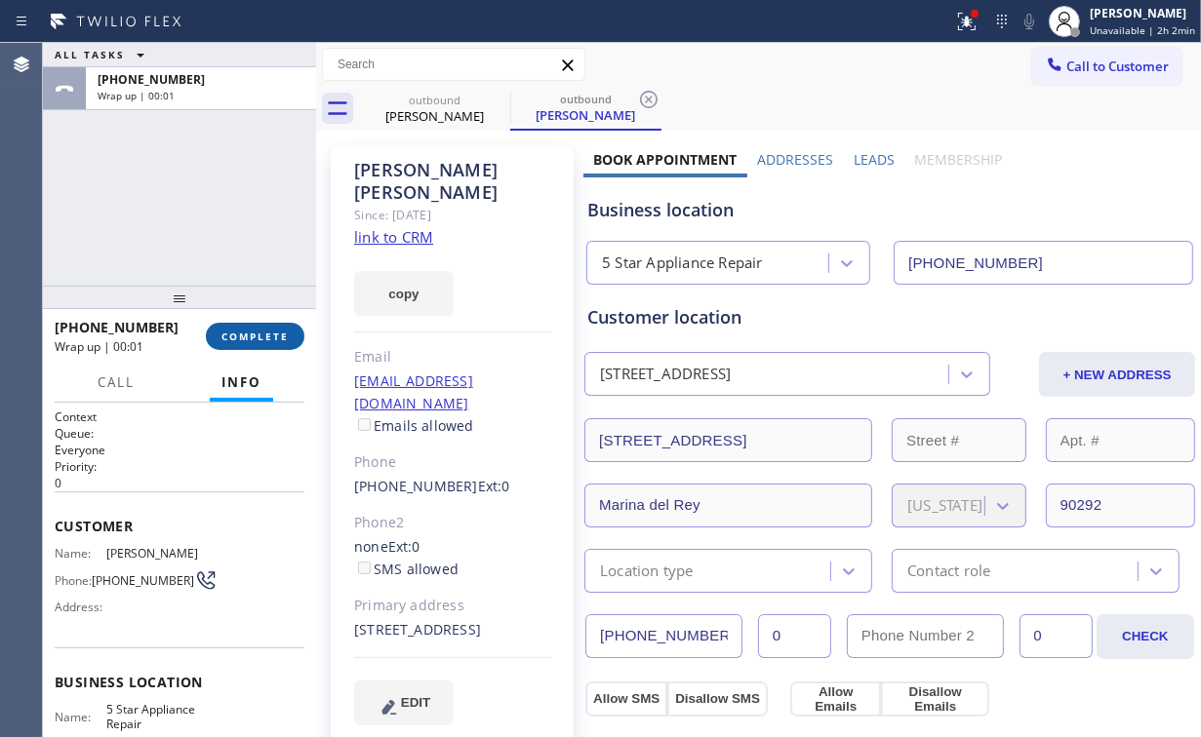
click at [265, 334] on span "COMPLETE" at bounding box center [254, 337] width 67 height 14
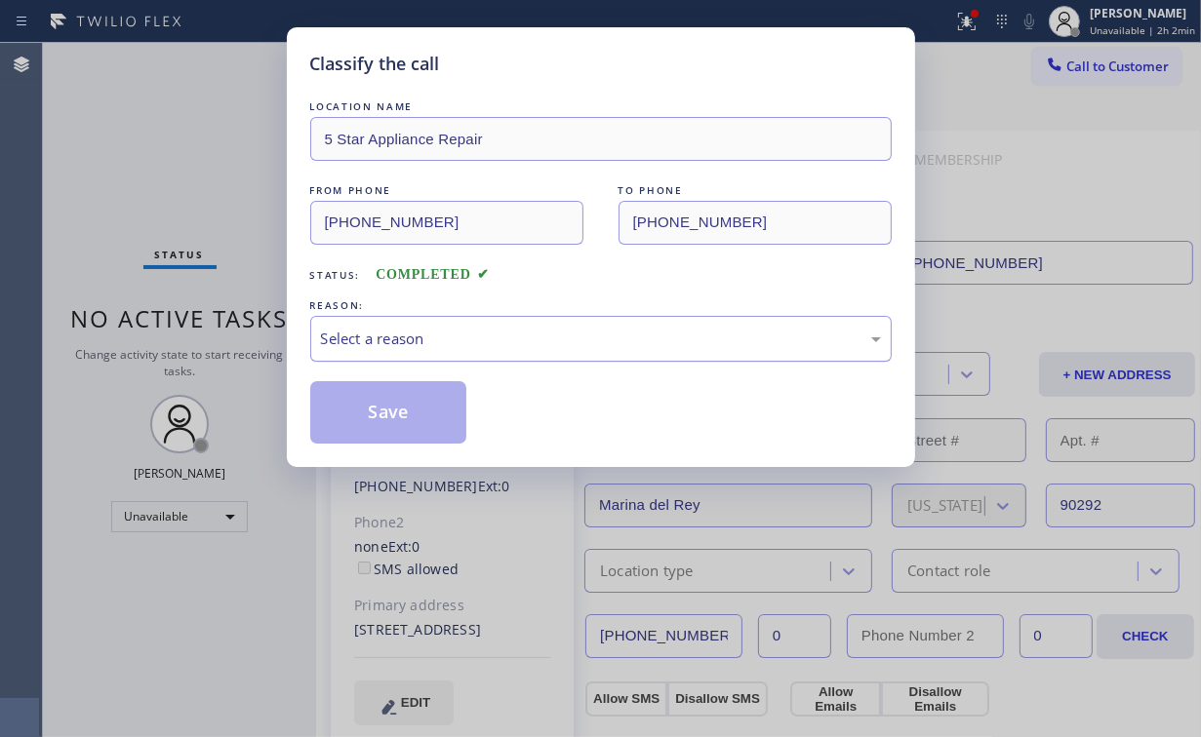
drag, startPoint x: 394, startPoint y: 339, endPoint x: 391, endPoint y: 350, distance: 11.1
click at [394, 339] on div "Select a reason" at bounding box center [601, 339] width 560 height 22
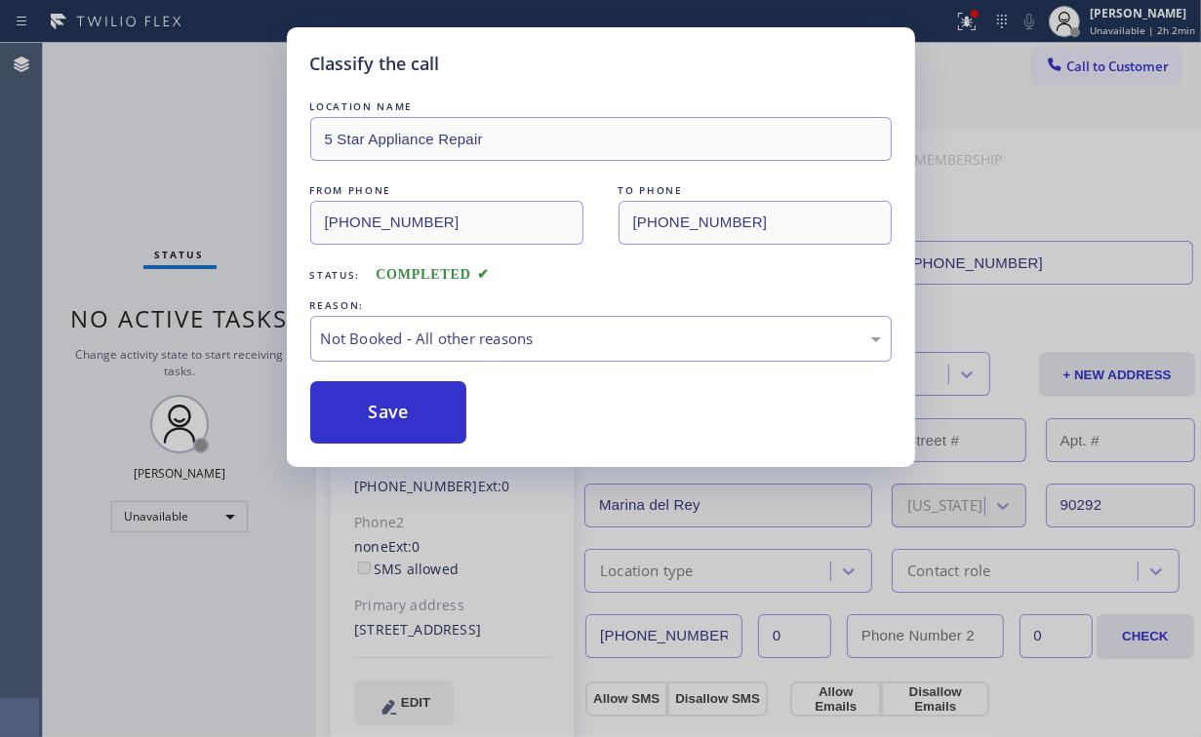
drag, startPoint x: 380, startPoint y: 404, endPoint x: 176, endPoint y: 144, distance: 330.6
click at [379, 400] on button "Save" at bounding box center [388, 412] width 157 height 62
drag, startPoint x: 176, startPoint y: 144, endPoint x: 226, endPoint y: 5, distance: 148.4
click at [177, 140] on div "Classify the call LOCATION NAME 5 Star Appliance Repair FROM PHONE [PHONE_NUMBE…" at bounding box center [600, 368] width 1201 height 737
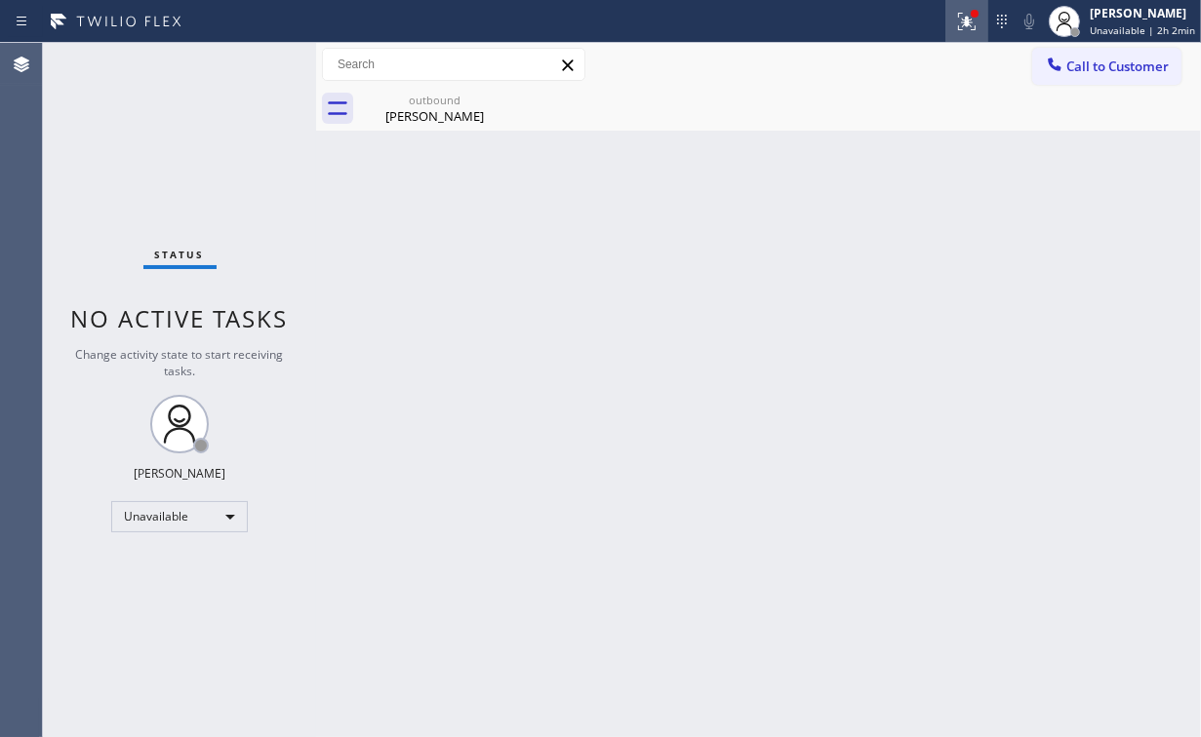
click at [958, 1] on button at bounding box center [966, 21] width 43 height 43
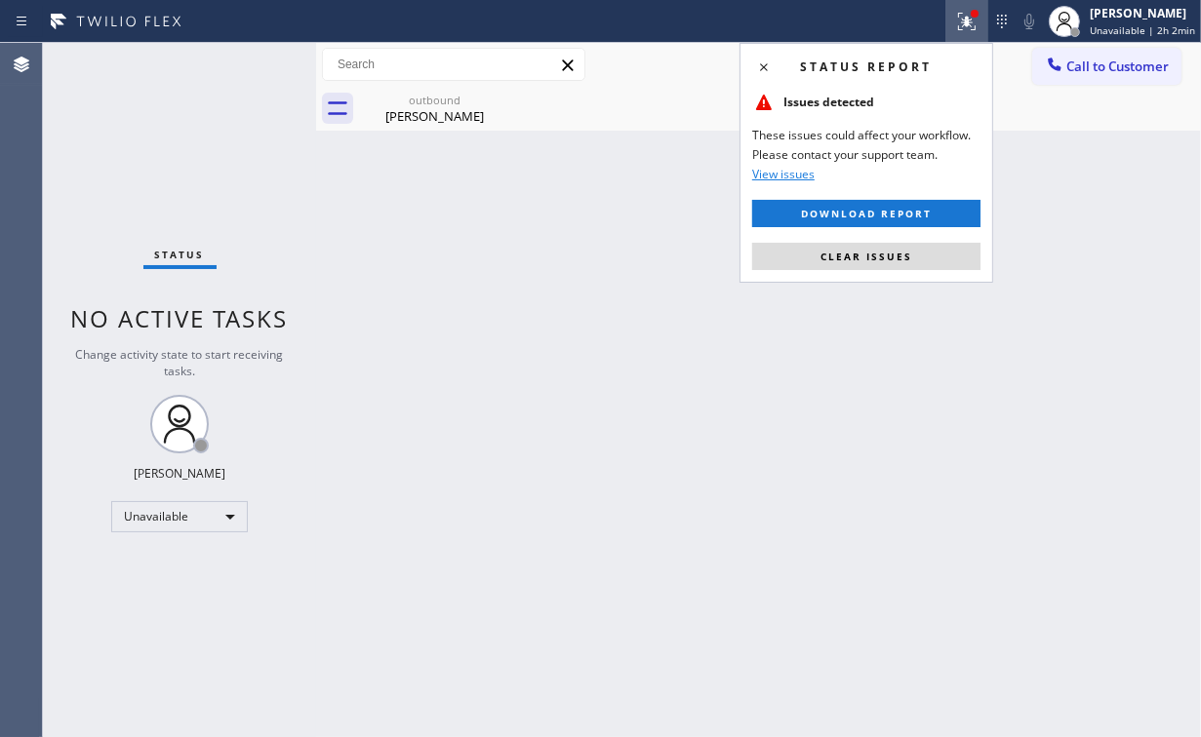
drag, startPoint x: 867, startPoint y: 262, endPoint x: 1040, endPoint y: 218, distance: 178.1
click at [868, 262] on button "Clear issues" at bounding box center [866, 256] width 228 height 27
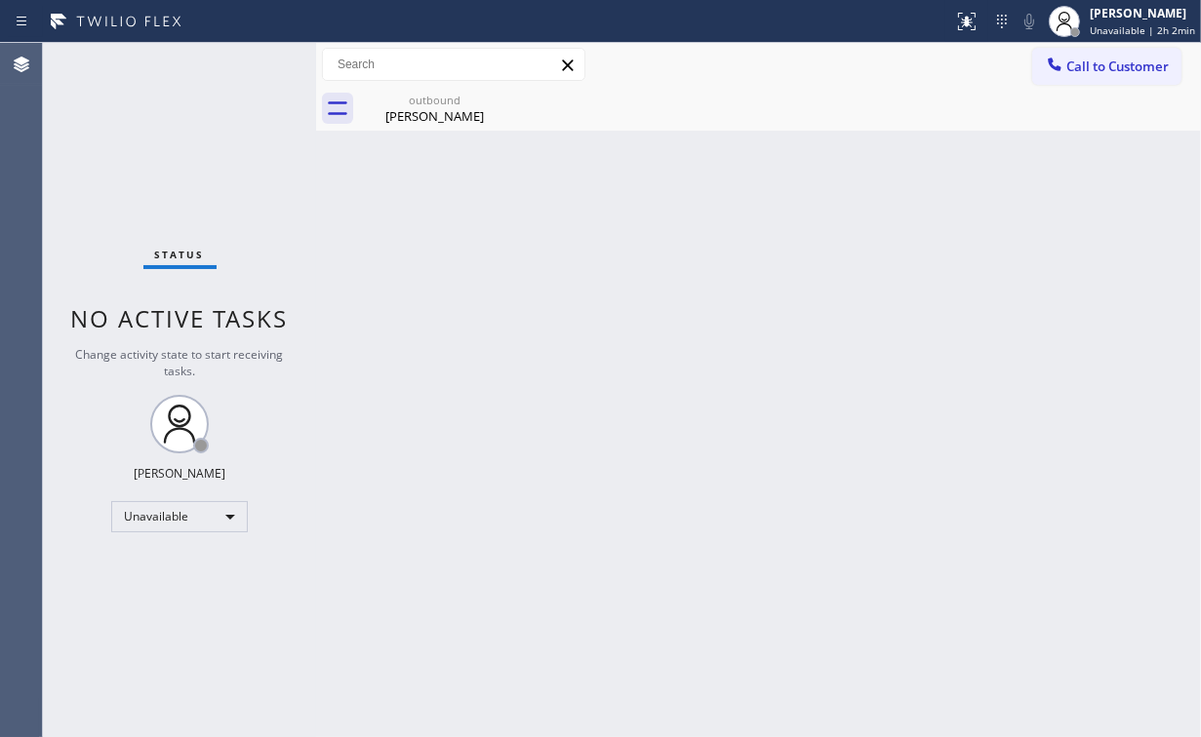
drag, startPoint x: 1042, startPoint y: 212, endPoint x: 1052, endPoint y: 147, distance: 65.3
click at [1043, 201] on div "Back to Dashboard Change Sender ID Customers Technicians Select a contact Outbo…" at bounding box center [758, 390] width 885 height 694
click at [1074, 75] on button "Call to Customer" at bounding box center [1106, 66] width 149 height 37
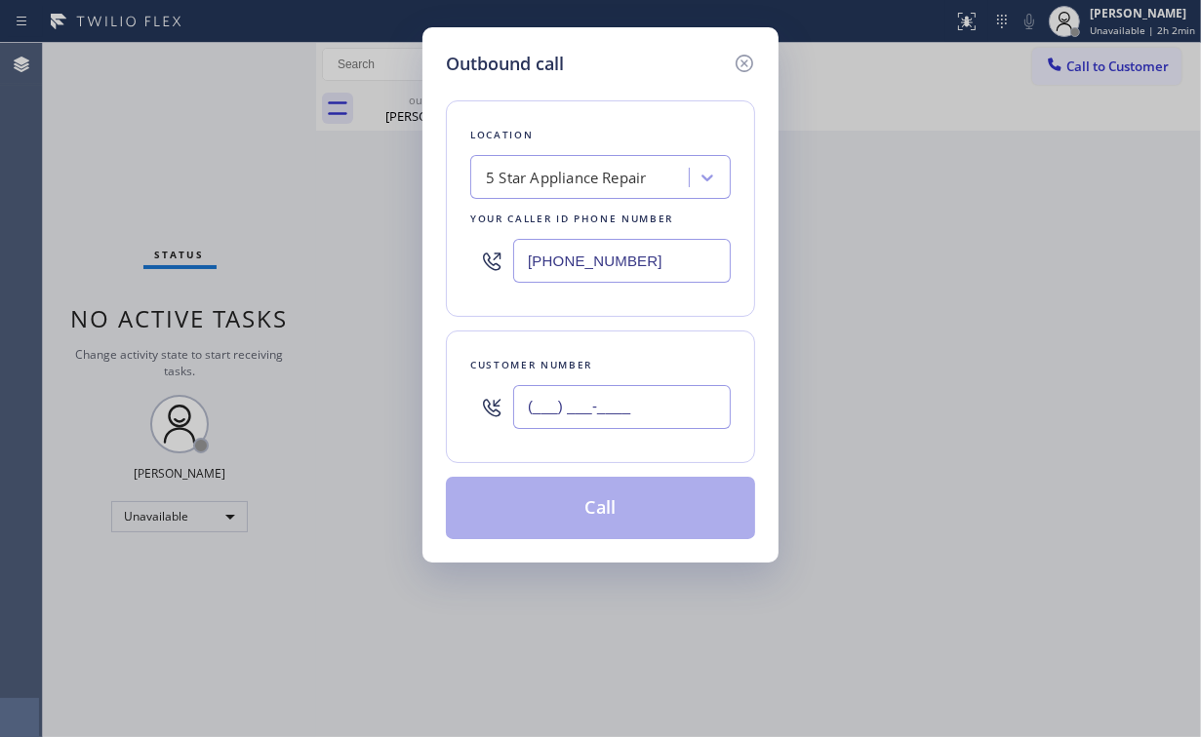
click at [660, 419] on input "(___) ___-____" at bounding box center [622, 407] width 218 height 44
paste input "857) 261-4039"
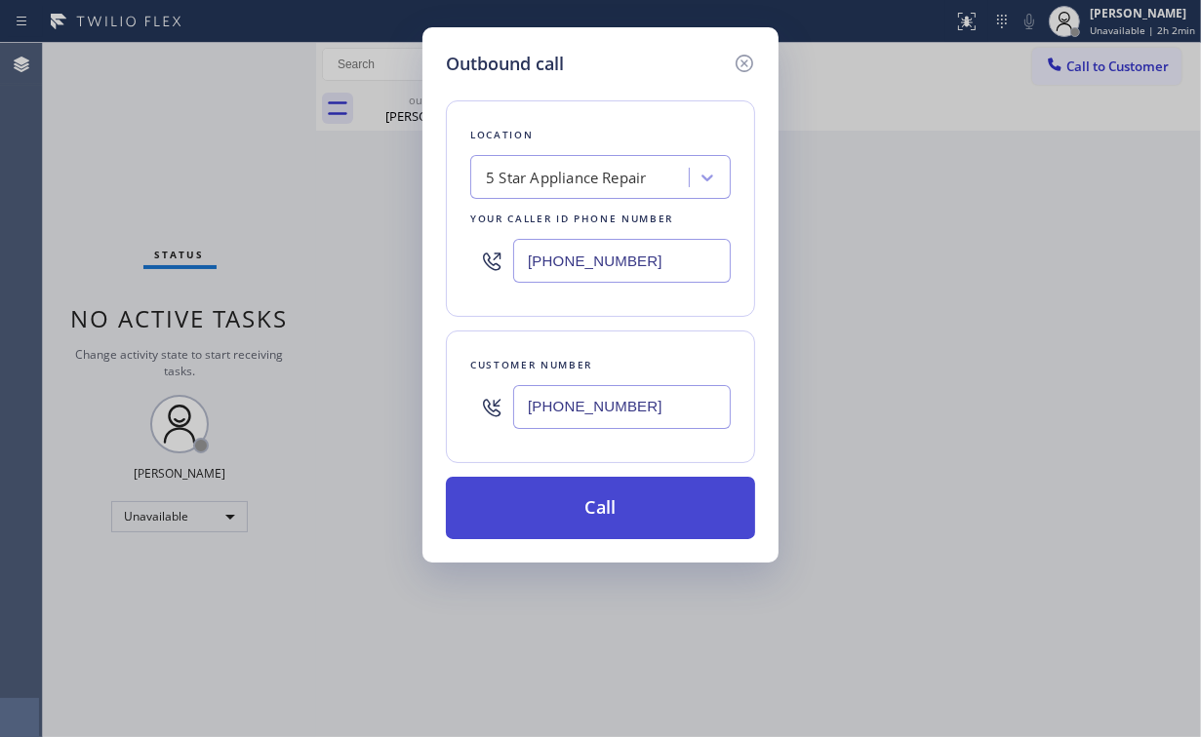
type input "[PHONE_NUMBER]"
click at [616, 493] on button "Call" at bounding box center [600, 508] width 309 height 62
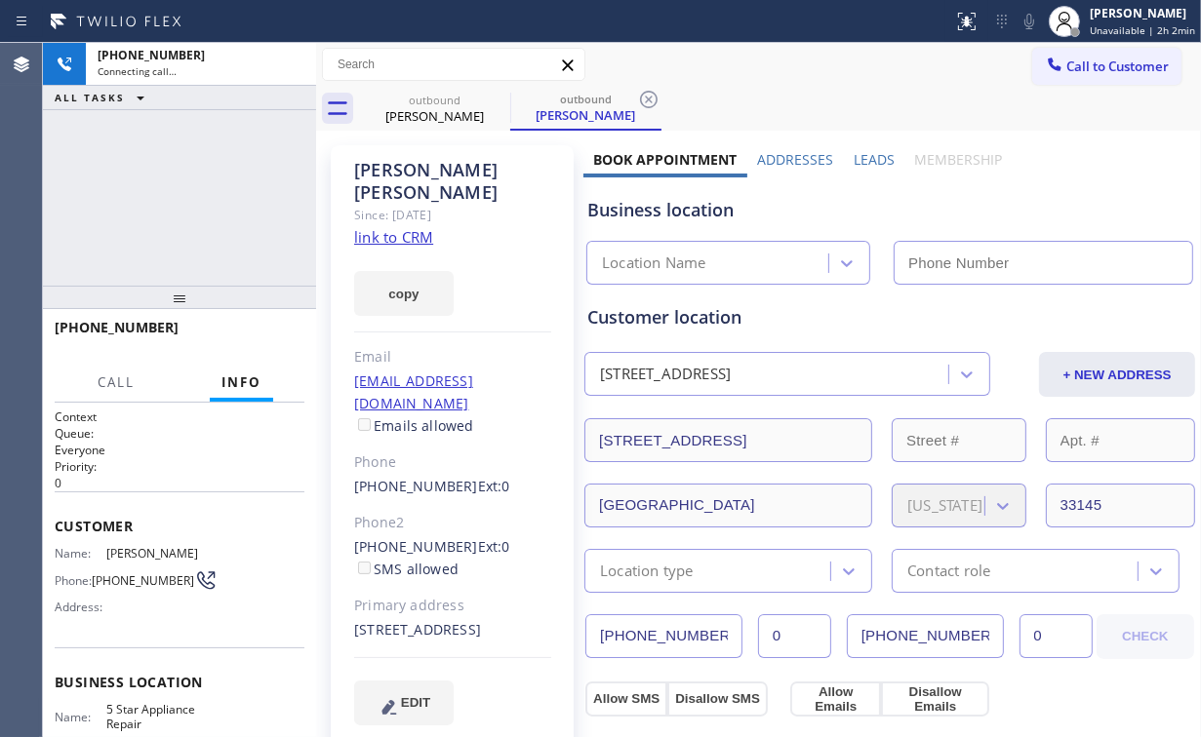
drag, startPoint x: 199, startPoint y: 187, endPoint x: 419, endPoint y: 99, distance: 237.6
click at [201, 187] on div "[PHONE_NUMBER] Connecting call… ALL TASKS ALL TASKS ACTIVE TASKS TASKS IN WRAP …" at bounding box center [179, 164] width 273 height 243
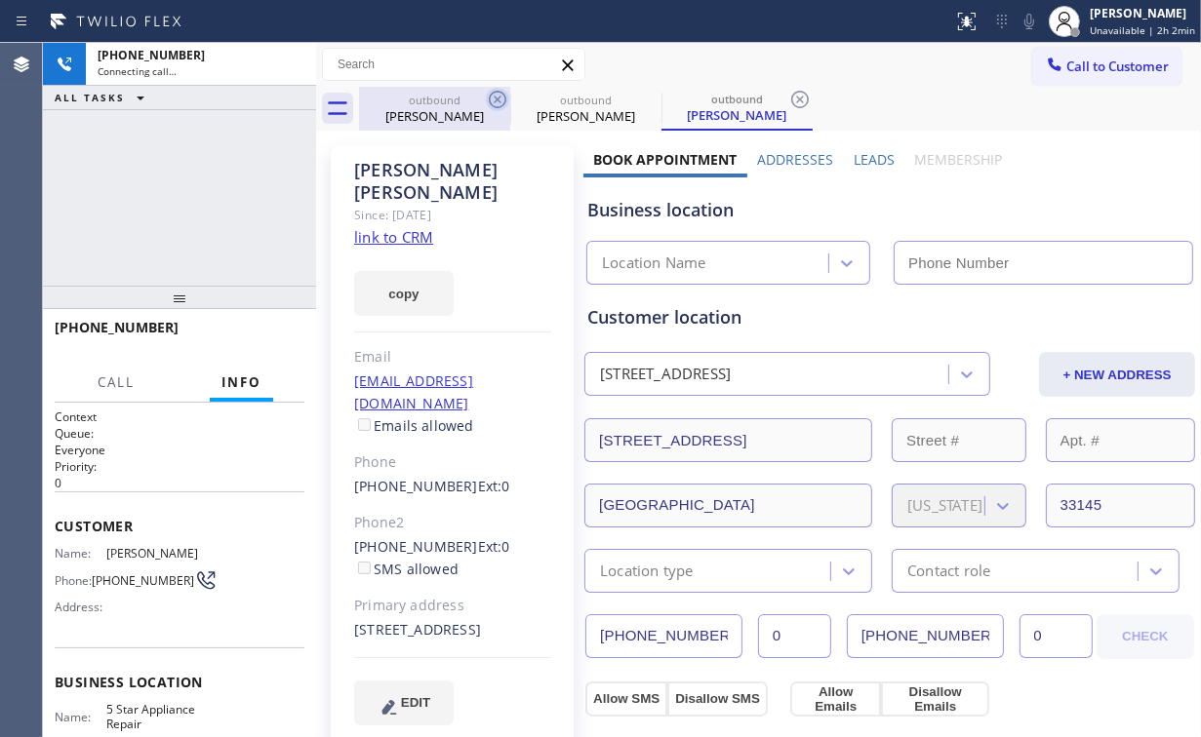
click at [420, 99] on div "outbound" at bounding box center [434, 100] width 147 height 15
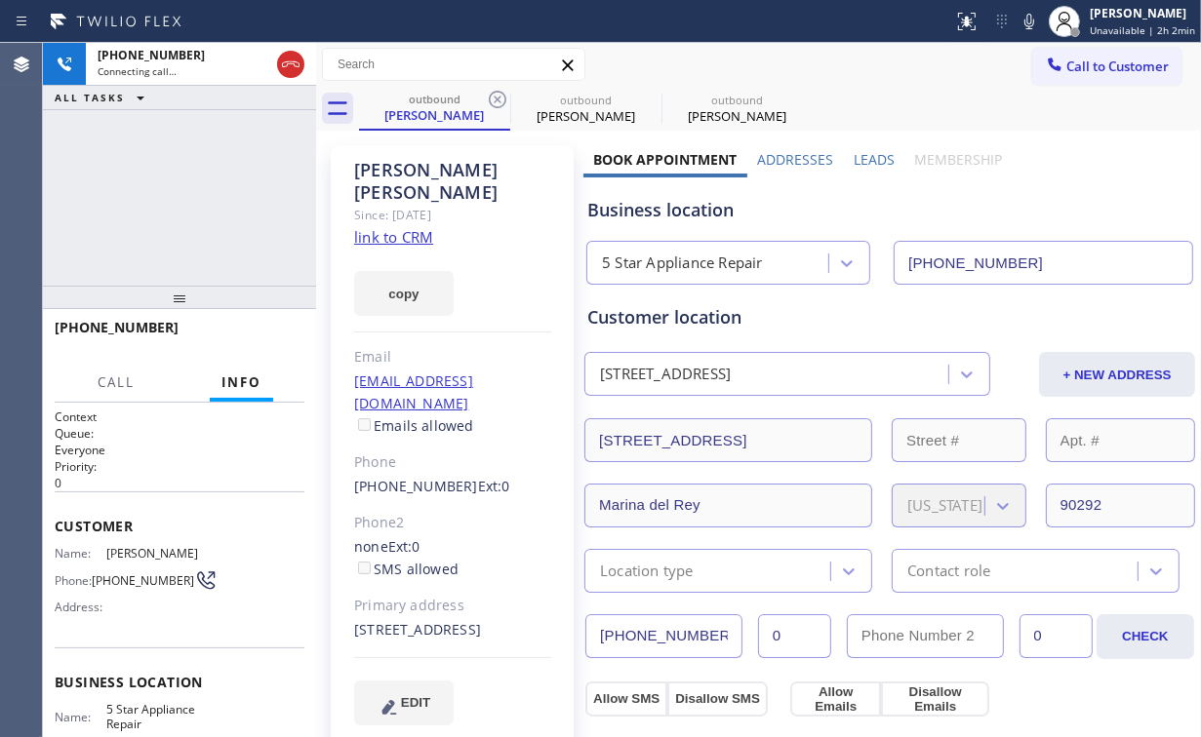
click at [492, 98] on icon at bounding box center [497, 99] width 23 height 23
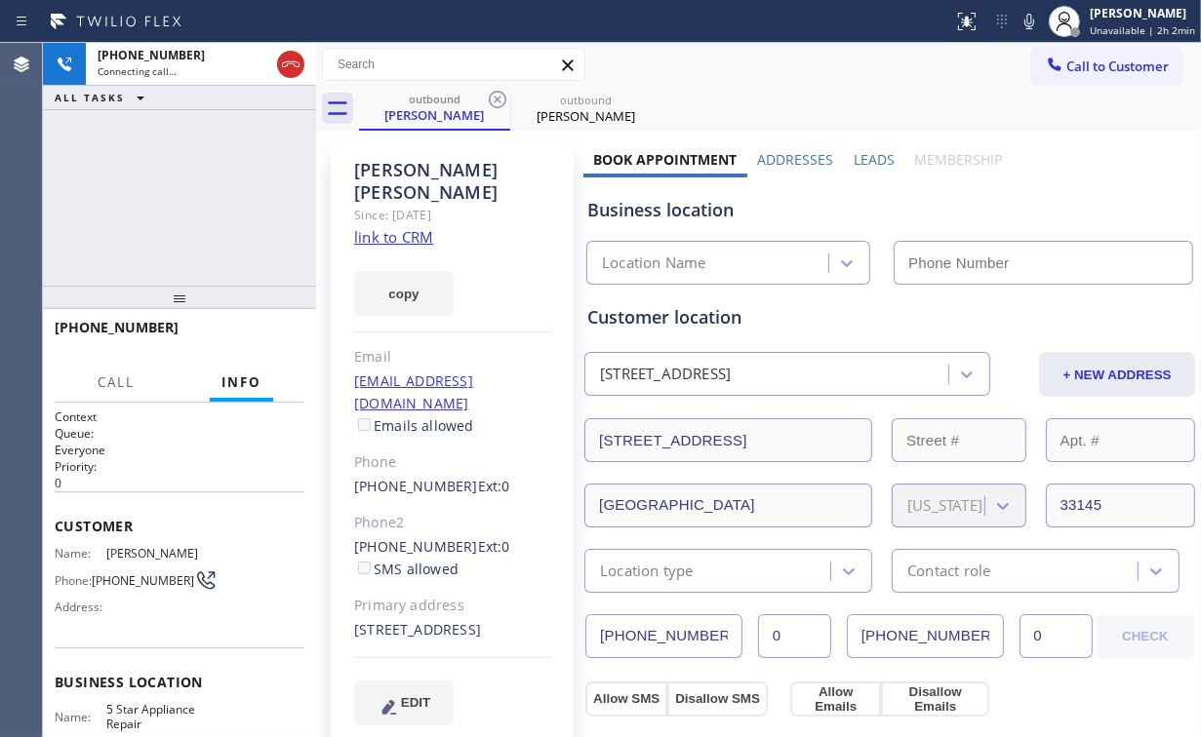
click at [144, 191] on div "[PHONE_NUMBER] Connecting call… ALL TASKS ALL TASKS ACTIVE TASKS TASKS IN WRAP …" at bounding box center [179, 164] width 273 height 243
type input "[PHONE_NUMBER]"
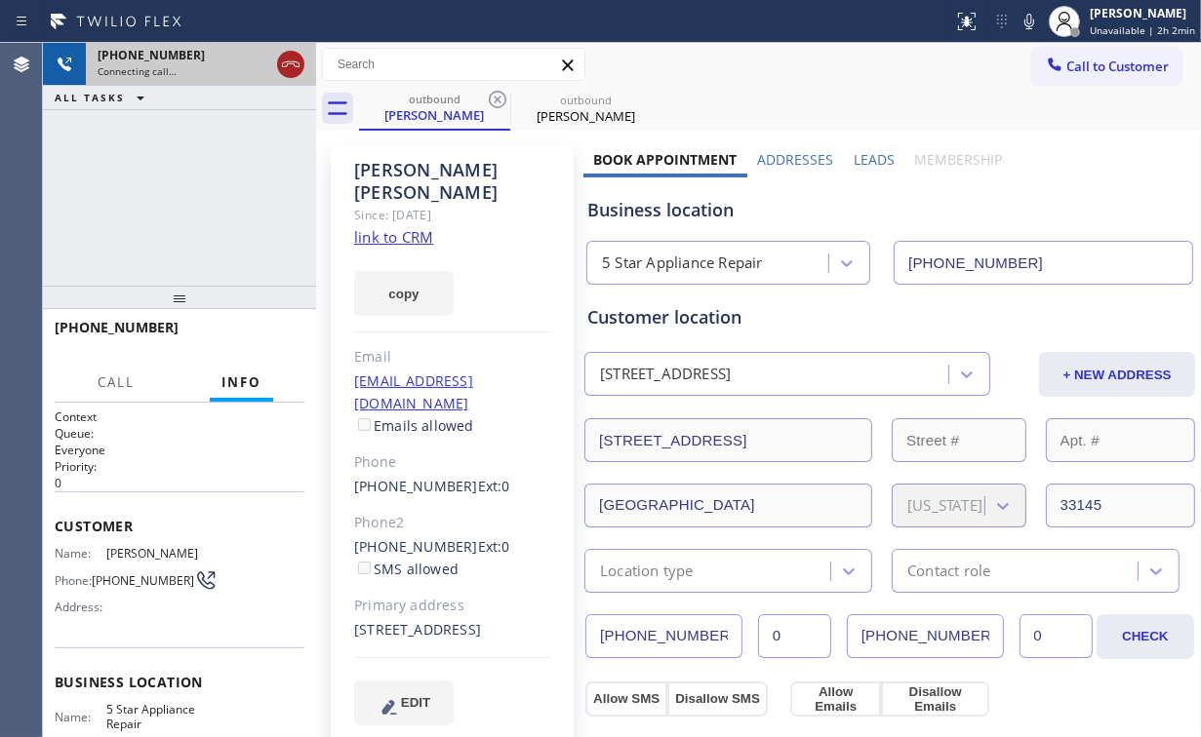
click at [284, 62] on icon at bounding box center [290, 64] width 23 height 23
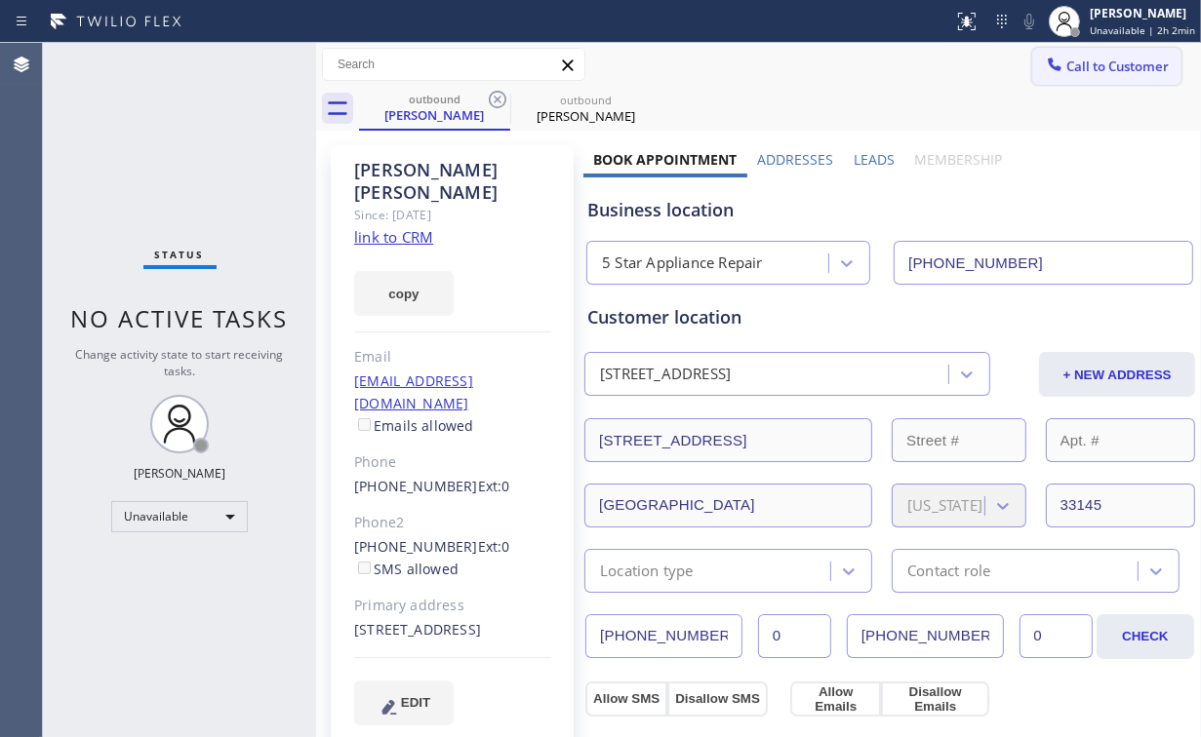
click at [1081, 64] on span "Call to Customer" at bounding box center [1117, 67] width 102 height 18
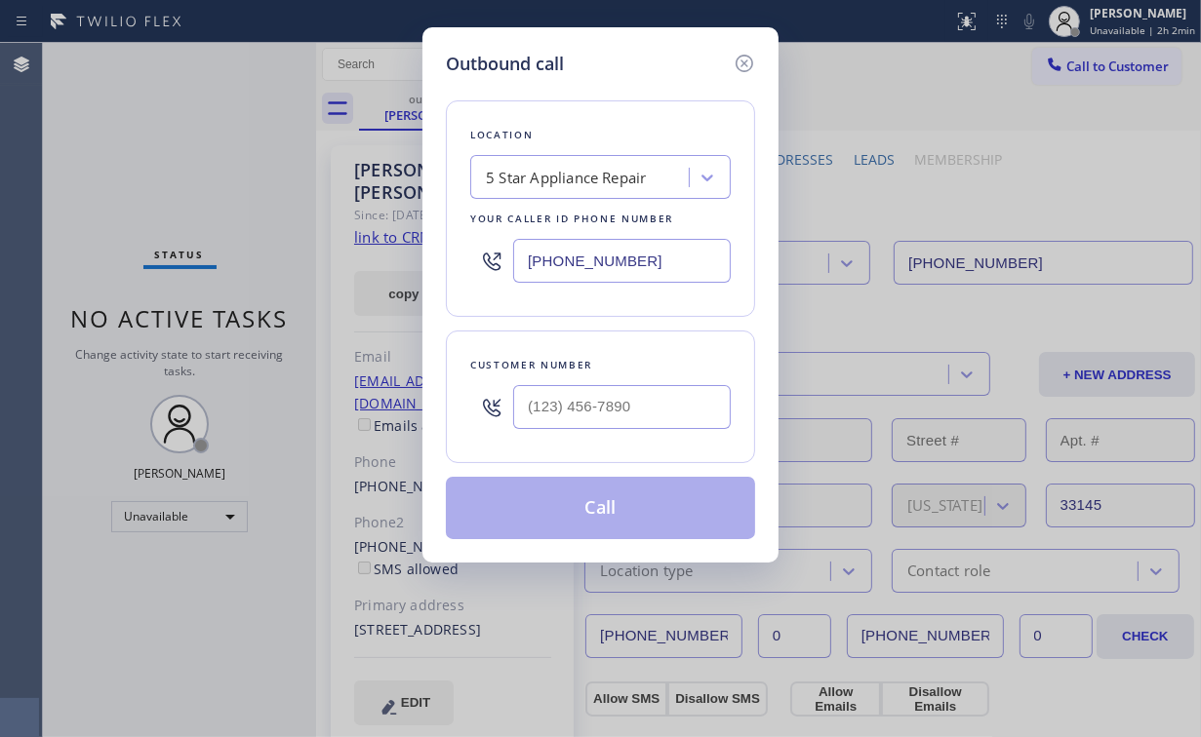
drag, startPoint x: 749, startPoint y: 60, endPoint x: 1190, endPoint y: 229, distance: 472.1
click at [754, 62] on icon at bounding box center [744, 63] width 23 height 23
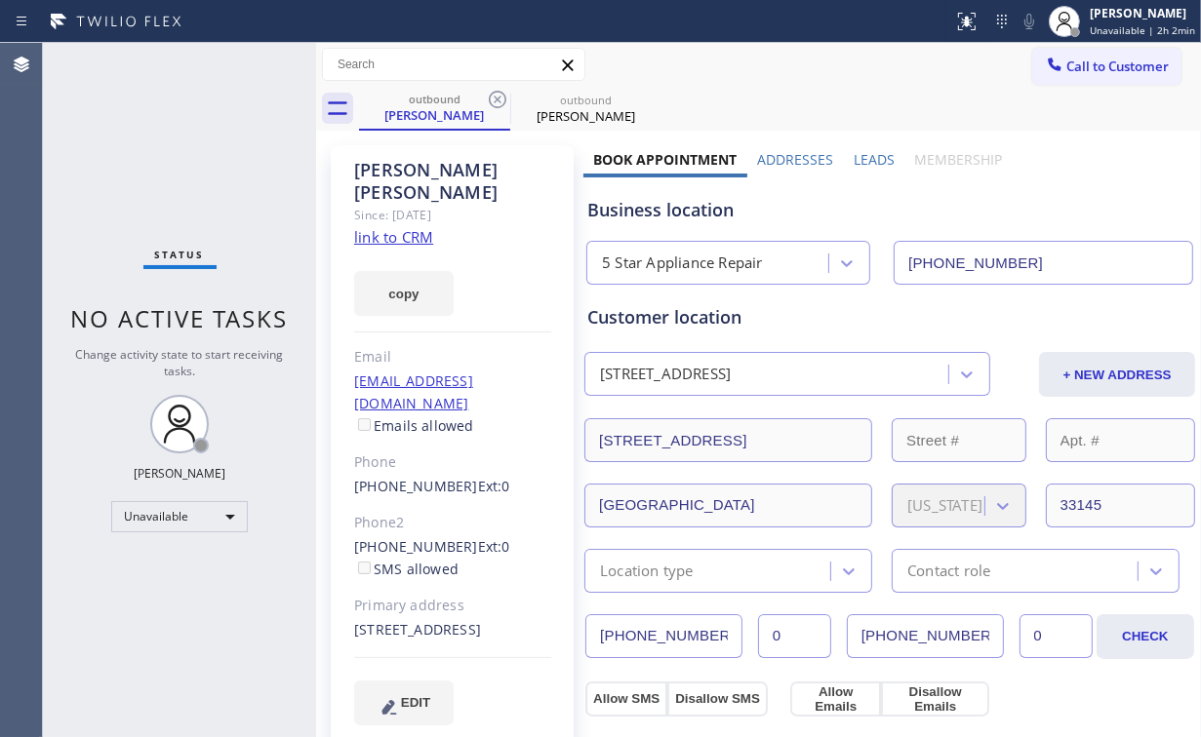
click at [1006, 214] on div "Business location" at bounding box center [889, 210] width 605 height 26
click at [435, 104] on div "outbound" at bounding box center [434, 99] width 147 height 15
click at [492, 98] on icon at bounding box center [497, 99] width 23 height 23
click at [0, 0] on icon at bounding box center [0, 0] width 0 height 0
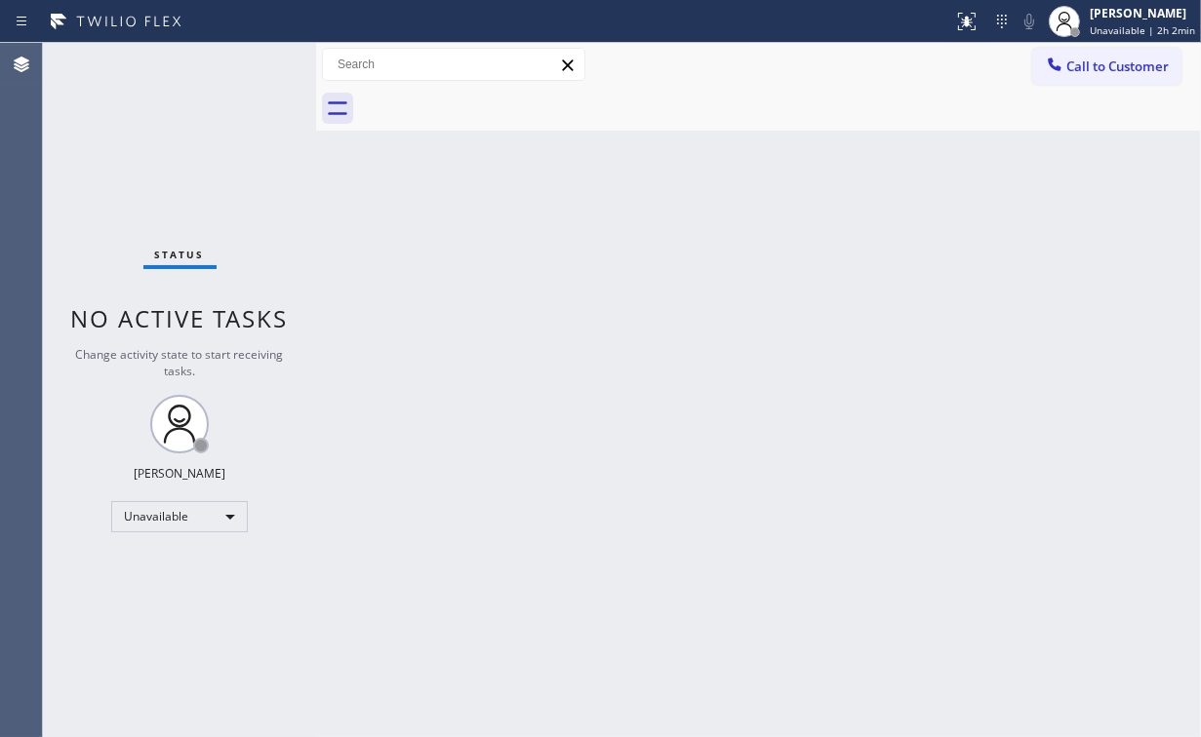
drag, startPoint x: 139, startPoint y: 147, endPoint x: 174, endPoint y: 40, distance: 112.9
click at [140, 135] on div "Status No active tasks Change activity state to start receiving tasks. [PERSON_…" at bounding box center [179, 390] width 273 height 694
drag, startPoint x: 1063, startPoint y: 67, endPoint x: 1054, endPoint y: 85, distance: 19.6
click at [1061, 78] on button "Call to Customer" at bounding box center [1106, 66] width 149 height 37
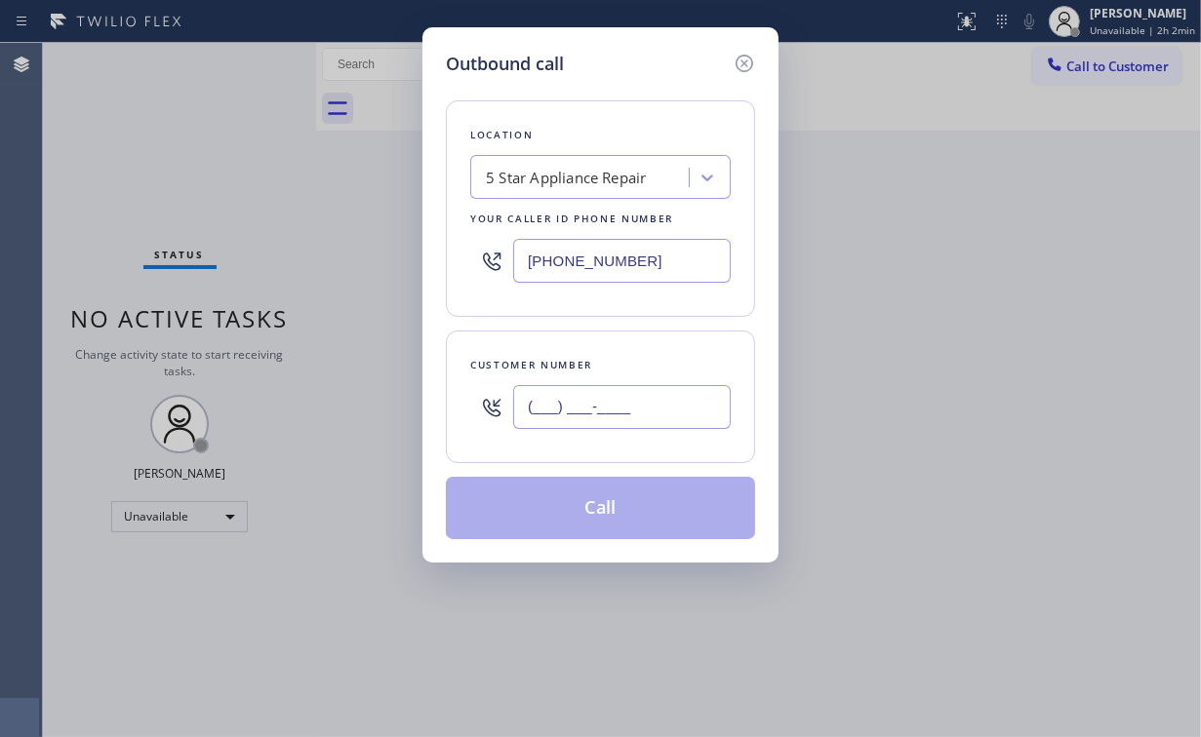
click at [667, 405] on input "(___) ___-____" at bounding box center [622, 407] width 218 height 44
paste input "213) 840-6688"
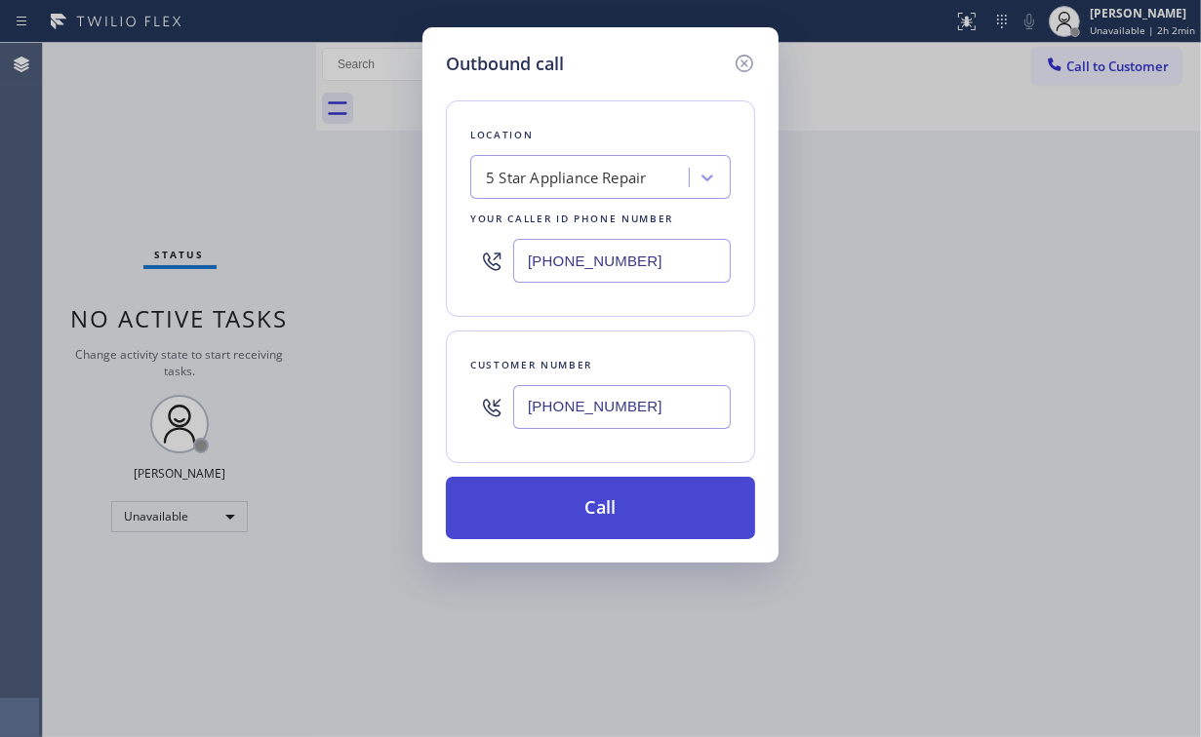
type input "[PHONE_NUMBER]"
click at [575, 515] on button "Call" at bounding box center [600, 508] width 309 height 62
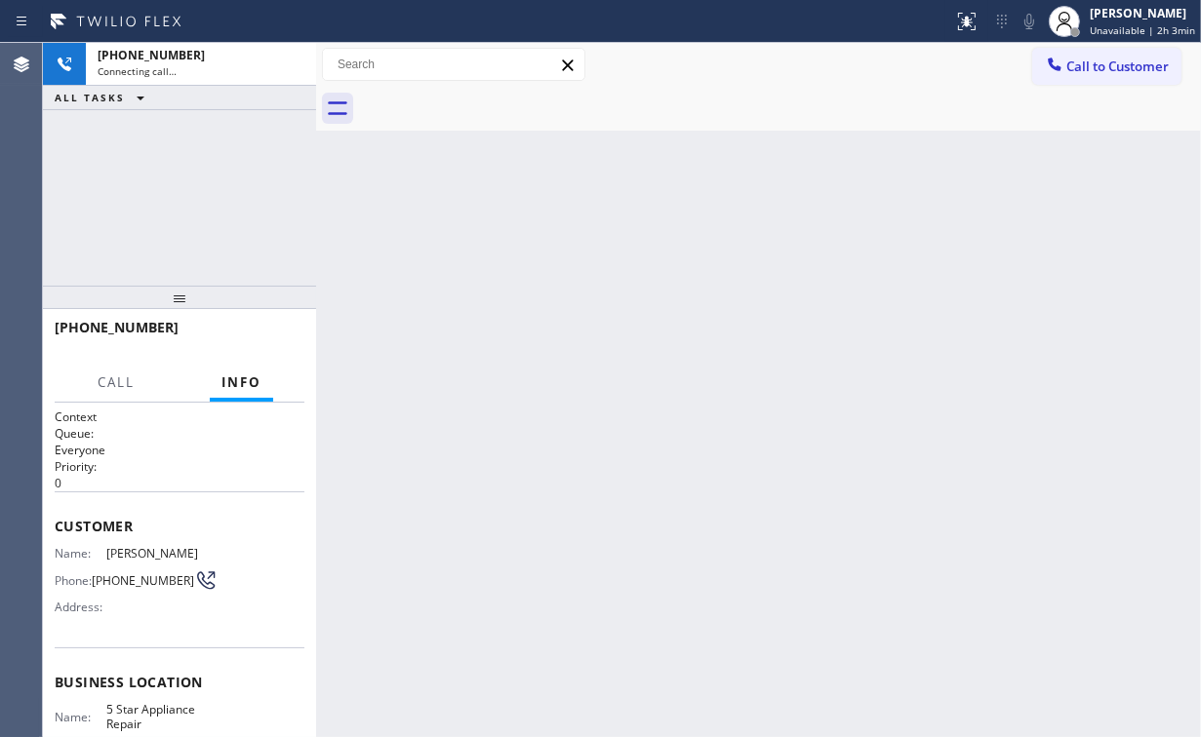
click at [218, 185] on div "[PHONE_NUMBER] Connecting call… ALL TASKS ALL TASKS ACTIVE TASKS TASKS IN WRAP …" at bounding box center [179, 164] width 273 height 243
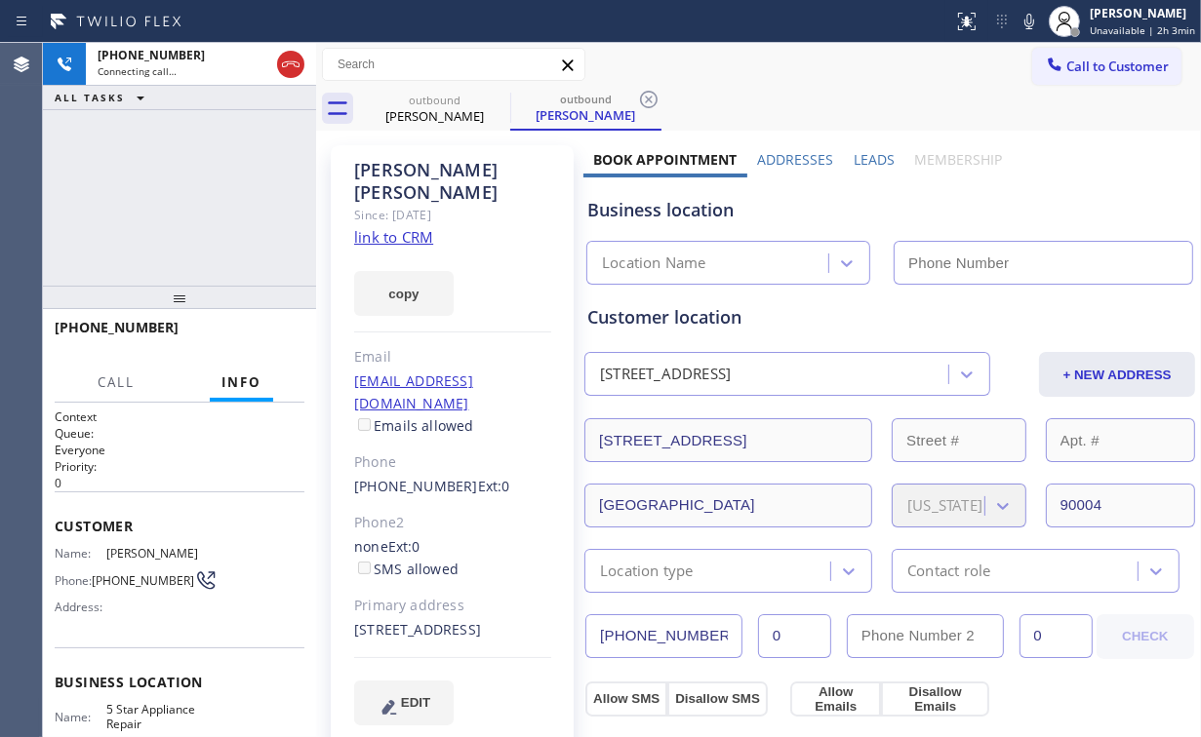
type input "[PHONE_NUMBER]"
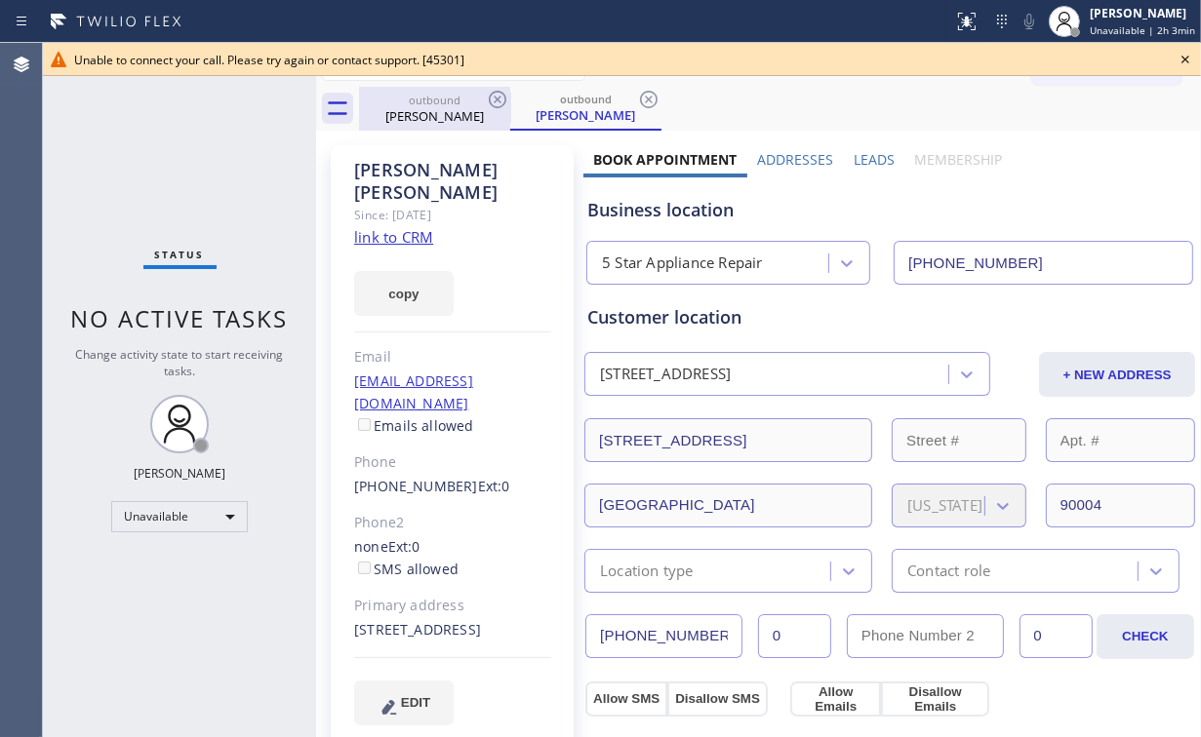
drag, startPoint x: 432, startPoint y: 100, endPoint x: 483, endPoint y: 102, distance: 50.8
click at [434, 101] on div "outbound" at bounding box center [434, 100] width 147 height 15
click at [495, 96] on icon at bounding box center [498, 100] width 18 height 18
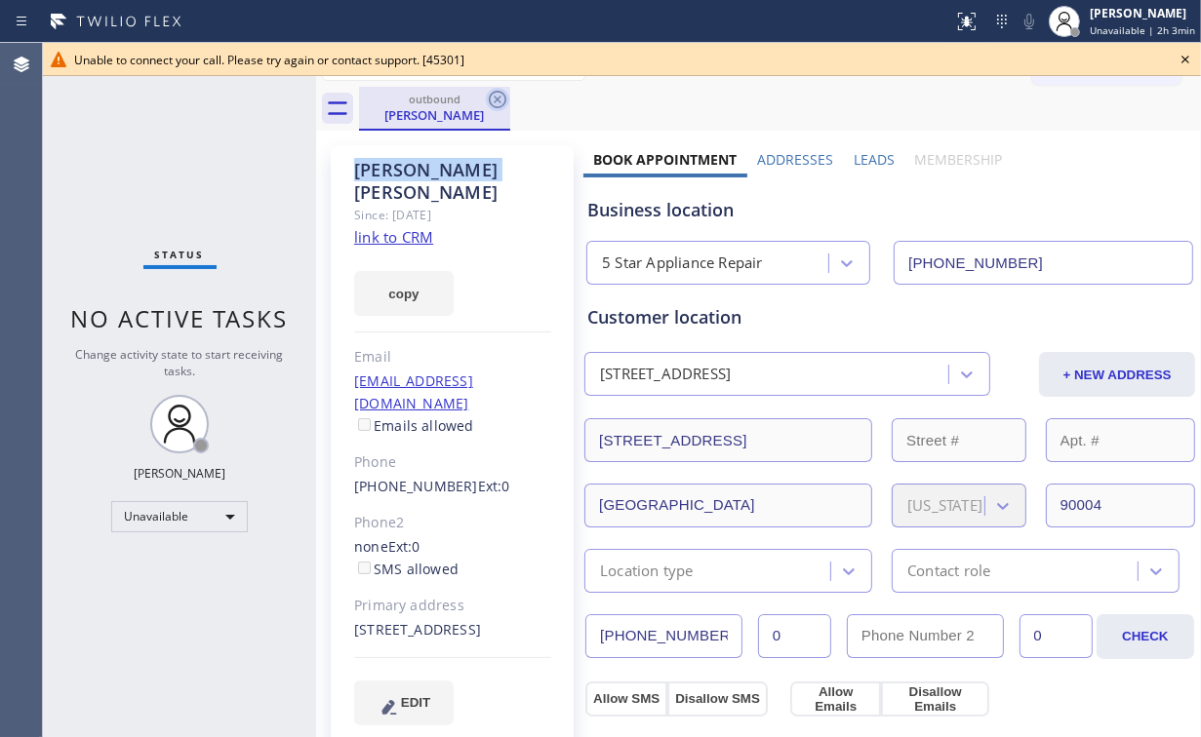
click at [496, 97] on icon at bounding box center [498, 100] width 18 height 18
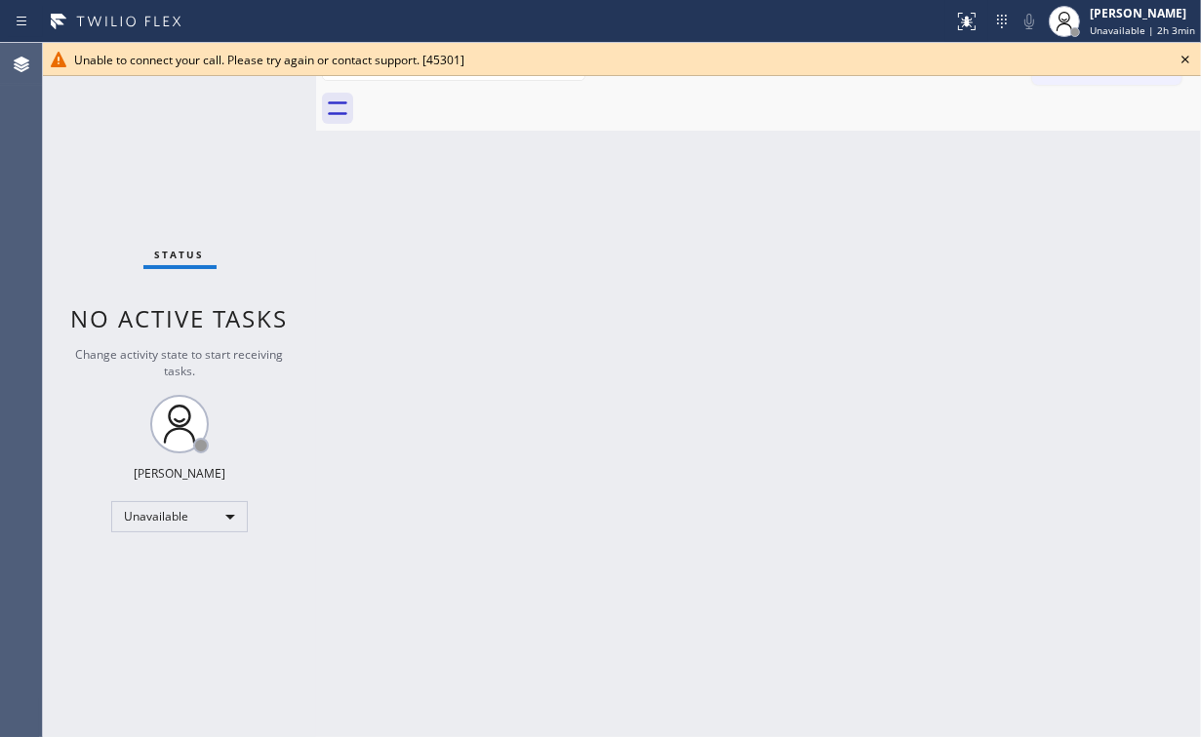
click at [1011, 200] on div "Back to Dashboard Change Sender ID Customers Technicians Select a contact Outbo…" at bounding box center [758, 390] width 885 height 694
click at [1186, 58] on icon at bounding box center [1185, 60] width 8 height 8
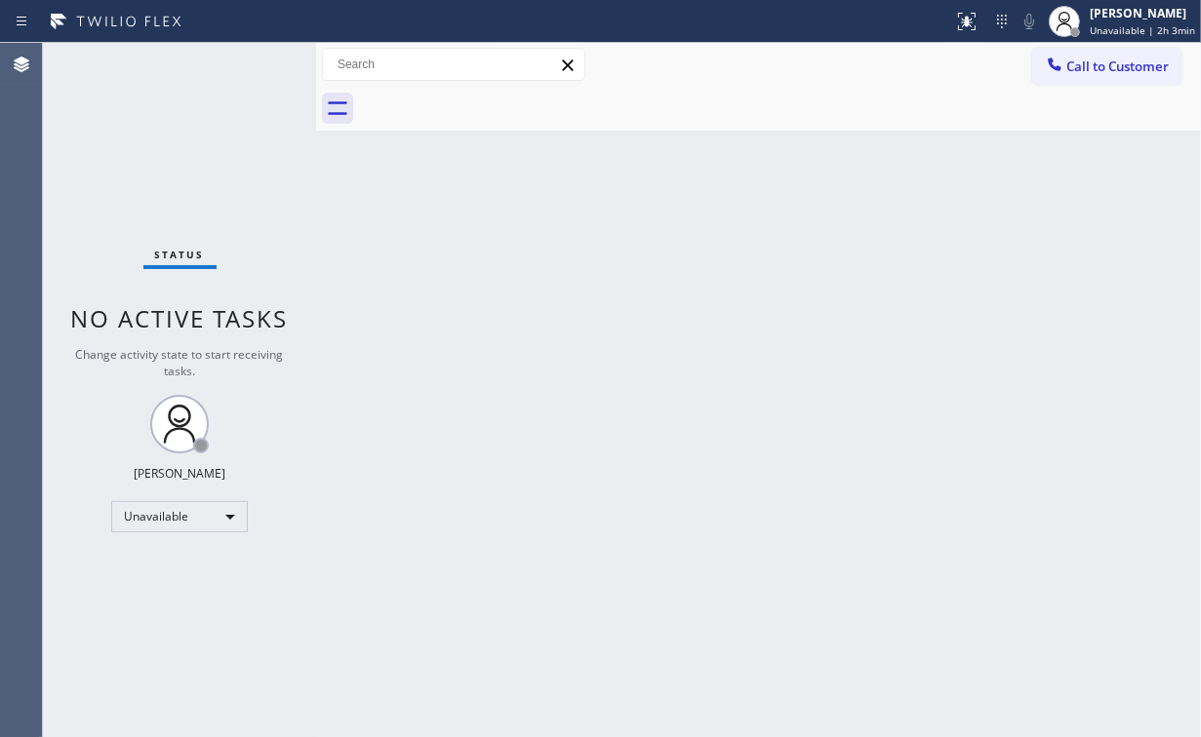
drag, startPoint x: 1118, startPoint y: 47, endPoint x: 1058, endPoint y: 97, distance: 77.6
click at [1117, 48] on button "Call to Customer" at bounding box center [1106, 66] width 149 height 37
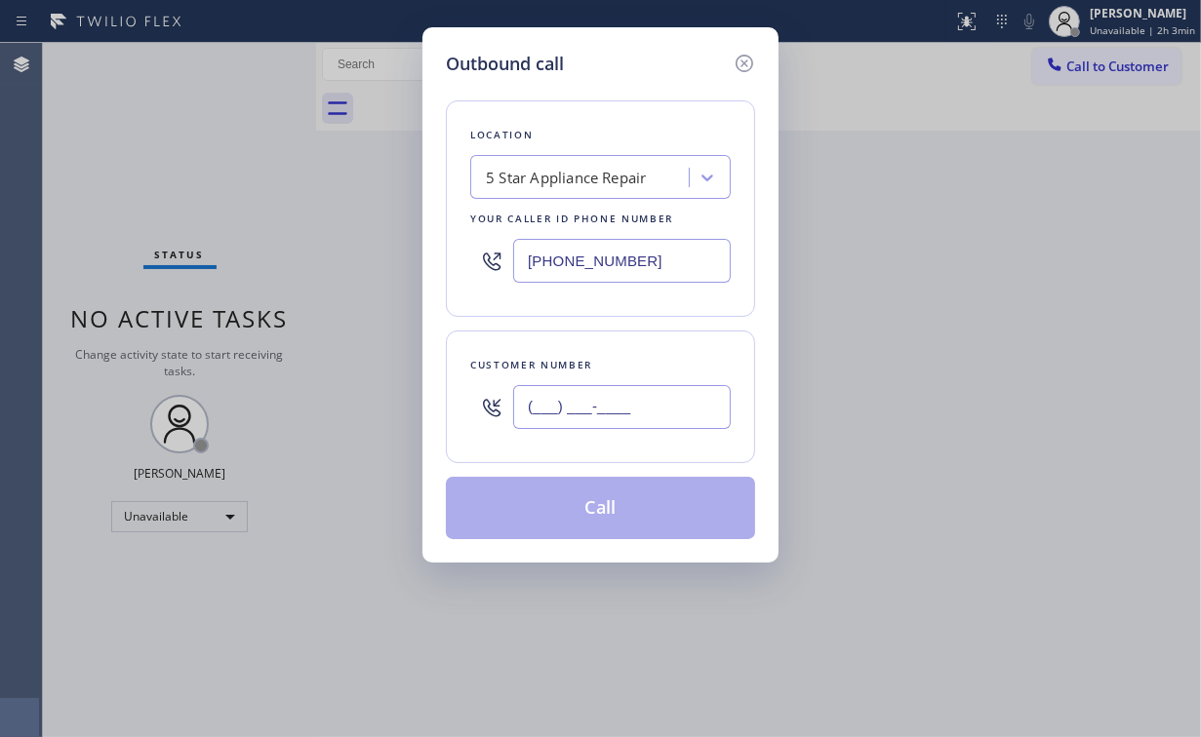
click at [714, 386] on input "(___) ___-____" at bounding box center [622, 407] width 218 height 44
paste input "818) 212-8777"
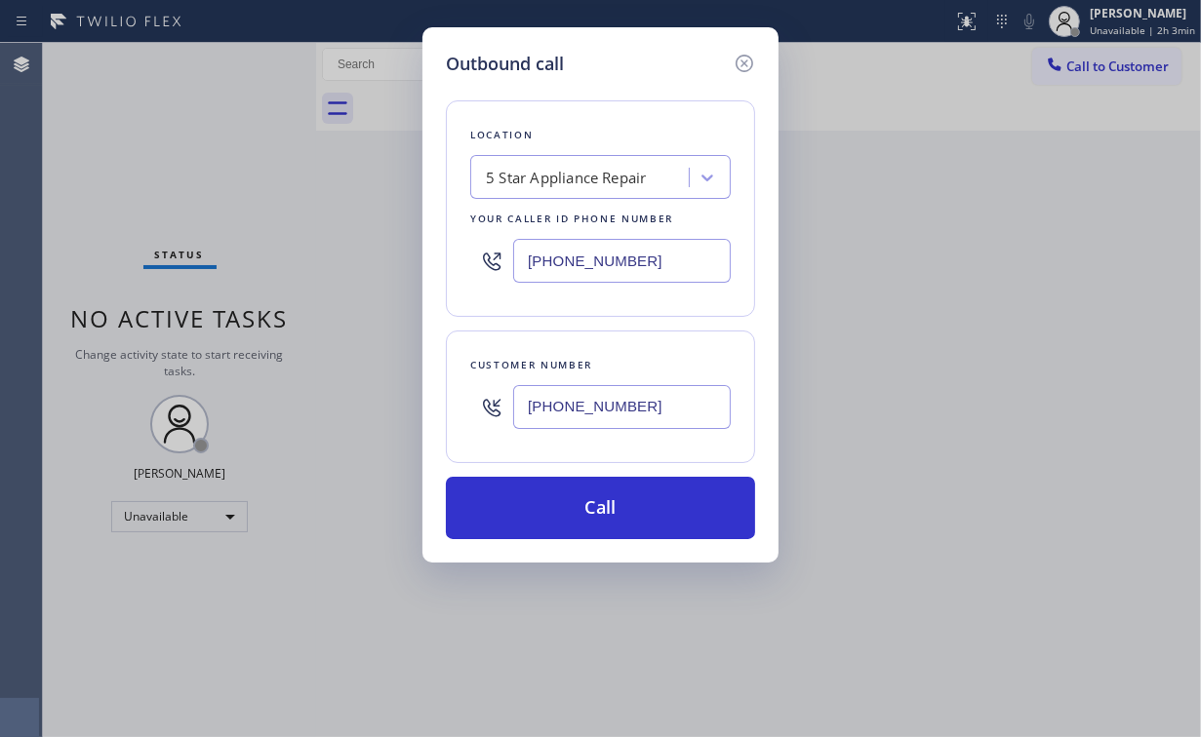
type input "[PHONE_NUMBER]"
click at [590, 501] on button "Call" at bounding box center [600, 508] width 309 height 62
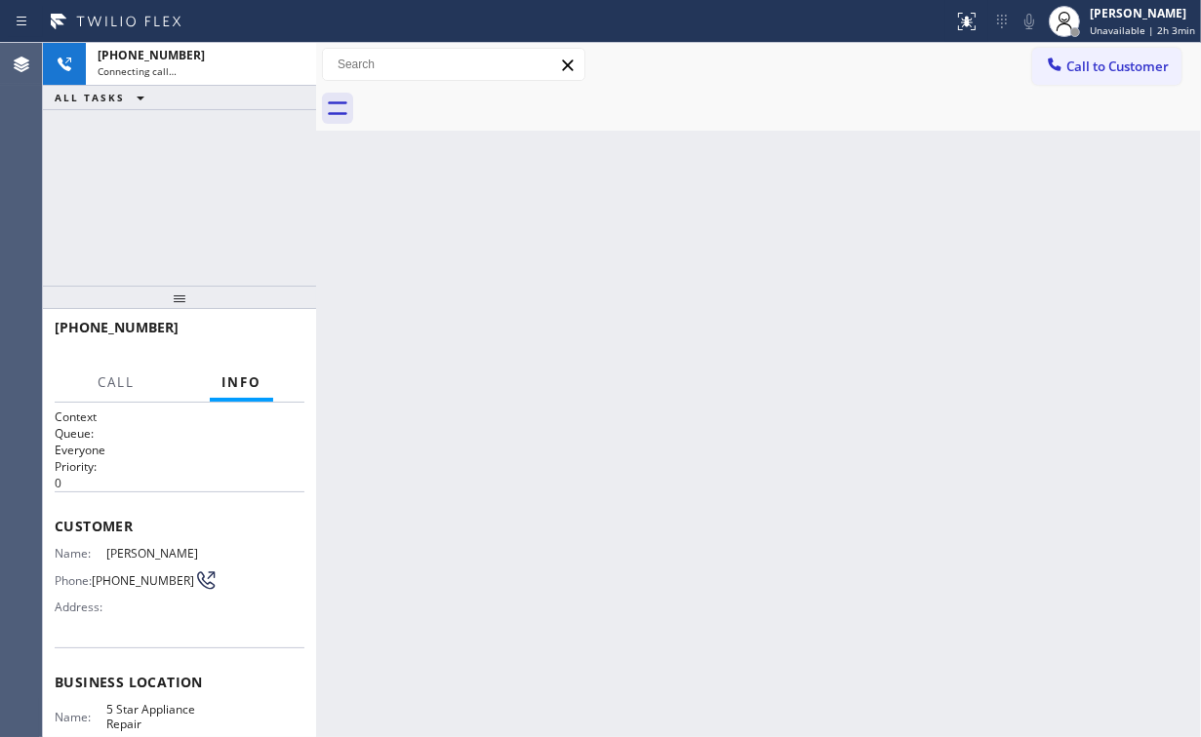
click at [188, 181] on div "[PHONE_NUMBER] Connecting call… ALL TASKS ALL TASKS ACTIVE TASKS TASKS IN WRAP …" at bounding box center [179, 164] width 273 height 243
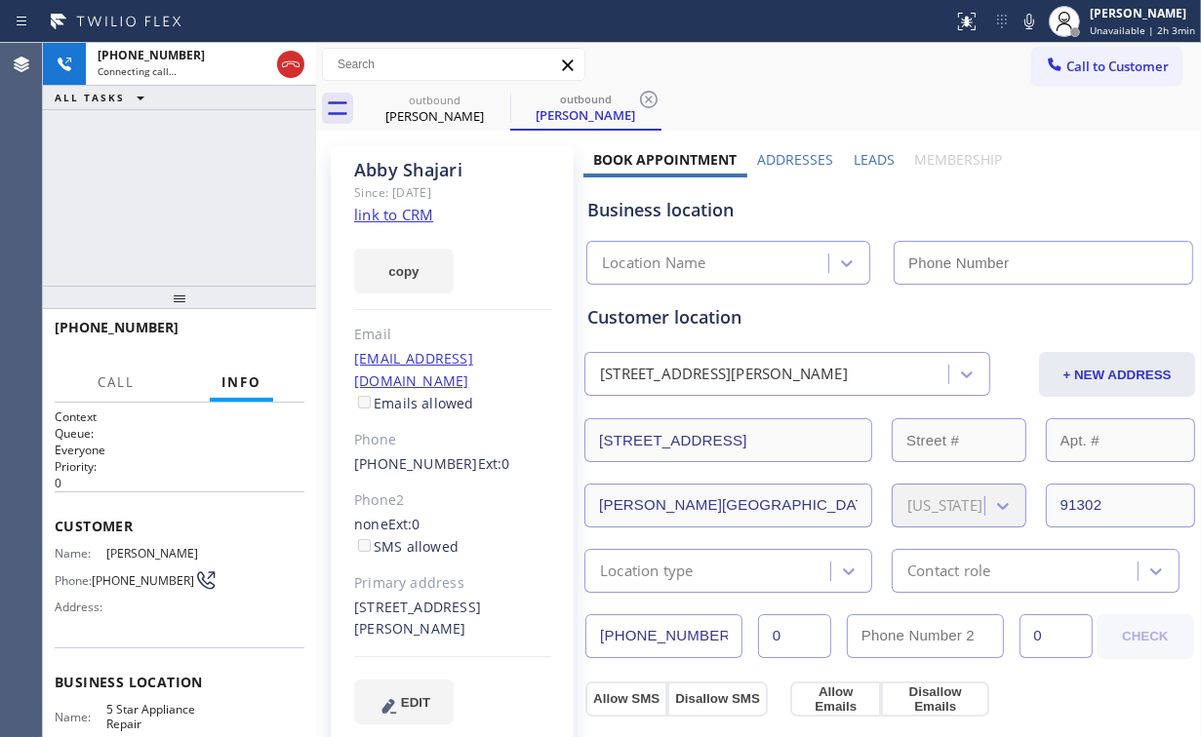
type input "[PHONE_NUMBER]"
click at [824, 209] on div "Business location" at bounding box center [889, 210] width 605 height 26
click at [182, 197] on div "[PHONE_NUMBER] Connecting call… ALL TASKS ALL TASKS ACTIVE TASKS TASKS IN WRAP …" at bounding box center [179, 164] width 273 height 243
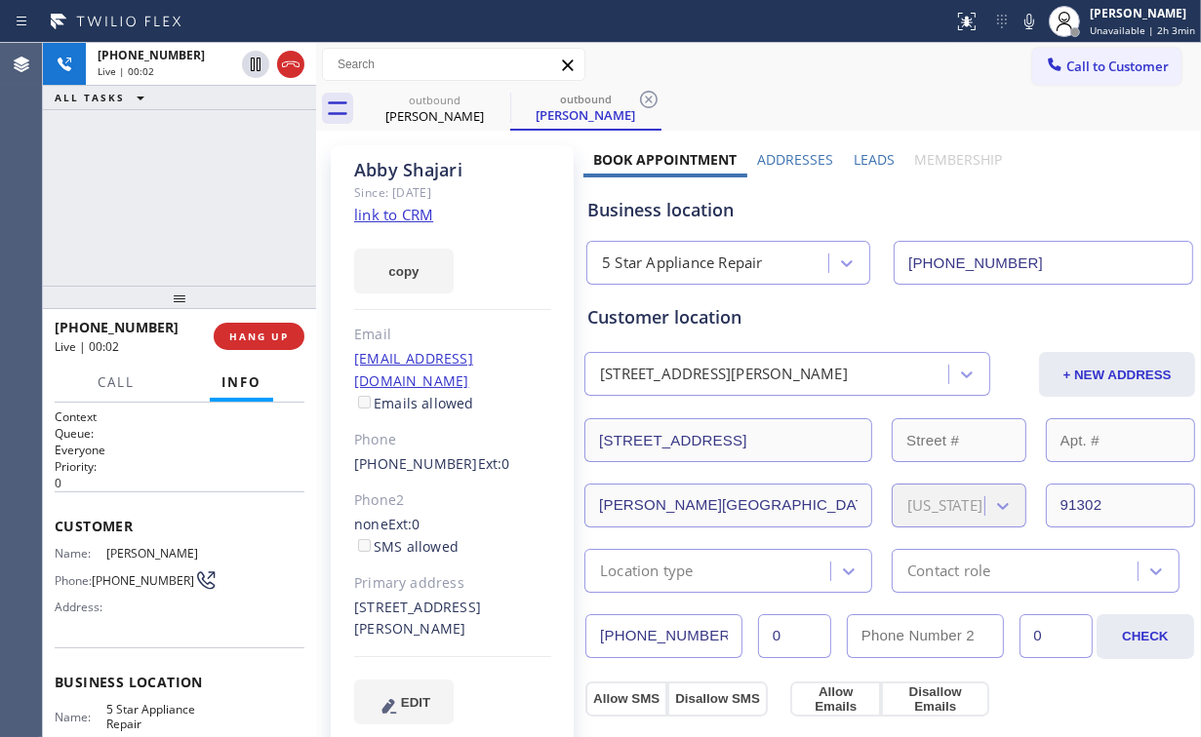
click at [253, 271] on div "[PHONE_NUMBER] Live | 00:02 ALL TASKS ALL TASKS ACTIVE TASKS TASKS IN WRAP UP" at bounding box center [179, 164] width 273 height 243
click at [267, 337] on span "HANG UP" at bounding box center [259, 337] width 60 height 14
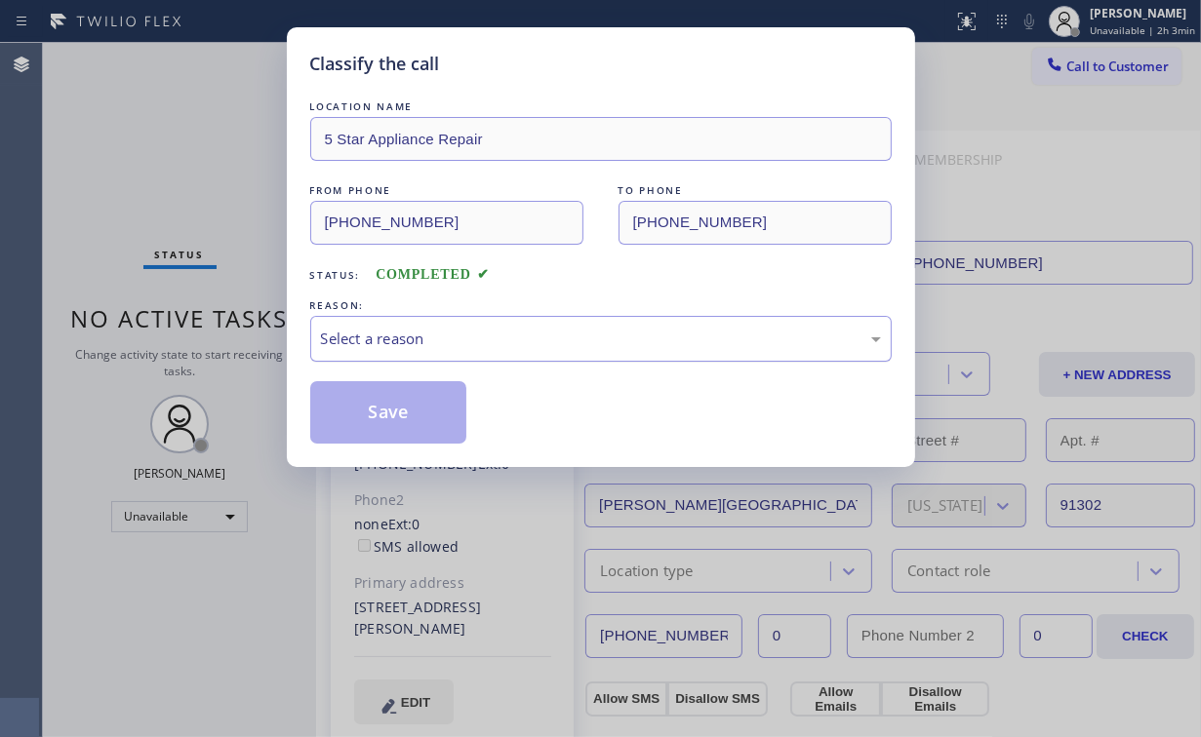
click at [356, 345] on div "Select a reason" at bounding box center [601, 339] width 560 height 22
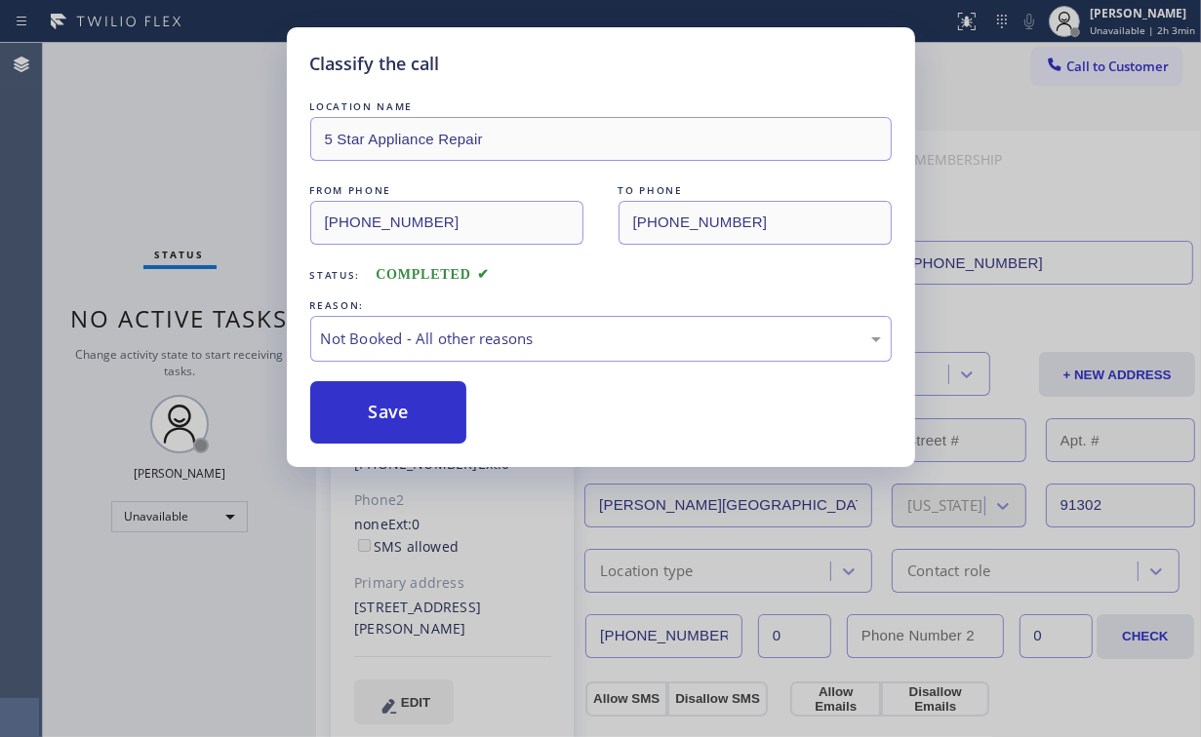
drag, startPoint x: 380, startPoint y: 404, endPoint x: 371, endPoint y: 375, distance: 30.8
click at [382, 404] on button "Save" at bounding box center [388, 412] width 157 height 62
click at [229, 166] on div "Classify the call LOCATION NAME 5 Star Appliance Repair FROM PHONE [PHONE_NUMBE…" at bounding box center [600, 368] width 1201 height 737
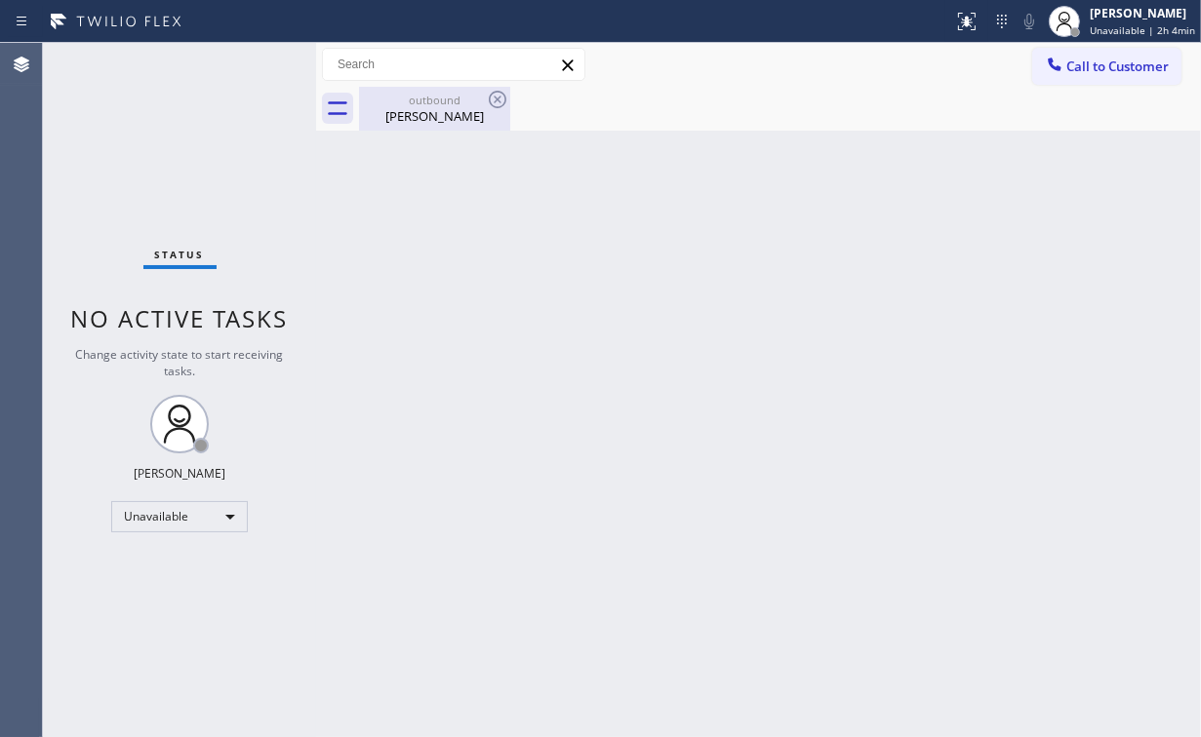
click at [396, 118] on div "[PERSON_NAME]" at bounding box center [434, 116] width 147 height 18
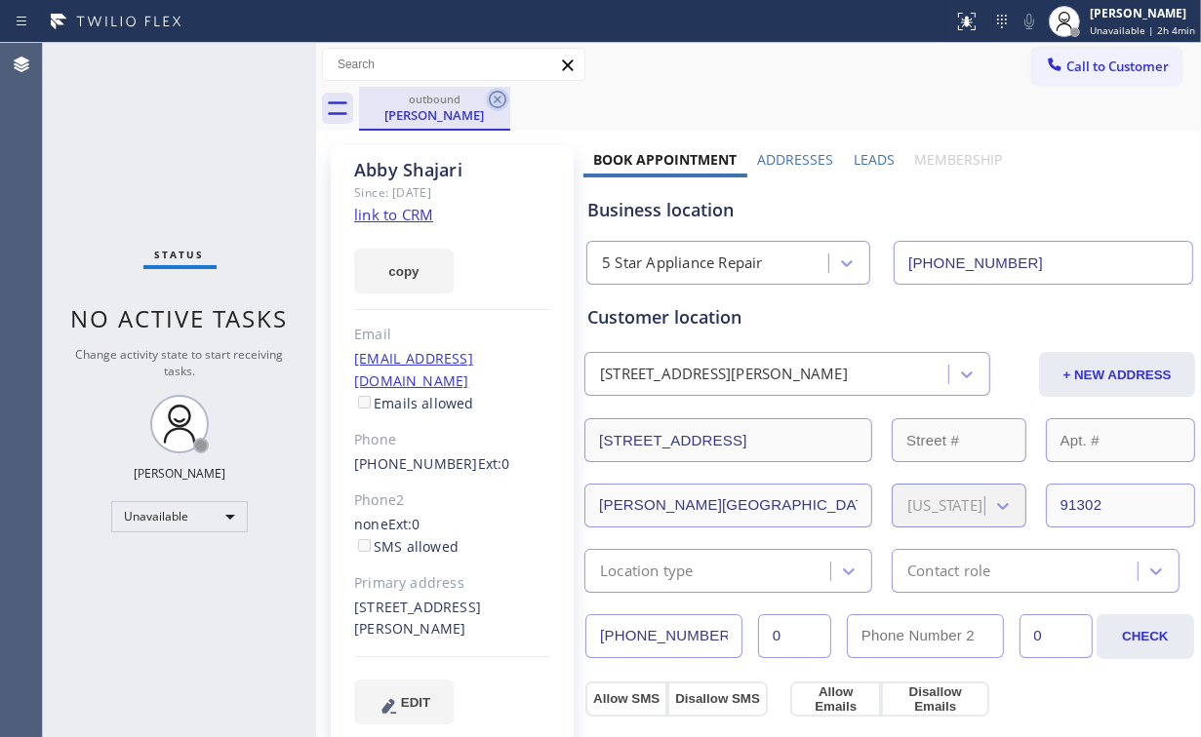
click at [503, 99] on icon at bounding box center [497, 99] width 23 height 23
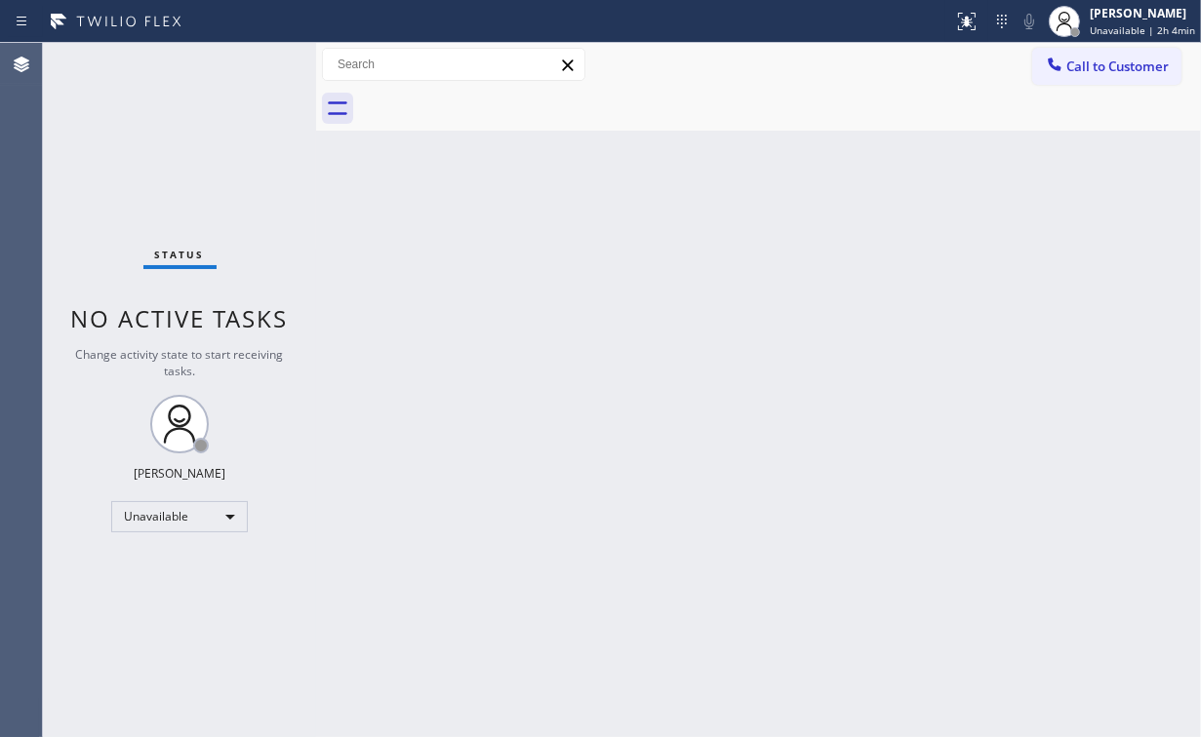
drag, startPoint x: 173, startPoint y: 164, endPoint x: 195, endPoint y: 0, distance: 165.4
click at [173, 150] on div "Status No active tasks Change activity state to start receiving tasks. [PERSON_…" at bounding box center [179, 390] width 273 height 694
click at [1116, 68] on span "Call to Customer" at bounding box center [1117, 67] width 102 height 18
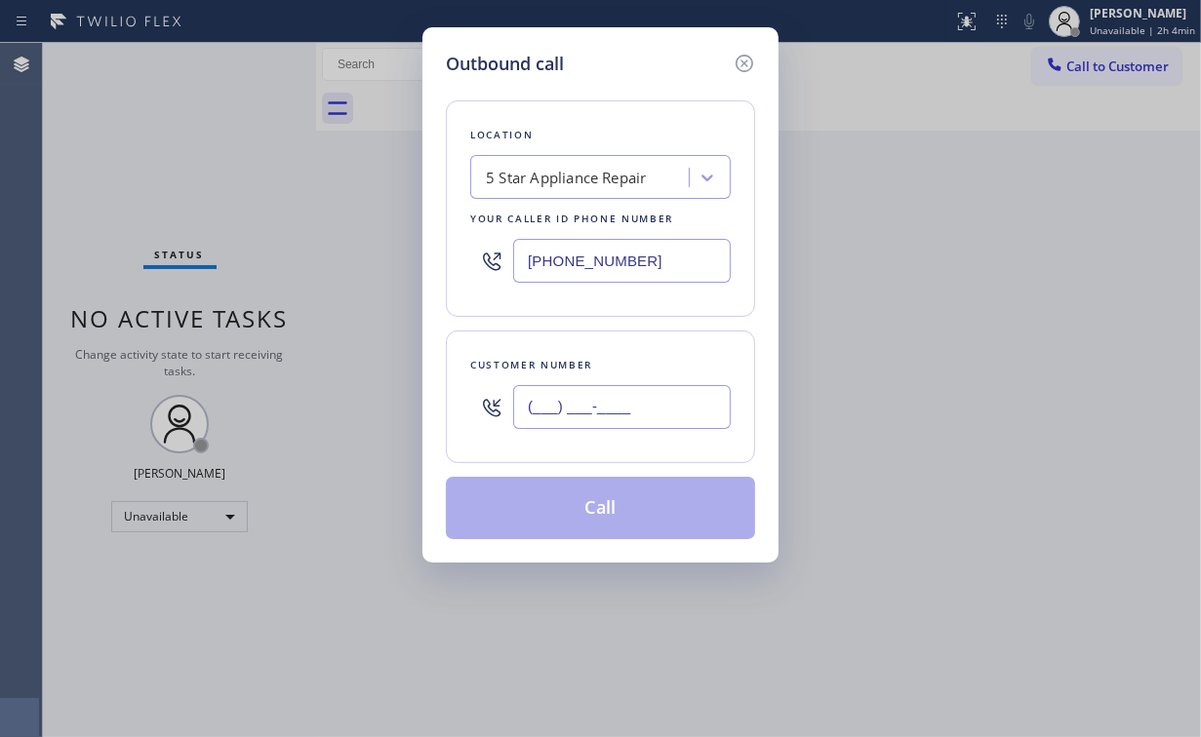
click at [674, 416] on input "(___) ___-____" at bounding box center [622, 407] width 218 height 44
paste input "425) 894-6829"
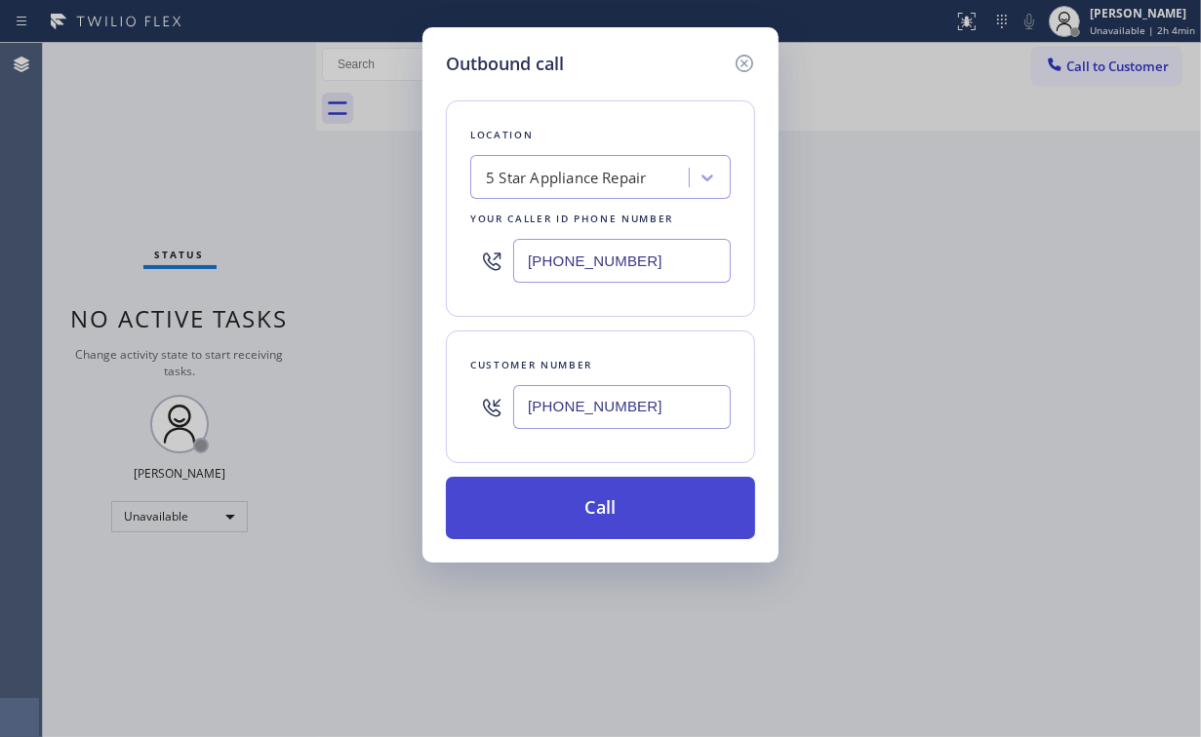
type input "[PHONE_NUMBER]"
click at [576, 507] on button "Call" at bounding box center [600, 508] width 309 height 62
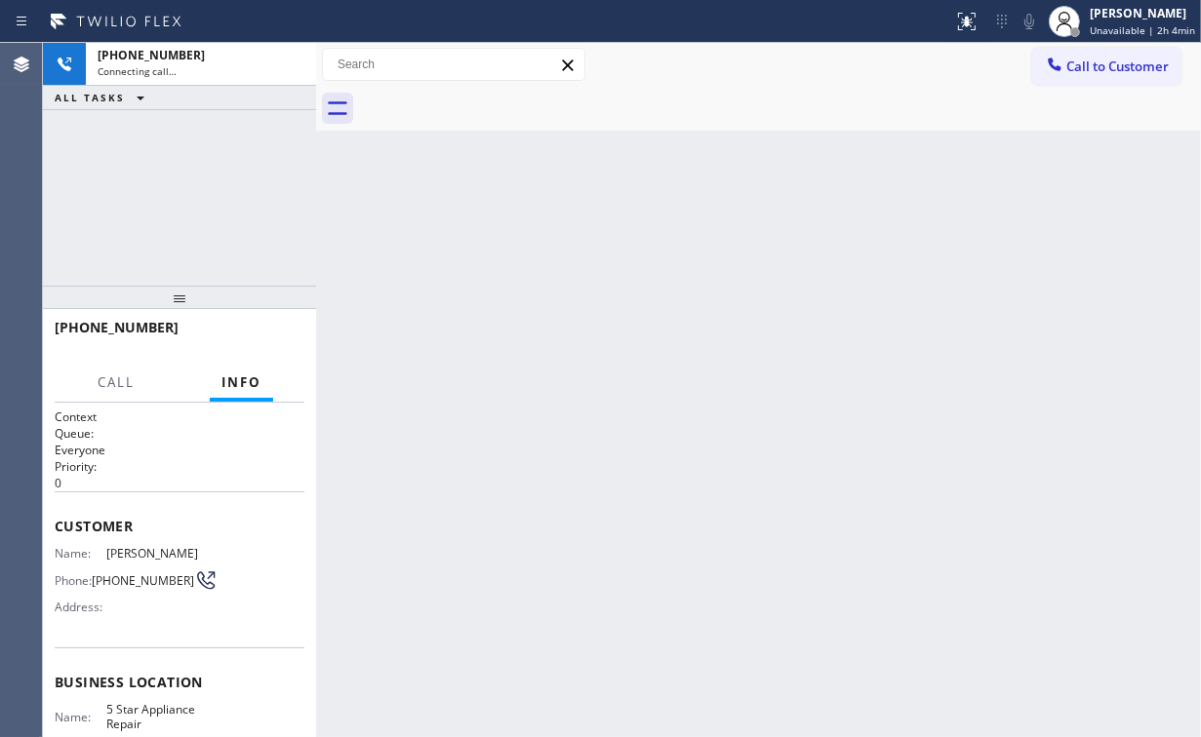
click at [238, 172] on div "[PHONE_NUMBER] Connecting call… ALL TASKS ALL TASKS ACTIVE TASKS TASKS IN WRAP …" at bounding box center [179, 164] width 273 height 243
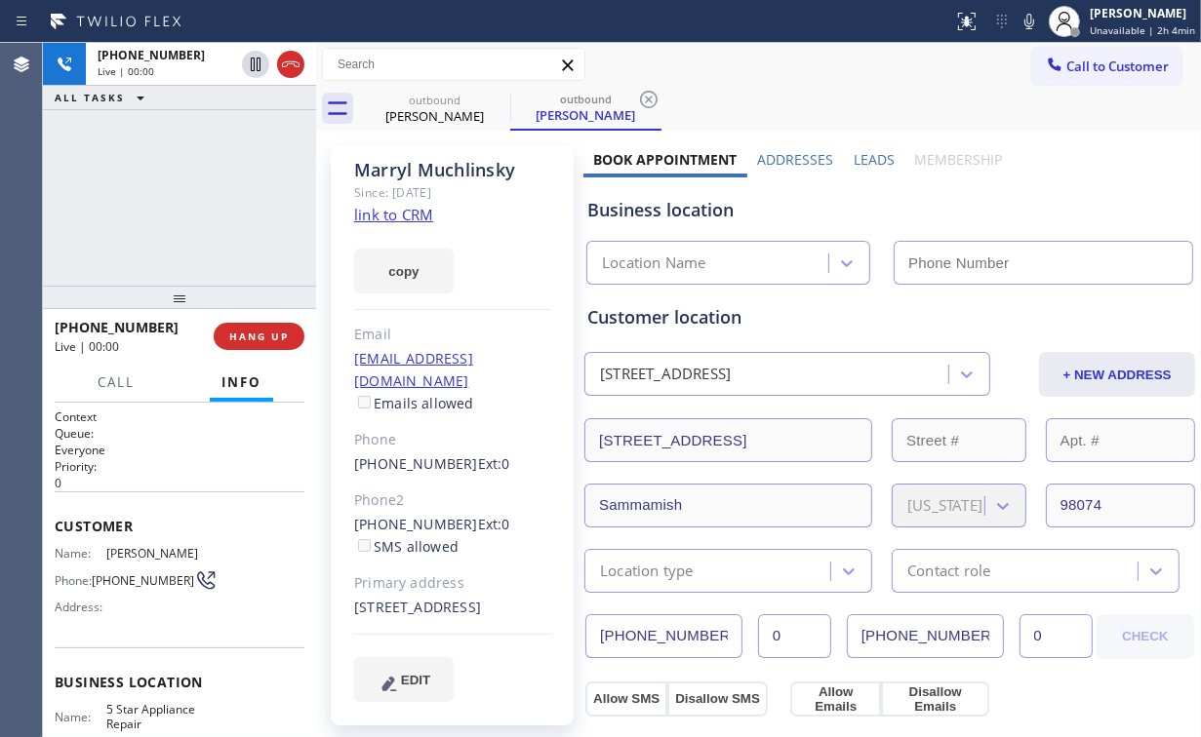
type input "[PHONE_NUMBER]"
click at [257, 336] on span "HANG UP" at bounding box center [259, 337] width 60 height 14
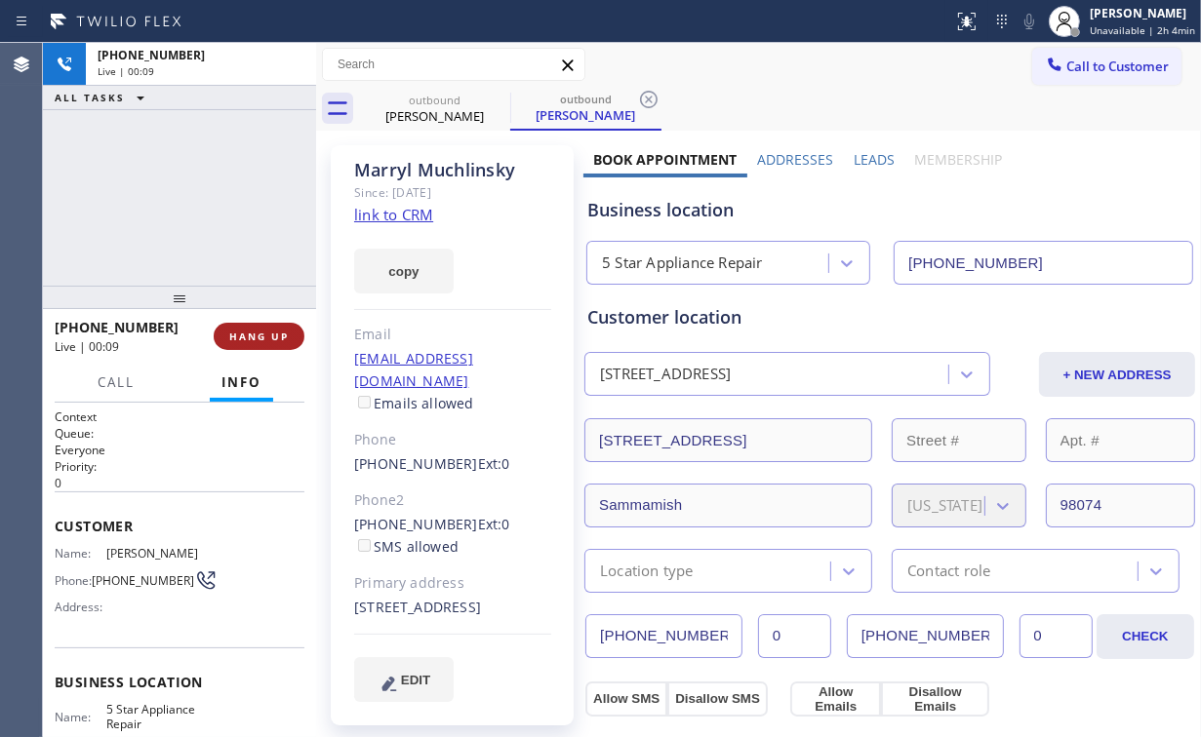
click at [257, 335] on span "HANG UP" at bounding box center [259, 337] width 60 height 14
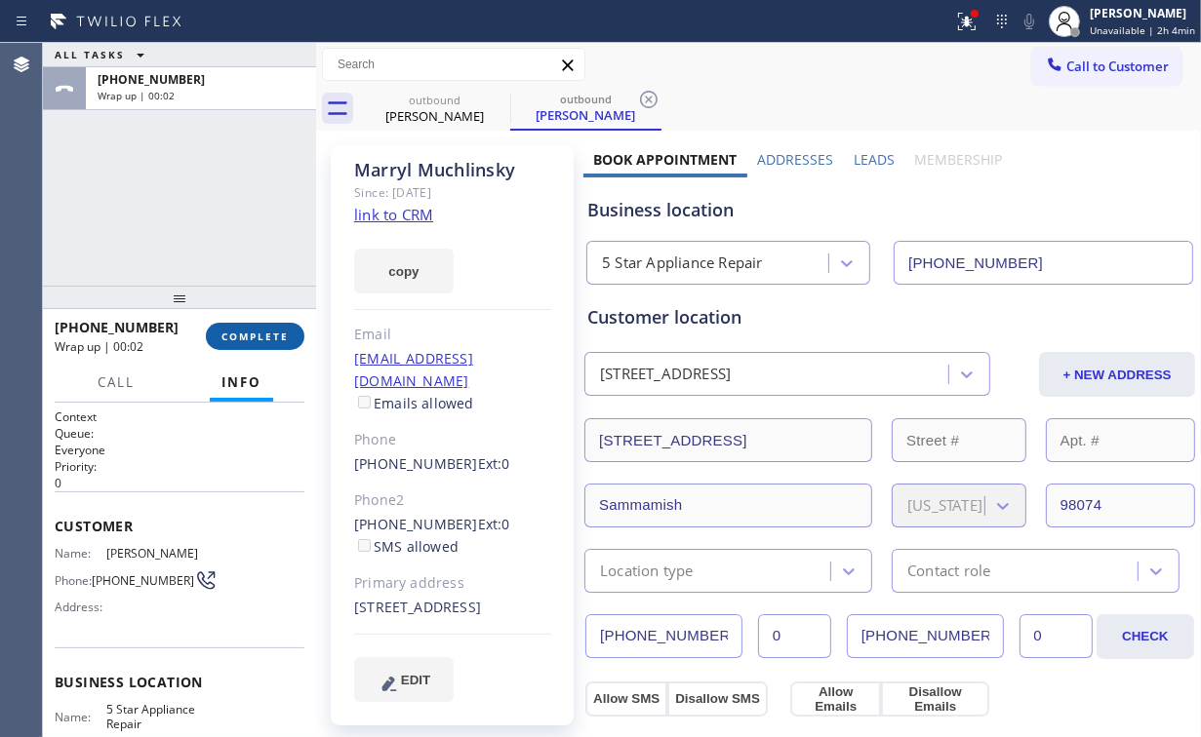
click at [285, 335] on span "COMPLETE" at bounding box center [254, 337] width 67 height 14
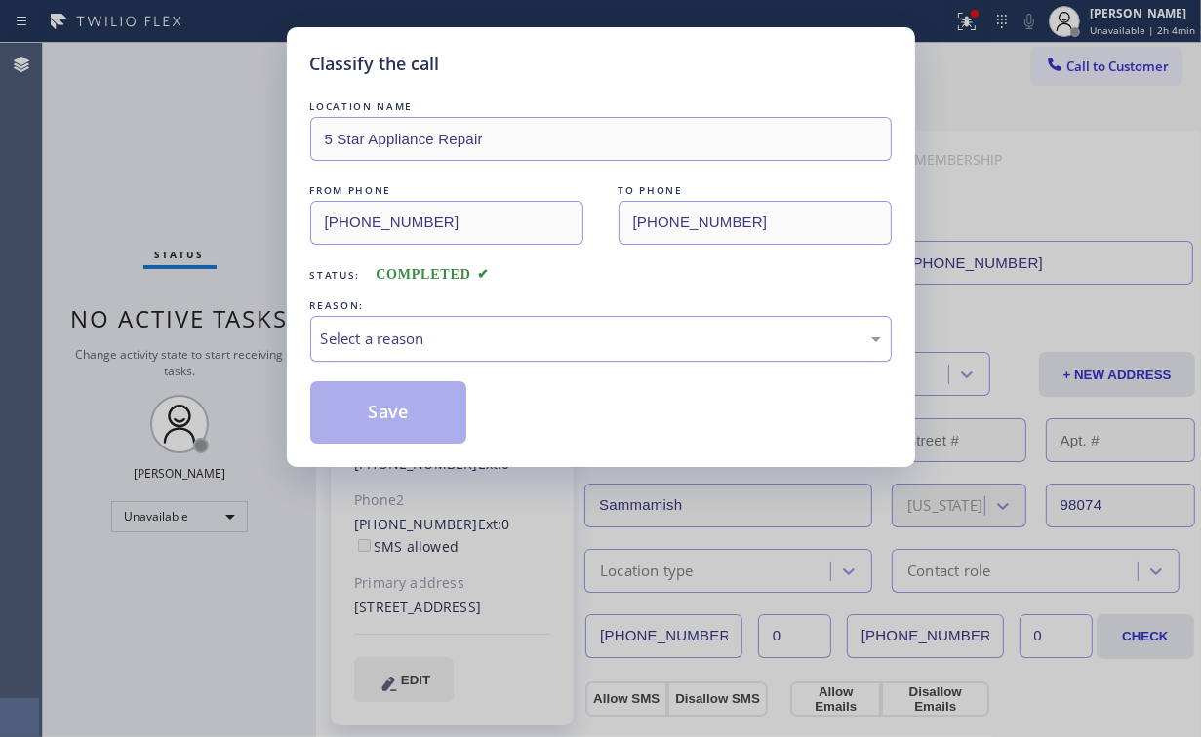
drag, startPoint x: 418, startPoint y: 340, endPoint x: 420, endPoint y: 352, distance: 11.9
click at [420, 340] on div "Select a reason" at bounding box center [601, 339] width 560 height 22
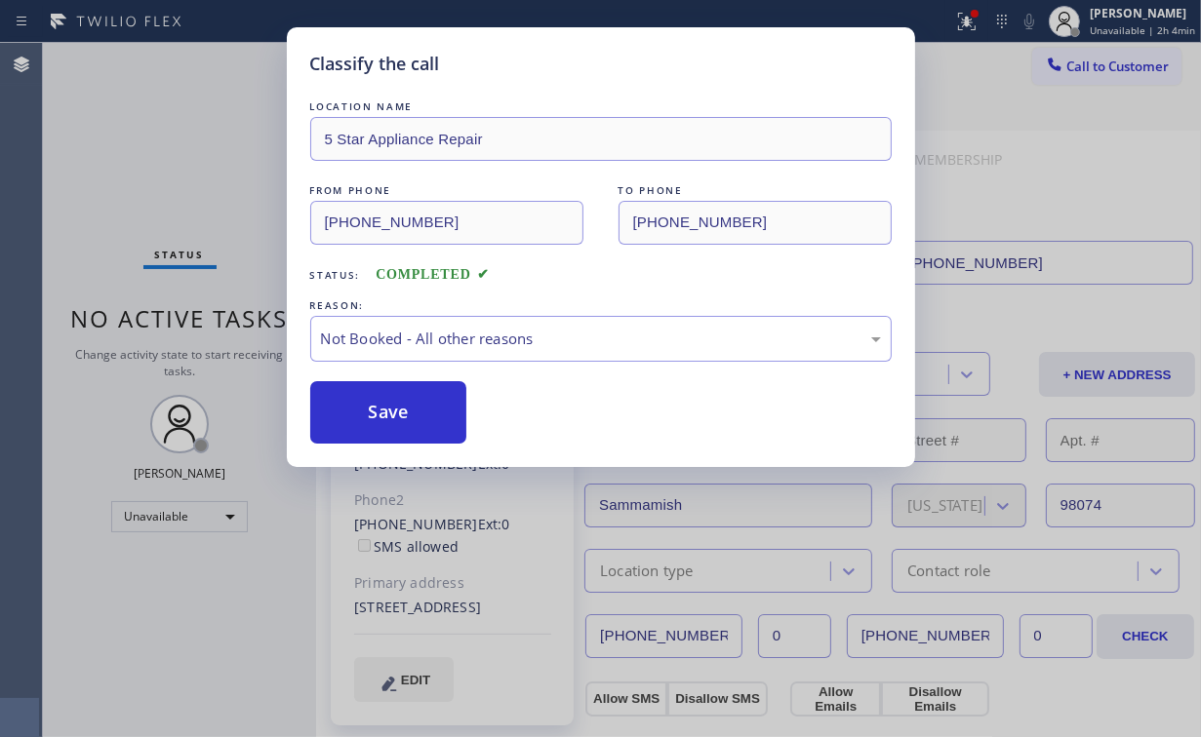
drag, startPoint x: 417, startPoint y: 417, endPoint x: 390, endPoint y: 375, distance: 50.9
click at [418, 417] on button "Save" at bounding box center [388, 412] width 157 height 62
click at [126, 176] on div "Classify the call LOCATION NAME 5 Star Appliance Repair FROM PHONE [PHONE_NUMBE…" at bounding box center [600, 368] width 1201 height 737
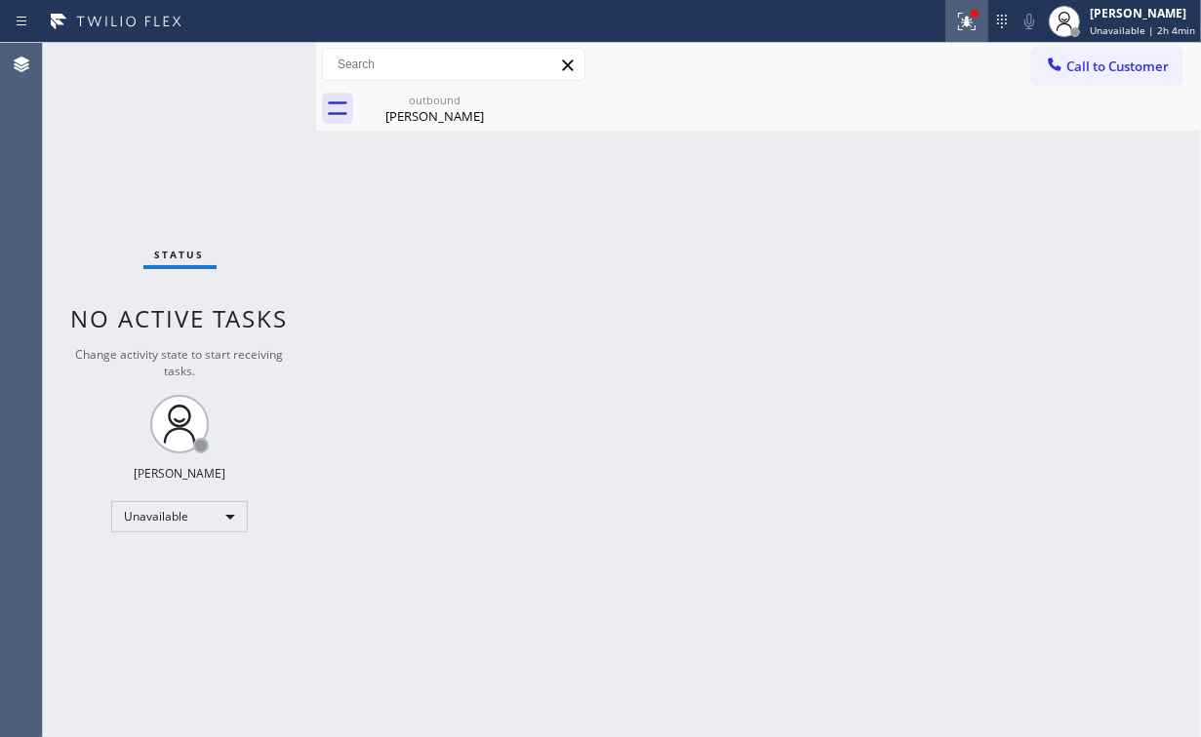
drag, startPoint x: 964, startPoint y: 19, endPoint x: 971, endPoint y: 78, distance: 59.9
click at [964, 20] on icon at bounding box center [966, 21] width 23 height 23
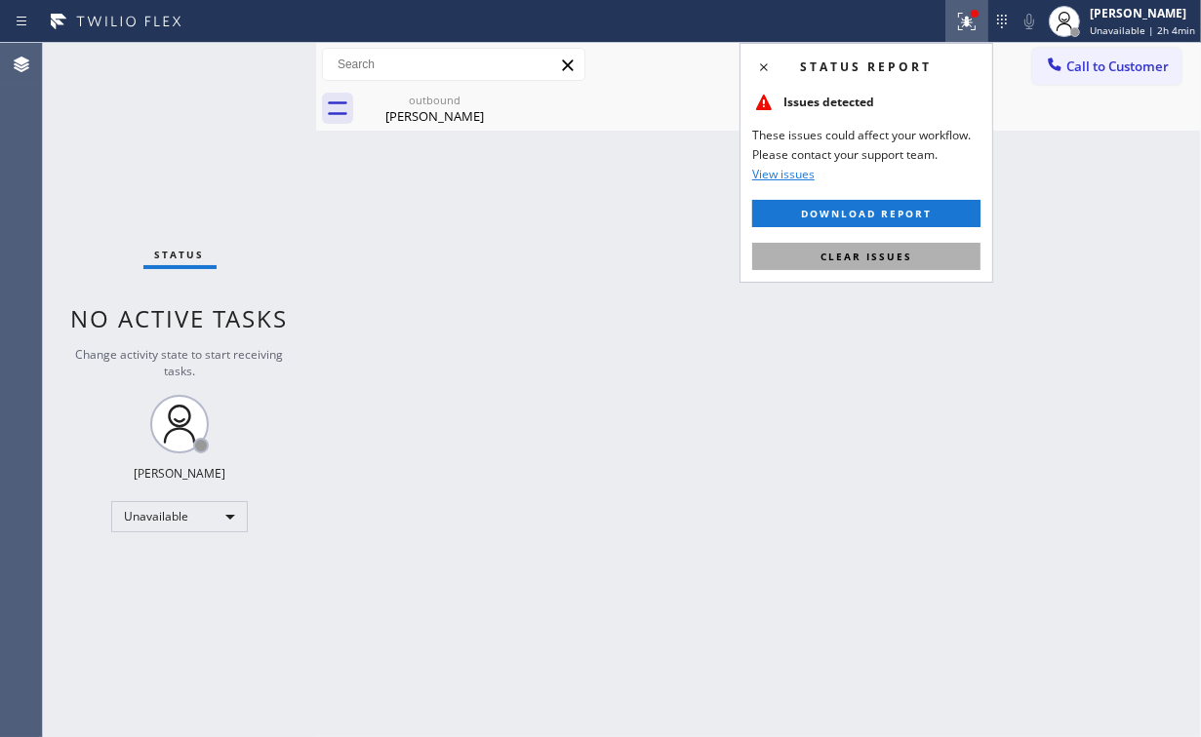
click at [887, 265] on button "Clear issues" at bounding box center [866, 256] width 228 height 27
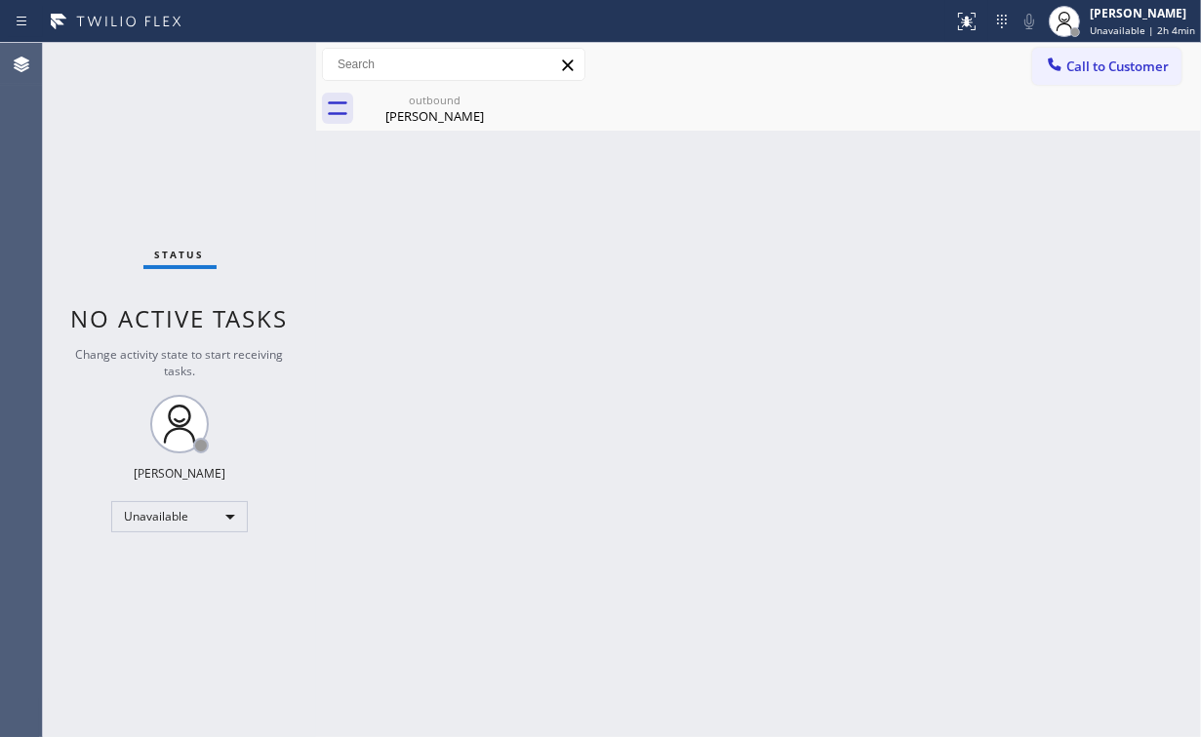
drag, startPoint x: 767, startPoint y: 259, endPoint x: 753, endPoint y: 257, distance: 14.0
click at [753, 257] on div "Back to Dashboard Change Sender ID Customers Technicians Select a contact Outbo…" at bounding box center [758, 390] width 885 height 694
click at [444, 101] on div "outbound" at bounding box center [434, 100] width 147 height 15
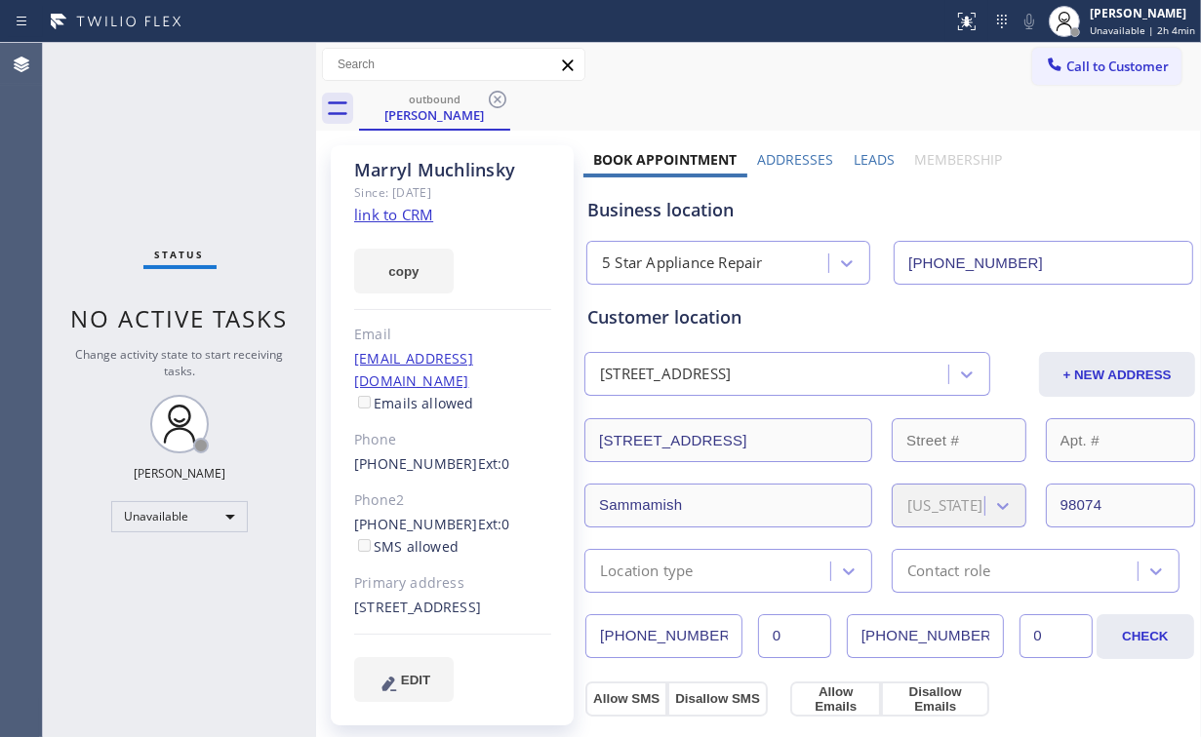
click at [499, 97] on icon at bounding box center [497, 99] width 23 height 23
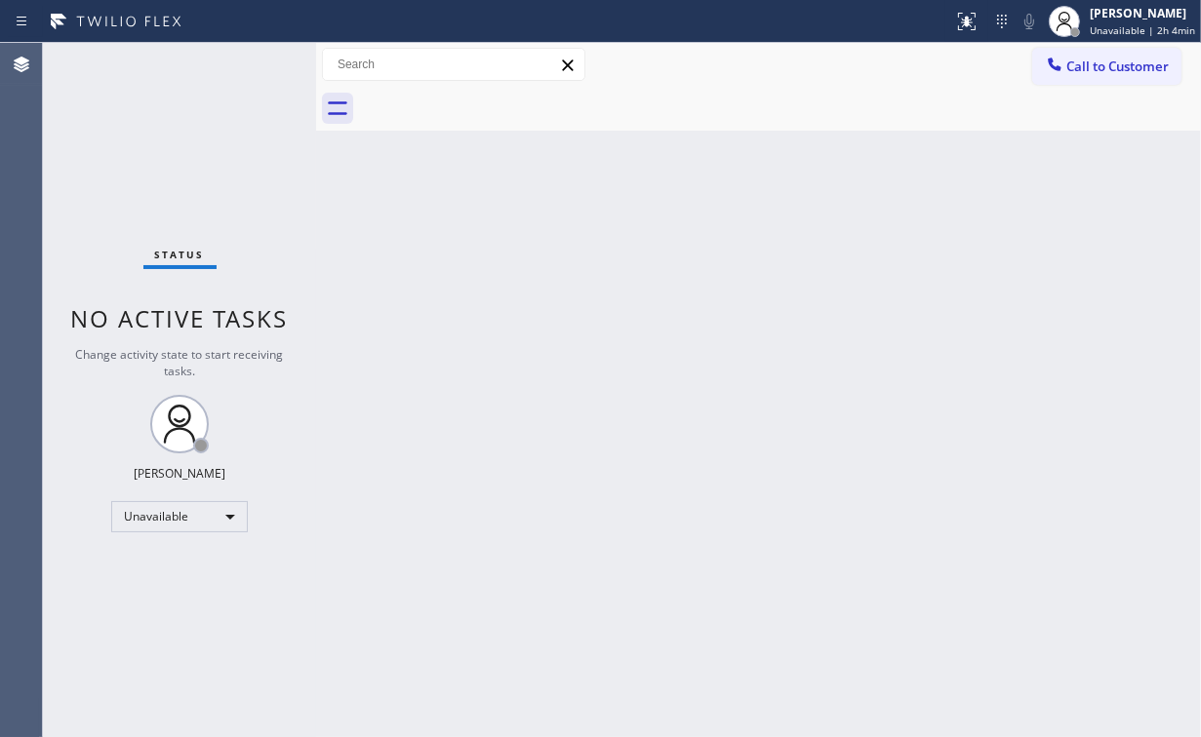
drag, startPoint x: 932, startPoint y: 192, endPoint x: 944, endPoint y: 187, distance: 12.7
click at [944, 187] on div "Back to Dashboard Change Sender ID Customers Technicians Select a contact Outbo…" at bounding box center [758, 390] width 885 height 694
drag, startPoint x: 1083, startPoint y: 71, endPoint x: 743, endPoint y: 223, distance: 372.0
click at [1069, 74] on span "Call to Customer" at bounding box center [1117, 67] width 102 height 18
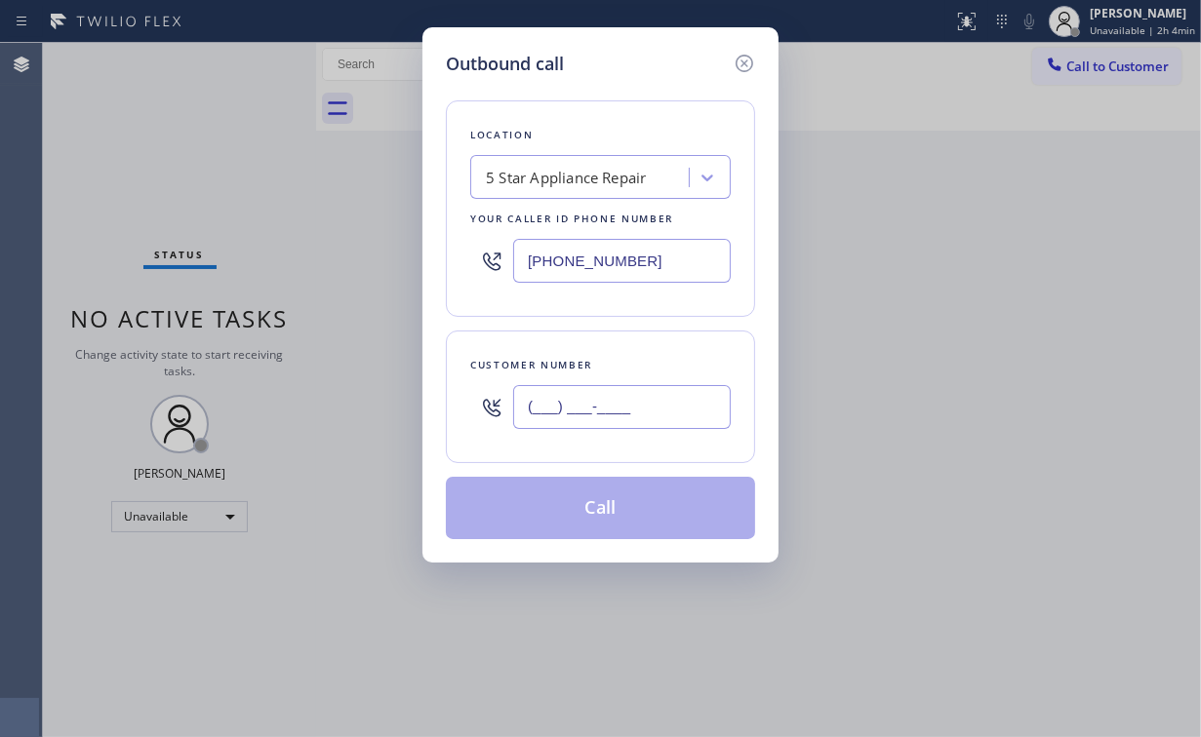
click at [640, 387] on input "(___) ___-____" at bounding box center [622, 407] width 218 height 44
paste input "310) 749-9626"
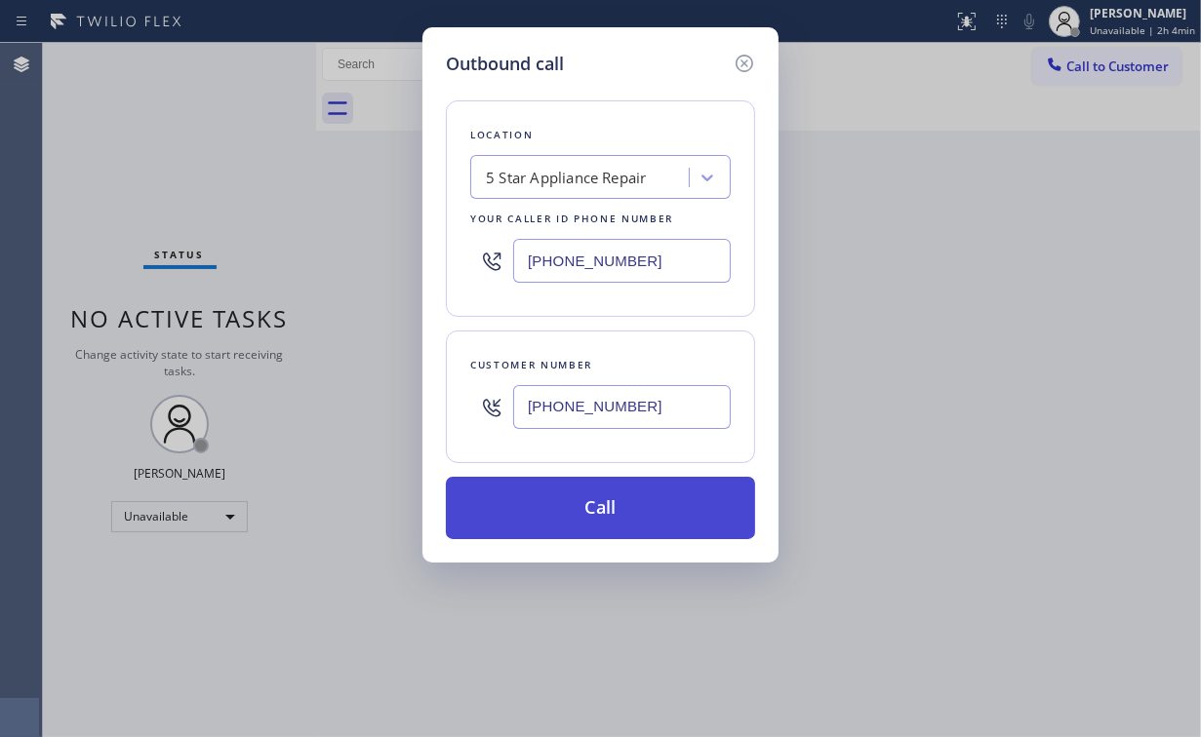
type input "[PHONE_NUMBER]"
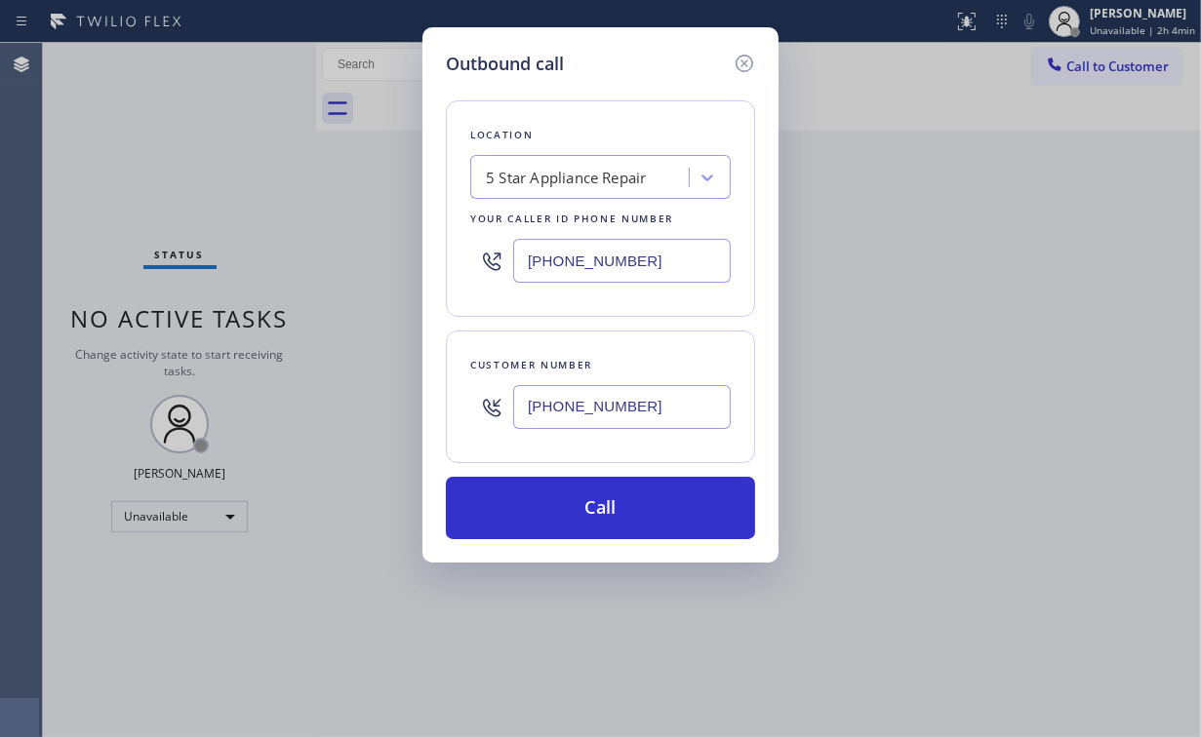
drag, startPoint x: 582, startPoint y: 499, endPoint x: 555, endPoint y: 581, distance: 86.4
click at [581, 499] on button "Call" at bounding box center [600, 508] width 309 height 62
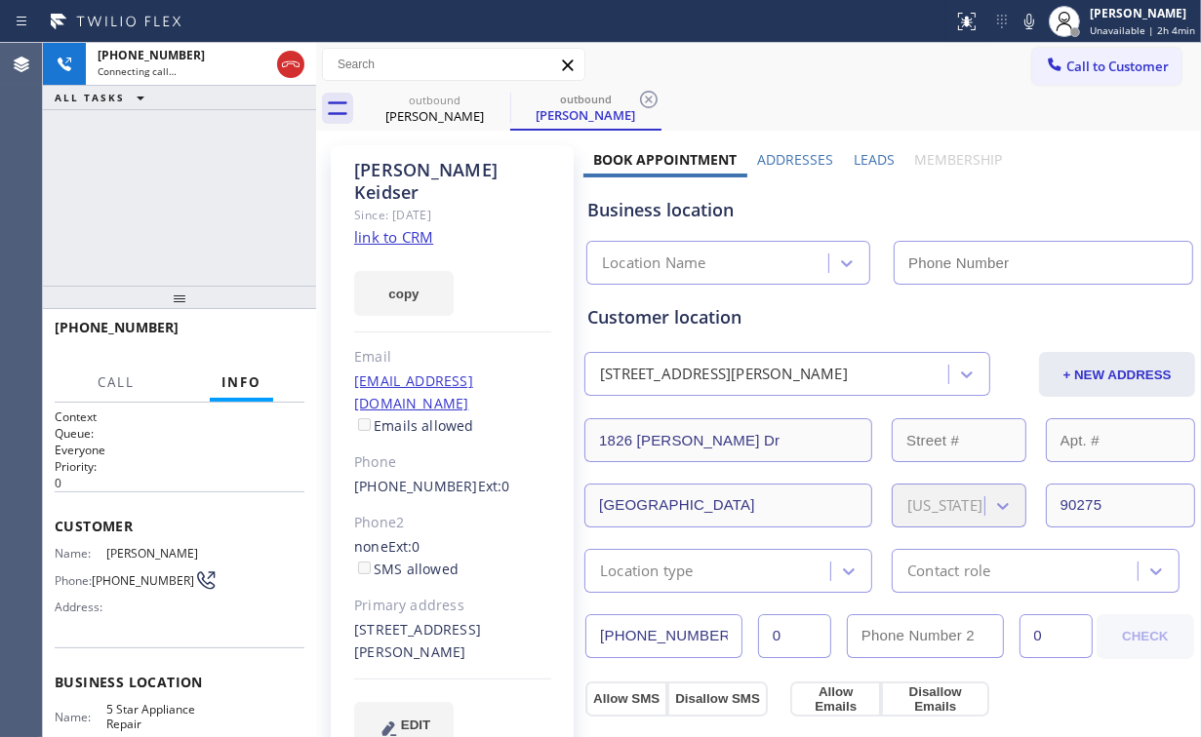
click at [120, 195] on div "[PHONE_NUMBER] Connecting call… ALL TASKS ALL TASKS ACTIVE TASKS TASKS IN WRAP …" at bounding box center [179, 164] width 273 height 243
type input "[PHONE_NUMBER]"
click at [190, 190] on div "[PHONE_NUMBER] Connecting call… ALL TASKS ALL TASKS ACTIVE TASKS TASKS IN WRAP …" at bounding box center [179, 164] width 273 height 243
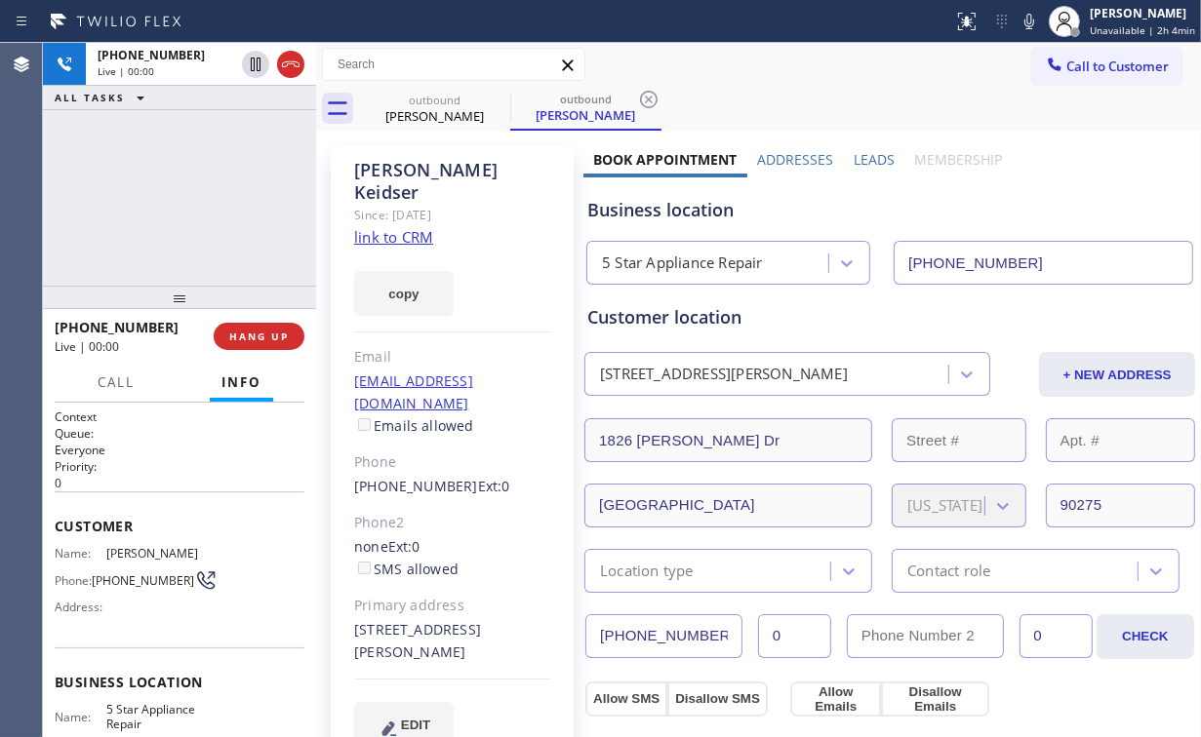
click at [187, 190] on div "[PHONE_NUMBER] Live | 00:00 ALL TASKS ALL TASKS ACTIVE TASKS TASKS IN WRAP UP" at bounding box center [179, 164] width 273 height 243
click at [187, 190] on div "[PHONE_NUMBER] Live | 00:01 ALL TASKS ALL TASKS ACTIVE TASKS TASKS IN WRAP UP" at bounding box center [179, 164] width 273 height 243
click at [187, 190] on div "[PHONE_NUMBER] Live | 00:02 ALL TASKS ALL TASKS ACTIVE TASKS TASKS IN WRAP UP" at bounding box center [179, 164] width 273 height 243
click at [278, 336] on span "HANG UP" at bounding box center [259, 337] width 60 height 14
click at [261, 339] on span "HANG UP" at bounding box center [259, 337] width 60 height 14
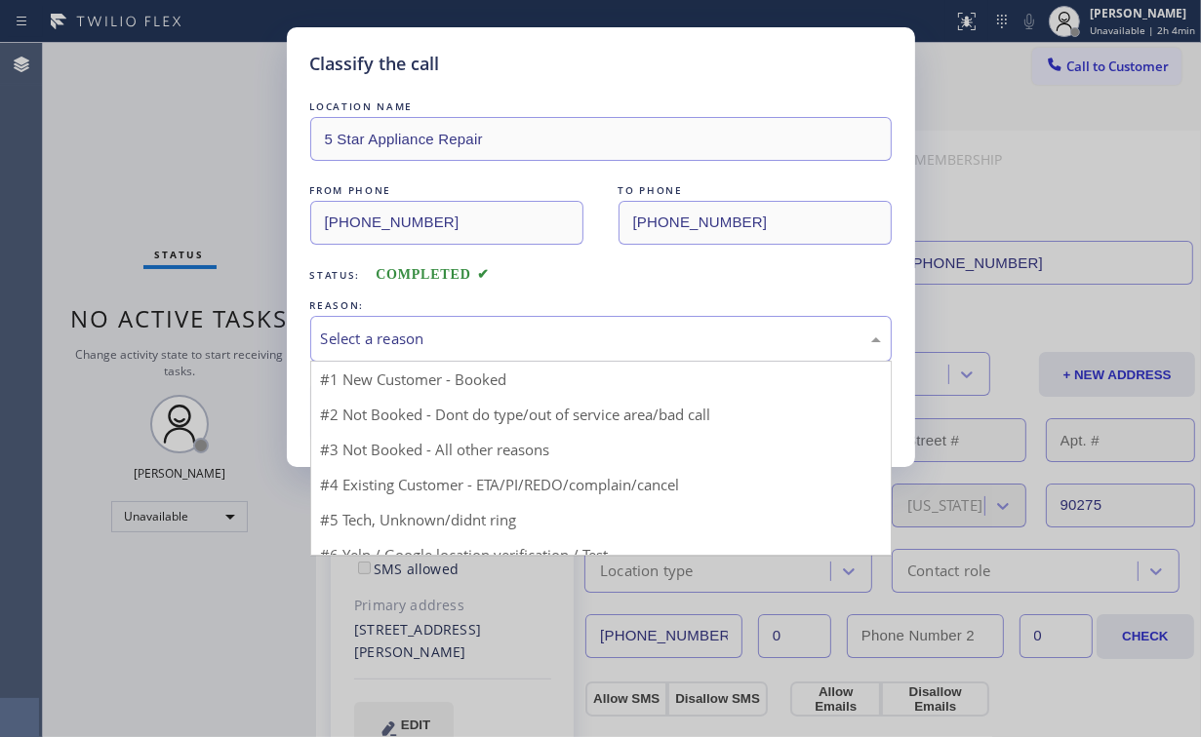
click at [379, 329] on div "Select a reason" at bounding box center [601, 339] width 560 height 22
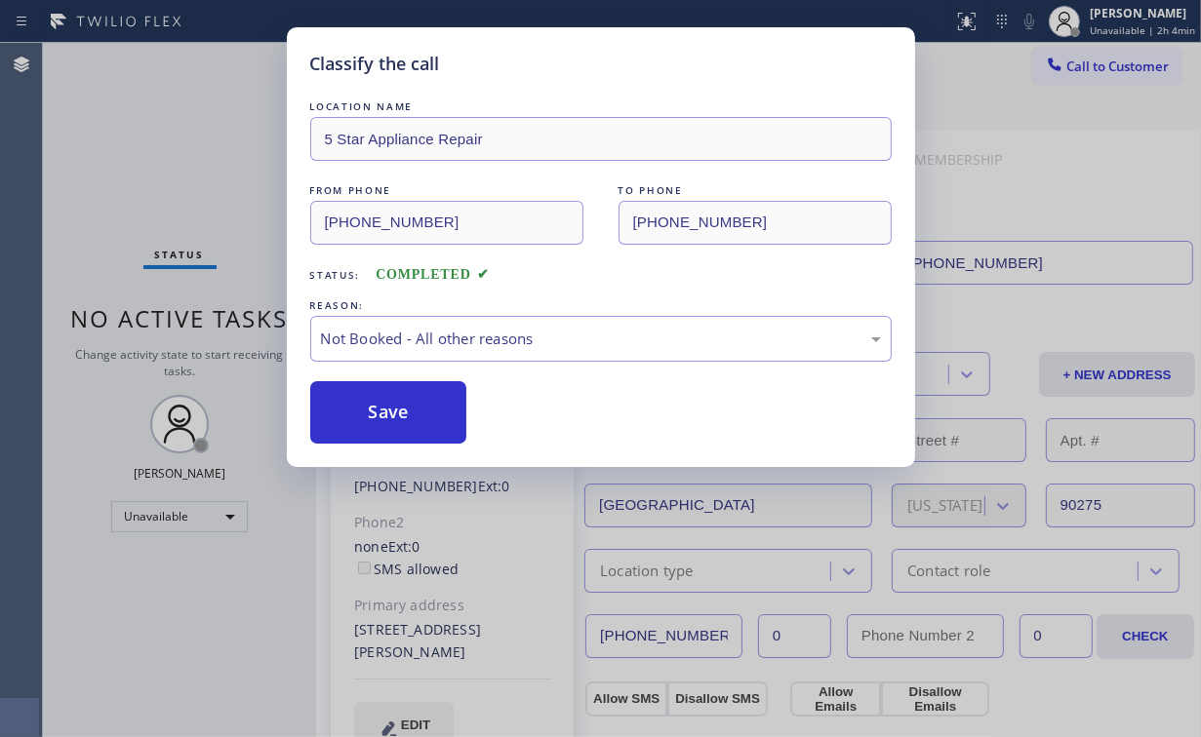
drag, startPoint x: 382, startPoint y: 409, endPoint x: 179, endPoint y: 160, distance: 321.0
click at [383, 409] on button "Save" at bounding box center [388, 412] width 157 height 62
drag, startPoint x: 179, startPoint y: 155, endPoint x: 201, endPoint y: 76, distance: 81.9
click at [182, 151] on div "Classify the call LOCATION NAME 5 Star Appliance Repair FROM PHONE [PHONE_NUMBE…" at bounding box center [600, 368] width 1201 height 737
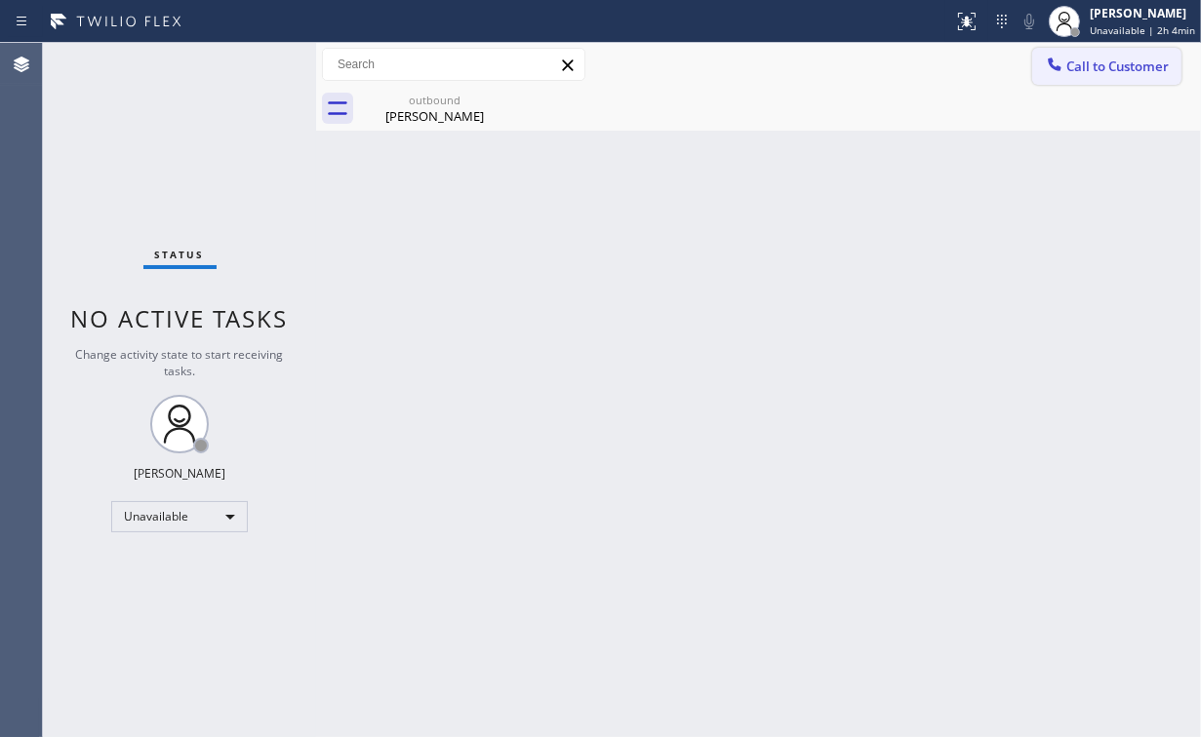
click at [1088, 72] on span "Call to Customer" at bounding box center [1117, 67] width 102 height 18
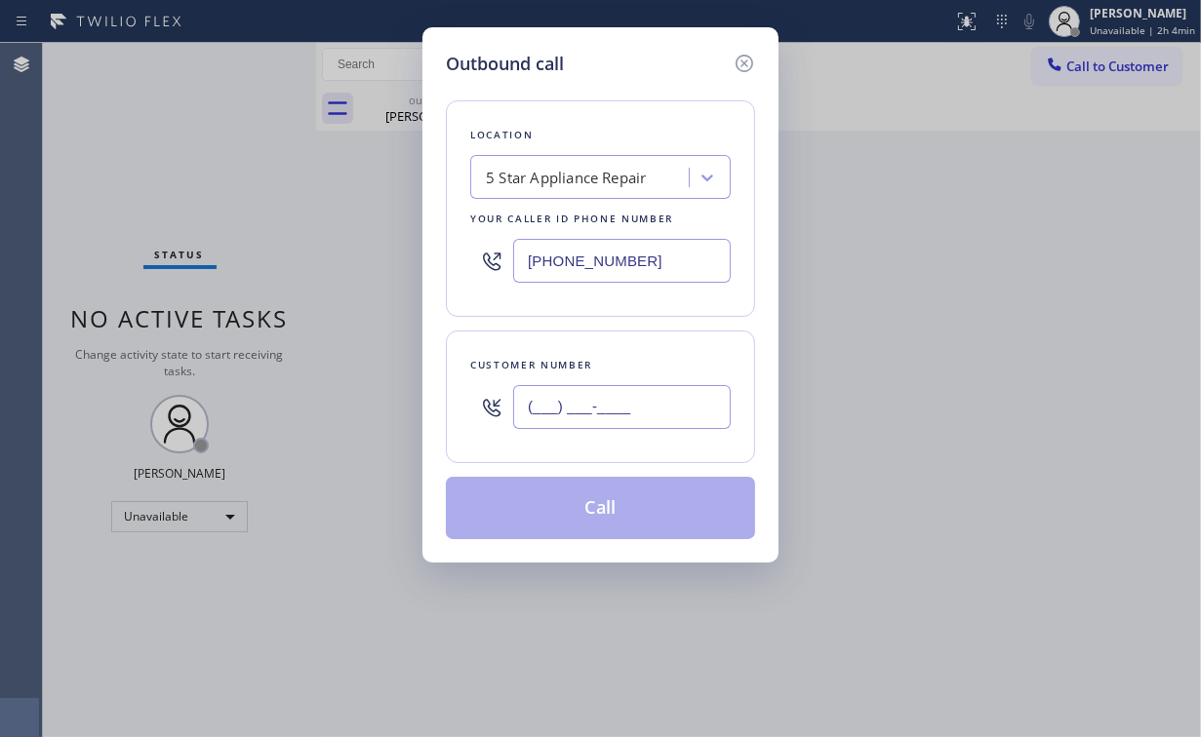
click at [661, 422] on input "(___) ___-____" at bounding box center [622, 407] width 218 height 44
paste input "818) 929-0114"
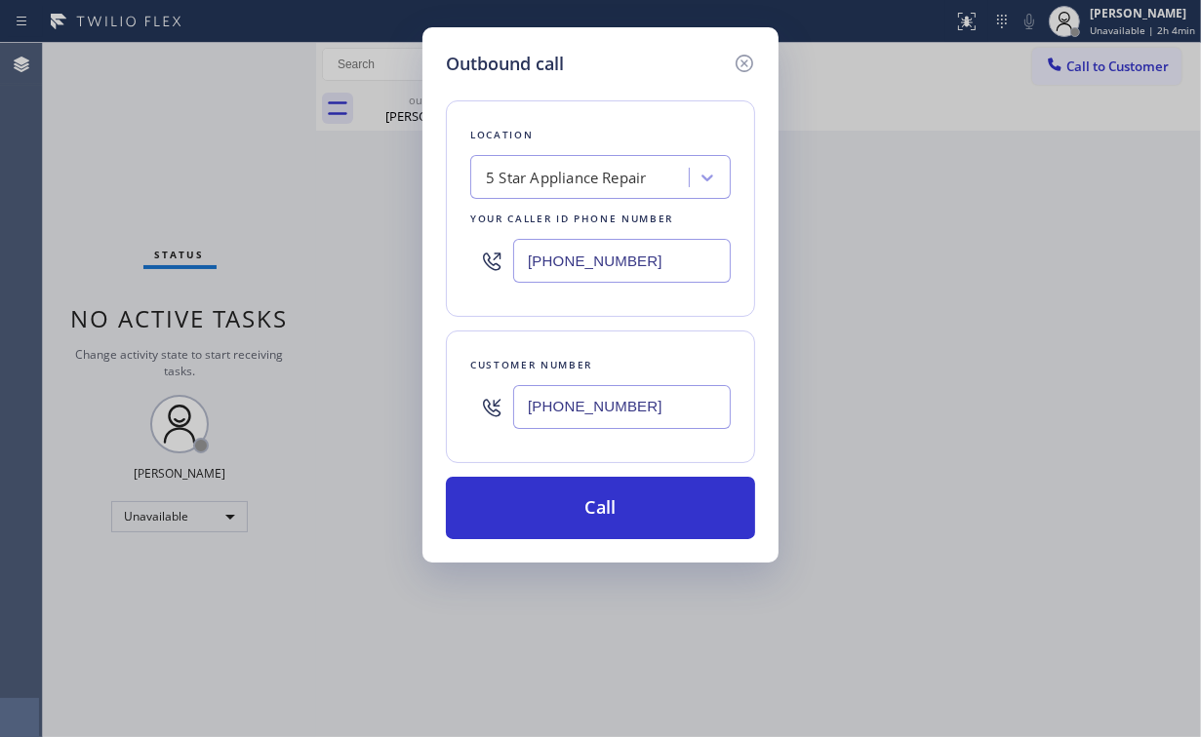
type input "[PHONE_NUMBER]"
click at [578, 521] on button "Call" at bounding box center [600, 508] width 309 height 62
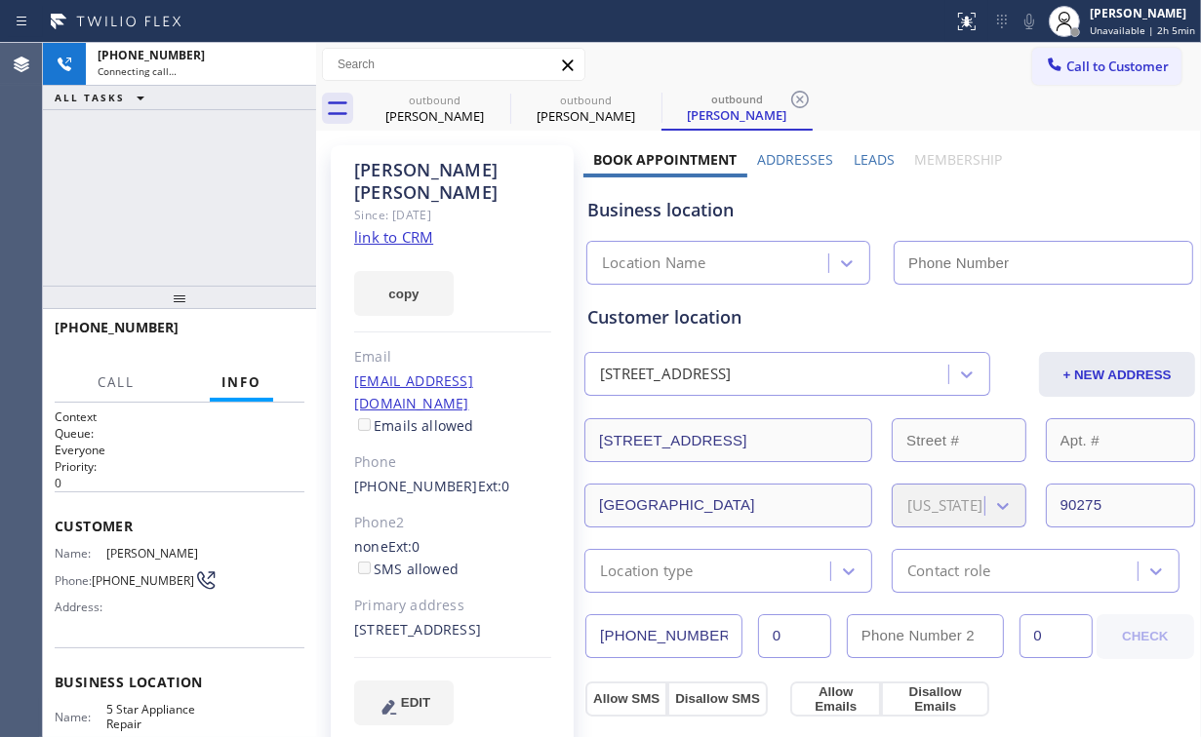
click at [191, 194] on div "[PHONE_NUMBER] Connecting call… ALL TASKS ALL TASKS ACTIVE TASKS TASKS IN WRAP …" at bounding box center [179, 164] width 273 height 243
drag, startPoint x: 420, startPoint y: 111, endPoint x: 479, endPoint y: 107, distance: 58.7
click at [421, 110] on div "[PERSON_NAME]" at bounding box center [434, 116] width 147 height 18
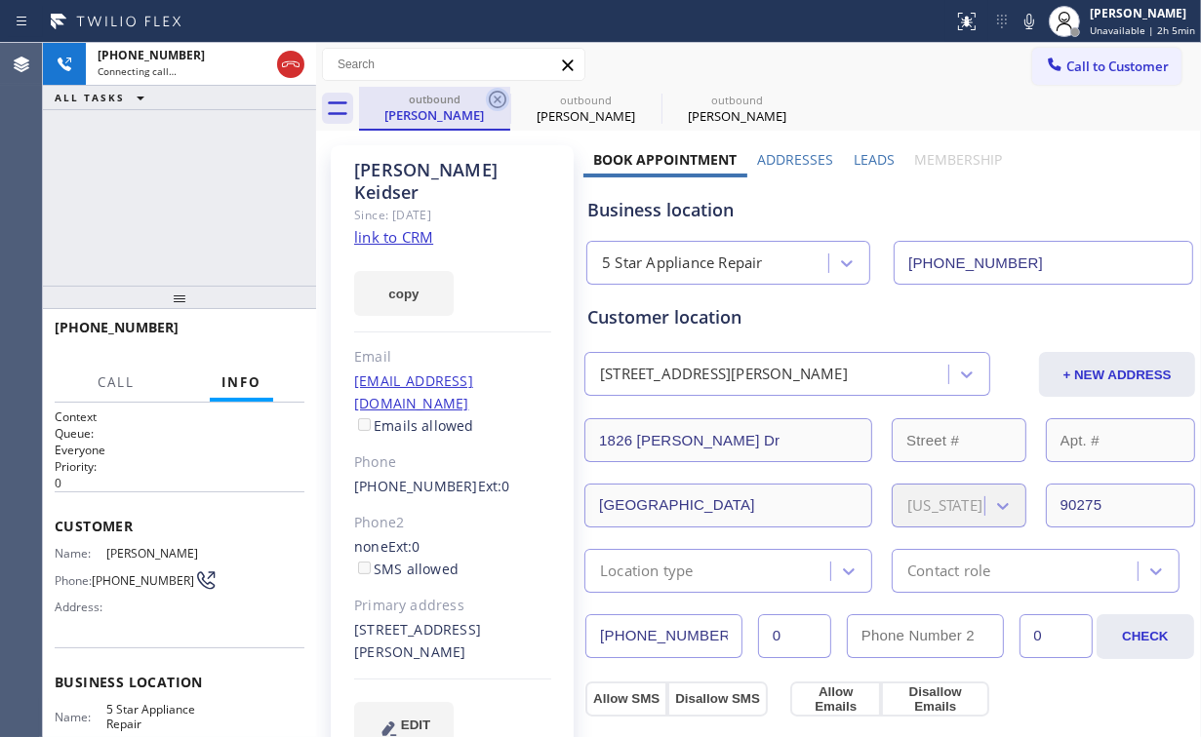
click at [496, 99] on icon at bounding box center [498, 100] width 18 height 18
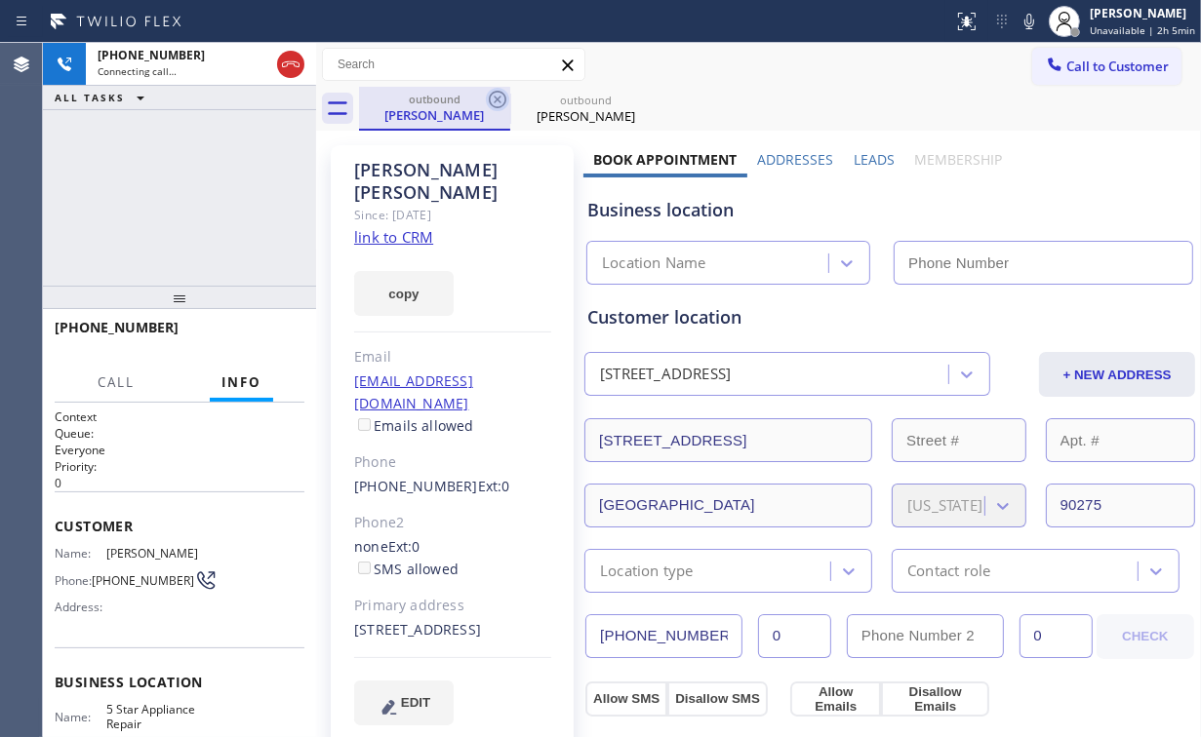
type input "[PHONE_NUMBER]"
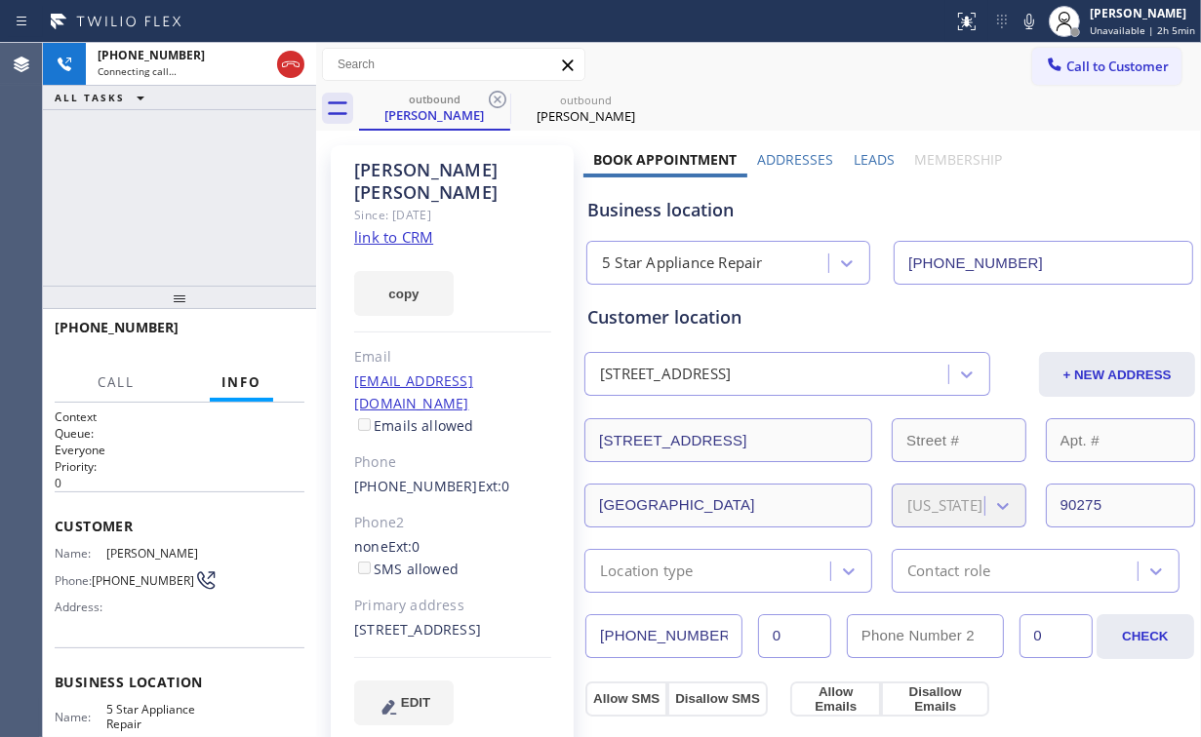
click at [228, 203] on div "[PHONE_NUMBER] Connecting call… ALL TASKS ALL TASKS ACTIVE TASKS TASKS IN WRAP …" at bounding box center [179, 164] width 273 height 243
click at [191, 196] on div "[PHONE_NUMBER] Connecting call… ALL TASKS ALL TASKS ACTIVE TASKS TASKS IN WRAP …" at bounding box center [179, 164] width 273 height 243
click at [191, 195] on div "[PHONE_NUMBER] Connecting call… ALL TASKS ALL TASKS ACTIVE TASKS TASKS IN WRAP …" at bounding box center [179, 164] width 273 height 243
click at [273, 331] on span "HANG UP" at bounding box center [259, 337] width 60 height 14
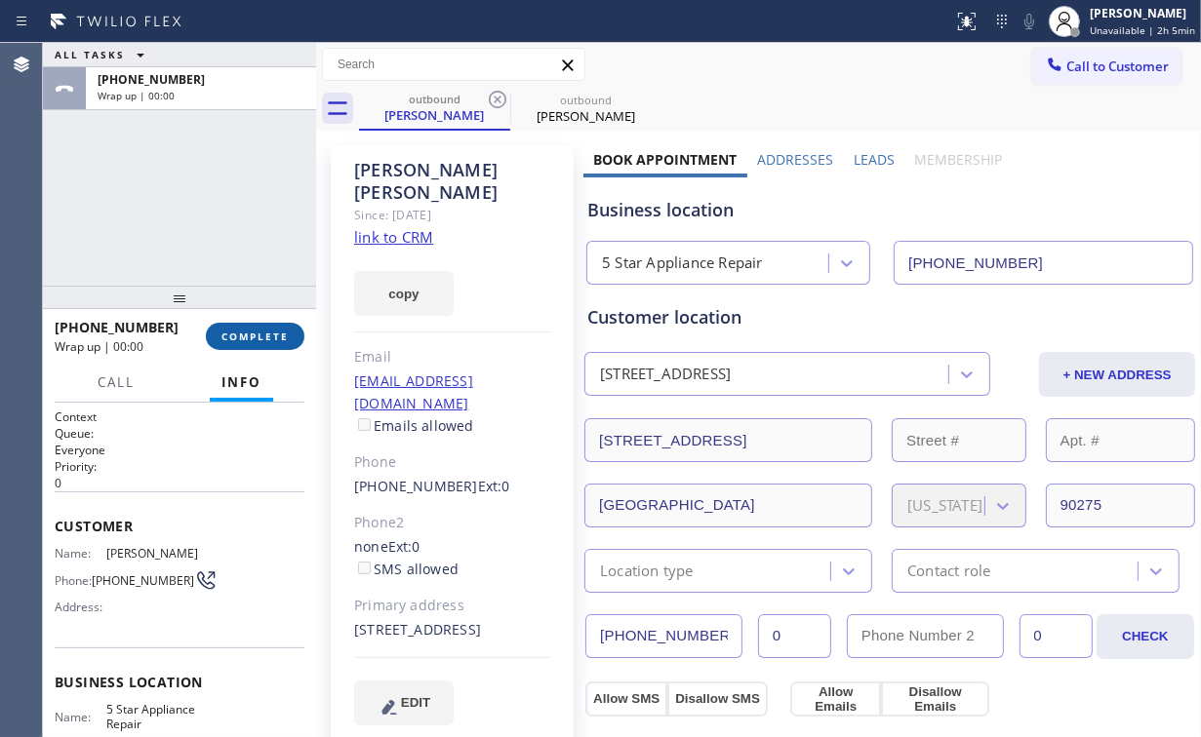
click at [269, 332] on span "COMPLETE" at bounding box center [254, 337] width 67 height 14
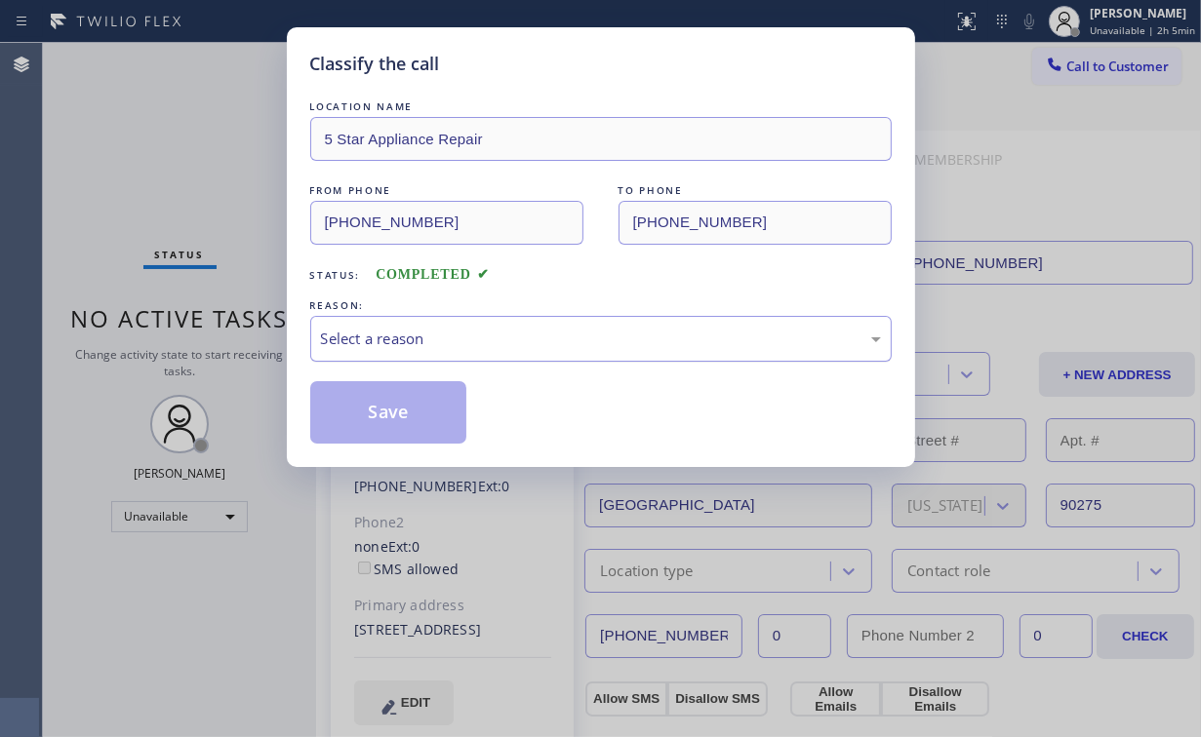
click at [387, 340] on div "Select a reason" at bounding box center [601, 339] width 560 height 22
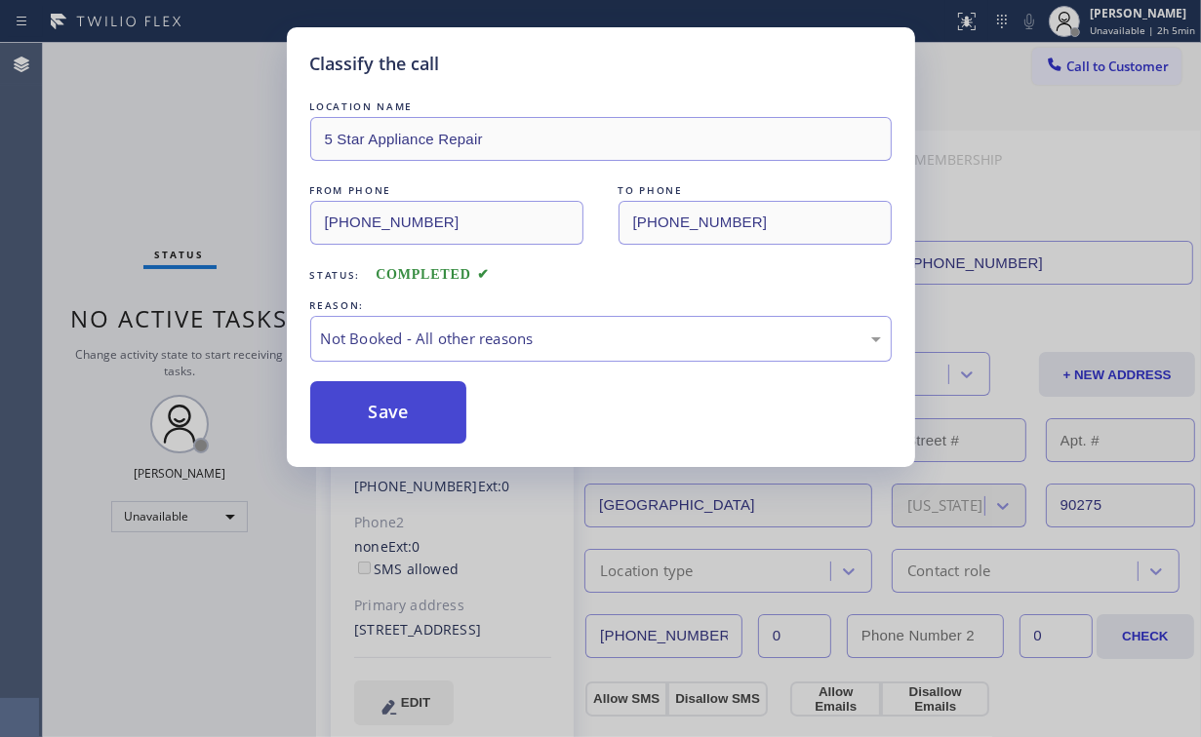
drag, startPoint x: 388, startPoint y: 417, endPoint x: 168, endPoint y: 185, distance: 320.1
click at [389, 417] on button "Save" at bounding box center [388, 412] width 157 height 62
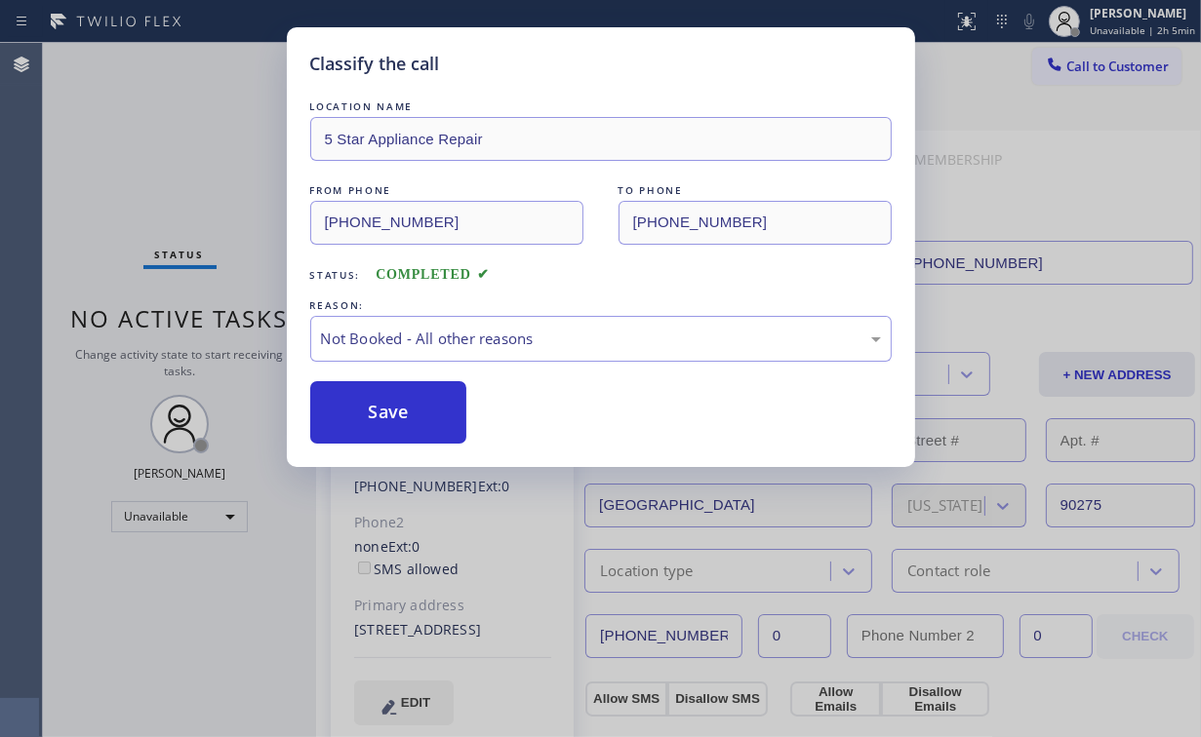
drag, startPoint x: 150, startPoint y: 160, endPoint x: 211, endPoint y: 70, distance: 108.2
click at [150, 158] on div "Classify the call LOCATION NAME 5 Star Appliance Repair FROM PHONE [PHONE_NUMBE…" at bounding box center [600, 368] width 1201 height 737
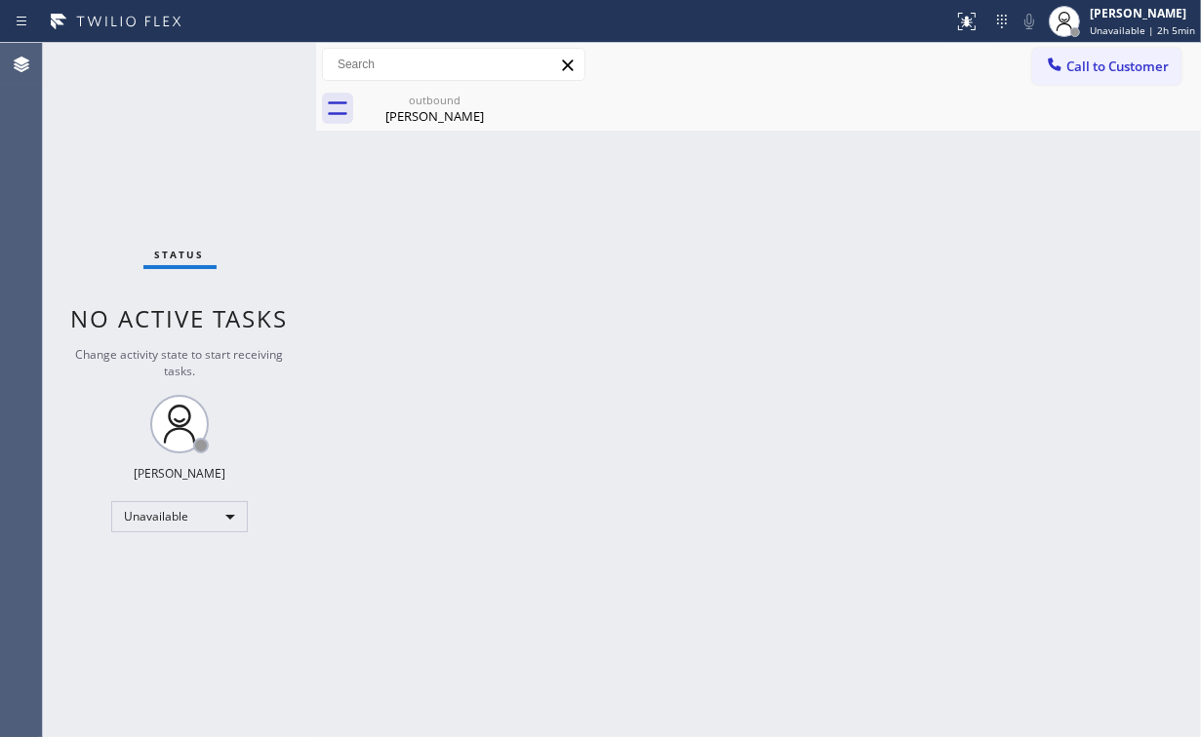
click at [1161, 46] on div "Call to Customer Outbound call Location 5 Star Appliance Repair Your caller id …" at bounding box center [758, 65] width 885 height 44
drag, startPoint x: 1118, startPoint y: 60, endPoint x: 803, endPoint y: 385, distance: 453.2
click at [1118, 64] on span "Call to Customer" at bounding box center [1117, 67] width 102 height 18
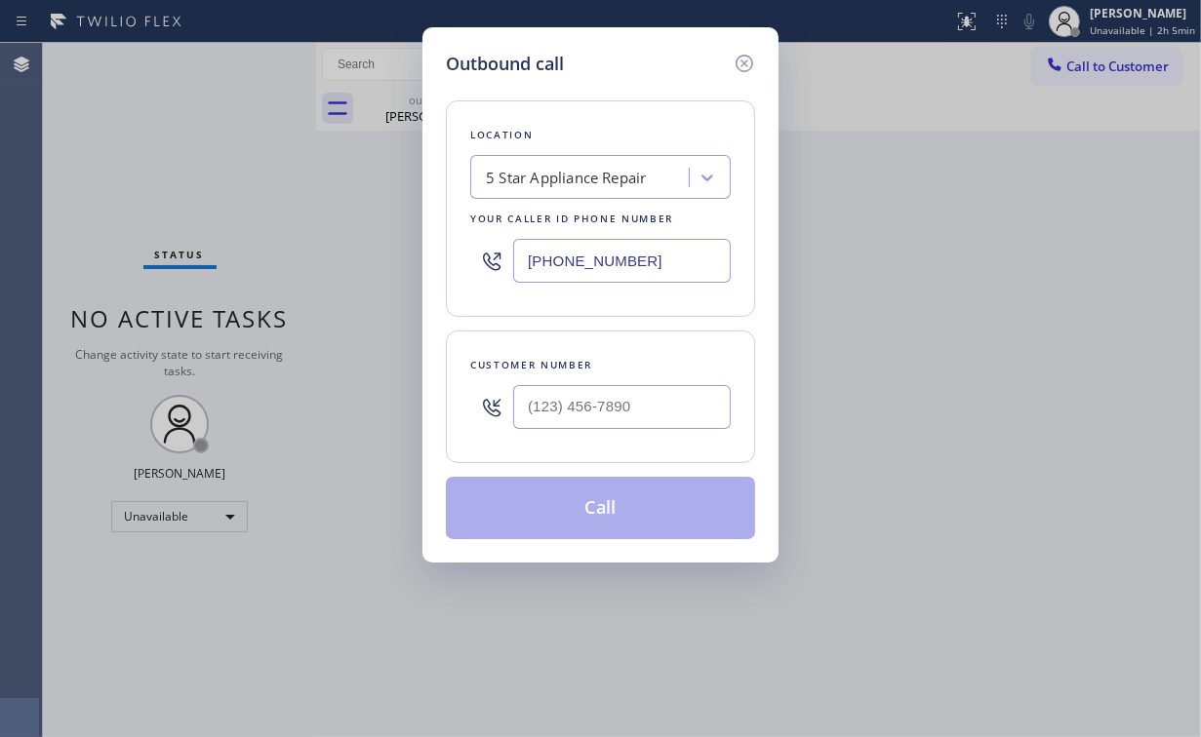
click at [604, 382] on div at bounding box center [622, 407] width 218 height 63
click at [609, 397] on input "(___) ___-____" at bounding box center [622, 407] width 218 height 44
paste input "949) 466-5389"
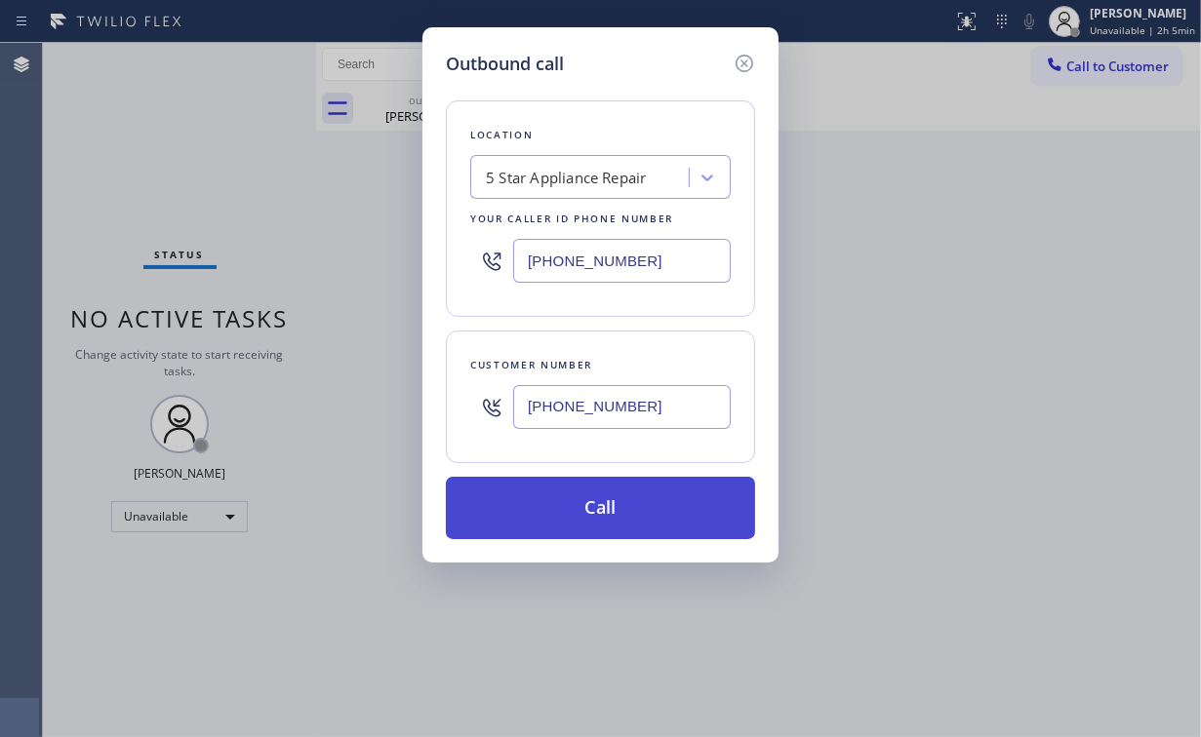
type input "[PHONE_NUMBER]"
click at [610, 502] on button "Call" at bounding box center [600, 508] width 309 height 62
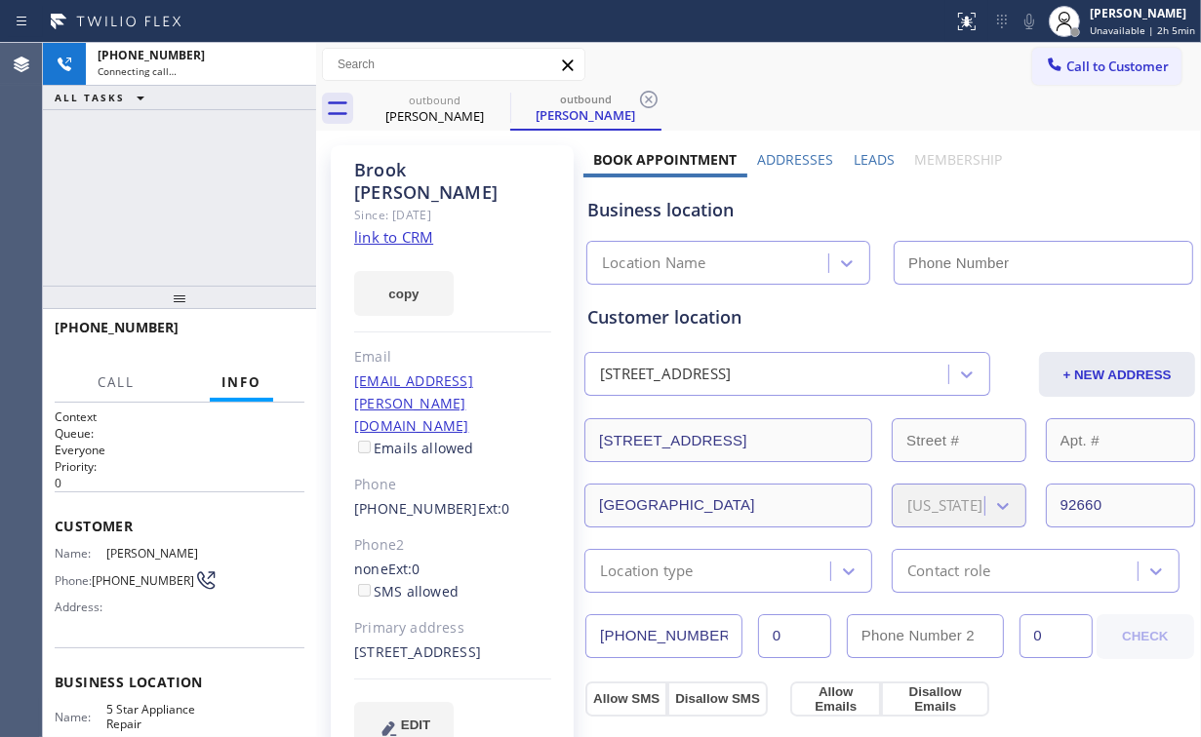
drag, startPoint x: 180, startPoint y: 209, endPoint x: 191, endPoint y: 11, distance: 198.3
click at [184, 207] on div "[PHONE_NUMBER] Connecting call… ALL TASKS ALL TASKS ACTIVE TASKS TASKS IN WRAP …" at bounding box center [179, 164] width 273 height 243
type input "[PHONE_NUMBER]"
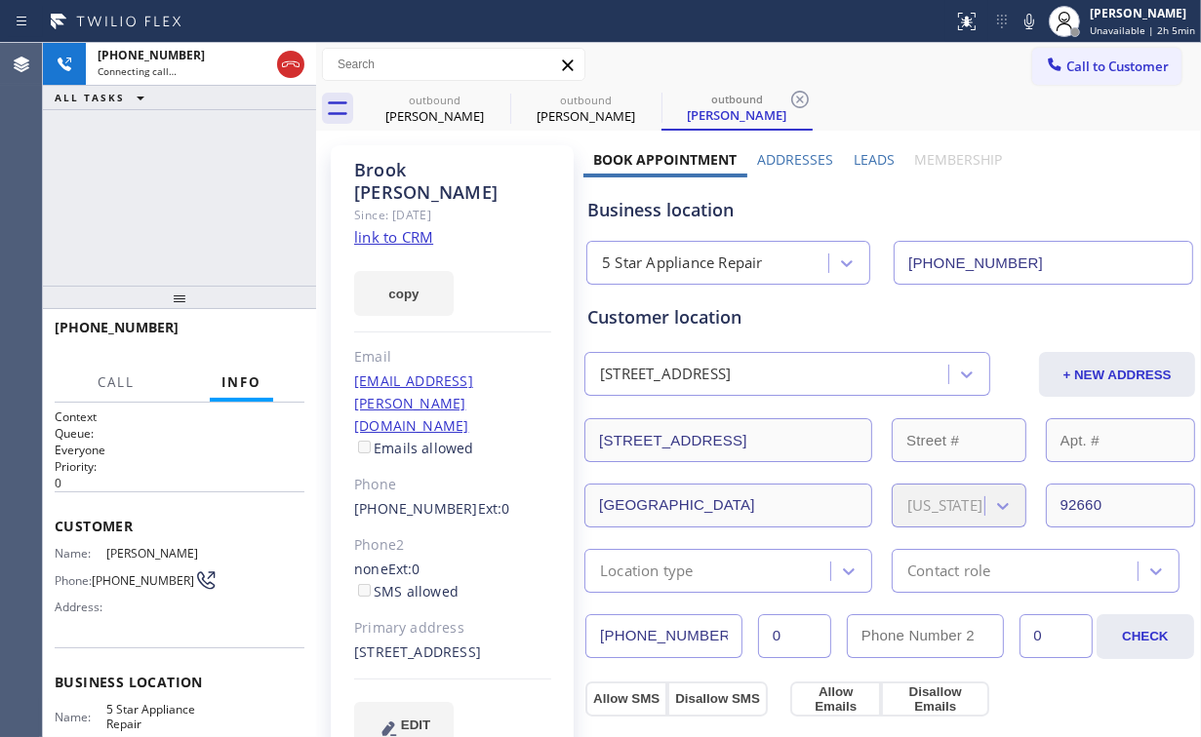
click at [194, 194] on div "[PHONE_NUMBER] Connecting call… ALL TASKS ALL TASKS ACTIVE TASKS TASKS IN WRAP …" at bounding box center [179, 164] width 273 height 243
click at [172, 191] on div "[PHONE_NUMBER] Connecting call… ALL TASKS ALL TASKS ACTIVE TASKS TASKS IN WRAP …" at bounding box center [179, 164] width 273 height 243
click at [116, 175] on div "[PHONE_NUMBER] Live | 00:07 ALL TASKS ALL TASKS ACTIVE TASKS TASKS IN WRAP UP" at bounding box center [179, 164] width 273 height 243
click at [264, 339] on span "HANG UP" at bounding box center [259, 337] width 60 height 14
click at [263, 339] on span "HANG UP" at bounding box center [259, 337] width 60 height 14
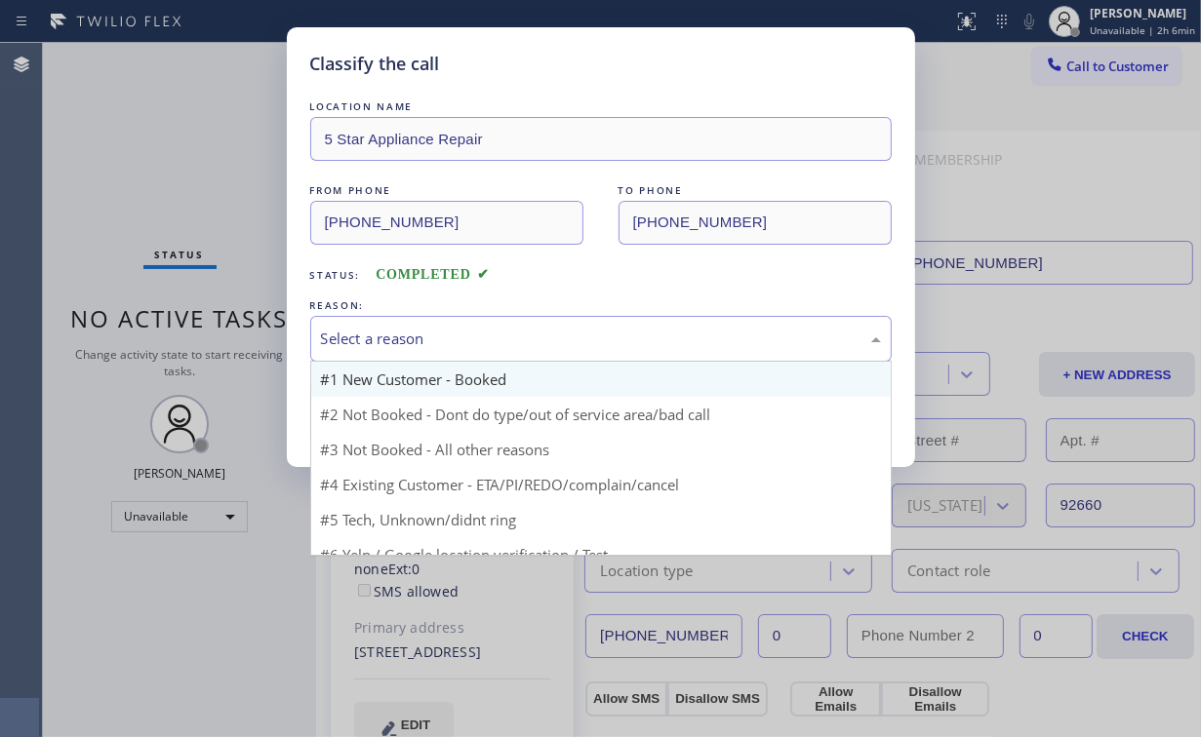
drag, startPoint x: 339, startPoint y: 334, endPoint x: 354, endPoint y: 389, distance: 57.5
click at [340, 335] on div "Select a reason" at bounding box center [601, 339] width 560 height 22
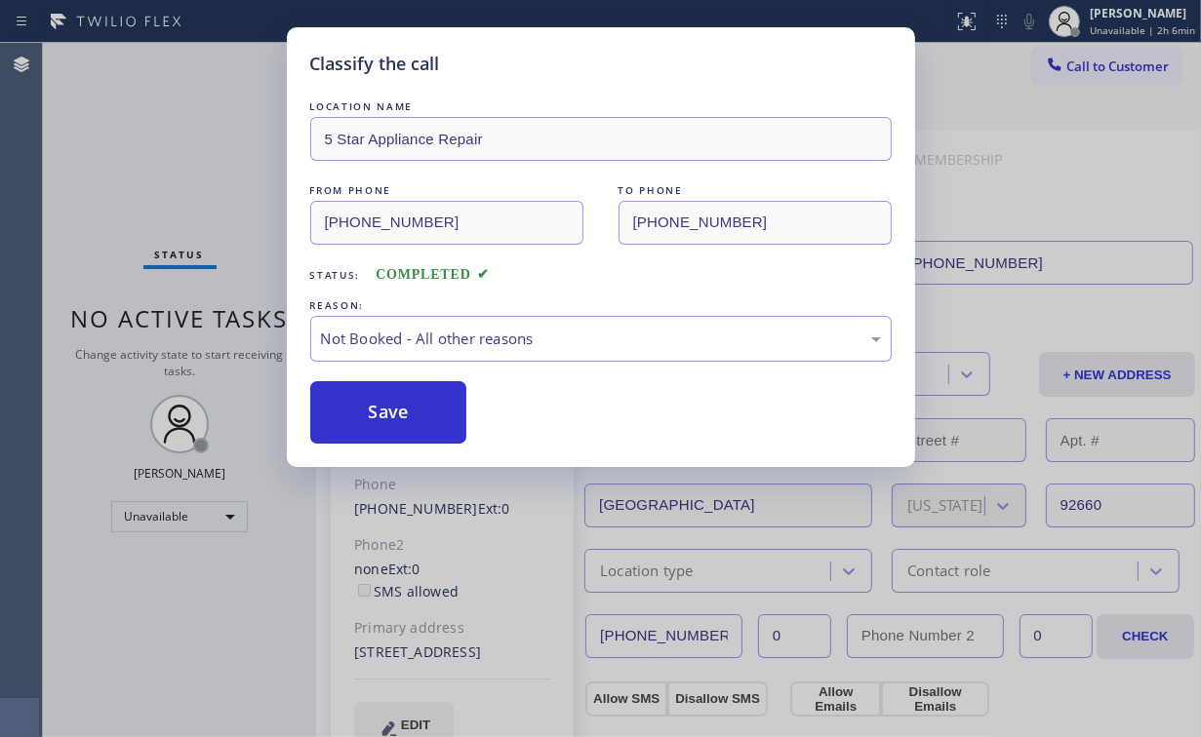
drag, startPoint x: 356, startPoint y: 413, endPoint x: 156, endPoint y: 161, distance: 321.4
click at [357, 407] on button "Save" at bounding box center [388, 412] width 157 height 62
drag, startPoint x: 156, startPoint y: 160, endPoint x: 235, endPoint y: 144, distance: 80.5
click at [159, 160] on div "Classify the call LOCATION NAME 5 Star Appliance Repair FROM PHONE [PHONE_NUMBE…" at bounding box center [600, 368] width 1201 height 737
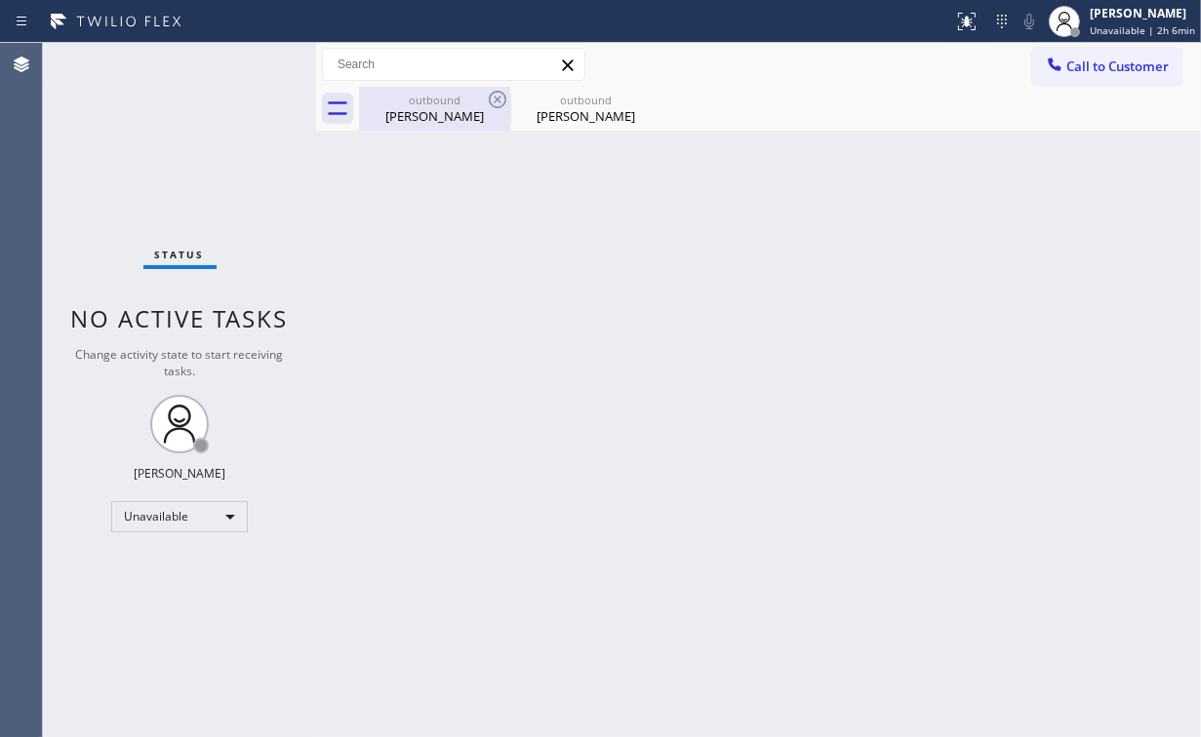
click at [474, 101] on div "outbound" at bounding box center [434, 100] width 147 height 15
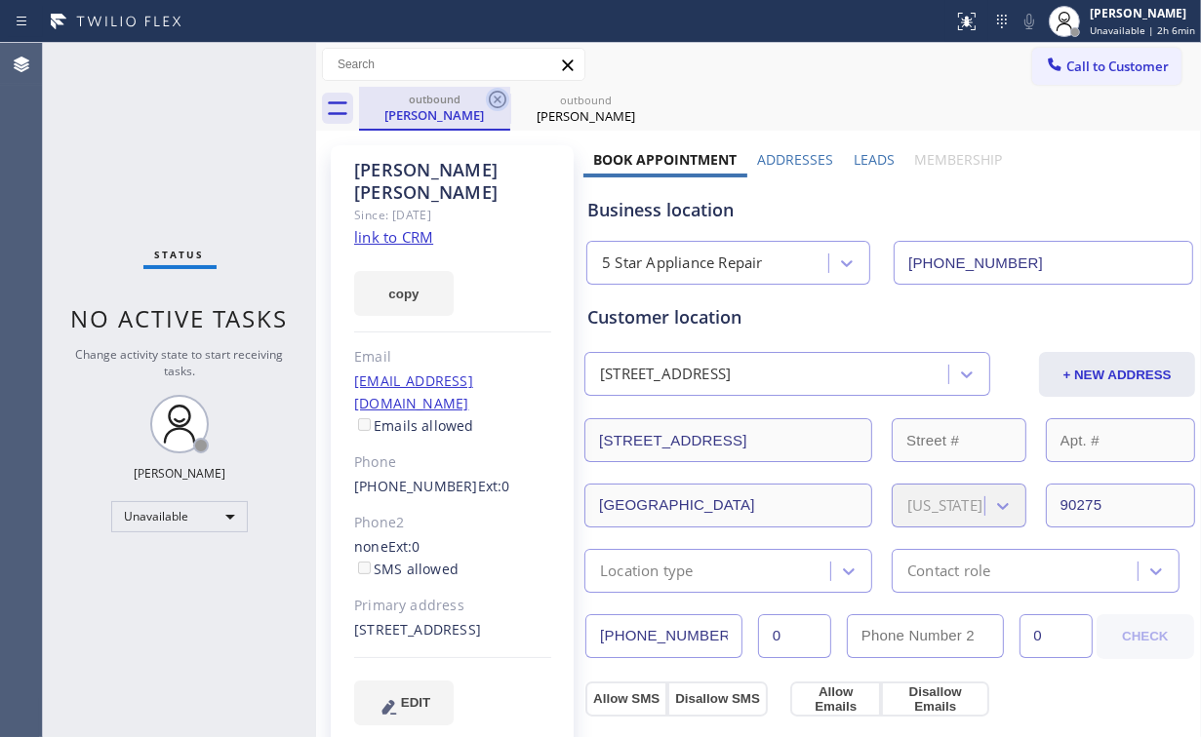
click at [497, 97] on icon at bounding box center [497, 99] width 23 height 23
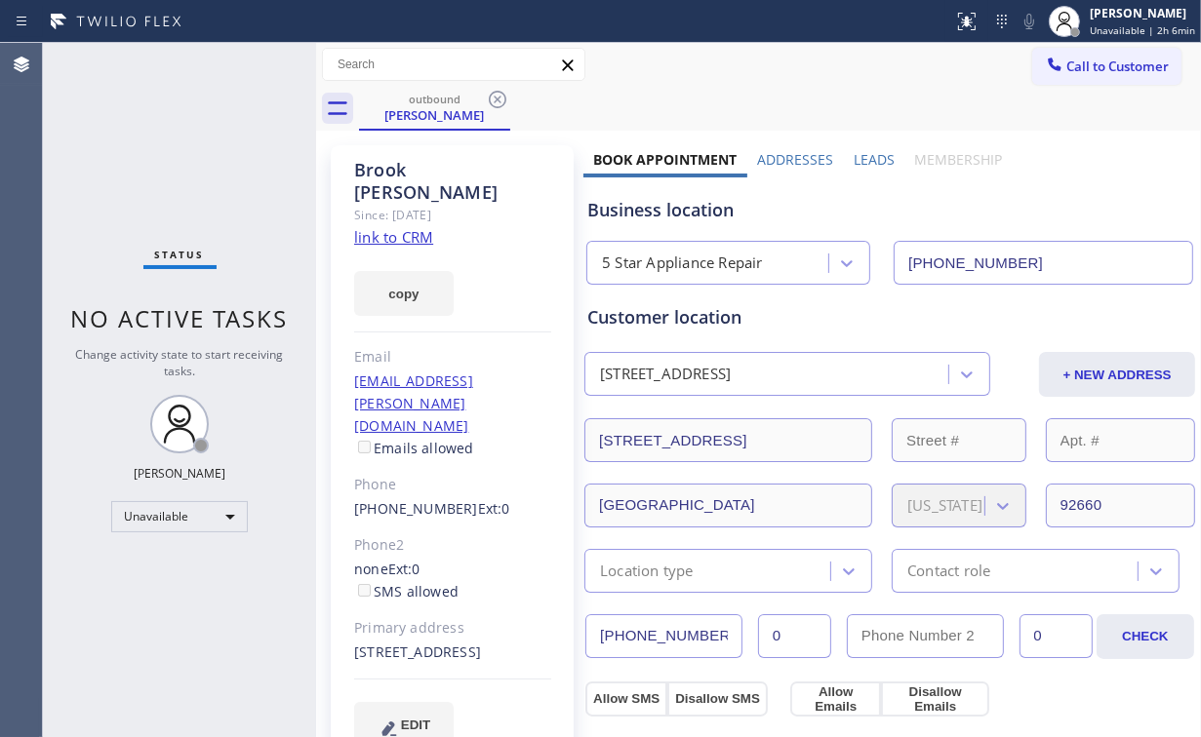
click at [497, 97] on icon at bounding box center [497, 99] width 23 height 23
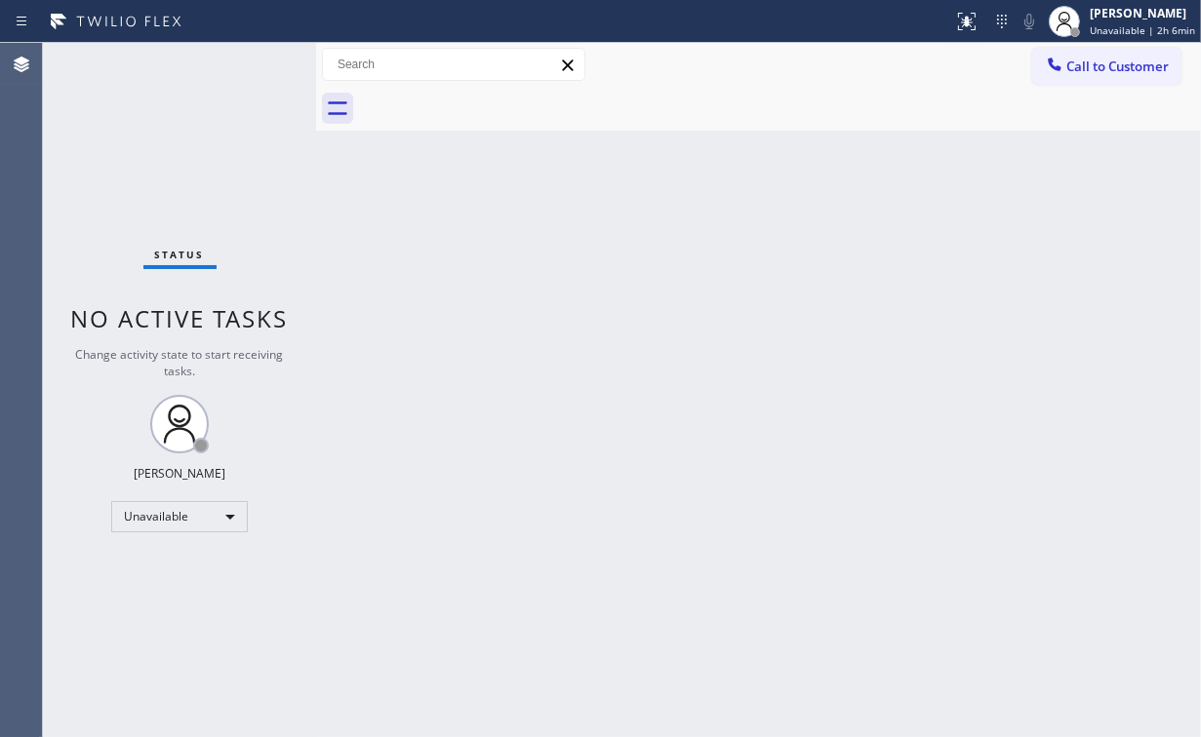
drag, startPoint x: 789, startPoint y: 215, endPoint x: 1096, endPoint y: 131, distance: 318.5
click at [802, 217] on div "Back to Dashboard Change Sender ID Customers Technicians Select a contact Outbo…" at bounding box center [758, 390] width 885 height 694
click at [1086, 76] on button "Call to Customer" at bounding box center [1106, 66] width 149 height 37
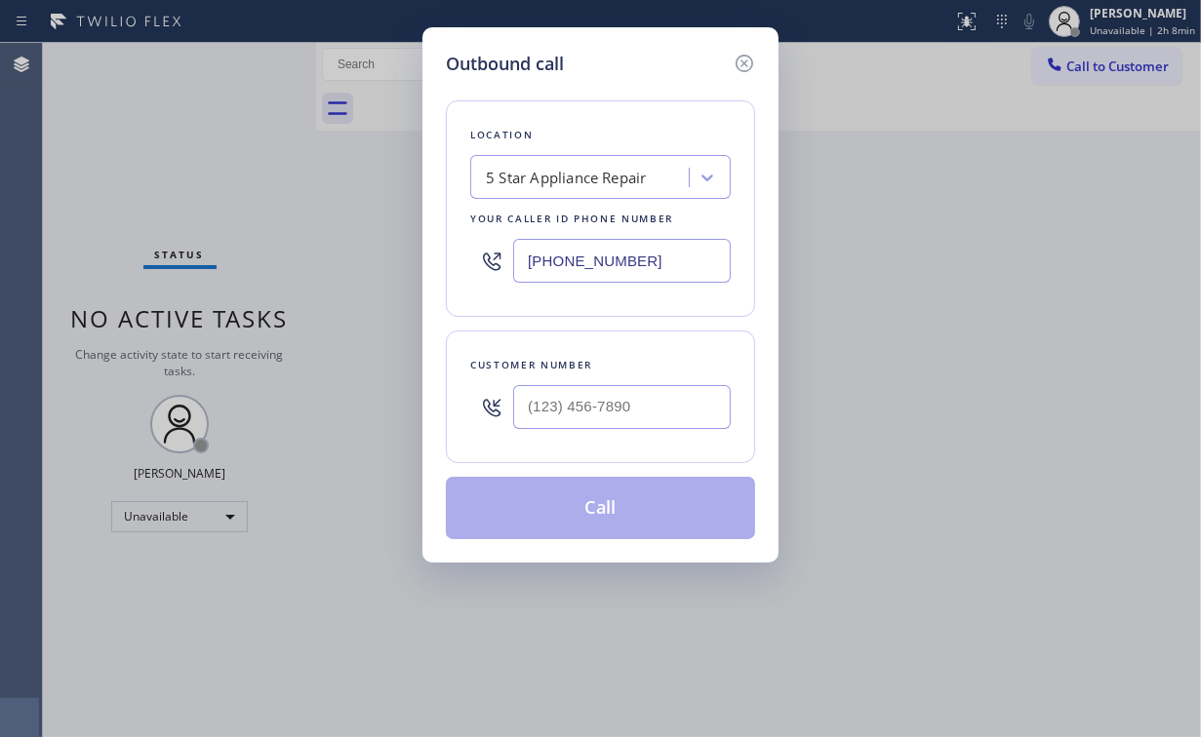
drag, startPoint x: 634, startPoint y: 265, endPoint x: 310, endPoint y: 283, distance: 324.3
click at [403, 273] on div "Outbound call Location 5 Star Appliance Repair Your caller id phone number [PHO…" at bounding box center [600, 368] width 1201 height 737
paste input "323) 825-6170"
type input "[PHONE_NUMBER]"
click at [611, 394] on input "(___) ___-____" at bounding box center [622, 407] width 218 height 44
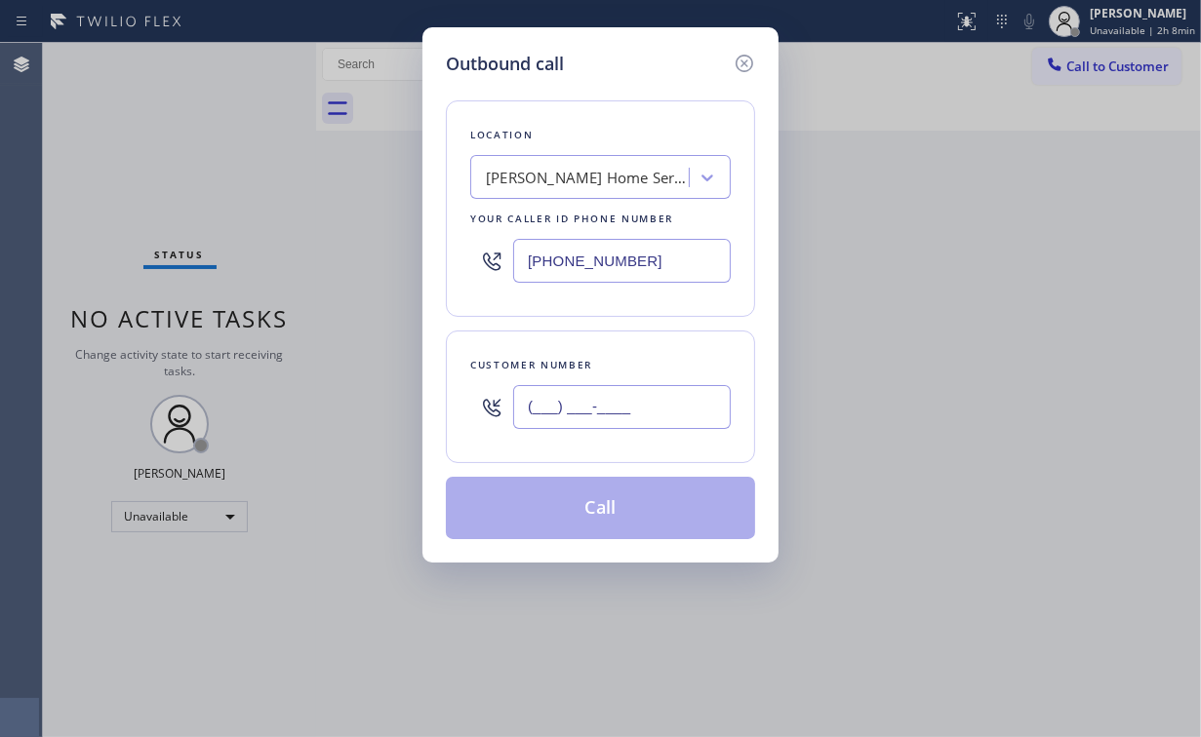
paste input "323) 434-6842"
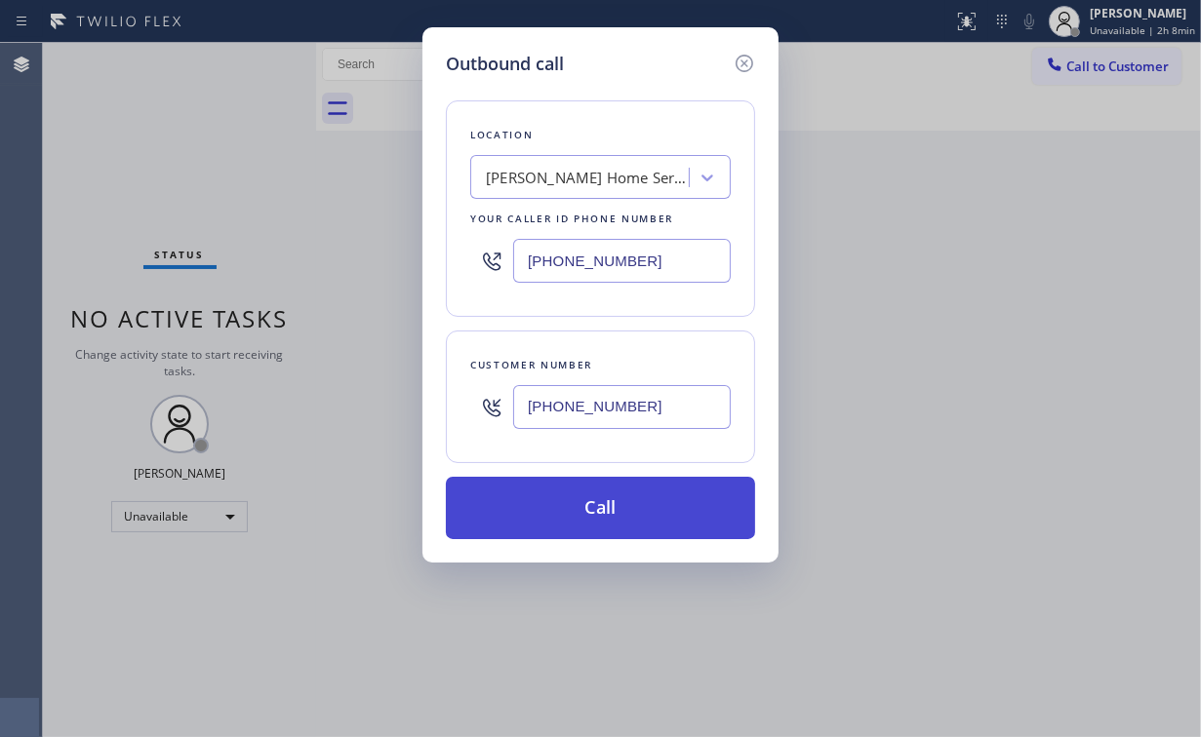
type input "[PHONE_NUMBER]"
click at [580, 499] on button "Call" at bounding box center [600, 508] width 309 height 62
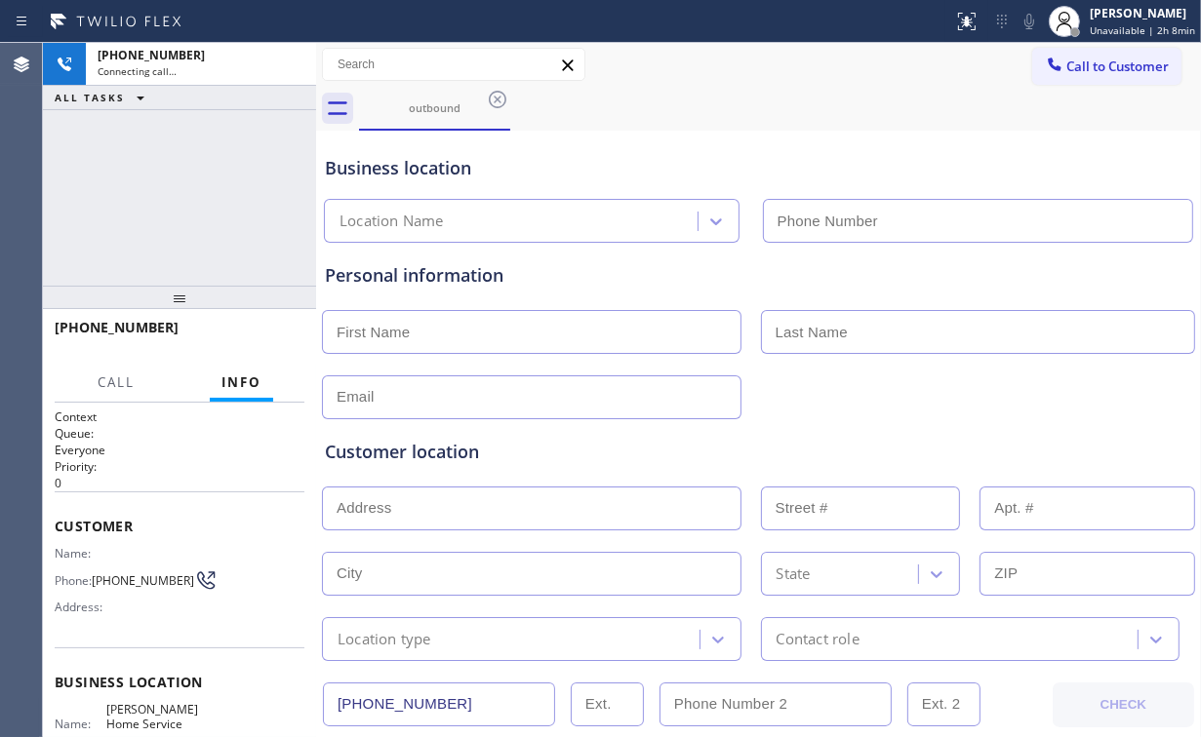
type input "[PHONE_NUMBER]"
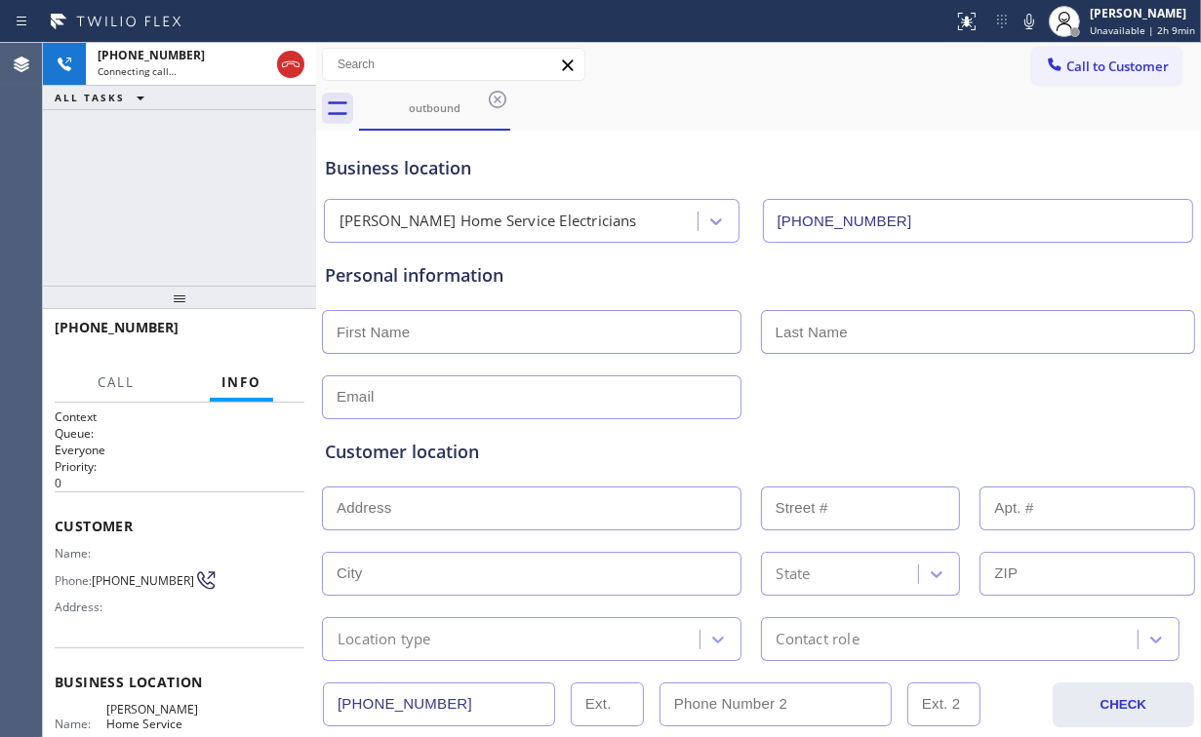
click at [215, 197] on div "[PHONE_NUMBER] Connecting call… ALL TASKS ALL TASKS ACTIVE TASKS TASKS IN WRAP …" at bounding box center [179, 164] width 273 height 243
click at [206, 222] on div "[PHONE_NUMBER] Live | 00:12 ALL TASKS ALL TASKS ACTIVE TASKS TASKS IN WRAP UP" at bounding box center [179, 164] width 273 height 243
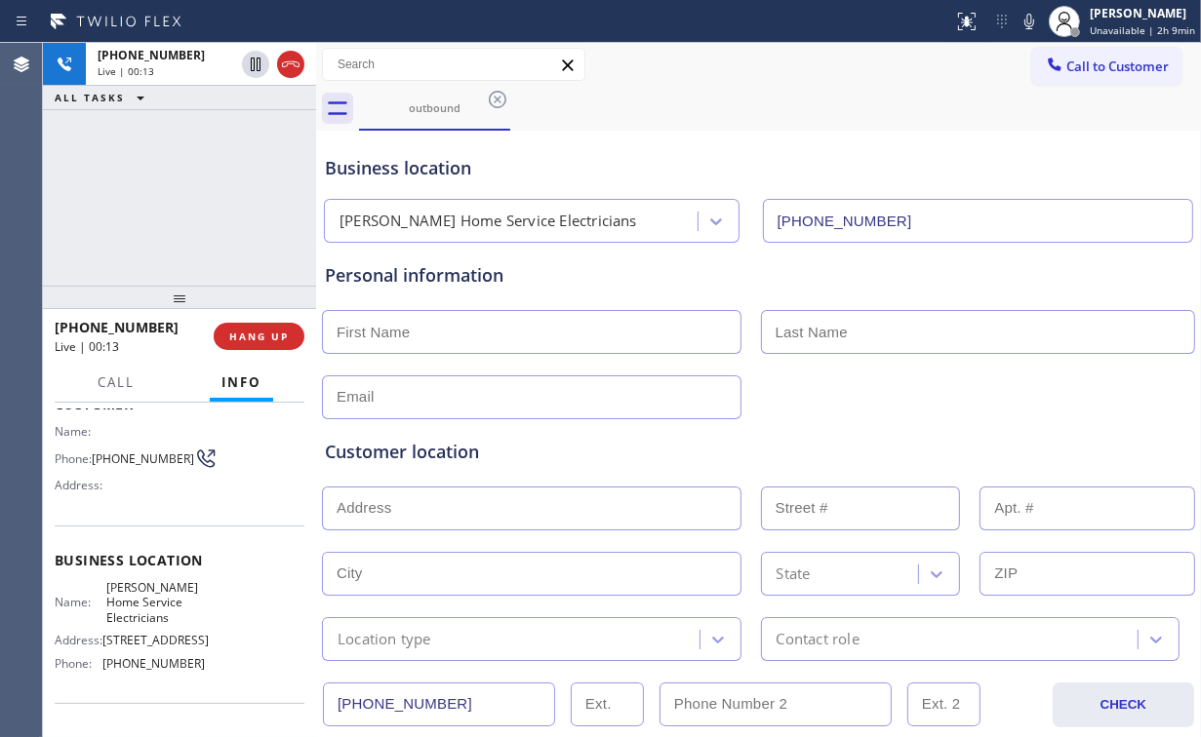
scroll to position [156, 0]
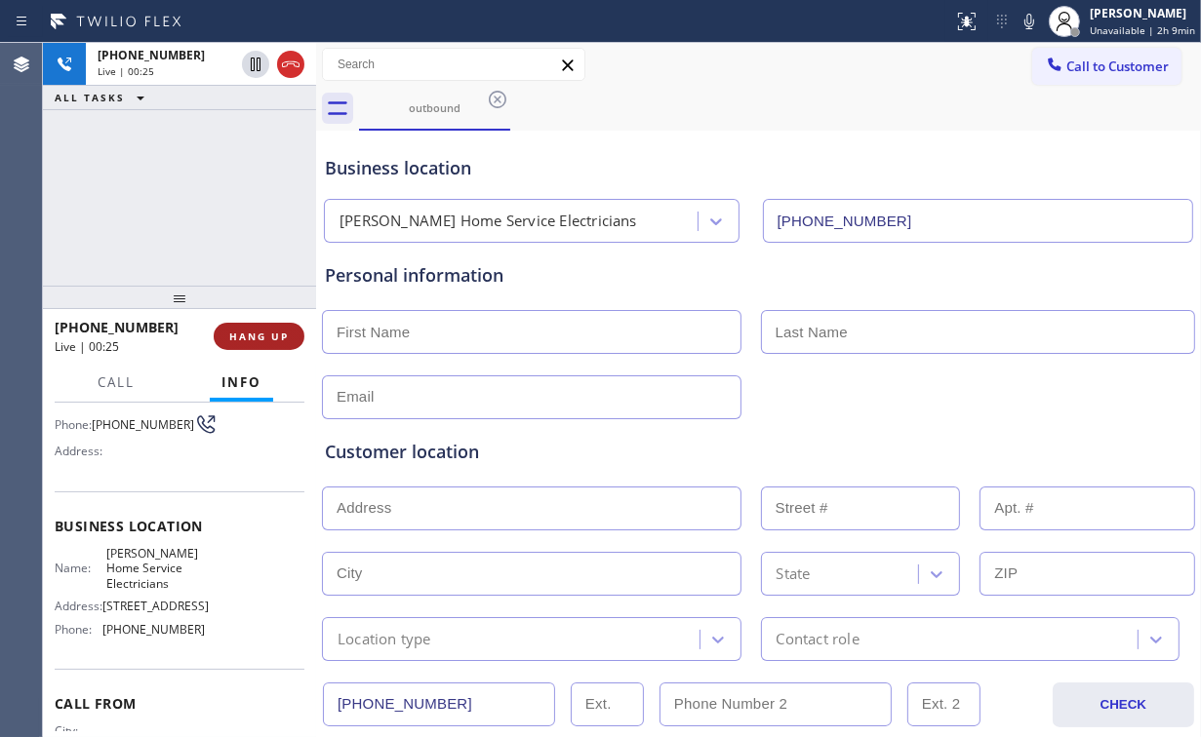
click at [272, 334] on span "HANG UP" at bounding box center [259, 337] width 60 height 14
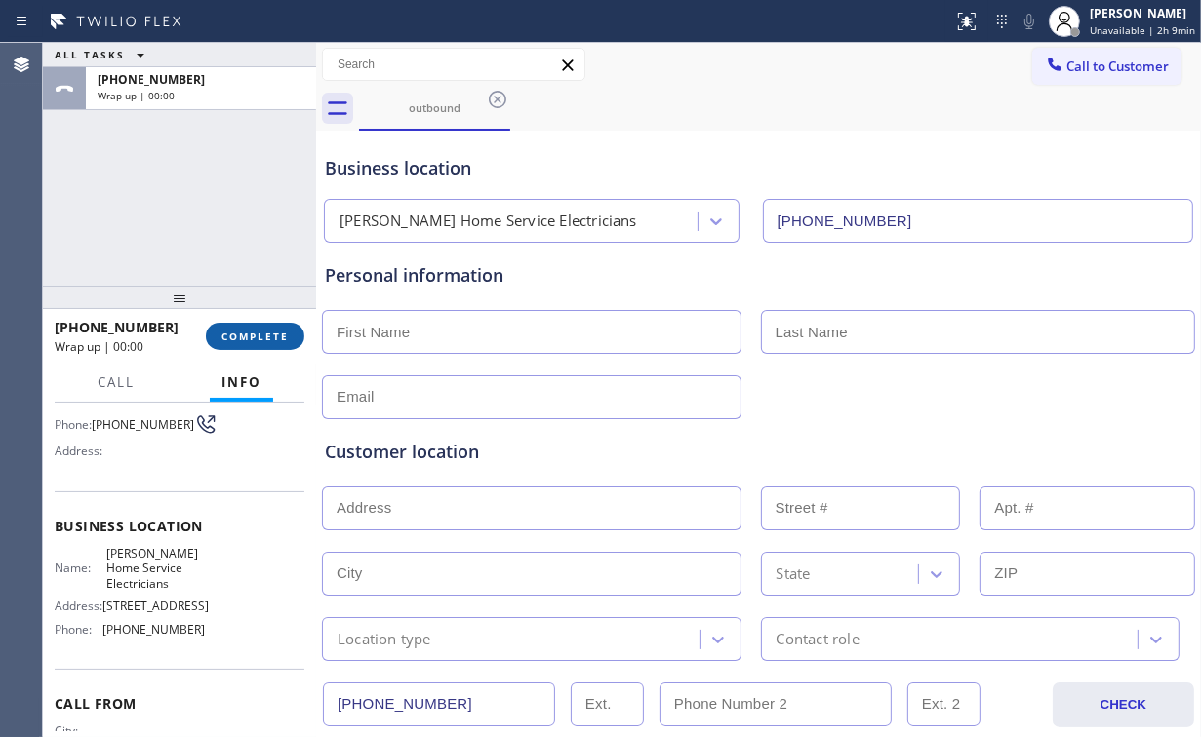
click at [270, 333] on span "COMPLETE" at bounding box center [254, 337] width 67 height 14
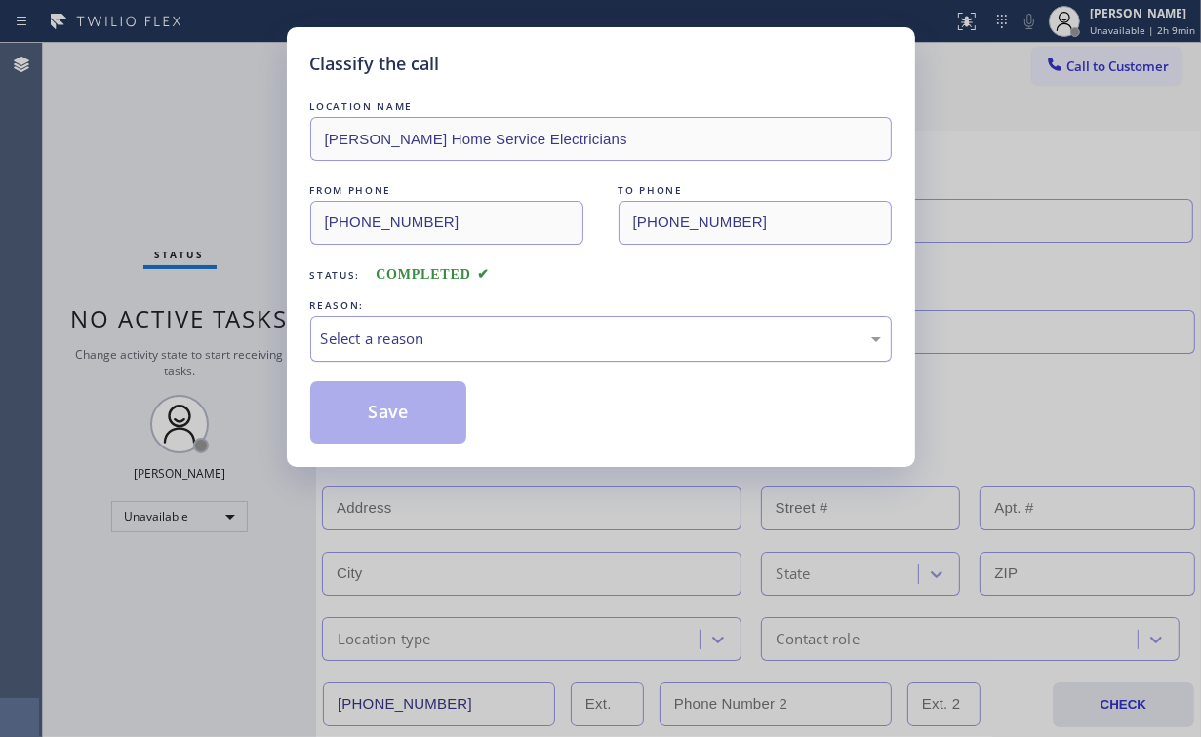
click at [388, 337] on div "Select a reason" at bounding box center [601, 339] width 560 height 22
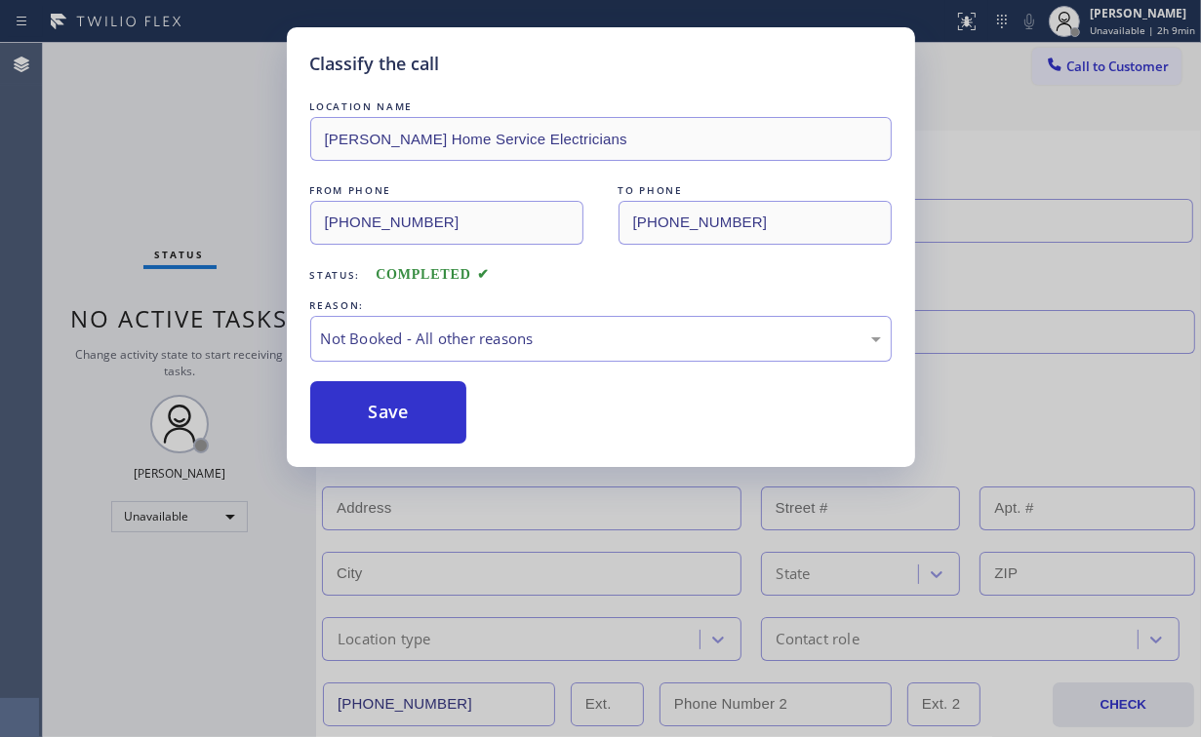
drag, startPoint x: 388, startPoint y: 414, endPoint x: 205, endPoint y: 193, distance: 286.7
click at [388, 413] on button "Save" at bounding box center [388, 412] width 157 height 62
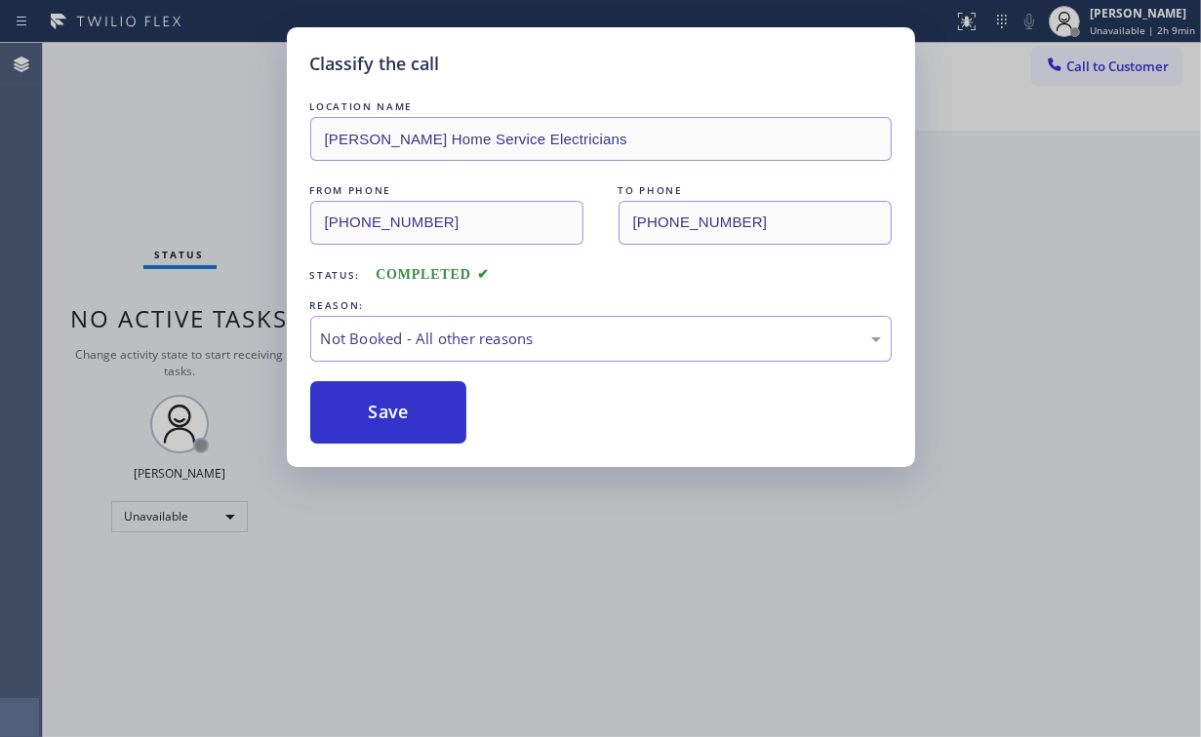
click at [177, 150] on div "Classify the call LOCATION NAME [PERSON_NAME] Home Service Electricians FROM PH…" at bounding box center [600, 368] width 1201 height 737
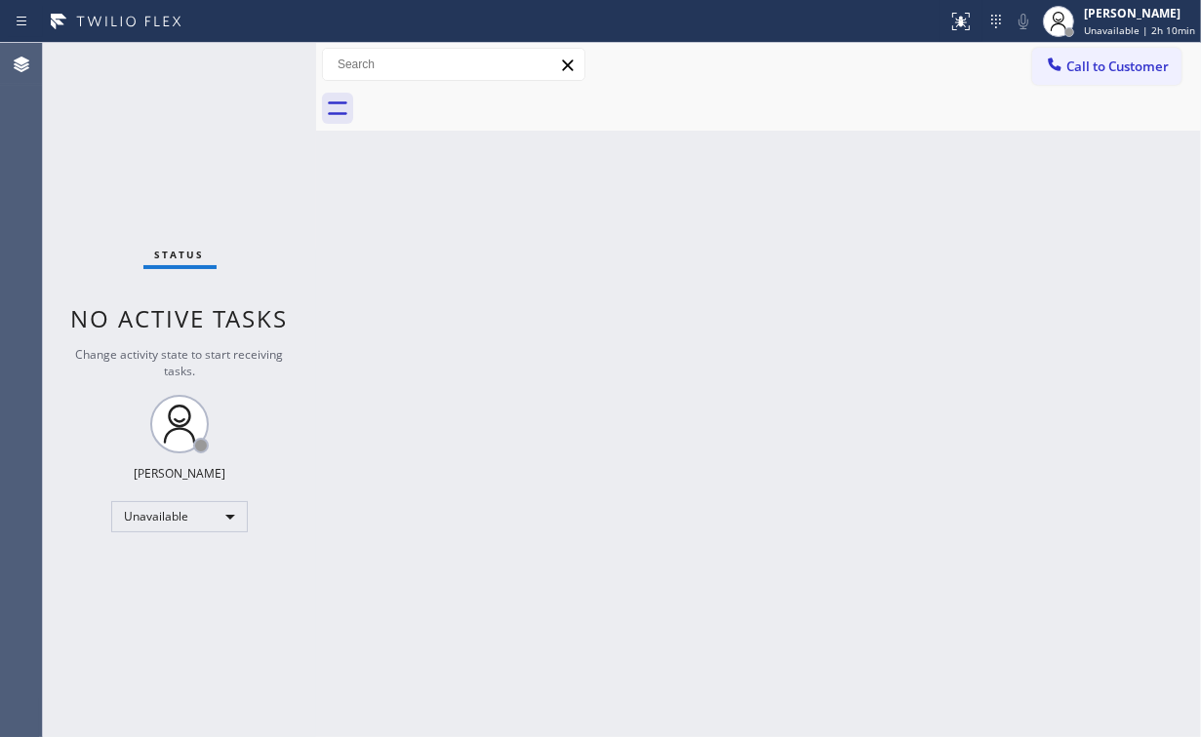
drag, startPoint x: 1115, startPoint y: 64, endPoint x: 1095, endPoint y: 81, distance: 25.6
click at [1106, 72] on span "Call to Customer" at bounding box center [1117, 67] width 102 height 18
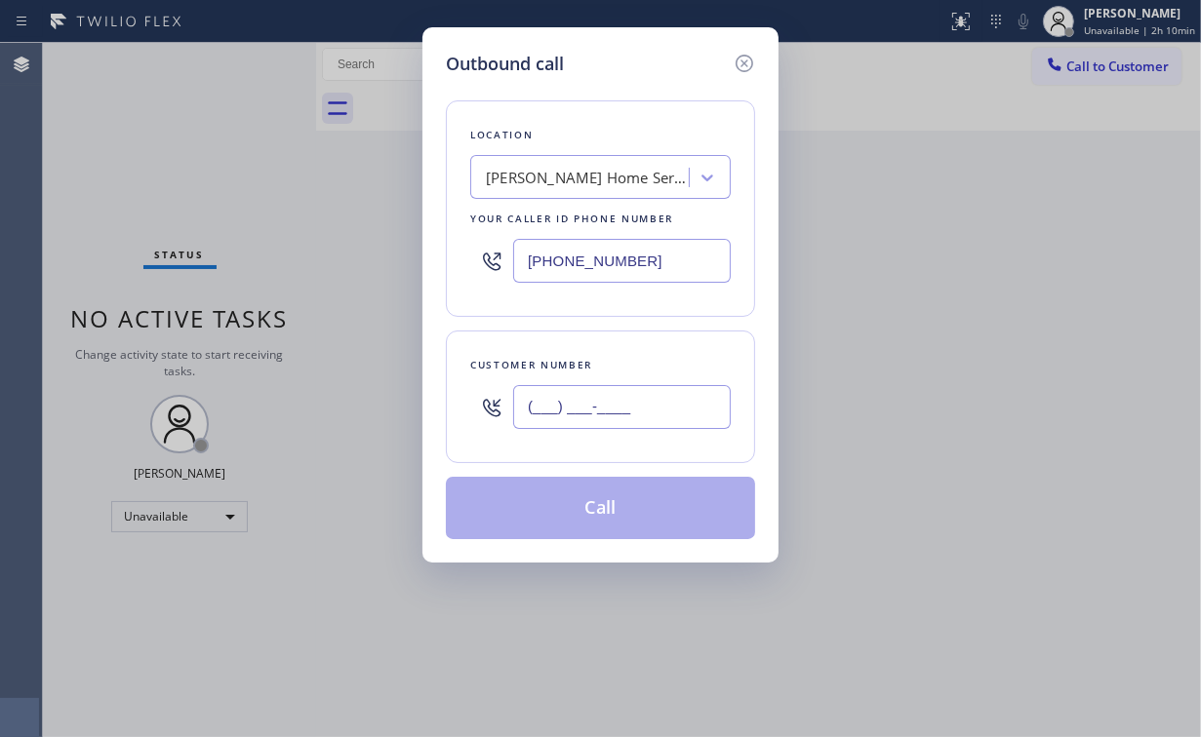
click at [642, 414] on input "(___) ___-____" at bounding box center [622, 407] width 218 height 44
paste input "323) 434-6842"
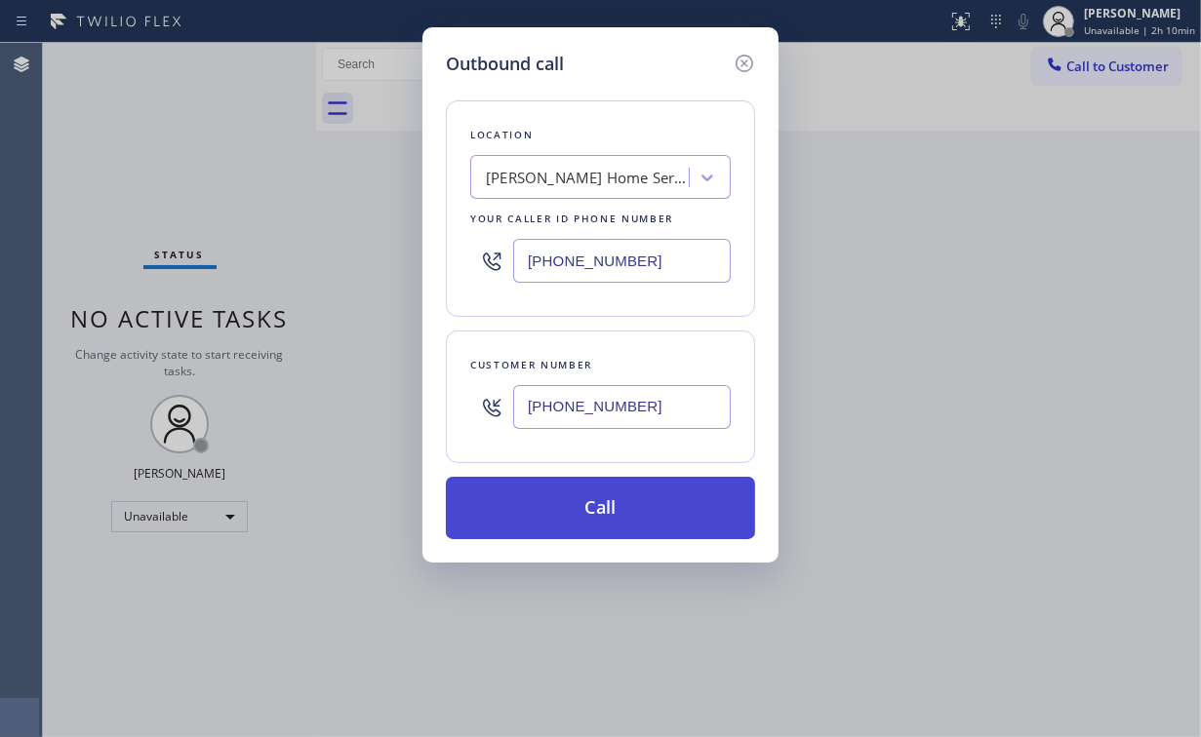
type input "[PHONE_NUMBER]"
click at [586, 511] on button "Call" at bounding box center [600, 508] width 309 height 62
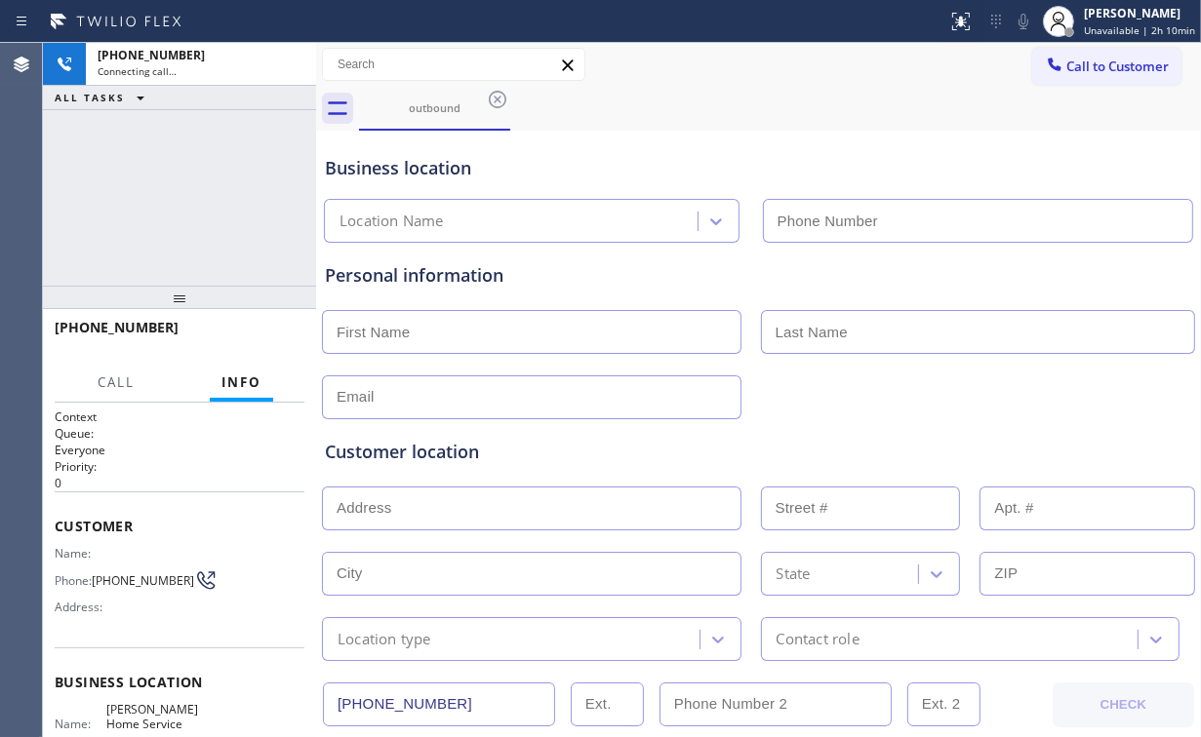
type input "[PHONE_NUMBER]"
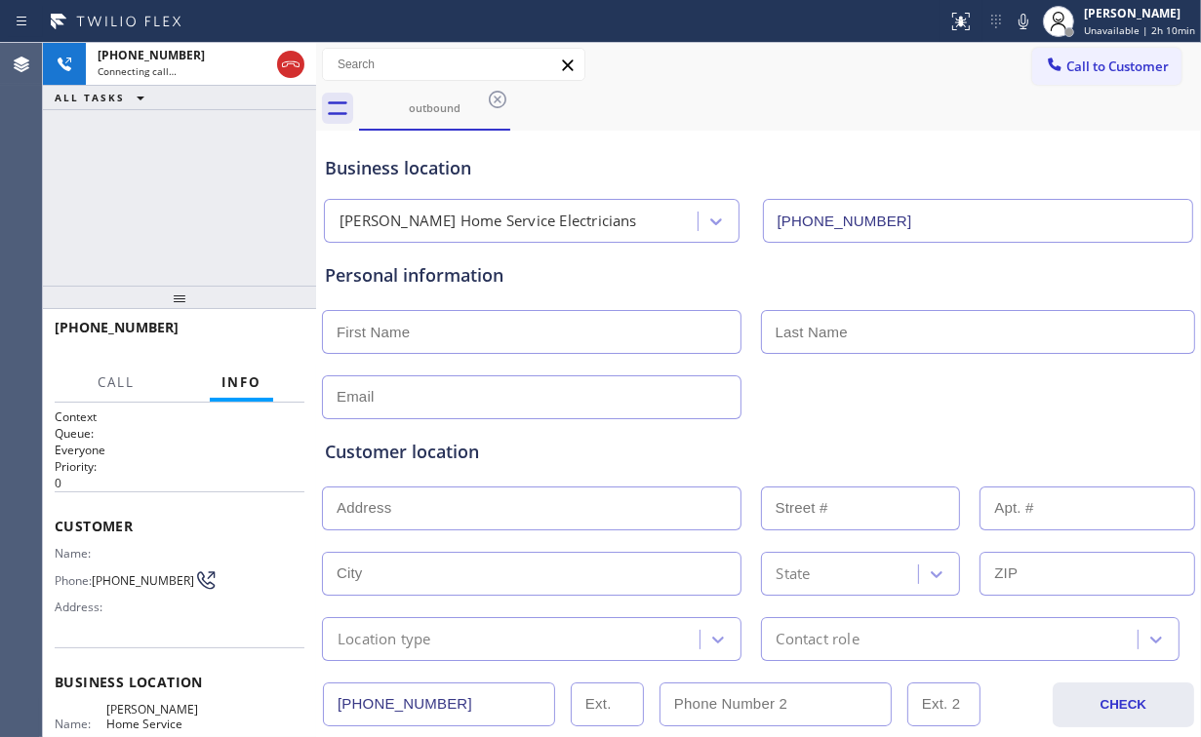
click at [230, 205] on div "[PHONE_NUMBER] Connecting call… ALL TASKS ALL TASKS ACTIVE TASKS TASKS IN WRAP …" at bounding box center [179, 164] width 273 height 243
click at [267, 332] on span "HANG UP" at bounding box center [259, 337] width 60 height 14
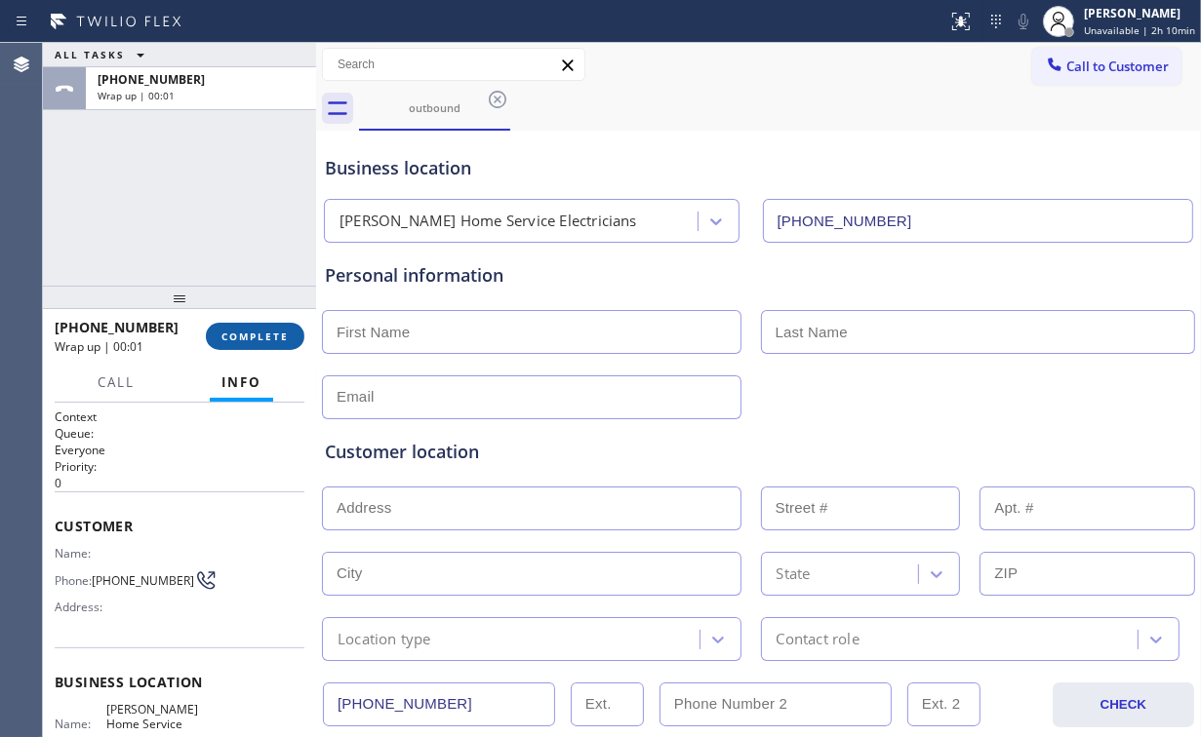
click at [266, 332] on span "COMPLETE" at bounding box center [254, 337] width 67 height 14
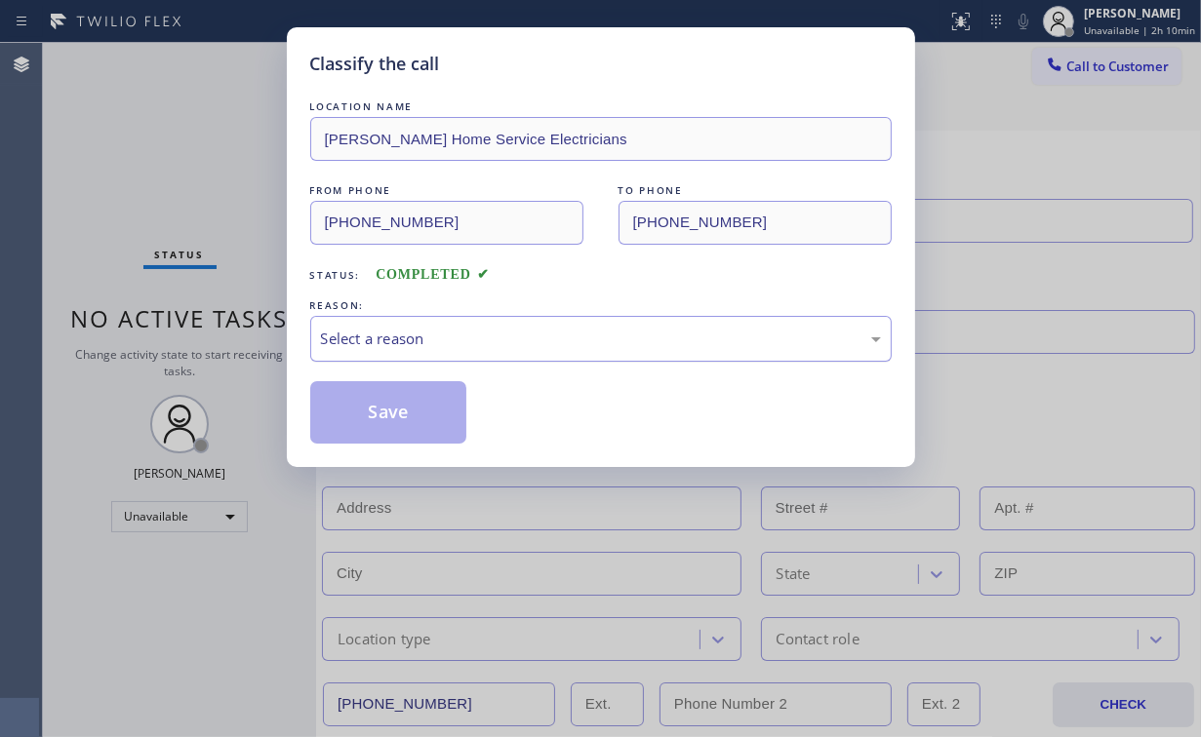
click at [379, 344] on div "Select a reason" at bounding box center [601, 339] width 560 height 22
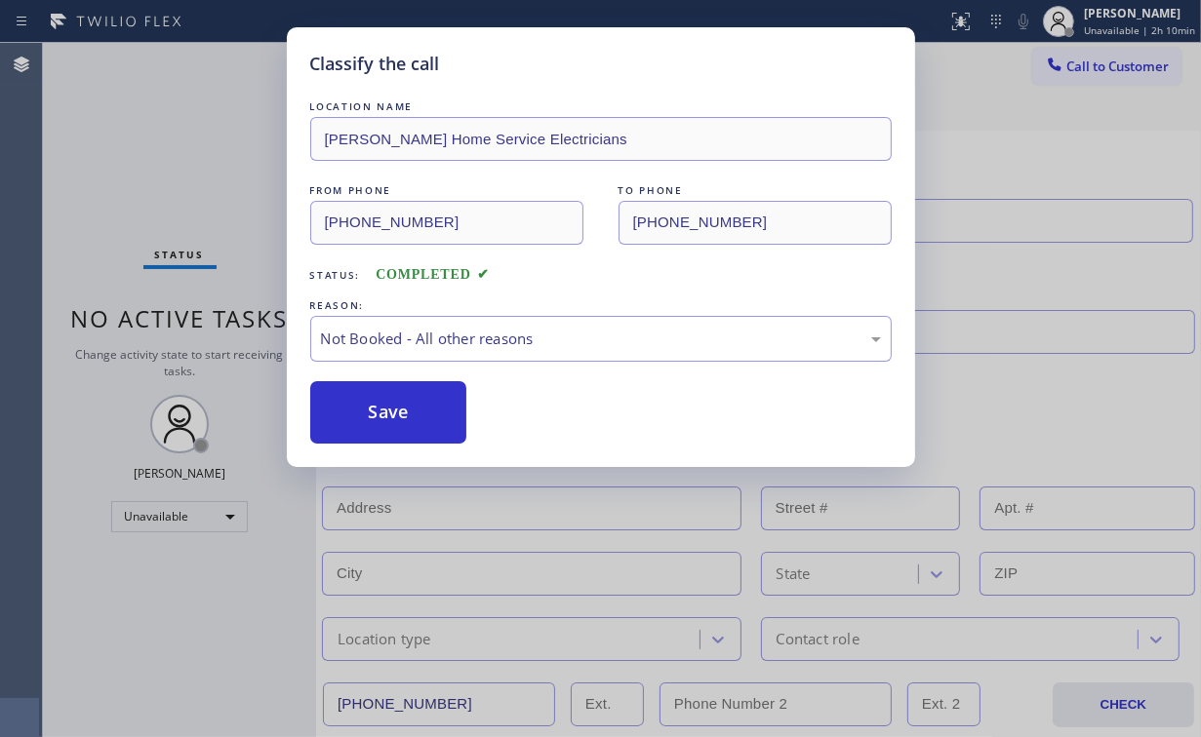
drag, startPoint x: 386, startPoint y: 414, endPoint x: 148, endPoint y: 175, distance: 337.3
click at [387, 413] on button "Save" at bounding box center [388, 412] width 157 height 62
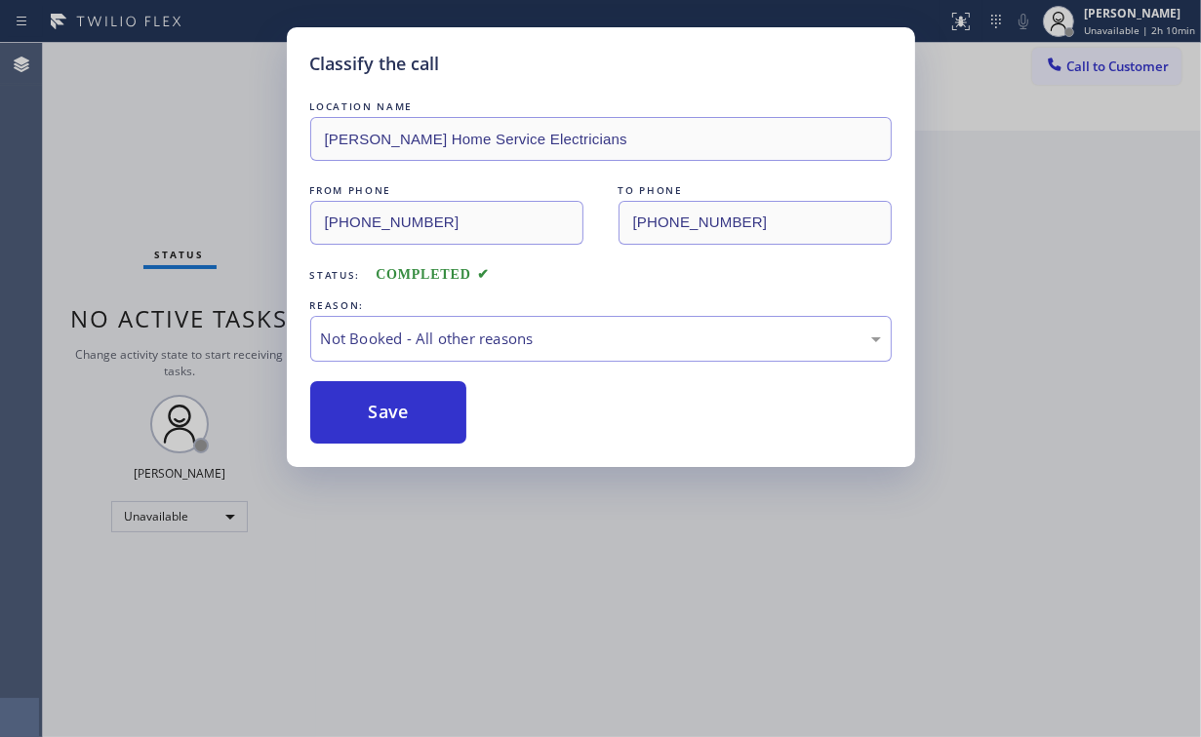
click at [144, 160] on div "Classify the call LOCATION NAME [PERSON_NAME] Home Service Electricians FROM PH…" at bounding box center [600, 368] width 1201 height 737
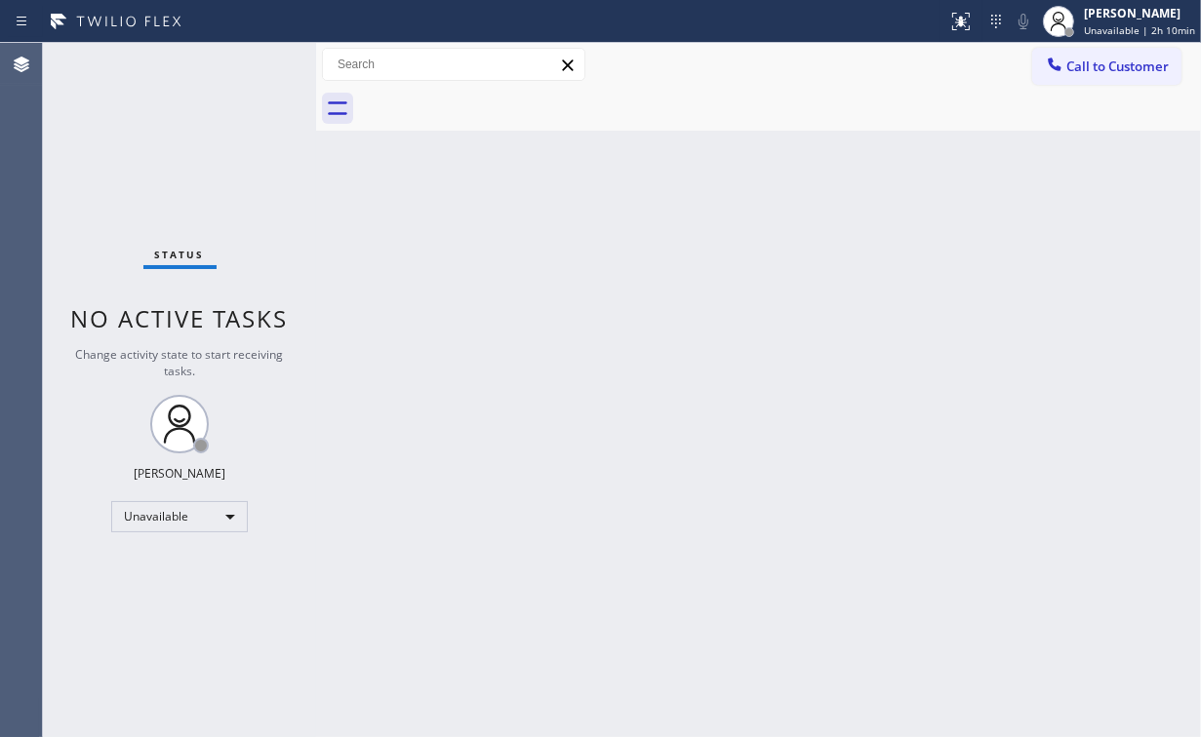
click at [1121, 70] on span "Call to Customer" at bounding box center [1117, 67] width 102 height 18
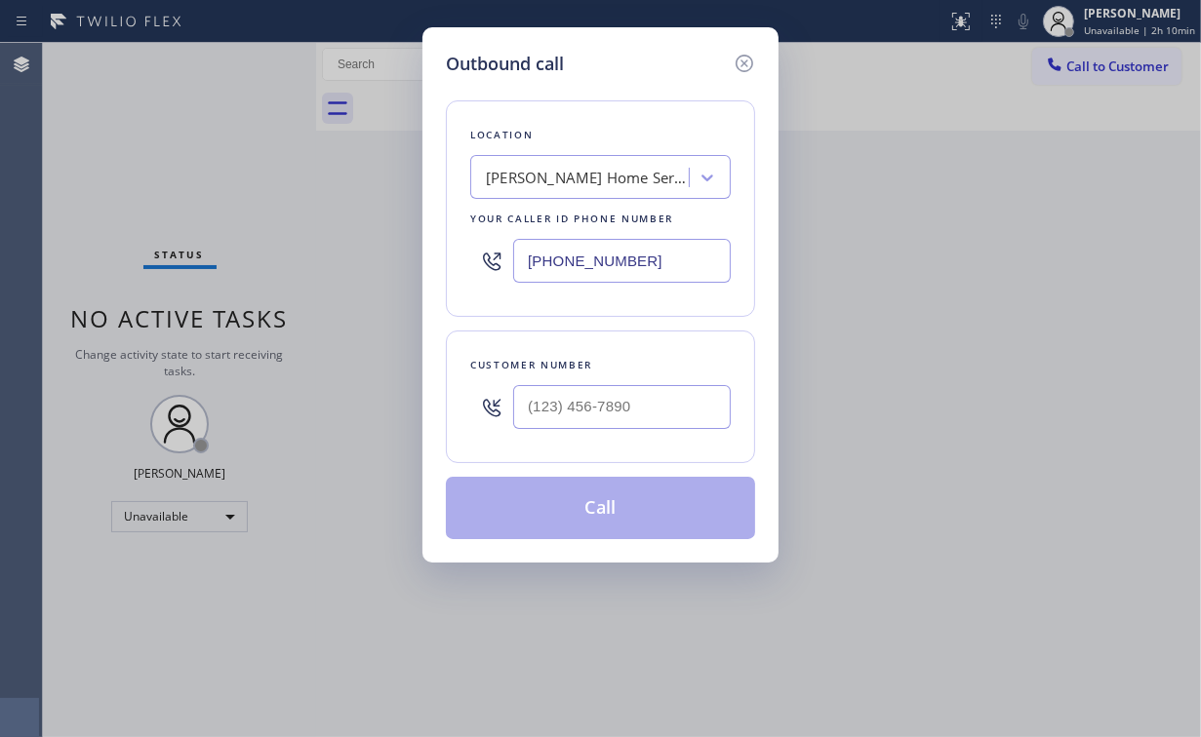
drag, startPoint x: 640, startPoint y: 249, endPoint x: 341, endPoint y: 215, distance: 300.4
click at [413, 246] on div "Outbound call Location [PERSON_NAME] Home Service Electricians Your caller id p…" at bounding box center [600, 368] width 1201 height 737
paste input "949) 635-7337"
type input "[PHONE_NUMBER]"
click at [618, 419] on input "(___) ___-____" at bounding box center [622, 407] width 218 height 44
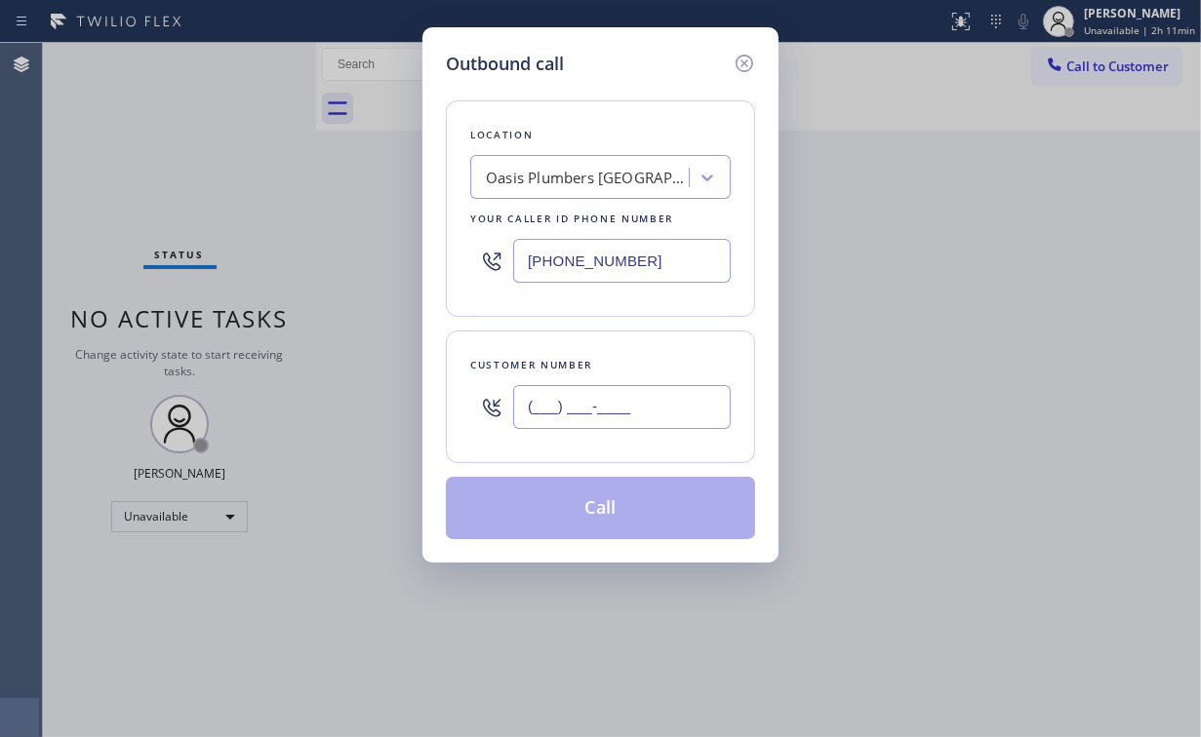
paste input "949) 690-6369"
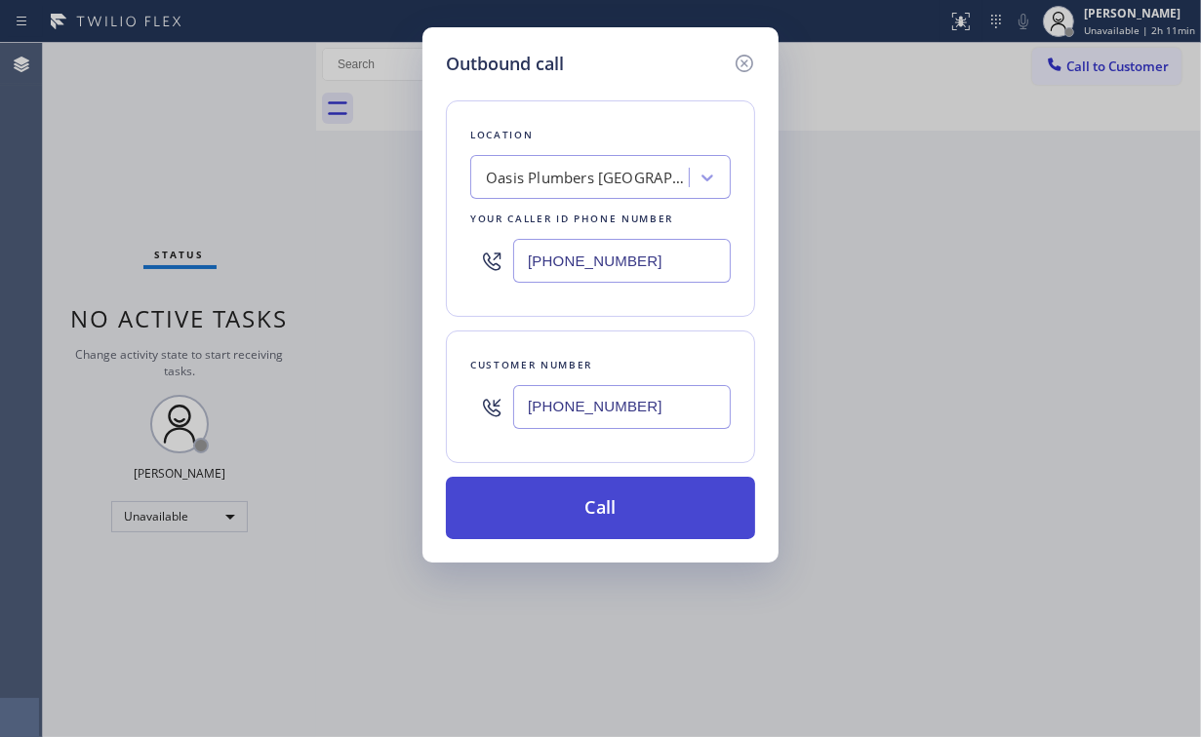
type input "[PHONE_NUMBER]"
click at [610, 507] on button "Call" at bounding box center [600, 508] width 309 height 62
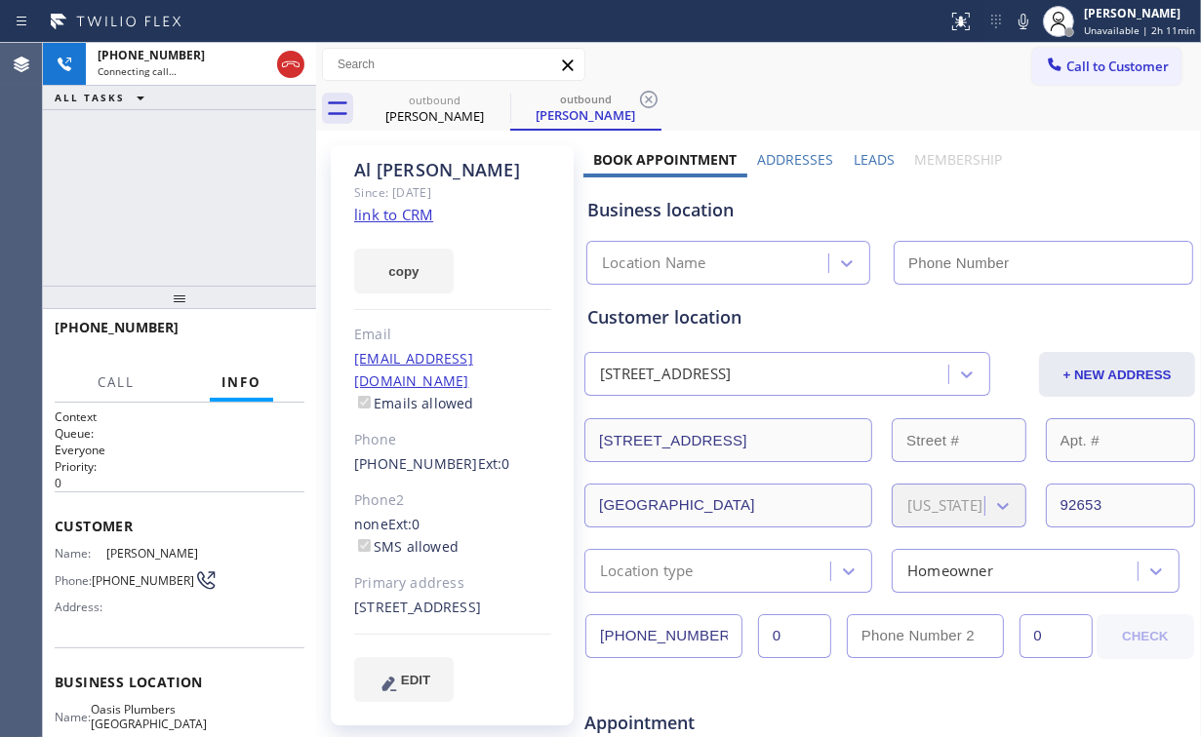
click at [232, 185] on div "[PHONE_NUMBER] Connecting call… ALL TASKS ALL TASKS ACTIVE TASKS TASKS IN WRAP …" at bounding box center [179, 164] width 273 height 243
type input "[PHONE_NUMBER]"
drag, startPoint x: 145, startPoint y: 173, endPoint x: 205, endPoint y: 15, distance: 168.8
click at [147, 167] on div "[PHONE_NUMBER] Connecting call… ALL TASKS ALL TASKS ACTIVE TASKS TASKS IN WRAP …" at bounding box center [179, 164] width 273 height 243
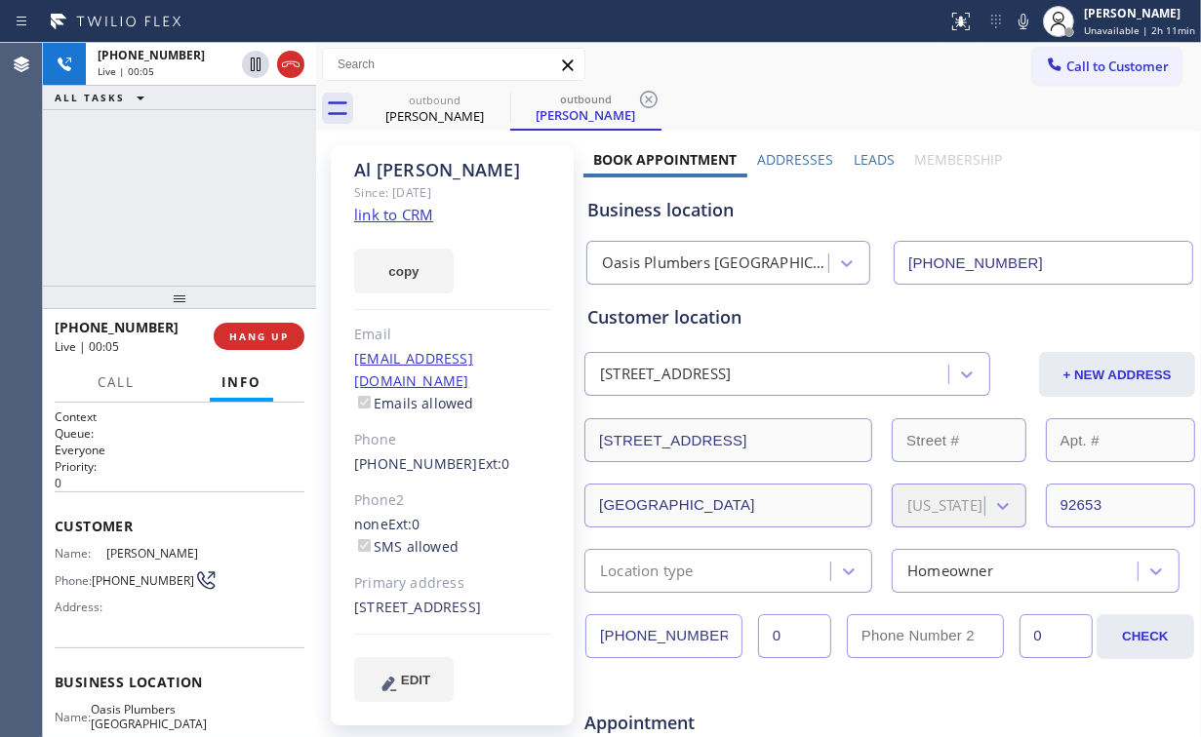
click at [152, 210] on div "[PHONE_NUMBER] Live | 00:05 ALL TASKS ALL TASKS ACTIVE TASKS TASKS IN WRAP UP" at bounding box center [179, 164] width 273 height 243
click at [716, 269] on div "Oasis Plumbers [GEOGRAPHIC_DATA]" at bounding box center [716, 264] width 228 height 22
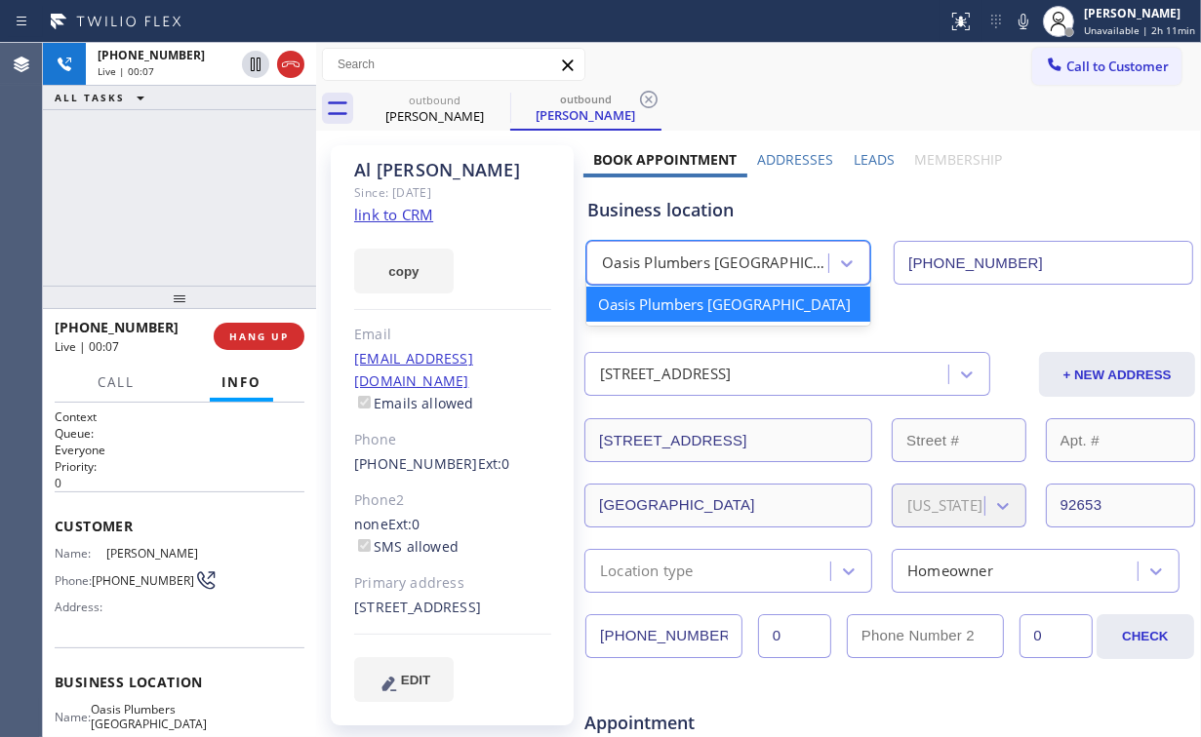
click at [235, 191] on div "[PHONE_NUMBER] Live | 00:07 ALL TASKS ALL TASKS ACTIVE TASKS TASKS IN WRAP UP" at bounding box center [179, 164] width 273 height 243
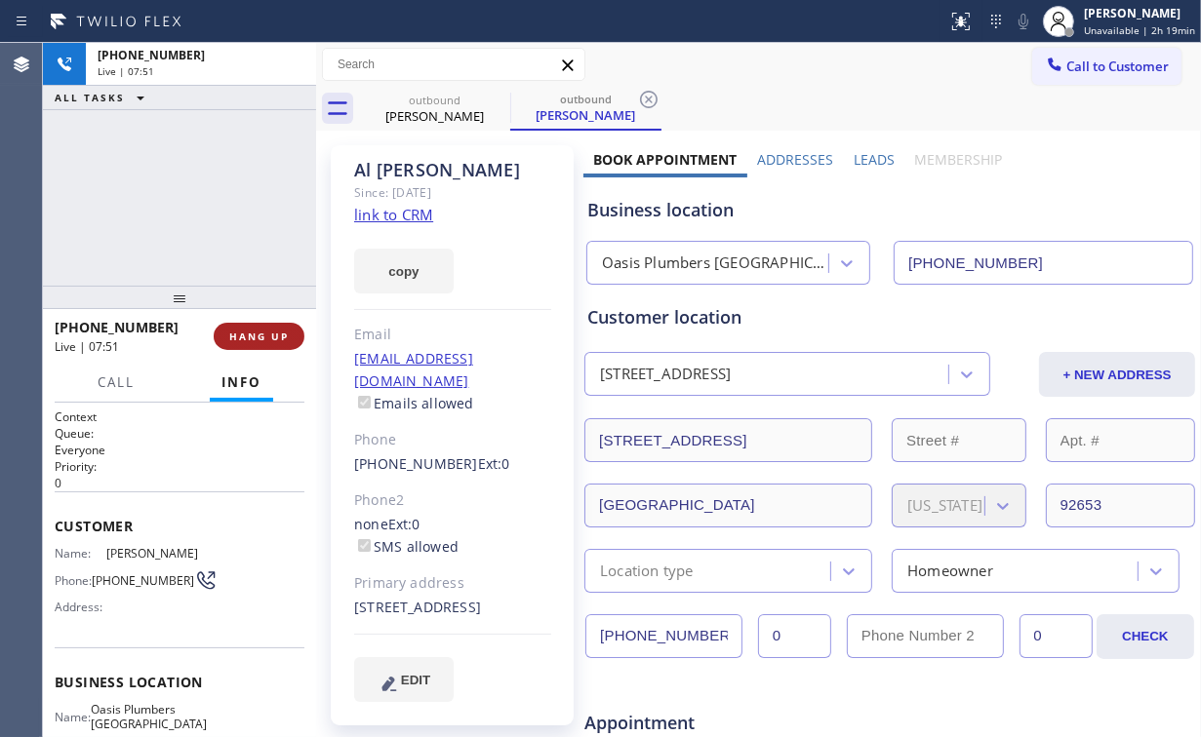
click at [256, 339] on span "HANG UP" at bounding box center [259, 337] width 60 height 14
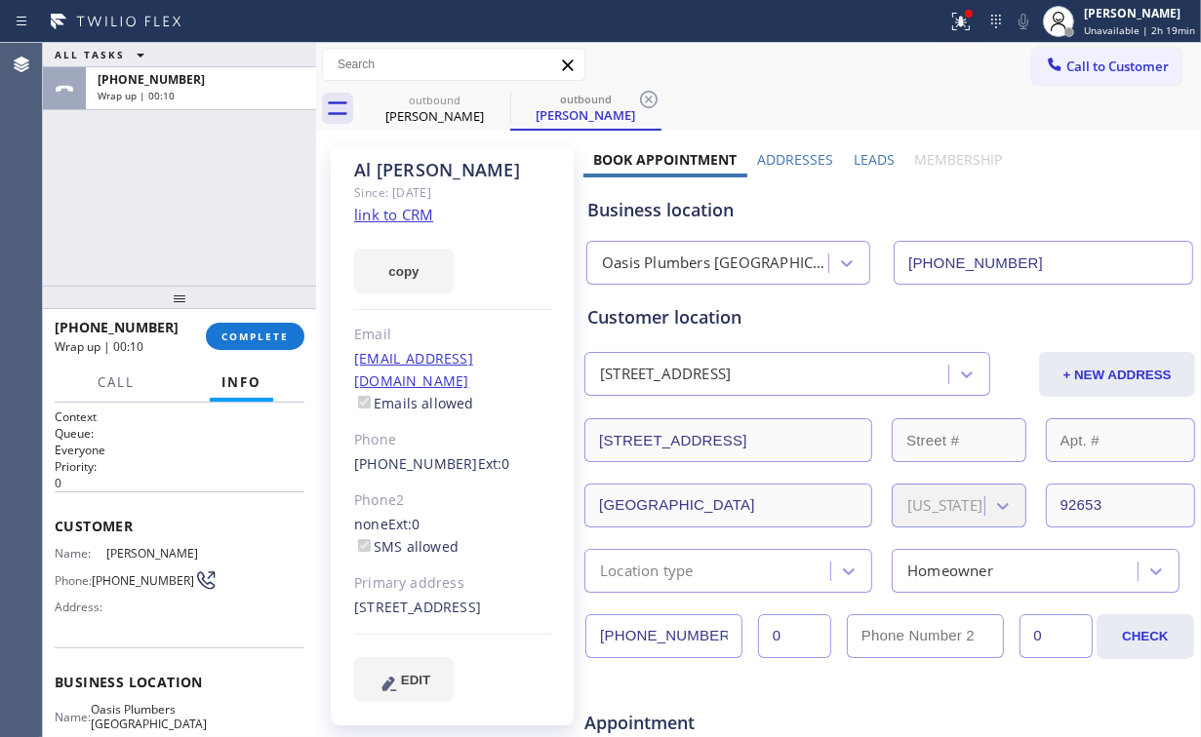
drag, startPoint x: 125, startPoint y: 197, endPoint x: 133, endPoint y: 205, distance: 11.0
click at [129, 201] on div "ALL TASKS ALL TASKS ACTIVE TASKS TASKS IN WRAP UP [PHONE_NUMBER] Wrap up | 00:10" at bounding box center [179, 164] width 273 height 243
click at [290, 346] on button "COMPLETE" at bounding box center [255, 336] width 99 height 27
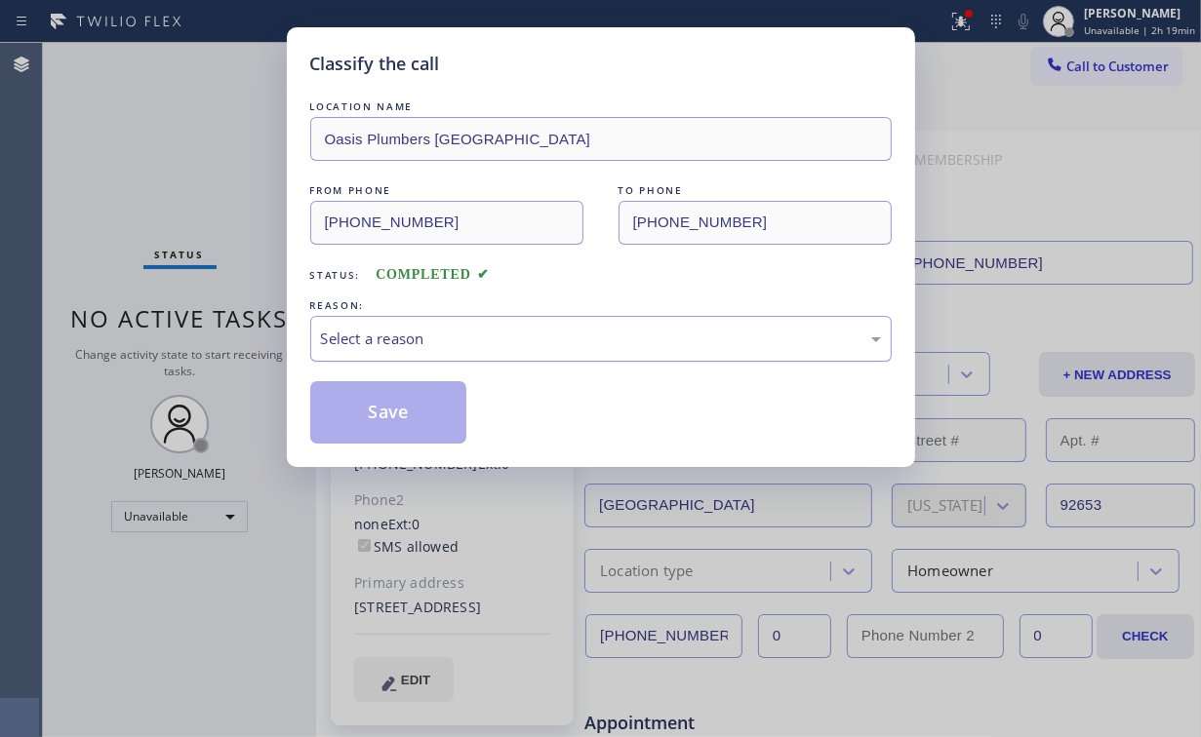
click at [370, 335] on div "Select a reason" at bounding box center [601, 339] width 560 height 22
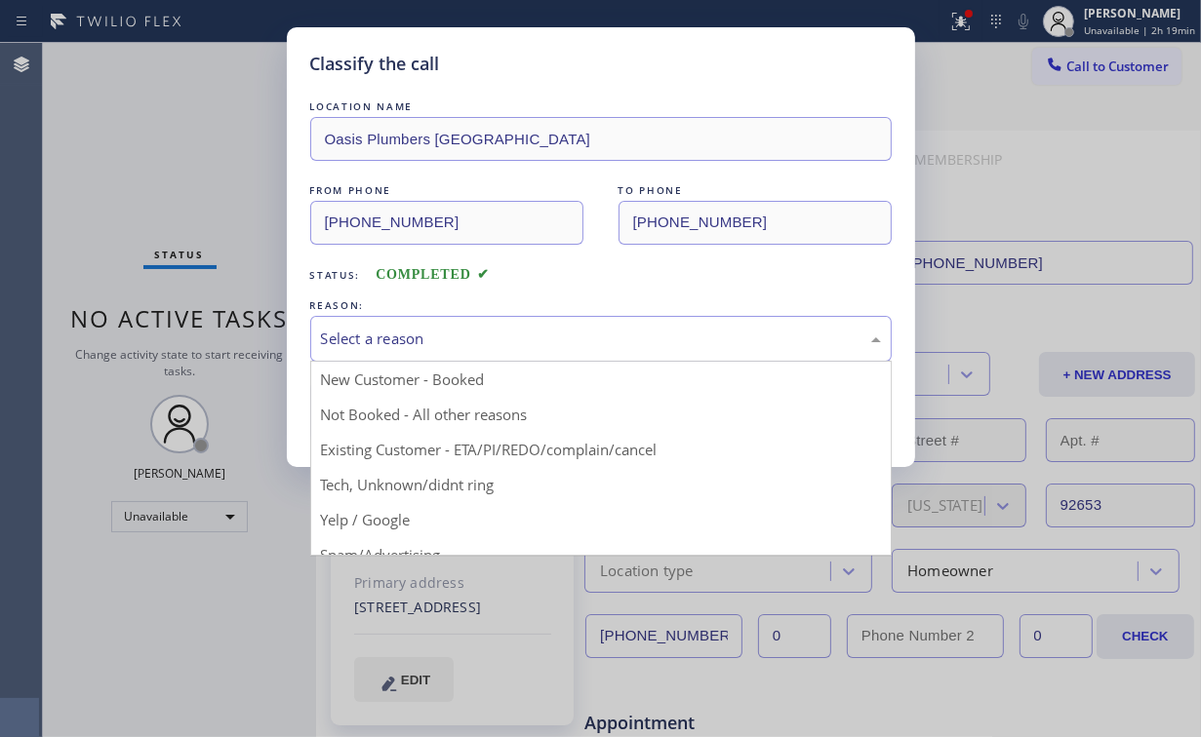
click at [238, 187] on div "Classify the call LOCATION NAME Oasis Plumbers [GEOGRAPHIC_DATA] FROM PHONE [PH…" at bounding box center [600, 368] width 1201 height 737
drag, startPoint x: 442, startPoint y: 341, endPoint x: 401, endPoint y: 407, distance: 77.1
click at [442, 342] on div "Select a reason" at bounding box center [601, 339] width 560 height 22
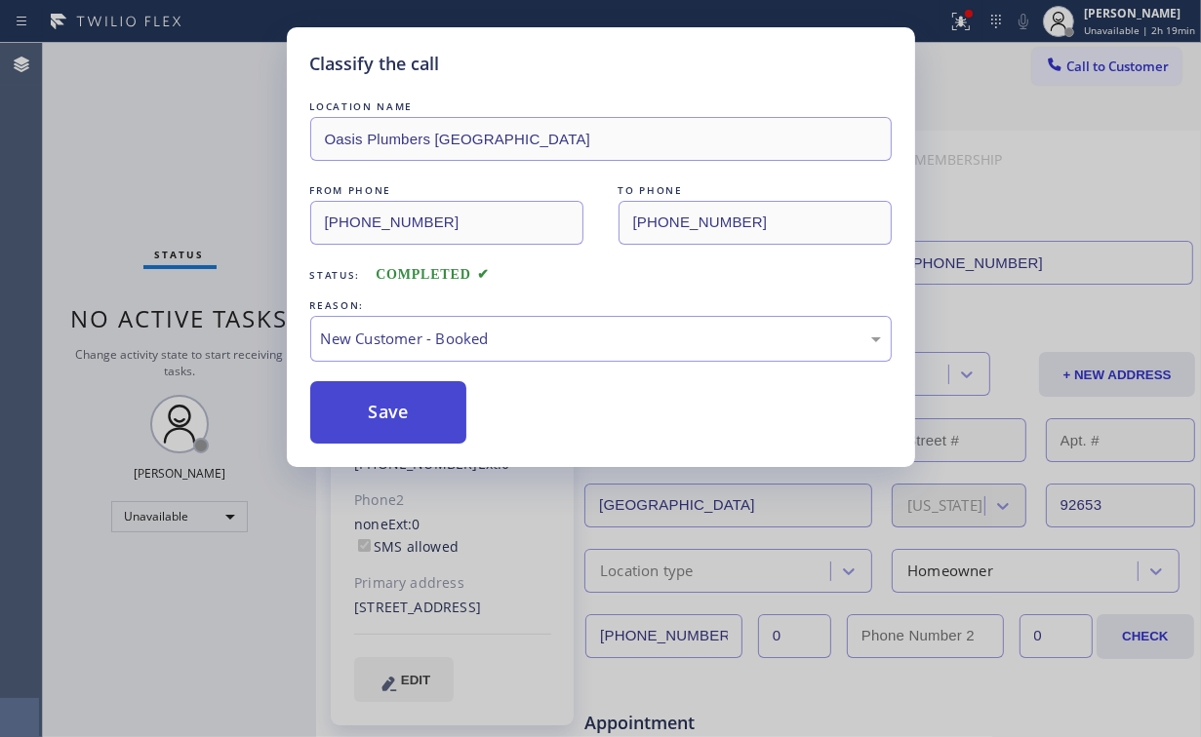
click at [390, 415] on button "Save" at bounding box center [388, 412] width 157 height 62
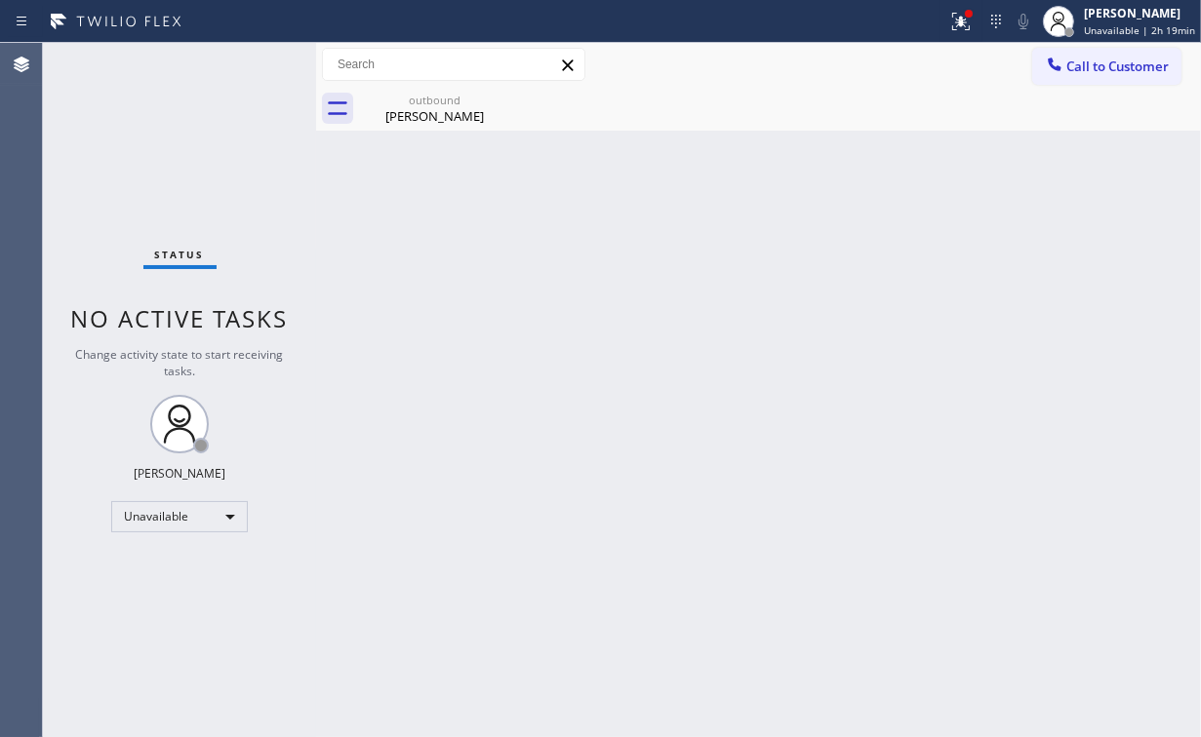
click at [1091, 71] on span "Call to Customer" at bounding box center [1117, 67] width 102 height 18
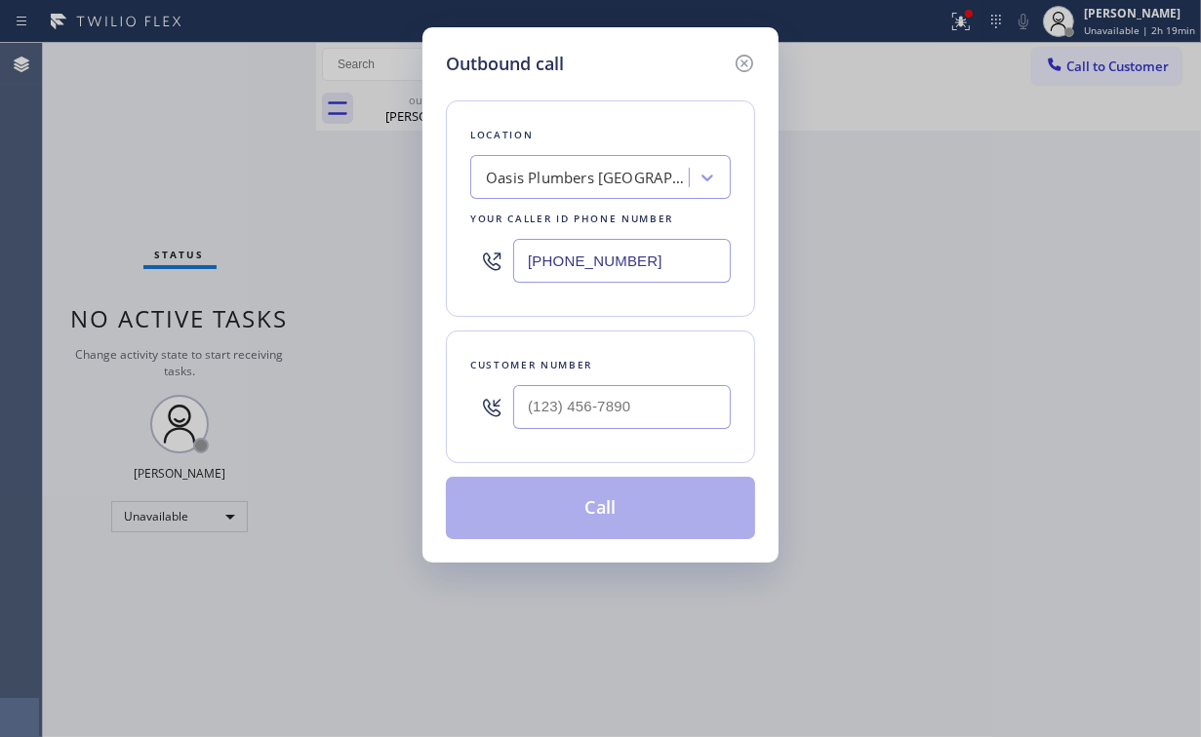
drag, startPoint x: 640, startPoint y: 259, endPoint x: 367, endPoint y: 245, distance: 273.5
click at [476, 253] on div "[PHONE_NUMBER]" at bounding box center [600, 260] width 260 height 63
paste input "203) 424-2726"
type input "[PHONE_NUMBER]"
click at [628, 398] on input "(___) ___-____" at bounding box center [622, 407] width 218 height 44
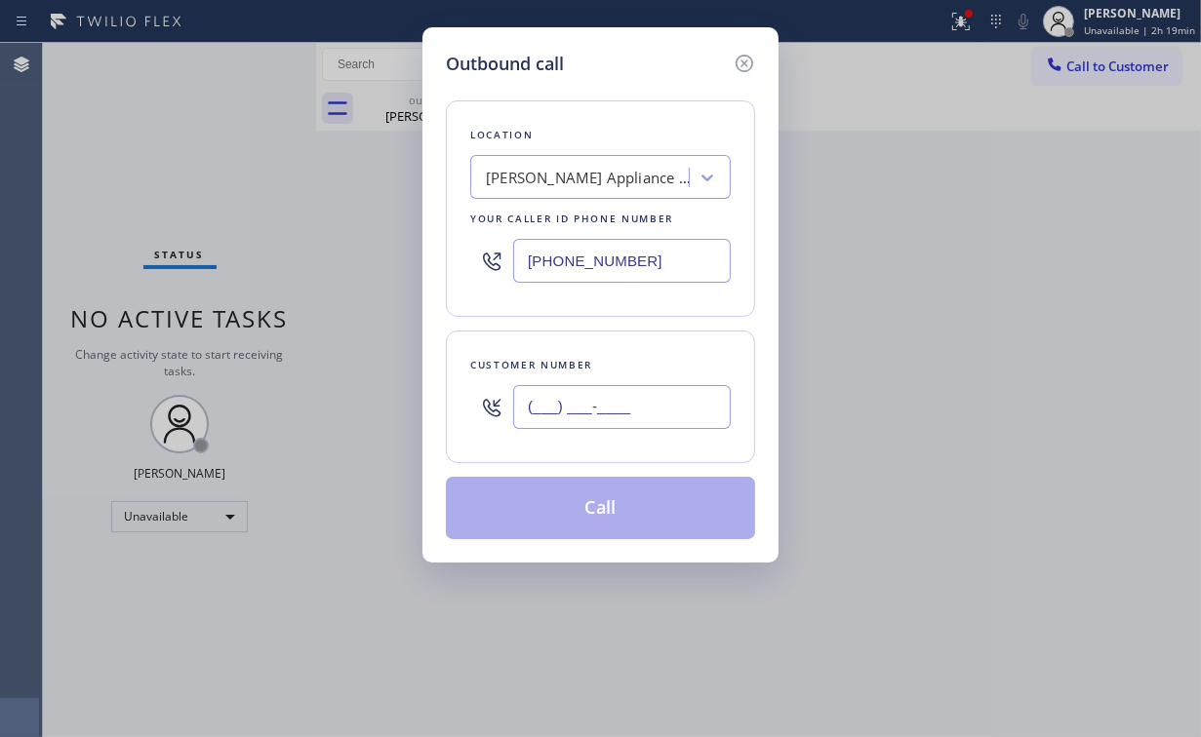
paste input "980) 210-8054"
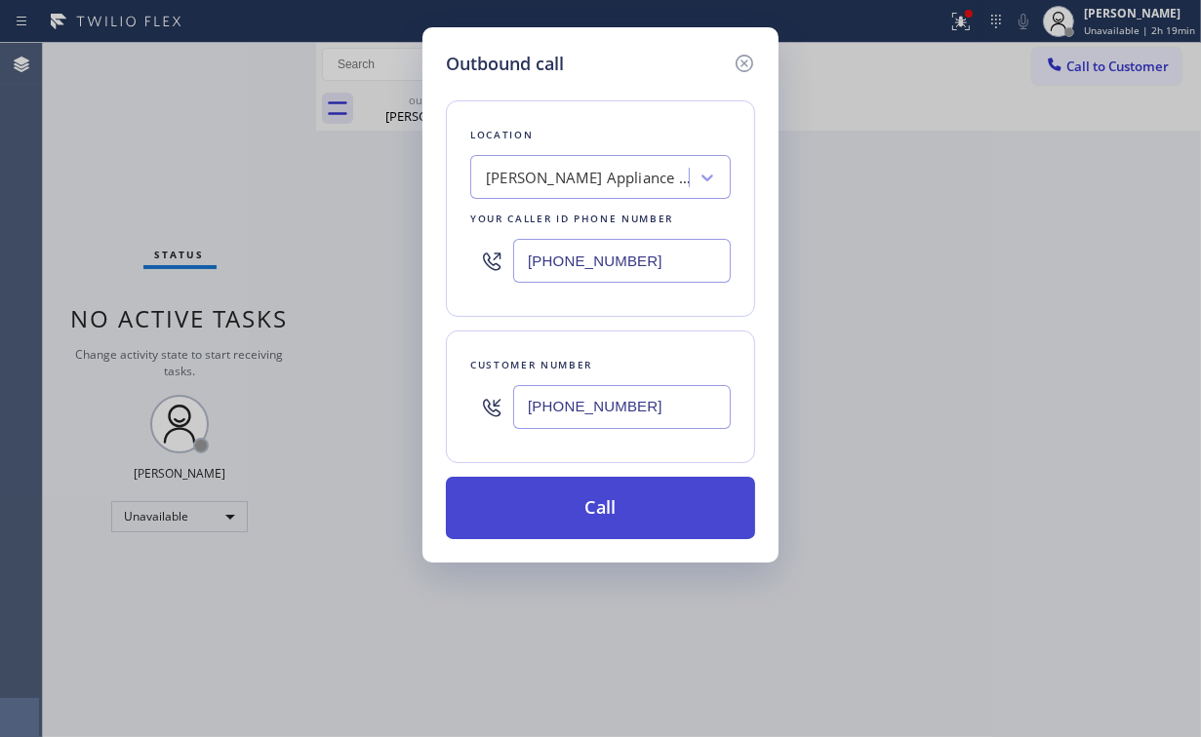
type input "[PHONE_NUMBER]"
click at [576, 516] on button "Call" at bounding box center [600, 508] width 309 height 62
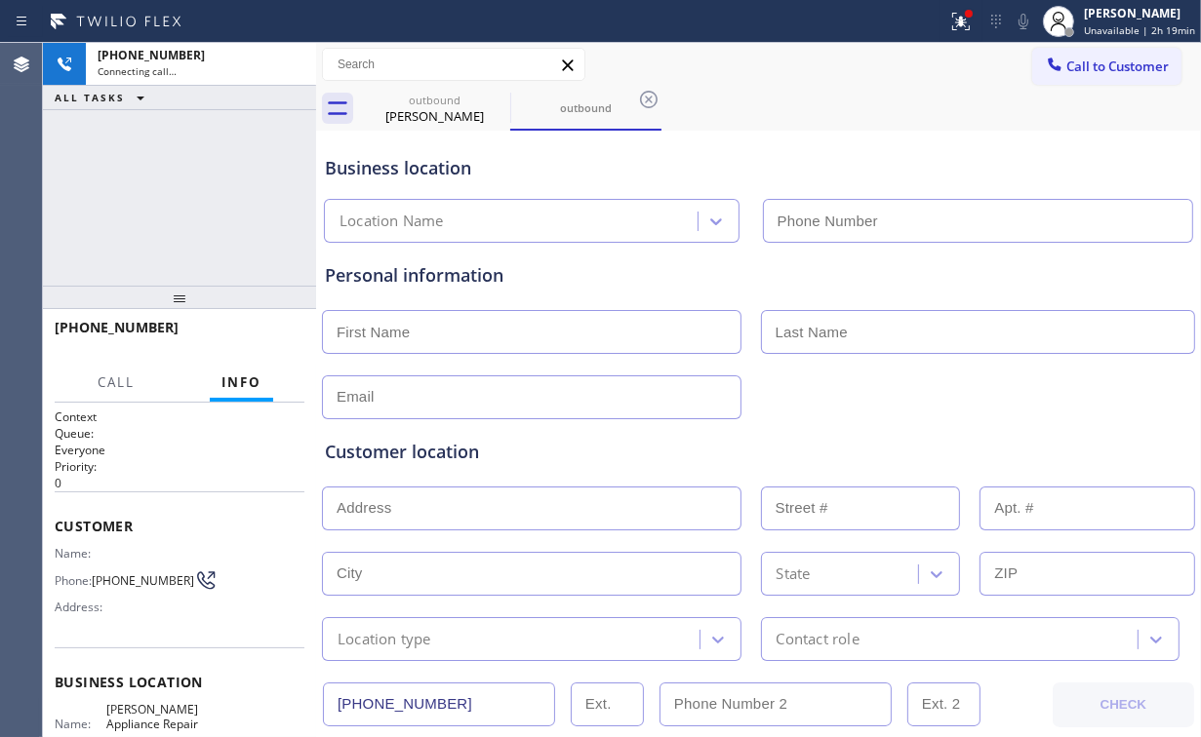
type input "[PHONE_NUMBER]"
drag, startPoint x: 128, startPoint y: 151, endPoint x: 340, endPoint y: 147, distance: 212.7
click at [129, 151] on div "[PHONE_NUMBER] Connecting call… ALL TASKS ALL TASKS ACTIVE TASKS TASKS IN WRAP …" at bounding box center [179, 164] width 273 height 243
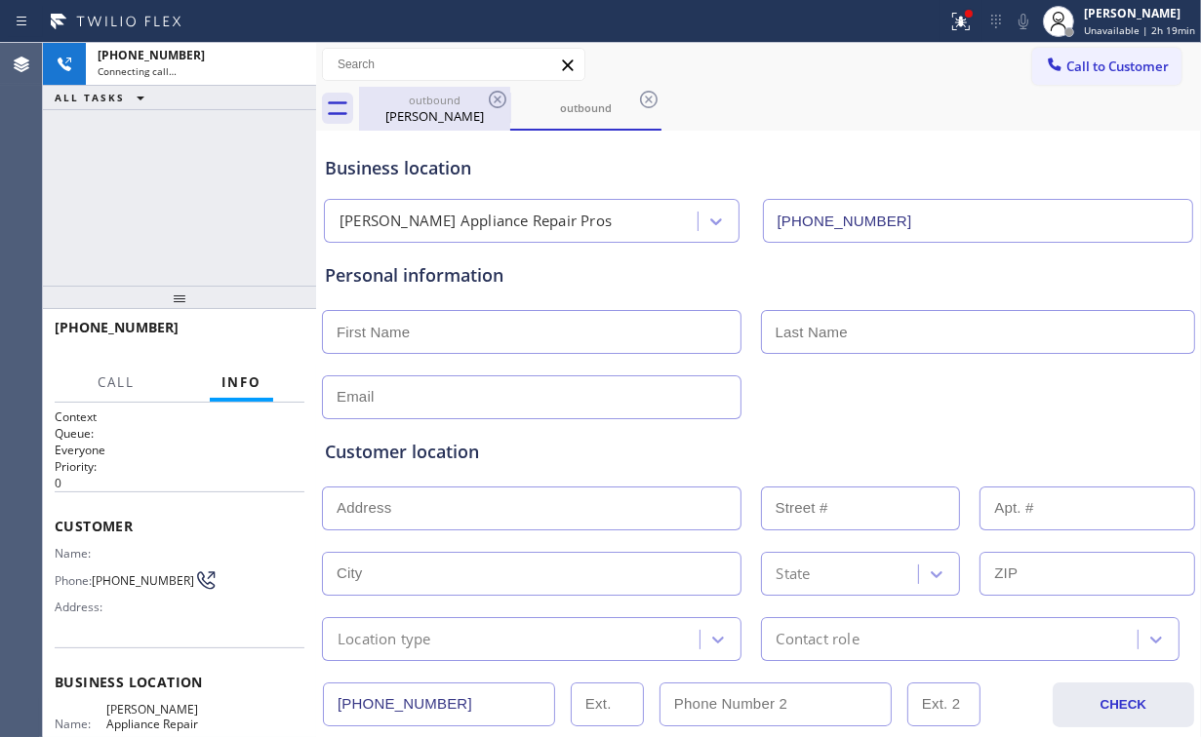
click at [444, 103] on div "outbound" at bounding box center [434, 100] width 147 height 15
type input "[PHONE_NUMBER]"
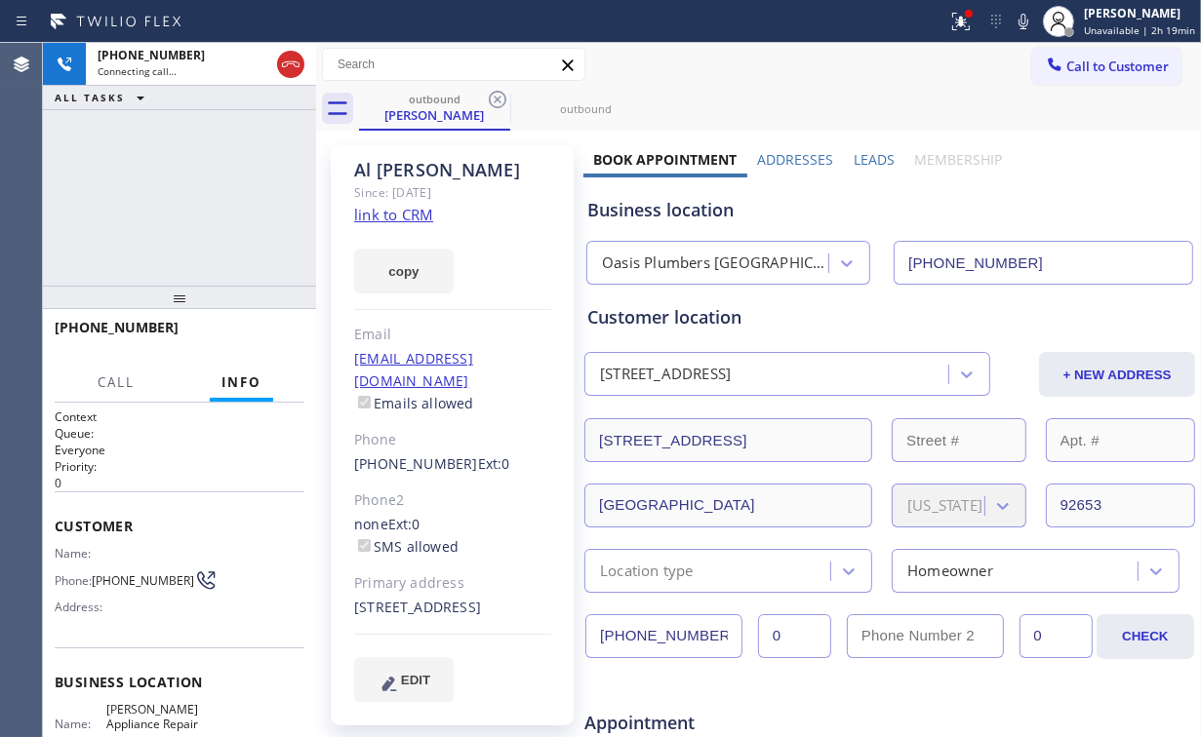
click at [491, 98] on icon at bounding box center [497, 99] width 23 height 23
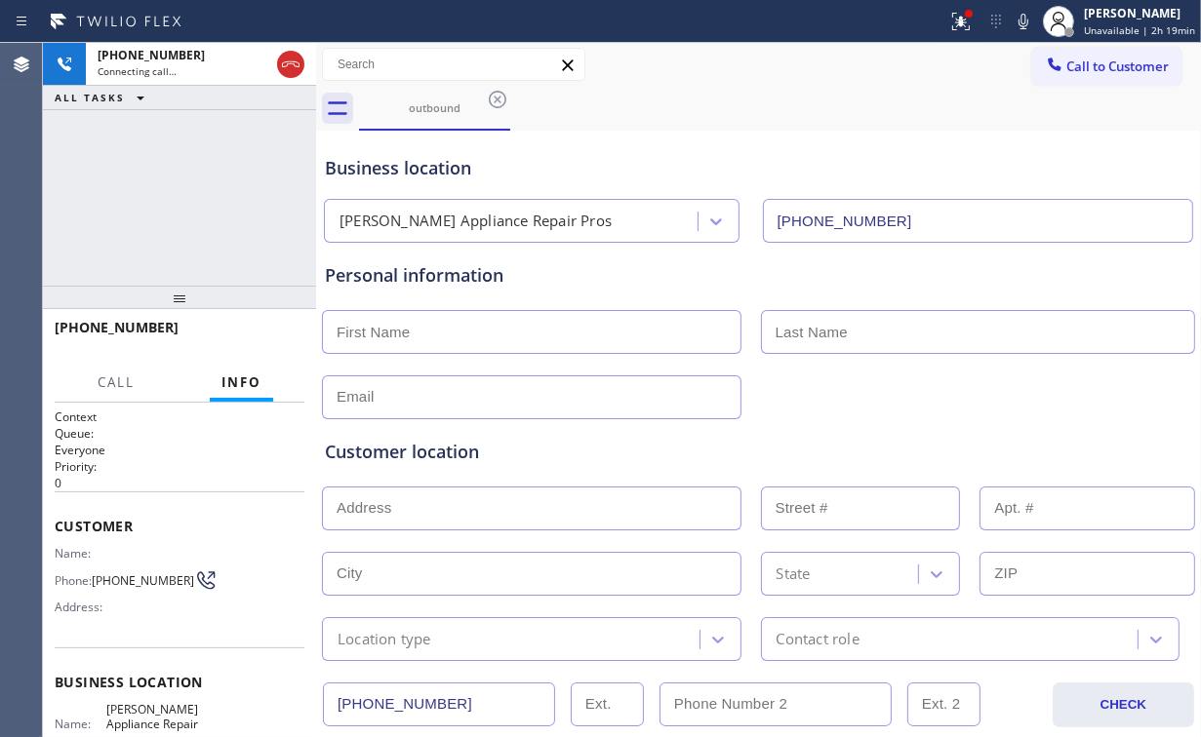
drag, startPoint x: 191, startPoint y: 202, endPoint x: 203, endPoint y: 211, distance: 14.6
click at [191, 202] on div "[PHONE_NUMBER] Connecting call… ALL TASKS ALL TASKS ACTIVE TASKS TASKS IN WRAP …" at bounding box center [179, 164] width 273 height 243
drag, startPoint x: 139, startPoint y: 198, endPoint x: 246, endPoint y: 0, distance: 224.7
click at [141, 193] on div "[PHONE_NUMBER] Connecting call… ALL TASKS ALL TASKS ACTIVE TASKS TASKS IN WRAP …" at bounding box center [179, 164] width 273 height 243
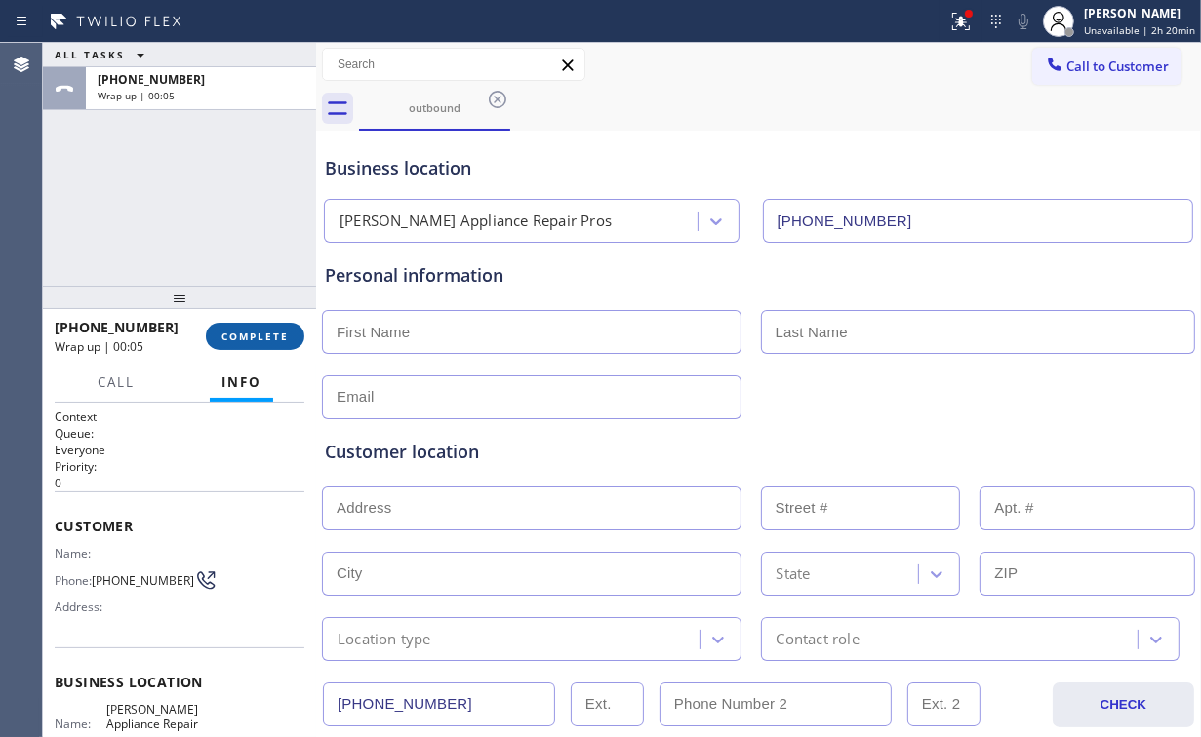
click at [273, 330] on span "COMPLETE" at bounding box center [254, 337] width 67 height 14
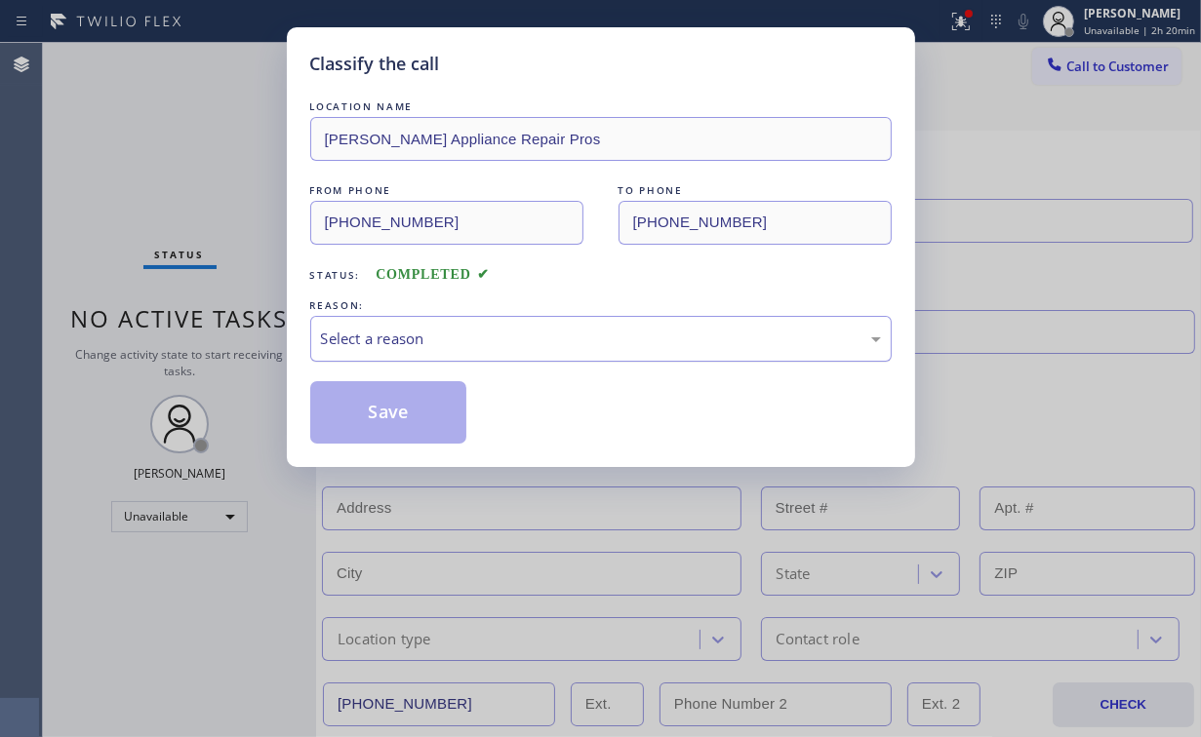
click at [343, 333] on div "Select a reason" at bounding box center [601, 339] width 560 height 22
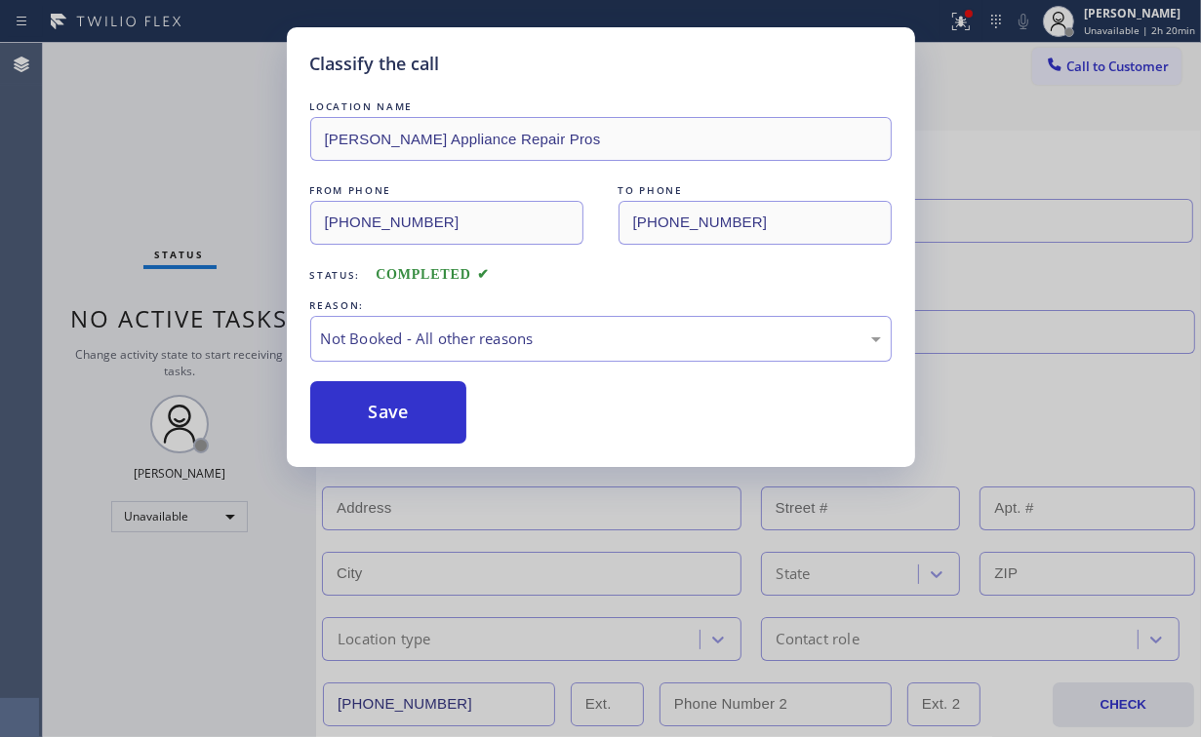
drag, startPoint x: 398, startPoint y: 413, endPoint x: 232, endPoint y: 227, distance: 248.7
click at [398, 411] on button "Save" at bounding box center [388, 412] width 157 height 62
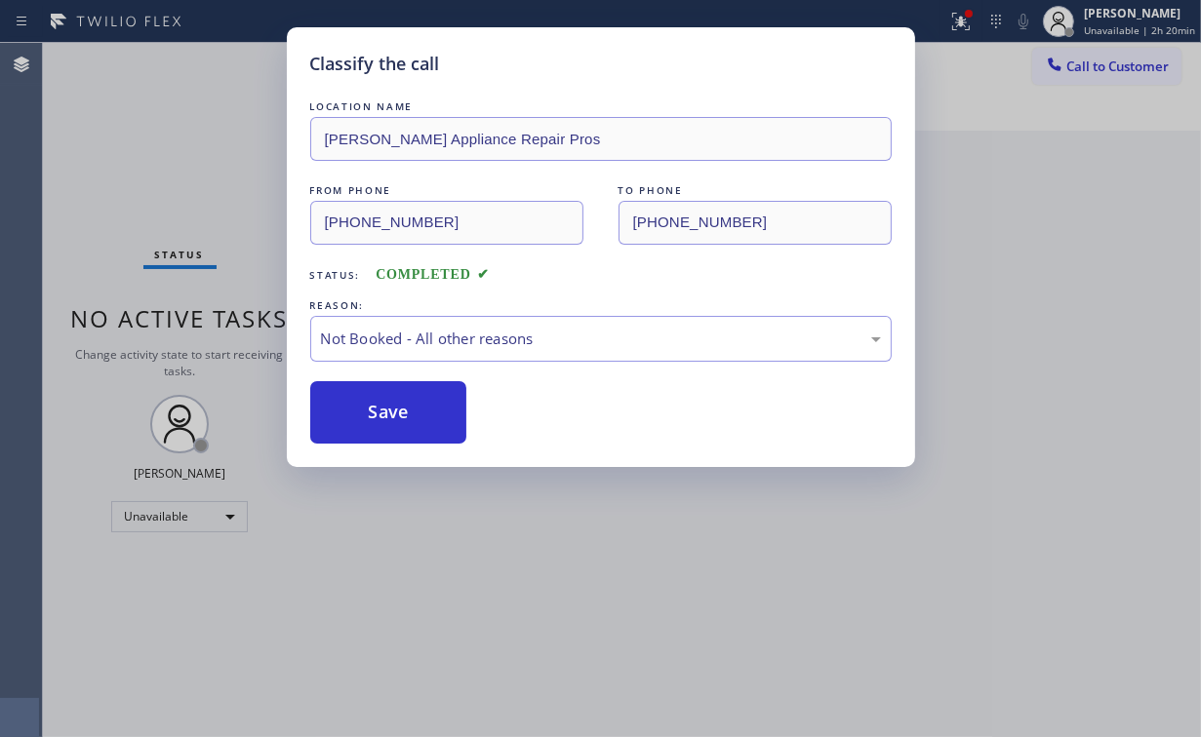
click at [198, 144] on div "Classify the call LOCATION NAME [PERSON_NAME] Appliance Repair Pros FROM PHONE …" at bounding box center [600, 368] width 1201 height 737
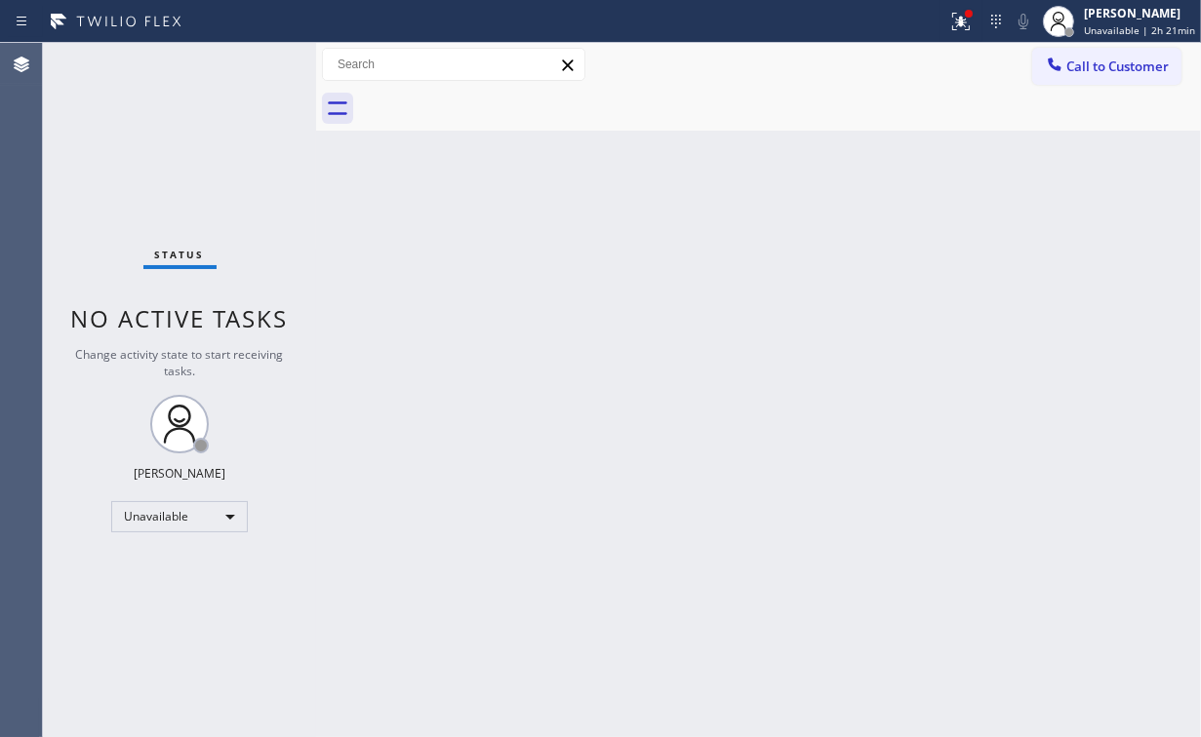
drag, startPoint x: 1094, startPoint y: 59, endPoint x: 753, endPoint y: 322, distance: 431.2
click at [1091, 59] on span "Call to Customer" at bounding box center [1117, 67] width 102 height 18
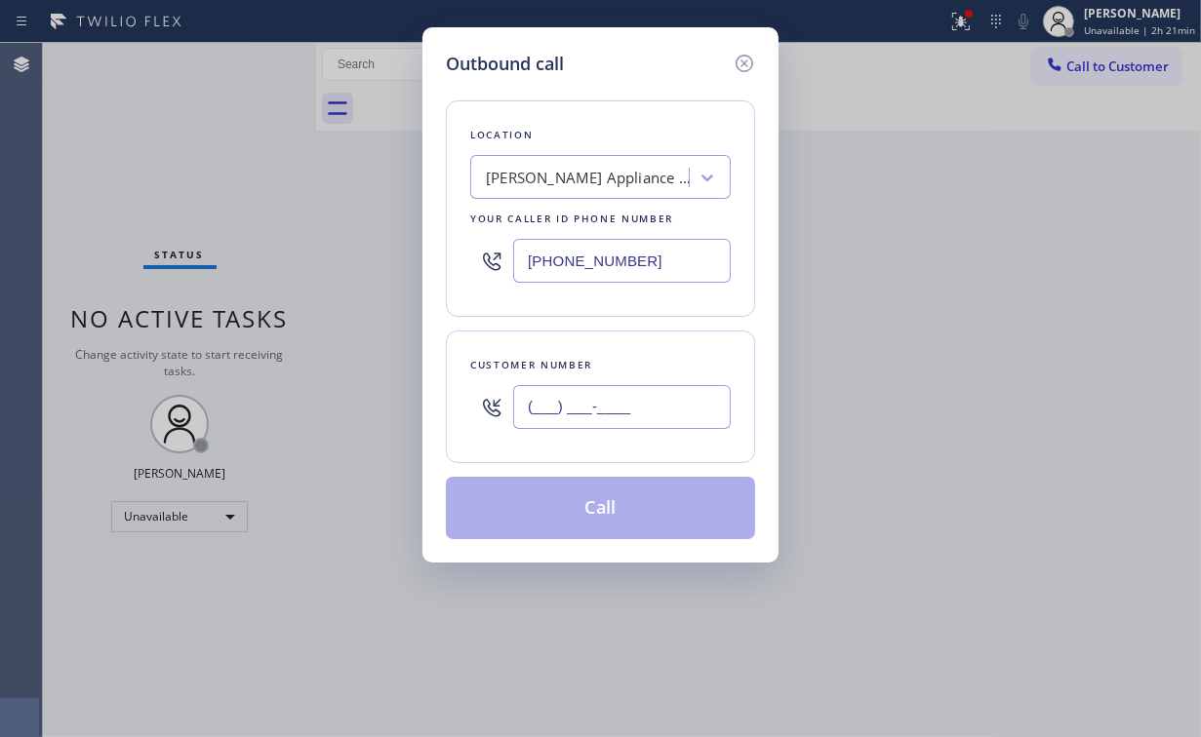
click at [609, 416] on input "(___) ___-____" at bounding box center [622, 407] width 218 height 44
paste input "980) 210-8054"
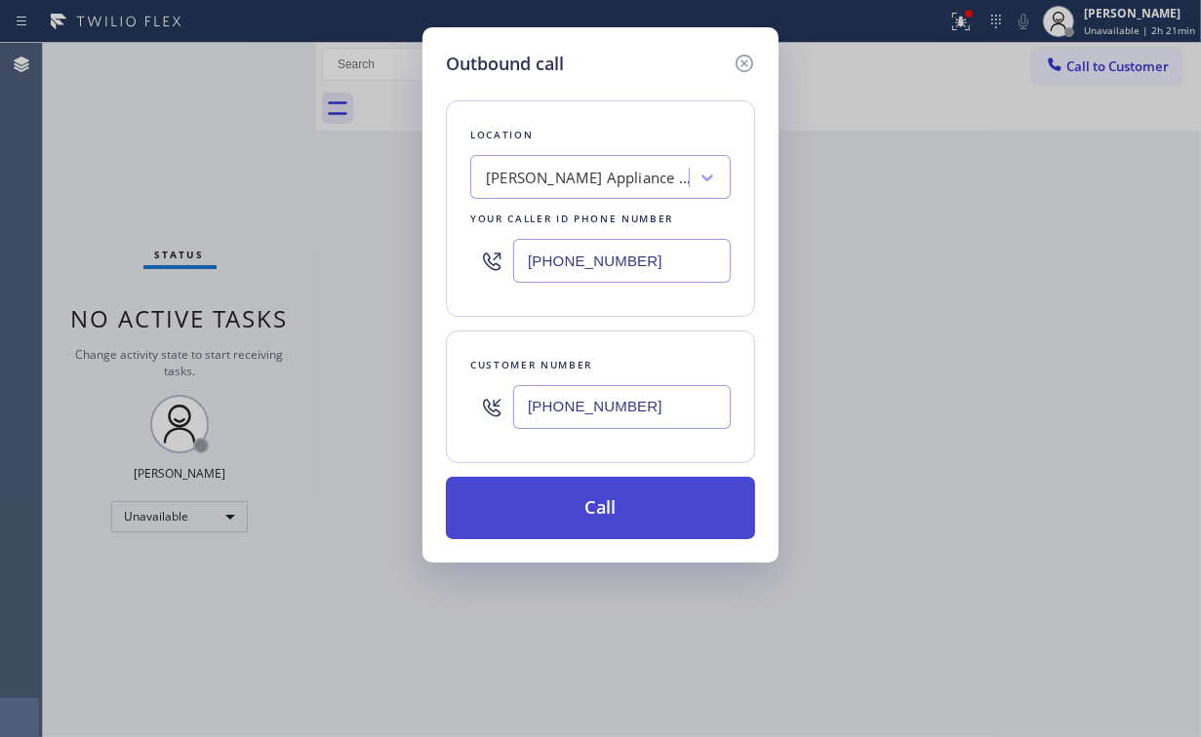
type input "[PHONE_NUMBER]"
click at [605, 500] on button "Call" at bounding box center [600, 508] width 309 height 62
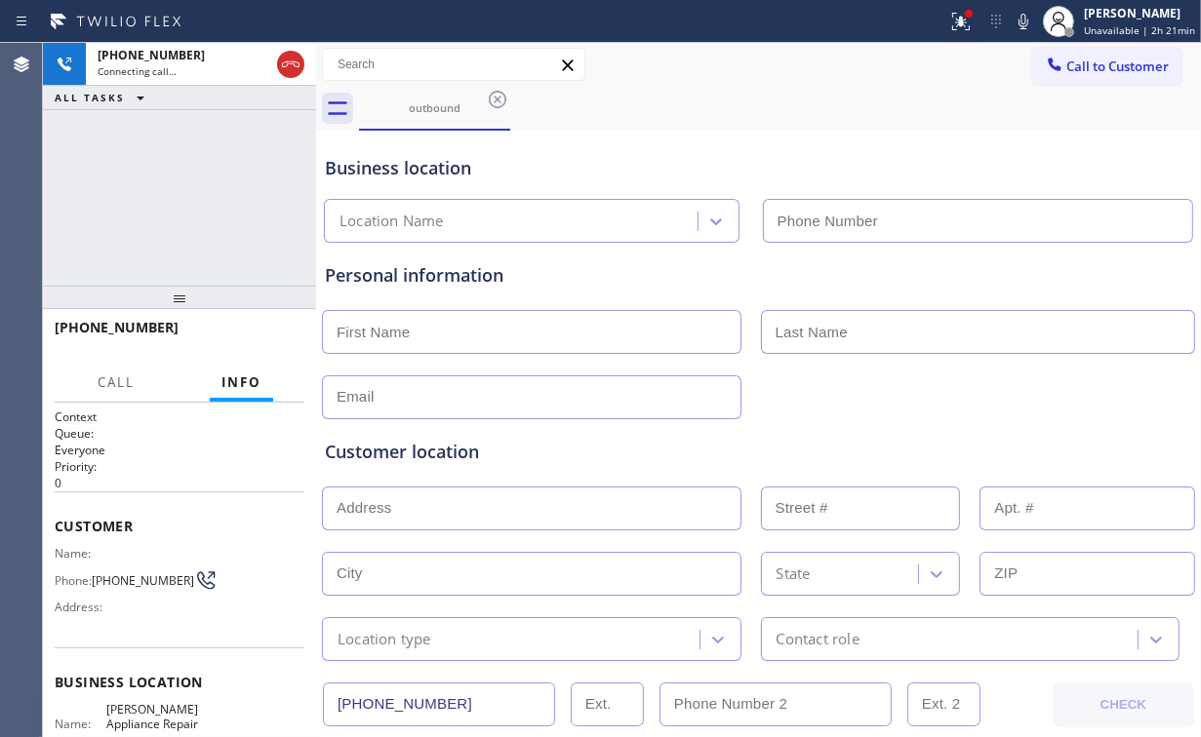
type input "[PHONE_NUMBER]"
drag, startPoint x: 124, startPoint y: 163, endPoint x: 144, endPoint y: 98, distance: 68.5
click at [125, 160] on div "[PHONE_NUMBER] Connecting call… ALL TASKS ALL TASKS ACTIVE TASKS TASKS IN WRAP …" at bounding box center [179, 164] width 273 height 243
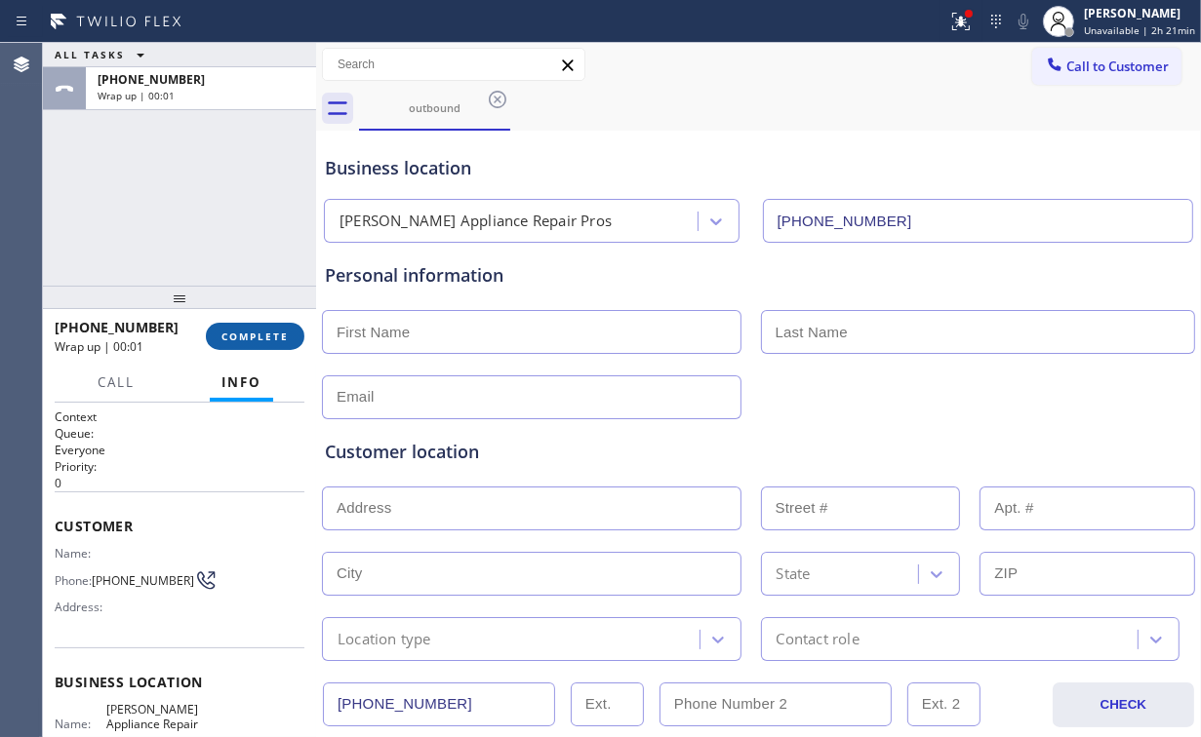
click at [260, 339] on span "COMPLETE" at bounding box center [254, 337] width 67 height 14
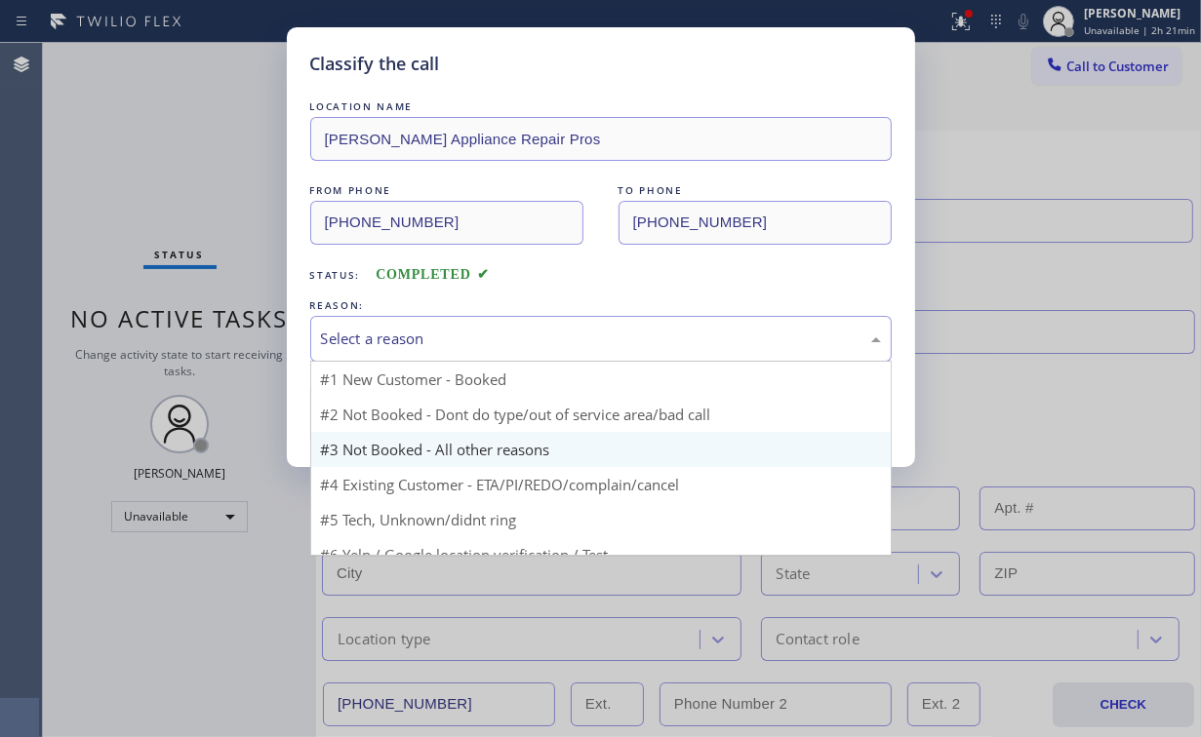
drag, startPoint x: 398, startPoint y: 332, endPoint x: 400, endPoint y: 401, distance: 69.3
click at [398, 332] on div "Select a reason" at bounding box center [601, 339] width 560 height 22
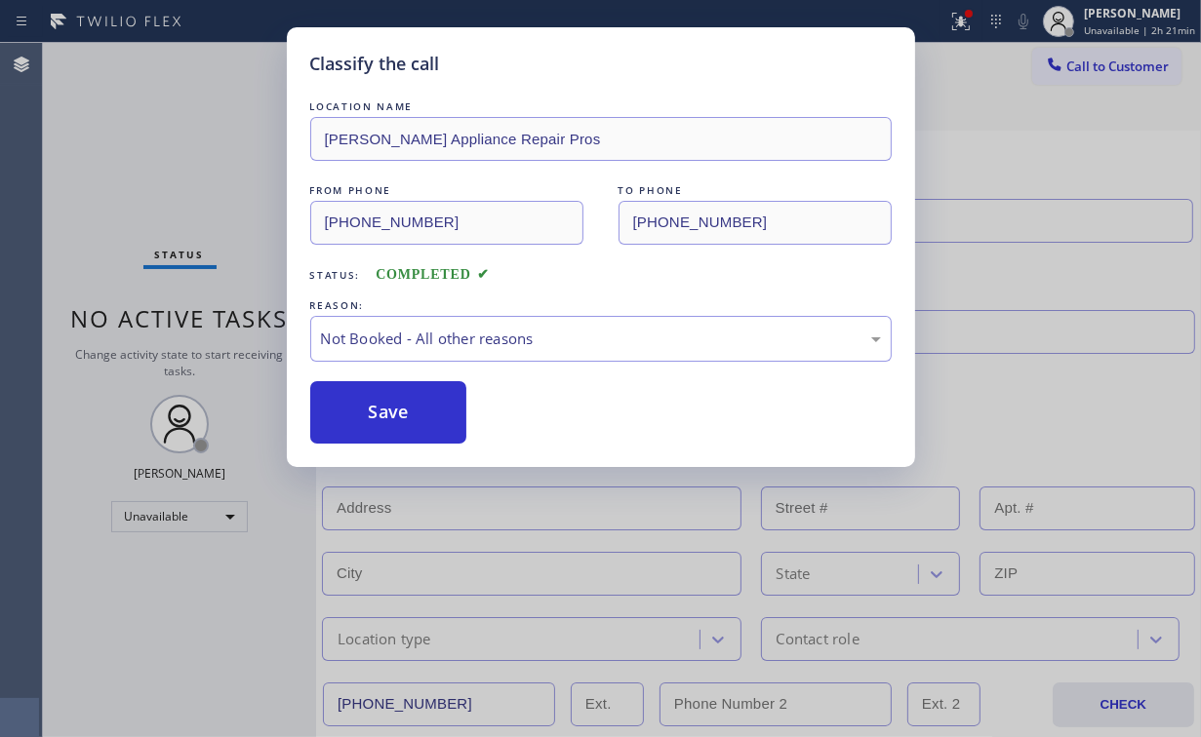
click at [396, 404] on button "Save" at bounding box center [388, 412] width 157 height 62
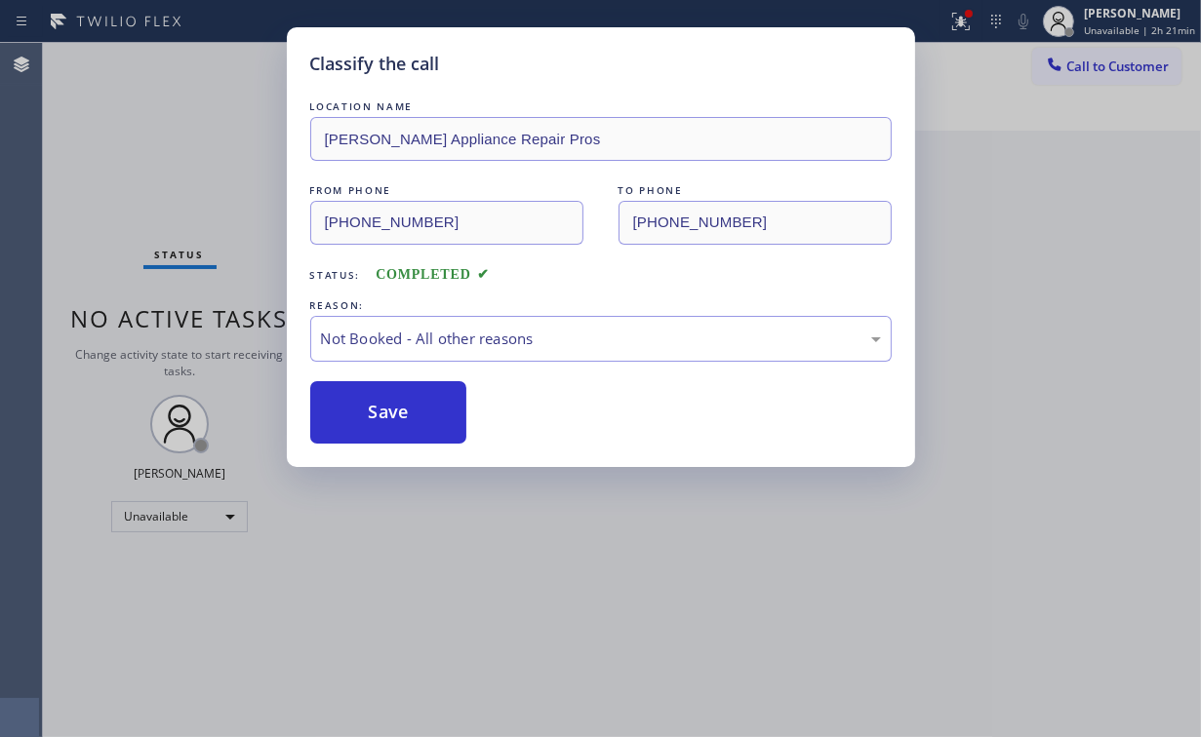
drag, startPoint x: 129, startPoint y: 148, endPoint x: 488, endPoint y: 17, distance: 382.3
click at [129, 148] on div "Classify the call LOCATION NAME [PERSON_NAME] Appliance Repair Pros FROM PHONE …" at bounding box center [600, 368] width 1201 height 737
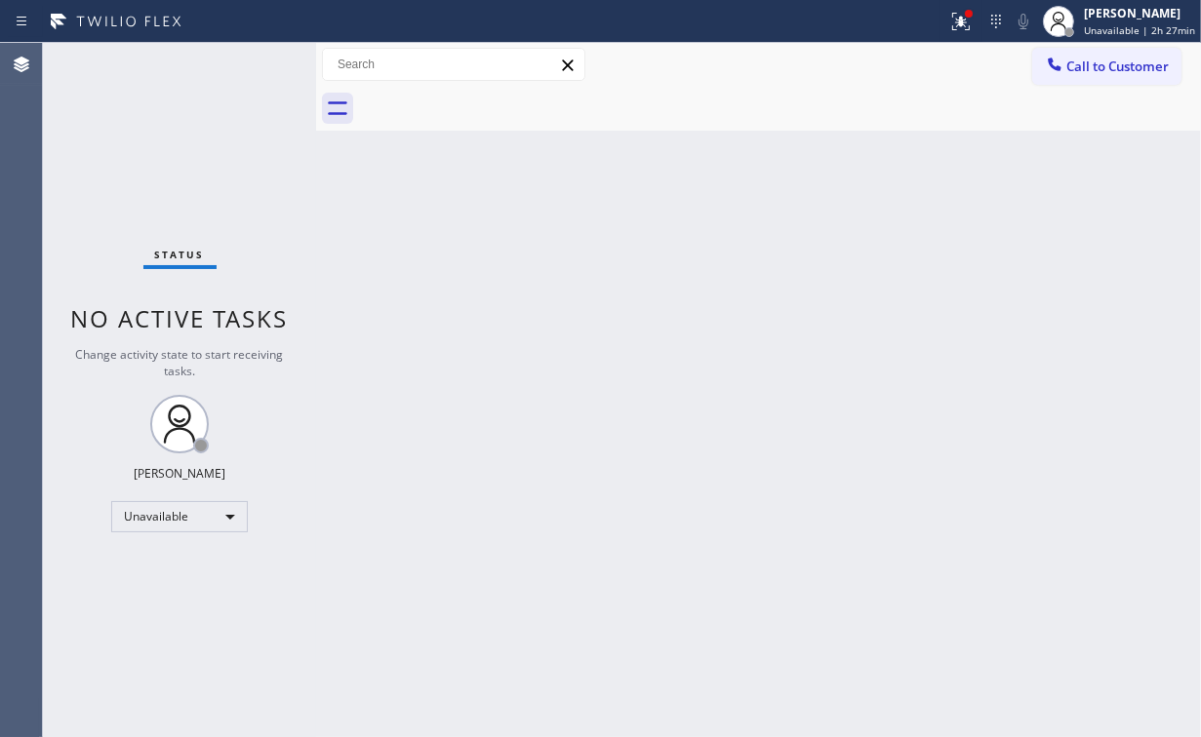
drag, startPoint x: 174, startPoint y: 166, endPoint x: 118, endPoint y: 47, distance: 131.3
click at [174, 165] on div "Status No active tasks Change activity state to start receiving tasks. [PERSON_…" at bounding box center [179, 390] width 273 height 694
drag, startPoint x: 331, startPoint y: 200, endPoint x: 155, endPoint y: 16, distance: 254.6
click at [329, 189] on div "Back to Dashboard Change Sender ID Customers Technicians Select a contact Outbo…" at bounding box center [758, 390] width 885 height 694
click at [218, 521] on div "Unavailable" at bounding box center [179, 516] width 137 height 31
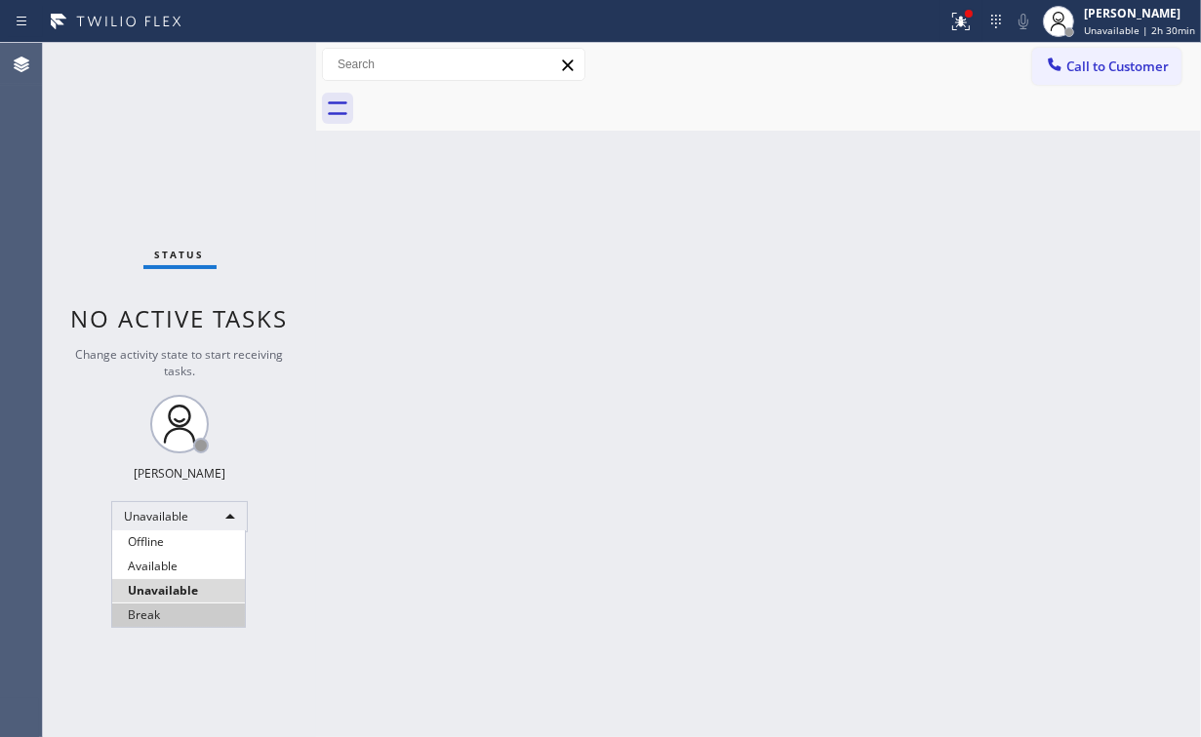
click at [162, 622] on li "Break" at bounding box center [178, 615] width 133 height 23
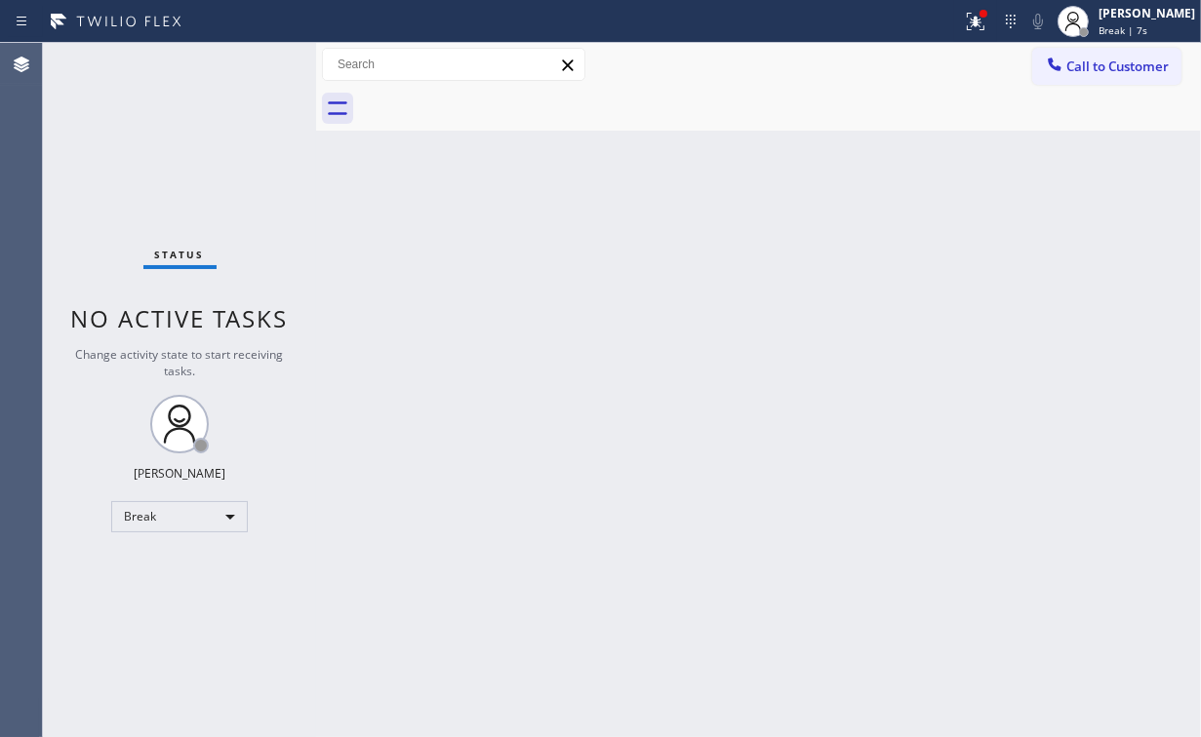
click at [164, 167] on div "Status No active tasks Change activity state to start receiving tasks. [PERSON_…" at bounding box center [179, 390] width 273 height 694
click at [150, 517] on div "Break" at bounding box center [179, 516] width 137 height 31
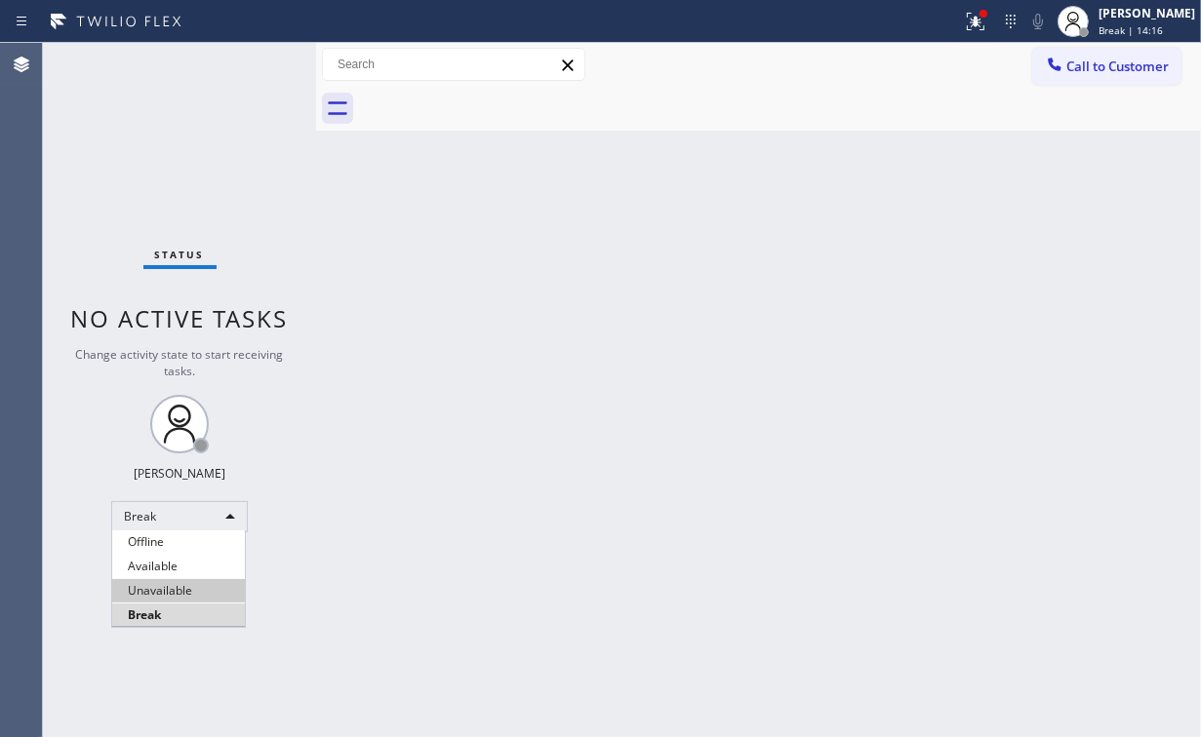
click at [156, 581] on li "Unavailable" at bounding box center [178, 590] width 133 height 23
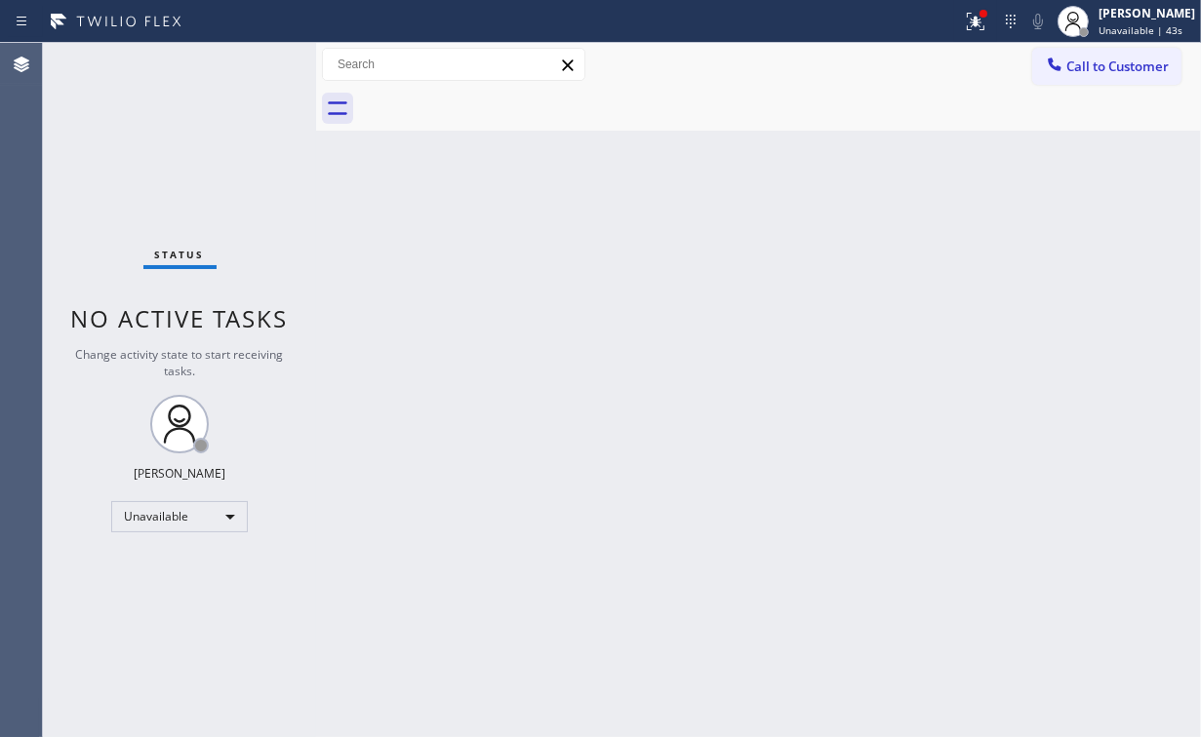
drag, startPoint x: 98, startPoint y: 119, endPoint x: 653, endPoint y: 103, distance: 555.2
click at [99, 119] on div "Status No active tasks Change activity state to start receiving tasks. [PERSON_…" at bounding box center [179, 390] width 273 height 694
drag, startPoint x: 1125, startPoint y: 58, endPoint x: 1012, endPoint y: 113, distance: 125.2
click at [1116, 62] on span "Call to Customer" at bounding box center [1117, 67] width 102 height 18
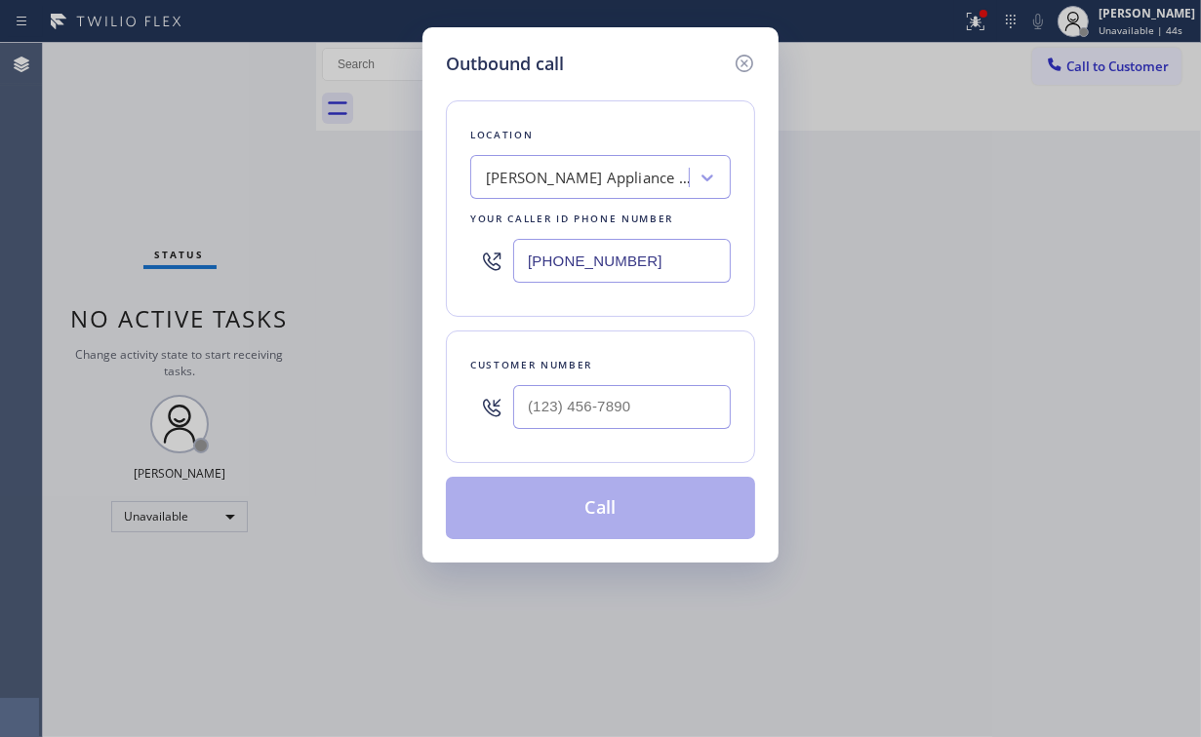
drag, startPoint x: 671, startPoint y: 267, endPoint x: 254, endPoint y: 315, distance: 420.2
click at [392, 290] on div "Outbound call Location [PERSON_NAME] Appliance Repair Pros Your caller id phone…" at bounding box center [600, 368] width 1201 height 737
paste input "657) 298-8088"
type input "[PHONE_NUMBER]"
click at [627, 60] on div "Outbound call" at bounding box center [600, 64] width 309 height 26
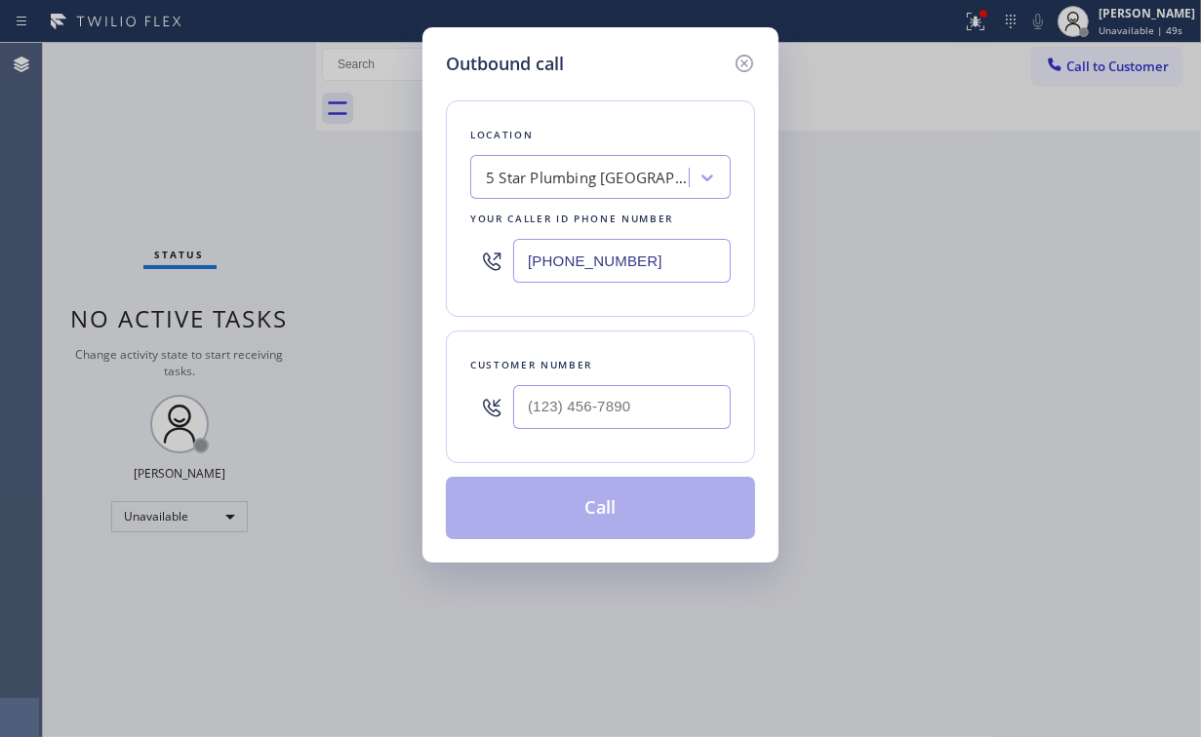
click at [636, 382] on div at bounding box center [622, 407] width 218 height 63
click at [634, 401] on input "(___) ___-____" at bounding box center [622, 407] width 218 height 44
paste input "619) 510-5444"
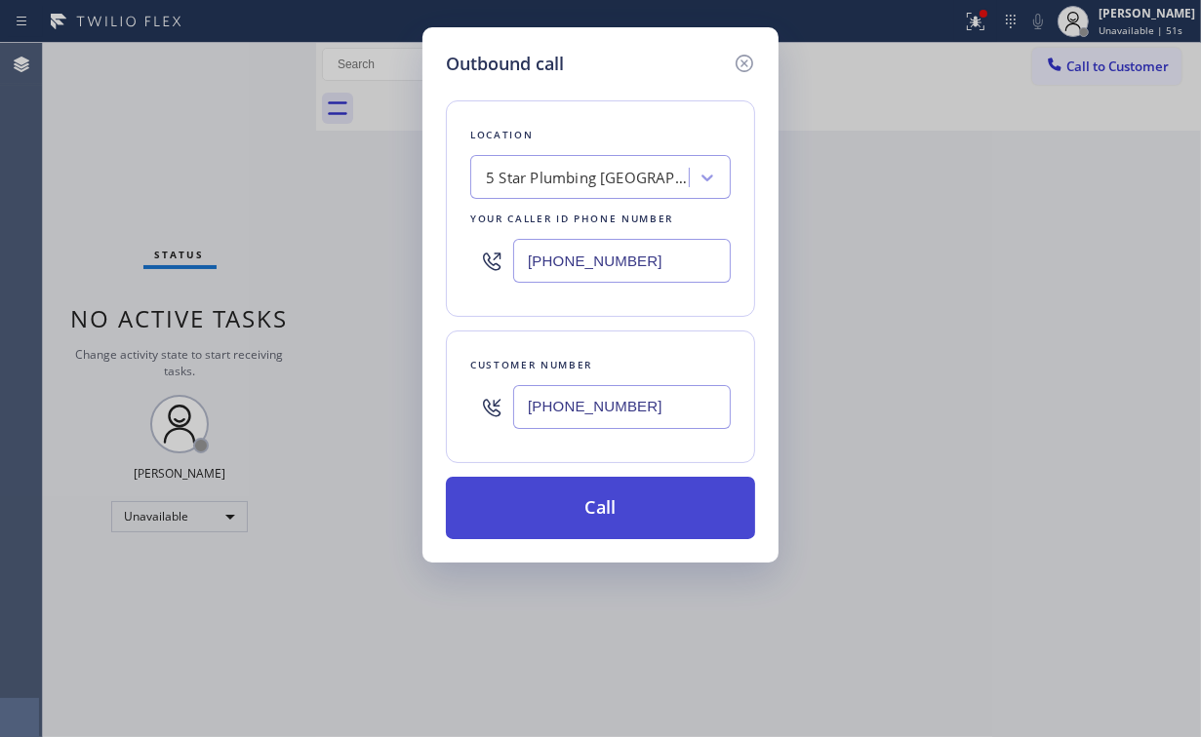
type input "[PHONE_NUMBER]"
click at [554, 517] on button "Call" at bounding box center [600, 508] width 309 height 62
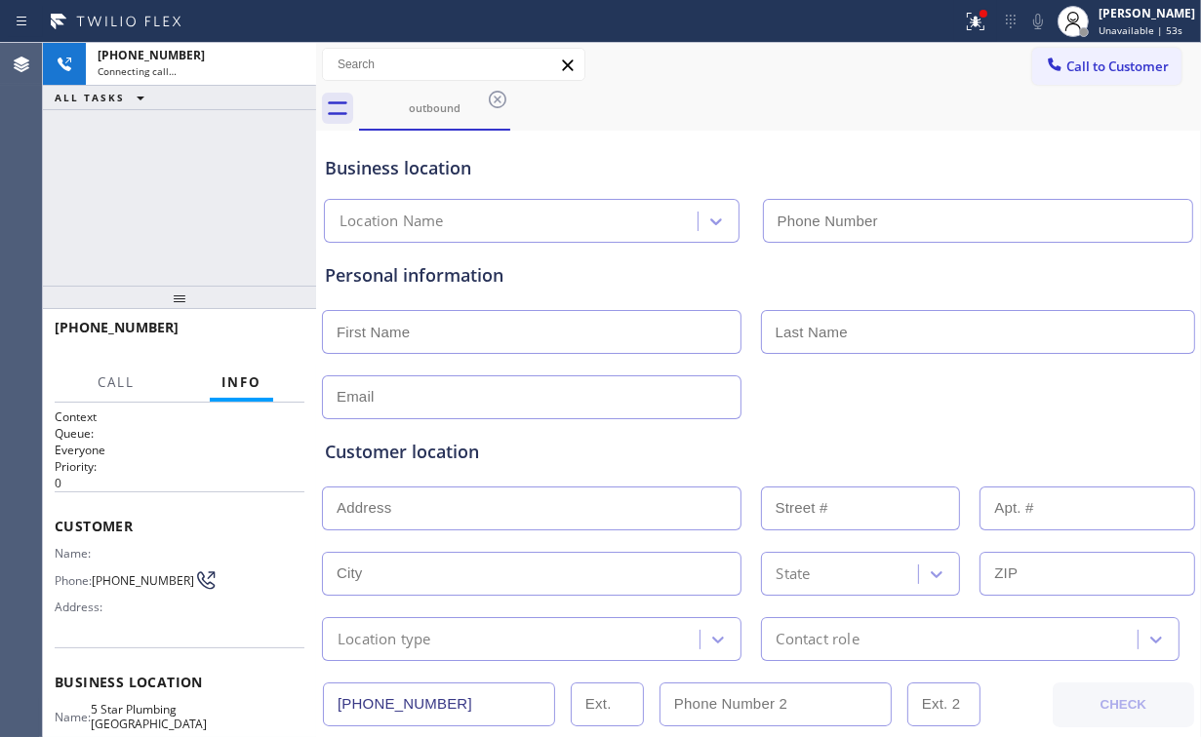
type input "[PHONE_NUMBER]"
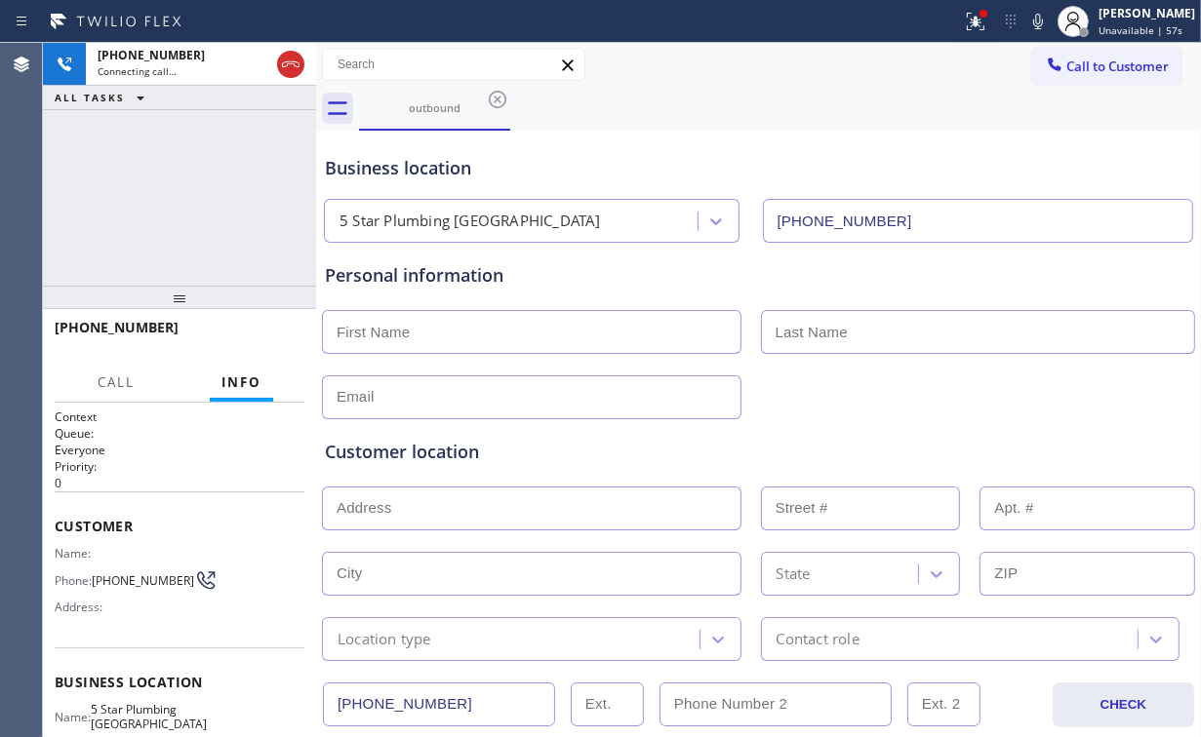
click at [211, 187] on div "[PHONE_NUMBER] Connecting call… ALL TASKS ALL TASKS ACTIVE TASKS TASKS IN WRAP …" at bounding box center [179, 164] width 273 height 243
click at [437, 342] on input "text" at bounding box center [531, 332] width 419 height 44
type input "[PERSON_NAME]"
click at [454, 502] on input "text" at bounding box center [531, 509] width 419 height 44
paste input "[STREET_ADDRESS]"
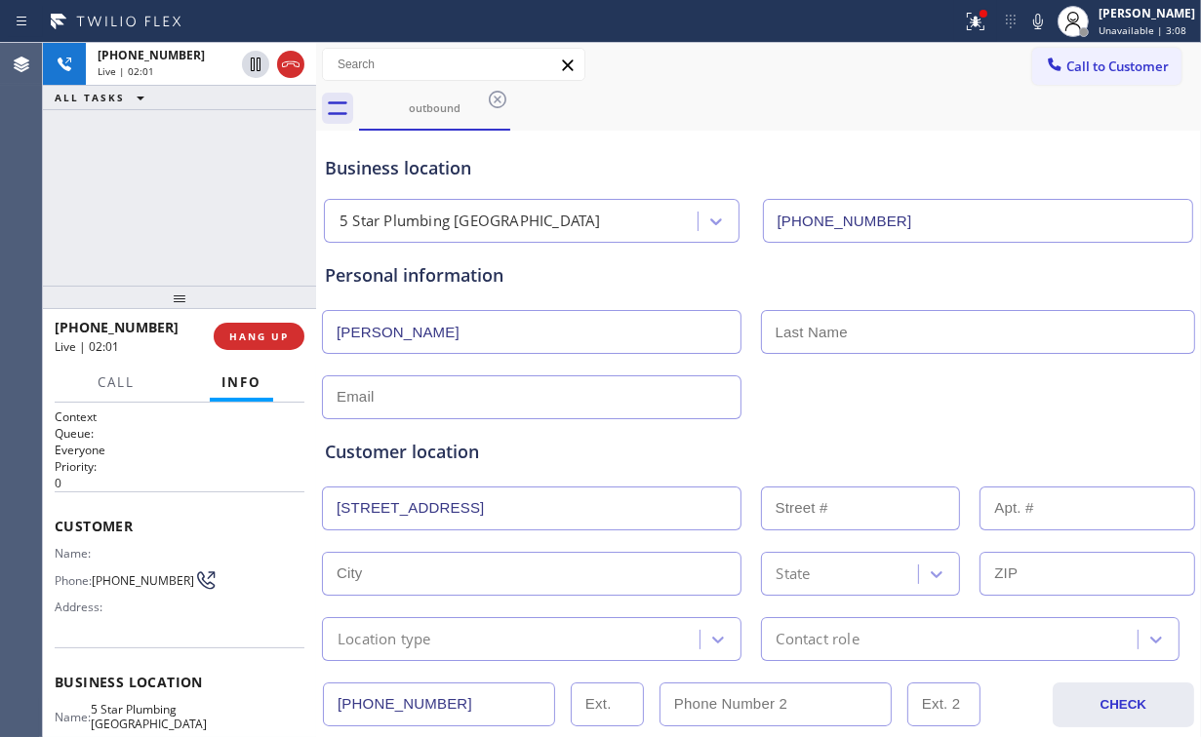
type input "[STREET_ADDRESS]"
type input "2521"
type input "[GEOGRAPHIC_DATA]"
type input "92801"
click at [565, 453] on div "Customer location" at bounding box center [758, 452] width 867 height 26
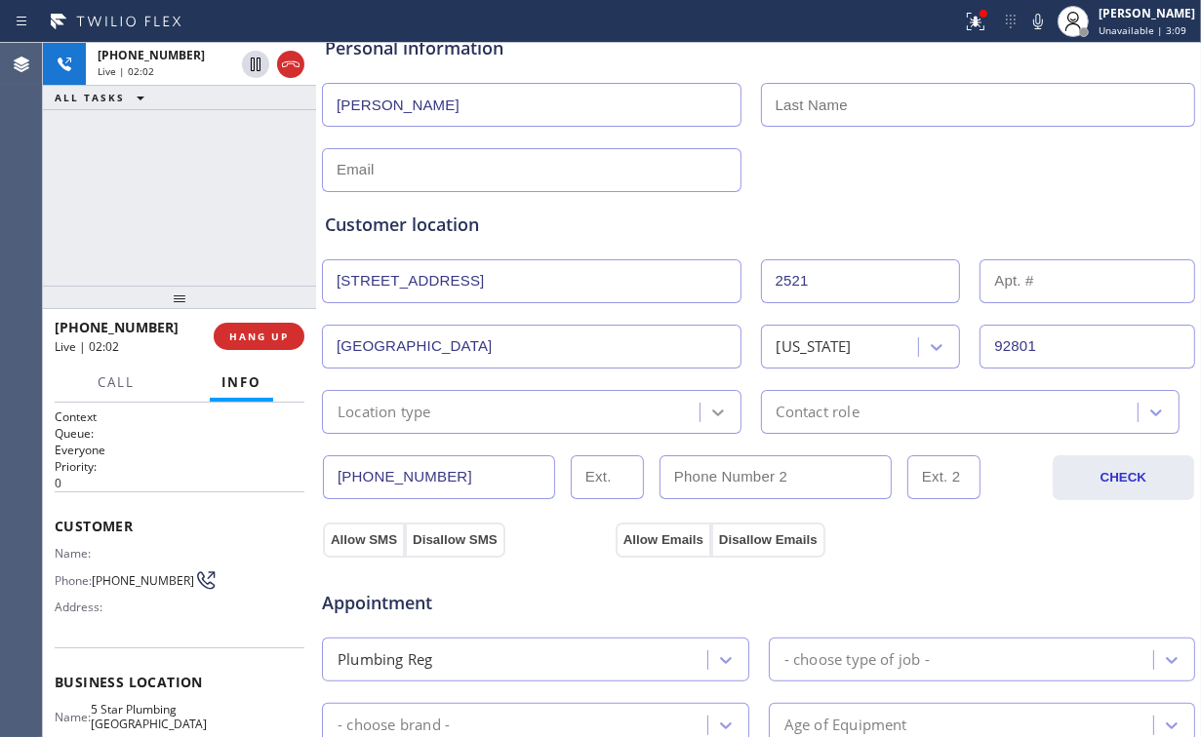
scroll to position [234, 0]
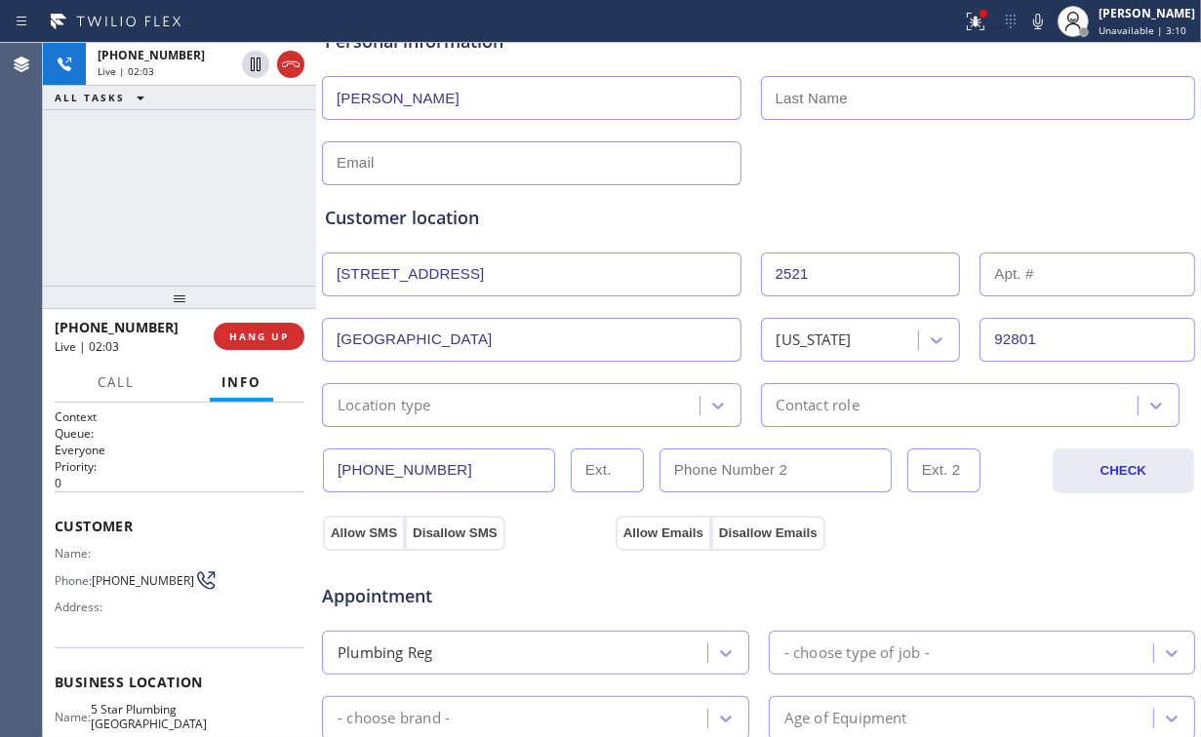
click at [480, 410] on div "Location type" at bounding box center [514, 405] width 372 height 34
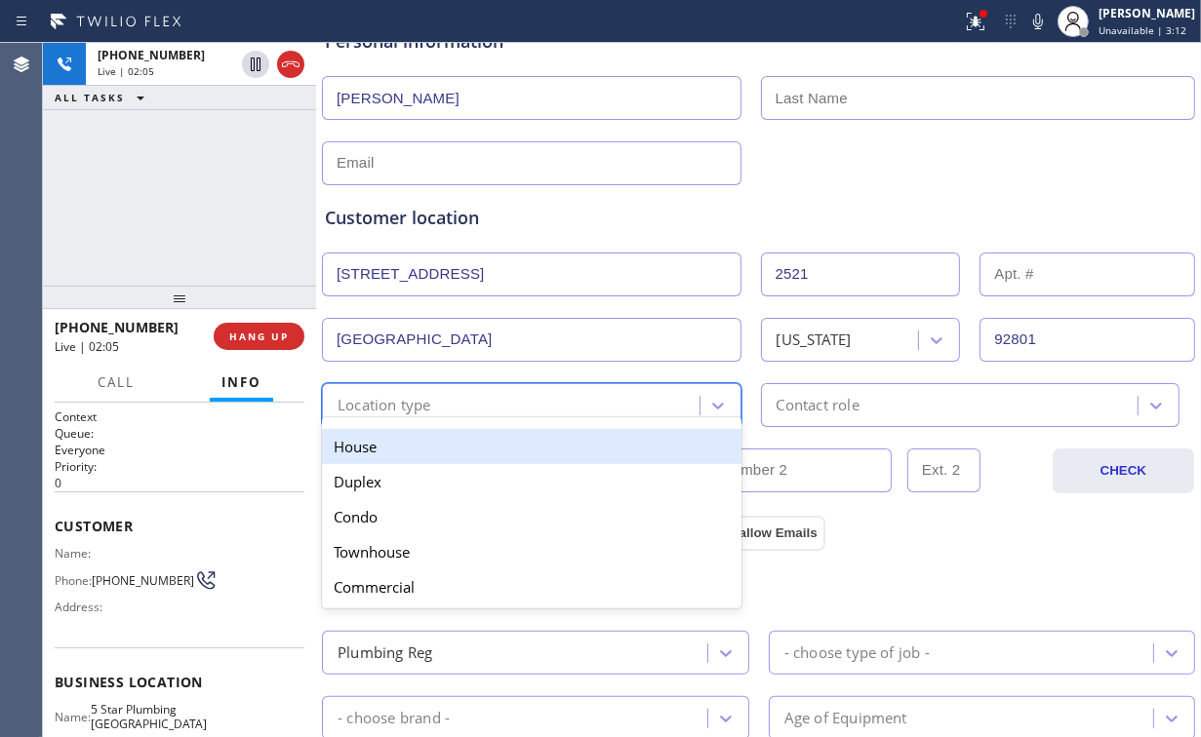
click at [376, 456] on div "House" at bounding box center [531, 446] width 419 height 35
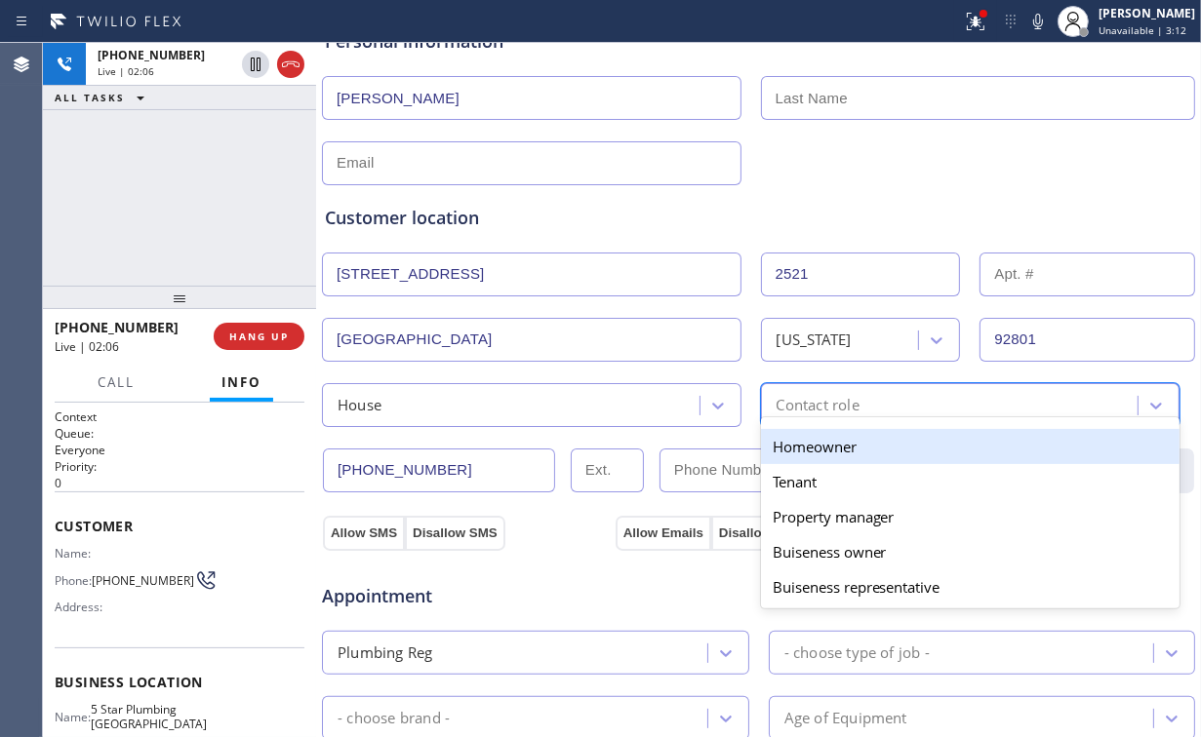
click at [861, 394] on div "Contact role" at bounding box center [953, 405] width 372 height 34
type input "h"
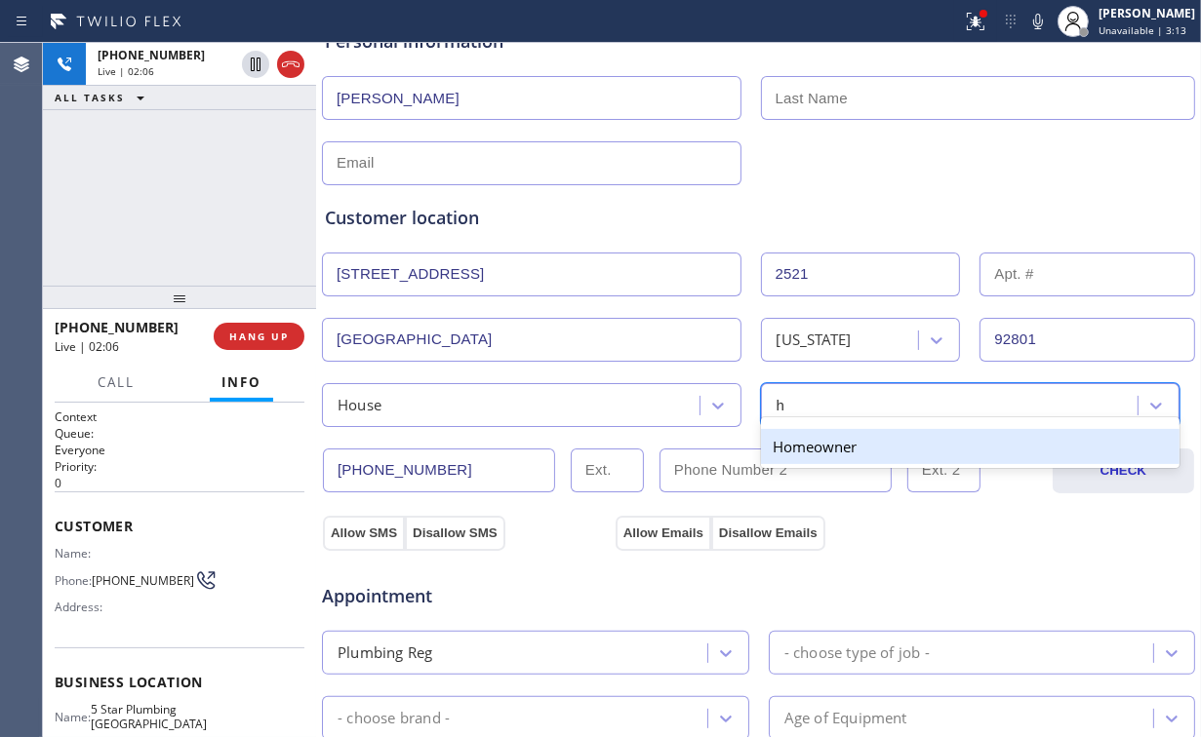
click at [788, 447] on div "Homeowner" at bounding box center [970, 446] width 419 height 35
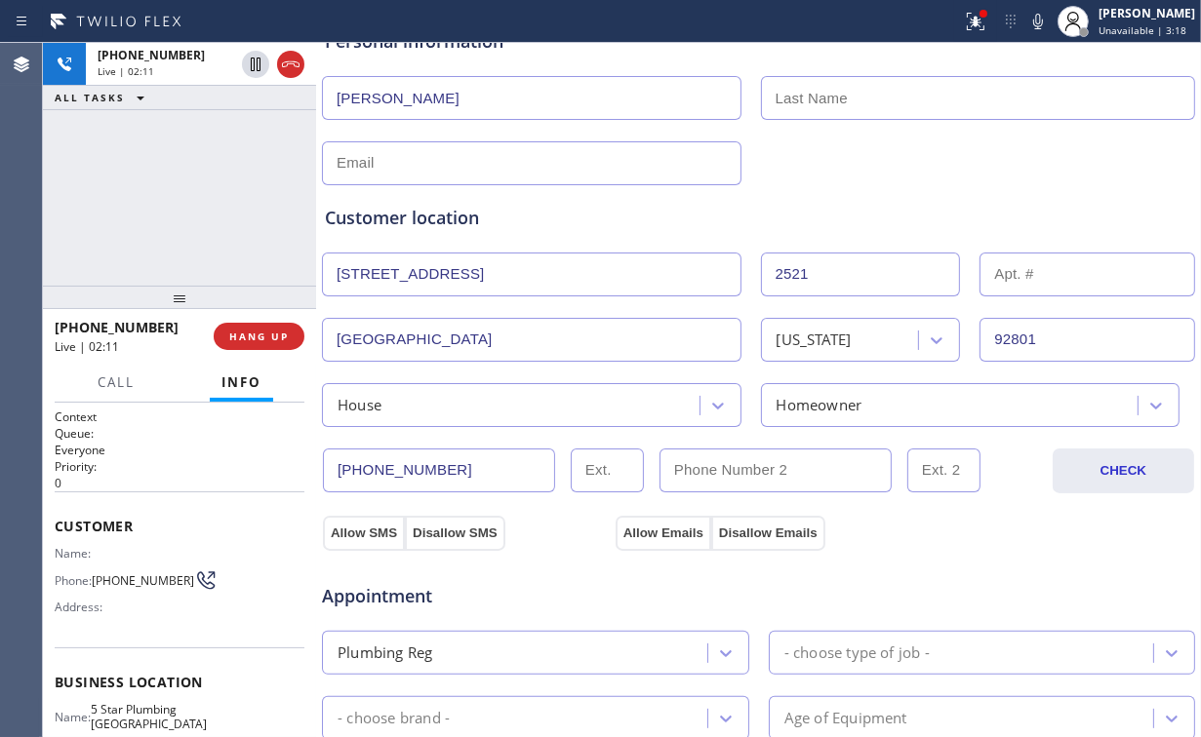
click at [107, 192] on div "[PHONE_NUMBER] Live | 02:11 ALL TASKS ALL TASKS ACTIVE TASKS TASKS IN WRAP UP" at bounding box center [179, 164] width 273 height 243
click at [92, 179] on div "[PHONE_NUMBER] Live | 05:40 ALL TASKS ALL TASKS ACTIVE TASKS TASKS IN WRAP UP" at bounding box center [179, 164] width 273 height 243
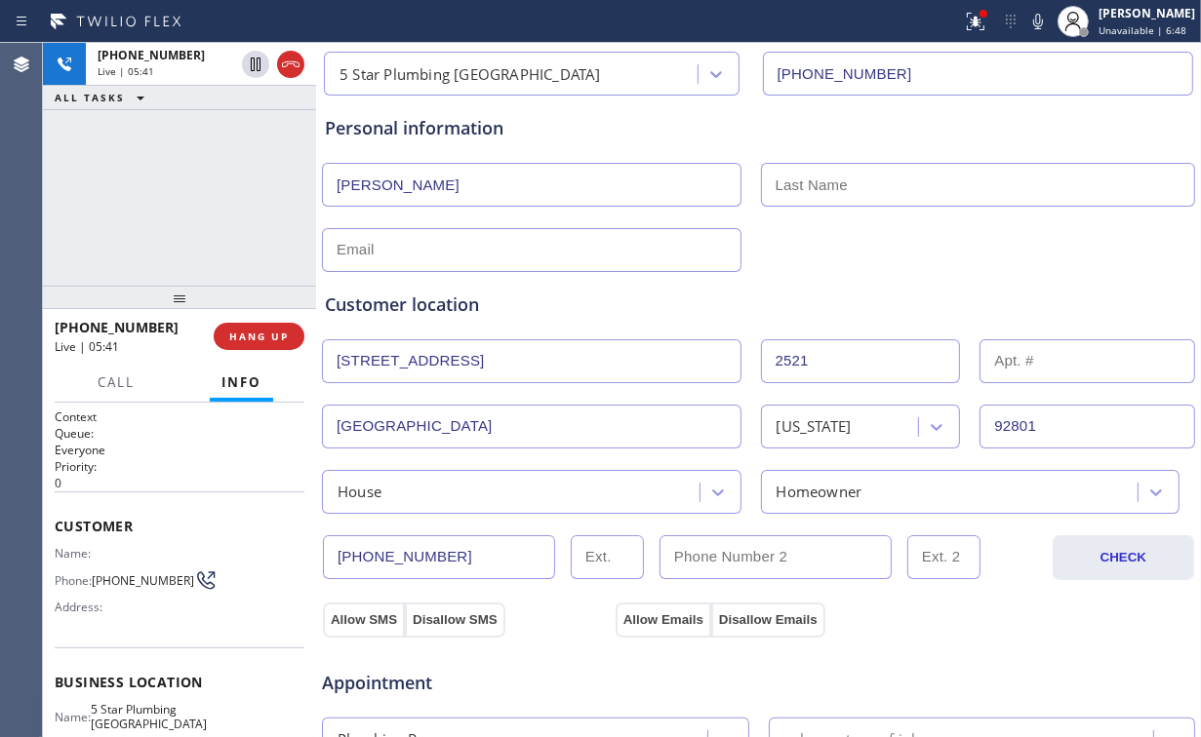
scroll to position [0, 0]
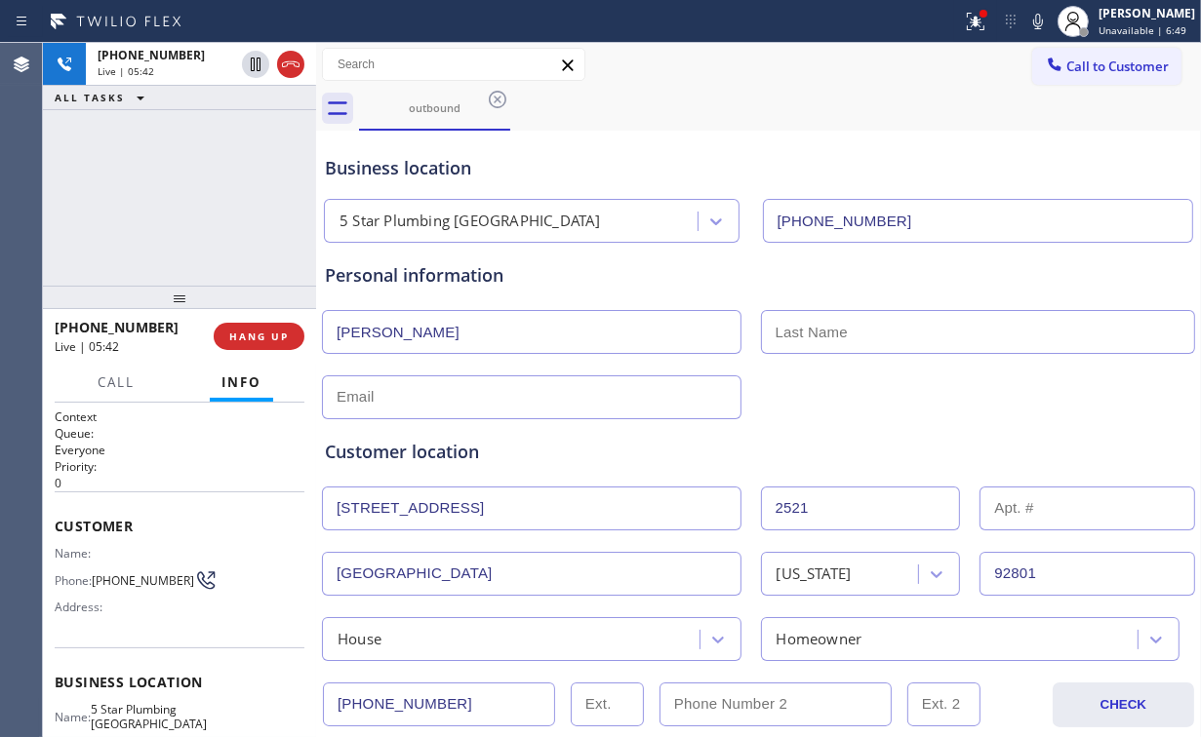
click at [820, 317] on input "text" at bounding box center [978, 332] width 435 height 44
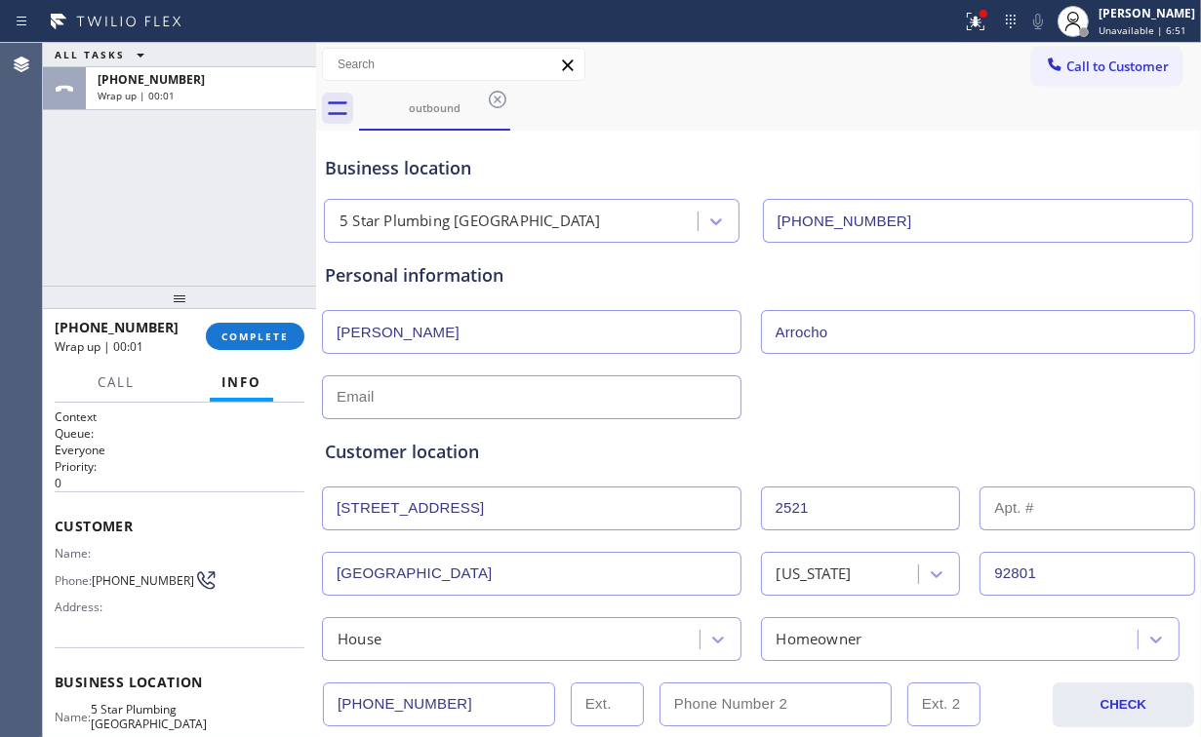
type input "Arrocho"
click at [562, 395] on input "text" at bounding box center [531, 398] width 419 height 44
click at [400, 398] on input "text" at bounding box center [531, 398] width 419 height 44
paste input "[EMAIL_ADDRESS][DOMAIN_NAME]"
type input "[EMAIL_ADDRESS][DOMAIN_NAME]"
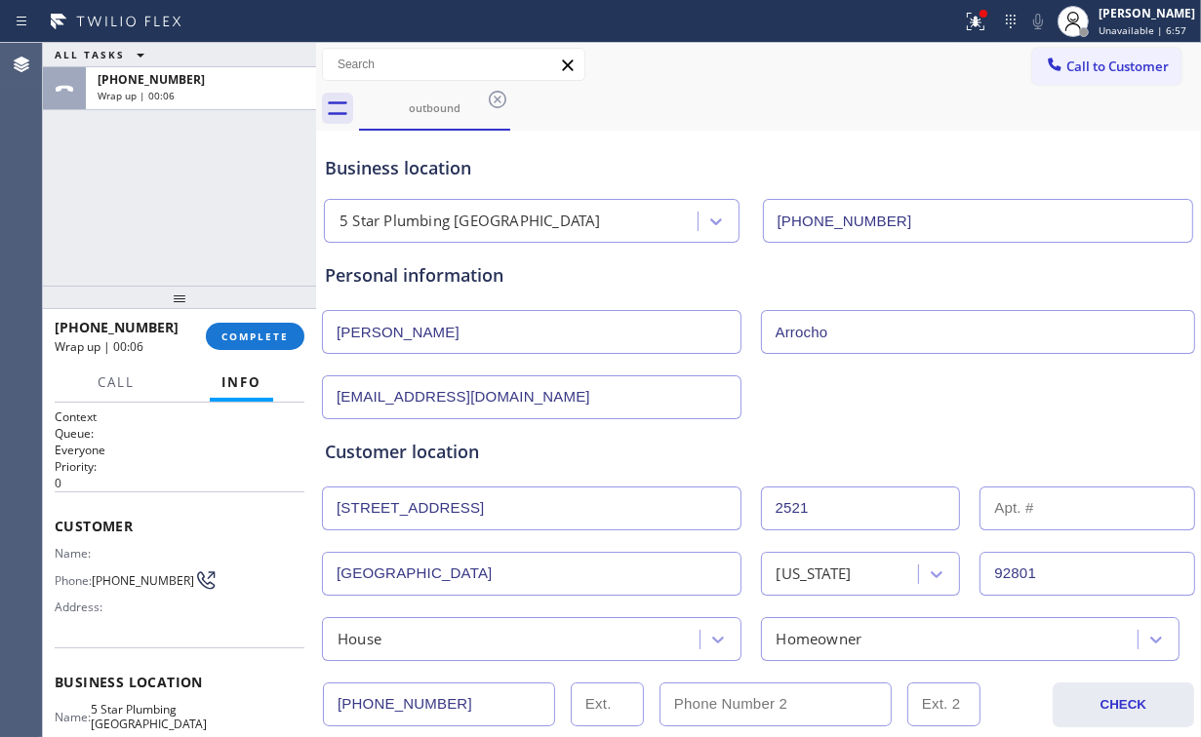
click at [830, 332] on input "Arrocho" at bounding box center [978, 332] width 435 height 44
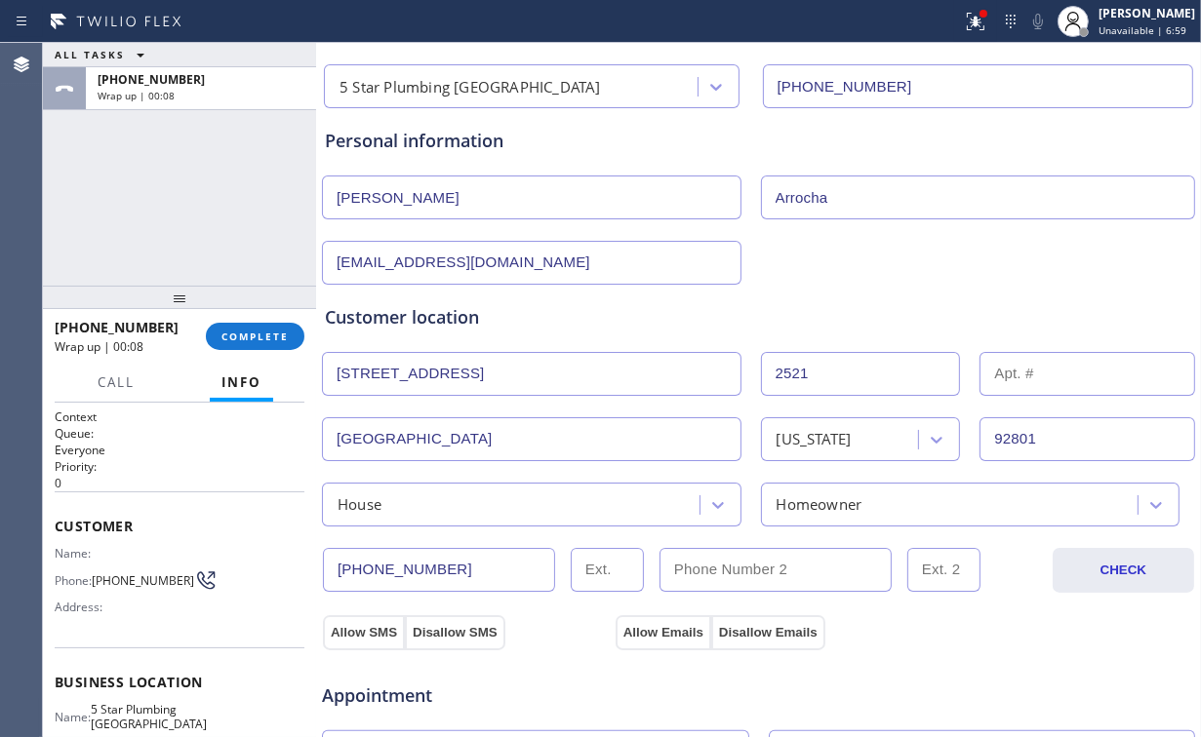
scroll to position [156, 0]
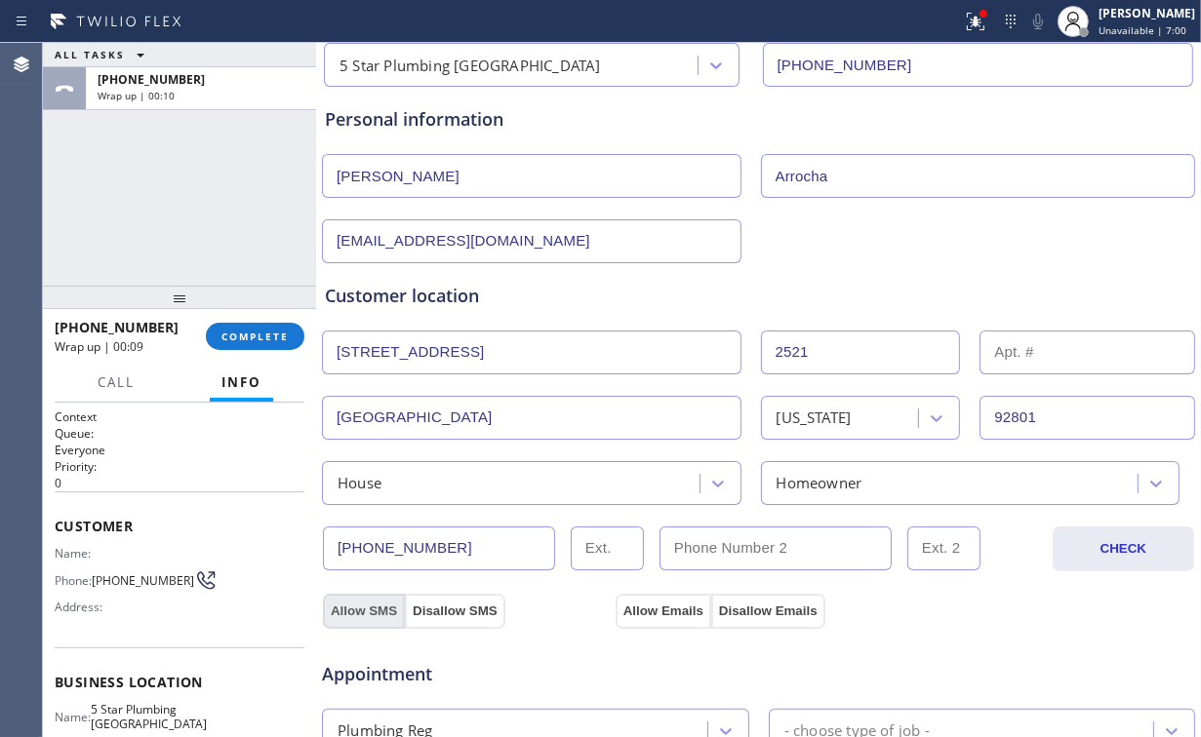
type input "Arrocha"
click at [359, 609] on button "Allow SMS" at bounding box center [364, 611] width 82 height 35
click at [659, 609] on button "Allow Emails" at bounding box center [663, 611] width 96 height 35
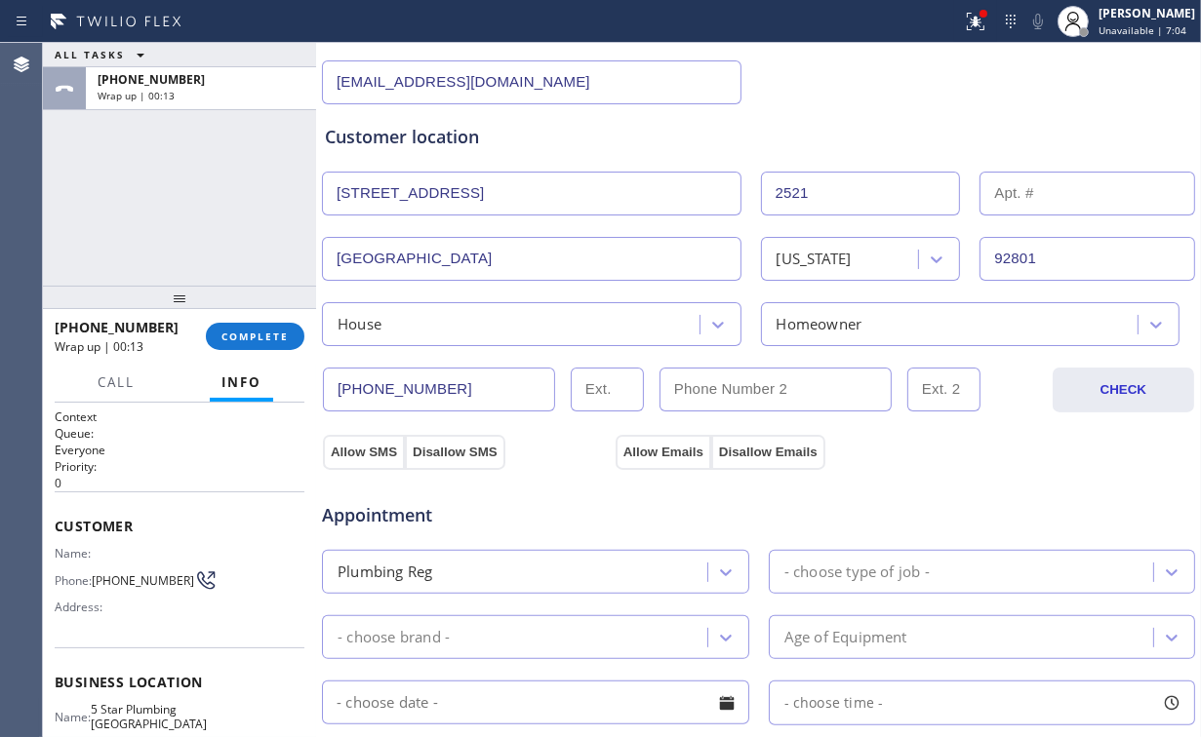
scroll to position [390, 0]
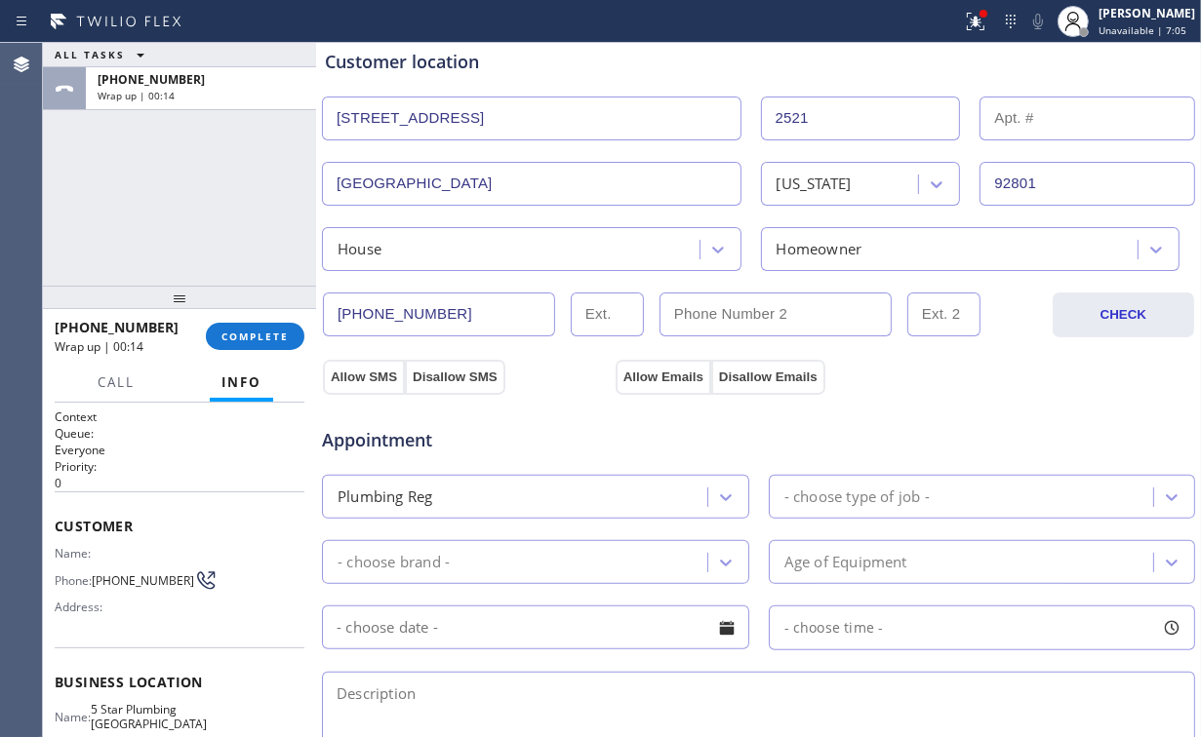
click at [256, 226] on div "ALL TASKS ALL TASKS ACTIVE TASKS TASKS IN WRAP UP [PHONE_NUMBER] Wrap up | 00:14" at bounding box center [179, 164] width 273 height 243
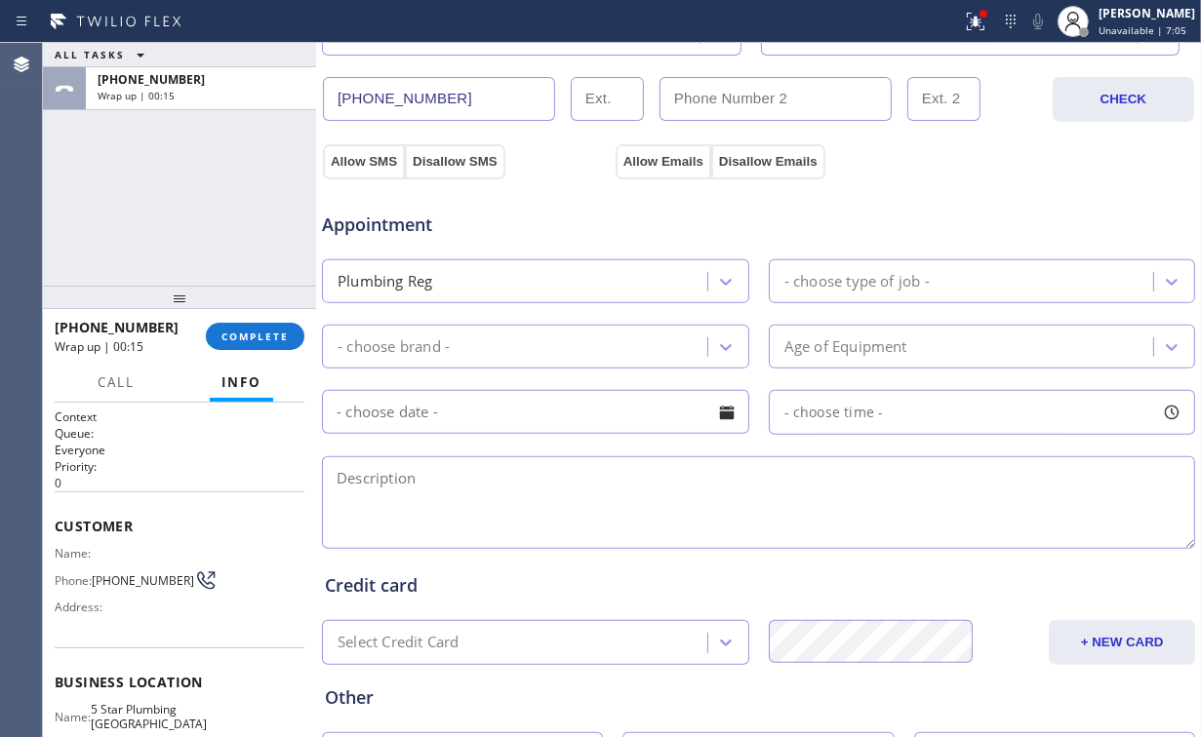
scroll to position [624, 0]
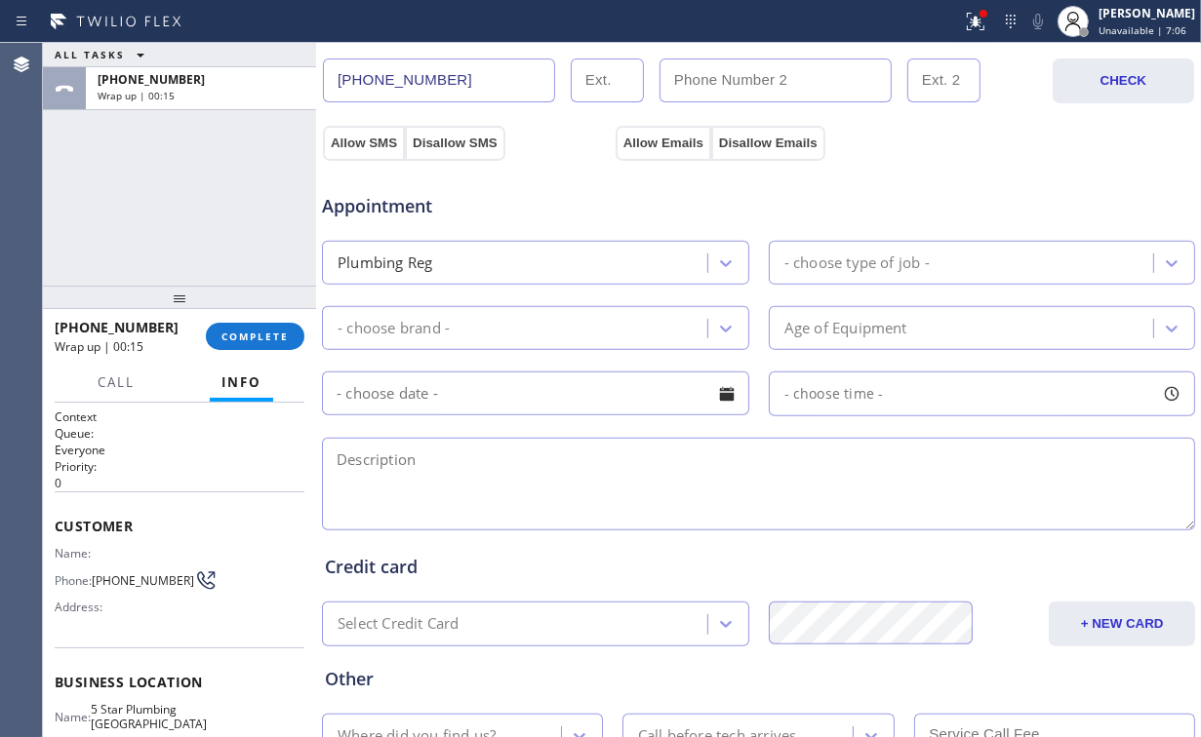
drag, startPoint x: 445, startPoint y: 474, endPoint x: 447, endPoint y: 460, distance: 13.8
click at [445, 472] on textarea at bounding box center [758, 484] width 873 height 93
paste textarea "clogged bathtub drain, wants snake, | [STREET_ADDRESS] | house/ho |"
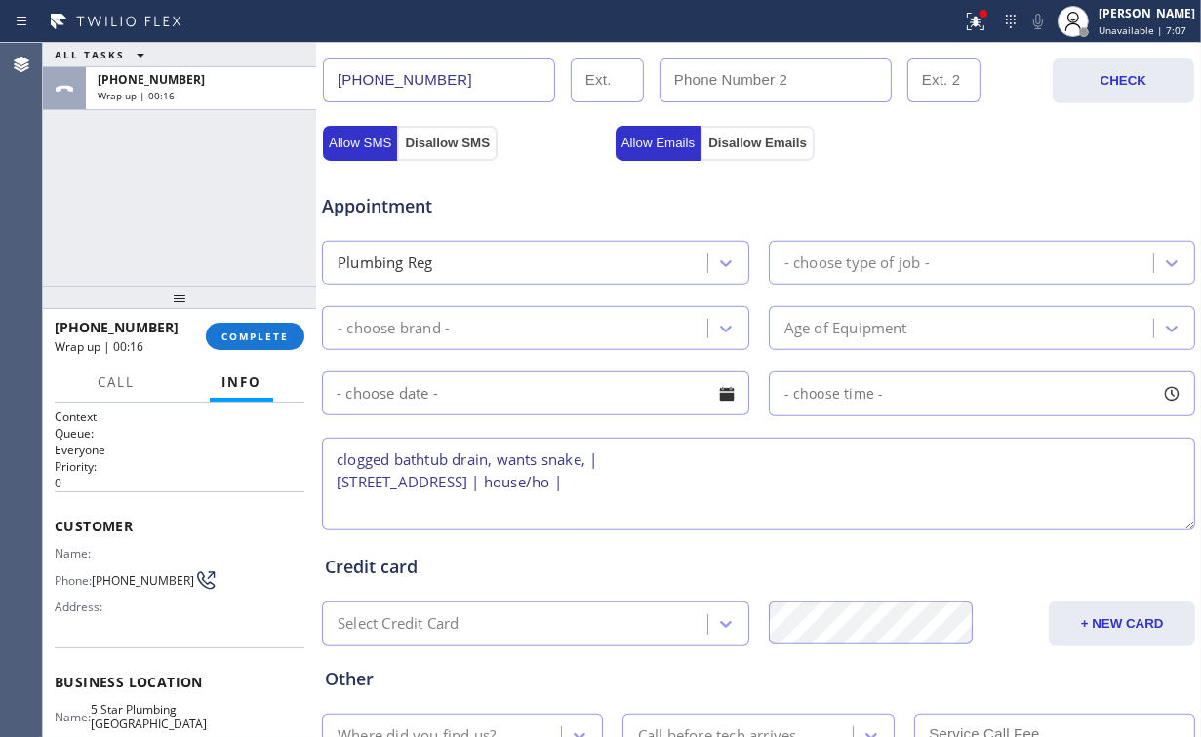
type textarea "clogged bathtub drain, wants snake, | [STREET_ADDRESS] | house/ho |"
click at [445, 325] on div "- choose brand -" at bounding box center [393, 328] width 112 height 22
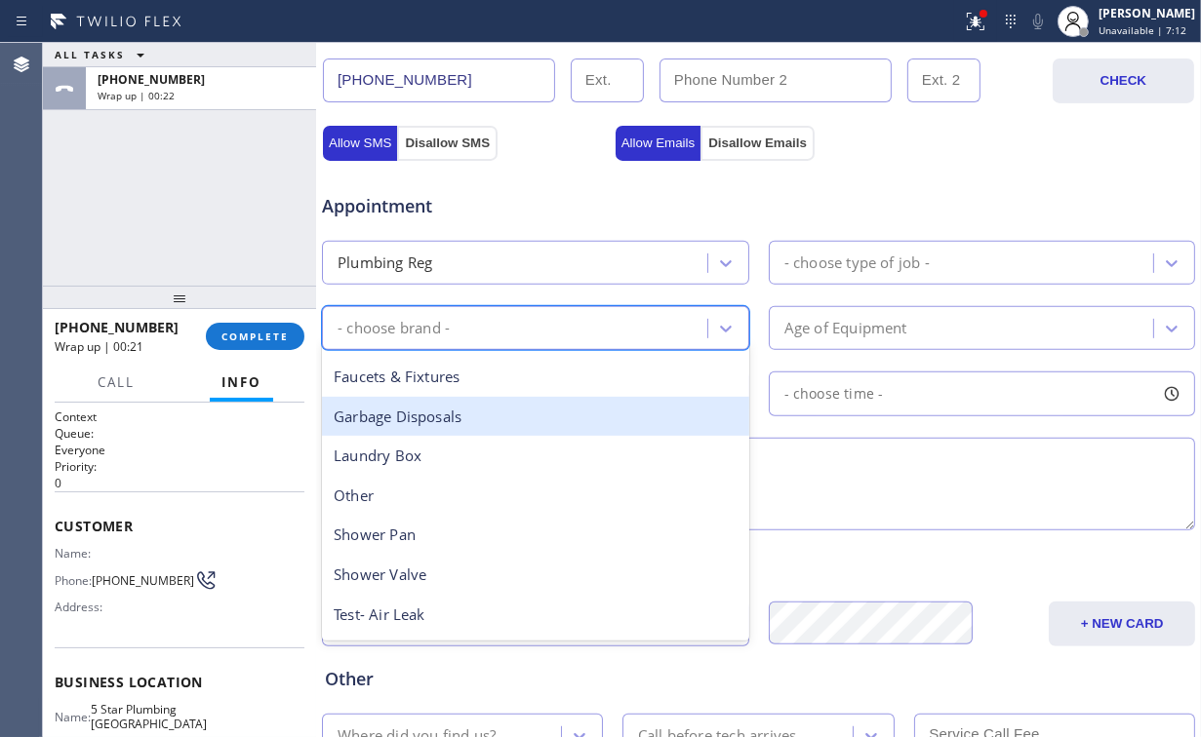
scroll to position [0, 0]
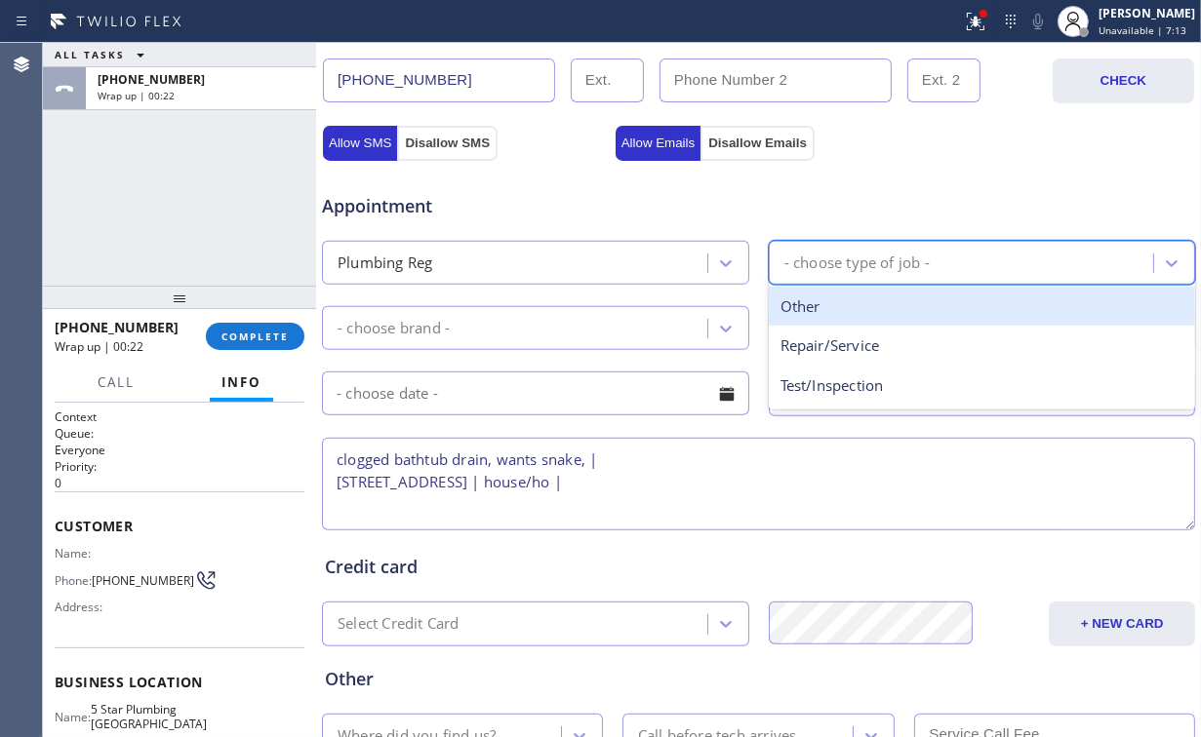
click at [854, 246] on div "- choose type of job -" at bounding box center [963, 263] width 379 height 34
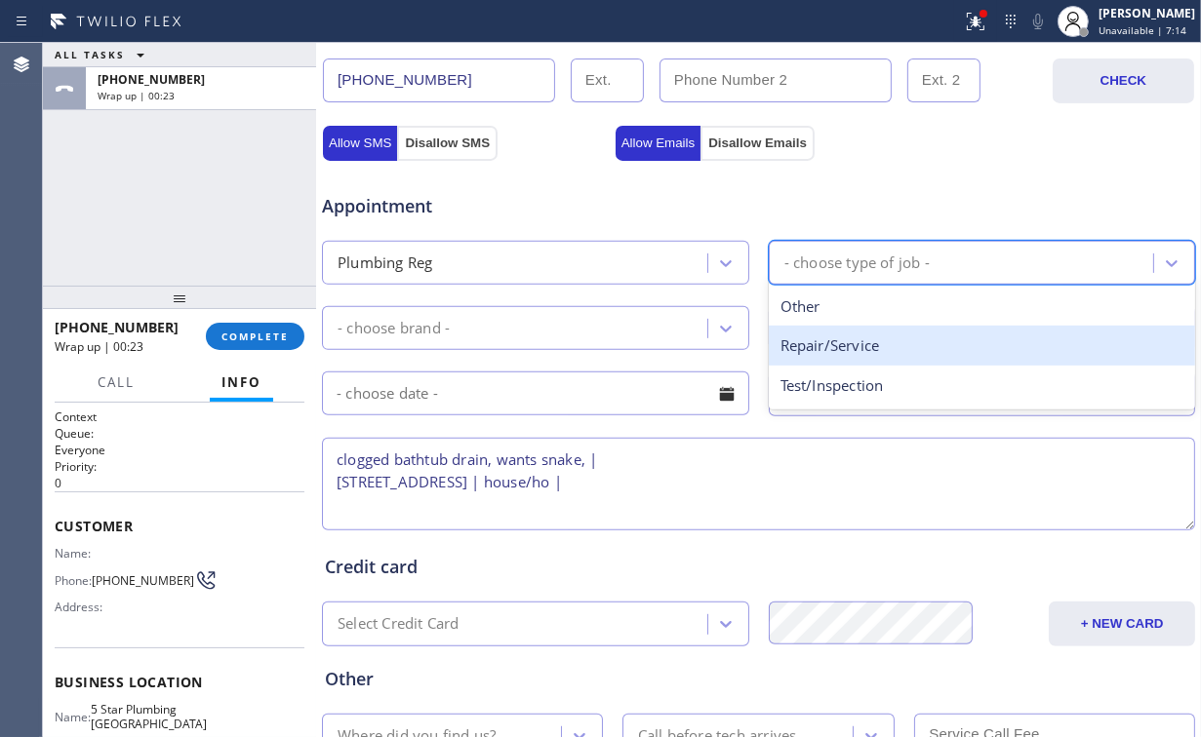
click at [871, 336] on div "Repair/Service" at bounding box center [982, 346] width 427 height 40
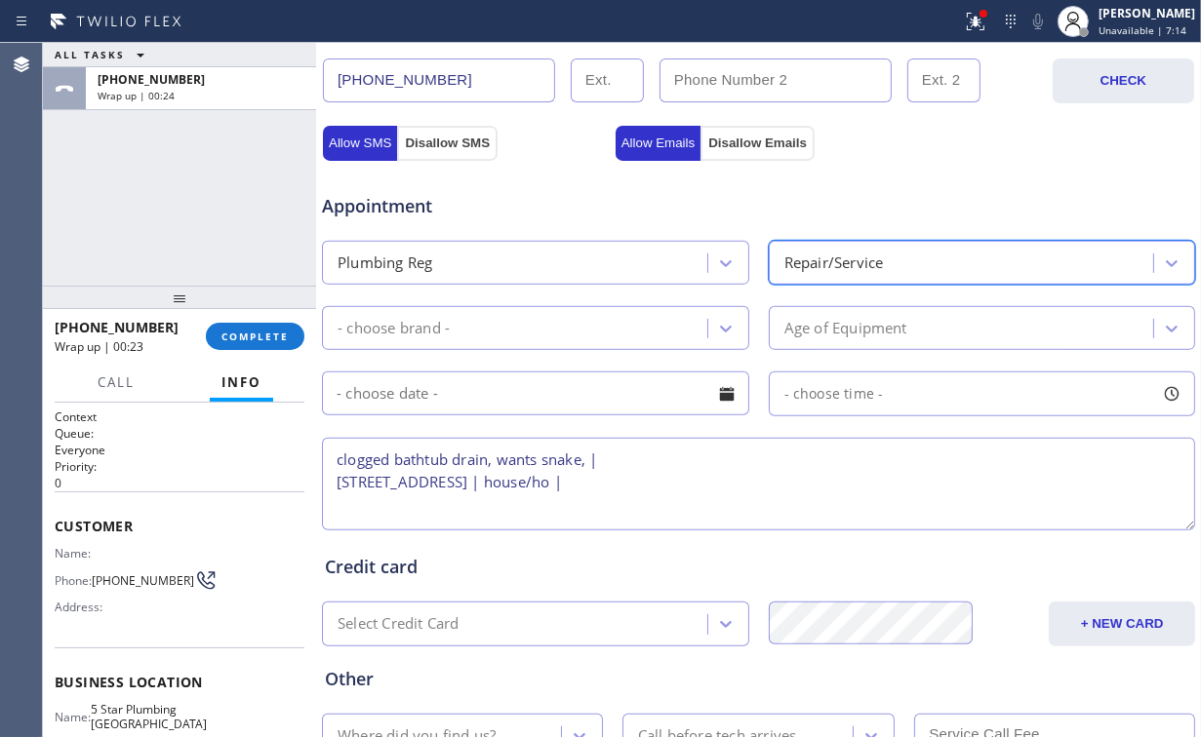
click at [575, 306] on div "- choose brand -" at bounding box center [535, 328] width 427 height 44
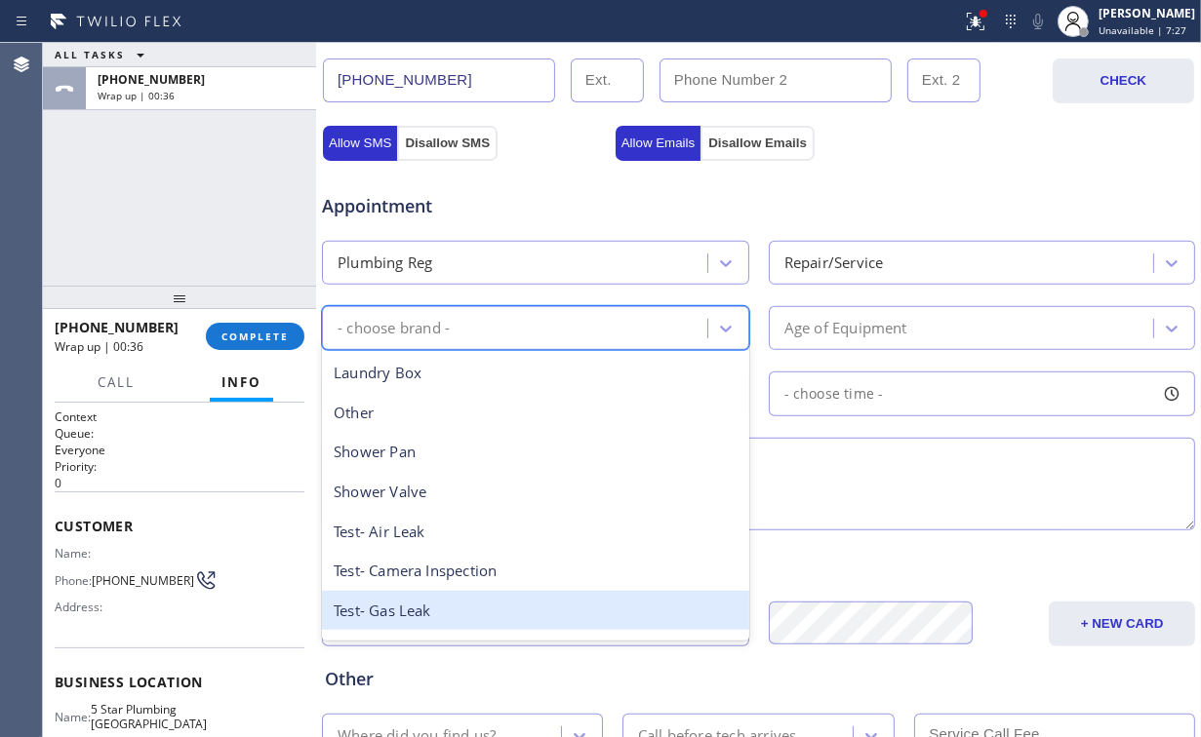
scroll to position [152, 0]
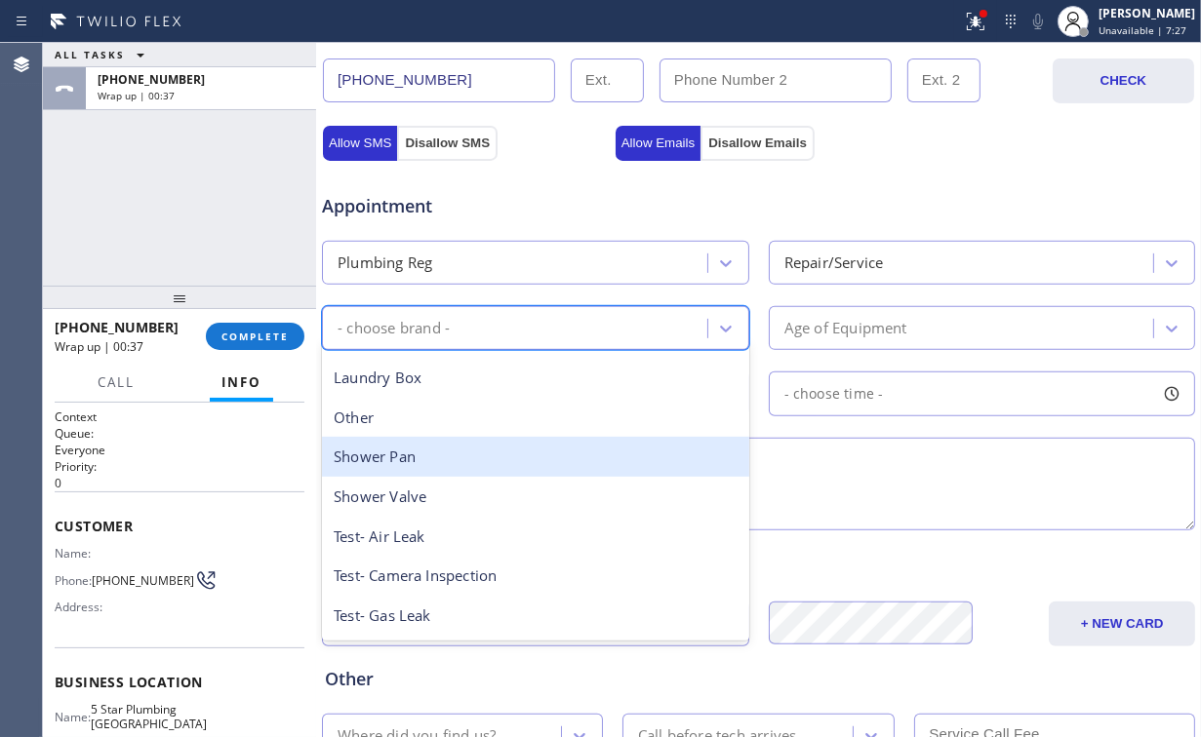
click at [352, 421] on div "Other" at bounding box center [535, 418] width 427 height 40
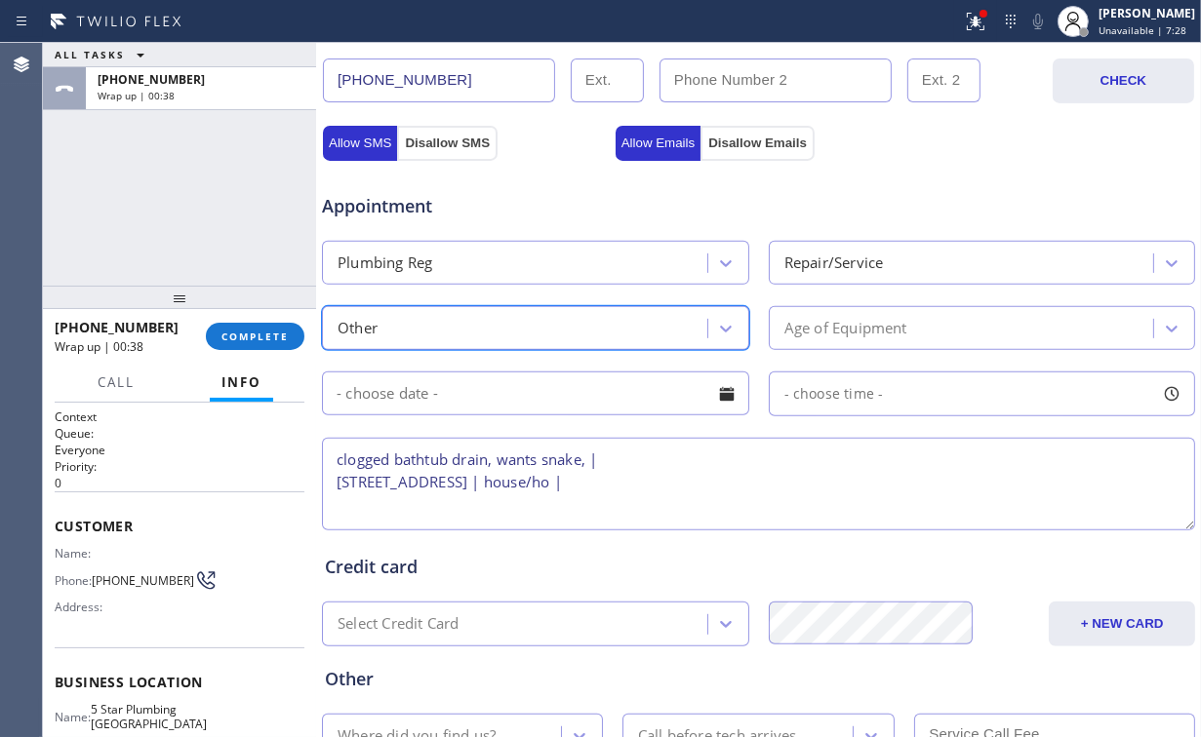
click at [541, 395] on input "text" at bounding box center [535, 394] width 427 height 44
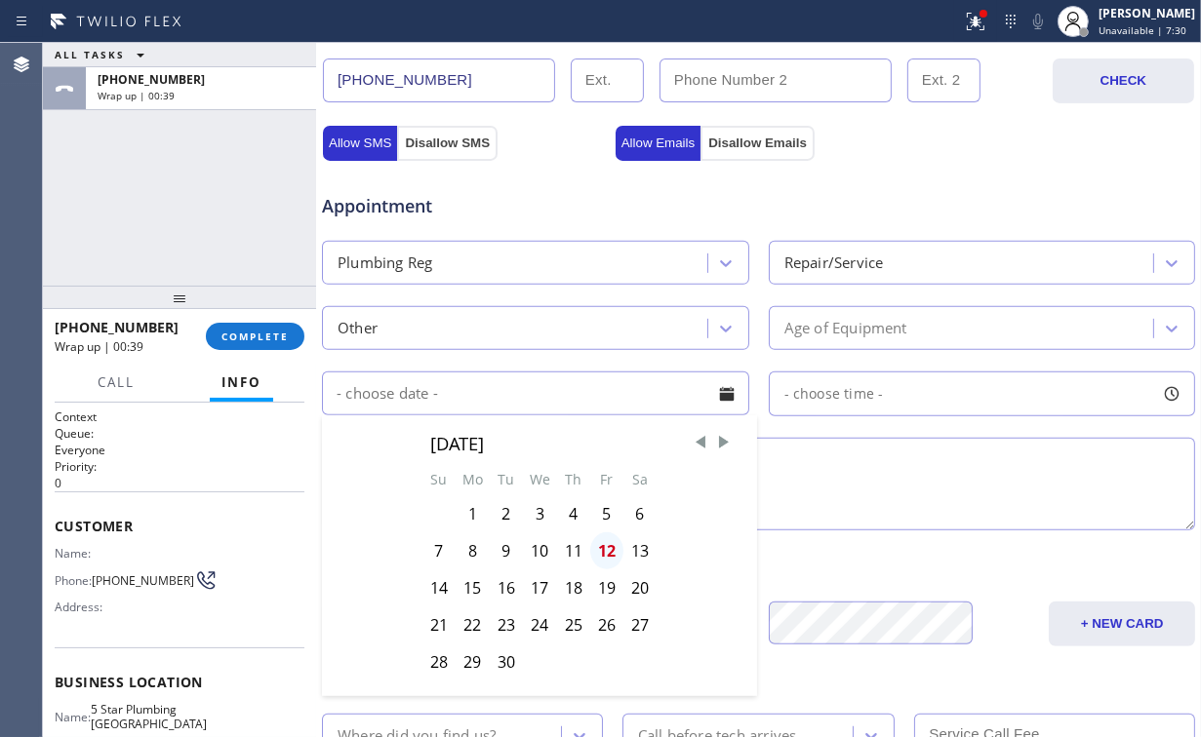
click at [605, 548] on div "12" at bounding box center [606, 551] width 33 height 37
type input "[DATE]"
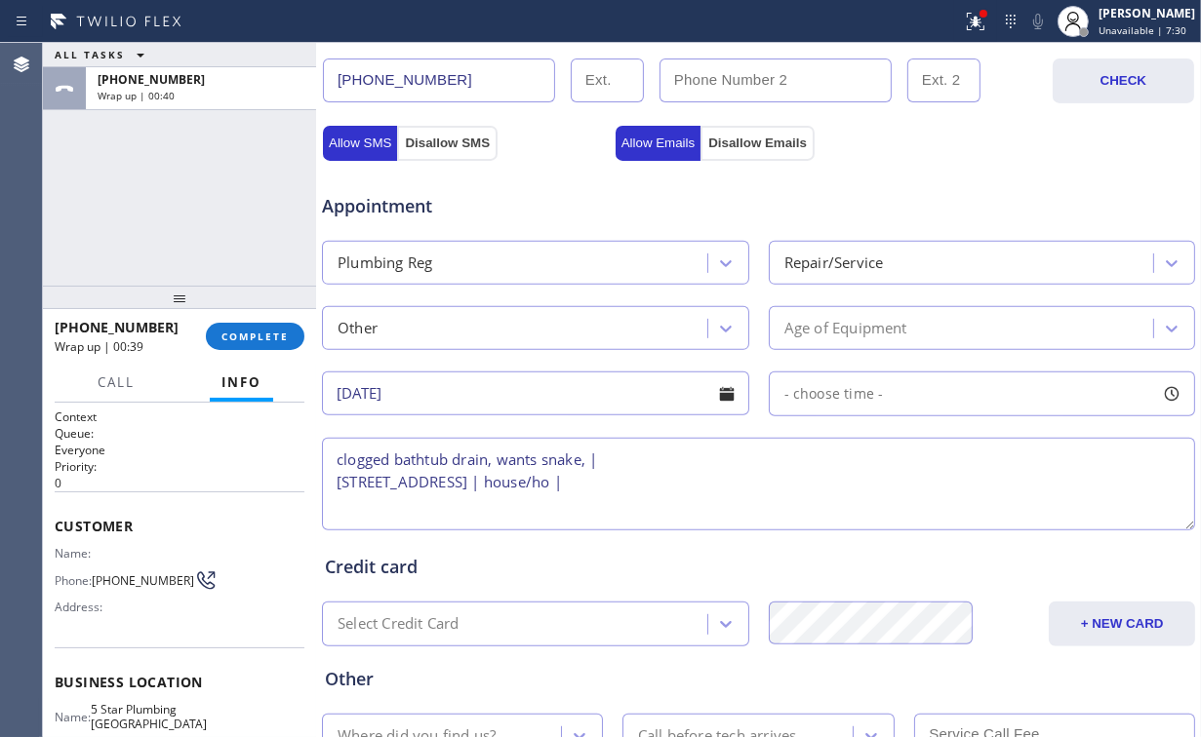
click at [853, 400] on span "- choose time -" at bounding box center [833, 393] width 99 height 19
drag, startPoint x: 788, startPoint y: 505, endPoint x: 973, endPoint y: 507, distance: 185.3
click at [973, 507] on div at bounding box center [979, 513] width 23 height 41
drag, startPoint x: 391, startPoint y: 358, endPoint x: 421, endPoint y: 364, distance: 30.8
click at [393, 359] on div "Appointment Plumbing Reg Repair/Service Other Age of Equipment [DATE] 8:00 AM -…" at bounding box center [758, 352] width 867 height 365
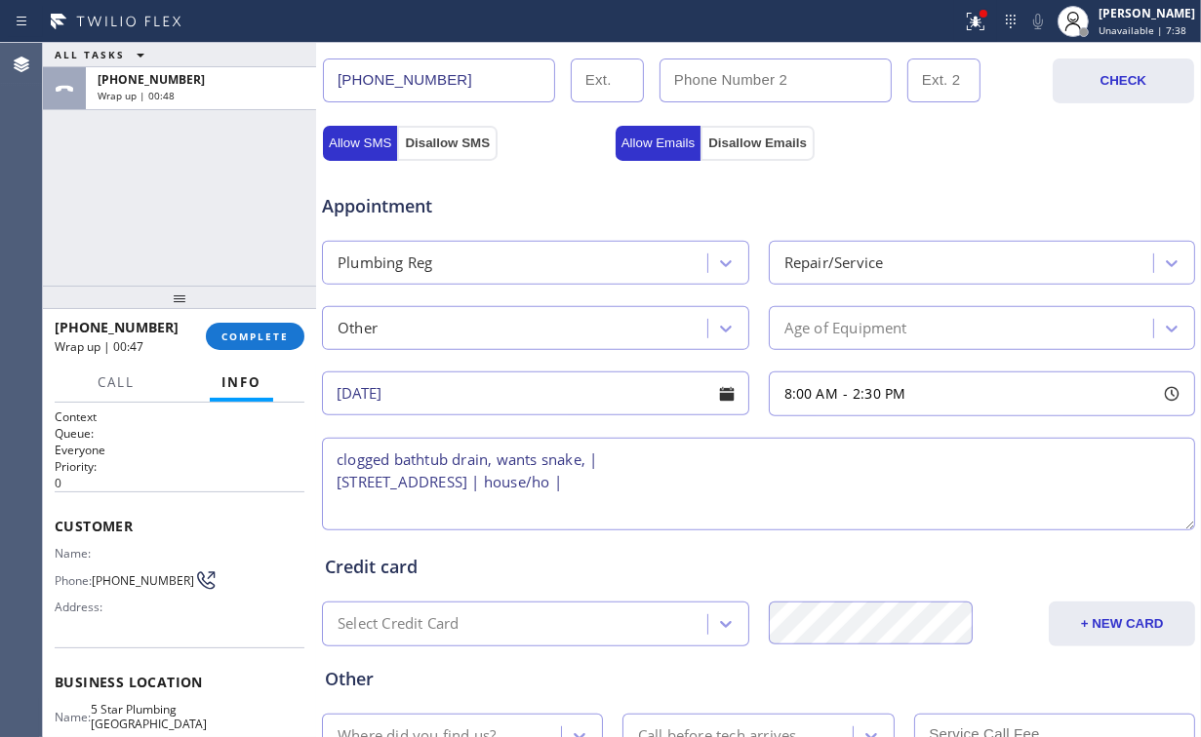
click at [888, 390] on span "2:30 PM" at bounding box center [879, 393] width 53 height 19
drag, startPoint x: 965, startPoint y: 510, endPoint x: 811, endPoint y: 504, distance: 154.2
click at [983, 510] on div at bounding box center [993, 513] width 23 height 41
drag, startPoint x: 787, startPoint y: 507, endPoint x: 895, endPoint y: 507, distance: 108.3
click at [895, 507] on div at bounding box center [904, 513] width 23 height 41
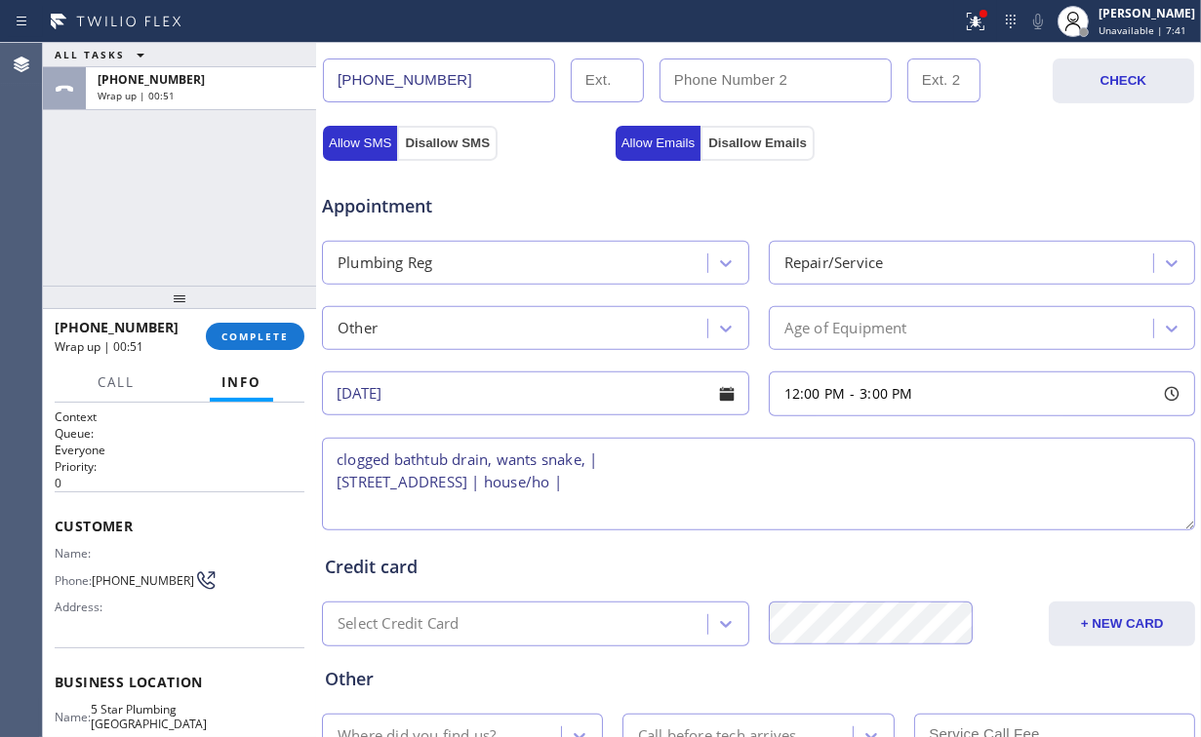
click at [692, 429] on div "Appointment Plumbing Reg Repair/Service Other Age of Equipment [DATE] 12:00 PM …" at bounding box center [758, 352] width 867 height 365
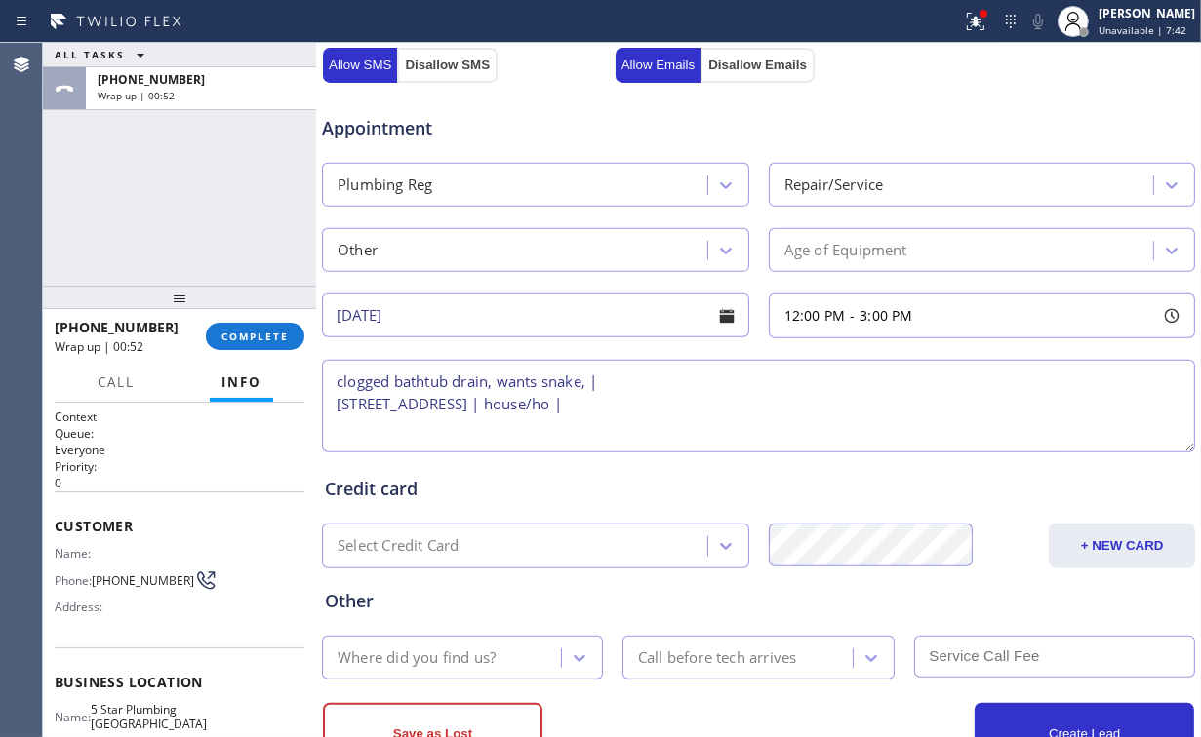
click at [807, 398] on textarea "clogged bathtub drain, wants snake, | [STREET_ADDRESS] | house/ho |" at bounding box center [758, 406] width 873 height 93
click at [467, 403] on textarea "clogged bathtub drain, wants snake, | [STREET_ADDRESS] | house/ho |" at bounding box center [758, 406] width 873 height 93
click at [208, 178] on div "ALL TASKS ALL TASKS ACTIVE TASKS TASKS IN WRAP UP [PHONE_NUMBER] Wrap up | 00:59" at bounding box center [179, 164] width 273 height 243
click at [792, 402] on textarea "clogged bathtub drain, wants snake, | [STREET_ADDRESS] | house/ho |" at bounding box center [758, 406] width 873 height 93
click at [649, 377] on textarea "clogged bathtub drain, wants snake, | [STREET_ADDRESS] | house/ho | 5 Star Plum…" at bounding box center [758, 406] width 873 height 93
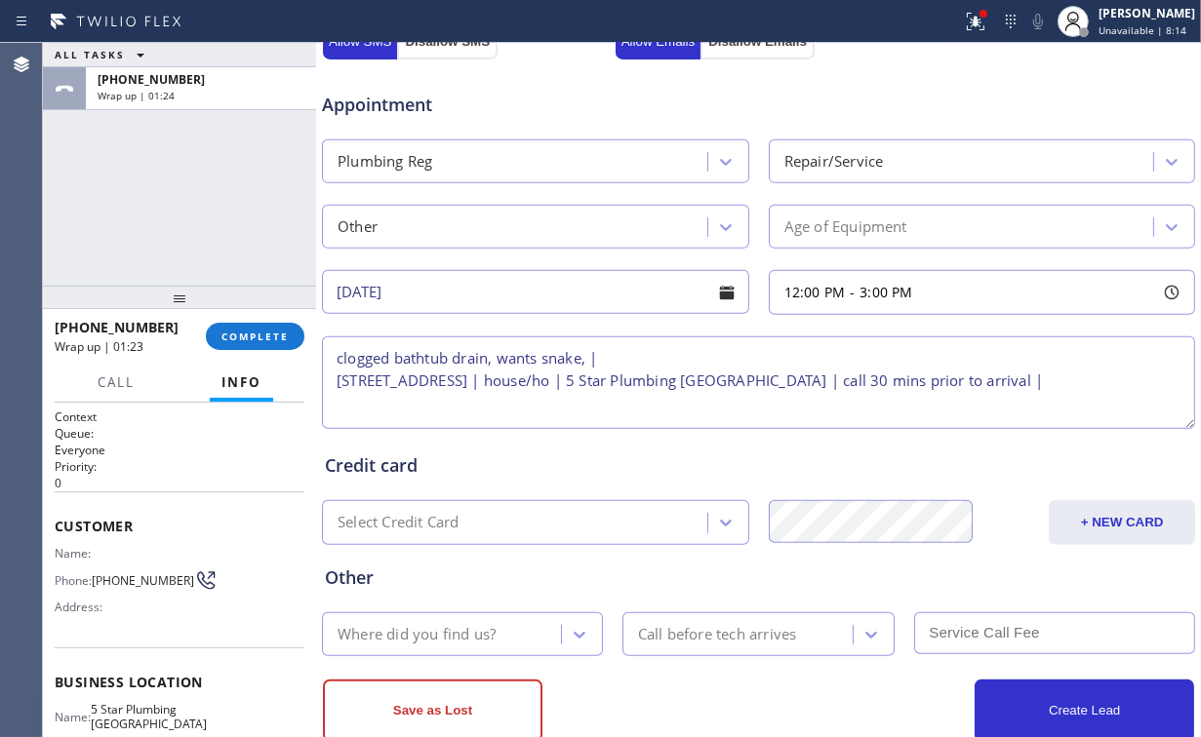
scroll to position [770, 0]
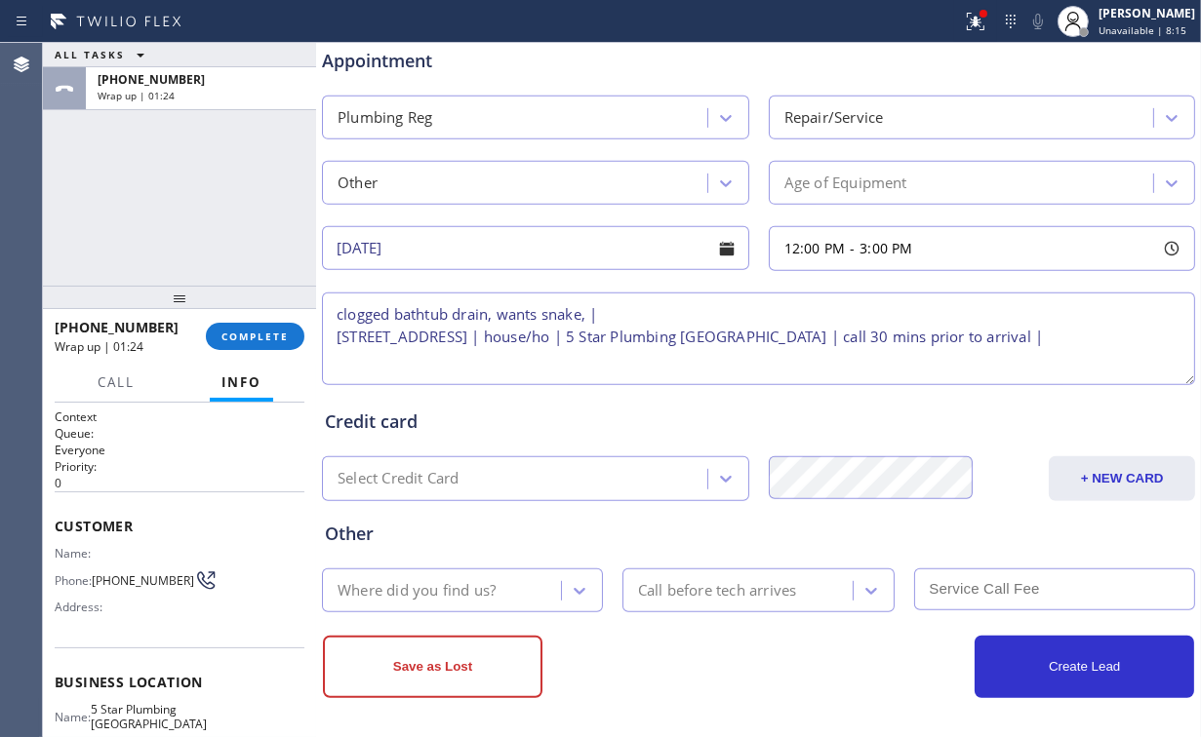
type textarea "clogged bathtub drain, wants snake, | [STREET_ADDRESS] | house/ho | 5 Star Plum…"
click at [472, 579] on div "Where did you find us?" at bounding box center [416, 590] width 158 height 22
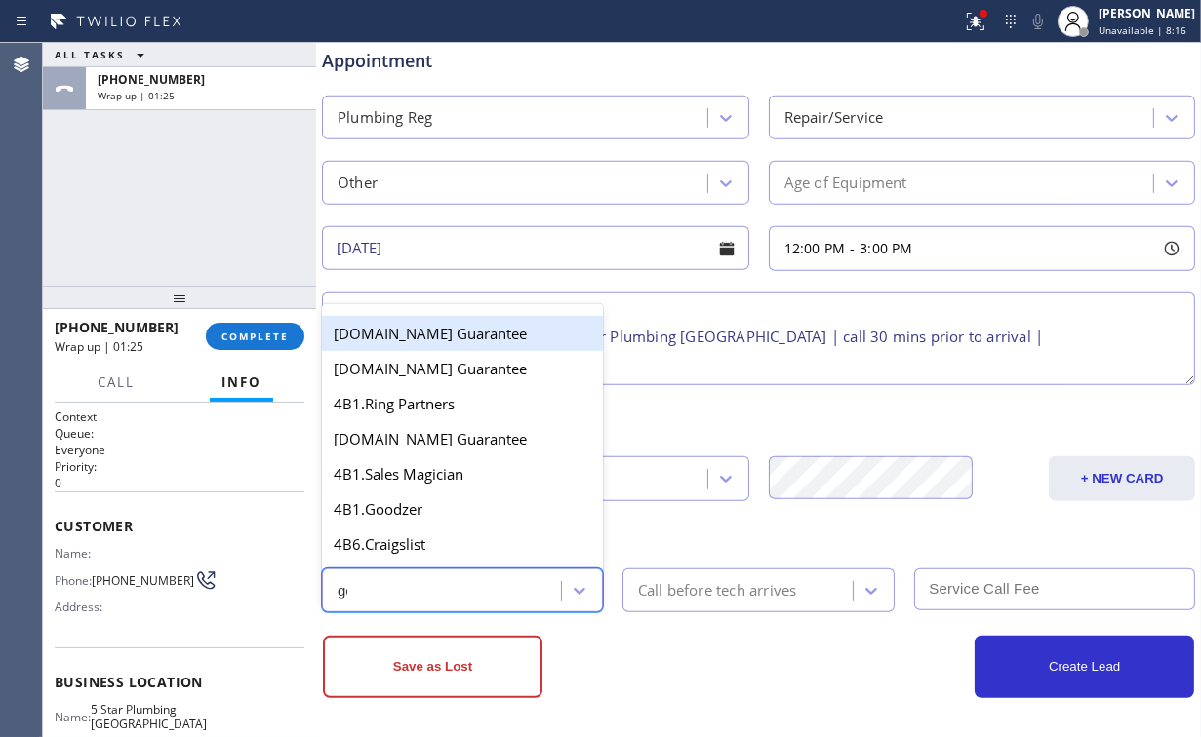
type input "goo"
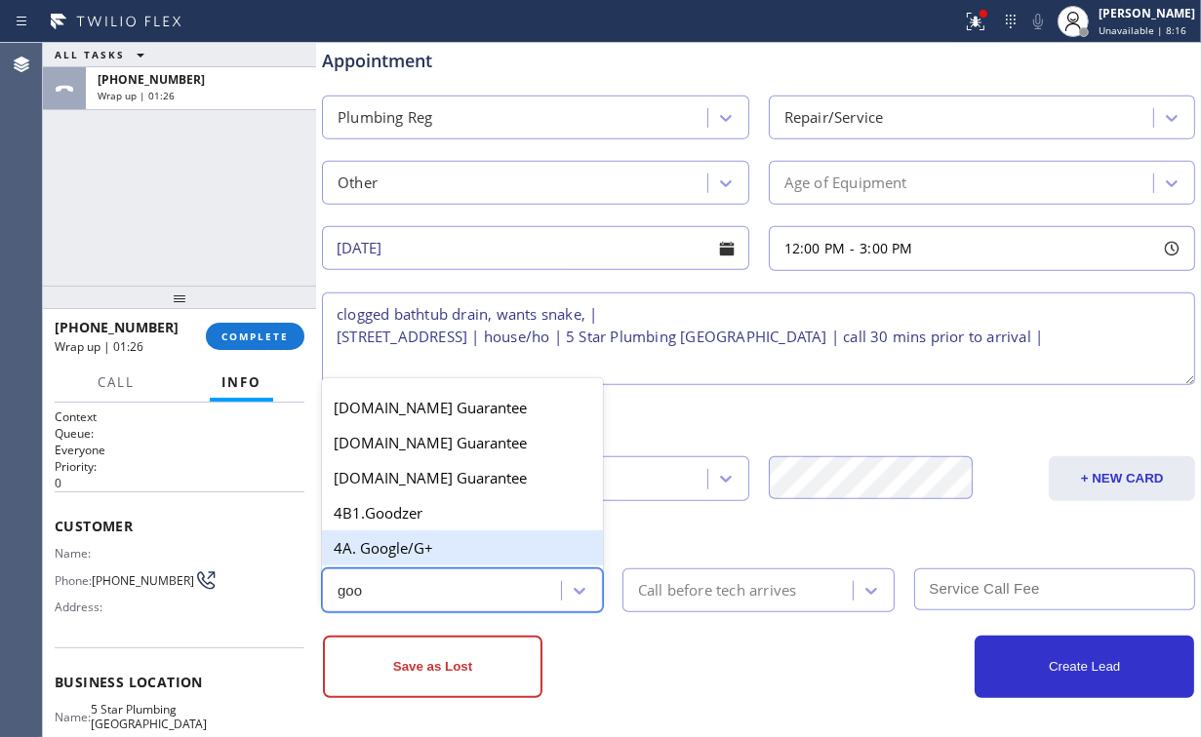
click at [472, 542] on div "4A. Google/G+" at bounding box center [462, 548] width 281 height 35
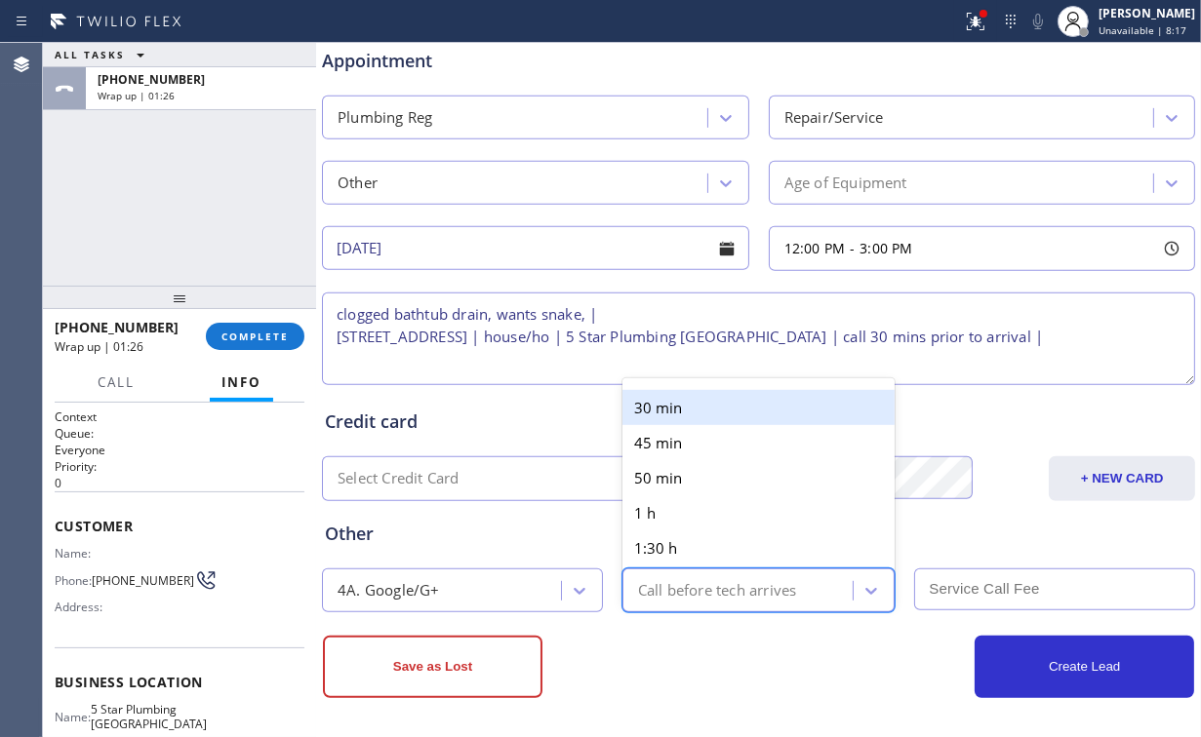
click at [694, 579] on div "Call before tech arrives" at bounding box center [717, 590] width 159 height 22
type input "3"
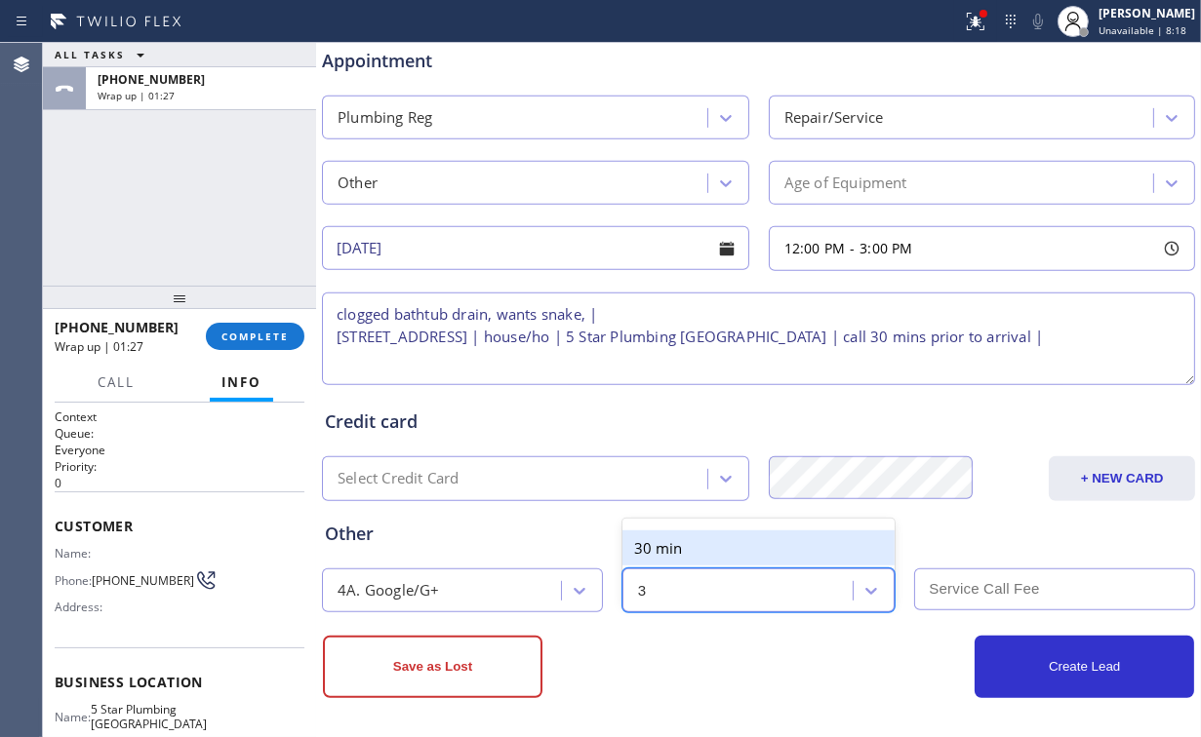
drag, startPoint x: 646, startPoint y: 542, endPoint x: 663, endPoint y: 545, distance: 17.8
click at [648, 542] on div "30 min" at bounding box center [758, 548] width 273 height 35
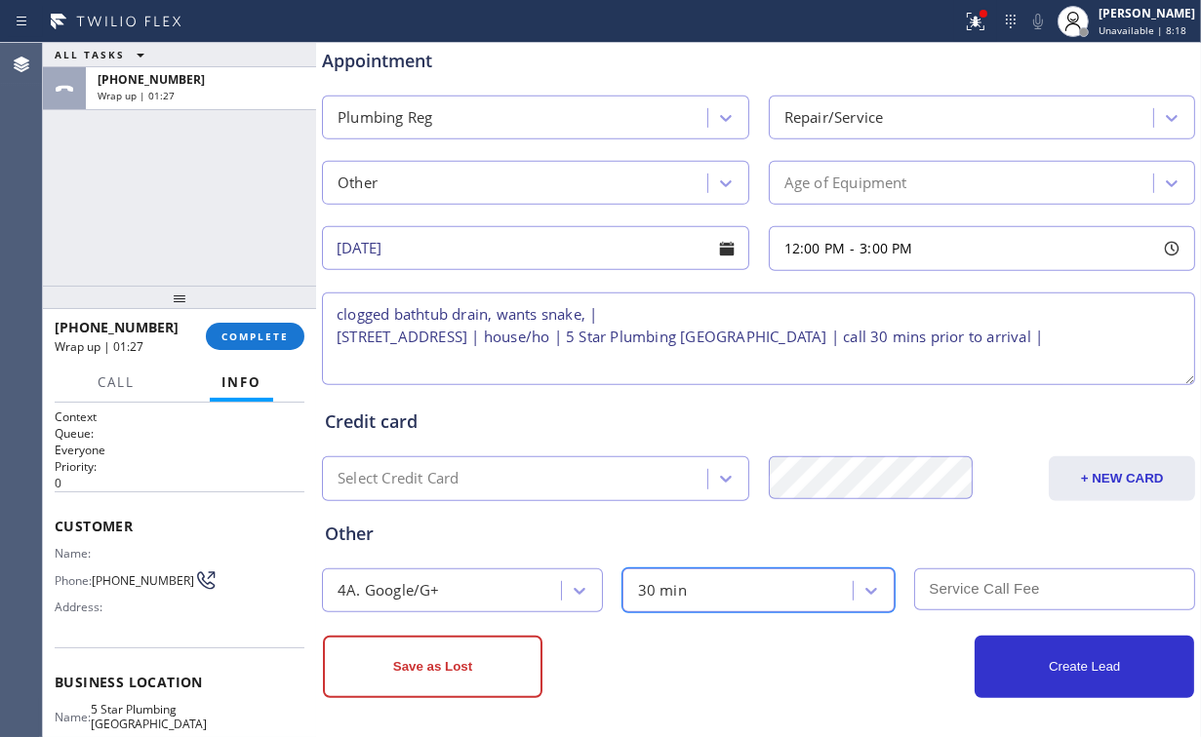
click at [962, 571] on input "text" at bounding box center [1054, 590] width 281 height 42
type input "99"
click at [936, 525] on div "Other" at bounding box center [758, 534] width 867 height 26
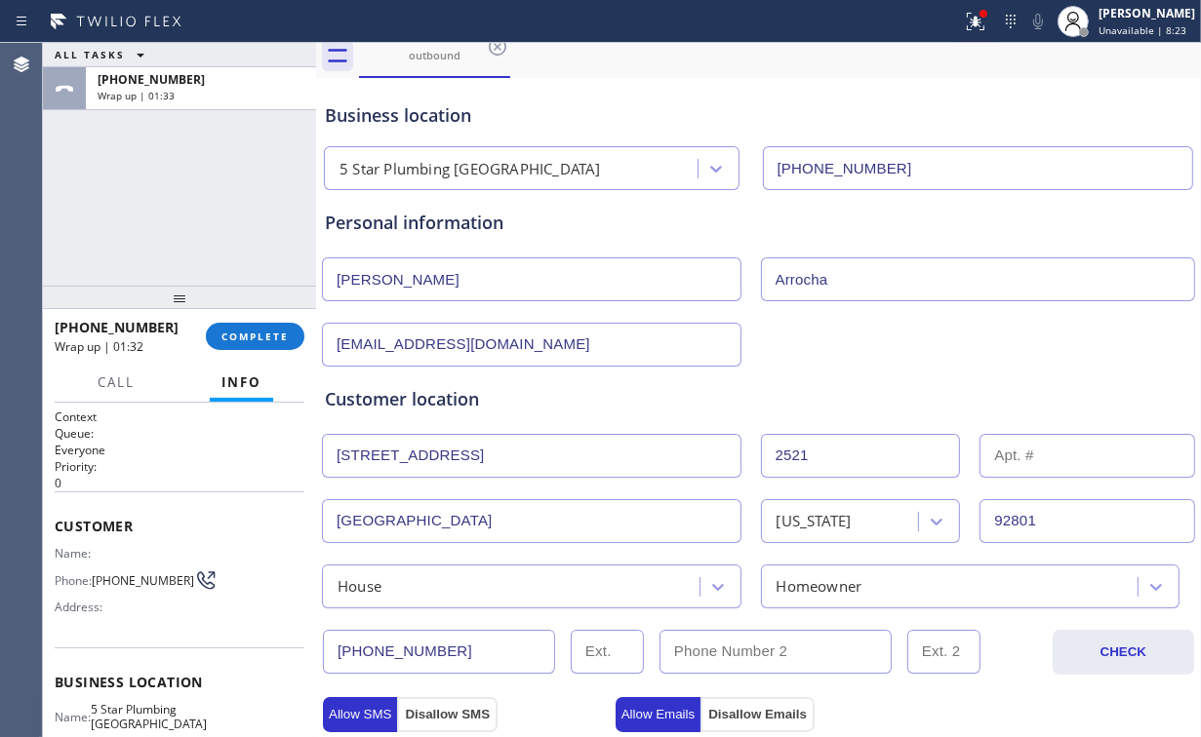
scroll to position [0, 0]
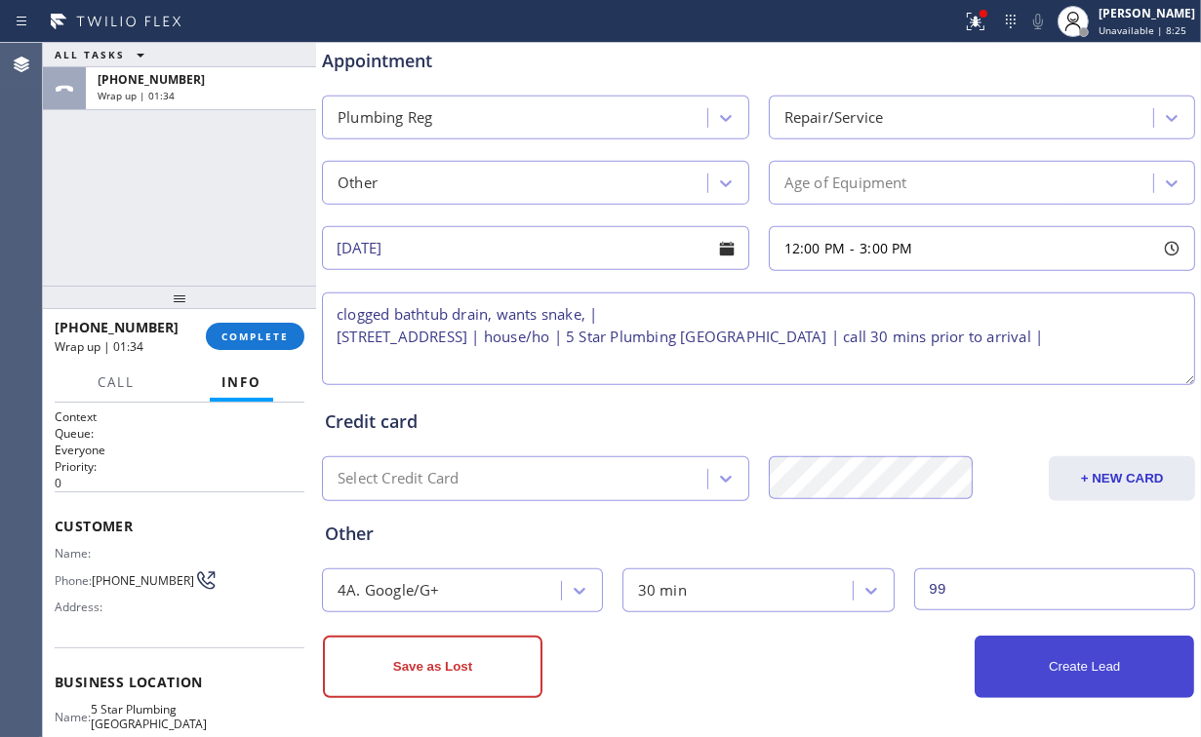
click at [1067, 672] on button "Create Lead" at bounding box center [1083, 667] width 219 height 62
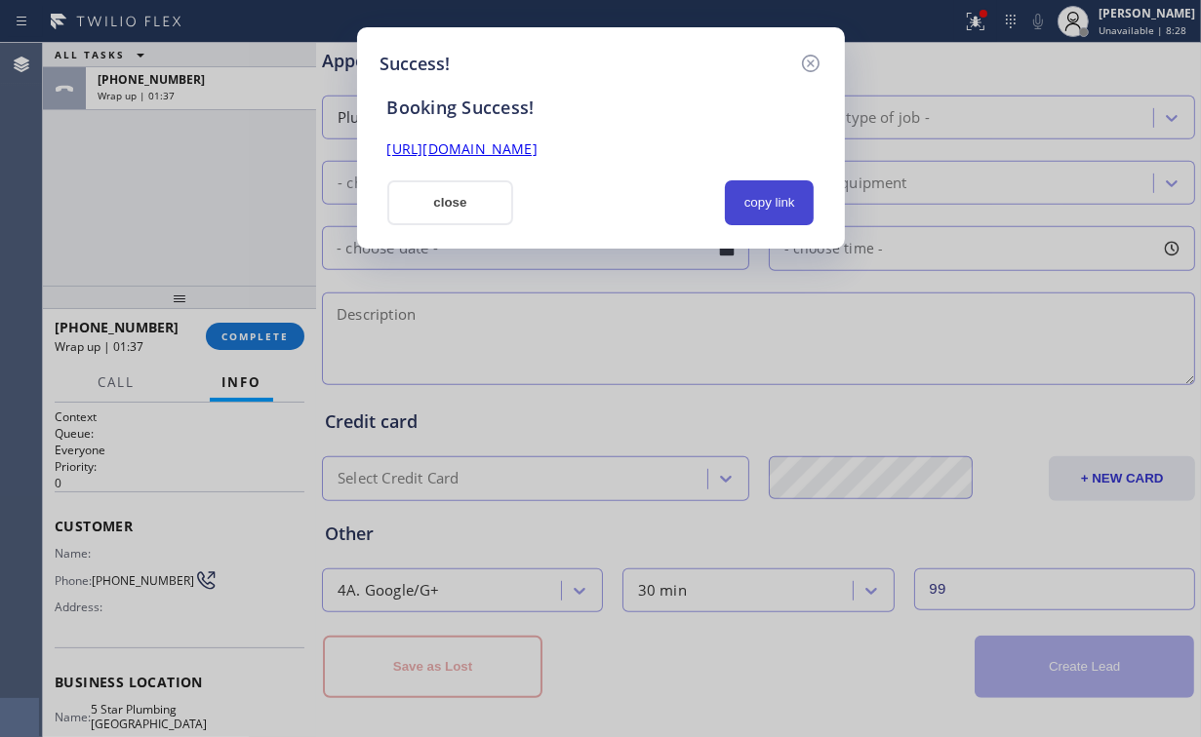
click at [764, 207] on button "copy link" at bounding box center [770, 202] width 90 height 45
click at [431, 182] on button "close" at bounding box center [450, 202] width 127 height 45
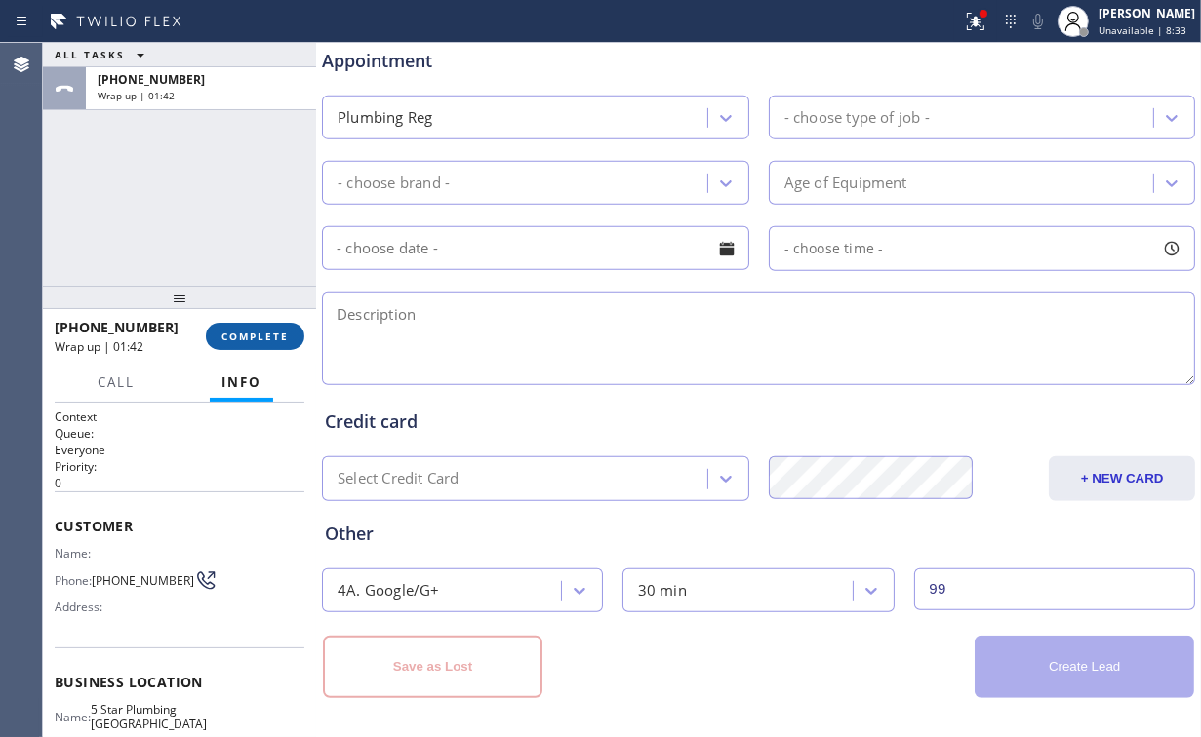
click at [230, 329] on button "COMPLETE" at bounding box center [255, 336] width 99 height 27
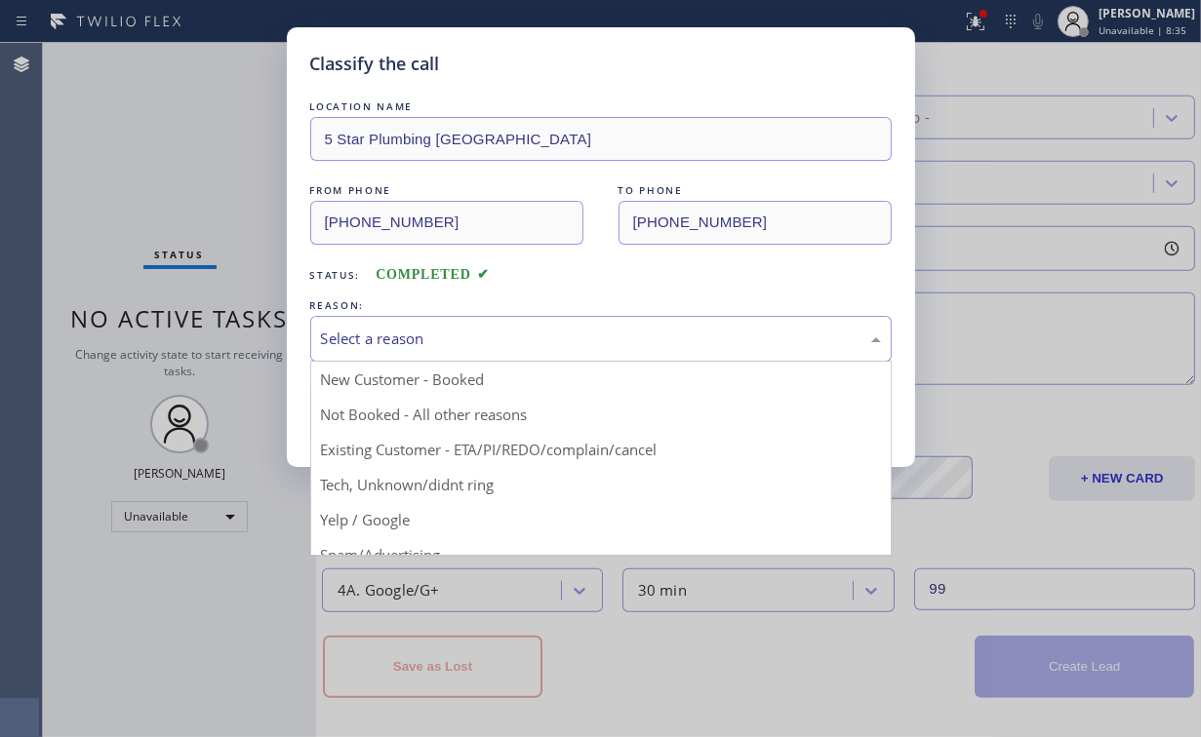
click at [383, 325] on div "Select a reason" at bounding box center [600, 339] width 581 height 46
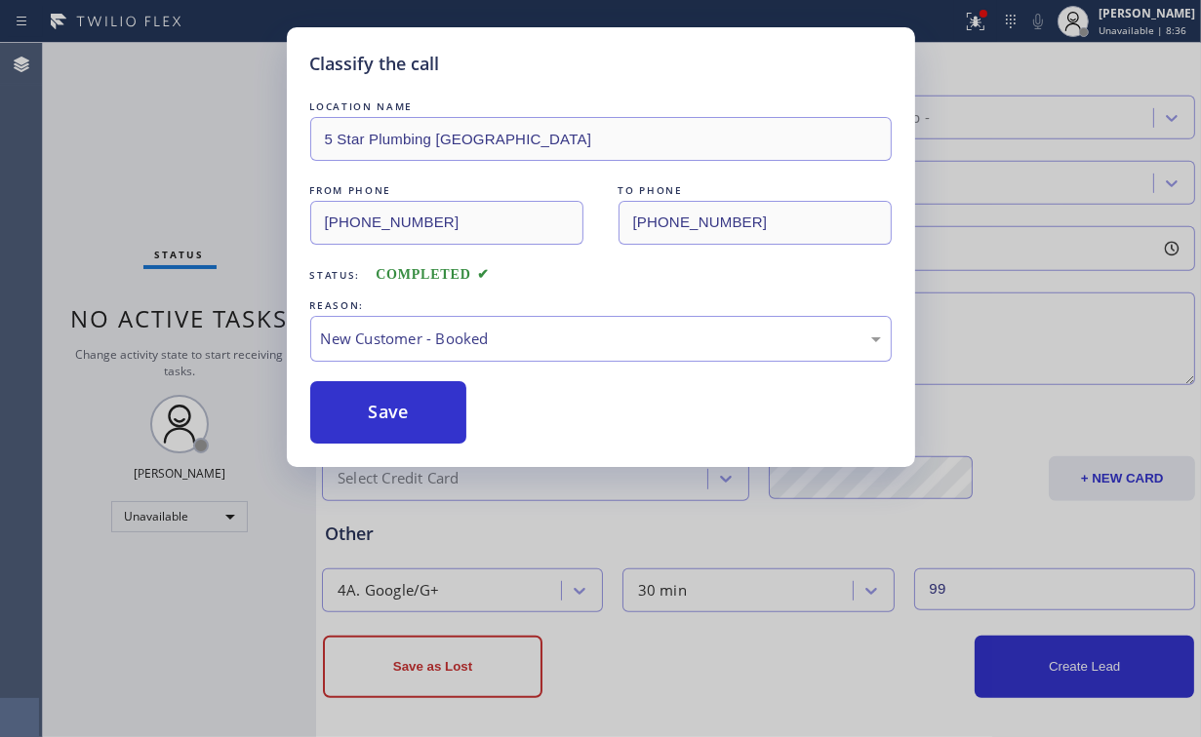
click at [416, 405] on button "Save" at bounding box center [388, 412] width 157 height 62
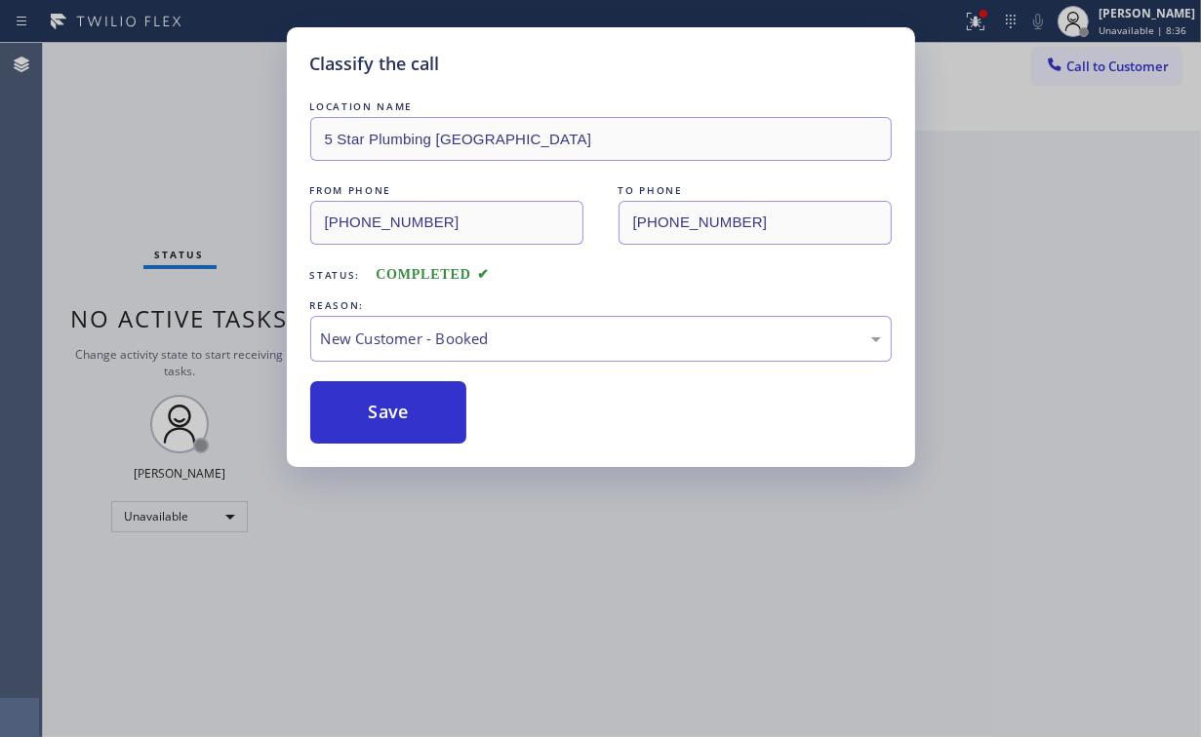
click at [217, 163] on div "Classify the call LOCATION NAME 5 Star Plumbing Anaheim FROM PHONE [PHONE_NUMBE…" at bounding box center [600, 368] width 1201 height 737
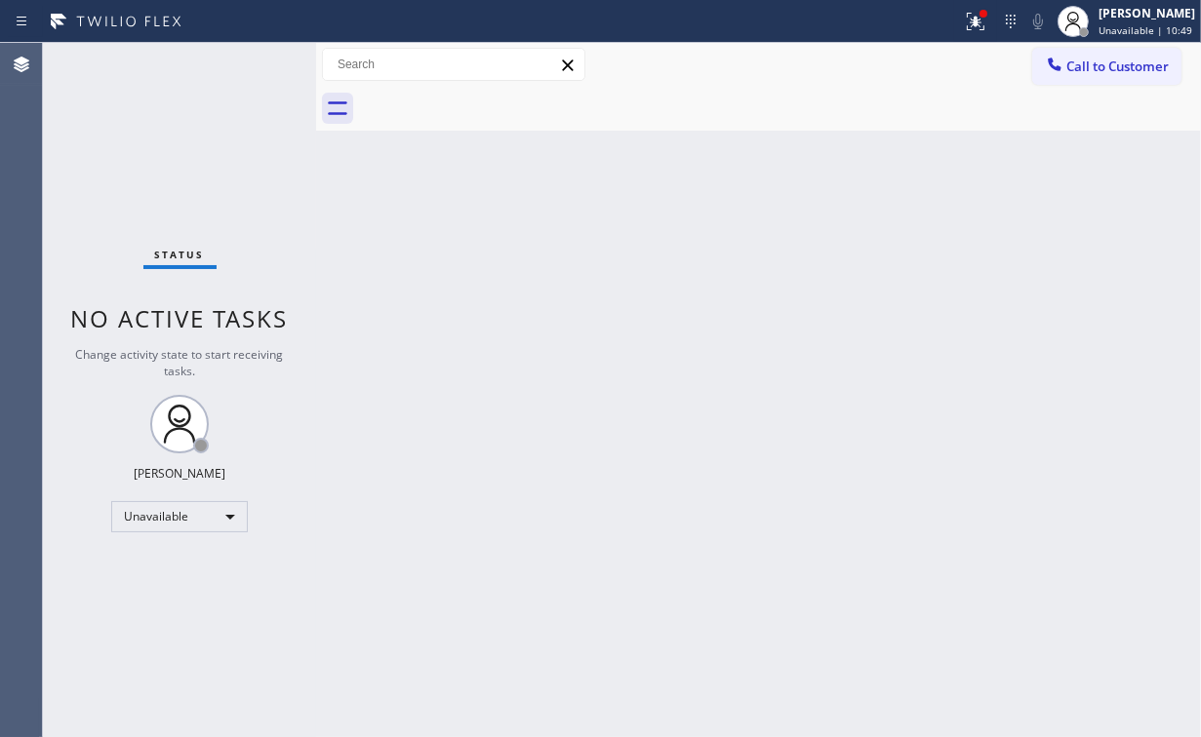
drag, startPoint x: 1104, startPoint y: 53, endPoint x: 716, endPoint y: 218, distance: 422.1
click at [1099, 55] on button "Call to Customer" at bounding box center [1106, 66] width 149 height 37
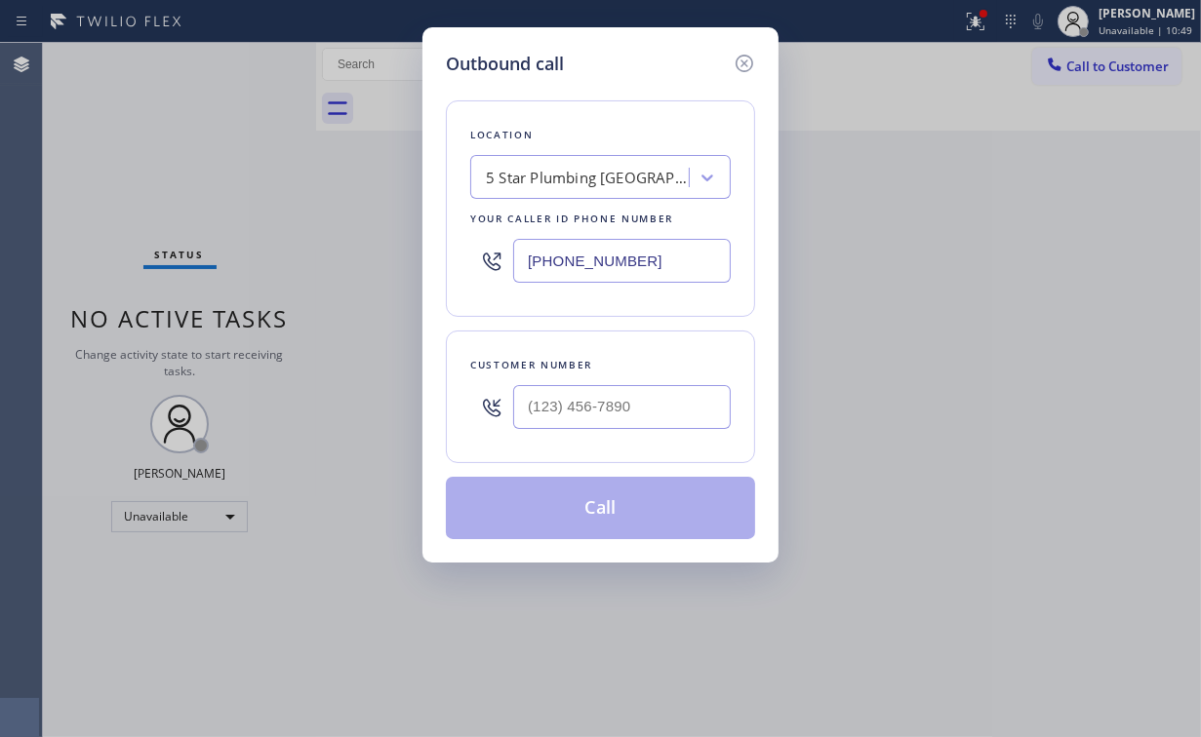
drag, startPoint x: 645, startPoint y: 250, endPoint x: 257, endPoint y: 254, distance: 388.2
click at [380, 254] on div "Outbound call Location 5 Star Plumbing [GEOGRAPHIC_DATA] Your caller id phone n…" at bounding box center [600, 368] width 1201 height 737
paste input "805) 261-2411"
type input "[PHONE_NUMBER]"
click at [636, 398] on input "(___) ___-____" at bounding box center [622, 407] width 218 height 44
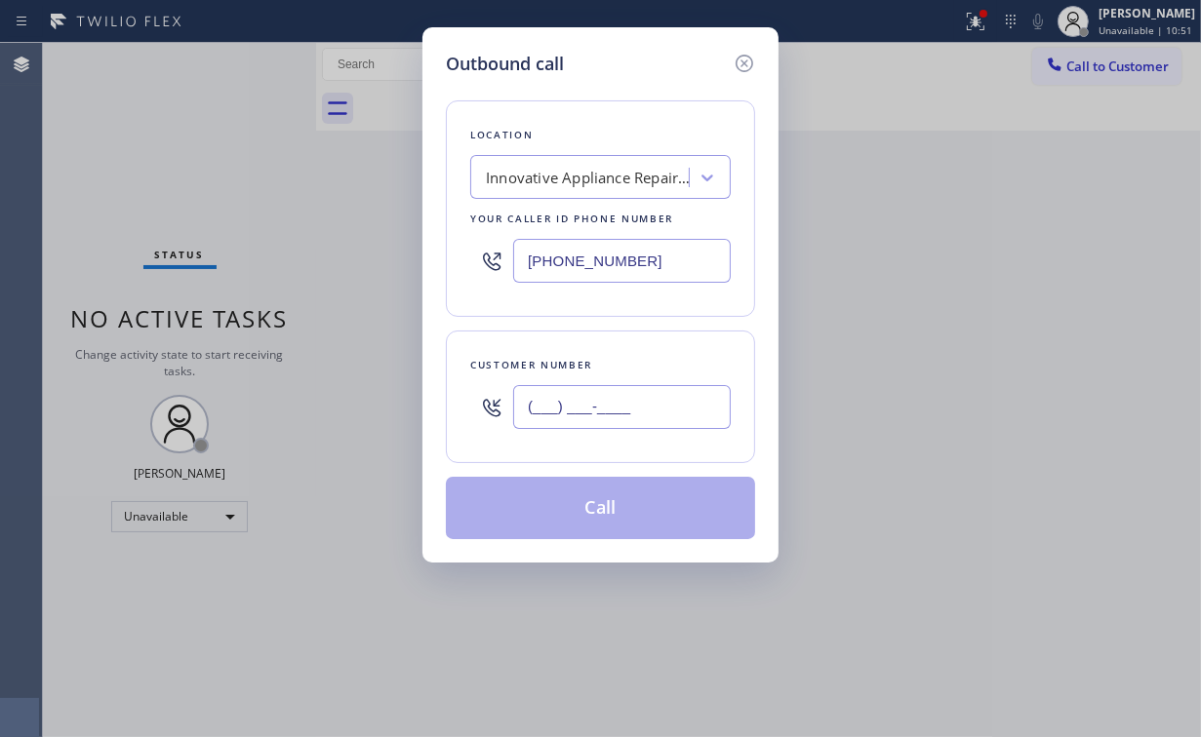
paste
type input "[PHONE_NUMBER]"
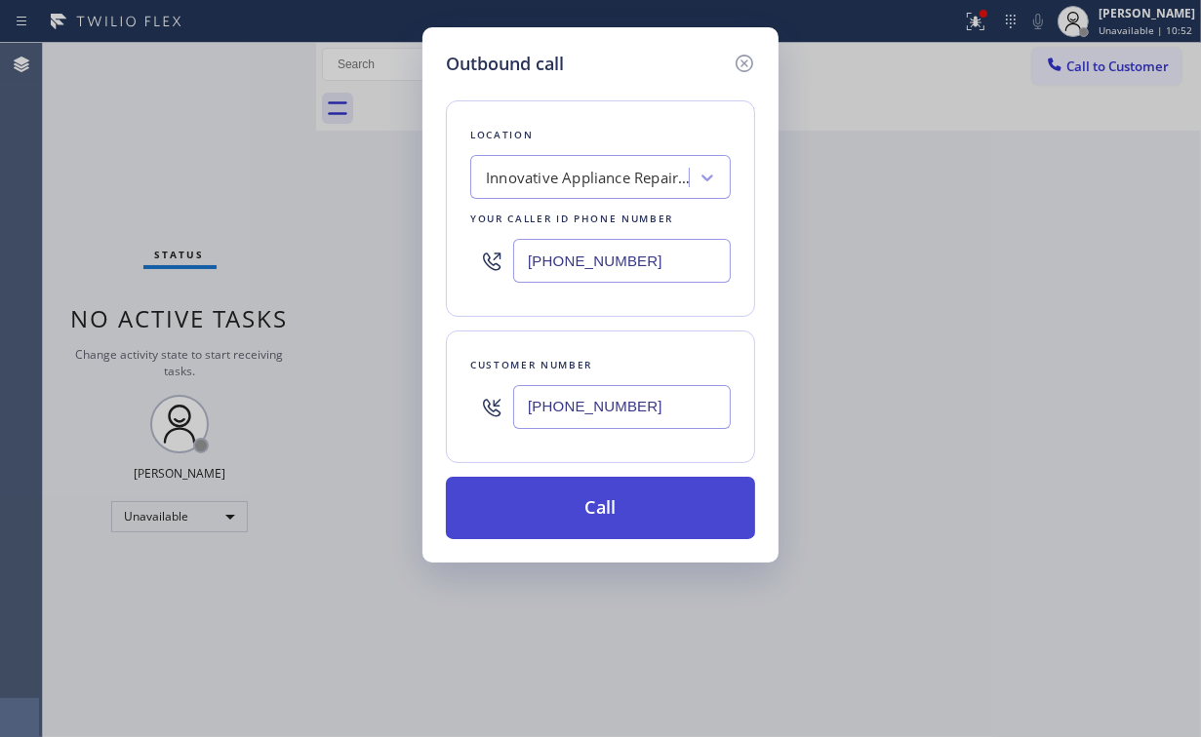
click at [570, 517] on button "Call" at bounding box center [600, 508] width 309 height 62
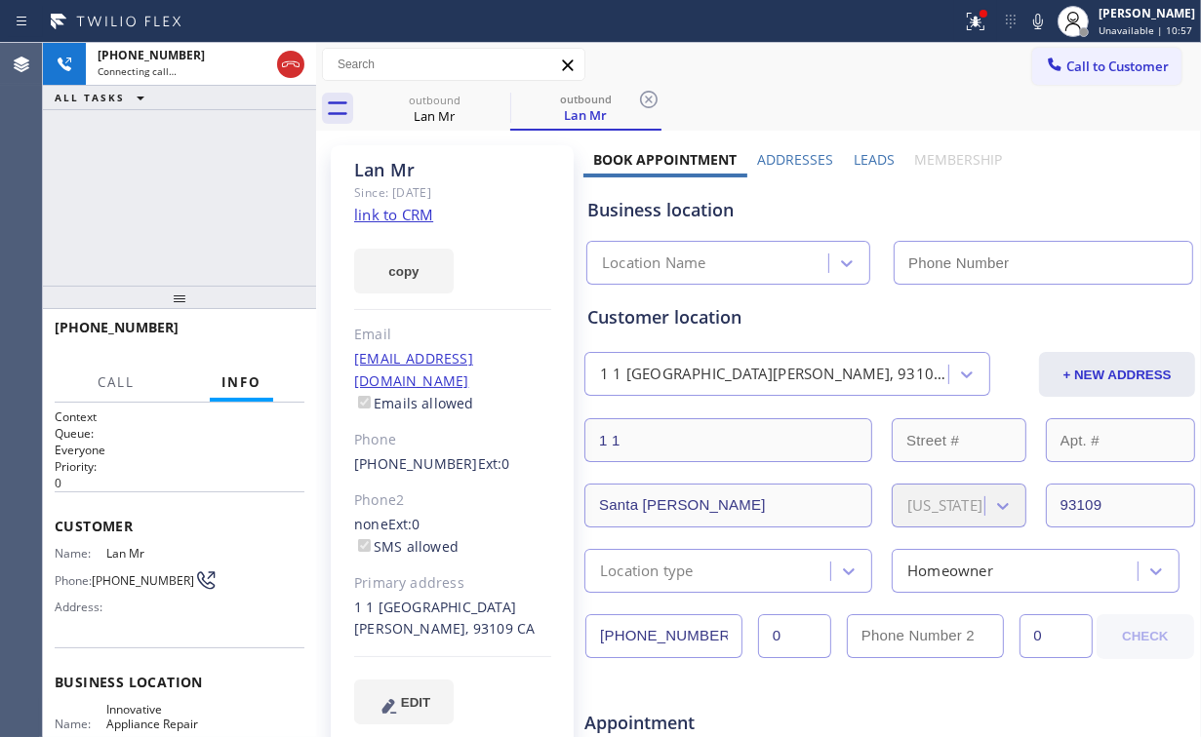
drag, startPoint x: 164, startPoint y: 156, endPoint x: 659, endPoint y: 159, distance: 495.5
click at [166, 158] on div "[PHONE_NUMBER] Connecting call… ALL TASKS ALL TASKS ACTIVE TASKS TASKS IN WRAP …" at bounding box center [179, 164] width 273 height 243
type input "[PHONE_NUMBER]"
click at [987, 16] on div at bounding box center [983, 14] width 8 height 8
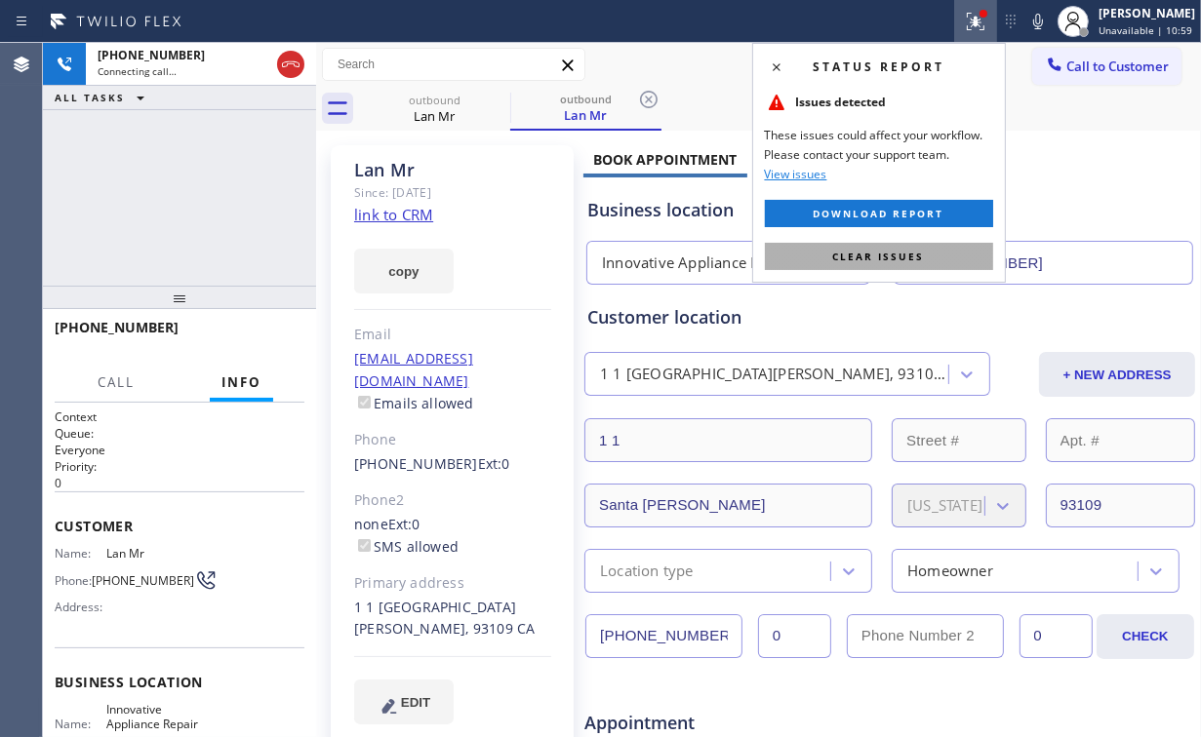
click at [868, 255] on span "Clear issues" at bounding box center [879, 257] width 92 height 14
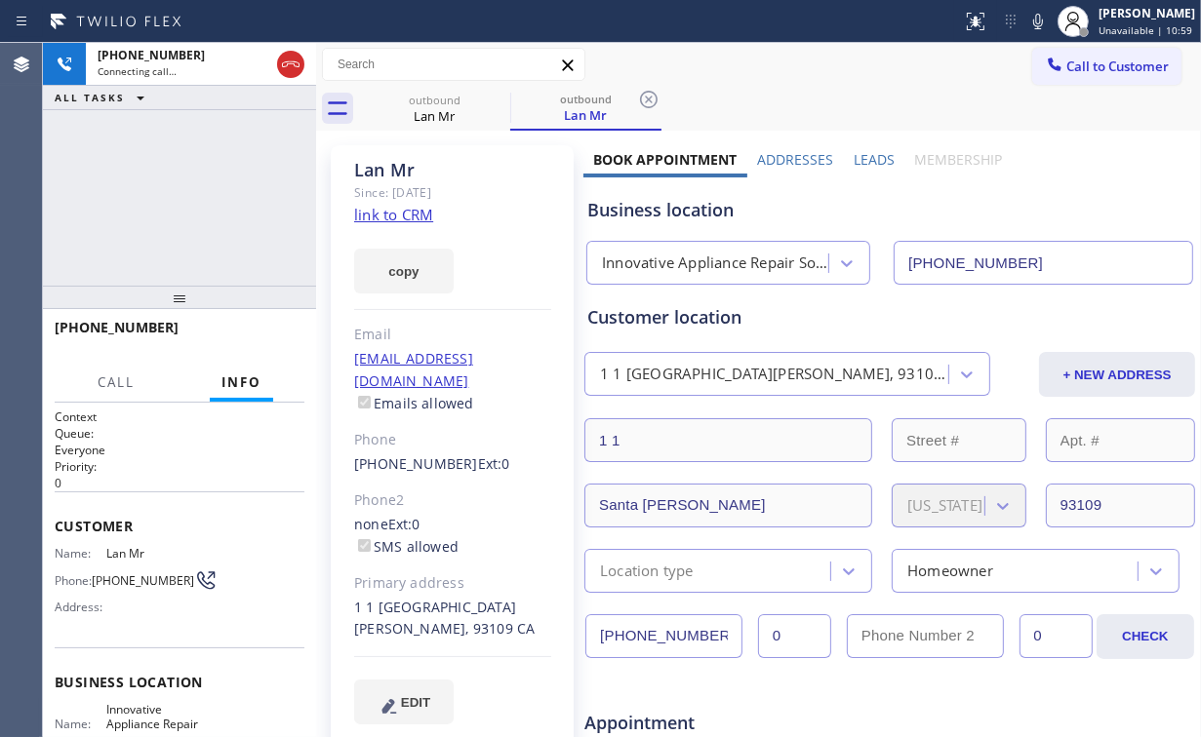
click at [1063, 189] on div "Business location Innovative Appliance Repair Solutions SB [PHONE_NUMBER]" at bounding box center [889, 231] width 613 height 107
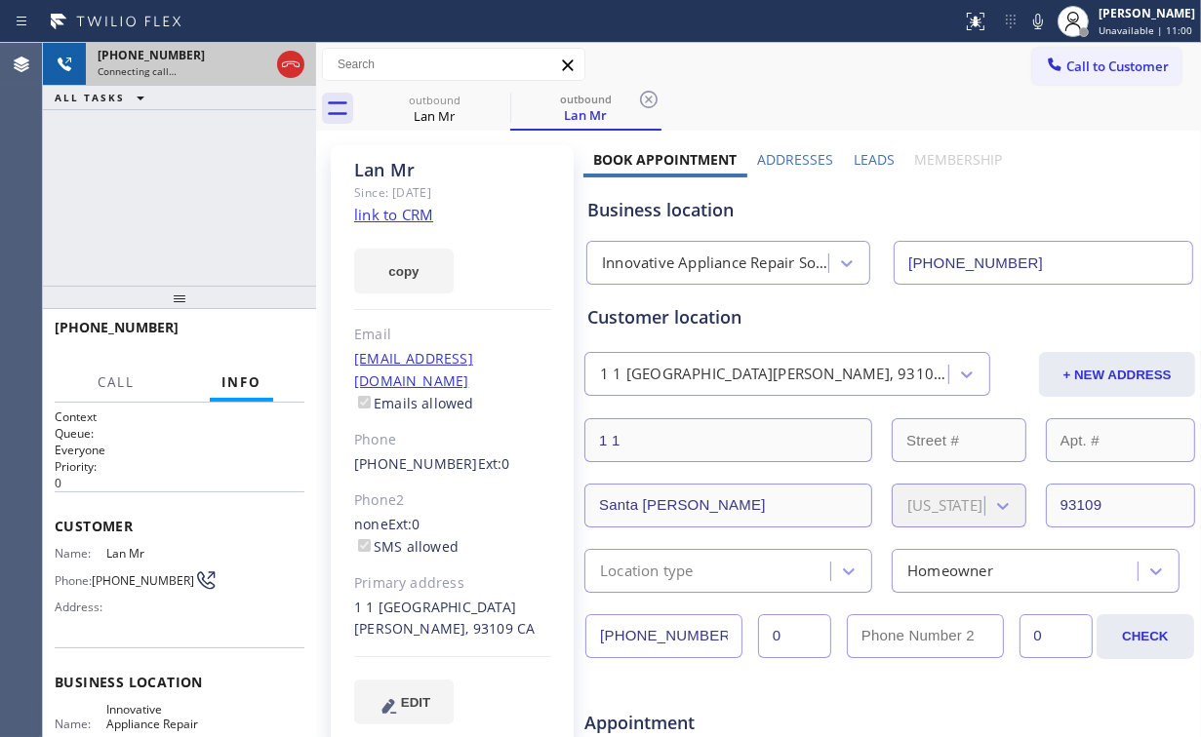
click at [278, 69] on div at bounding box center [290, 64] width 27 height 23
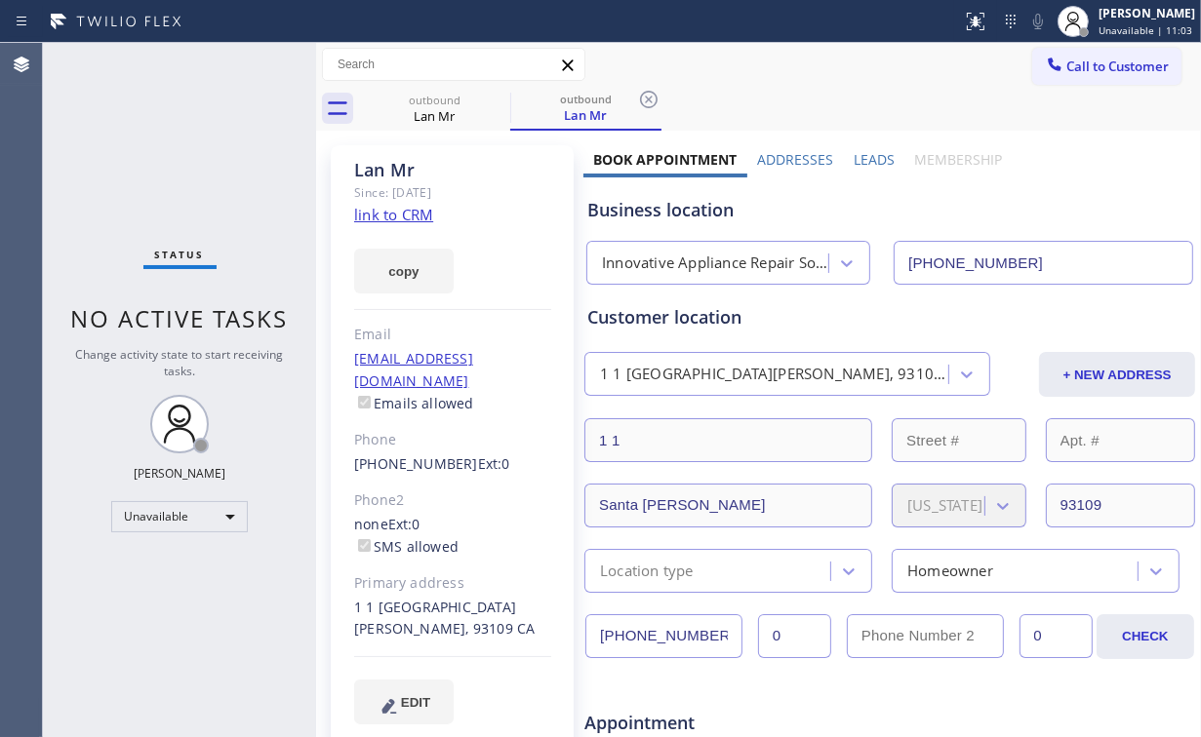
click at [390, 211] on link "link to CRM" at bounding box center [393, 215] width 79 height 20
drag, startPoint x: 417, startPoint y: 98, endPoint x: 515, endPoint y: 88, distance: 98.0
click at [423, 98] on div "outbound" at bounding box center [434, 100] width 147 height 15
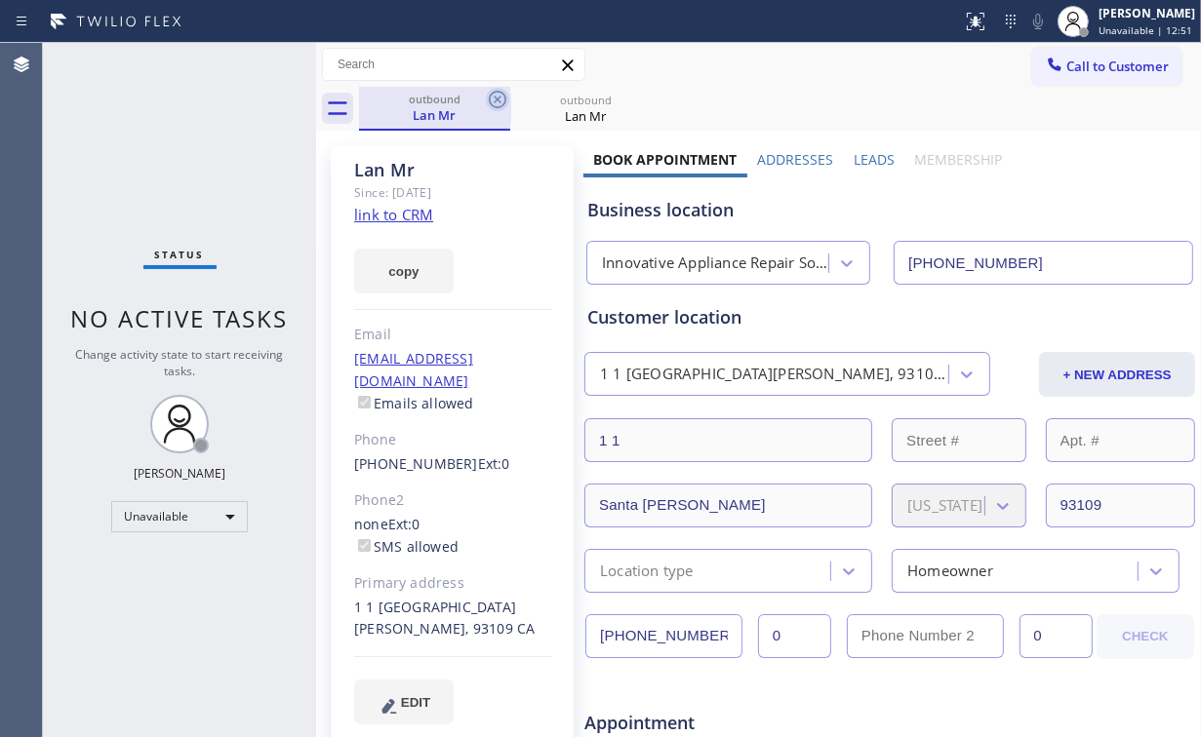
click at [503, 98] on icon at bounding box center [497, 99] width 23 height 23
click at [496, 99] on icon at bounding box center [497, 99] width 23 height 23
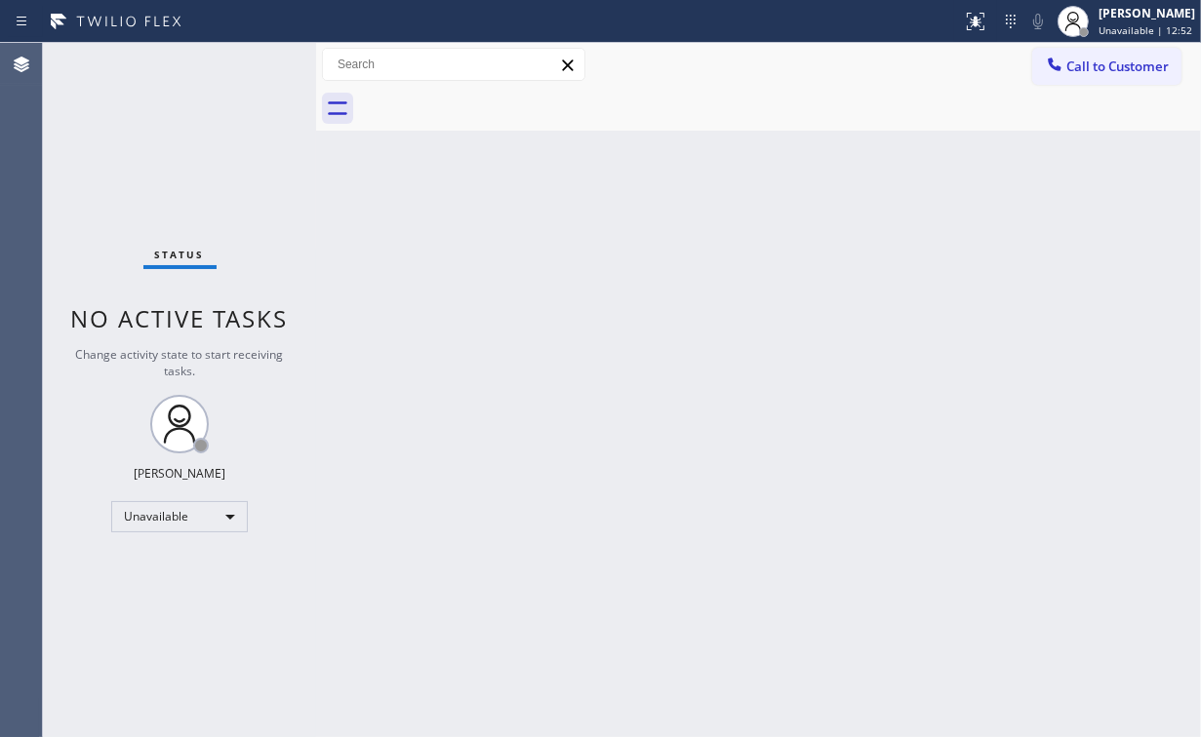
drag, startPoint x: 167, startPoint y: 163, endPoint x: 174, endPoint y: 126, distance: 37.7
click at [169, 157] on div "Status No active tasks Change activity state to start receiving tasks. [PERSON_…" at bounding box center [179, 390] width 273 height 694
drag, startPoint x: 1078, startPoint y: 71, endPoint x: 695, endPoint y: 237, distance: 416.8
click at [1078, 70] on span "Call to Customer" at bounding box center [1117, 67] width 102 height 18
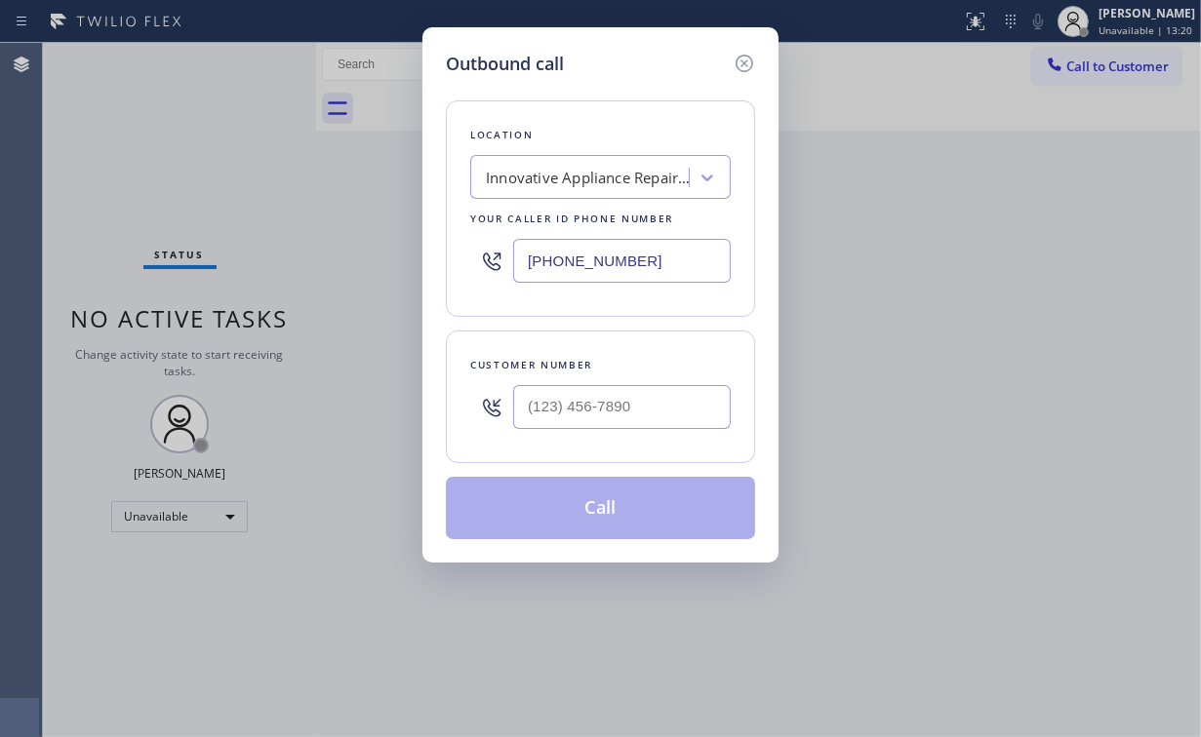
drag, startPoint x: 652, startPoint y: 267, endPoint x: 324, endPoint y: 198, distance: 335.0
click at [486, 234] on div "[PHONE_NUMBER]" at bounding box center [600, 260] width 260 height 63
type input "[PHONE_NUMBER]"
click at [604, 407] on input "(___) ___-____" at bounding box center [622, 407] width 218 height 44
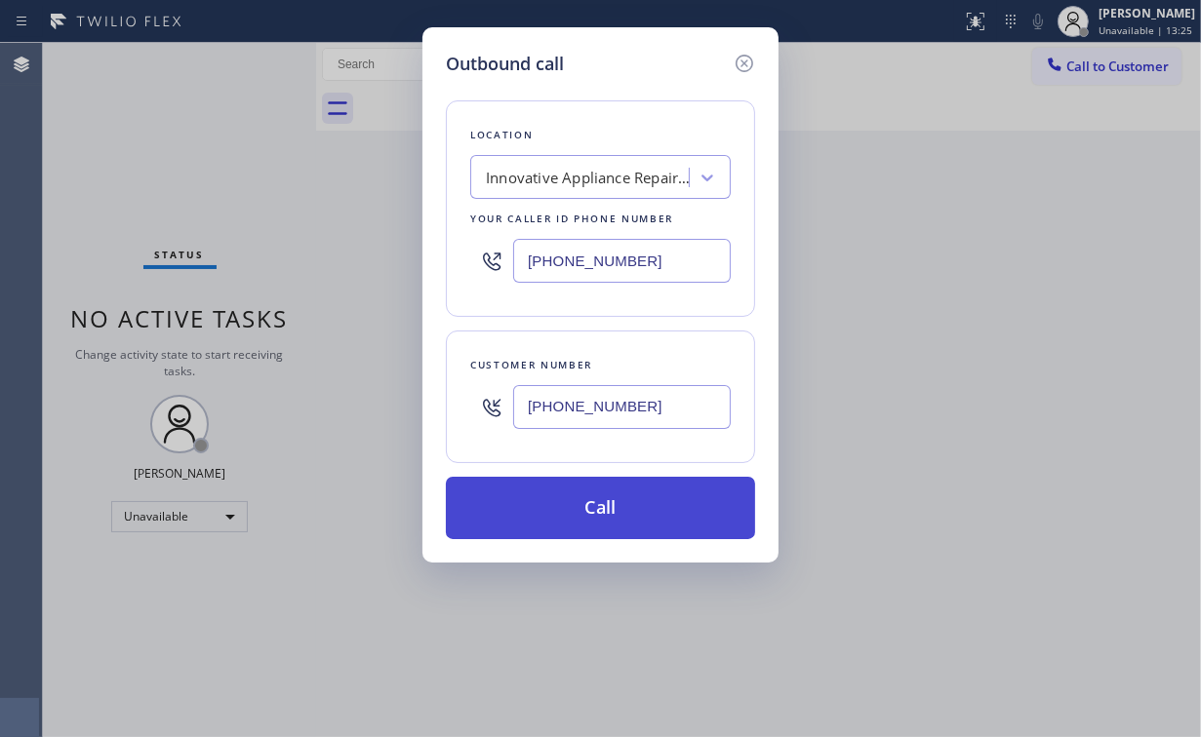
type input "[PHONE_NUMBER]"
drag, startPoint x: 600, startPoint y: 487, endPoint x: 595, endPoint y: 503, distance: 17.3
click at [599, 488] on button "Call" at bounding box center [600, 508] width 309 height 62
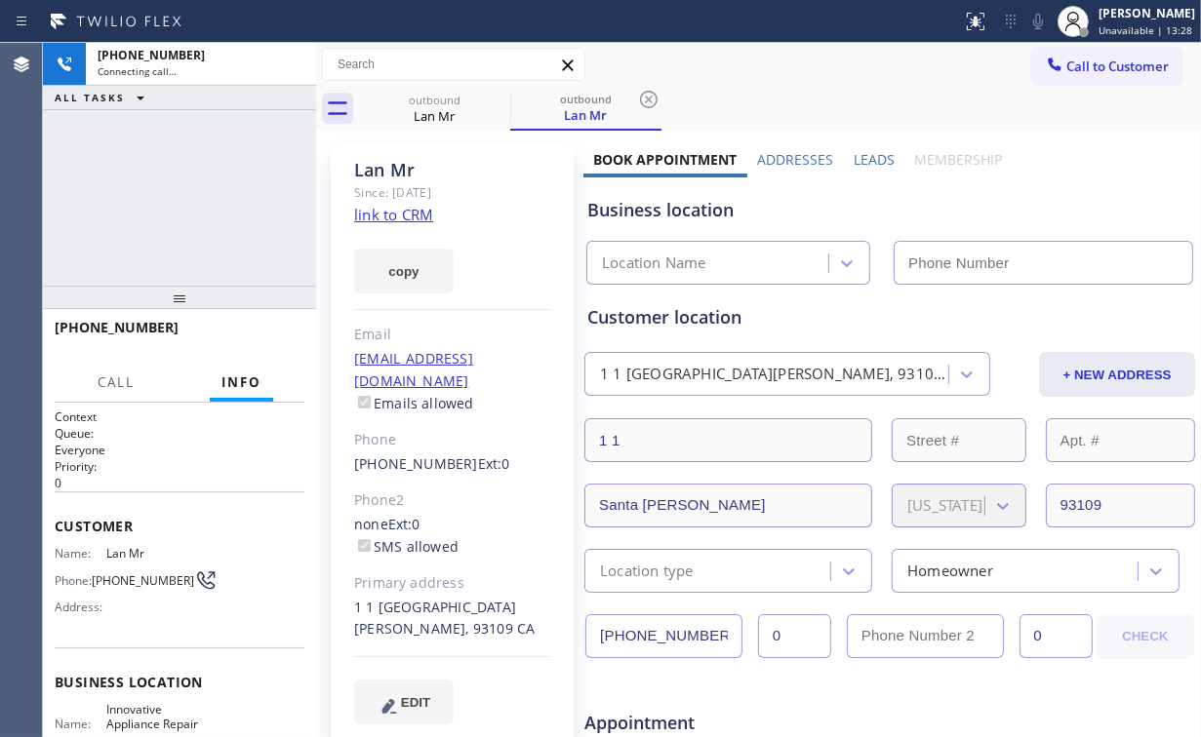
drag, startPoint x: 200, startPoint y: 163, endPoint x: 666, endPoint y: 152, distance: 466.4
click at [201, 163] on div "[PHONE_NUMBER] Connecting call… ALL TASKS ALL TASKS ACTIVE TASKS TASKS IN WRAP …" at bounding box center [179, 164] width 273 height 243
type input "[PHONE_NUMBER]"
click at [156, 211] on div "[PHONE_NUMBER] Connecting call… ALL TASKS ALL TASKS ACTIVE TASKS TASKS IN WRAP …" at bounding box center [179, 164] width 273 height 243
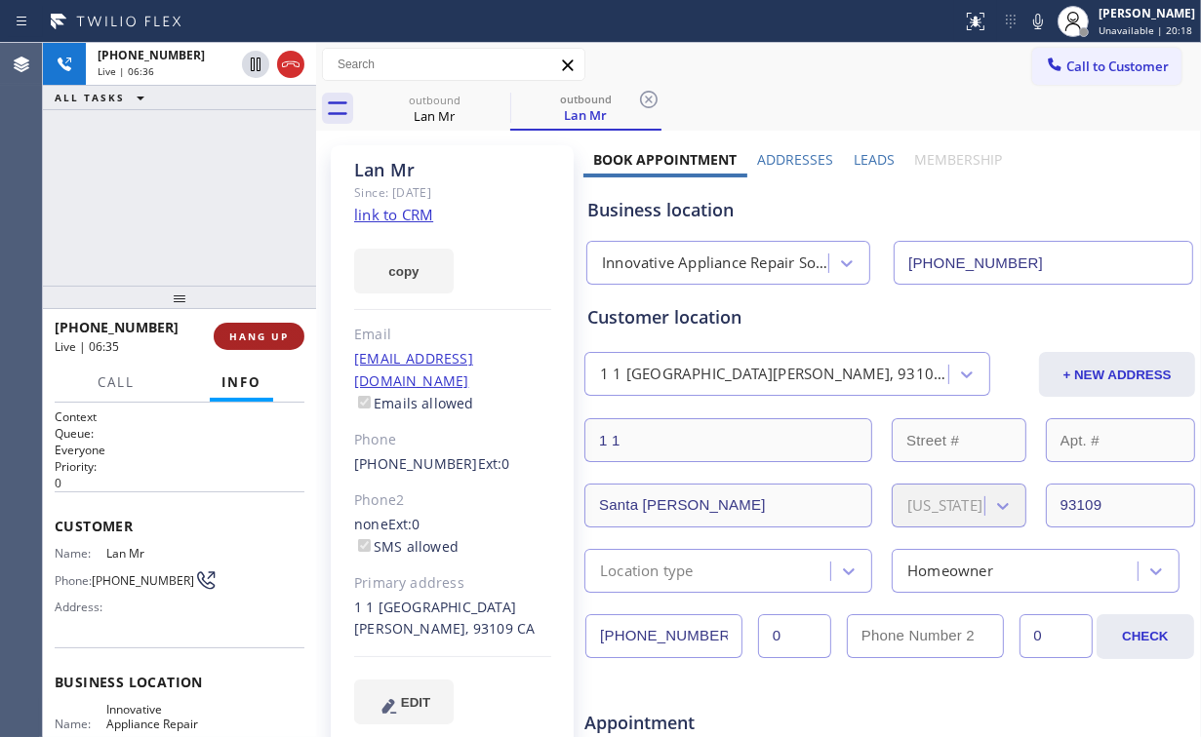
click at [250, 338] on span "HANG UP" at bounding box center [259, 337] width 60 height 14
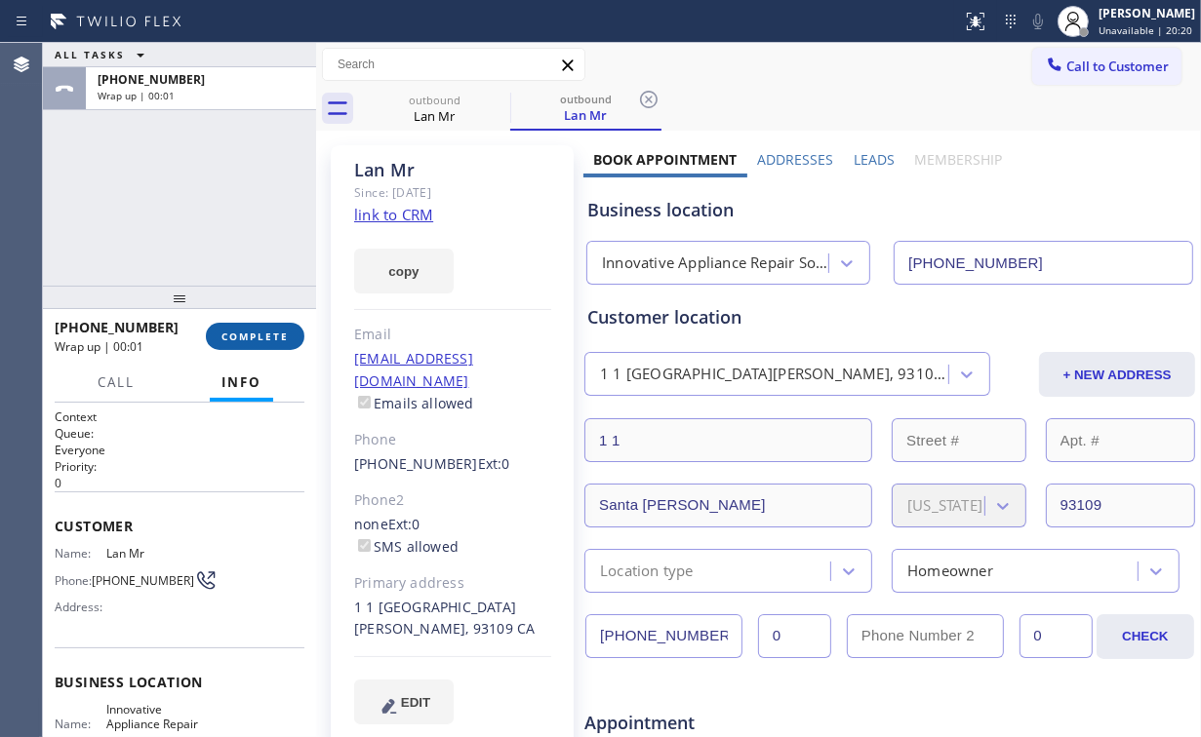
click at [268, 336] on span "COMPLETE" at bounding box center [254, 337] width 67 height 14
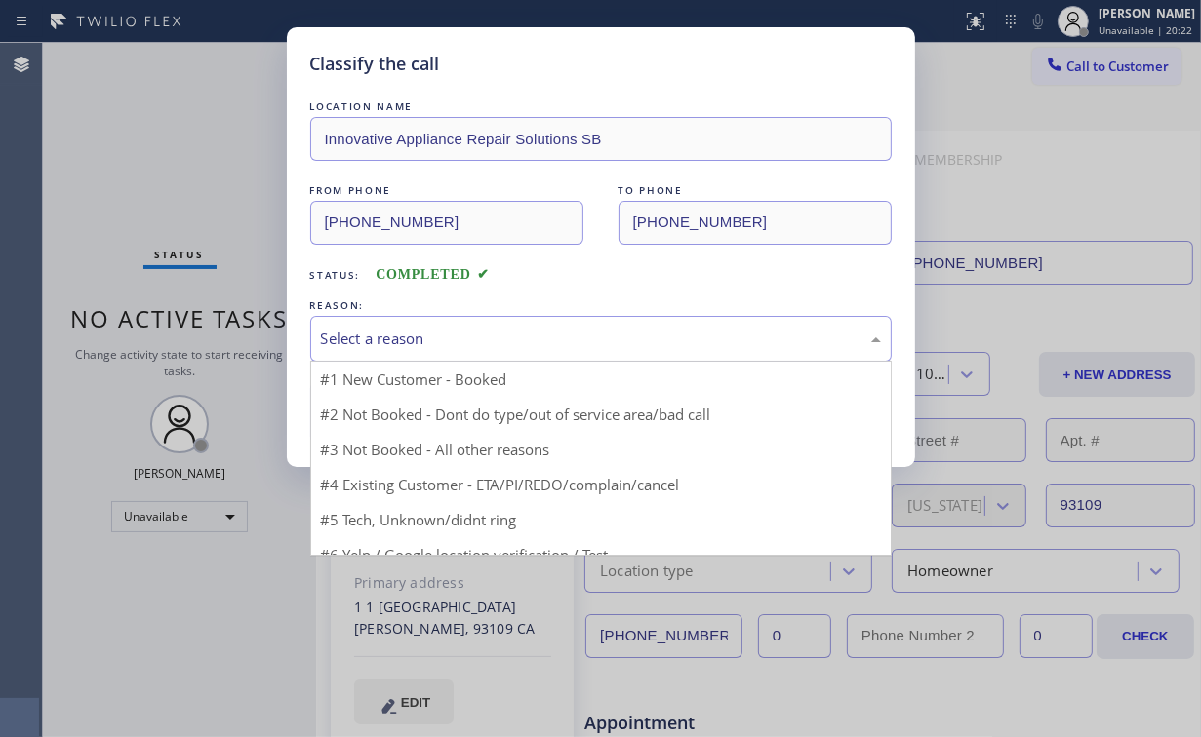
click at [377, 328] on div "Select a reason" at bounding box center [601, 339] width 560 height 22
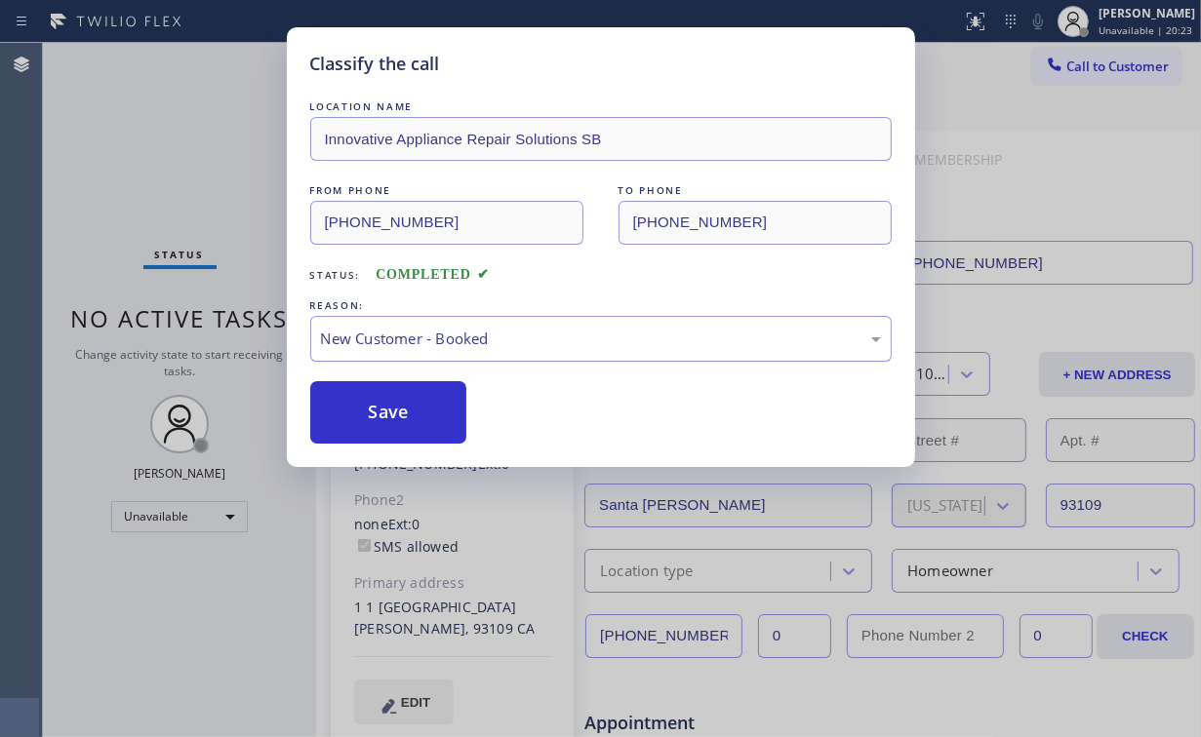
click at [405, 400] on button "Save" at bounding box center [388, 412] width 157 height 62
drag, startPoint x: 231, startPoint y: 183, endPoint x: 231, endPoint y: 163, distance: 20.5
click at [231, 179] on div "Classify the call LOCATION NAME Innovative Appliance Repair Solutions SB FROM P…" at bounding box center [600, 368] width 1201 height 737
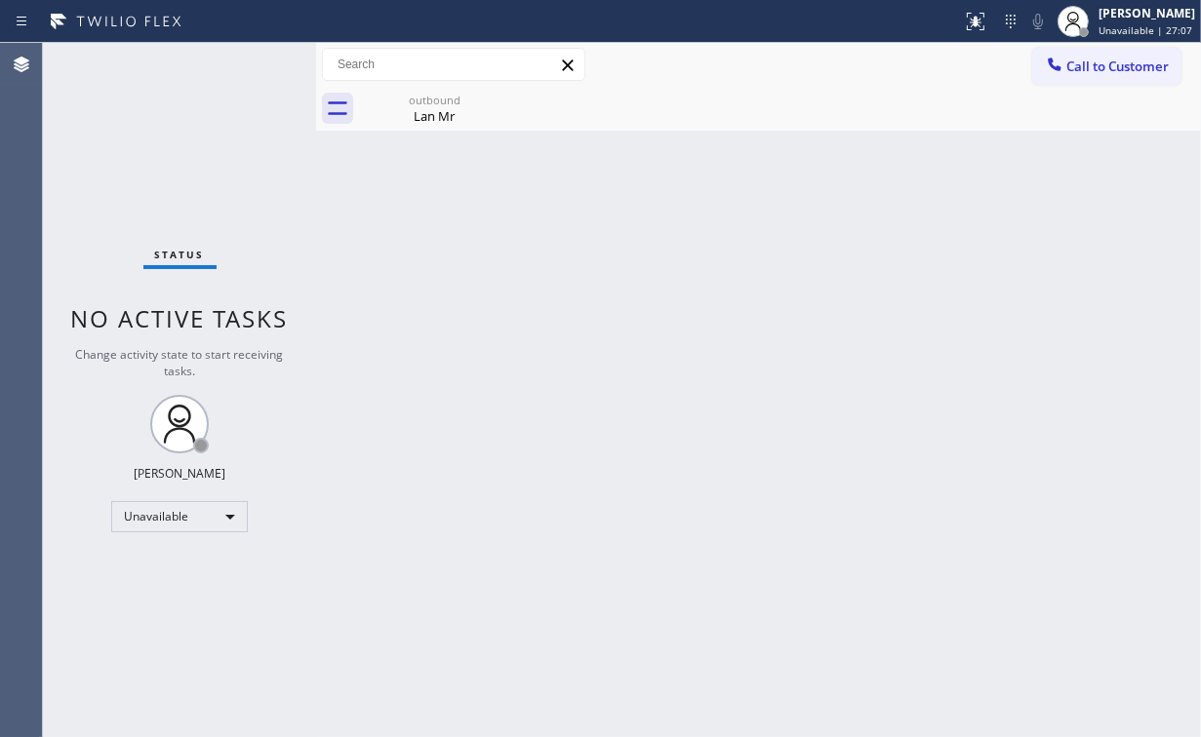
drag, startPoint x: 254, startPoint y: 59, endPoint x: 292, endPoint y: 44, distance: 40.8
click at [254, 59] on div "Status No active tasks Change activity state to start receiving tasks. [PERSON_…" at bounding box center [179, 390] width 273 height 694
drag, startPoint x: 429, startPoint y: 107, endPoint x: 496, endPoint y: 108, distance: 66.3
click at [433, 108] on div "Lan Mr" at bounding box center [434, 116] width 147 height 18
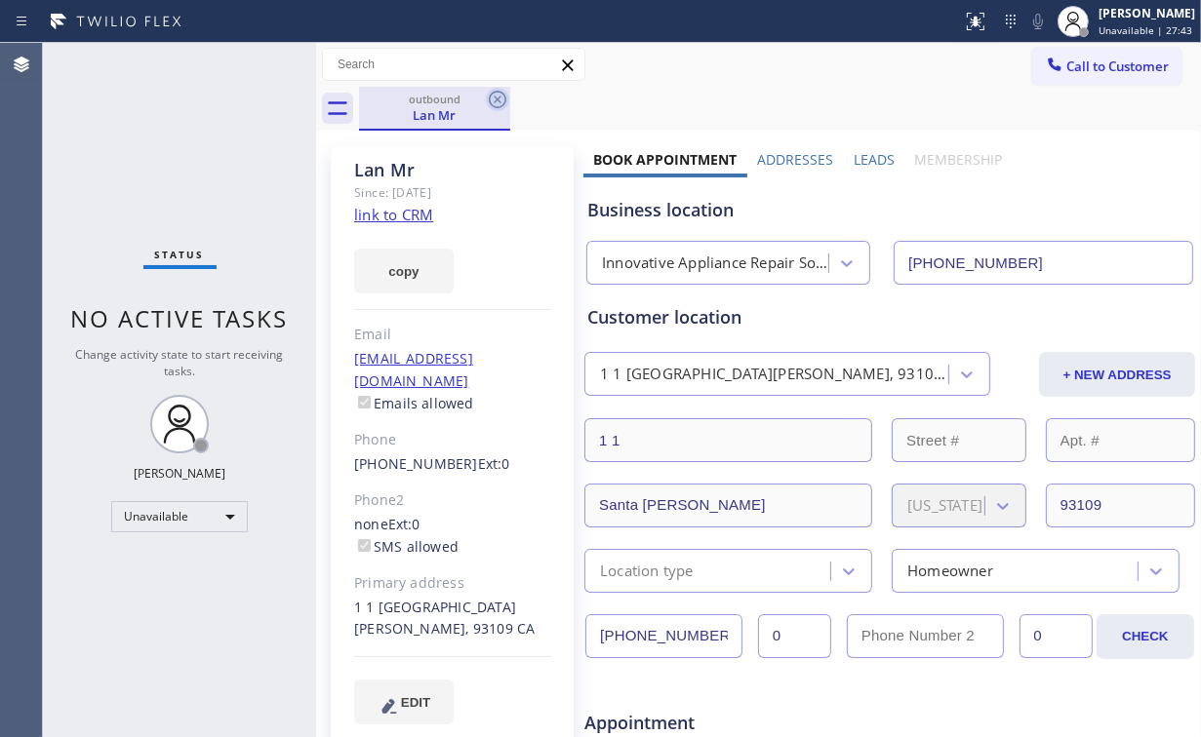
click at [503, 94] on icon at bounding box center [498, 100] width 18 height 18
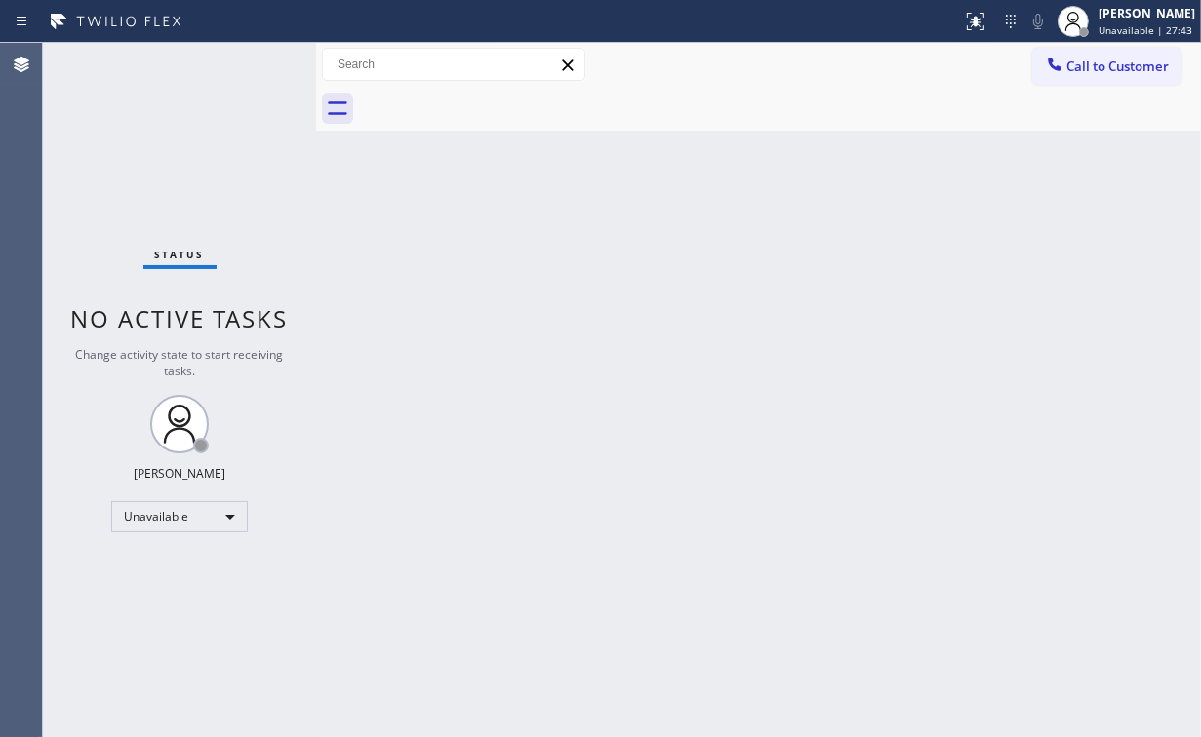
drag, startPoint x: 204, startPoint y: 145, endPoint x: 151, endPoint y: 41, distance: 116.9
click at [201, 141] on div "Status No active tasks Change activity state to start receiving tasks. [PERSON_…" at bounding box center [179, 390] width 273 height 694
click at [1071, 61] on span "Call to Customer" at bounding box center [1117, 67] width 102 height 18
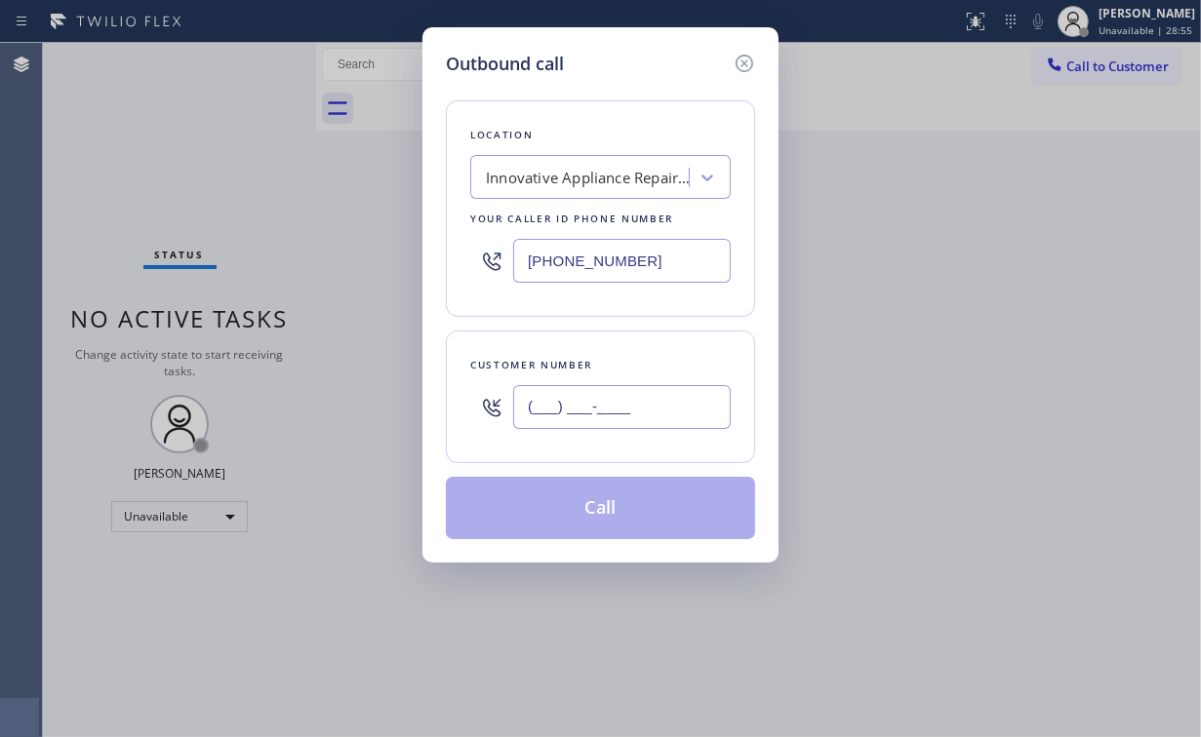
click at [654, 386] on input "(___) ___-____" at bounding box center [622, 407] width 218 height 44
type input "[PHONE_NUMBER]"
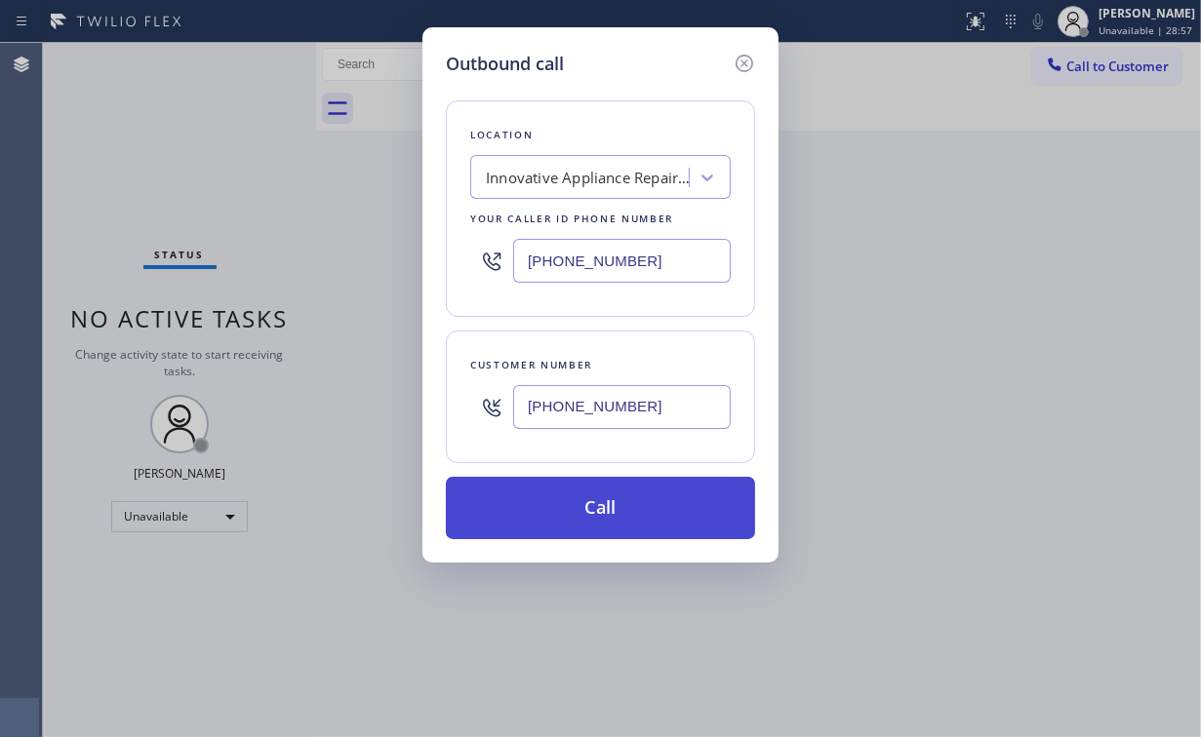
click at [574, 518] on button "Call" at bounding box center [600, 508] width 309 height 62
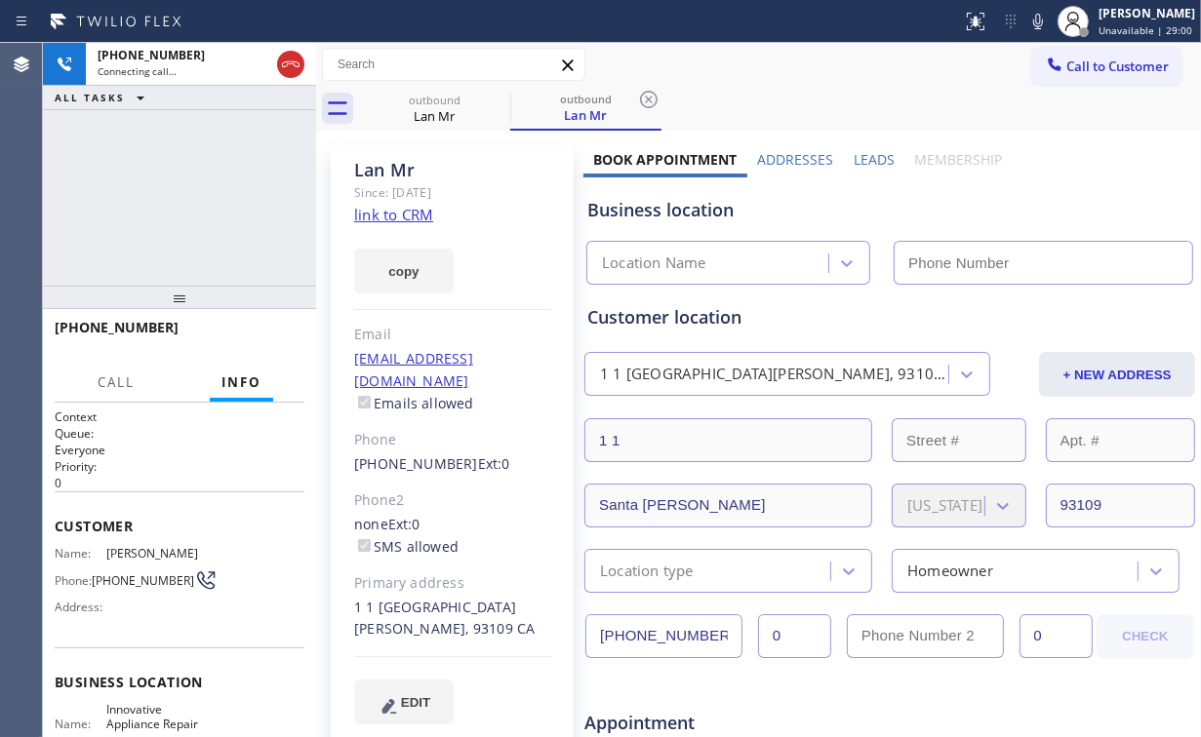
click at [175, 185] on div "[PHONE_NUMBER] Connecting call… ALL TASKS ALL TASKS ACTIVE TASKS TASKS IN WRAP …" at bounding box center [179, 164] width 273 height 243
type input "[PHONE_NUMBER]"
click at [198, 192] on div "[PHONE_NUMBER] Connecting call… ALL TASKS ALL TASKS ACTIVE TASKS TASKS IN WRAP …" at bounding box center [179, 164] width 273 height 243
click at [194, 194] on div "[PHONE_NUMBER] Connecting call… ALL TASKS ALL TASKS ACTIVE TASKS TASKS IN WRAP …" at bounding box center [179, 164] width 273 height 243
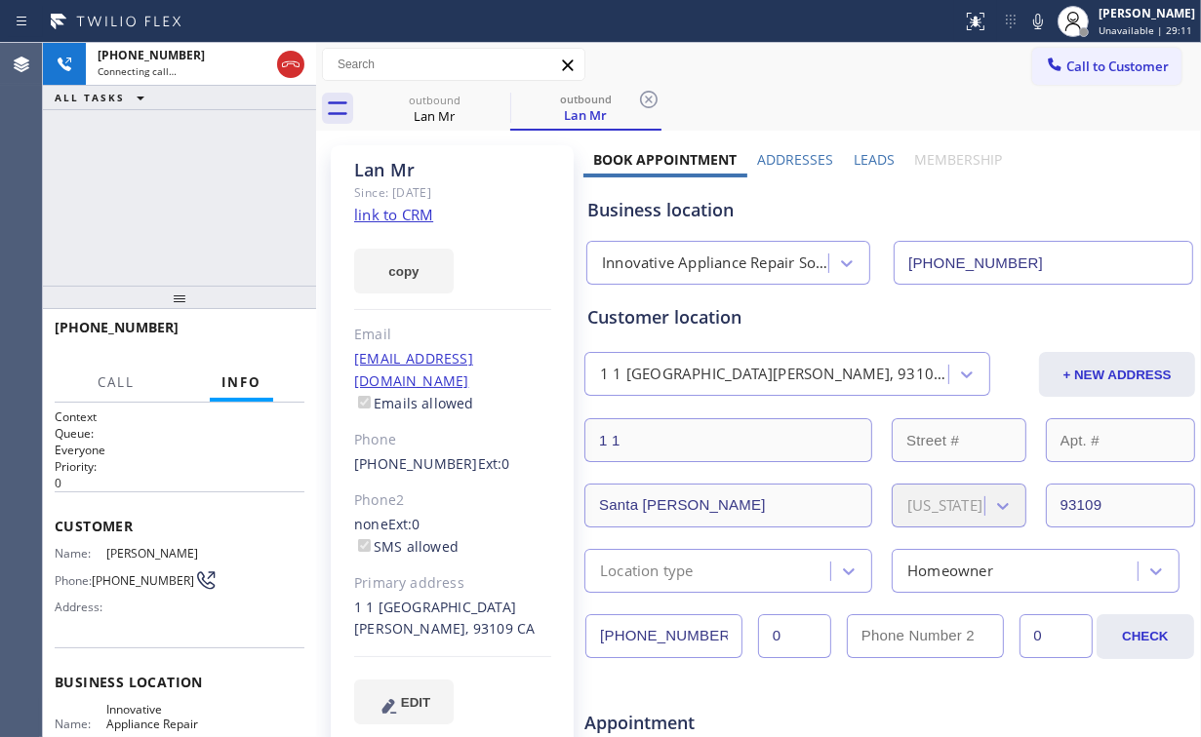
click at [194, 194] on div "[PHONE_NUMBER] Connecting call… ALL TASKS ALL TASKS ACTIVE TASKS TASKS IN WRAP …" at bounding box center [179, 164] width 273 height 243
click at [193, 194] on div "[PHONE_NUMBER] Connecting call… ALL TASKS ALL TASKS ACTIVE TASKS TASKS IN WRAP …" at bounding box center [179, 164] width 273 height 243
click at [201, 196] on div "[PHONE_NUMBER] Live | 00:12 ALL TASKS ALL TASKS ACTIVE TASKS TASKS IN WRAP UP" at bounding box center [179, 164] width 273 height 243
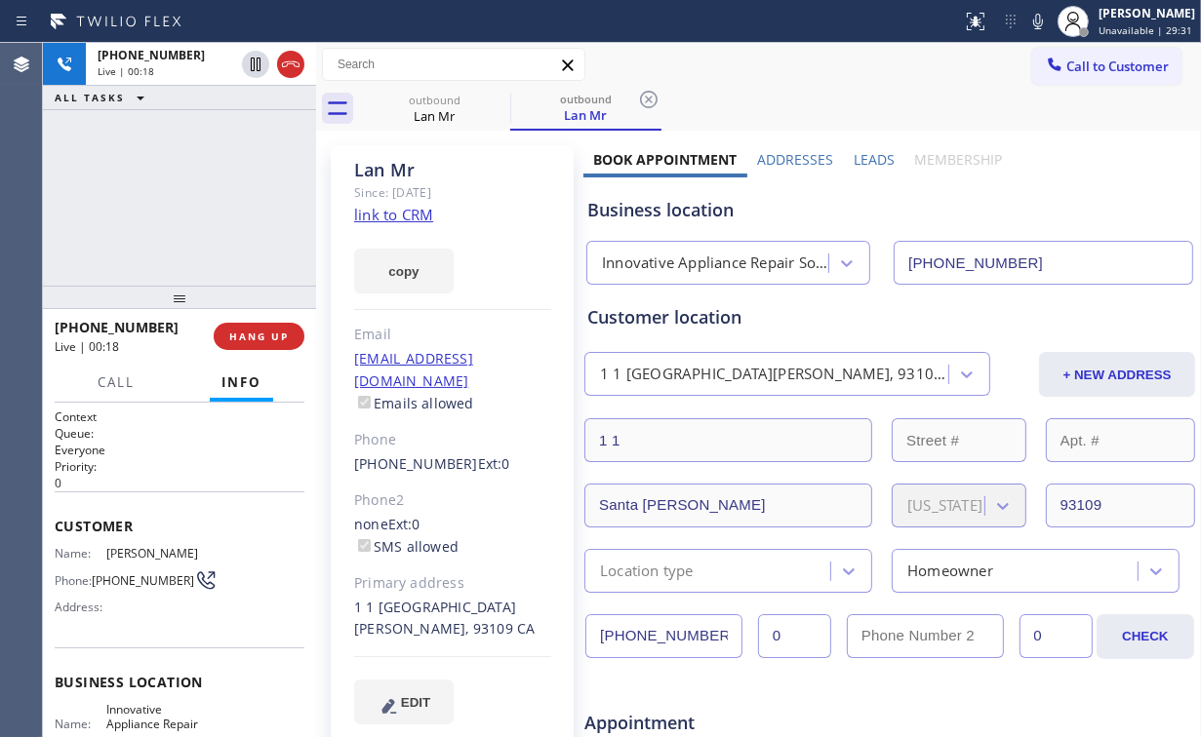
click at [197, 193] on div "[PHONE_NUMBER] Live | 00:18 ALL TASKS ALL TASKS ACTIVE TASKS TASKS IN WRAP UP" at bounding box center [179, 164] width 273 height 243
click at [197, 193] on div "[PHONE_NUMBER] Live | 00:25 ALL TASKS ALL TASKS ACTIVE TASKS TASKS IN WRAP UP" at bounding box center [179, 164] width 273 height 243
click at [196, 193] on div "[PHONE_NUMBER] Live | 00:30 ALL TASKS ALL TASKS ACTIVE TASKS TASKS IN WRAP UP" at bounding box center [179, 164] width 273 height 243
click at [197, 193] on div "[PHONE_NUMBER] Live | 00:31 ALL TASKS ALL TASKS ACTIVE TASKS TASKS IN WRAP UP" at bounding box center [179, 164] width 273 height 243
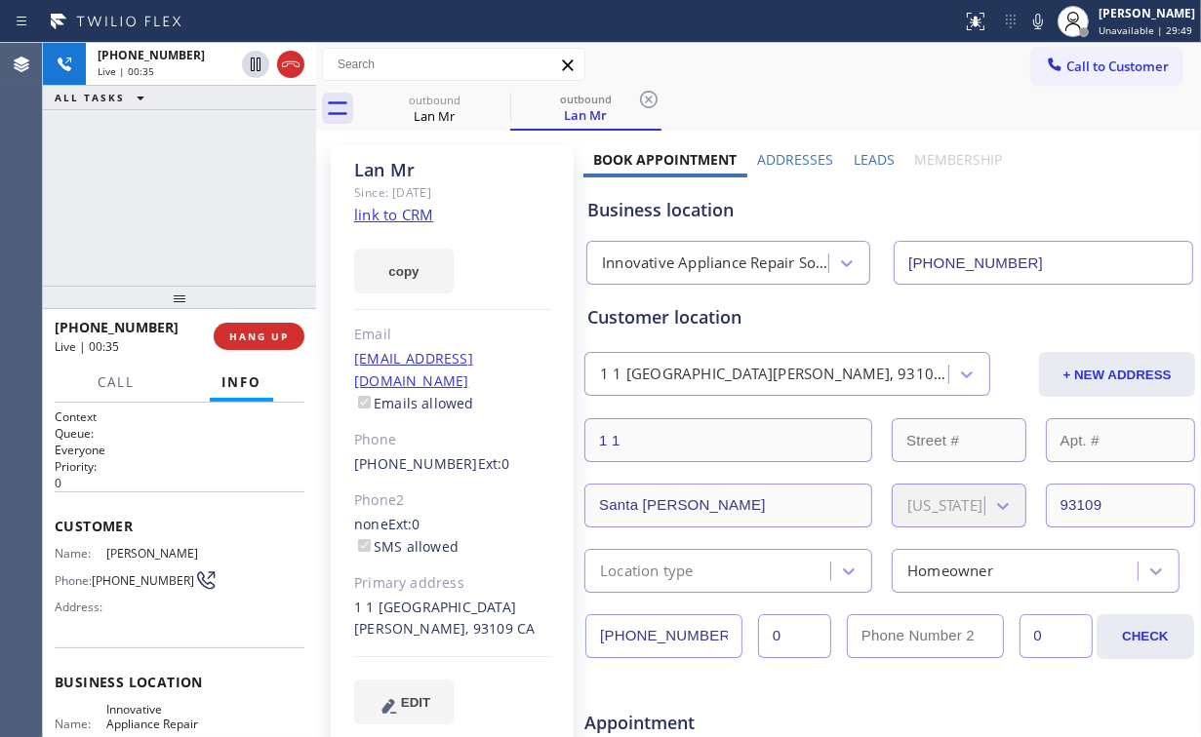
click at [197, 193] on div "[PHONE_NUMBER] Live | 00:35 ALL TASKS ALL TASKS ACTIVE TASKS TASKS IN WRAP UP" at bounding box center [179, 164] width 273 height 243
click at [197, 193] on div "[PHONE_NUMBER] Live | 00:36 ALL TASKS ALL TASKS ACTIVE TASKS TASKS IN WRAP UP" at bounding box center [179, 164] width 273 height 243
click at [218, 176] on div "[PHONE_NUMBER] Live | 01:13 ALL TASKS ALL TASKS ACTIVE TASKS TASKS IN WRAP UP" at bounding box center [179, 164] width 273 height 243
click at [191, 191] on div "[PHONE_NUMBER] Live | 01:25 ALL TASKS ALL TASKS ACTIVE TASKS TASKS IN WRAP UP" at bounding box center [179, 164] width 273 height 243
click at [194, 193] on div "[PHONE_NUMBER] Live | 01:28 ALL TASKS ALL TASKS ACTIVE TASKS TASKS IN WRAP UP" at bounding box center [179, 164] width 273 height 243
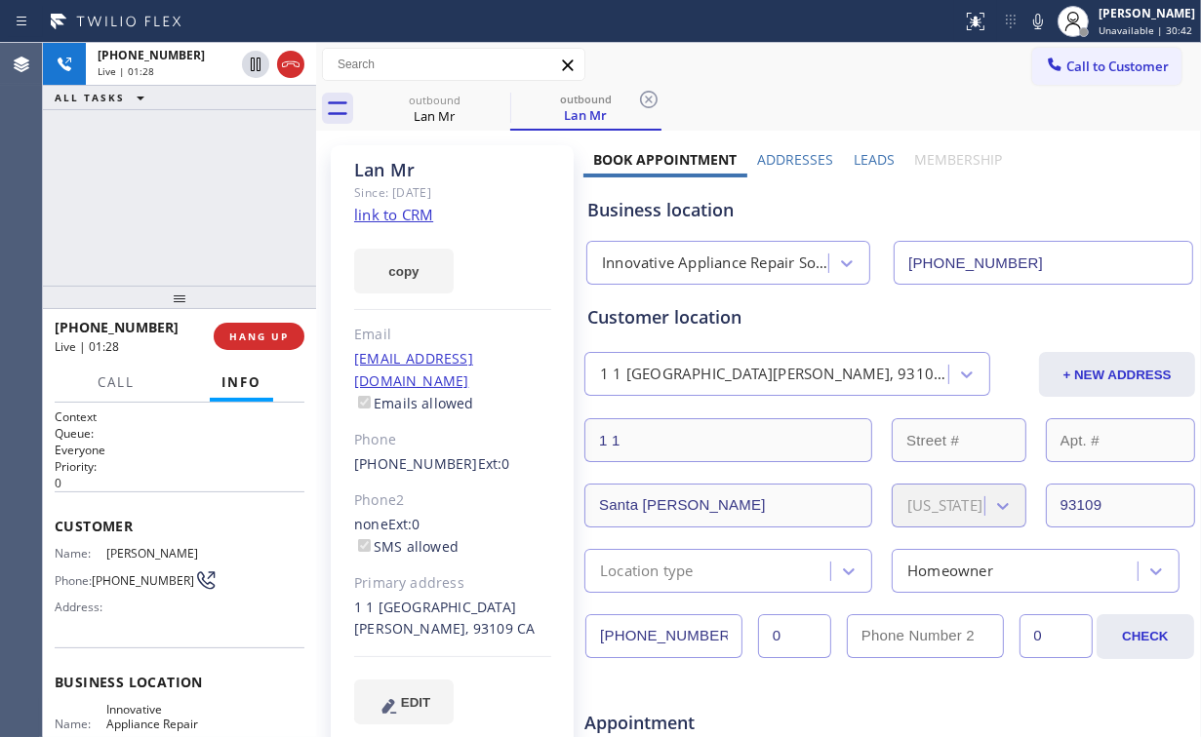
click at [194, 193] on div "[PHONE_NUMBER] Live | 01:28 ALL TASKS ALL TASKS ACTIVE TASKS TASKS IN WRAP UP" at bounding box center [179, 164] width 273 height 243
click at [197, 198] on div "[PHONE_NUMBER] Live | 12:45 ALL TASKS ALL TASKS ACTIVE TASKS TASKS IN WRAP UP" at bounding box center [179, 164] width 273 height 243
click at [265, 340] on span "HANG UP" at bounding box center [259, 337] width 60 height 14
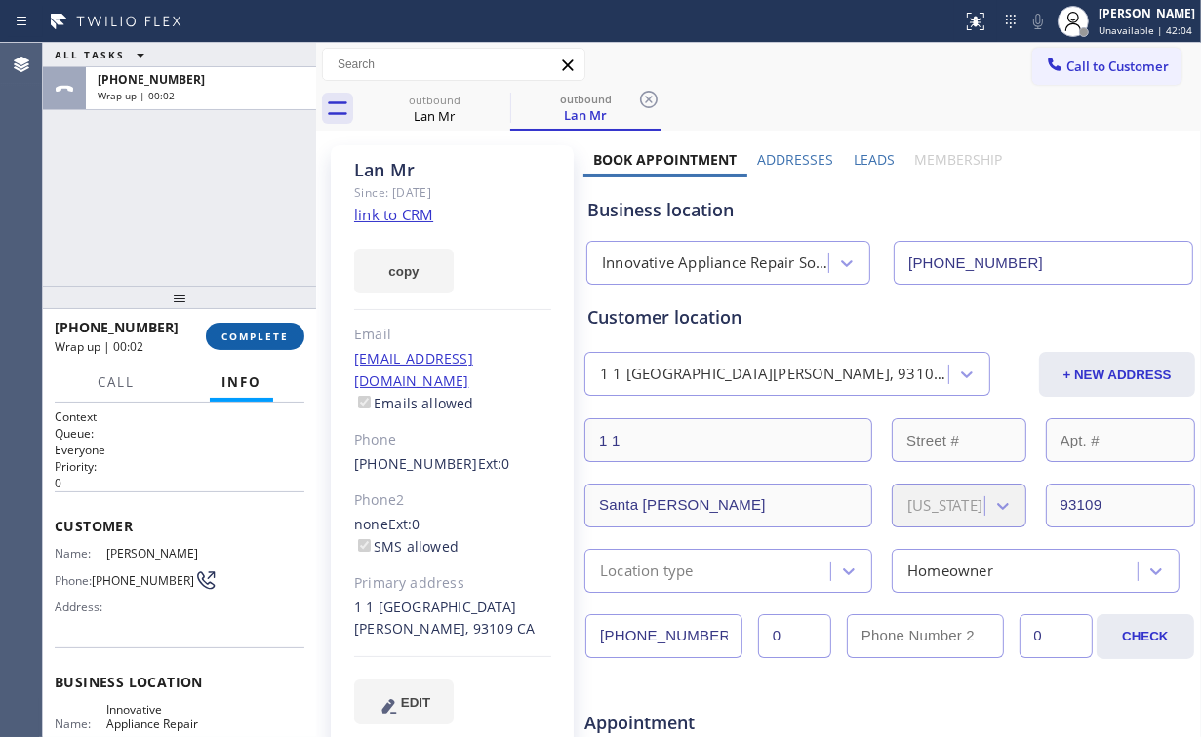
click at [261, 337] on span "COMPLETE" at bounding box center [254, 337] width 67 height 14
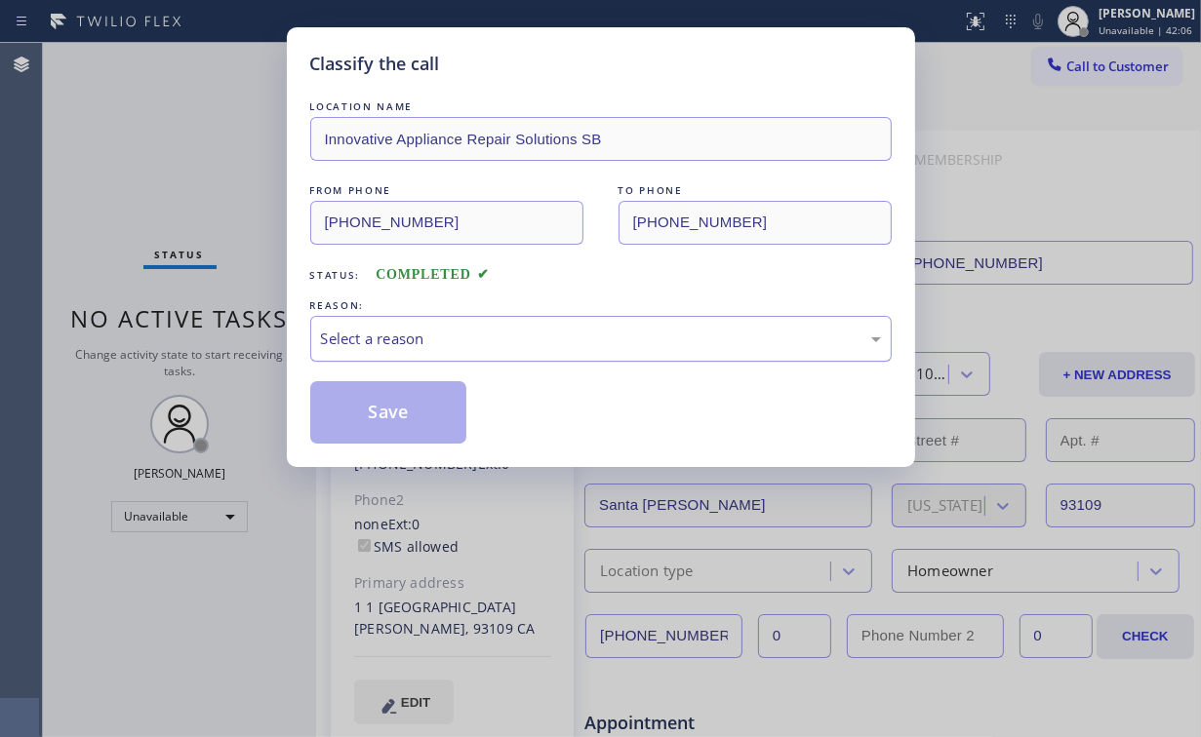
click at [396, 343] on div "Select a reason" at bounding box center [601, 339] width 560 height 22
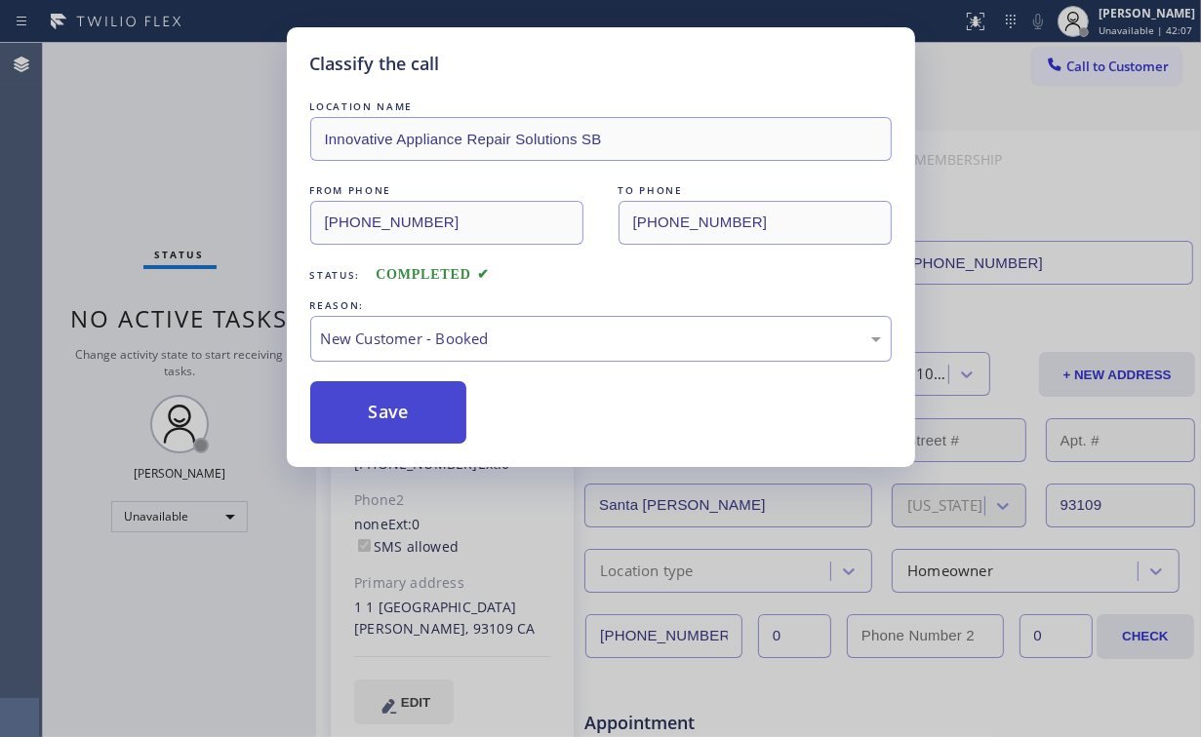
click at [386, 402] on button "Save" at bounding box center [388, 412] width 157 height 62
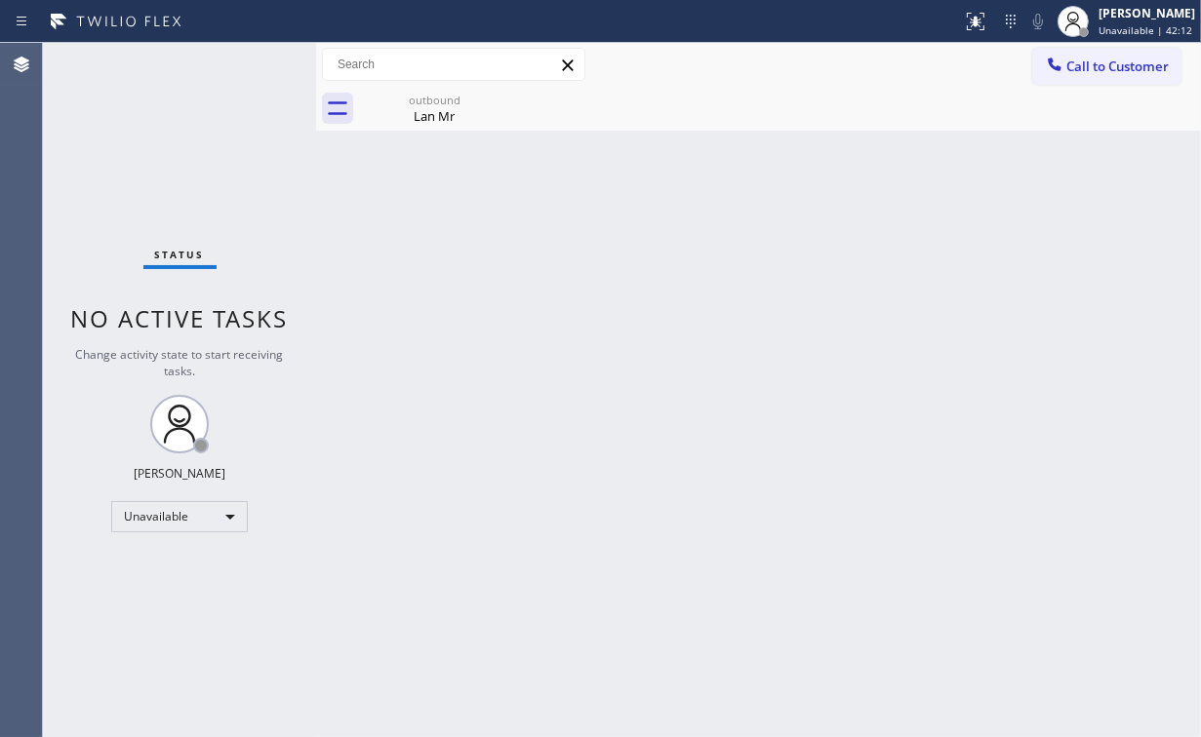
click at [84, 92] on div "Status No active tasks Change activity state to start receiving tasks. [PERSON_…" at bounding box center [179, 390] width 273 height 694
drag, startPoint x: 1069, startPoint y: 64, endPoint x: 640, endPoint y: 269, distance: 475.6
click at [1066, 66] on span "Call to Customer" at bounding box center [1117, 67] width 102 height 18
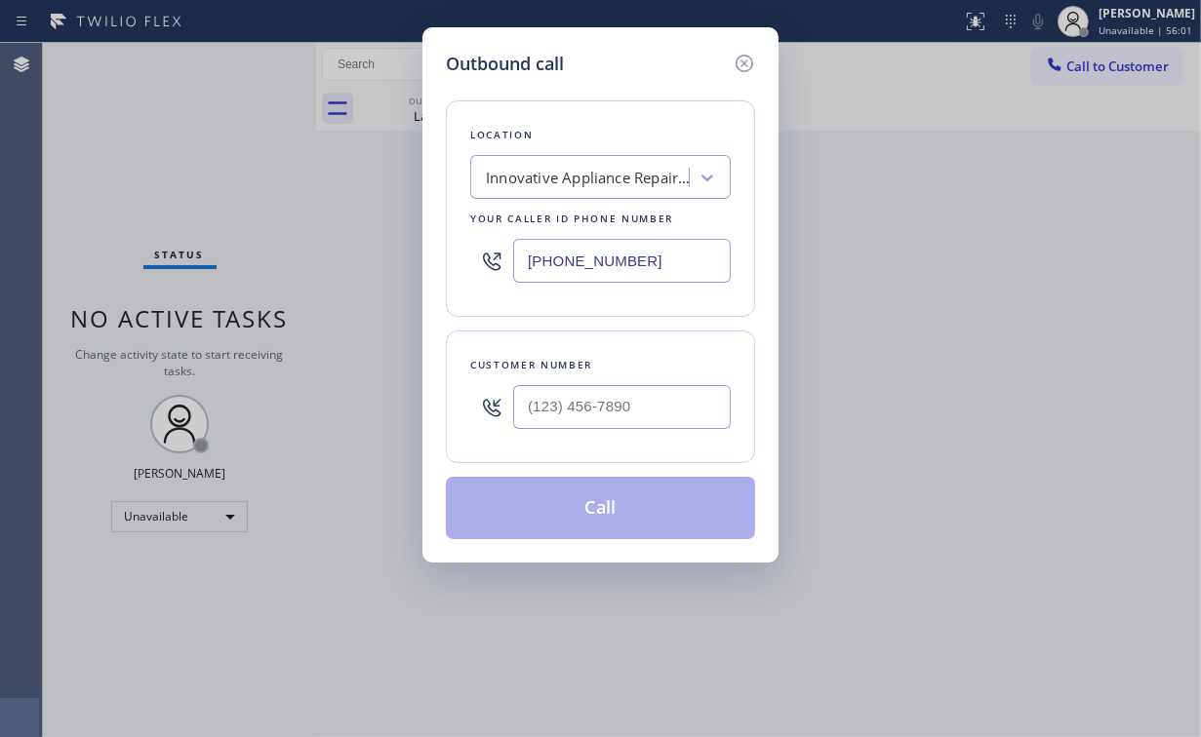
drag, startPoint x: 665, startPoint y: 258, endPoint x: 269, endPoint y: 247, distance: 396.2
click at [427, 252] on div "Outbound call Location Innovative Appliance Repair Solutions SB Your caller id …" at bounding box center [600, 295] width 356 height 536
paste input "708) 554-7898"
type input "(708) 554-7898"
click at [602, 407] on input "(___) ___-____" at bounding box center [622, 407] width 218 height 44
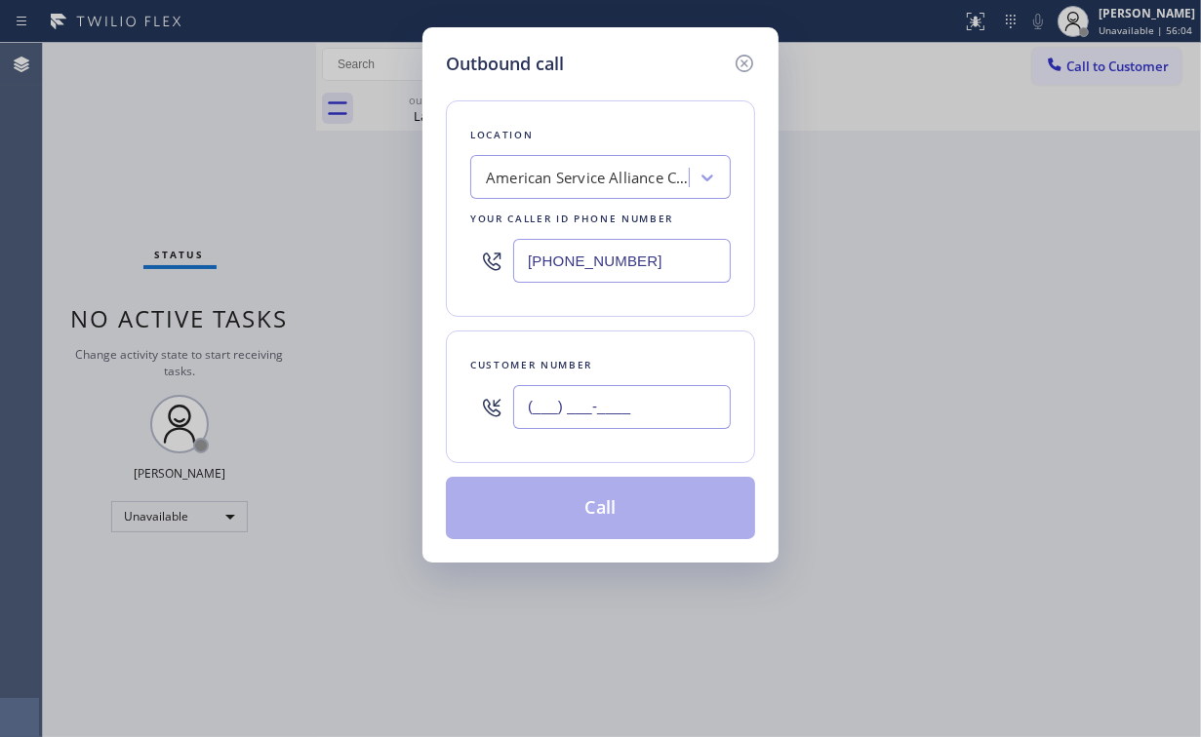
paste input "217) 213-3069"
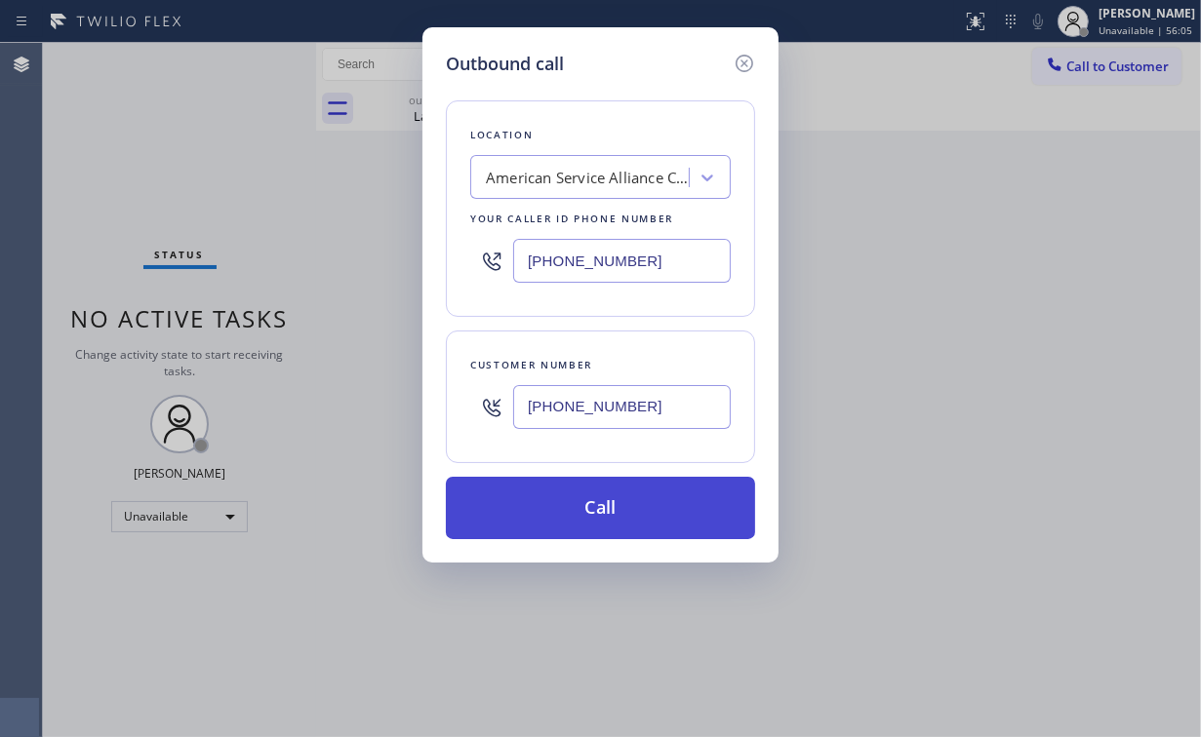
type input "(217) 213-3069"
click at [574, 523] on button "Call" at bounding box center [600, 508] width 309 height 62
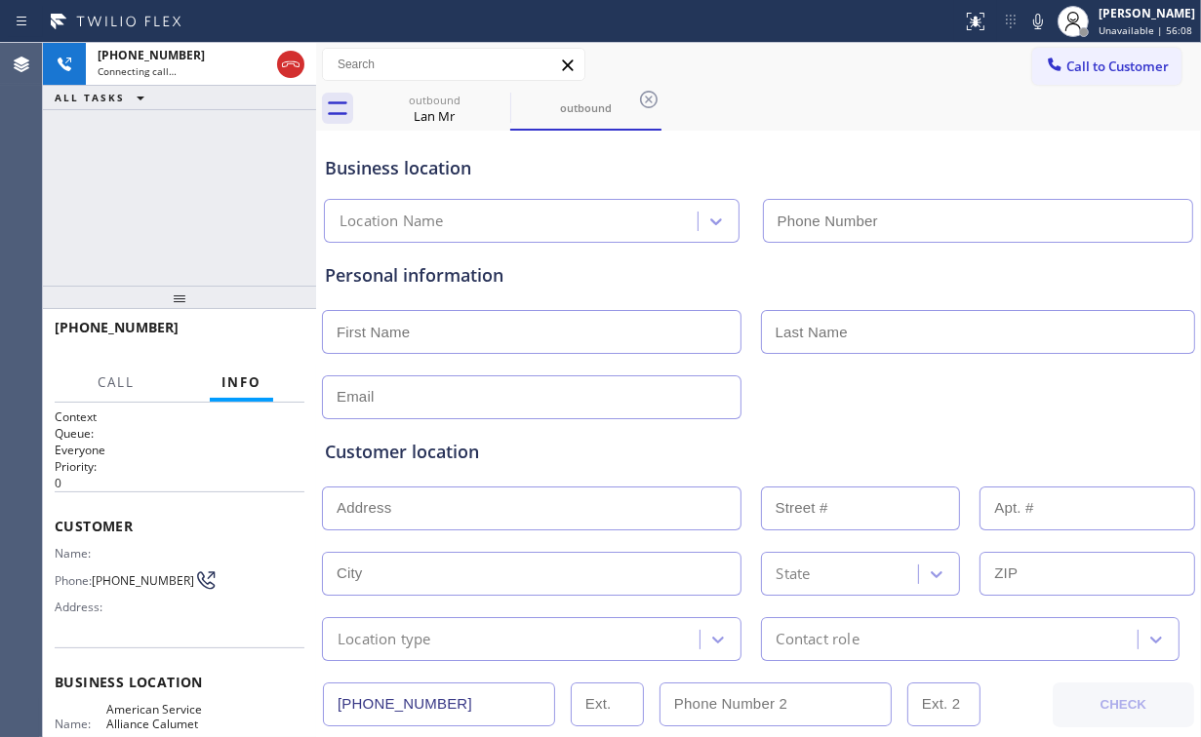
type input "(708) 554-7898"
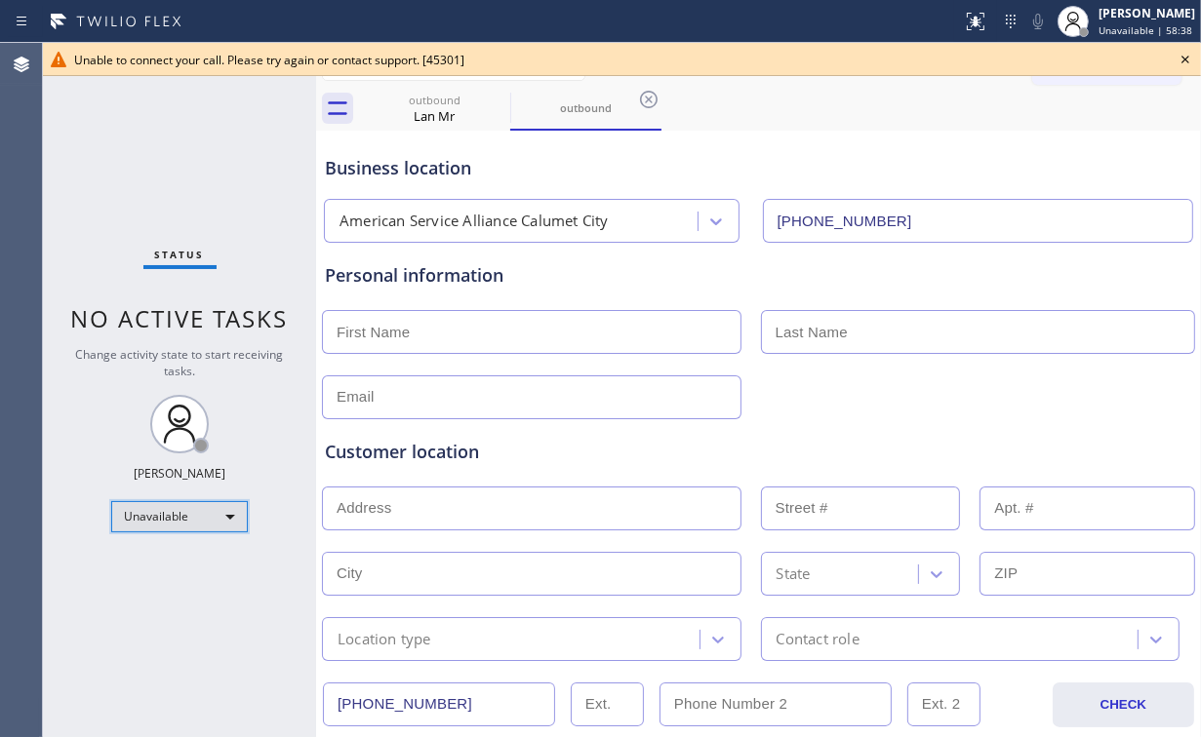
click at [174, 522] on div "Unavailable" at bounding box center [179, 516] width 137 height 31
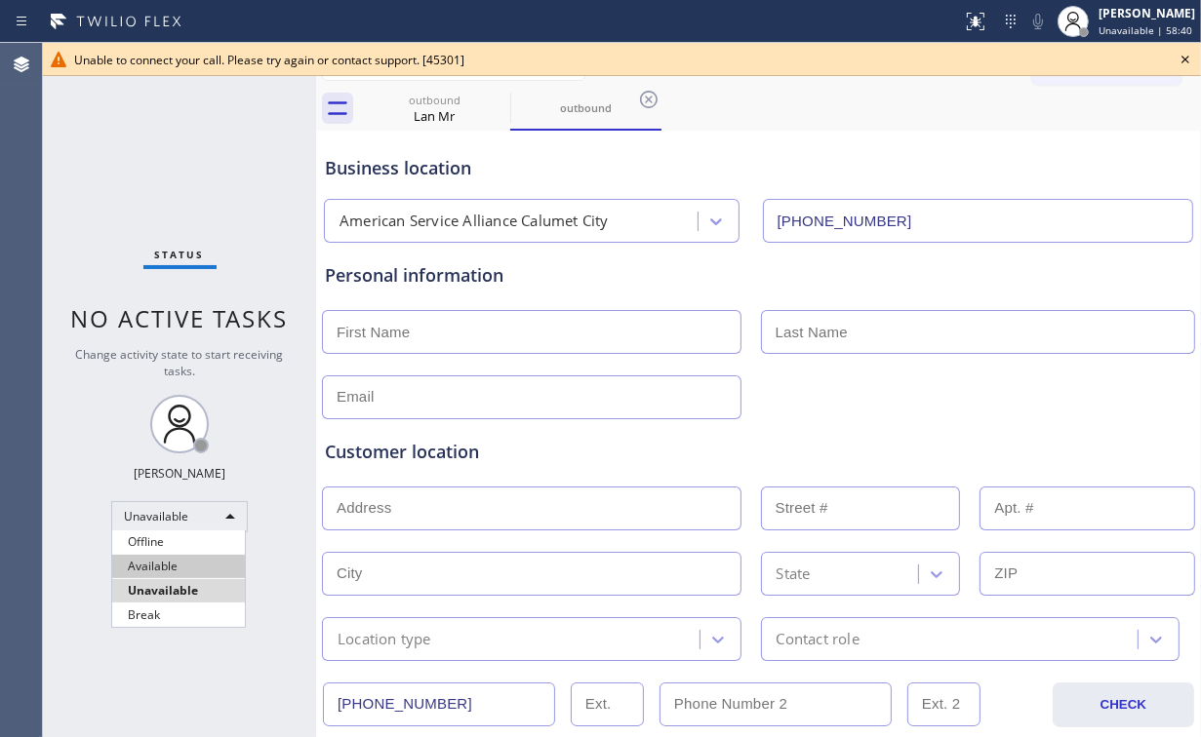
click at [167, 572] on li "Available" at bounding box center [178, 566] width 133 height 23
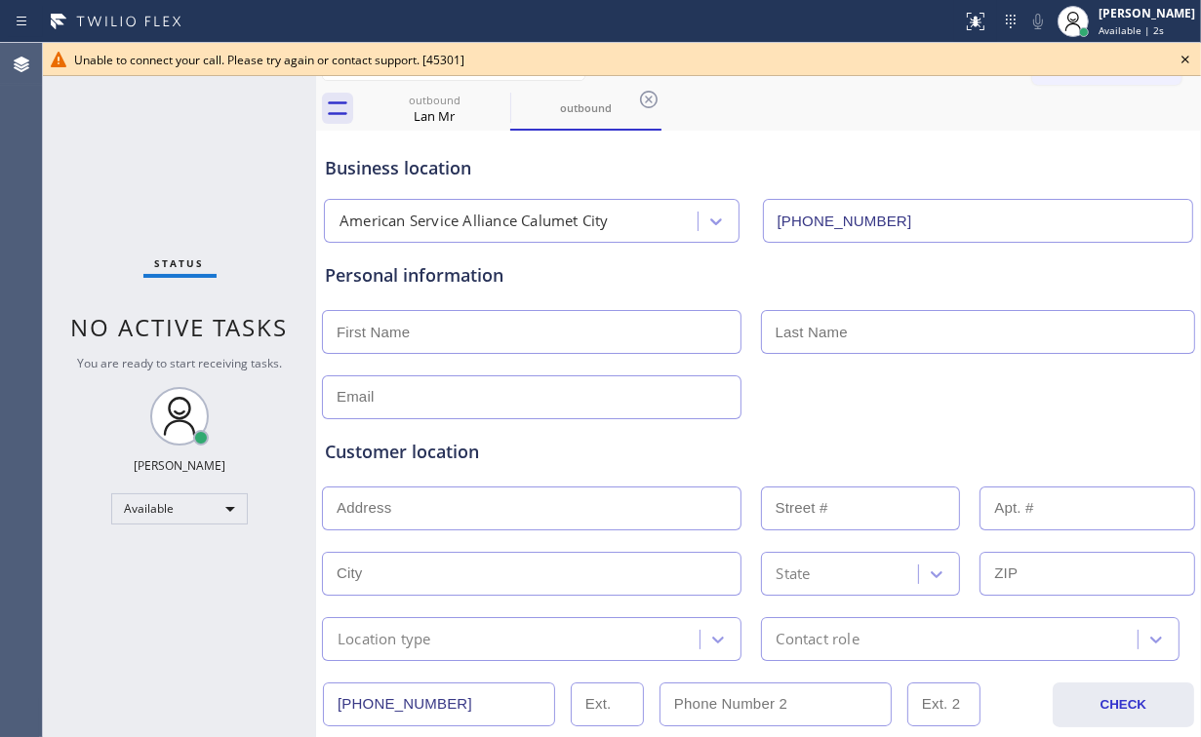
click at [85, 154] on div "Status No active tasks You are ready to start receiving tasks. Arnold Verallo A…" at bounding box center [179, 390] width 273 height 694
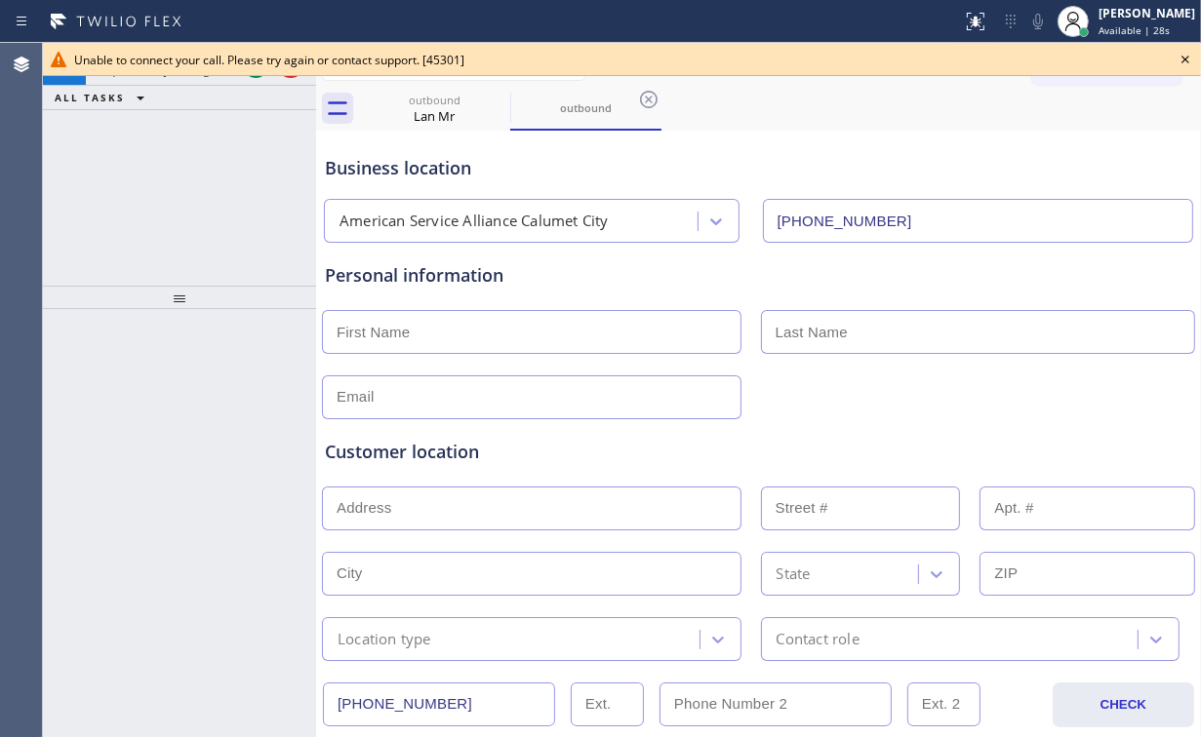
click at [1183, 57] on icon at bounding box center [1184, 59] width 23 height 23
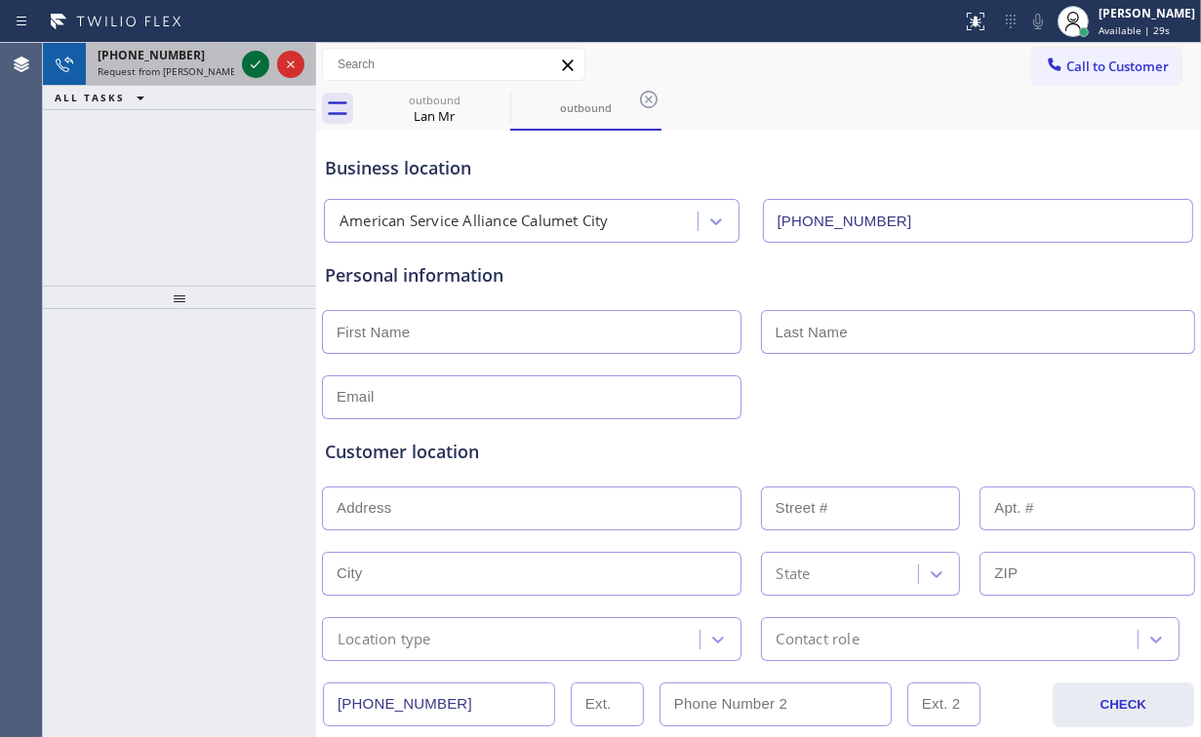
click at [253, 66] on icon at bounding box center [256, 64] width 10 height 8
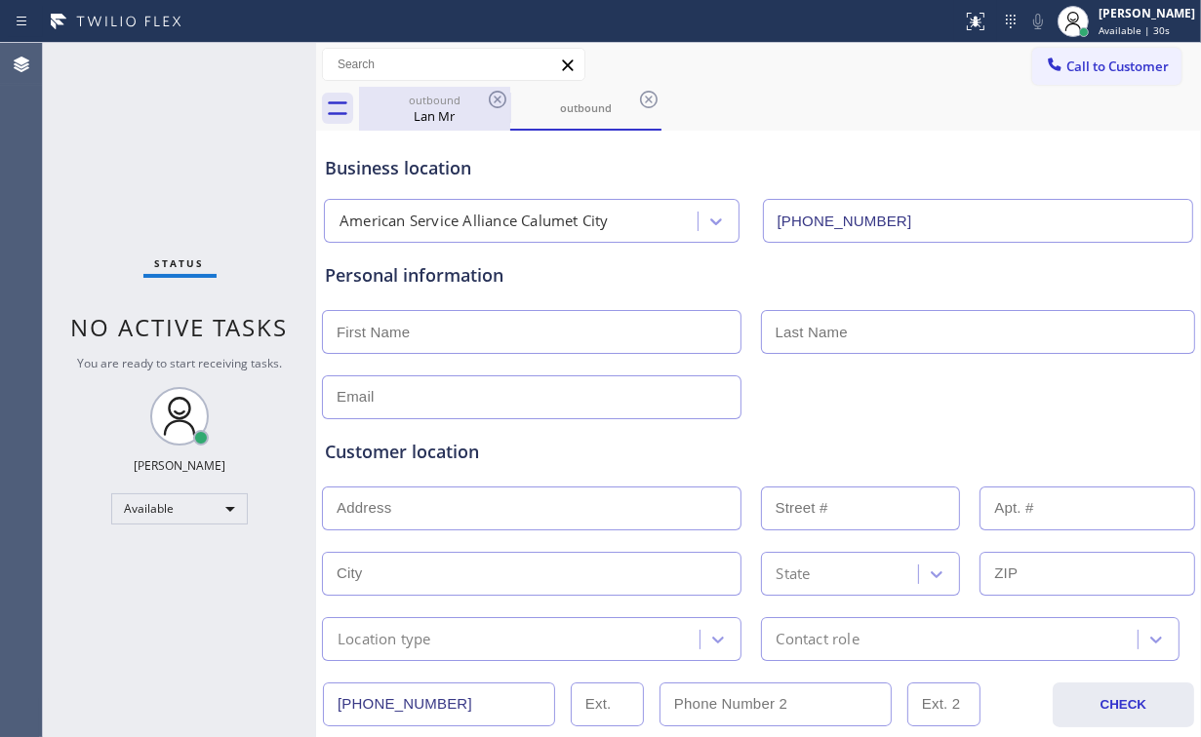
click at [427, 107] on div "Lan Mr" at bounding box center [434, 116] width 147 height 18
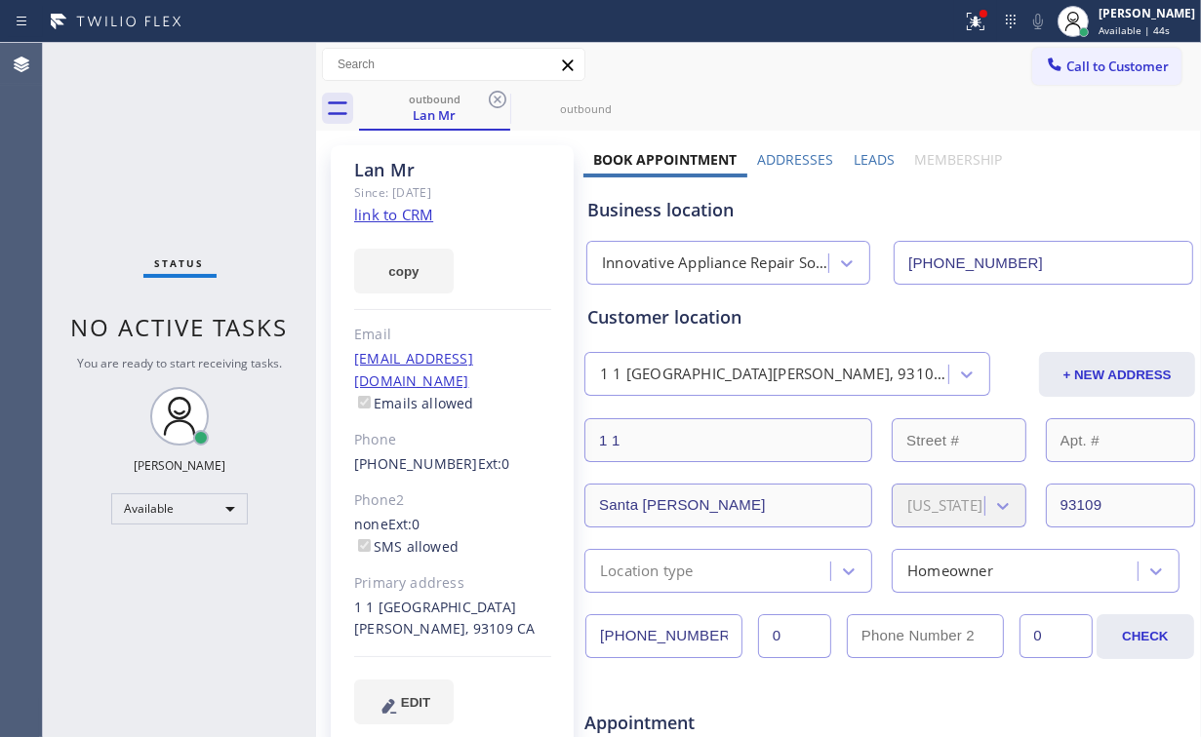
click at [89, 179] on div "Status No active tasks You are ready to start receiving tasks. Arnold Verallo A…" at bounding box center [179, 390] width 273 height 694
drag, startPoint x: 991, startPoint y: 18, endPoint x: 944, endPoint y: 201, distance: 189.3
click at [991, 18] on div at bounding box center [975, 21] width 43 height 43
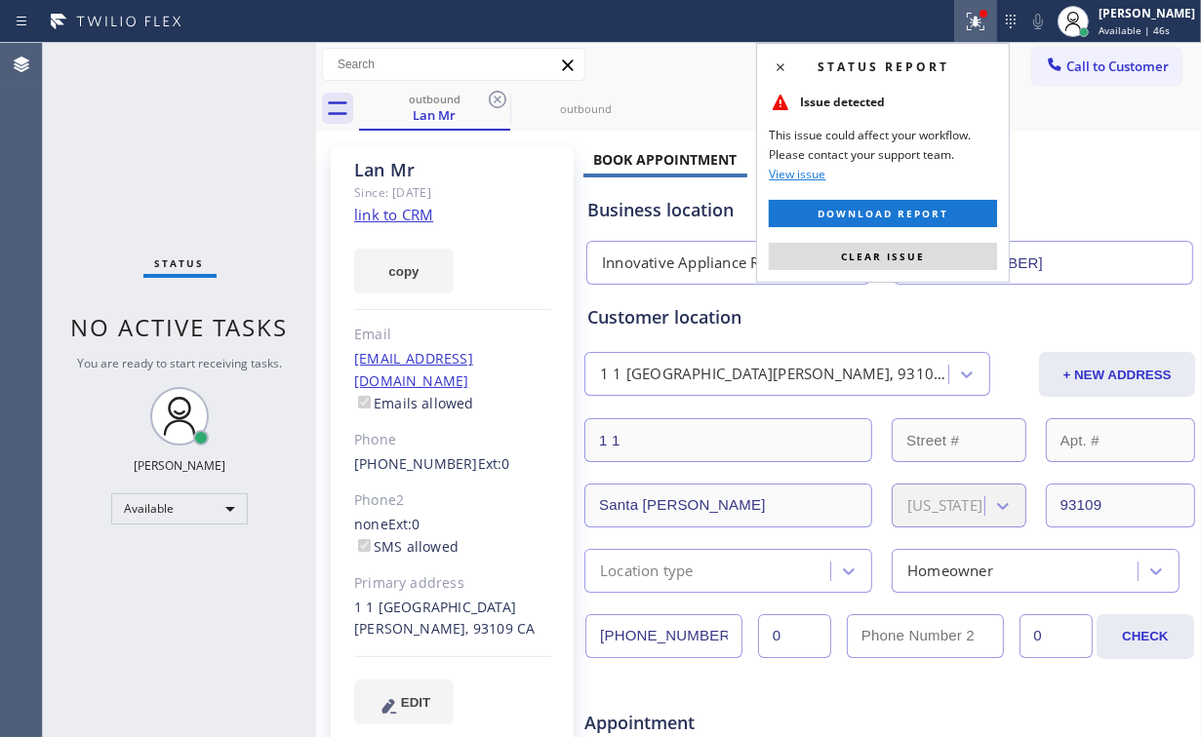
drag, startPoint x: 913, startPoint y: 257, endPoint x: 788, endPoint y: 217, distance: 131.1
click at [913, 258] on span "Clear issue" at bounding box center [883, 257] width 84 height 14
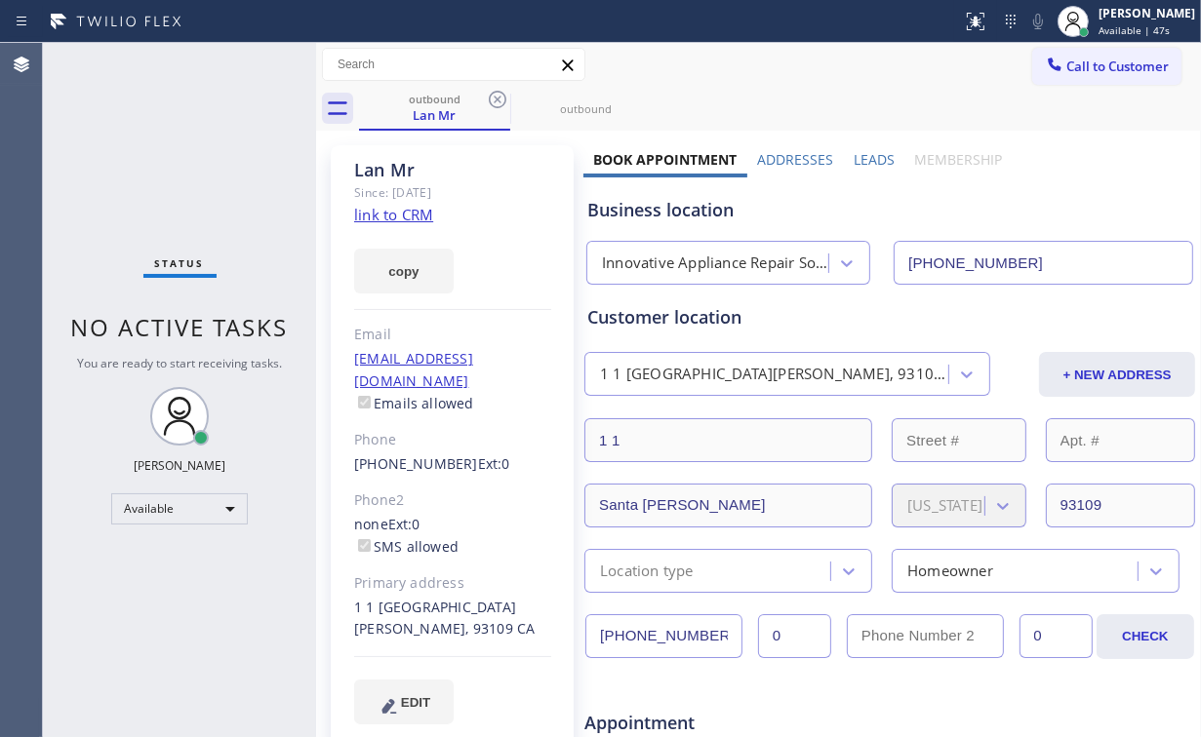
click at [687, 79] on div "Call to Customer Outbound call Location American Service Alliance Calumet City …" at bounding box center [758, 65] width 885 height 34
click at [570, 105] on div "outbound" at bounding box center [585, 108] width 147 height 15
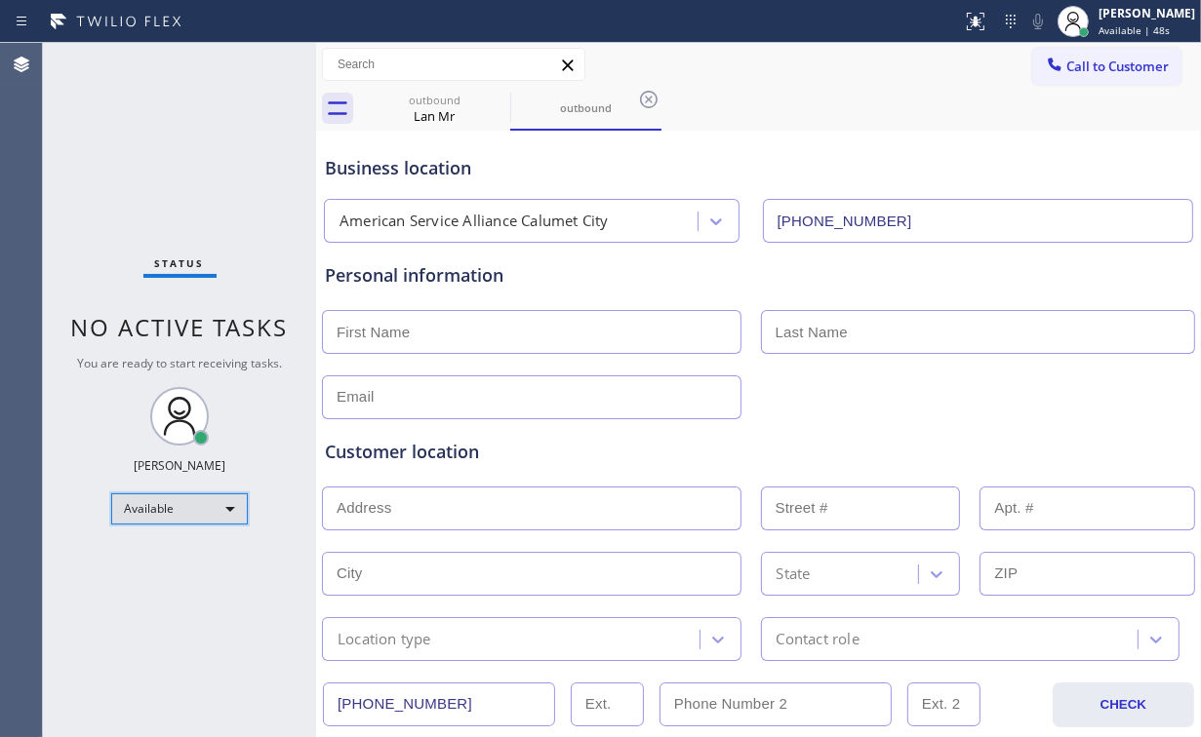
click at [186, 507] on div "Available" at bounding box center [179, 509] width 137 height 31
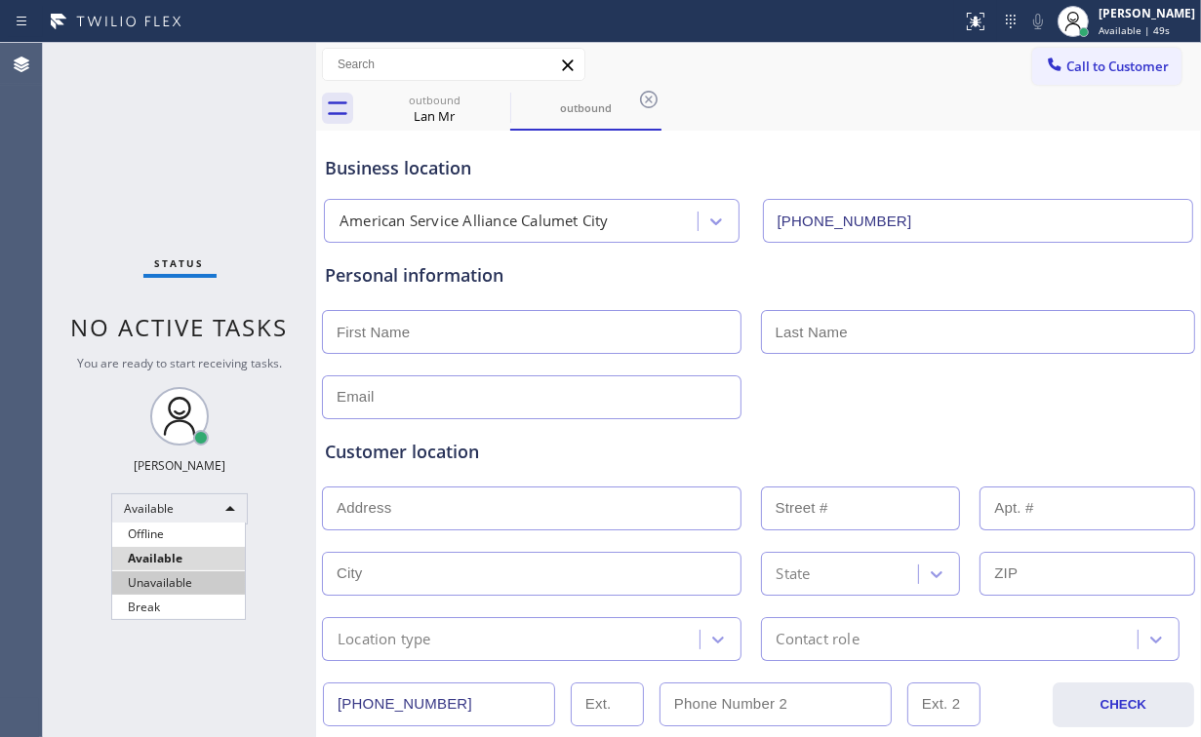
click at [179, 593] on li "Unavailable" at bounding box center [178, 583] width 133 height 23
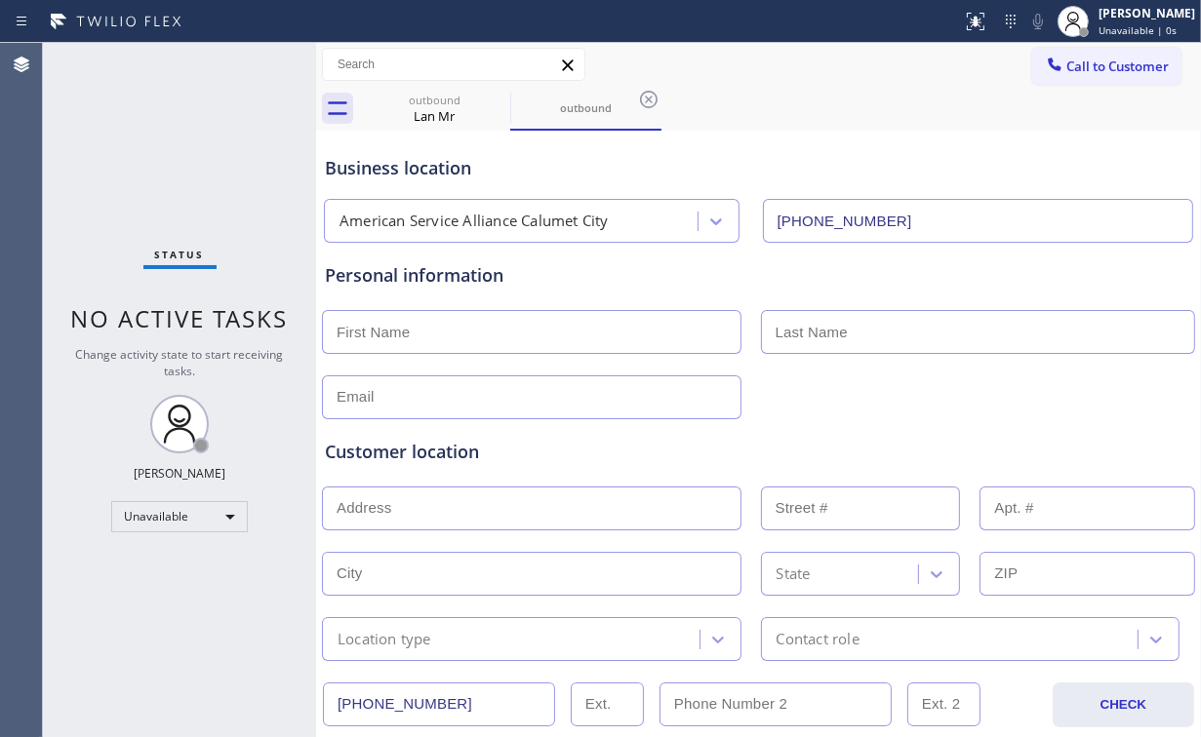
drag, startPoint x: 191, startPoint y: 156, endPoint x: 189, endPoint y: 141, distance: 14.8
click at [191, 153] on div "Status No active tasks Change activity state to start receiving tasks. [PERSON_…" at bounding box center [179, 390] width 273 height 694
click at [105, 110] on div "Status No active tasks Change activity state to start receiving tasks. [PERSON_…" at bounding box center [179, 390] width 273 height 694
click at [453, 110] on div "Lan Mr" at bounding box center [434, 116] width 147 height 18
type input "[PHONE_NUMBER]"
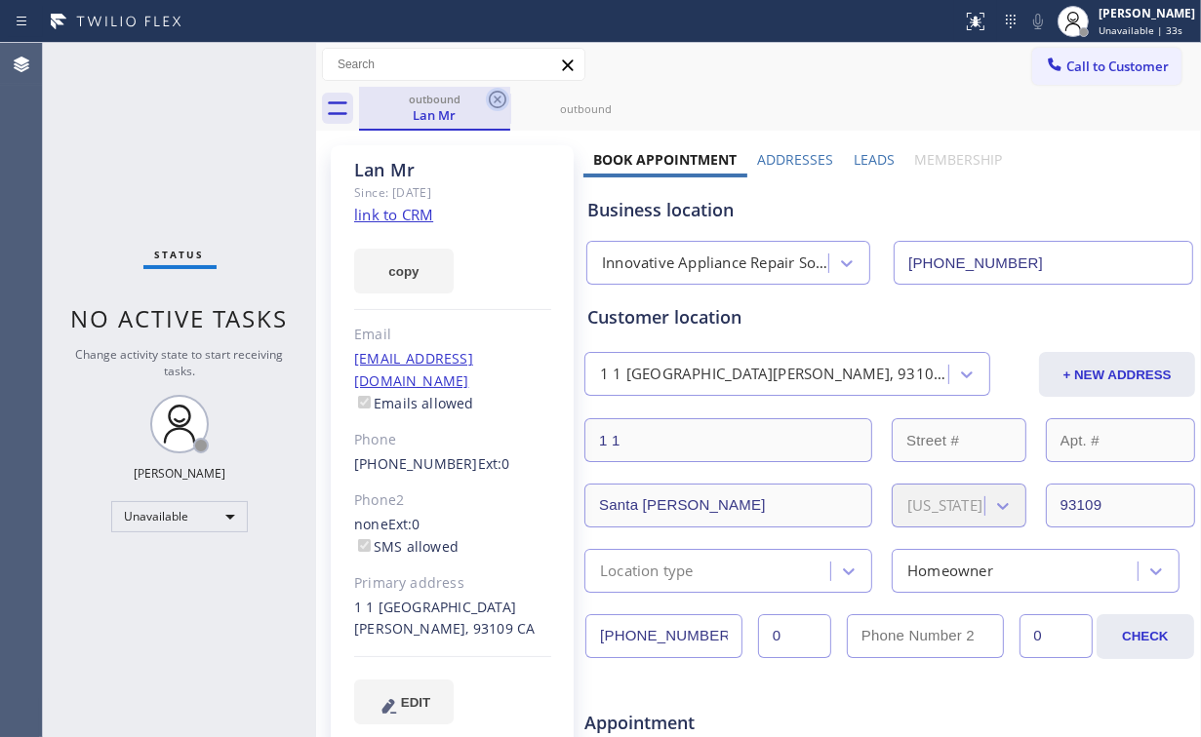
click at [496, 98] on icon at bounding box center [498, 100] width 18 height 18
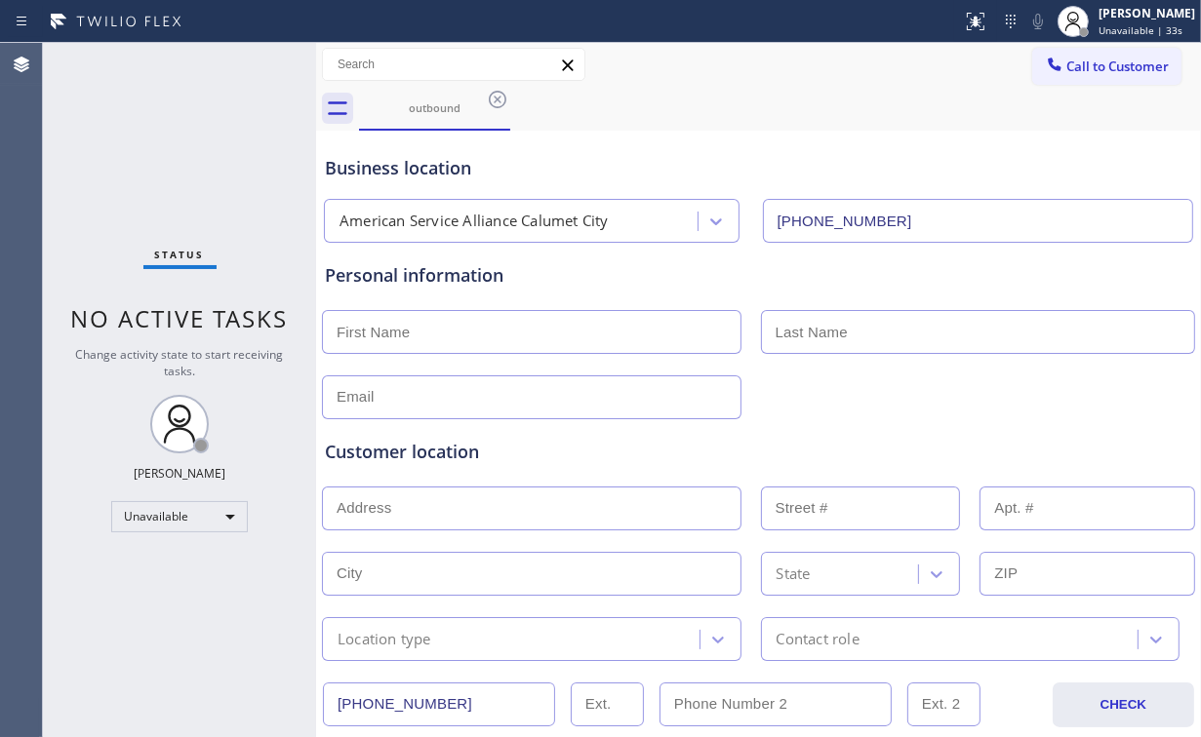
click at [102, 134] on div "Status No active tasks Change activity state to start receiving tasks. [PERSON_…" at bounding box center [179, 390] width 273 height 694
drag, startPoint x: 1099, startPoint y: 57, endPoint x: 792, endPoint y: 161, distance: 324.5
click at [1096, 59] on span "Call to Customer" at bounding box center [1117, 67] width 102 height 18
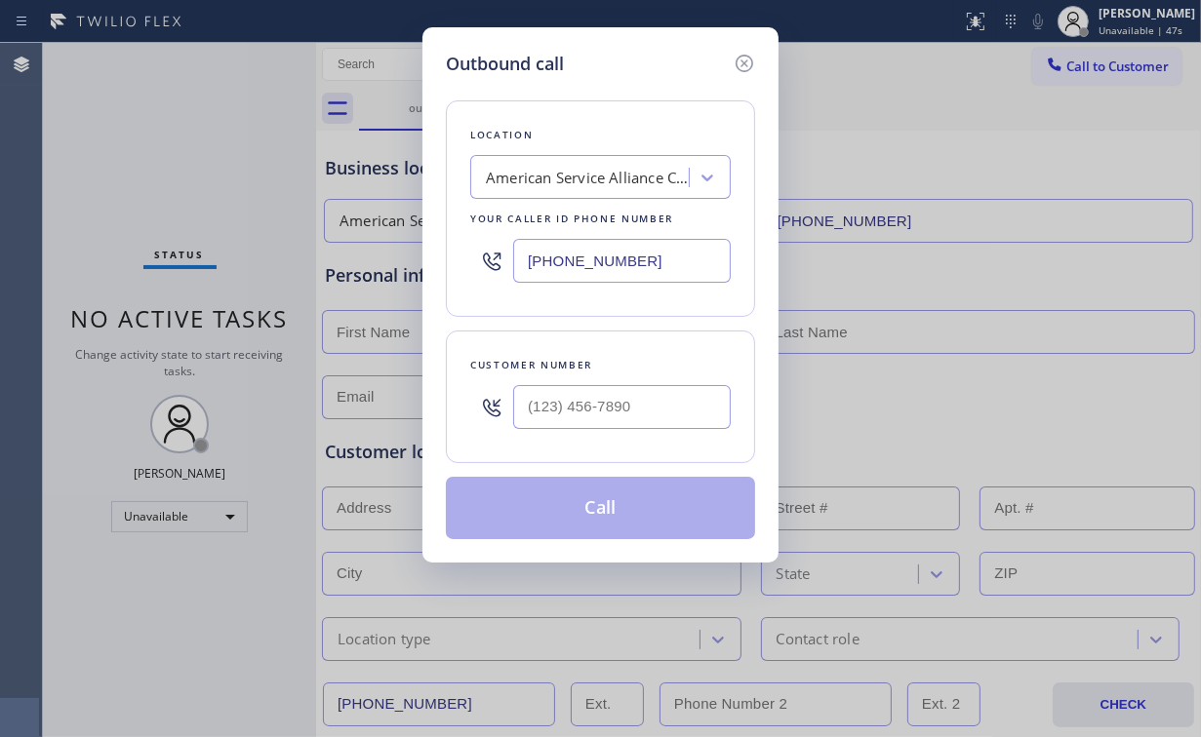
drag, startPoint x: 670, startPoint y: 249, endPoint x: 310, endPoint y: 269, distance: 360.5
click at [415, 265] on div "Outbound call Location American Service Alliance Calumet City Your caller id ph…" at bounding box center [600, 368] width 1201 height 737
paste input "213) 279-5203"
type input "(213) 279-5203"
click at [659, 403] on input "(___) ___-____" at bounding box center [622, 407] width 218 height 44
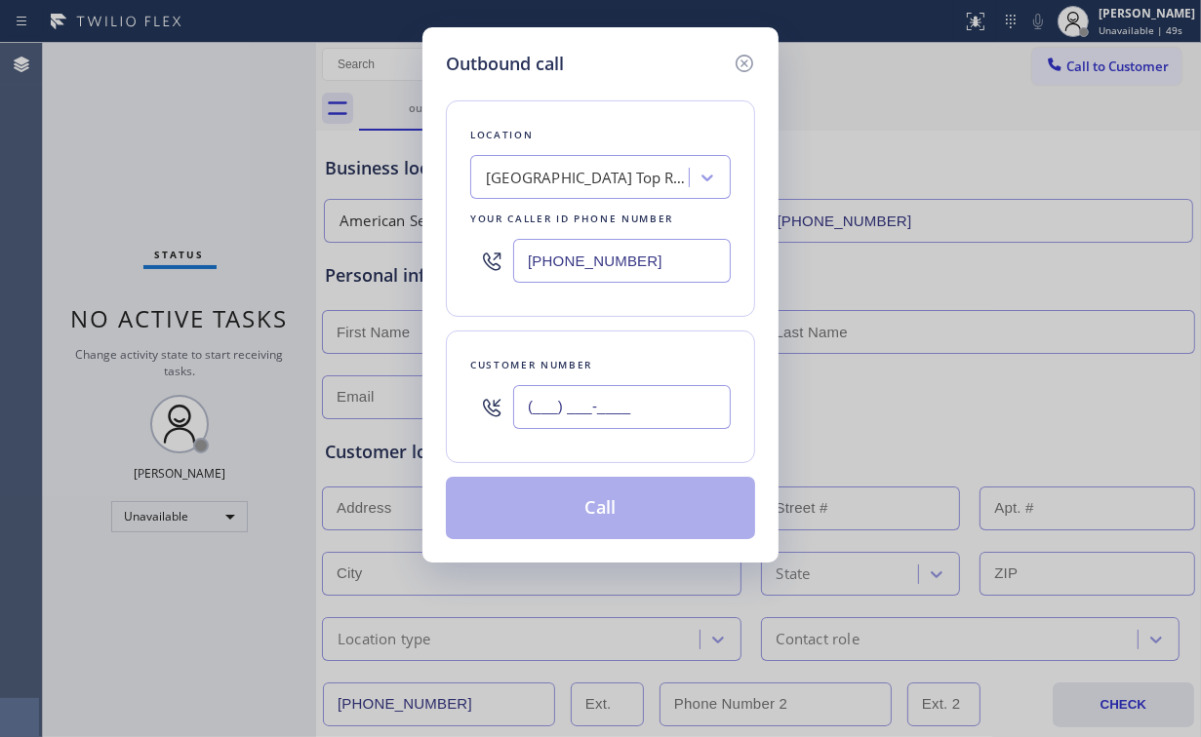
paste input "209) 969-4677"
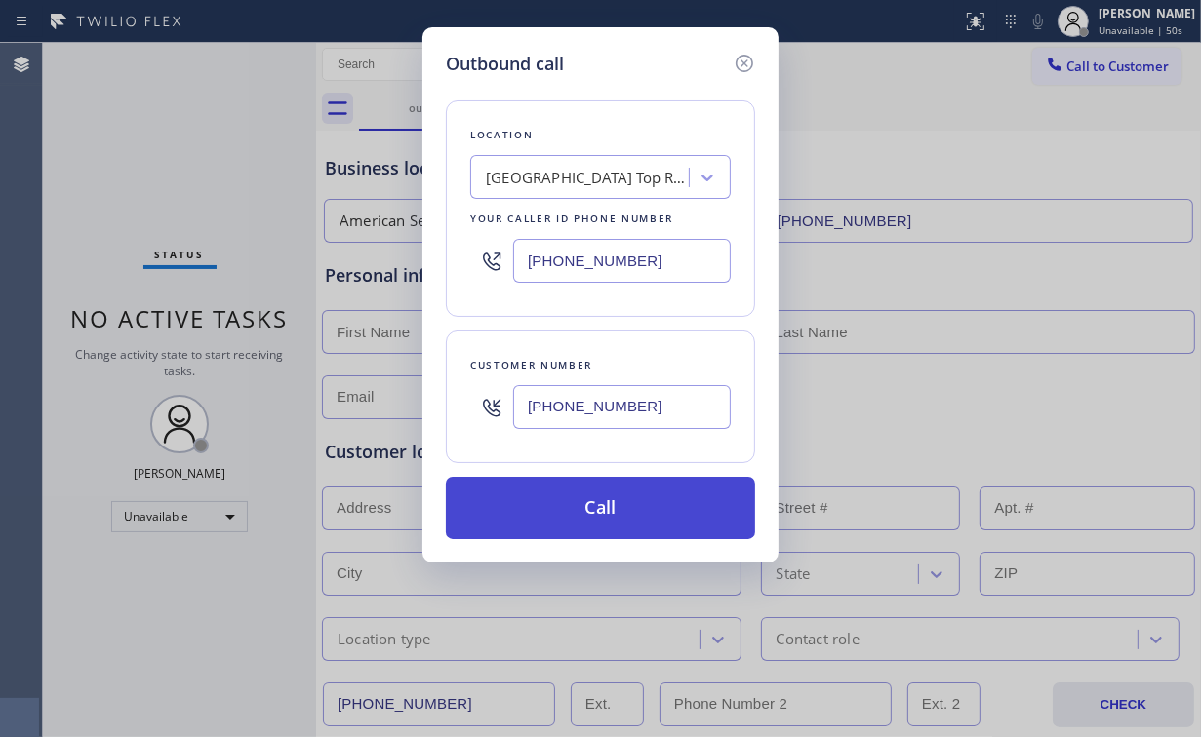
type input "(209) 969-4677"
click at [581, 516] on button "Call" at bounding box center [600, 508] width 309 height 62
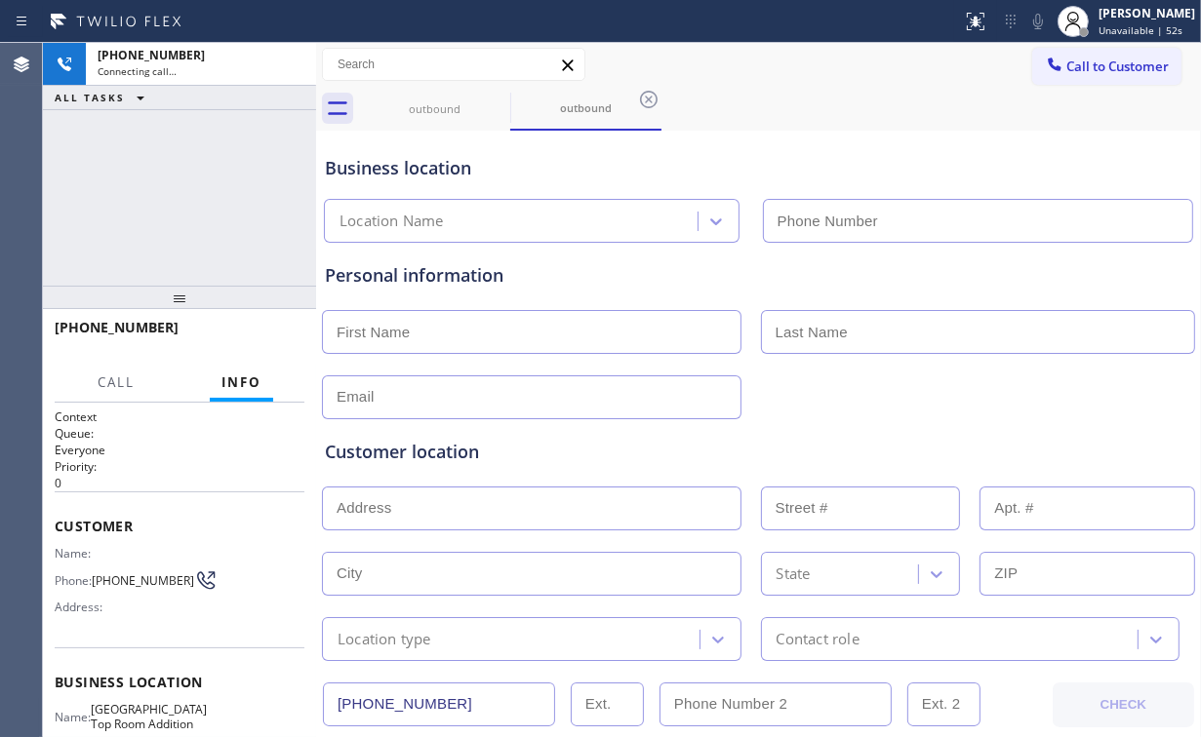
type input "(213) 279-5203"
click at [139, 182] on div "+12099694677 Connecting call… ALL TASKS ALL TASKS ACTIVE TASKS TASKS IN WRAP UP" at bounding box center [179, 164] width 273 height 243
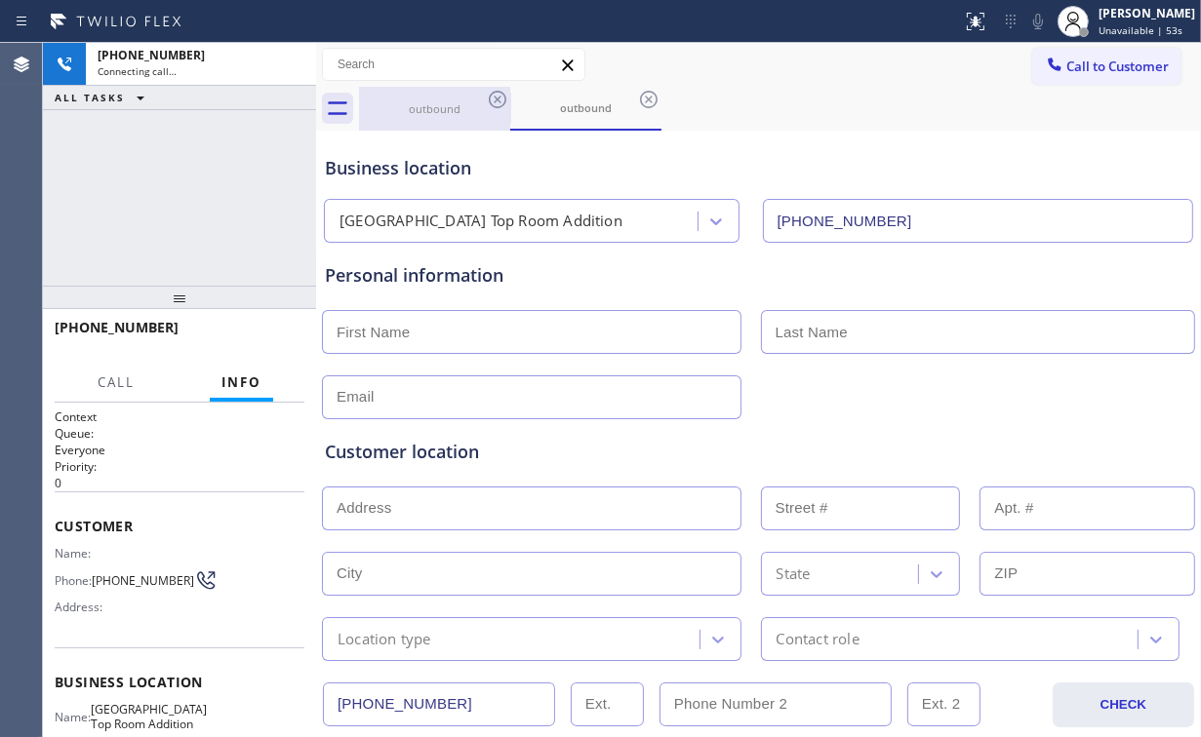
click at [447, 99] on div "outbound" at bounding box center [434, 109] width 147 height 44
click at [496, 93] on icon at bounding box center [497, 99] width 23 height 23
click at [194, 188] on div "+12099694677 Connecting call… ALL TASKS ALL TASKS ACTIVE TASKS TASKS IN WRAP UP" at bounding box center [179, 164] width 273 height 243
click at [90, 191] on div "+12099694677 Connecting call… ALL TASKS ALL TASKS ACTIVE TASKS TASKS IN WRAP UP" at bounding box center [179, 164] width 273 height 243
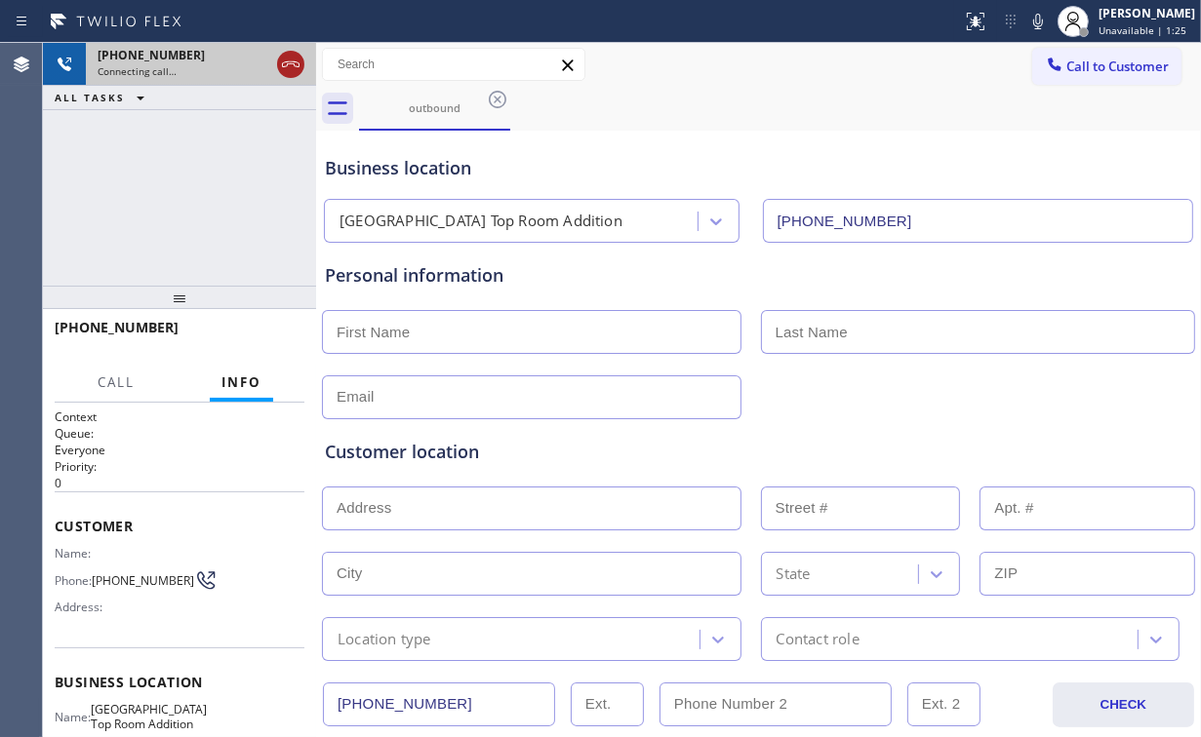
click at [289, 56] on icon at bounding box center [290, 64] width 23 height 23
drag, startPoint x: 398, startPoint y: 109, endPoint x: 476, endPoint y: 103, distance: 78.3
click at [400, 109] on div "outbound" at bounding box center [434, 107] width 147 height 15
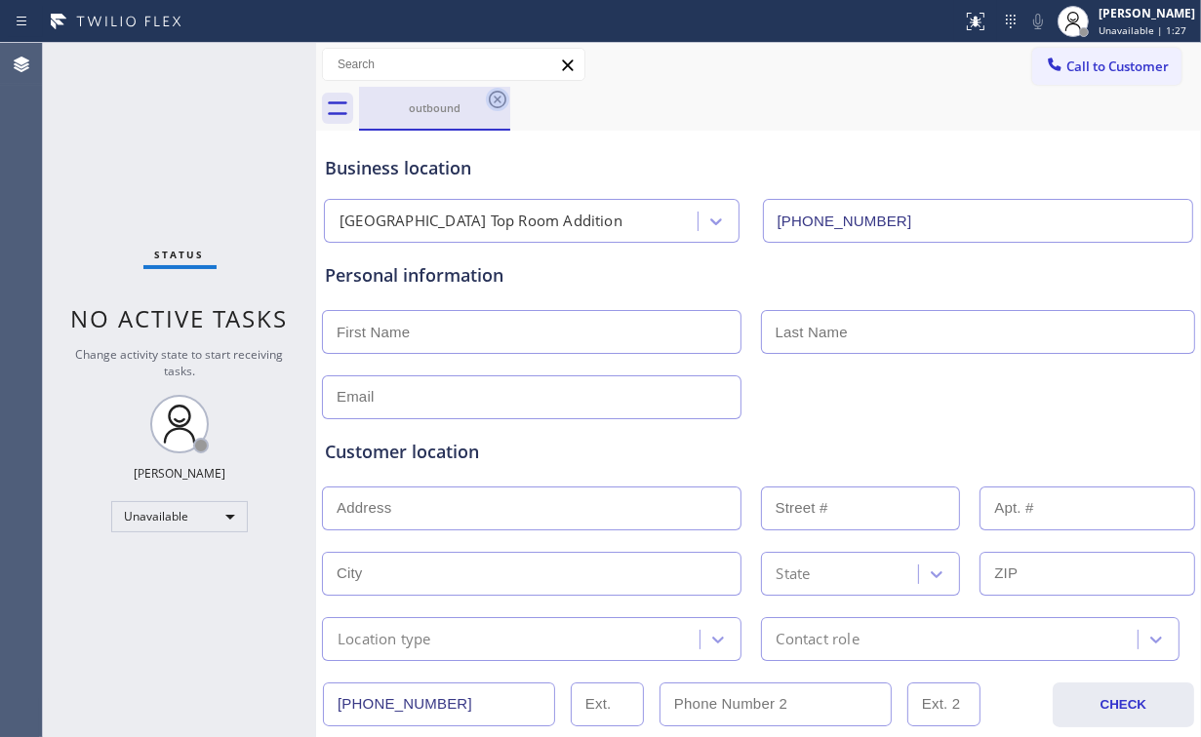
click at [499, 98] on icon at bounding box center [498, 100] width 18 height 18
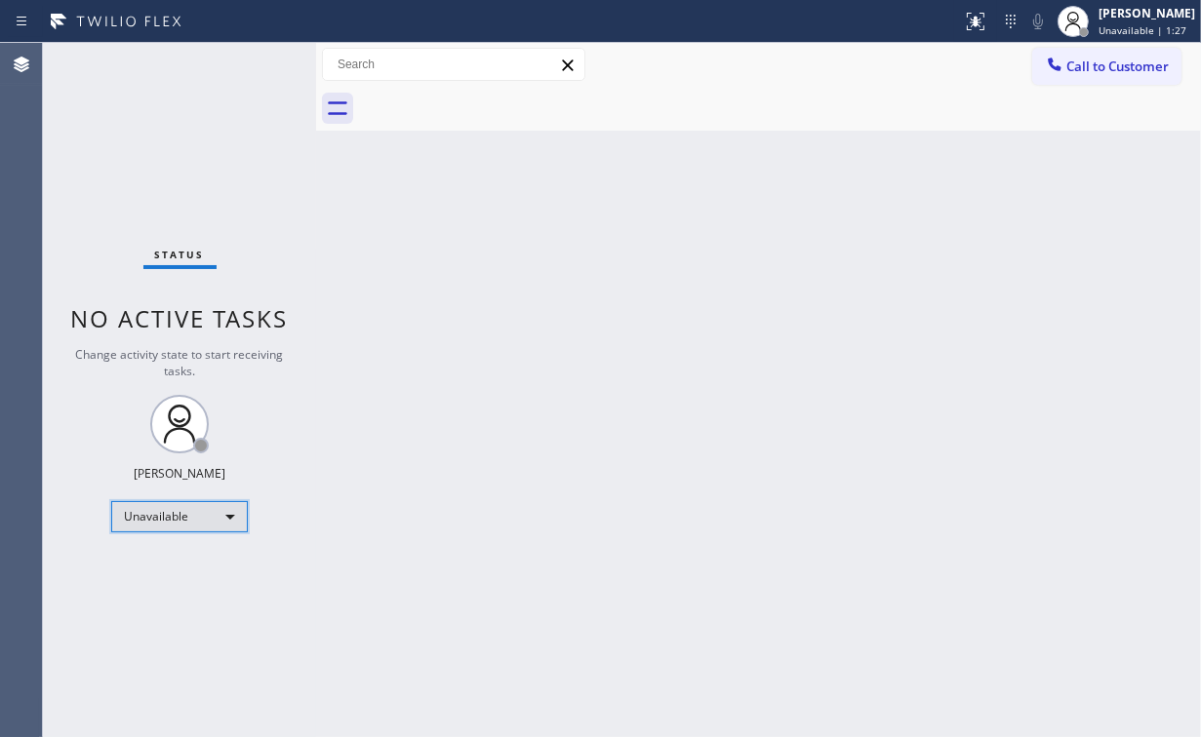
click at [179, 527] on div "Unavailable" at bounding box center [179, 516] width 137 height 31
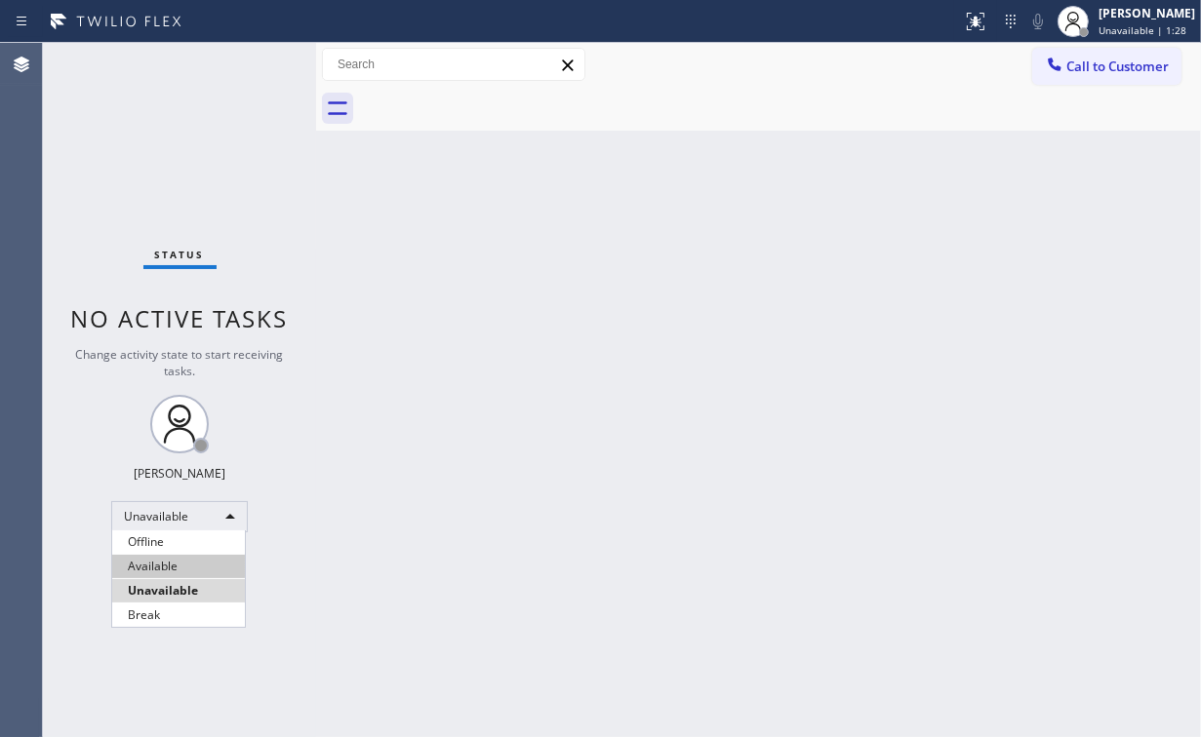
click at [186, 564] on li "Available" at bounding box center [178, 566] width 133 height 23
click at [667, 464] on div "Back to Dashboard Change Sender ID Customers Technicians Select a contact Outbo…" at bounding box center [758, 390] width 885 height 694
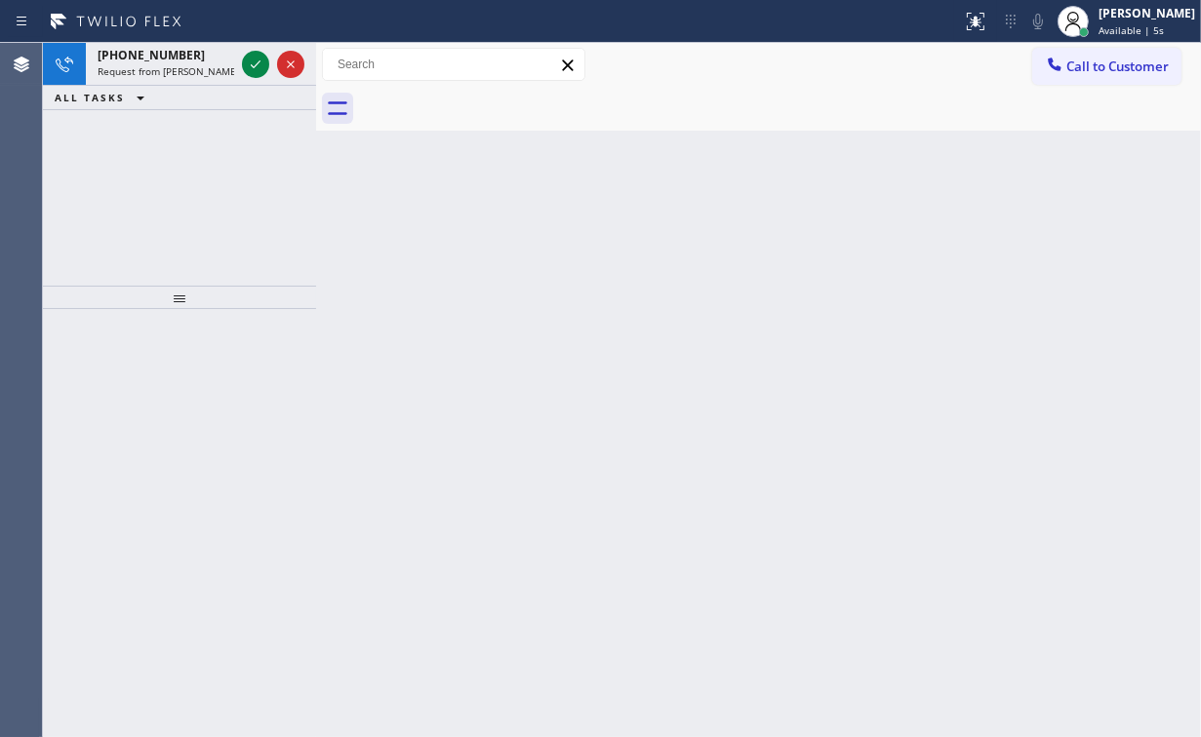
drag, startPoint x: 100, startPoint y: 187, endPoint x: 193, endPoint y: 145, distance: 101.7
click at [100, 187] on div "+18058956427 Request from JENIZA ALCAYDE (direct) ALL TASKS ALL TASKS ACTIVE TA…" at bounding box center [179, 164] width 273 height 243
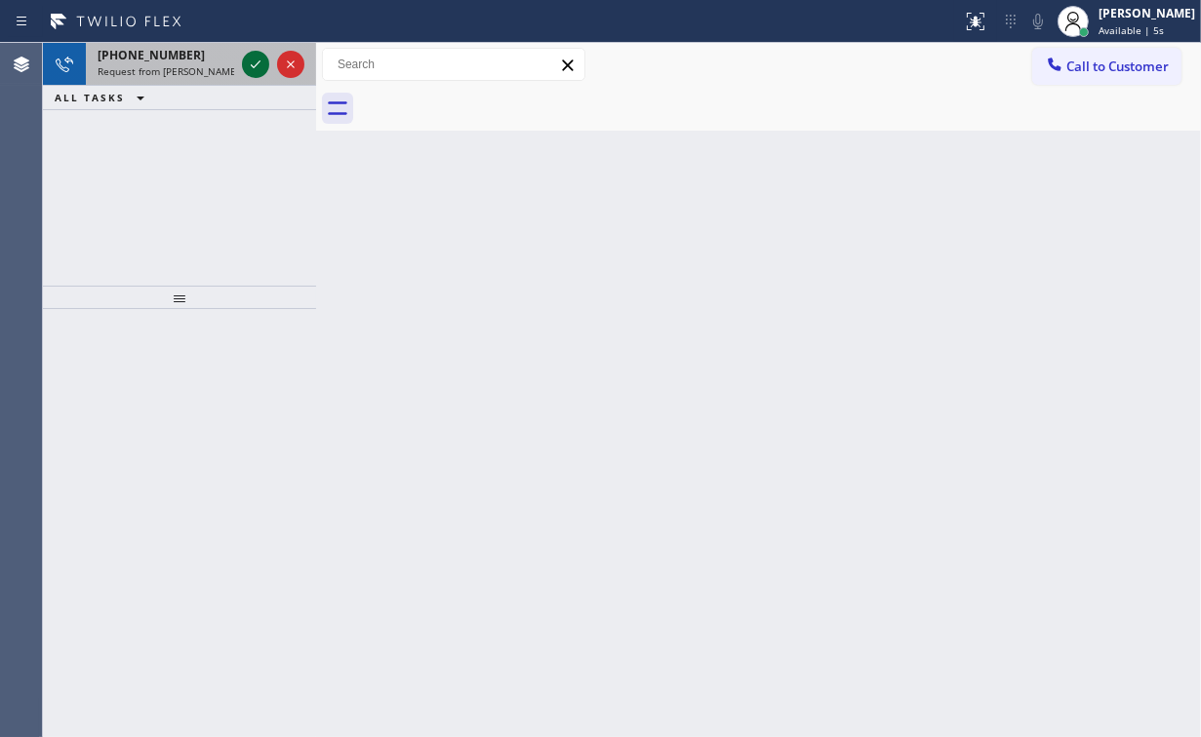
click at [247, 63] on icon at bounding box center [255, 64] width 23 height 23
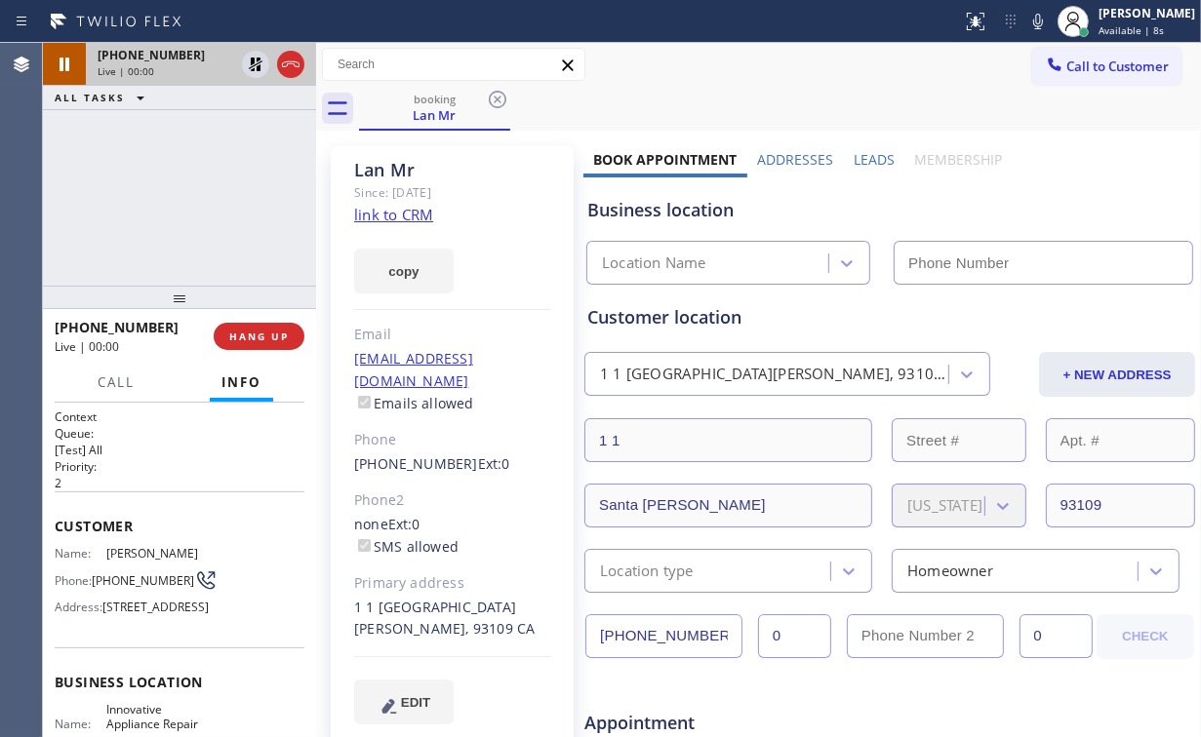
type input "[PHONE_NUMBER]"
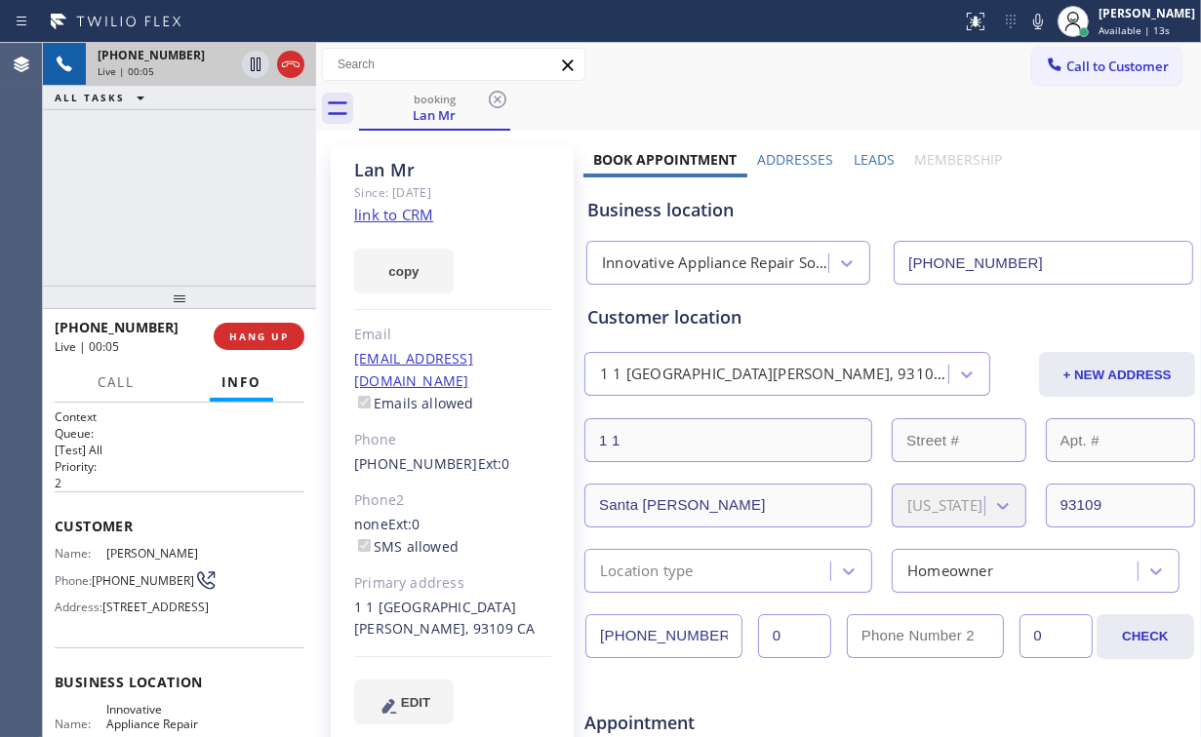
click at [196, 193] on div "+18058956427 Live | 00:05 ALL TASKS ALL TASKS ACTIVE TASKS TASKS IN WRAP UP" at bounding box center [179, 164] width 273 height 243
click at [196, 193] on div "+18058956427 Live | 00:06 ALL TASKS ALL TASKS ACTIVE TASKS TASKS IN WRAP UP" at bounding box center [179, 164] width 273 height 243
click at [195, 195] on div "+18058956427 Live | 00:15 ALL TASKS ALL TASKS ACTIVE TASKS TASKS IN WRAP UP" at bounding box center [179, 164] width 273 height 243
click at [195, 195] on div "+18058956427 Live | 00:16 ALL TASKS ALL TASKS ACTIVE TASKS TASKS IN WRAP UP" at bounding box center [179, 164] width 273 height 243
click at [195, 195] on div "+18058956427 Live | 00:17 ALL TASKS ALL TASKS ACTIVE TASKS TASKS IN WRAP UP" at bounding box center [179, 164] width 273 height 243
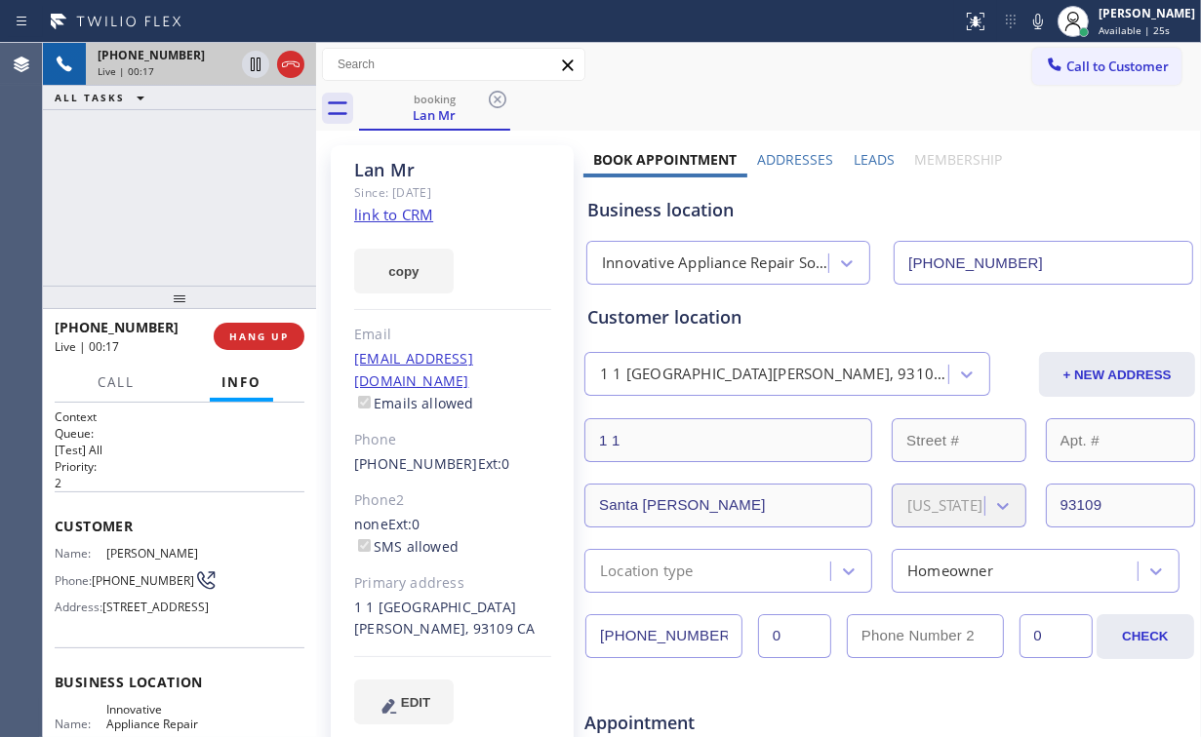
click at [195, 195] on div "+18058956427 Live | 00:17 ALL TASKS ALL TASKS ACTIVE TASKS TASKS IN WRAP UP" at bounding box center [179, 164] width 273 height 243
click at [195, 195] on div "[PHONE_NUMBER] Live | 00:18 ALL TASKS ALL TASKS ACTIVE TASKS TASKS IN WRAP UP" at bounding box center [179, 164] width 273 height 243
click at [195, 195] on div "+18058956427 Live | 00:19 ALL TASKS ALL TASKS ACTIVE TASKS TASKS IN WRAP UP" at bounding box center [179, 164] width 273 height 243
click at [195, 195] on div "[PHONE_NUMBER] Live | 00:25 ALL TASKS ALL TASKS ACTIVE TASKS TASKS IN WRAP UP" at bounding box center [179, 164] width 273 height 243
click at [196, 198] on div "[PHONE_NUMBER] Live | 00:30 ALL TASKS ALL TASKS ACTIVE TASKS TASKS IN WRAP UP" at bounding box center [179, 164] width 273 height 243
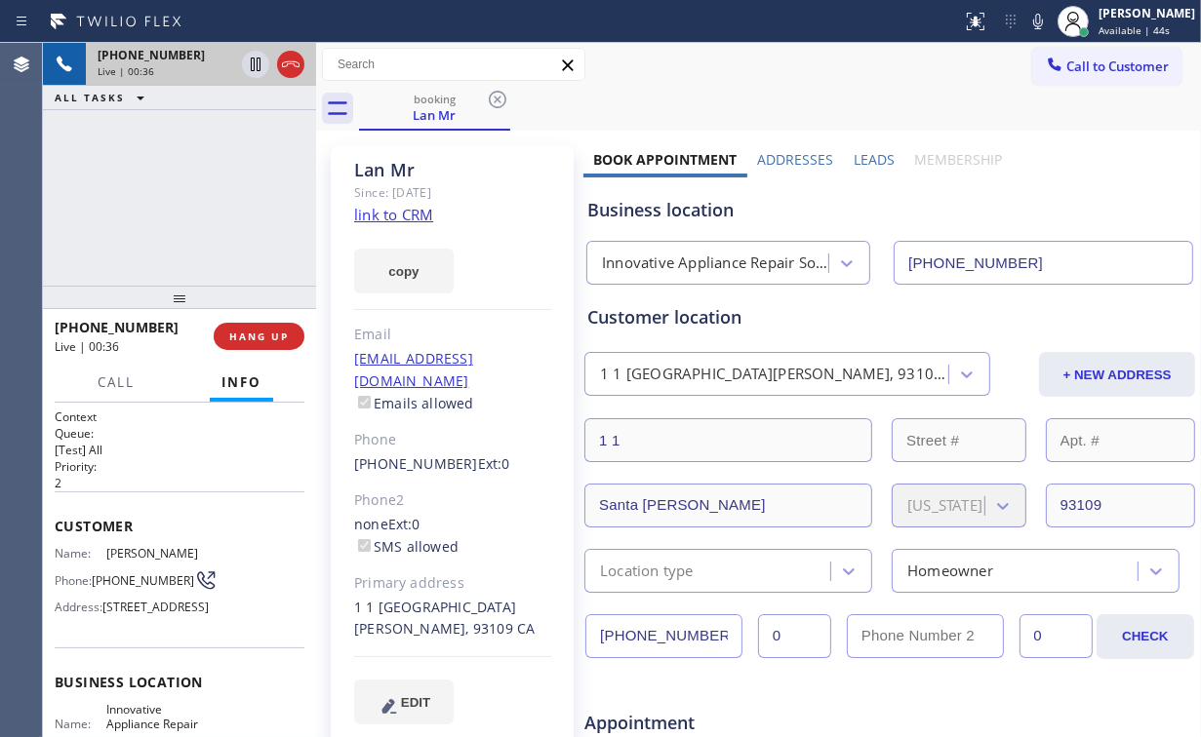
click at [193, 197] on div "[PHONE_NUMBER] Live | 00:36 ALL TASKS ALL TASKS ACTIVE TASKS TASKS IN WRAP UP" at bounding box center [179, 164] width 273 height 243
click at [195, 199] on div "+18058956427 Live | 00:42 ALL TASKS ALL TASKS ACTIVE TASKS TASKS IN WRAP UP" at bounding box center [179, 164] width 273 height 243
click at [195, 199] on div "+18058956427 Live | 00:43 ALL TASKS ALL TASKS ACTIVE TASKS TASKS IN WRAP UP" at bounding box center [179, 164] width 273 height 243
click at [194, 199] on div "+18058956427 Live | 00:55 ALL TASKS ALL TASKS ACTIVE TASKS TASKS IN WRAP UP" at bounding box center [179, 164] width 273 height 243
click at [194, 199] on div "+18058956427 Live | 00:56 ALL TASKS ALL TASKS ACTIVE TASKS TASKS IN WRAP UP" at bounding box center [179, 164] width 273 height 243
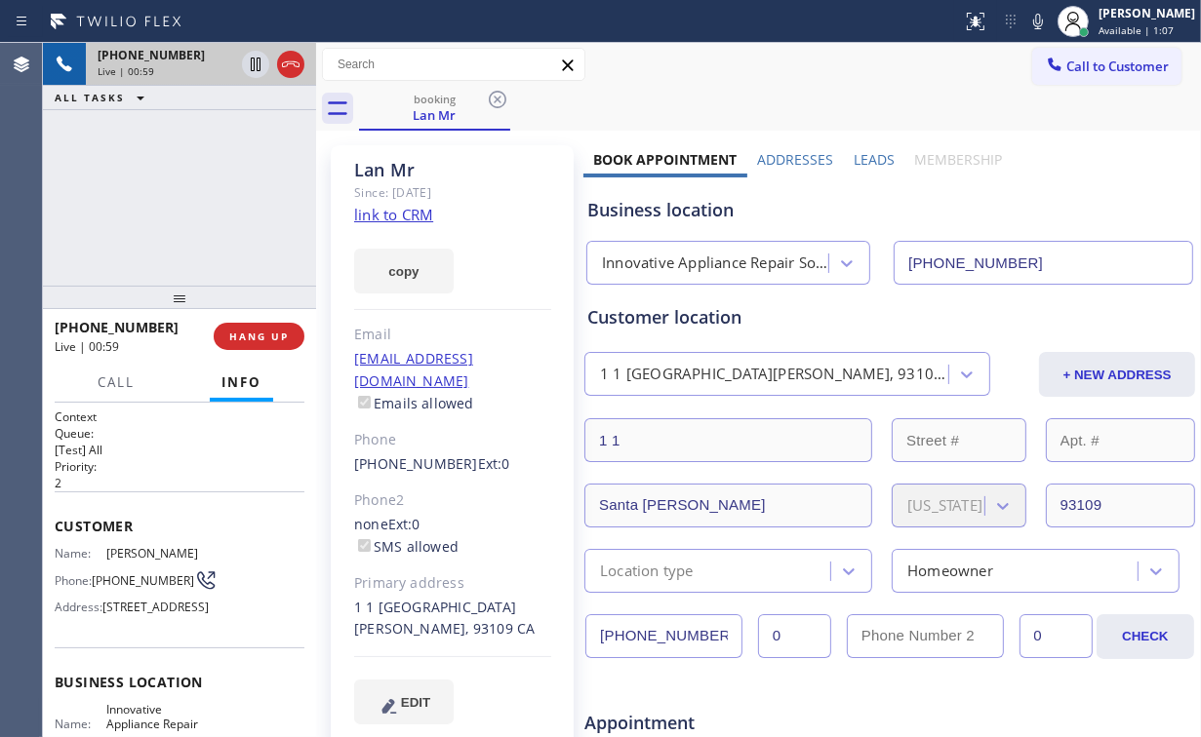
drag, startPoint x: 190, startPoint y: 194, endPoint x: 251, endPoint y: 285, distance: 109.0
click at [190, 194] on div "+18058956427 Live | 00:59 ALL TASKS ALL TASKS ACTIVE TASKS TASKS IN WRAP UP" at bounding box center [179, 164] width 273 height 243
click at [277, 334] on span "HANG UP" at bounding box center [259, 337] width 60 height 14
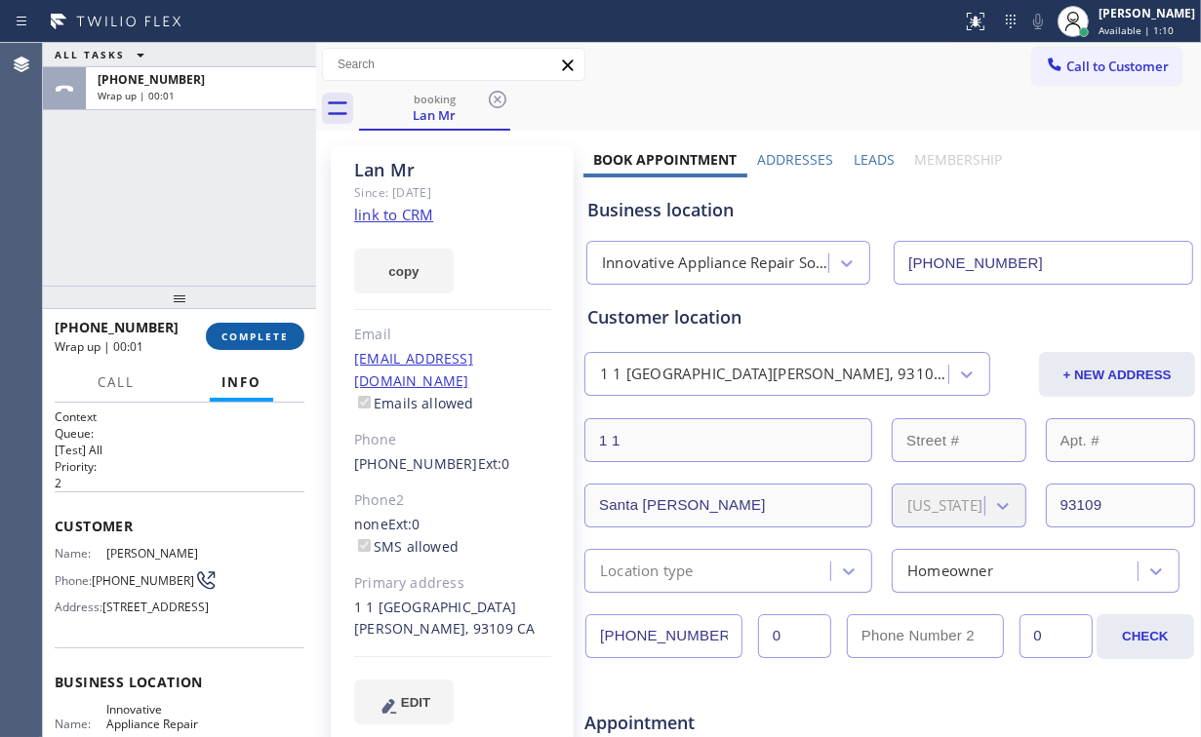
click at [280, 335] on span "COMPLETE" at bounding box center [254, 337] width 67 height 14
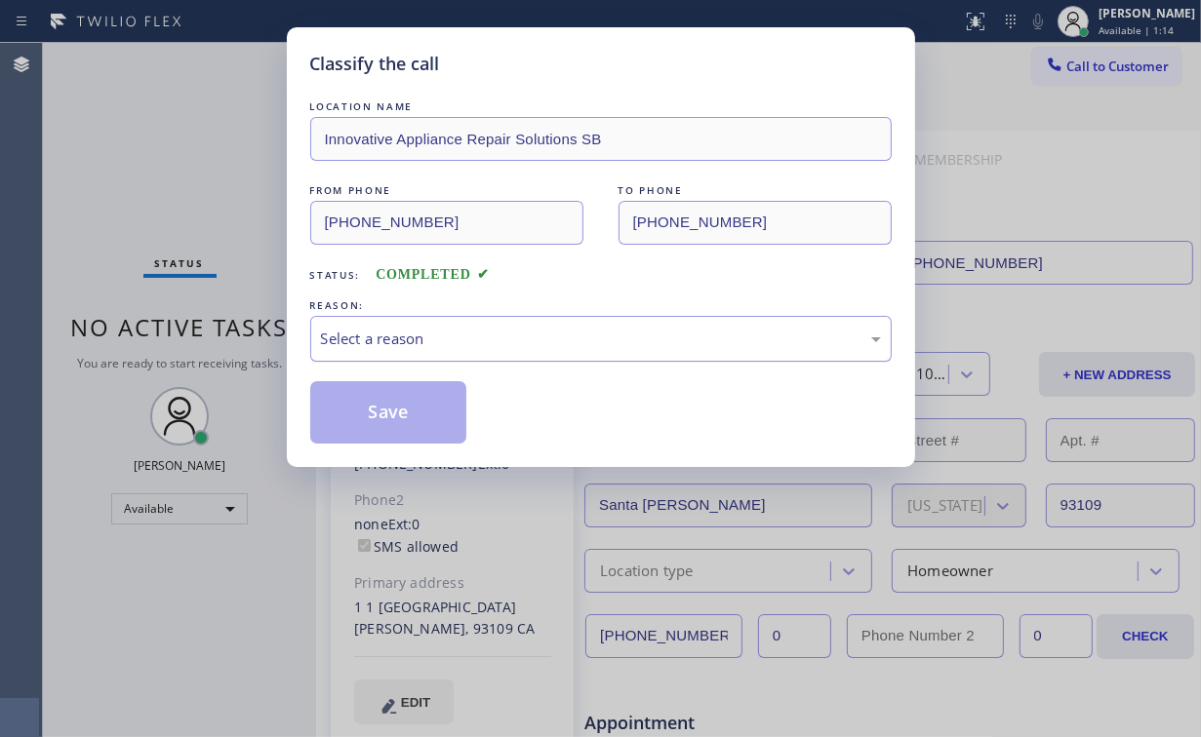
click at [402, 337] on div "Select a reason" at bounding box center [601, 339] width 560 height 22
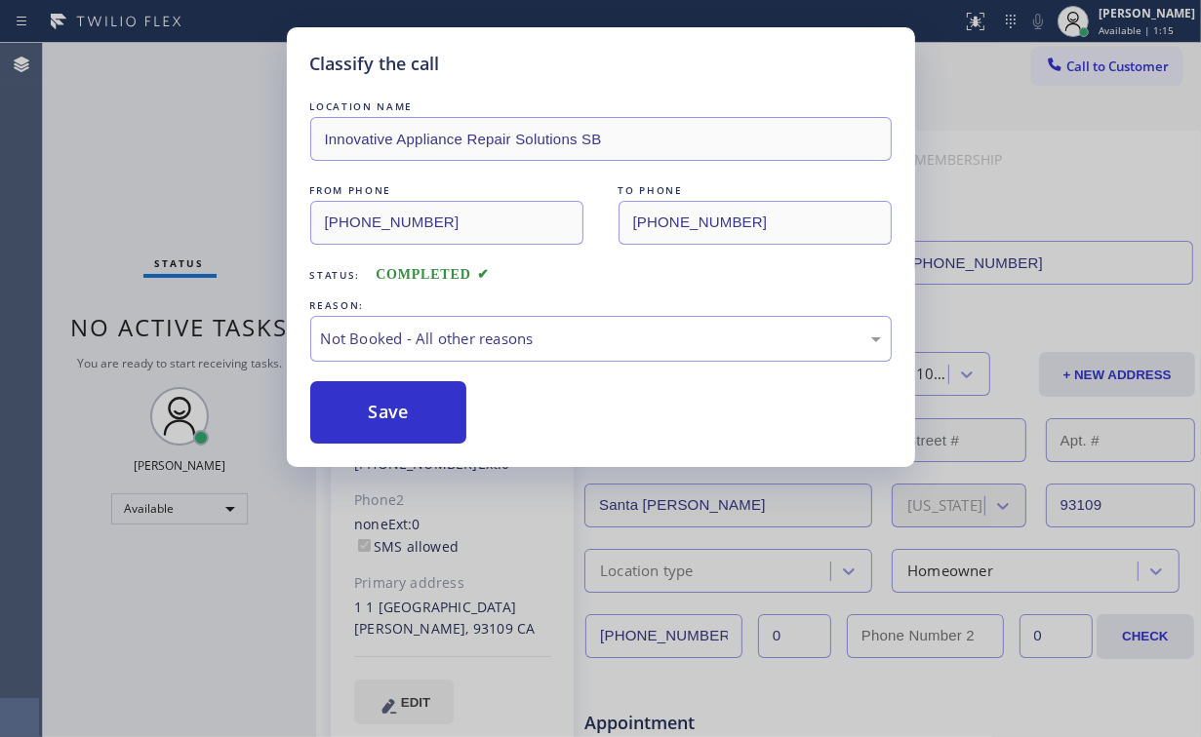
drag, startPoint x: 402, startPoint y: 412, endPoint x: 208, endPoint y: 224, distance: 269.7
click at [402, 411] on button "Save" at bounding box center [388, 412] width 157 height 62
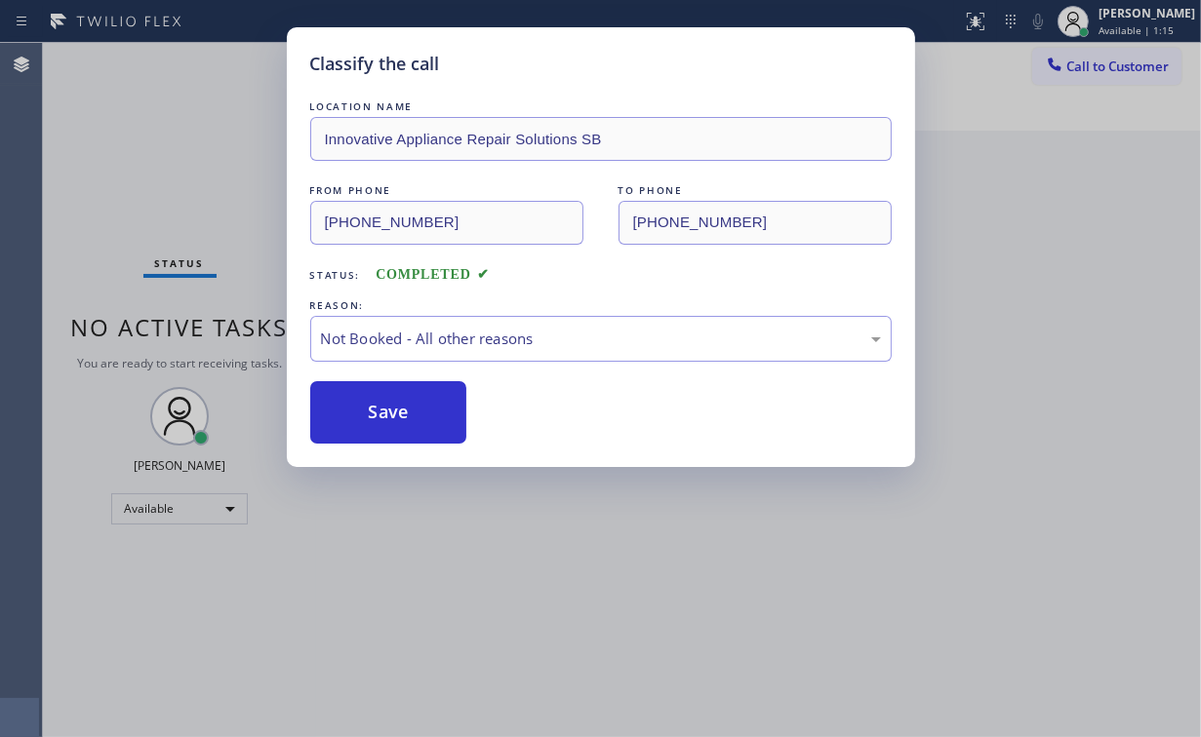
click at [166, 108] on div "Classify the call LOCATION NAME Innovative Appliance Repair Solutions SB FROM P…" at bounding box center [600, 368] width 1201 height 737
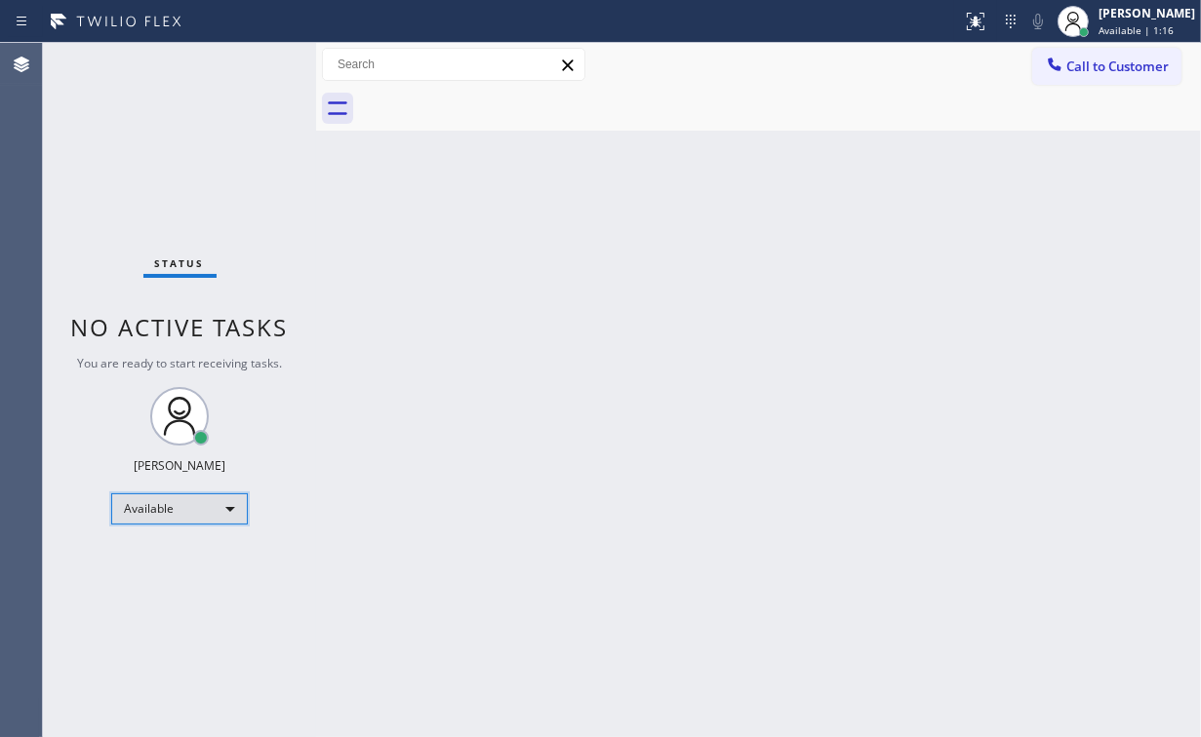
click at [198, 505] on div "Available" at bounding box center [179, 509] width 137 height 31
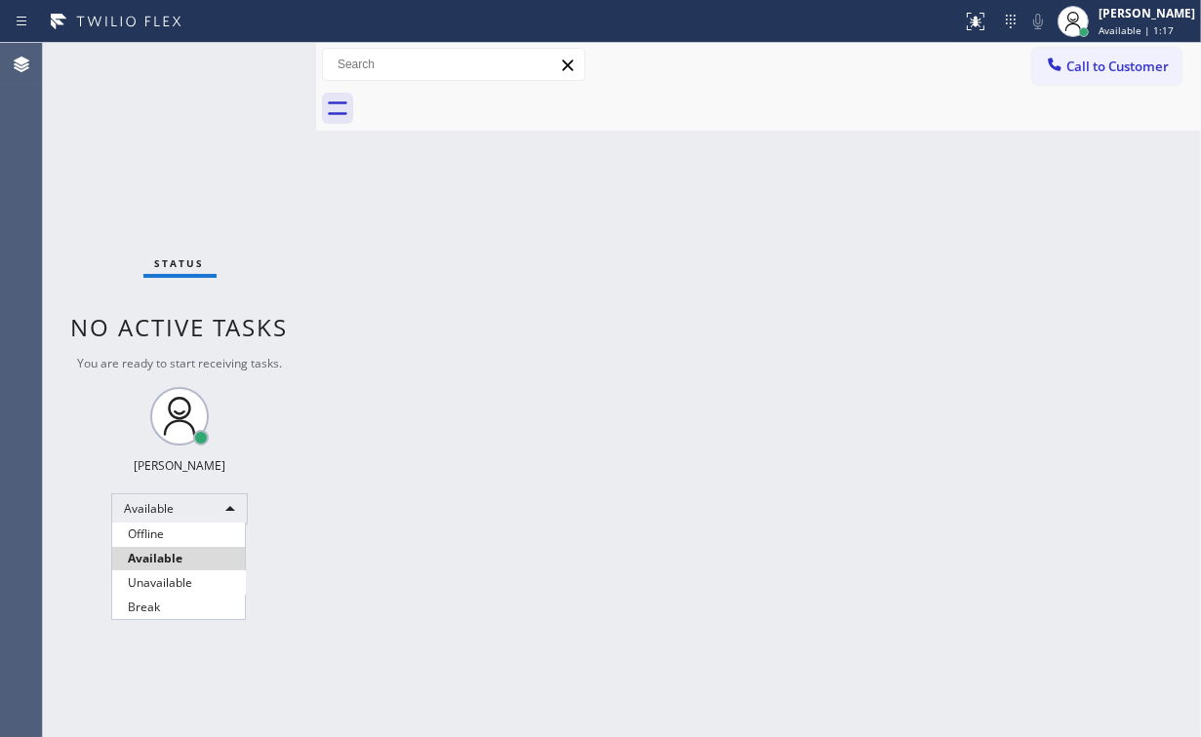
click at [179, 579] on li "Unavailable" at bounding box center [178, 583] width 133 height 23
click at [422, 552] on div "Back to Dashboard Change Sender ID Customers Technicians Select a contact Outbo…" at bounding box center [758, 390] width 885 height 694
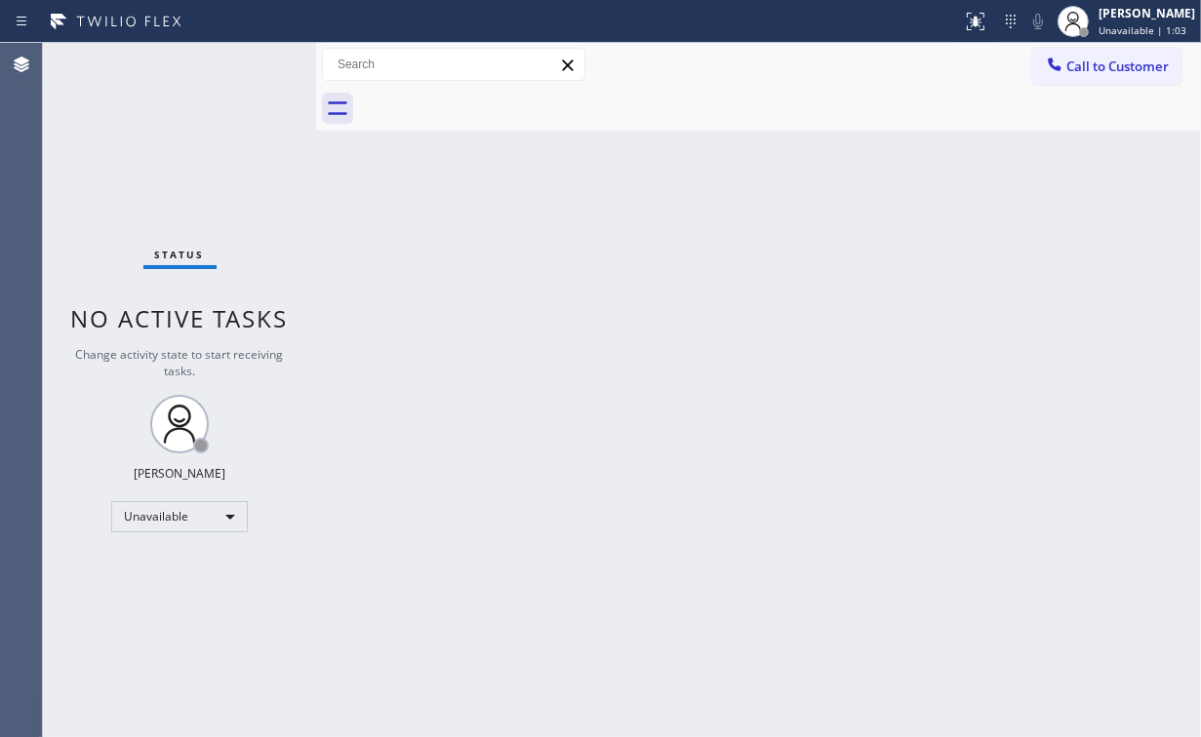
click at [88, 173] on div "Status No active tasks Change activity state to start receiving tasks. [PERSON_…" at bounding box center [179, 390] width 273 height 694
drag, startPoint x: 74, startPoint y: 172, endPoint x: 121, endPoint y: 184, distance: 48.5
click at [74, 172] on div "Status No active tasks Change activity state to start receiving tasks. [PERSON_…" at bounding box center [179, 390] width 273 height 694
click at [1091, 64] on span "Call to Customer" at bounding box center [1117, 67] width 102 height 18
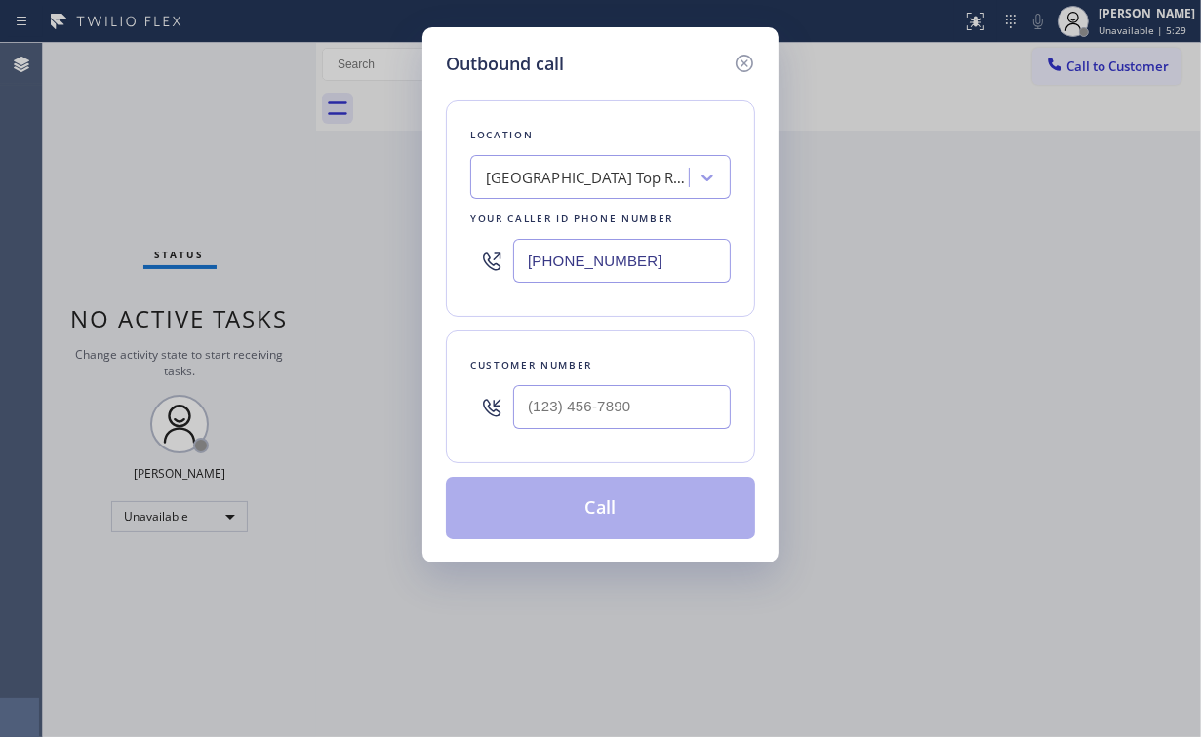
drag, startPoint x: 671, startPoint y: 257, endPoint x: 390, endPoint y: 264, distance: 281.0
click at [466, 261] on div "Location Arlington Heights Top Room Addition Your caller id phone number (213) …" at bounding box center [600, 208] width 309 height 217
paste input "626) 603-836"
type input "(626) 603-8363"
click at [650, 414] on input "(___) ___-____" at bounding box center [622, 407] width 218 height 44
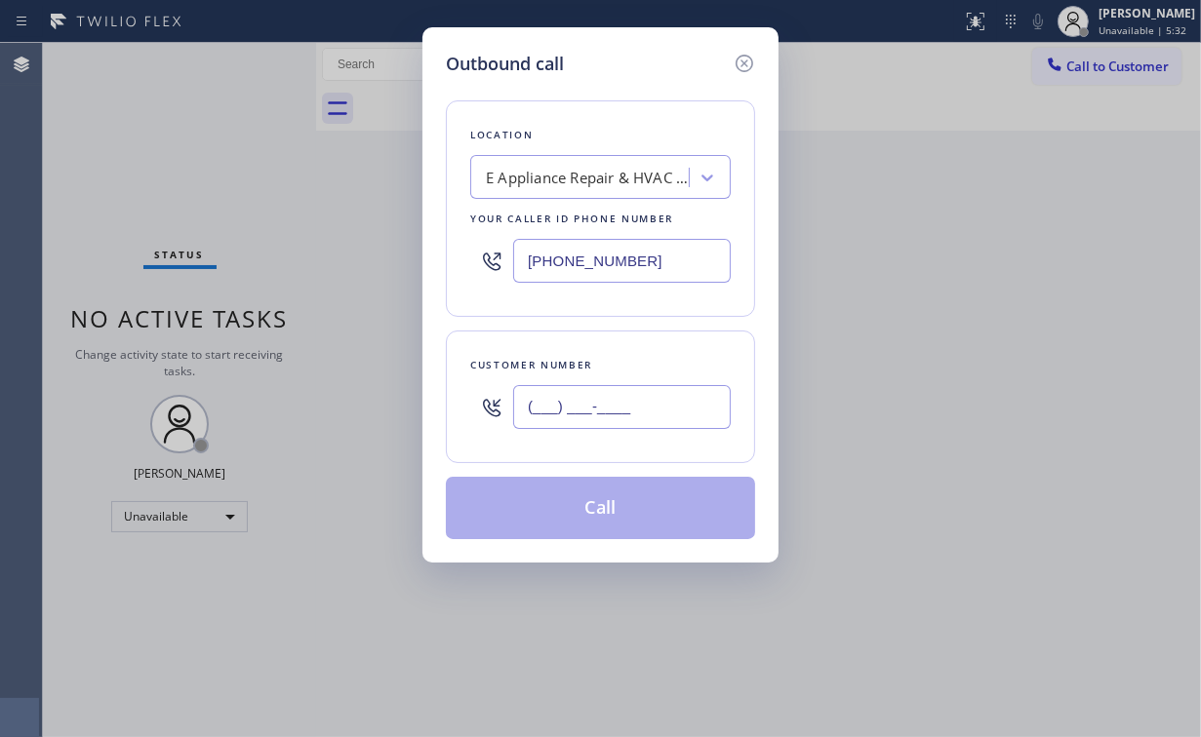
paste input "213) 762-1566"
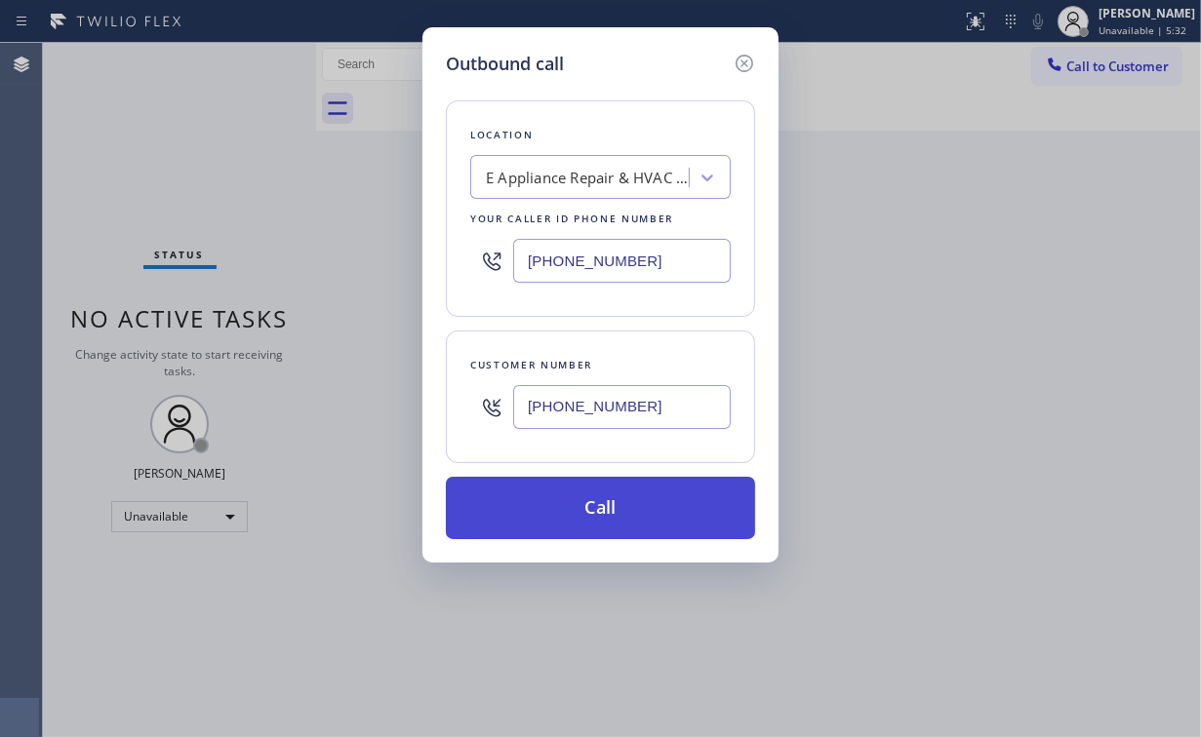
type input "(213) 762-1566"
click at [604, 507] on button "Call" at bounding box center [600, 508] width 309 height 62
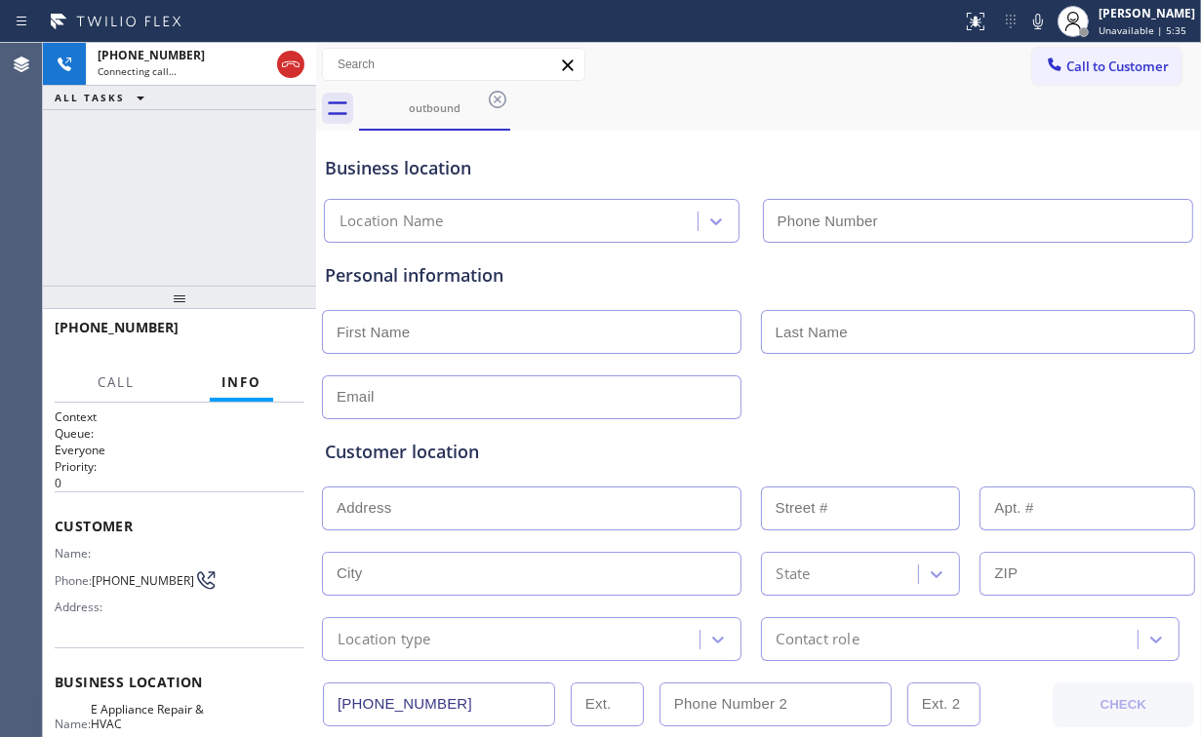
type input "(626) 603-8363"
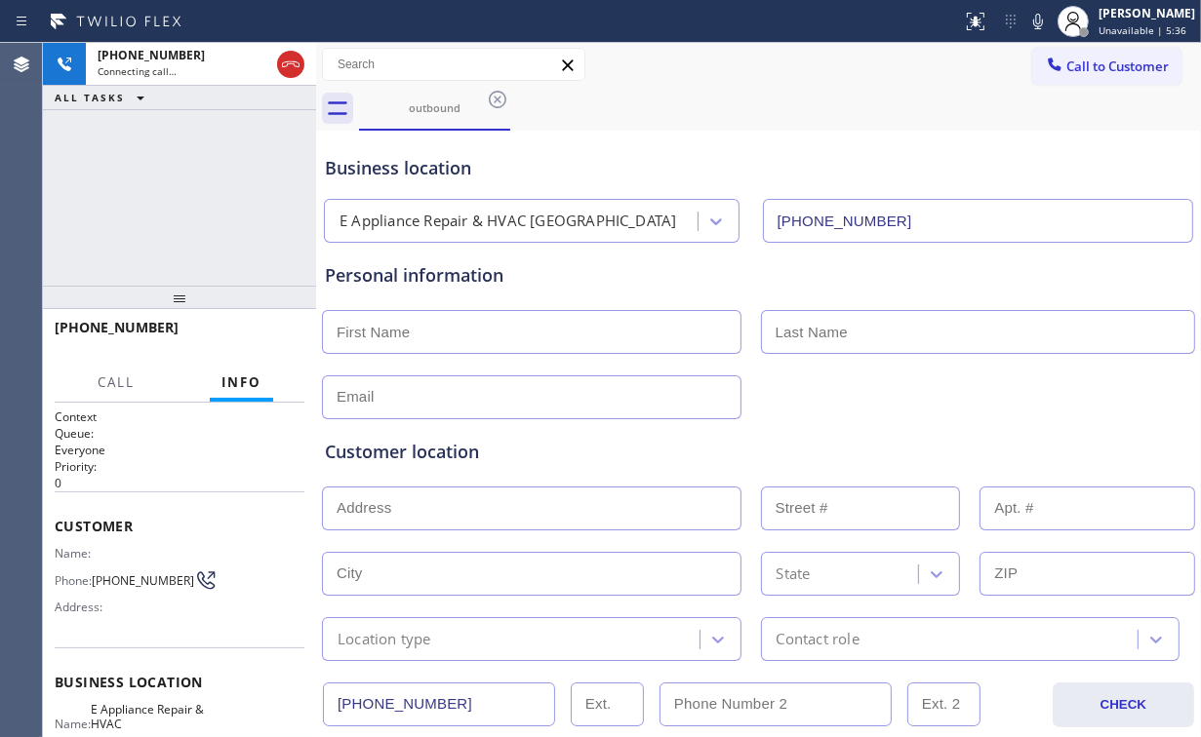
drag, startPoint x: 199, startPoint y: 218, endPoint x: 256, endPoint y: 238, distance: 60.2
click at [199, 218] on div "+12137621566 Connecting call… ALL TASKS ALL TASKS ACTIVE TASKS TASKS IN WRAP UP" at bounding box center [179, 164] width 273 height 243
drag, startPoint x: 187, startPoint y: 185, endPoint x: 248, endPoint y: 186, distance: 60.5
click at [187, 185] on div "+12137621566 Live | 00:02 ALL TASKS ALL TASKS ACTIVE TASKS TASKS IN WRAP UP" at bounding box center [179, 164] width 273 height 243
click at [202, 196] on div "+12137621566 Live | 00:07 ALL TASKS ALL TASKS ACTIVE TASKS TASKS IN WRAP UP" at bounding box center [179, 164] width 273 height 243
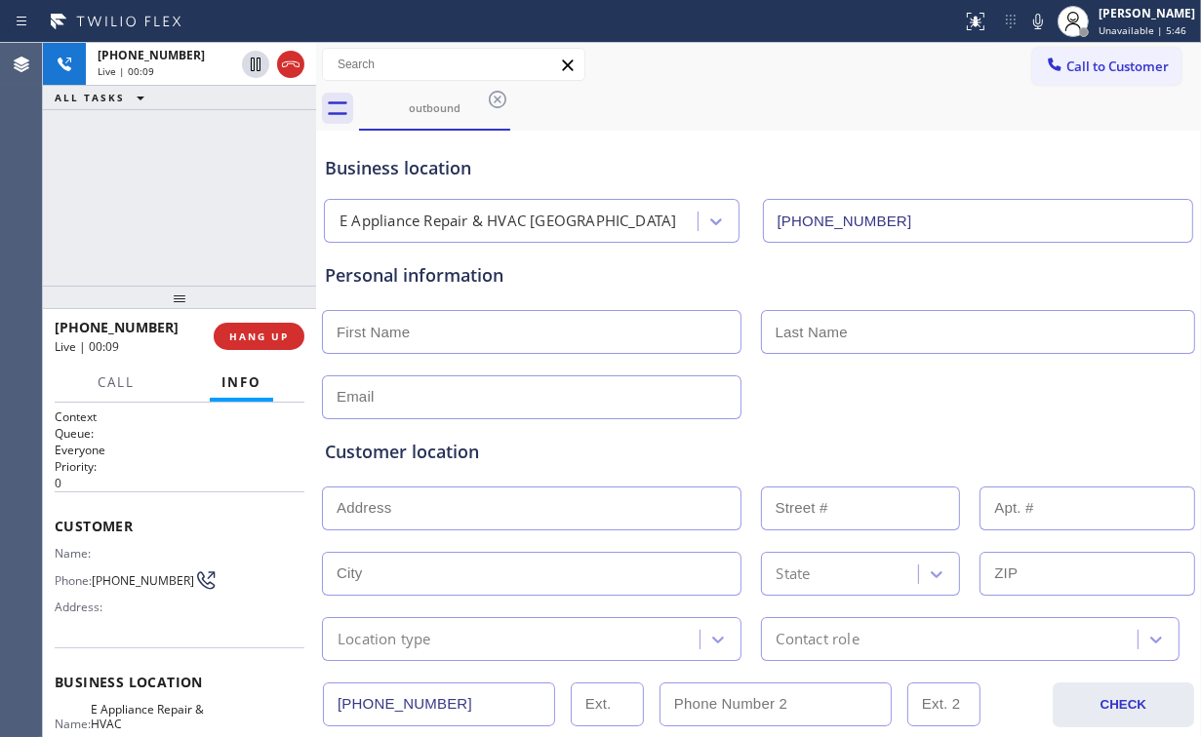
click at [197, 198] on div "+12137621566 Live | 00:09 ALL TASKS ALL TASKS ACTIVE TASKS TASKS IN WRAP UP" at bounding box center [179, 164] width 273 height 243
click at [197, 198] on div "+12137621566 Live | 00:10 ALL TASKS ALL TASKS ACTIVE TASKS TASKS IN WRAP UP" at bounding box center [179, 164] width 273 height 243
click at [197, 198] on div "+12137621566 Live | 00:11 ALL TASKS ALL TASKS ACTIVE TASKS TASKS IN WRAP UP" at bounding box center [179, 164] width 273 height 243
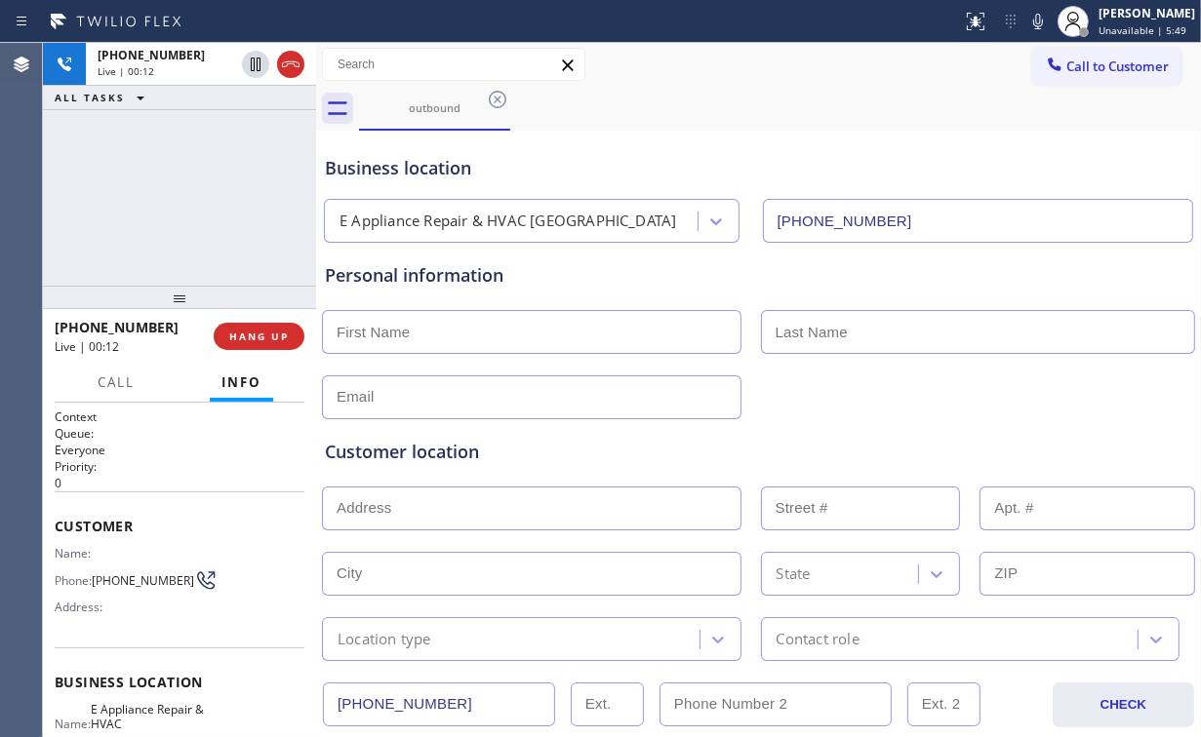
click at [197, 198] on div "+12137621566 Live | 00:12 ALL TASKS ALL TASKS ACTIVE TASKS TASKS IN WRAP UP" at bounding box center [179, 164] width 273 height 243
click at [197, 198] on div "+12137621566 Live | 00:13 ALL TASKS ALL TASKS ACTIVE TASKS TASKS IN WRAP UP" at bounding box center [179, 164] width 273 height 243
drag, startPoint x: 264, startPoint y: 337, endPoint x: 240, endPoint y: 255, distance: 86.4
click at [240, 255] on div "+12137621566 Live | 00:24 ALL TASKS ALL TASKS ACTIVE TASKS TASKS IN WRAP UP +12…" at bounding box center [179, 390] width 273 height 694
click at [250, 342] on span "HANG UP" at bounding box center [259, 337] width 60 height 14
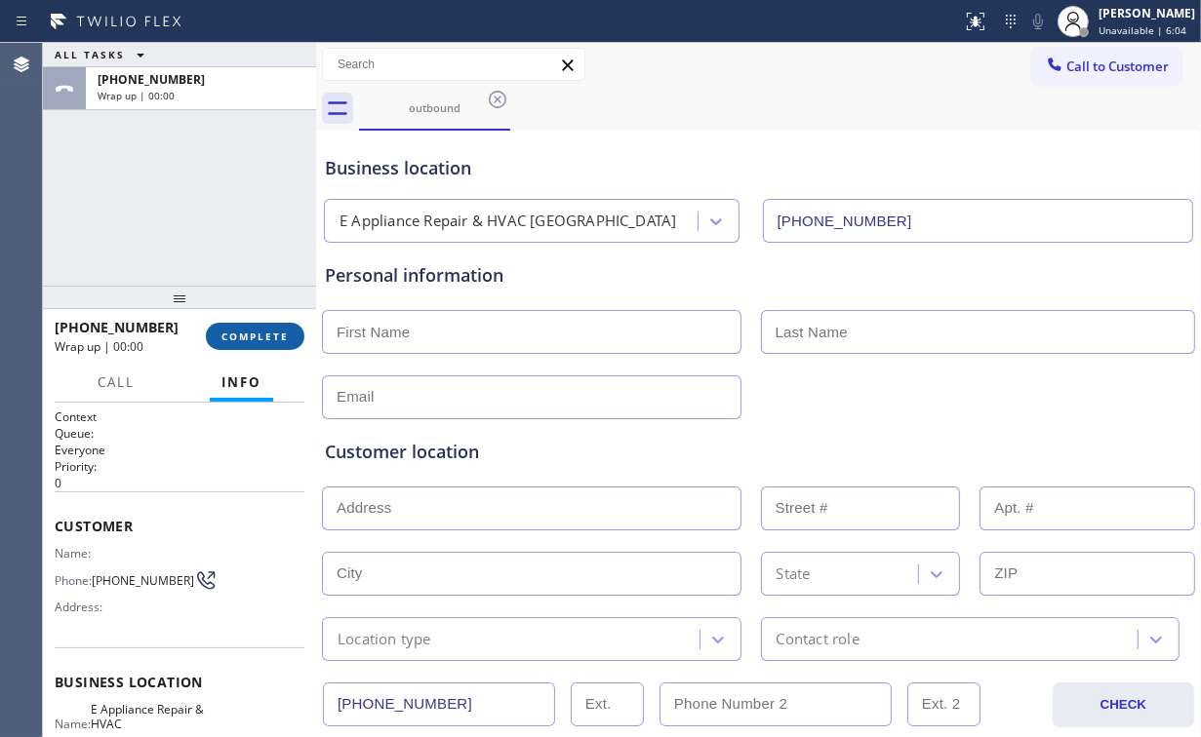
click at [270, 339] on span "COMPLETE" at bounding box center [254, 337] width 67 height 14
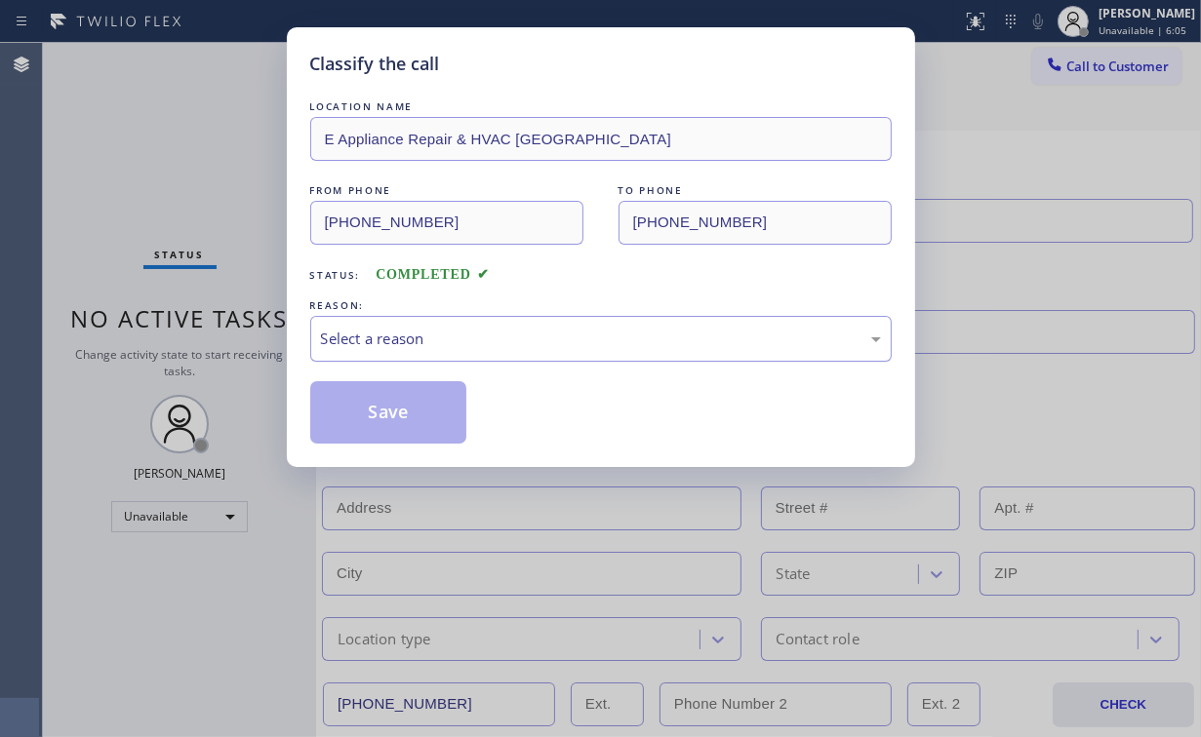
click at [346, 336] on div "Select a reason" at bounding box center [601, 339] width 560 height 22
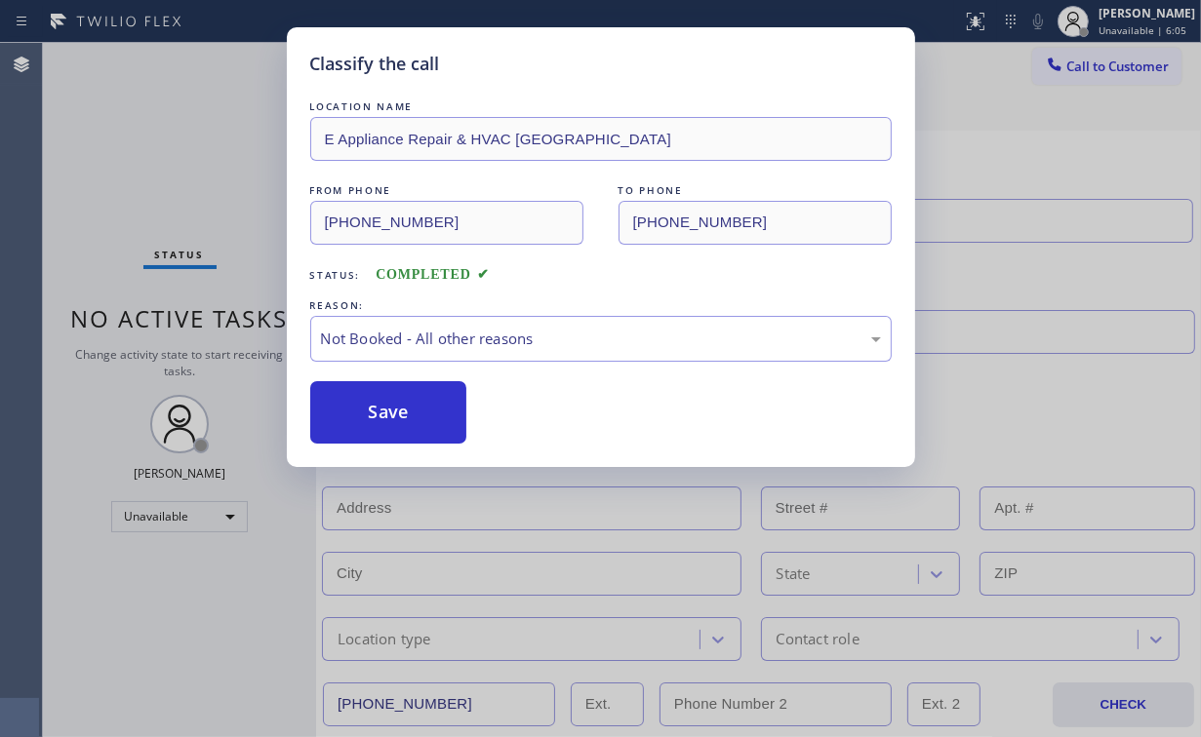
drag, startPoint x: 384, startPoint y: 408, endPoint x: 238, endPoint y: 239, distance: 223.3
click at [382, 402] on button "Save" at bounding box center [388, 412] width 157 height 62
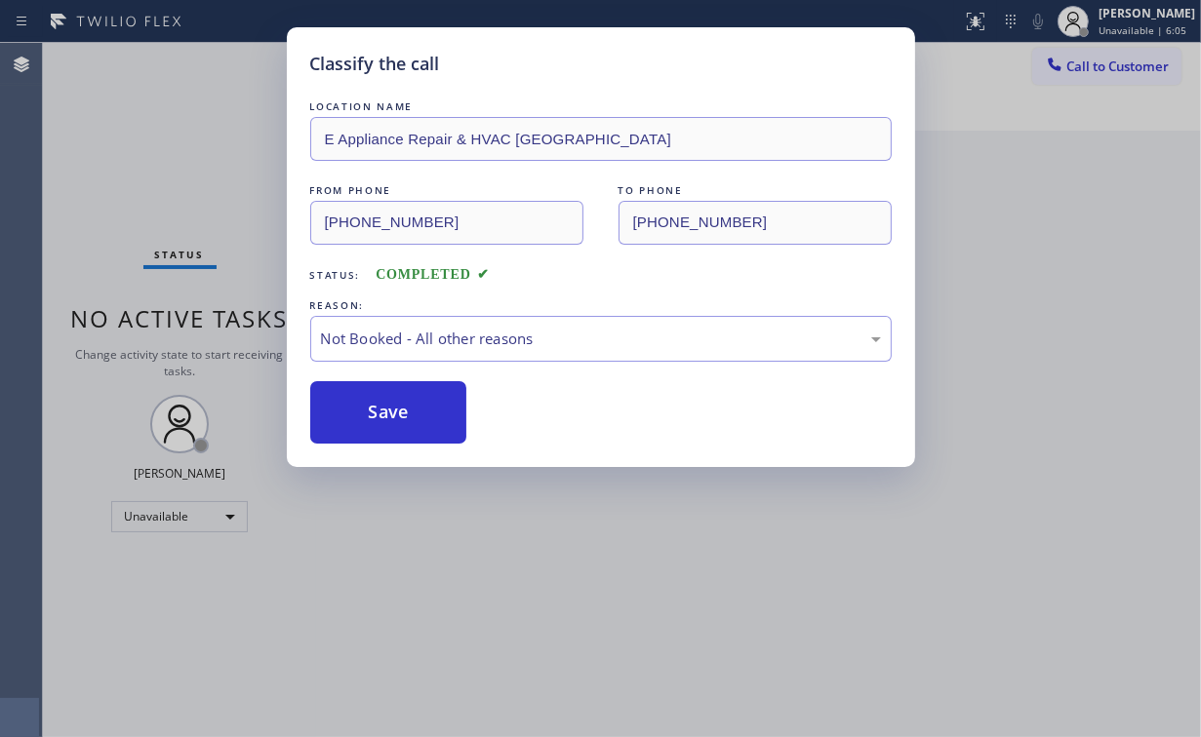
click at [195, 163] on div "Classify the call LOCATION NAME E Appliance Repair & HVAC El Monte FROM PHONE (…" at bounding box center [600, 368] width 1201 height 737
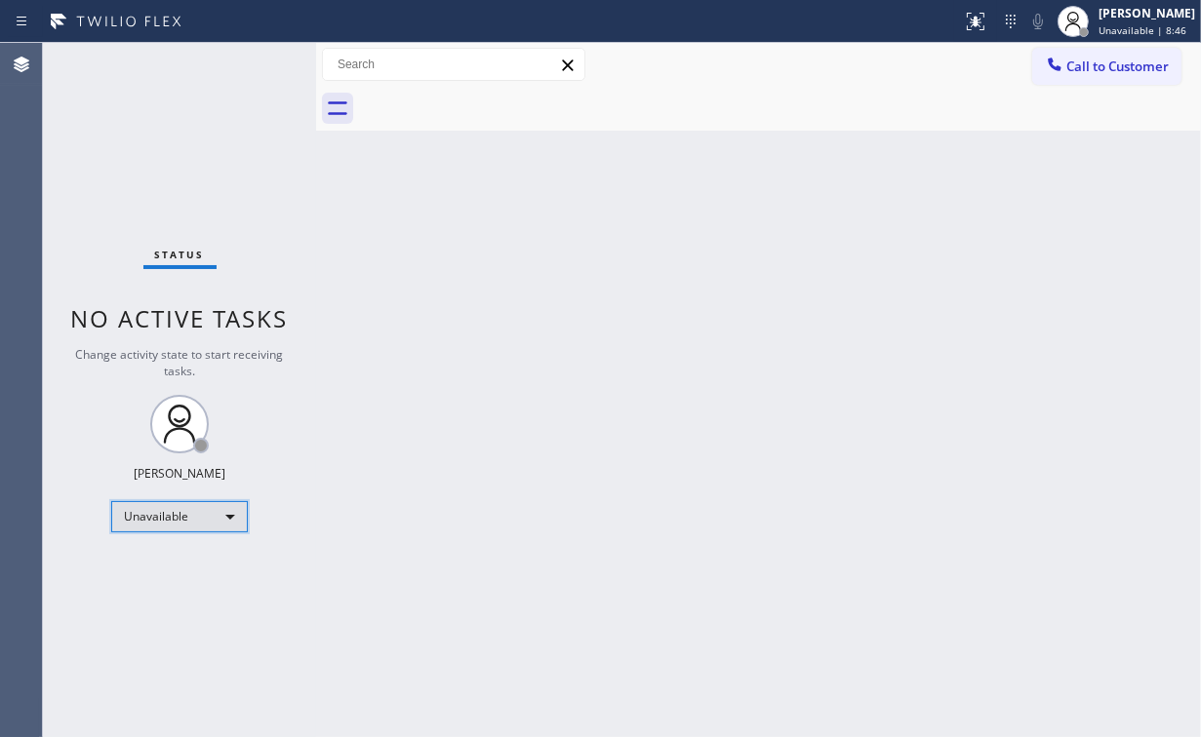
click at [179, 510] on div "Unavailable" at bounding box center [179, 516] width 137 height 31
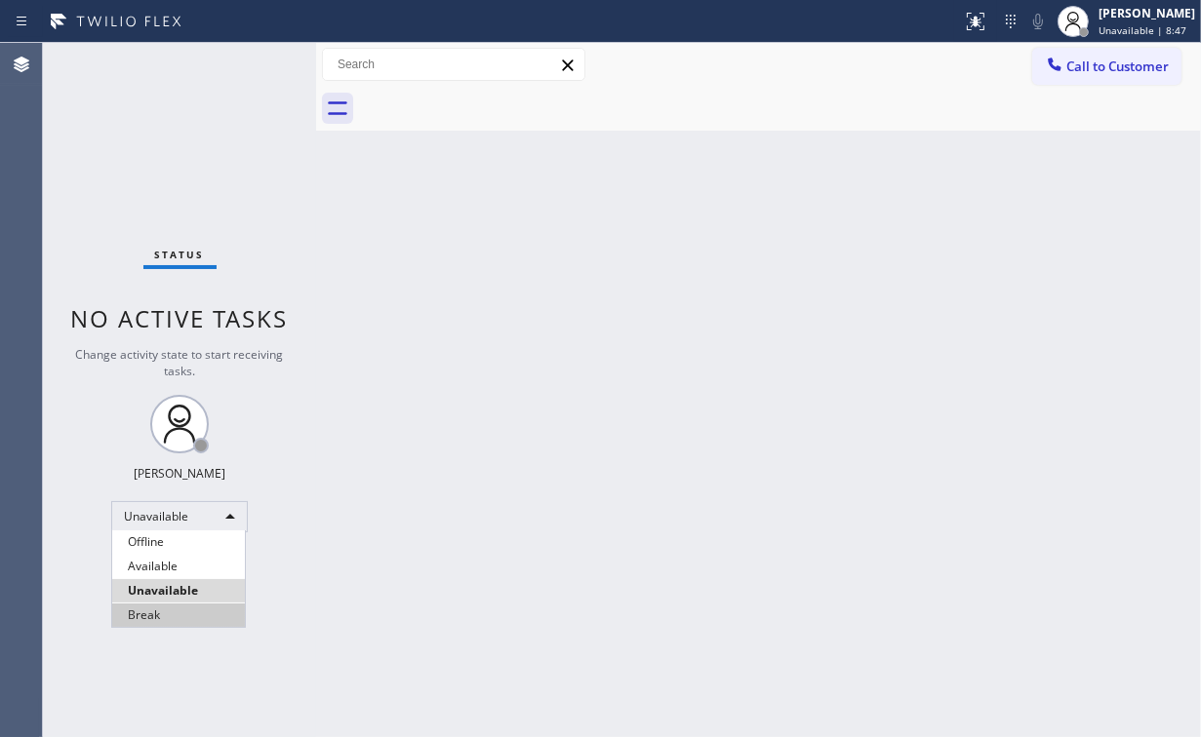
click at [176, 617] on li "Break" at bounding box center [178, 615] width 133 height 23
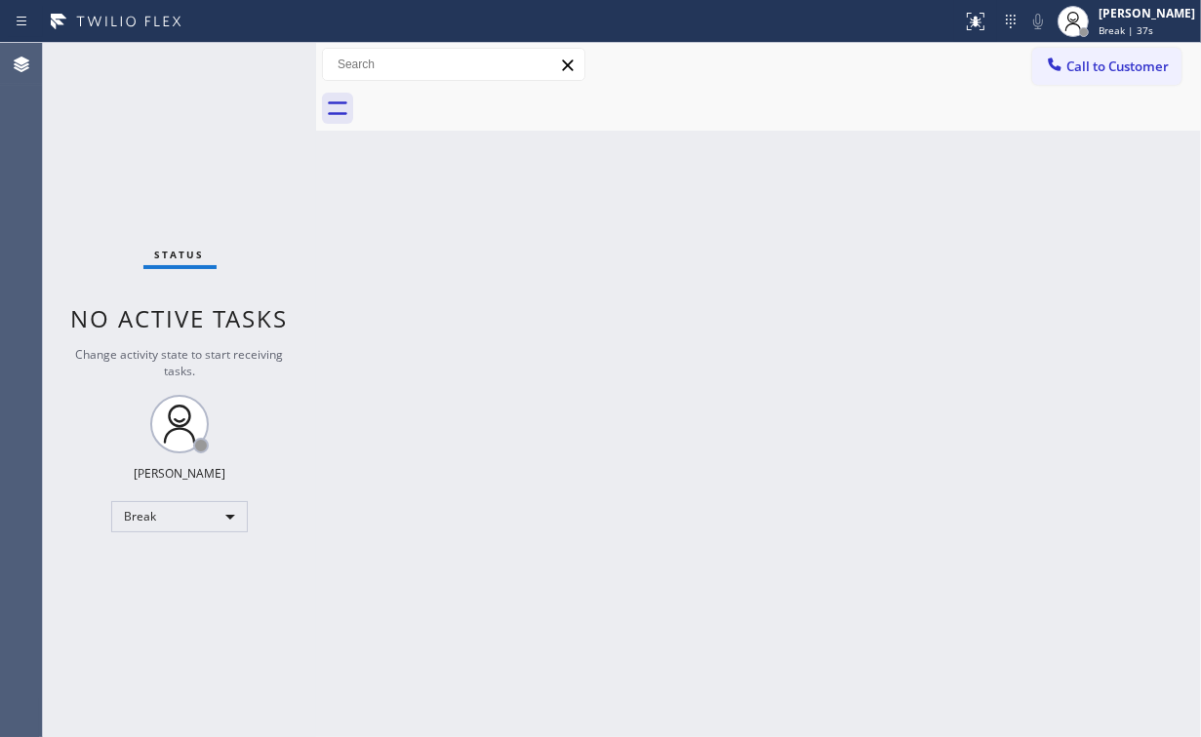
click at [92, 156] on div "Status No active tasks Change activity state to start receiving tasks. [PERSON_…" at bounding box center [179, 390] width 273 height 694
